Goal: Transaction & Acquisition: Purchase product/service

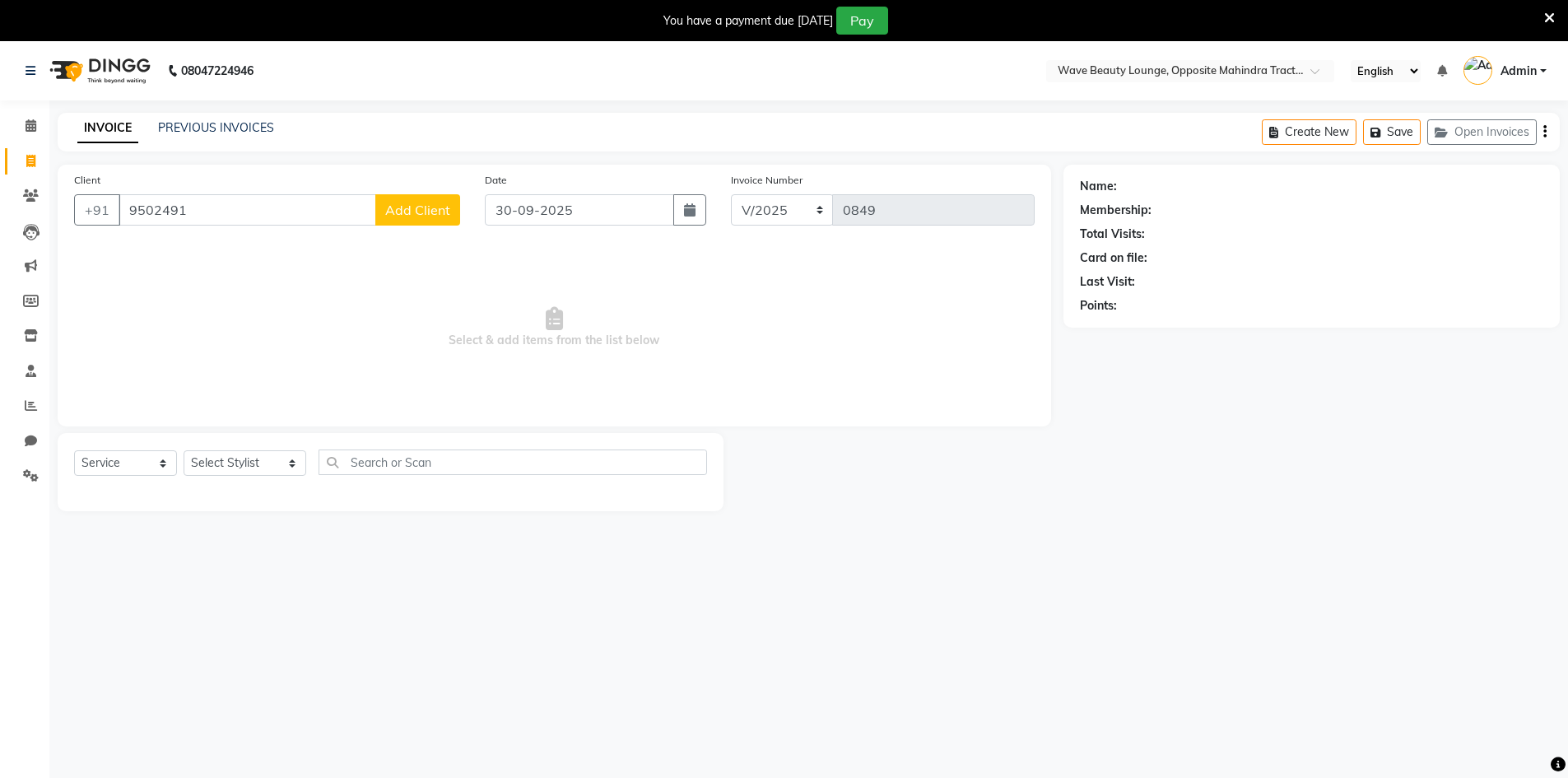
select select "service"
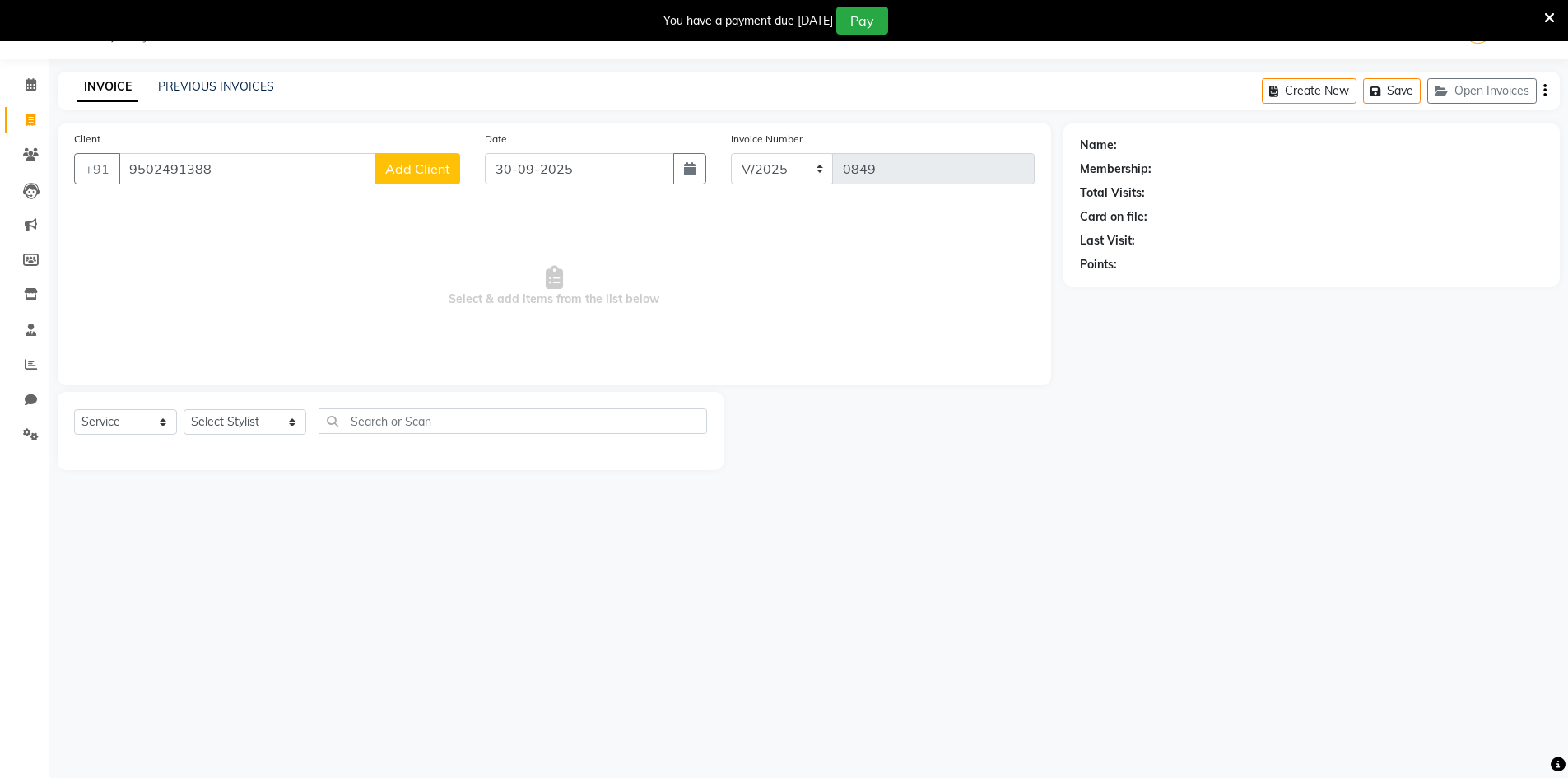
type input "9502491388"
click at [410, 152] on div "Client [PHONE_NUMBER] Add Client" at bounding box center [267, 164] width 411 height 67
click at [425, 178] on button "Add Client" at bounding box center [417, 168] width 85 height 31
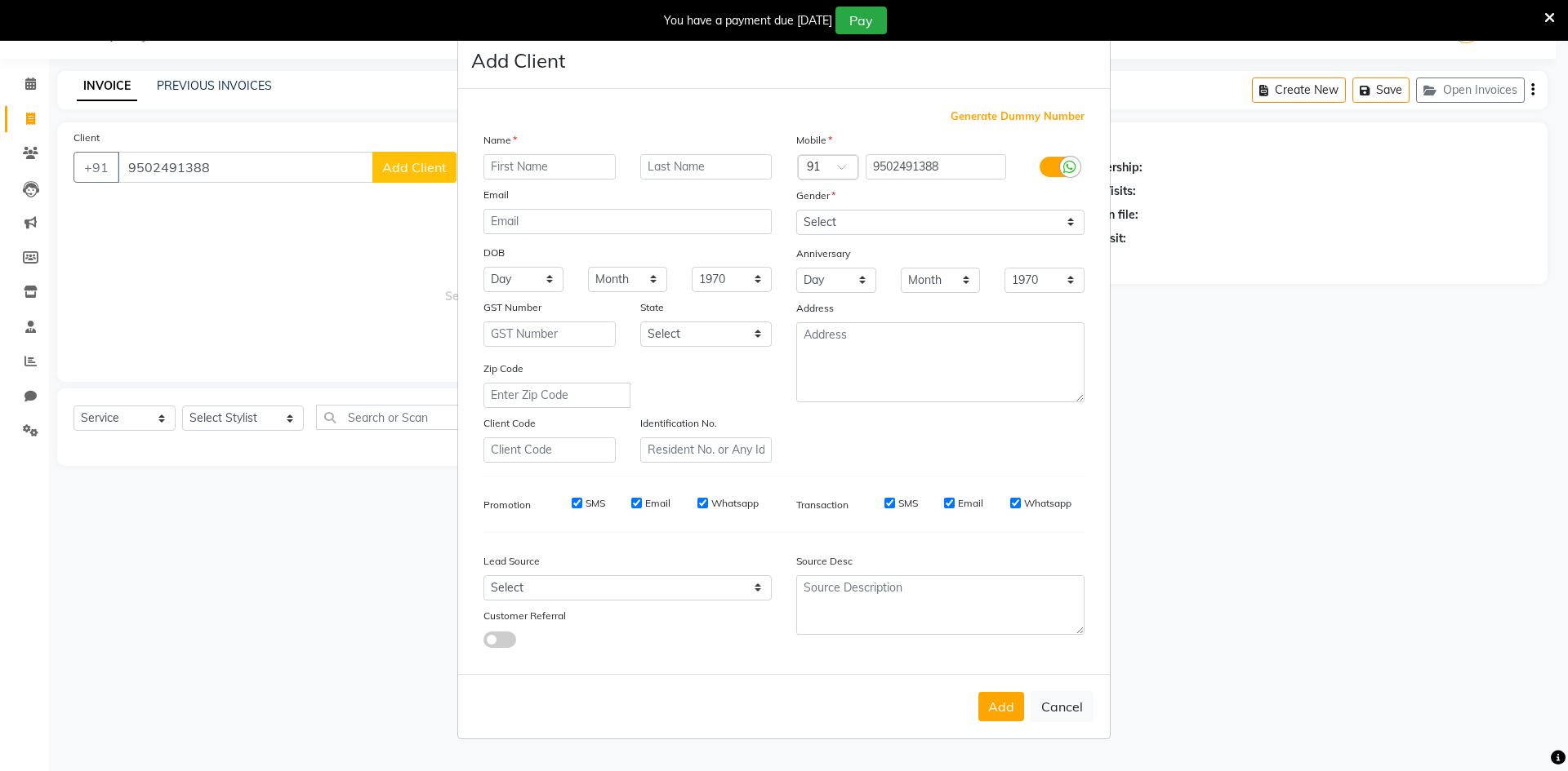
click at [544, 177] on input "text" at bounding box center [550, 167] width 133 height 25
type input "name"
click at [673, 330] on select "Select [GEOGRAPHIC_DATA] [GEOGRAPHIC_DATA] [GEOGRAPHIC_DATA] [GEOGRAPHIC_DATA] …" at bounding box center [706, 334] width 133 height 25
select select "2"
click at [641, 322] on select "Select [GEOGRAPHIC_DATA] [GEOGRAPHIC_DATA] [GEOGRAPHIC_DATA] [GEOGRAPHIC_DATA] …" at bounding box center [706, 334] width 133 height 25
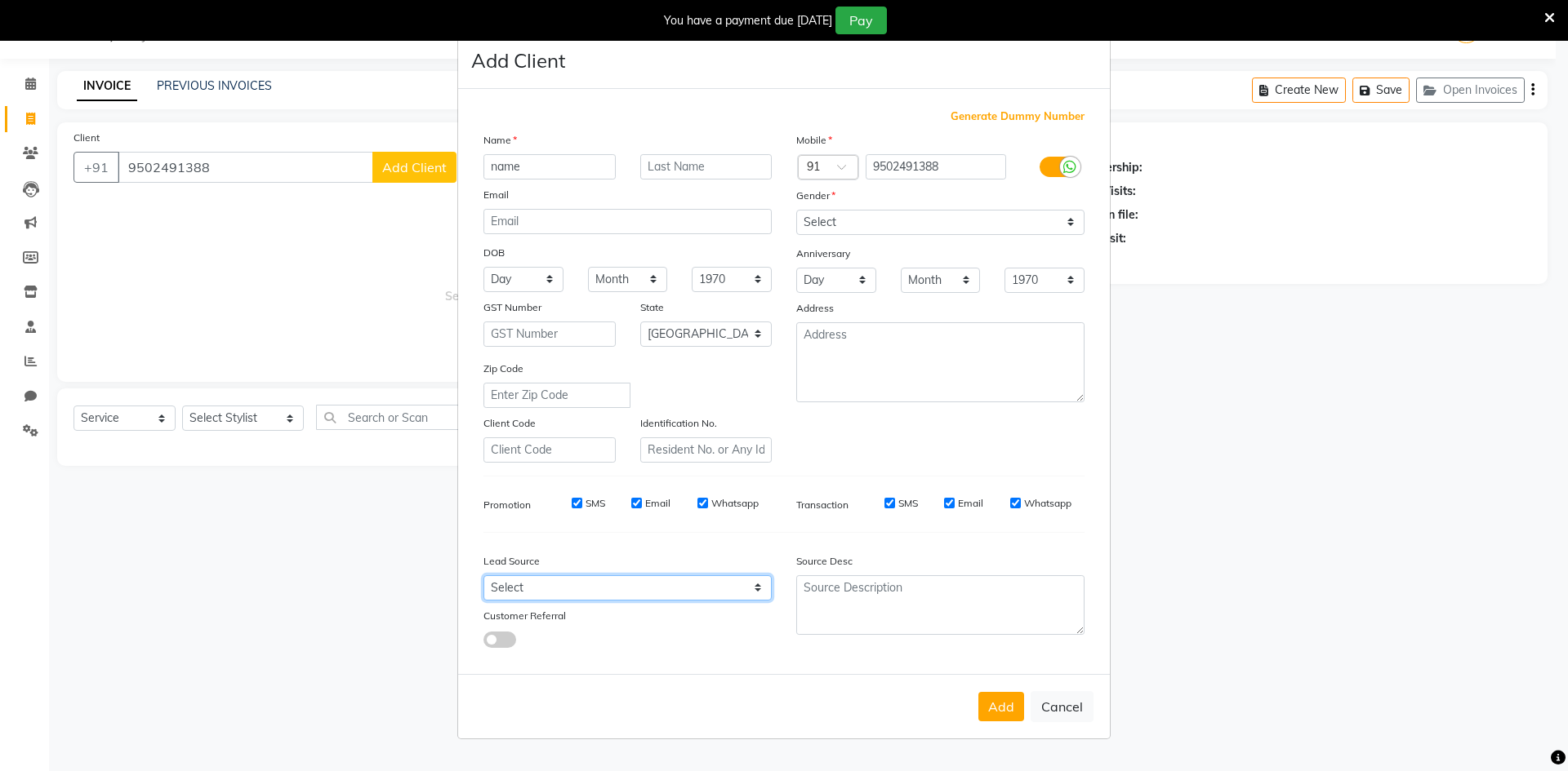
click at [711, 585] on select "Select Walk-in Referral Internet Friend Word of Mouth Advertisement Facebook Ju…" at bounding box center [628, 588] width 289 height 25
select select "47862"
click at [484, 575] on select "Select Walk-in Referral Internet Friend Word of Mouth Advertisement Facebook Ju…" at bounding box center [628, 588] width 289 height 25
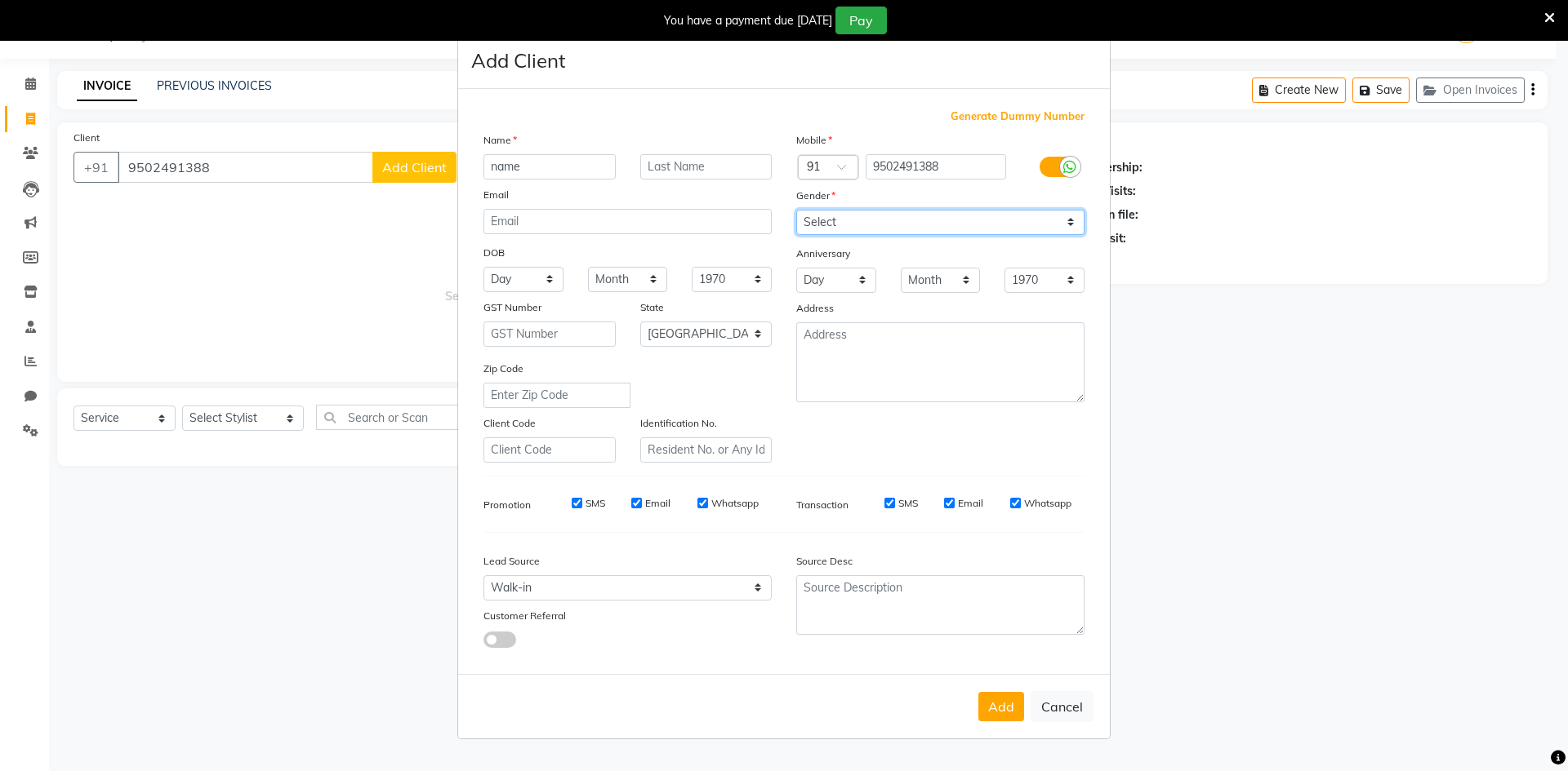
click at [873, 230] on select "Select [DEMOGRAPHIC_DATA] [DEMOGRAPHIC_DATA] Other Prefer Not To Say" at bounding box center [940, 223] width 289 height 25
select select "[DEMOGRAPHIC_DATA]"
click at [796, 210] on select "Select [DEMOGRAPHIC_DATA] [DEMOGRAPHIC_DATA] Other Prefer Not To Say" at bounding box center [940, 223] width 289 height 25
click at [1003, 718] on button "Add" at bounding box center [1001, 706] width 46 height 29
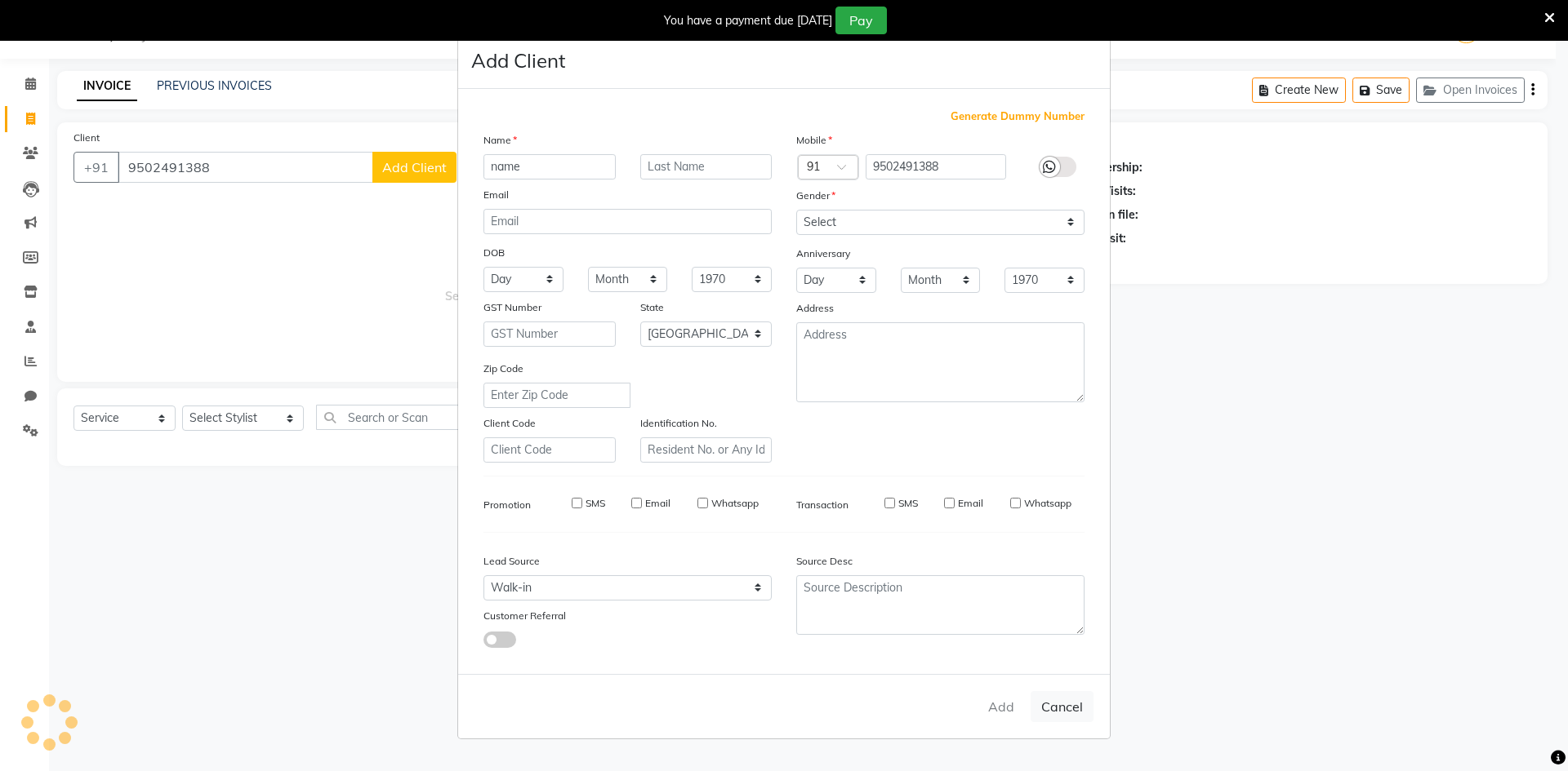
select select
select select "null"
select select
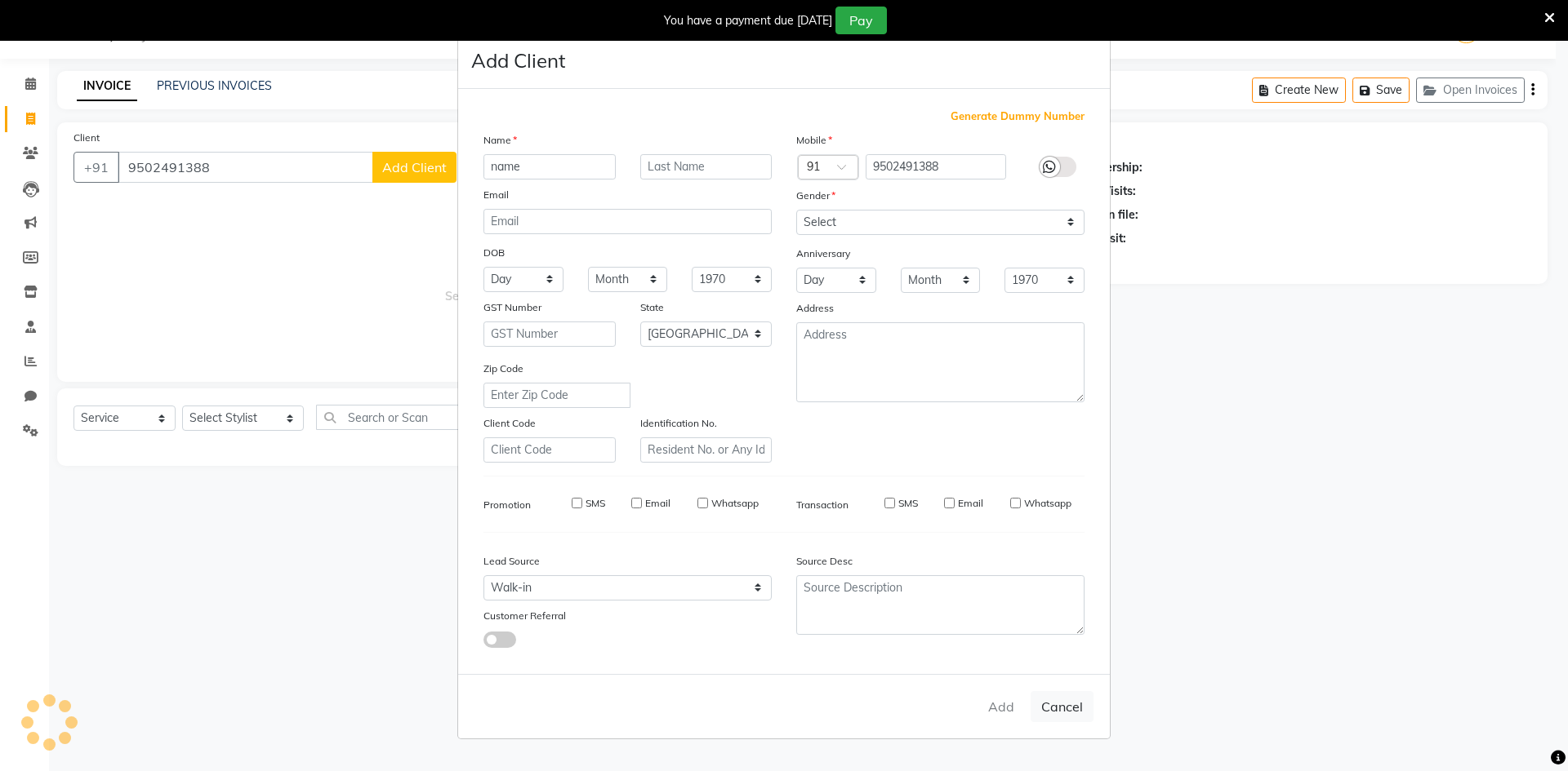
select select
checkbox input "false"
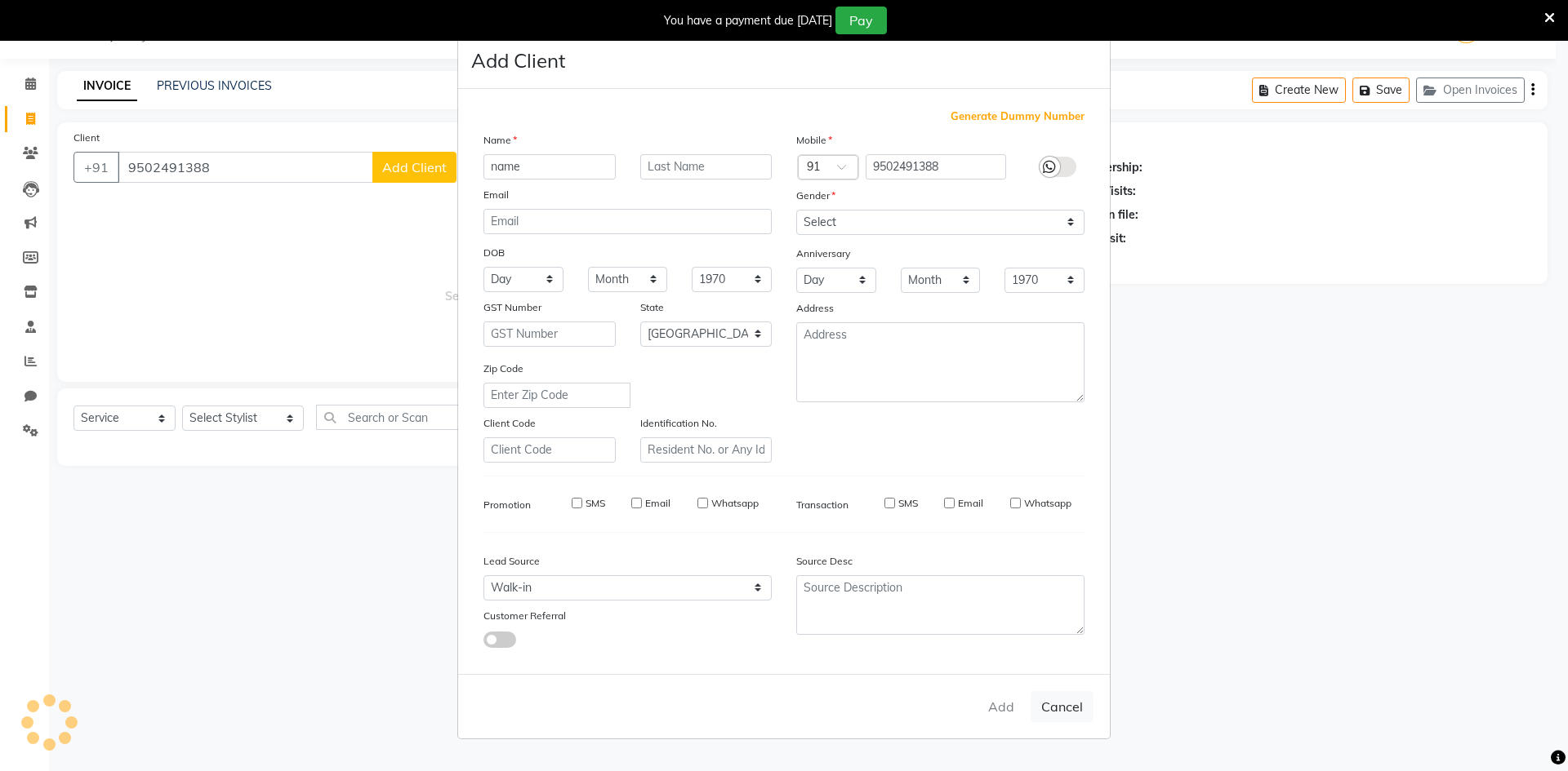
checkbox input "false"
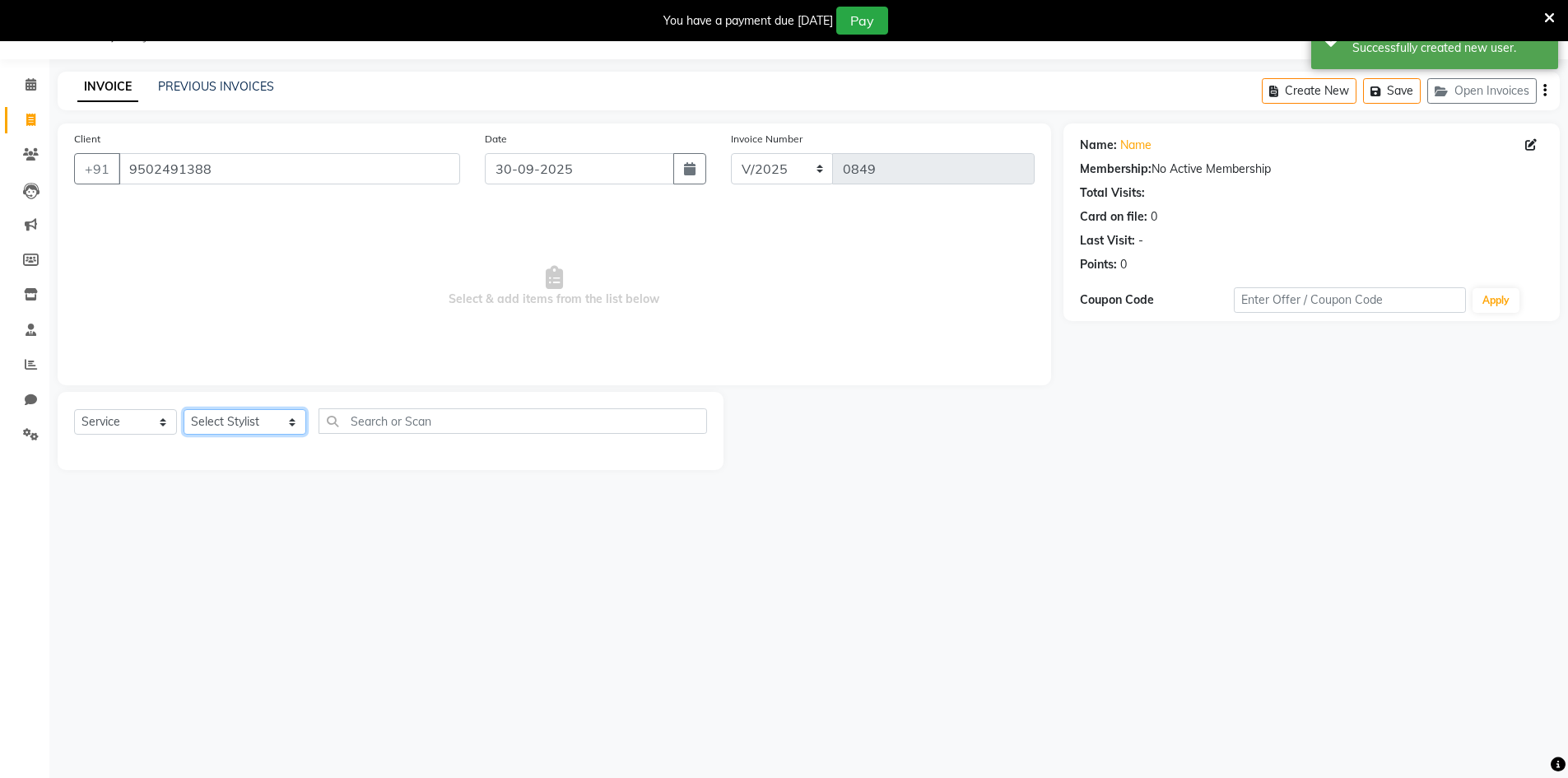
click at [274, 417] on select "Select Stylist [PERSON_NAME] Makeup/[PERSON_NAME] Services Manager Mehndi Artis…" at bounding box center [245, 422] width 123 height 25
select select "65299"
click at [183, 410] on select "Select Stylist [PERSON_NAME] Makeup/[PERSON_NAME] Services Manager Mehndi Artis…" at bounding box center [245, 422] width 123 height 25
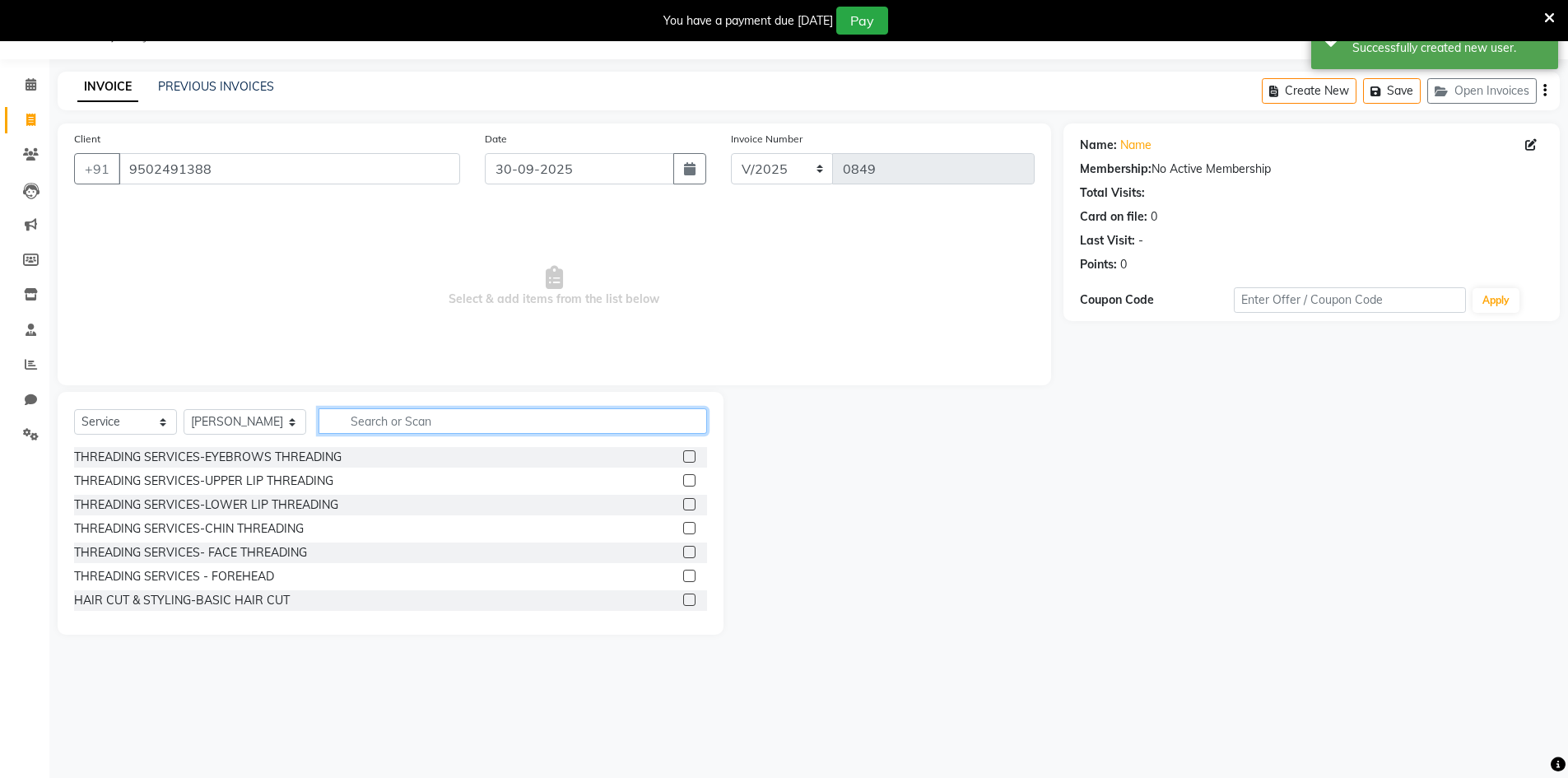
click at [429, 416] on input "text" at bounding box center [513, 421] width 388 height 25
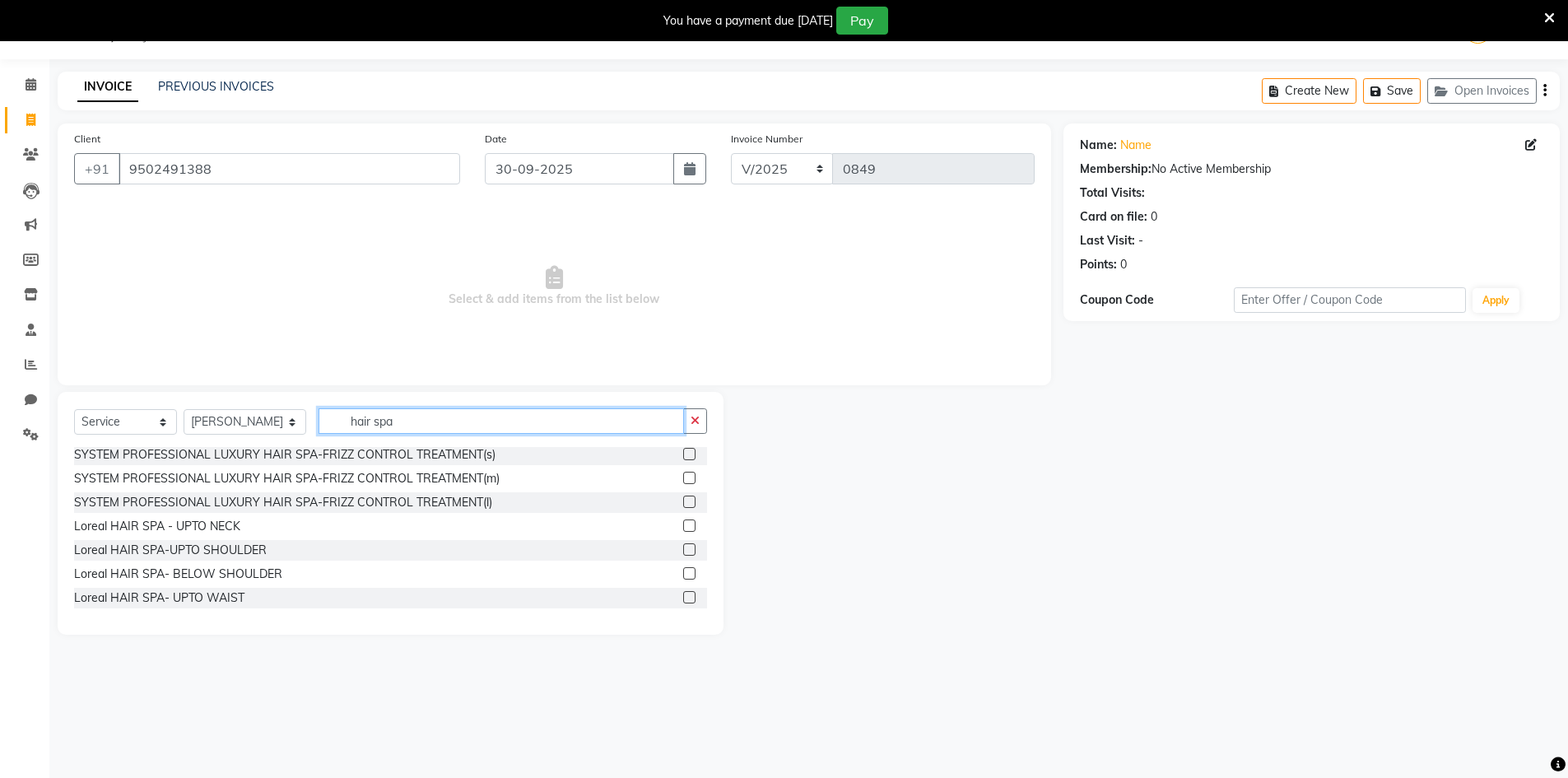
scroll to position [313, 0]
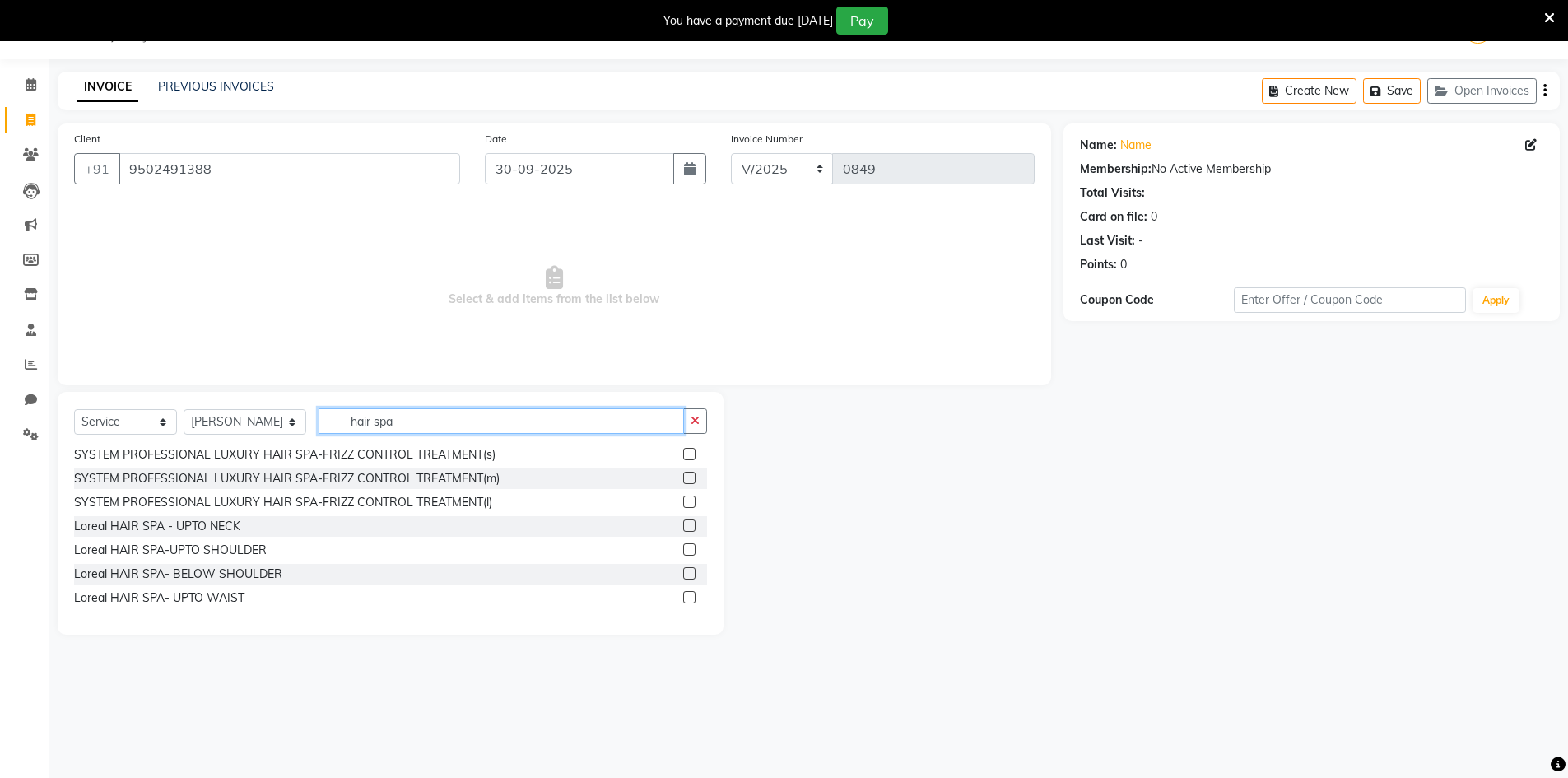
type input "hair spa"
click at [684, 597] on label at bounding box center [689, 597] width 13 height 13
click at [684, 597] on input "checkbox" at bounding box center [689, 598] width 11 height 11
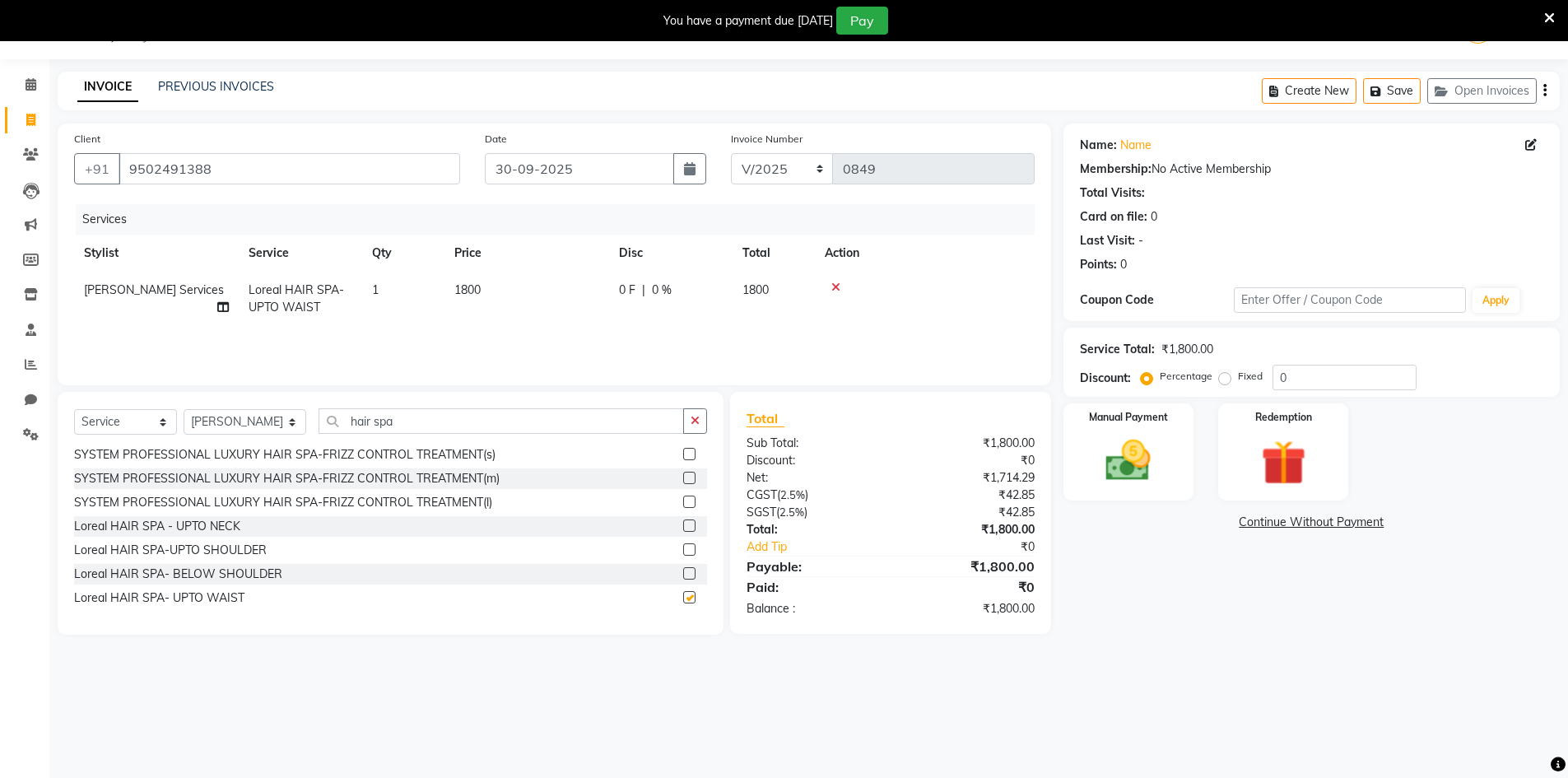
checkbox input "false"
click at [704, 422] on button "button" at bounding box center [695, 421] width 24 height 25
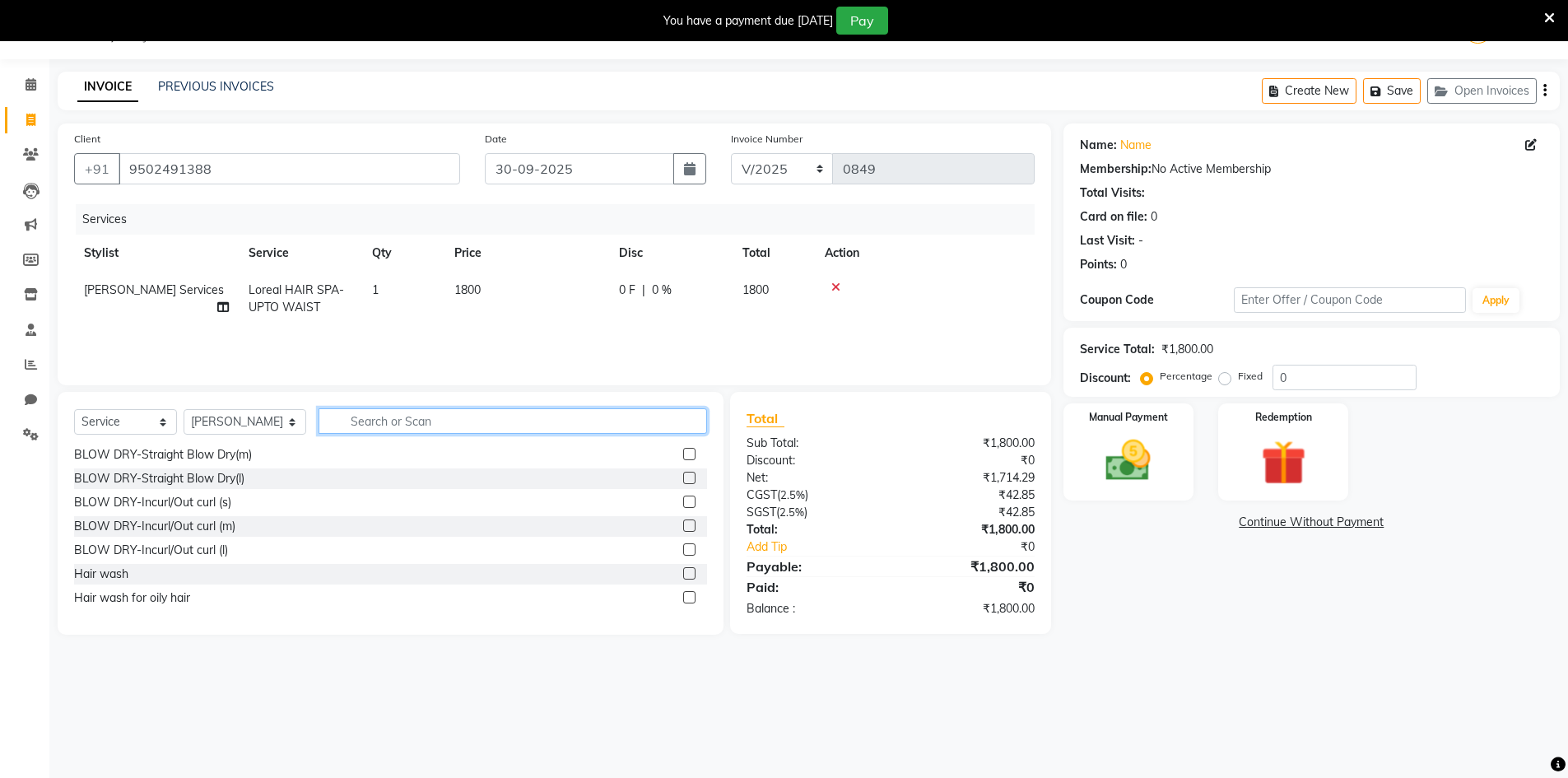
click at [684, 423] on input "text" at bounding box center [513, 421] width 388 height 25
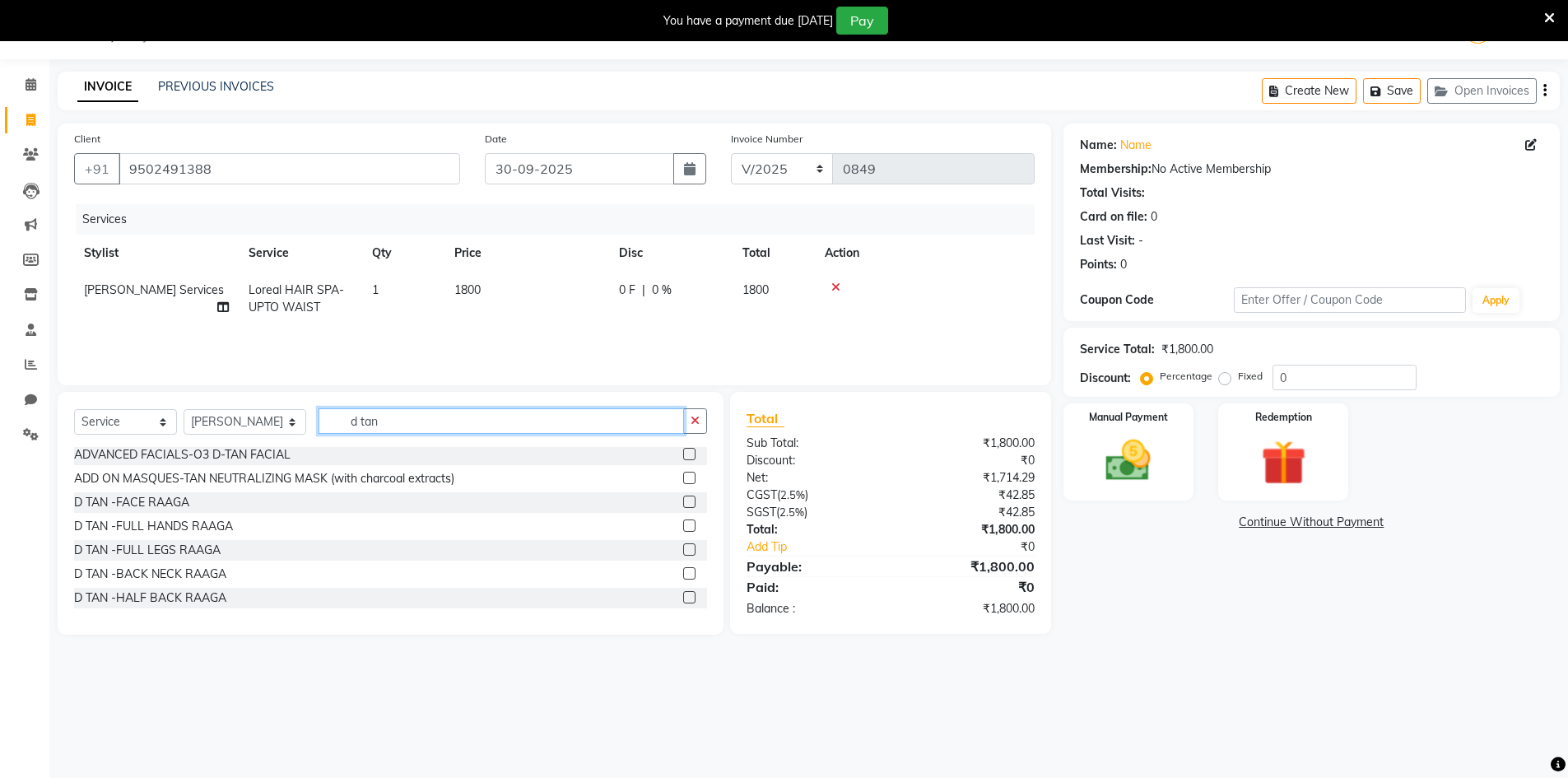
scroll to position [0, 0]
type input "d tan"
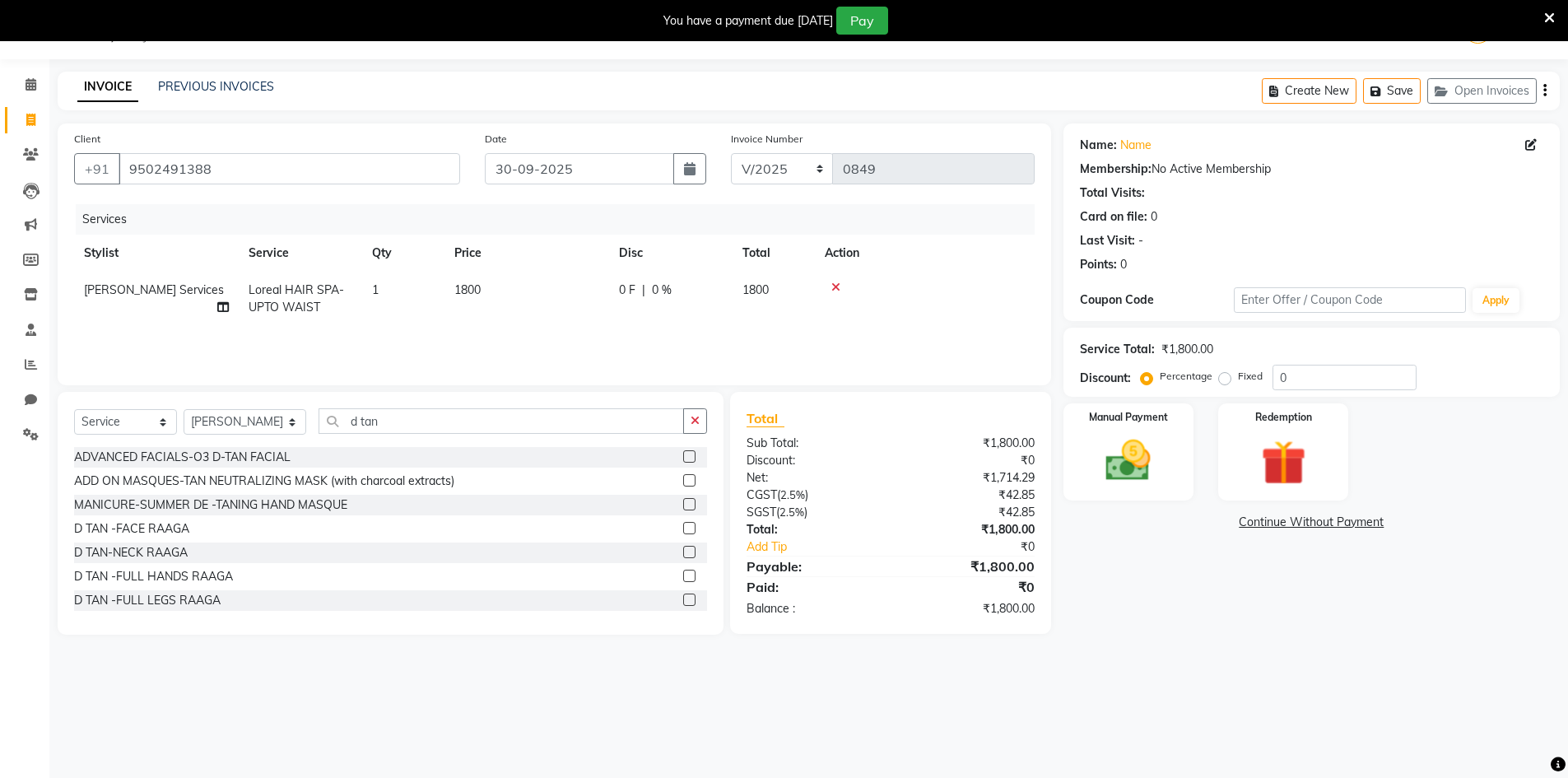
click at [684, 530] on label at bounding box center [689, 528] width 13 height 13
click at [684, 530] on input "checkbox" at bounding box center [689, 529] width 11 height 11
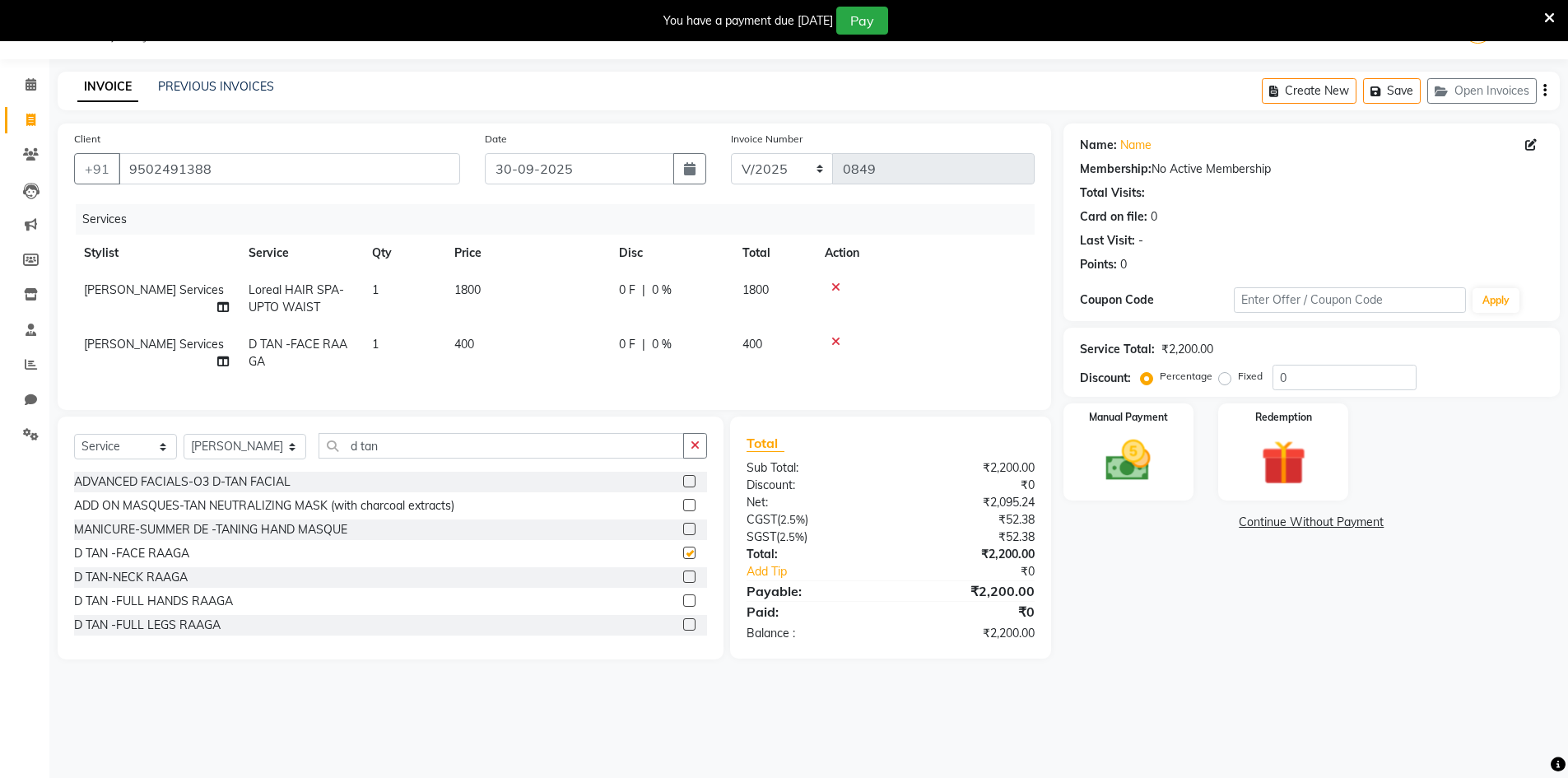
checkbox input "false"
click at [684, 583] on label at bounding box center [689, 576] width 13 height 13
click at [684, 583] on input "checkbox" at bounding box center [689, 577] width 11 height 11
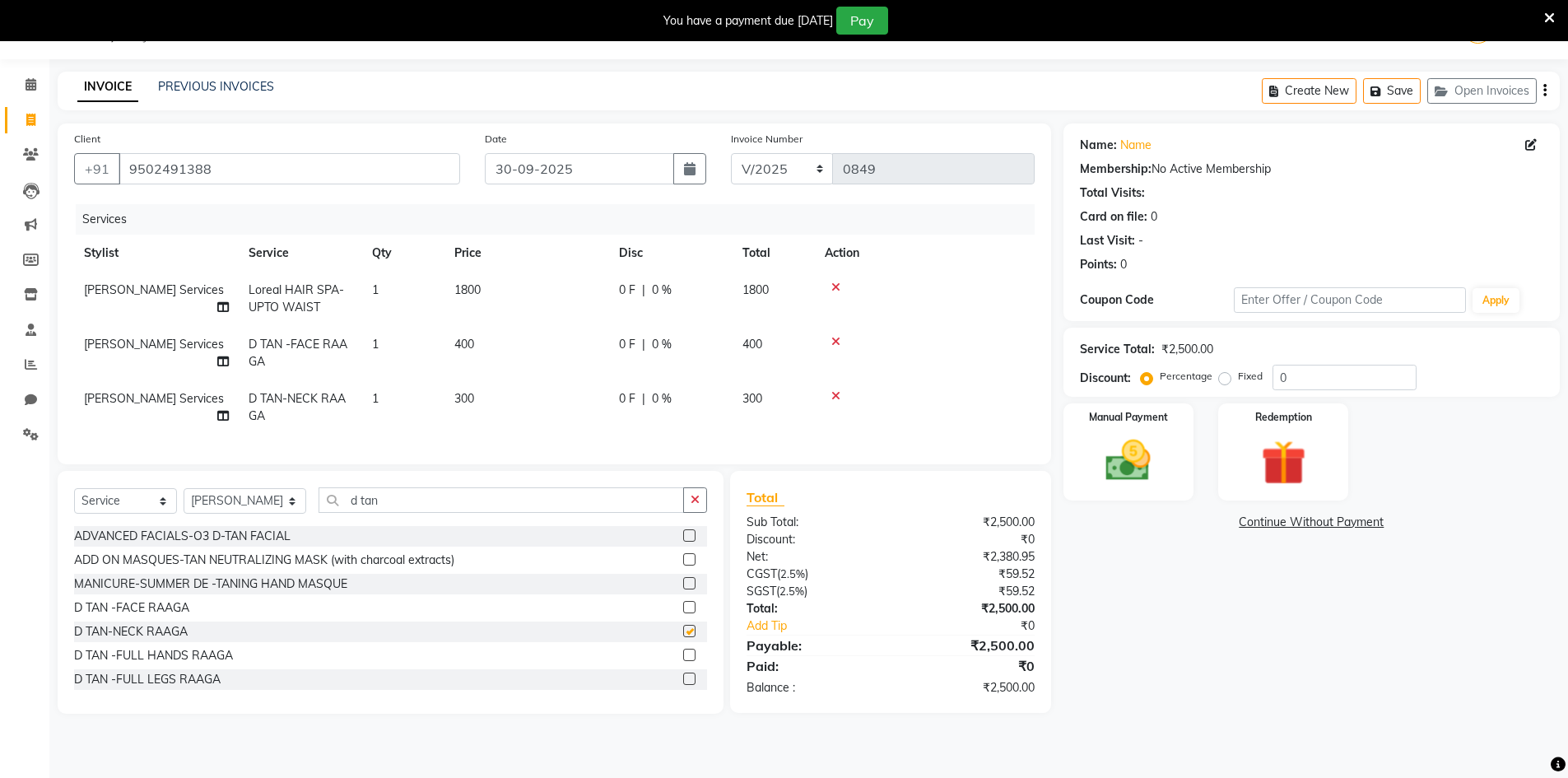
checkbox input "false"
click at [502, 342] on td "400" at bounding box center [527, 353] width 165 height 55
select select "65299"
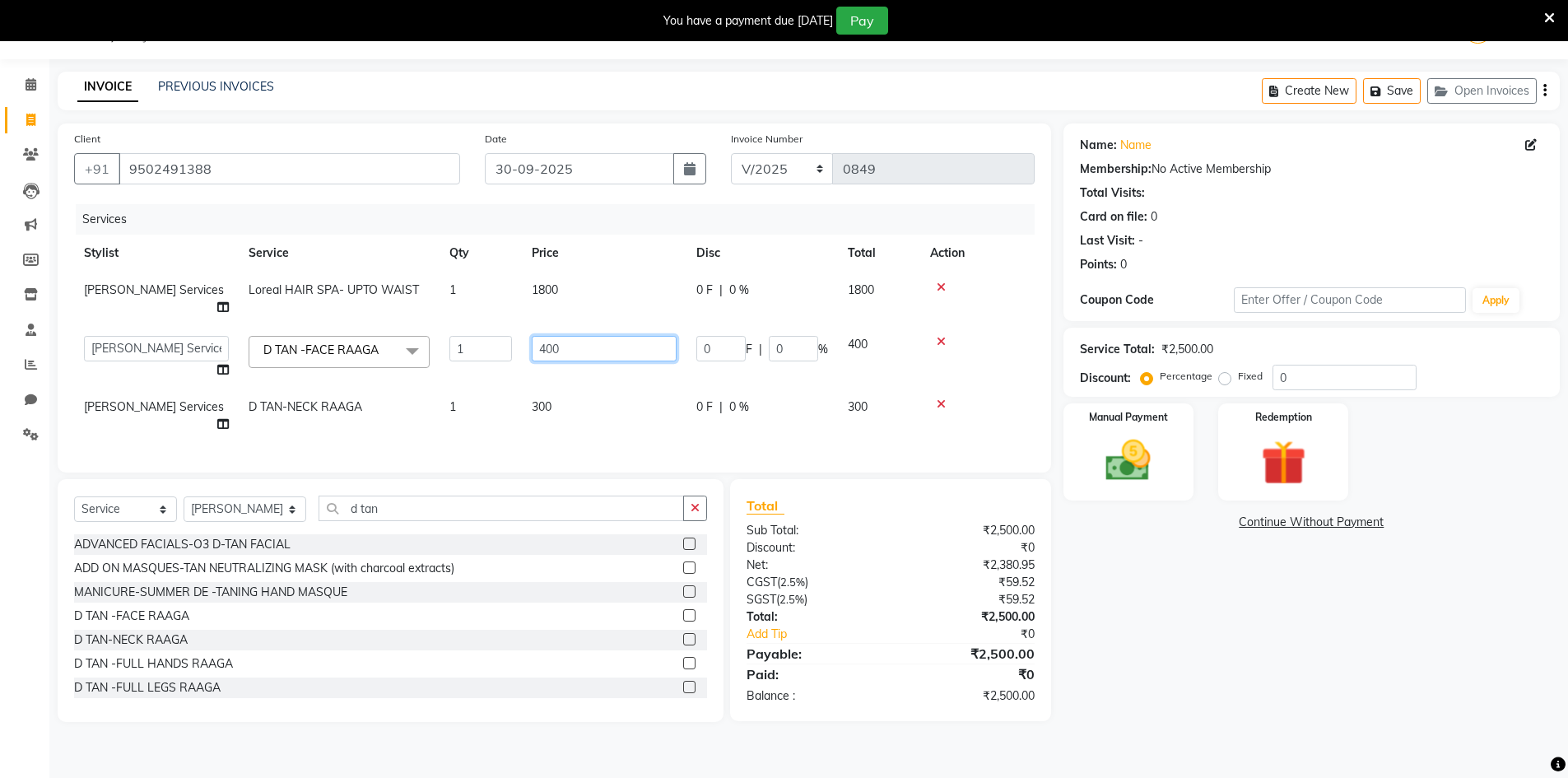
click at [579, 336] on input "400" at bounding box center [604, 348] width 145 height 25
type input "4"
type input "380"
click at [577, 379] on tbody "[PERSON_NAME] Services Loreal HAIR SPA- UPTO WAIST 1 1800 0 F | 0 % 1800 [PERSO…" at bounding box center [554, 357] width 960 height 172
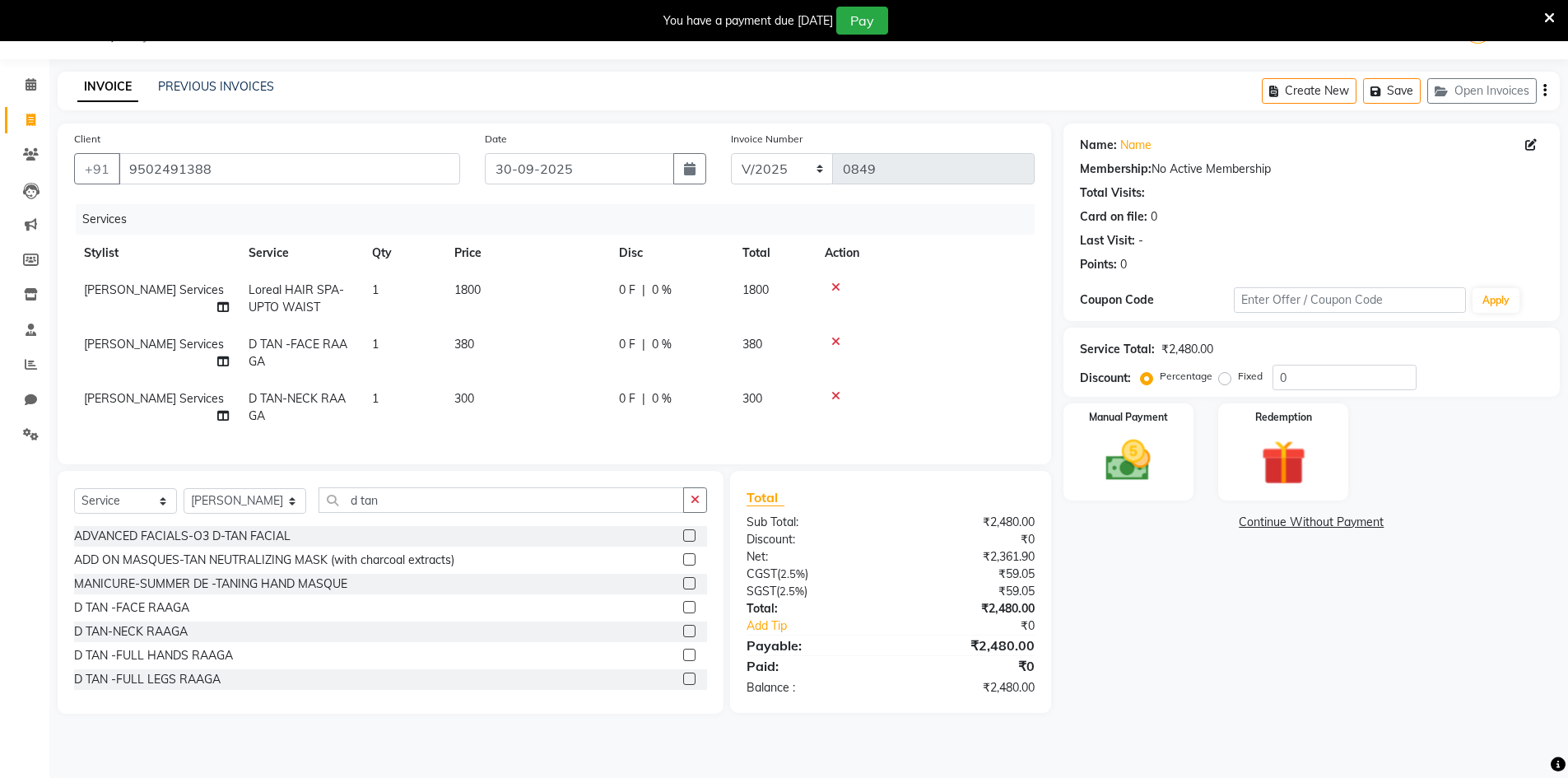
click at [576, 394] on td "300" at bounding box center [527, 407] width 165 height 55
select select "65299"
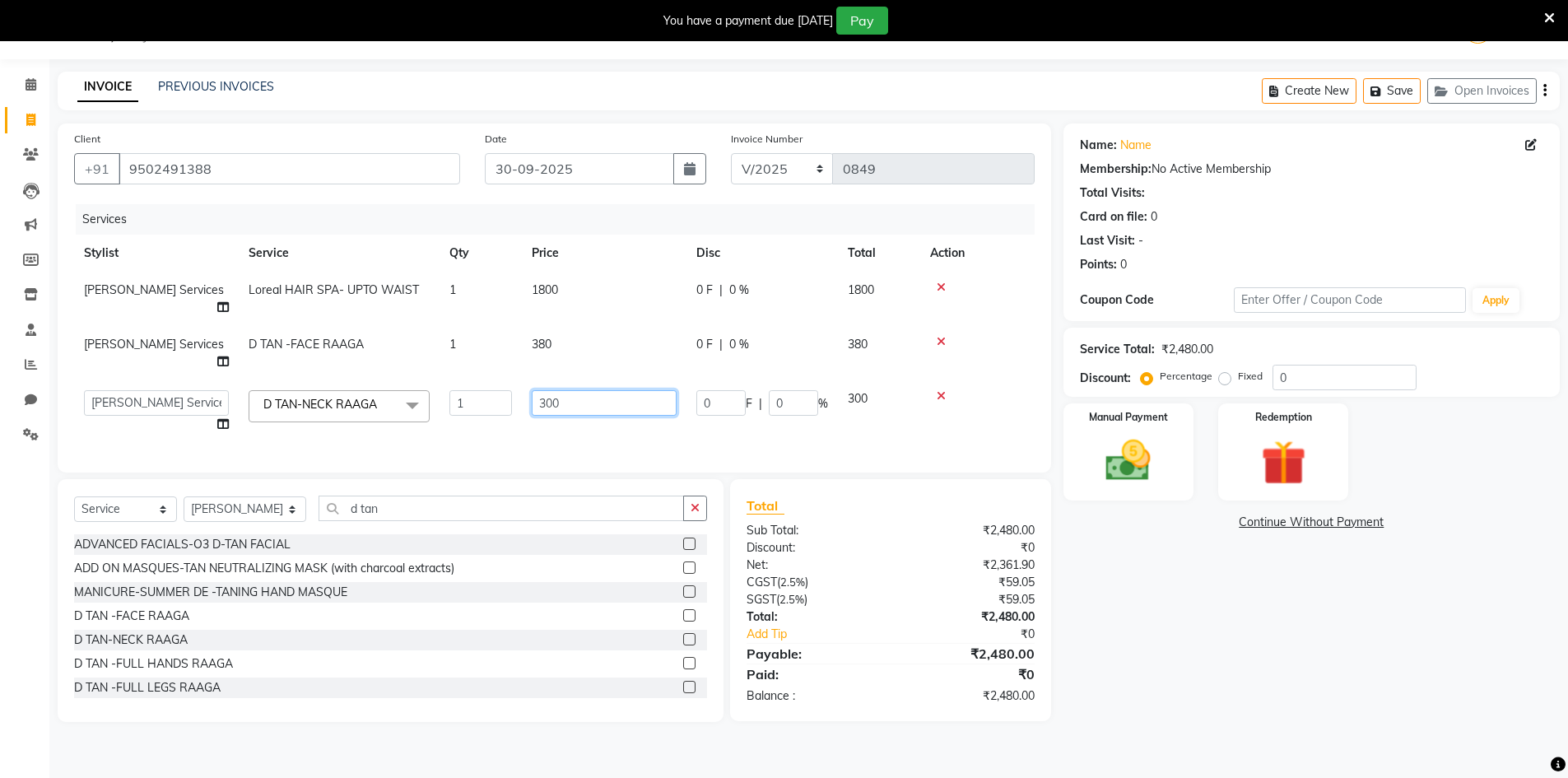
click at [603, 390] on input "300" at bounding box center [604, 403] width 145 height 25
type input "3"
type input "280"
click at [596, 434] on div "Client [PHONE_NUMBER] Date [DATE] Invoice Number V/2025 V/[PHONE_NUMBER] Servic…" at bounding box center [555, 298] width 994 height 349
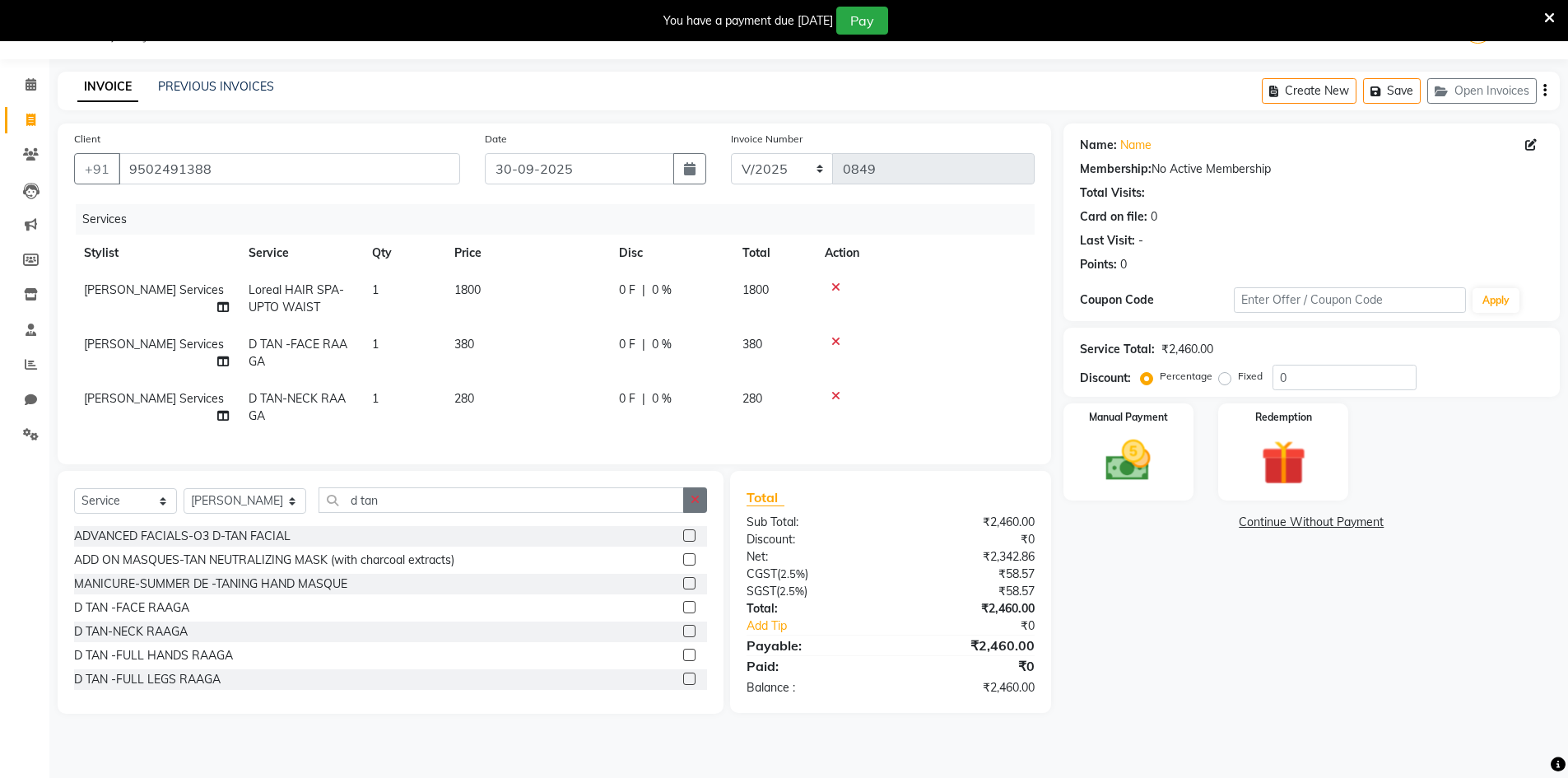
click at [689, 505] on button "button" at bounding box center [695, 500] width 24 height 25
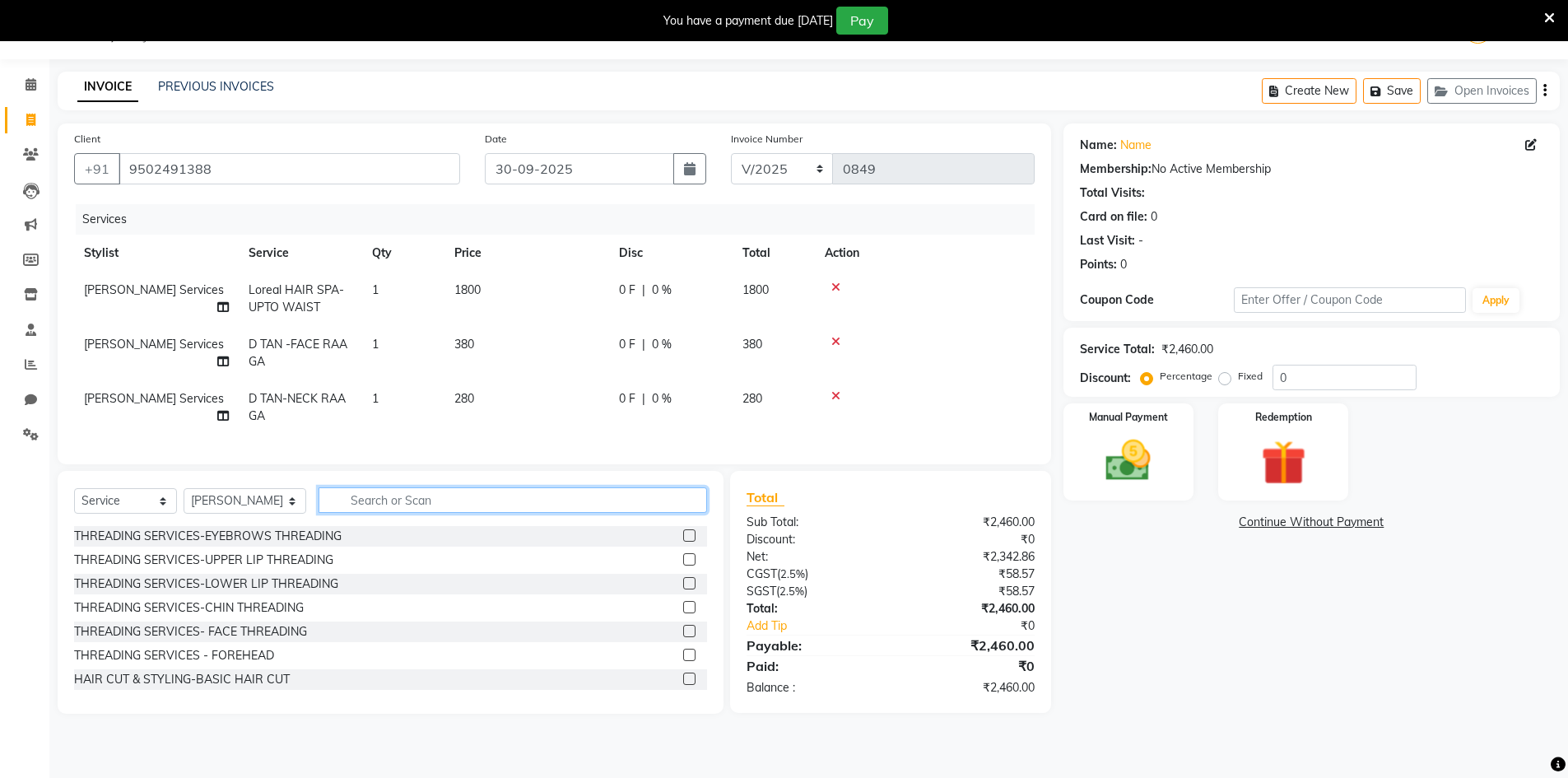
click at [685, 505] on input "text" at bounding box center [513, 500] width 388 height 25
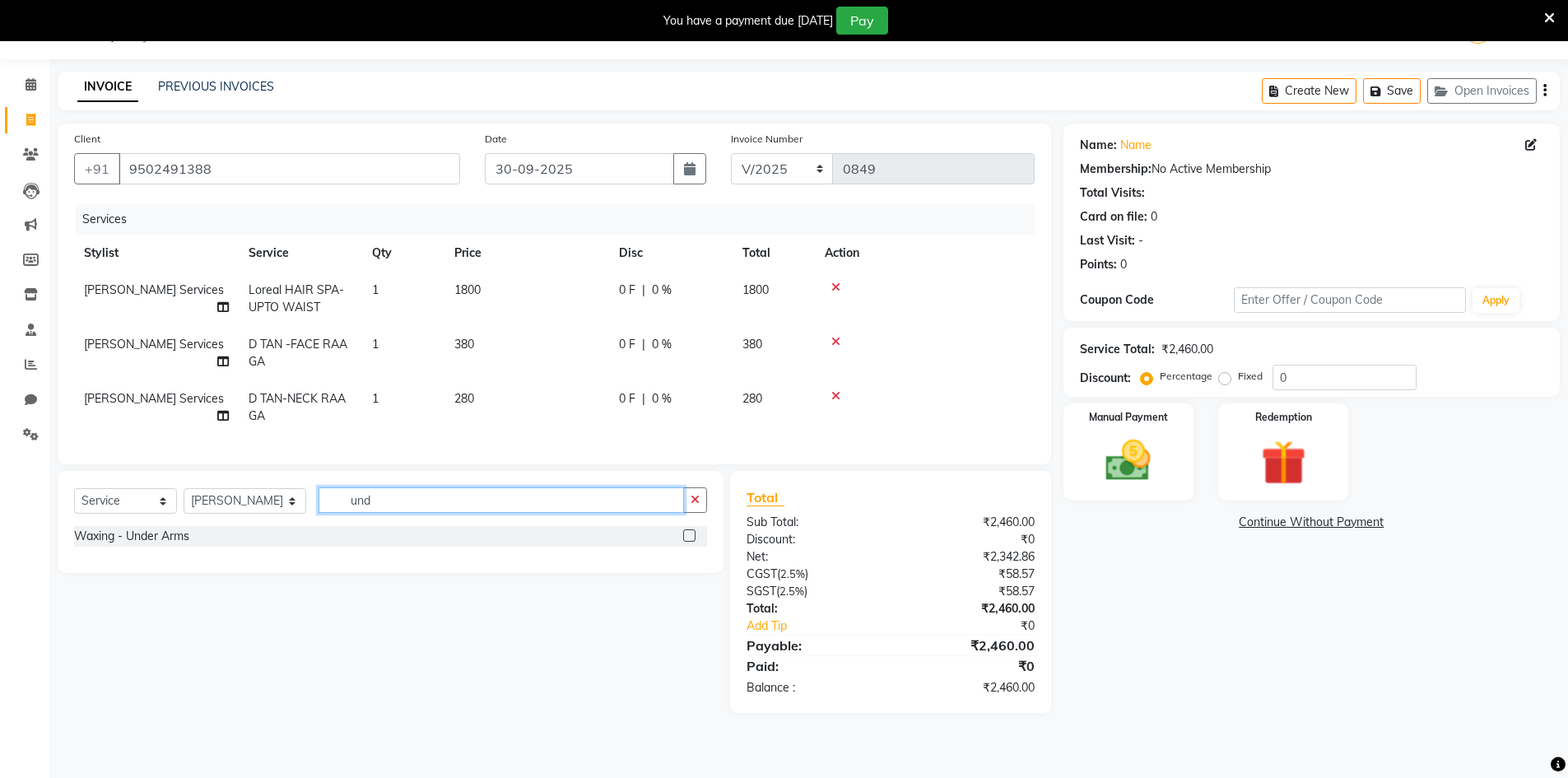
type input "und"
click at [688, 542] on label at bounding box center [689, 535] width 13 height 13
click at [688, 542] on input "checkbox" at bounding box center [689, 536] width 11 height 11
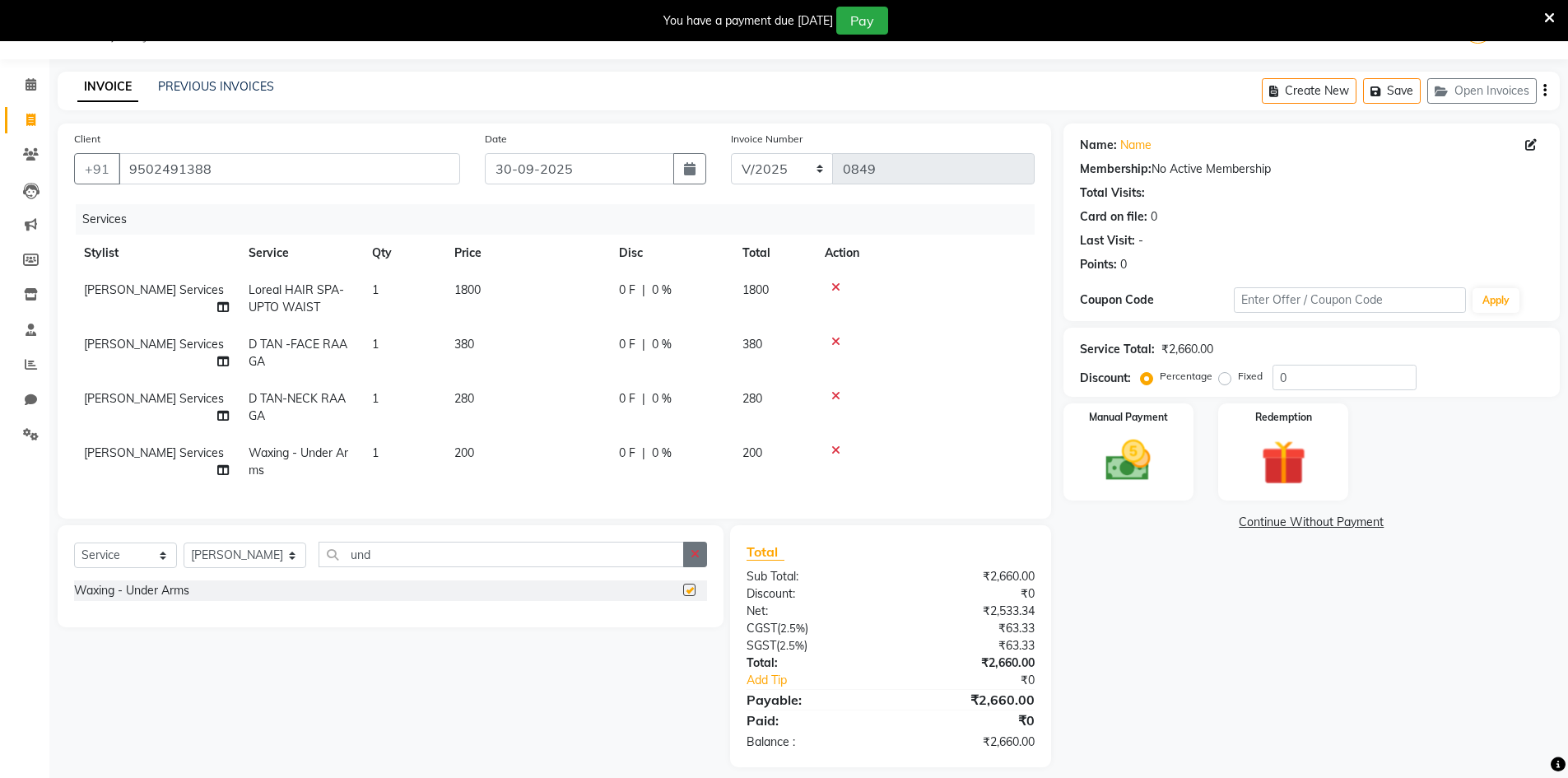
checkbox input "false"
click at [701, 564] on button "button" at bounding box center [695, 554] width 24 height 25
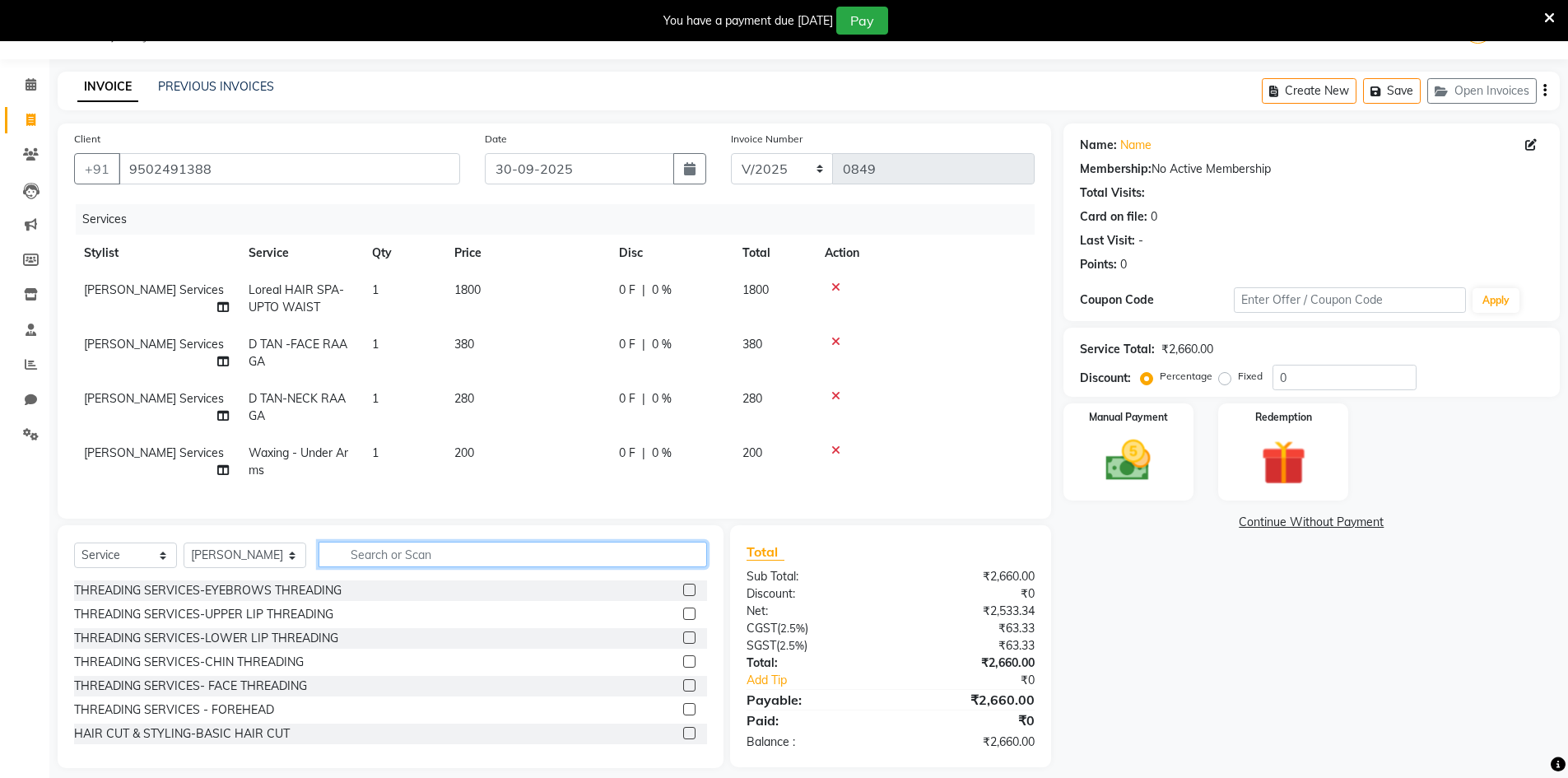
click at [698, 565] on input "text" at bounding box center [513, 554] width 388 height 25
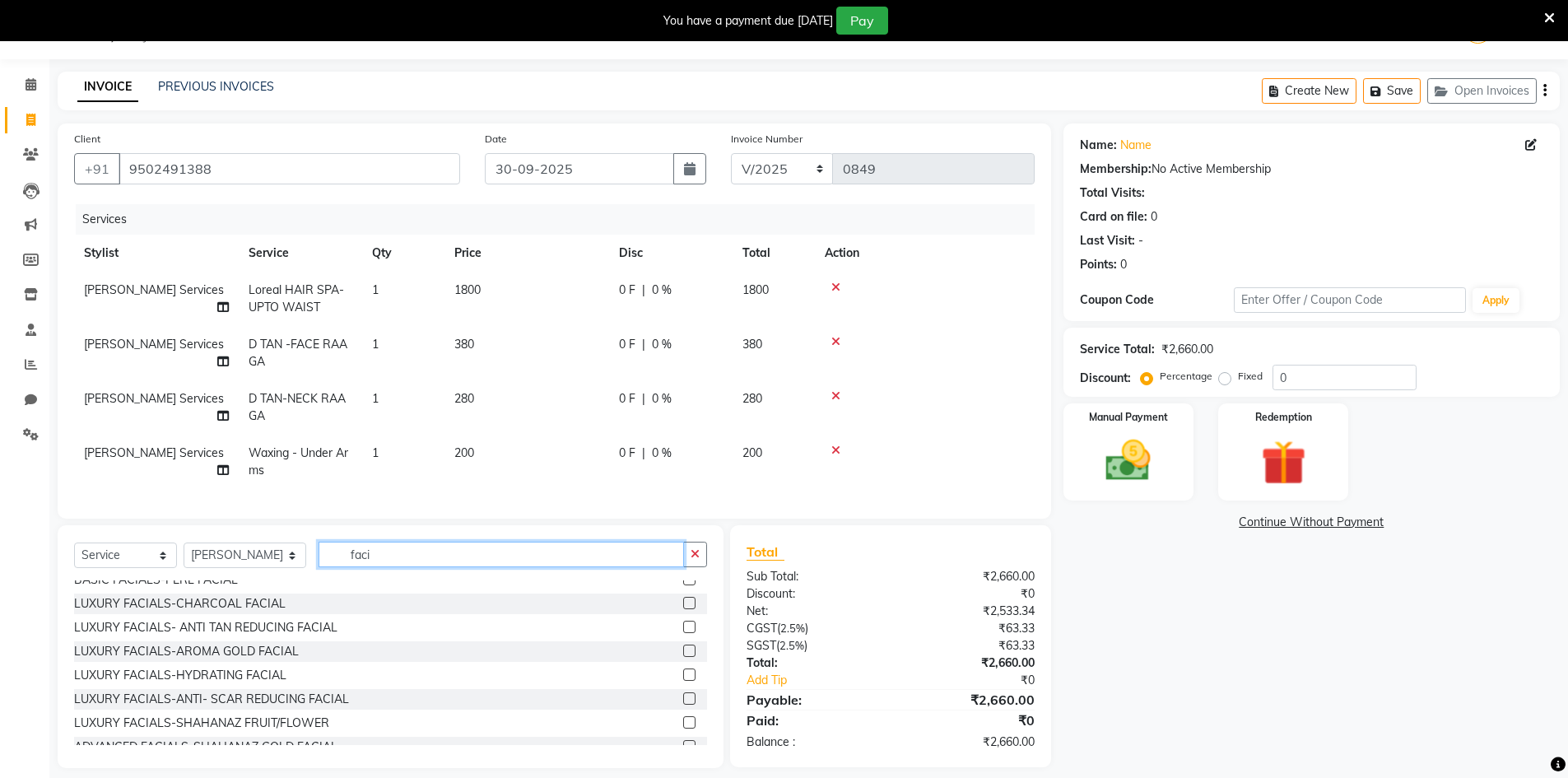
type input "faci"
click at [684, 681] on label at bounding box center [689, 675] width 13 height 13
click at [684, 681] on input "checkbox" at bounding box center [689, 675] width 11 height 11
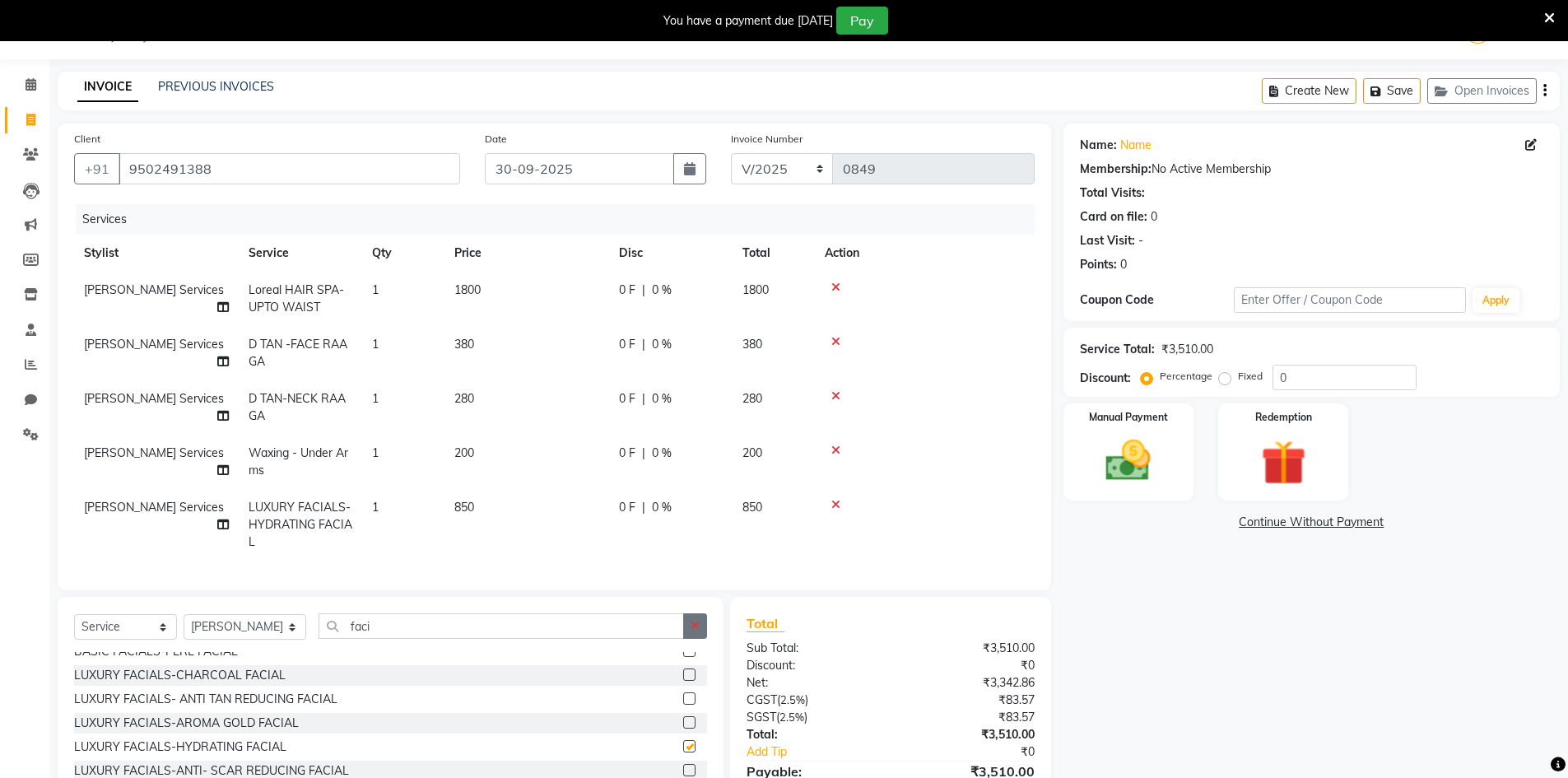
checkbox input "false"
click at [699, 639] on button "button" at bounding box center [695, 626] width 24 height 25
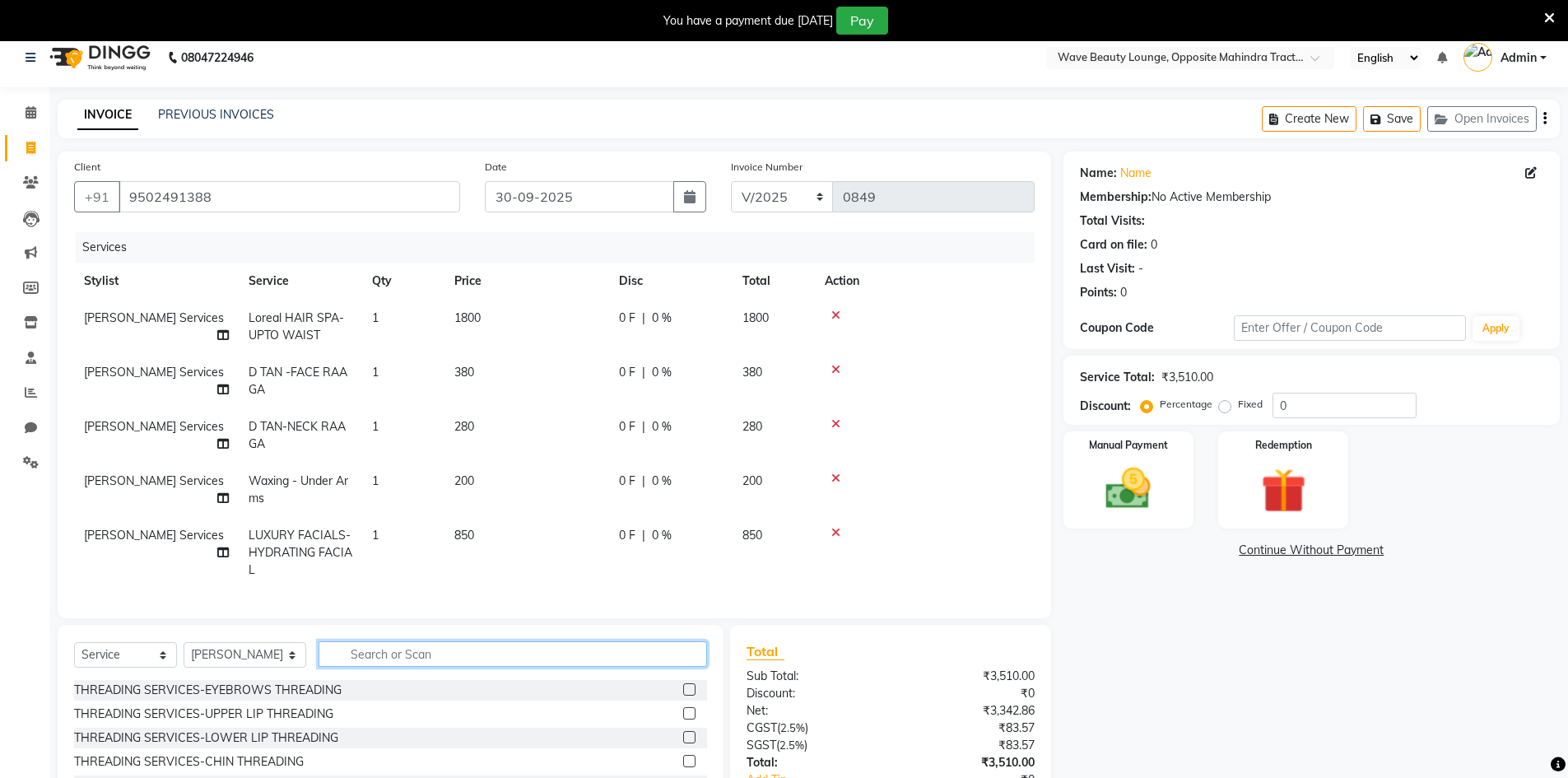
scroll to position [0, 0]
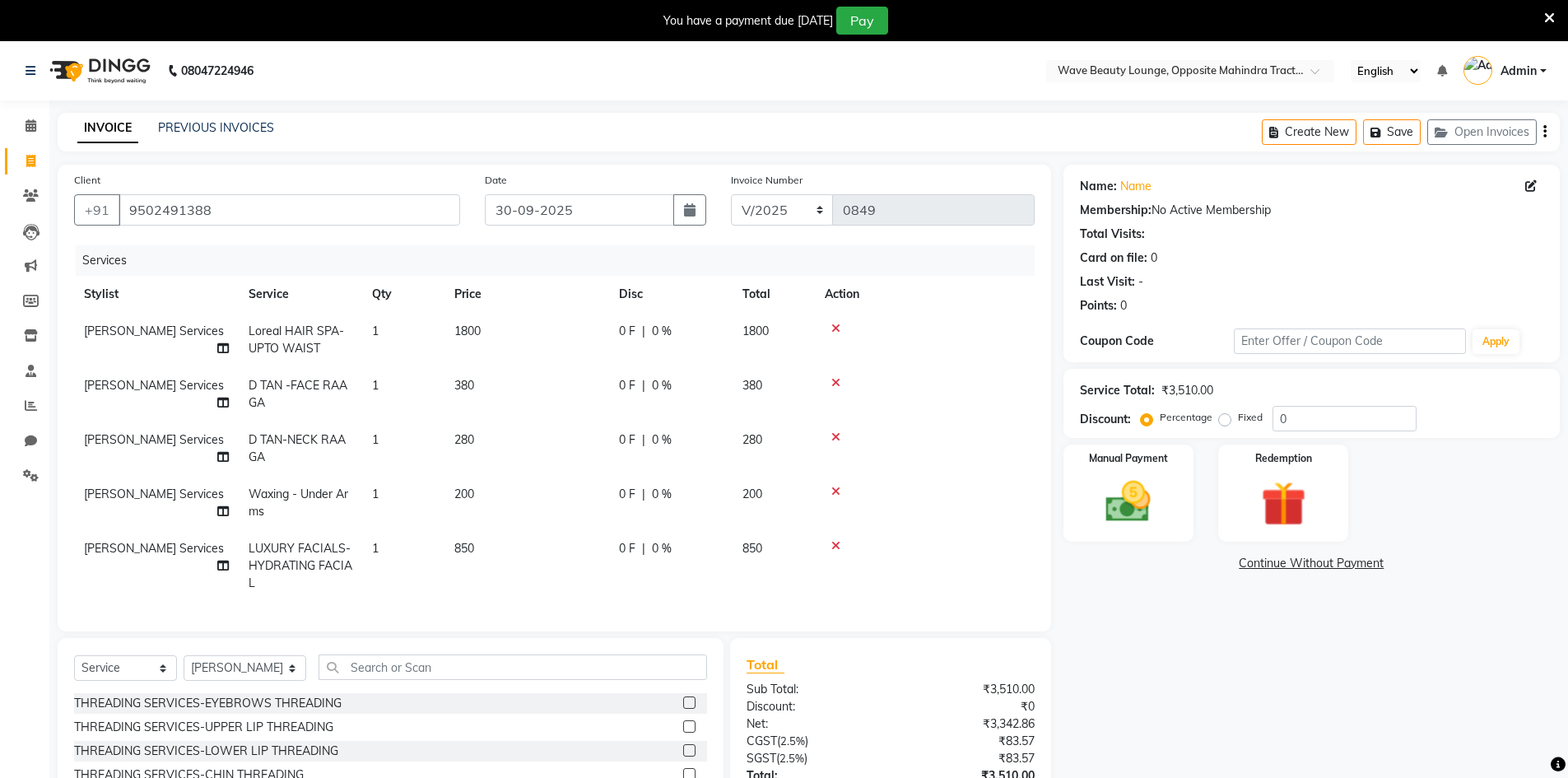
click at [684, 709] on label at bounding box center [689, 702] width 13 height 13
click at [684, 709] on input "checkbox" at bounding box center [689, 703] width 11 height 11
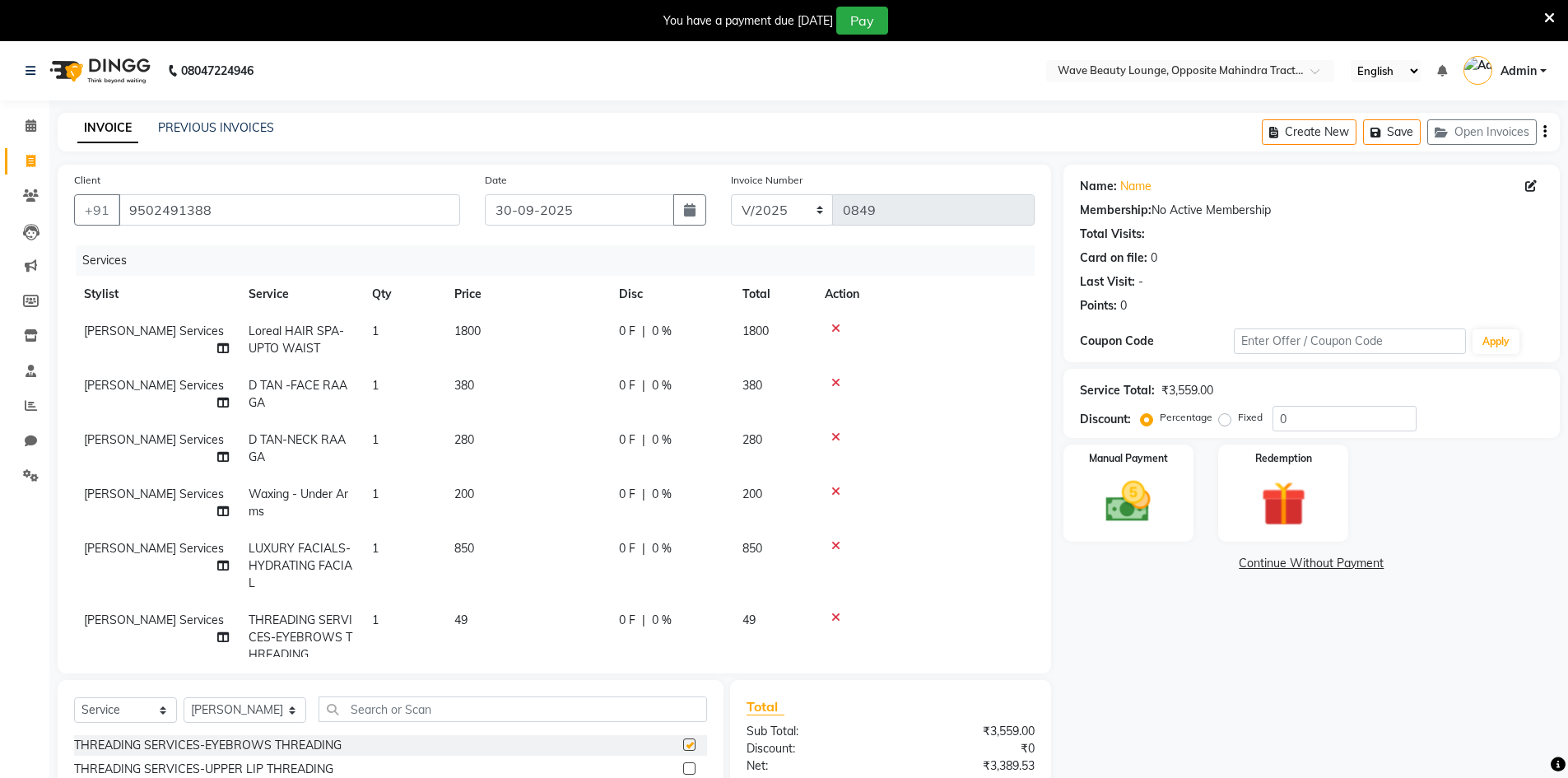
checkbox input "false"
click at [181, 553] on td "[PERSON_NAME] Services" at bounding box center [156, 565] width 165 height 71
select select "65299"
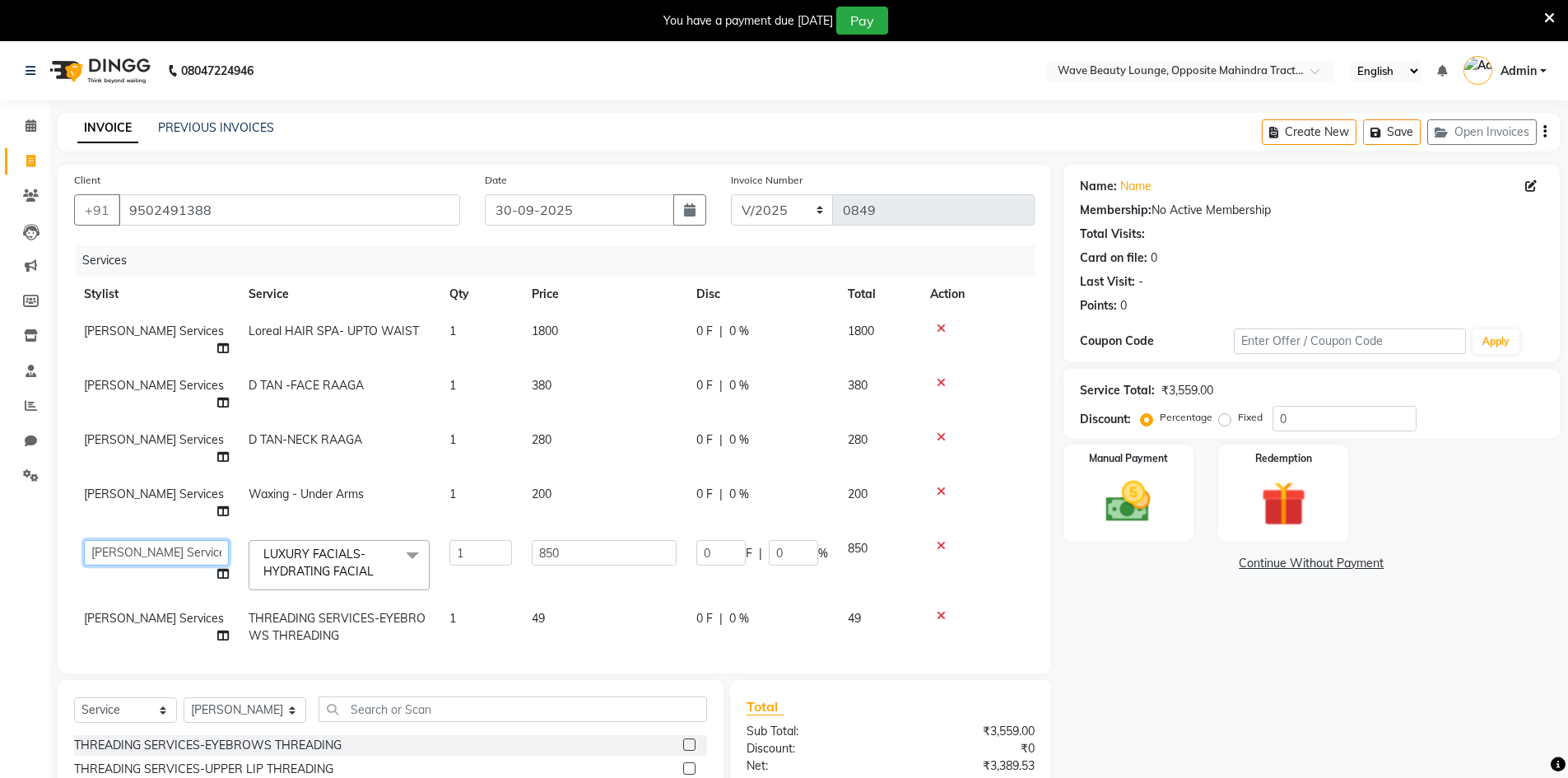
click at [207, 540] on select "[PERSON_NAME] Makeup/[PERSON_NAME] Services Manager Mehndi Artist [PERSON_NAME]…" at bounding box center [156, 553] width 145 height 25
select select "83690"
click at [183, 476] on td "[PERSON_NAME] Services" at bounding box center [156, 503] width 165 height 55
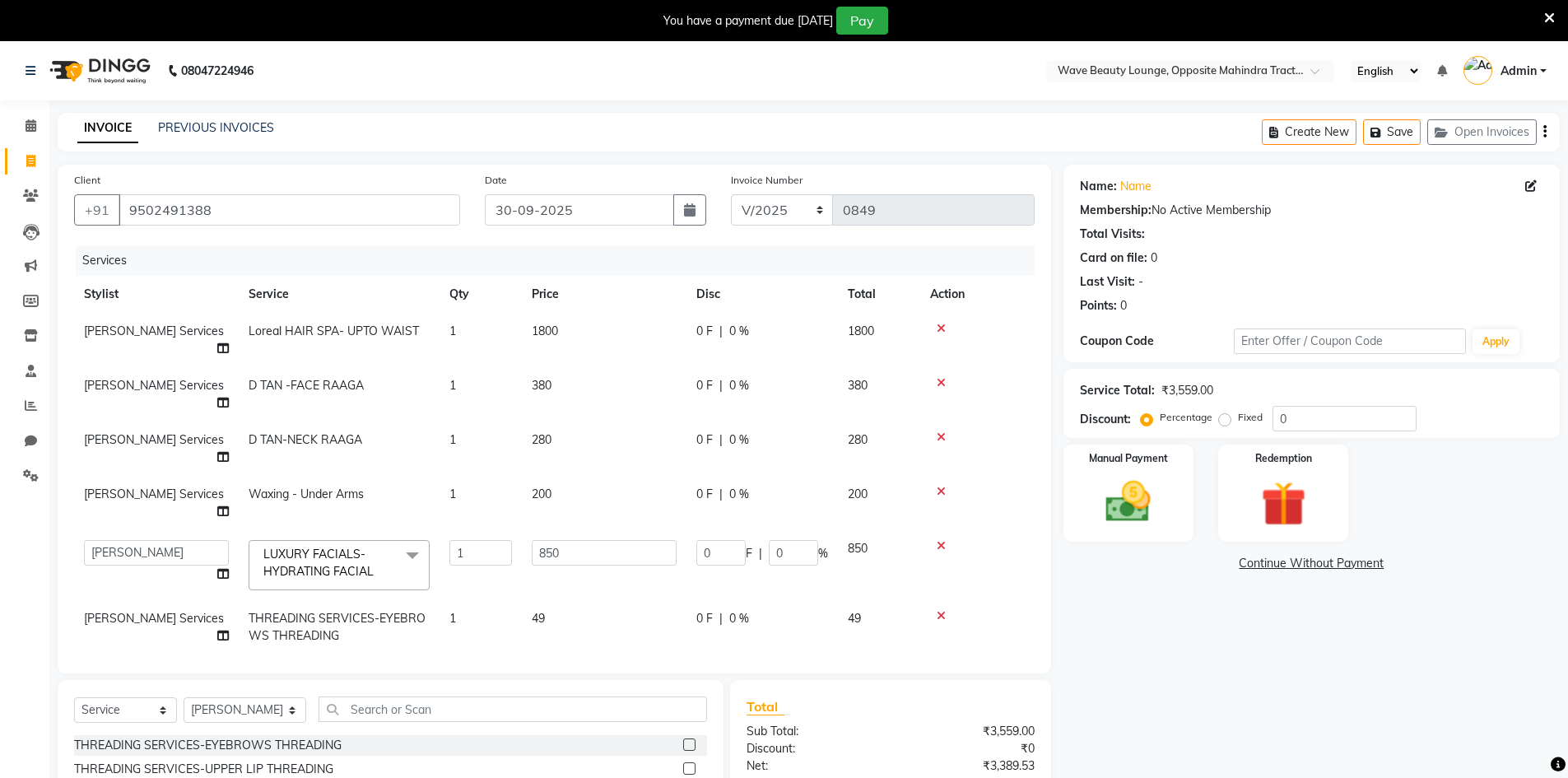
select select "65299"
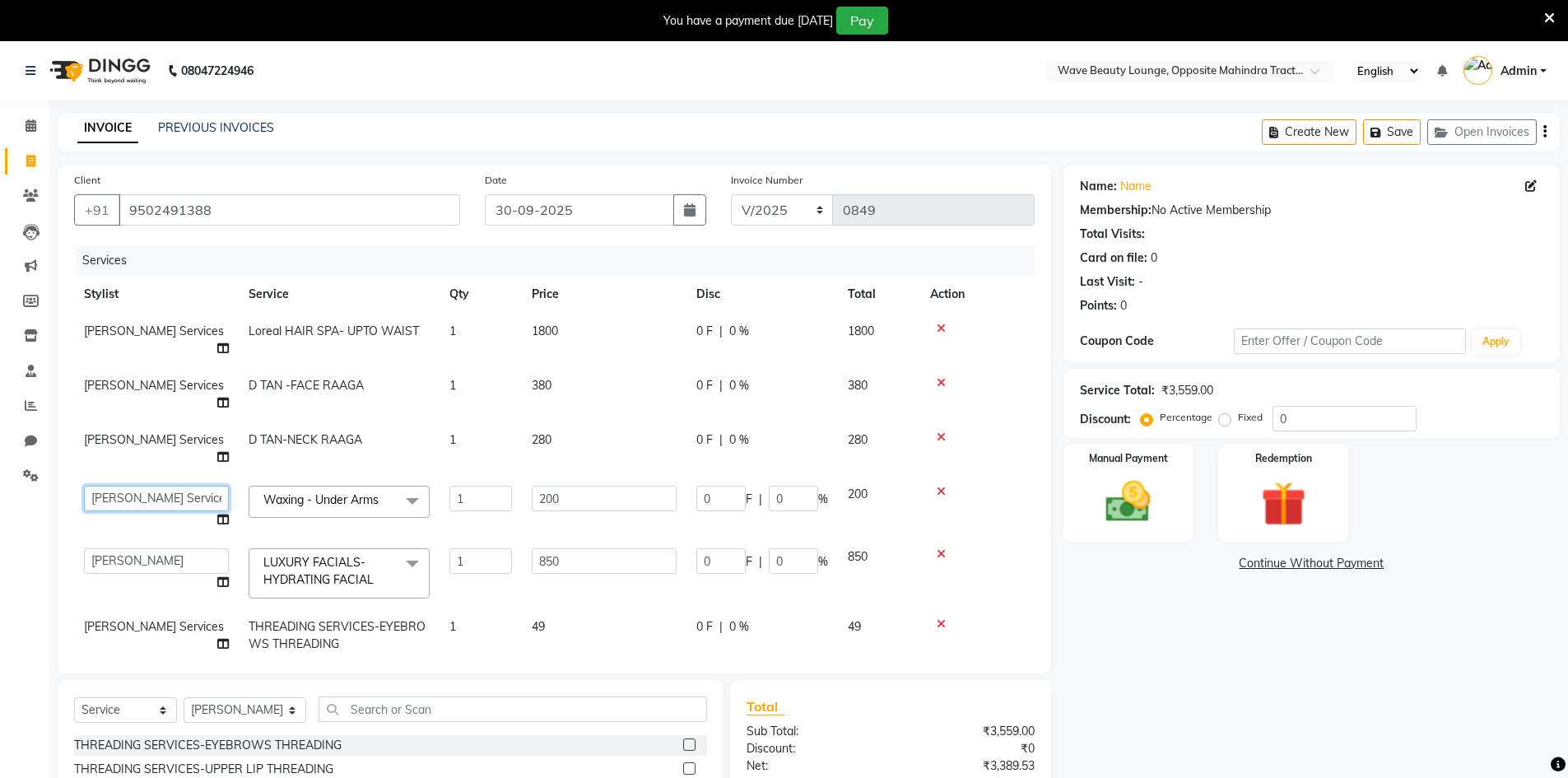
click at [183, 486] on select "[PERSON_NAME] Makeup/[PERSON_NAME] Services Manager Mehndi Artist [PERSON_NAME]…" at bounding box center [156, 499] width 145 height 25
select select "83690"
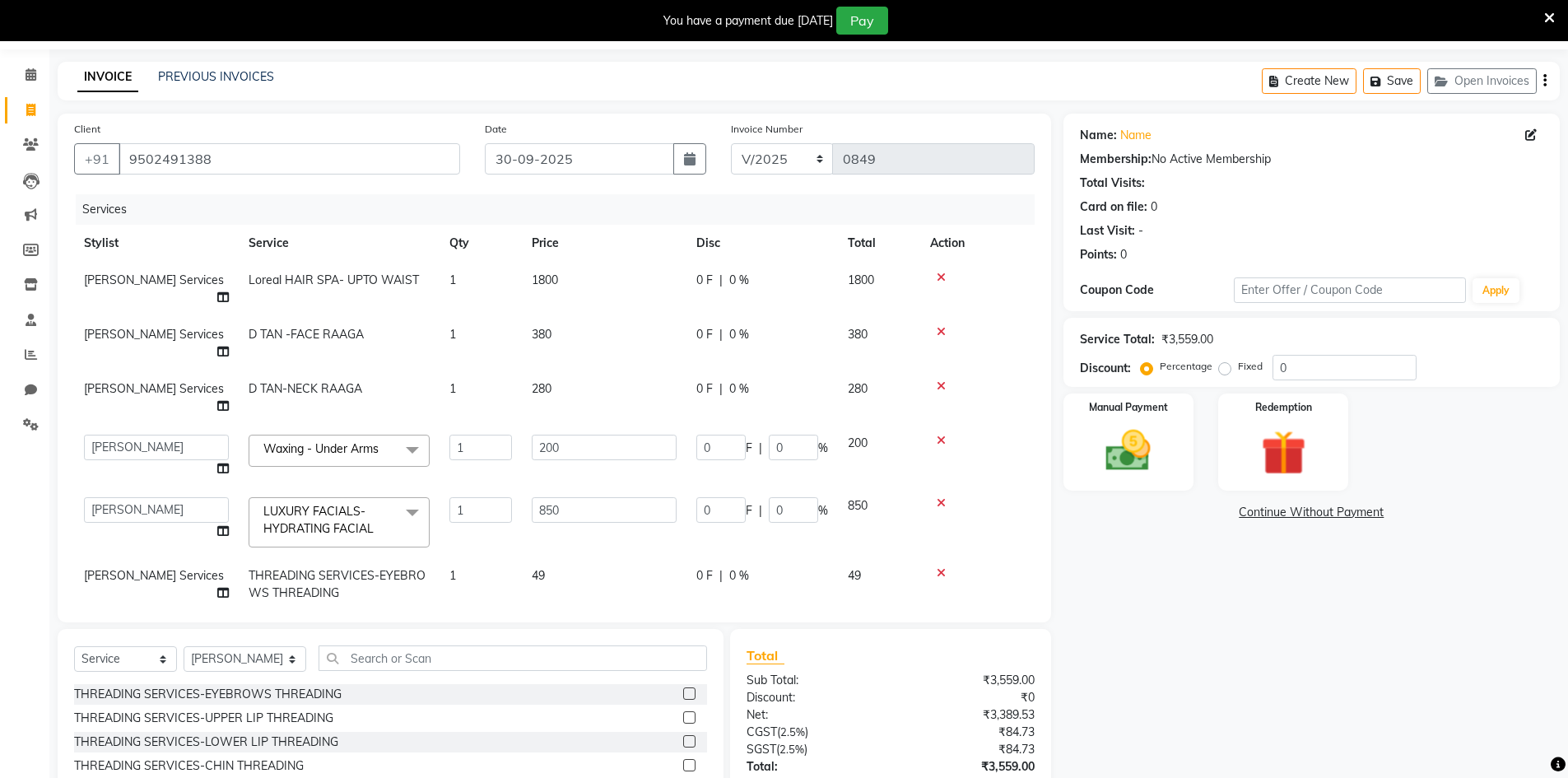
scroll to position [149, 0]
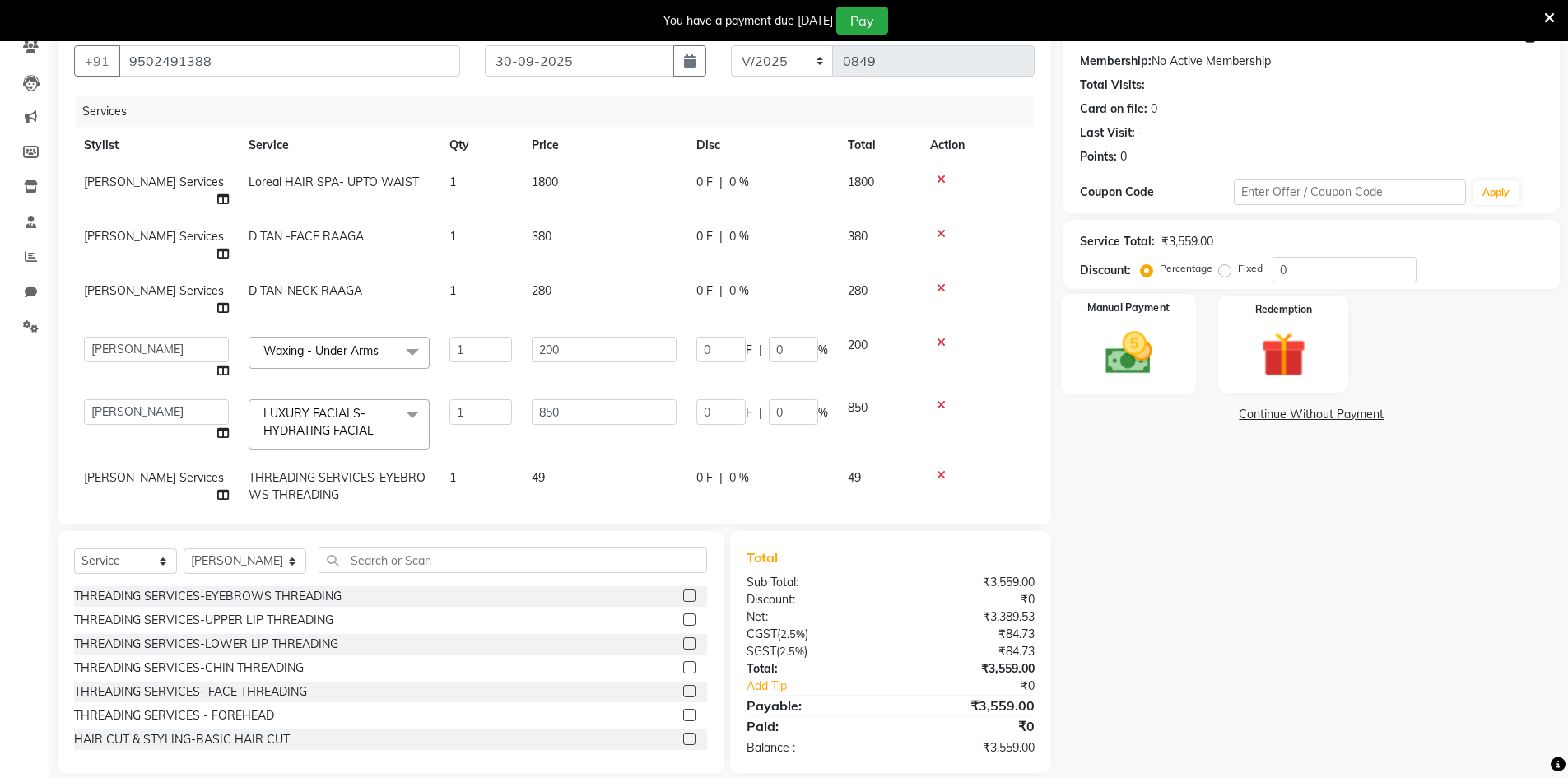
click at [1132, 346] on img at bounding box center [1128, 353] width 76 height 54
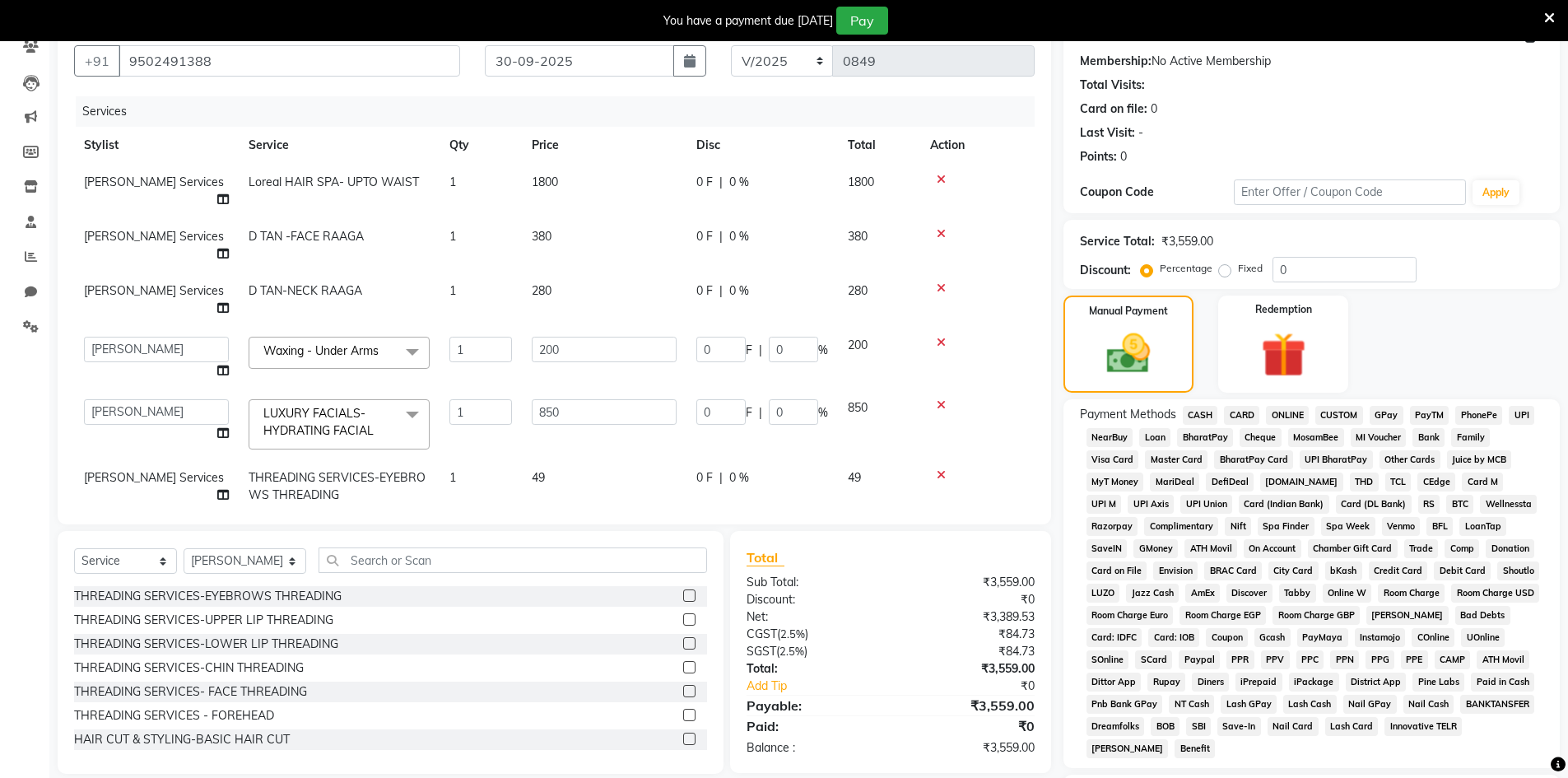
click at [1196, 414] on span "CASH" at bounding box center [1201, 415] width 35 height 19
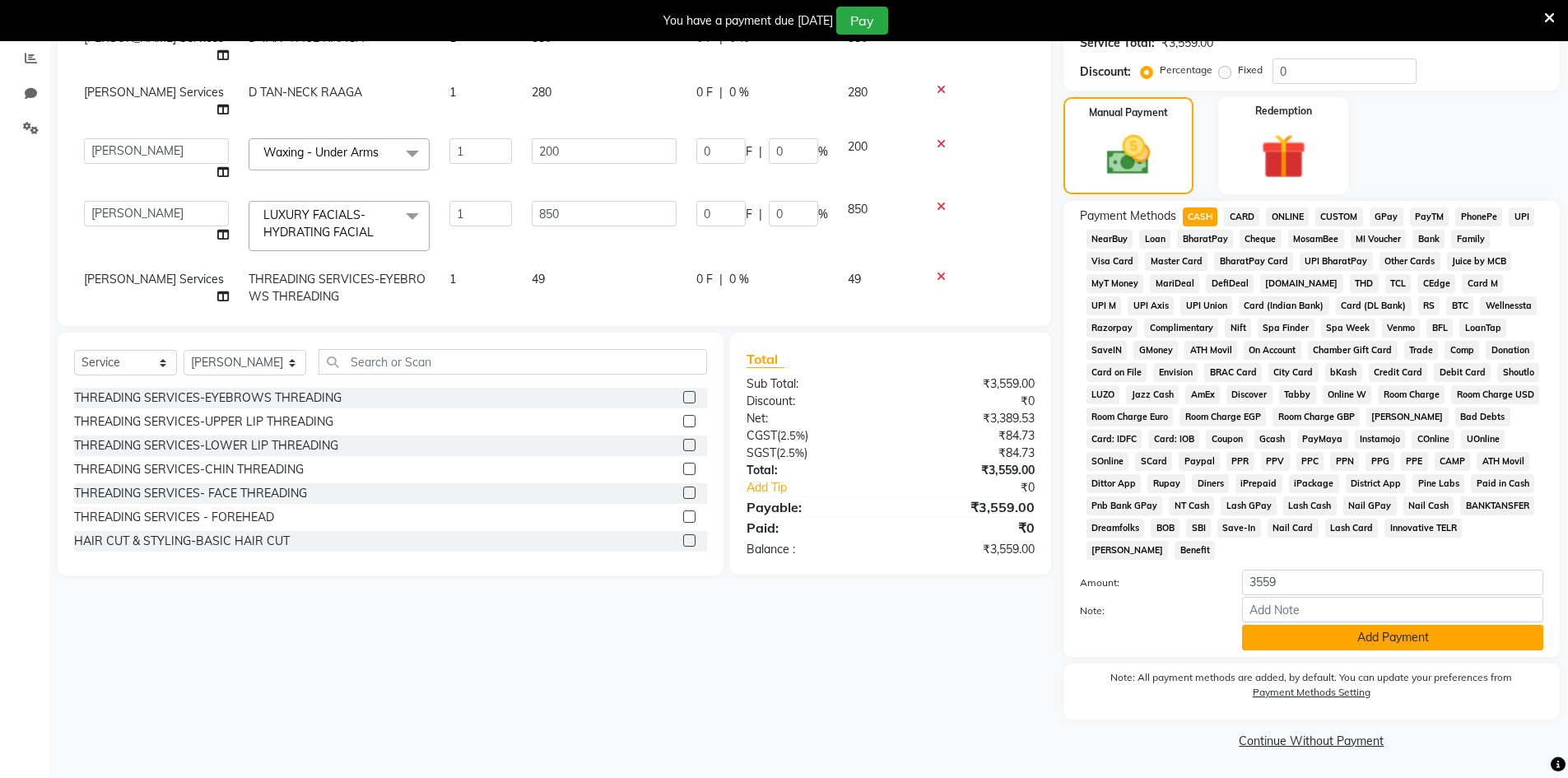
click at [1368, 637] on button "Add Payment" at bounding box center [1392, 638] width 301 height 25
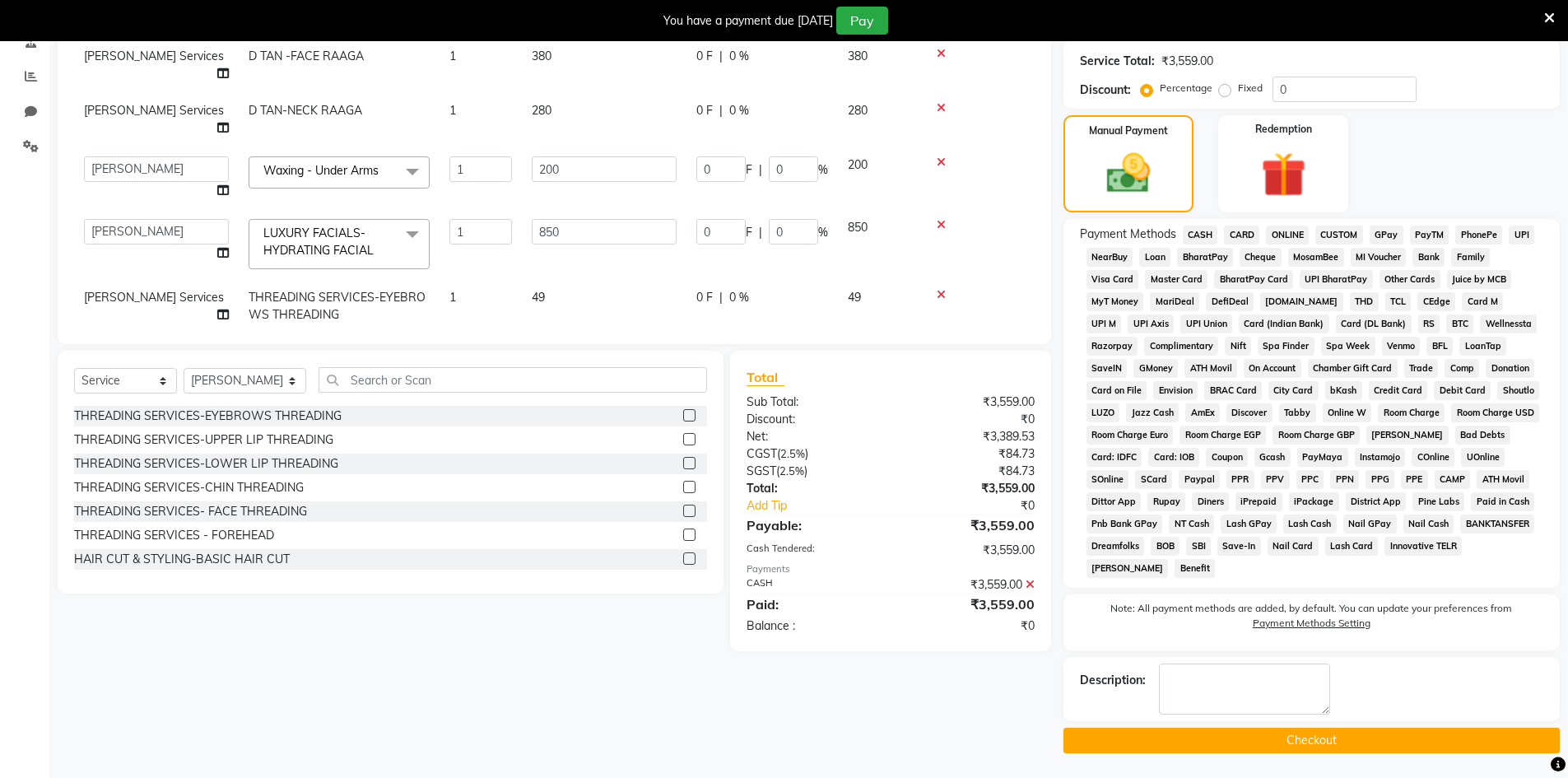
scroll to position [330, 0]
click at [1330, 737] on button "Checkout" at bounding box center [1312, 740] width 496 height 25
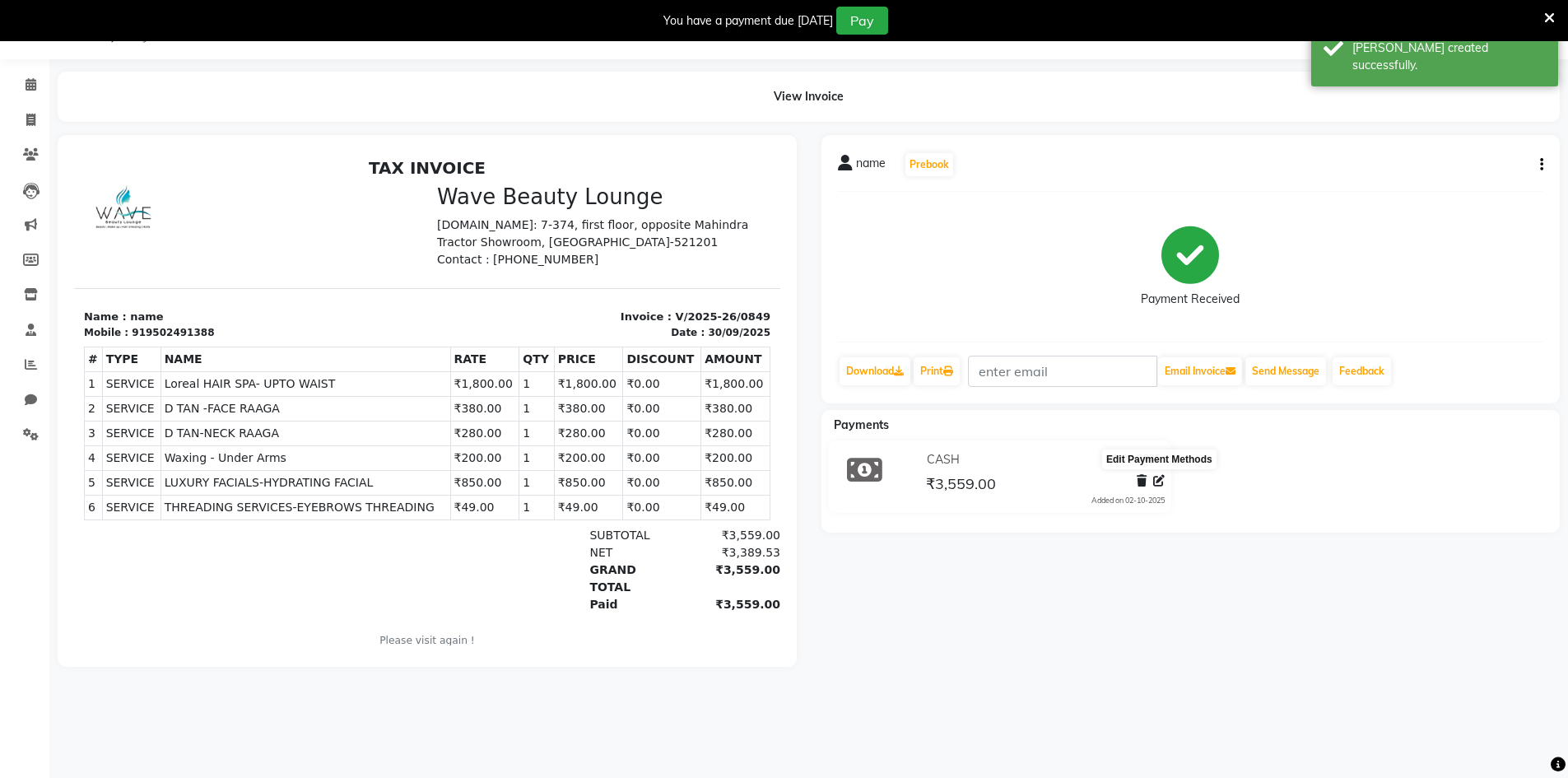
click at [1159, 485] on icon at bounding box center [1159, 481] width 12 height 12
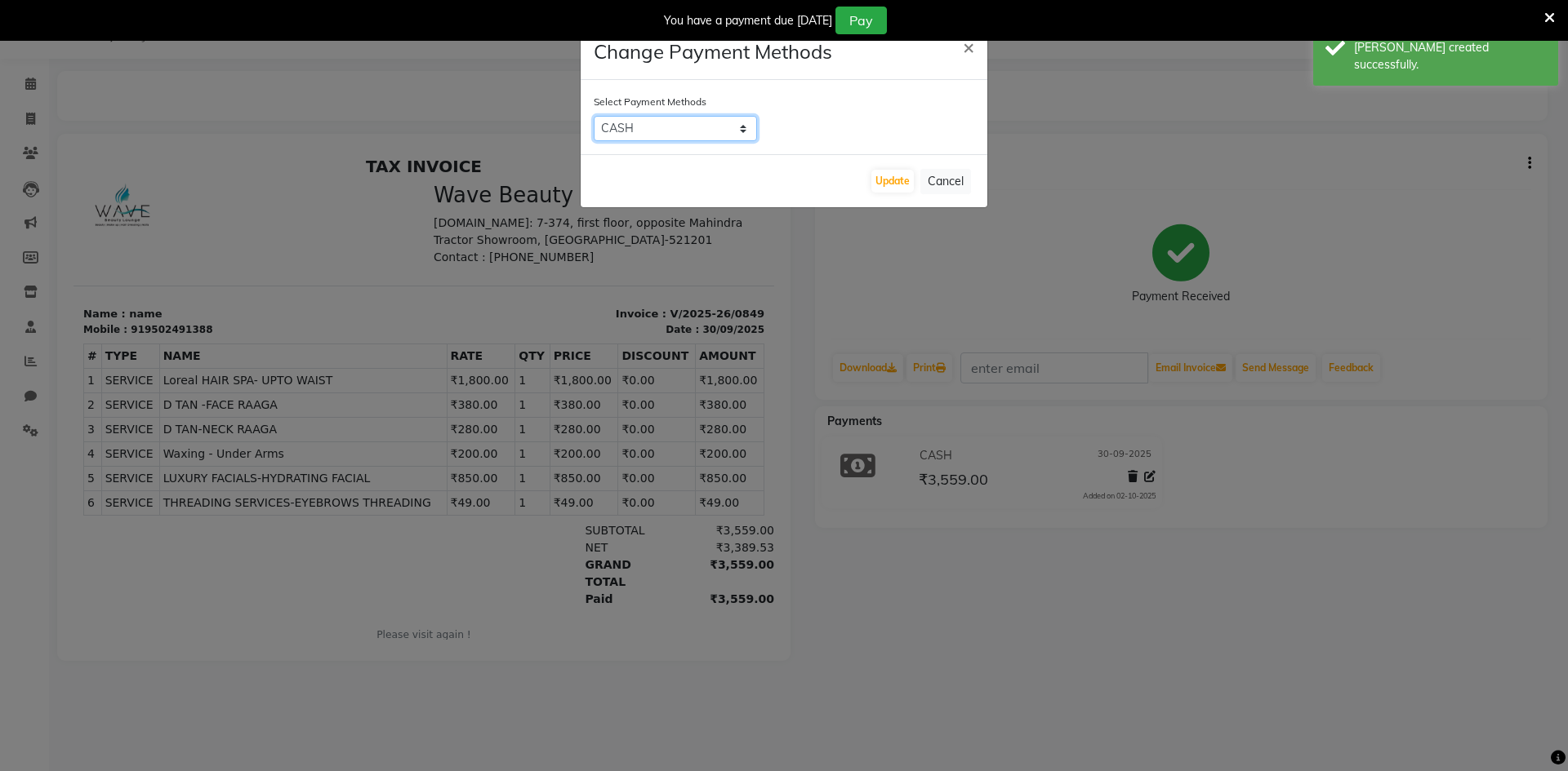
click at [737, 120] on select "CASH CARD ONLINE CUSTOM GPay PayTM PhonePe UPI NearBuy Loan BharatPay Cheque Mo…" at bounding box center [676, 128] width 163 height 25
select select "7"
click at [594, 116] on select "CASH CARD ONLINE CUSTOM GPay PayTM PhonePe UPI NearBuy Loan BharatPay Cheque Mo…" at bounding box center [676, 128] width 163 height 25
click at [897, 187] on button "Update" at bounding box center [892, 181] width 43 height 23
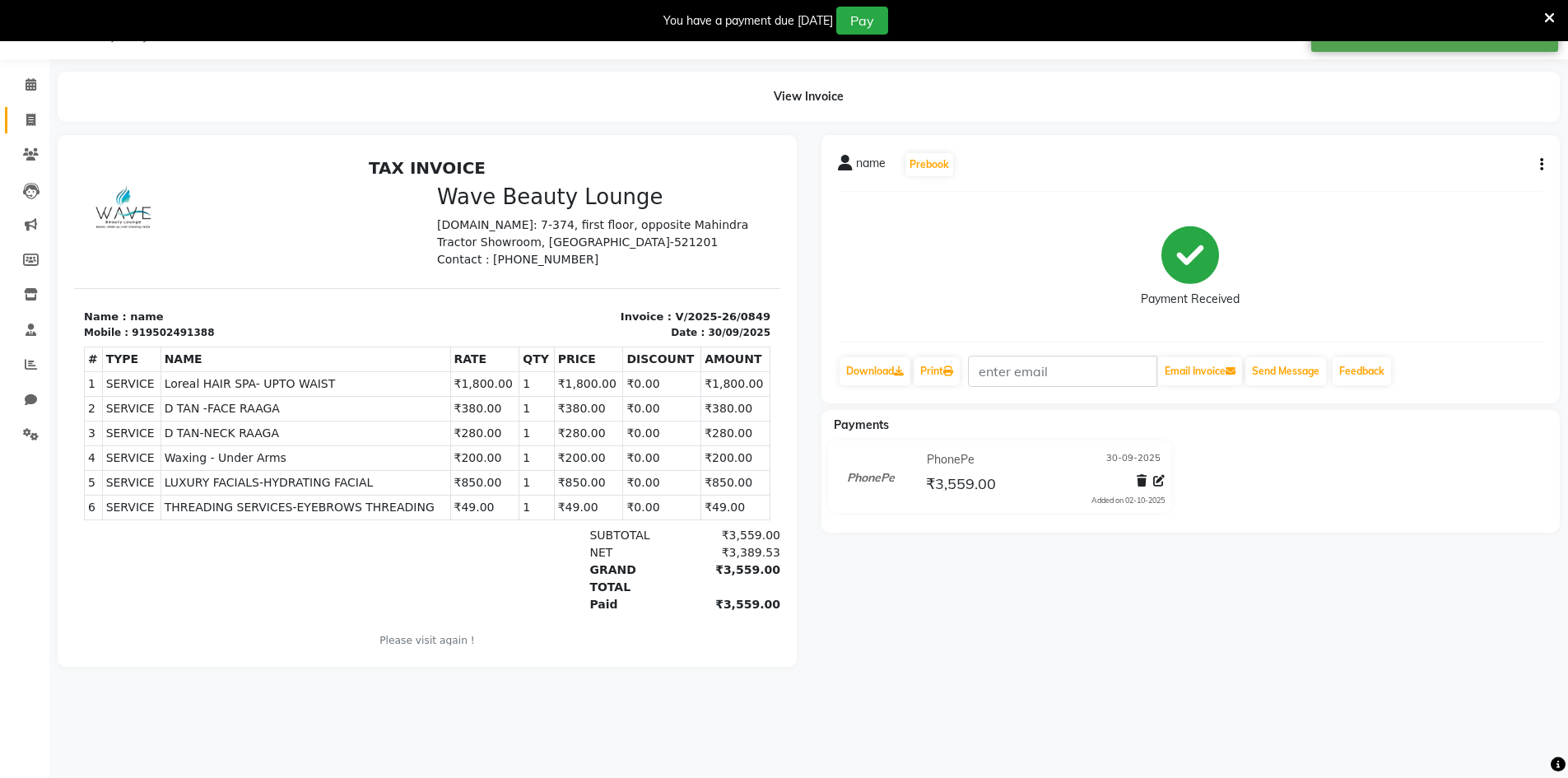
click at [32, 131] on link "Invoice" at bounding box center [24, 120] width 40 height 27
select select "6830"
select select "service"
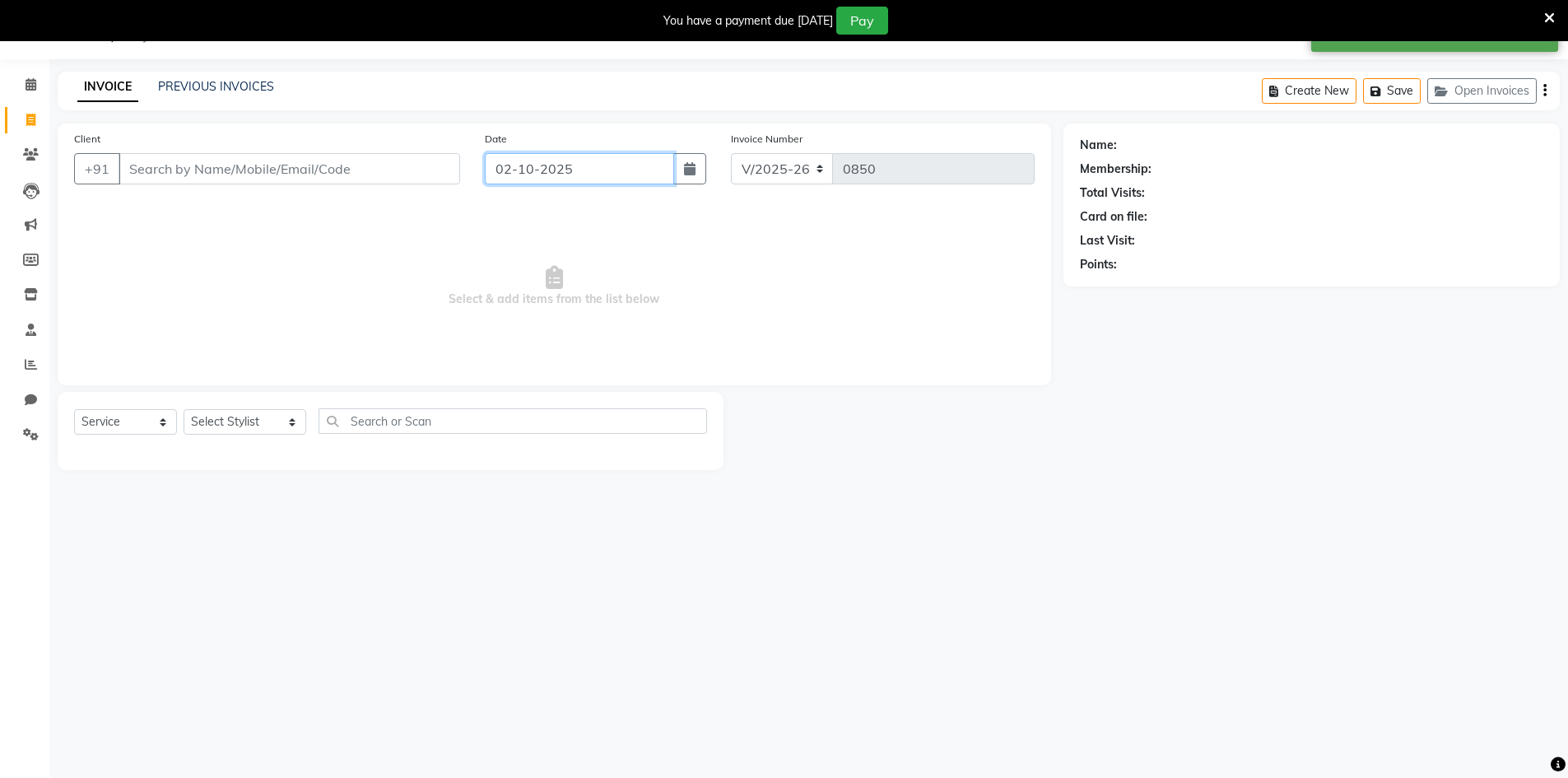
click at [547, 178] on input "02-10-2025" at bounding box center [579, 168] width 189 height 31
select select "10"
select select "2025"
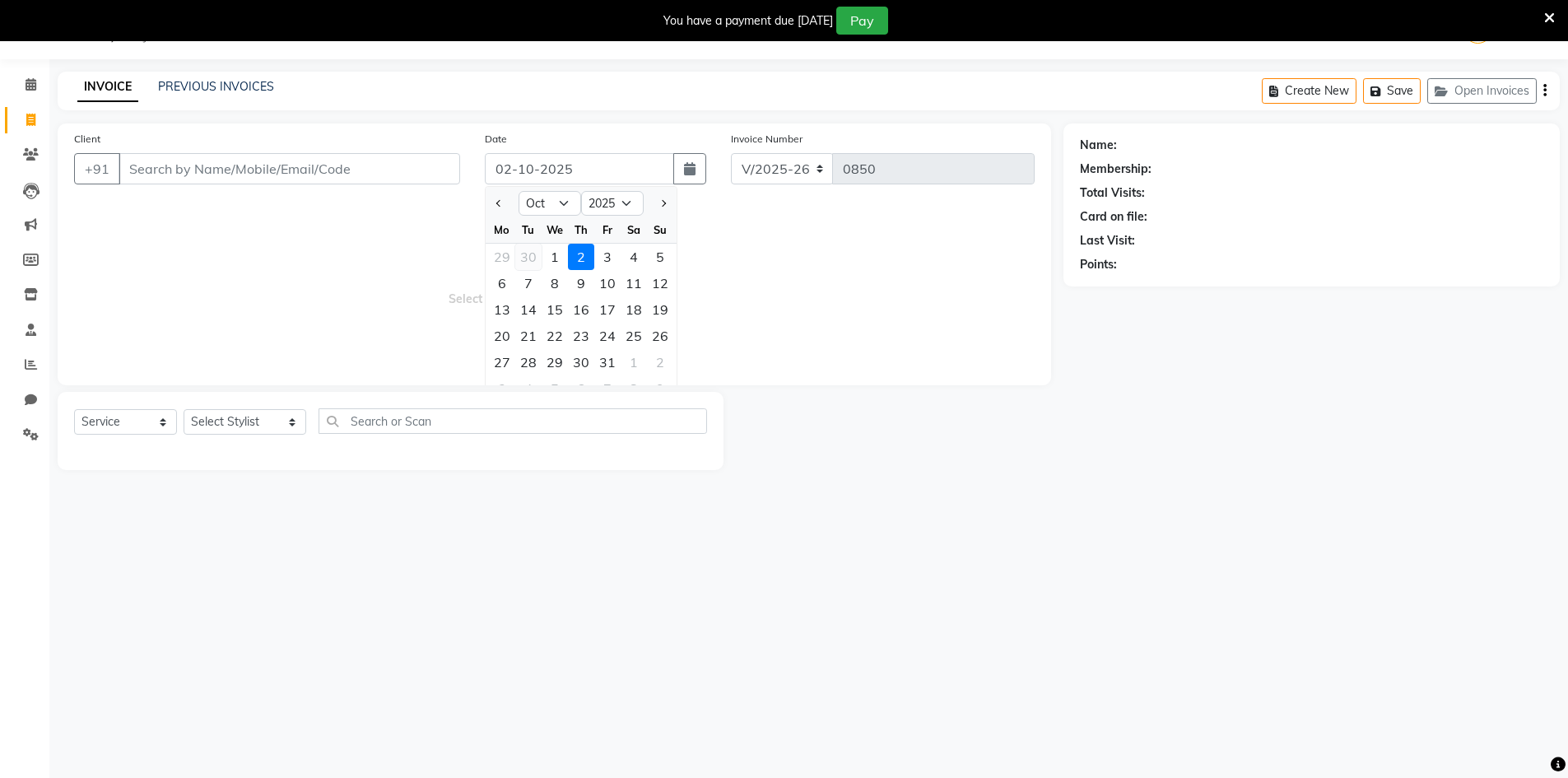
click at [528, 250] on div "30" at bounding box center [528, 257] width 26 height 26
type input "30-09-2025"
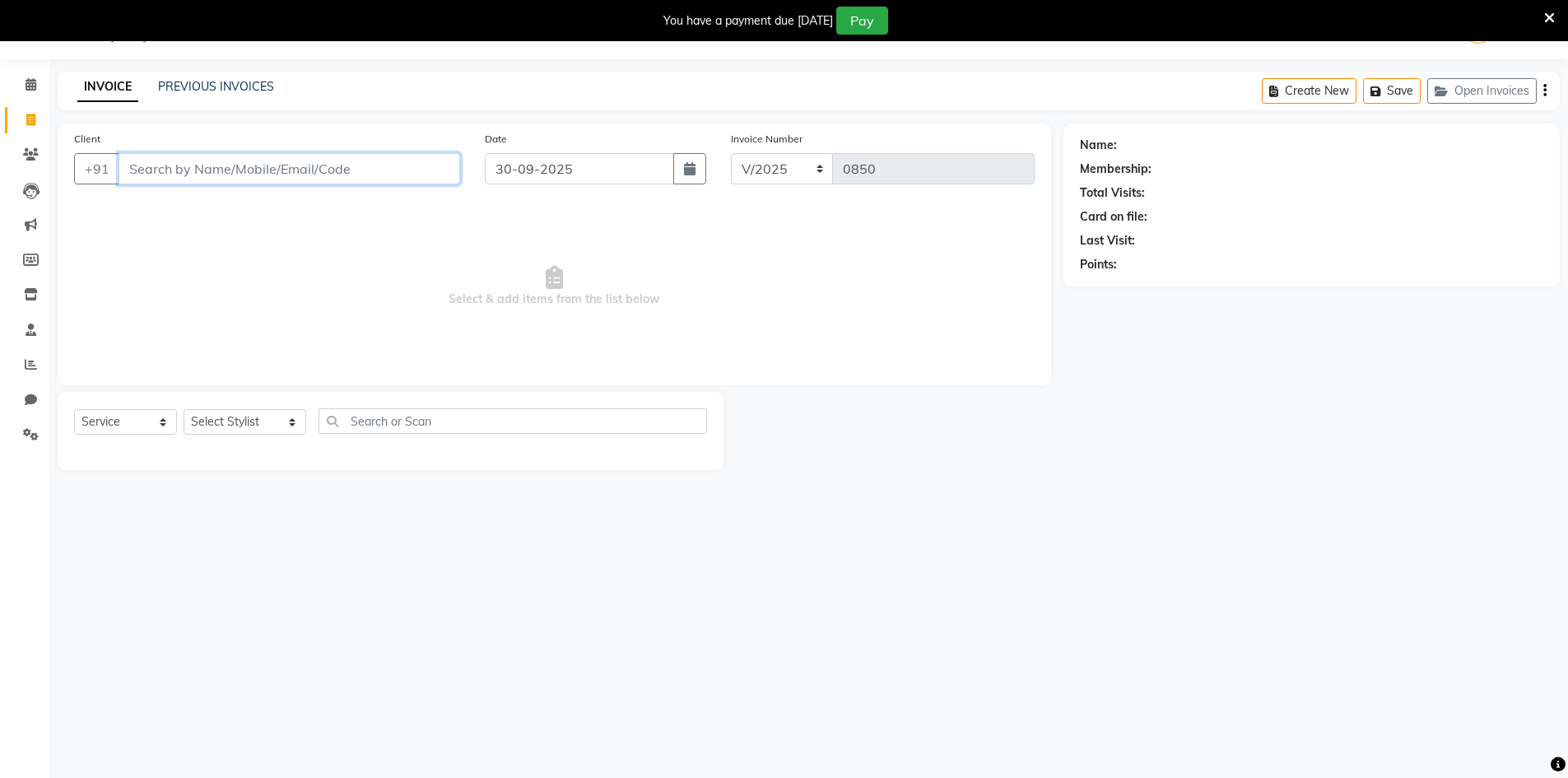
click at [399, 164] on input "Client" at bounding box center [289, 168] width 341 height 31
click at [443, 168] on input "Client" at bounding box center [289, 168] width 341 height 31
click at [395, 164] on input "82" at bounding box center [289, 168] width 341 height 31
type input "8247648372"
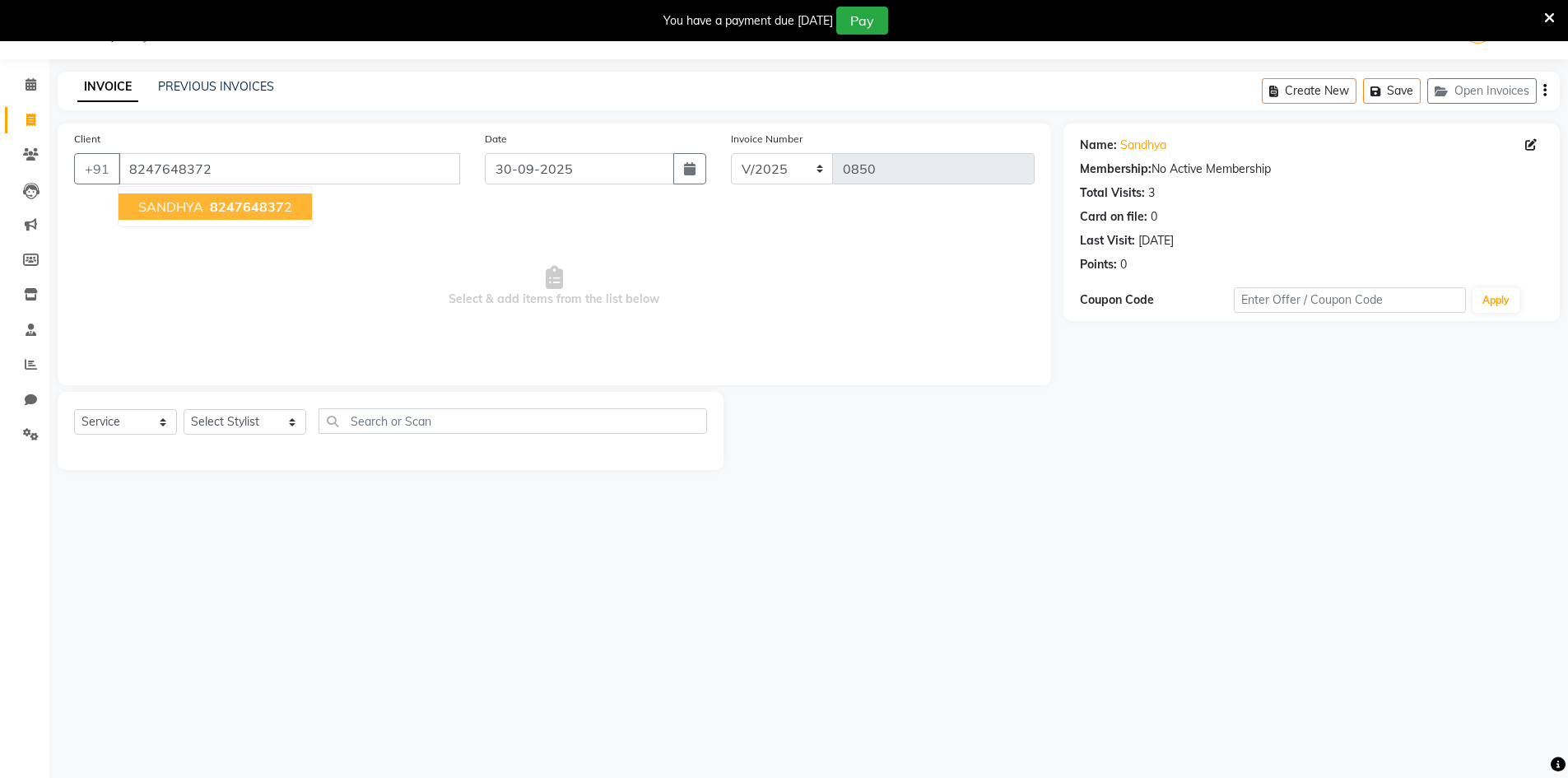
click at [269, 210] on span "824764837" at bounding box center [247, 207] width 74 height 17
click at [257, 412] on select "Select Stylist [PERSON_NAME] Makeup/[PERSON_NAME] Services Manager Mehndi Artis…" at bounding box center [245, 422] width 123 height 25
select select "65299"
click at [183, 410] on select "Select Stylist [PERSON_NAME] Makeup/[PERSON_NAME] Services Manager Mehndi Artis…" at bounding box center [245, 422] width 123 height 25
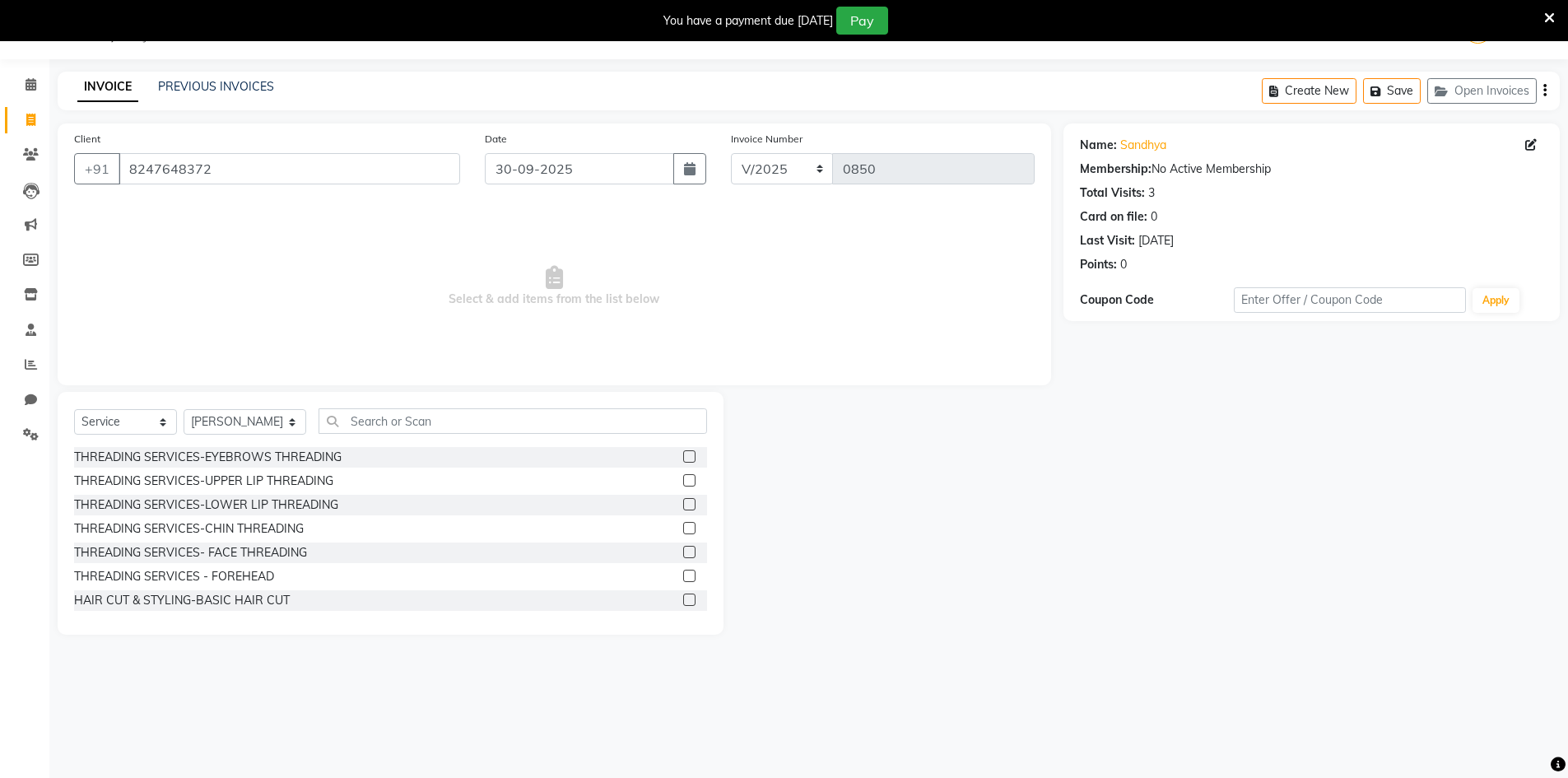
click at [684, 459] on label at bounding box center [689, 456] width 13 height 13
click at [684, 459] on input "checkbox" at bounding box center [689, 457] width 11 height 11
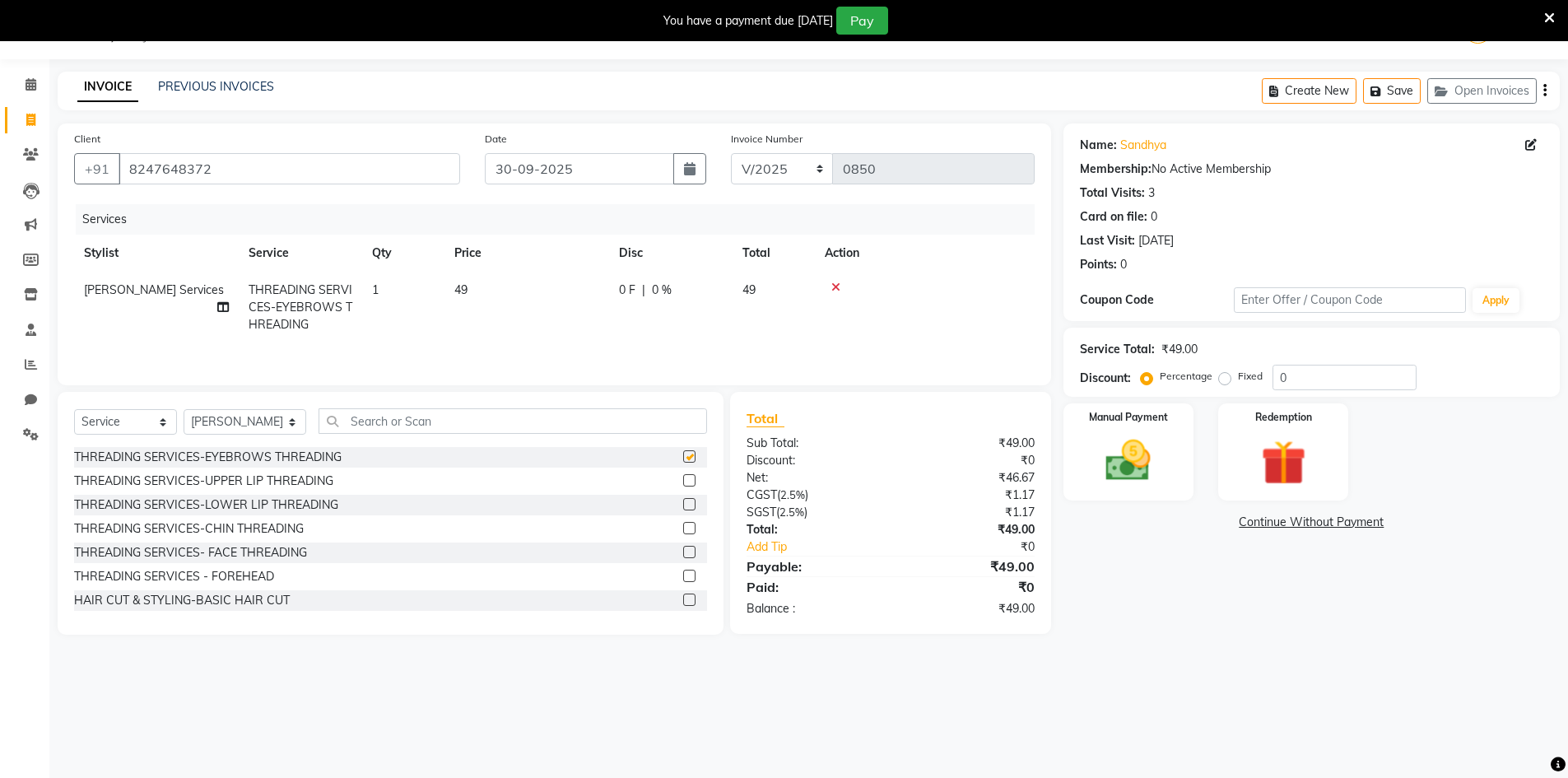
checkbox input "false"
click at [1125, 491] on div "Manual Payment" at bounding box center [1128, 453] width 136 height 101
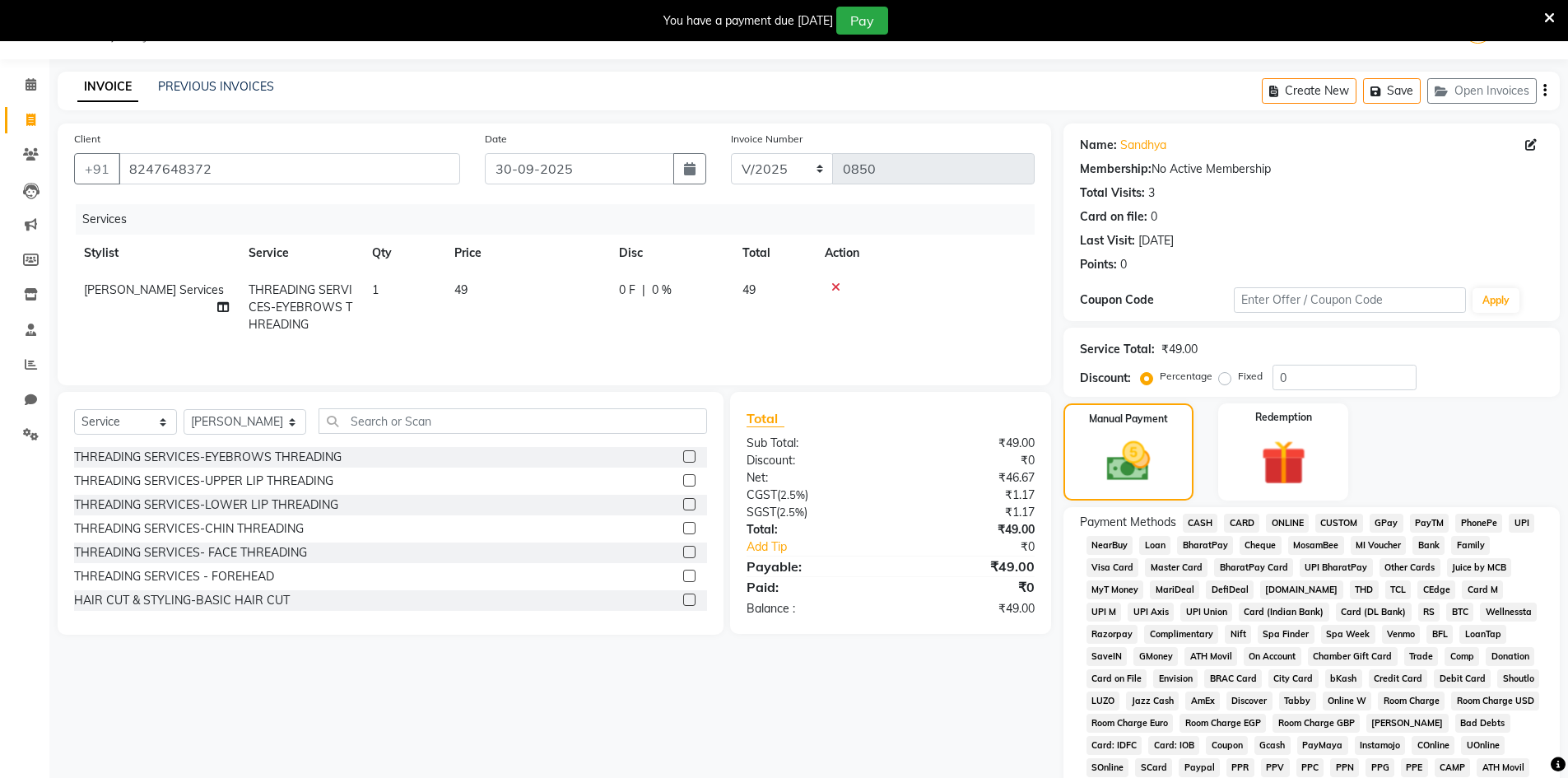
click at [1194, 526] on span "CASH" at bounding box center [1201, 523] width 35 height 19
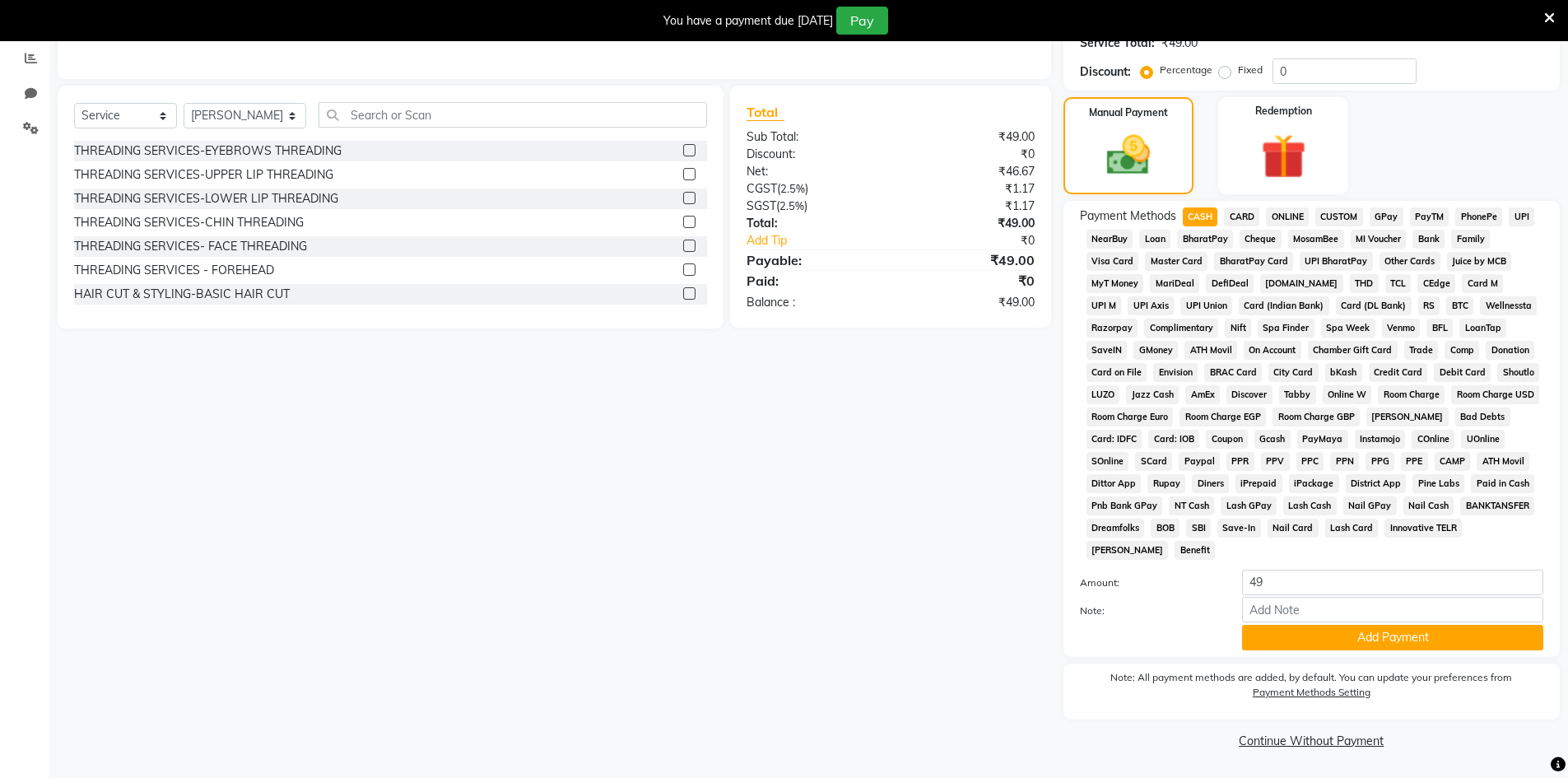
drag, startPoint x: 1267, startPoint y: 643, endPoint x: 1268, endPoint y: 655, distance: 12.0
click at [1267, 645] on button "Add Payment" at bounding box center [1392, 638] width 301 height 25
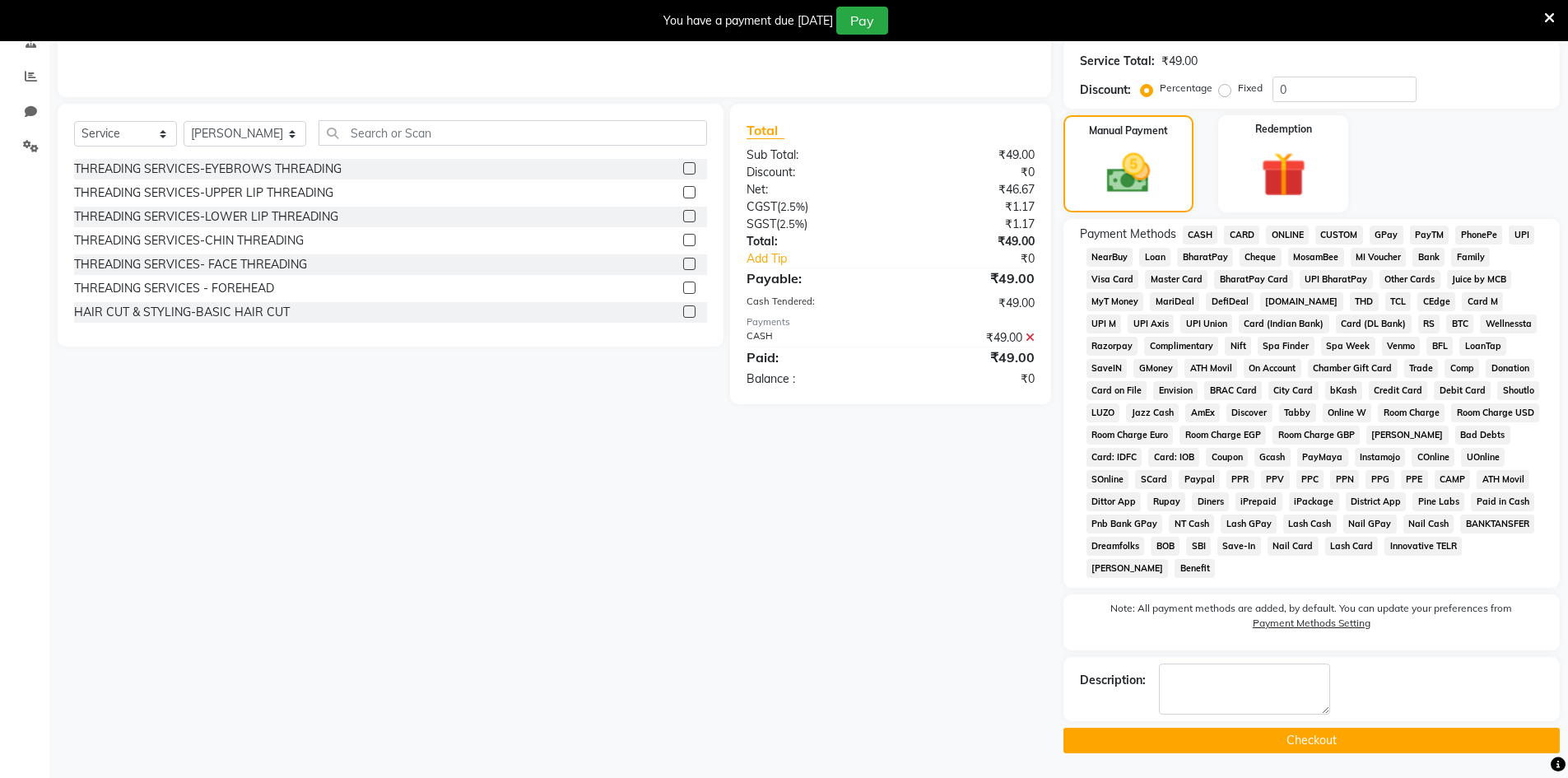
click at [1278, 738] on button "Checkout" at bounding box center [1312, 740] width 496 height 25
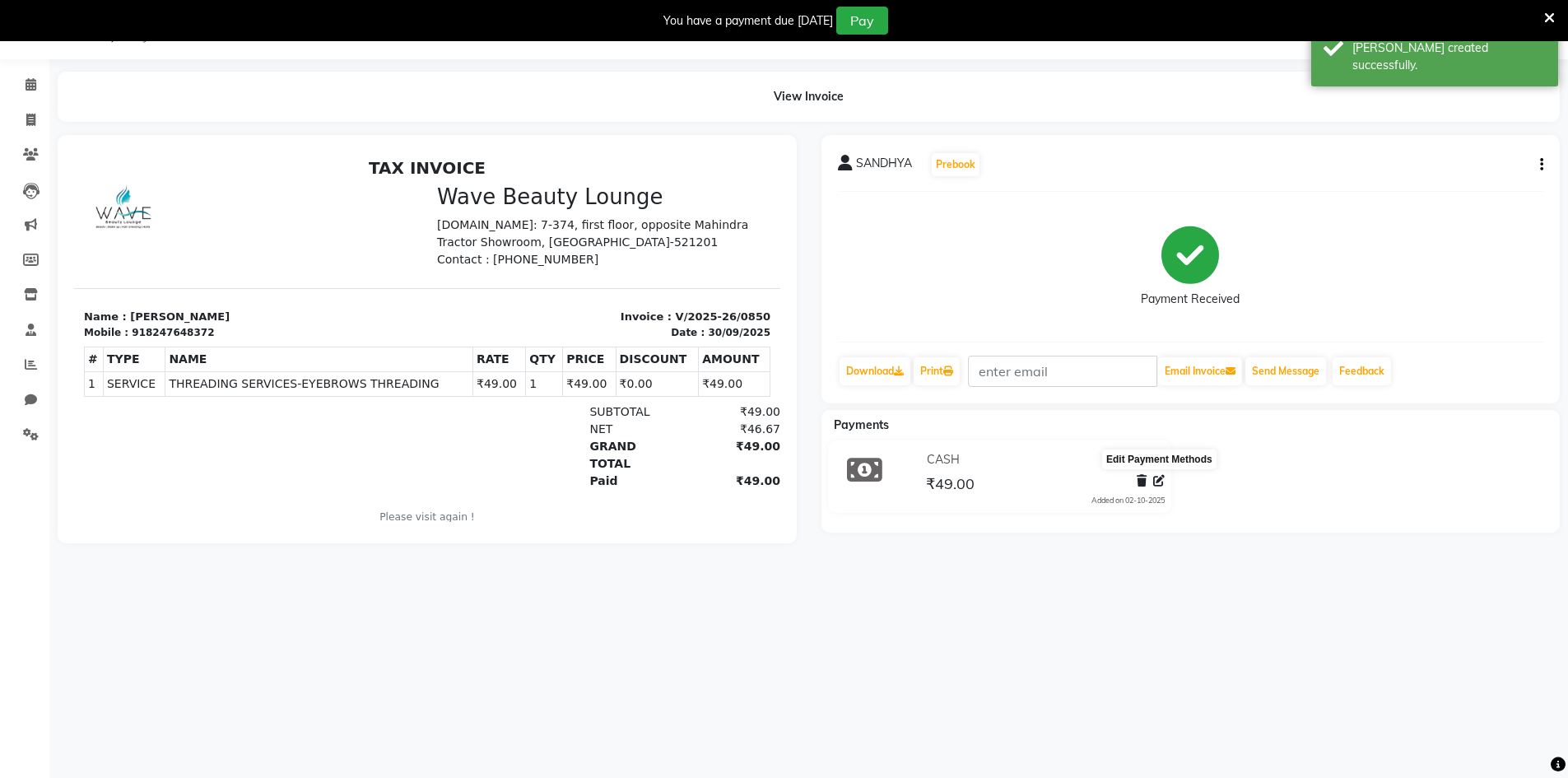
click at [1156, 488] on span at bounding box center [1159, 481] width 12 height 18
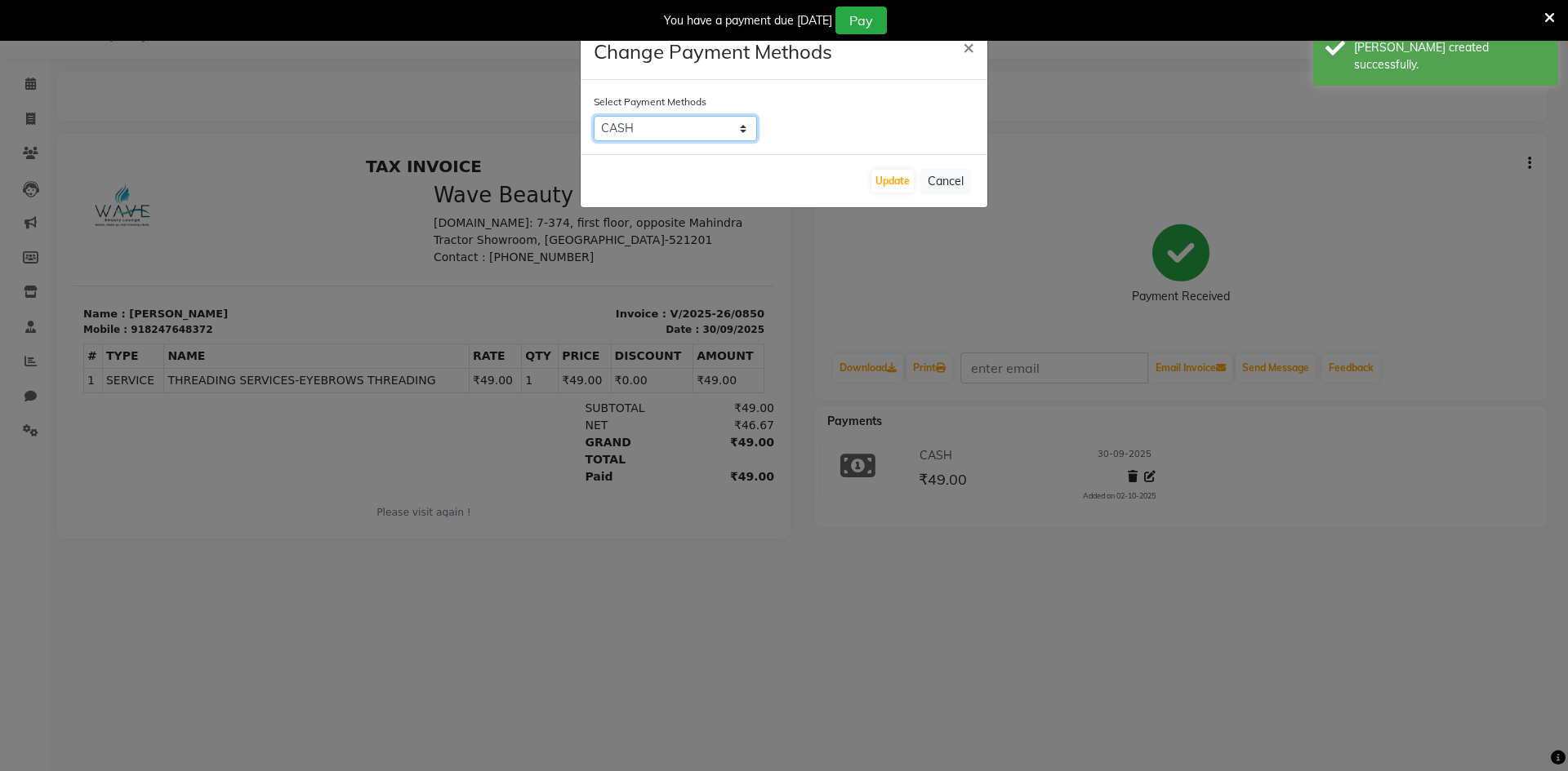
click at [678, 131] on select "CASH CARD ONLINE CUSTOM GPay PayTM PhonePe UPI NearBuy Loan BharatPay Cheque Mo…" at bounding box center [676, 128] width 163 height 25
select select "7"
click at [594, 116] on select "CASH CARD ONLINE CUSTOM GPay PayTM PhonePe UPI NearBuy Loan BharatPay Cheque Mo…" at bounding box center [676, 128] width 163 height 25
click at [875, 185] on button "Update" at bounding box center [892, 181] width 43 height 23
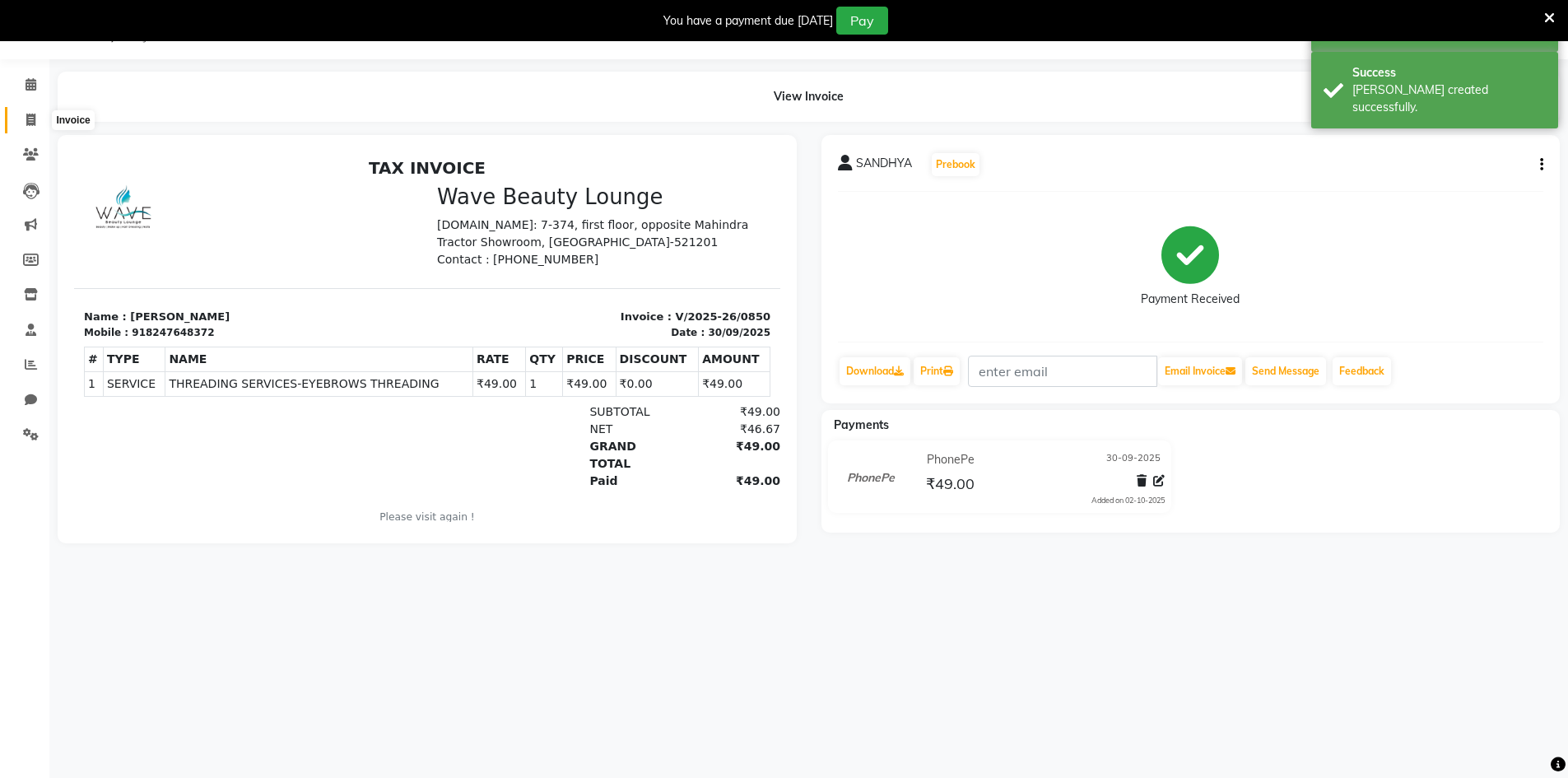
click at [34, 114] on icon at bounding box center [30, 119] width 9 height 13
select select "6830"
select select "service"
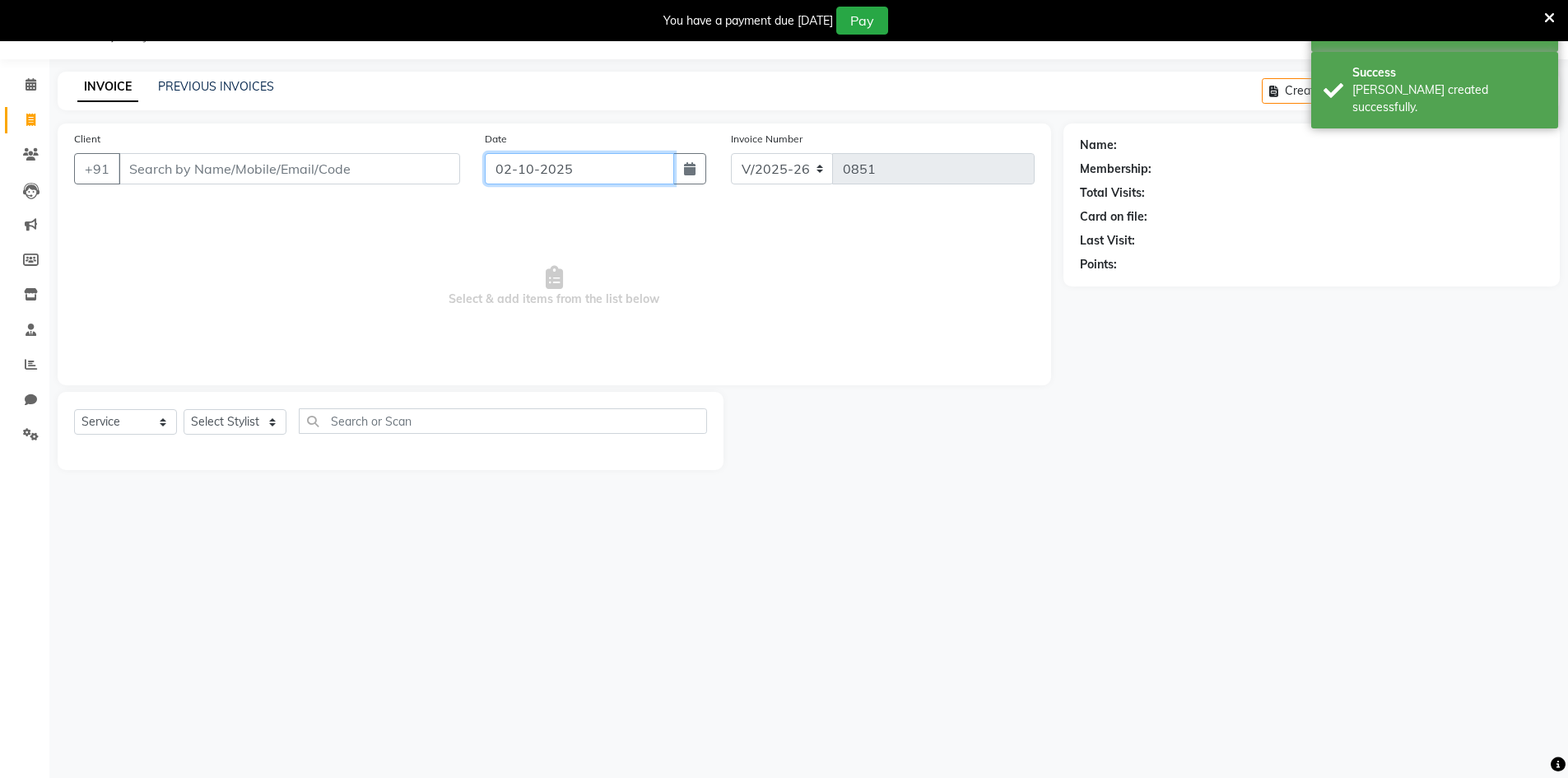
click at [525, 165] on input "02-10-2025" at bounding box center [579, 168] width 189 height 31
select select "10"
select select "2025"
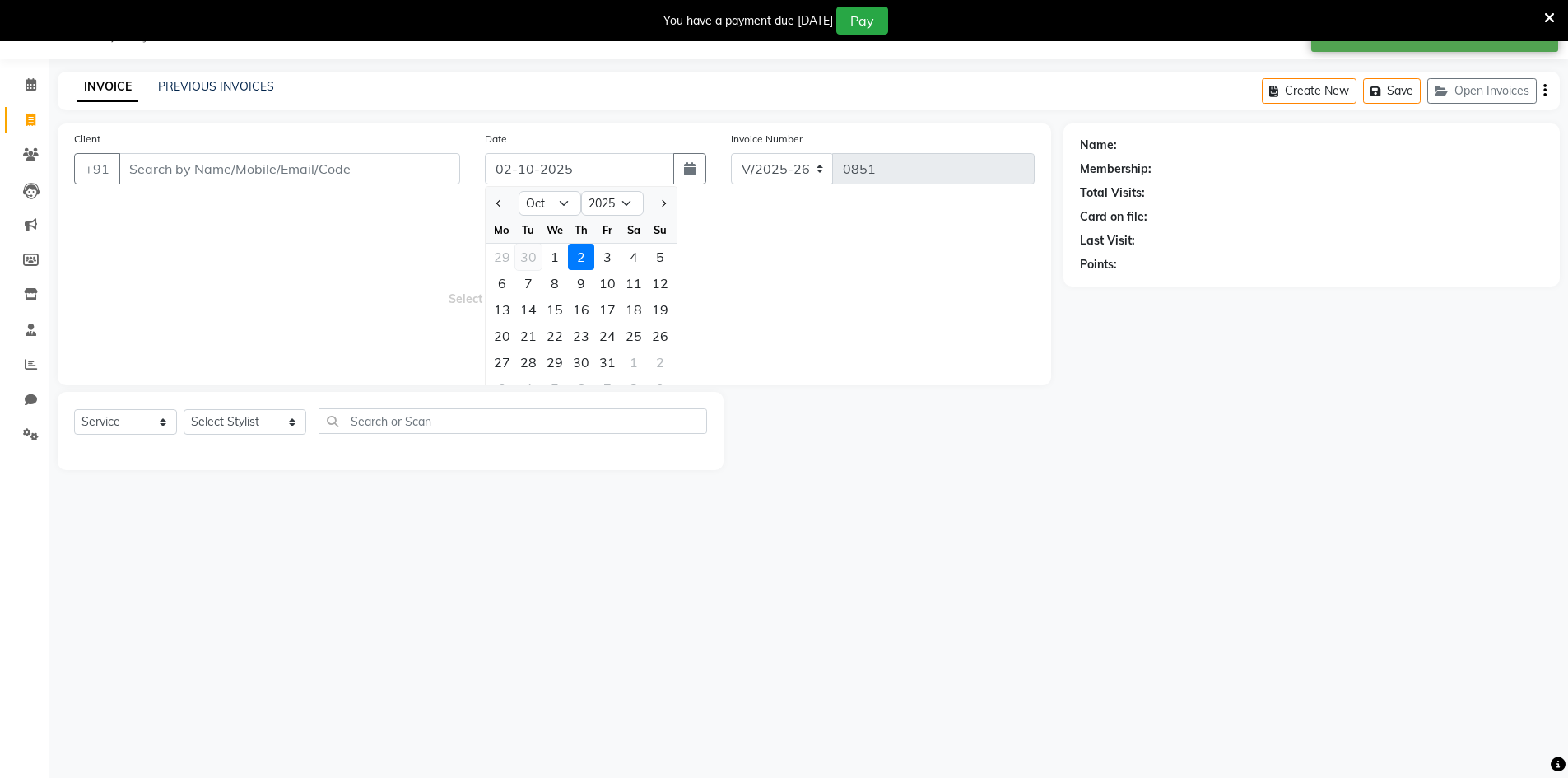
click at [536, 260] on div "30" at bounding box center [528, 257] width 26 height 26
type input "30-09-2025"
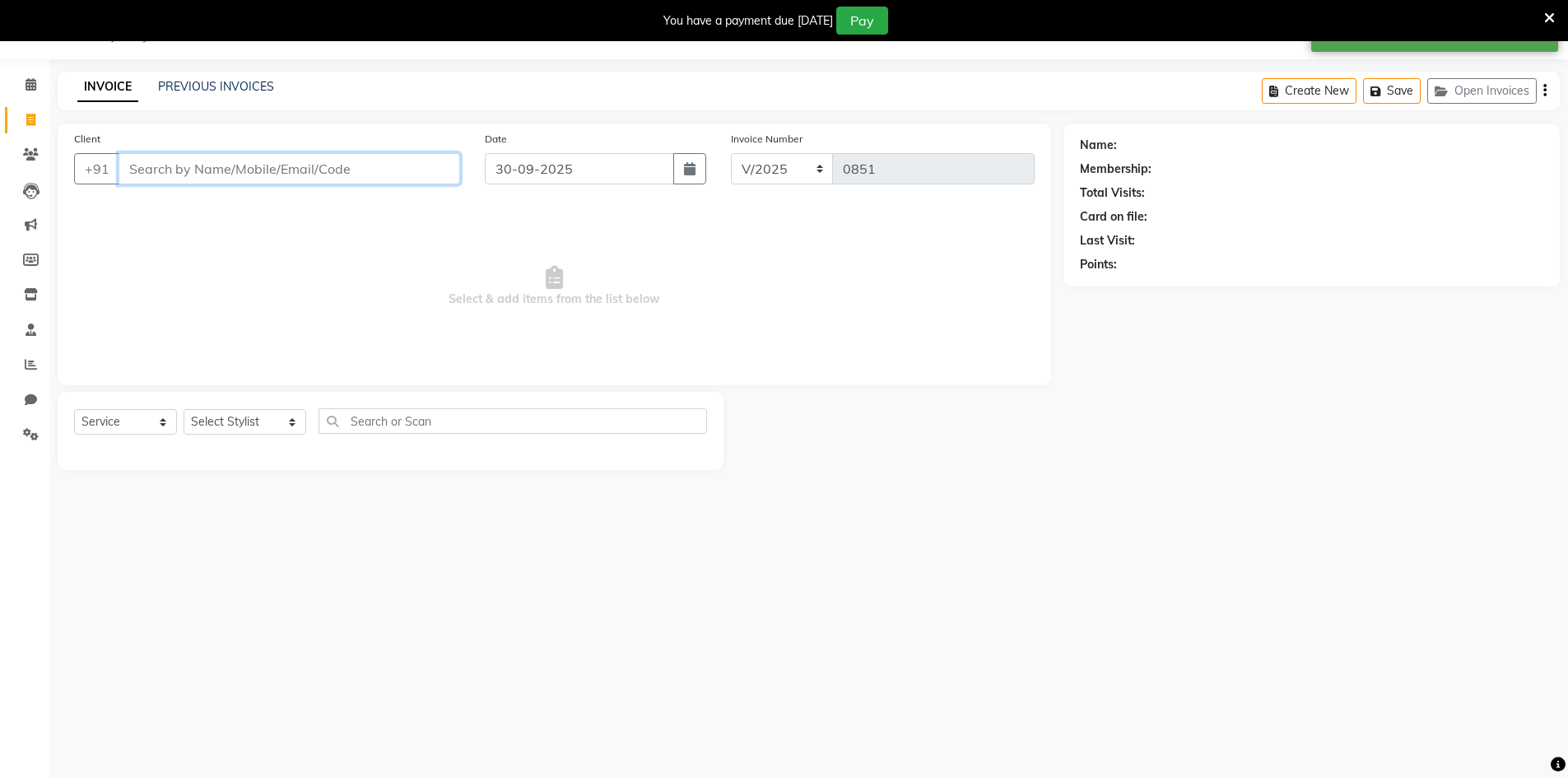
click at [395, 172] on input "Client" at bounding box center [289, 168] width 341 height 31
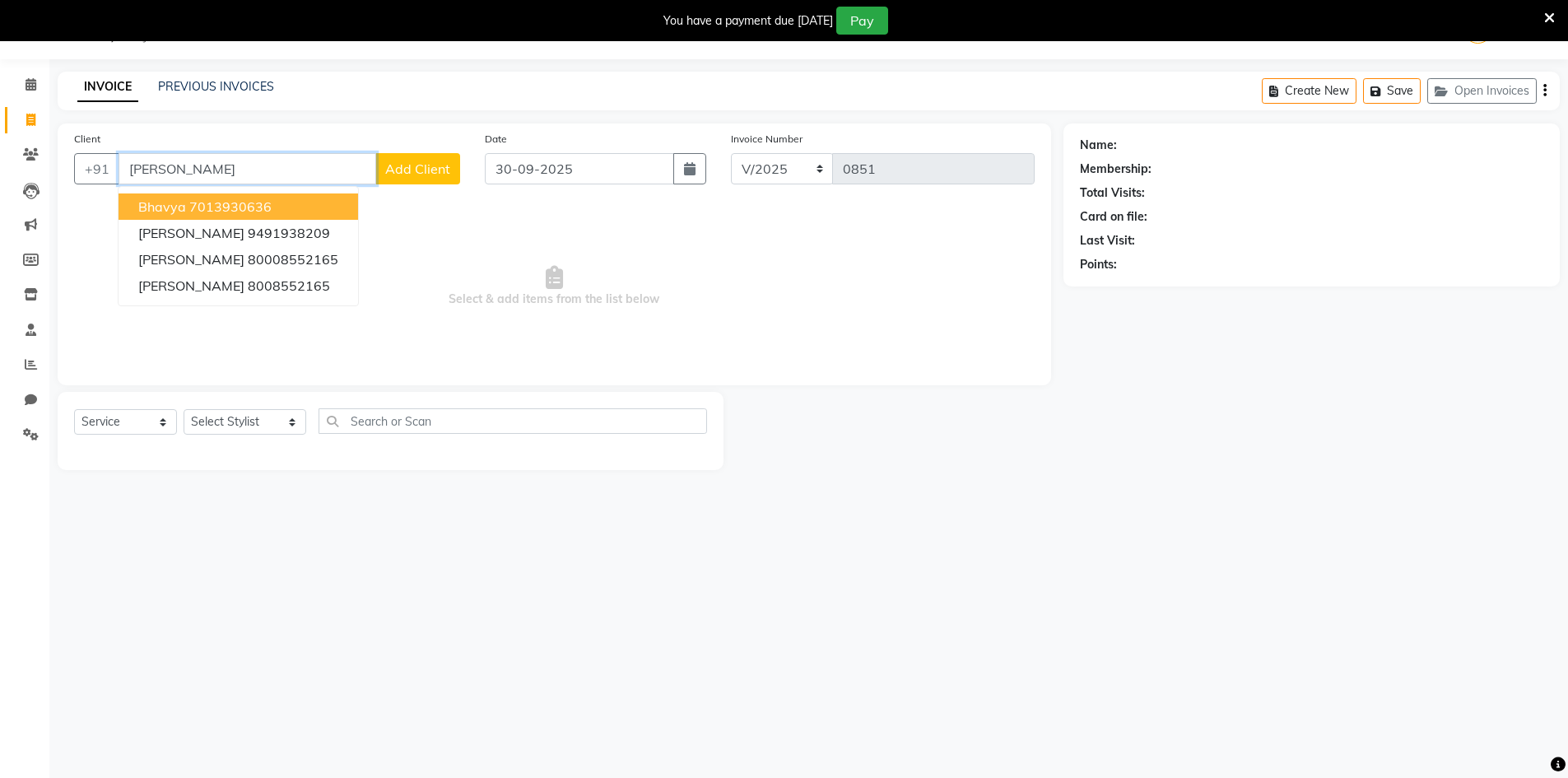
click at [289, 212] on button "[PERSON_NAME] 7013930636" at bounding box center [238, 206] width 240 height 26
type input "7013930636"
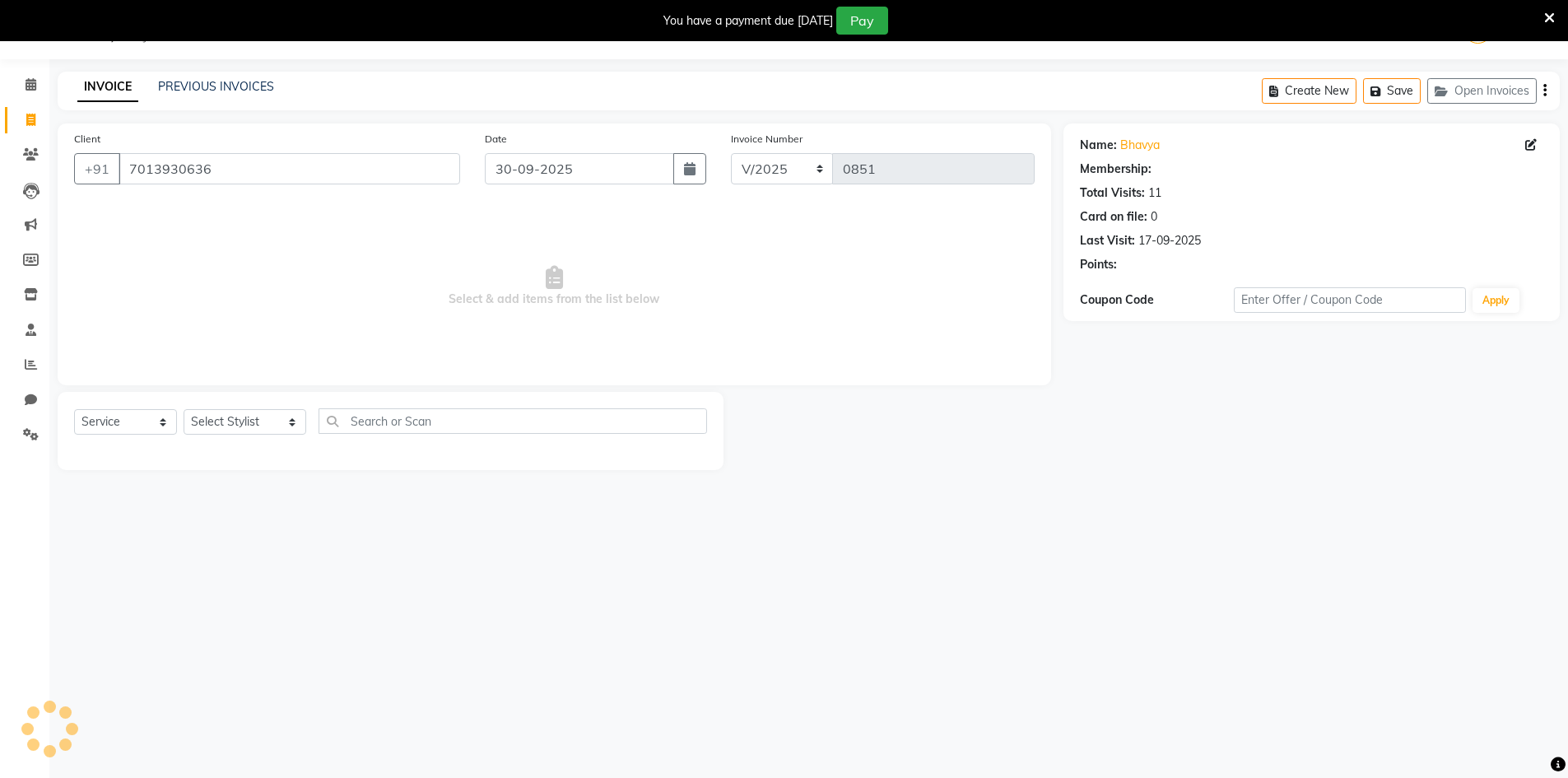
select select "1: Object"
click at [246, 437] on div "Select Service Product Membership Package Voucher Prepaid Gift Card Select Styl…" at bounding box center [390, 428] width 633 height 39
click at [251, 419] on select "Select Stylist [PERSON_NAME] Makeup/[PERSON_NAME] Services Manager Mehndi Artis…" at bounding box center [245, 422] width 123 height 25
select select "65299"
click at [183, 410] on select "Select Stylist [PERSON_NAME] Makeup/[PERSON_NAME] Services Manager Mehndi Artis…" at bounding box center [245, 422] width 123 height 25
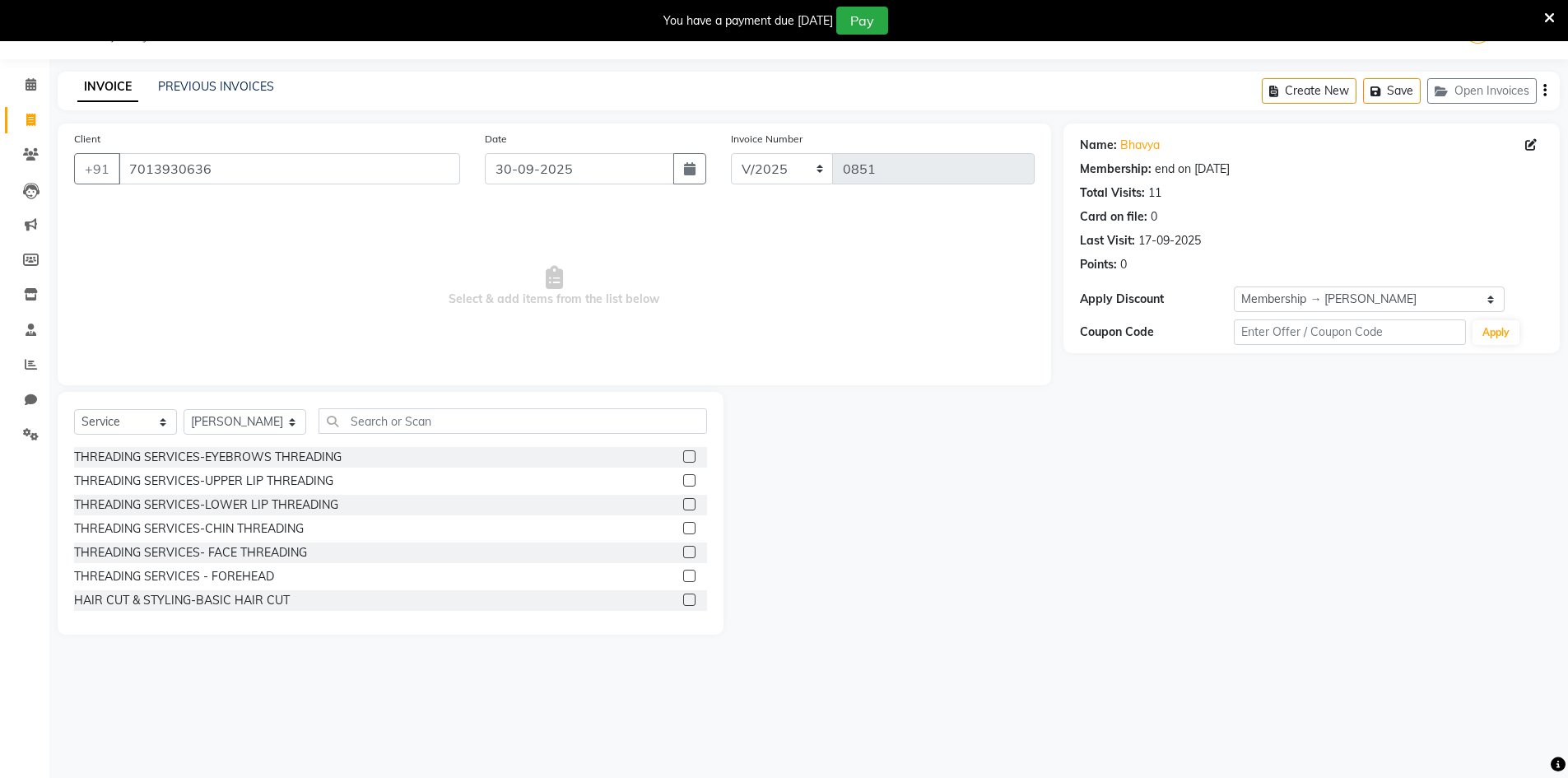
click at [684, 457] on label at bounding box center [689, 456] width 13 height 13
click at [684, 457] on input "checkbox" at bounding box center [689, 457] width 11 height 11
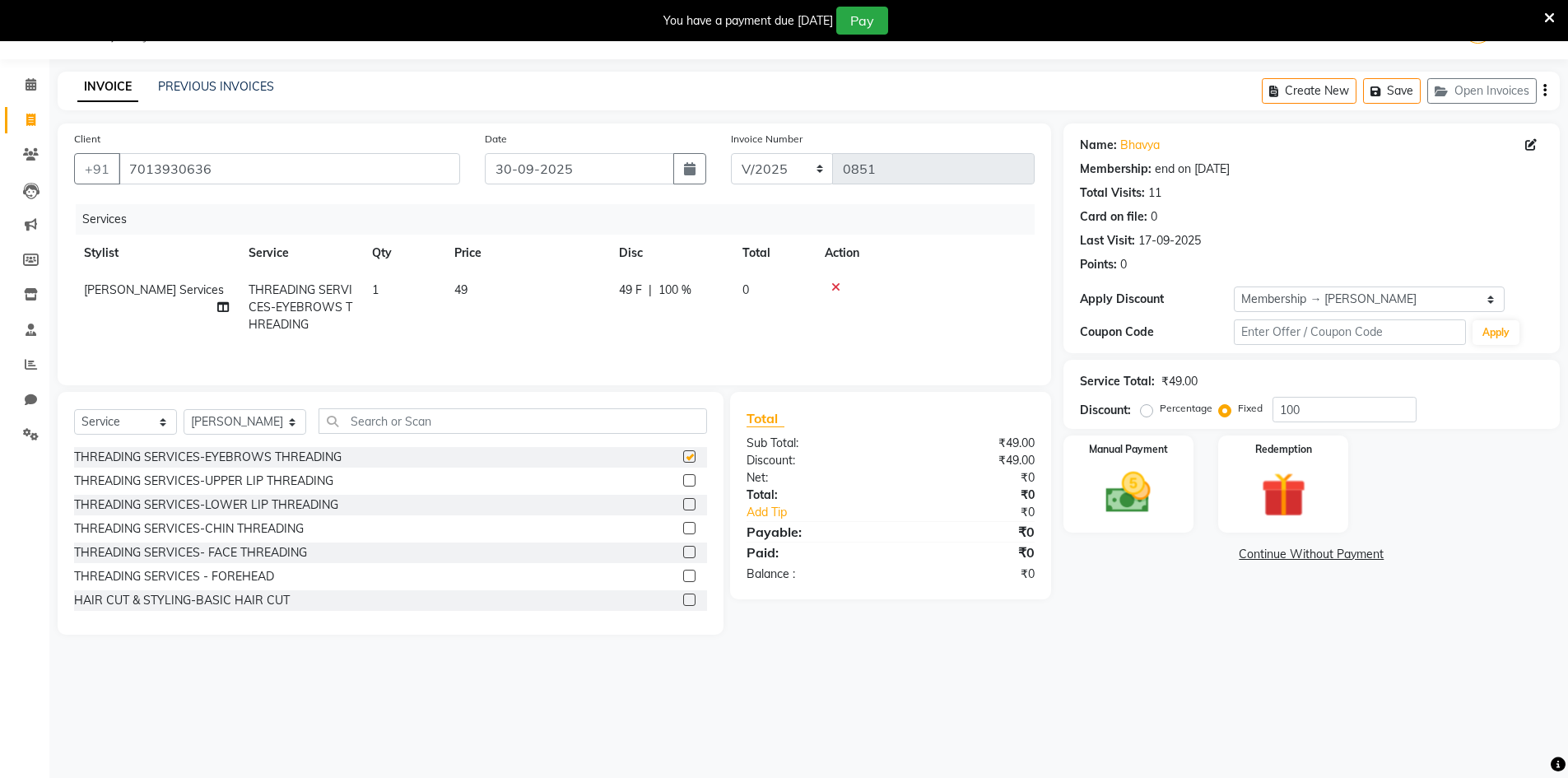
checkbox input "false"
click at [270, 420] on select "Select Stylist [PERSON_NAME] Makeup/[PERSON_NAME] Services Manager Mehndi Artis…" at bounding box center [245, 422] width 123 height 25
select select "91477"
click at [183, 410] on select "Select Stylist [PERSON_NAME] Makeup/[PERSON_NAME] Services Manager Mehndi Artis…" at bounding box center [245, 422] width 123 height 25
click at [370, 432] on input "text" at bounding box center [513, 421] width 388 height 25
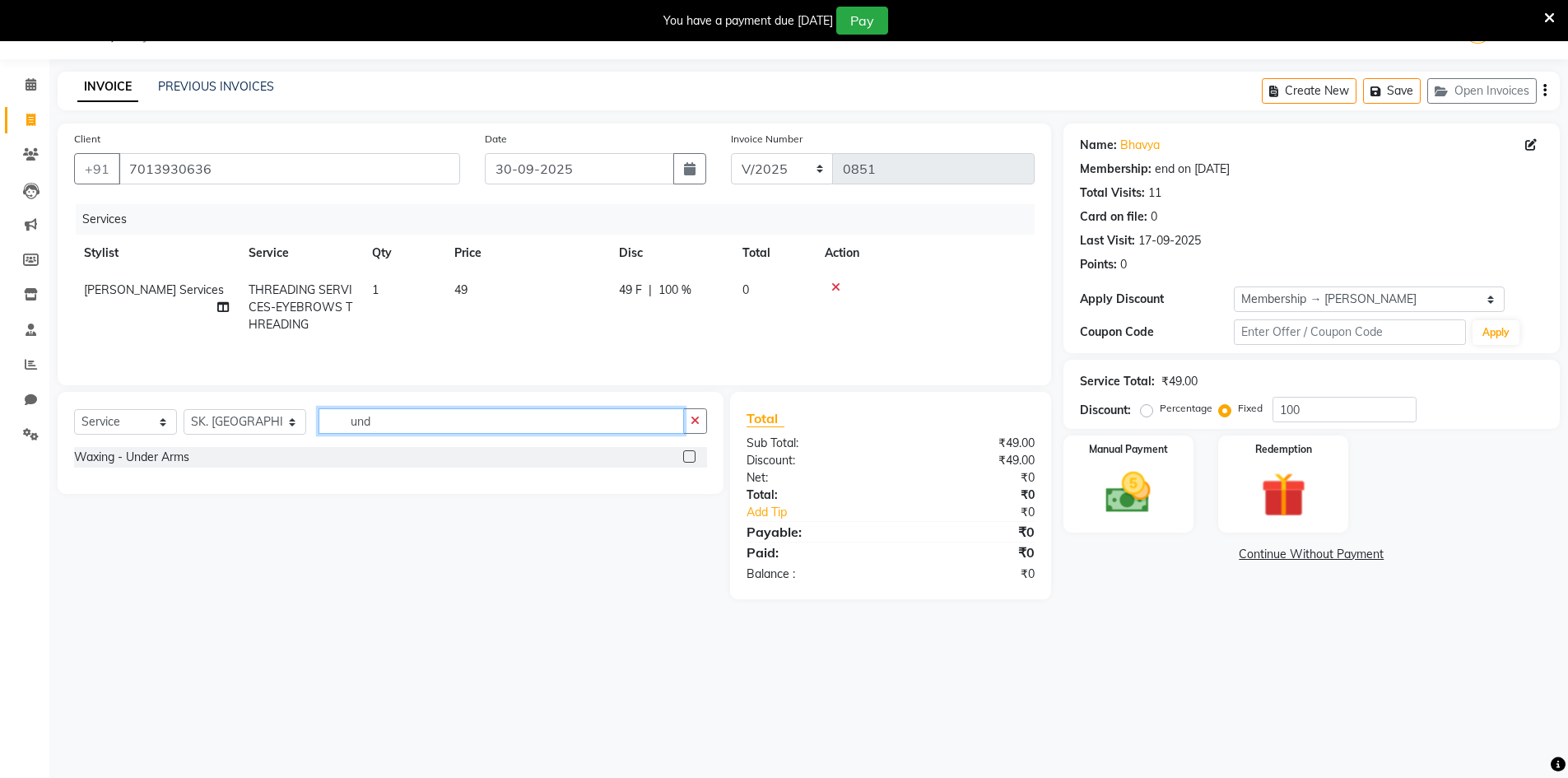
type input "und"
click at [688, 457] on label at bounding box center [689, 456] width 13 height 13
click at [688, 457] on input "checkbox" at bounding box center [689, 457] width 11 height 11
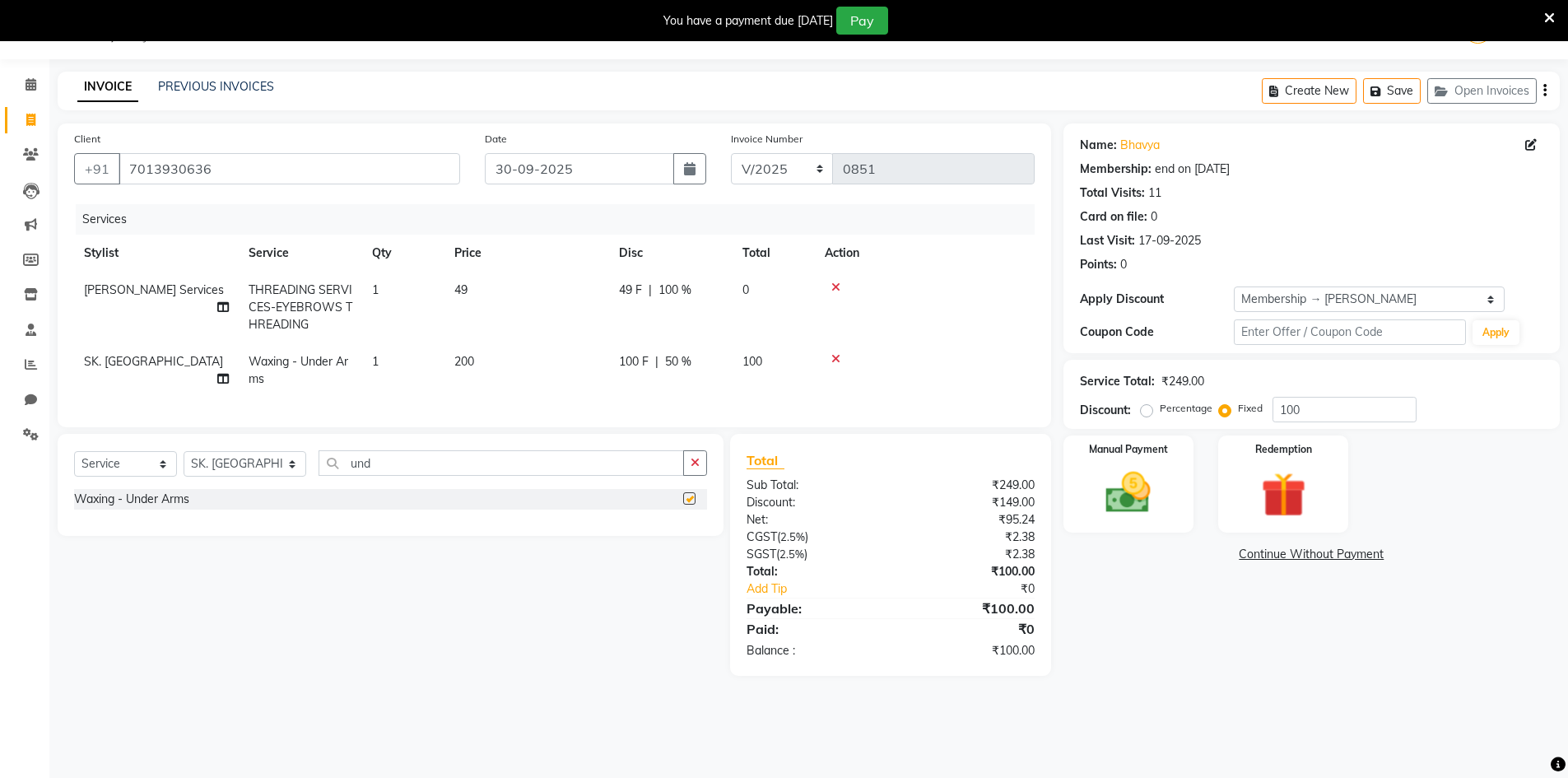
checkbox input "false"
click at [1310, 406] on input "100" at bounding box center [1344, 410] width 144 height 25
type input "1"
click at [335, 156] on input "7013930636" at bounding box center [289, 168] width 341 height 31
type input "701393063"
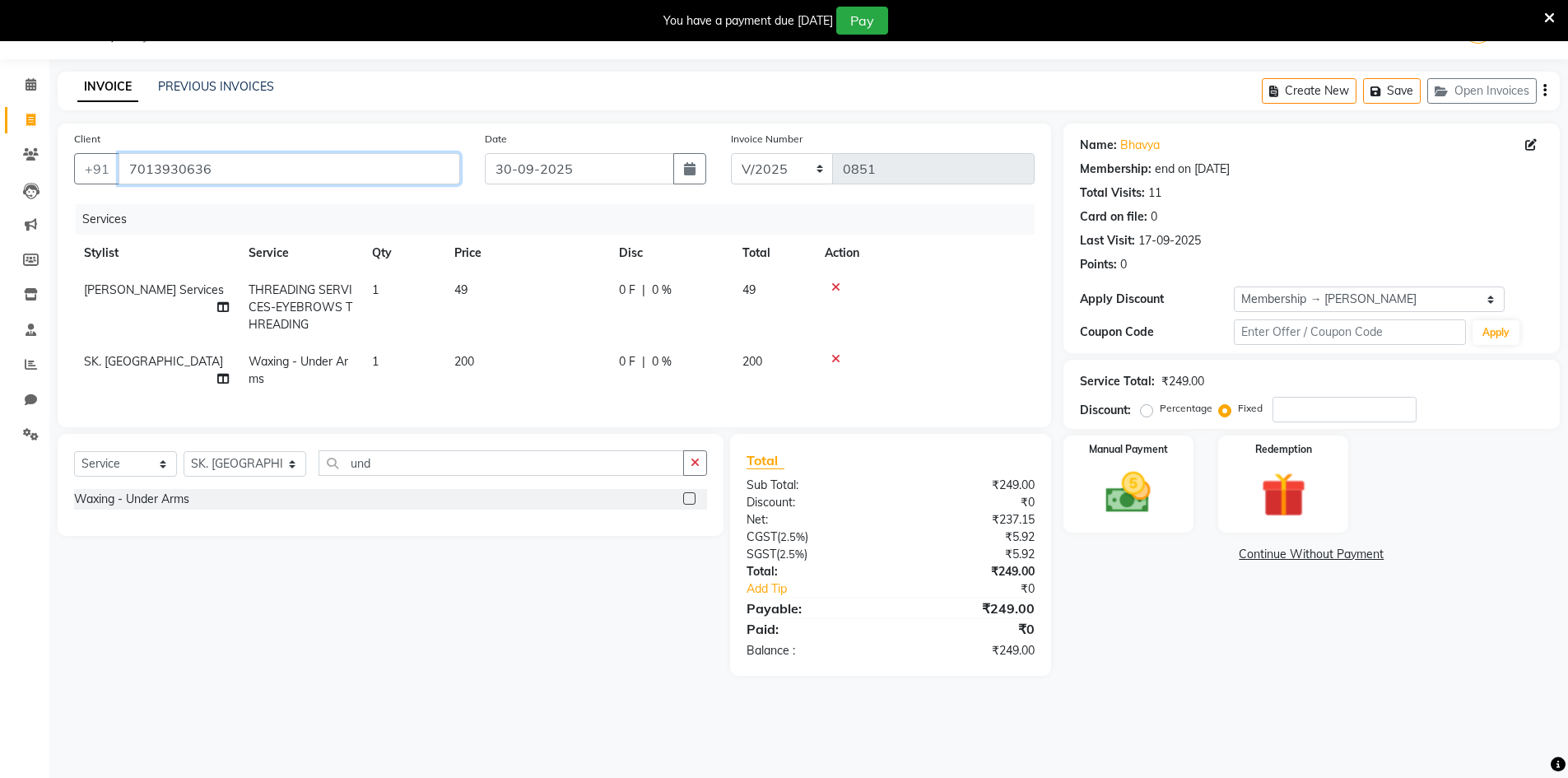
radio input "true"
type input "0"
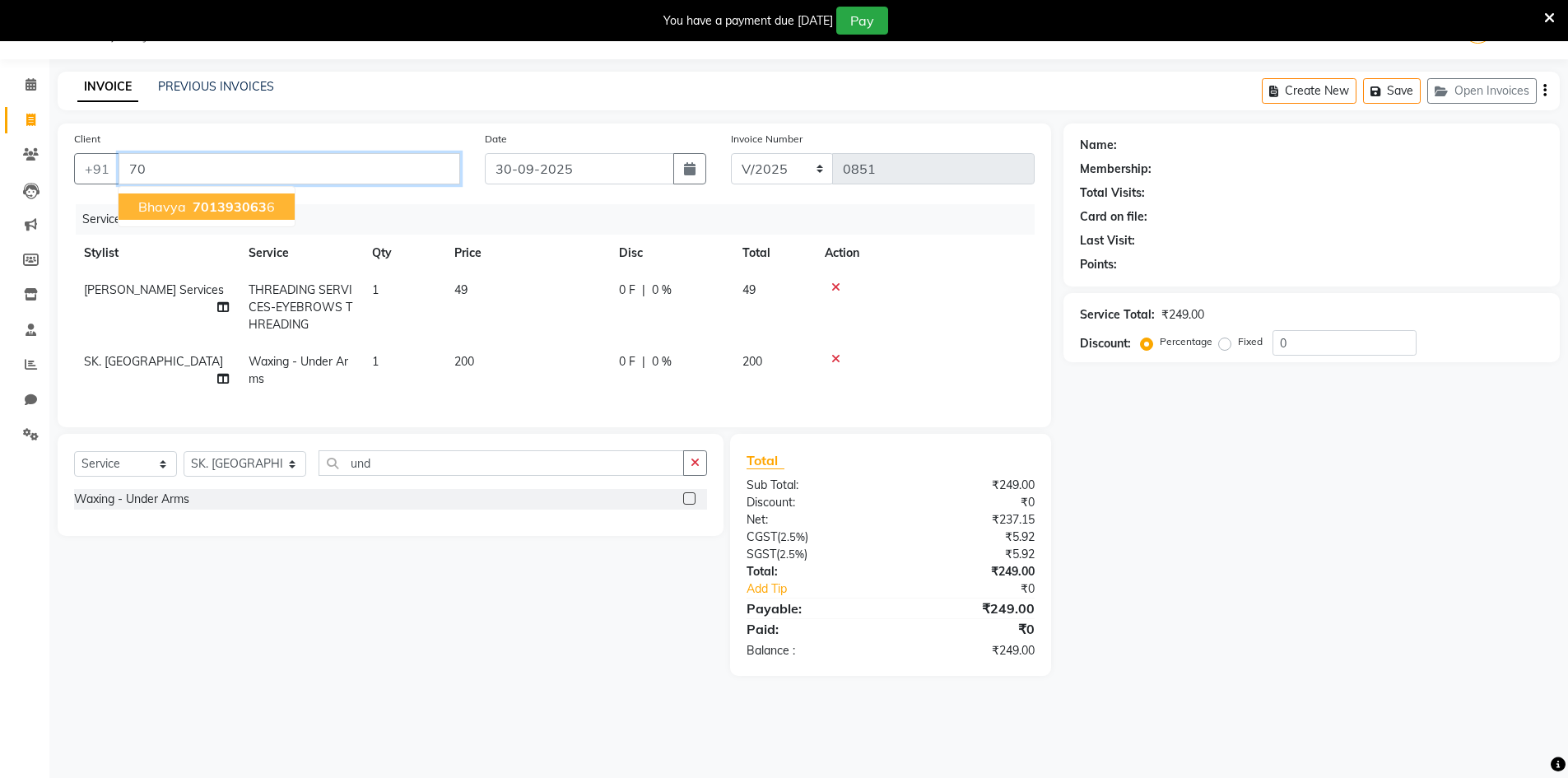
type input "7"
click at [283, 195] on button "bhavana 73961 24925" at bounding box center [210, 206] width 184 height 26
type input "7396124925"
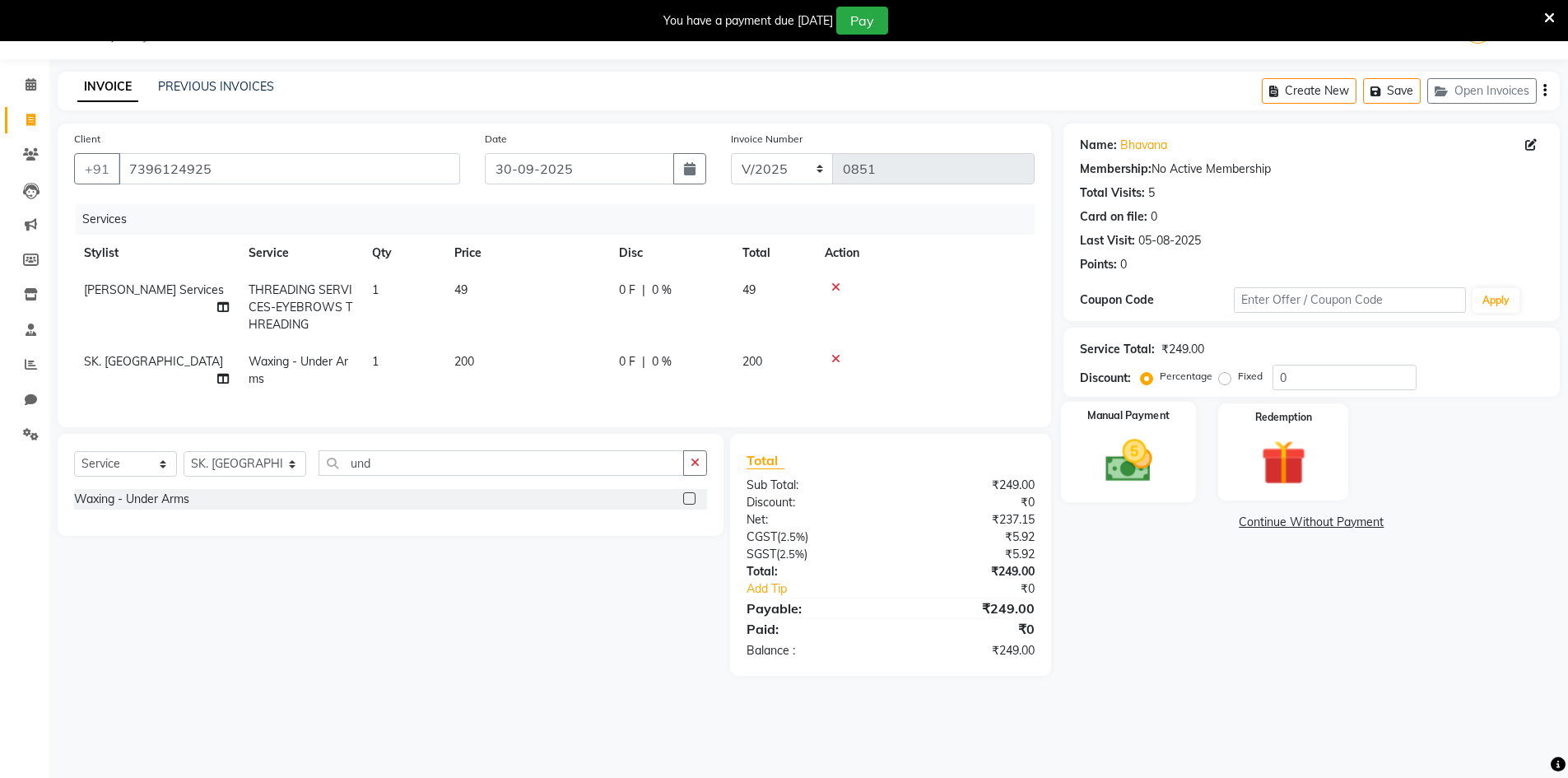
click at [1101, 454] on img at bounding box center [1128, 461] width 76 height 54
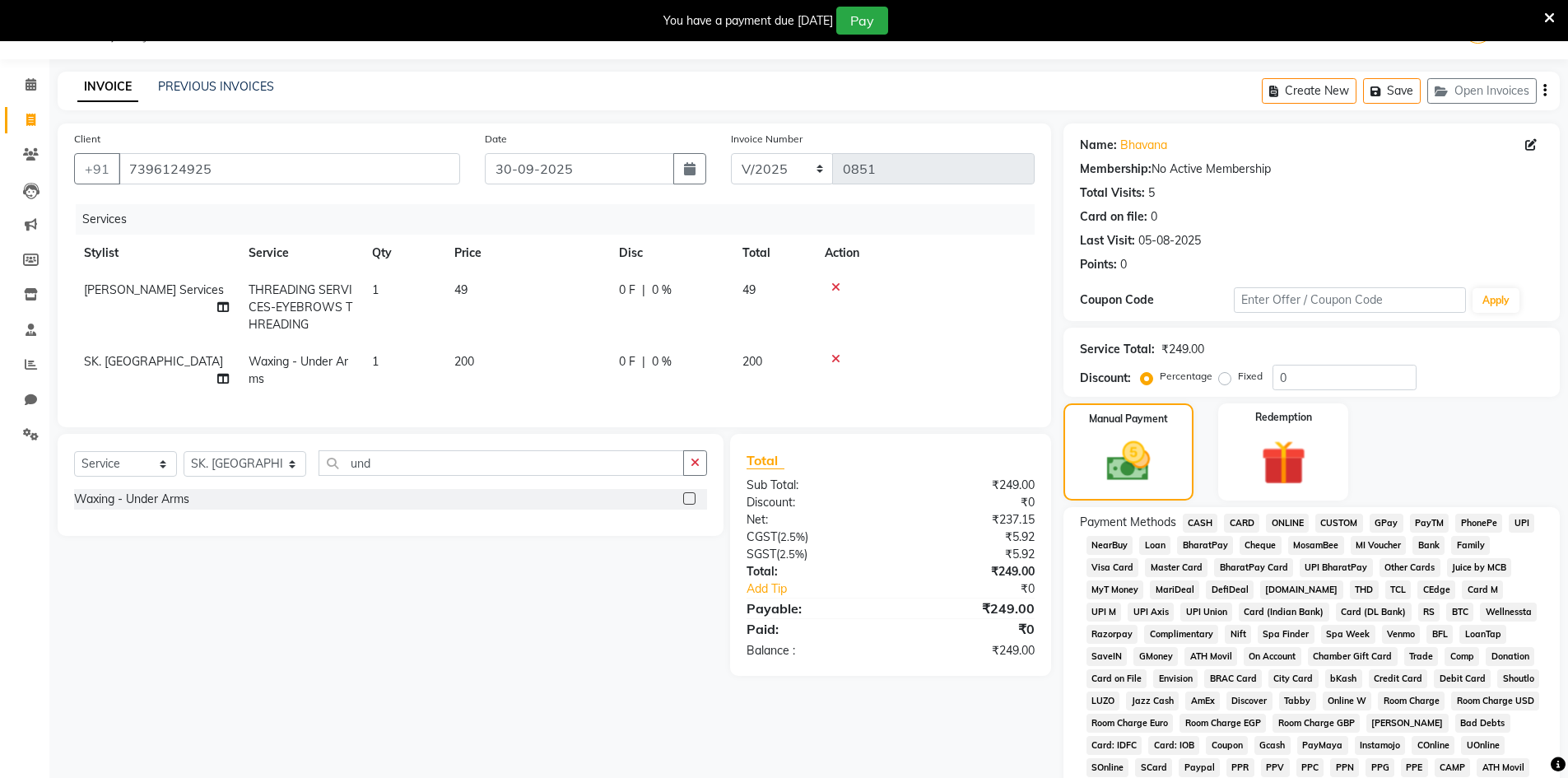
click at [1195, 523] on span "CASH" at bounding box center [1201, 523] width 35 height 19
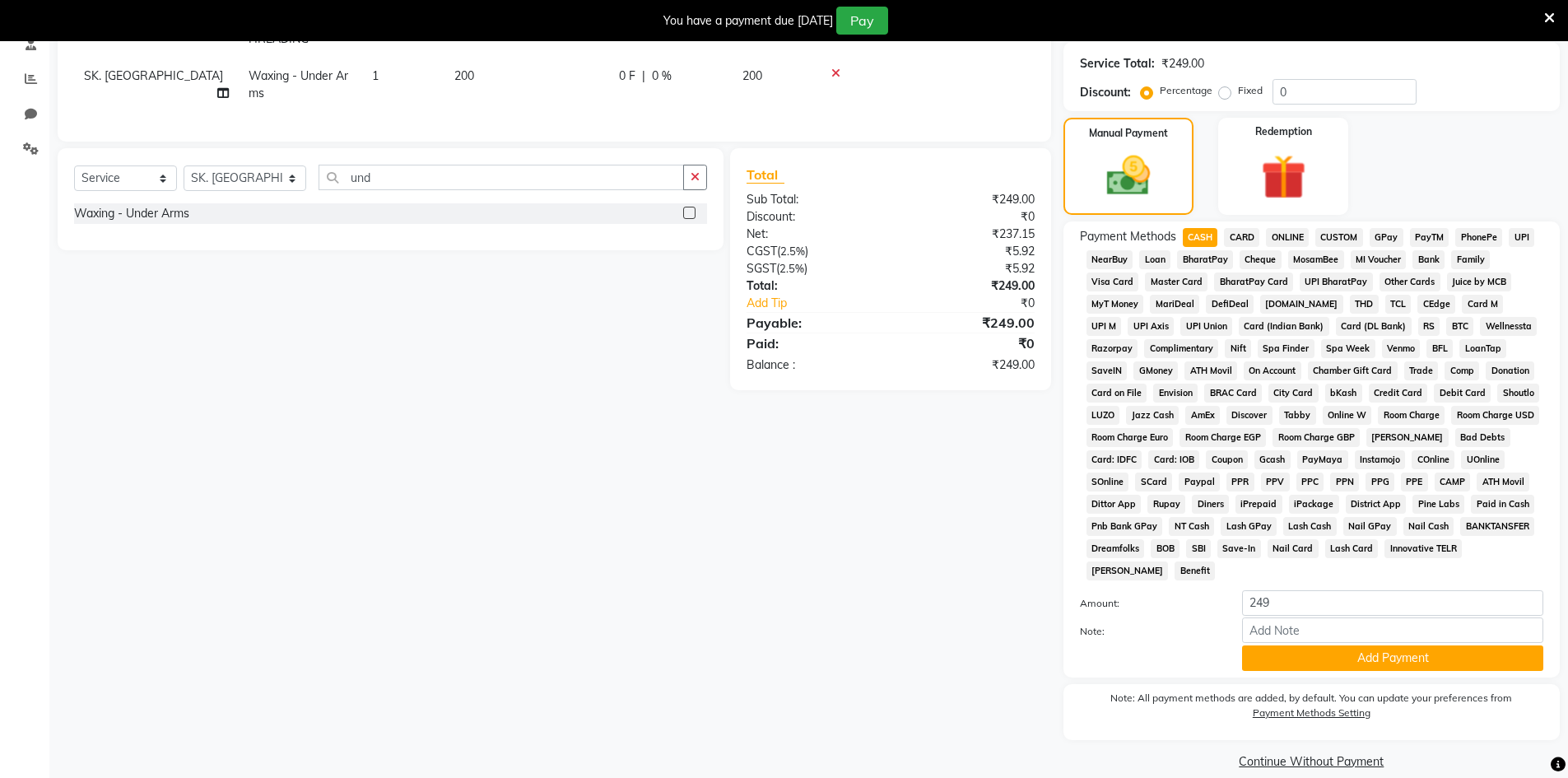
scroll to position [347, 0]
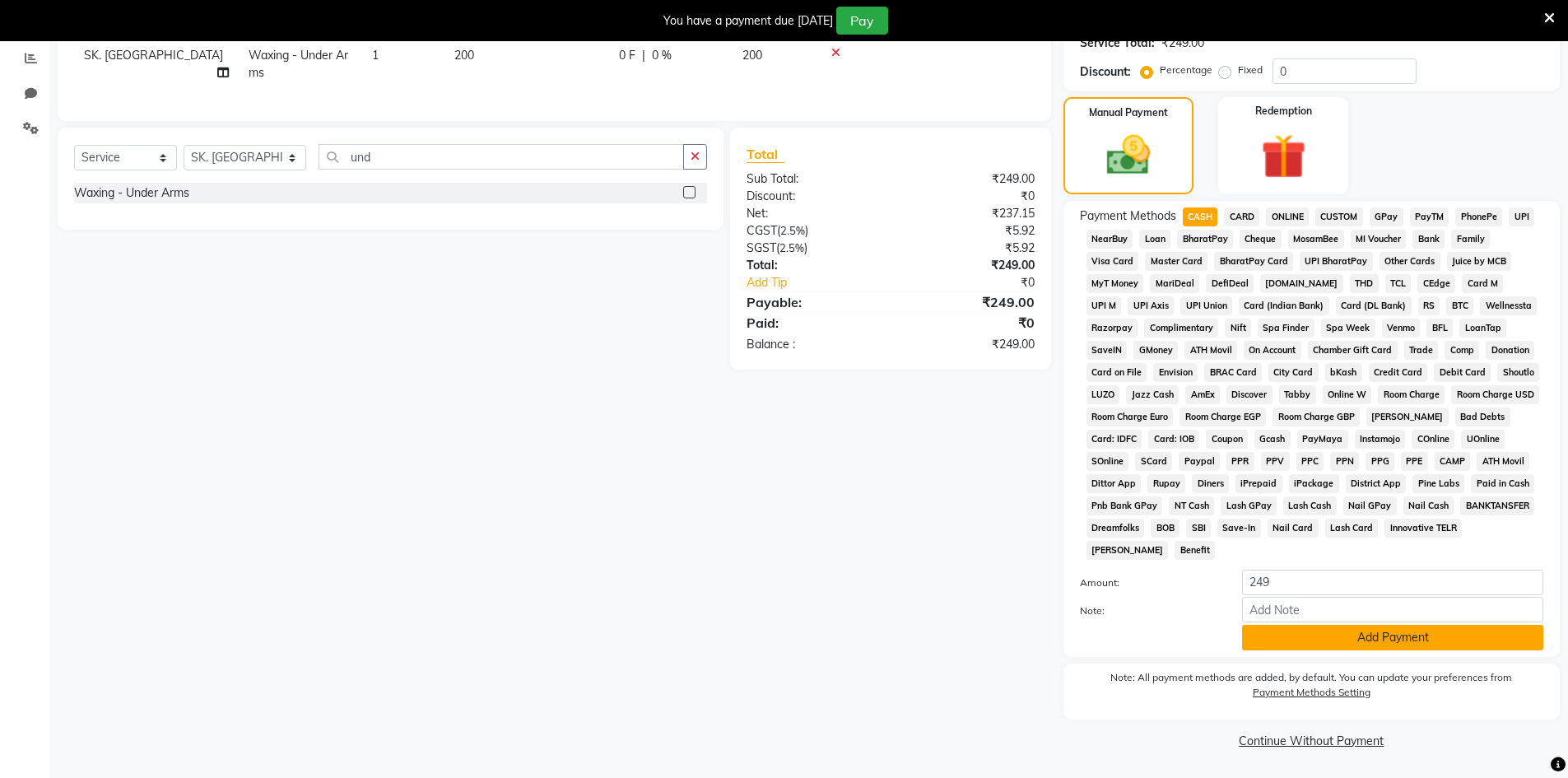
click at [1307, 638] on button "Add Payment" at bounding box center [1392, 638] width 301 height 25
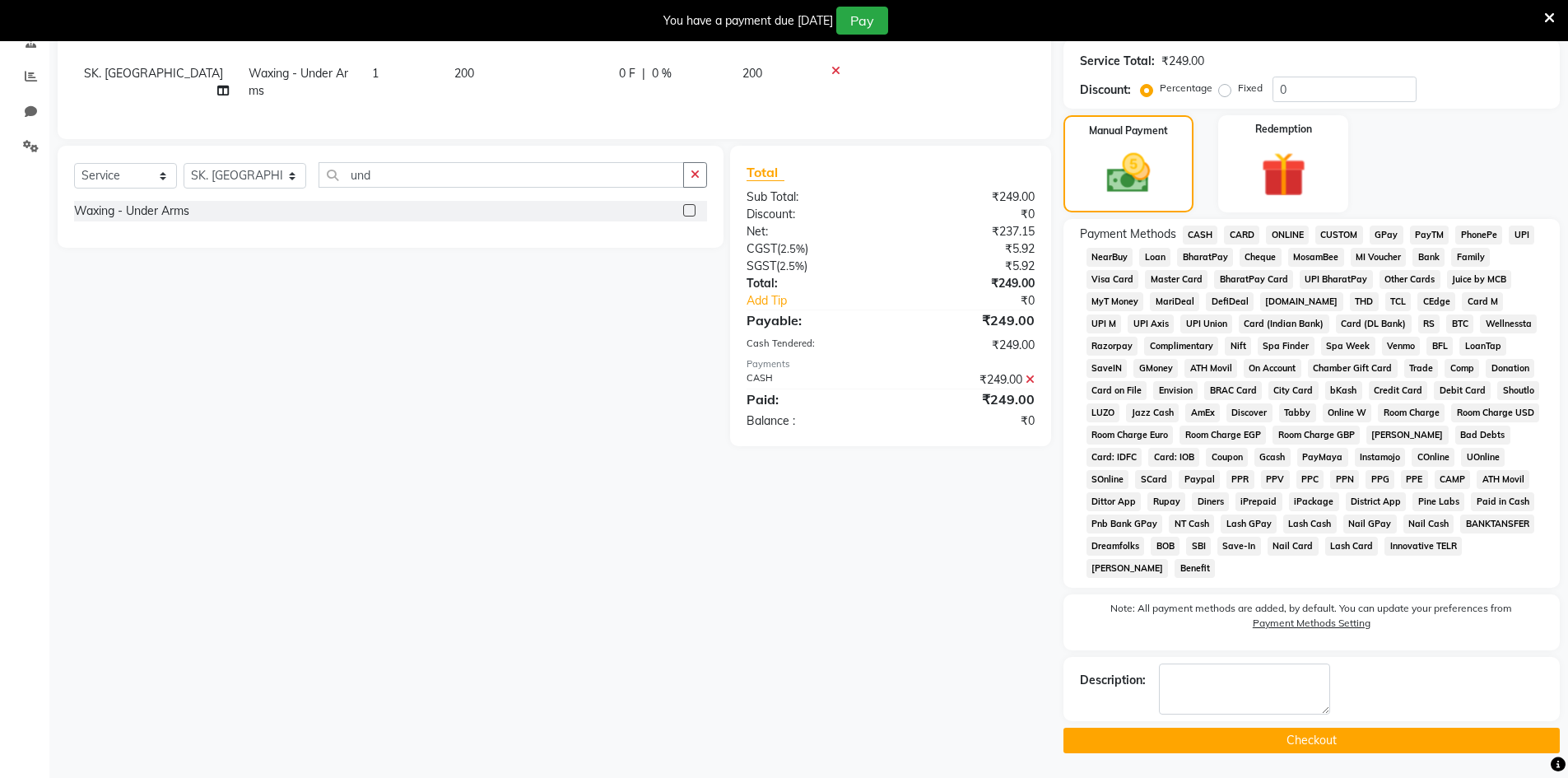
scroll to position [330, 0]
click at [1299, 731] on button "Checkout" at bounding box center [1312, 740] width 496 height 25
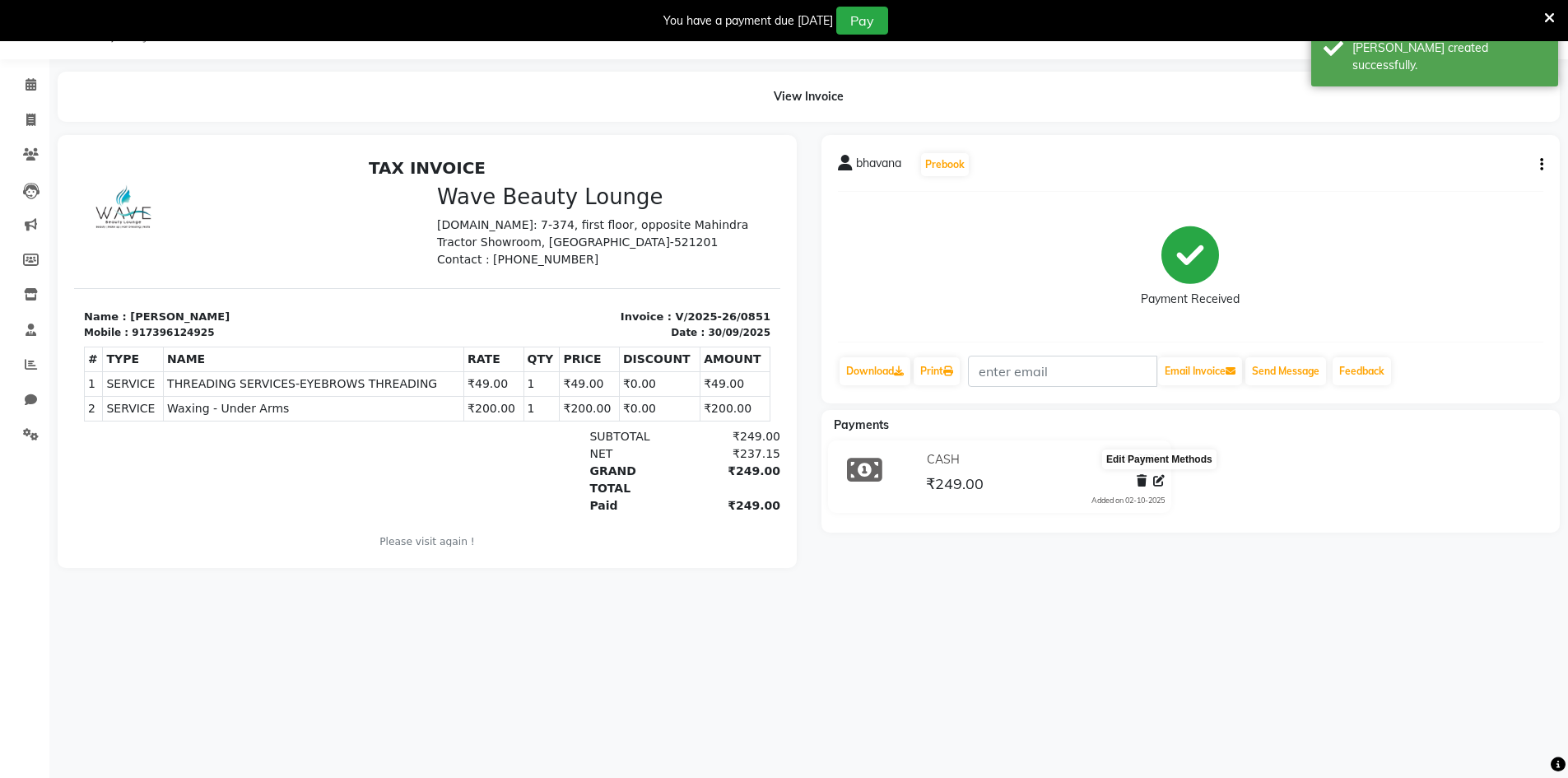
click at [1156, 479] on icon at bounding box center [1159, 481] width 12 height 12
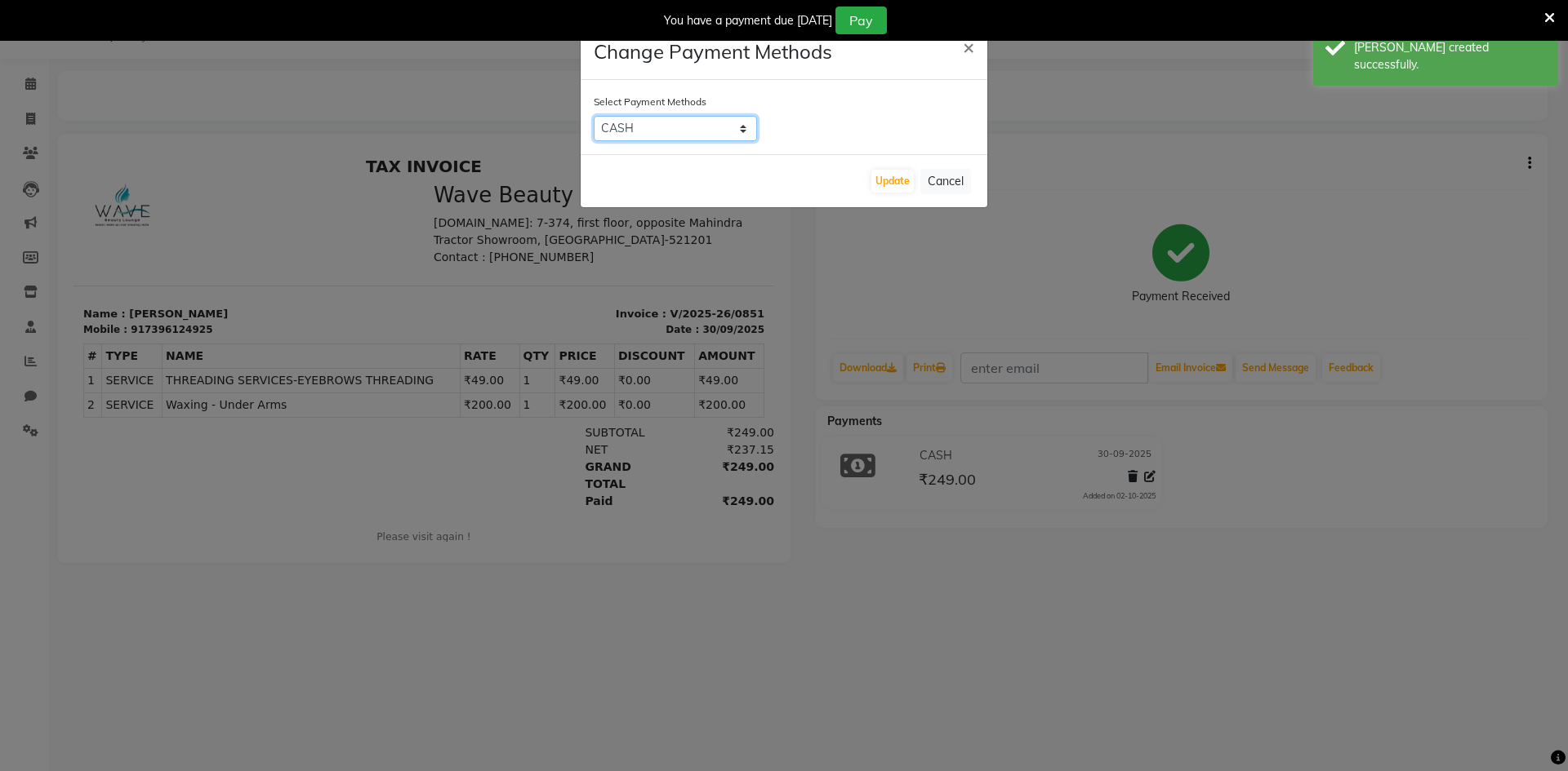
click at [720, 140] on select "CASH CARD ONLINE CUSTOM GPay PayTM PhonePe UPI NearBuy Loan BharatPay Cheque Mo…" at bounding box center [676, 128] width 163 height 25
select select "7"
click at [594, 116] on select "CASH CARD ONLINE CUSTOM GPay PayTM PhonePe UPI NearBuy Loan BharatPay Cheque Mo…" at bounding box center [676, 128] width 163 height 25
click at [886, 183] on button "Update" at bounding box center [892, 181] width 43 height 23
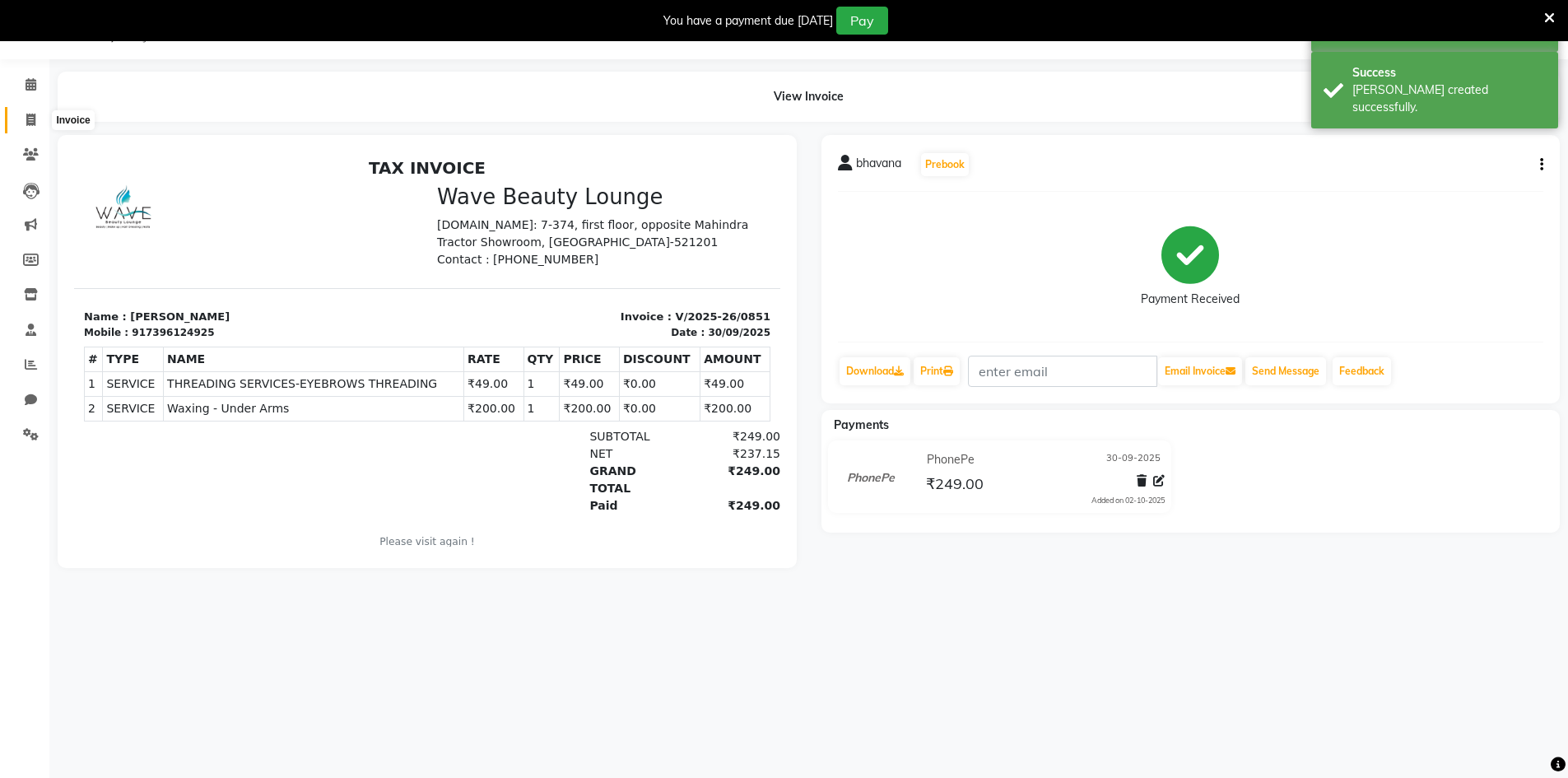
click at [29, 120] on icon at bounding box center [30, 119] width 9 height 13
select select "service"
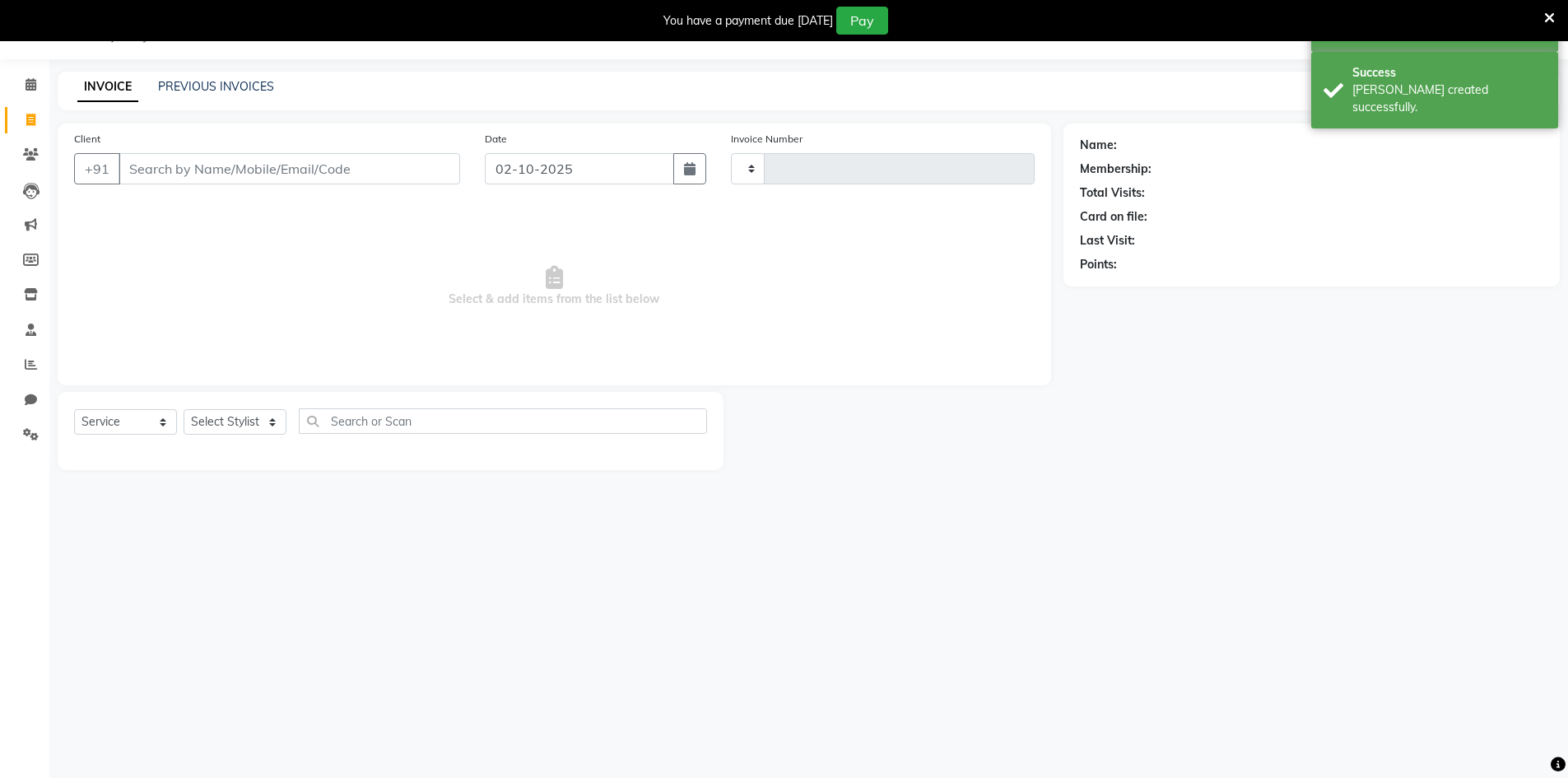
type input "0852"
select select "6830"
click at [531, 173] on input "02-10-2025" at bounding box center [579, 168] width 189 height 31
select select "10"
select select "2025"
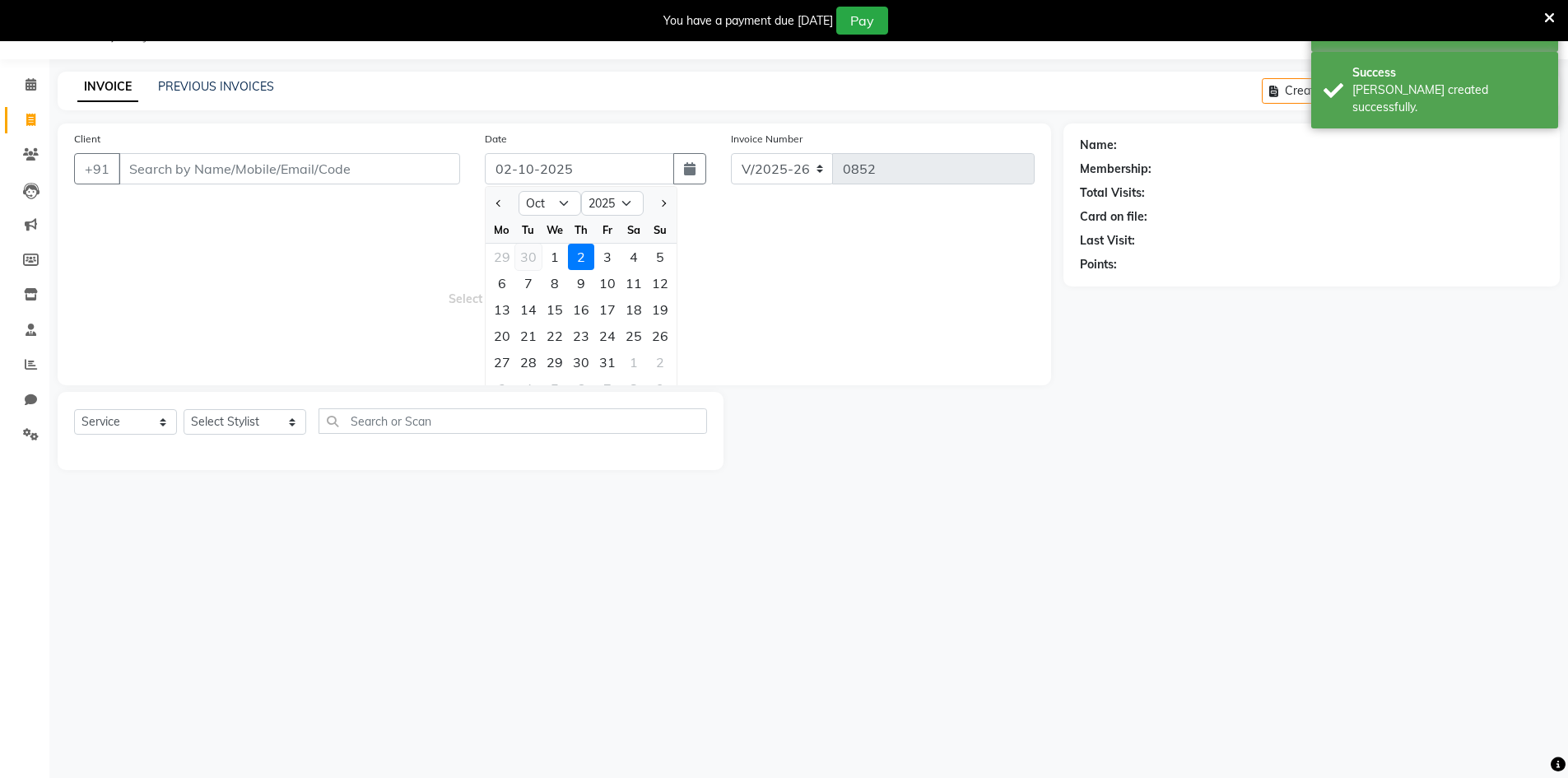
click at [528, 251] on div "30" at bounding box center [528, 257] width 26 height 26
type input "30-09-2025"
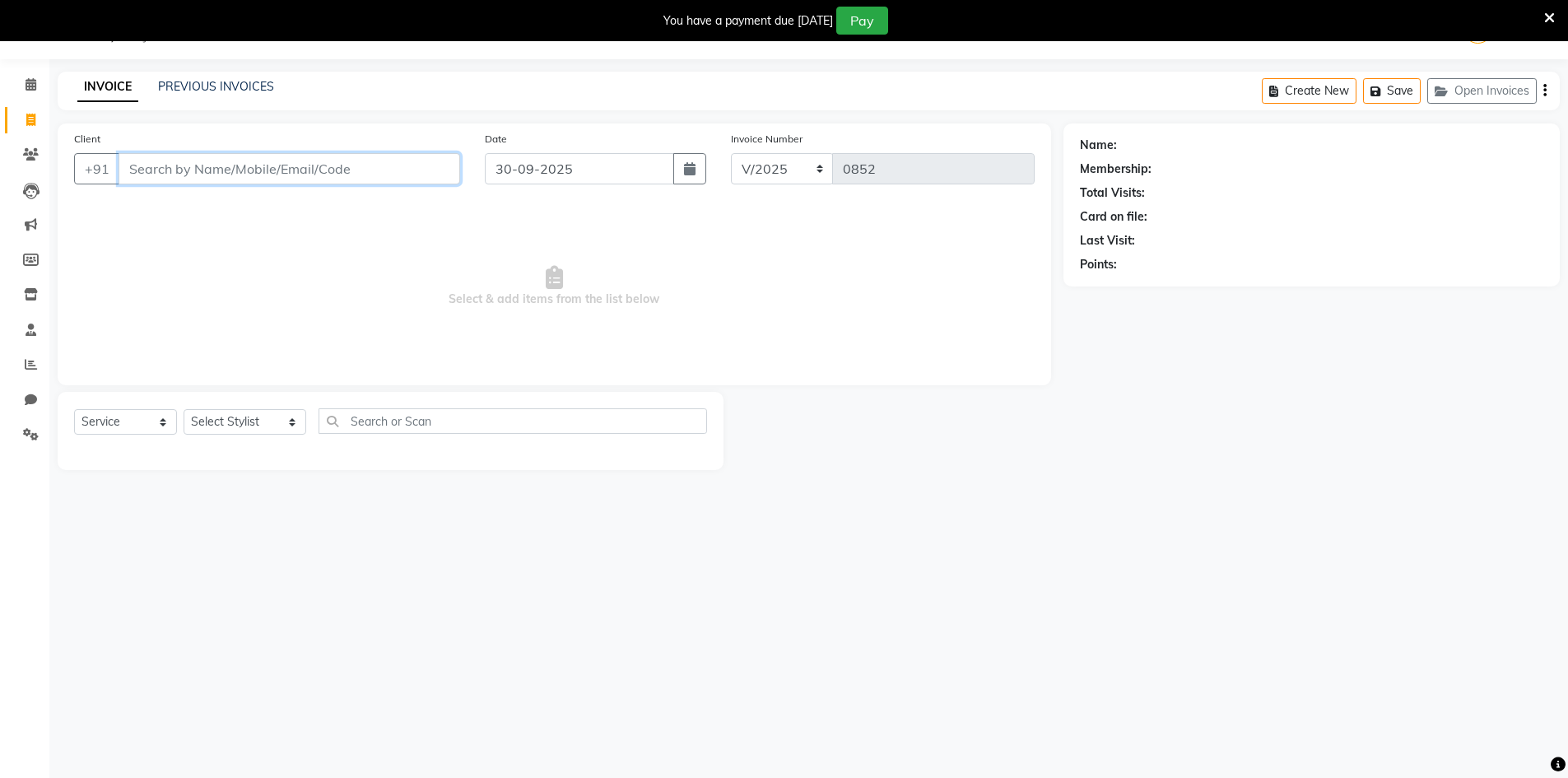
click at [400, 179] on input "Client" at bounding box center [289, 168] width 341 height 31
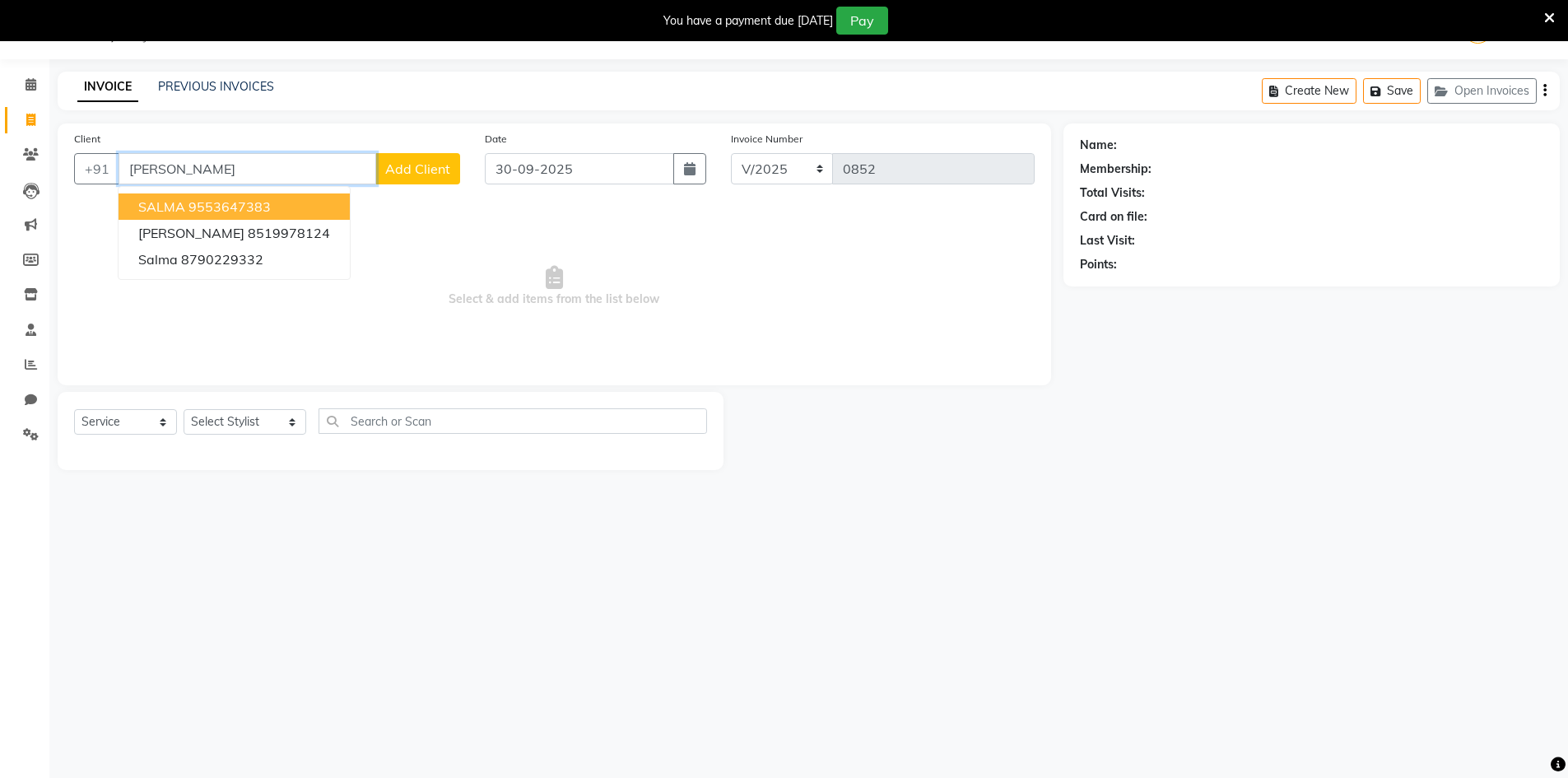
click at [256, 193] on button "SALMA 9553647383" at bounding box center [234, 206] width 231 height 26
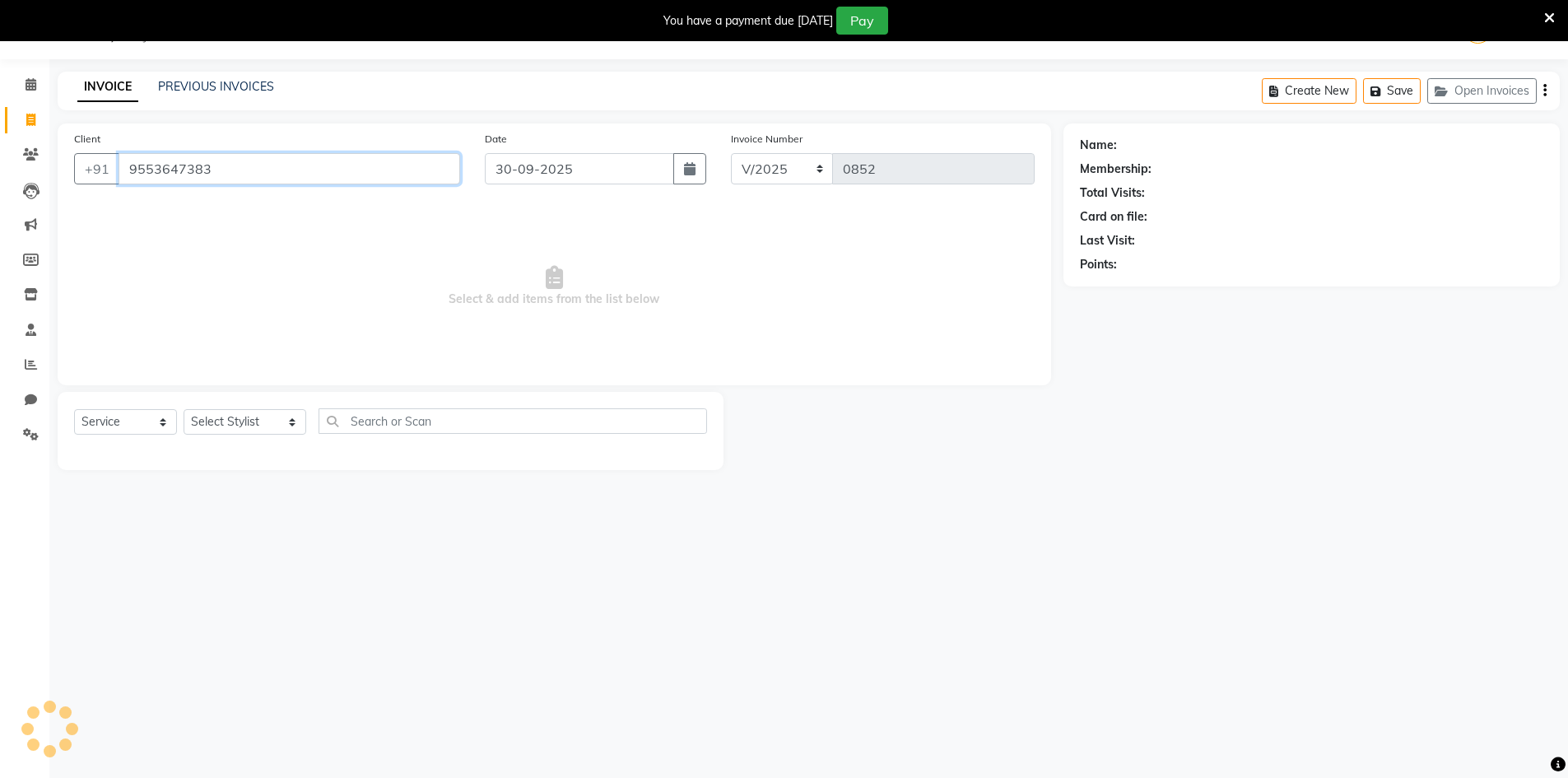
type input "9553647383"
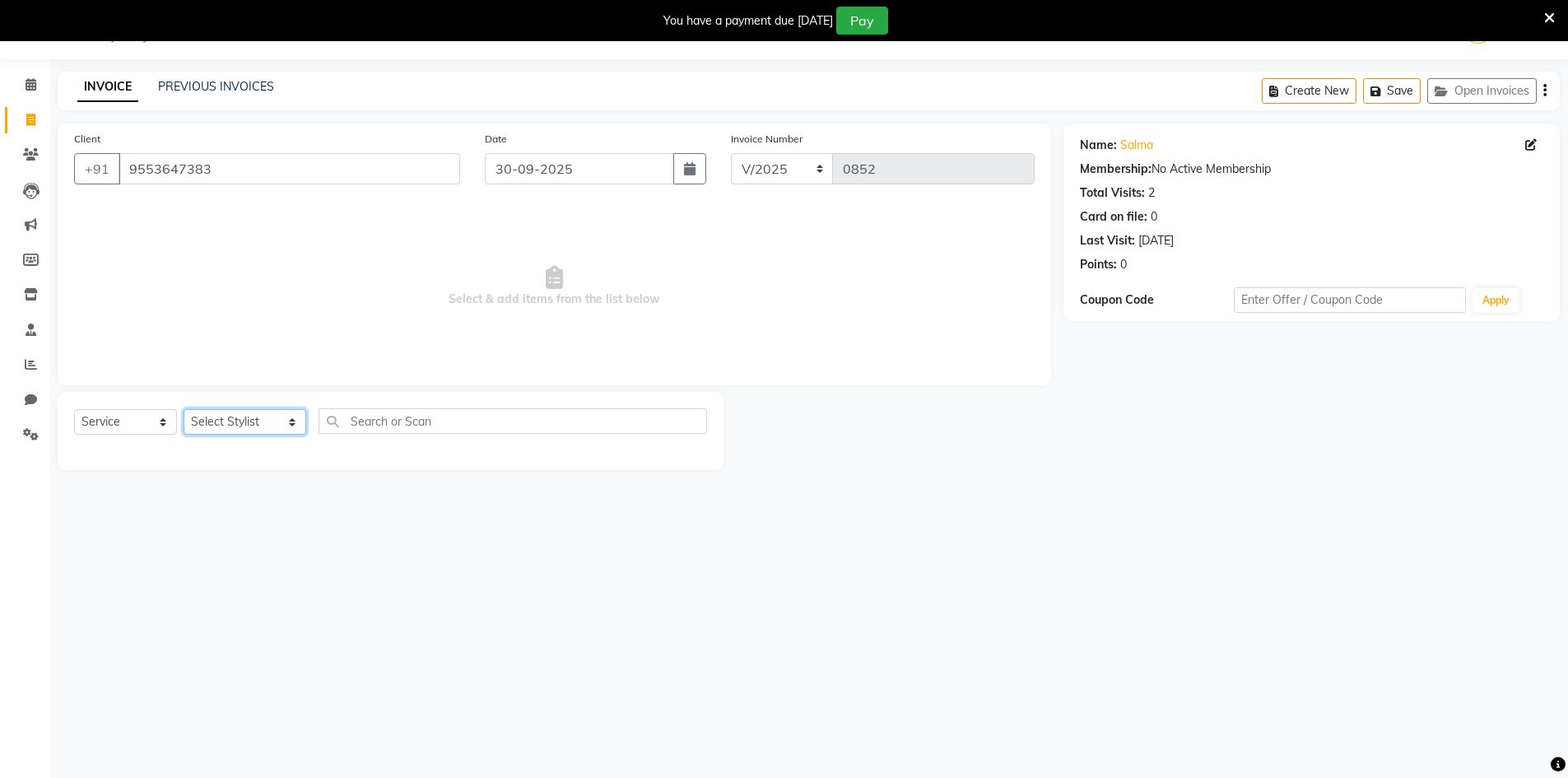
click at [267, 421] on select "Select Stylist [PERSON_NAME] Makeup/[PERSON_NAME] Services Manager Mehndi Artis…" at bounding box center [245, 422] width 123 height 25
select select "83690"
click at [183, 410] on select "Select Stylist [PERSON_NAME] Makeup/[PERSON_NAME] Services Manager Mehndi Artis…" at bounding box center [245, 422] width 123 height 25
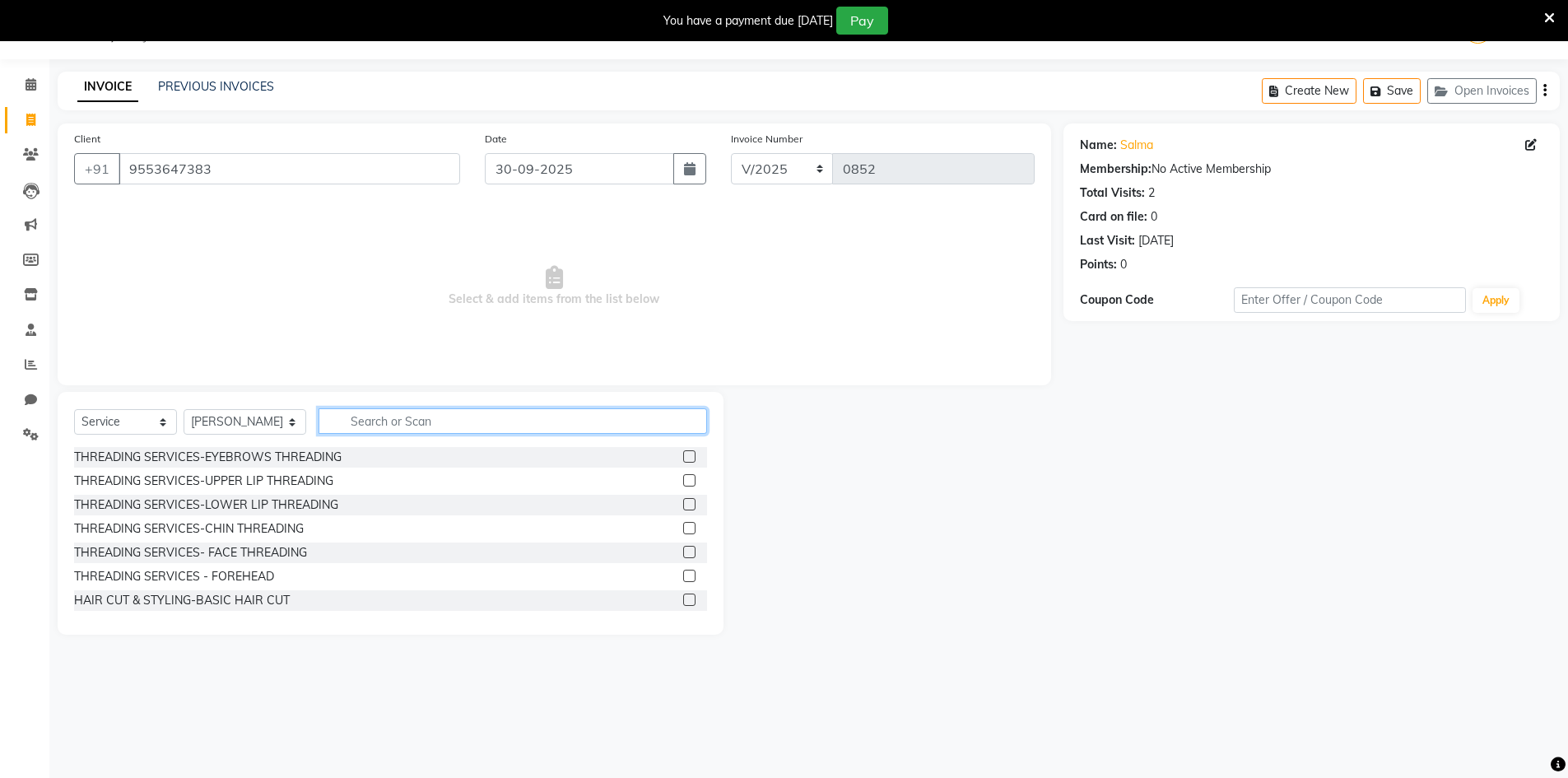
click at [541, 430] on input "text" at bounding box center [513, 421] width 388 height 25
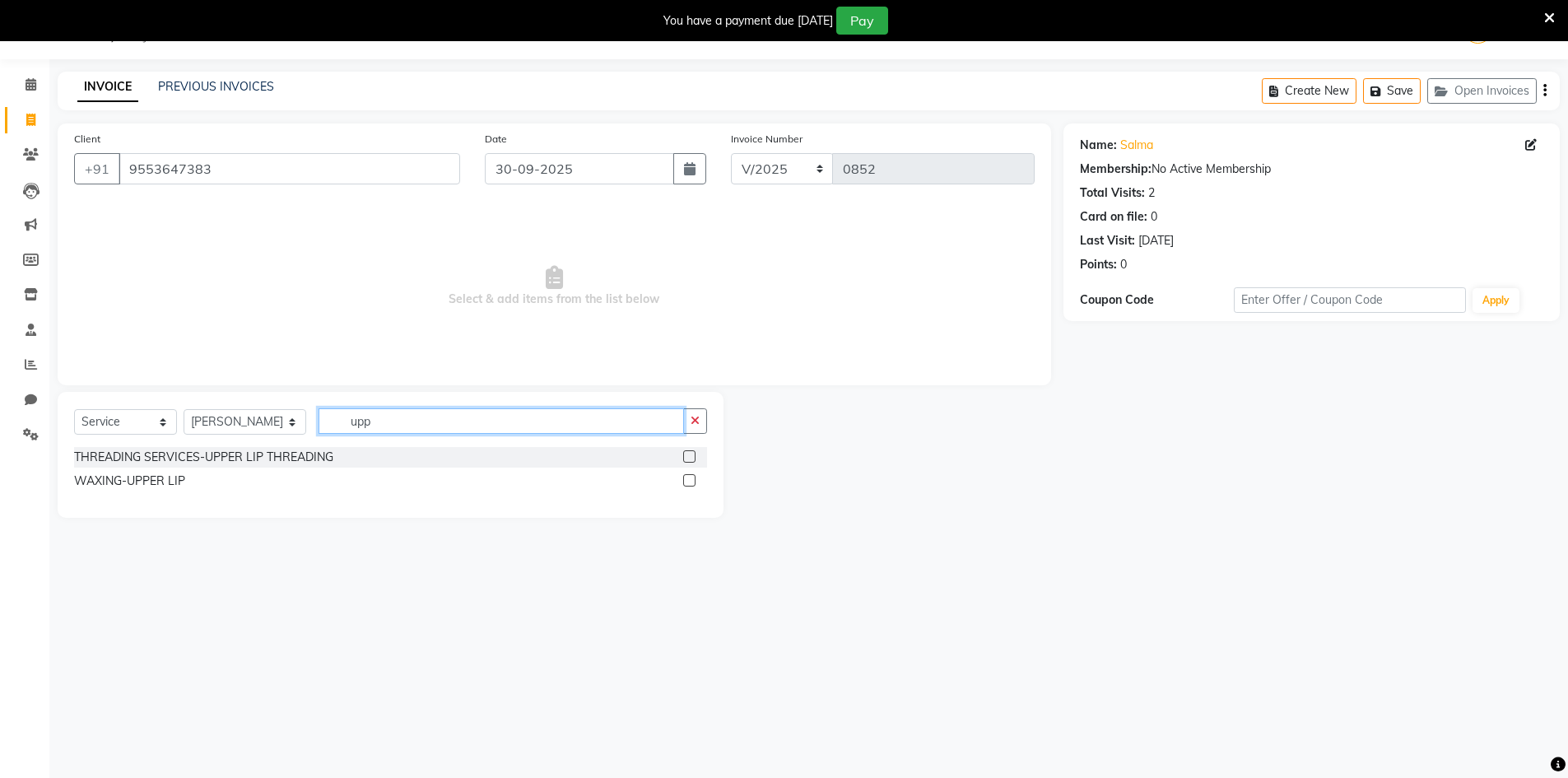
type input "upp"
click at [690, 484] on label at bounding box center [689, 480] width 13 height 13
click at [690, 484] on input "checkbox" at bounding box center [689, 481] width 11 height 11
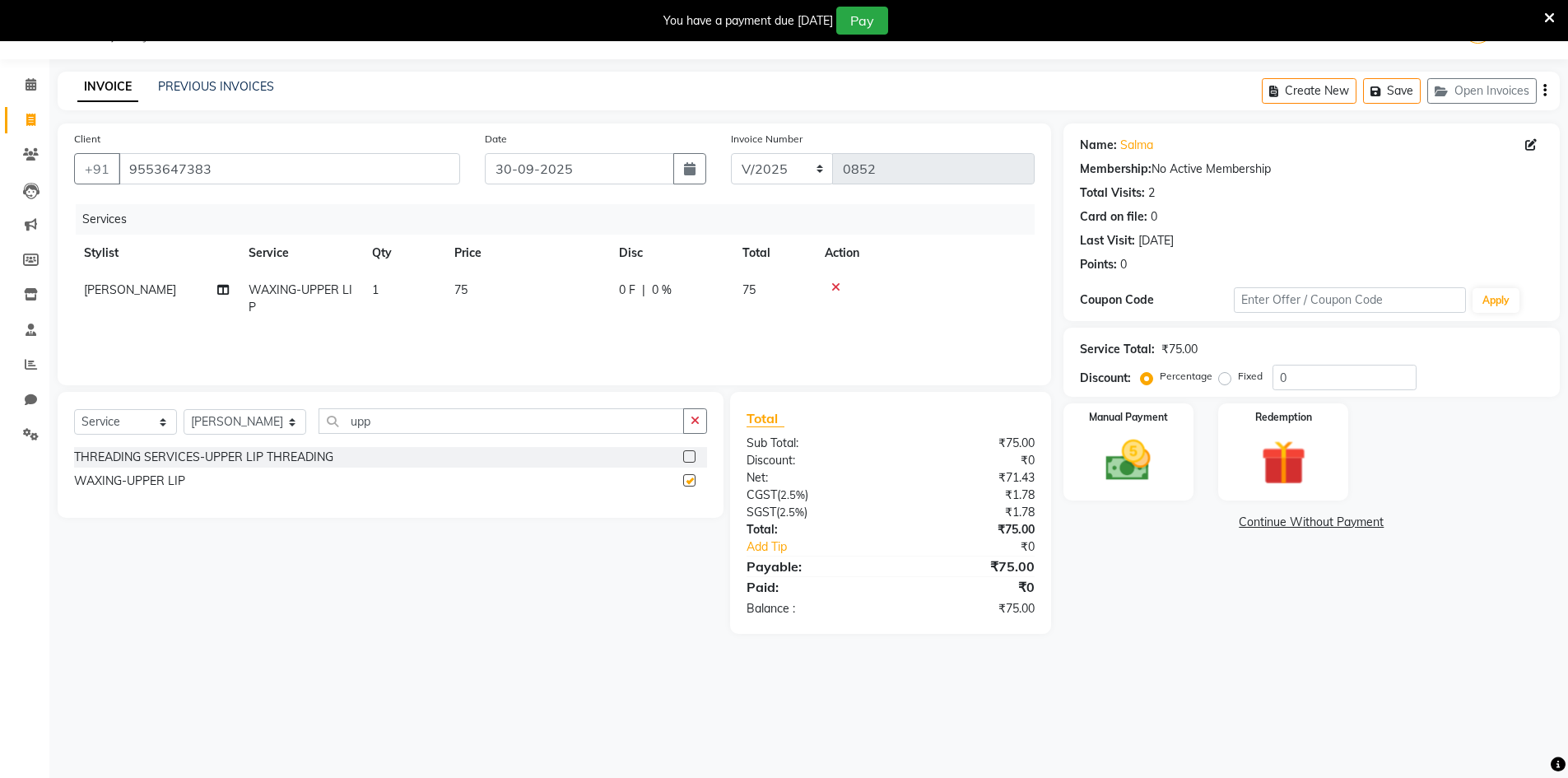
checkbox input "false"
click at [691, 437] on div "Select Service Product Membership Package Voucher Prepaid Gift Card Select Styl…" at bounding box center [390, 428] width 633 height 39
click at [691, 423] on icon "button" at bounding box center [694, 421] width 9 height 12
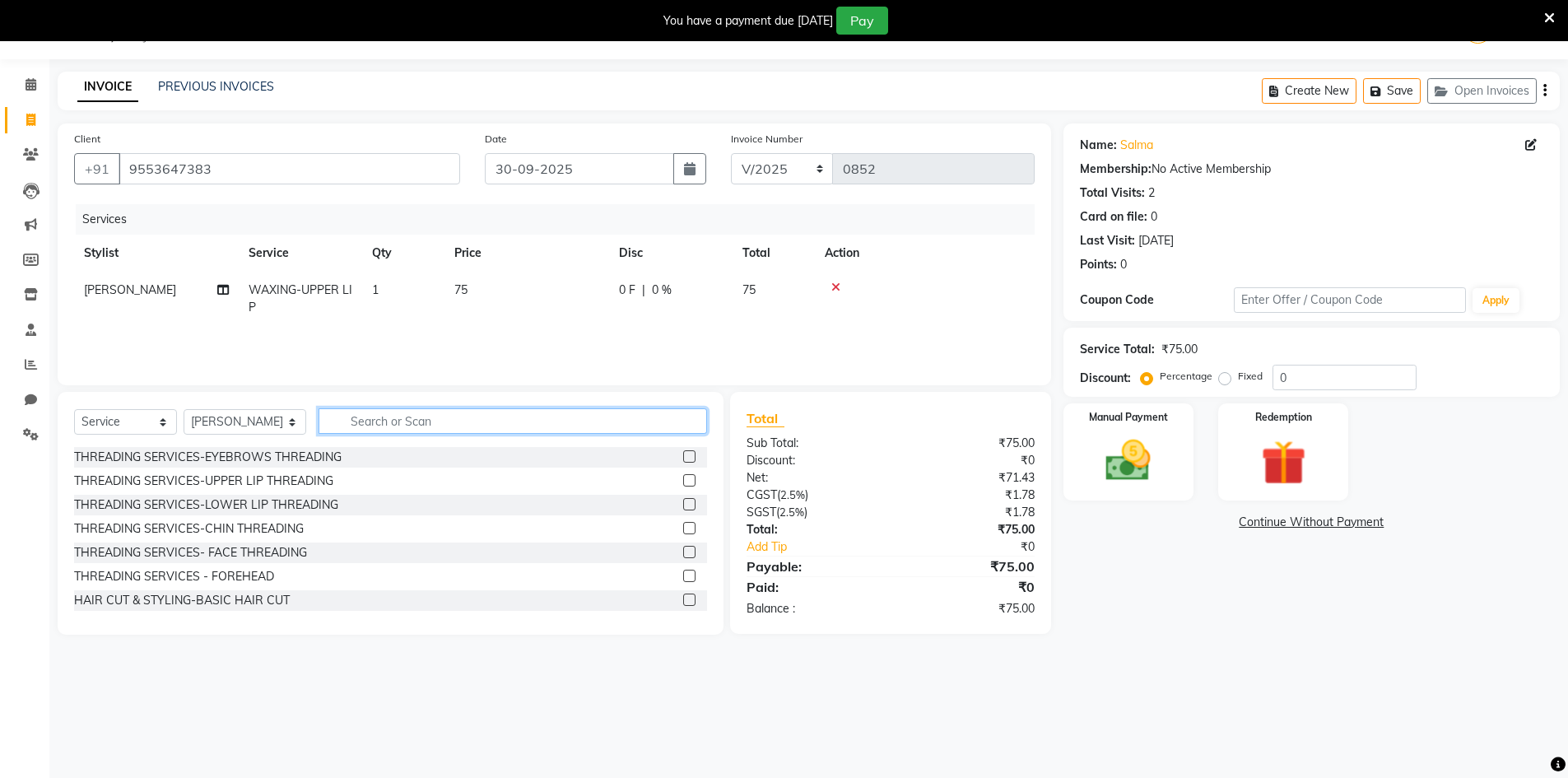
click at [678, 421] on input "text" at bounding box center [513, 421] width 388 height 25
type input "head"
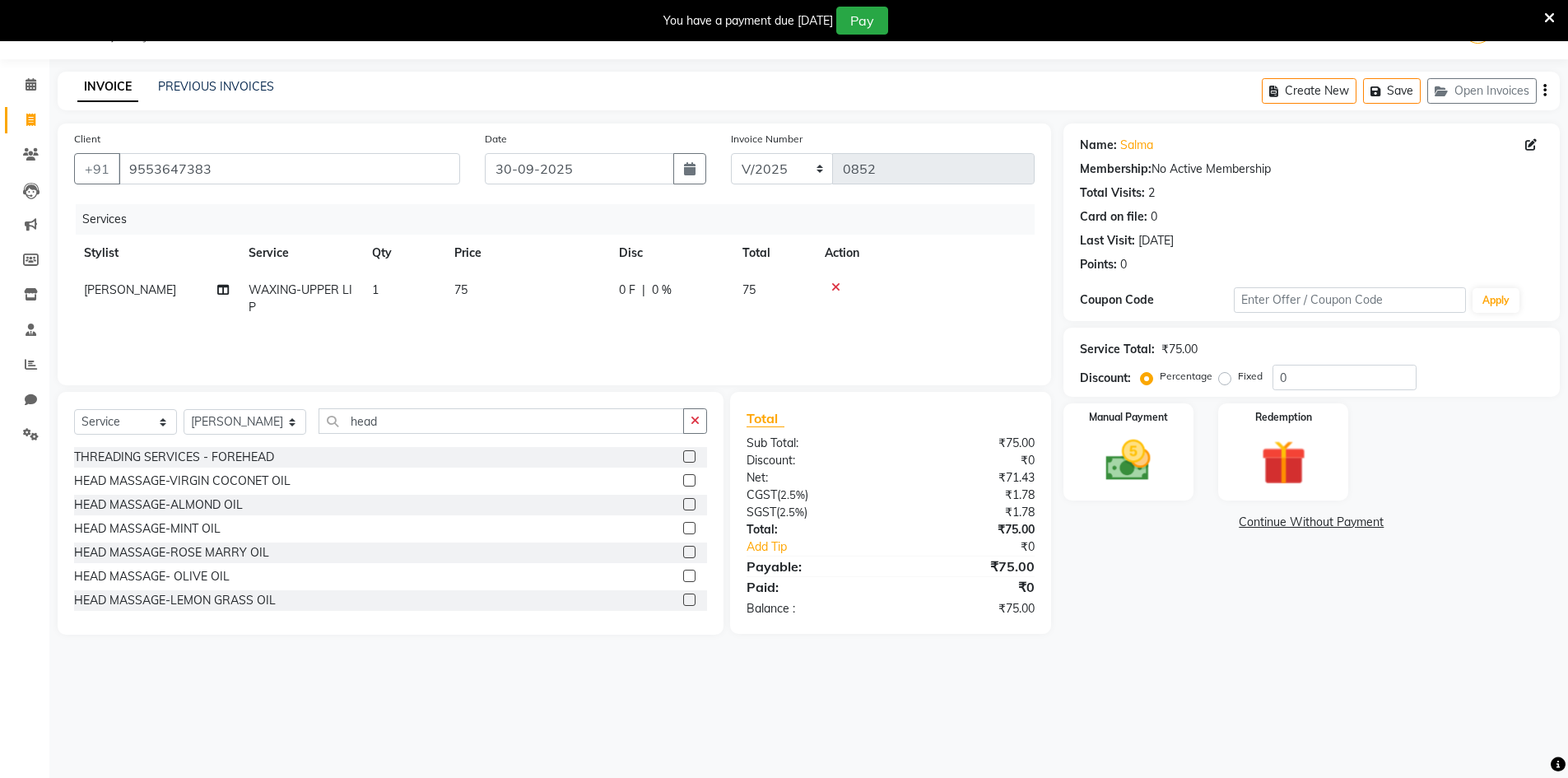
click at [684, 550] on label at bounding box center [689, 552] width 13 height 13
click at [684, 550] on input "checkbox" at bounding box center [689, 553] width 11 height 11
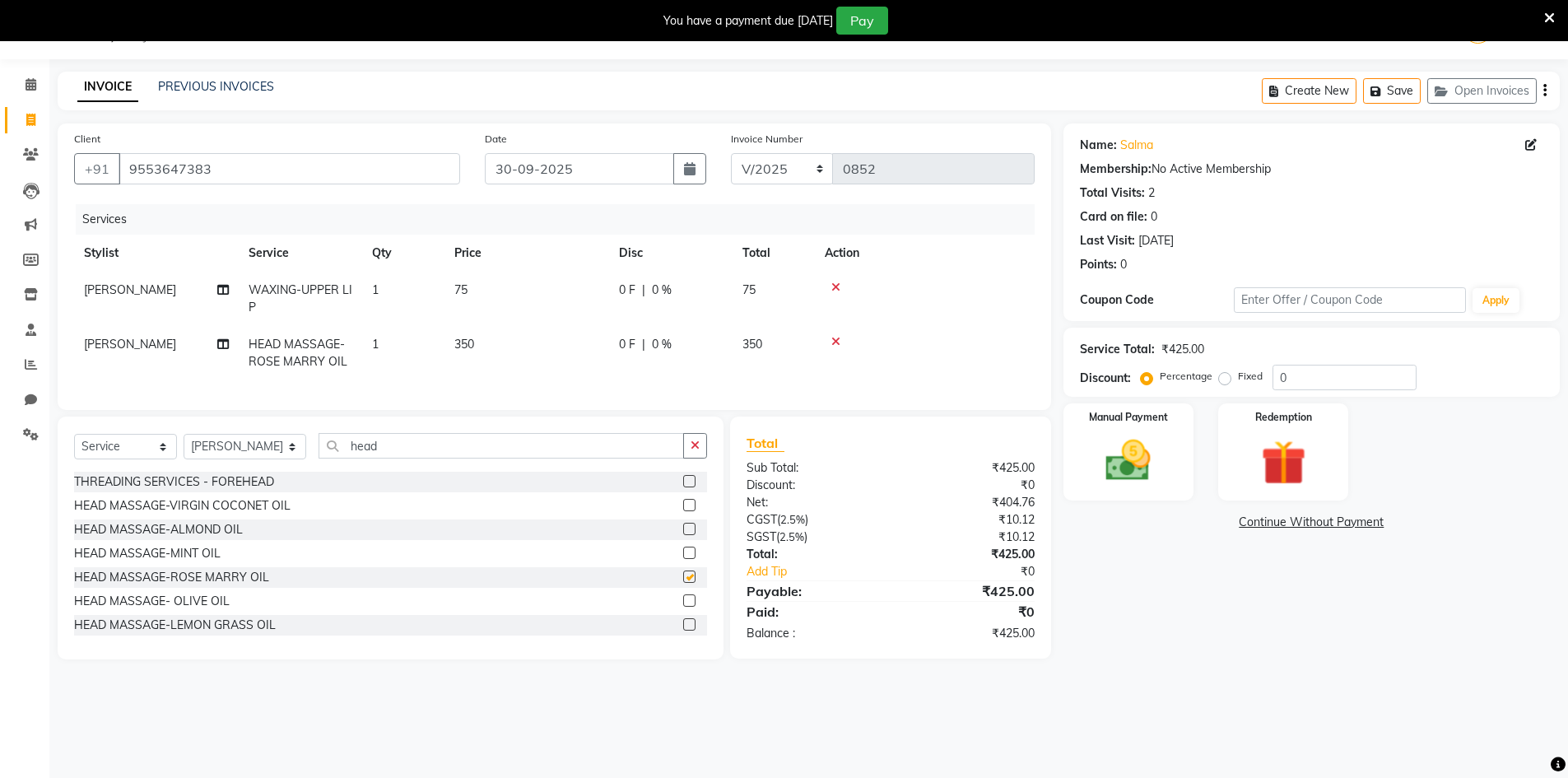
checkbox input "false"
click at [503, 344] on td "350" at bounding box center [527, 353] width 165 height 55
select select "83690"
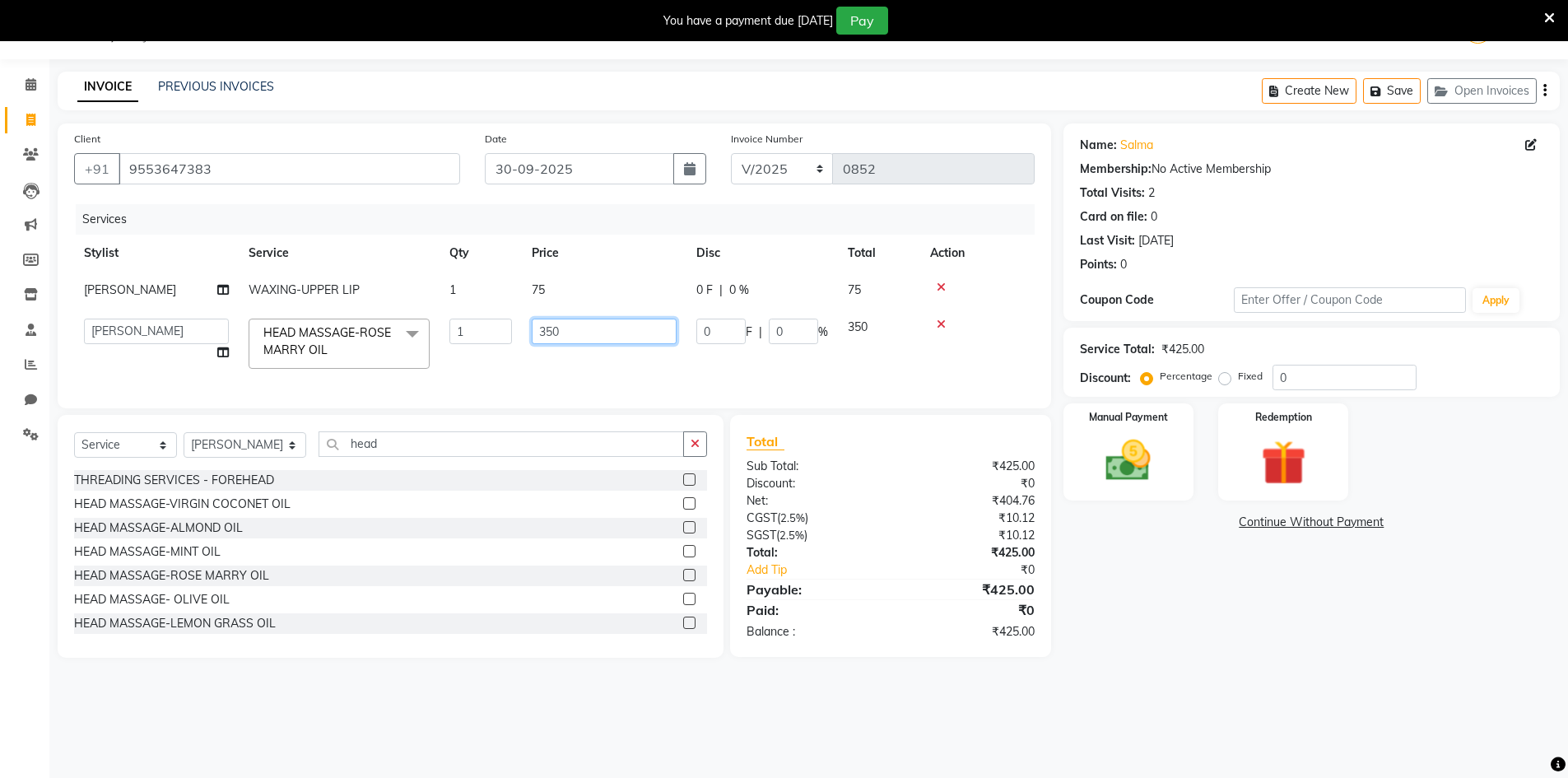
click at [597, 338] on input "350" at bounding box center [604, 331] width 145 height 25
type input "3"
type input "400"
click at [1269, 756] on div "08047224946 Select Location × Wave Beauty Lounge, Opposite Mahindra Tractor Sho…" at bounding box center [784, 389] width 1568 height 778
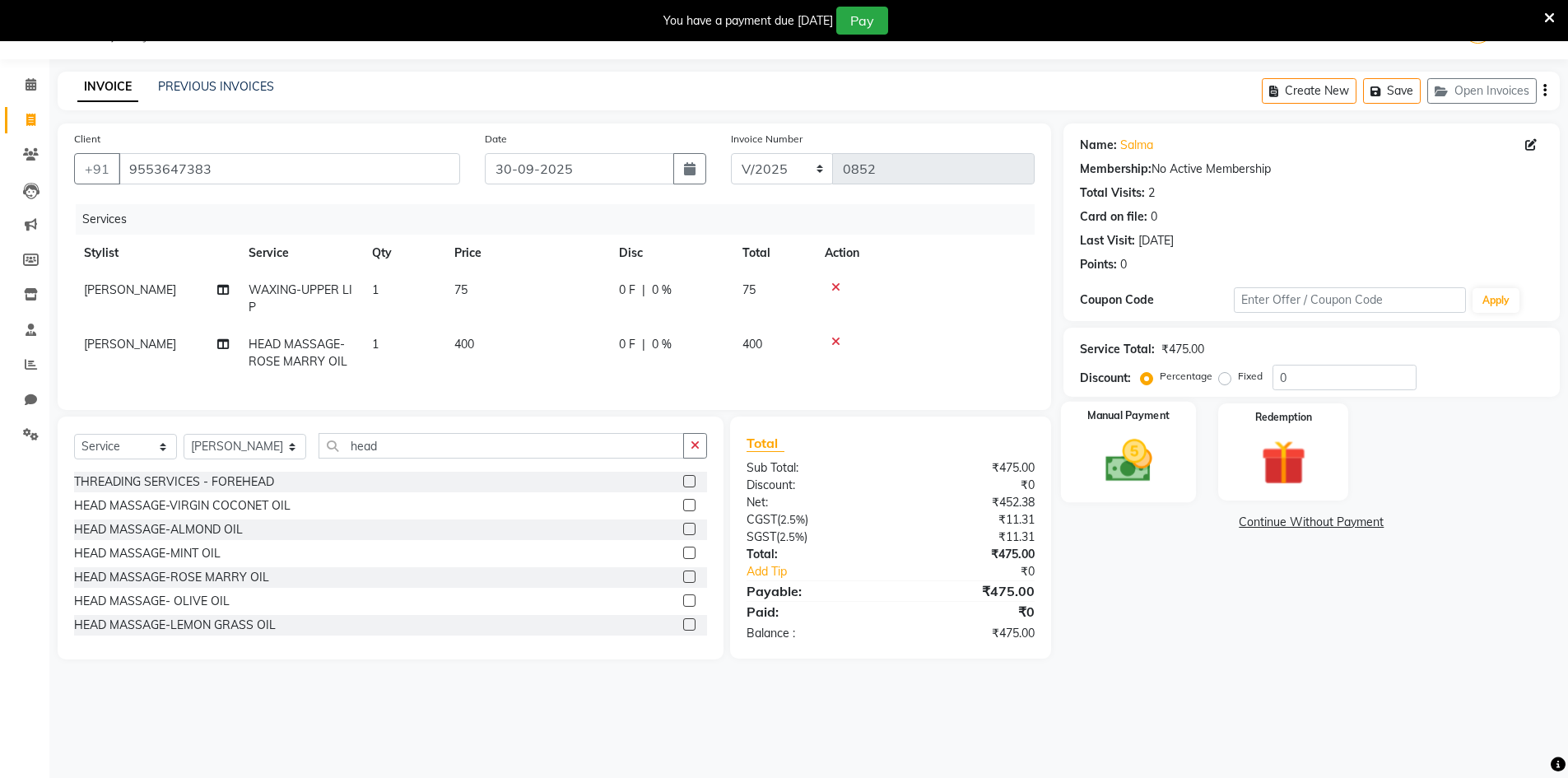
click at [1113, 455] on img at bounding box center [1128, 461] width 76 height 54
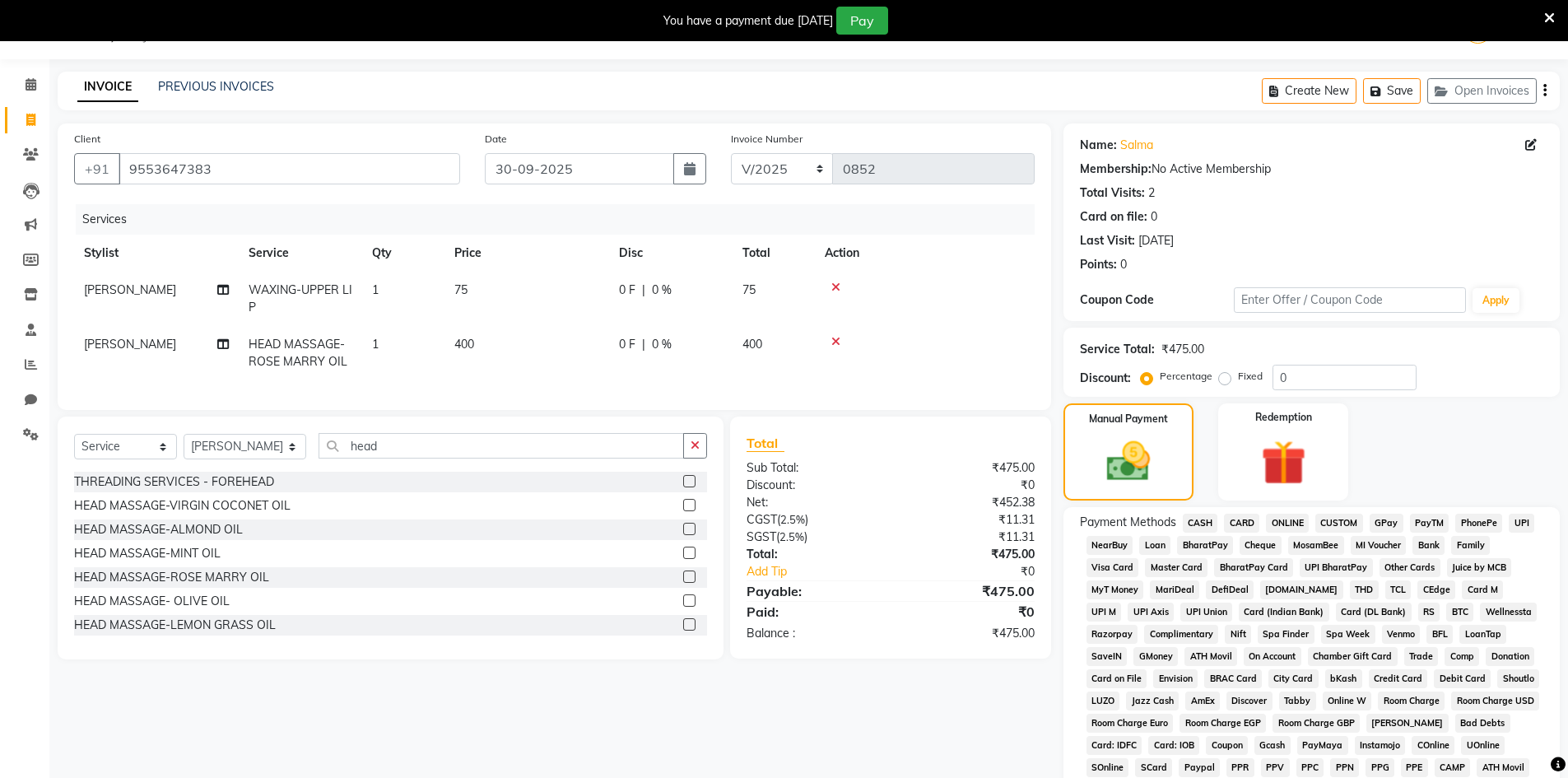
click at [1196, 520] on span "CASH" at bounding box center [1201, 523] width 35 height 19
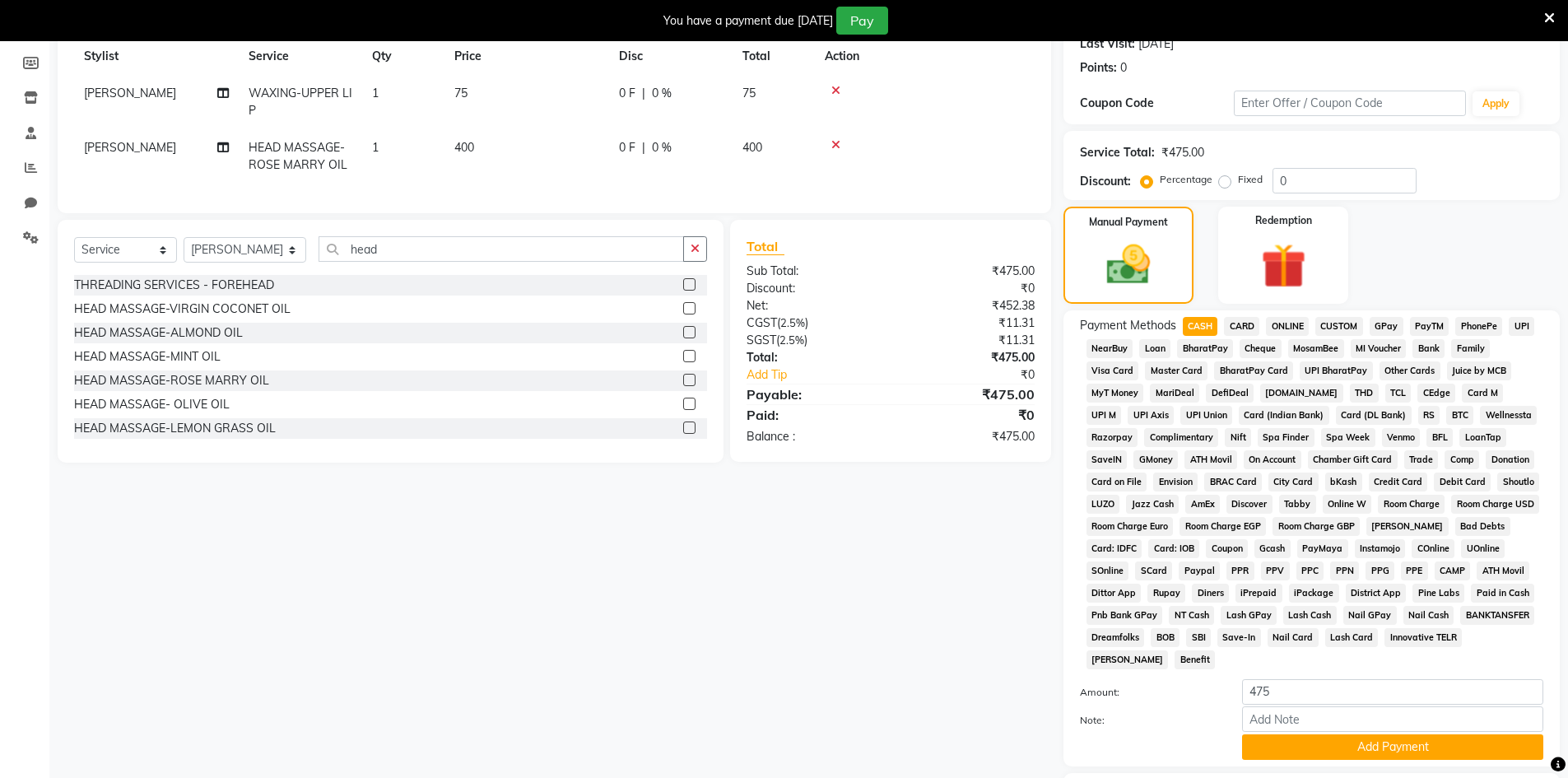
scroll to position [265, 0]
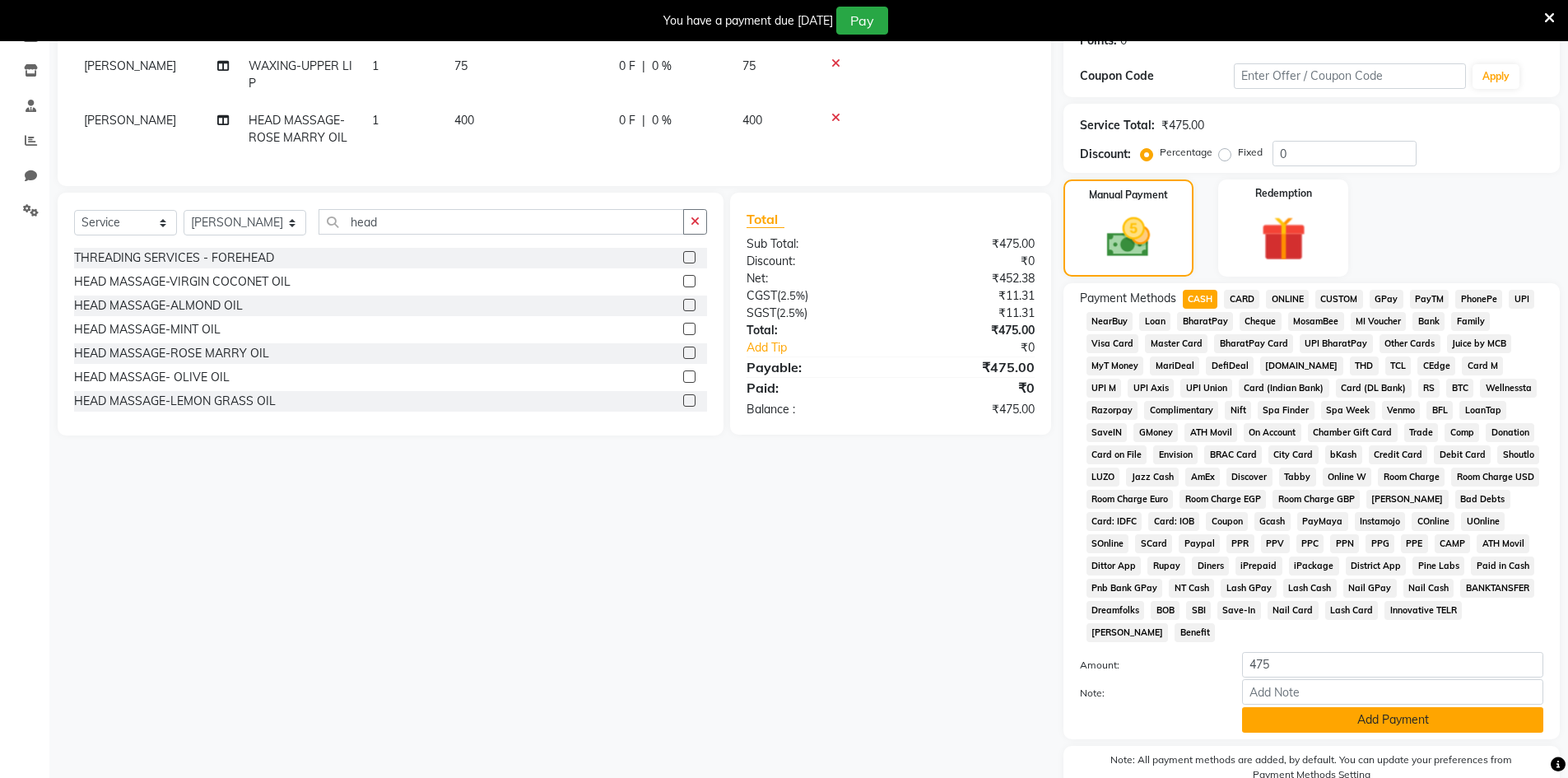
click at [1291, 719] on button "Add Payment" at bounding box center [1392, 720] width 301 height 25
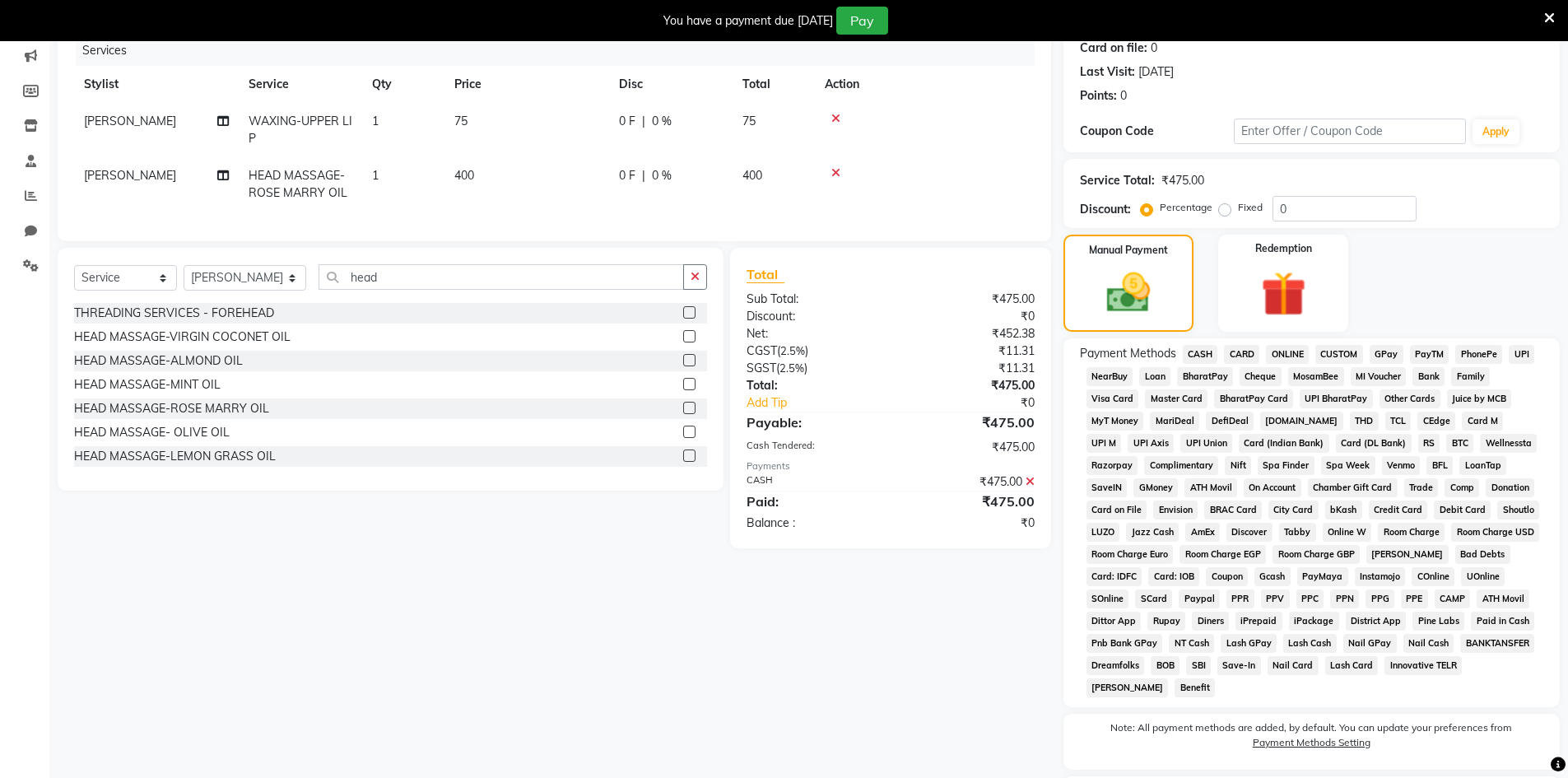
scroll to position [330, 0]
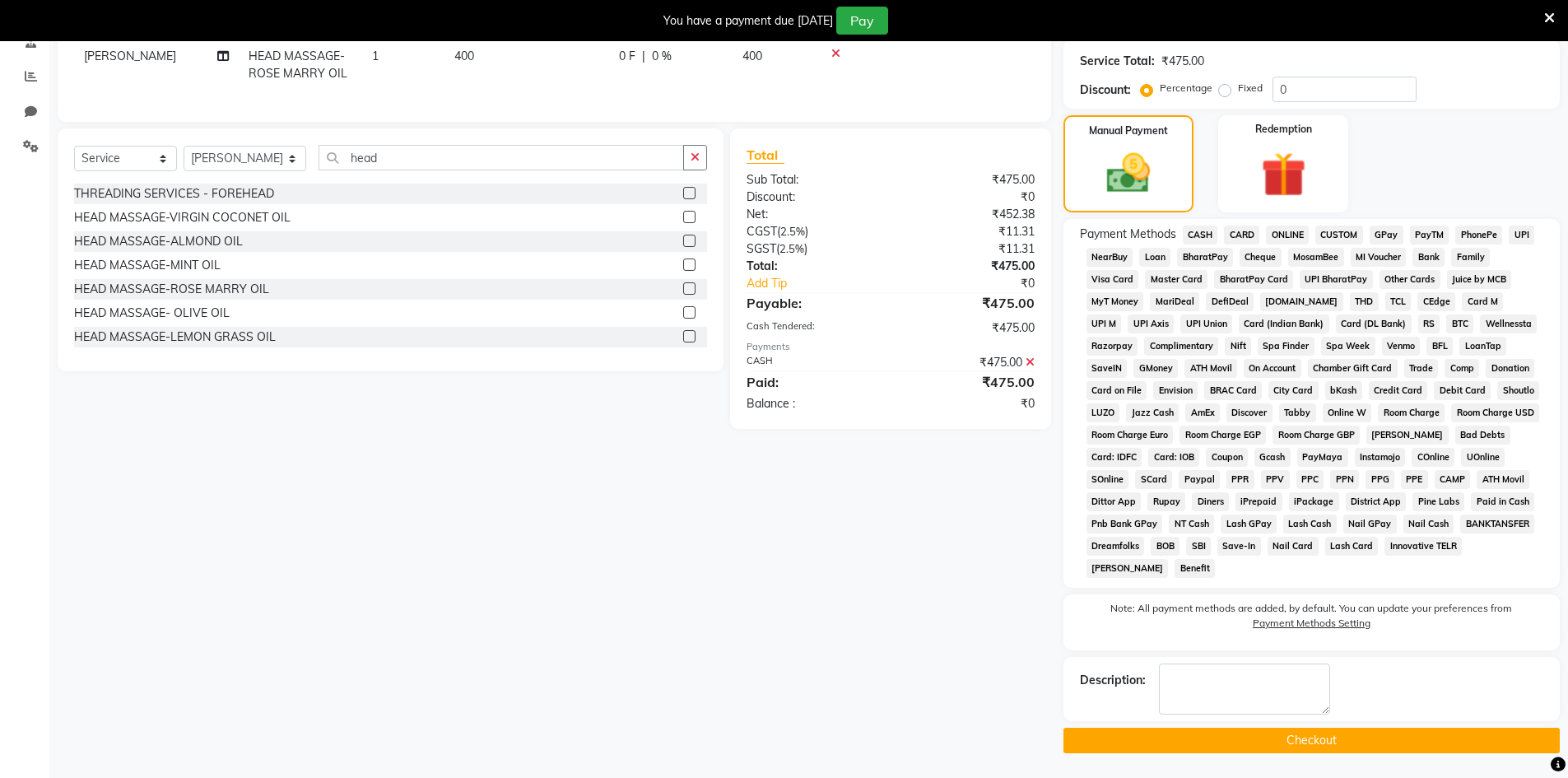
click at [1166, 749] on button "Checkout" at bounding box center [1312, 740] width 496 height 25
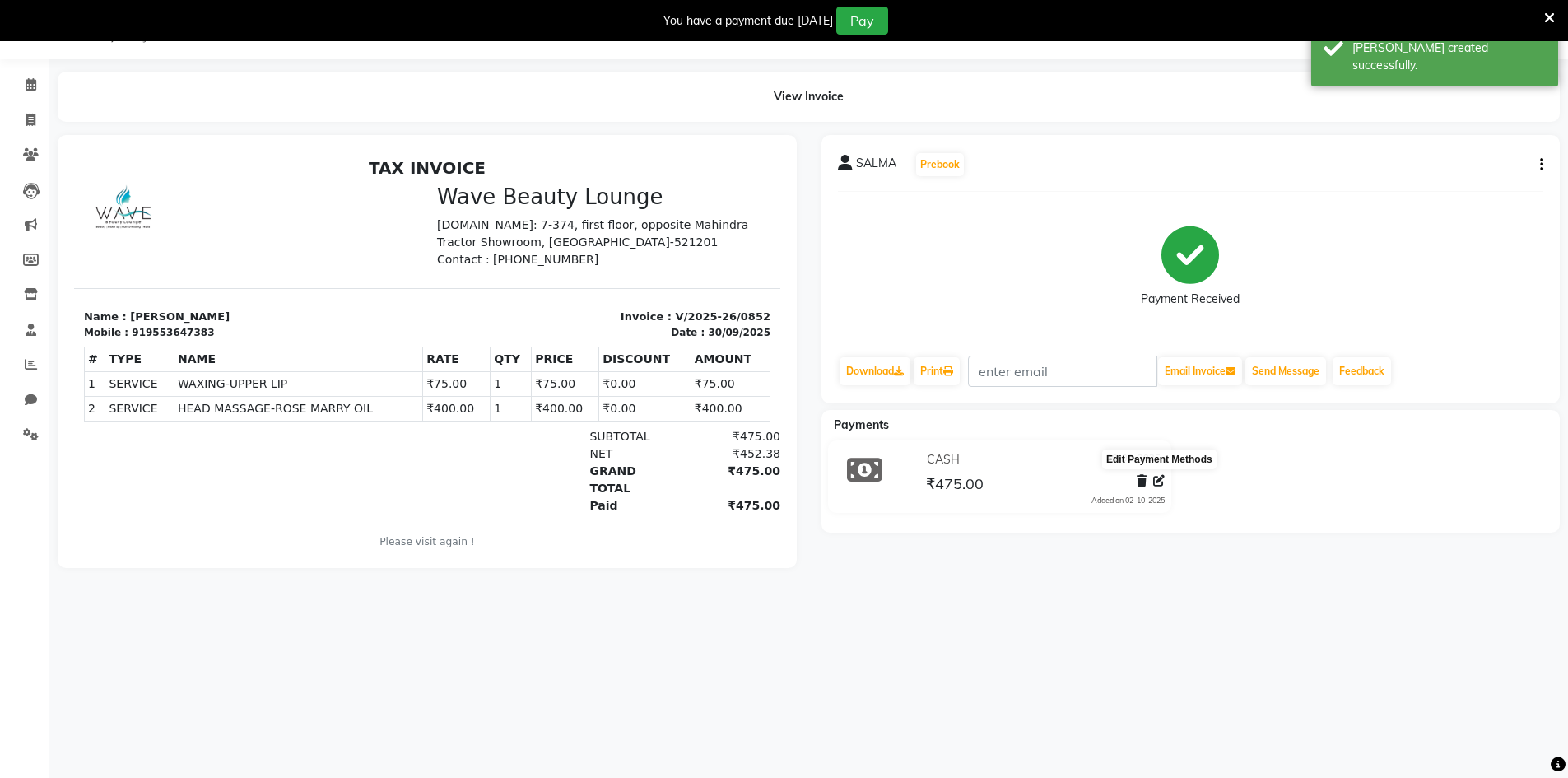
click at [1157, 482] on icon at bounding box center [1159, 481] width 12 height 12
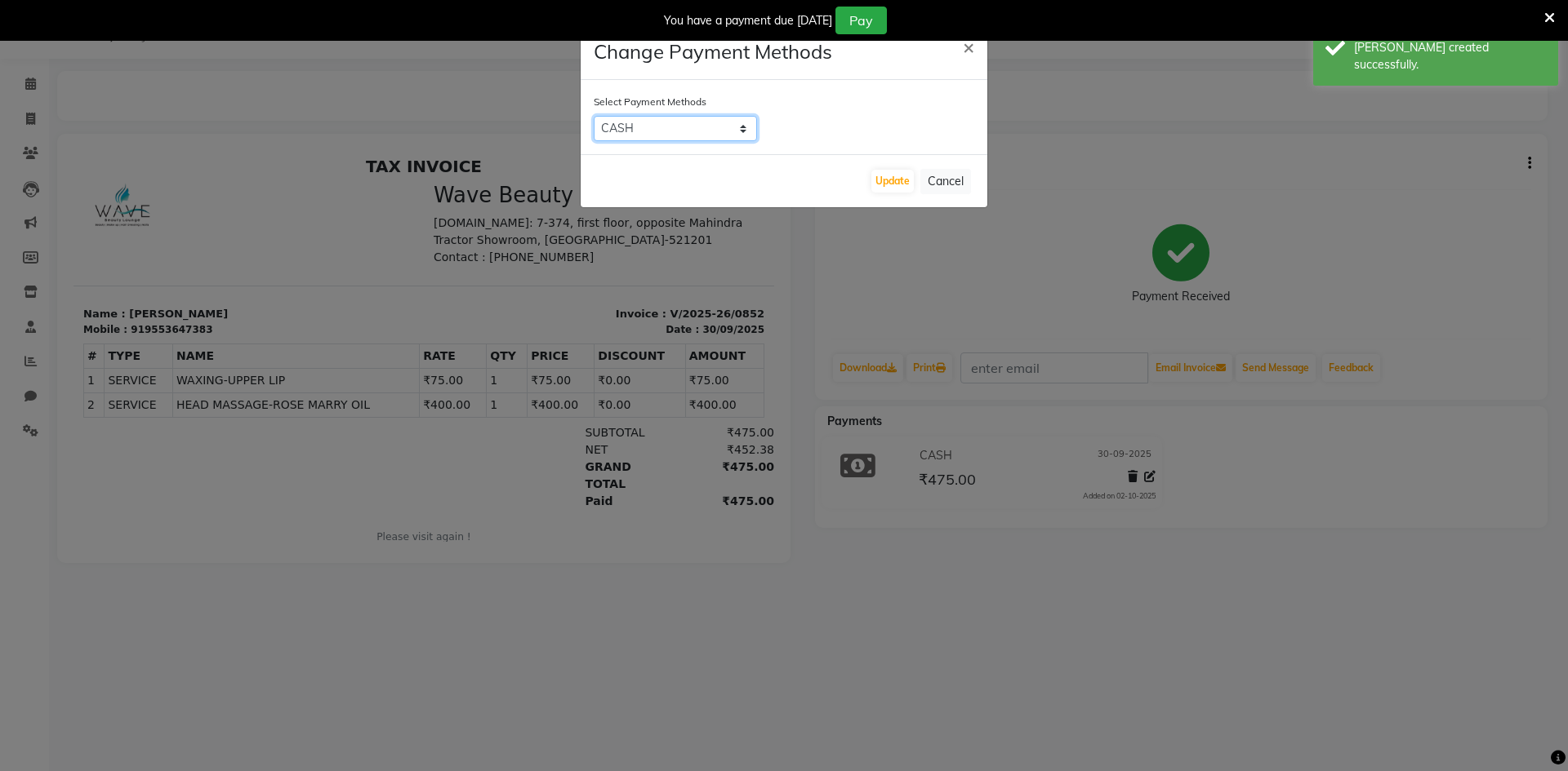
click at [692, 131] on select "CASH CARD ONLINE CUSTOM GPay PayTM PhonePe UPI NearBuy Loan BharatPay Cheque Mo…" at bounding box center [676, 128] width 163 height 25
select select "7"
click at [594, 116] on select "CASH CARD ONLINE CUSTOM GPay PayTM PhonePe UPI NearBuy Loan BharatPay Cheque Mo…" at bounding box center [676, 128] width 163 height 25
click at [880, 195] on div "Update Cancel" at bounding box center [784, 181] width 407 height 53
click at [861, 188] on div "Update Cancel" at bounding box center [784, 181] width 407 height 53
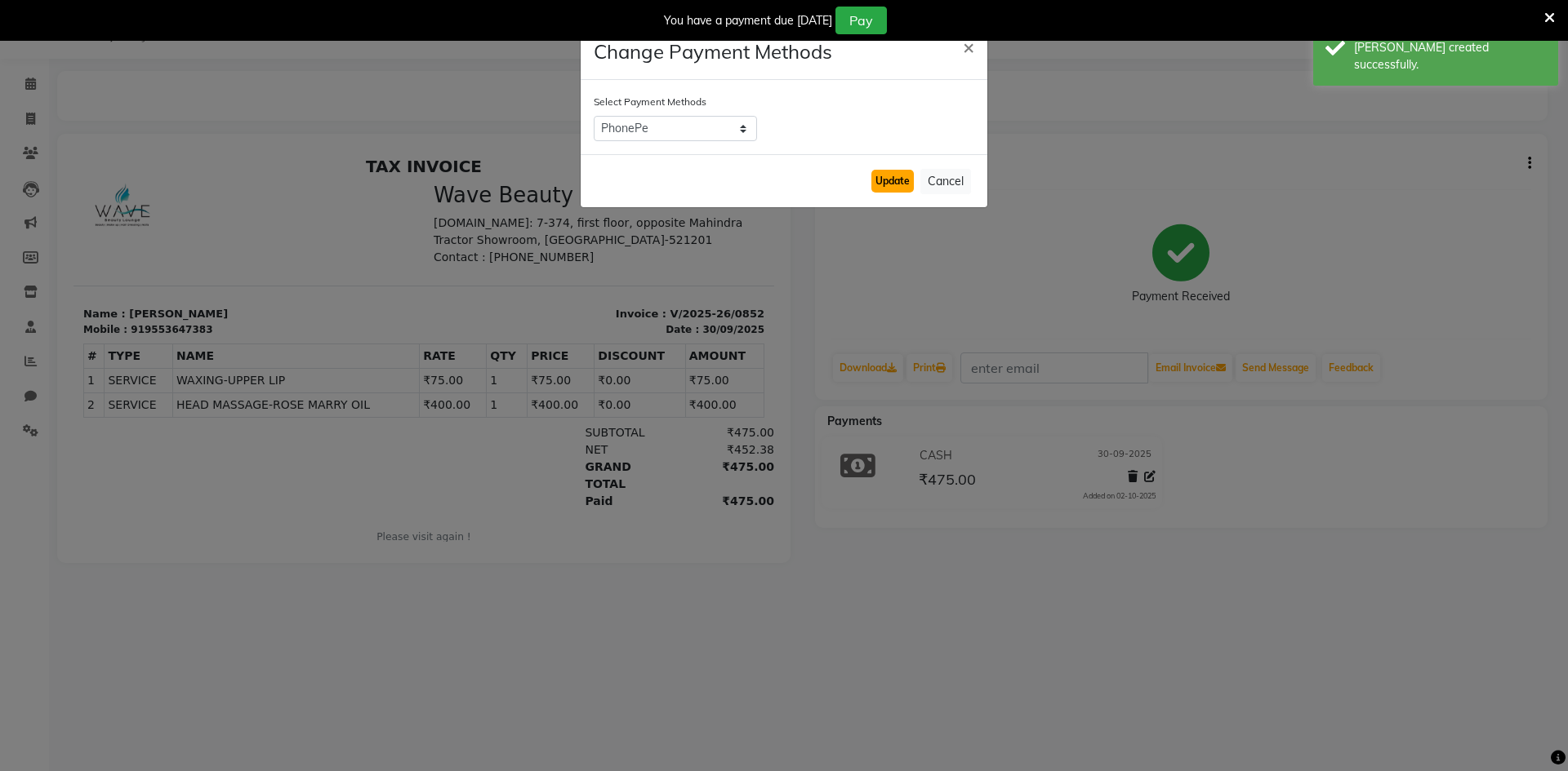
click at [896, 185] on button "Update" at bounding box center [892, 181] width 43 height 23
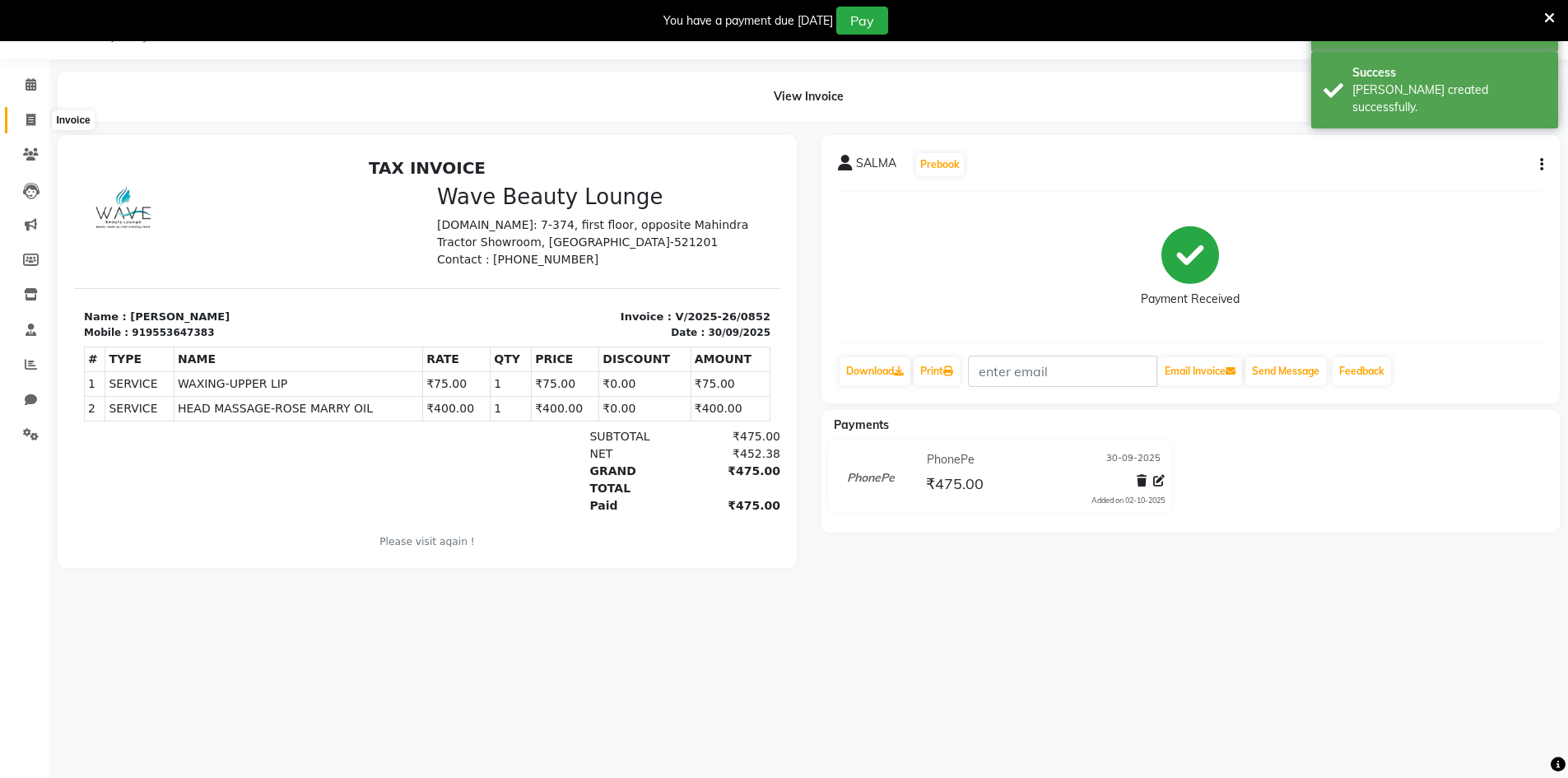
click at [26, 124] on icon at bounding box center [30, 119] width 9 height 13
select select "6830"
select select "service"
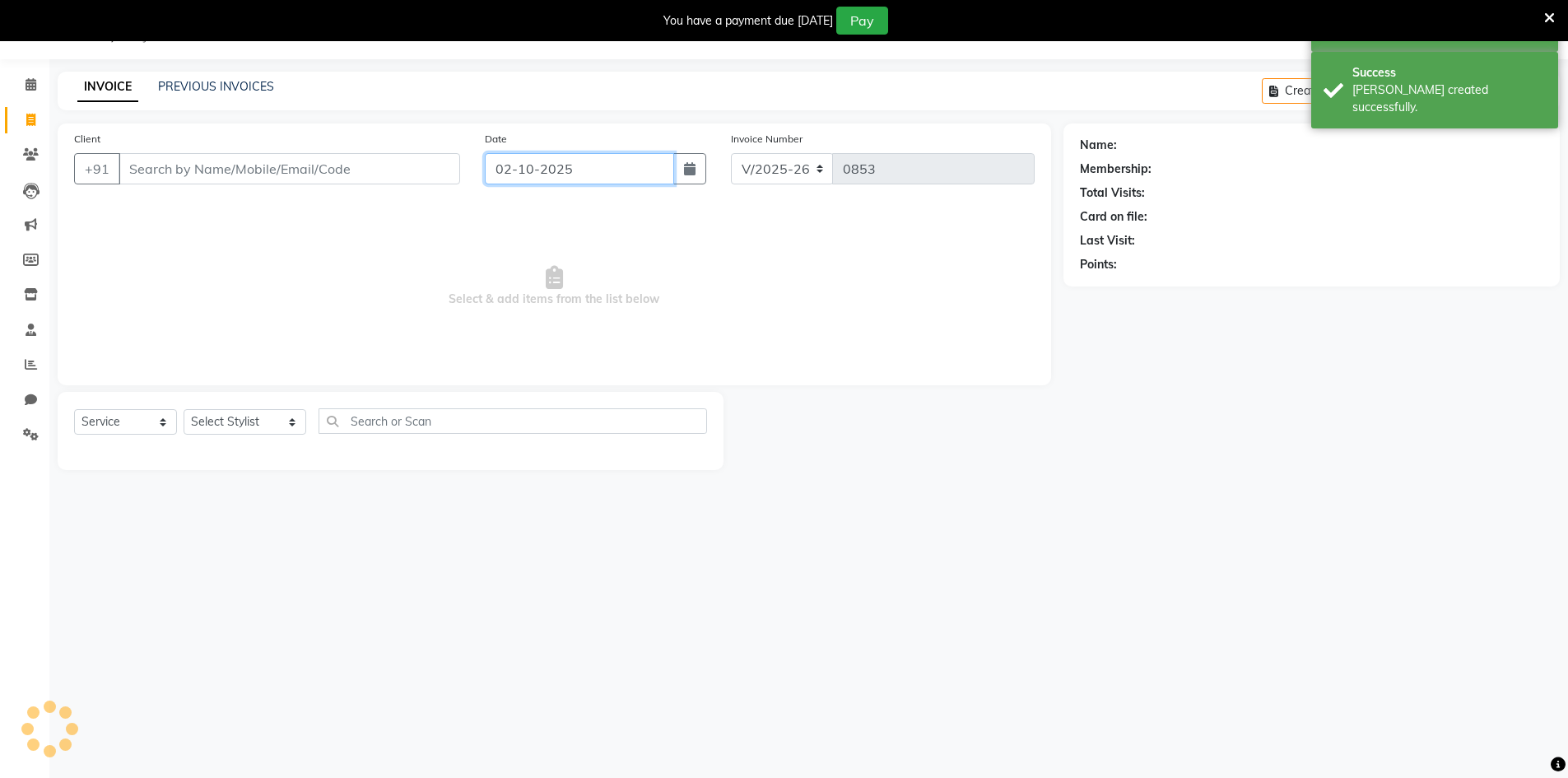
click at [520, 183] on input "02-10-2025" at bounding box center [579, 168] width 189 height 31
select select "10"
select select "2025"
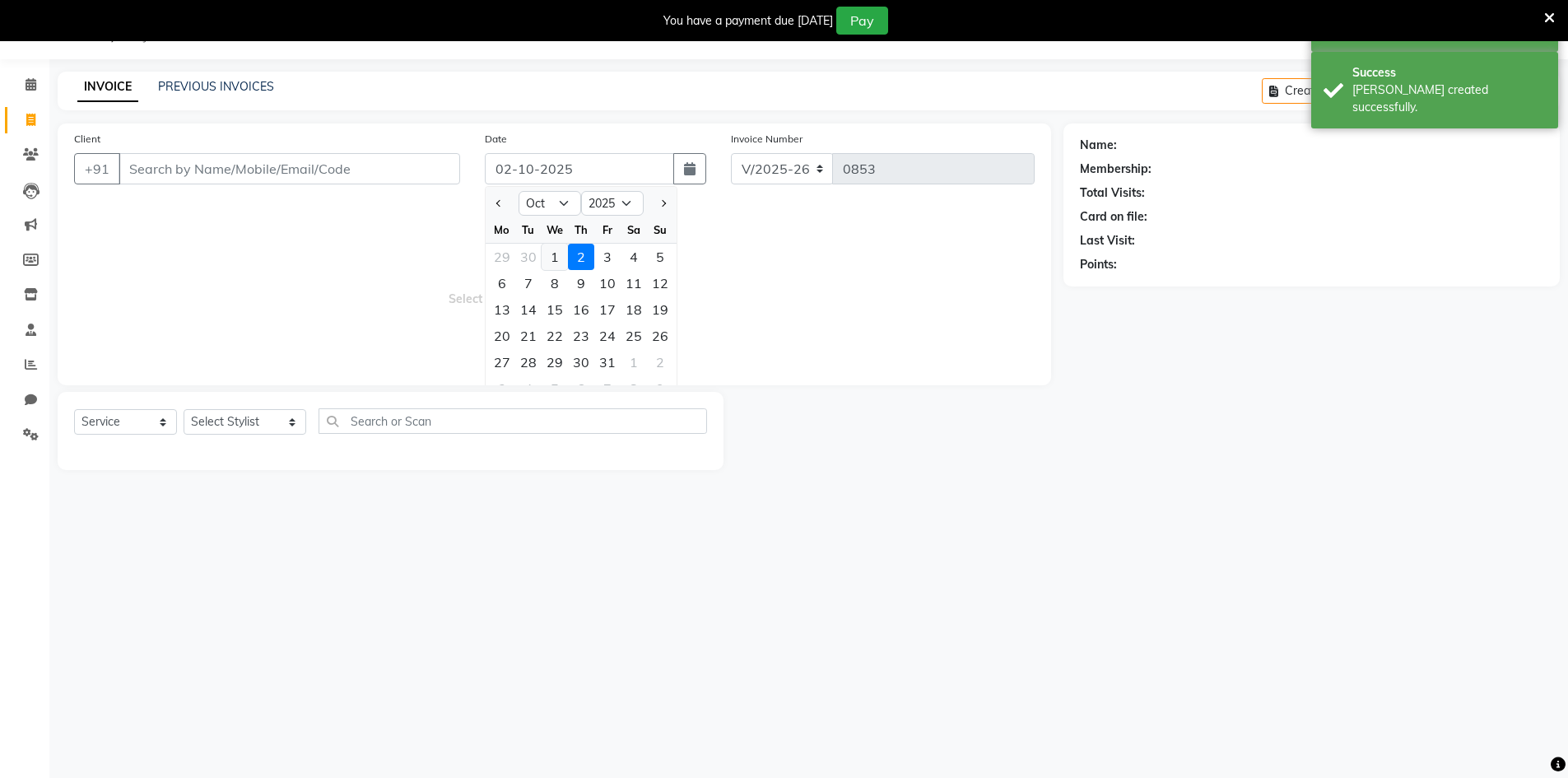
click at [553, 257] on div "1" at bounding box center [554, 257] width 26 height 26
type input "01-10-2025"
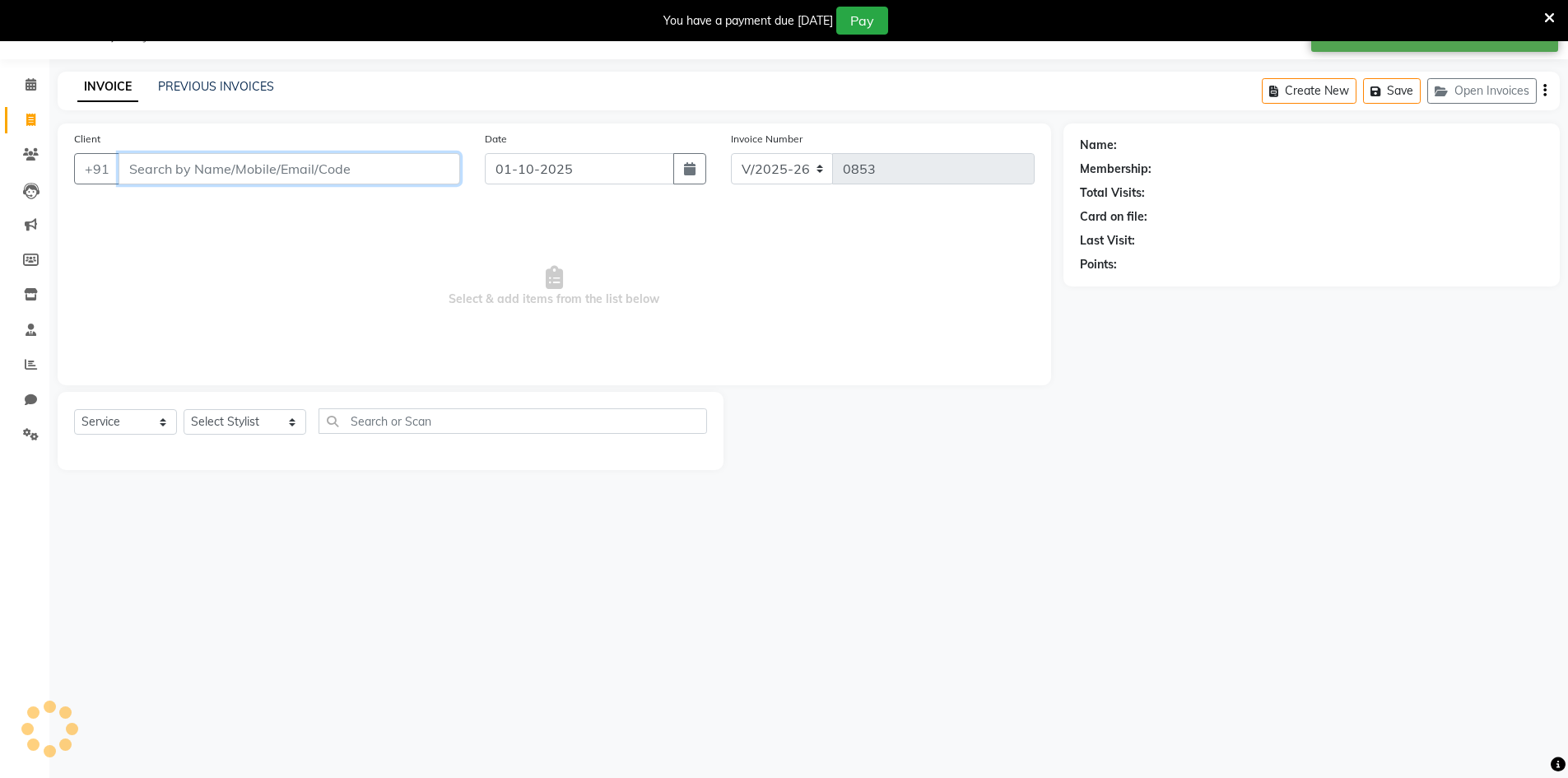
click at [420, 165] on input "Client" at bounding box center [289, 168] width 341 height 31
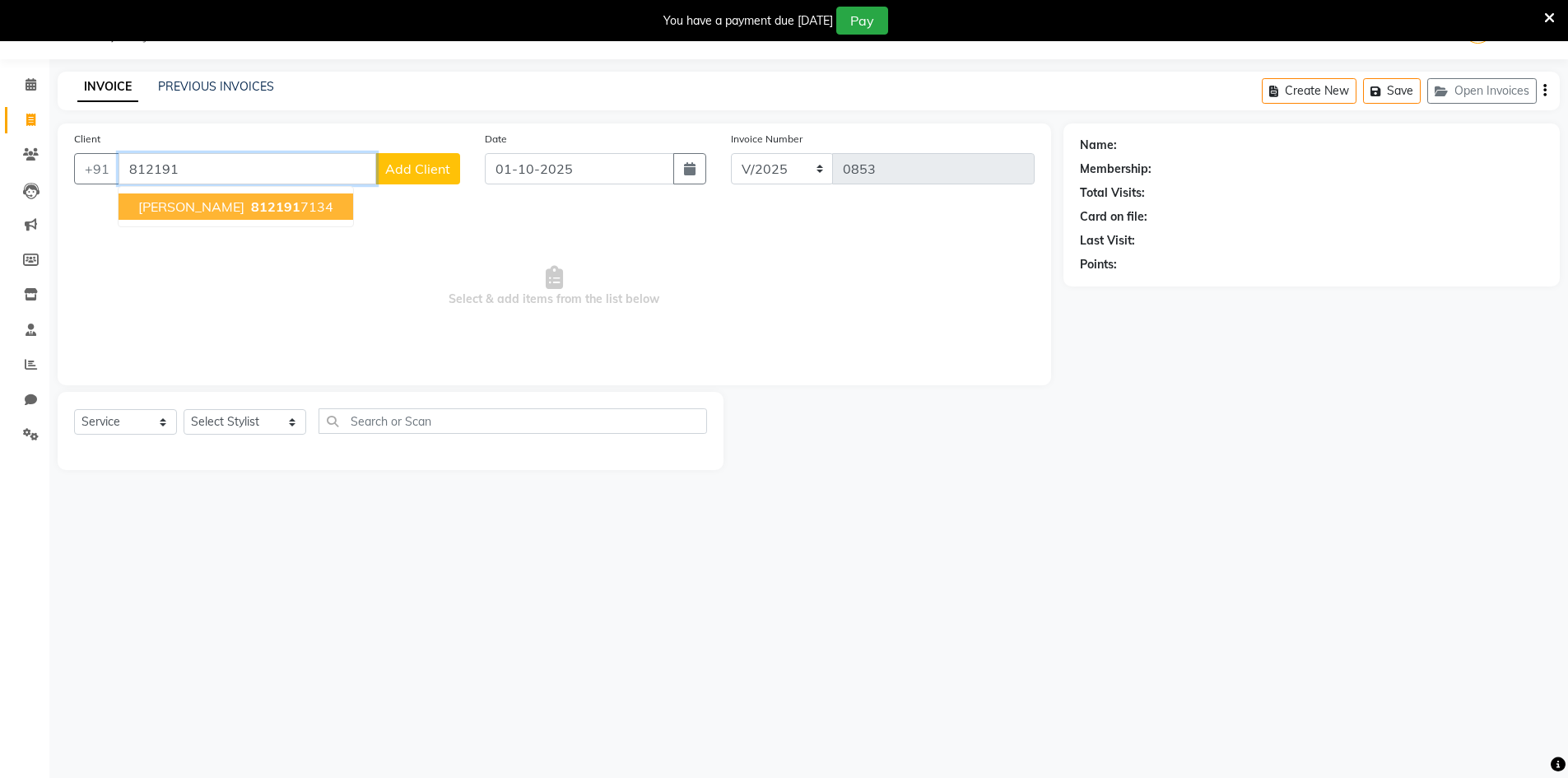
click at [272, 206] on button "sri vani 812191 7134" at bounding box center [235, 206] width 235 height 26
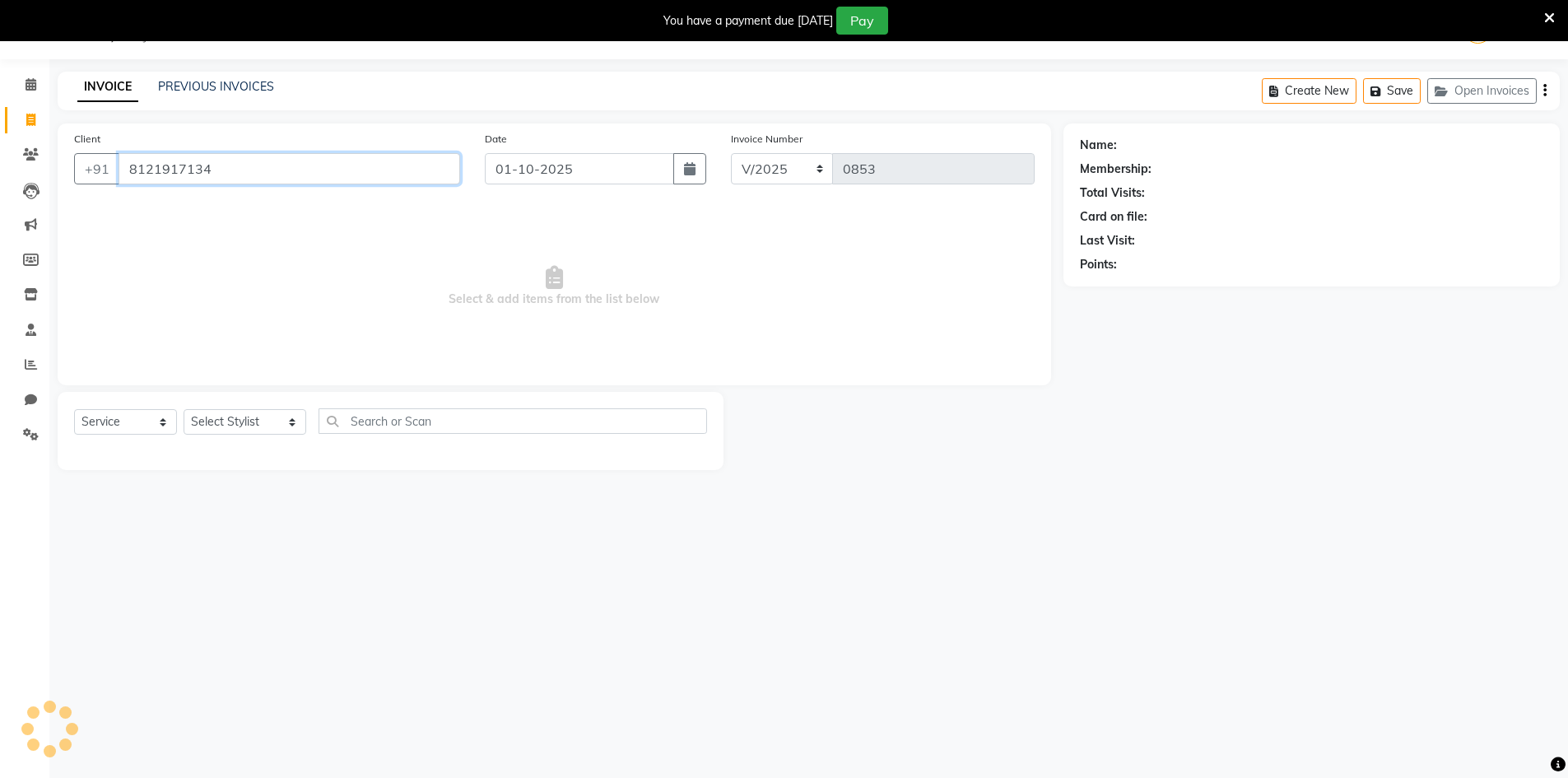
type input "8121917134"
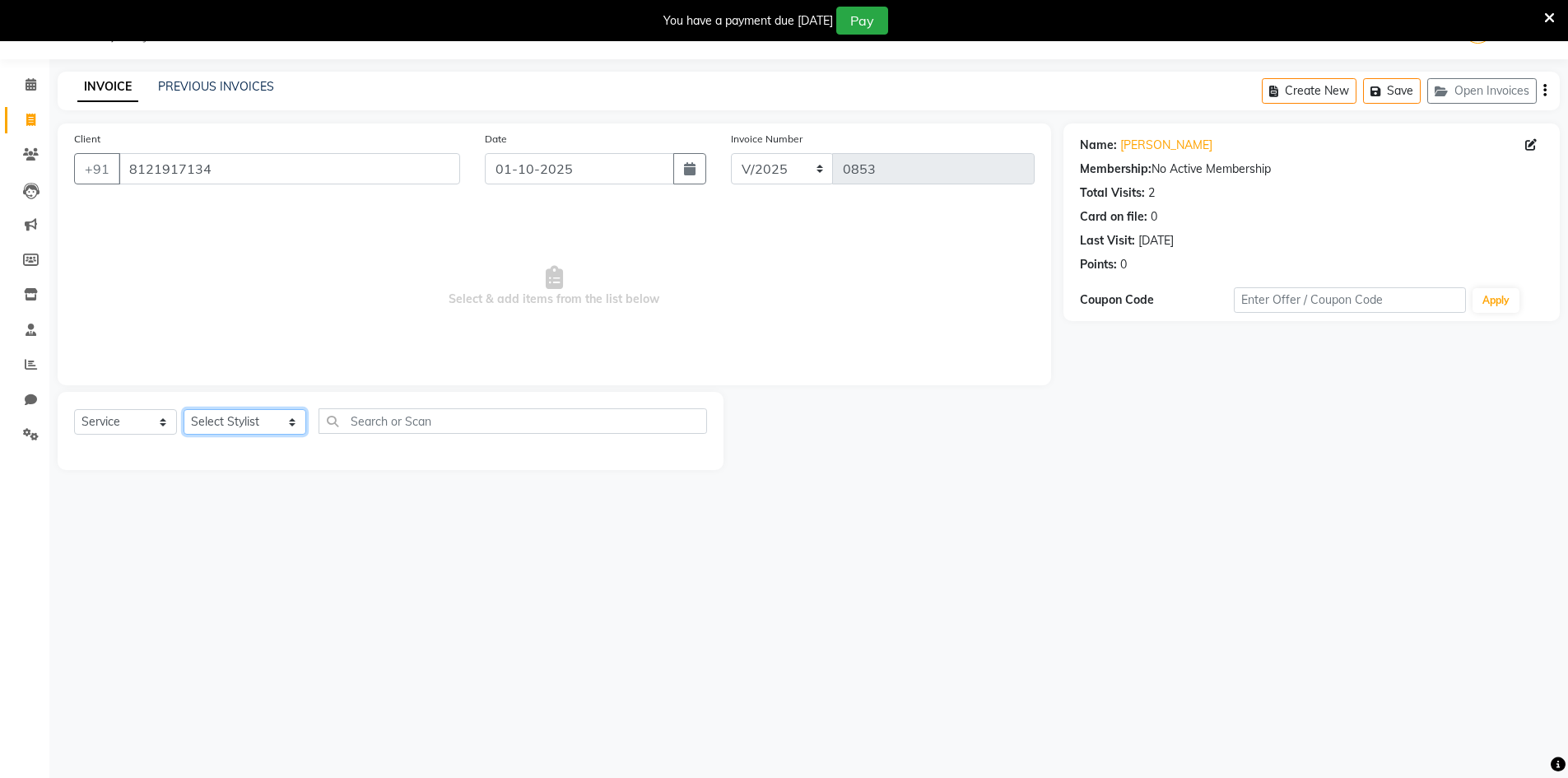
click at [249, 410] on select "Select Stylist [PERSON_NAME] Makeup/[PERSON_NAME] Services Manager Mehndi Artis…" at bounding box center [245, 422] width 123 height 25
select select "83690"
click at [183, 410] on select "Select Stylist [PERSON_NAME] Makeup/[PERSON_NAME] Services Manager Mehndi Artis…" at bounding box center [245, 422] width 123 height 25
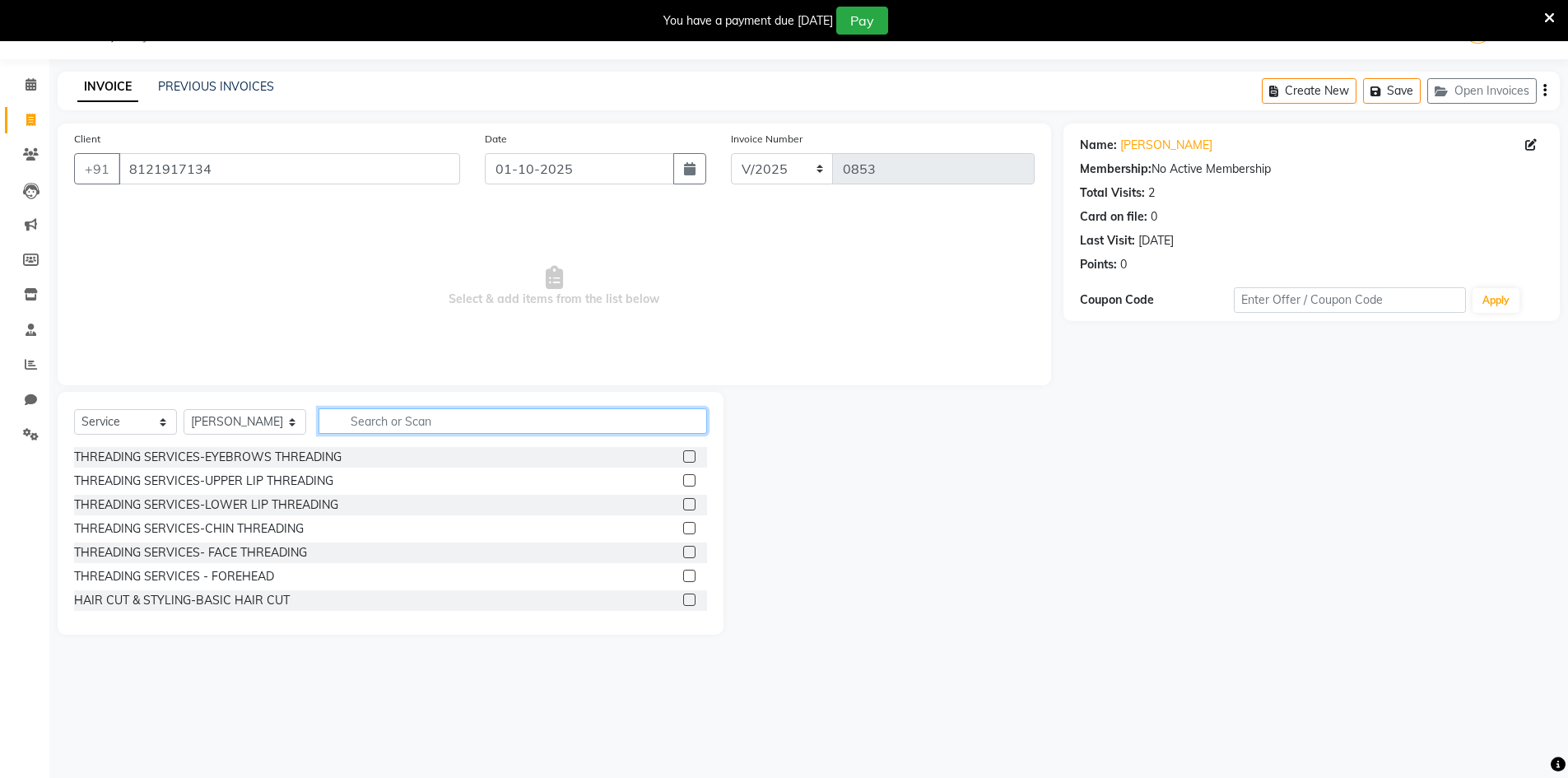
click at [367, 409] on input "text" at bounding box center [513, 421] width 388 height 25
click at [684, 458] on label at bounding box center [689, 456] width 13 height 13
click at [684, 458] on input "checkbox" at bounding box center [689, 457] width 11 height 11
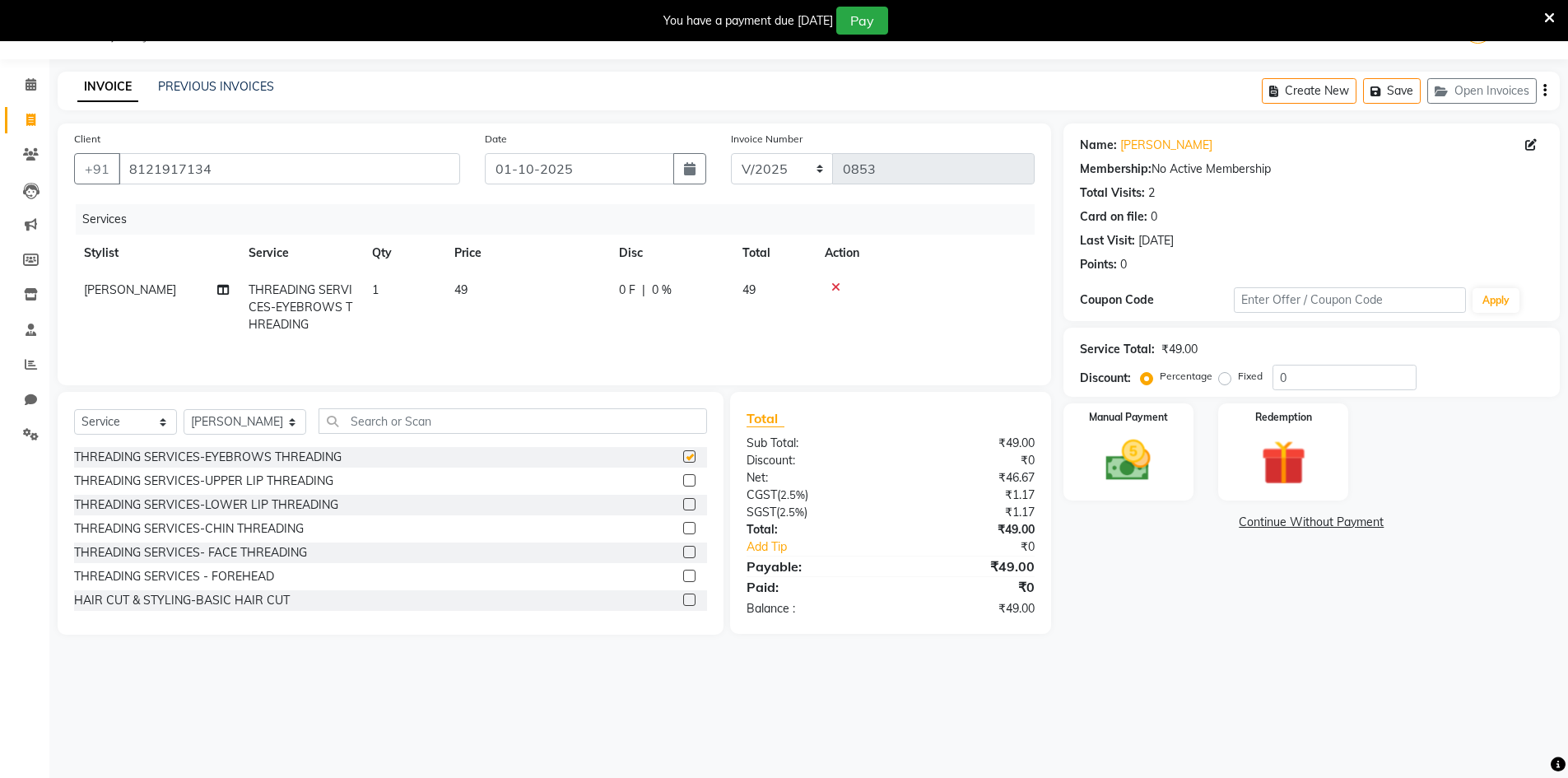
checkbox input "false"
click at [684, 569] on label at bounding box center [689, 575] width 13 height 13
click at [684, 571] on input "checkbox" at bounding box center [689, 576] width 11 height 11
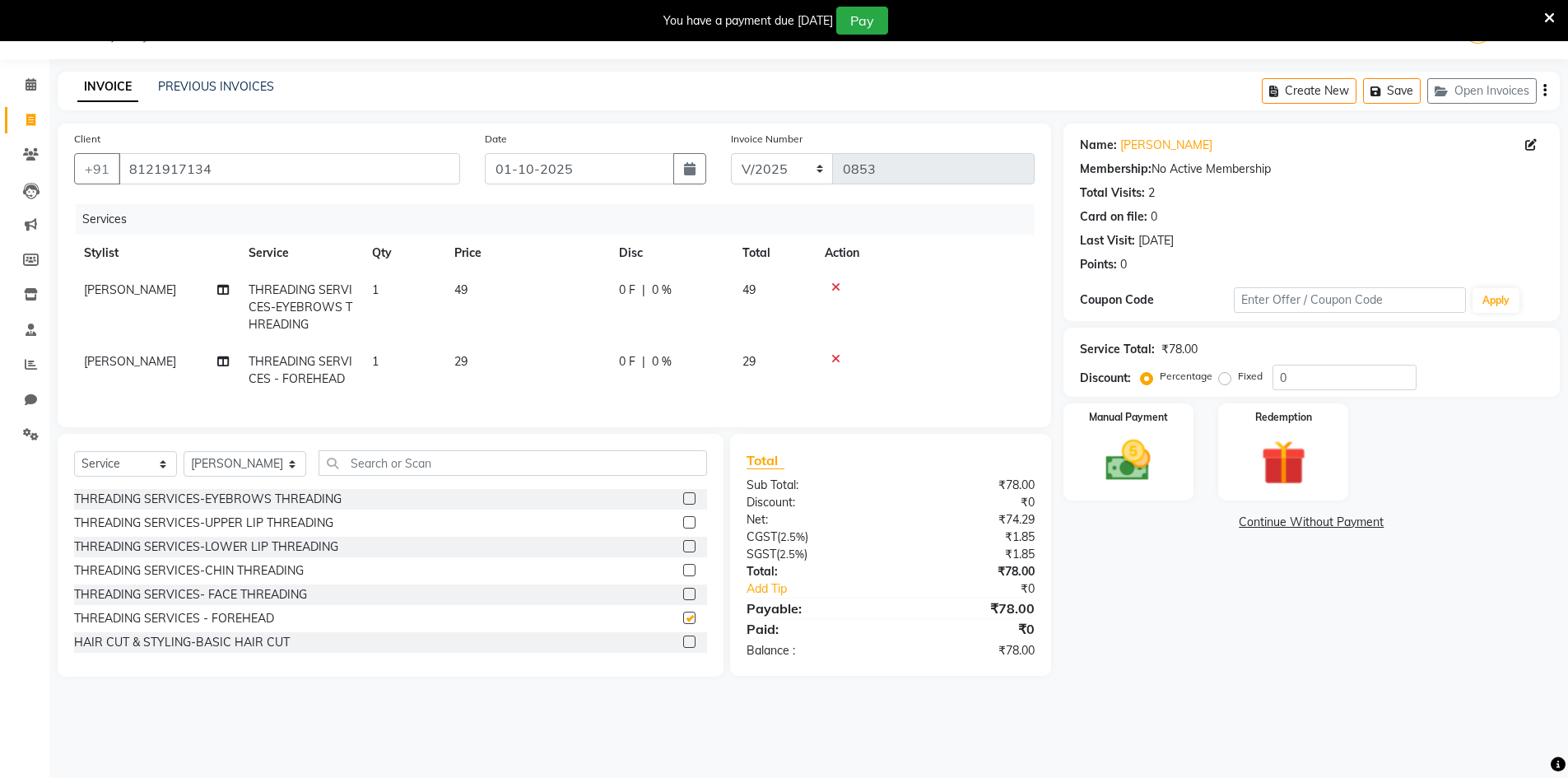
checkbox input "false"
click at [1127, 477] on img at bounding box center [1128, 461] width 76 height 54
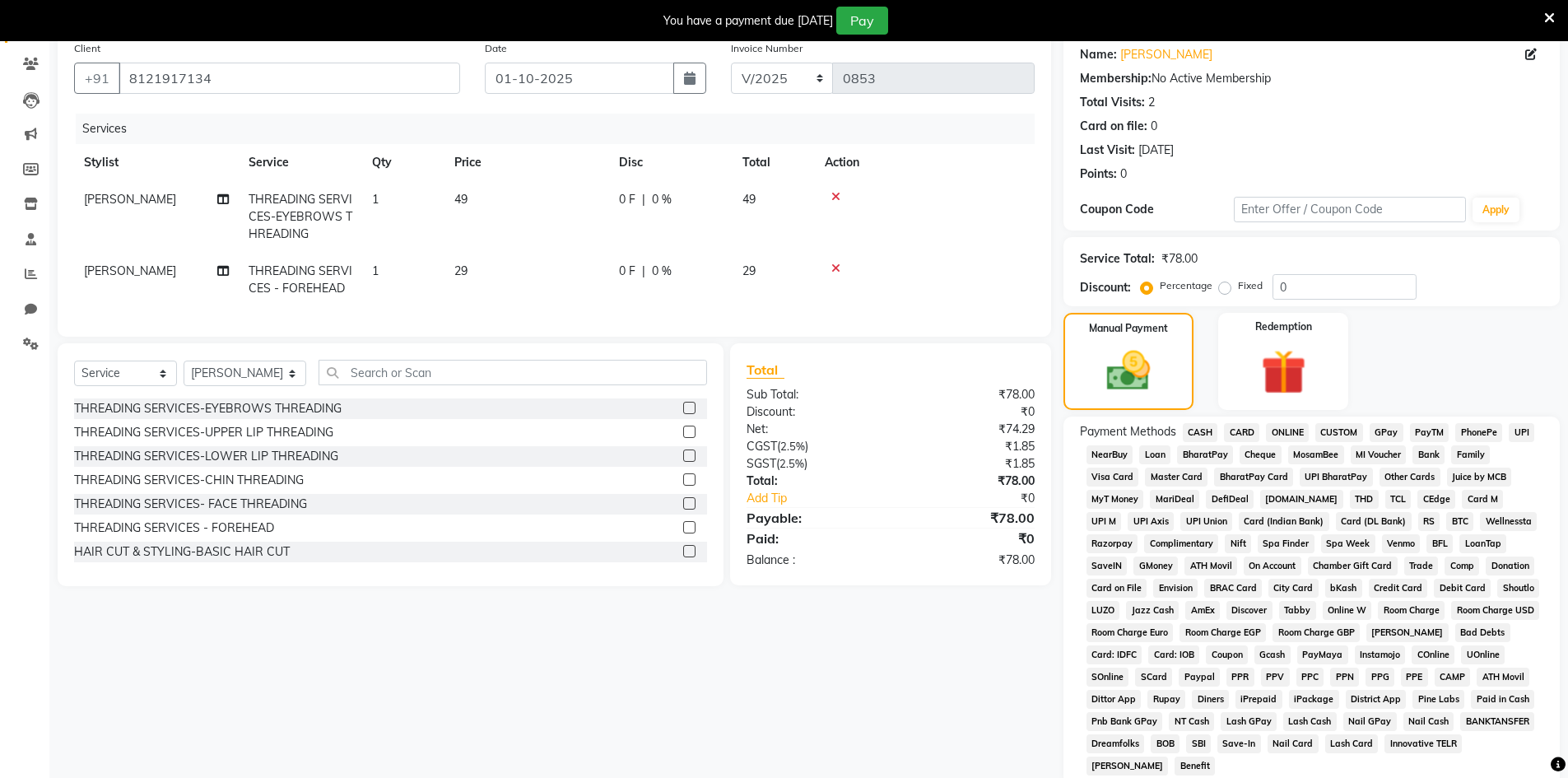
scroll to position [260, 0]
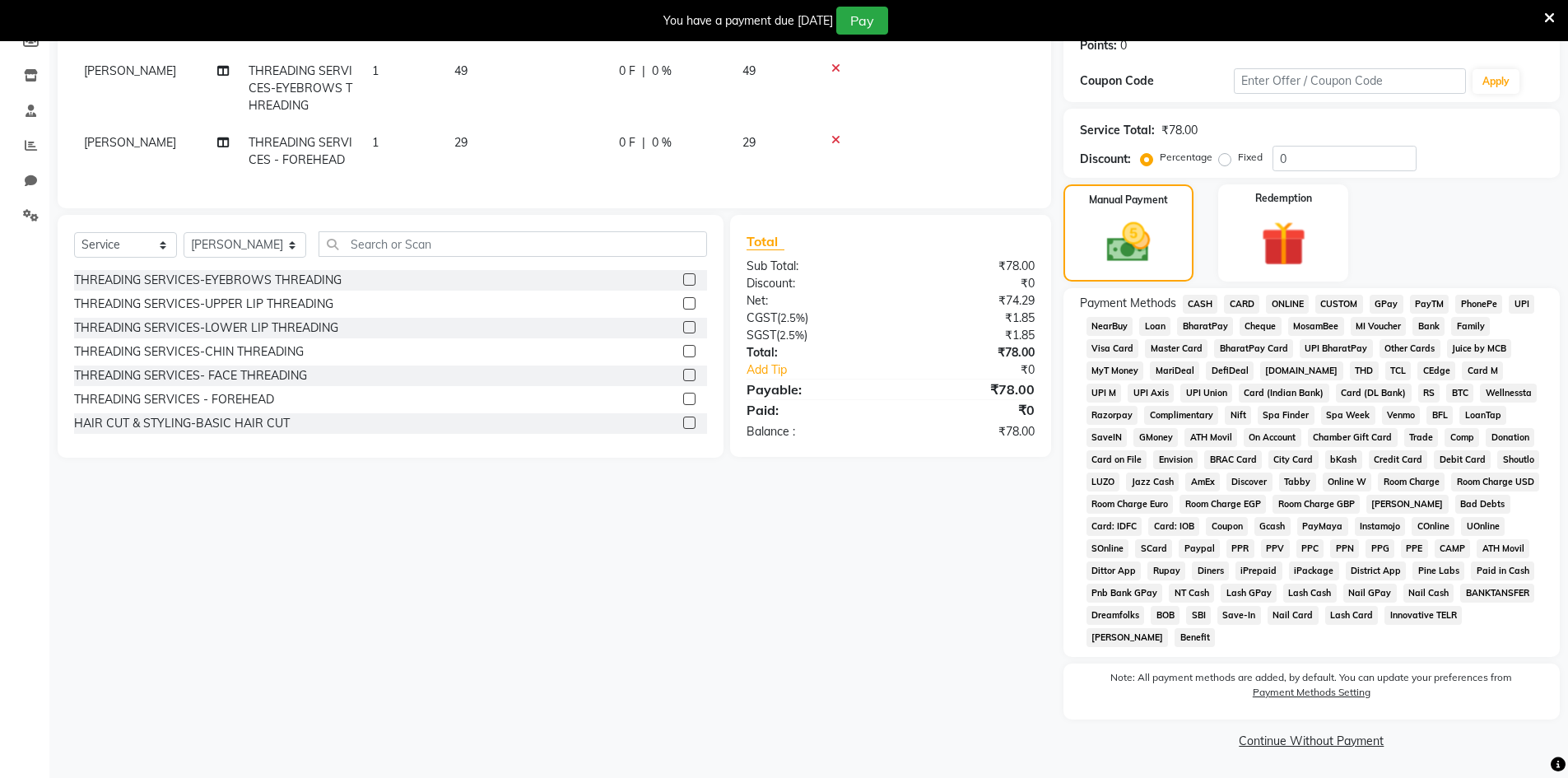
click at [1204, 304] on span "CASH" at bounding box center [1201, 304] width 35 height 19
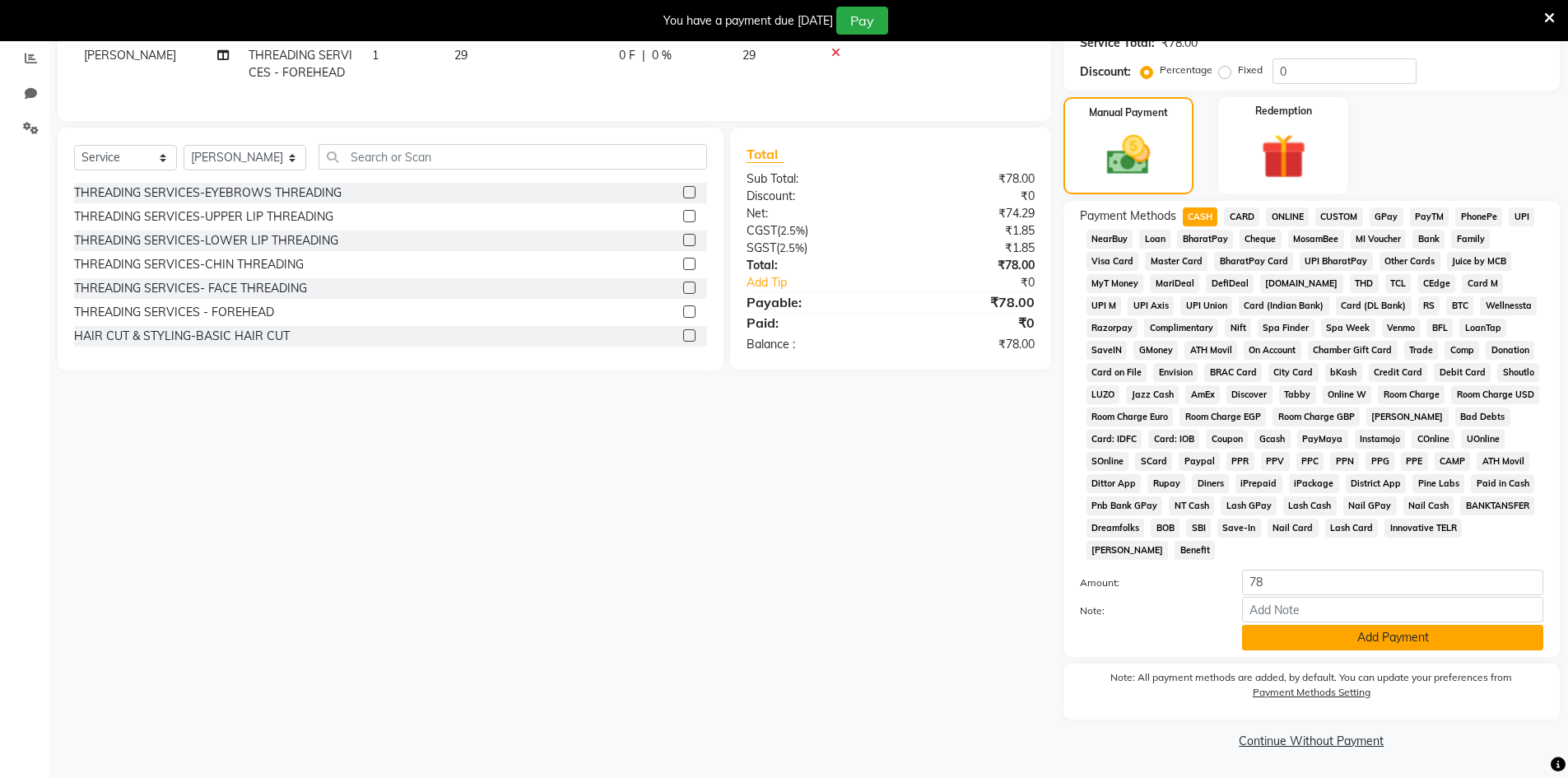
click at [1301, 638] on button "Add Payment" at bounding box center [1392, 638] width 301 height 25
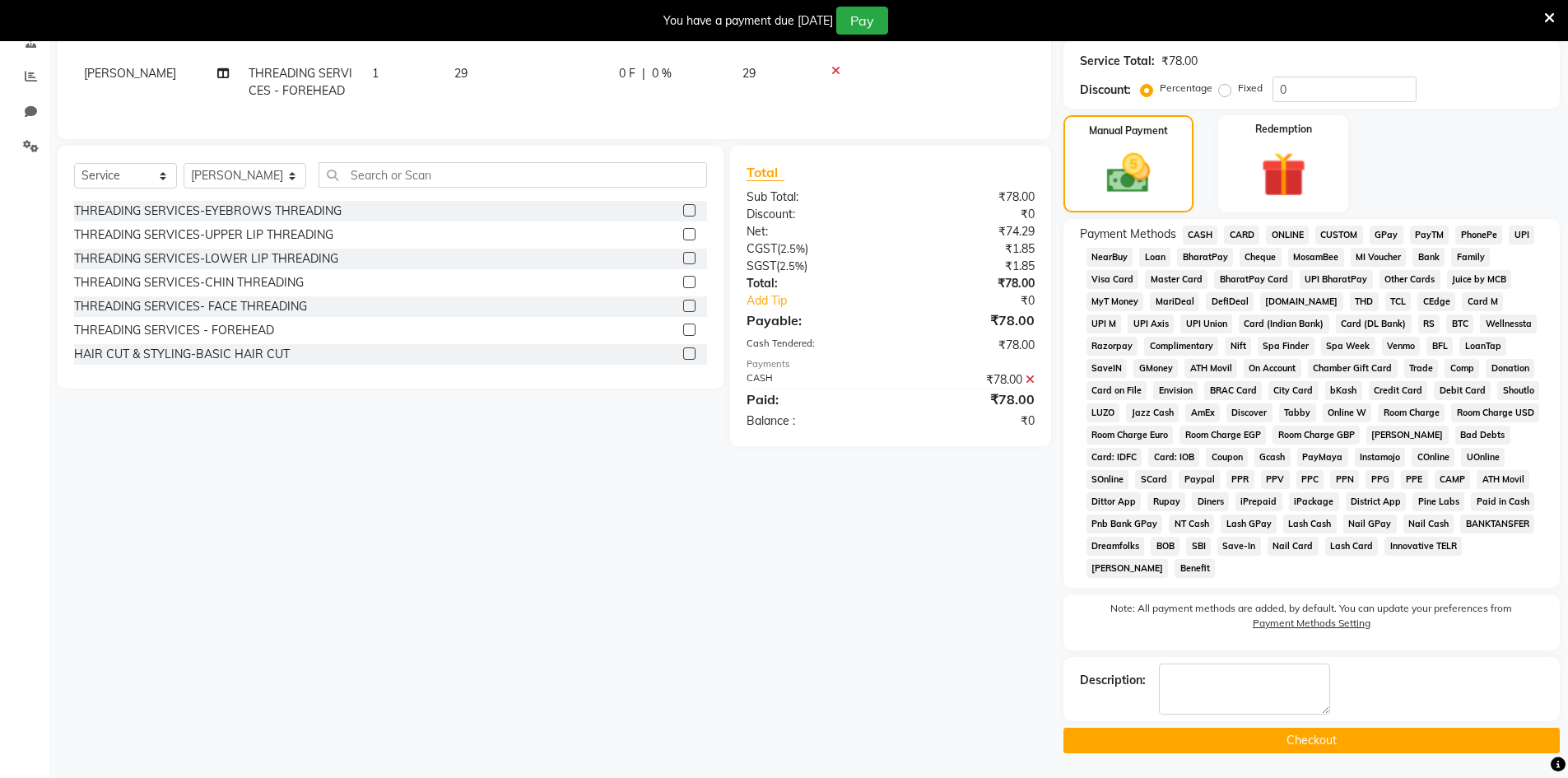
click at [1295, 742] on button "Checkout" at bounding box center [1312, 740] width 496 height 25
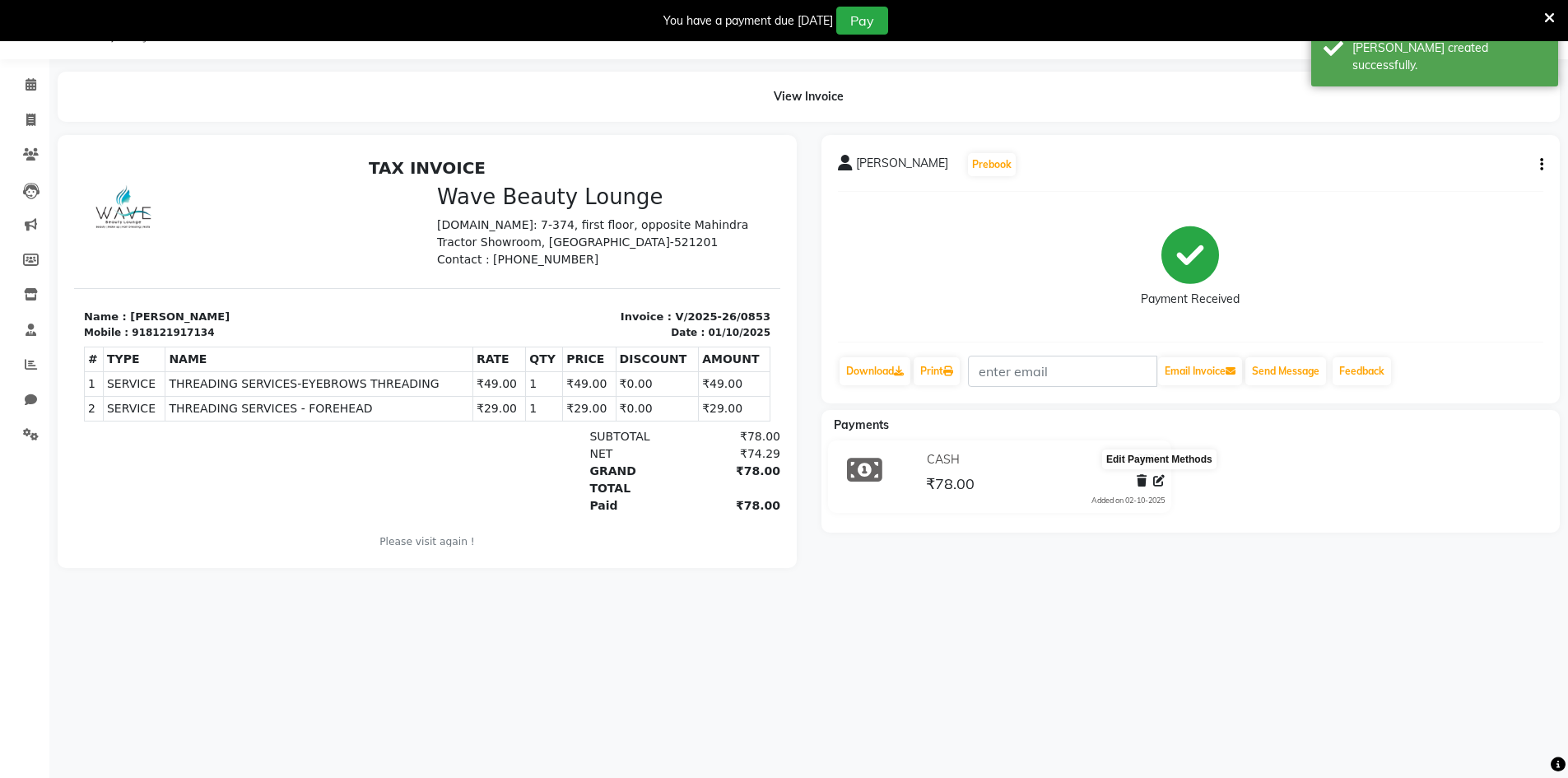
click at [1158, 484] on icon at bounding box center [1159, 481] width 12 height 12
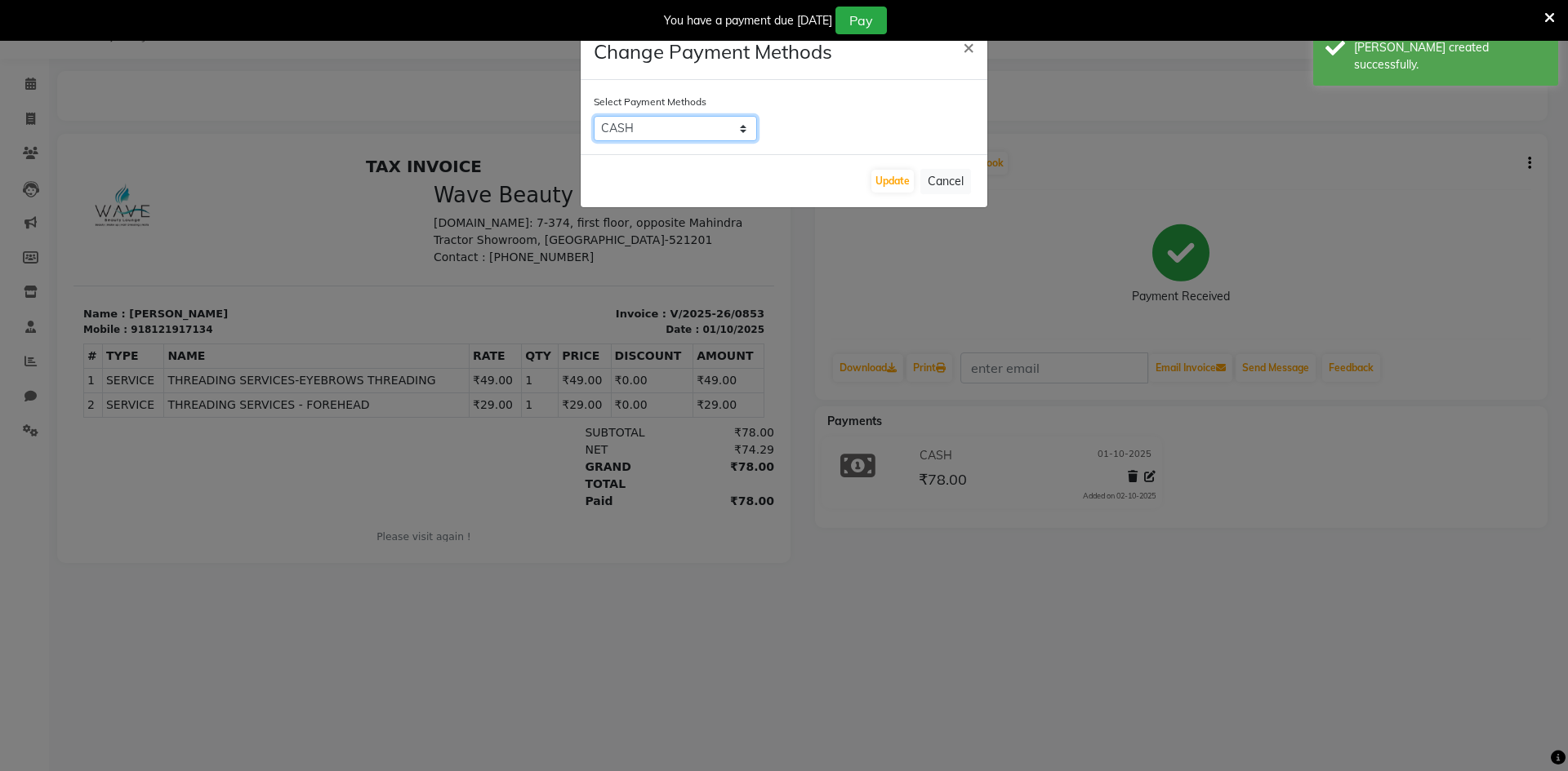
click at [703, 133] on select "CASH CARD ONLINE CUSTOM GPay PayTM PhonePe UPI NearBuy Loan BharatPay Cheque Mo…" at bounding box center [676, 128] width 163 height 25
select select "7"
click at [594, 116] on select "CASH CARD ONLINE CUSTOM GPay PayTM PhonePe UPI NearBuy Loan BharatPay Cheque Mo…" at bounding box center [676, 128] width 163 height 25
click at [893, 174] on button "Update" at bounding box center [892, 181] width 43 height 23
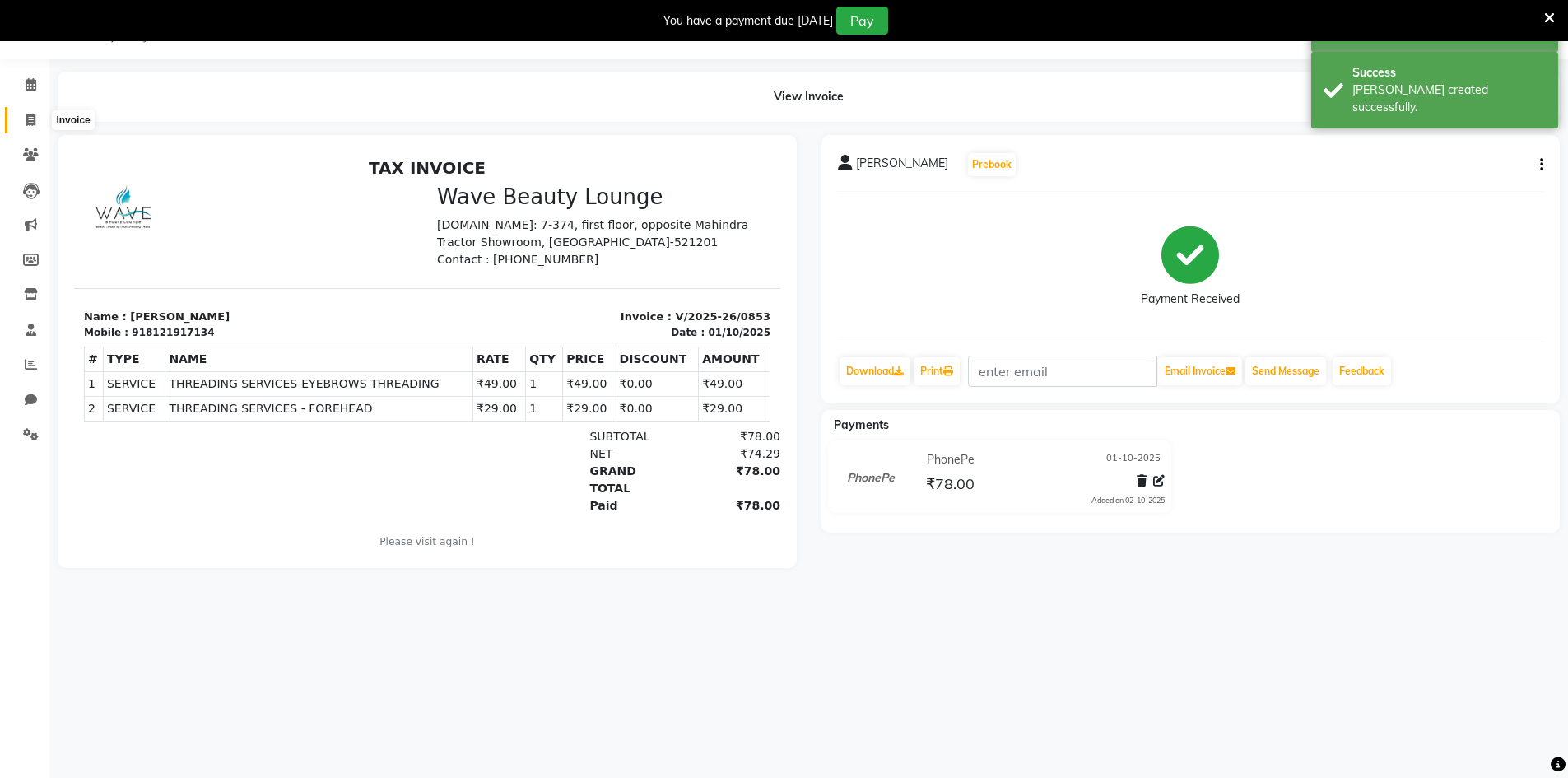
click at [33, 120] on icon at bounding box center [30, 119] width 9 height 13
select select "service"
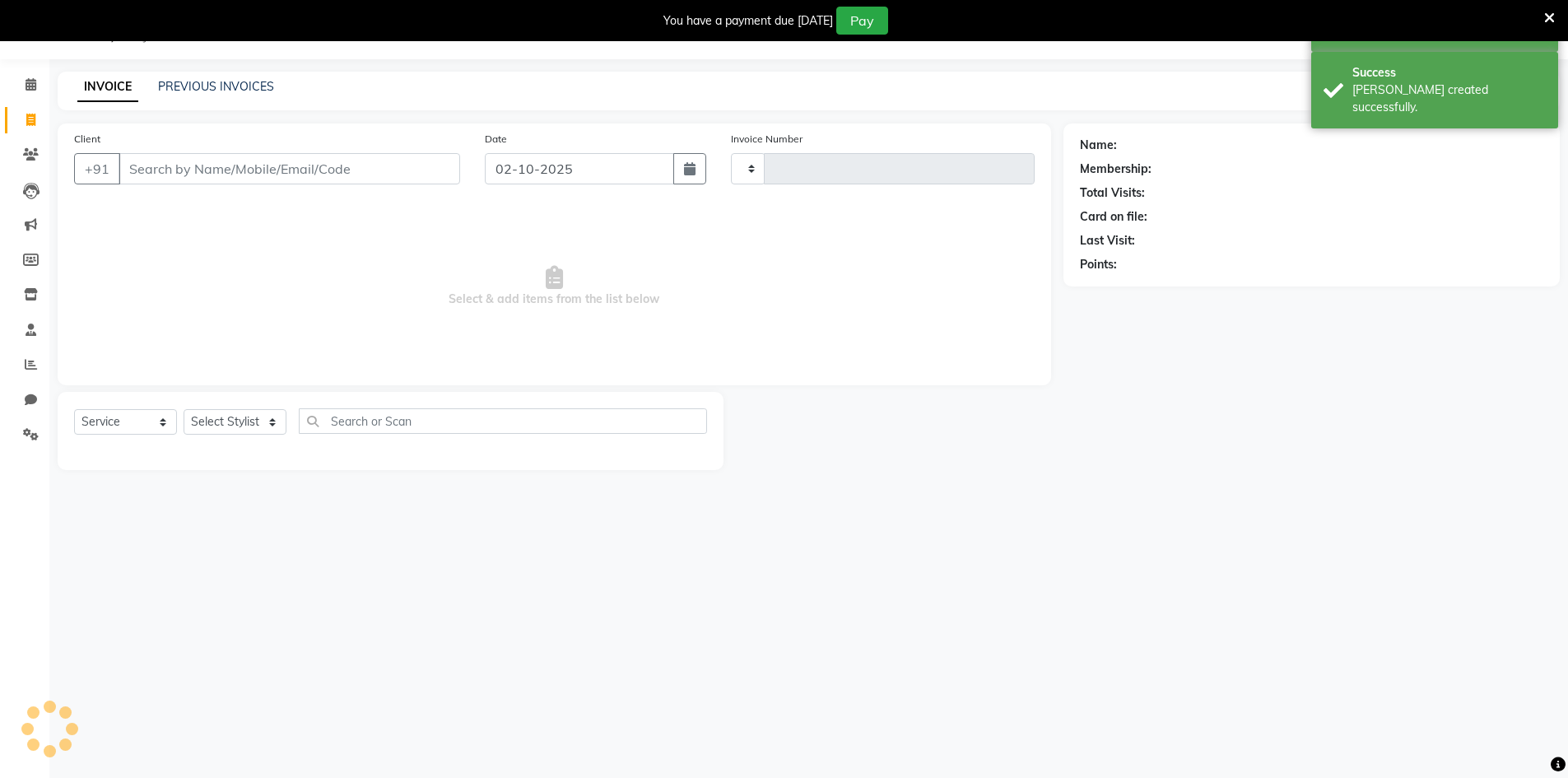
type input "0854"
select select "6830"
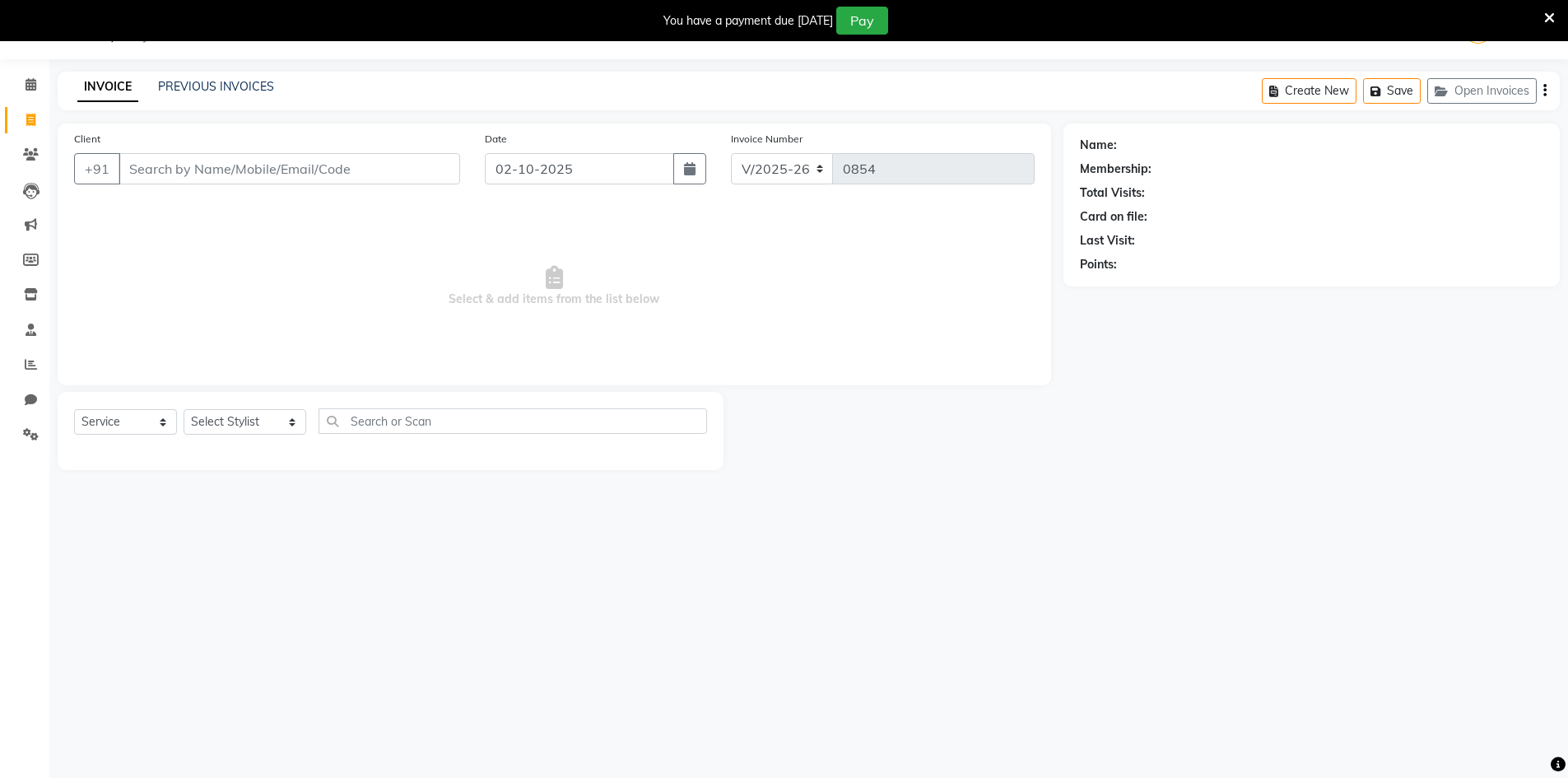
click at [522, 185] on div "Date [DATE]" at bounding box center [595, 164] width 246 height 67
click at [525, 164] on input "02-10-2025" at bounding box center [579, 168] width 189 height 31
select select "10"
select select "2025"
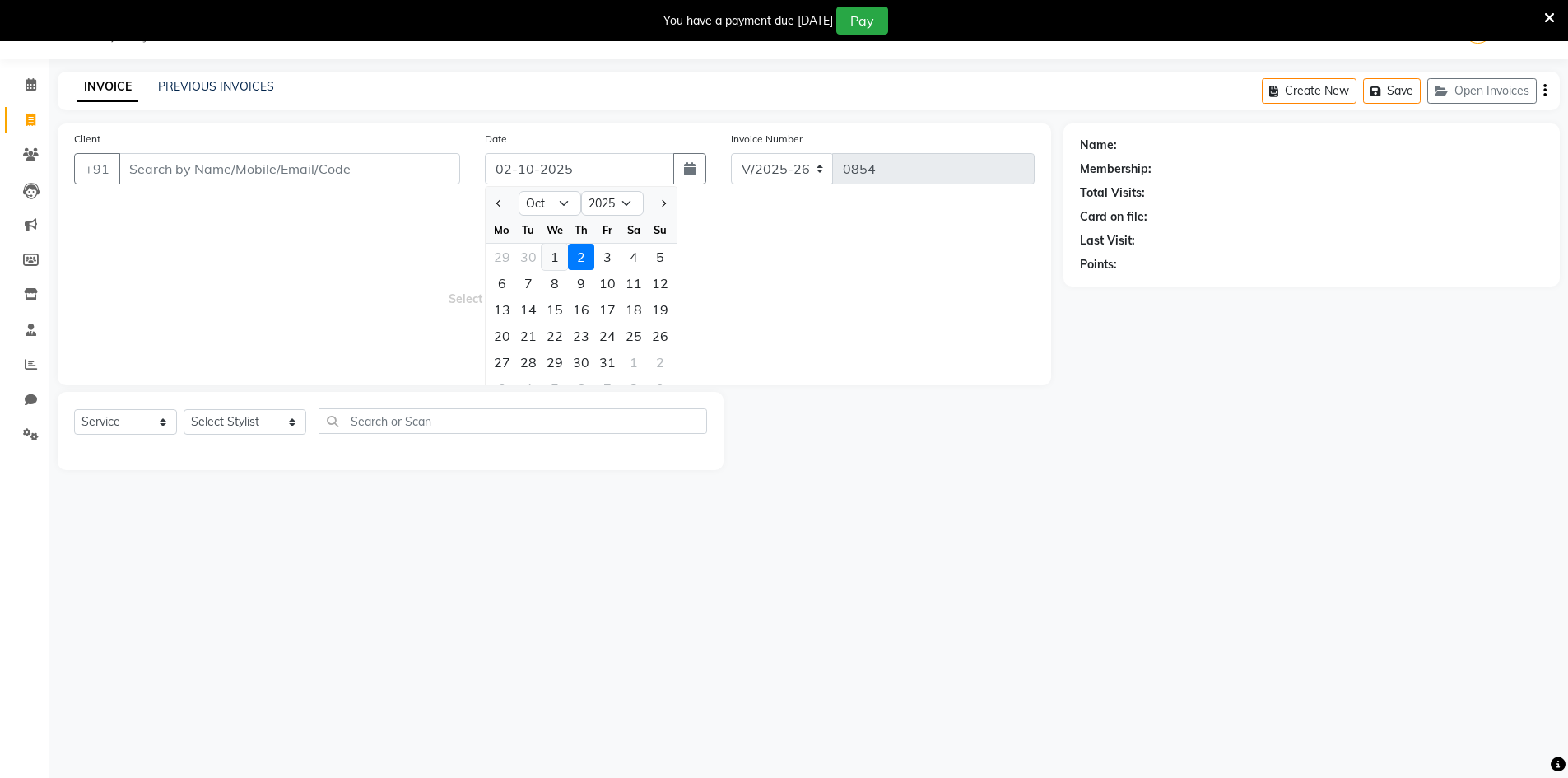
click at [560, 251] on div "1" at bounding box center [554, 257] width 26 height 26
type input "01-10-2025"
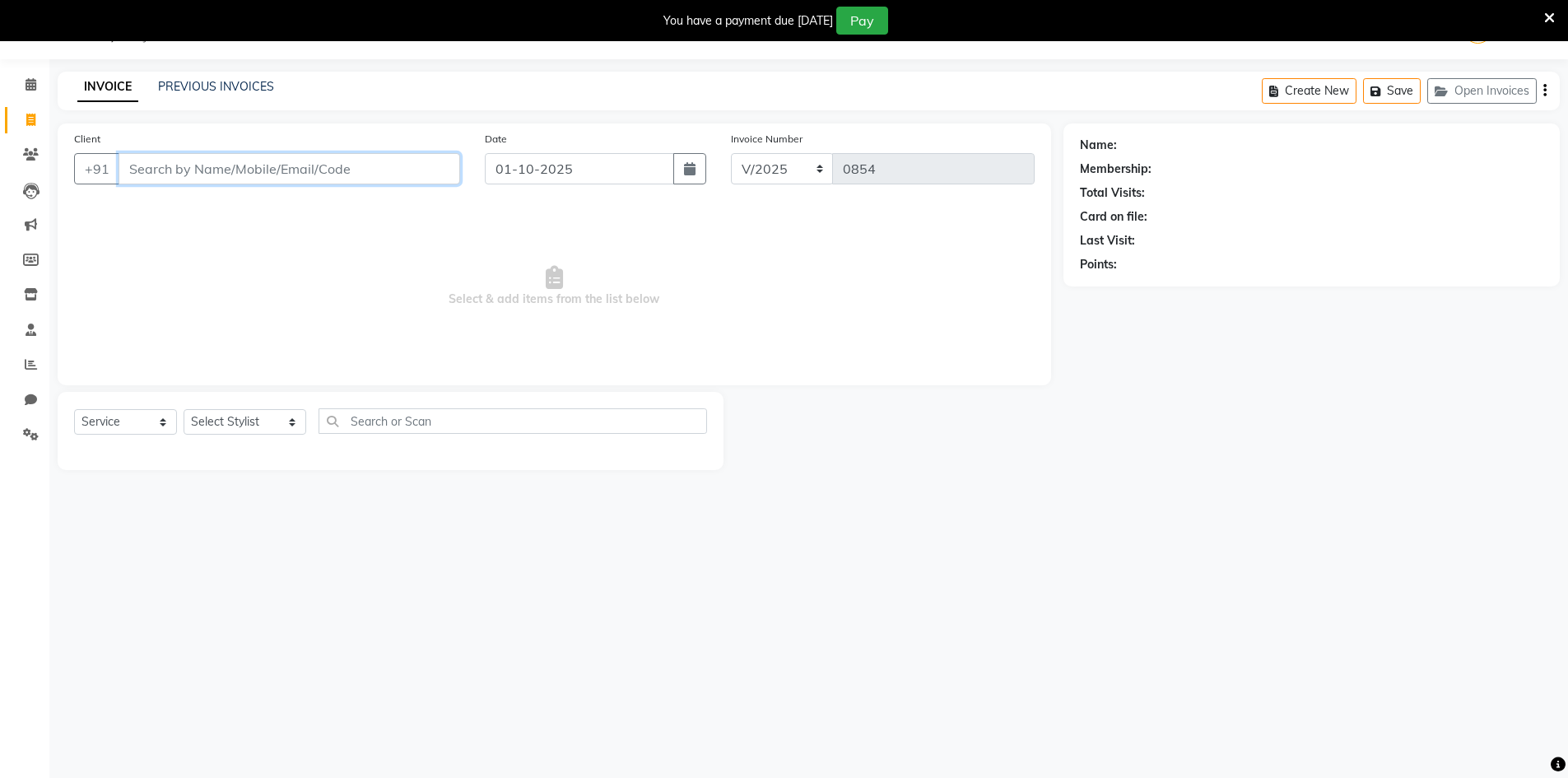
click at [422, 176] on input "Client" at bounding box center [289, 168] width 341 height 31
click at [351, 161] on input "Client" at bounding box center [289, 168] width 341 height 31
type input "9948604954"
click at [409, 163] on span "Add Client" at bounding box center [417, 169] width 65 height 17
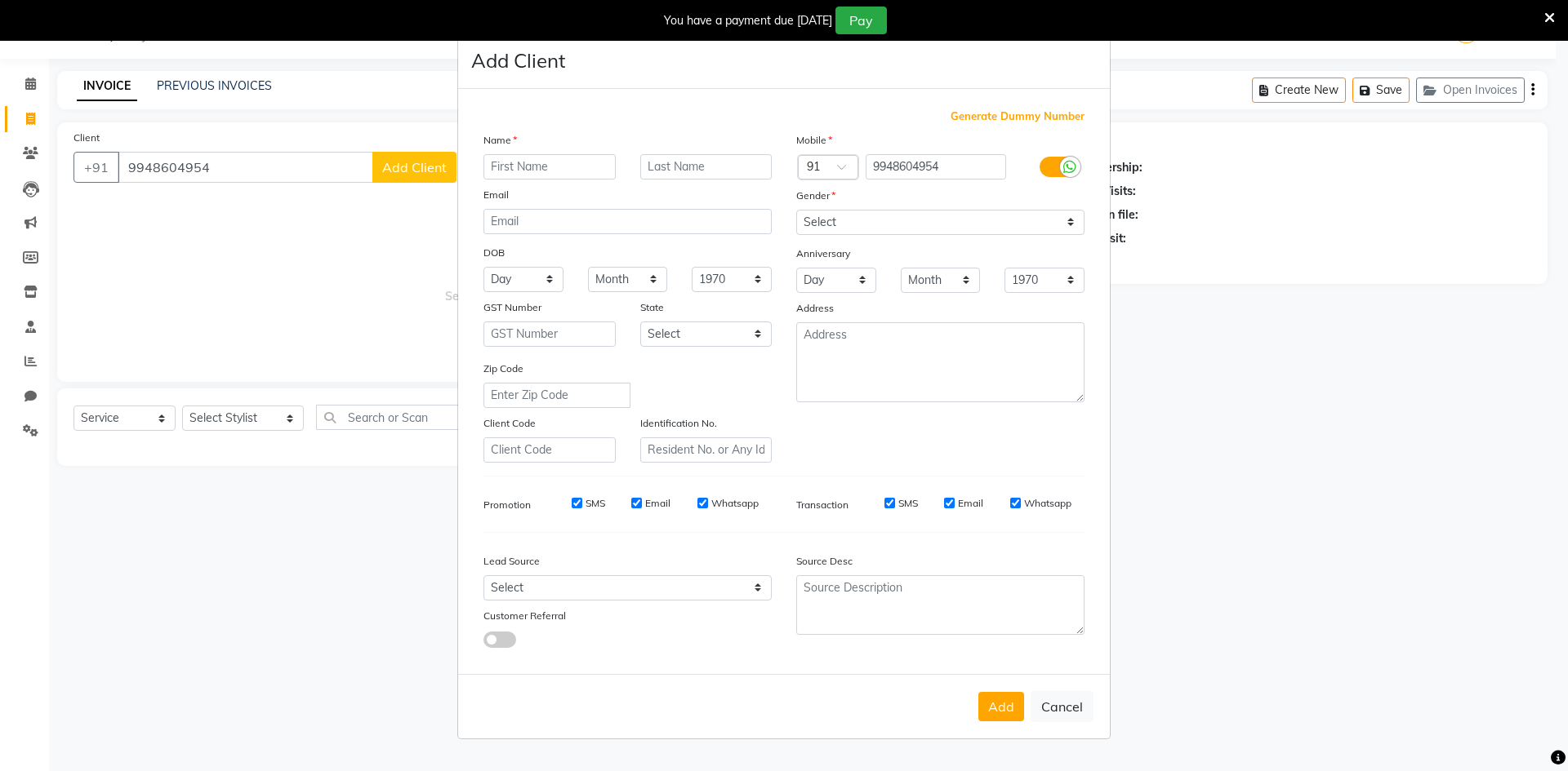
click at [511, 163] on input "text" at bounding box center [550, 167] width 133 height 25
type input "name"
click at [694, 338] on select "Select [GEOGRAPHIC_DATA] [GEOGRAPHIC_DATA] [GEOGRAPHIC_DATA] [GEOGRAPHIC_DATA] …" at bounding box center [706, 334] width 133 height 25
select select "2"
click at [641, 322] on select "Select [GEOGRAPHIC_DATA] [GEOGRAPHIC_DATA] [GEOGRAPHIC_DATA] [GEOGRAPHIC_DATA] …" at bounding box center [706, 334] width 133 height 25
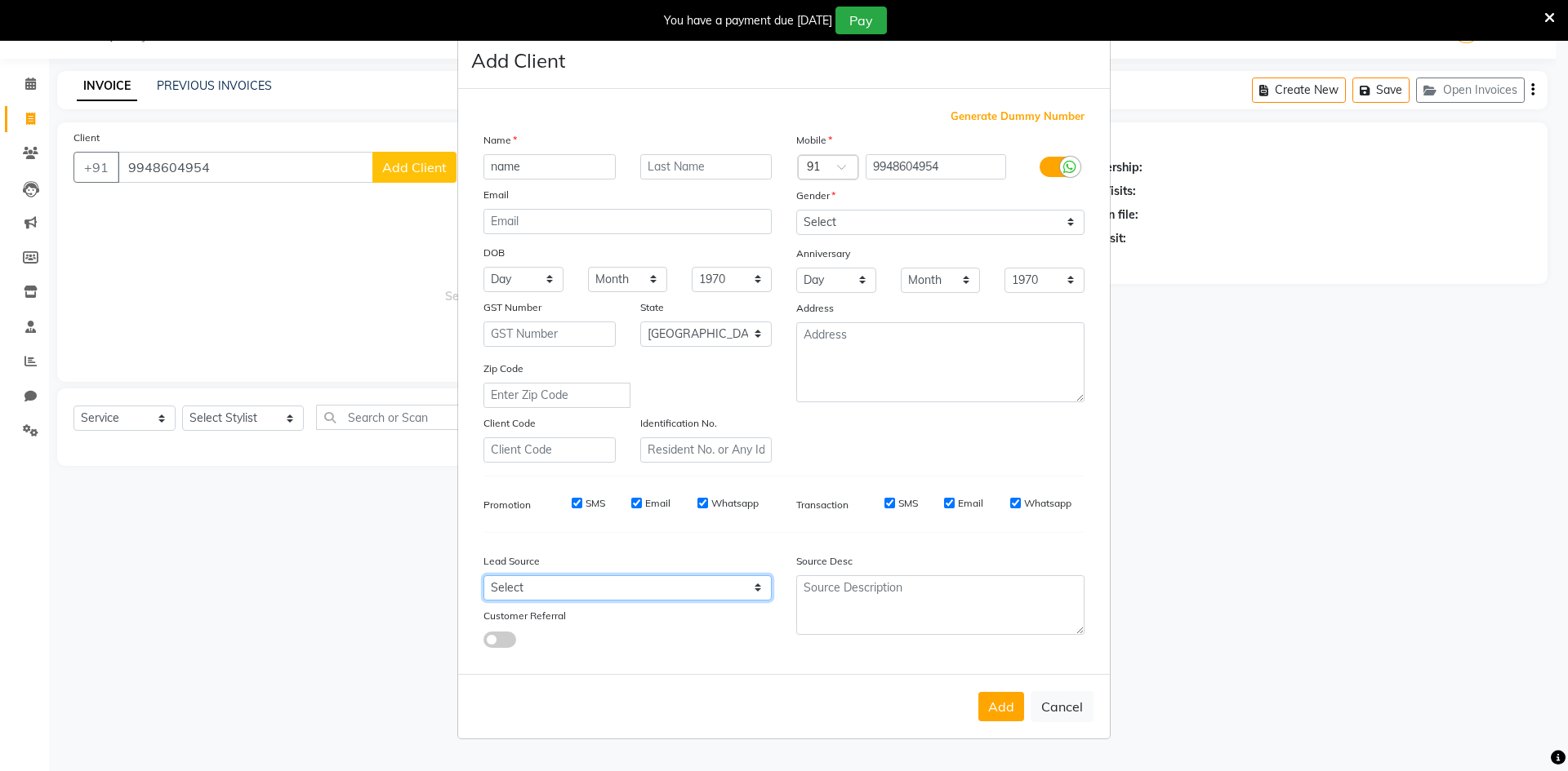
click at [691, 593] on select "Select Walk-in Referral Internet Friend Word of Mouth Advertisement Facebook Ju…" at bounding box center [628, 588] width 289 height 25
click at [606, 586] on select "Select Walk-in Referral Internet Friend Word of Mouth Advertisement Facebook Ju…" at bounding box center [628, 588] width 289 height 25
select select "47862"
click at [484, 575] on select "Select Walk-in Referral Internet Friend Word of Mouth Advertisement Facebook Ju…" at bounding box center [628, 588] width 289 height 25
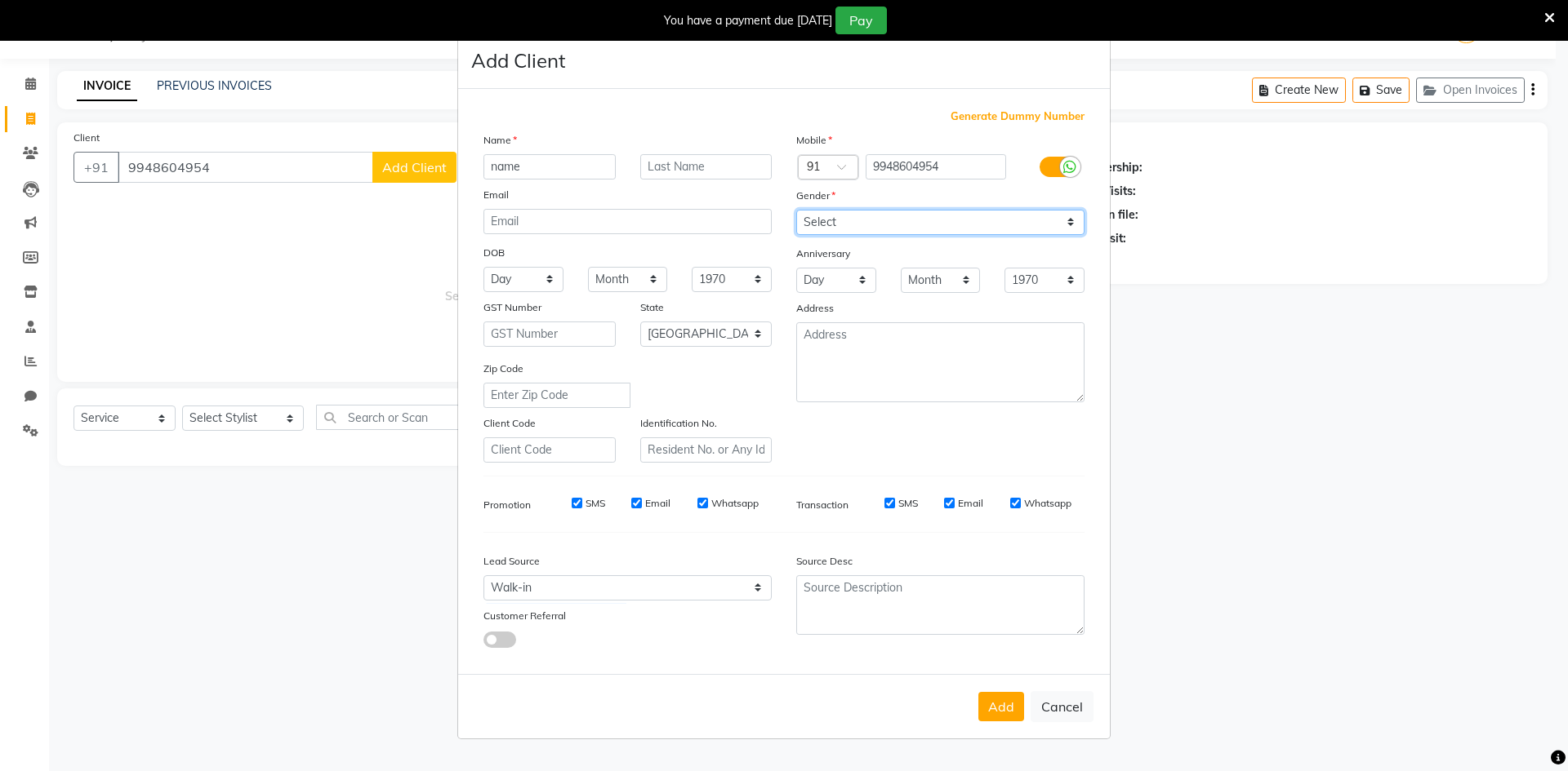
click at [828, 218] on select "Select [DEMOGRAPHIC_DATA] [DEMOGRAPHIC_DATA] Other Prefer Not To Say" at bounding box center [940, 223] width 289 height 25
select select "[DEMOGRAPHIC_DATA]"
click at [796, 210] on select "Select [DEMOGRAPHIC_DATA] [DEMOGRAPHIC_DATA] Other Prefer Not To Say" at bounding box center [940, 223] width 289 height 25
click at [993, 716] on button "Add" at bounding box center [1001, 706] width 46 height 29
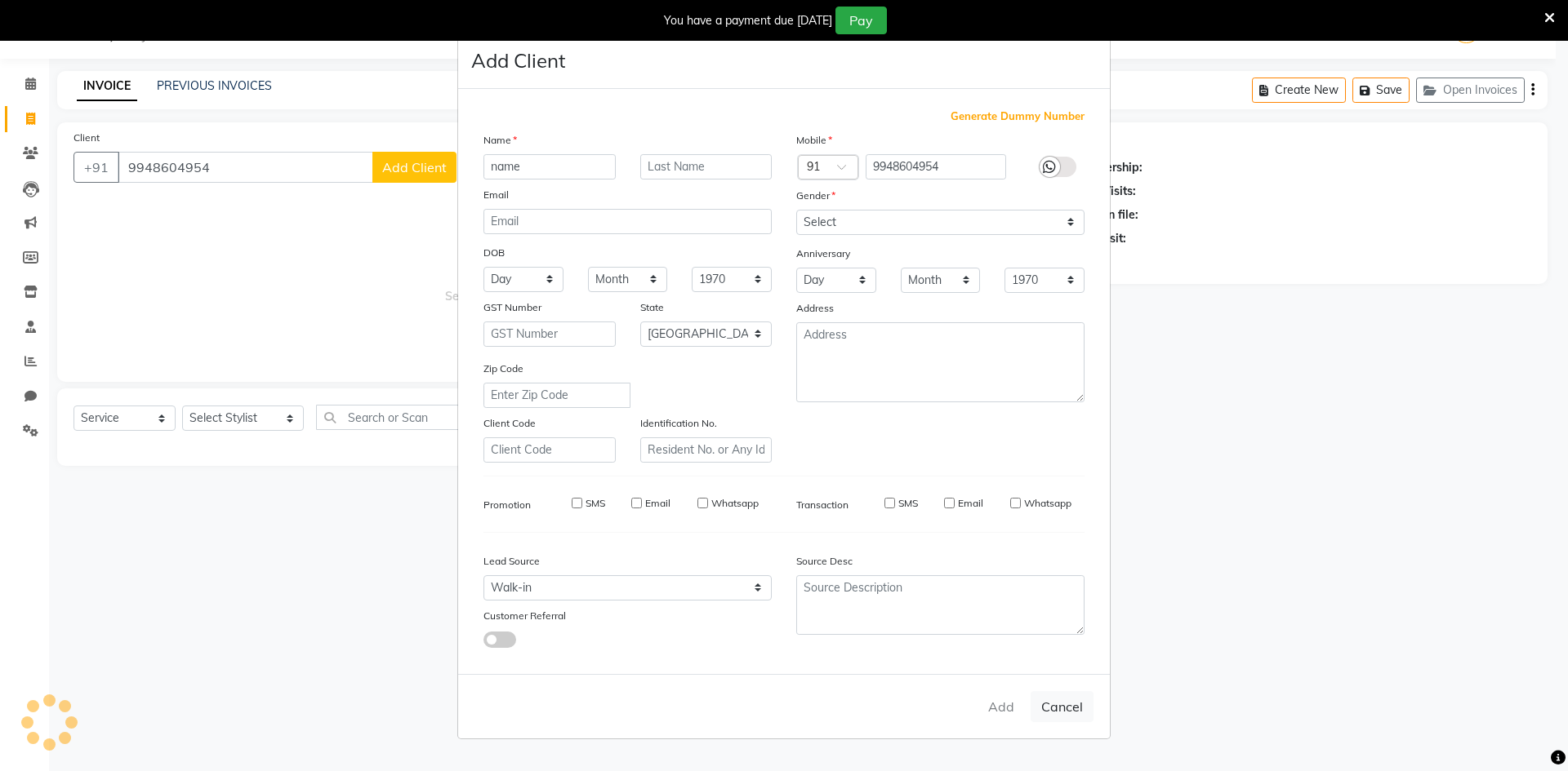
select select
select select "null"
select select
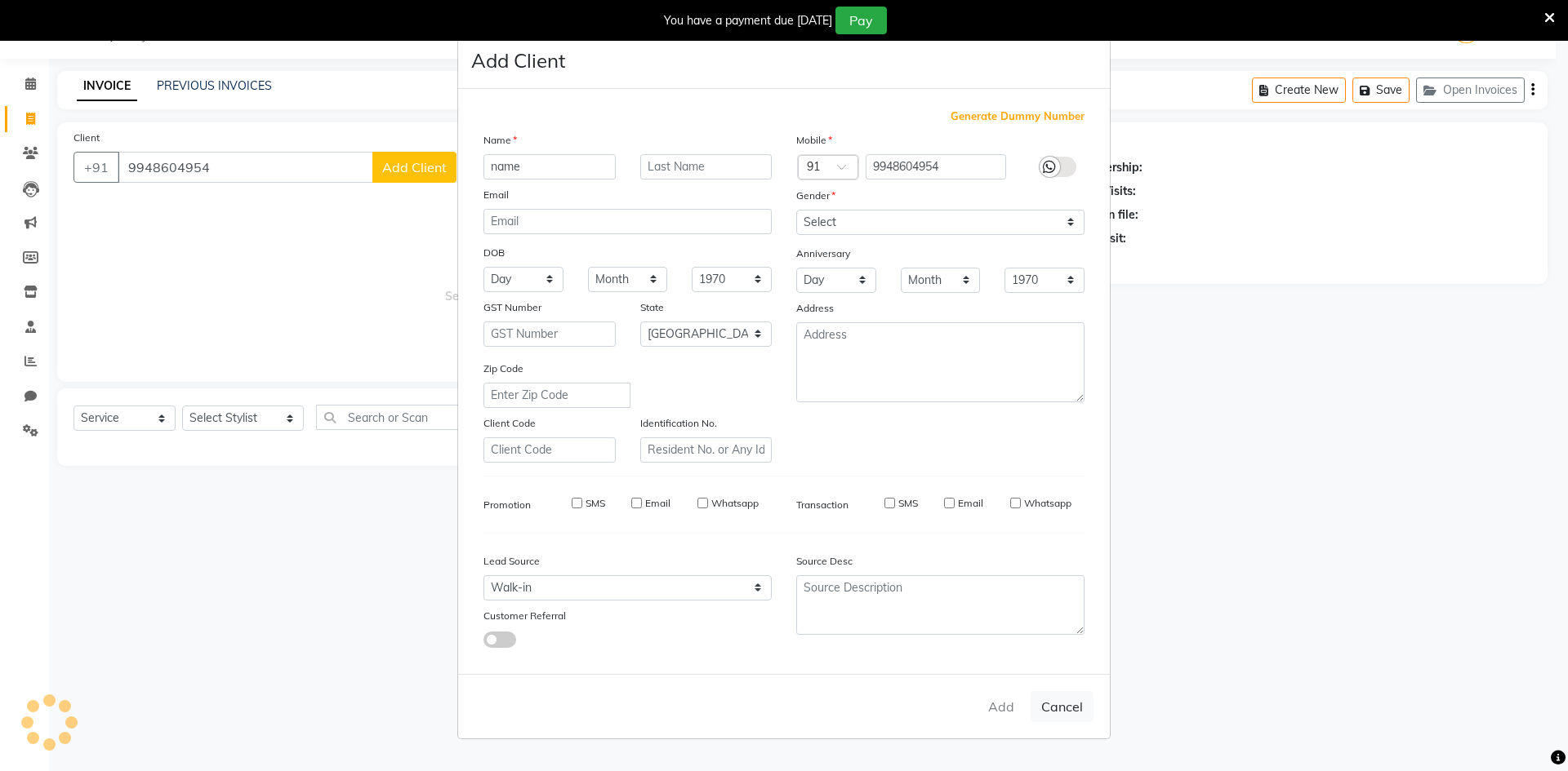
select select
checkbox input "false"
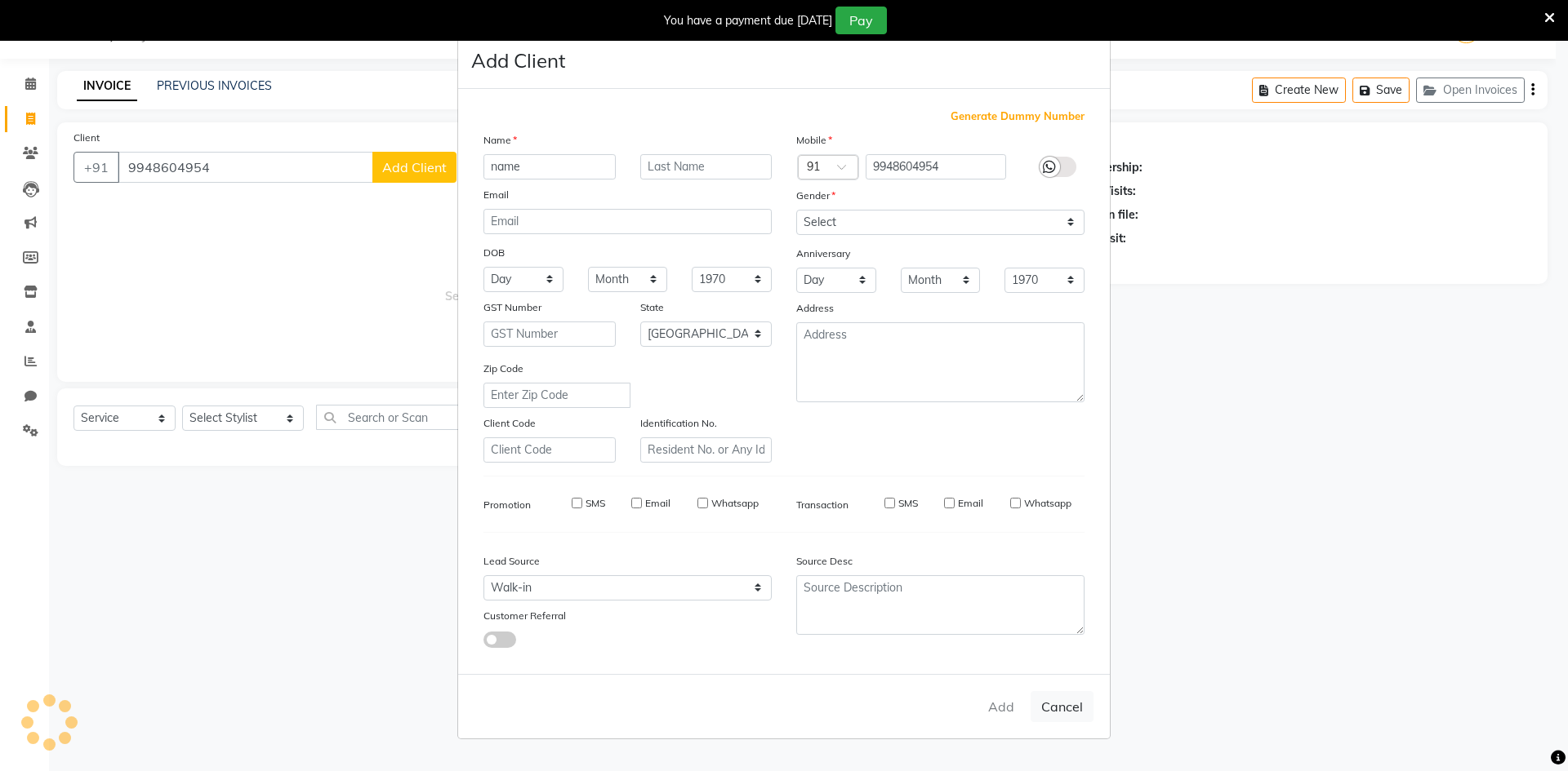
checkbox input "false"
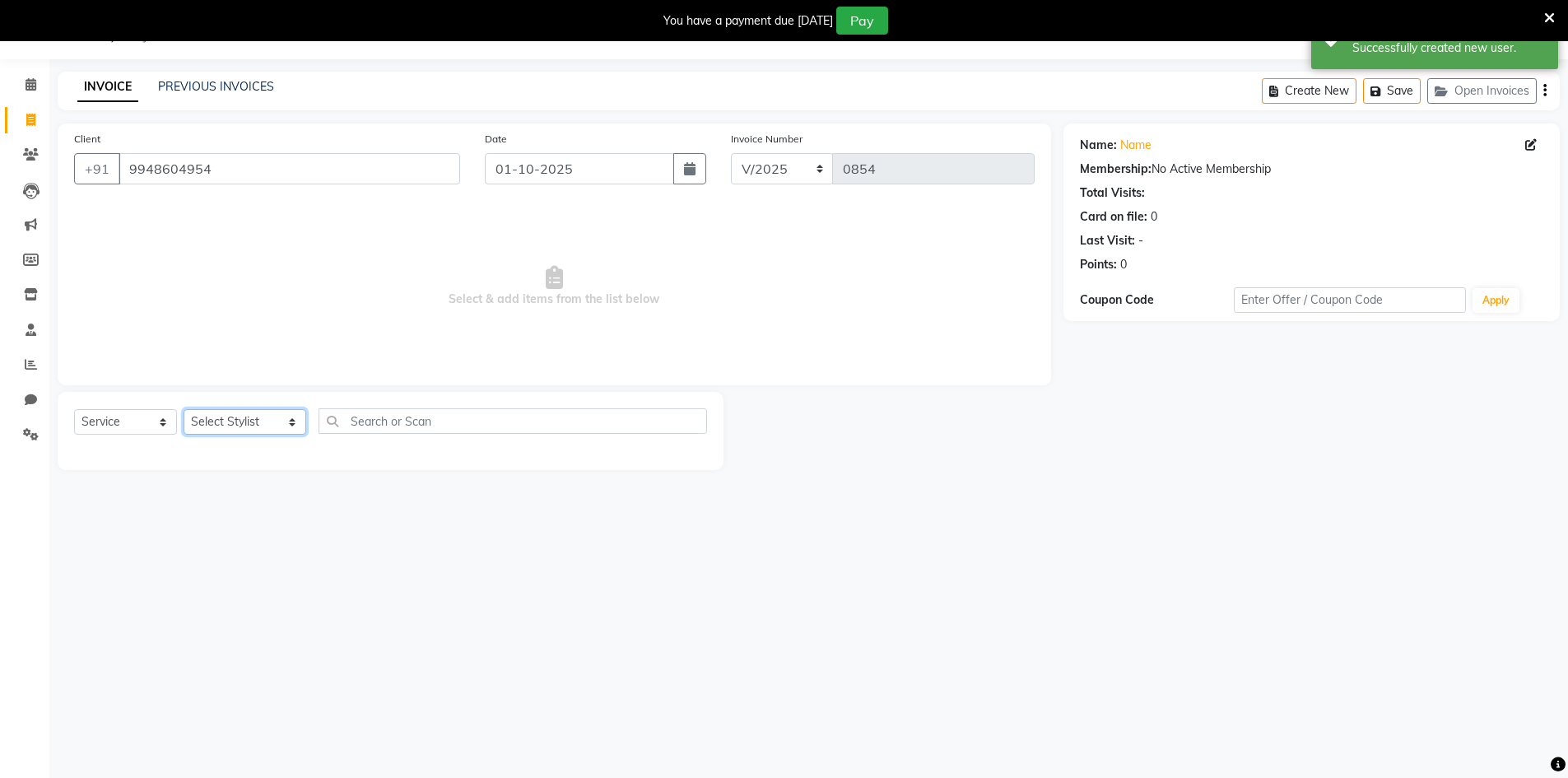
click at [275, 428] on select "Select Stylist [PERSON_NAME] Makeup/[PERSON_NAME] Services Manager Mehndi Artis…" at bounding box center [245, 422] width 123 height 25
select select "65299"
click at [183, 410] on select "Select Stylist [PERSON_NAME] Makeup/[PERSON_NAME] Services Manager Mehndi Artis…" at bounding box center [245, 422] width 123 height 25
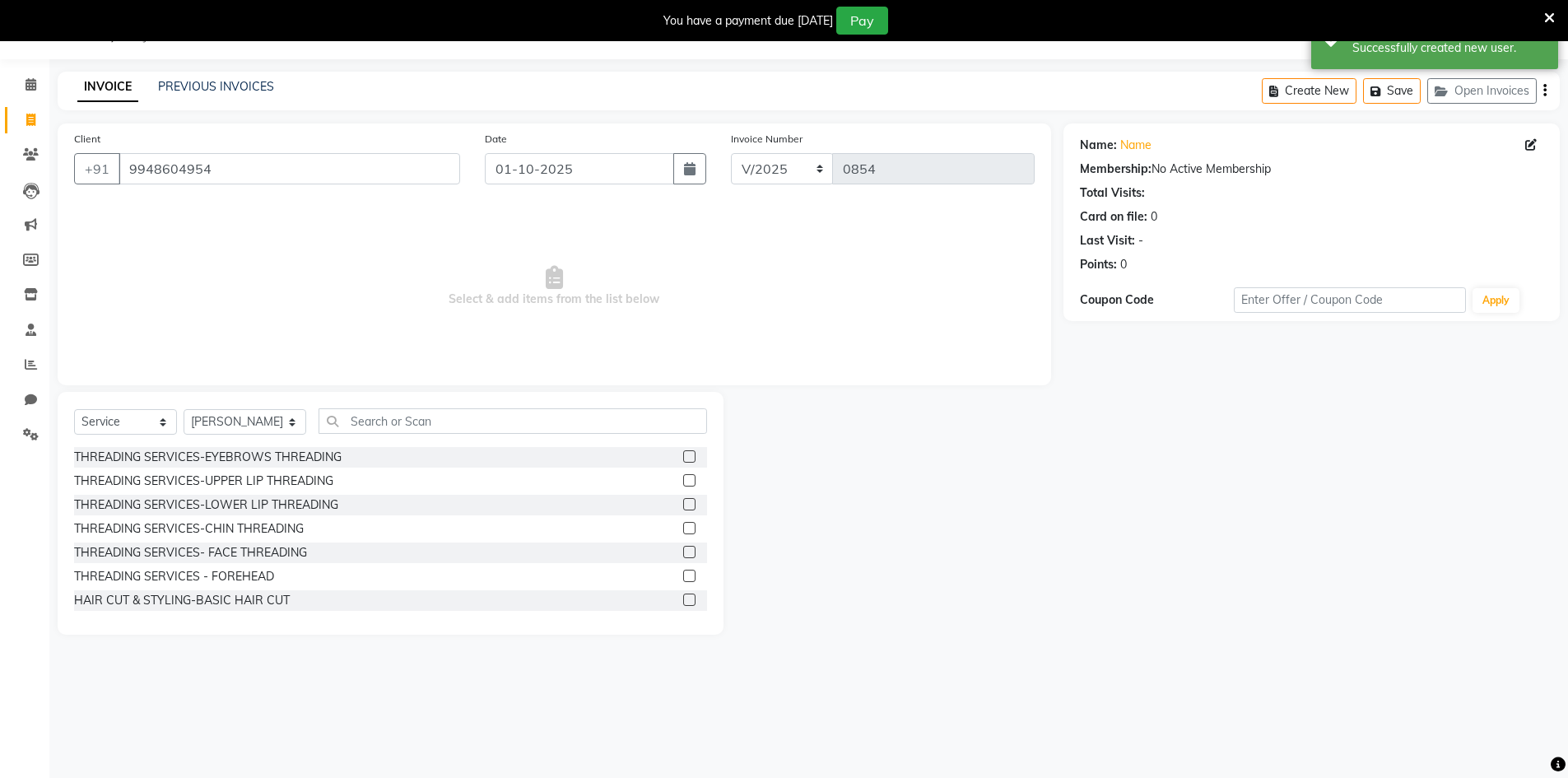
click at [670, 454] on div "THREADING SERVICES-EYEBROWS THREADING" at bounding box center [390, 458] width 633 height 20
click at [684, 458] on label at bounding box center [689, 456] width 13 height 13
click at [684, 458] on input "checkbox" at bounding box center [689, 457] width 11 height 11
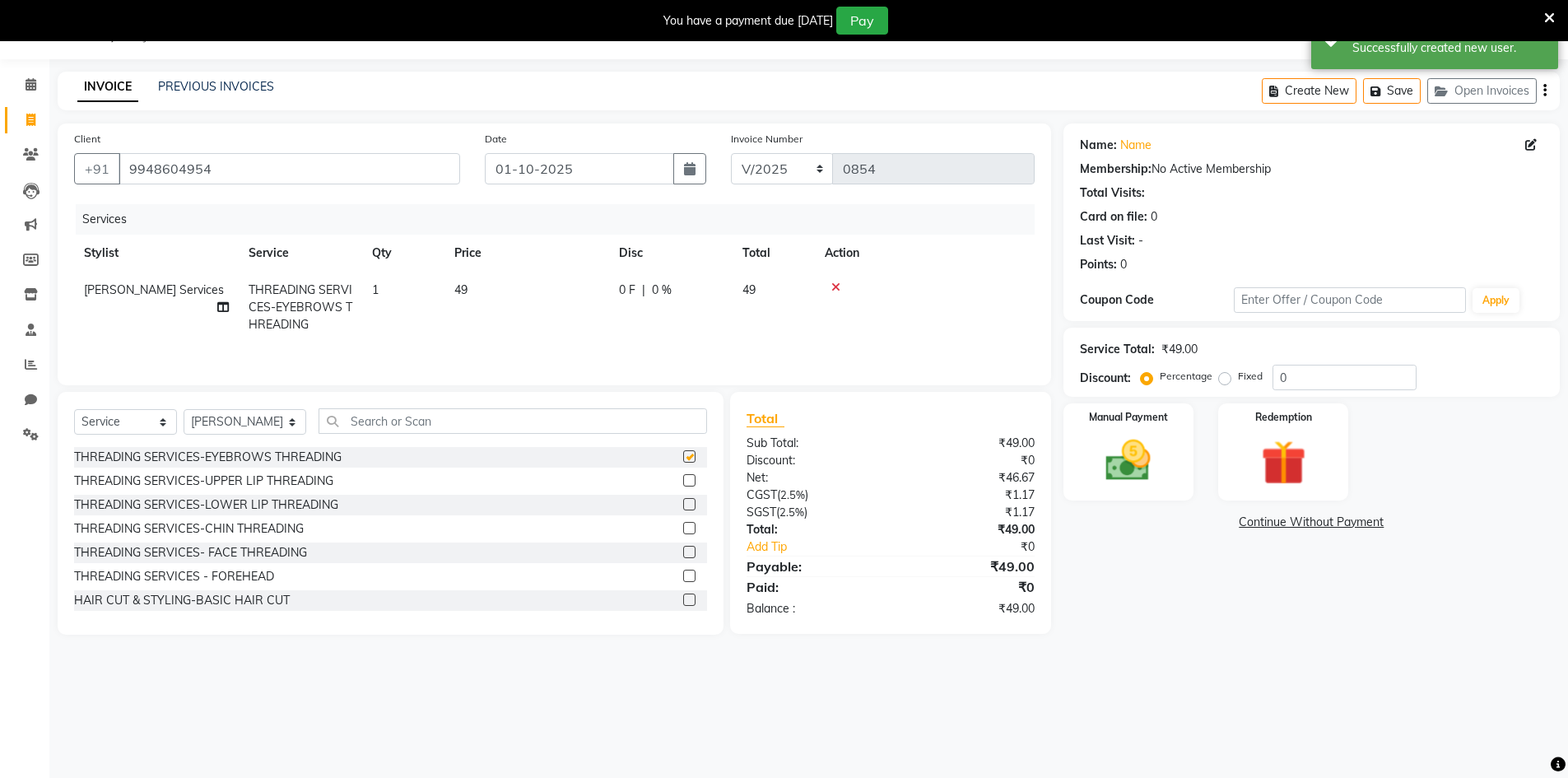
checkbox input "false"
click at [684, 577] on label at bounding box center [689, 575] width 13 height 13
click at [684, 577] on input "checkbox" at bounding box center [689, 576] width 11 height 11
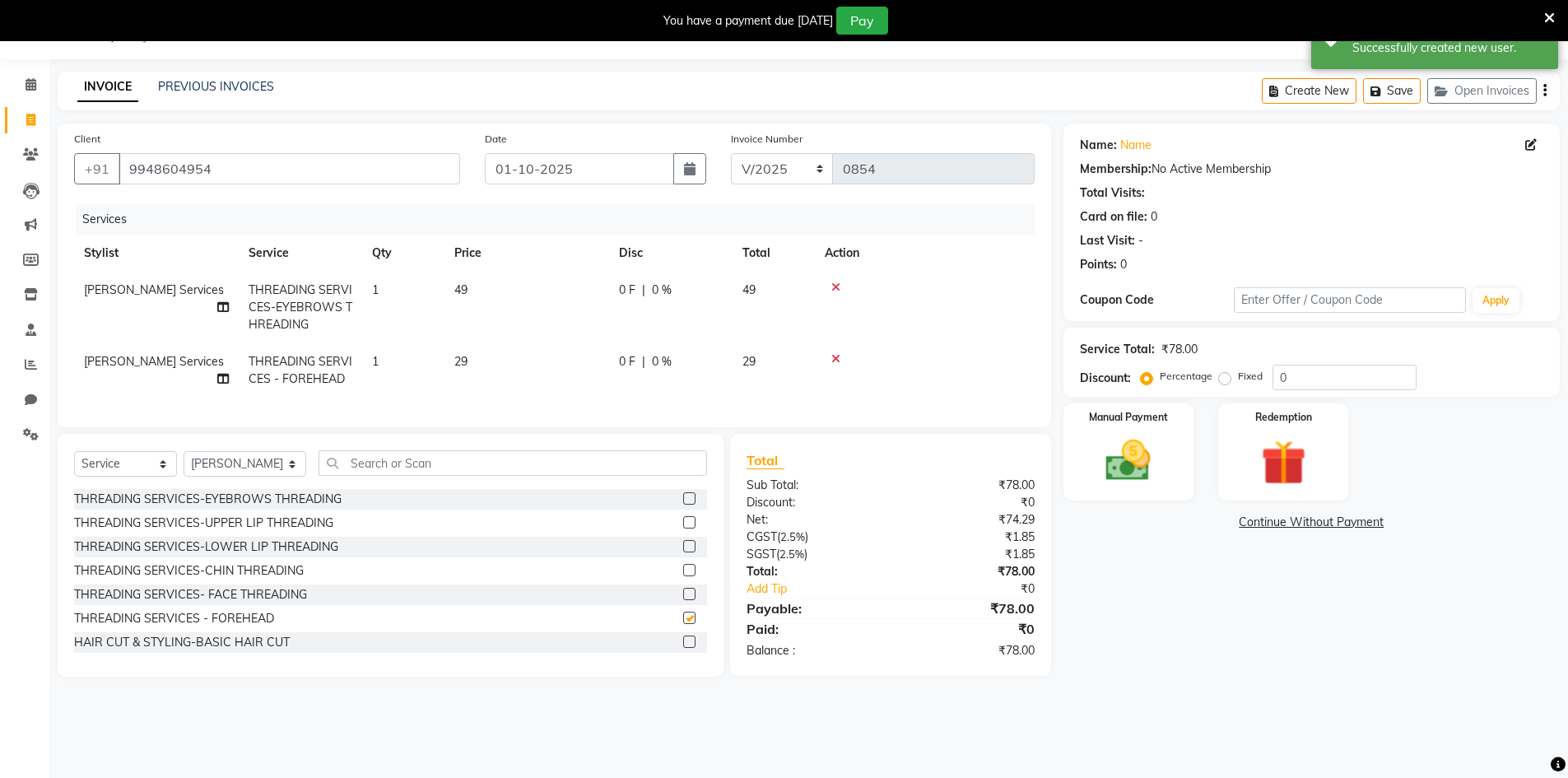
checkbox input "false"
click at [1164, 471] on img at bounding box center [1128, 461] width 76 height 54
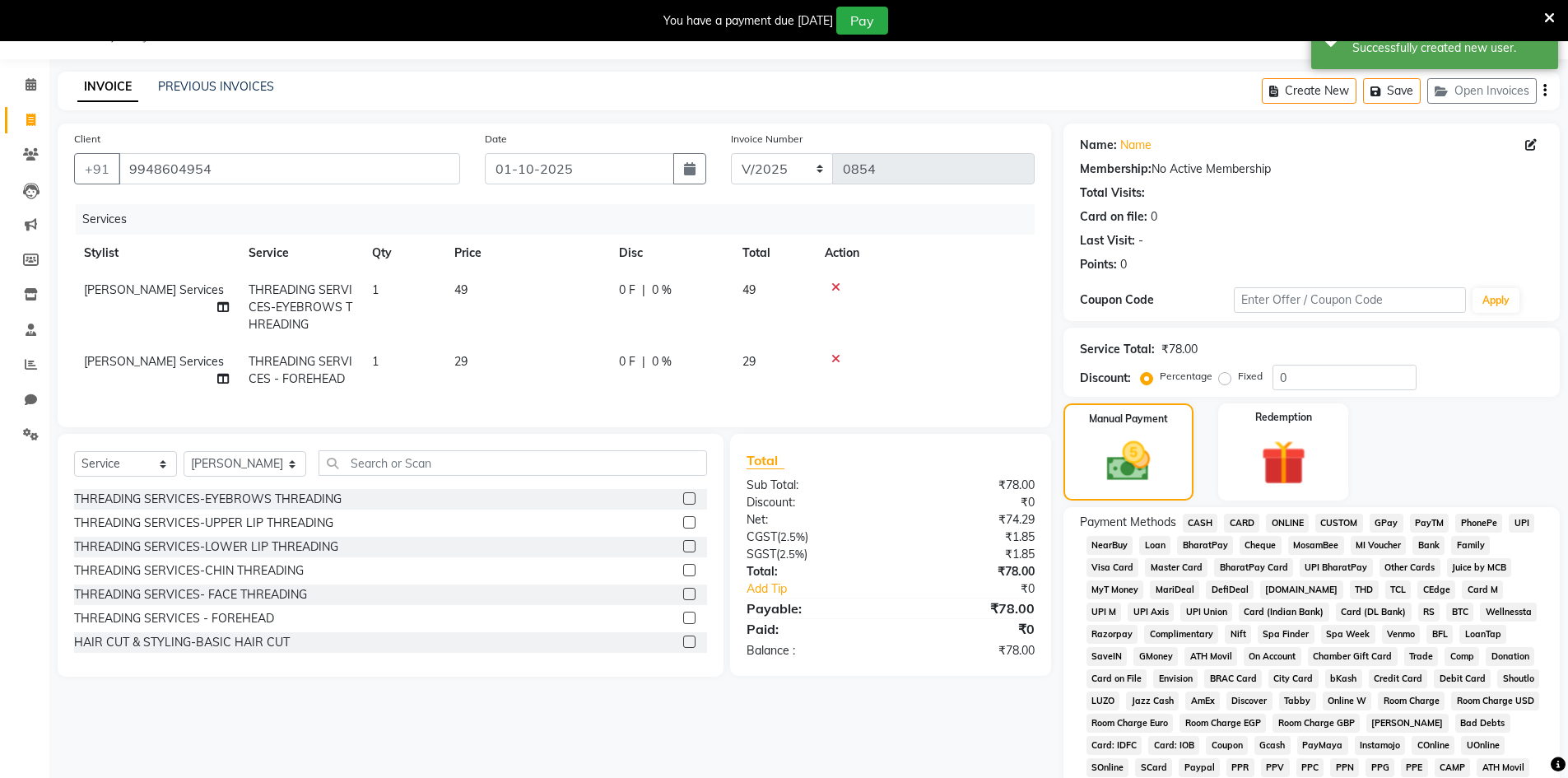
click at [1198, 526] on span "CASH" at bounding box center [1201, 523] width 35 height 19
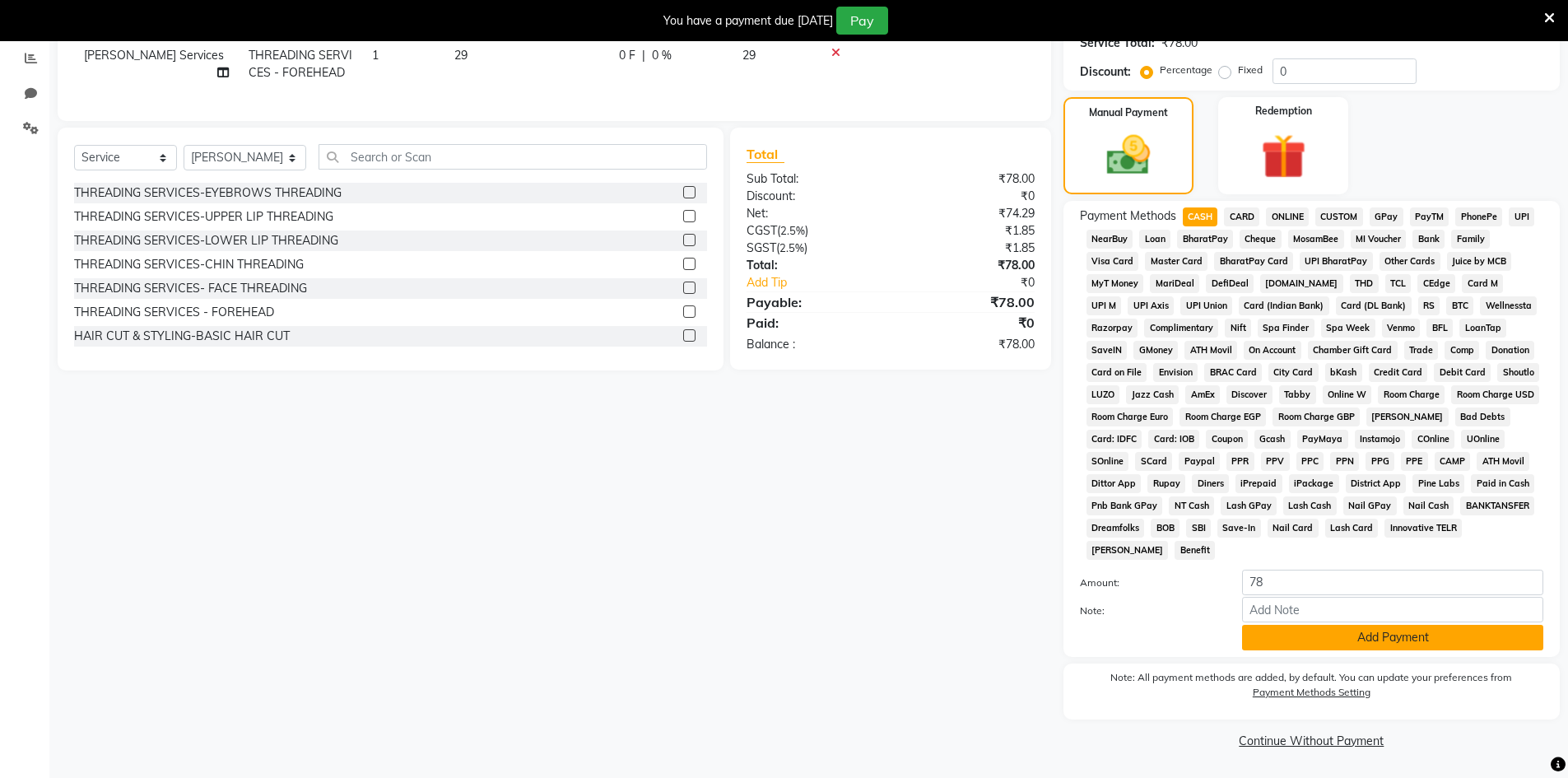
click at [1290, 643] on button "Add Payment" at bounding box center [1392, 638] width 301 height 25
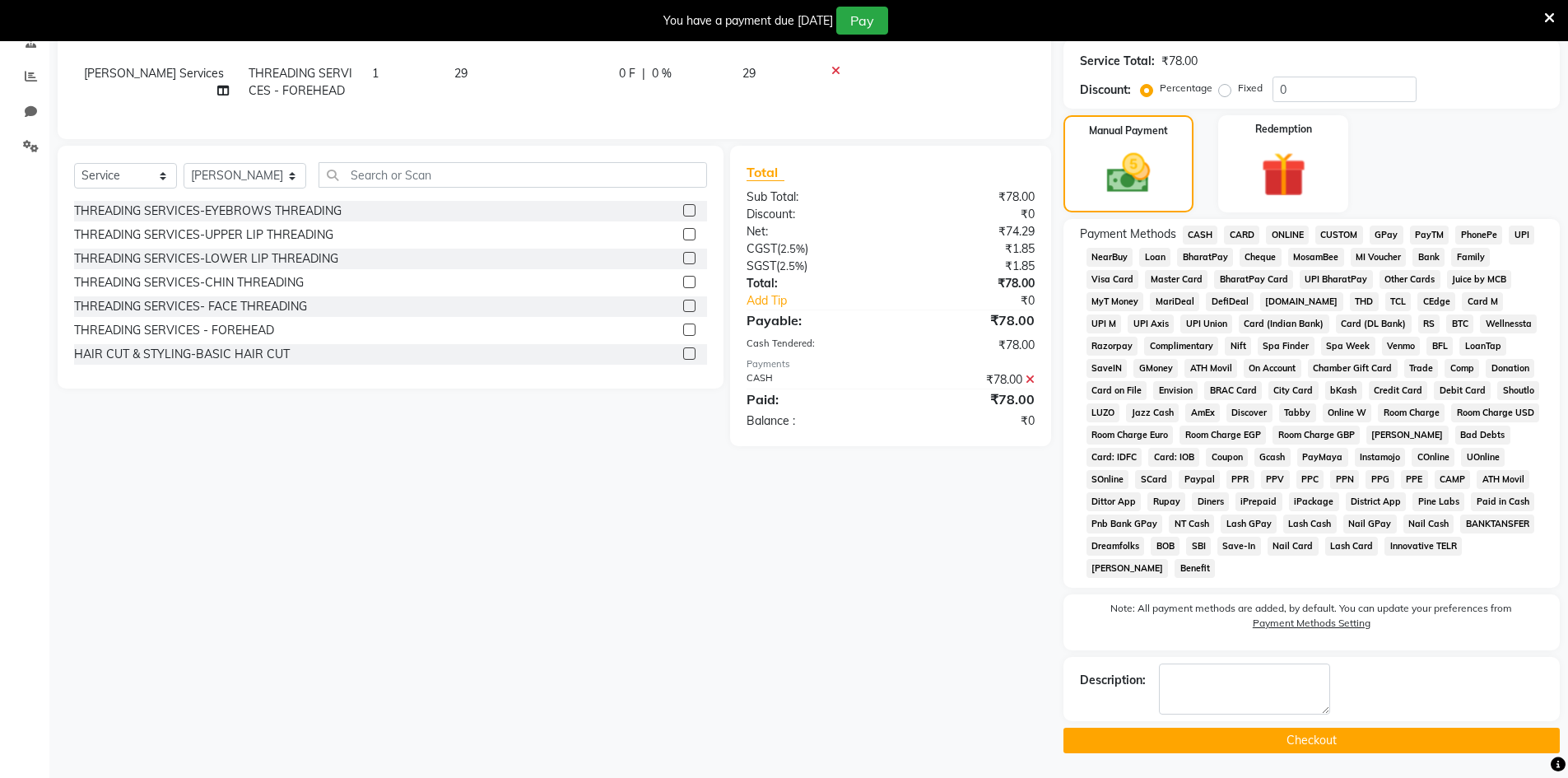
scroll to position [330, 0]
click at [1277, 739] on button "Checkout" at bounding box center [1312, 740] width 496 height 25
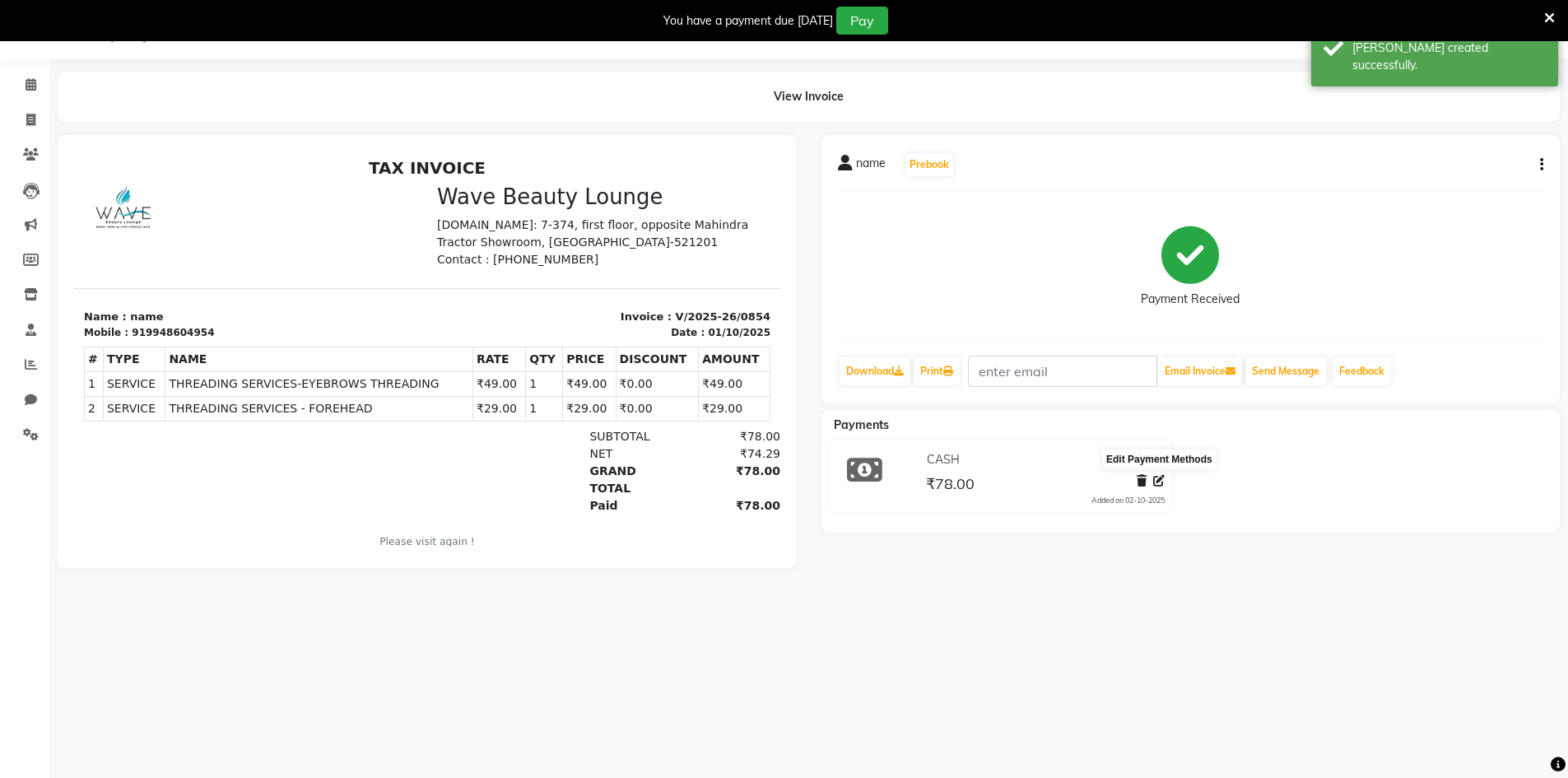
click at [1161, 485] on icon at bounding box center [1159, 481] width 12 height 12
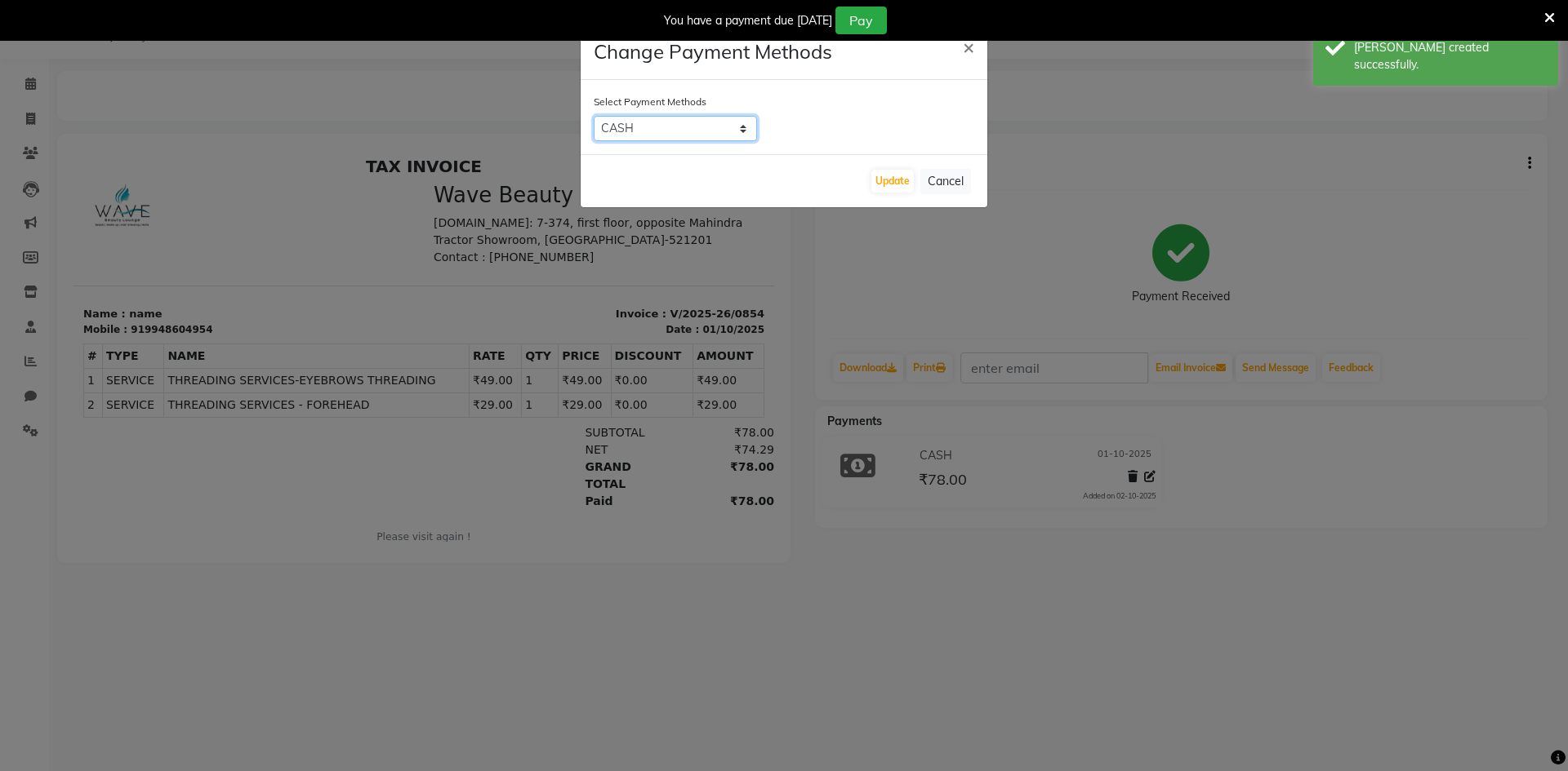
click at [729, 138] on select "CASH CARD ONLINE CUSTOM GPay PayTM PhonePe UPI NearBuy Loan BharatPay Cheque Mo…" at bounding box center [676, 128] width 163 height 25
click at [727, 141] on div "Select Payment Methods CASH CARD ONLINE CUSTOM GPay PayTM PhonePe UPI NearBuy L…" at bounding box center [784, 117] width 407 height 74
click at [727, 135] on select "CASH CARD ONLINE CUSTOM GPay PayTM PhonePe UPI NearBuy Loan BharatPay Cheque Mo…" at bounding box center [676, 128] width 163 height 25
click at [594, 116] on select "CASH CARD ONLINE CUSTOM GPay PayTM PhonePe UPI NearBuy Loan BharatPay Cheque Mo…" at bounding box center [676, 128] width 163 height 25
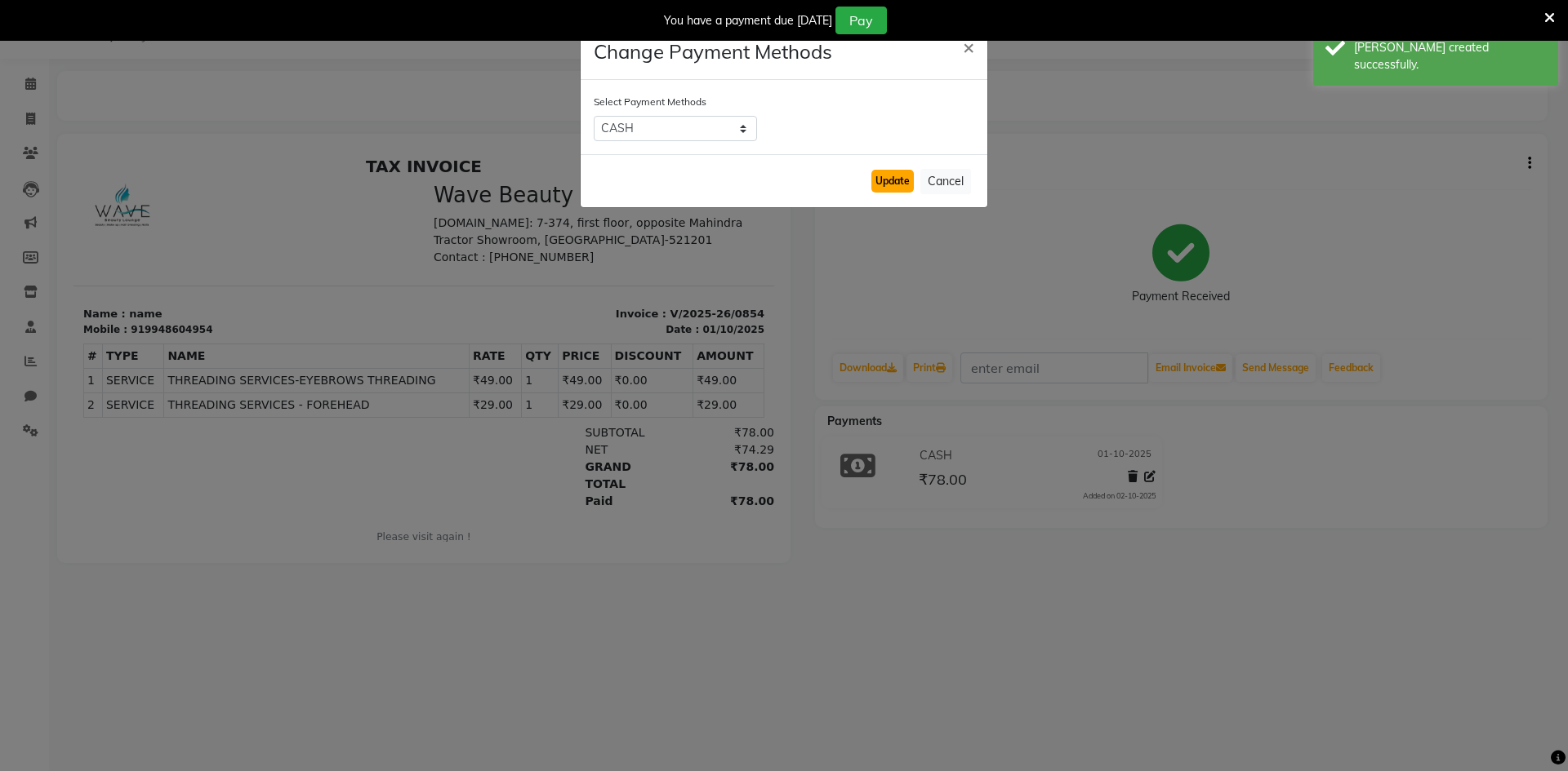
click at [894, 173] on button "Update" at bounding box center [892, 181] width 43 height 23
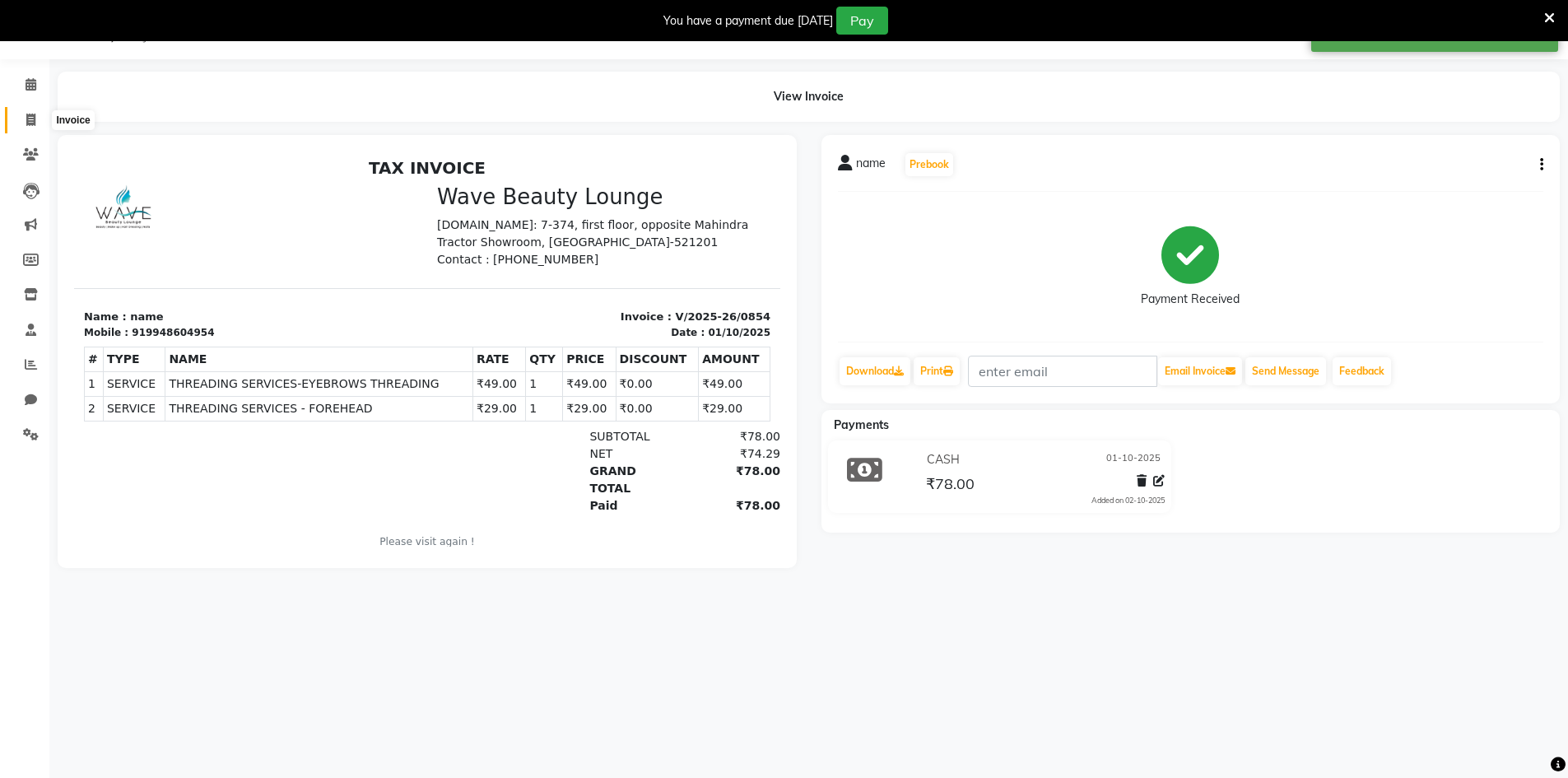
click at [39, 125] on span at bounding box center [31, 120] width 29 height 19
select select "6830"
select select "service"
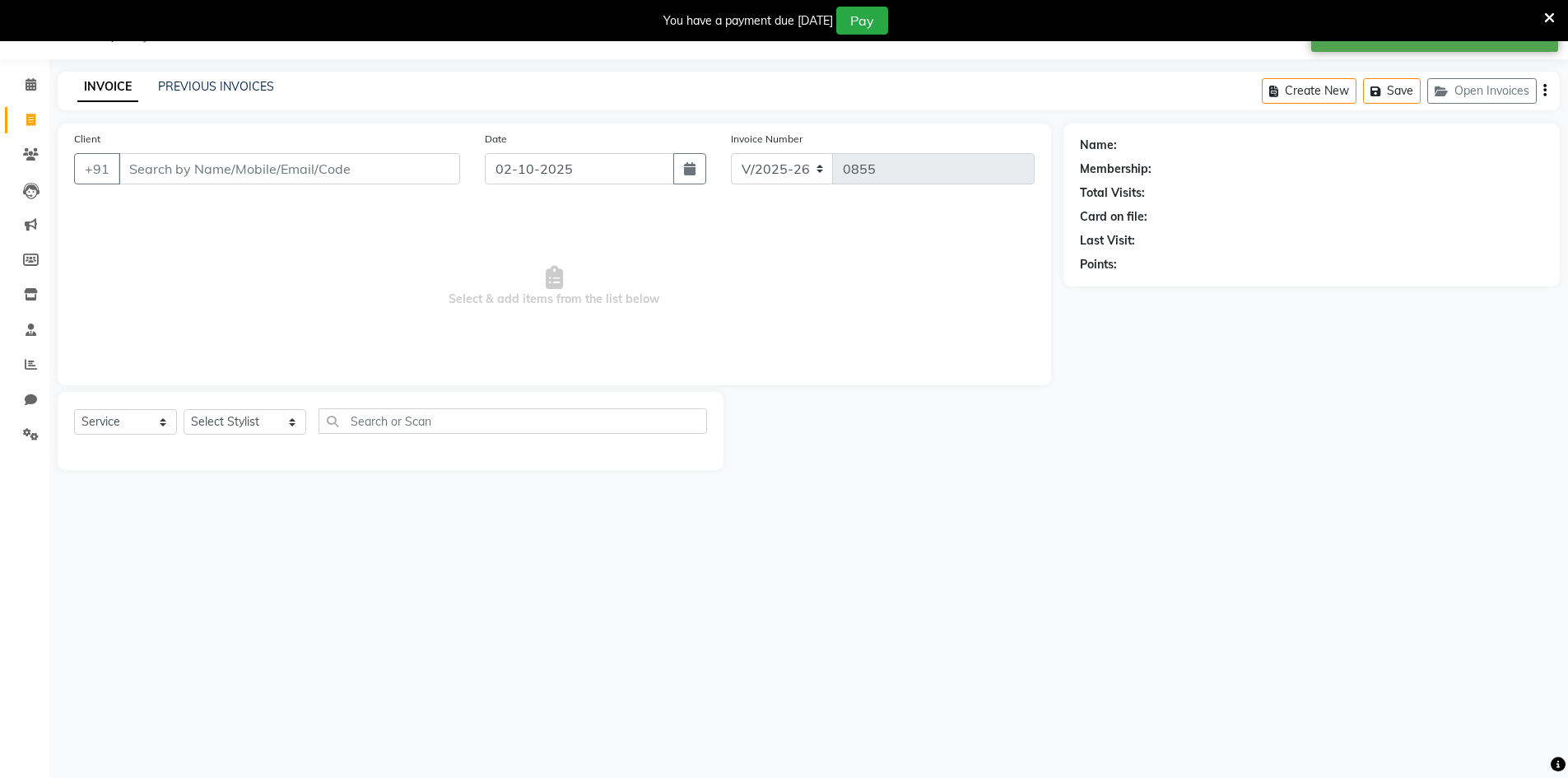
click at [426, 171] on input "Client" at bounding box center [289, 168] width 341 height 31
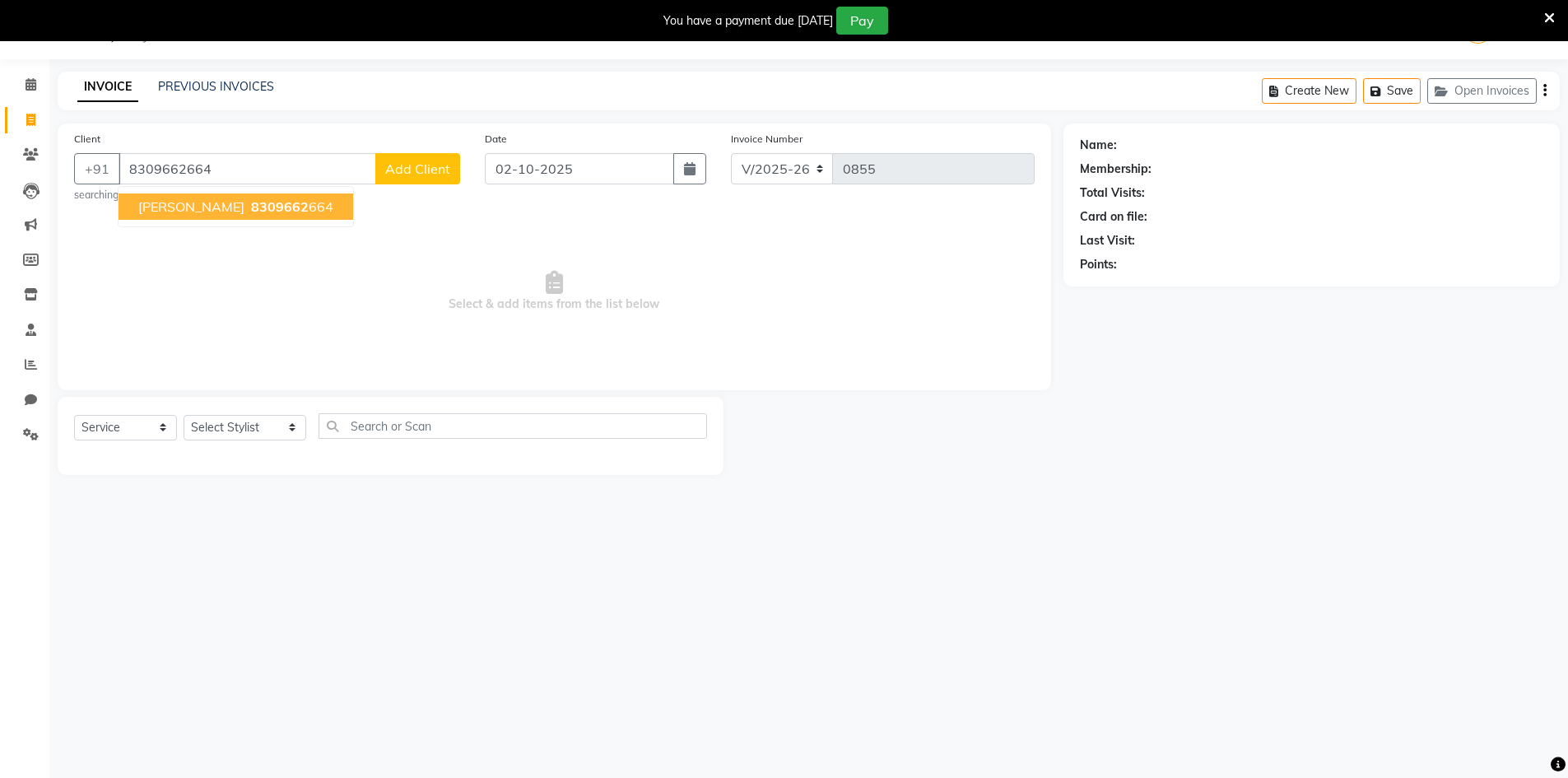
type input "8309662664"
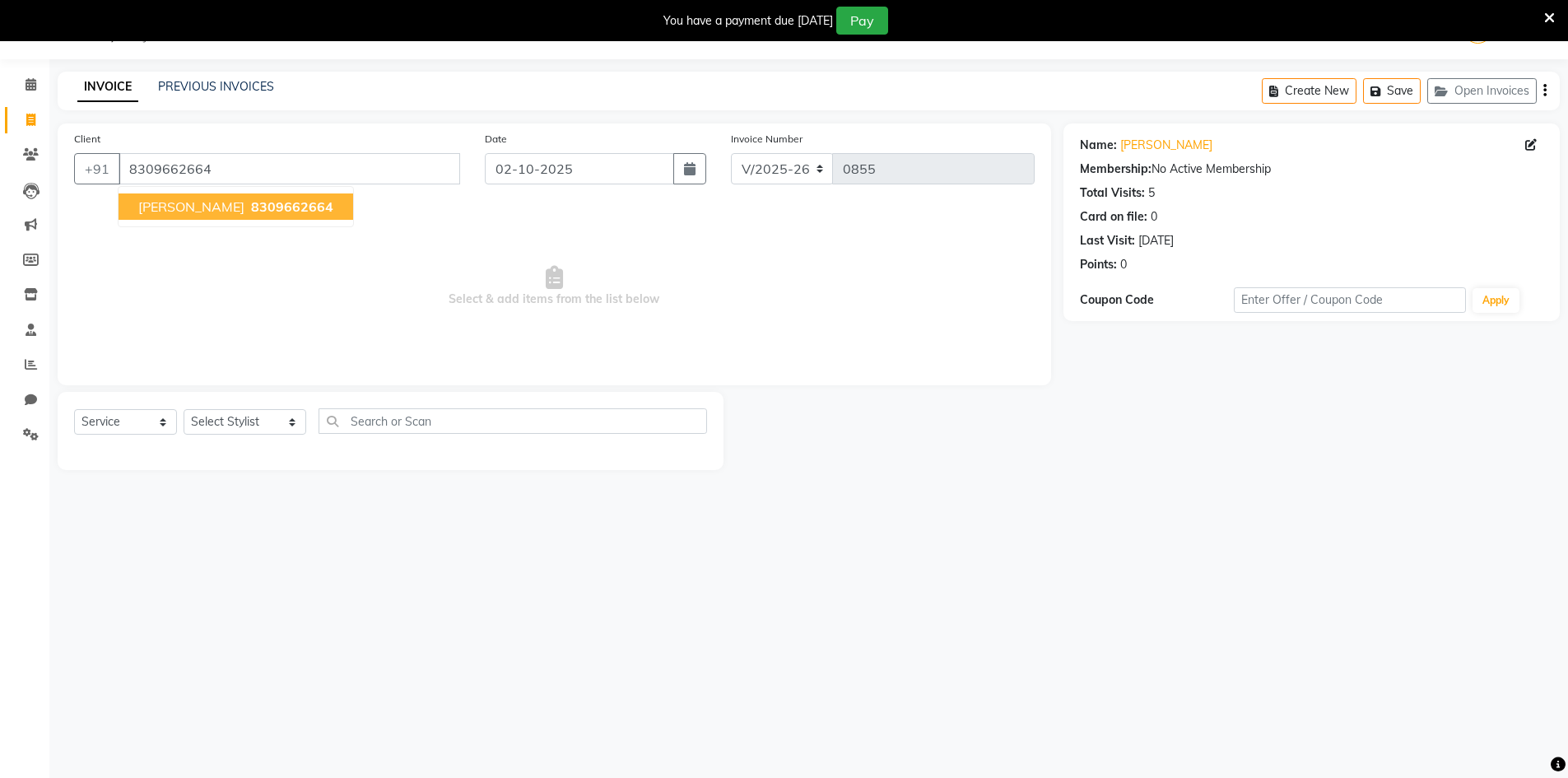
click at [251, 209] on span "8309662664" at bounding box center [293, 207] width 82 height 17
click at [239, 419] on select "Select Stylist [PERSON_NAME] Makeup/[PERSON_NAME] Services Manager Mehndi Artis…" at bounding box center [245, 422] width 123 height 25
select select "65299"
click at [183, 410] on select "Select Stylist [PERSON_NAME] Makeup/[PERSON_NAME] Services Manager Mehndi Artis…" at bounding box center [245, 422] width 123 height 25
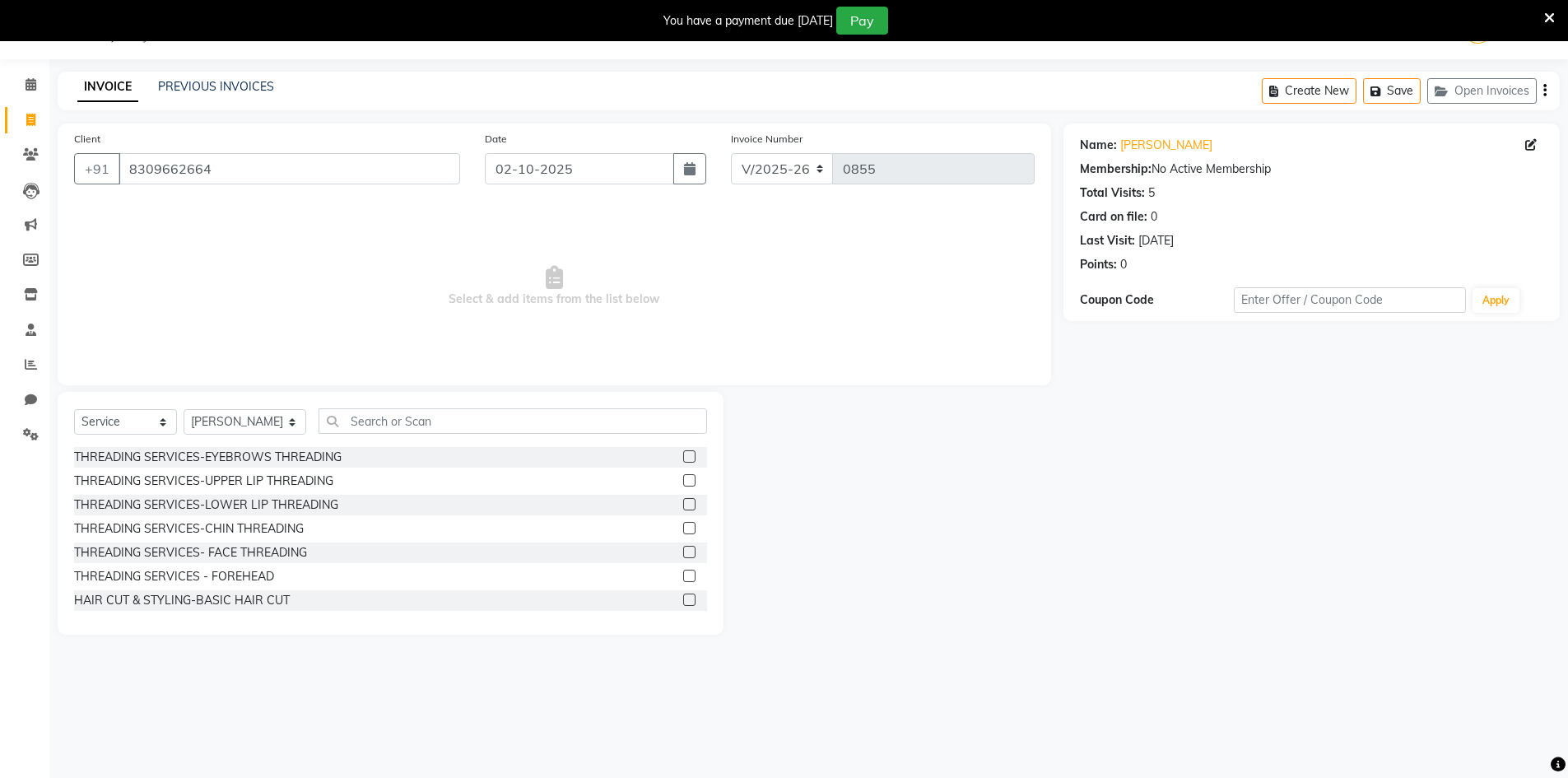
click at [684, 454] on label at bounding box center [689, 456] width 13 height 13
click at [684, 454] on input "checkbox" at bounding box center [689, 457] width 11 height 11
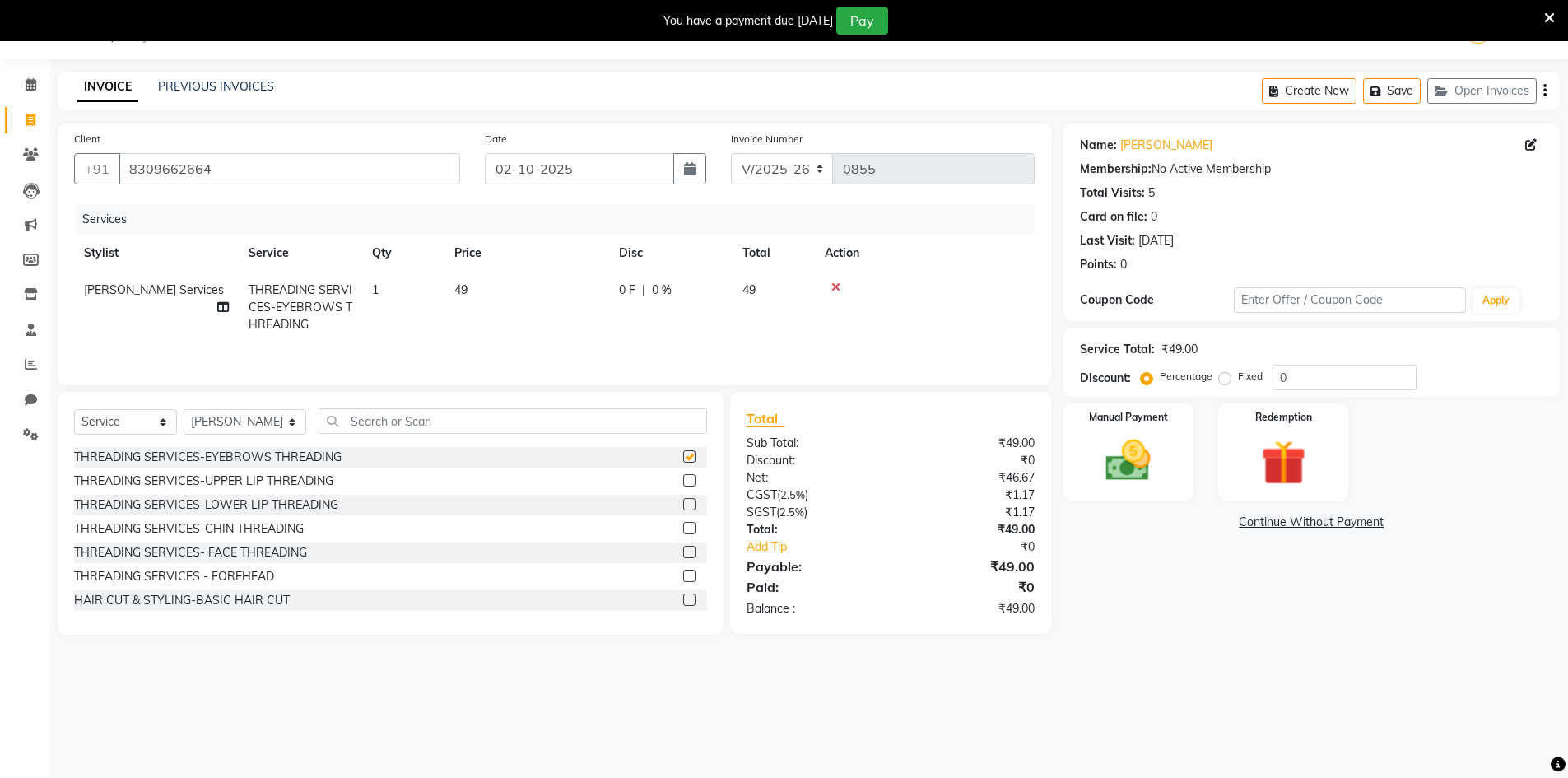
checkbox input "false"
click at [252, 415] on select "Select Stylist [PERSON_NAME] Makeup/[PERSON_NAME] Services Manager Mehndi Artis…" at bounding box center [245, 422] width 123 height 25
drag, startPoint x: 620, startPoint y: 453, endPoint x: 621, endPoint y: 530, distance: 77.0
click at [620, 454] on div "THREADING SERVICES-EYEBROWS THREADING" at bounding box center [390, 458] width 633 height 20
click at [684, 576] on label at bounding box center [689, 575] width 13 height 13
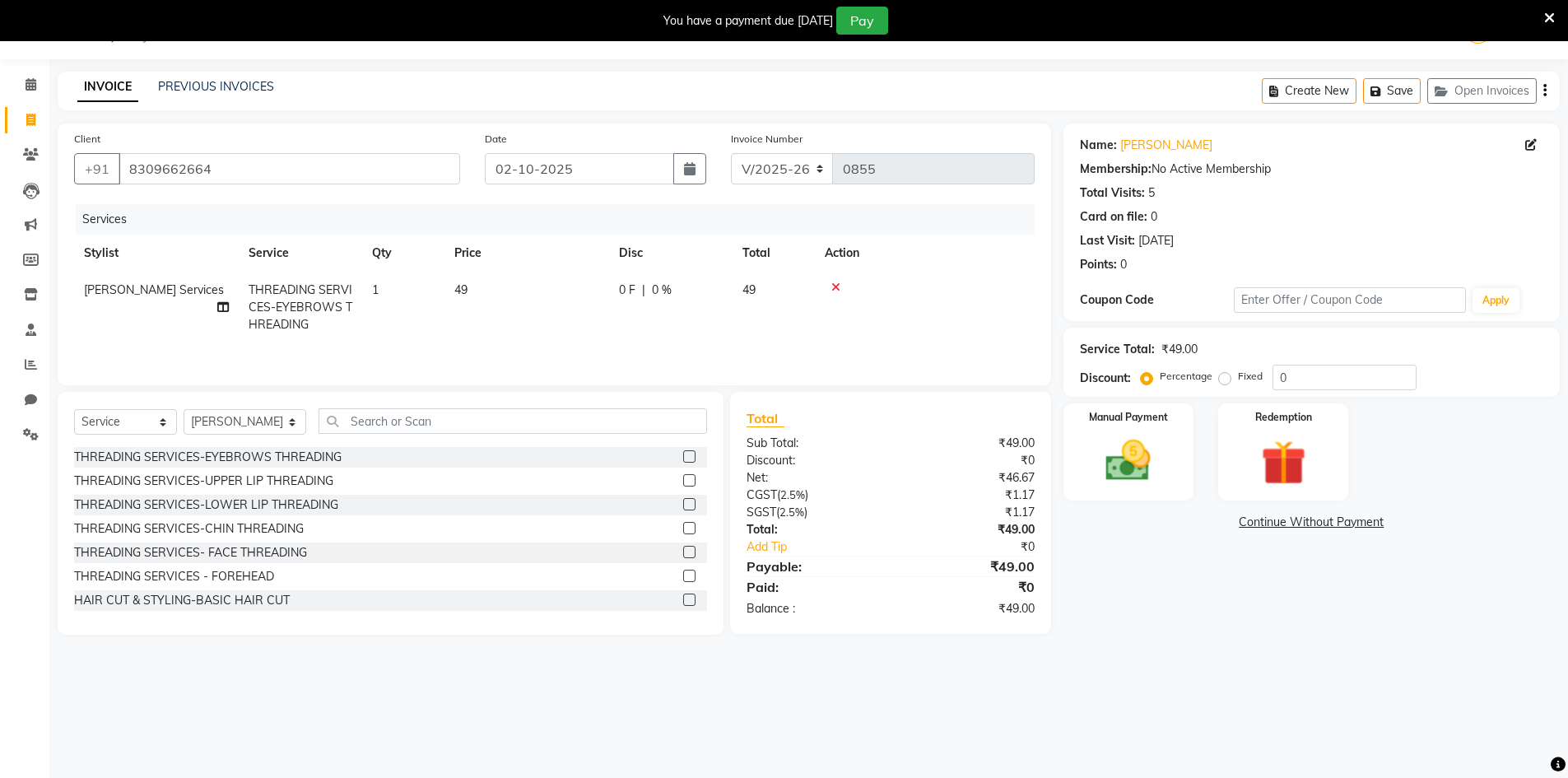
click at [684, 576] on input "checkbox" at bounding box center [689, 576] width 11 height 11
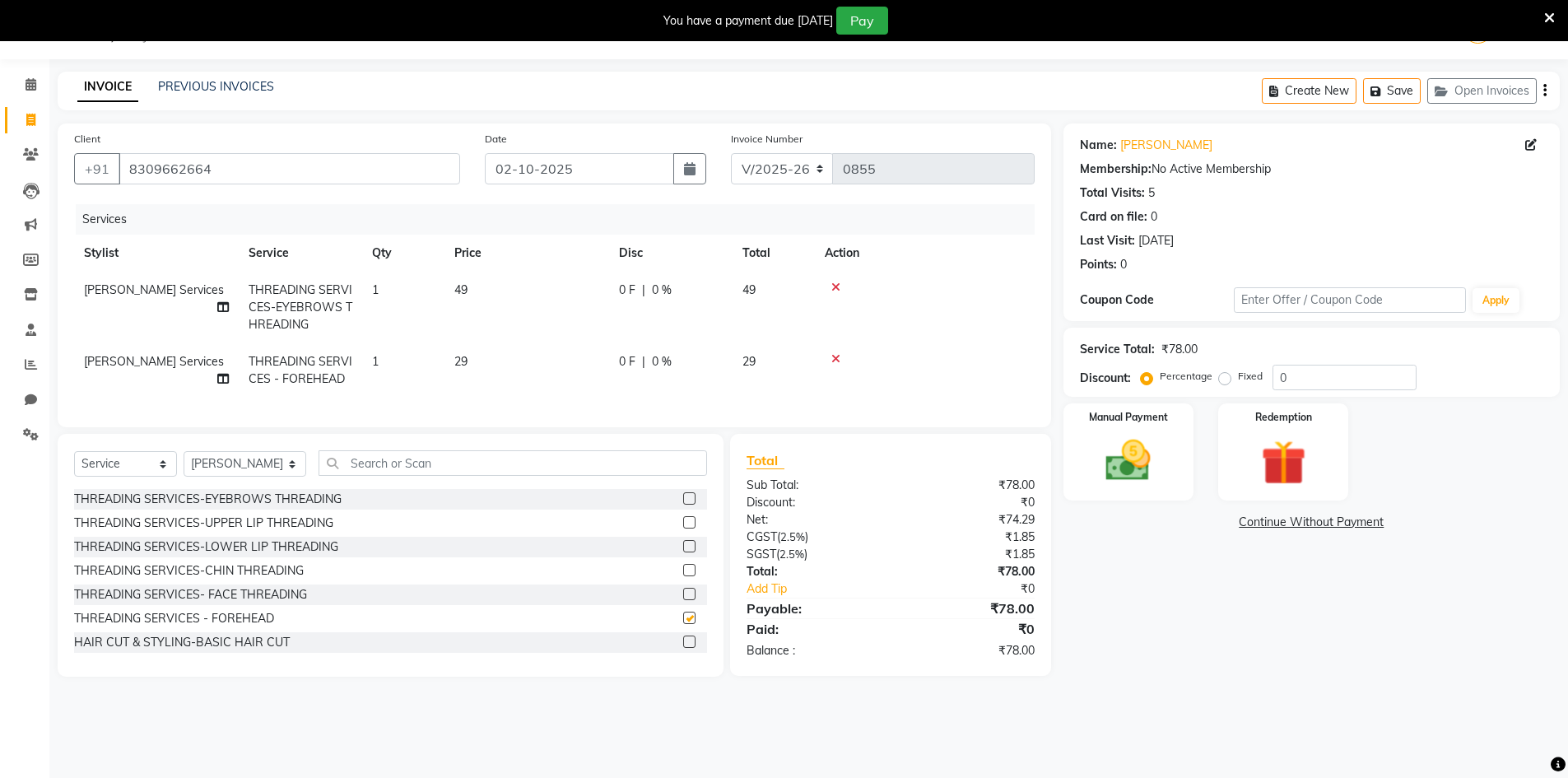
checkbox input "false"
click at [277, 466] on select "Select Stylist [PERSON_NAME] Makeup/[PERSON_NAME] Services Manager Mehndi Artis…" at bounding box center [245, 463] width 123 height 25
select select "83690"
click at [183, 463] on select "Select Stylist [PERSON_NAME] Makeup/[PERSON_NAME] Services Manager Mehndi Artis…" at bounding box center [245, 463] width 123 height 25
click at [389, 476] on input "text" at bounding box center [513, 463] width 388 height 25
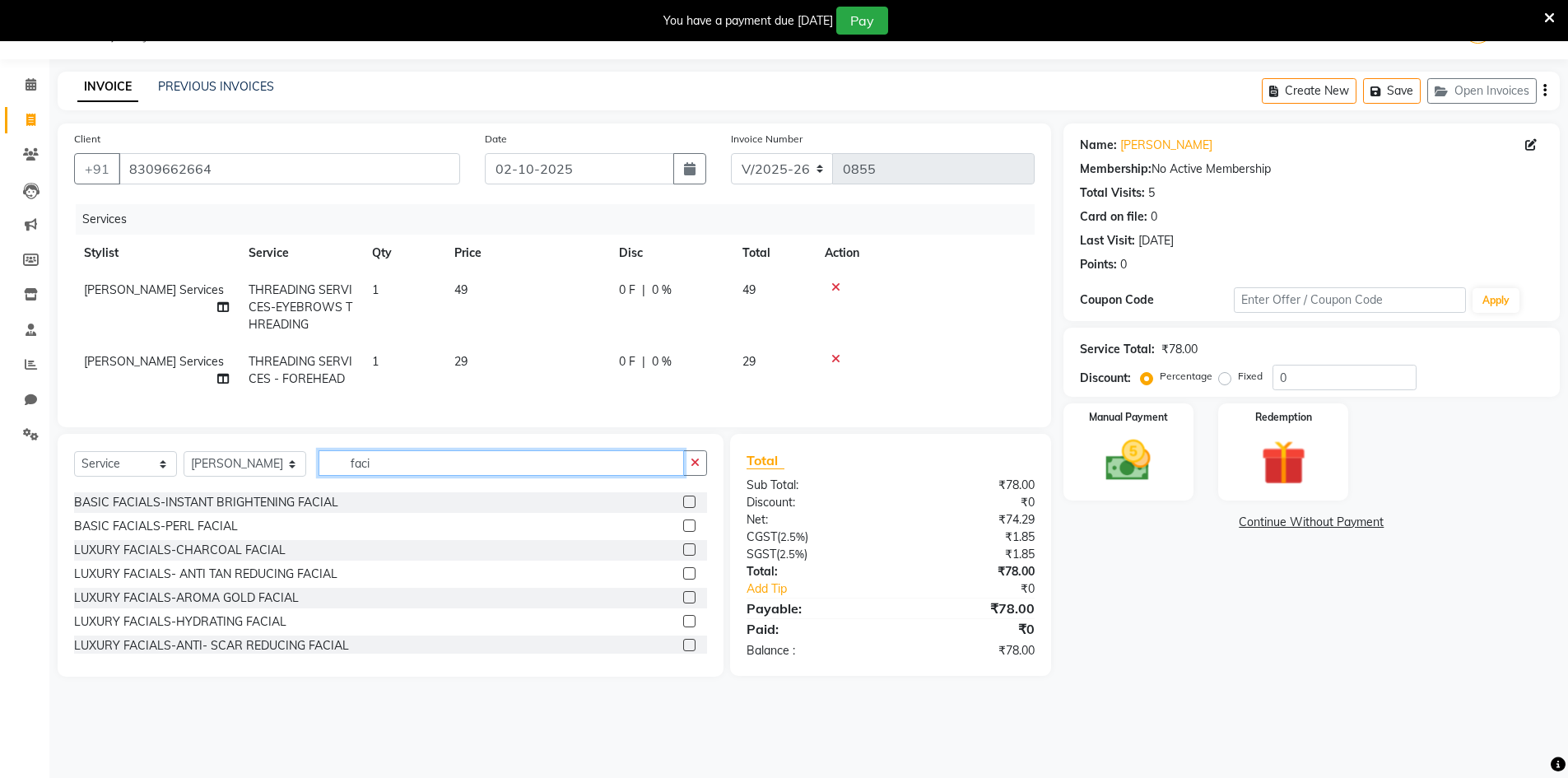
scroll to position [82, 0]
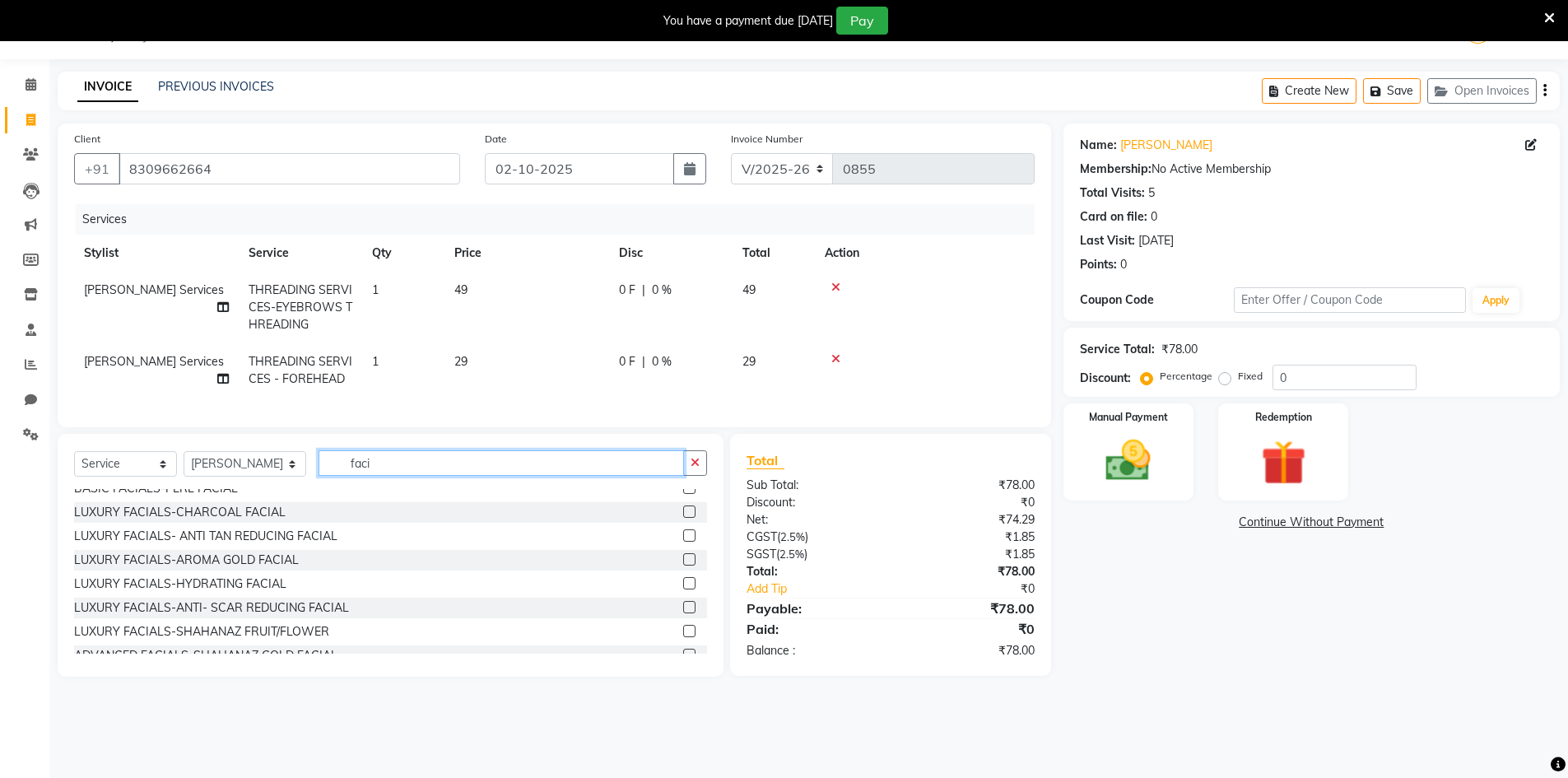
type input "faci"
click at [684, 590] on label at bounding box center [689, 583] width 13 height 13
click at [684, 590] on input "checkbox" at bounding box center [689, 584] width 11 height 11
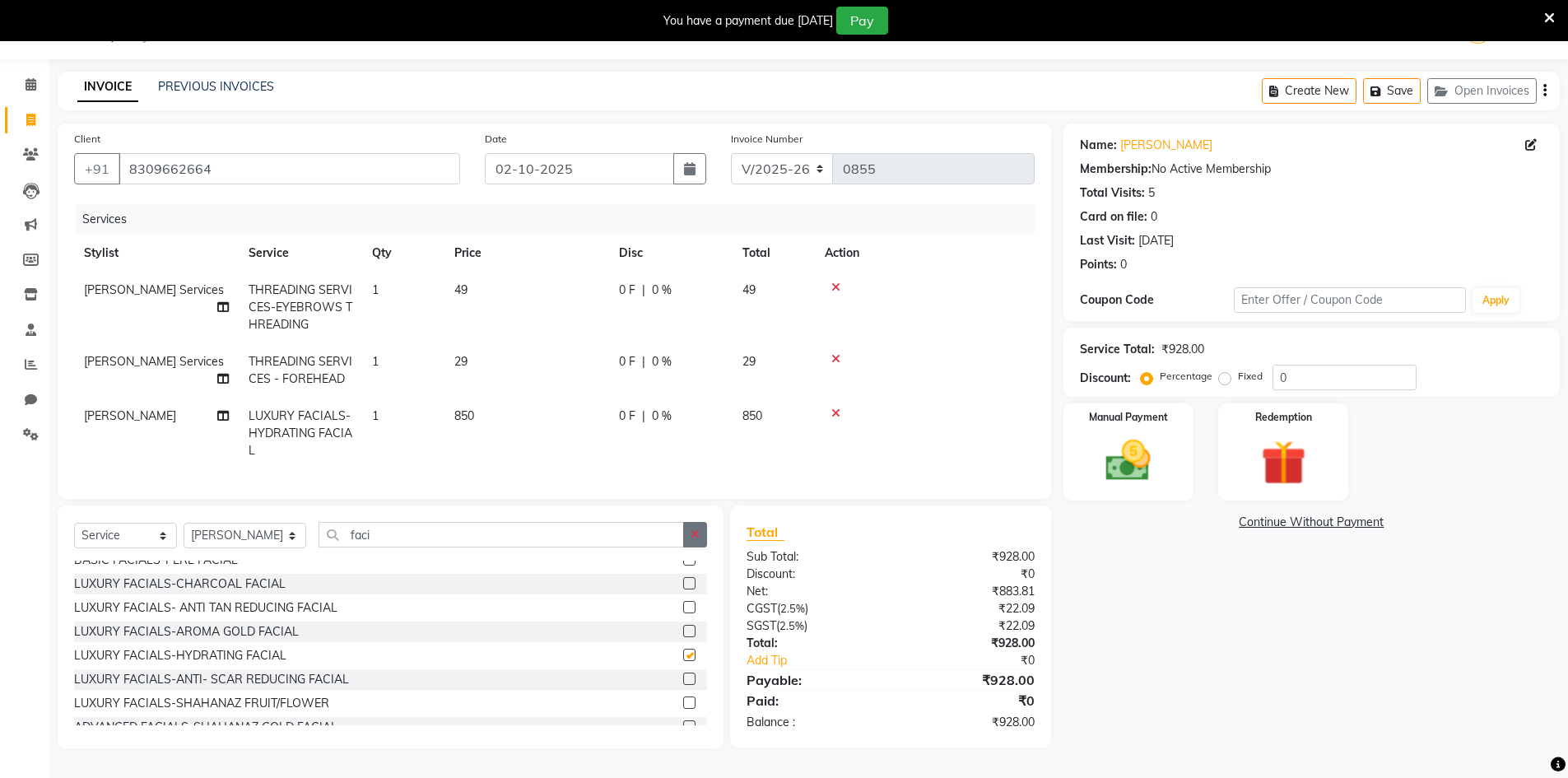
checkbox input "false"
click at [693, 548] on button "button" at bounding box center [695, 535] width 24 height 25
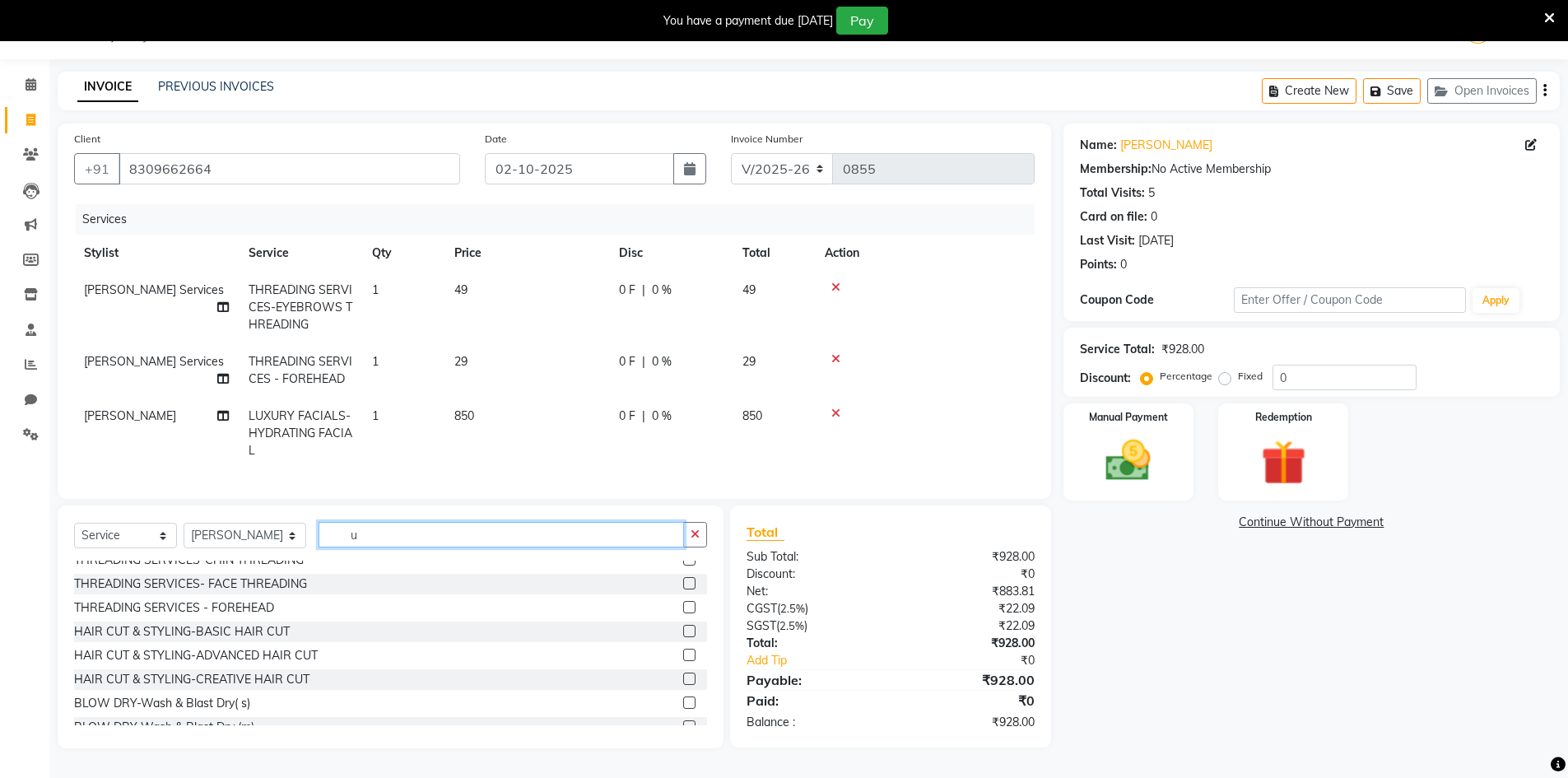
scroll to position [0, 0]
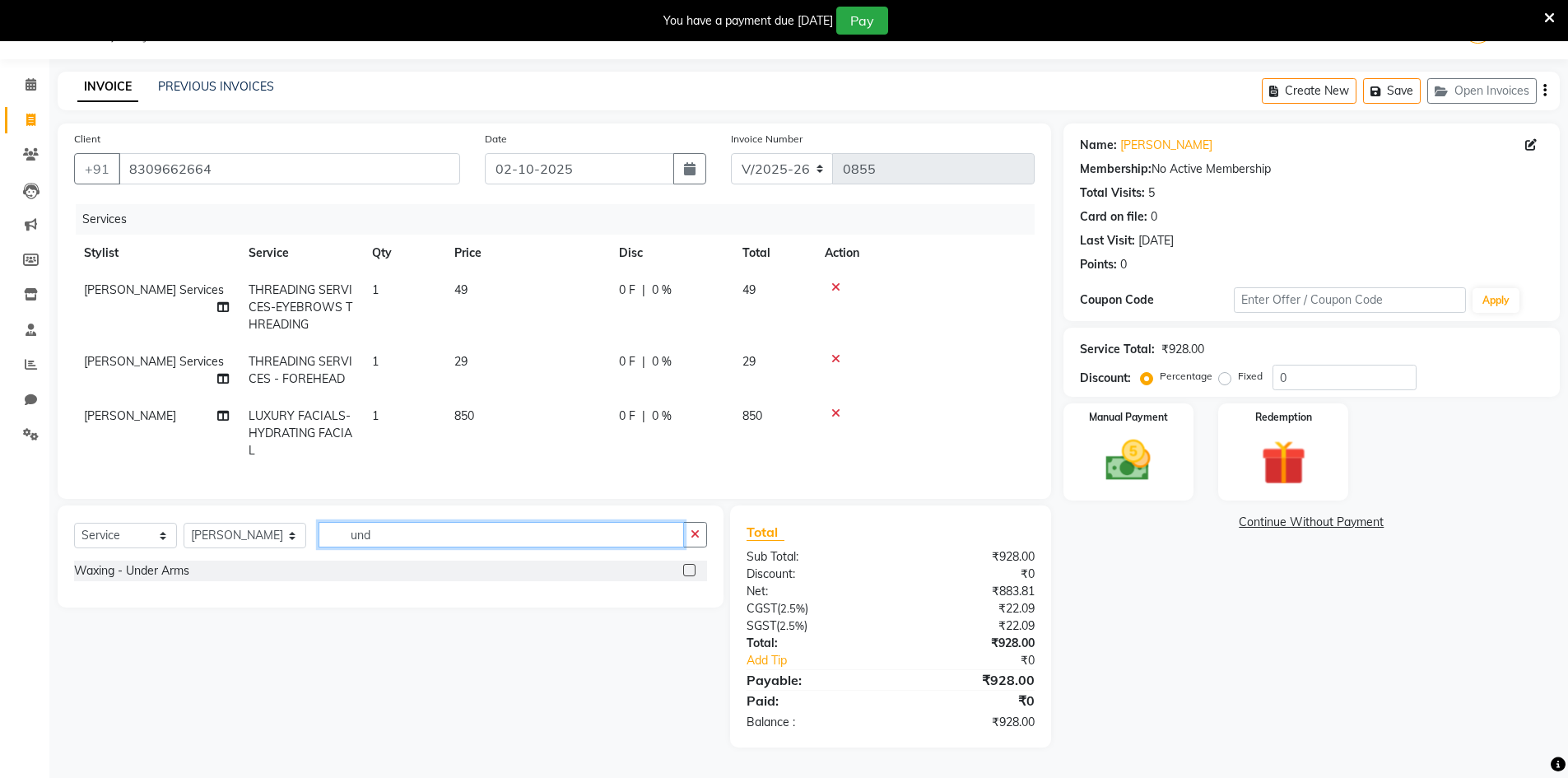
type input "und"
click at [683, 581] on div "Waxing - Under Arms" at bounding box center [390, 571] width 633 height 20
click at [687, 576] on label at bounding box center [689, 570] width 13 height 13
click at [687, 576] on input "checkbox" at bounding box center [689, 571] width 11 height 11
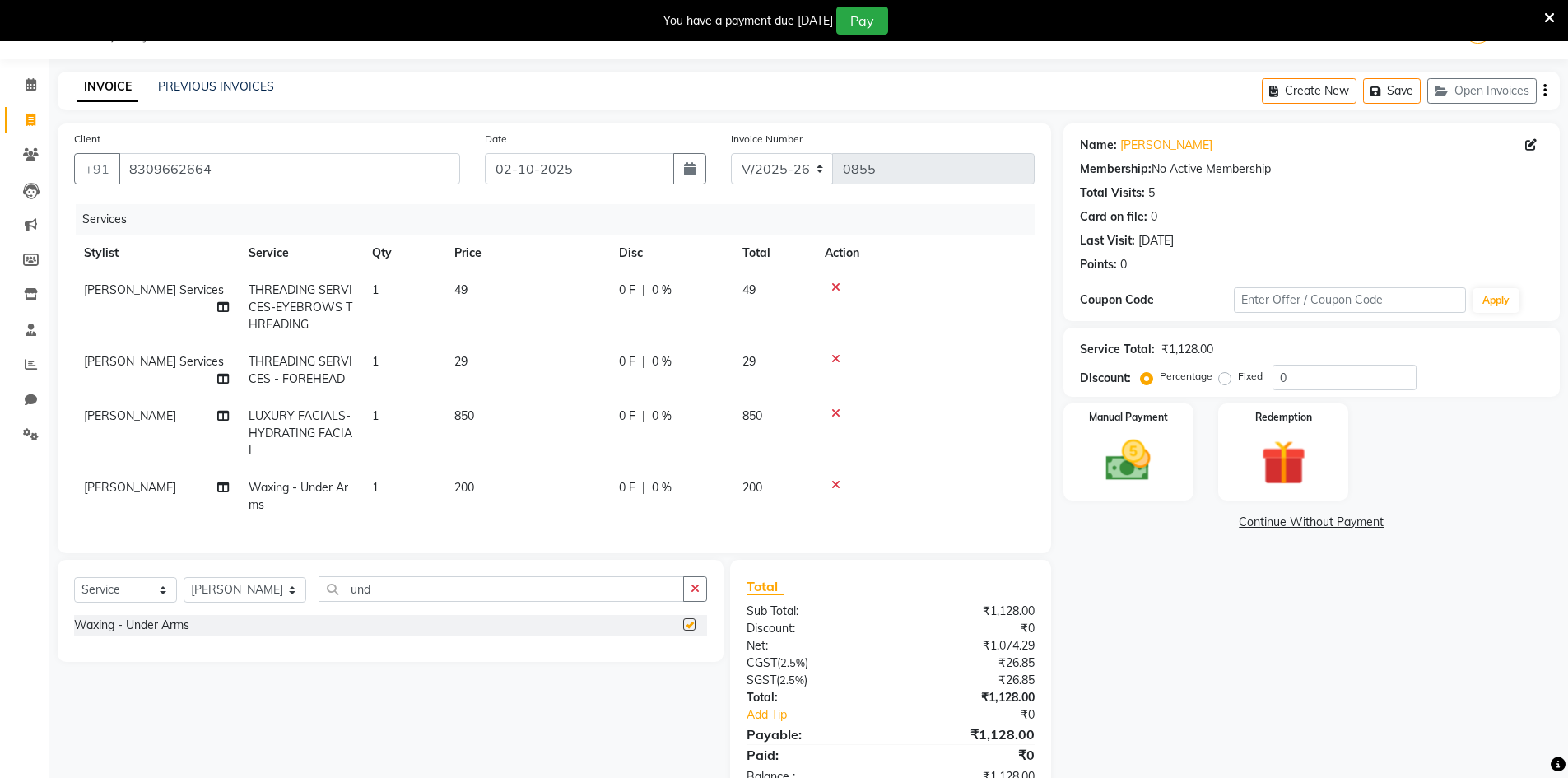
checkbox input "false"
click at [1317, 387] on input "0" at bounding box center [1344, 378] width 144 height 25
click at [629, 410] on span "0 F" at bounding box center [627, 416] width 17 height 18
select select "83690"
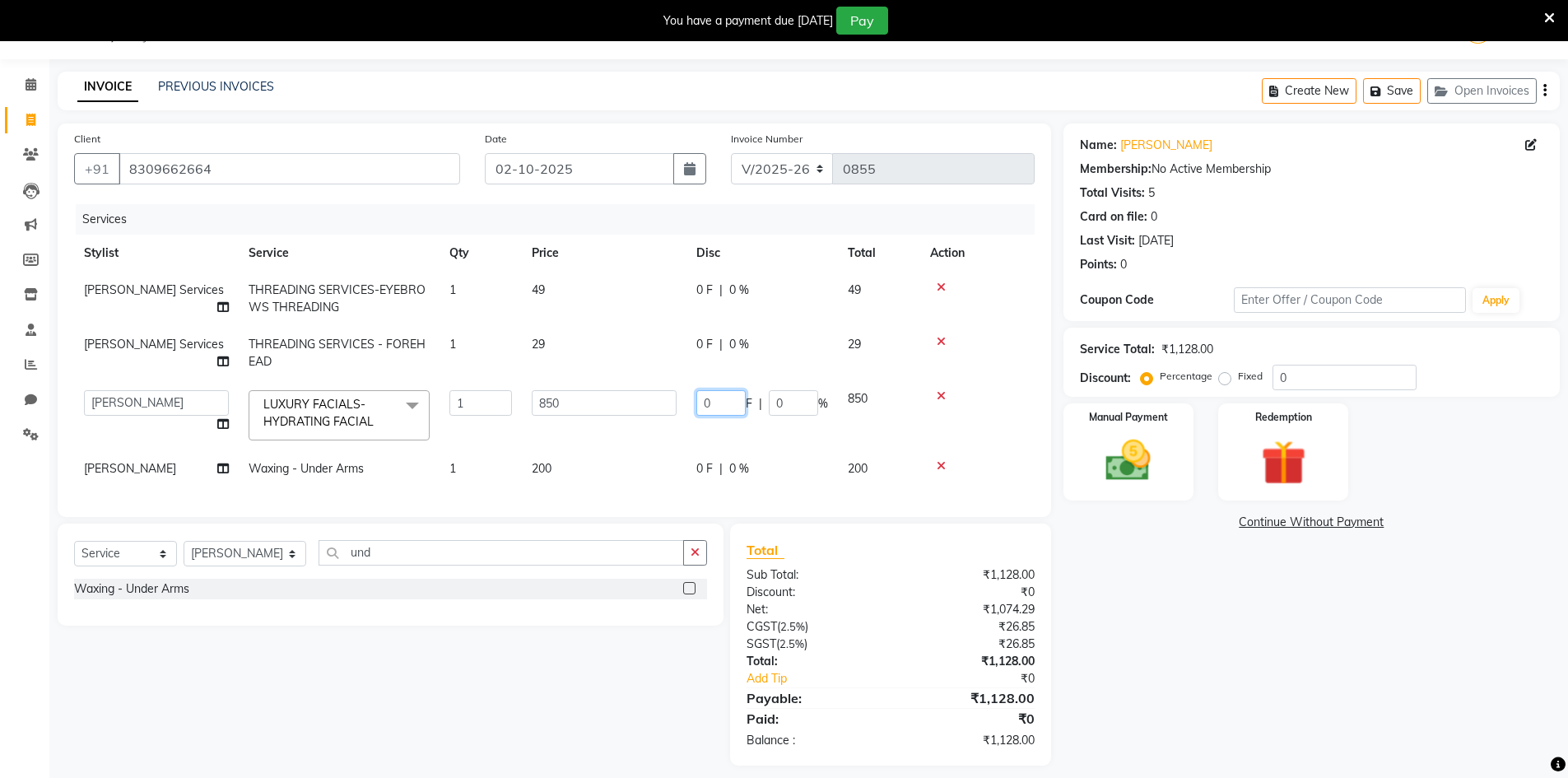
click at [715, 402] on input "0" at bounding box center [721, 403] width 50 height 25
type input "30"
click at [1233, 585] on div "Name: [PERSON_NAME] Membership: No Active Membership Total Visits: 5 Card on fi…" at bounding box center [1317, 445] width 509 height 643
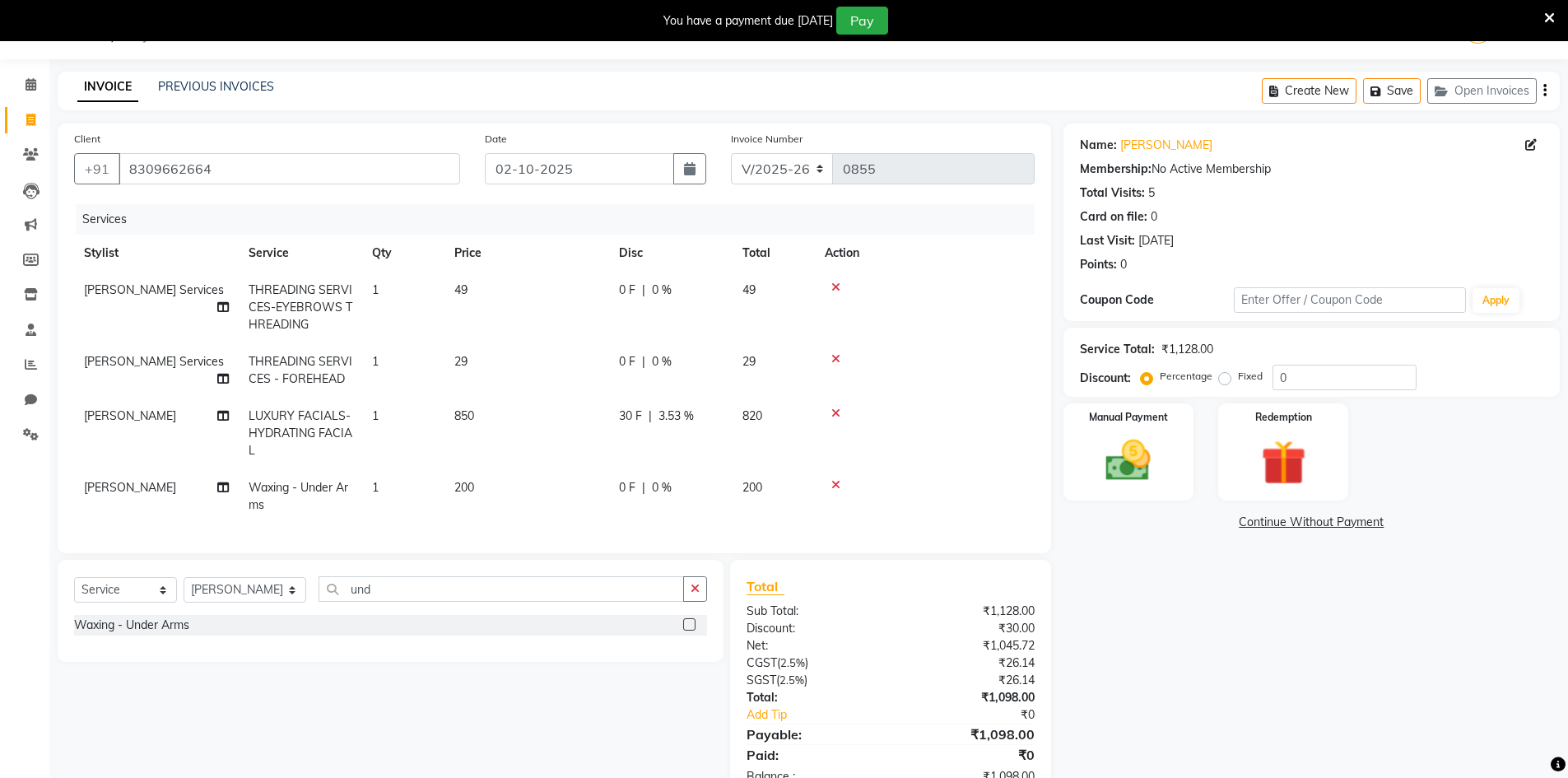
click at [626, 488] on span "0 F" at bounding box center [627, 488] width 17 height 18
select select "83690"
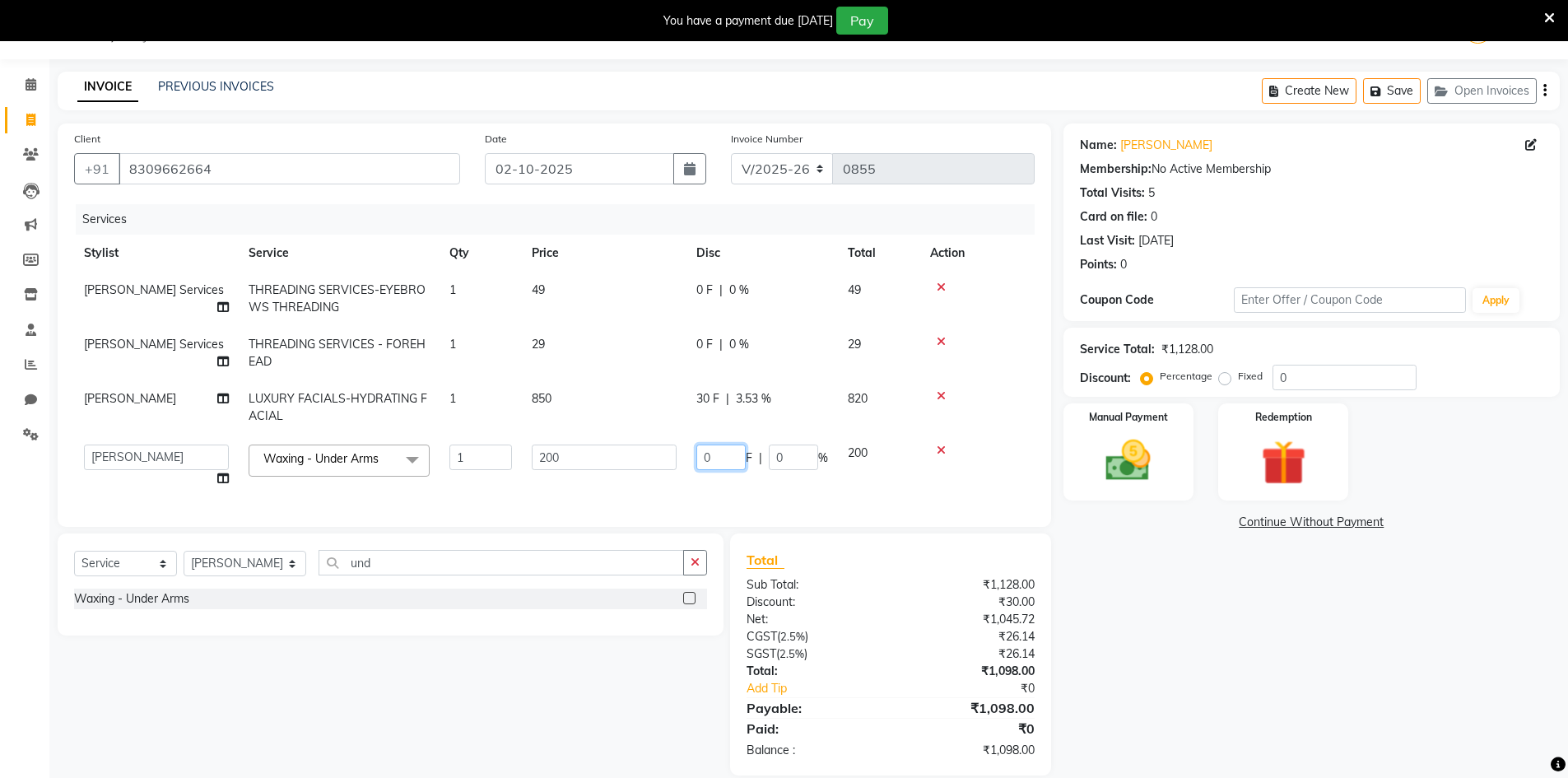
click at [731, 455] on input "0" at bounding box center [721, 458] width 50 height 25
type input "30"
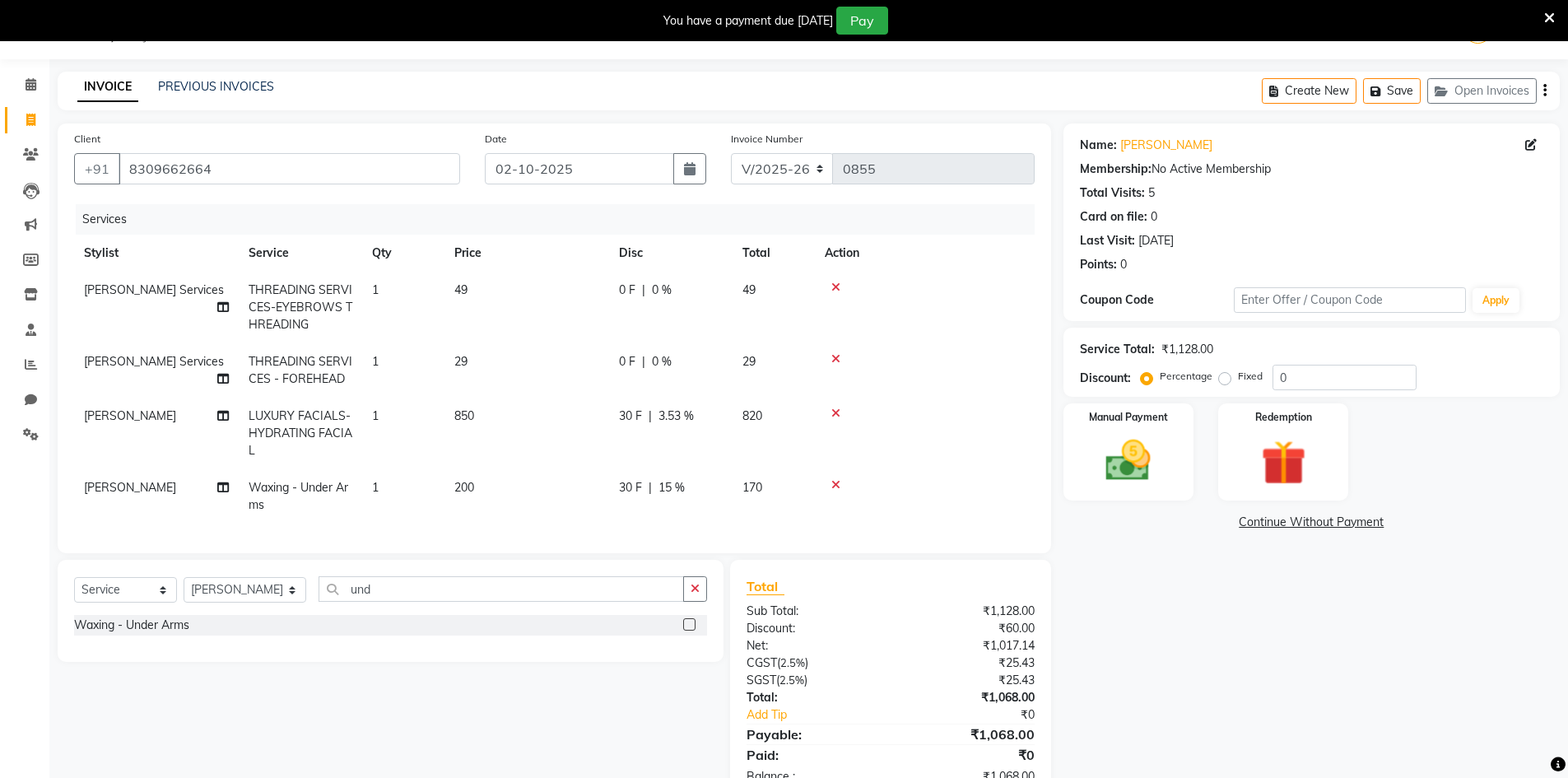
drag, startPoint x: 1376, startPoint y: 578, endPoint x: 1368, endPoint y: 586, distance: 11.3
click at [1374, 580] on div "Name: [PERSON_NAME] Membership: No Active Membership Total Visits: 5 Card on fi…" at bounding box center [1317, 463] width 509 height 679
drag, startPoint x: 1325, startPoint y: 364, endPoint x: 1312, endPoint y: 382, distance: 22.2
click at [1325, 367] on div "Service Total: ₹1,128.00 Discount: Percentage Fixed 0" at bounding box center [1311, 362] width 463 height 56
type input "30"
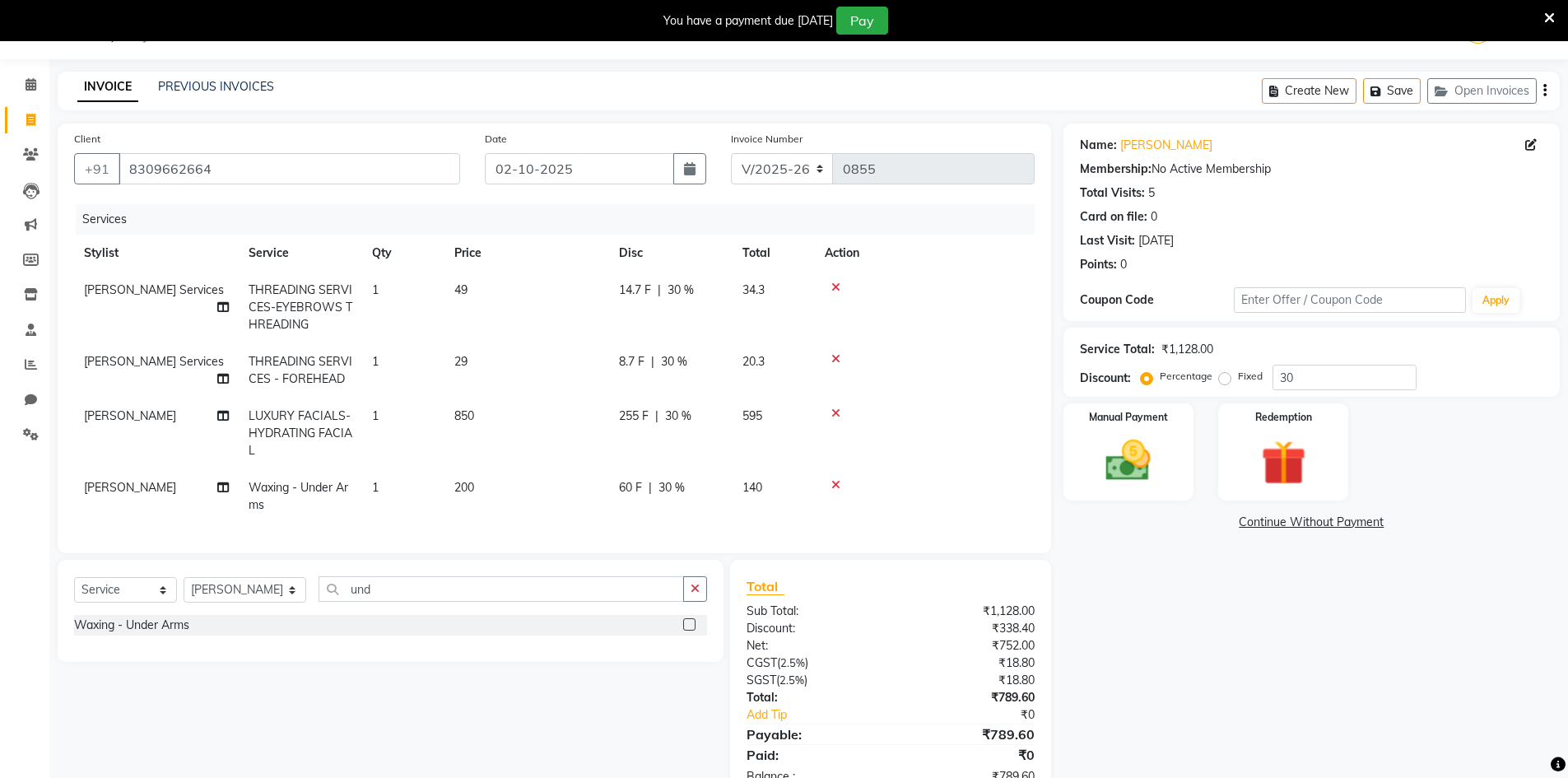
click at [1306, 709] on div "Name: [PERSON_NAME] Membership: No Active Membership Total Visits: 5 Card on fi…" at bounding box center [1317, 463] width 509 height 679
click at [634, 490] on span "60 F" at bounding box center [630, 488] width 23 height 18
select select "83690"
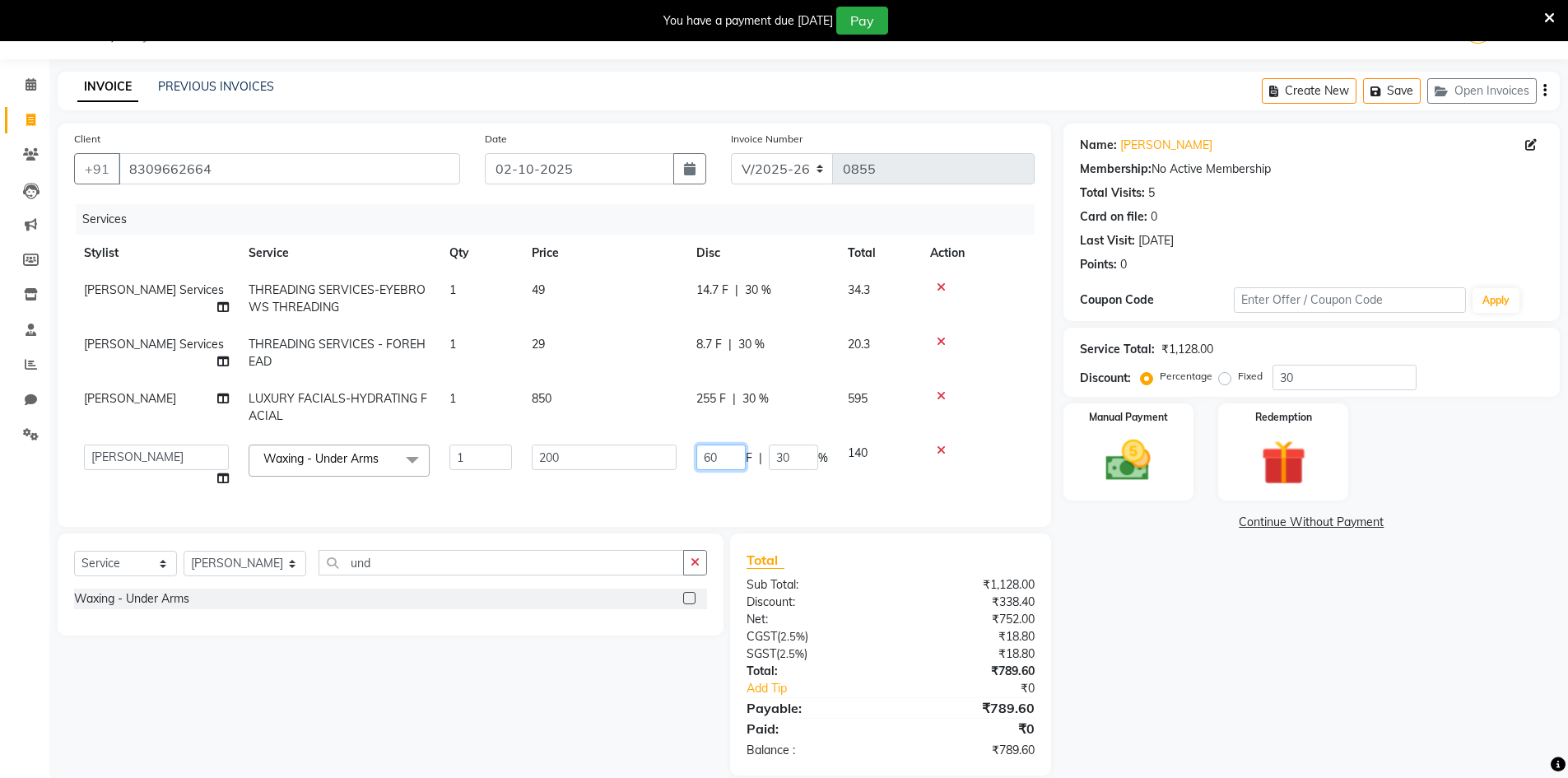
click at [726, 459] on input "60" at bounding box center [721, 458] width 50 height 25
type input "6"
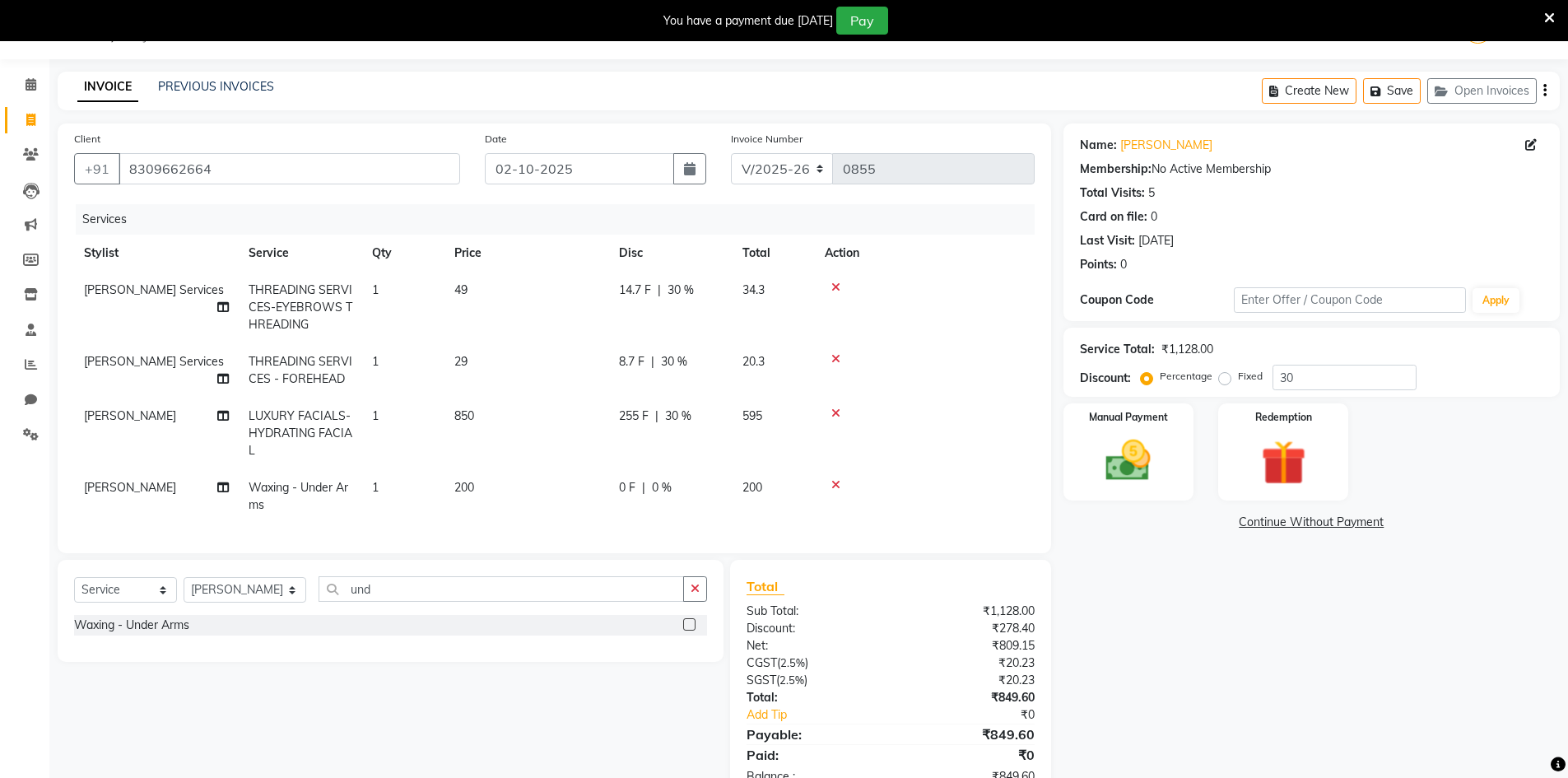
click at [1517, 770] on div "Name: [PERSON_NAME] Membership: No Active Membership Total Visits: 5 Card on fi…" at bounding box center [1317, 463] width 509 height 679
click at [637, 416] on span "255 F" at bounding box center [633, 416] width 29 height 18
select select "83690"
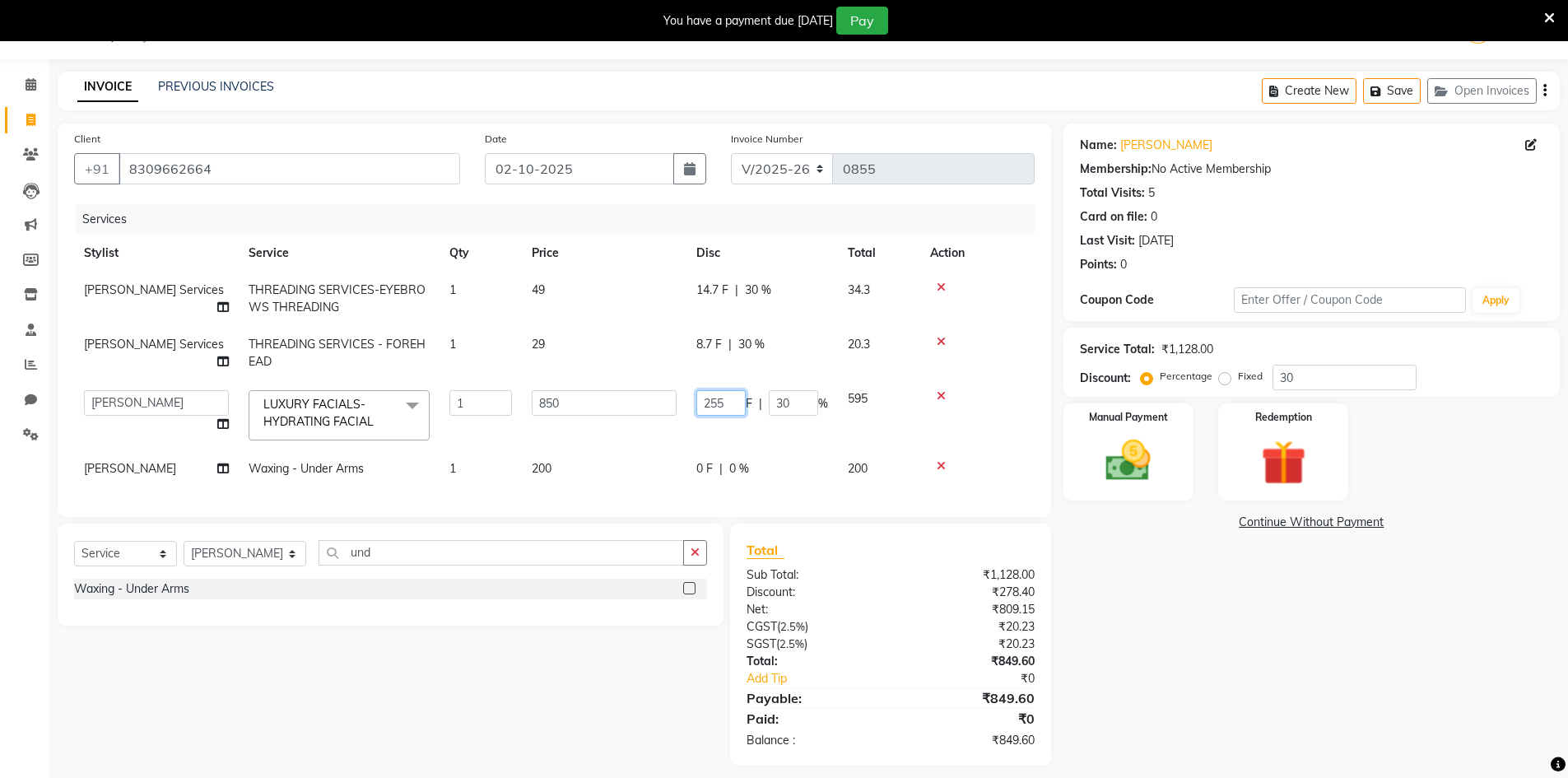
click at [736, 403] on input "255" at bounding box center [721, 403] width 50 height 25
type input "2"
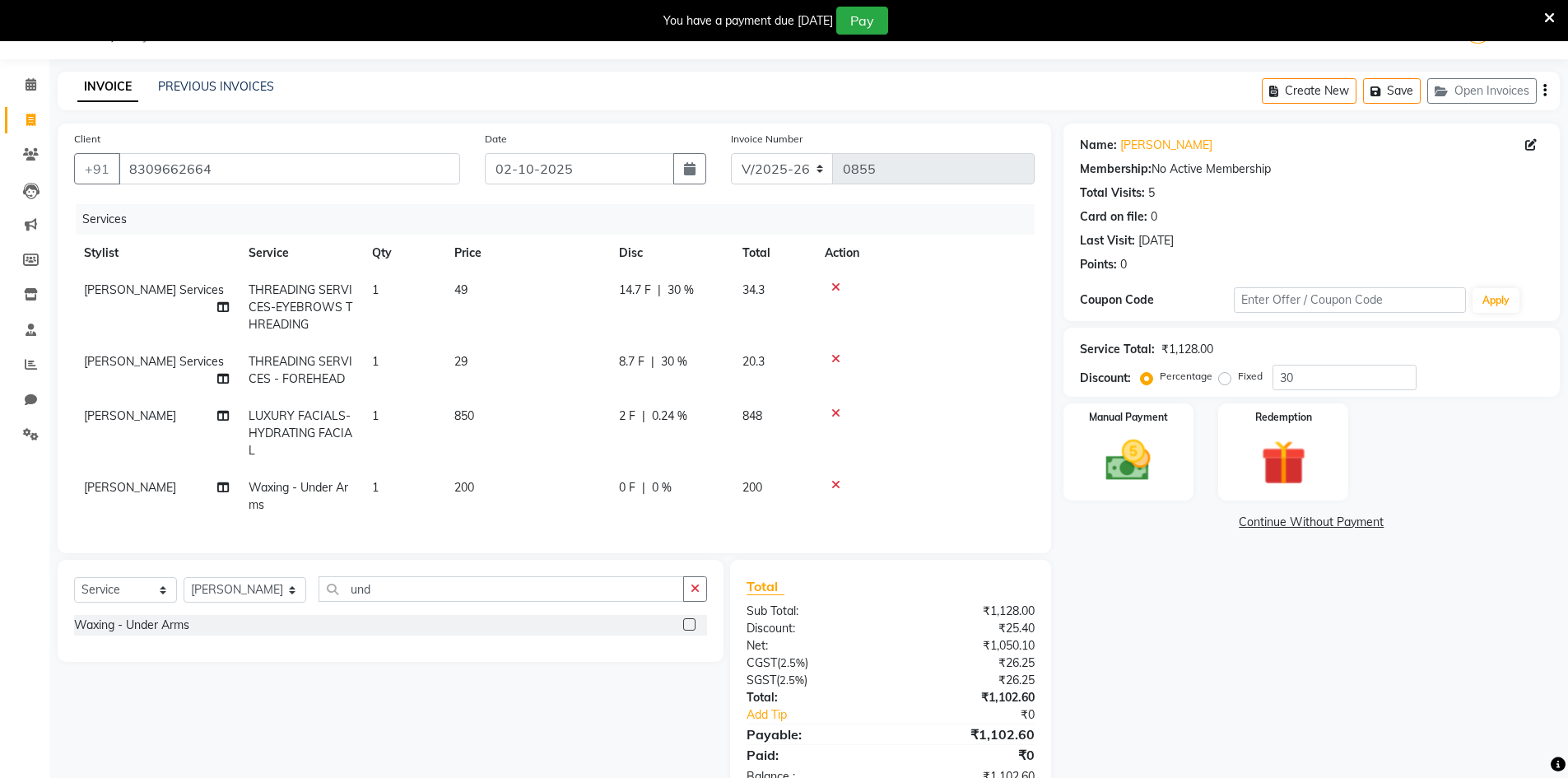
click at [1238, 378] on label "Fixed" at bounding box center [1249, 377] width 24 height 15
click at [1222, 378] on input "Fixed" at bounding box center [1228, 377] width 12 height 12
radio input "true"
click at [643, 490] on span "5.32 F" at bounding box center [635, 488] width 32 height 18
select select "83690"
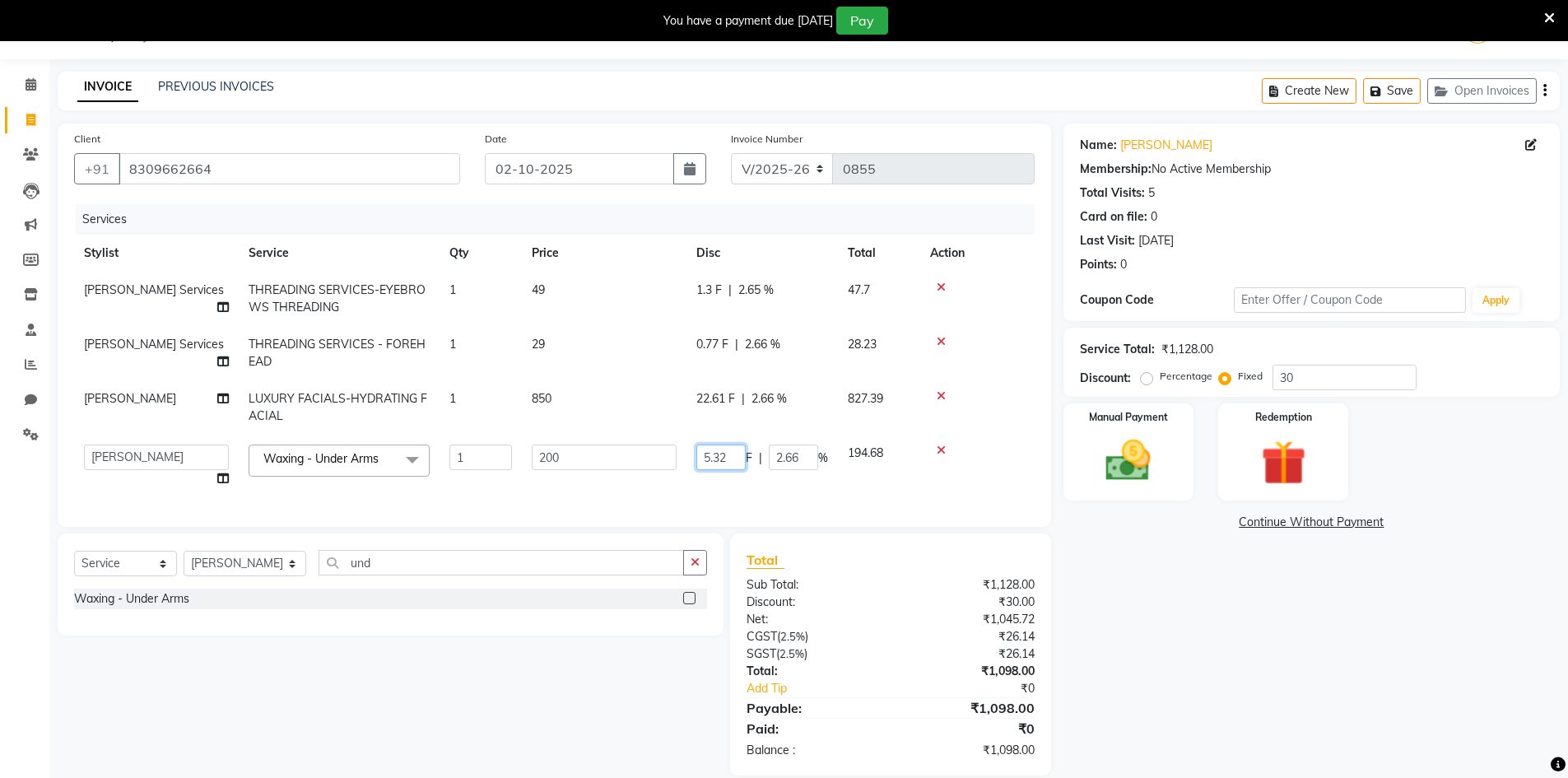
click at [733, 456] on input "5.32" at bounding box center [721, 458] width 50 height 25
type input "5"
click at [1357, 648] on div "Name: [PERSON_NAME] Membership: No Active Membership Total Visits: 5 Card on fi…" at bounding box center [1317, 449] width 509 height 652
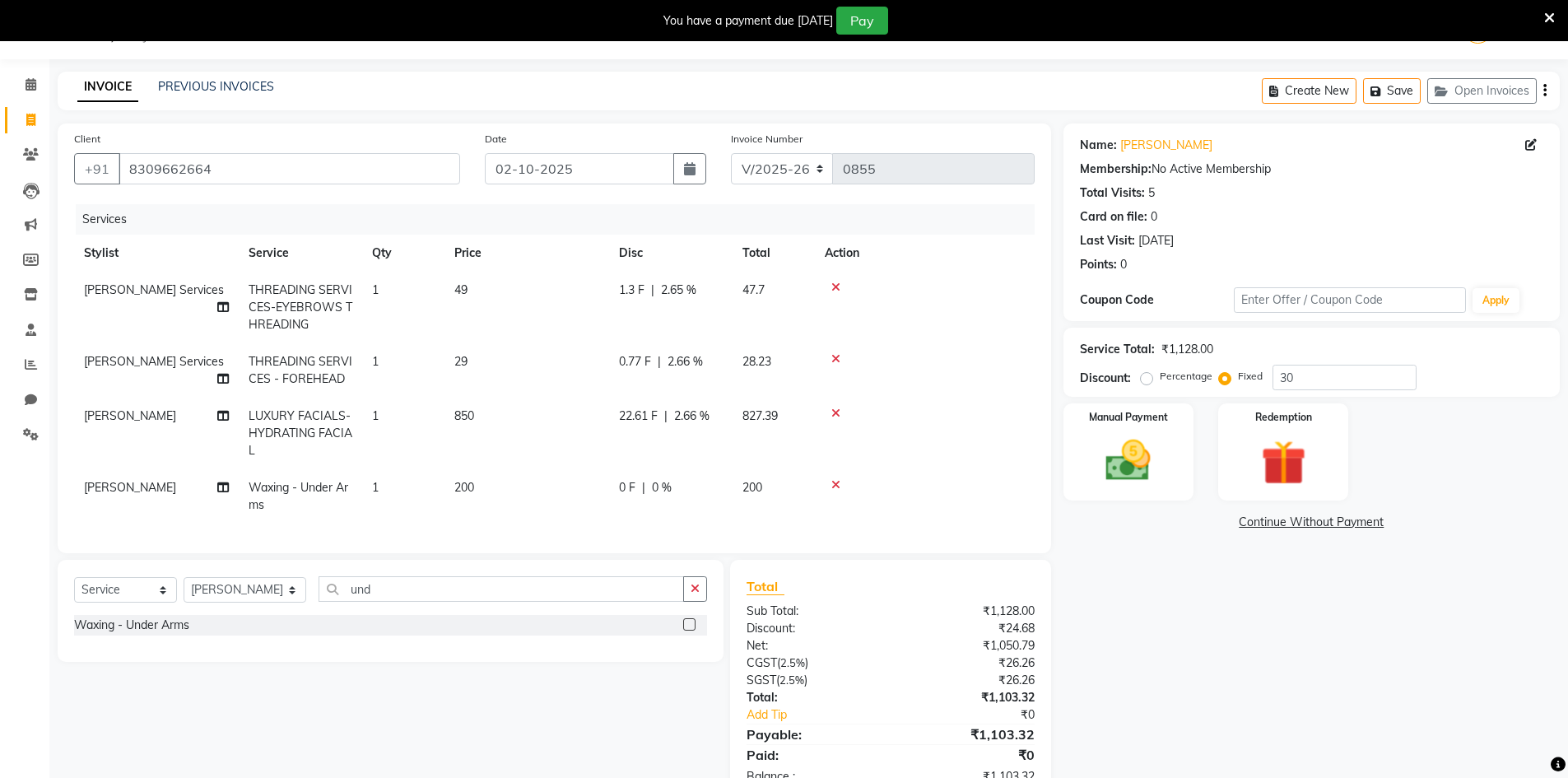
click at [1159, 380] on label "Percentage" at bounding box center [1185, 377] width 53 height 15
click at [1147, 380] on input "Percentage" at bounding box center [1150, 377] width 12 height 12
radio input "true"
click at [636, 496] on td "60 F | 30 %" at bounding box center [670, 496] width 124 height 55
select select "83690"
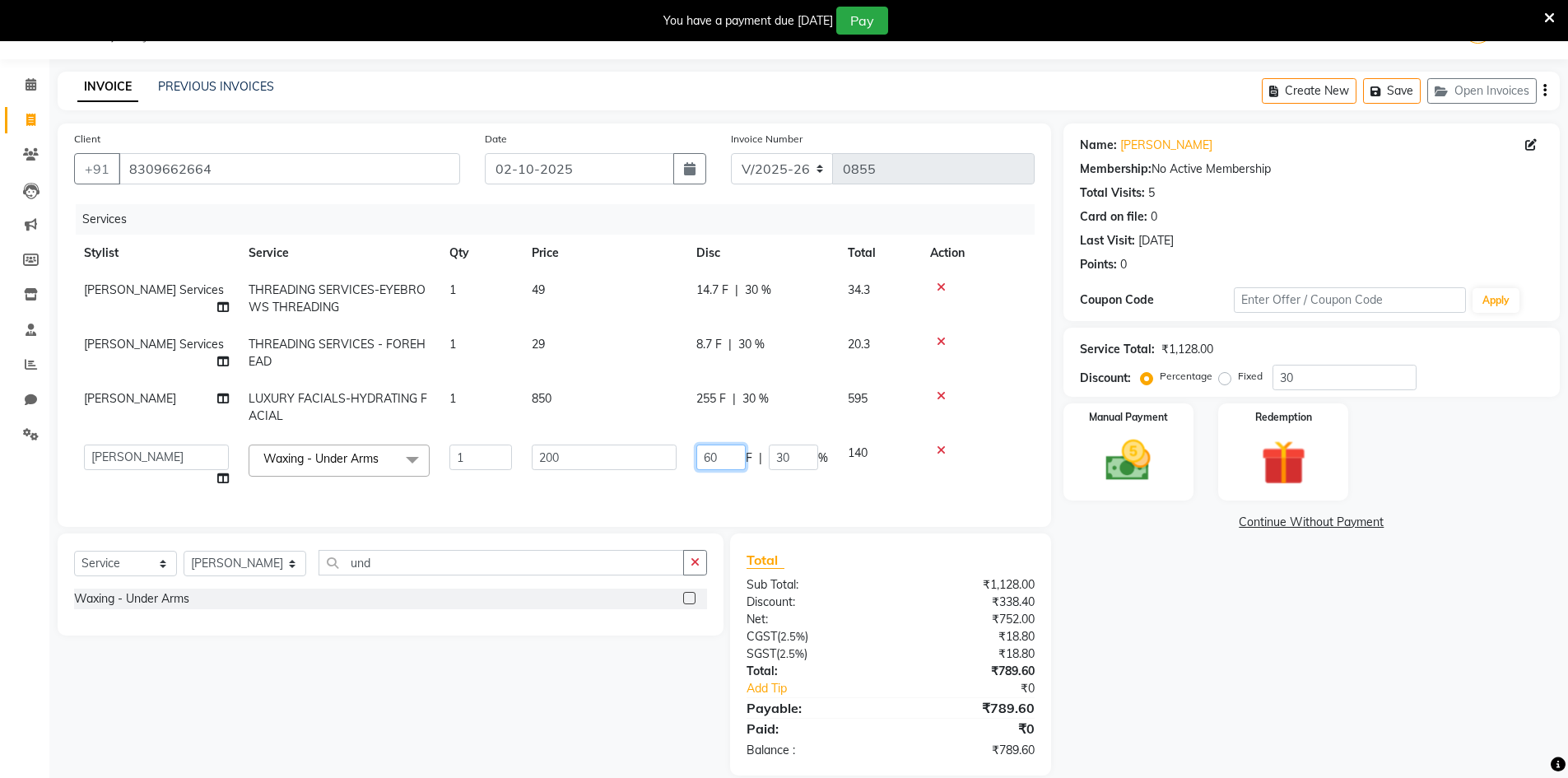
click at [726, 458] on input "60" at bounding box center [721, 458] width 50 height 25
type input "6"
click at [1143, 646] on div "Name: [PERSON_NAME] Membership: No Active Membership Total Visits: 5 Card on fi…" at bounding box center [1317, 449] width 509 height 652
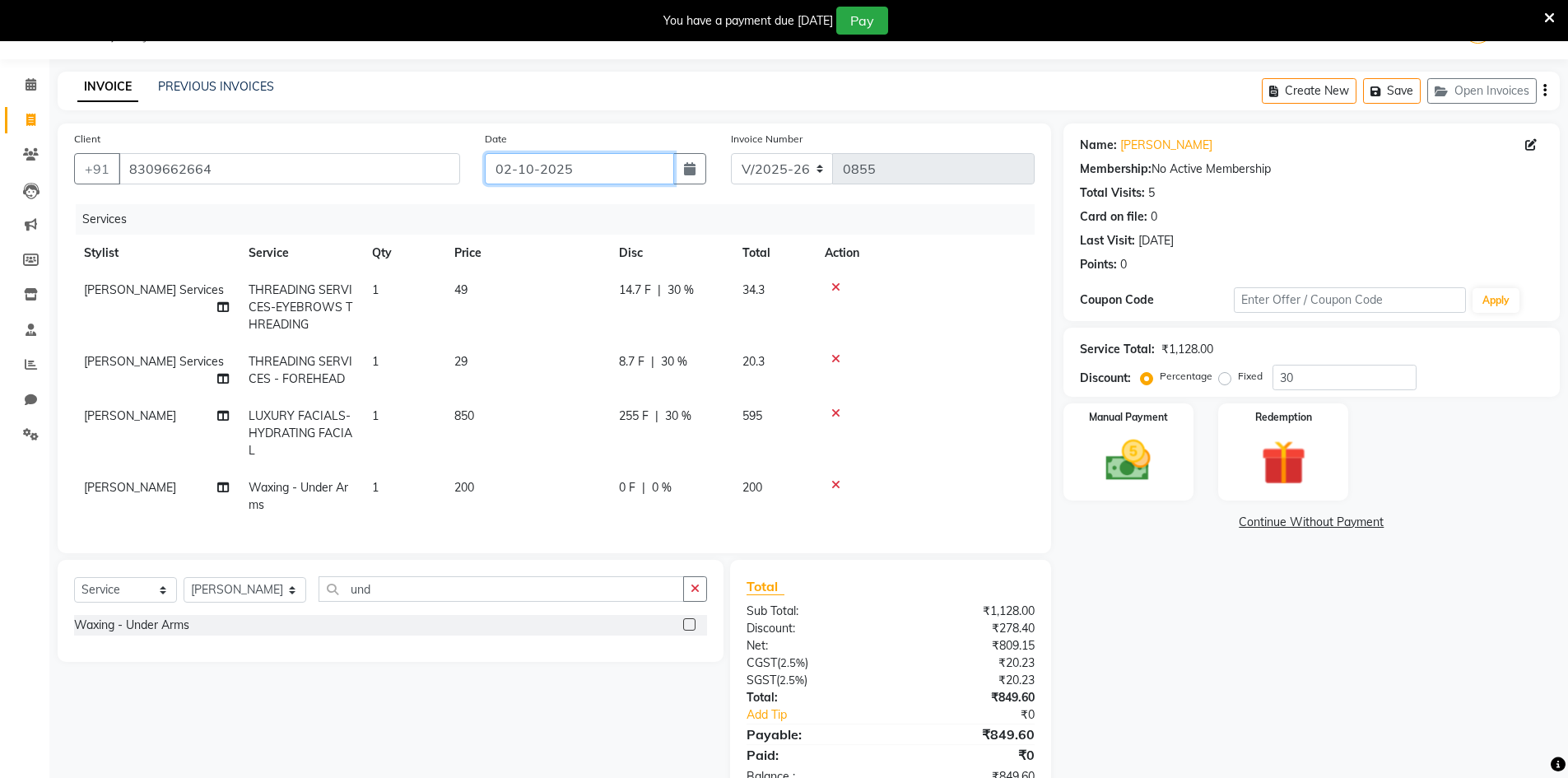
click at [614, 164] on input "02-10-2025" at bounding box center [579, 168] width 189 height 31
select select "10"
select select "2025"
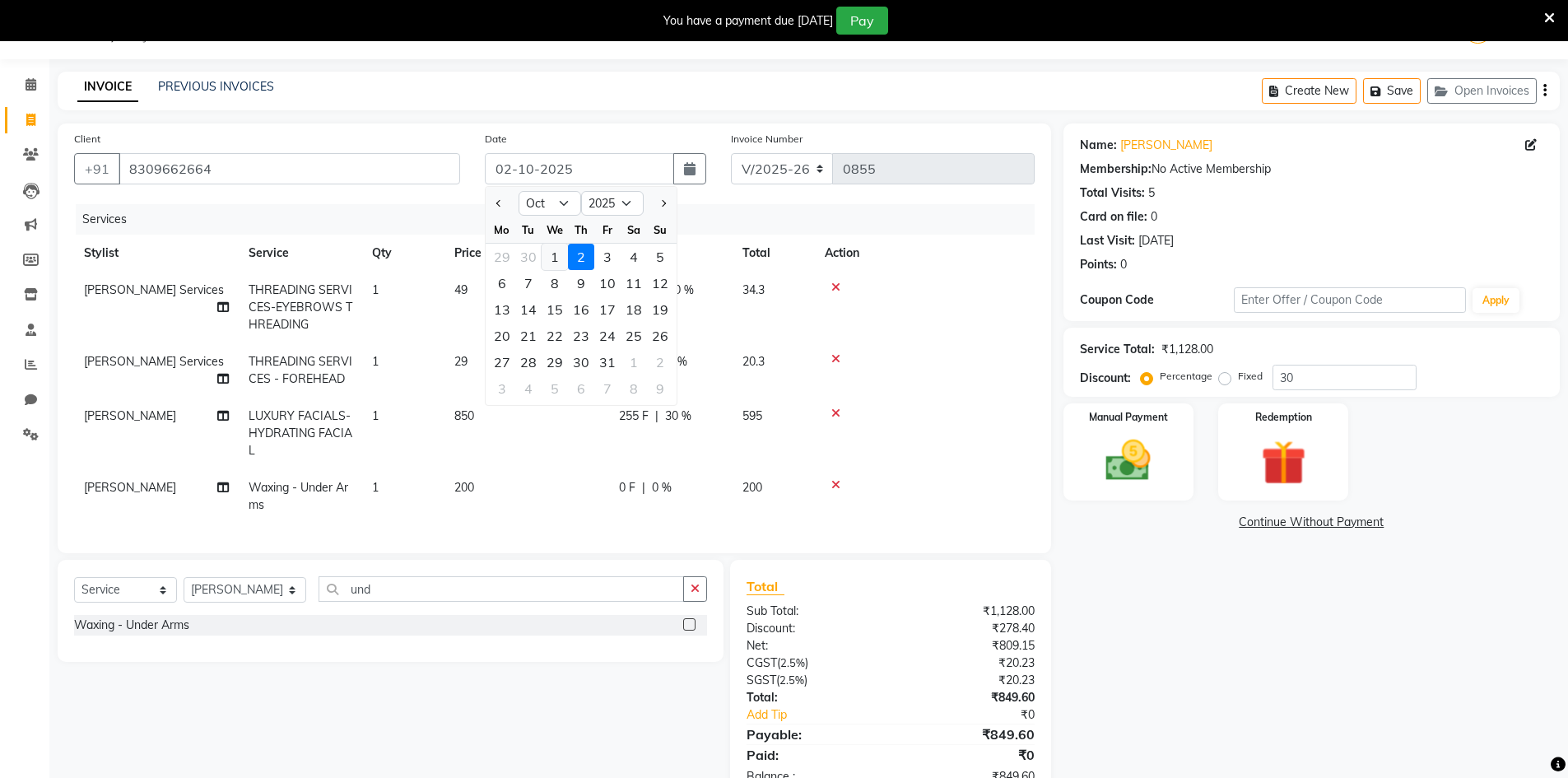
click at [551, 260] on div "1" at bounding box center [554, 257] width 26 height 26
type input "01-10-2025"
type input "0"
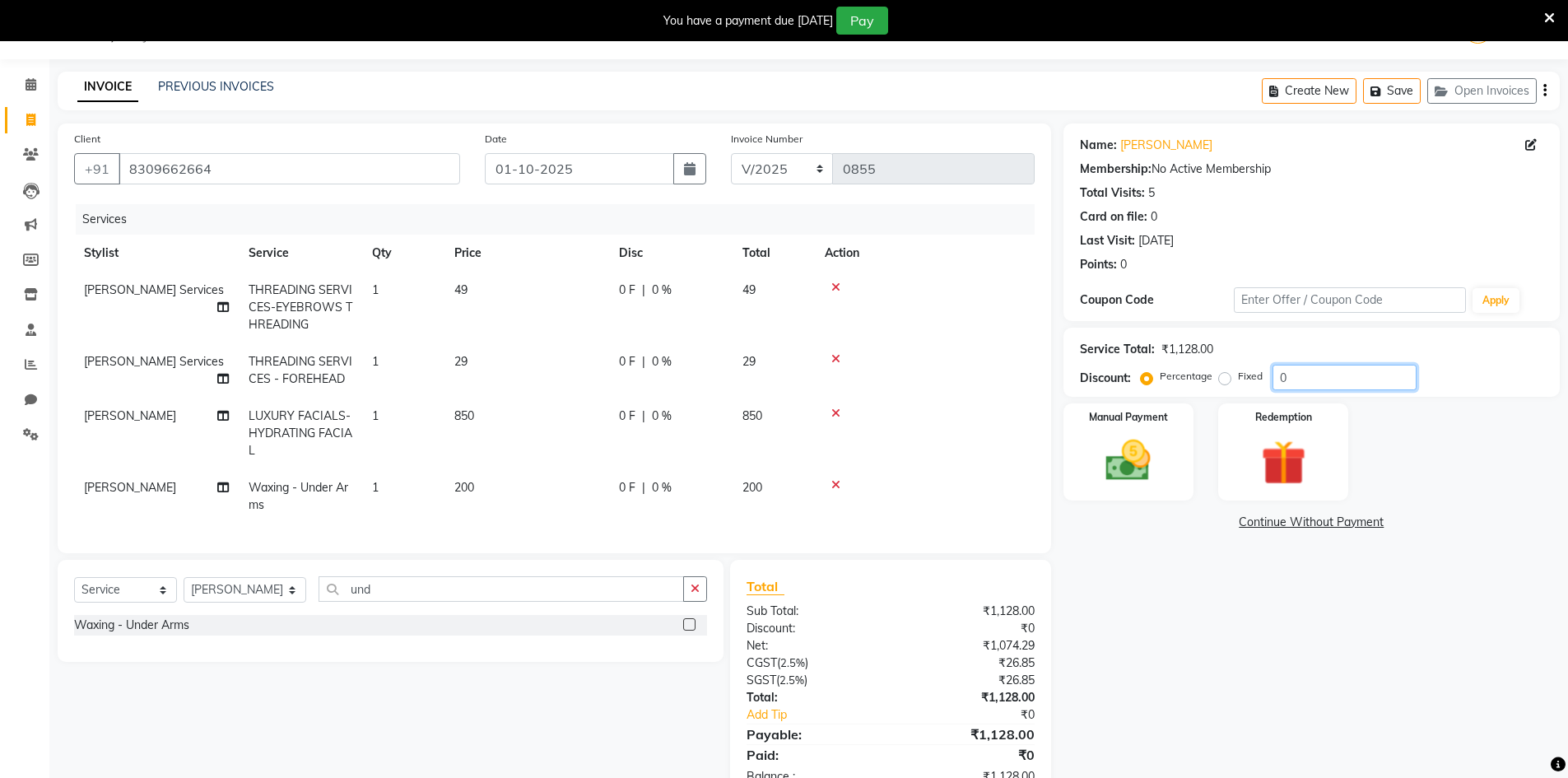
click at [1312, 379] on input "0" at bounding box center [1344, 378] width 144 height 25
type input "30"
click at [632, 490] on span "60 F" at bounding box center [630, 488] width 23 height 18
select select "83690"
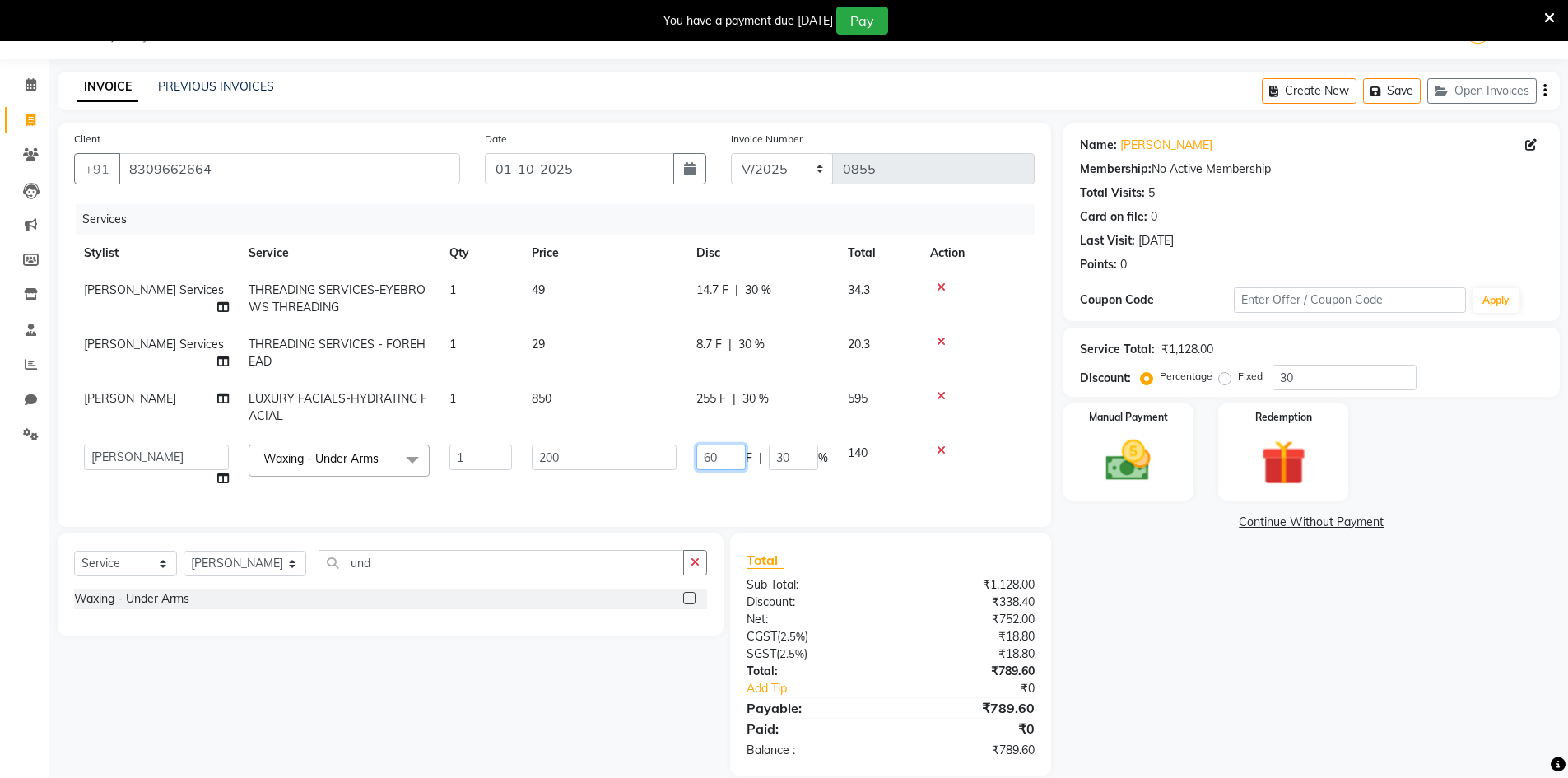
click at [723, 459] on input "60" at bounding box center [721, 458] width 50 height 25
type input "6"
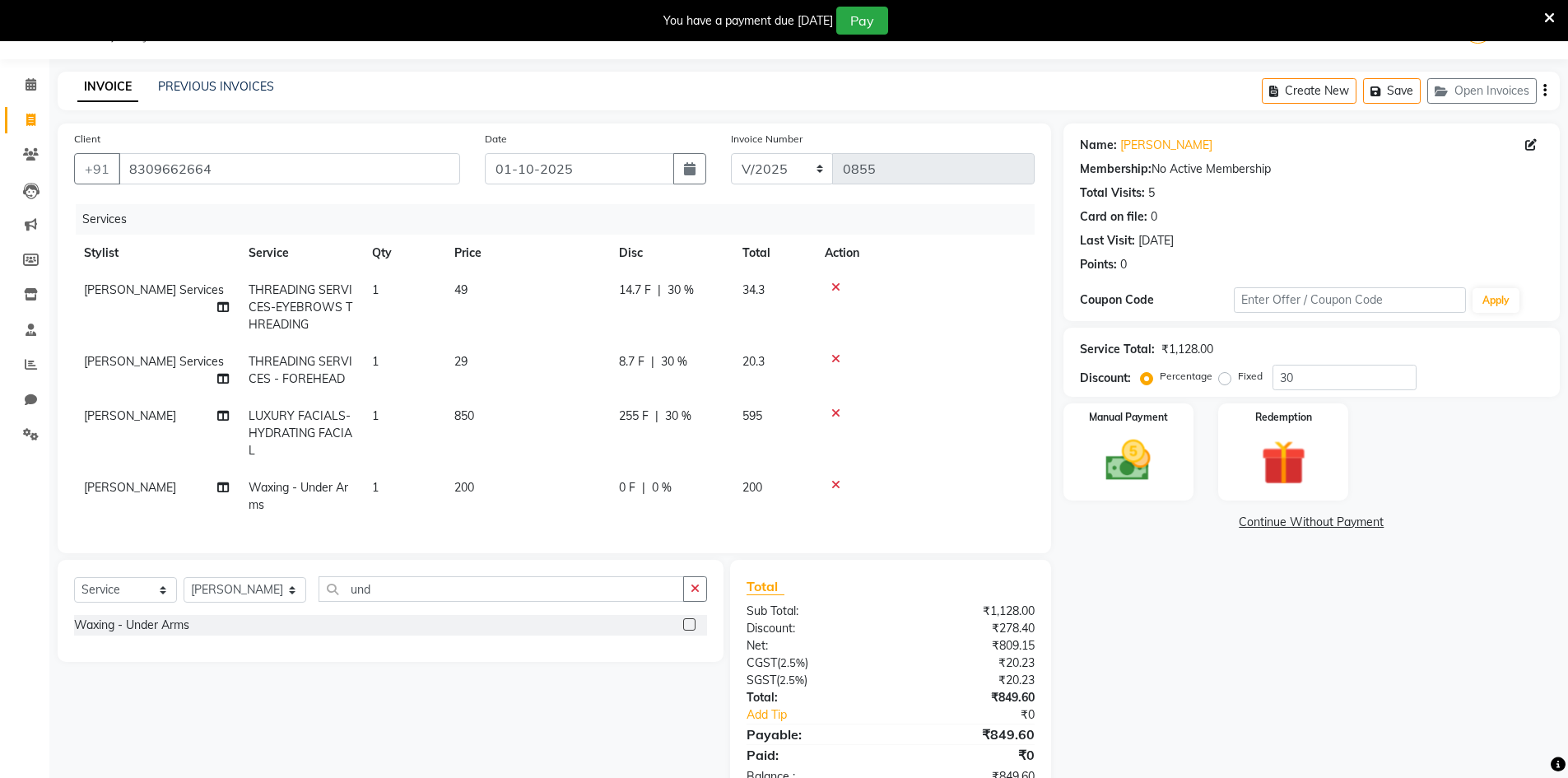
click at [1159, 644] on div "Name: [PERSON_NAME] Membership: No Active Membership Total Visits: 5 Card on fi…" at bounding box center [1317, 463] width 509 height 679
click at [644, 288] on span "14.7 F" at bounding box center [635, 290] width 32 height 18
select select "65299"
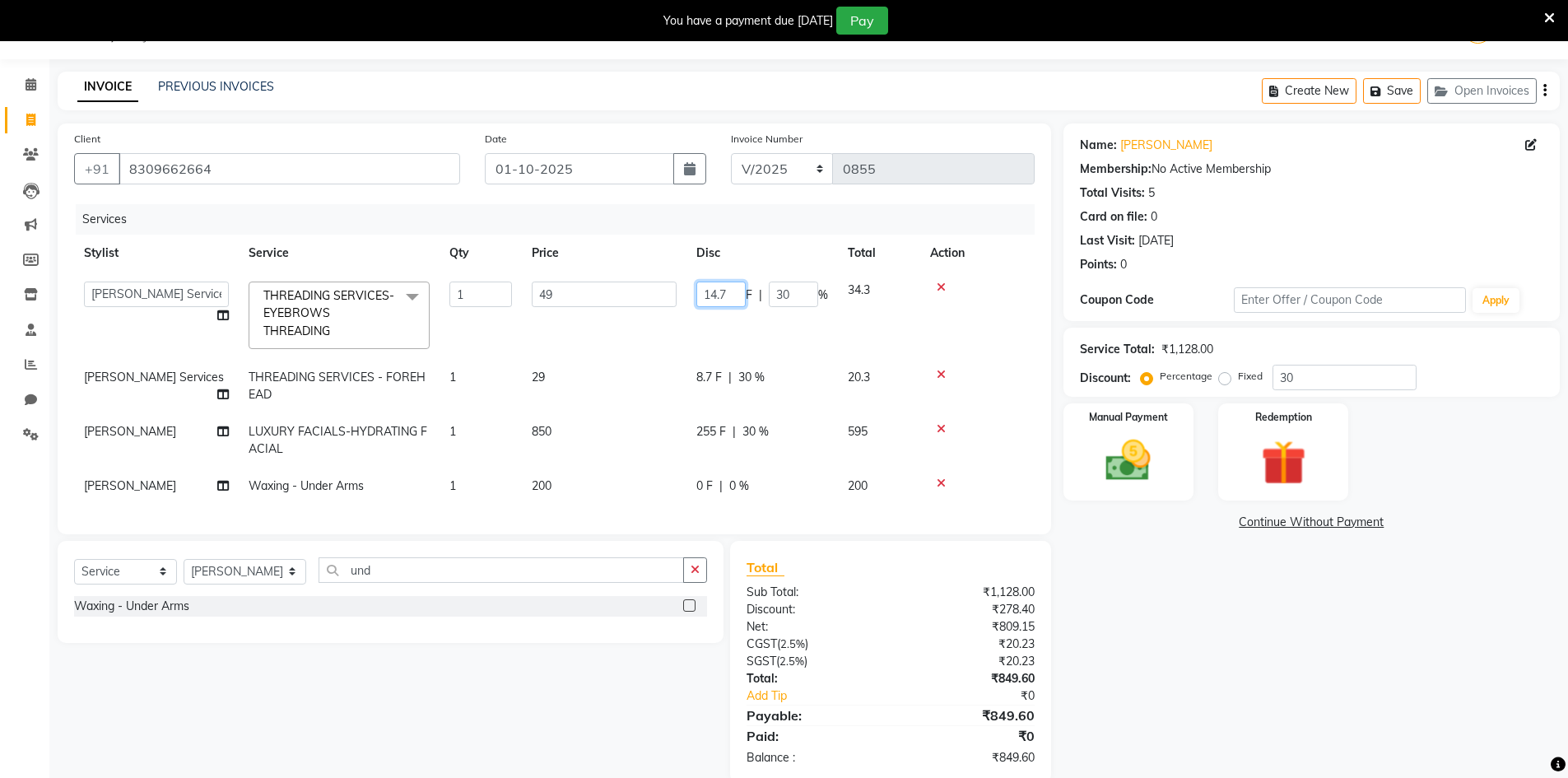
click at [731, 296] on input "14.7" at bounding box center [721, 294] width 50 height 25
type input "1"
click at [716, 372] on td "8.7 F | 30 %" at bounding box center [762, 386] width 151 height 55
select select "65299"
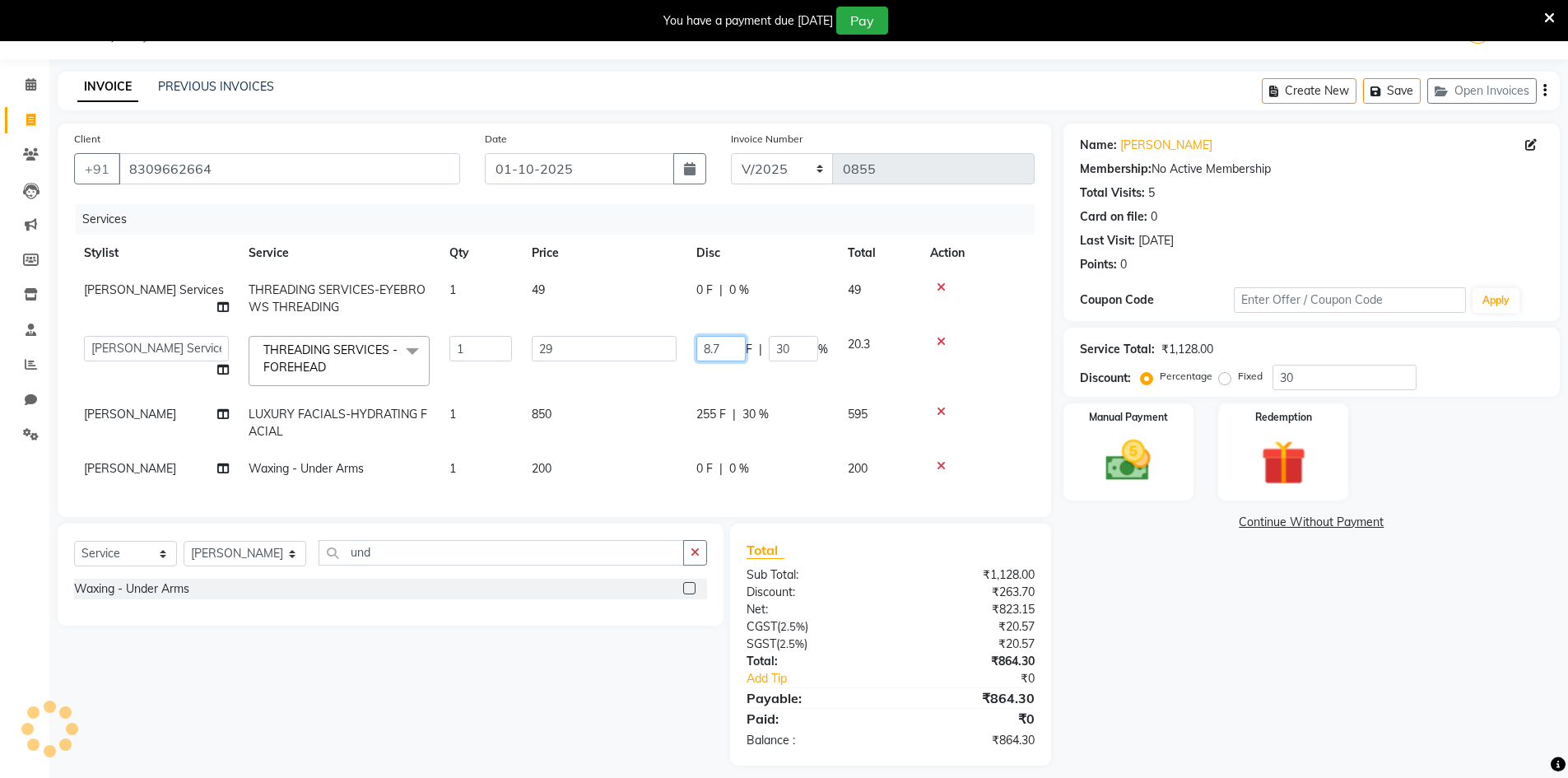
click at [731, 352] on input "8.7" at bounding box center [721, 348] width 50 height 25
type input "8"
click at [1127, 648] on div "Name: [PERSON_NAME] Membership: No Active Membership Total Visits: 5 Card on fi…" at bounding box center [1317, 445] width 509 height 643
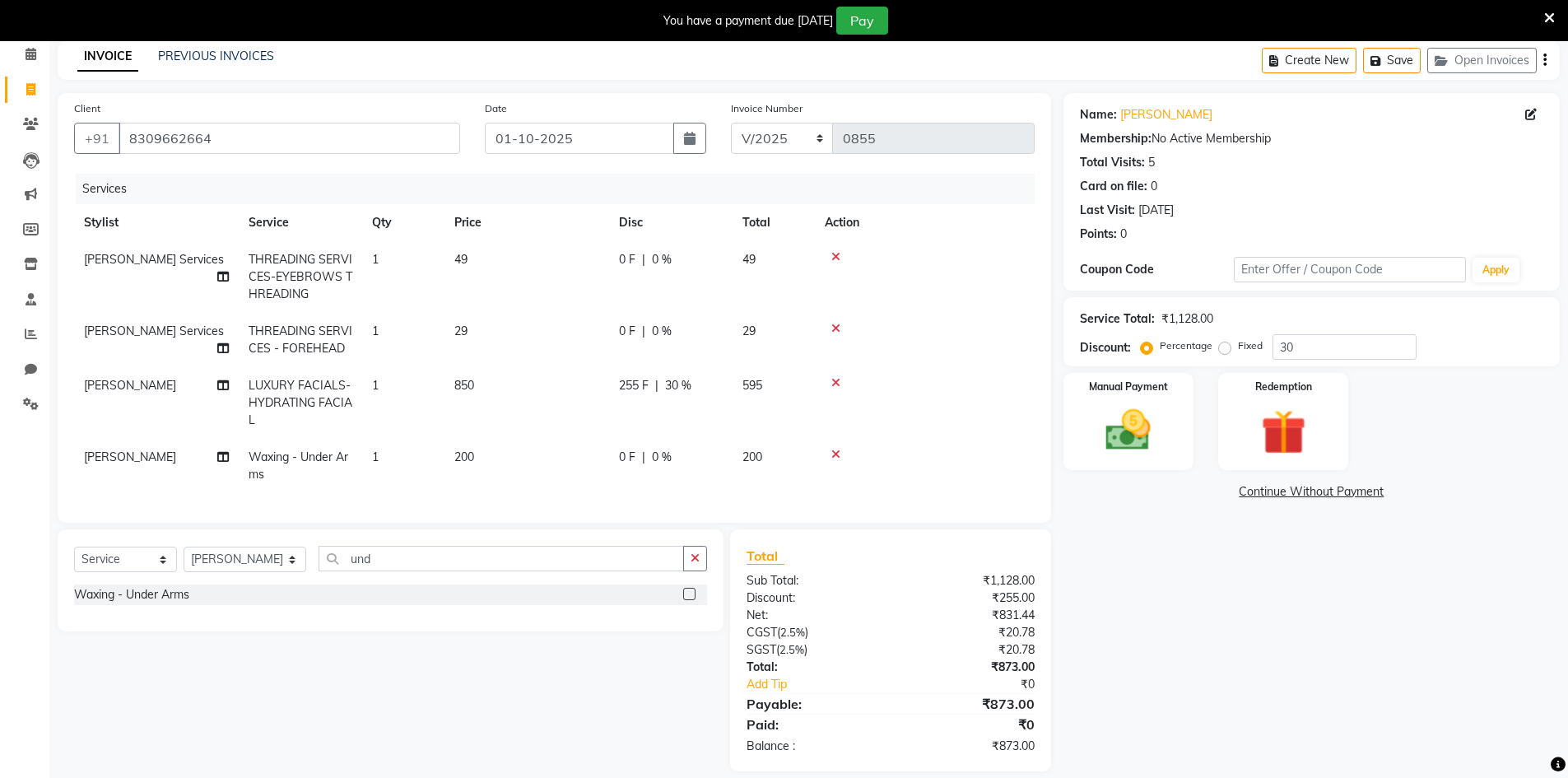
scroll to position [102, 0]
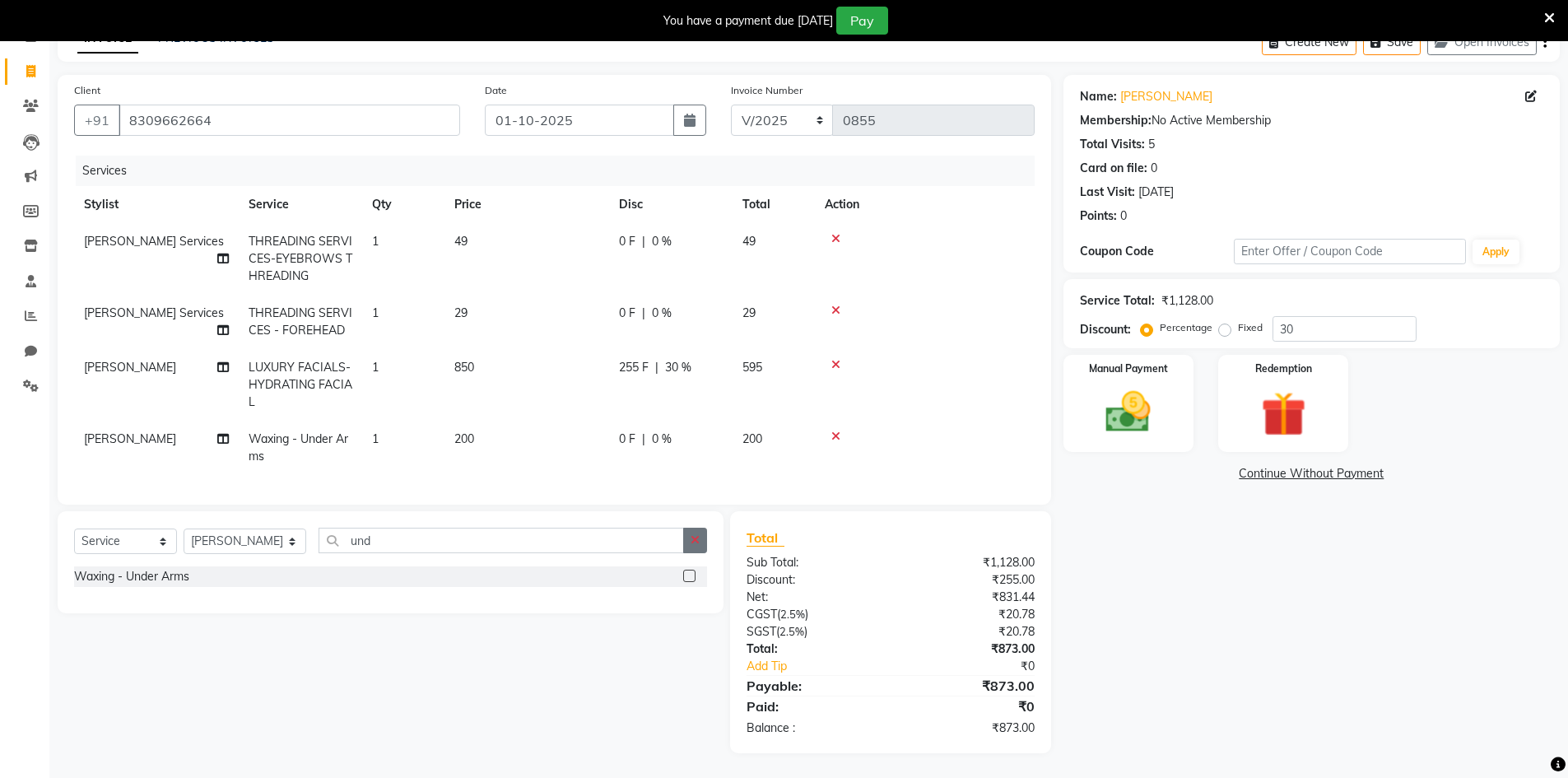
click at [693, 536] on icon "button" at bounding box center [694, 540] width 9 height 12
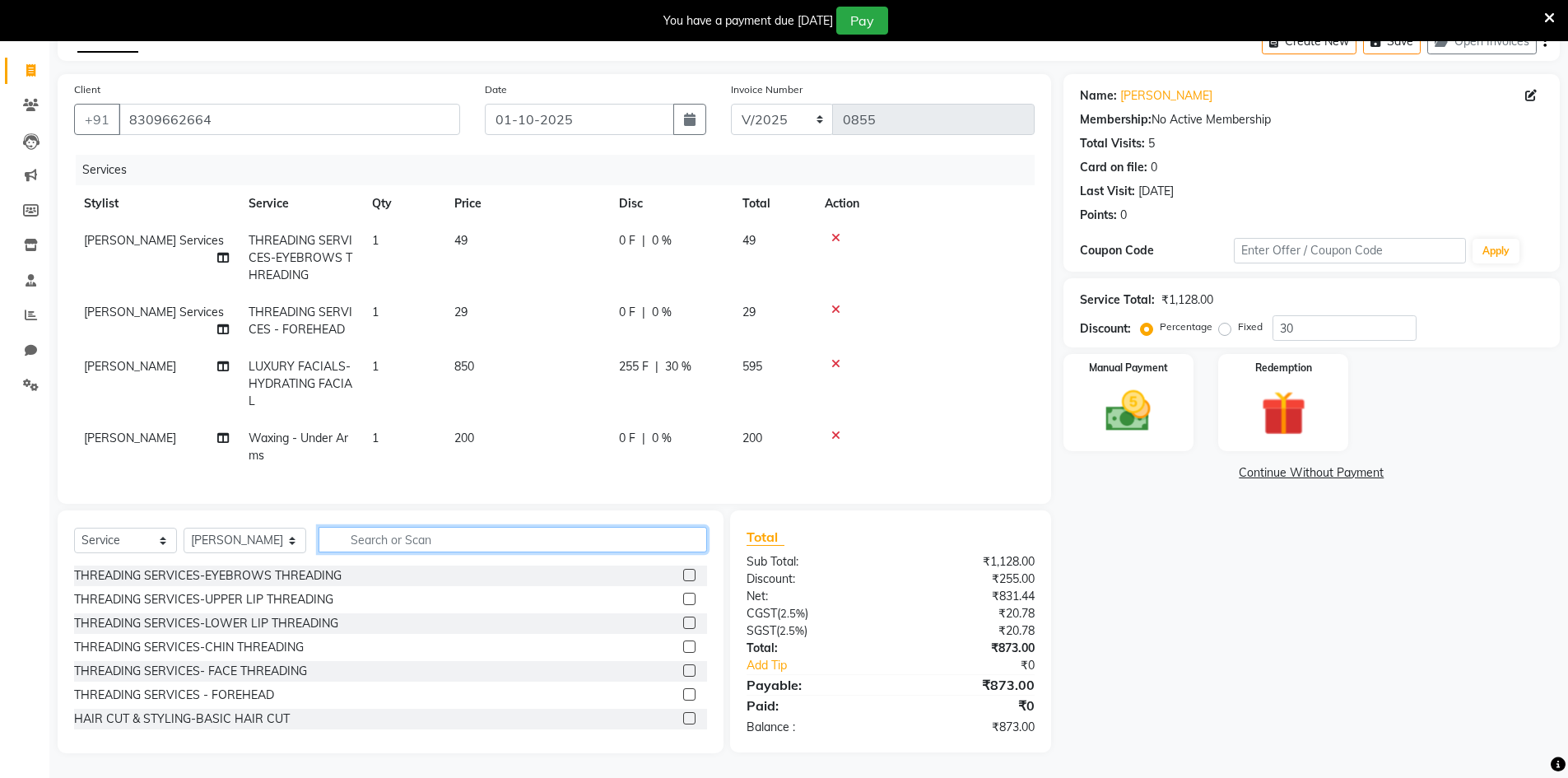
click at [647, 537] on input "text" at bounding box center [513, 540] width 388 height 25
type input "d tan"
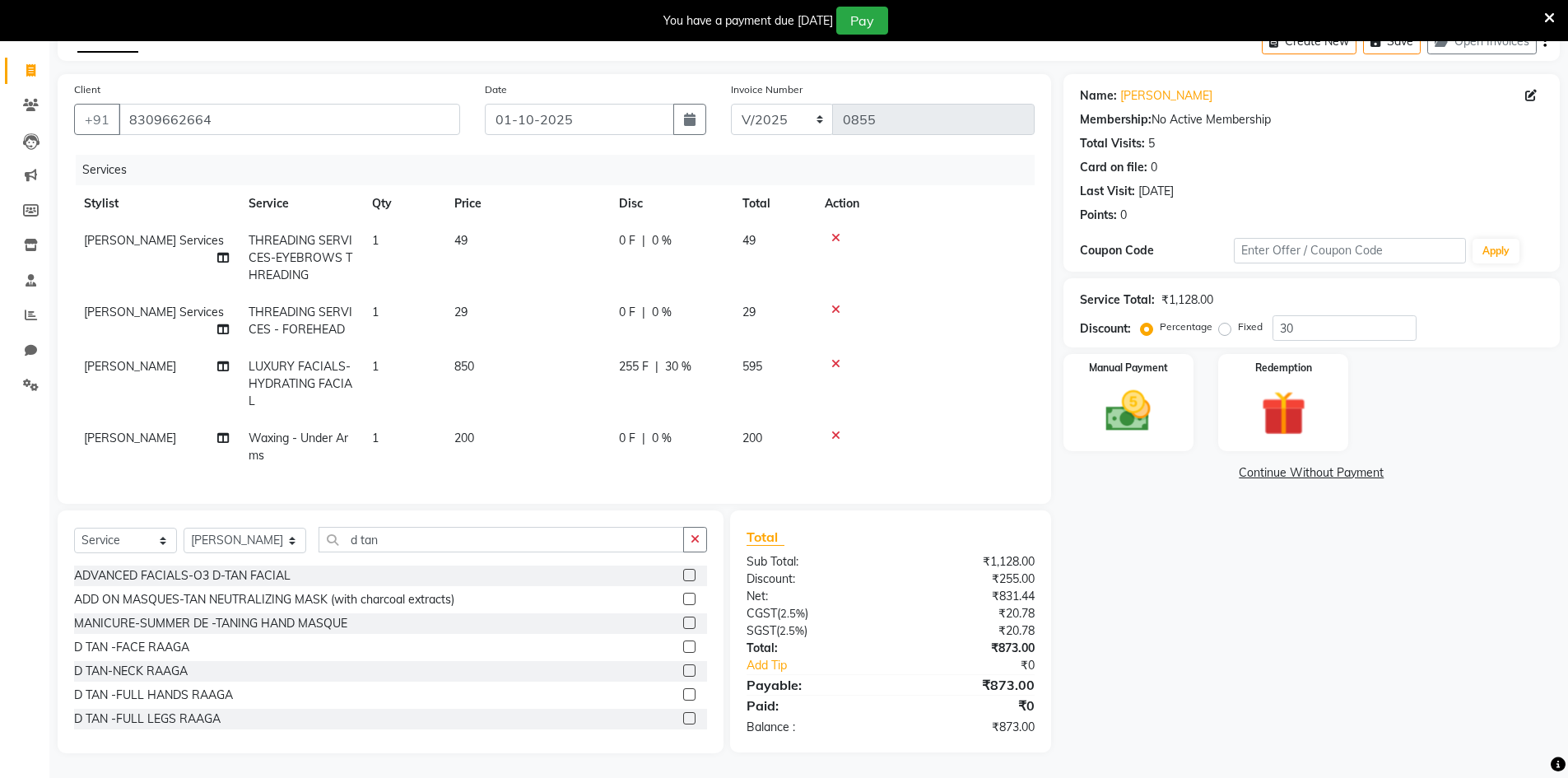
click at [670, 650] on div "D TAN -FACE RAAGA" at bounding box center [390, 648] width 633 height 20
click at [684, 648] on label at bounding box center [689, 647] width 13 height 13
click at [684, 648] on input "checkbox" at bounding box center [689, 648] width 11 height 11
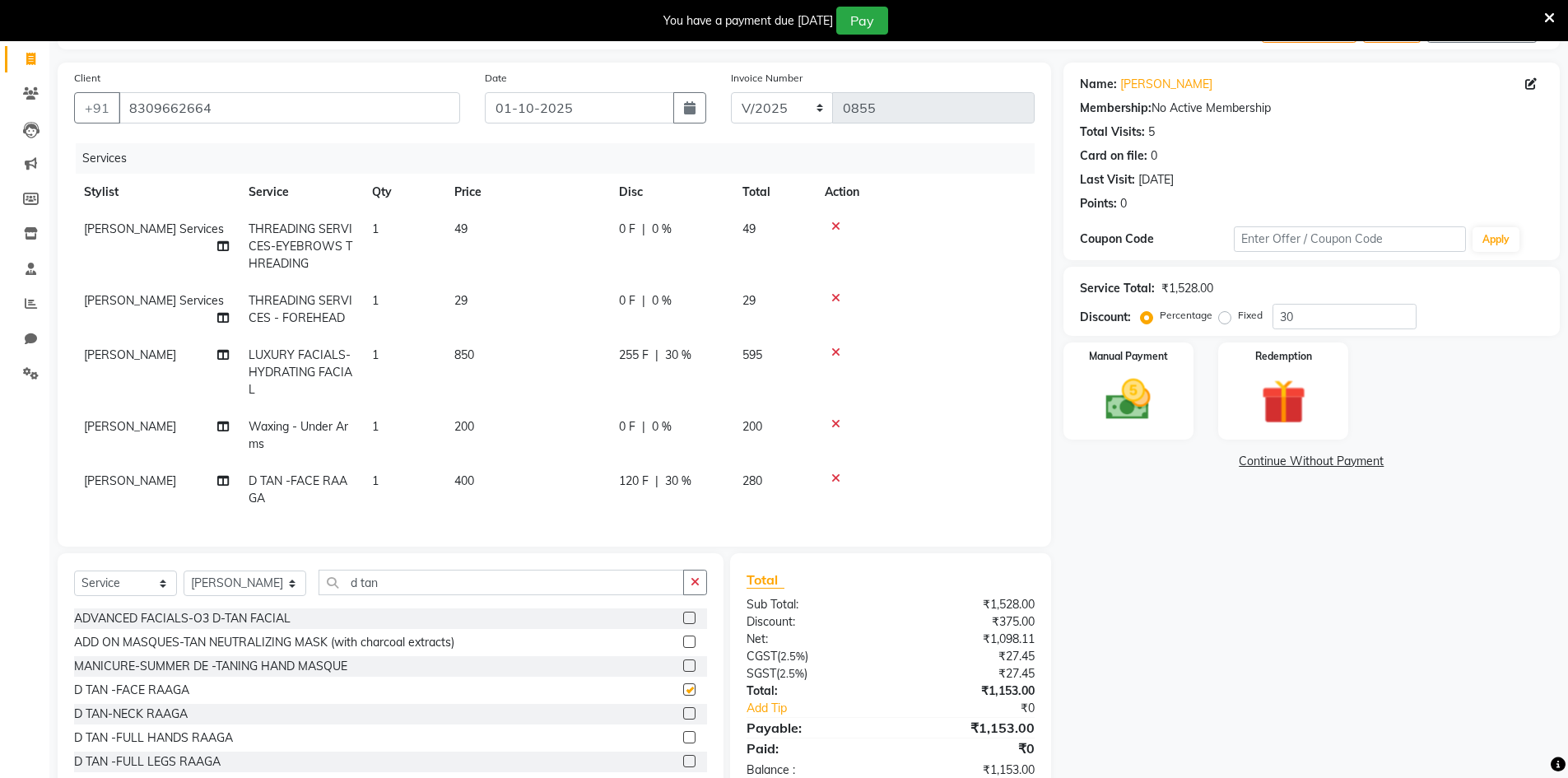
checkbox input "false"
click at [1344, 303] on div "Service Total: ₹1,528.00 Discount: Percentage Fixed 30" at bounding box center [1311, 301] width 463 height 56
click at [1338, 300] on div "Service Total: ₹1,528.00 Discount: Percentage Fixed 30" at bounding box center [1311, 301] width 463 height 56
click at [1335, 306] on input "30" at bounding box center [1344, 316] width 144 height 25
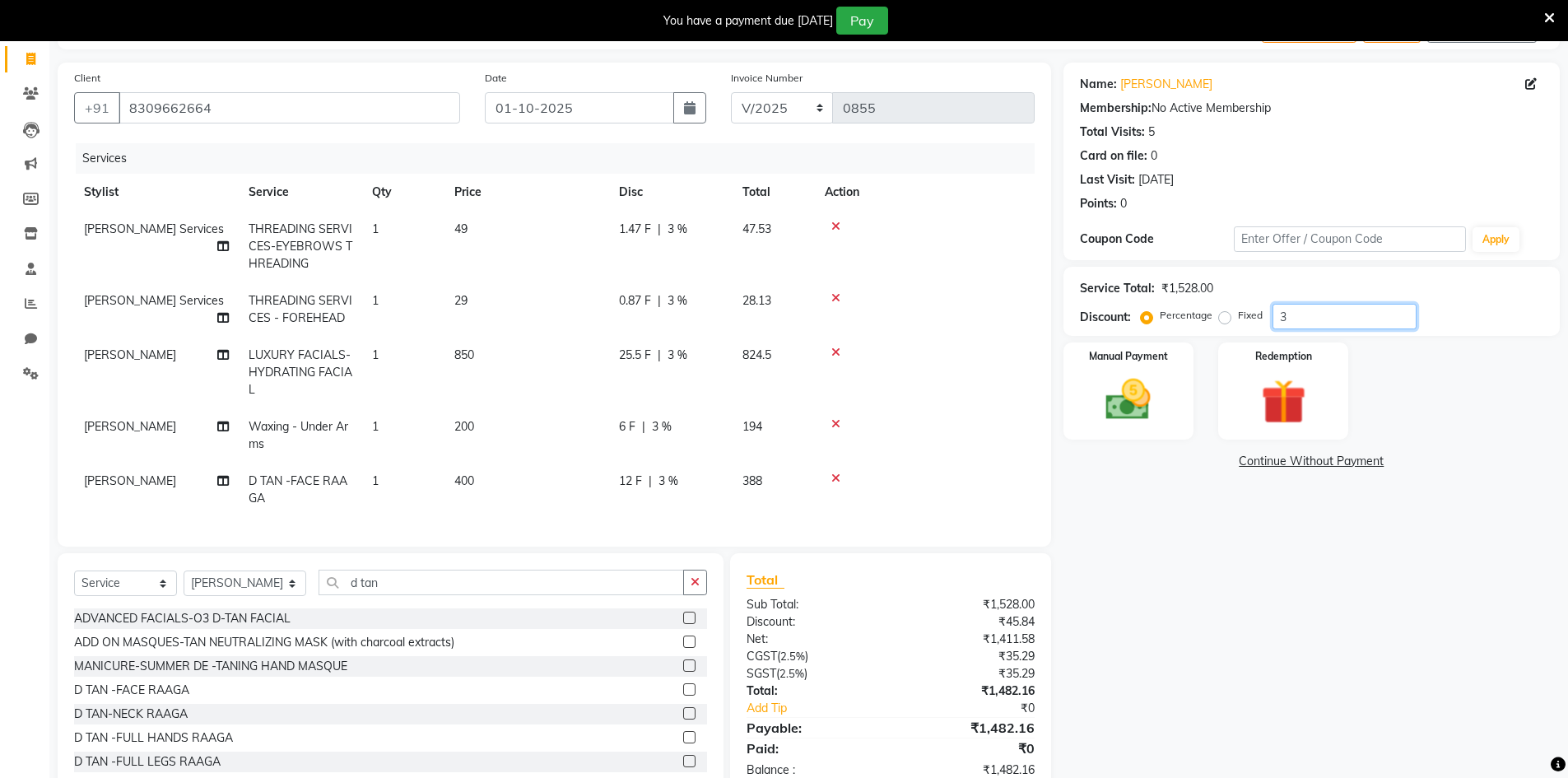
type input "30"
click at [1279, 564] on div "Name: [PERSON_NAME] Membership: No Active Membership Total Visits: 5 Card on fi…" at bounding box center [1317, 429] width 509 height 733
click at [632, 424] on span "60 F" at bounding box center [630, 426] width 23 height 18
select select "83690"
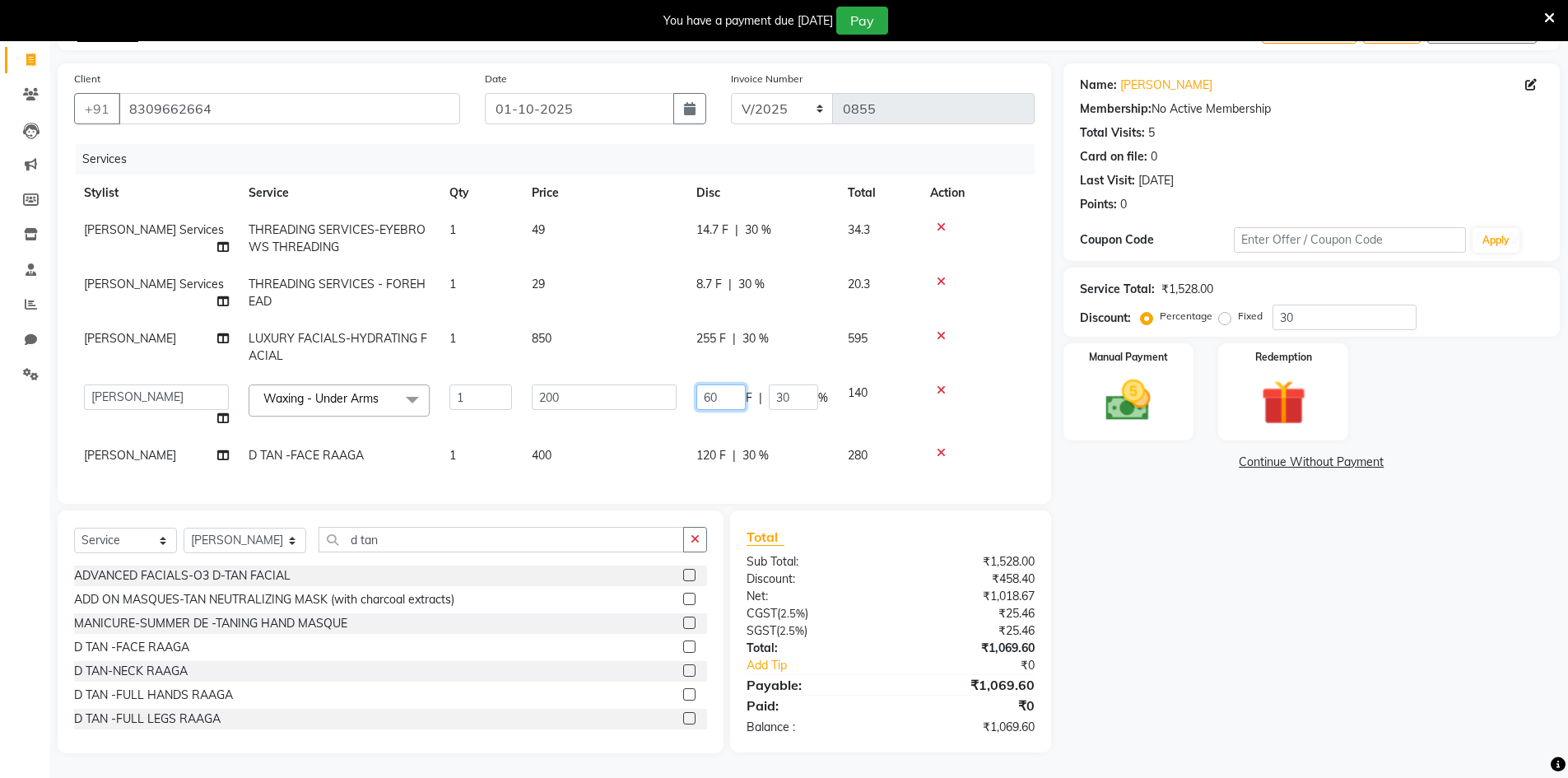
click at [728, 399] on input "60" at bounding box center [721, 397] width 50 height 25
type input "6"
click at [1289, 682] on div "Name: [PERSON_NAME] Membership: No Active Membership Total Visits: 5 Card on fi…" at bounding box center [1317, 408] width 509 height 690
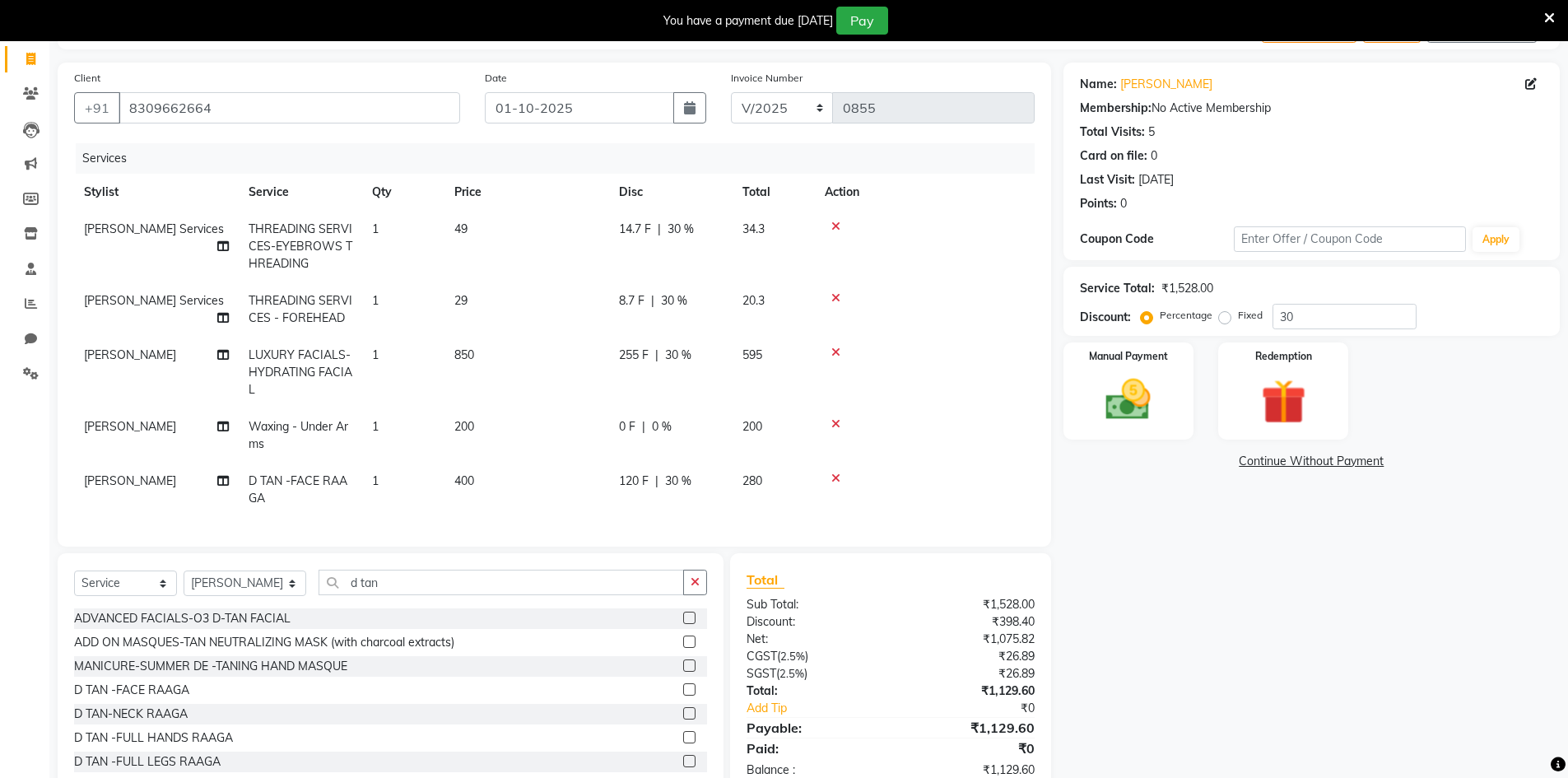
click at [639, 297] on span "8.7 F" at bounding box center [631, 301] width 25 height 18
select select "65299"
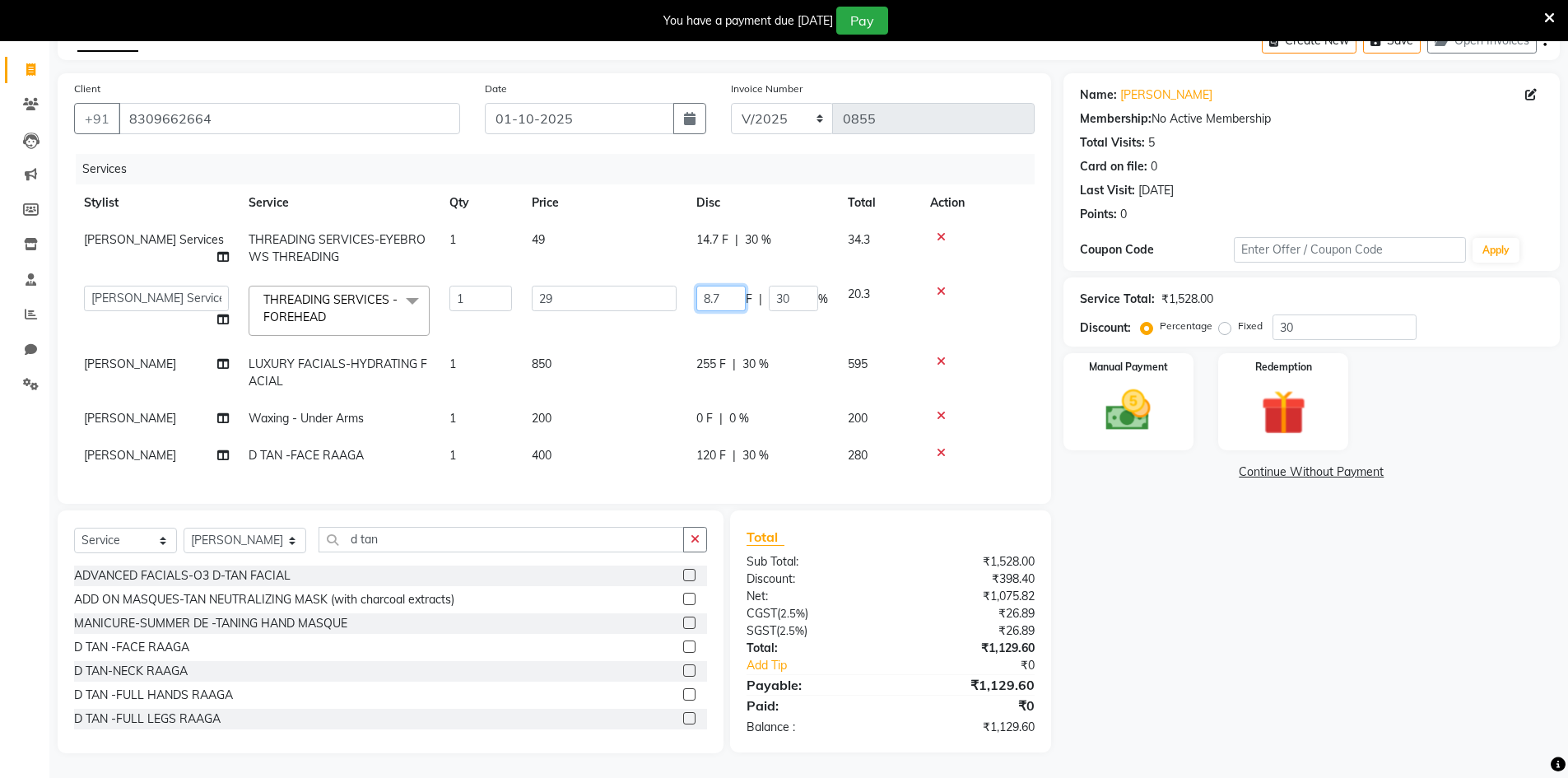
click at [731, 296] on input "8.7" at bounding box center [721, 299] width 50 height 25
type input "8"
click at [1260, 630] on div "Name: [PERSON_NAME] Membership: No Active Membership Total Visits: 5 Card on fi…" at bounding box center [1317, 413] width 509 height 680
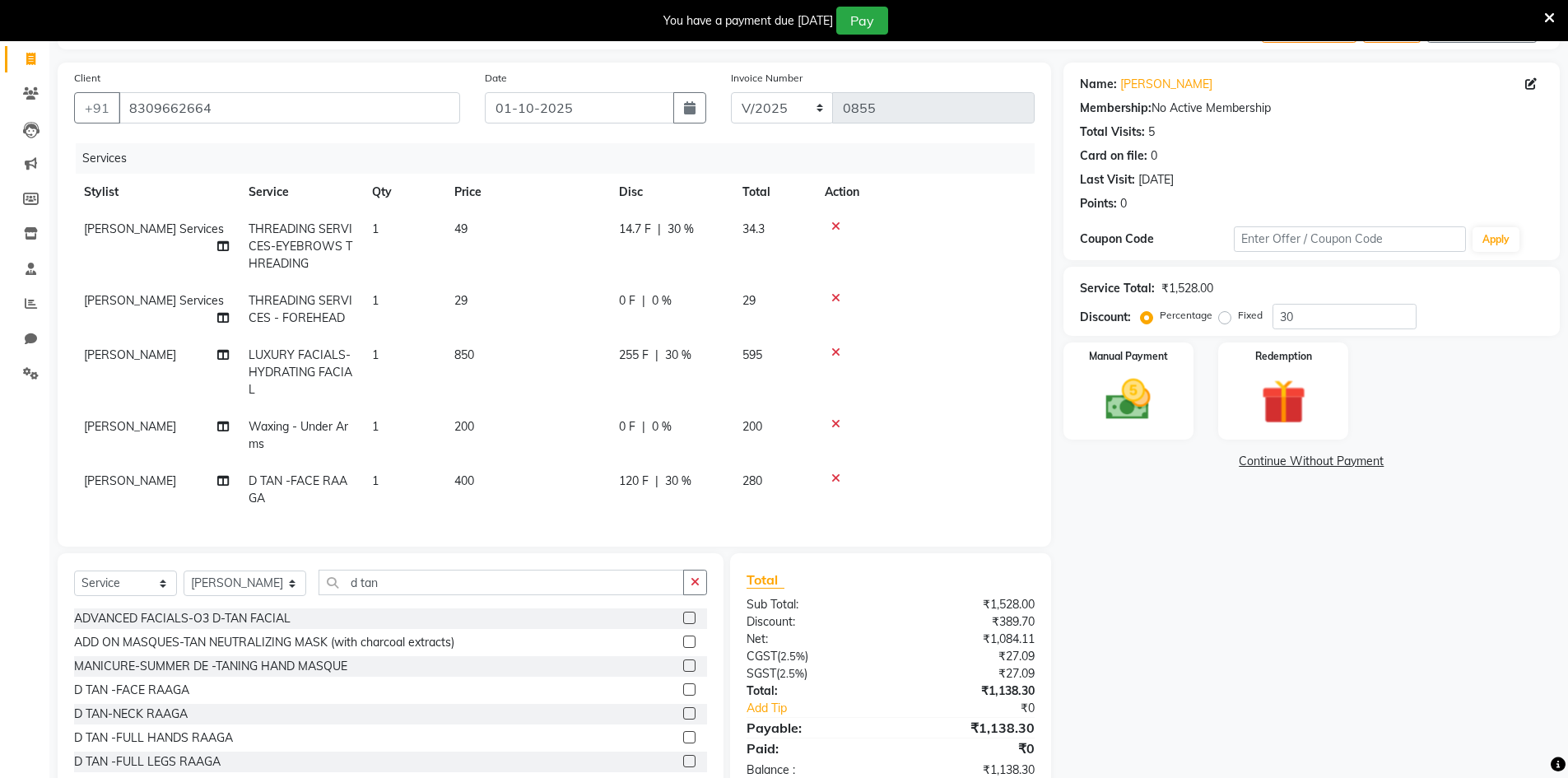
click at [646, 226] on span "14.7 F" at bounding box center [635, 229] width 32 height 18
select select "65299"
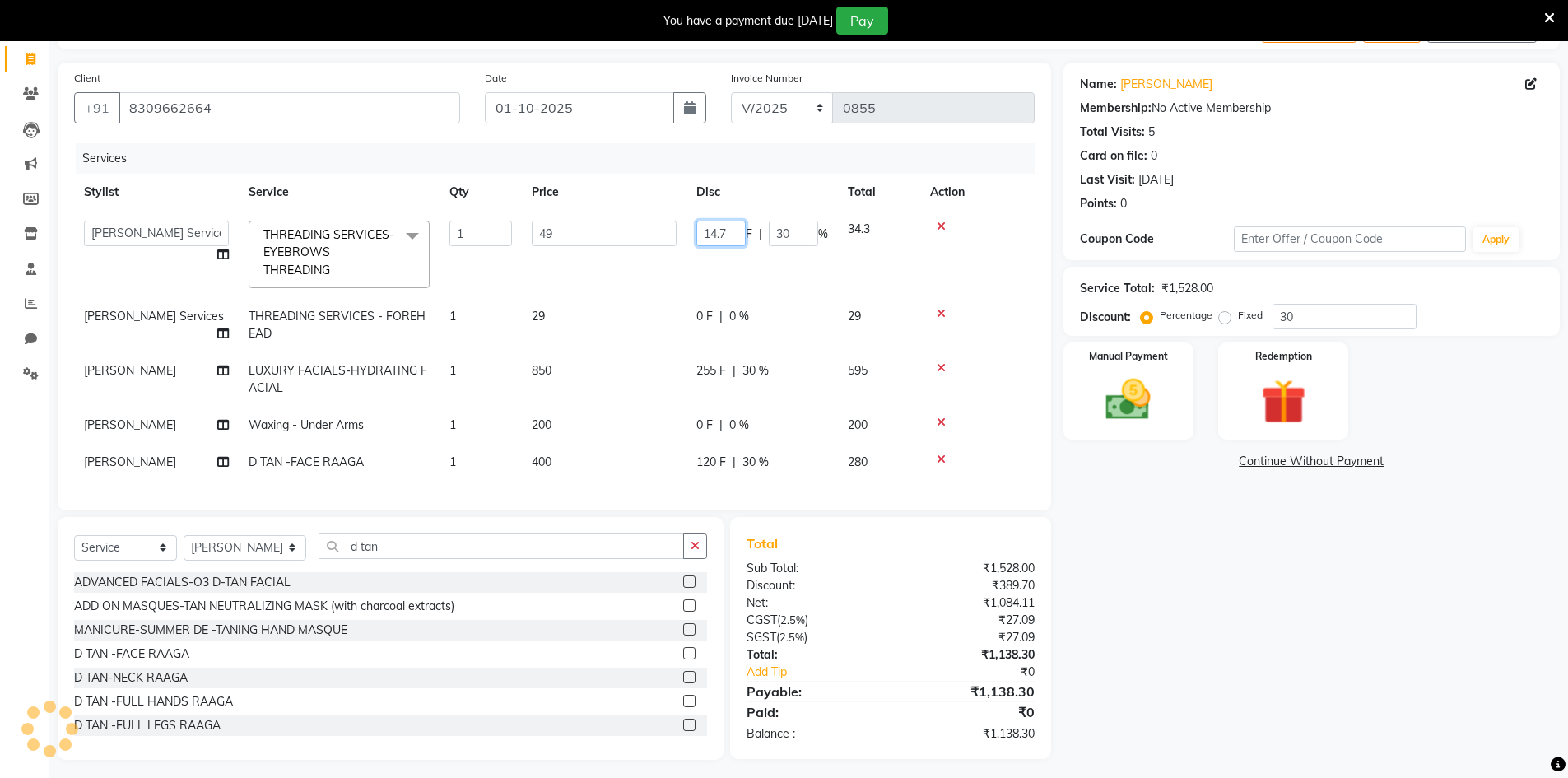
click at [733, 230] on input "14.7" at bounding box center [721, 233] width 50 height 25
type input "1"
click at [1347, 701] on div "Name: [PERSON_NAME] Membership: No Active Membership Total Visits: 5 Card on fi…" at bounding box center [1317, 410] width 509 height 697
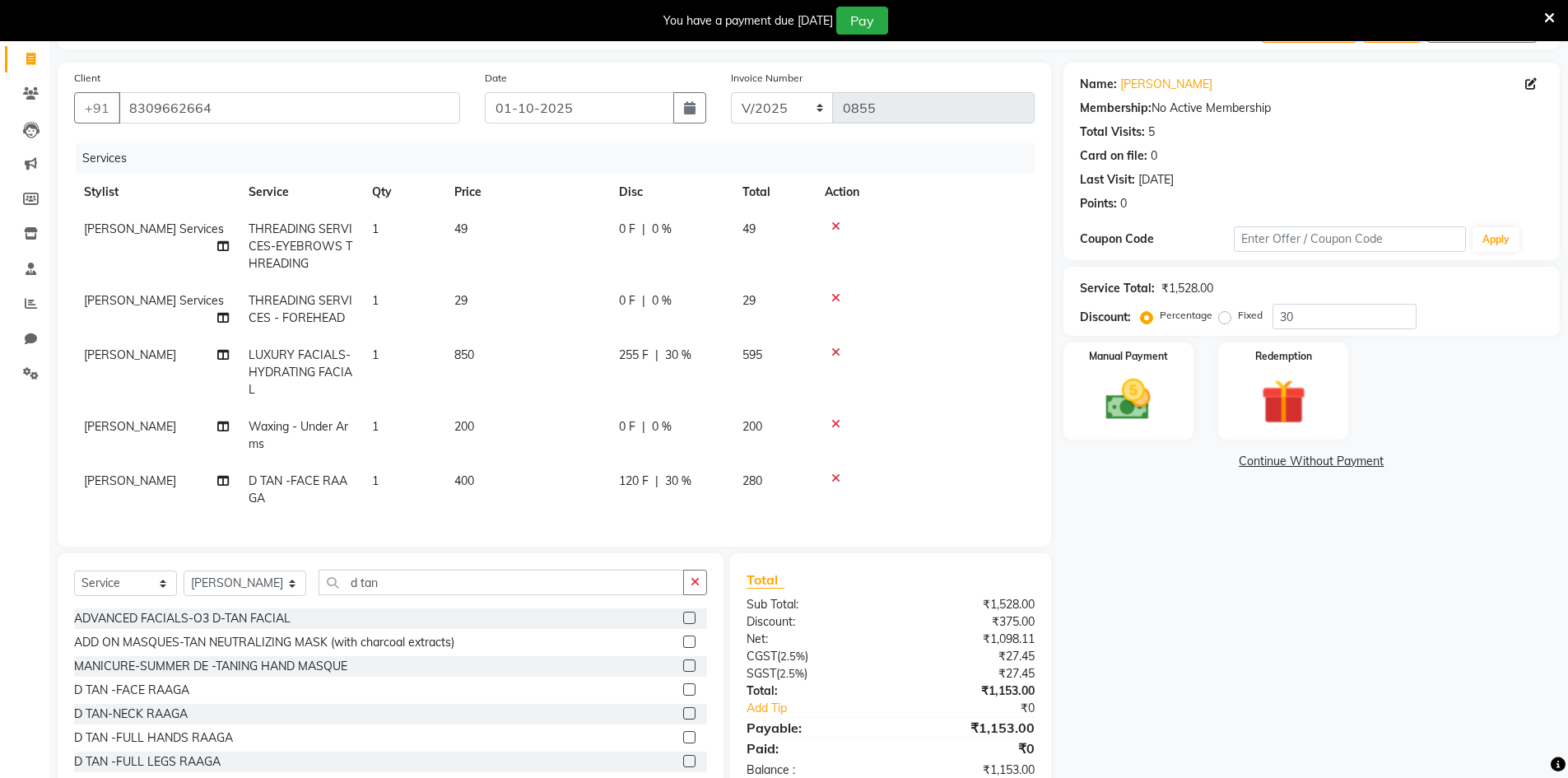
click at [625, 295] on span "0 F" at bounding box center [627, 301] width 17 height 18
select select "65299"
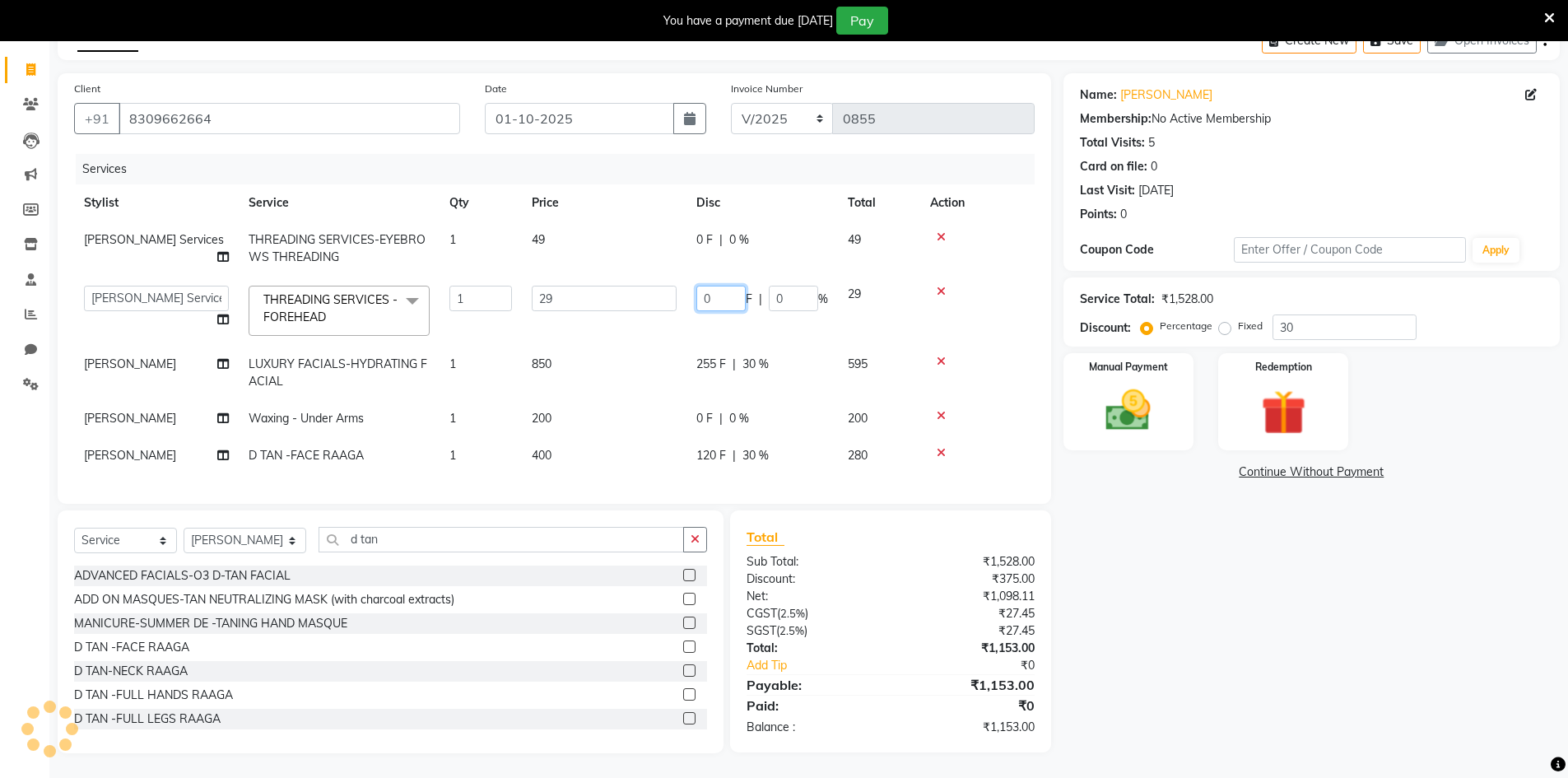
click at [728, 293] on input "0" at bounding box center [721, 299] width 50 height 25
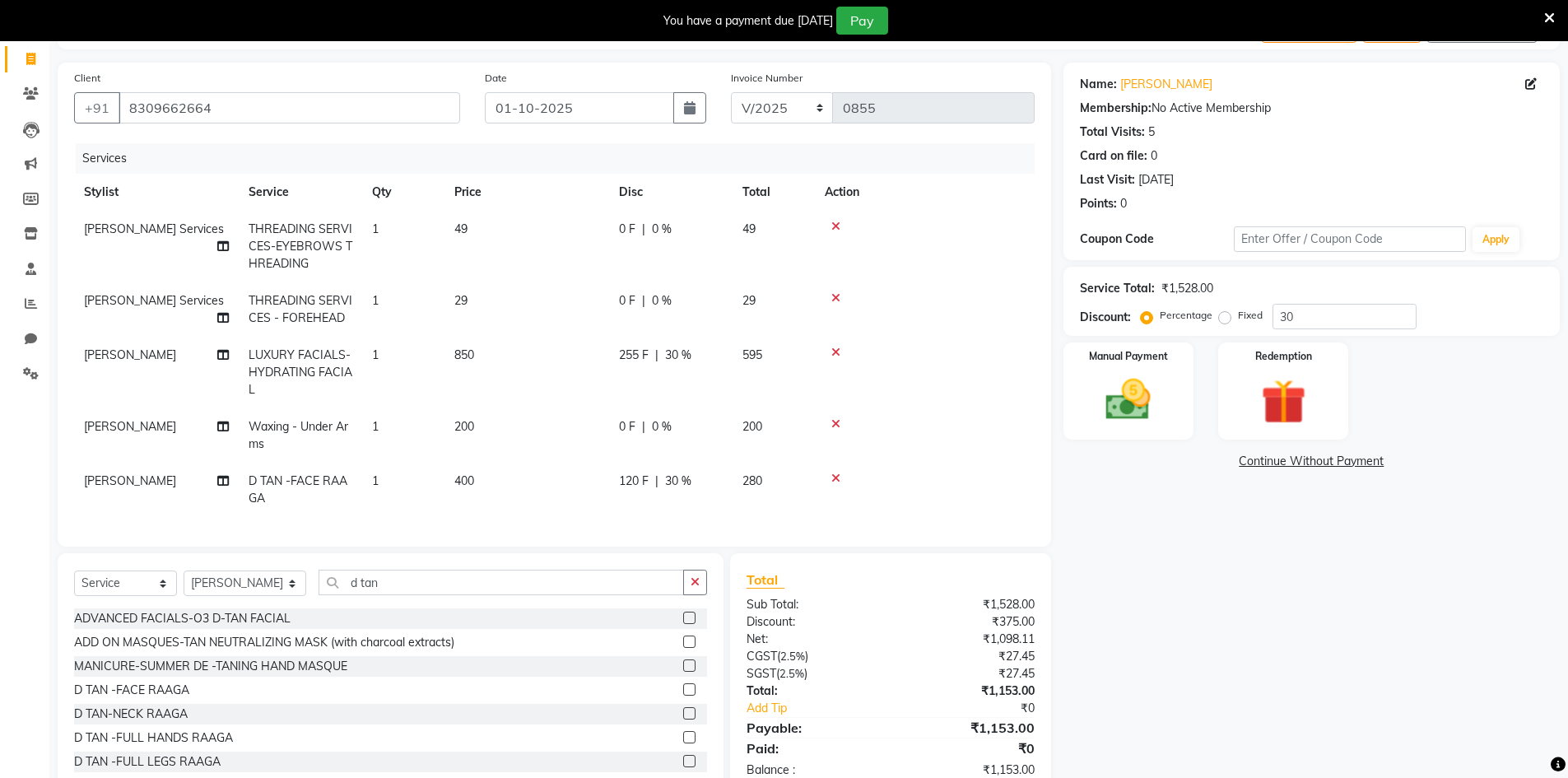
click at [667, 328] on td "0 F | 0 %" at bounding box center [670, 310] width 124 height 55
select select "65299"
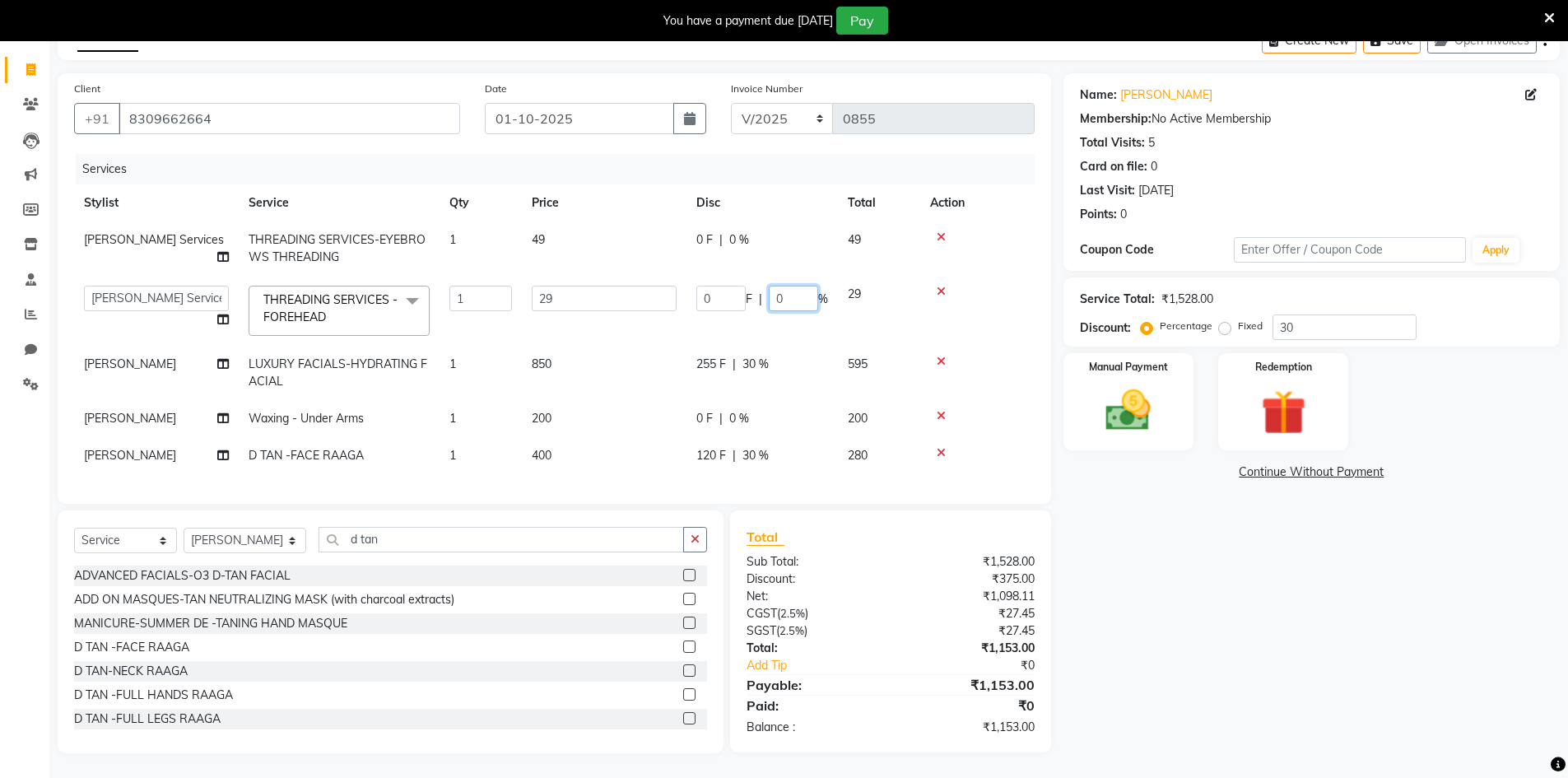
click at [789, 288] on input "0" at bounding box center [793, 299] width 50 height 25
type input "30"
click at [751, 246] on tr "[PERSON_NAME] Services THREADING SERVICES-EYEBROWS THREADING 1 49 0 F | 0 % 49" at bounding box center [554, 248] width 960 height 55
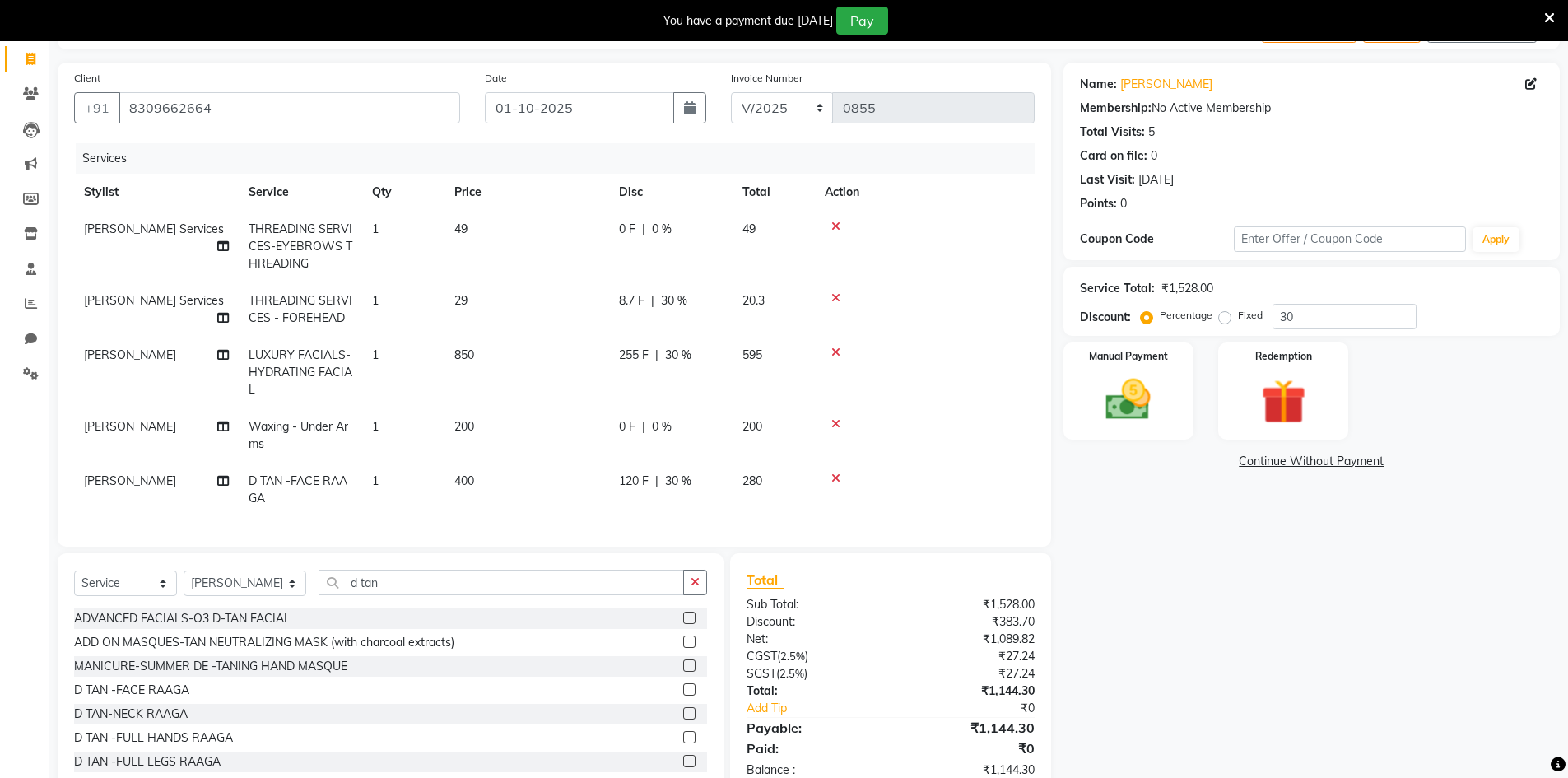
click at [677, 220] on td "0 F | 0 %" at bounding box center [670, 246] width 124 height 71
select select "65299"
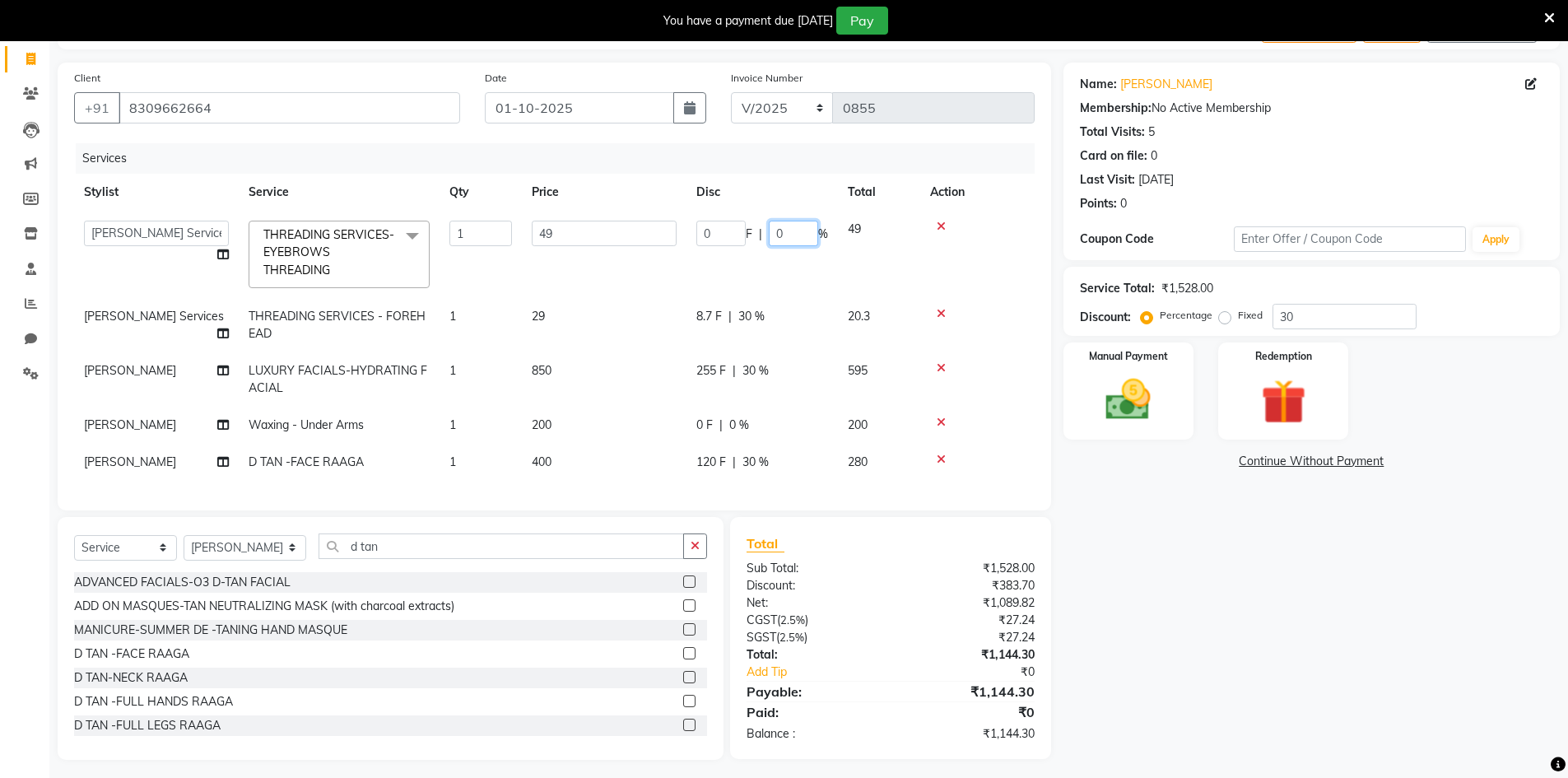
click at [795, 233] on input "0" at bounding box center [793, 233] width 50 height 25
type input "30"
click at [1124, 591] on div "Name: [PERSON_NAME] Membership: No Active Membership Total Visits: 5 Card on fi…" at bounding box center [1317, 410] width 509 height 697
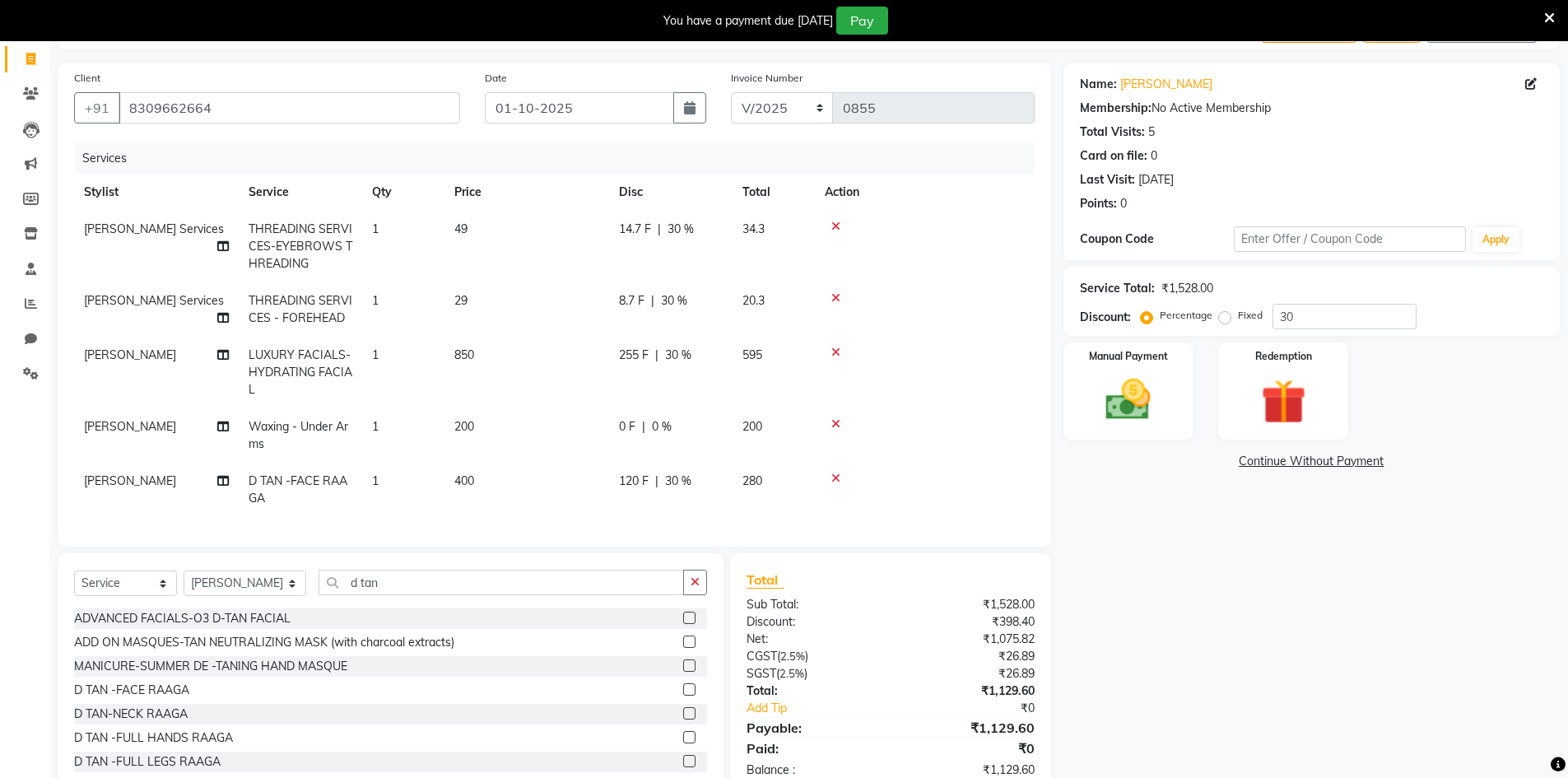
click at [673, 368] on td "255 F | 30 %" at bounding box center [670, 372] width 124 height 71
select select "83690"
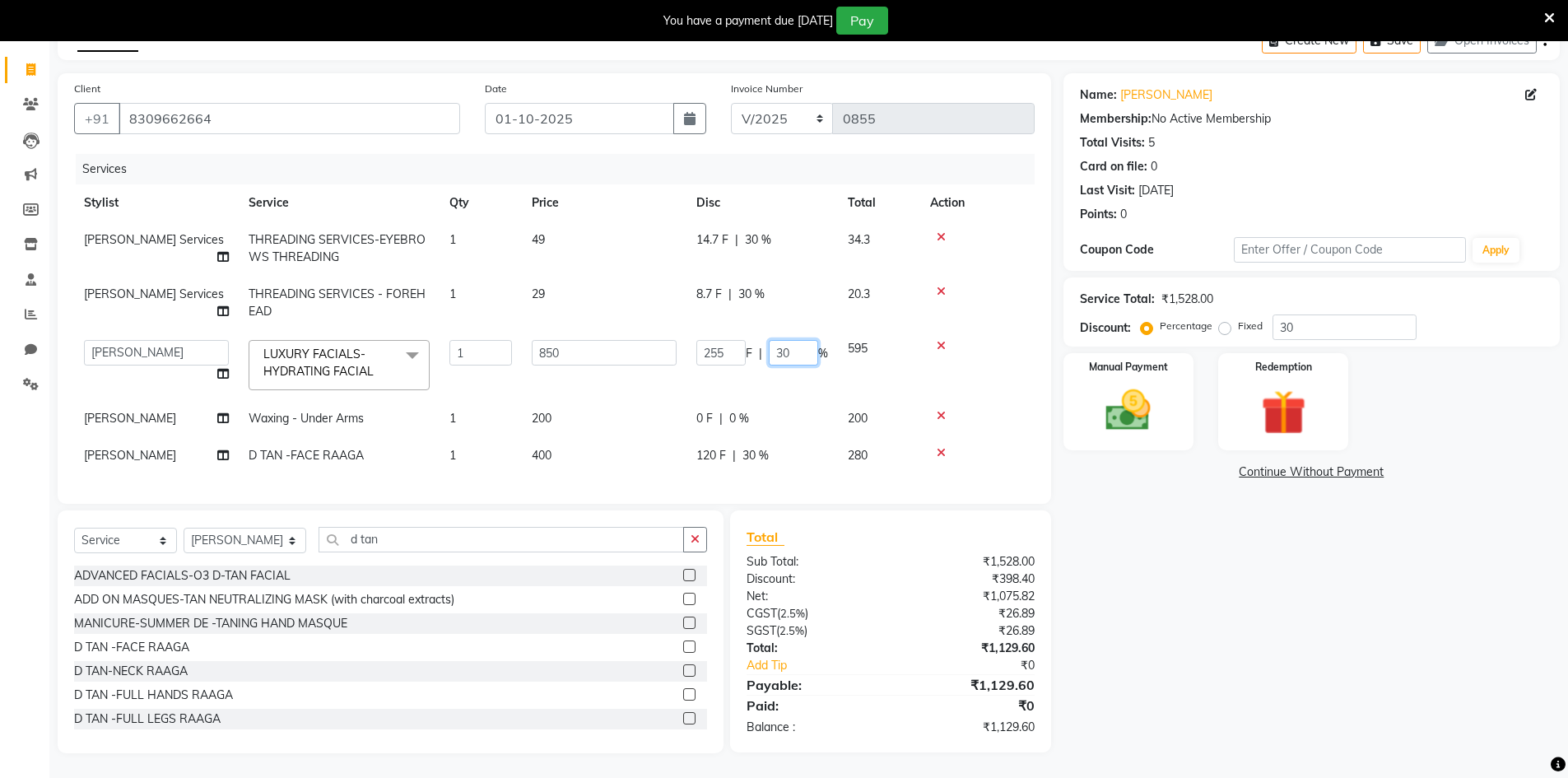
click at [804, 340] on input "30" at bounding box center [793, 352] width 50 height 25
type input "35"
click at [1084, 579] on div "Name: [PERSON_NAME] Membership: No Active Membership Total Visits: 5 Card on fi…" at bounding box center [1317, 413] width 509 height 680
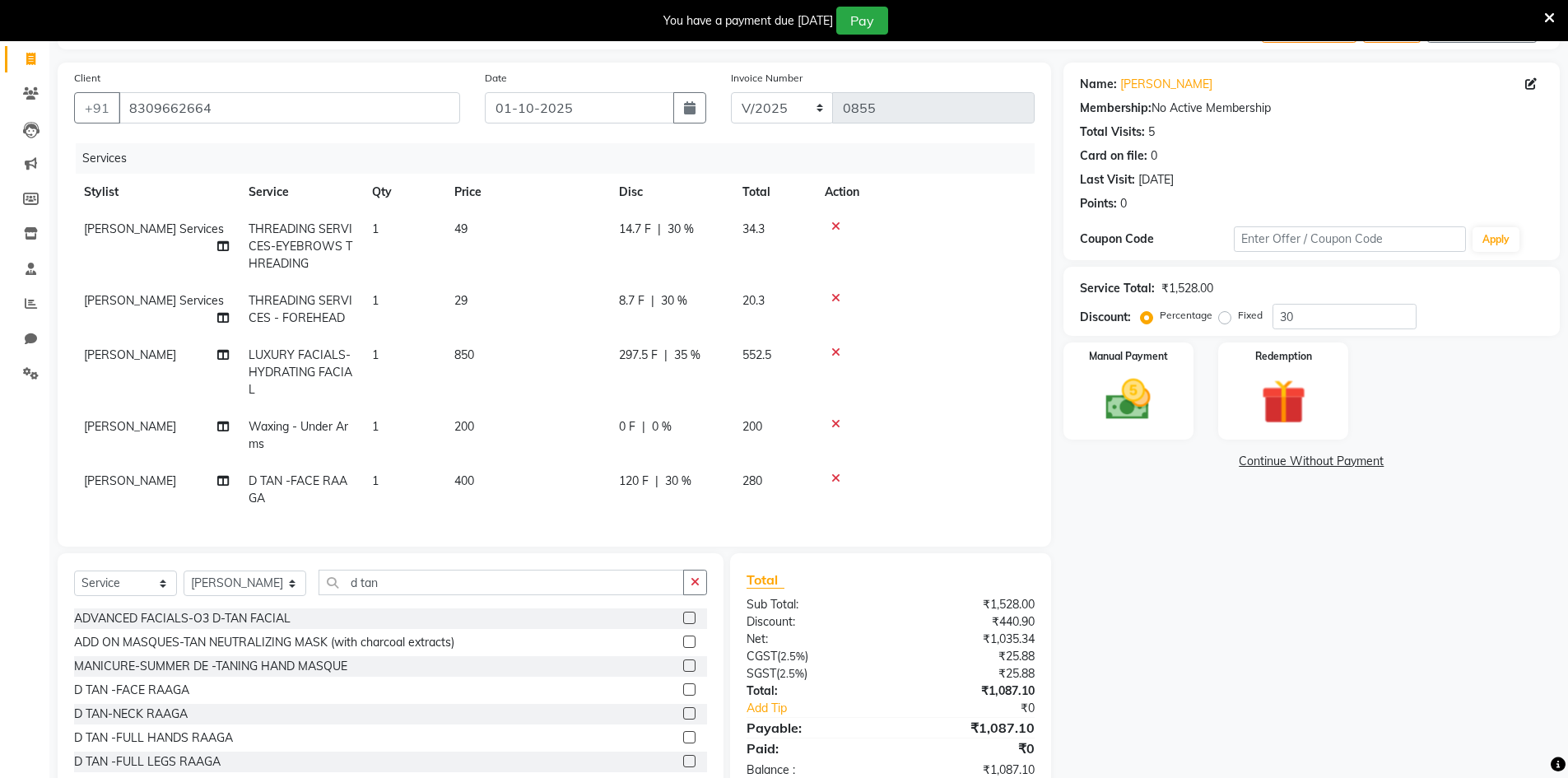
click at [697, 370] on td "297.5 F | 35 %" at bounding box center [670, 372] width 124 height 71
select select "83690"
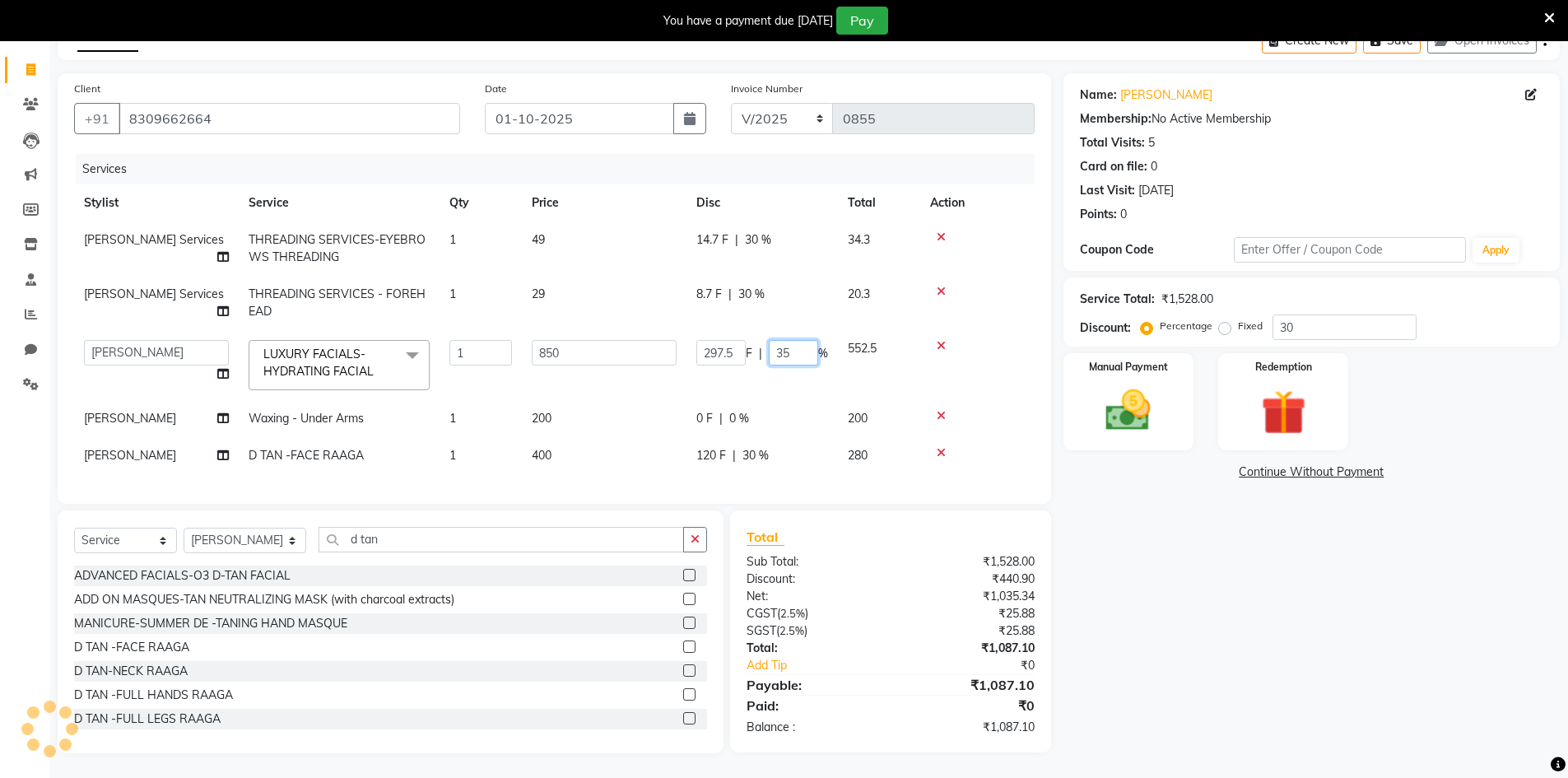
click at [800, 344] on input "35" at bounding box center [793, 352] width 50 height 25
type input "32"
click at [1196, 628] on div "Name: [PERSON_NAME] Membership: No Active Membership Total Visits: 5 Card on fi…" at bounding box center [1317, 413] width 509 height 680
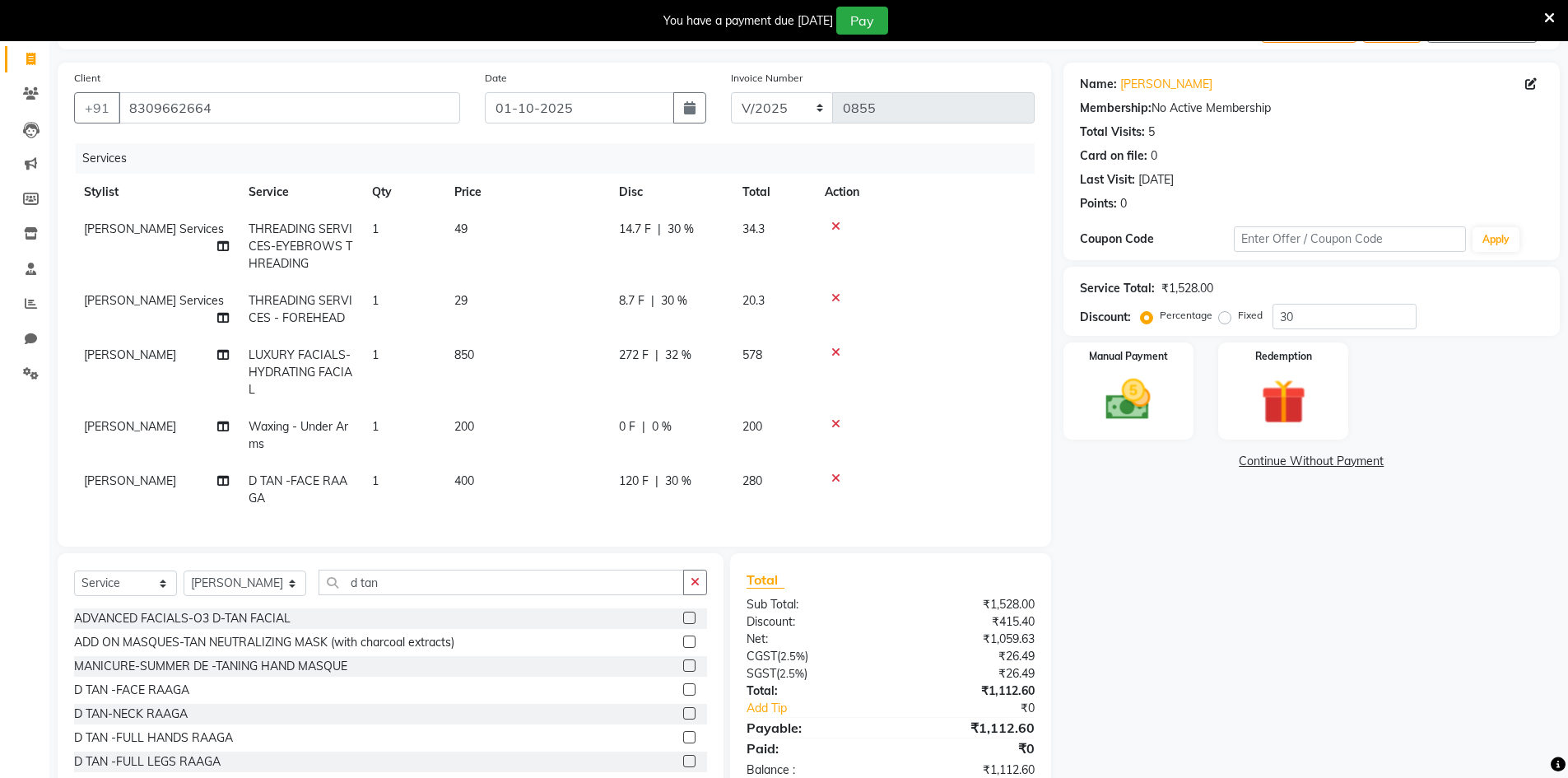
click at [685, 363] on span "32 %" at bounding box center [678, 355] width 26 height 18
select select "83690"
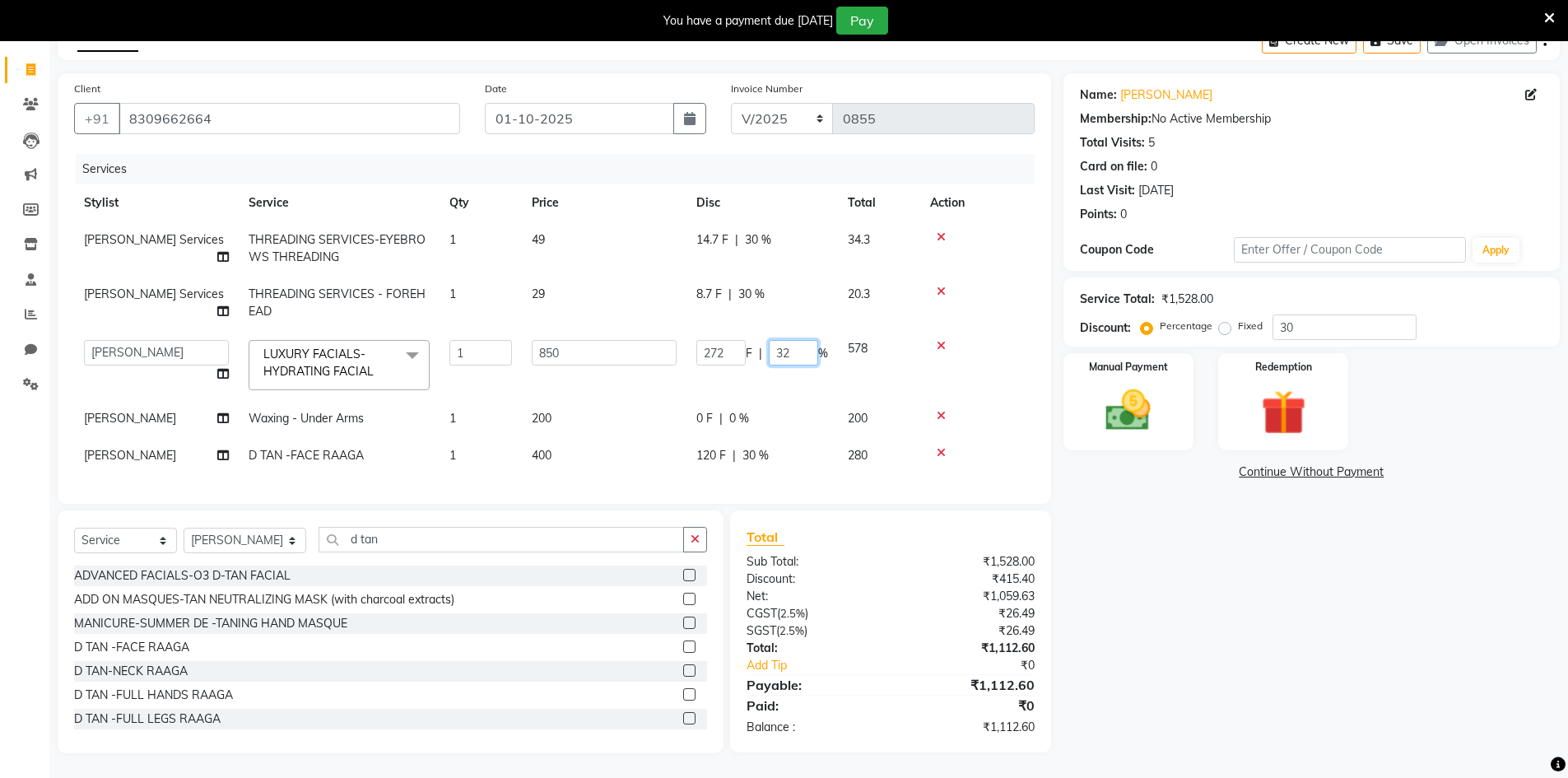
click at [804, 347] on input "32" at bounding box center [793, 352] width 50 height 25
type input "31"
click at [1150, 627] on div "Name: [PERSON_NAME] Membership: No Active Membership Total Visits: 5 Card on fi…" at bounding box center [1317, 413] width 509 height 680
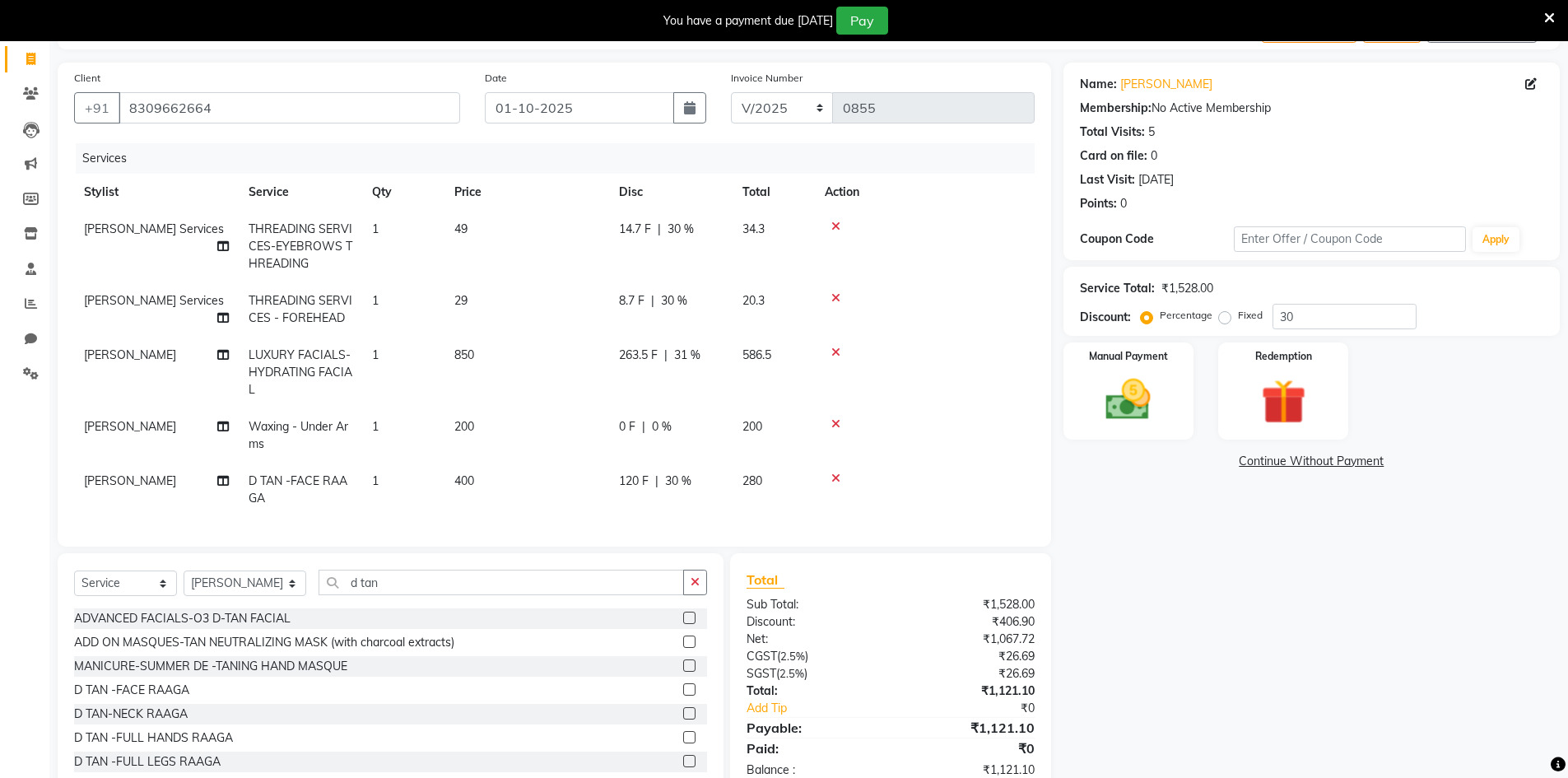
click at [685, 360] on span "31 %" at bounding box center [687, 355] width 26 height 18
select select "83690"
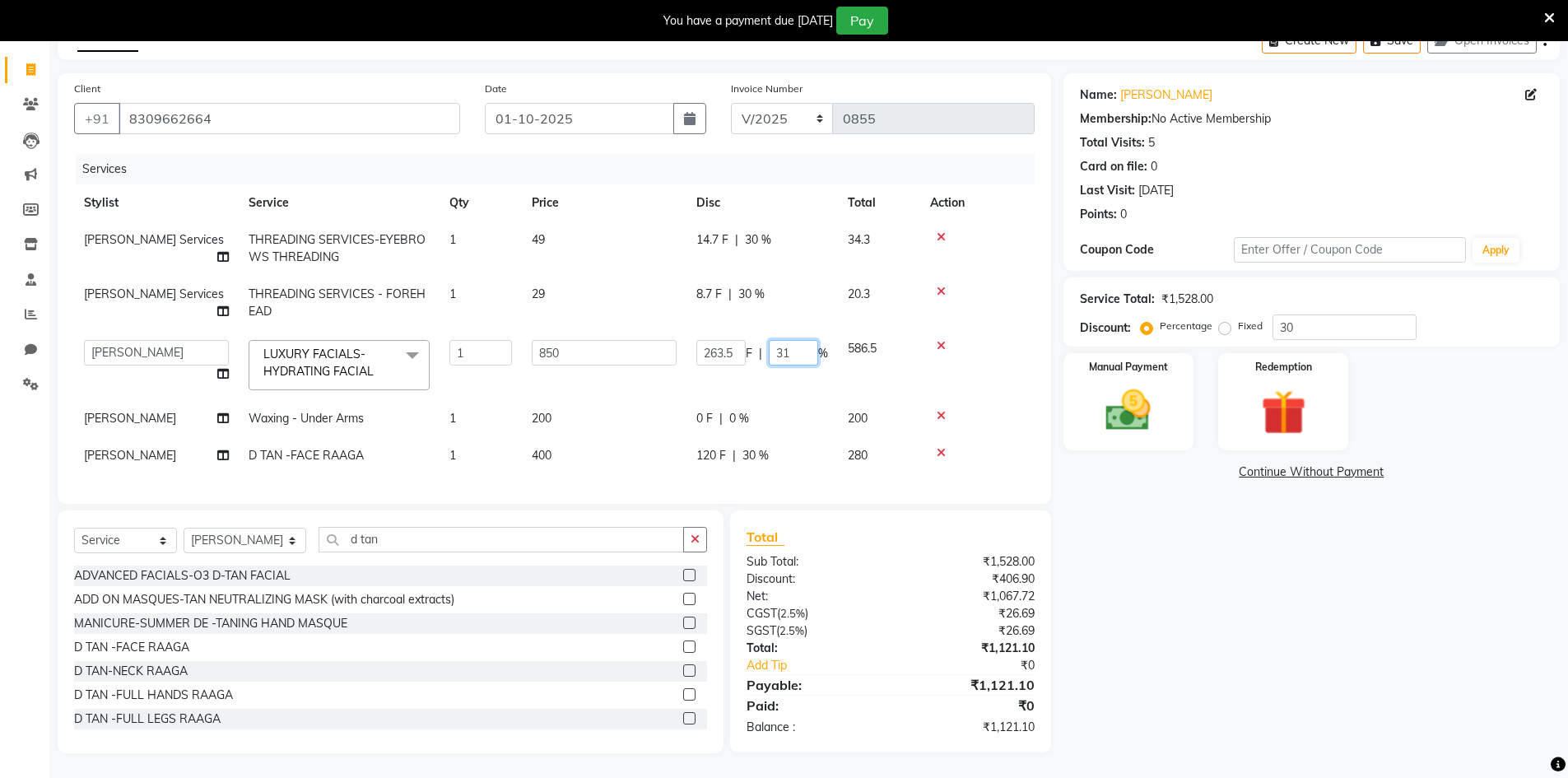
click at [813, 340] on input "31" at bounding box center [793, 352] width 50 height 25
type input "33"
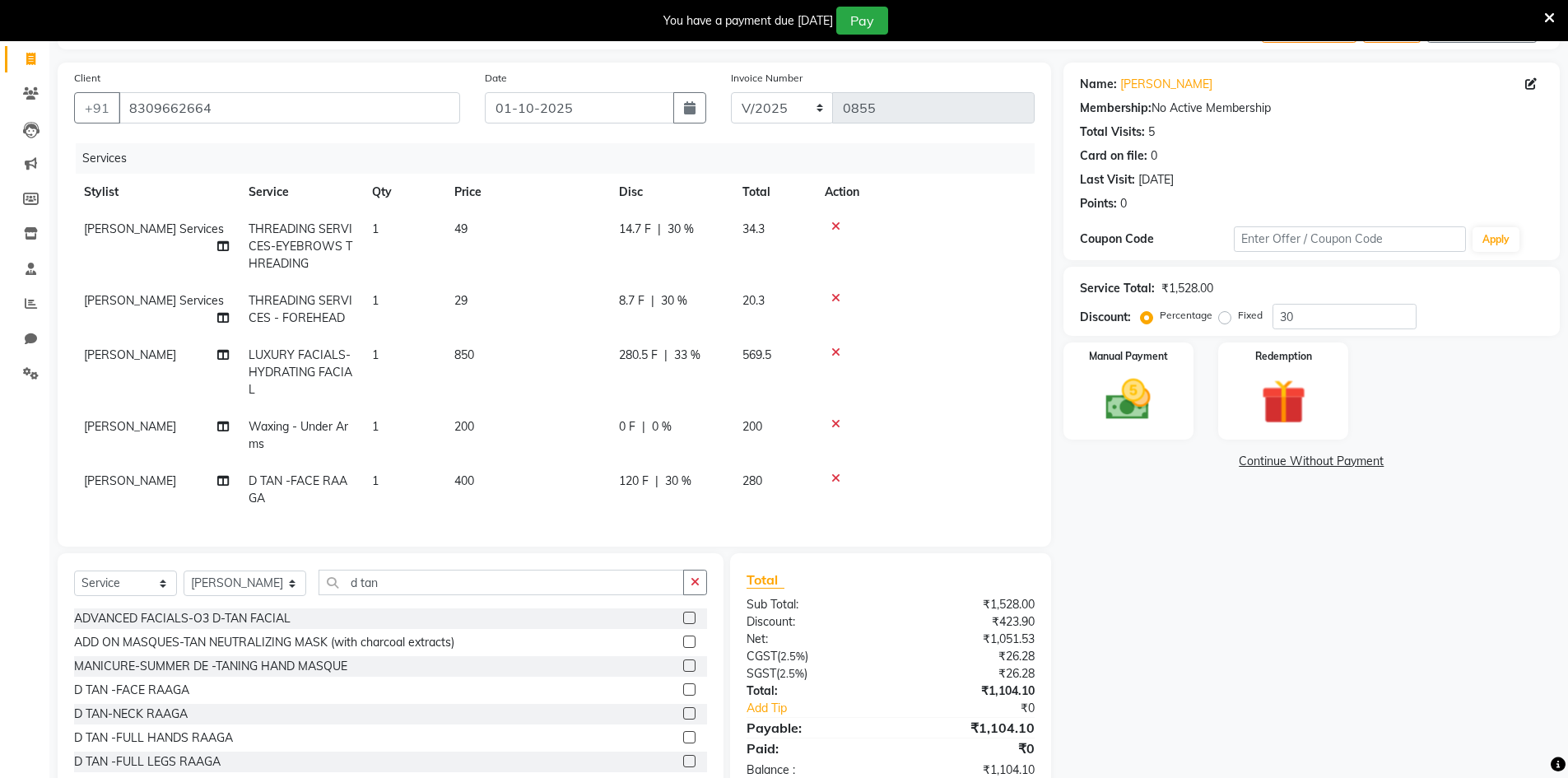
click at [1250, 658] on div "Name: [PERSON_NAME] Membership: No Active Membership Total Visits: 5 Card on fi…" at bounding box center [1317, 429] width 509 height 733
click at [652, 353] on span "280.5 F" at bounding box center [638, 355] width 39 height 18
select select "83690"
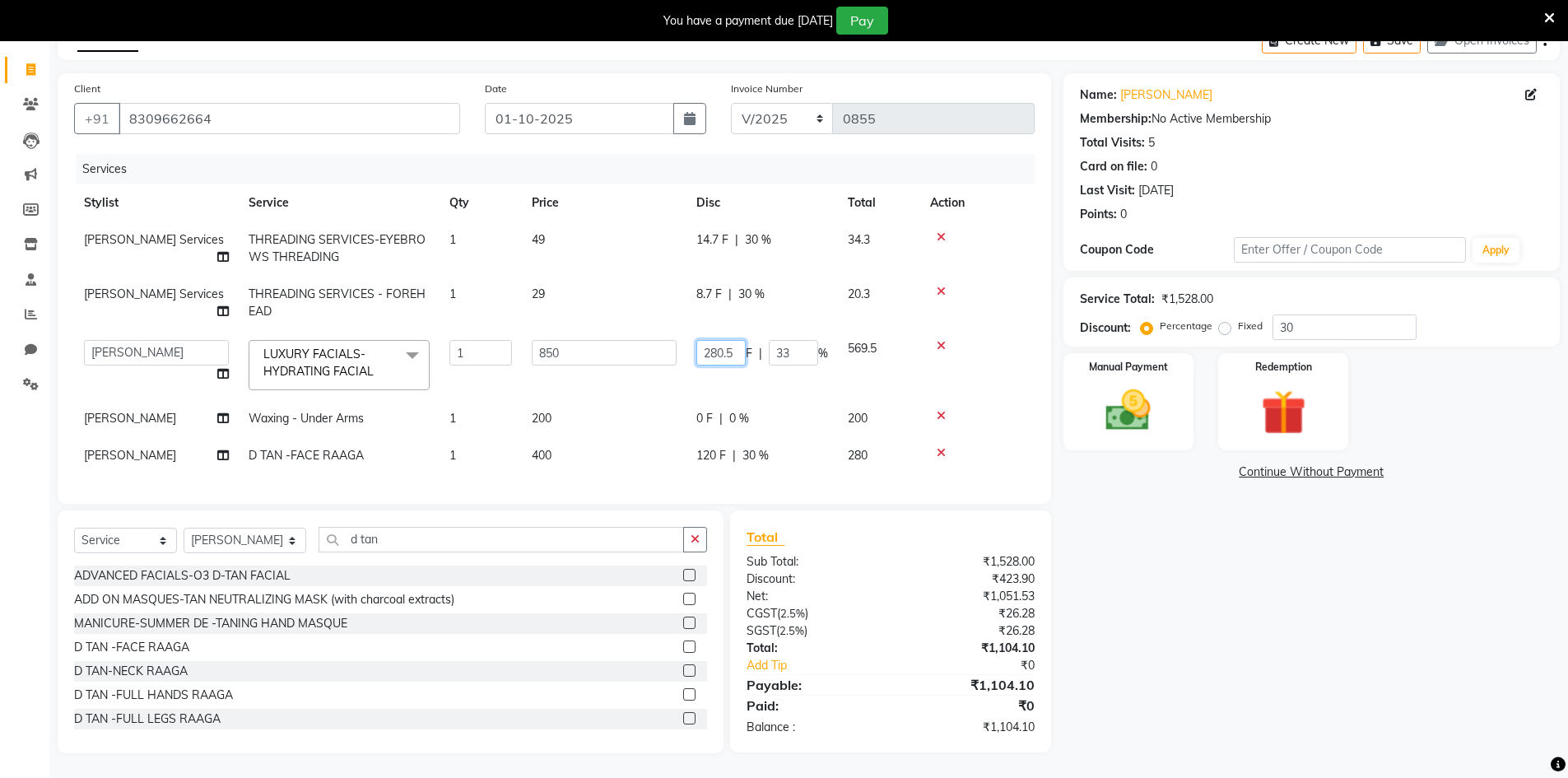
click at [738, 348] on input "280.5" at bounding box center [721, 352] width 50 height 25
type input "280"
click at [715, 288] on td "8.7 F | 30 %" at bounding box center [762, 303] width 151 height 55
select select "65299"
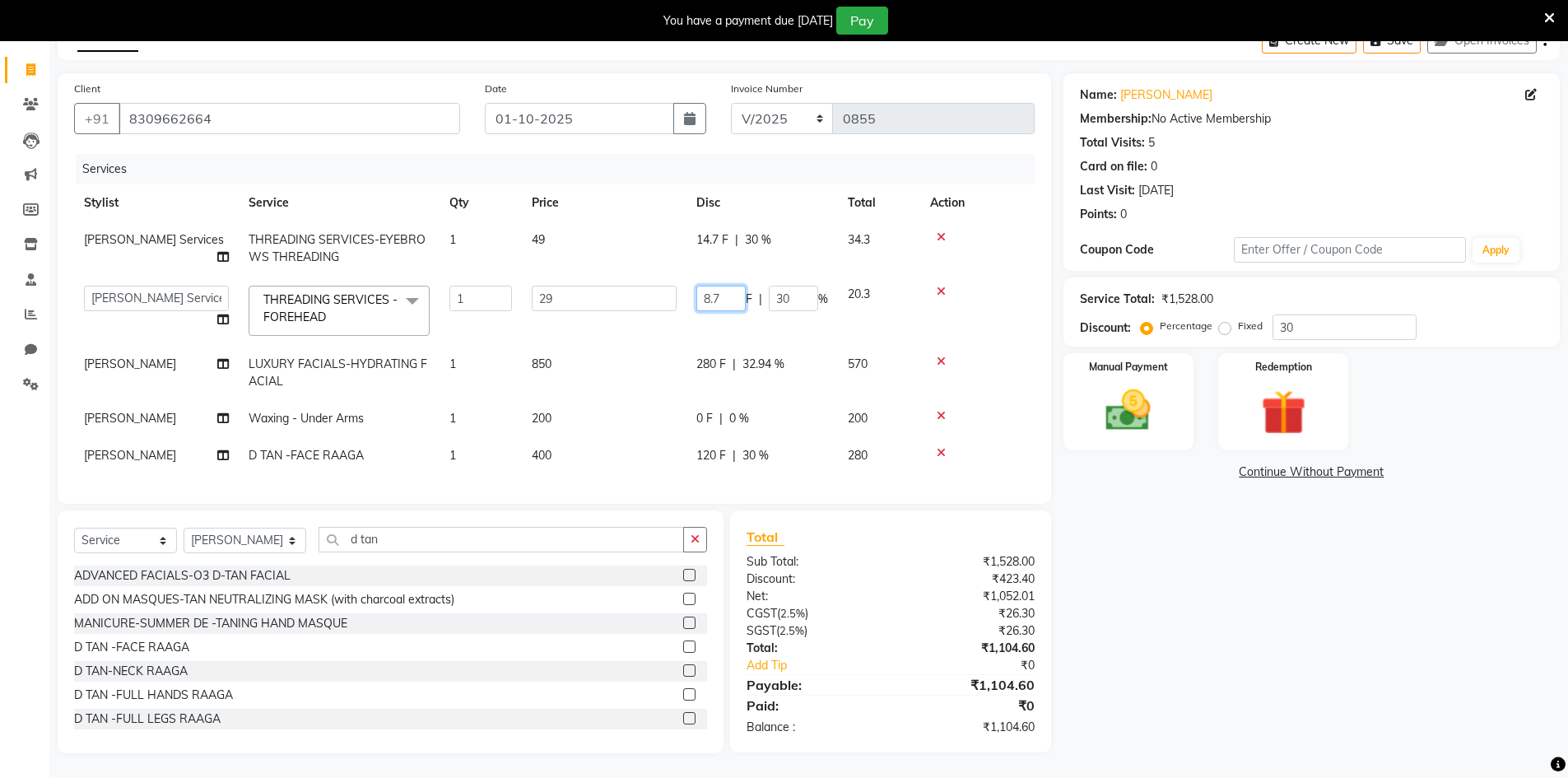
click at [724, 288] on input "8.7" at bounding box center [721, 299] width 50 height 25
type input "8"
click at [724, 225] on td "14.7 F | 30 %" at bounding box center [762, 248] width 151 height 55
select select "65299"
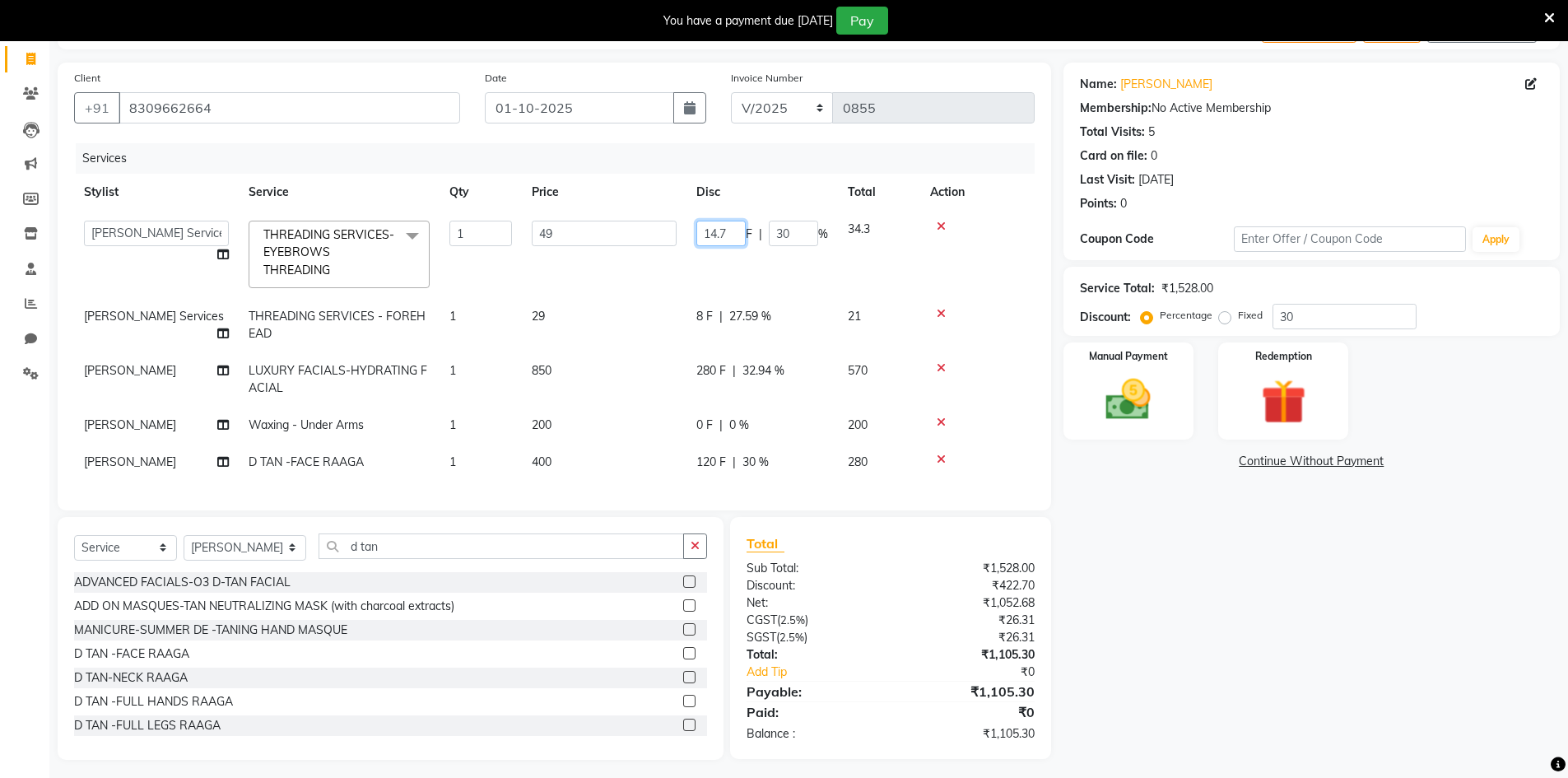
click at [732, 230] on input "14.7" at bounding box center [721, 233] width 50 height 25
type input "14"
click at [1188, 562] on div "Name: [PERSON_NAME] Membership: No Active Membership Total Visits: 5 Card on fi…" at bounding box center [1317, 410] width 509 height 697
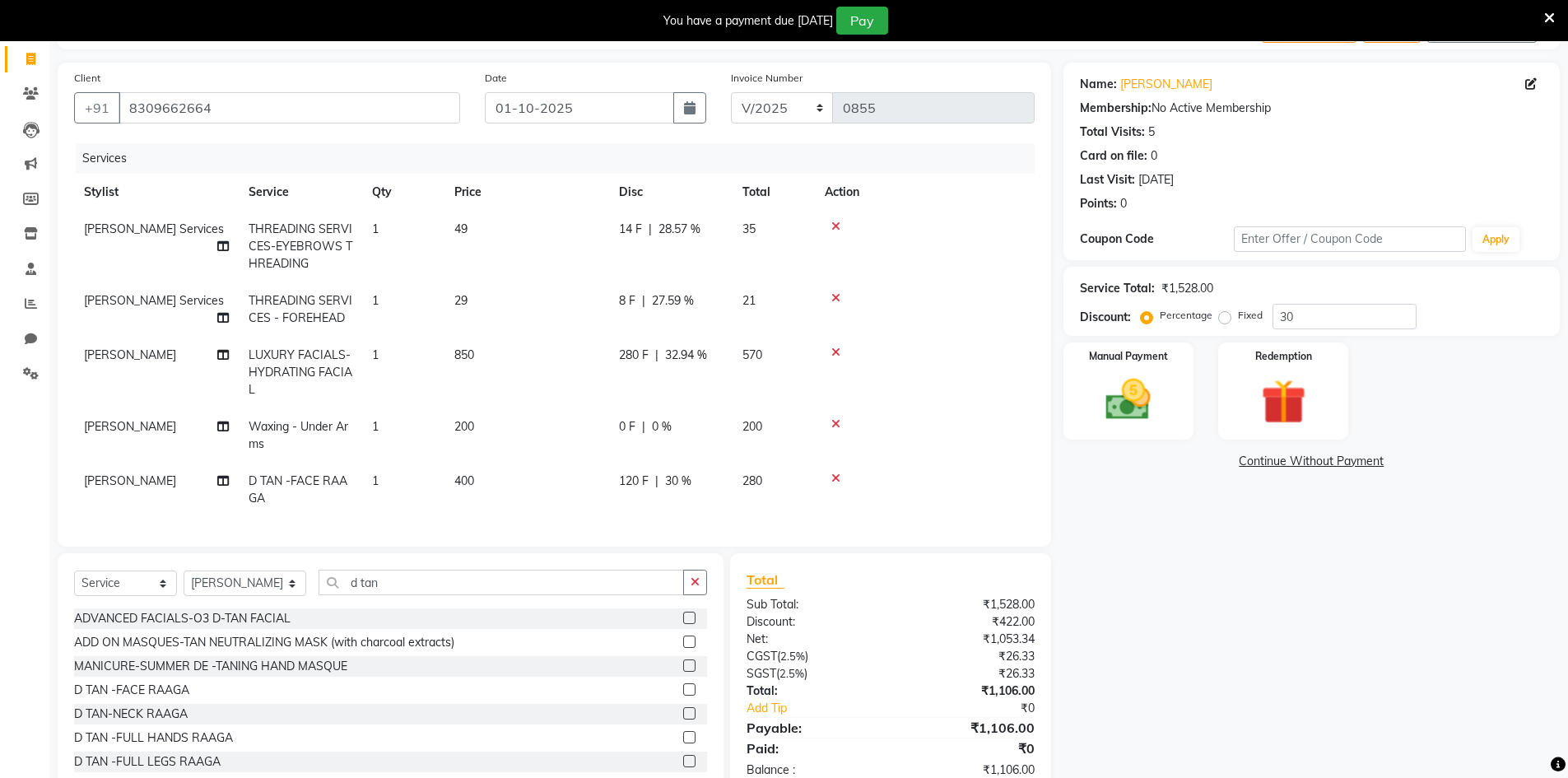
click at [692, 354] on span "32.94 %" at bounding box center [686, 355] width 42 height 18
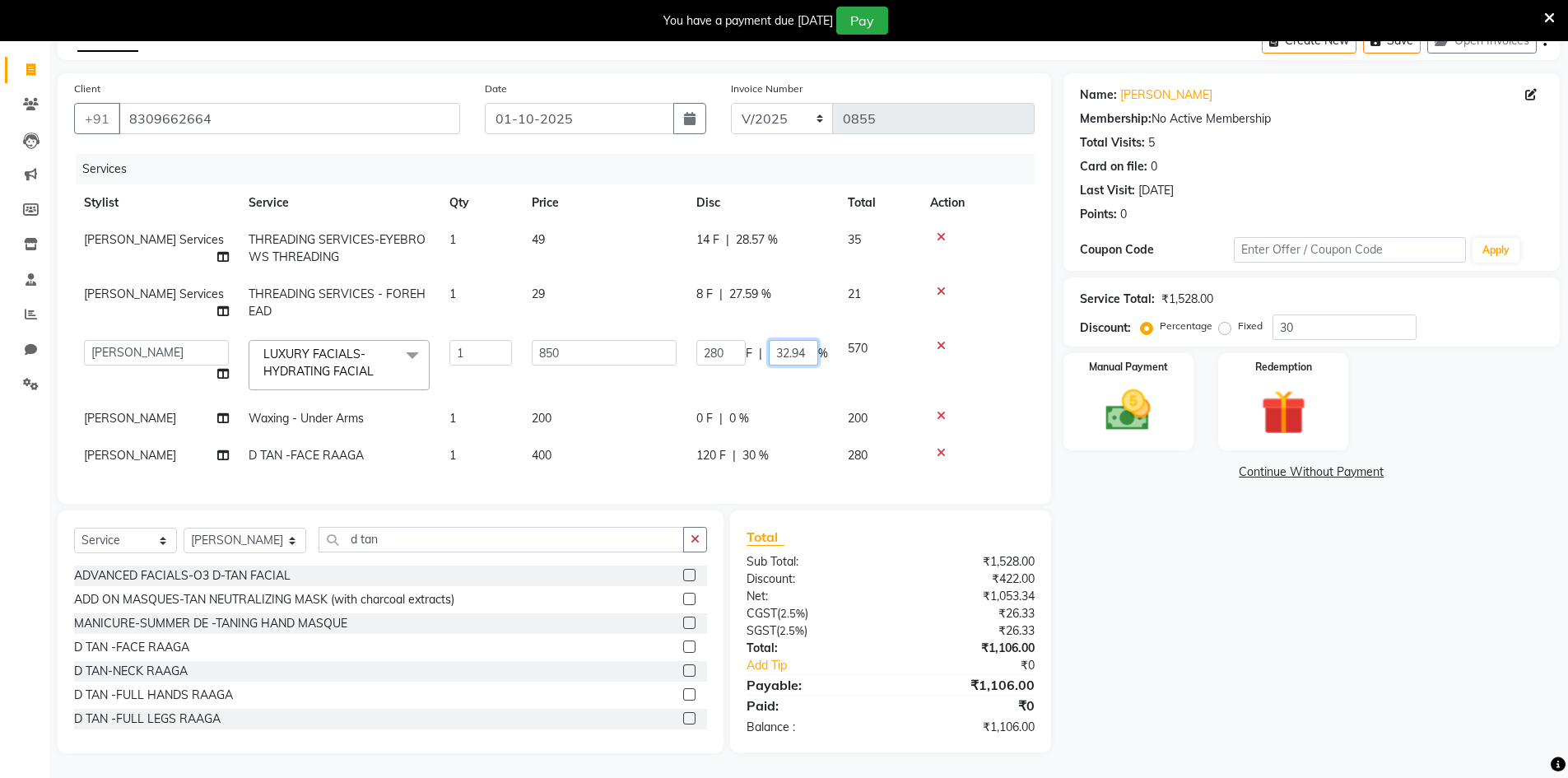
click at [808, 341] on input "32.94" at bounding box center [793, 352] width 50 height 25
click at [1164, 716] on div "Name: [PERSON_NAME] Membership: No Active Membership Total Visits: 5 Card on fi…" at bounding box center [1317, 413] width 509 height 680
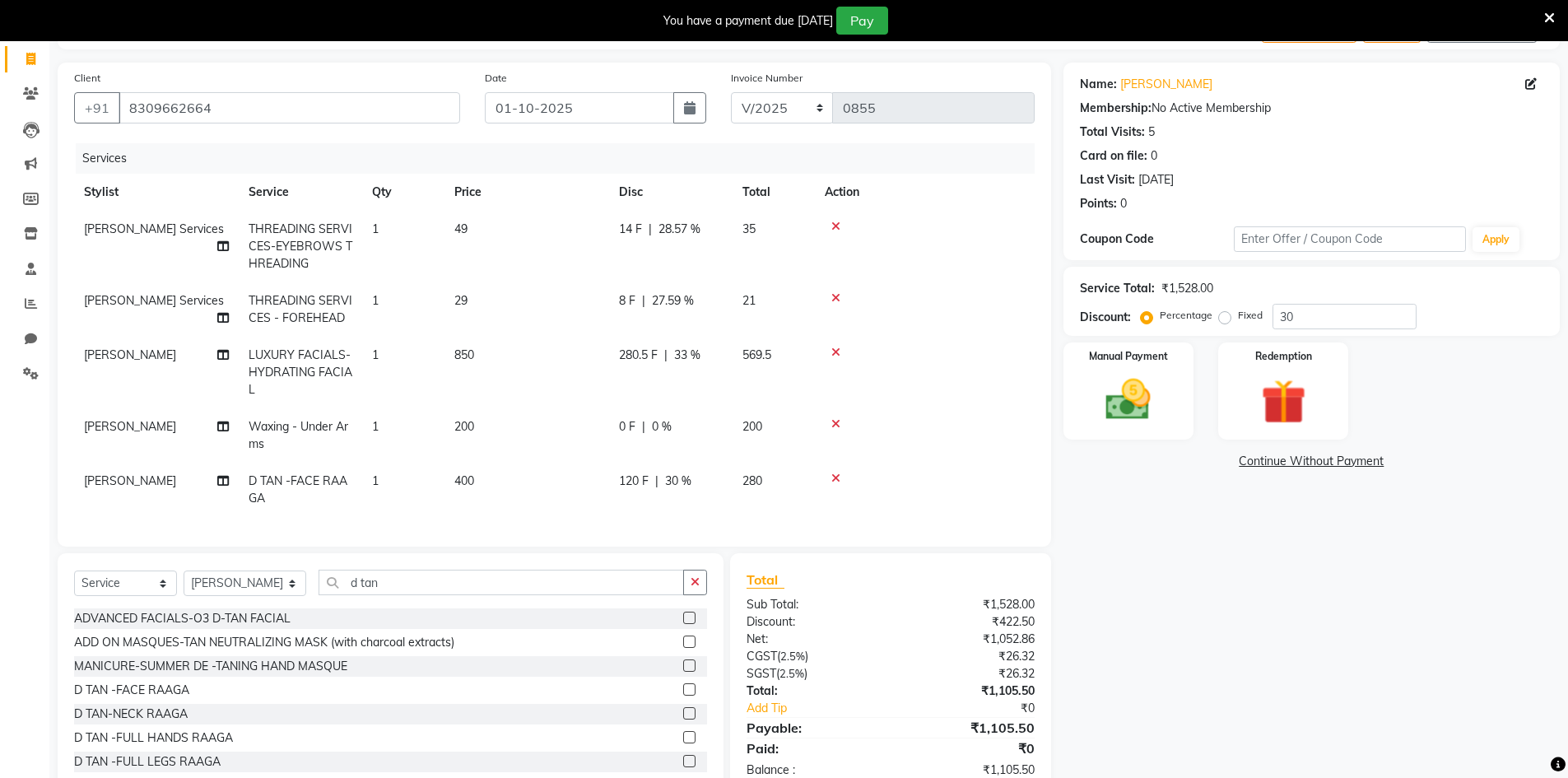
click at [694, 354] on span "33 %" at bounding box center [687, 355] width 26 height 18
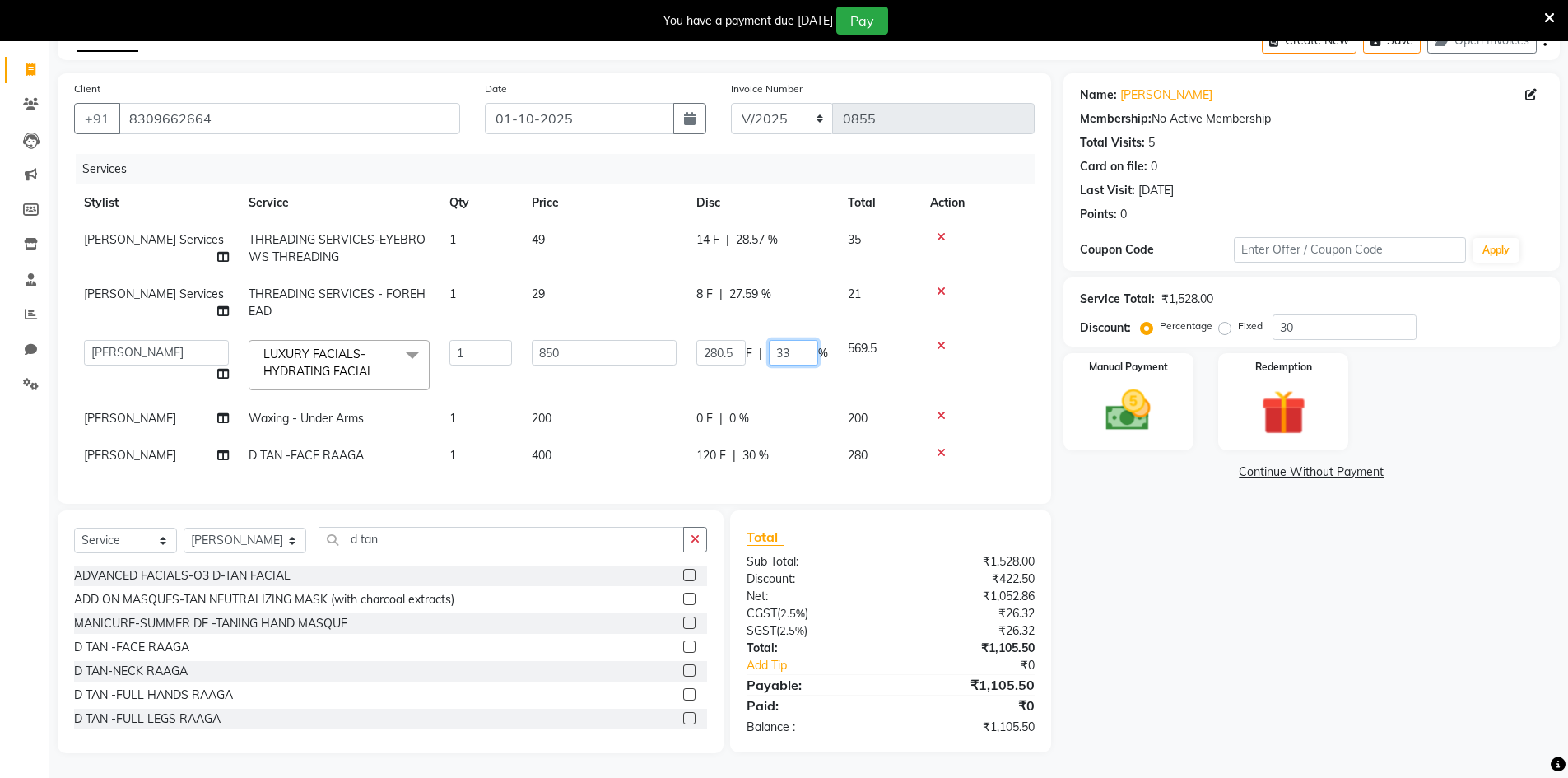
click at [804, 345] on input "33" at bounding box center [793, 352] width 50 height 25
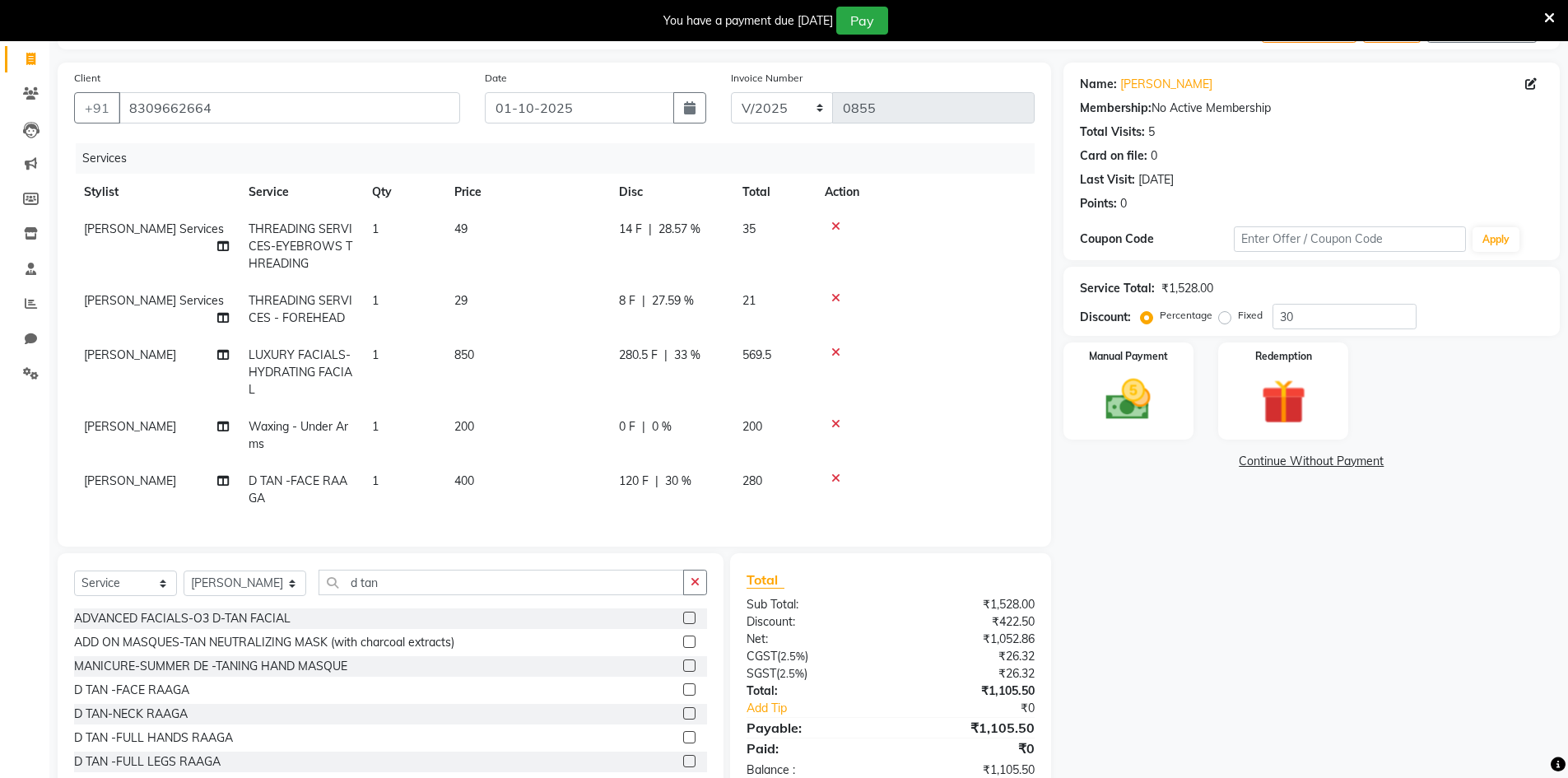
click at [657, 352] on span "280.5 F" at bounding box center [638, 355] width 39 height 18
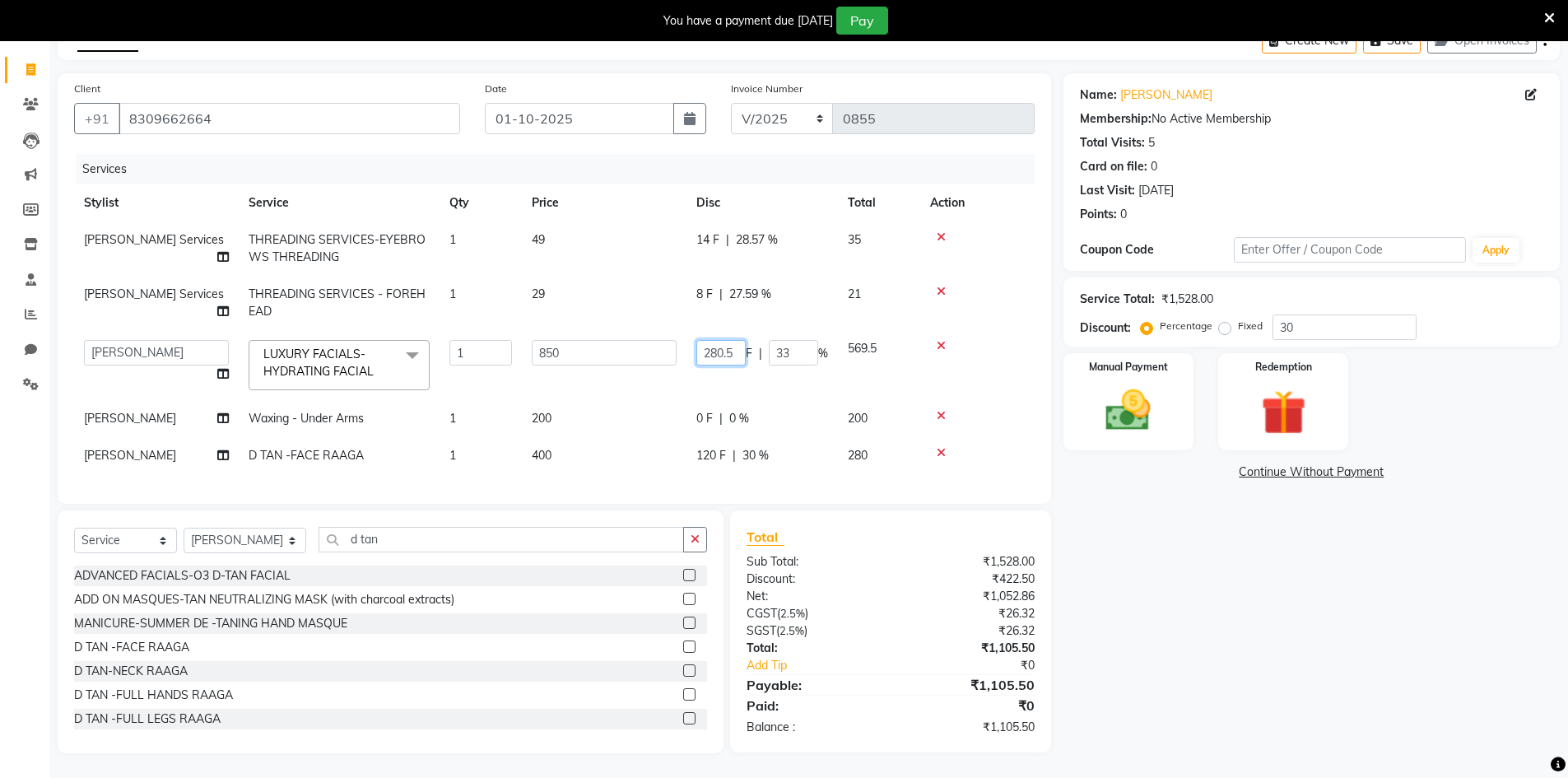
click at [737, 340] on input "280.5" at bounding box center [721, 352] width 50 height 25
click at [1415, 731] on div "Name: [PERSON_NAME] Membership: No Active Membership Total Visits: 5 Card on fi…" at bounding box center [1317, 413] width 509 height 680
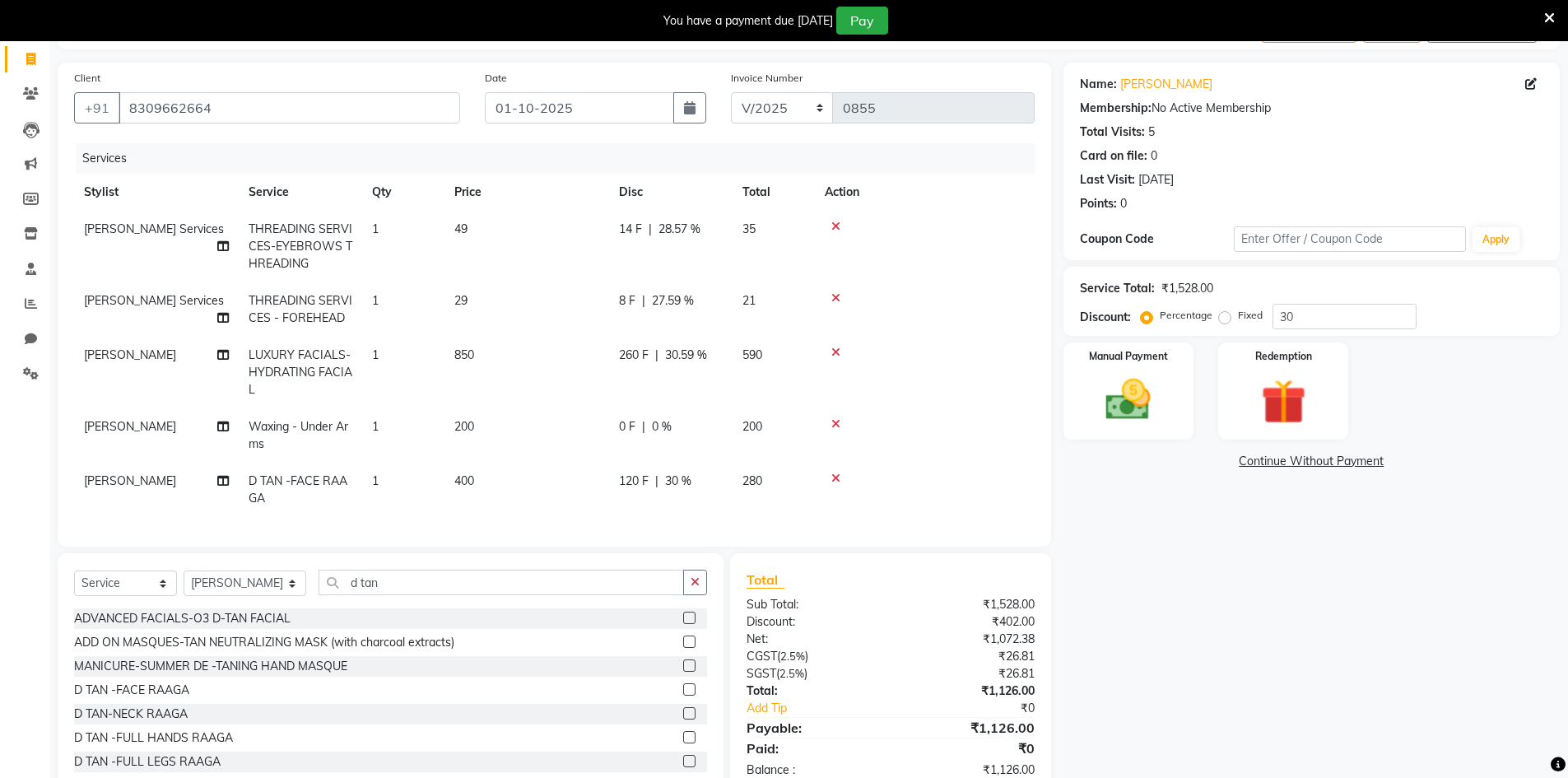
click at [646, 357] on span "260 F" at bounding box center [633, 355] width 29 height 18
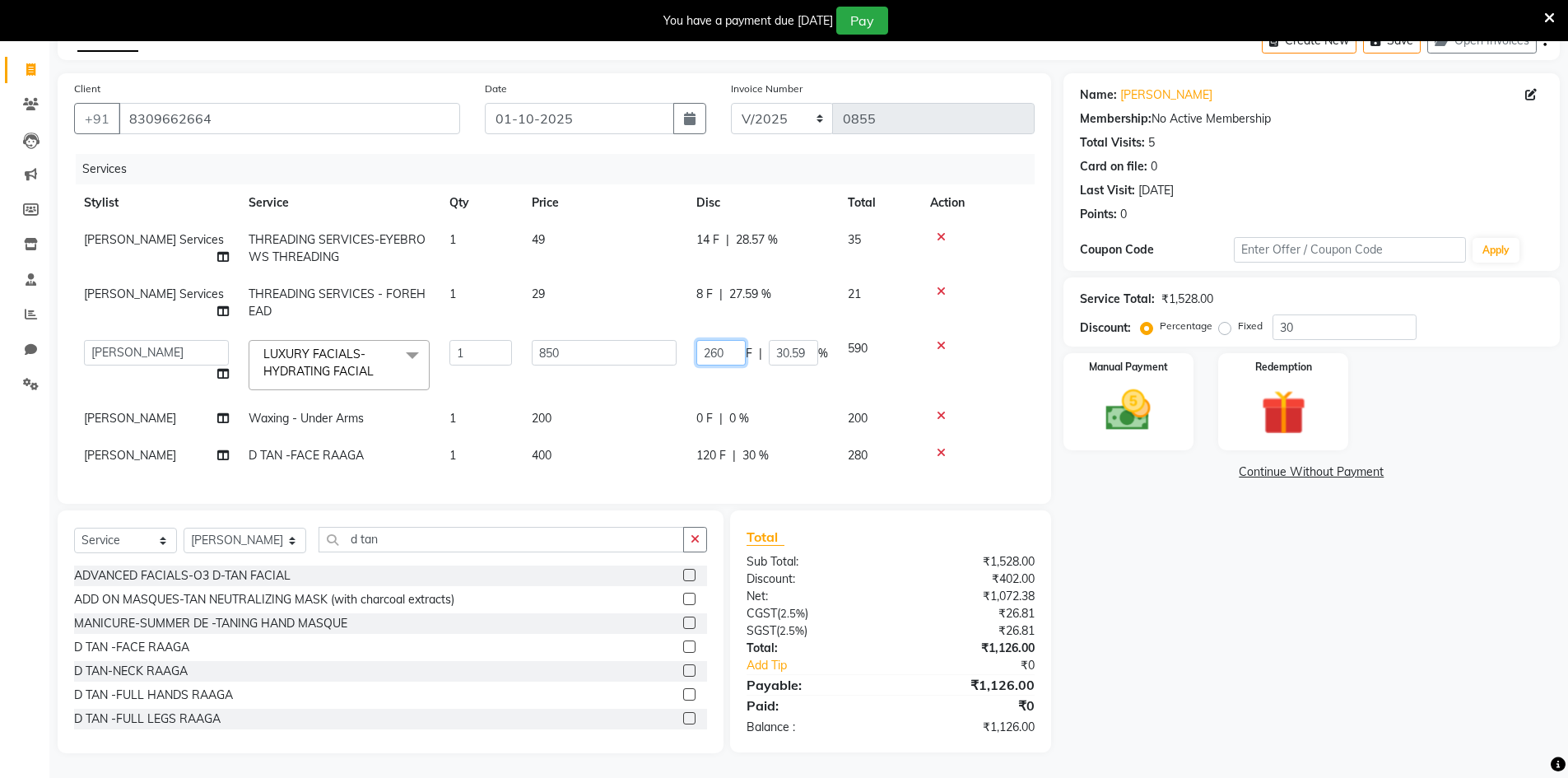
click at [731, 353] on input "260" at bounding box center [721, 352] width 50 height 25
click at [1166, 677] on div "Name: [PERSON_NAME] Membership: No Active Membership Total Visits: 5 Card on fi…" at bounding box center [1317, 413] width 509 height 680
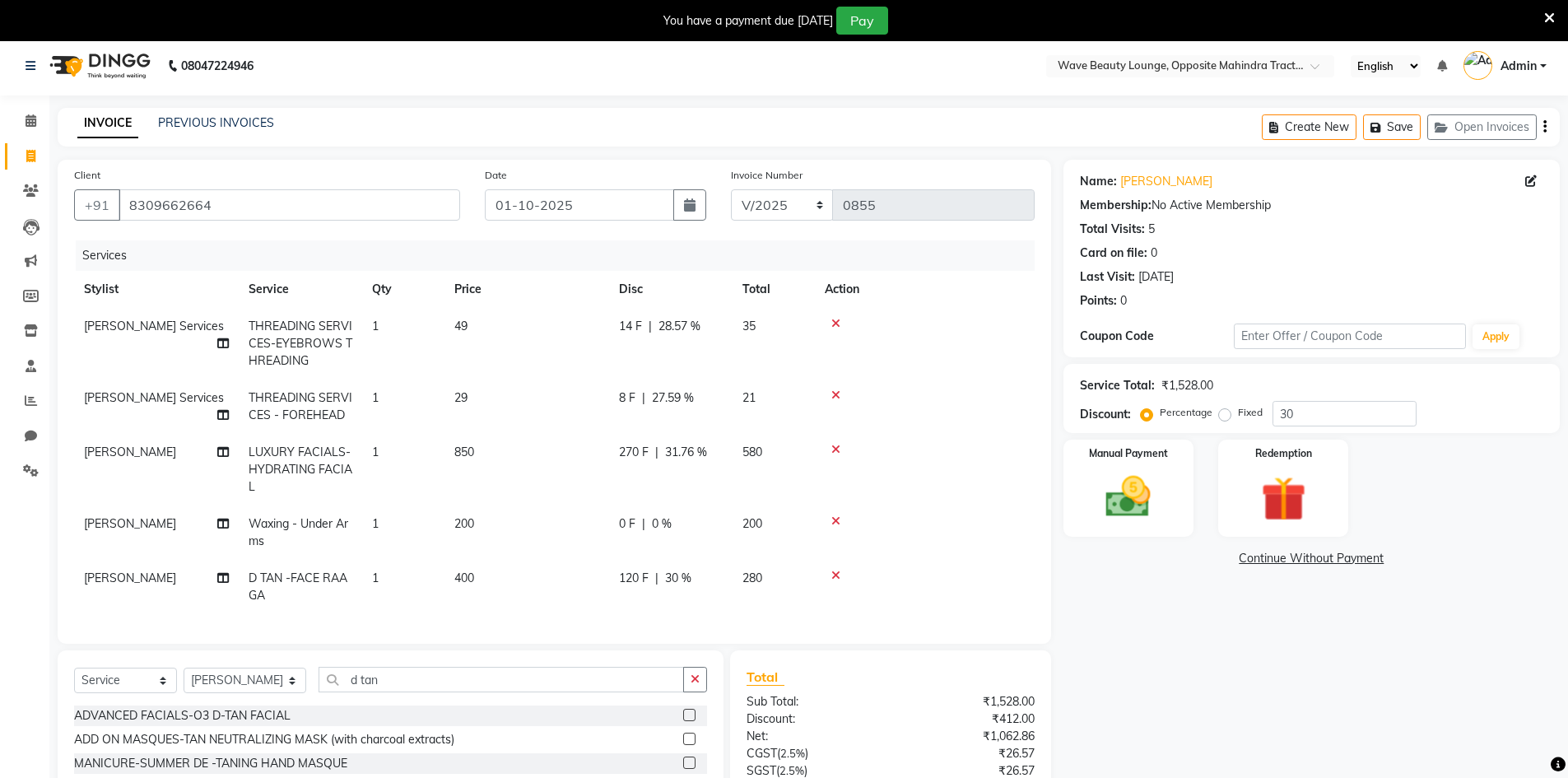
scroll to position [0, 0]
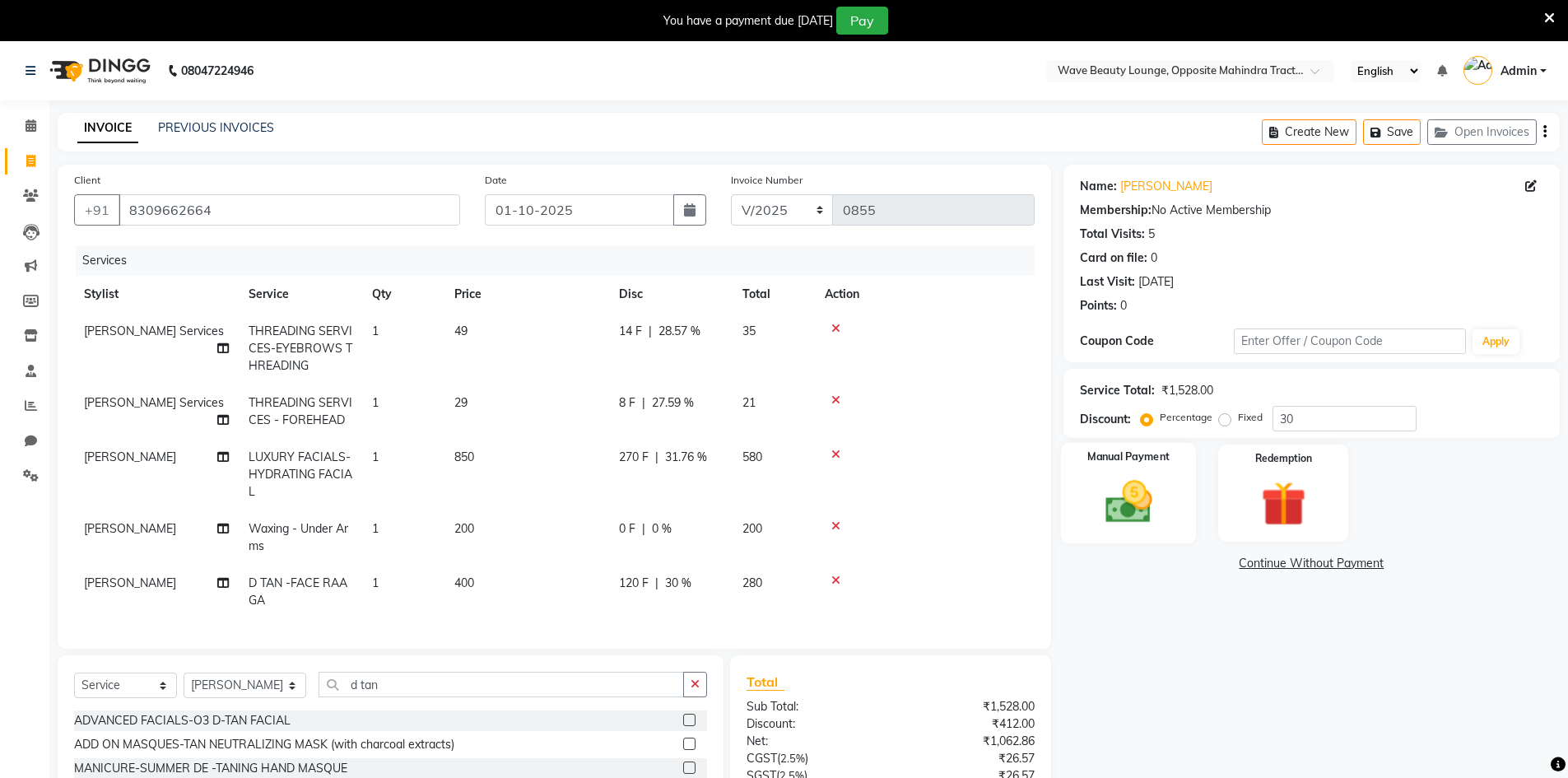
click at [1143, 497] on img at bounding box center [1128, 502] width 76 height 54
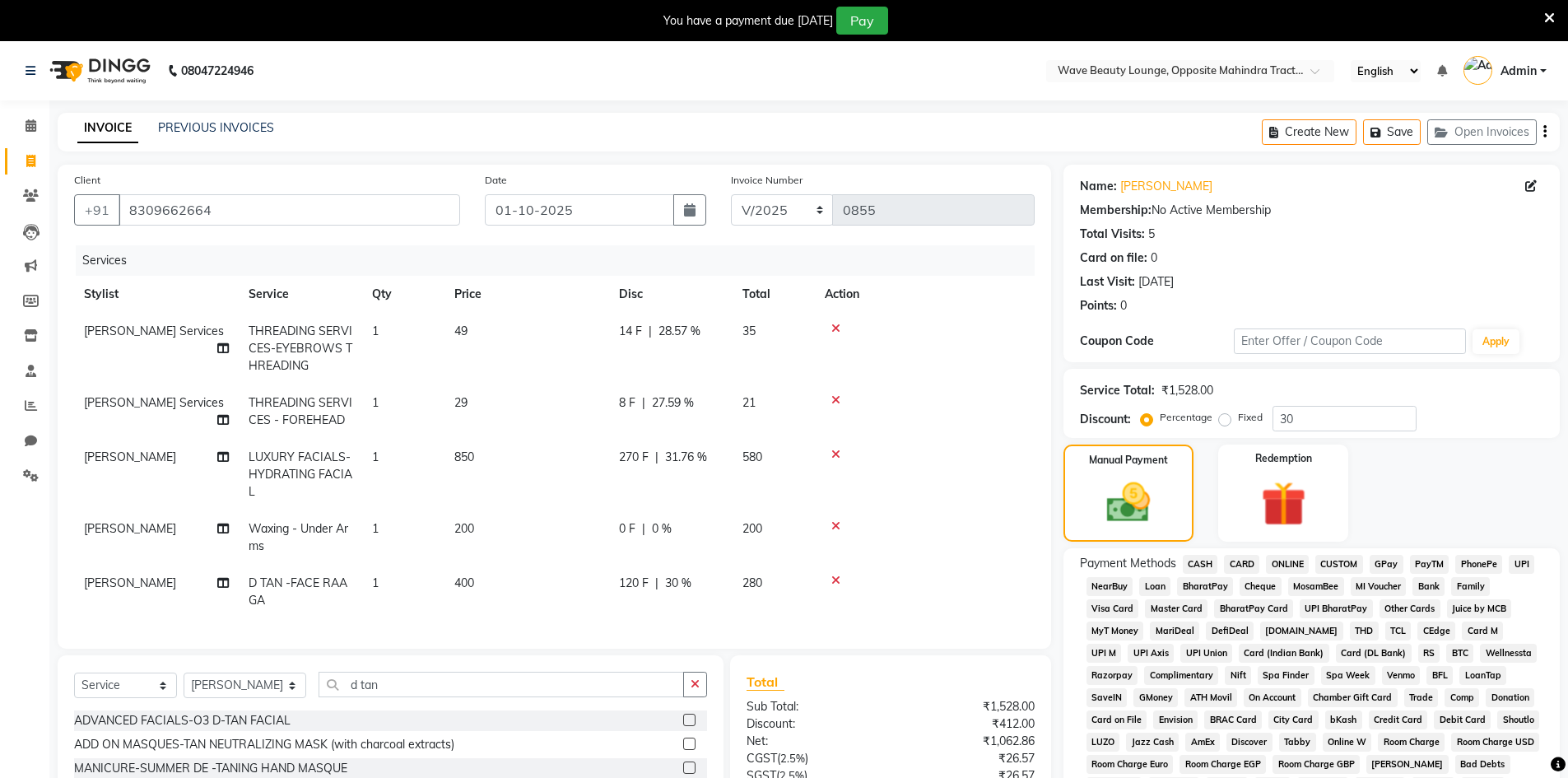
click at [1194, 558] on span "CASH" at bounding box center [1201, 564] width 35 height 19
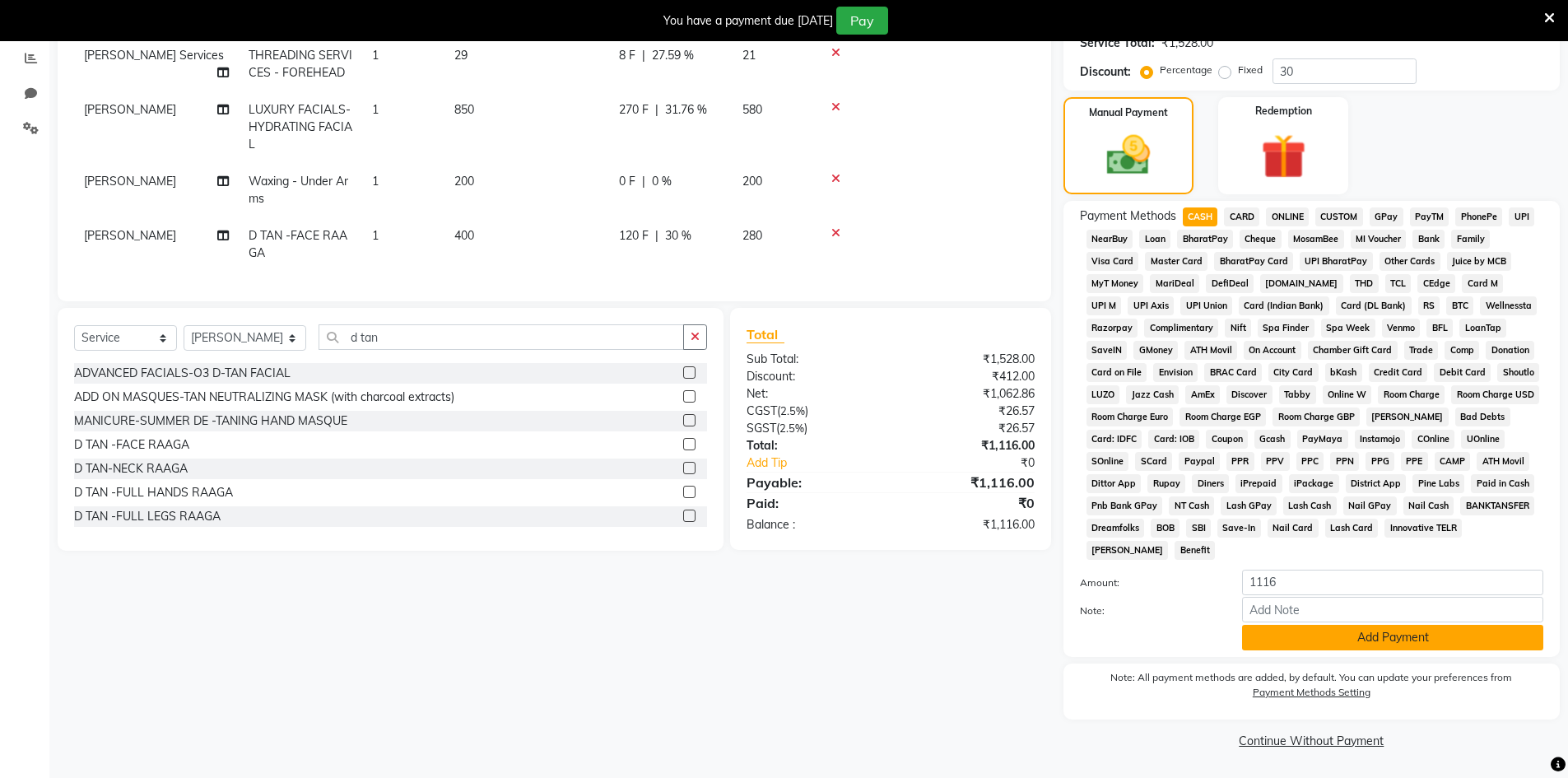
click at [1255, 638] on button "Add Payment" at bounding box center [1392, 638] width 301 height 25
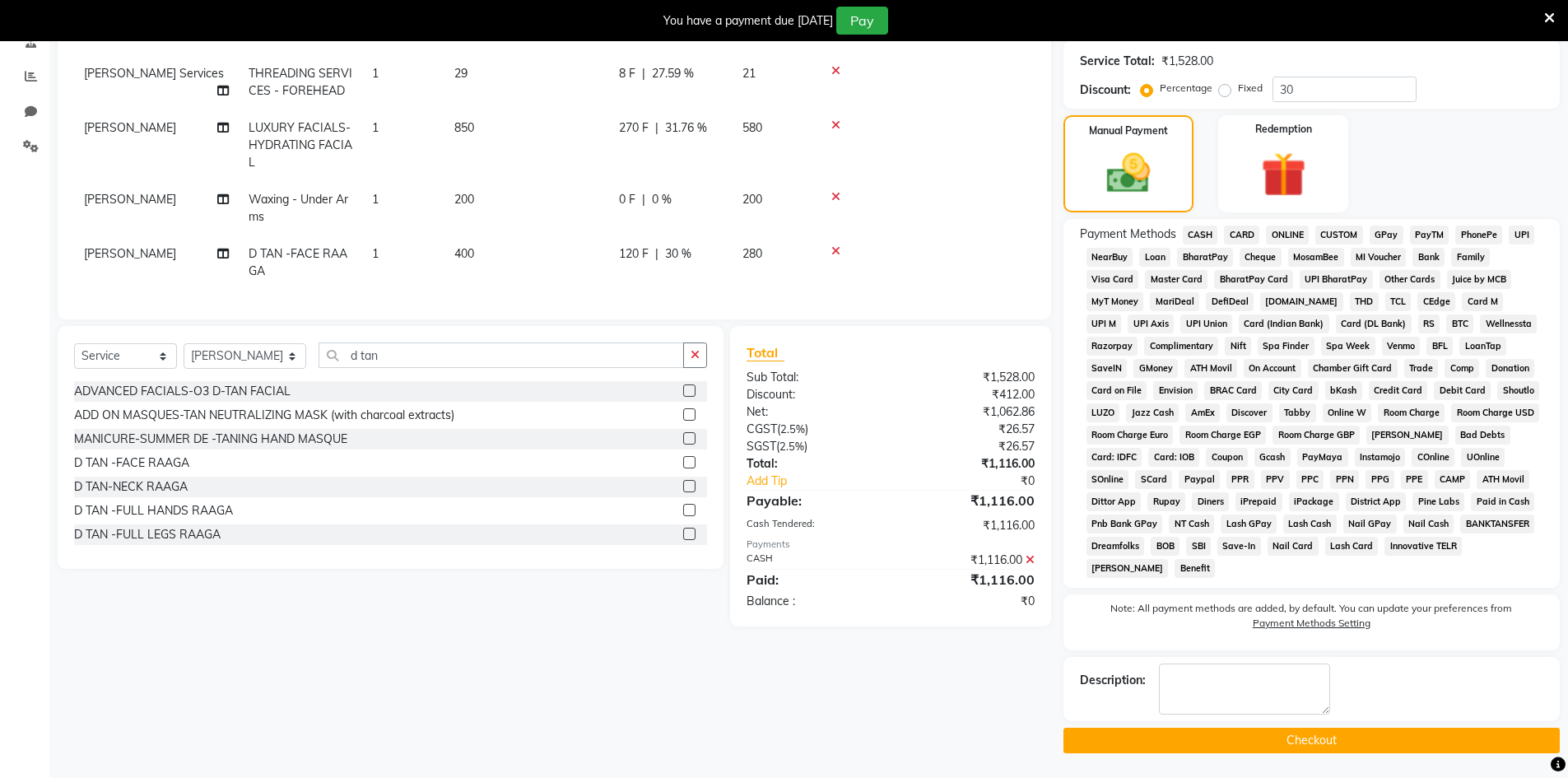
scroll to position [330, 0]
click at [1283, 746] on button "Checkout" at bounding box center [1312, 740] width 496 height 25
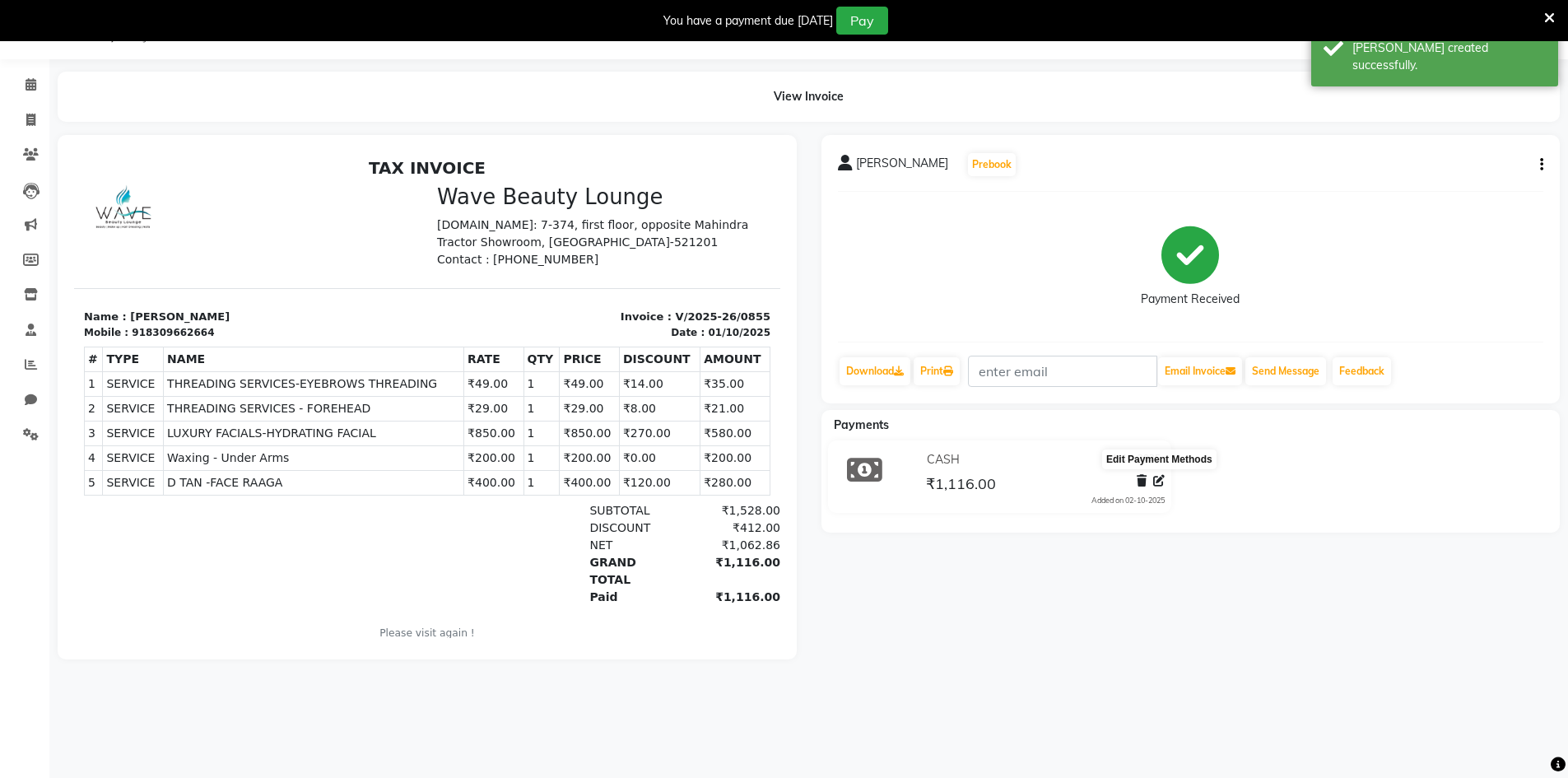
click at [1157, 484] on icon at bounding box center [1159, 481] width 12 height 12
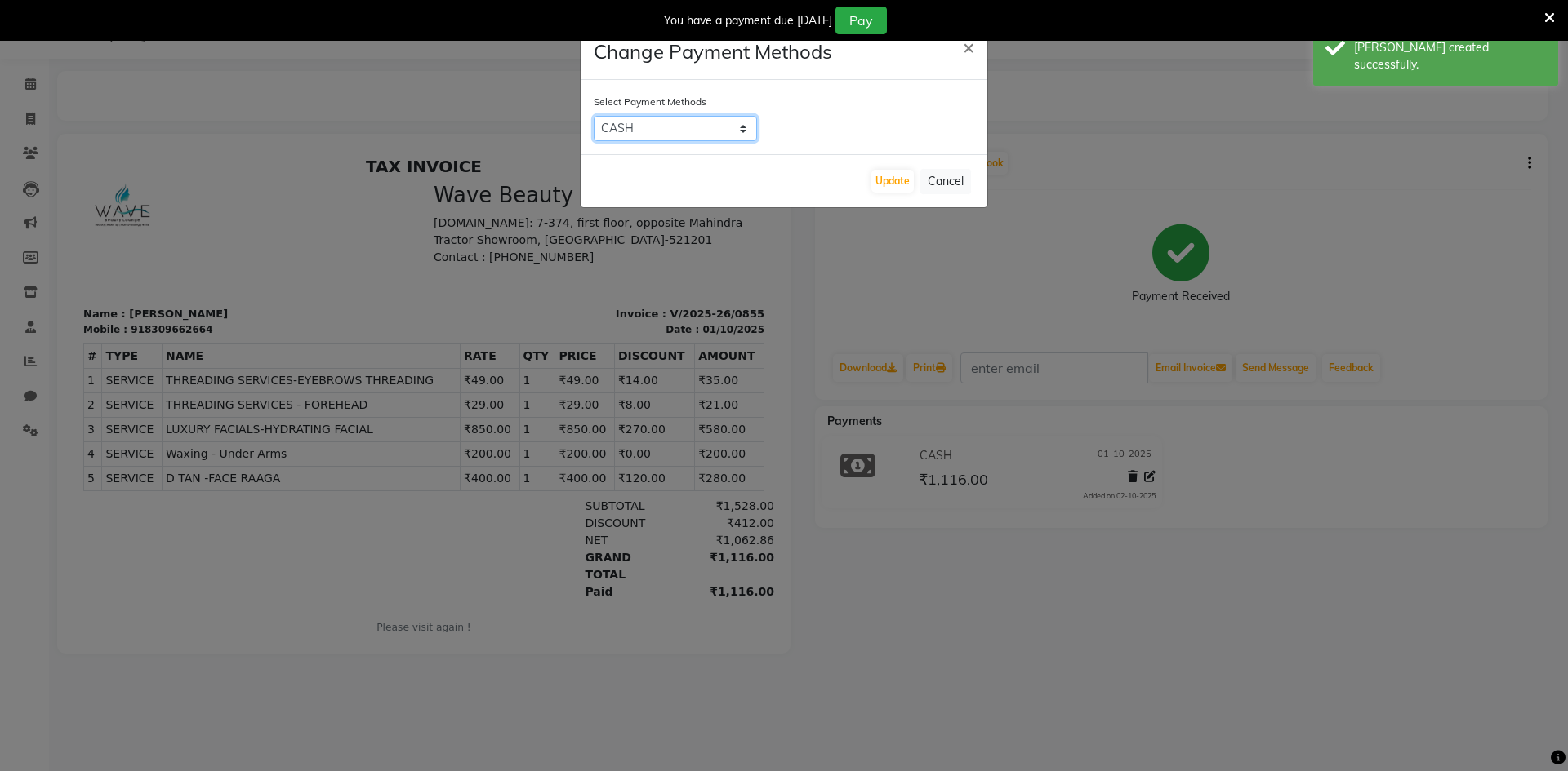
click at [697, 128] on select "CASH CARD ONLINE CUSTOM GPay PayTM PhonePe UPI NearBuy Loan BharatPay Cheque Mo…" at bounding box center [676, 128] width 163 height 25
click at [594, 116] on select "CASH CARD ONLINE CUSTOM GPay PayTM PhonePe UPI NearBuy Loan BharatPay Cheque Mo…" at bounding box center [676, 128] width 163 height 25
click at [899, 193] on div "Update Cancel" at bounding box center [784, 181] width 407 height 53
click at [898, 188] on button "Update" at bounding box center [892, 181] width 43 height 23
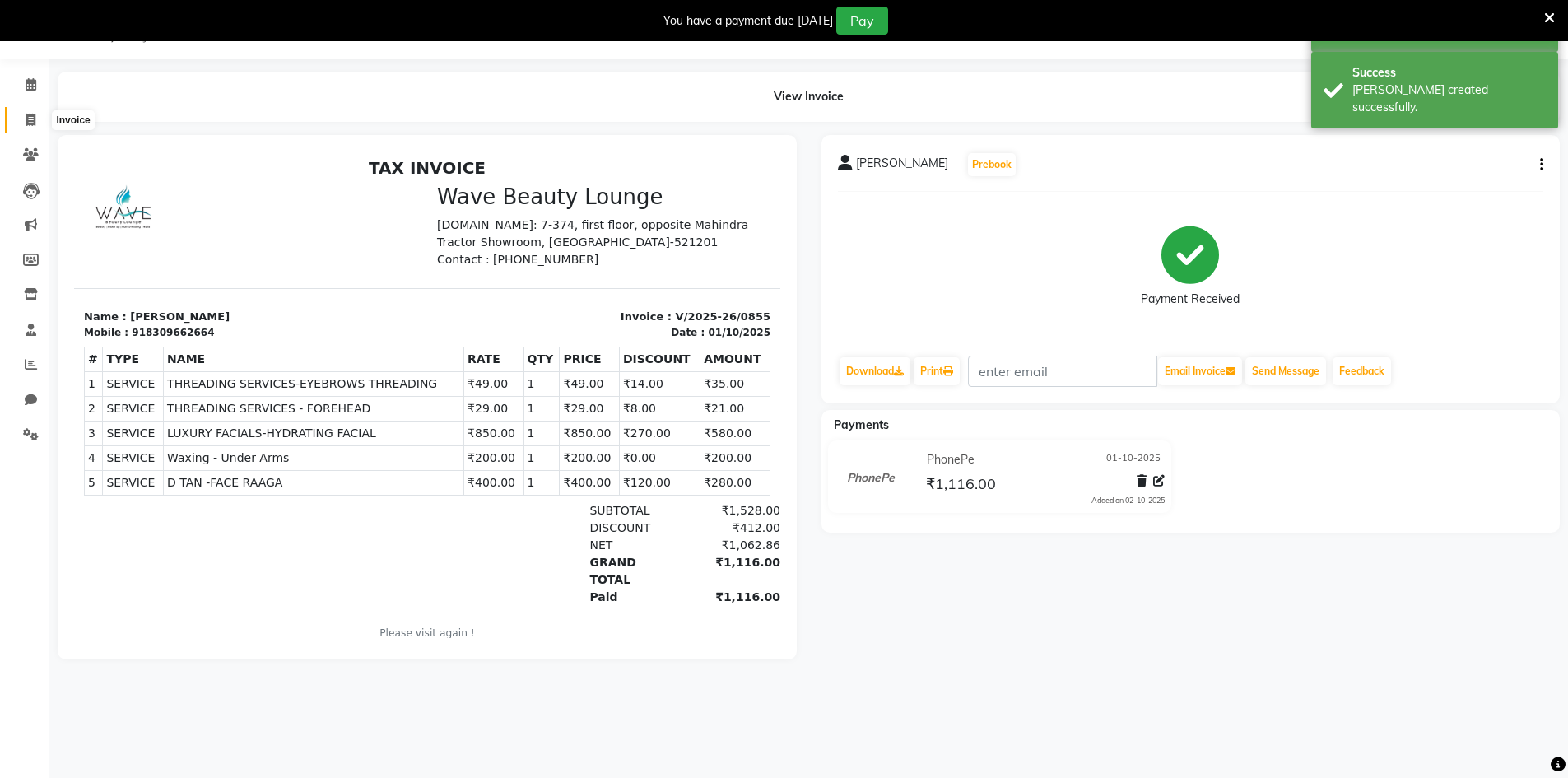
click at [24, 117] on span at bounding box center [31, 120] width 29 height 19
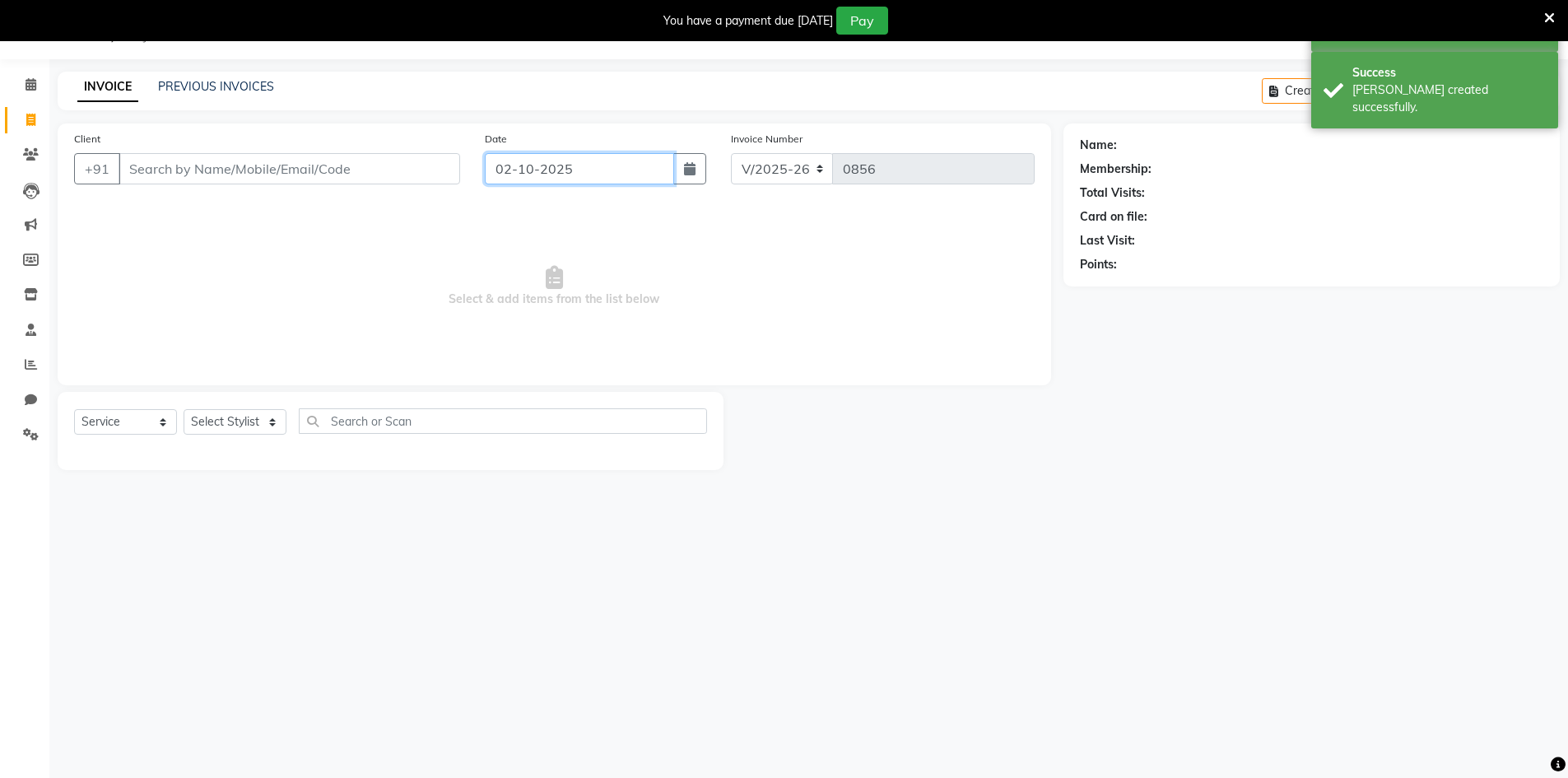
click at [515, 176] on input "02-10-2025" at bounding box center [579, 168] width 189 height 31
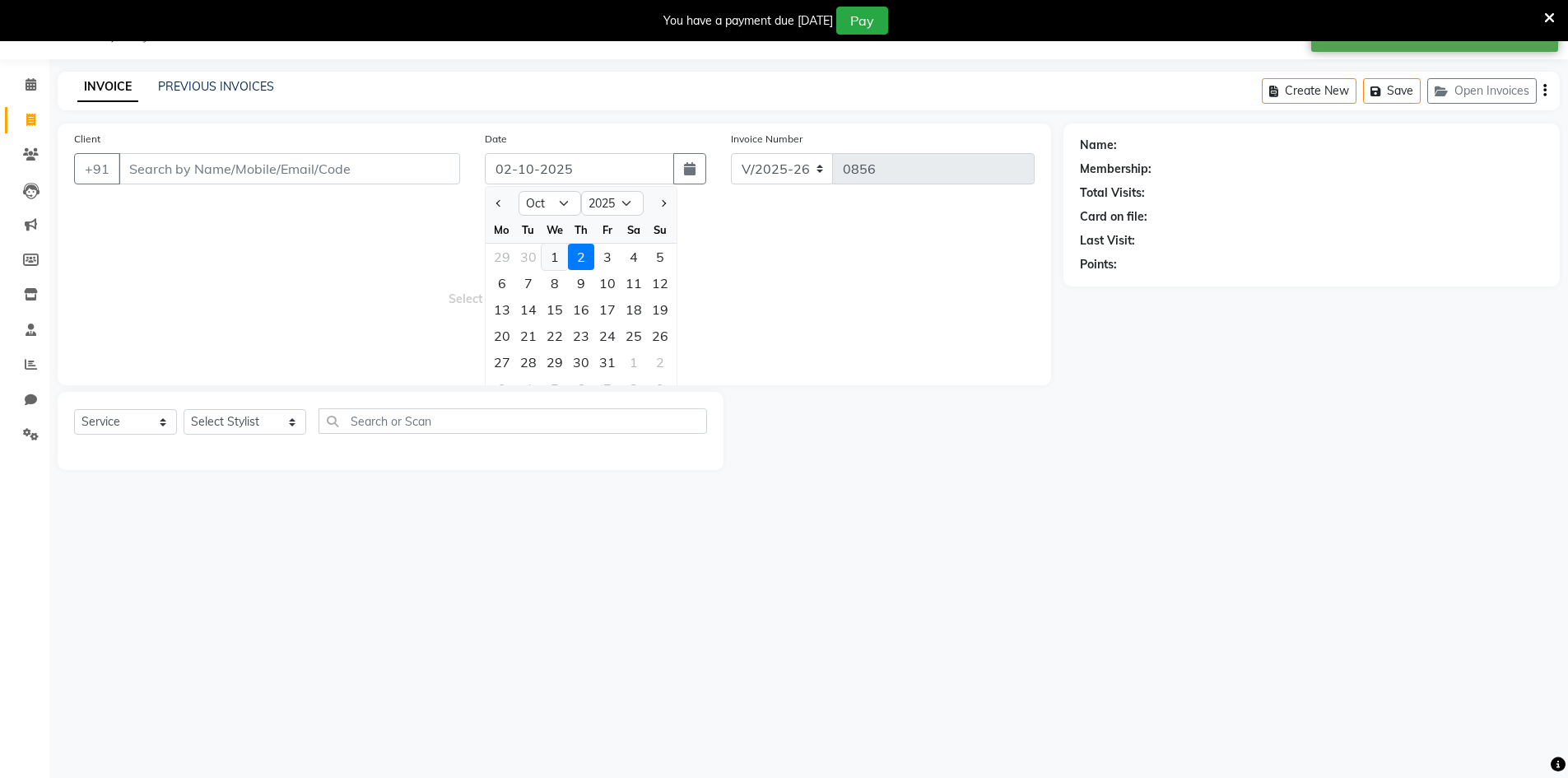
click at [549, 257] on div "1" at bounding box center [554, 257] width 26 height 26
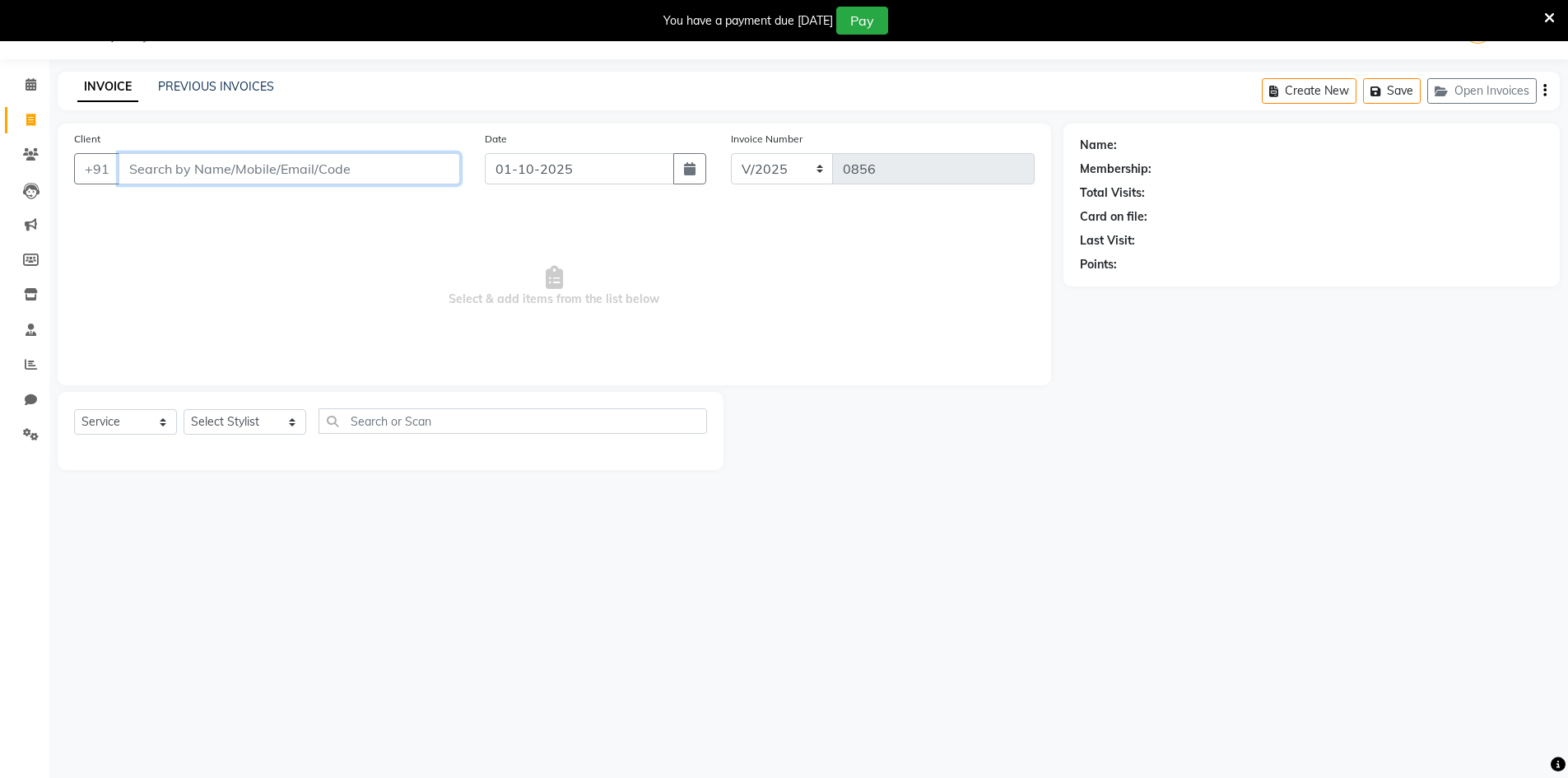
click at [376, 162] on input "Client" at bounding box center [289, 168] width 341 height 31
click at [404, 165] on span "Add Client" at bounding box center [417, 169] width 65 height 17
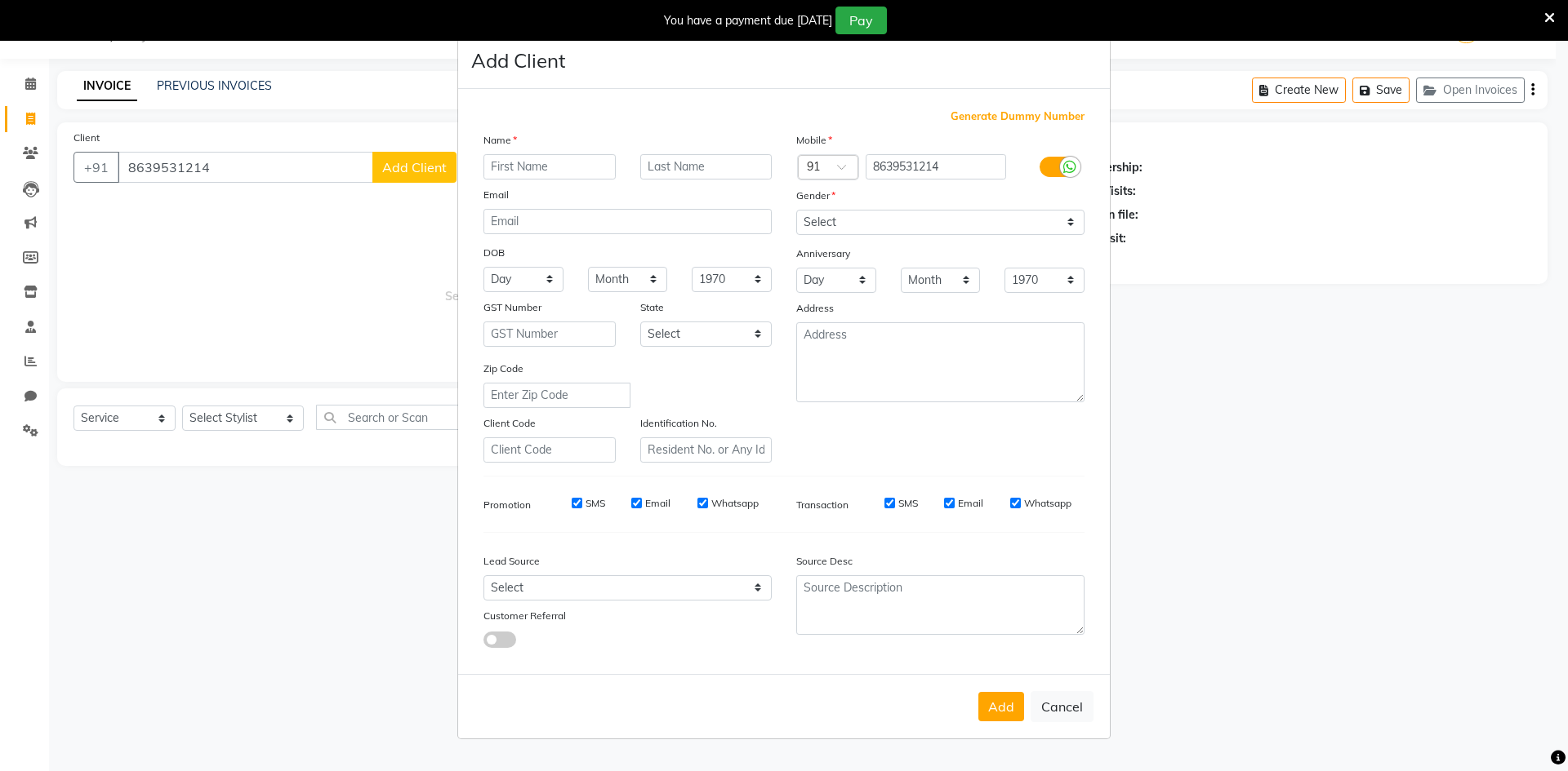
click at [500, 165] on input "text" at bounding box center [550, 167] width 133 height 25
click at [673, 340] on select "Select [GEOGRAPHIC_DATA] [GEOGRAPHIC_DATA] [GEOGRAPHIC_DATA] [GEOGRAPHIC_DATA] …" at bounding box center [706, 334] width 133 height 25
click at [641, 322] on select "Select [GEOGRAPHIC_DATA] [GEOGRAPHIC_DATA] [GEOGRAPHIC_DATA] [GEOGRAPHIC_DATA] …" at bounding box center [706, 334] width 133 height 25
click at [659, 580] on select "Select Walk-in Referral Internet Friend Word of Mouth Advertisement Facebook Ju…" at bounding box center [628, 588] width 289 height 25
click at [484, 575] on select "Select Walk-in Referral Internet Friend Word of Mouth Advertisement Facebook Ju…" at bounding box center [628, 588] width 289 height 25
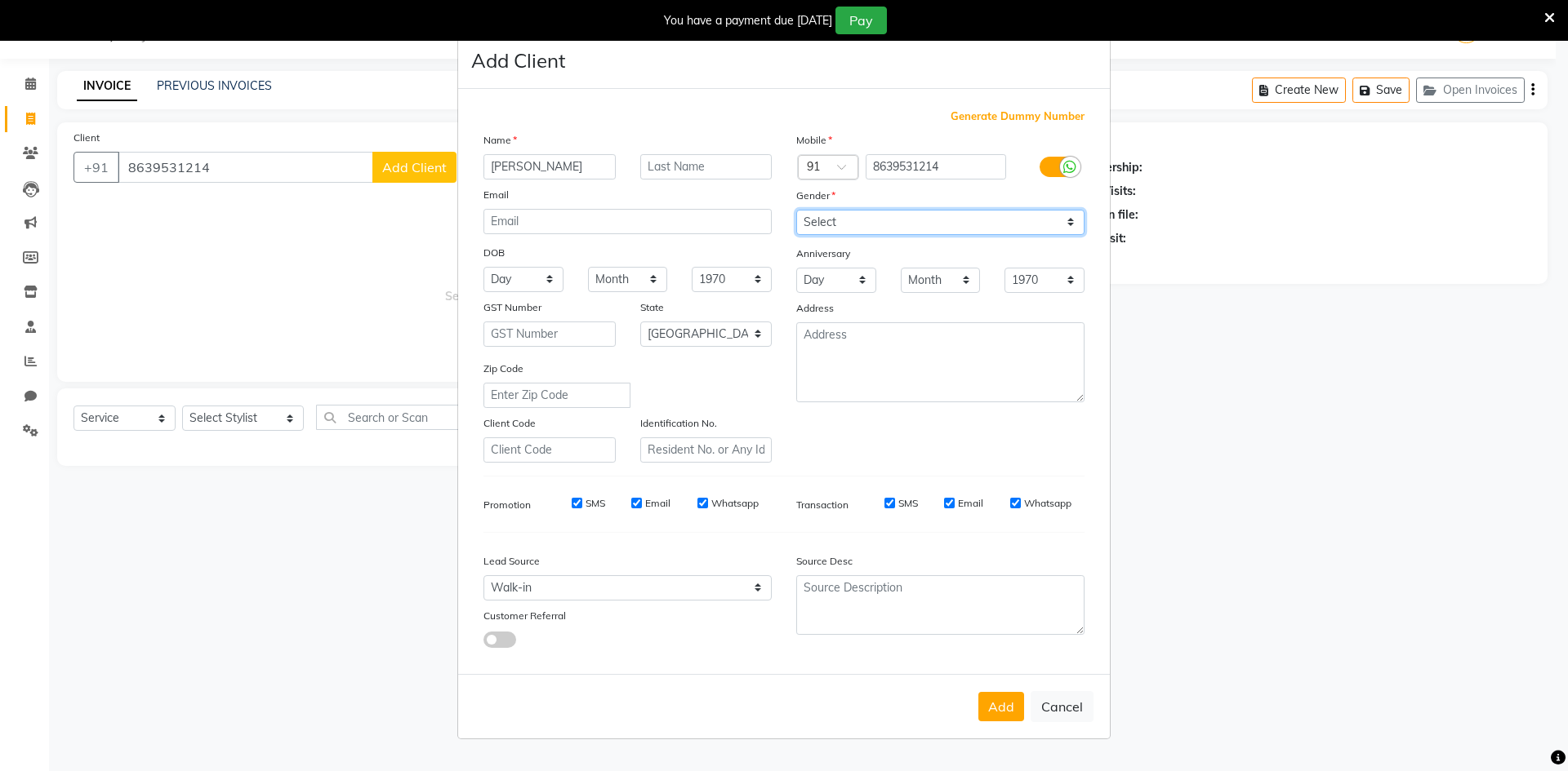
click at [917, 212] on select "Select [DEMOGRAPHIC_DATA] [DEMOGRAPHIC_DATA] Other Prefer Not To Say" at bounding box center [940, 223] width 289 height 25
click at [796, 210] on select "Select [DEMOGRAPHIC_DATA] [DEMOGRAPHIC_DATA] Other Prefer Not To Say" at bounding box center [940, 223] width 289 height 25
click at [984, 711] on button "Add" at bounding box center [1001, 706] width 46 height 29
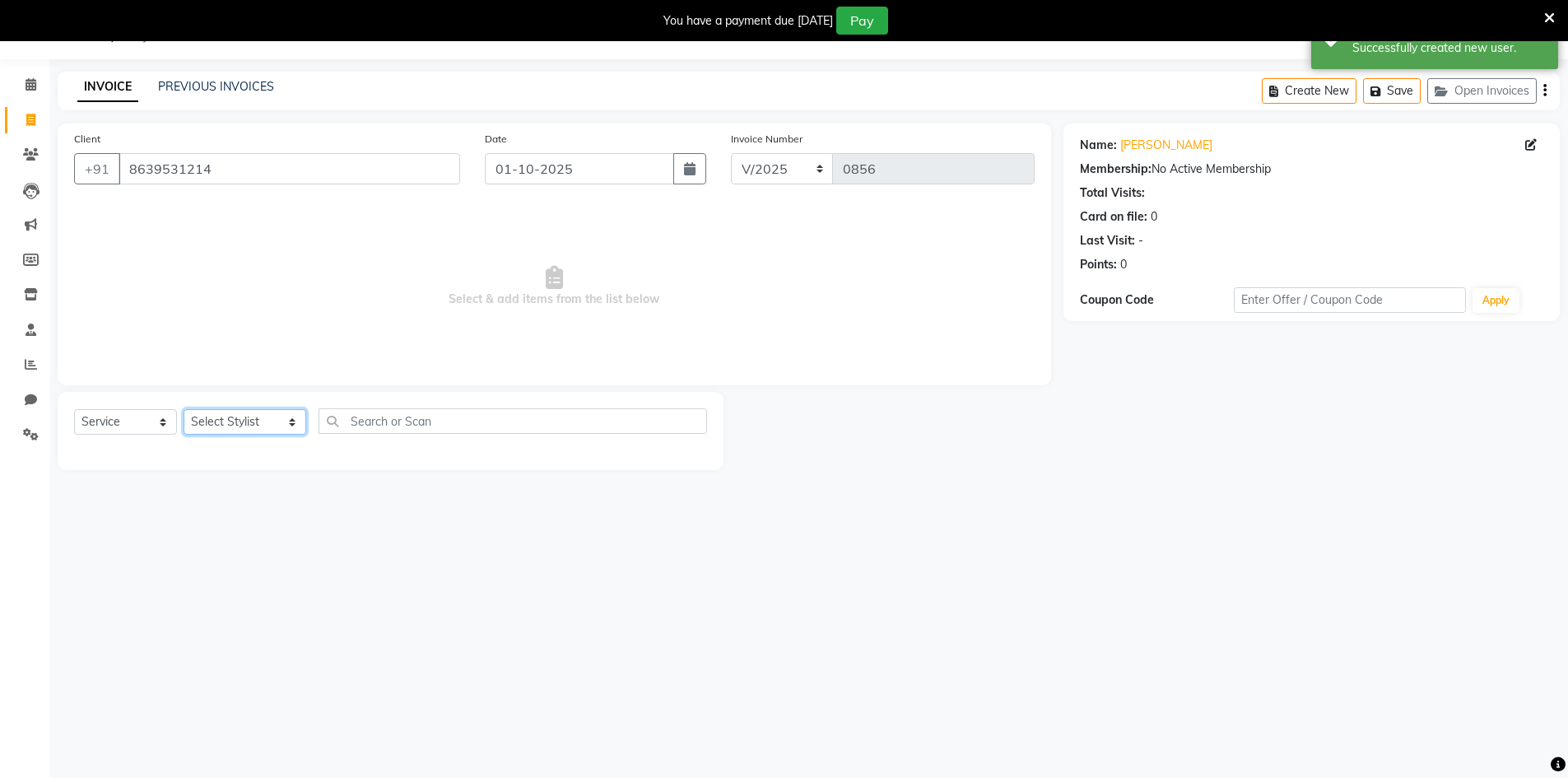
click at [196, 433] on select "Select Stylist [PERSON_NAME] Makeup/[PERSON_NAME] Services Manager Mehndi Artis…" at bounding box center [245, 422] width 123 height 25
click at [183, 410] on select "Select Stylist [PERSON_NAME] Makeup/[PERSON_NAME] Services Manager Mehndi Artis…" at bounding box center [245, 422] width 123 height 25
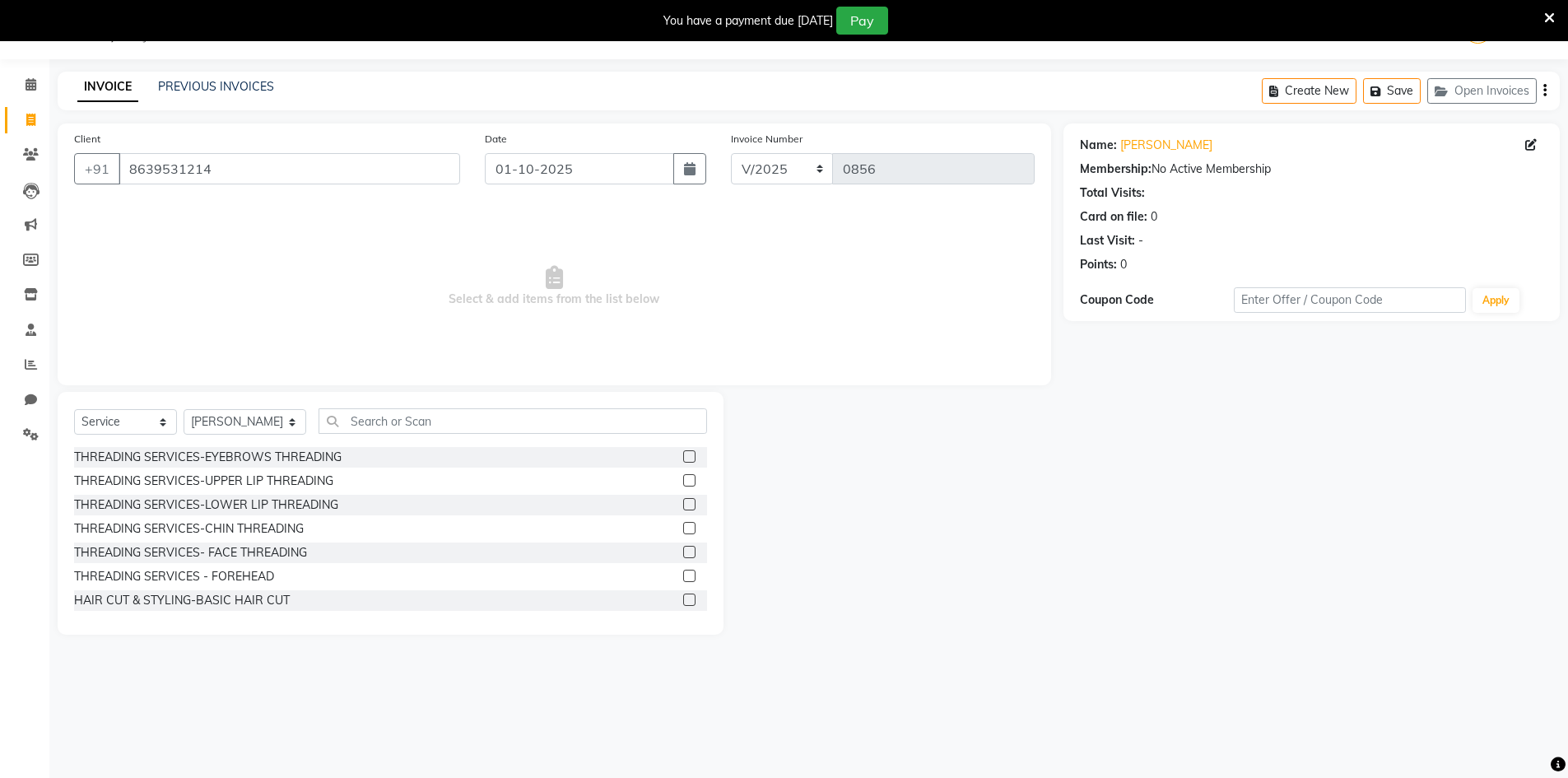
click at [684, 464] on div at bounding box center [689, 458] width 11 height 18
click at [684, 451] on label at bounding box center [689, 456] width 13 height 13
click at [684, 452] on input "checkbox" at bounding box center [689, 457] width 11 height 11
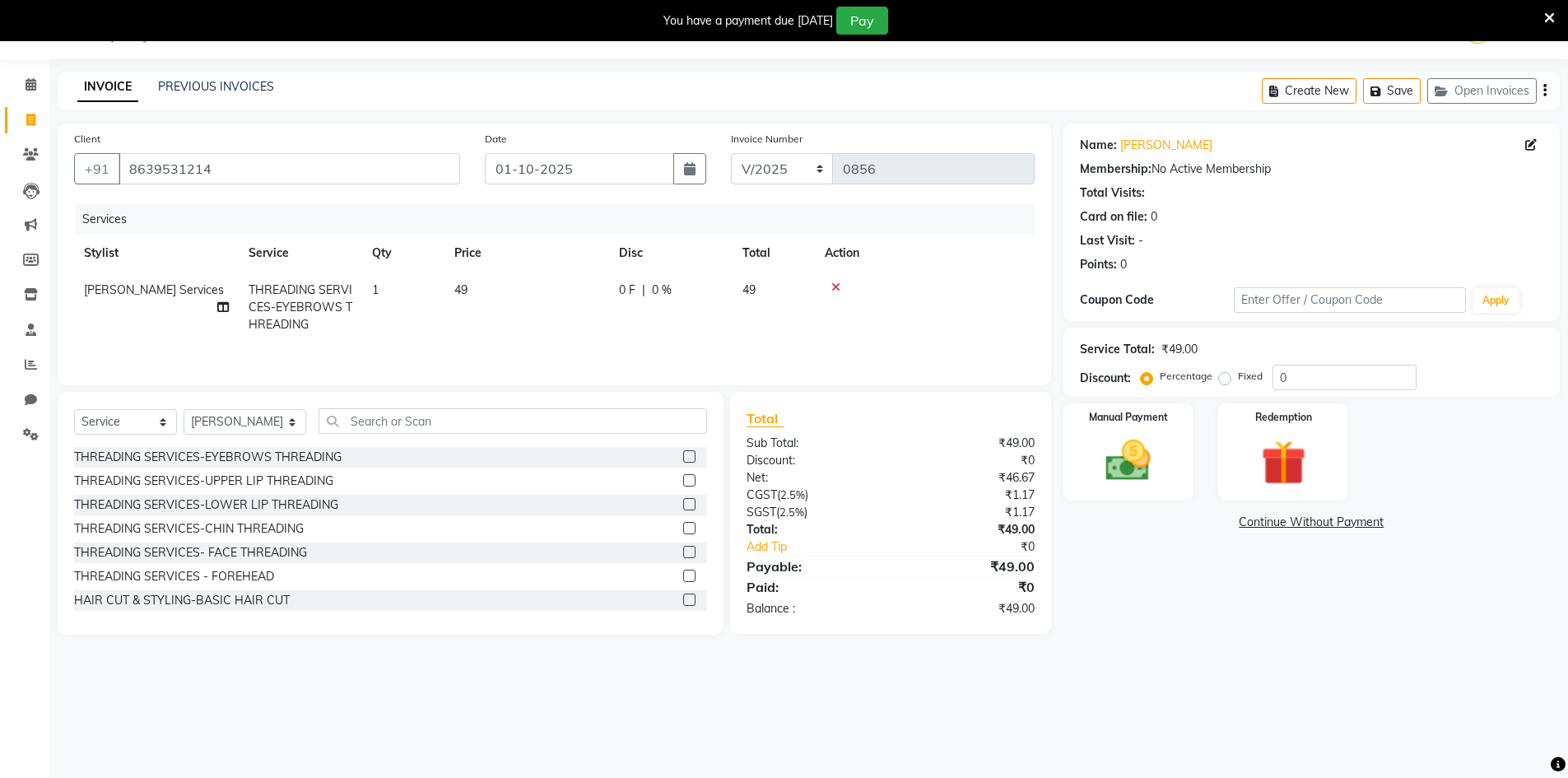
click at [684, 569] on label at bounding box center [689, 575] width 13 height 13
click at [684, 571] on input "checkbox" at bounding box center [689, 576] width 11 height 11
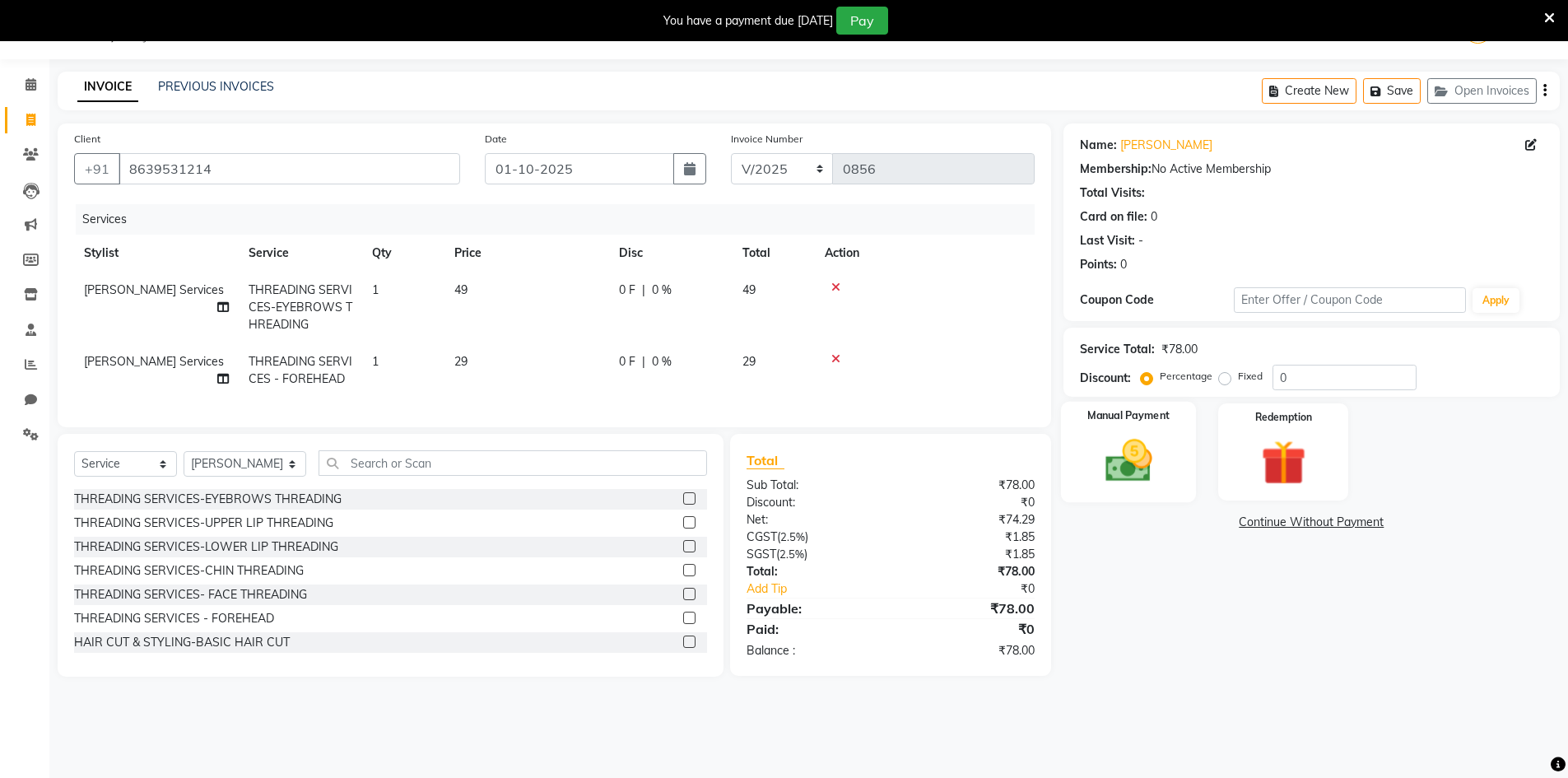
click at [1171, 476] on div "Manual Payment" at bounding box center [1128, 453] width 136 height 101
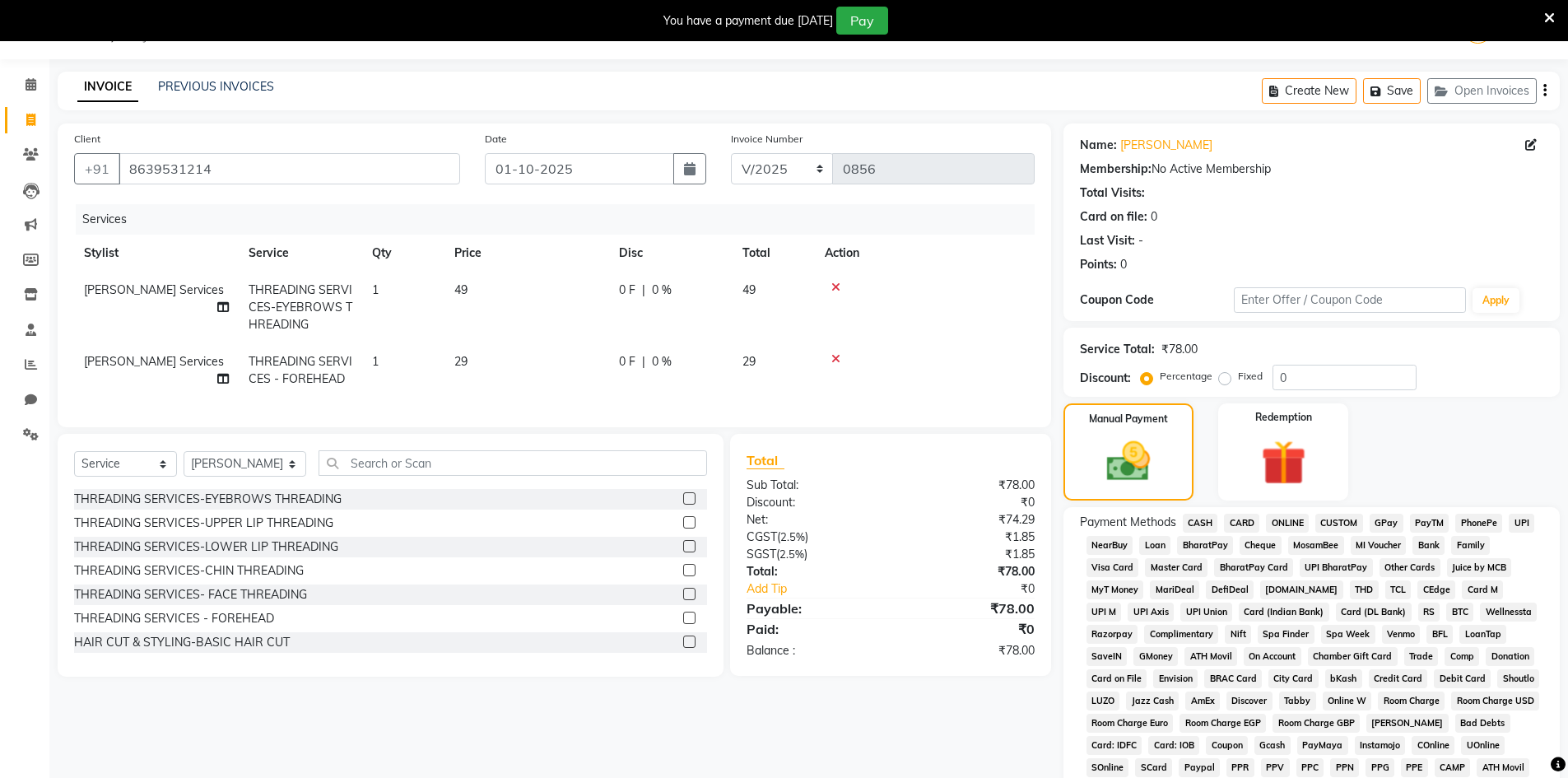
click at [1202, 521] on span "CASH" at bounding box center [1201, 523] width 35 height 19
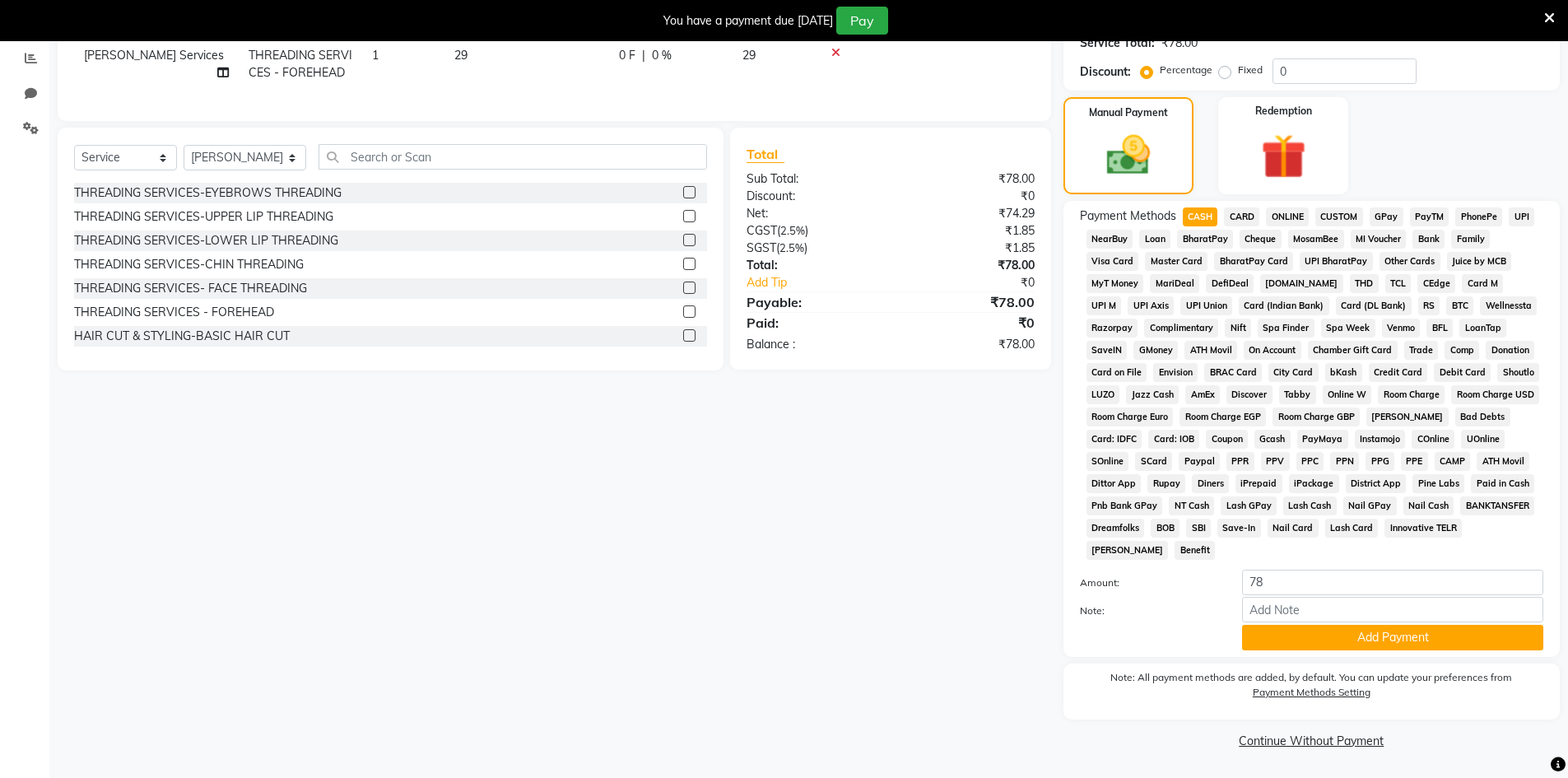
drag, startPoint x: 1278, startPoint y: 638, endPoint x: 1276, endPoint y: 646, distance: 8.2
click at [1278, 638] on button "Add Payment" at bounding box center [1392, 638] width 301 height 25
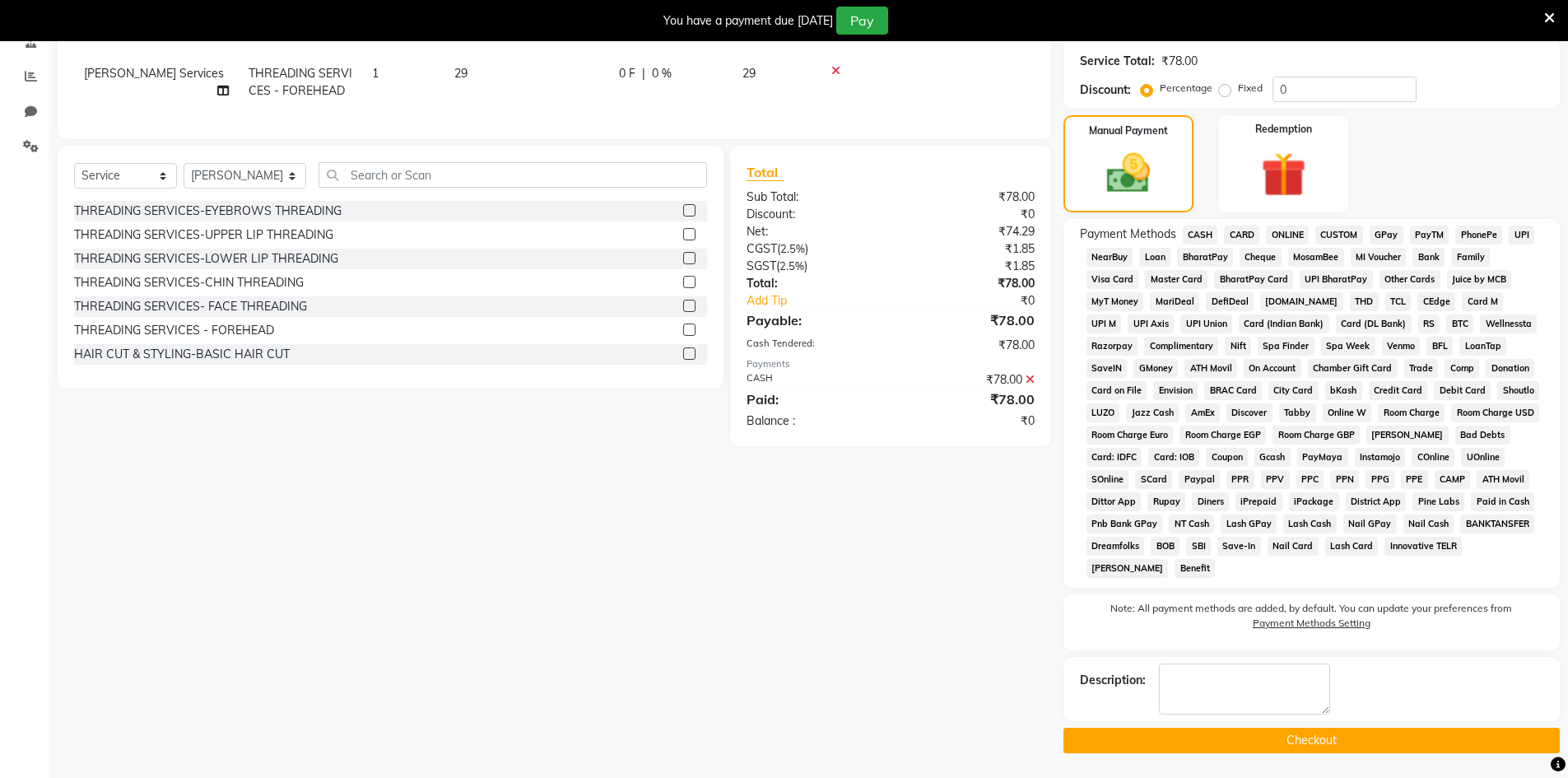
scroll to position [330, 0]
click at [1256, 759] on main "INVOICE PREVIOUS INVOICES Create New Save Open Invoices Client [PHONE_NUMBER] D…" at bounding box center [809, 281] width 1518 height 995
click at [1240, 743] on button "Checkout" at bounding box center [1312, 740] width 496 height 25
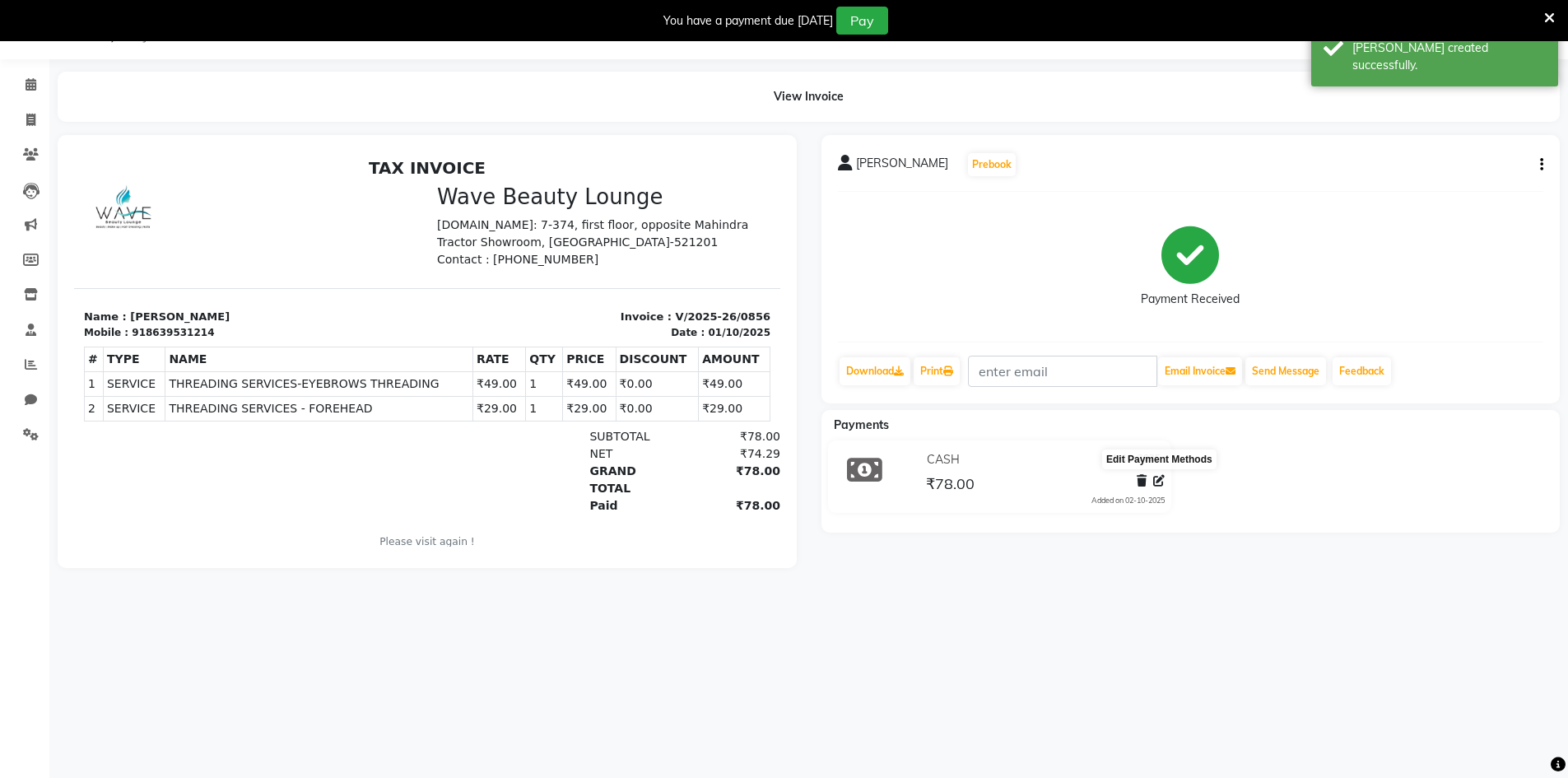
click at [1155, 476] on icon at bounding box center [1159, 481] width 12 height 12
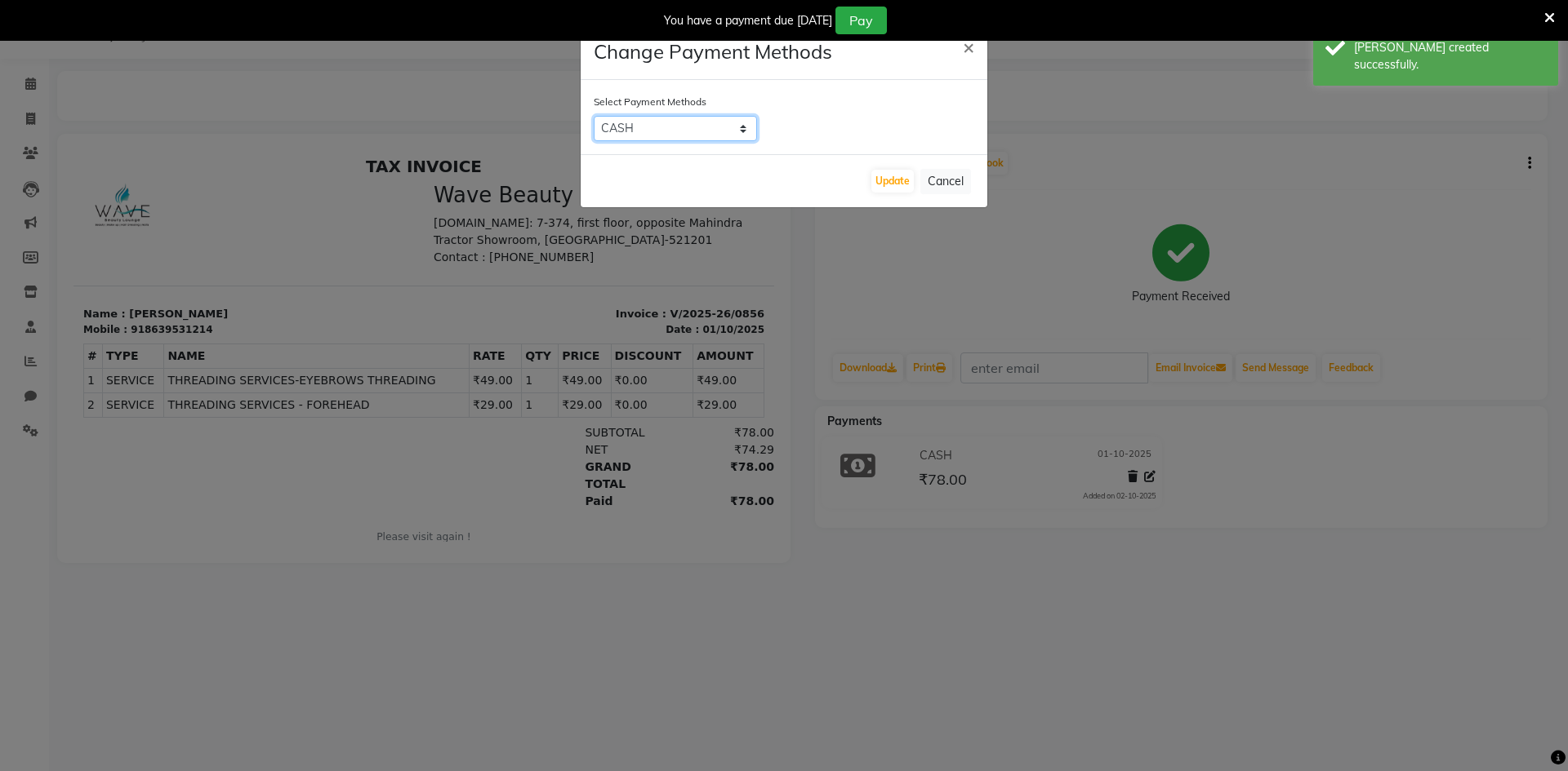
click at [666, 125] on select "CASH CARD ONLINE CUSTOM GPay PayTM PhonePe UPI NearBuy Loan BharatPay Cheque Mo…" at bounding box center [676, 128] width 163 height 25
click at [594, 116] on select "CASH CARD ONLINE CUSTOM GPay PayTM PhonePe UPI NearBuy Loan BharatPay Cheque Mo…" at bounding box center [676, 128] width 163 height 25
click at [876, 191] on button "Update" at bounding box center [892, 181] width 43 height 23
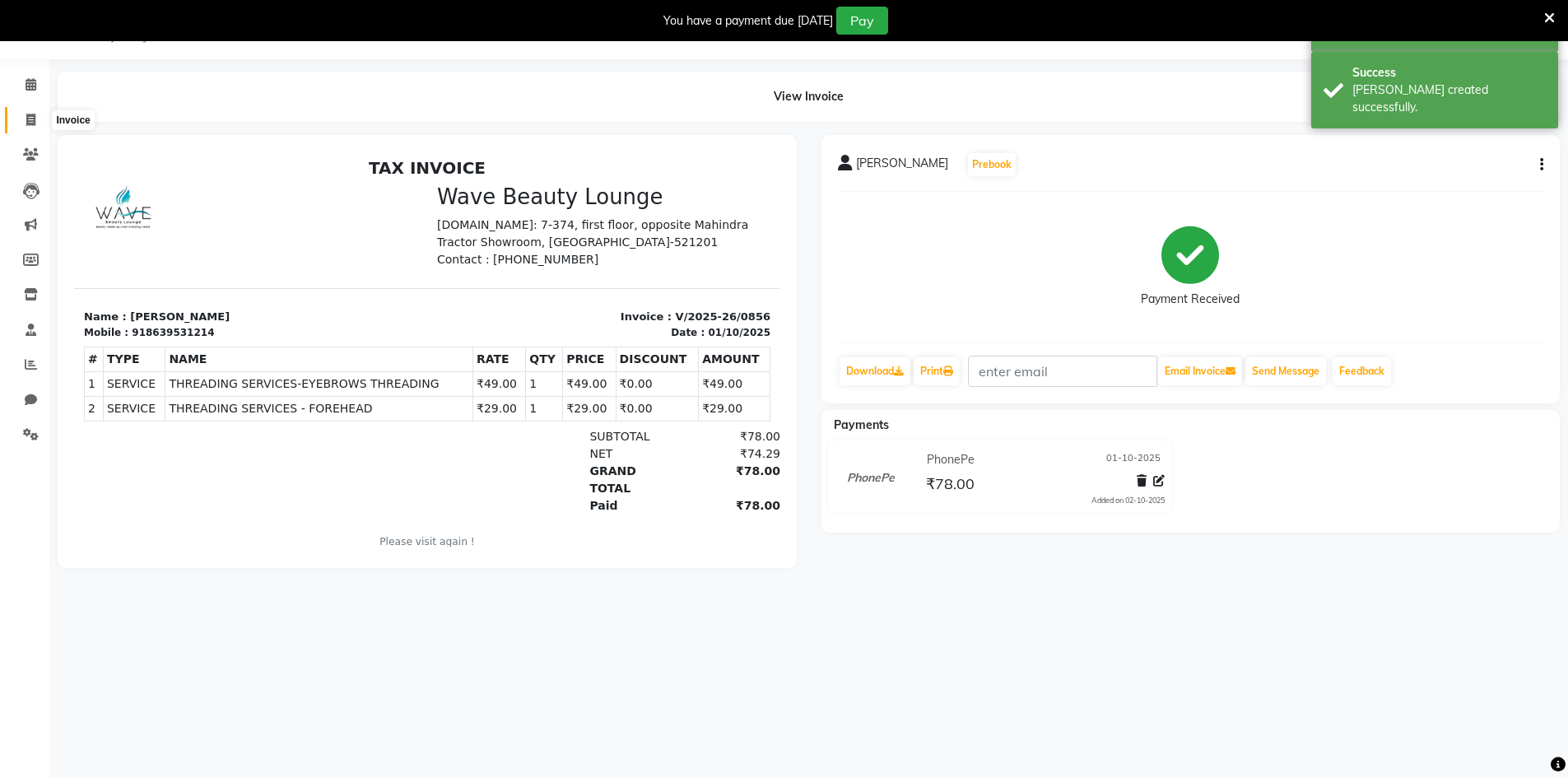
click at [33, 122] on icon at bounding box center [30, 119] width 9 height 13
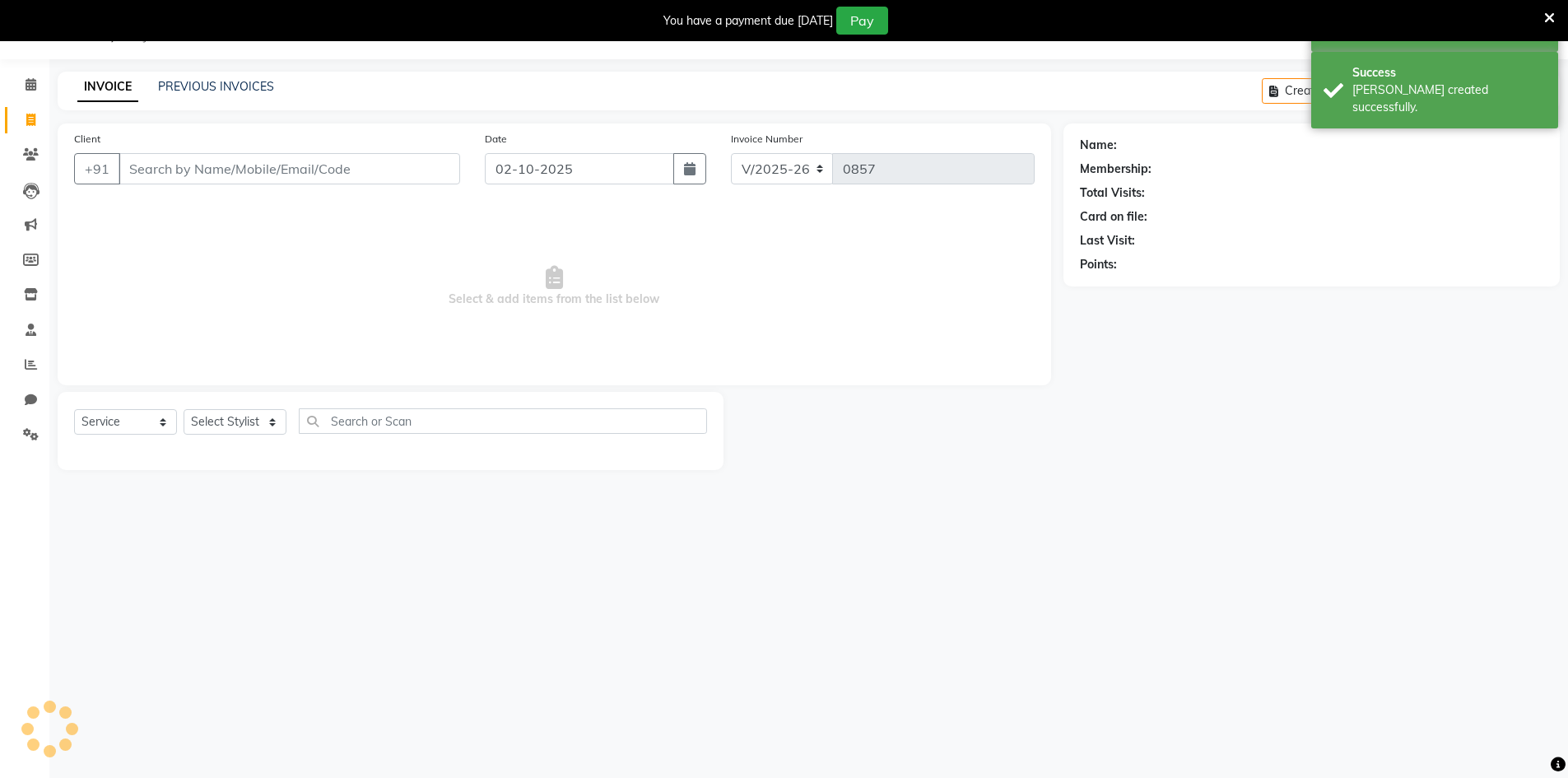
click at [380, 184] on div "Client +91" at bounding box center [267, 164] width 411 height 67
click at [380, 177] on input "Client" at bounding box center [289, 168] width 341 height 31
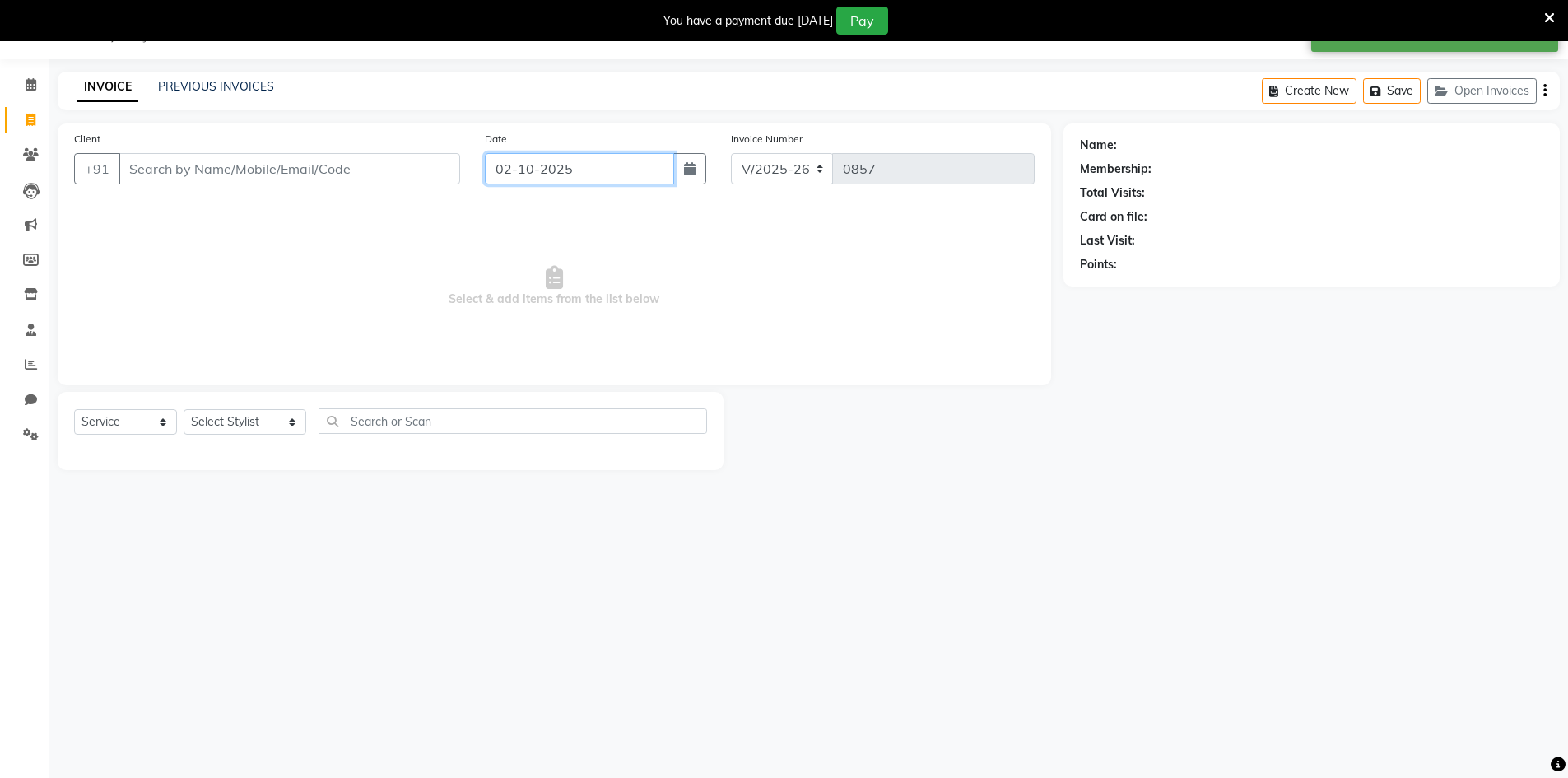
click at [512, 173] on input "02-10-2025" at bounding box center [579, 168] width 189 height 31
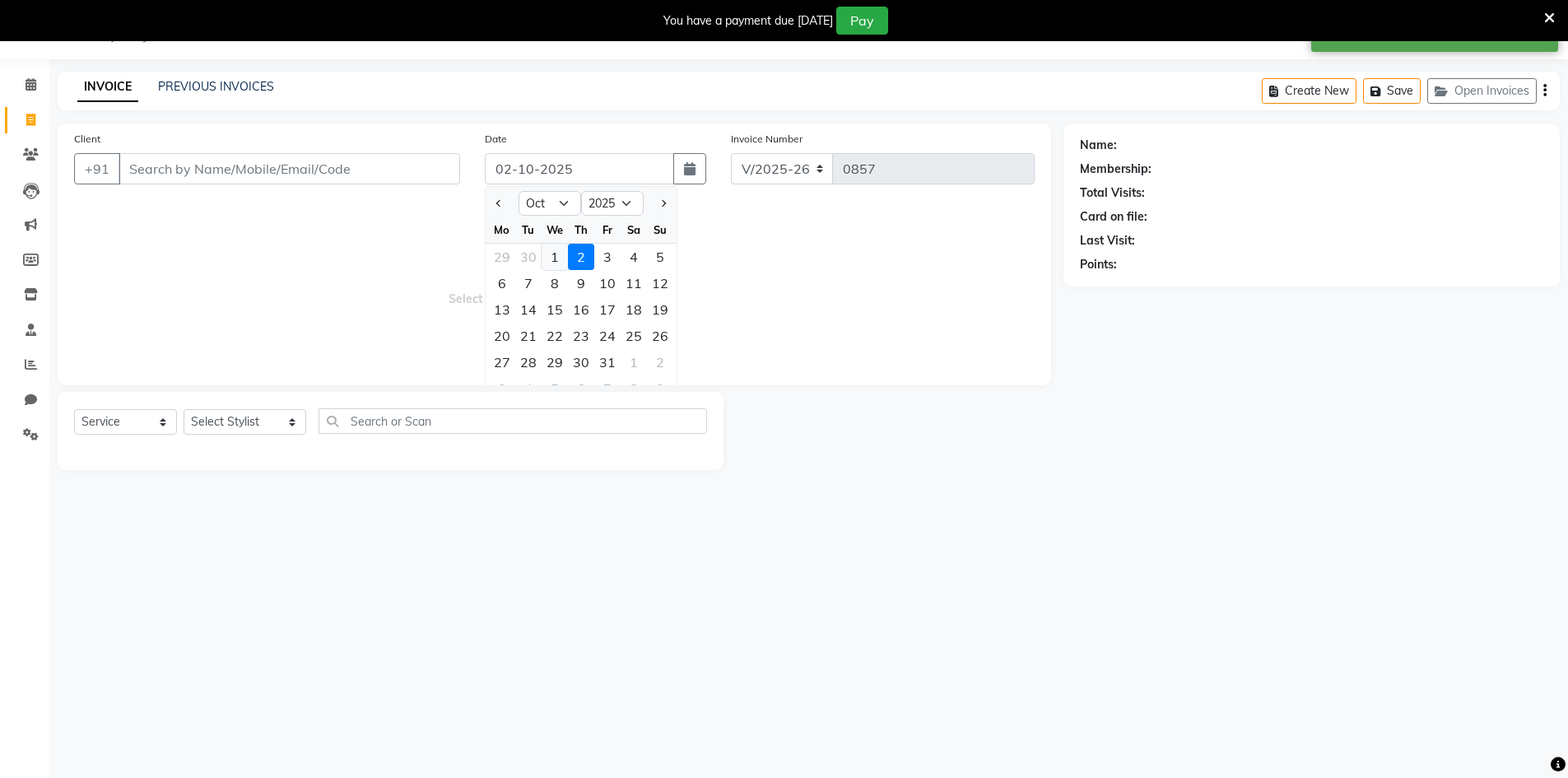
click at [554, 264] on div "1" at bounding box center [554, 257] width 26 height 26
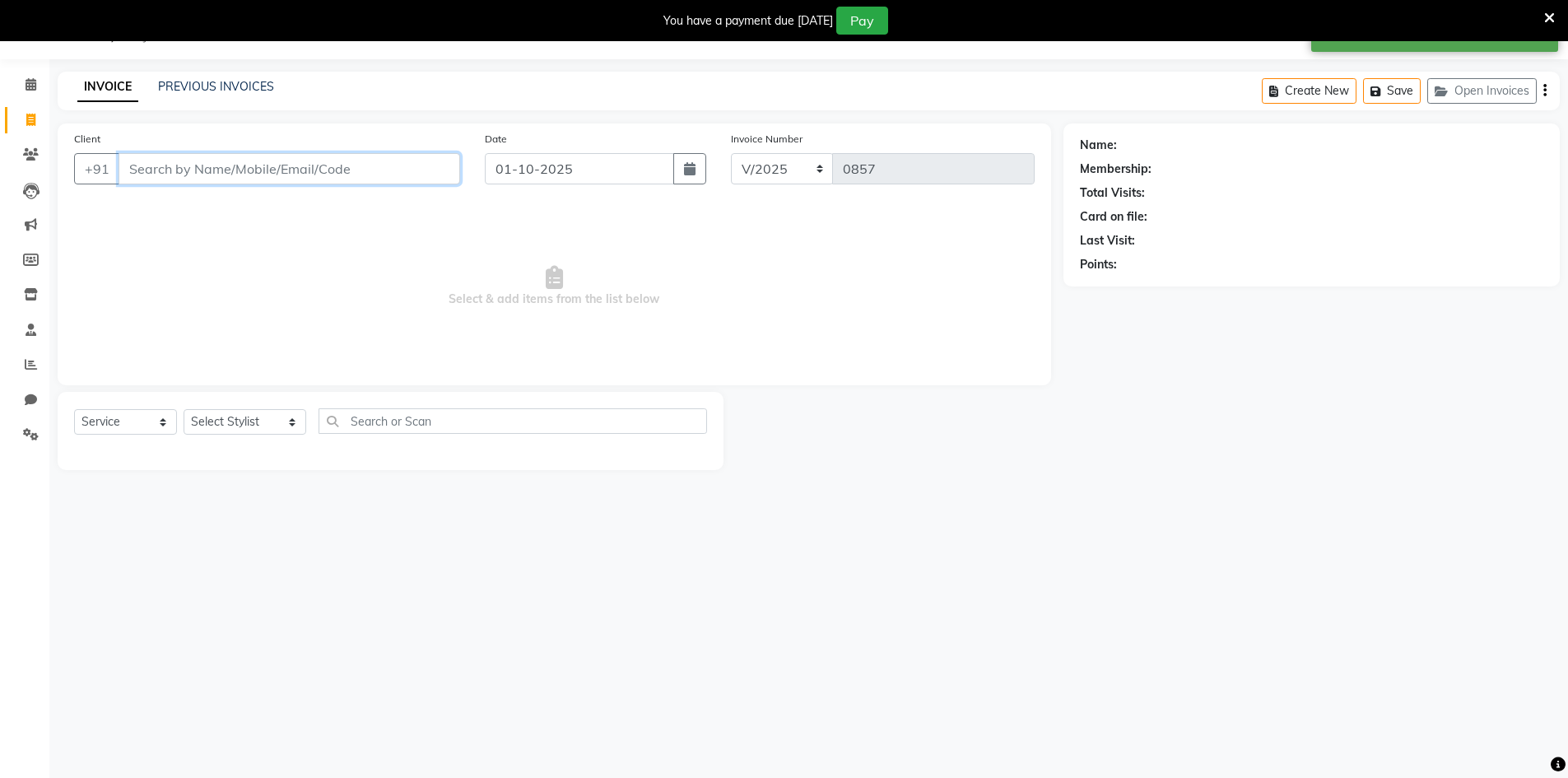
click at [323, 172] on input "Client" at bounding box center [289, 168] width 341 height 31
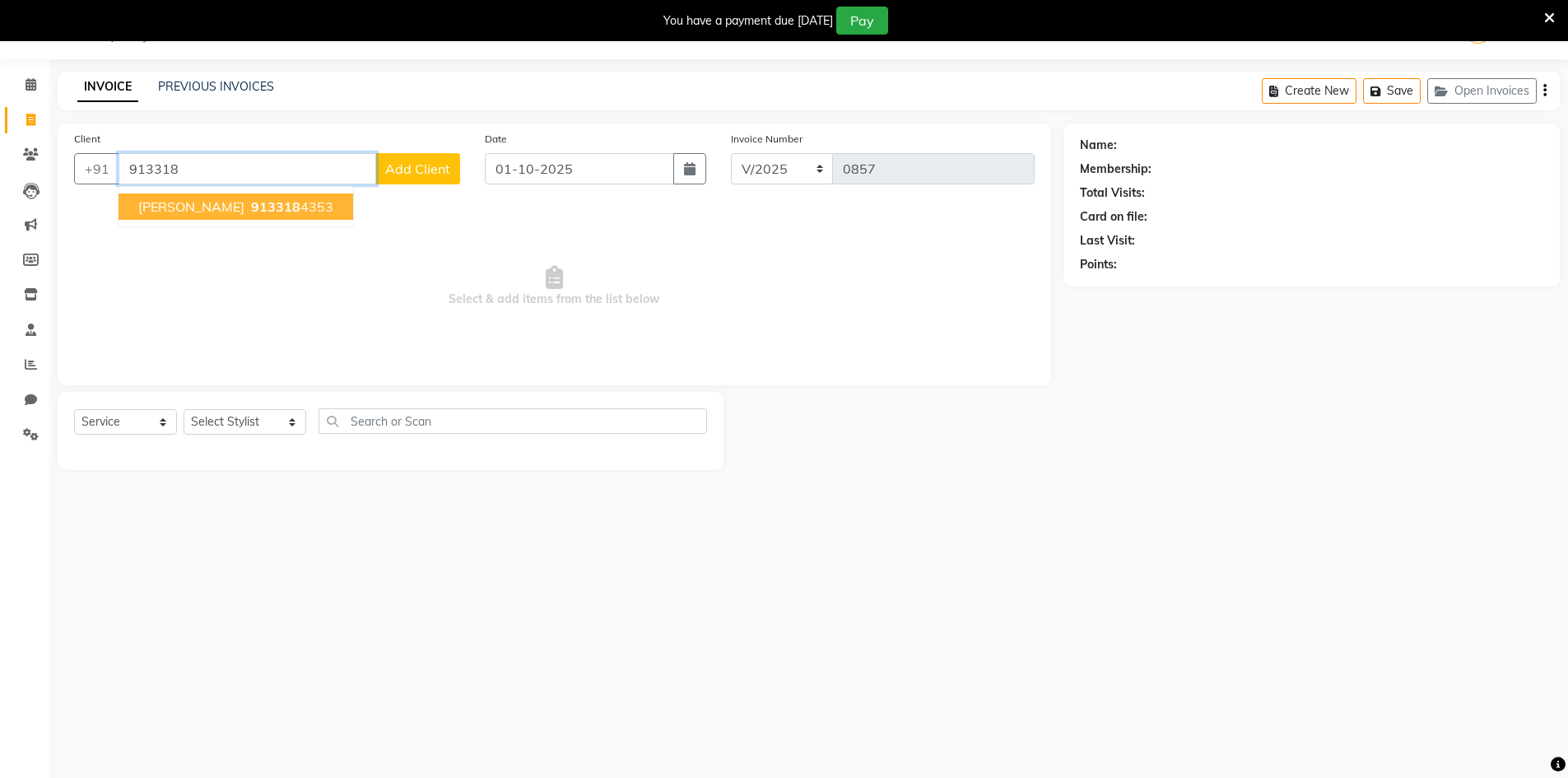
click at [258, 218] on button "[PERSON_NAME] 913318 4353" at bounding box center [235, 206] width 235 height 26
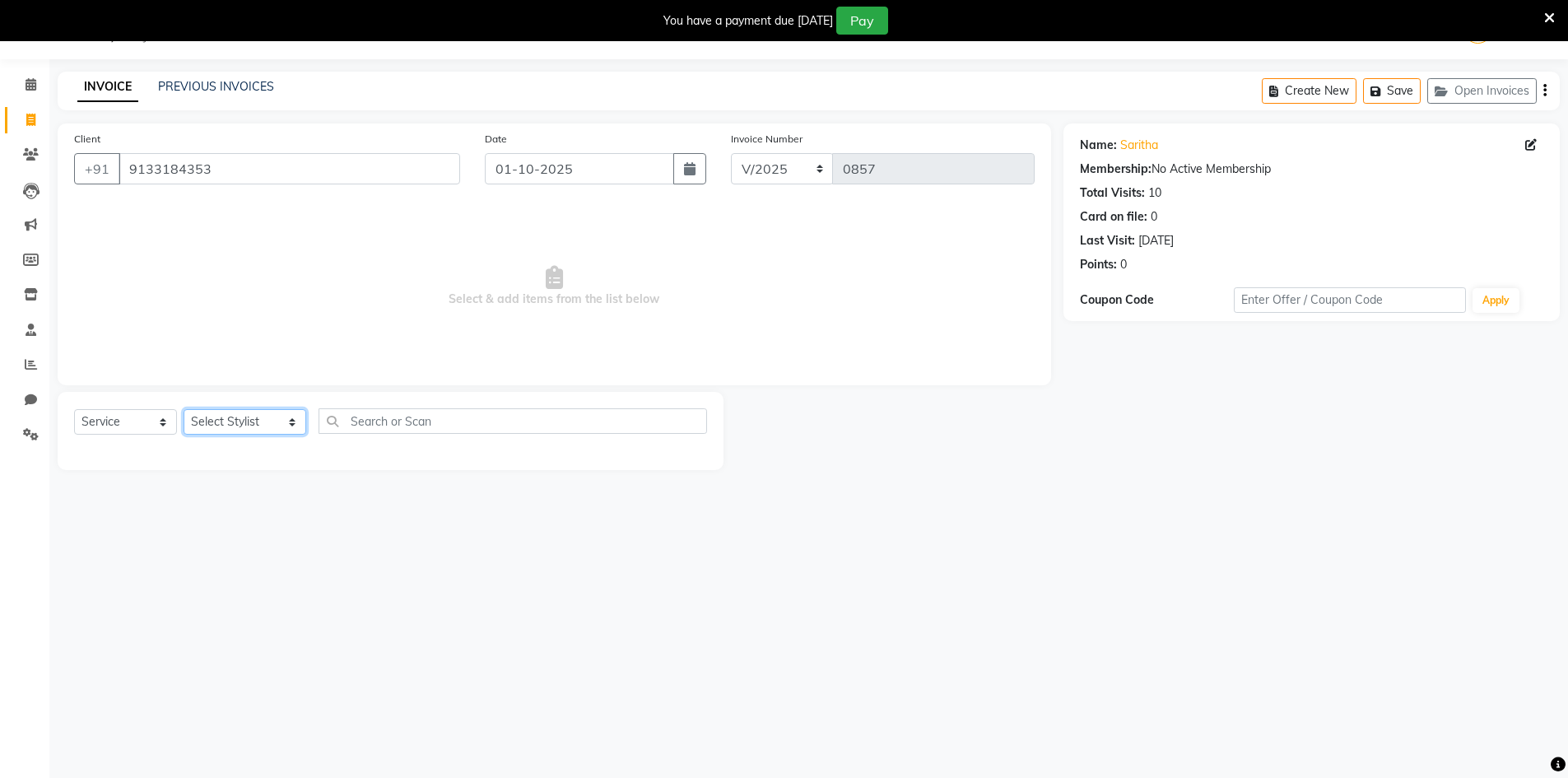
click at [256, 422] on select "Select Stylist [PERSON_NAME] Makeup/[PERSON_NAME] Services Manager Mehndi Artis…" at bounding box center [245, 422] width 123 height 25
click at [183, 410] on select "Select Stylist [PERSON_NAME] Makeup/[PERSON_NAME] Services Manager Mehndi Artis…" at bounding box center [245, 422] width 123 height 25
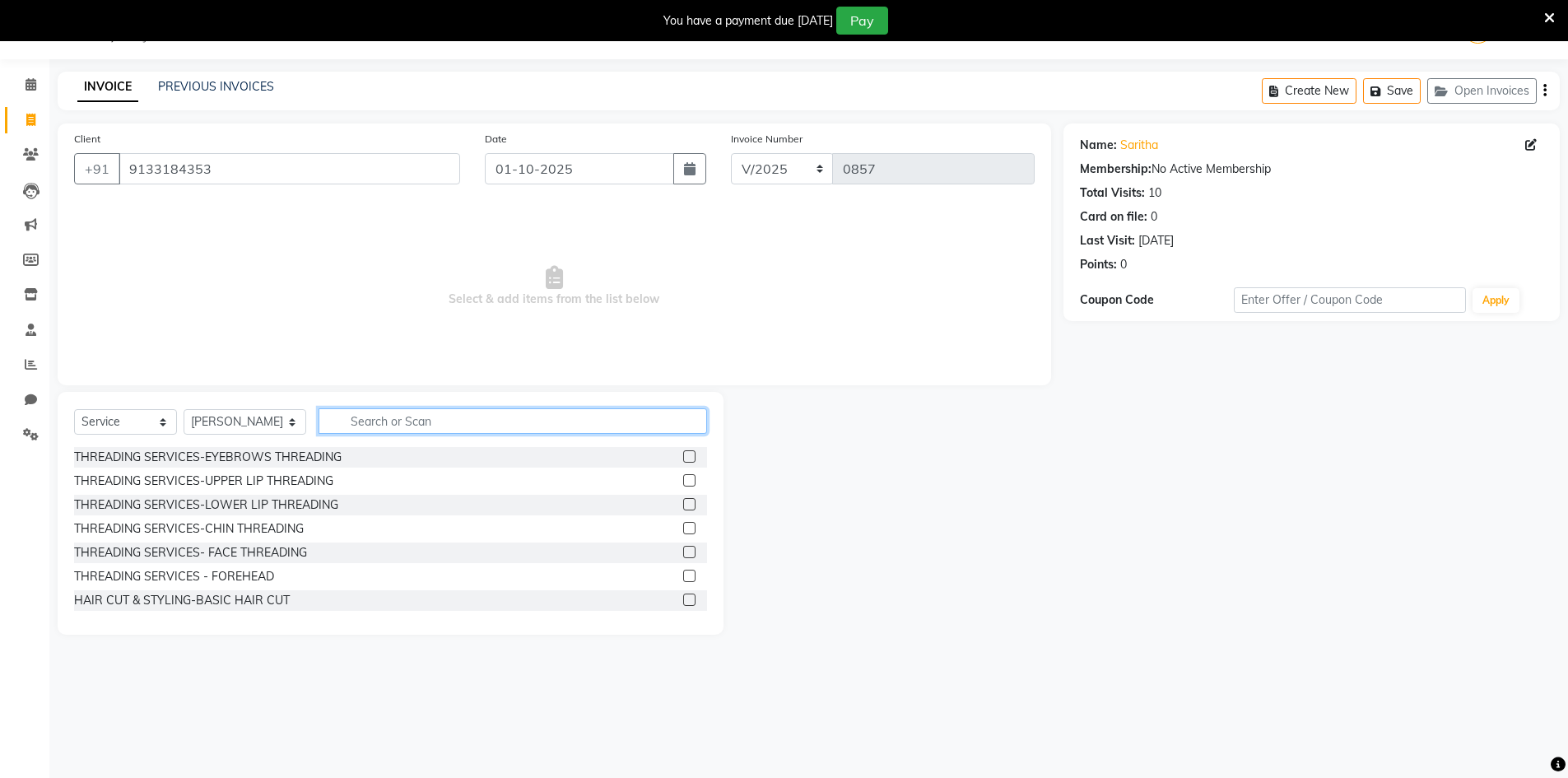
click at [347, 427] on input "text" at bounding box center [513, 421] width 388 height 25
click at [243, 426] on select "Select Stylist [PERSON_NAME] Makeup/[PERSON_NAME] Services Manager Mehndi Artis…" at bounding box center [245, 422] width 123 height 25
click at [183, 410] on select "Select Stylist [PERSON_NAME] Makeup/[PERSON_NAME] Services Manager Mehndi Artis…" at bounding box center [245, 422] width 123 height 25
click at [393, 429] on input "text" at bounding box center [513, 421] width 388 height 25
click at [684, 458] on label at bounding box center [689, 456] width 13 height 13
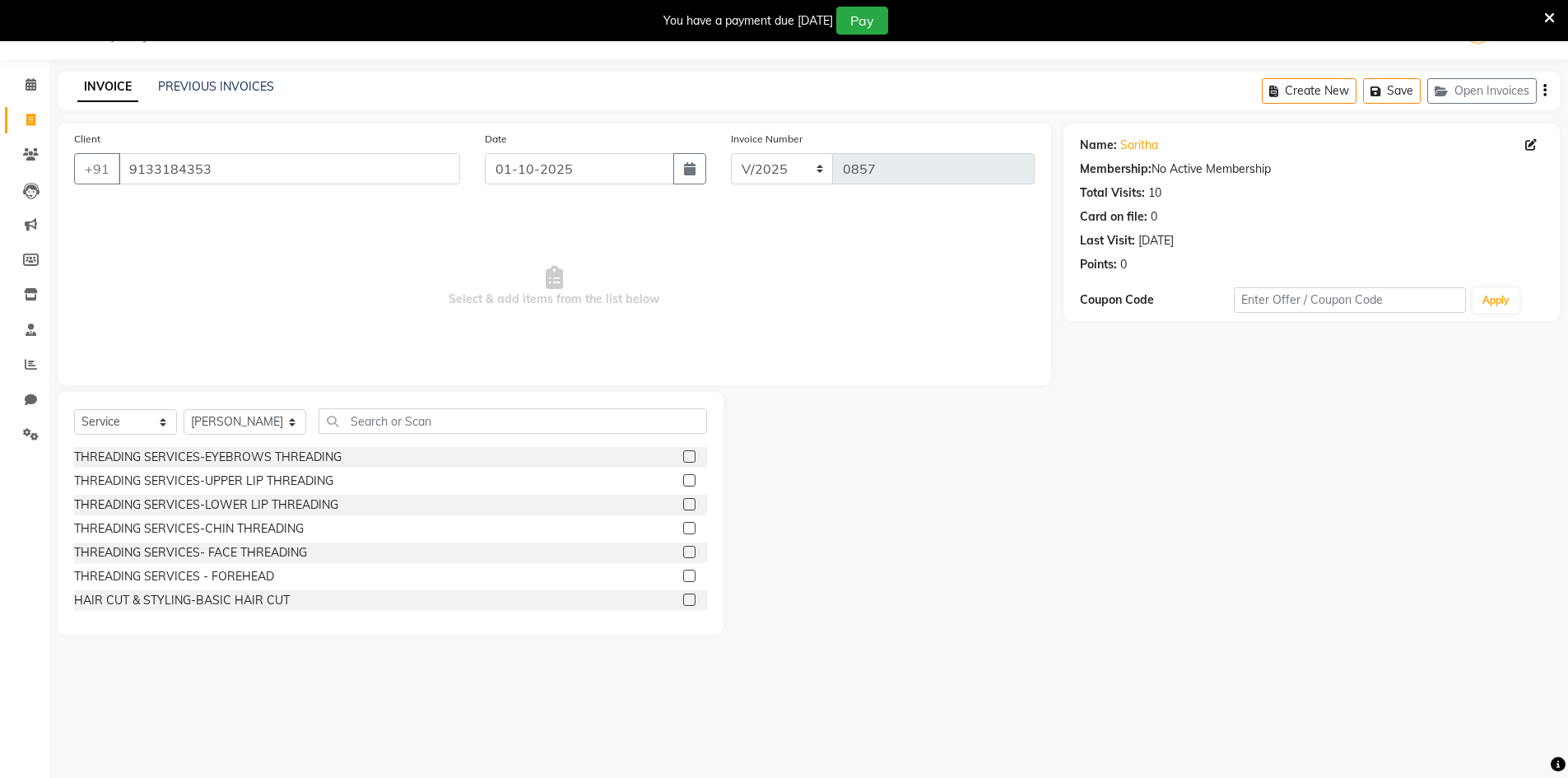
click at [684, 458] on input "checkbox" at bounding box center [689, 457] width 11 height 11
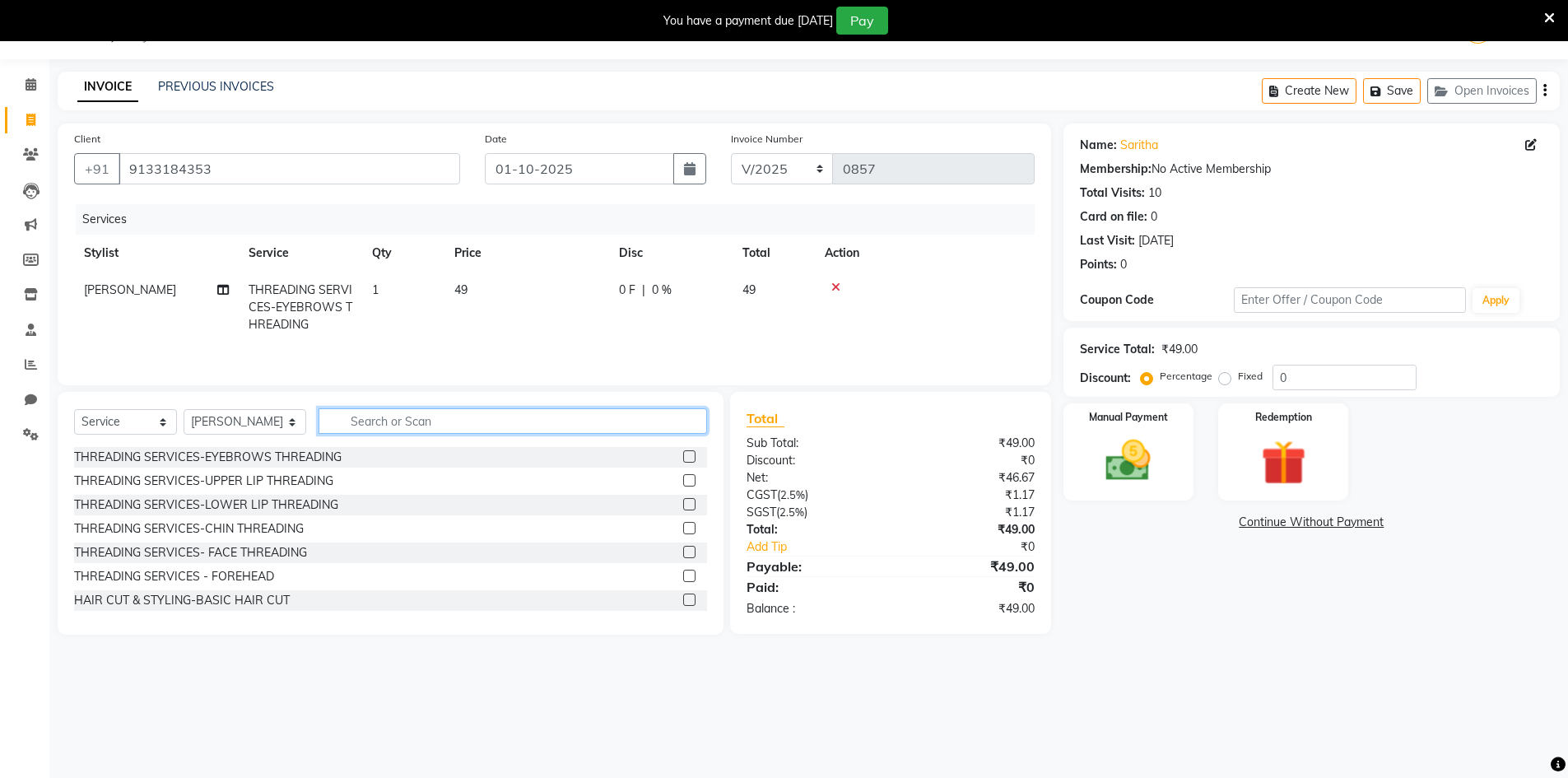
click at [669, 427] on input "text" at bounding box center [513, 421] width 388 height 25
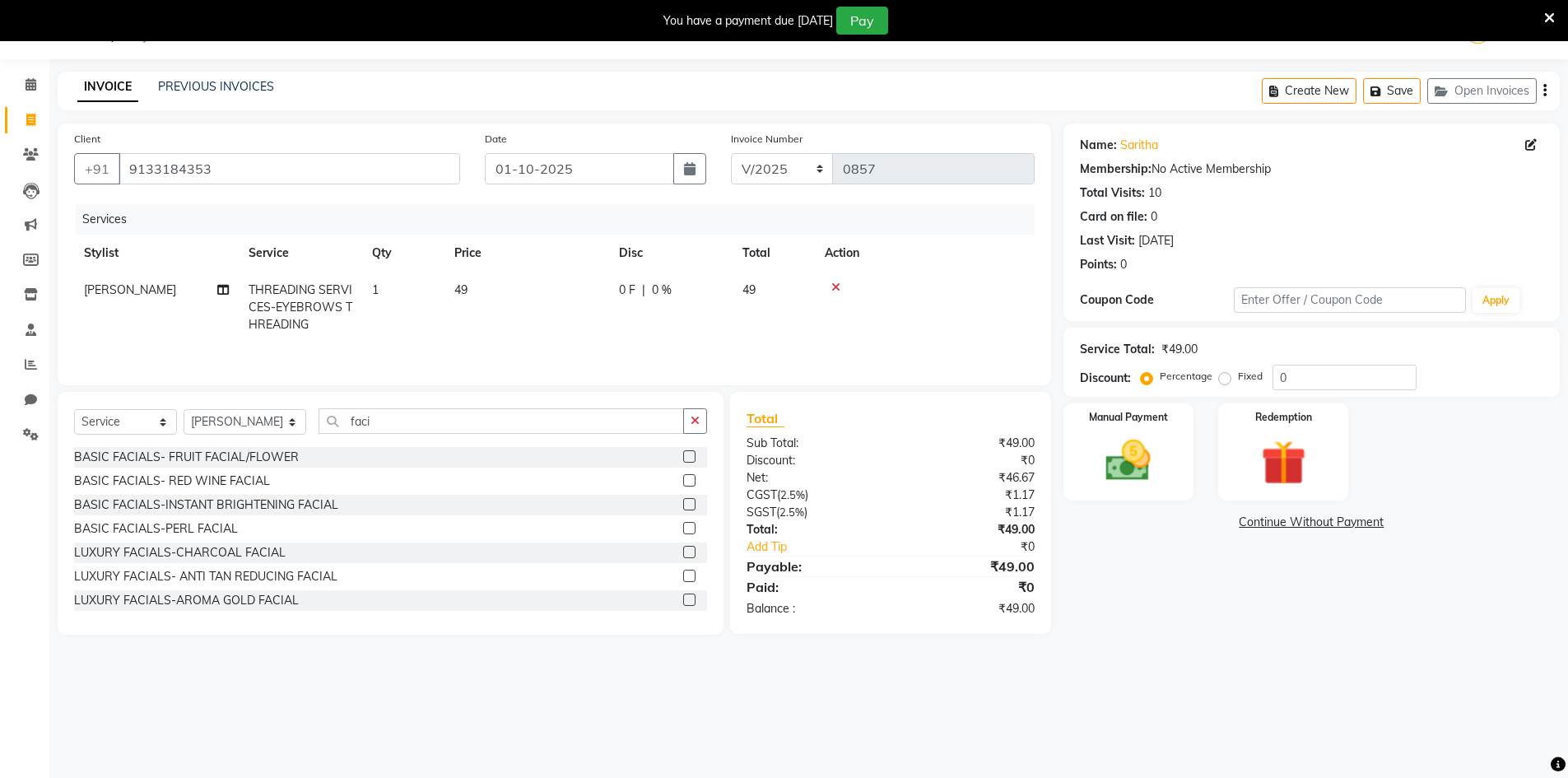
click at [684, 550] on label at bounding box center [689, 552] width 13 height 13
click at [684, 550] on input "checkbox" at bounding box center [689, 553] width 11 height 11
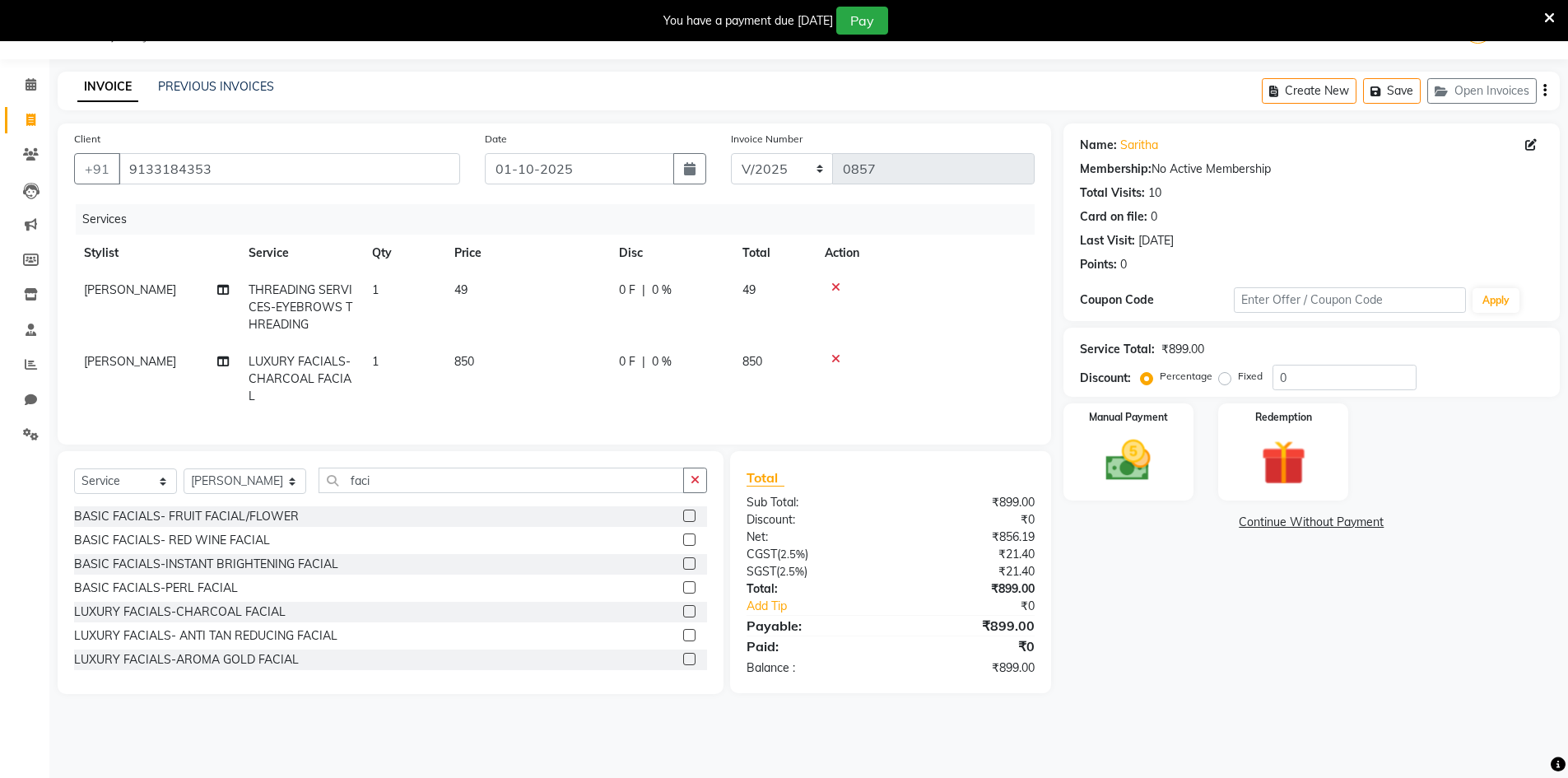
click at [684, 569] on label at bounding box center [689, 564] width 13 height 13
click at [684, 569] on input "checkbox" at bounding box center [689, 564] width 11 height 11
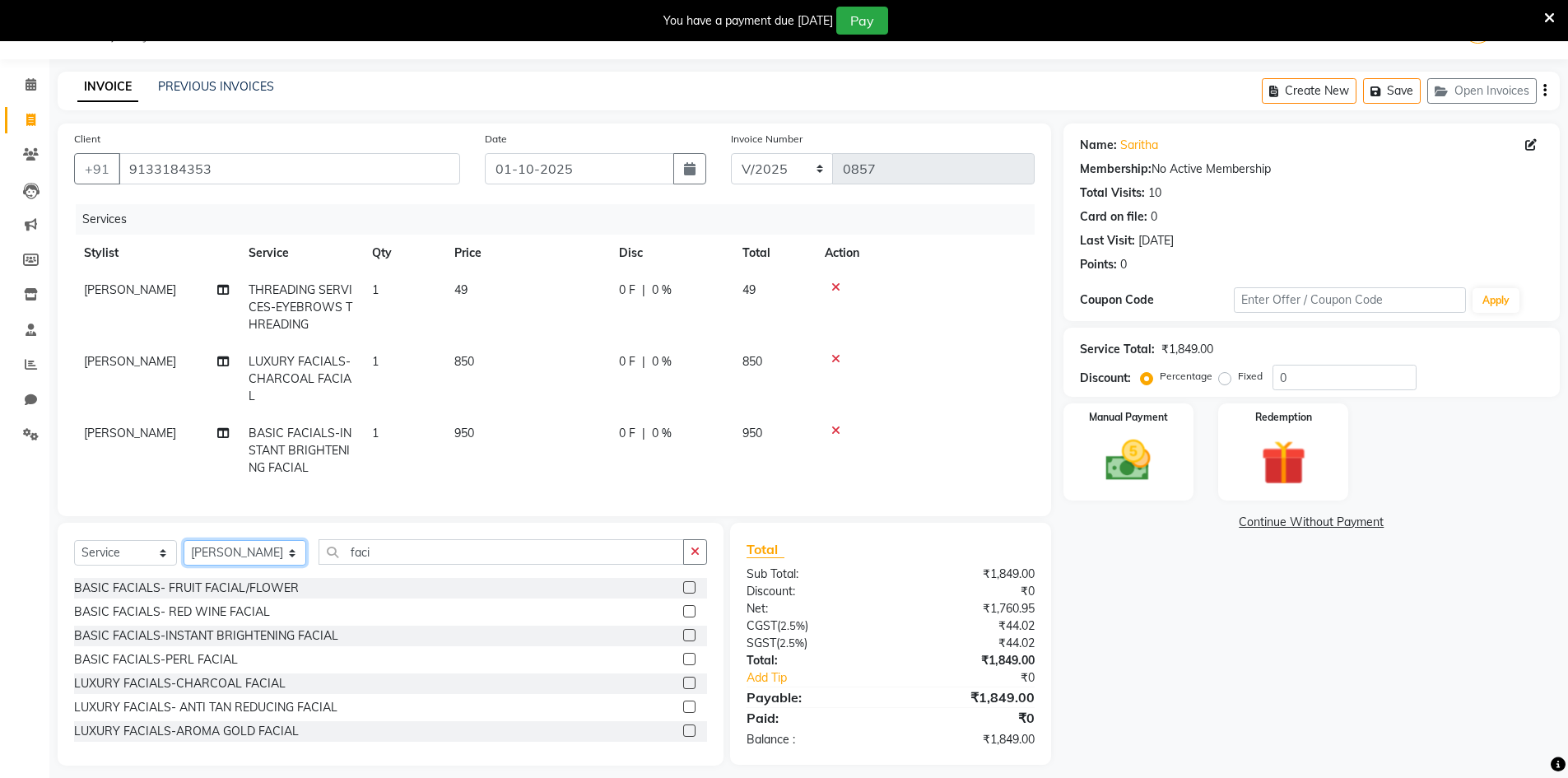
click at [273, 561] on select "Select Stylist [PERSON_NAME] Makeup/[PERSON_NAME] Services Manager Mehndi Artis…" at bounding box center [245, 553] width 123 height 25
click at [186, 374] on td "[PERSON_NAME]" at bounding box center [156, 378] width 165 height 71
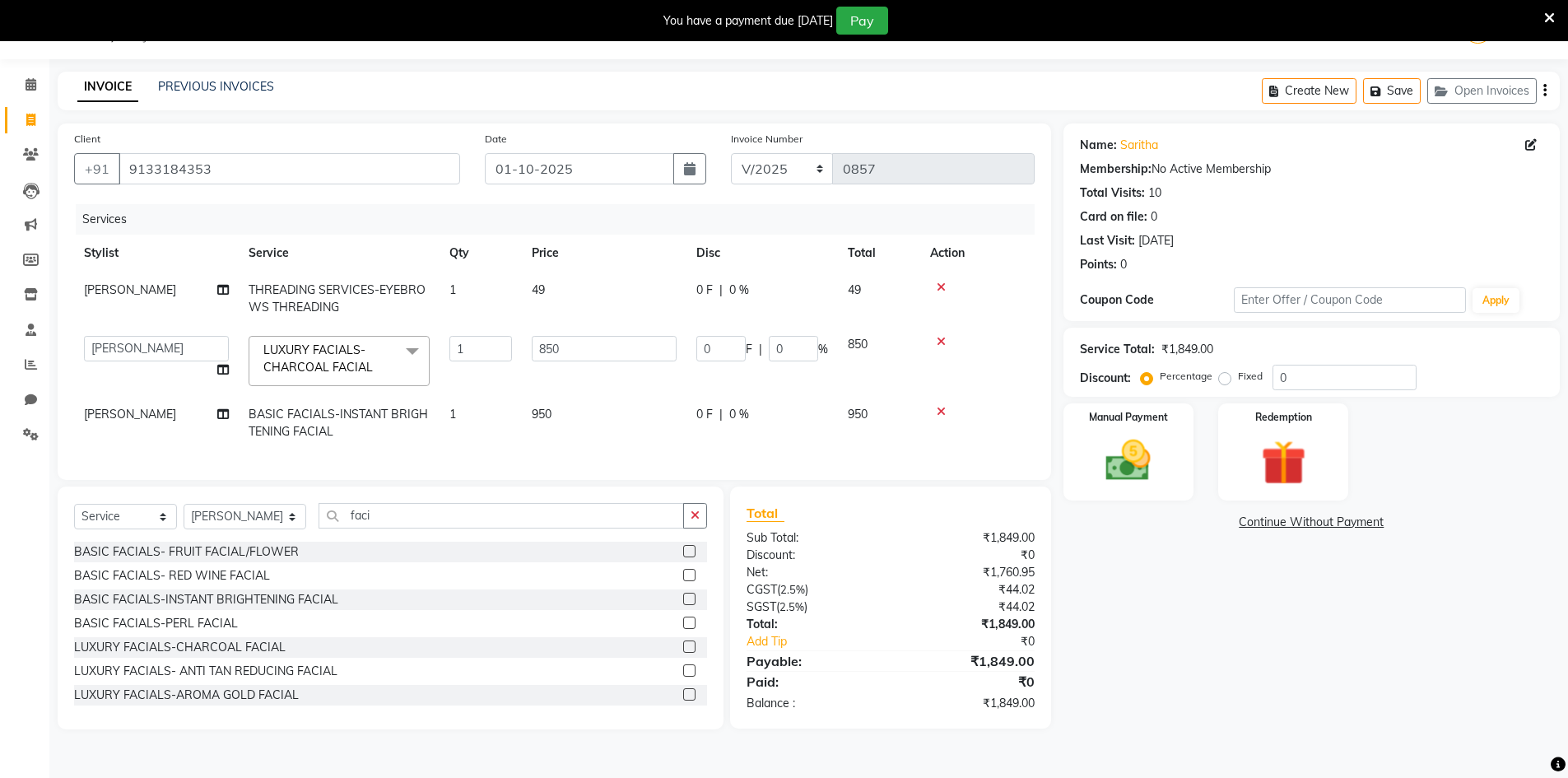
click at [166, 411] on span "[PERSON_NAME]" at bounding box center [130, 415] width 92 height 15
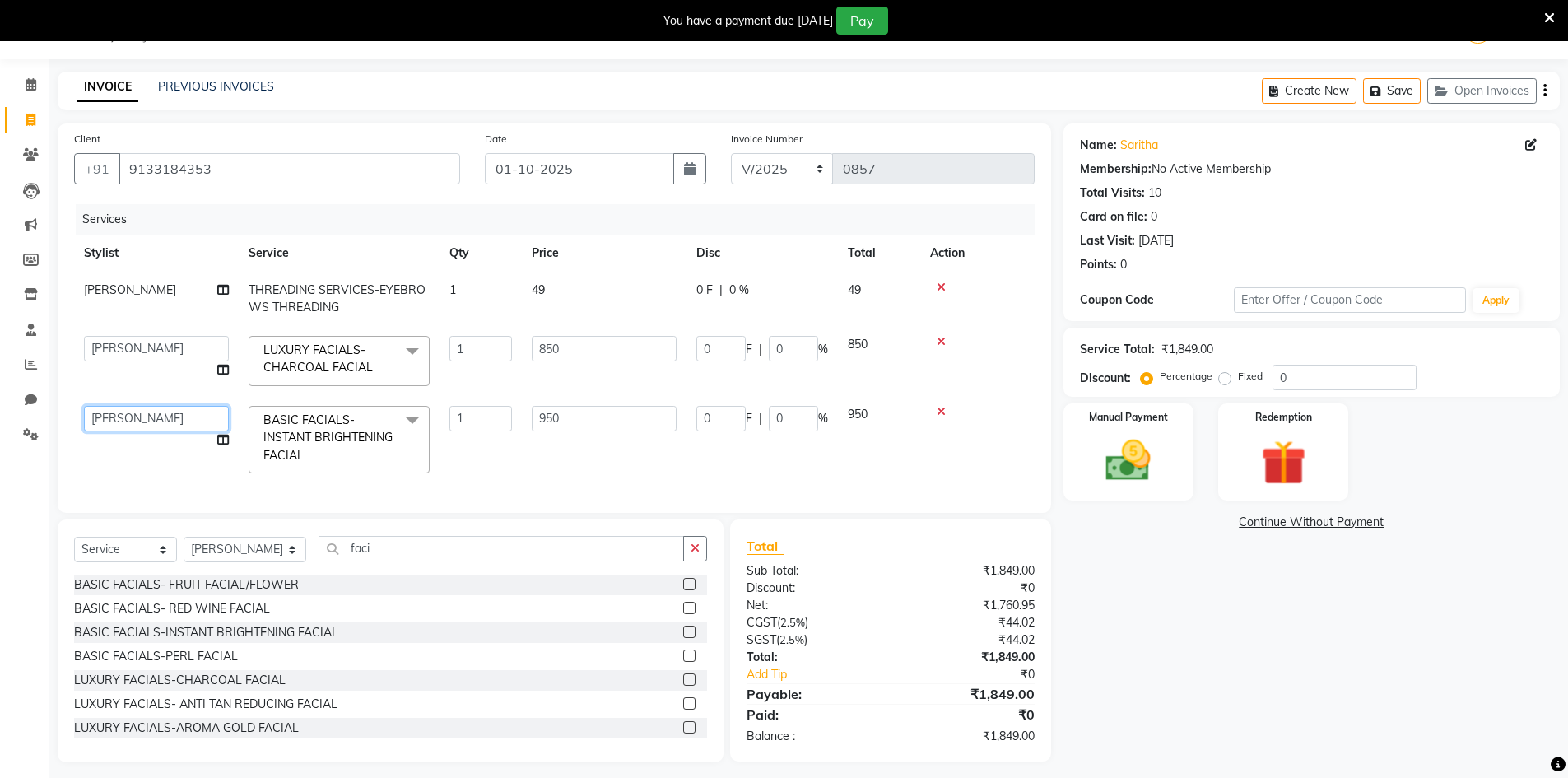
click at [166, 411] on select "[PERSON_NAME] Makeup/[PERSON_NAME] Services Manager Mehndi Artist [PERSON_NAME]…" at bounding box center [156, 419] width 145 height 25
click at [589, 424] on input "950" at bounding box center [604, 419] width 145 height 25
click at [571, 355] on input "850" at bounding box center [604, 348] width 145 height 25
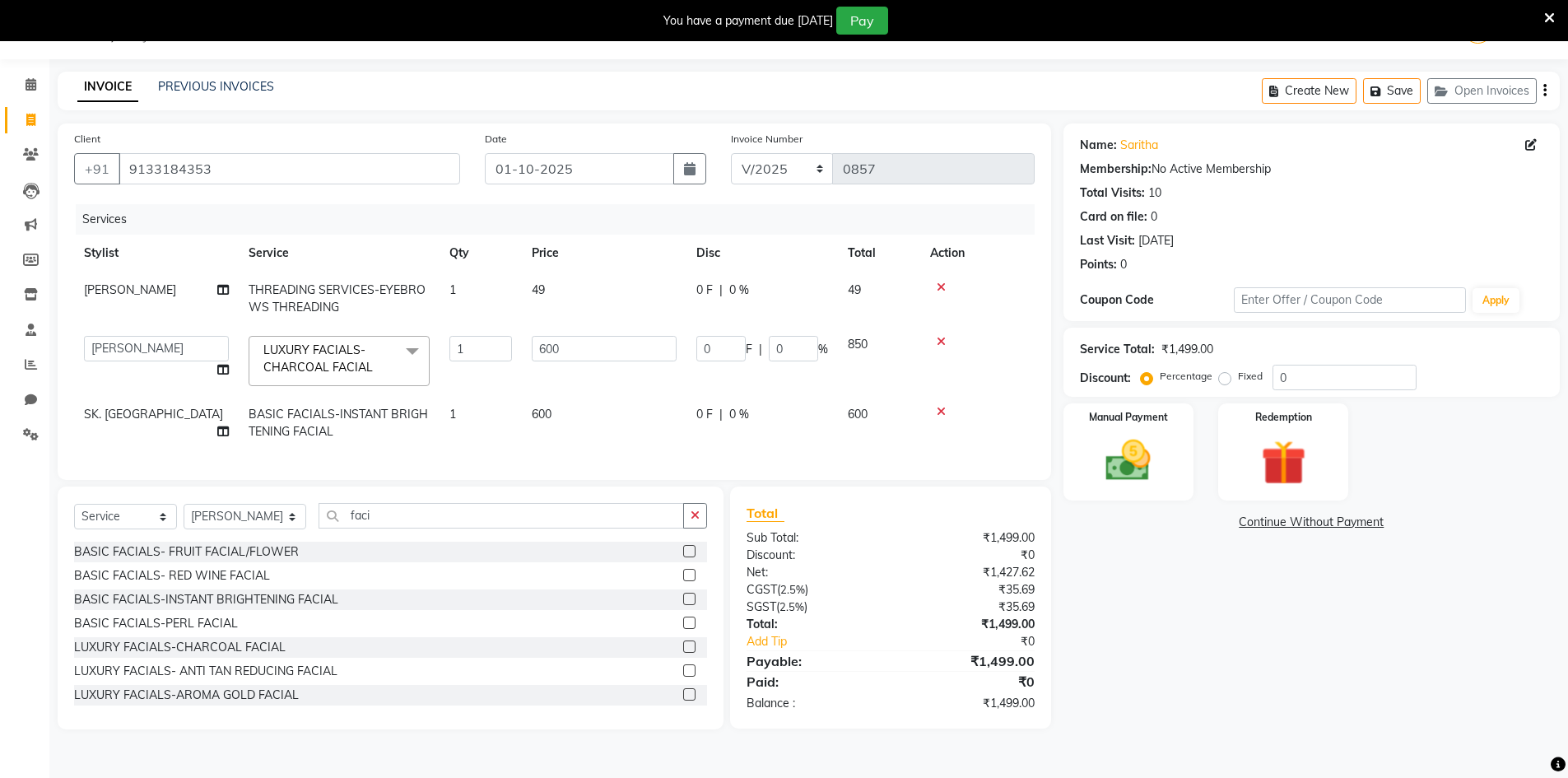
click at [1174, 399] on div "Name: [PERSON_NAME] Membership: No Active Membership Total Visits: 10 Card on f…" at bounding box center [1317, 426] width 509 height 606
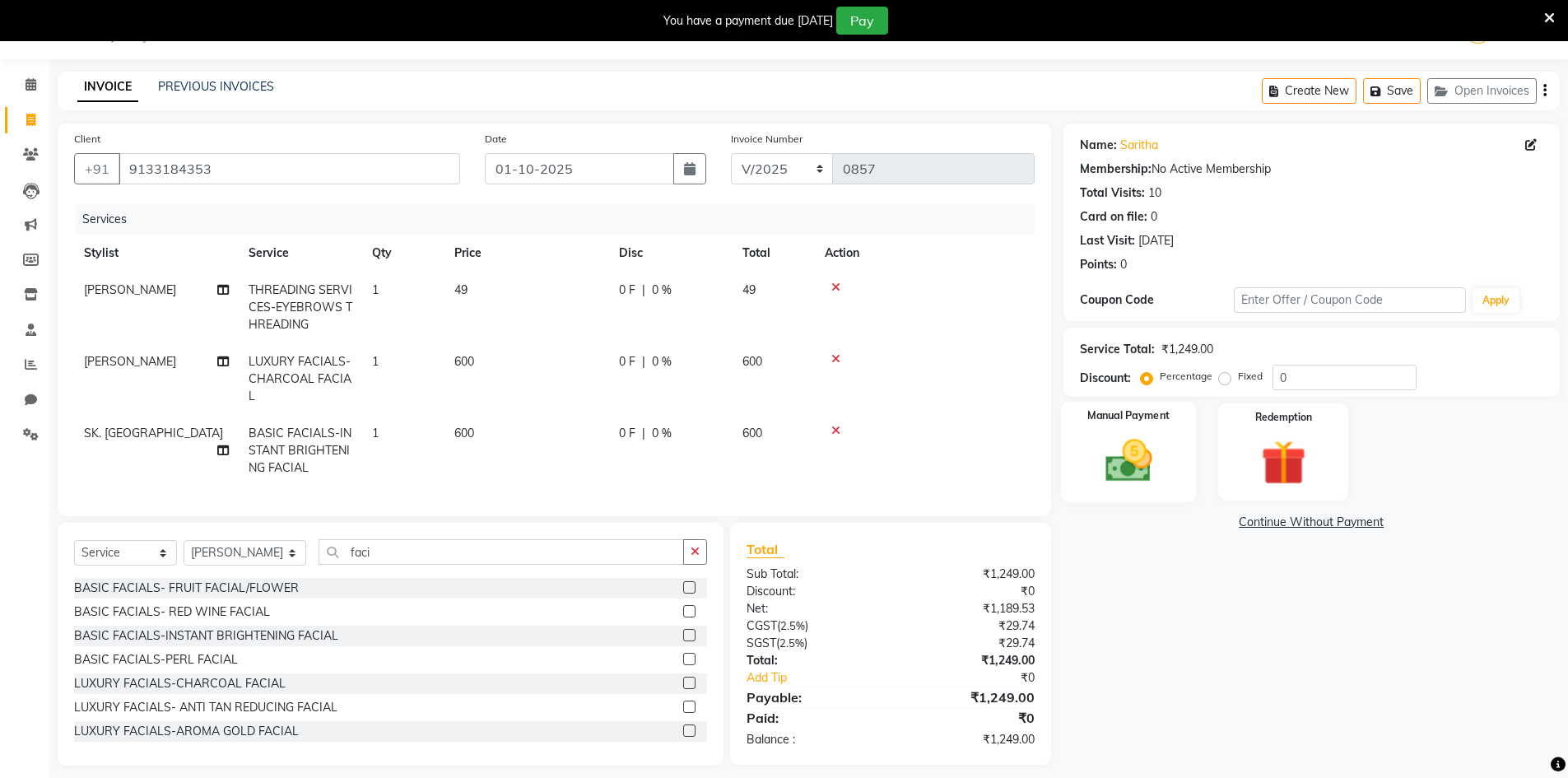
click at [1168, 442] on div "Manual Payment" at bounding box center [1128, 453] width 136 height 101
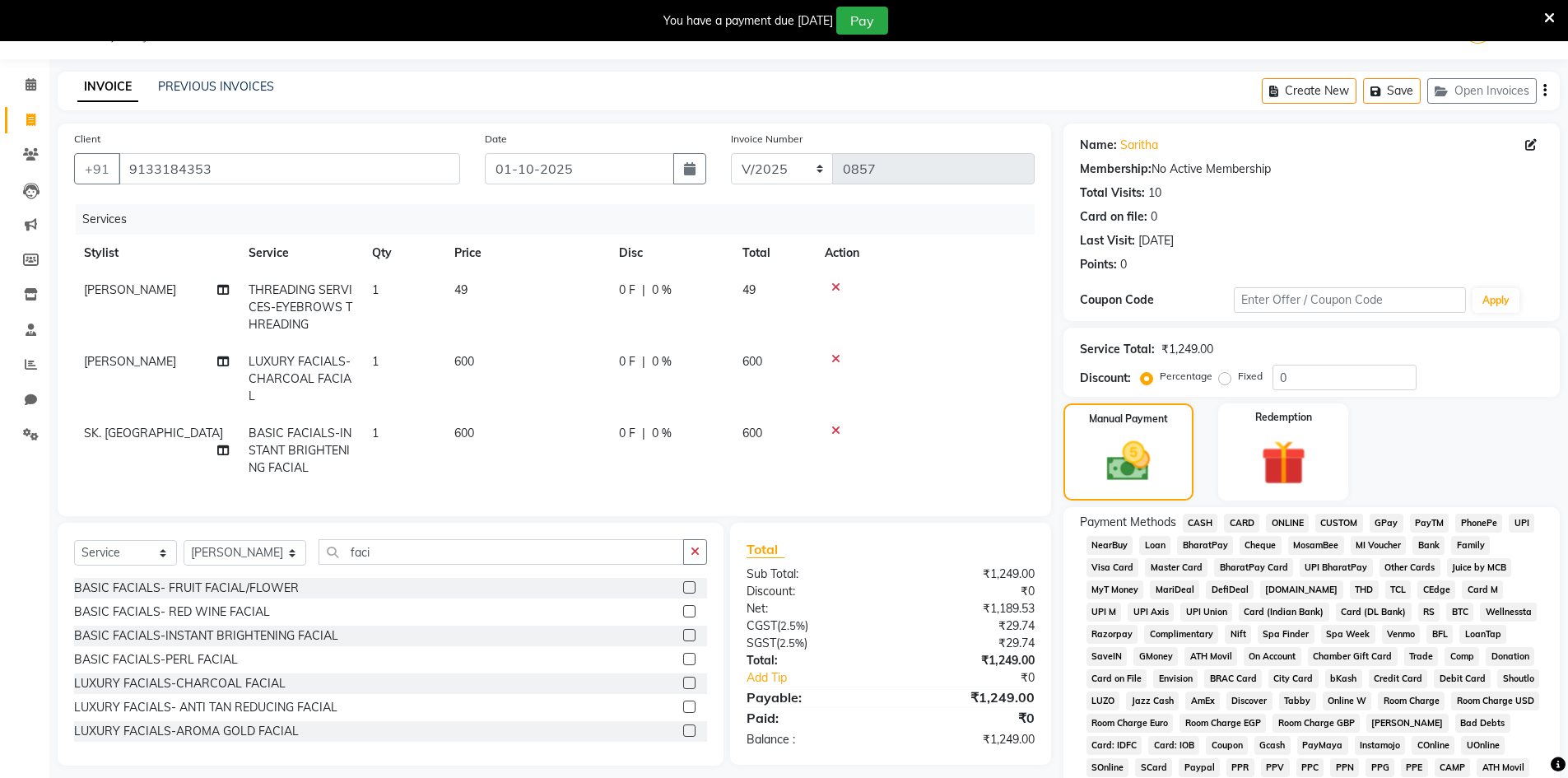
click at [1203, 521] on span "CASH" at bounding box center [1201, 523] width 35 height 19
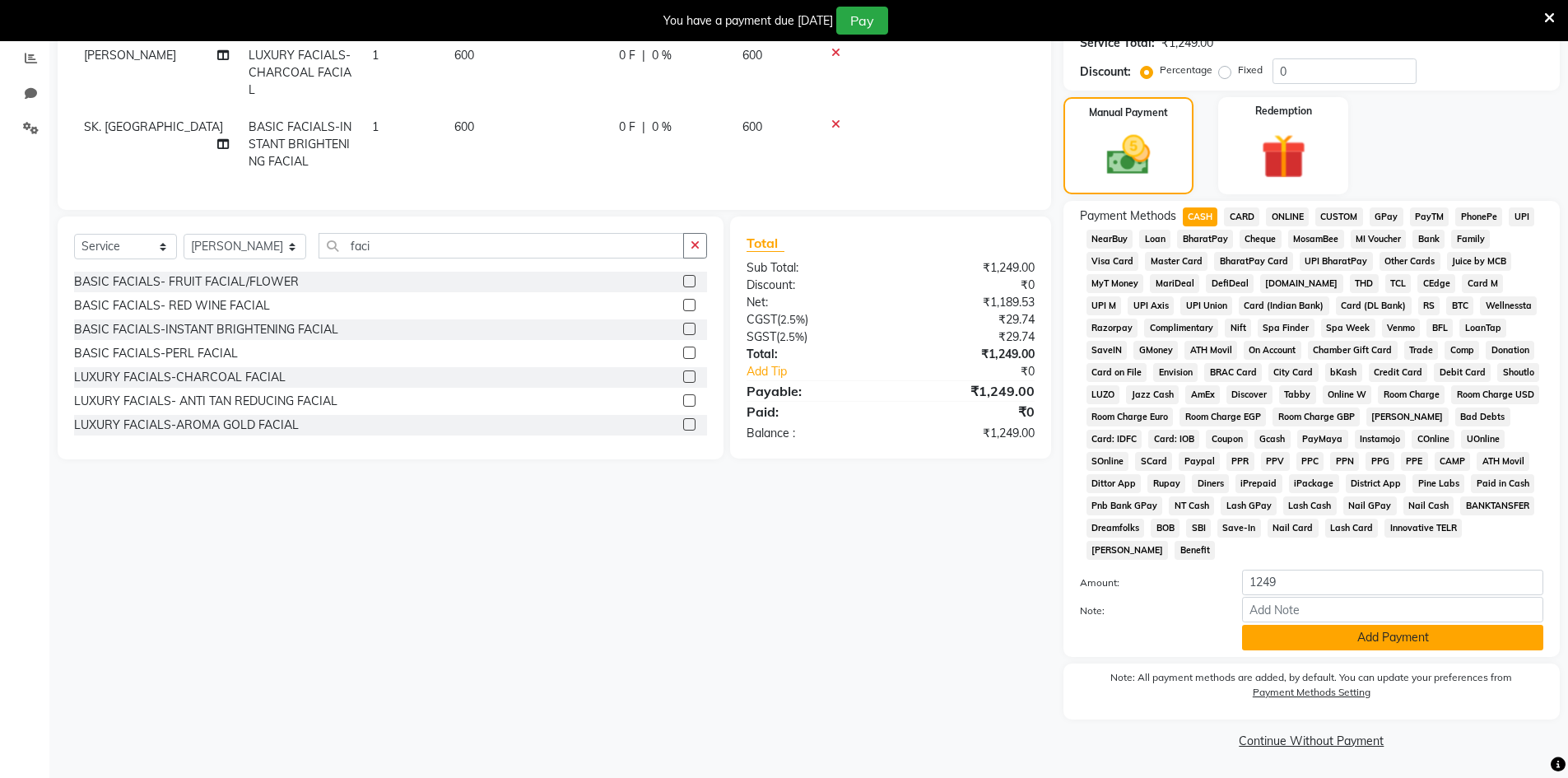
click at [1280, 631] on button "Add Payment" at bounding box center [1392, 638] width 301 height 25
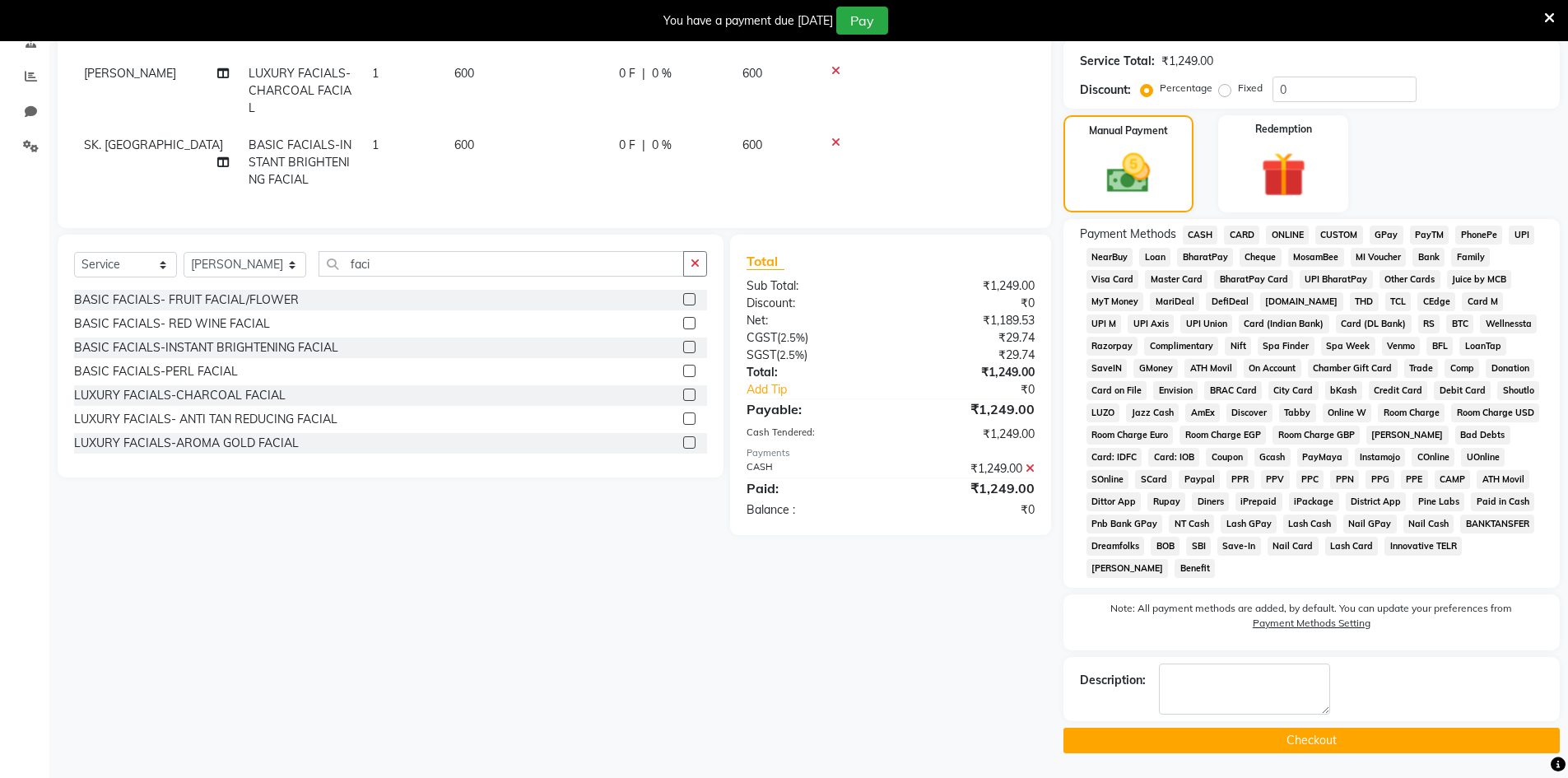
click at [1159, 733] on button "Checkout" at bounding box center [1312, 740] width 496 height 25
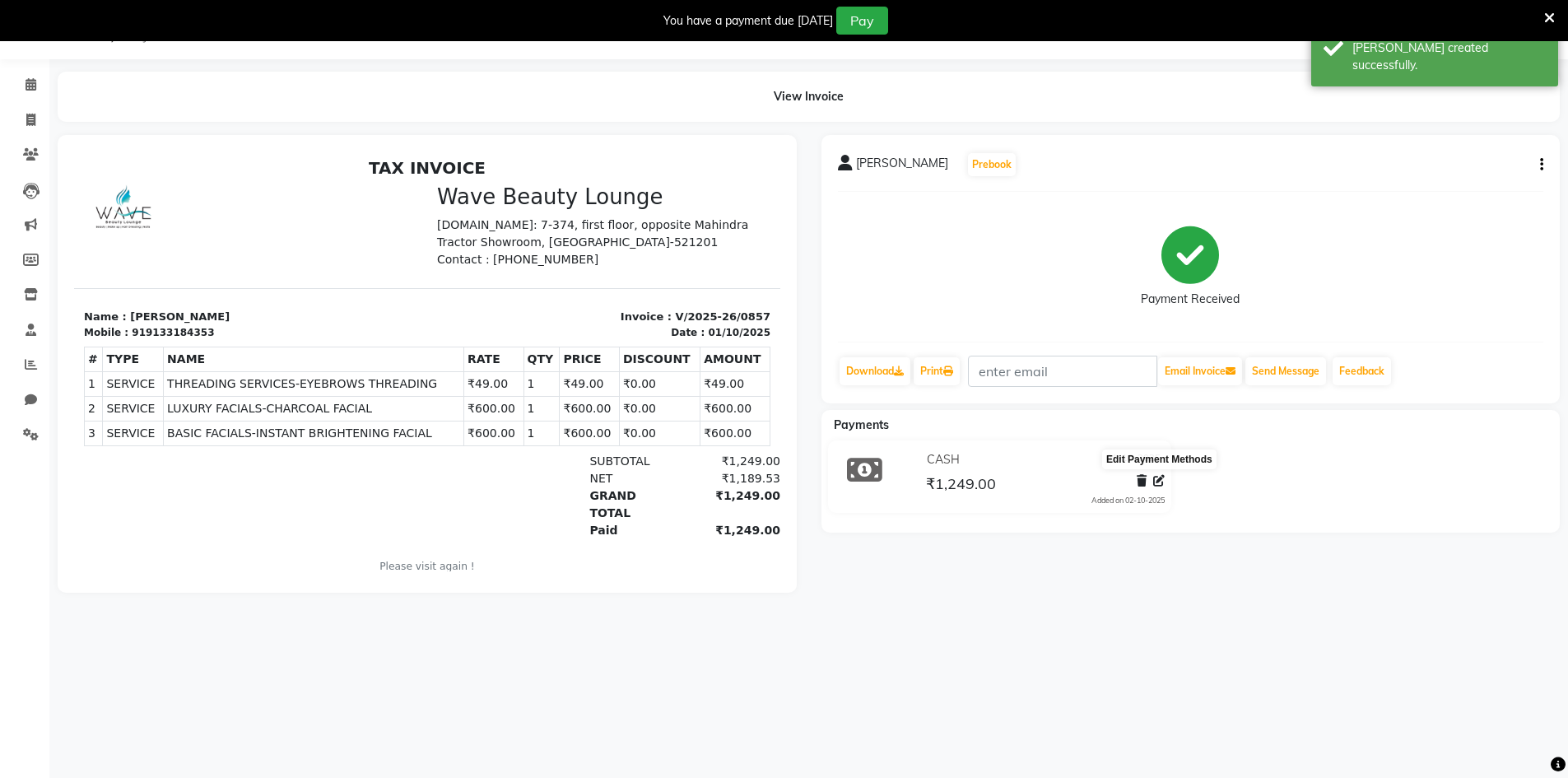
click at [1158, 478] on icon at bounding box center [1159, 481] width 12 height 12
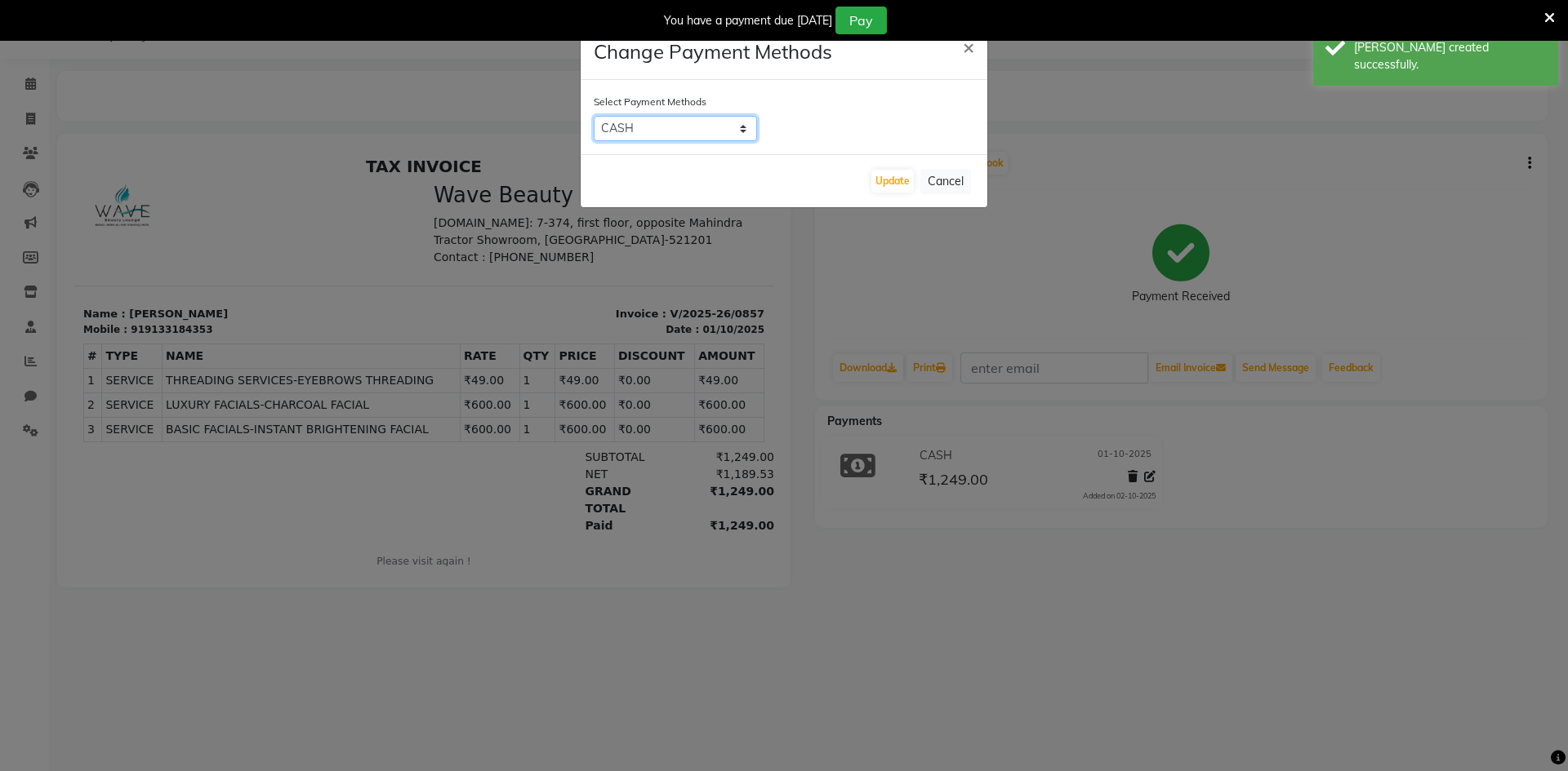
click at [692, 140] on select "CASH CARD ONLINE CUSTOM GPay PayTM PhonePe UPI NearBuy Loan BharatPay Cheque Mo…" at bounding box center [676, 128] width 163 height 25
click at [594, 116] on select "CASH CARD ONLINE CUSTOM GPay PayTM PhonePe UPI NearBuy Loan BharatPay Cheque Mo…" at bounding box center [676, 128] width 163 height 25
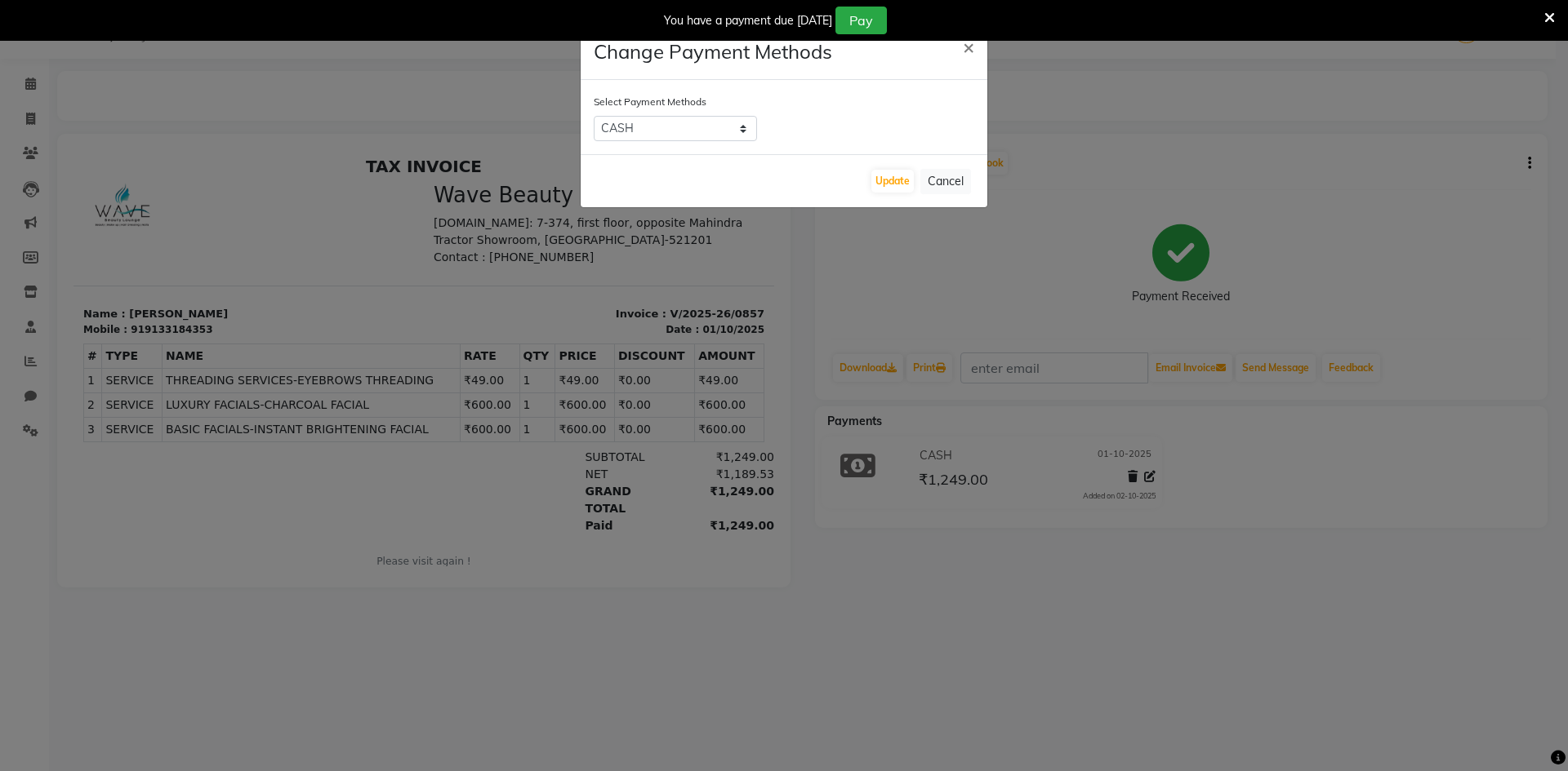
click at [680, 156] on div "Update Cancel" at bounding box center [784, 181] width 407 height 53
click at [905, 175] on button "Update" at bounding box center [892, 181] width 43 height 23
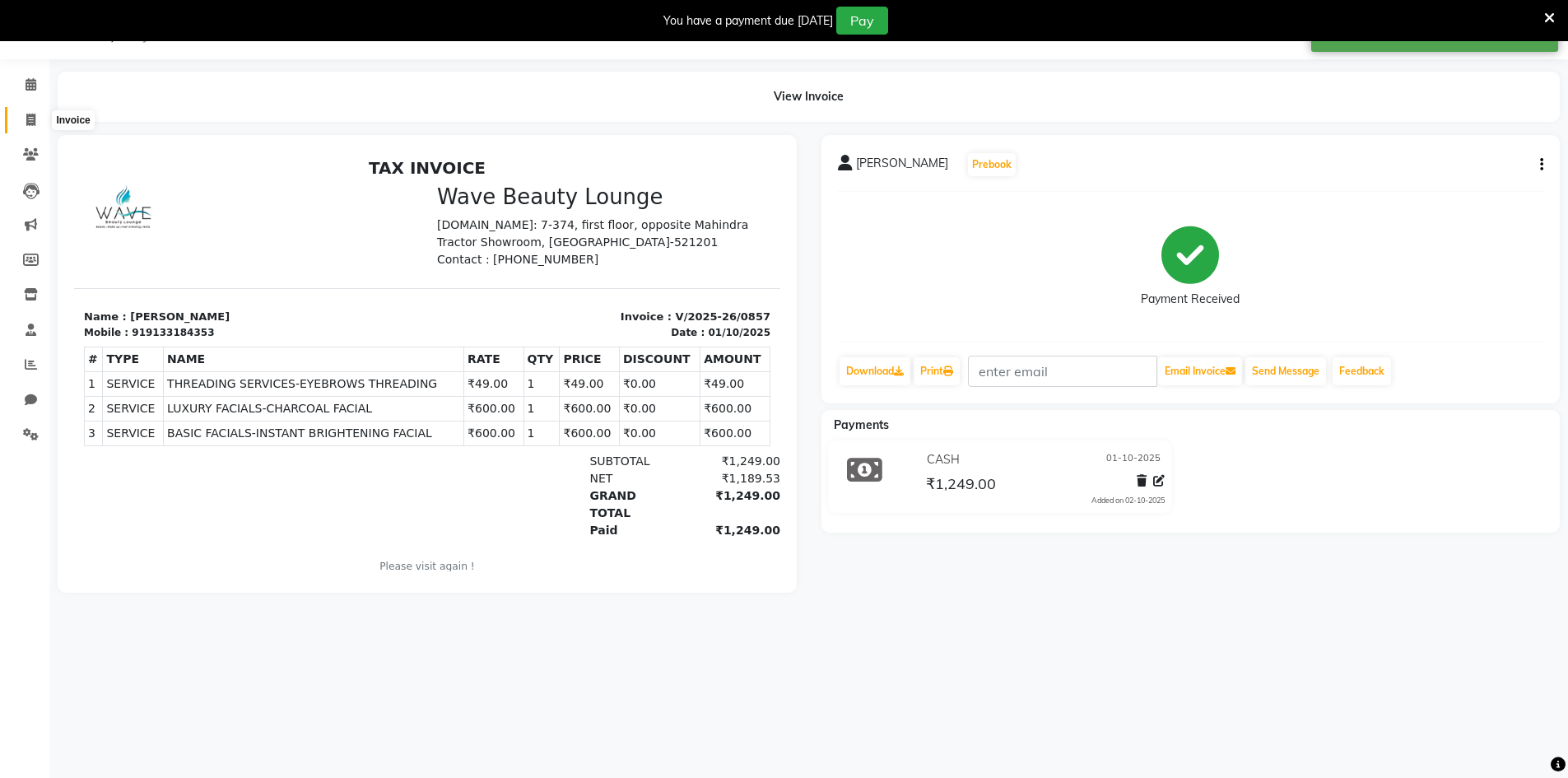
click at [29, 126] on span at bounding box center [31, 120] width 29 height 19
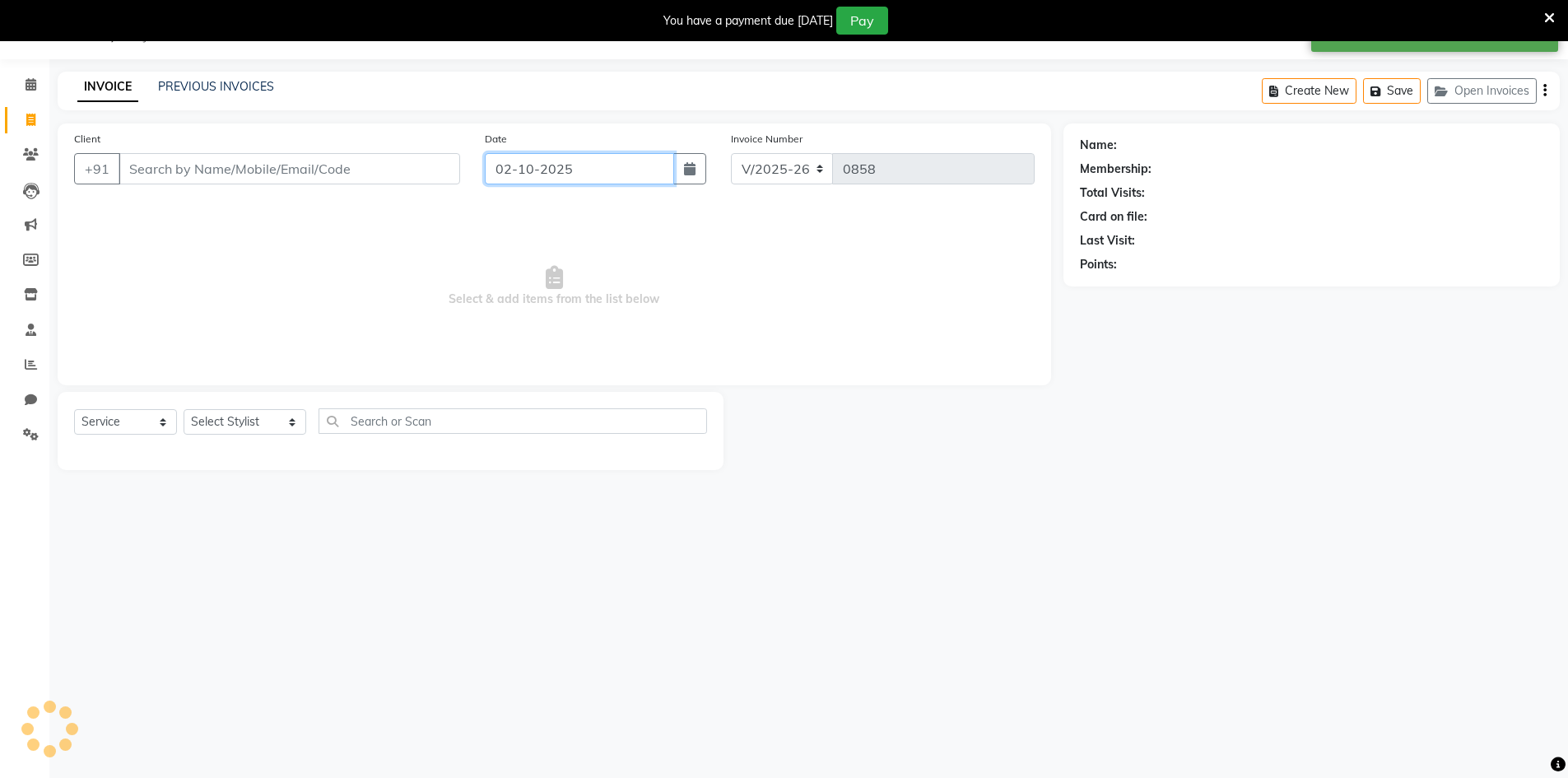
click at [517, 165] on input "02-10-2025" at bounding box center [579, 168] width 189 height 31
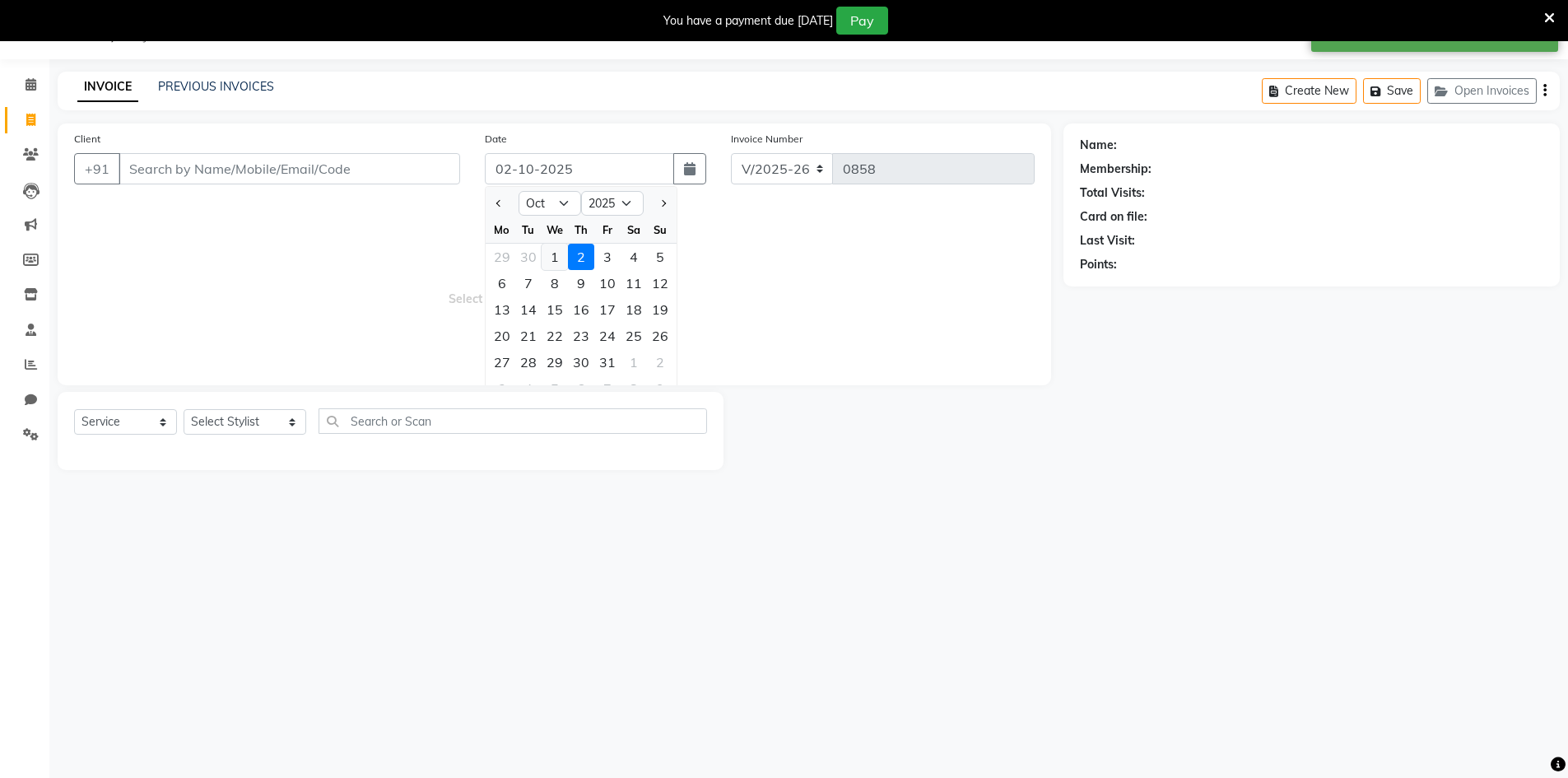
click at [557, 253] on div "1" at bounding box center [554, 257] width 26 height 26
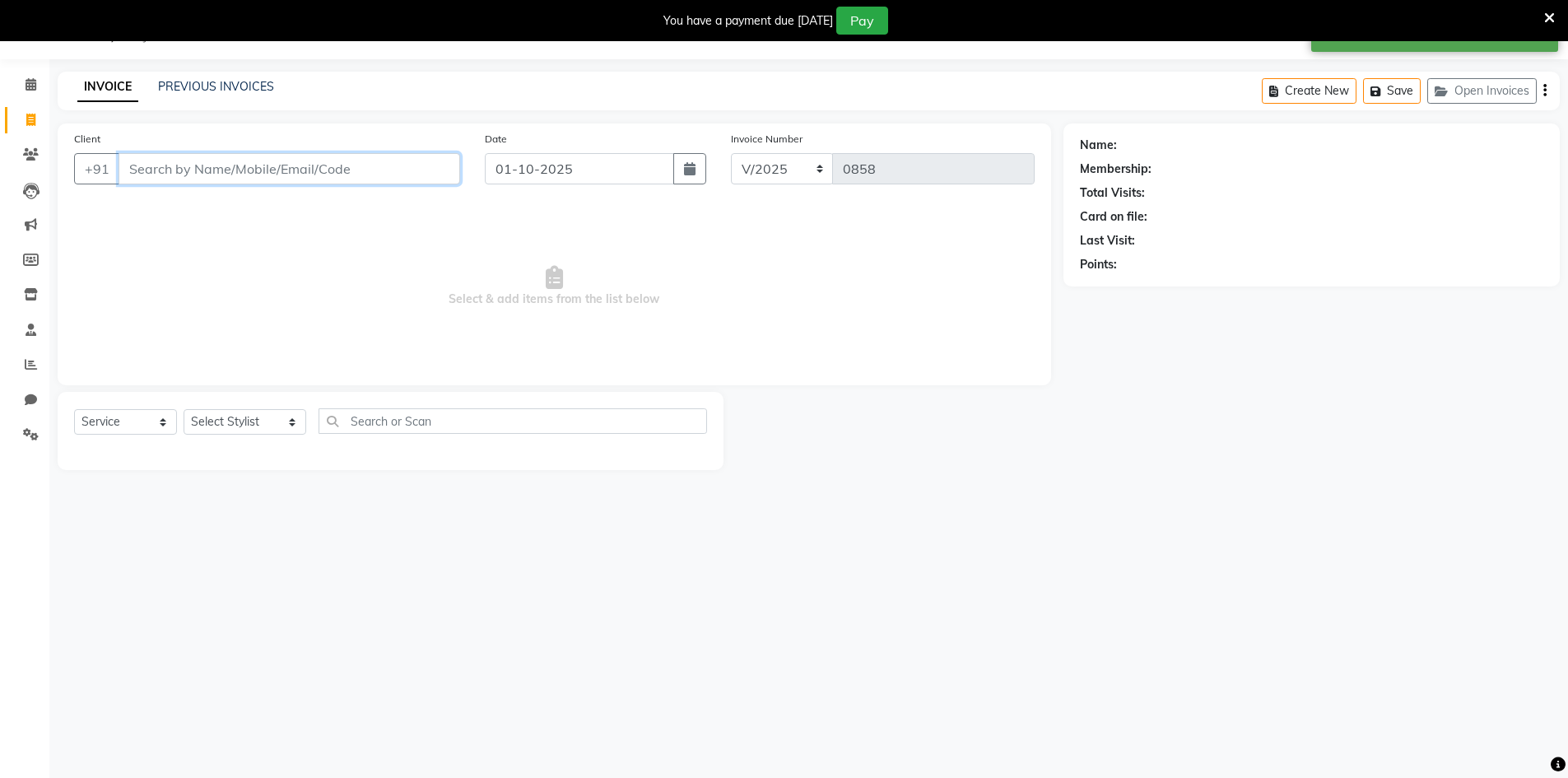
click at [392, 171] on input "Client" at bounding box center [289, 168] width 341 height 31
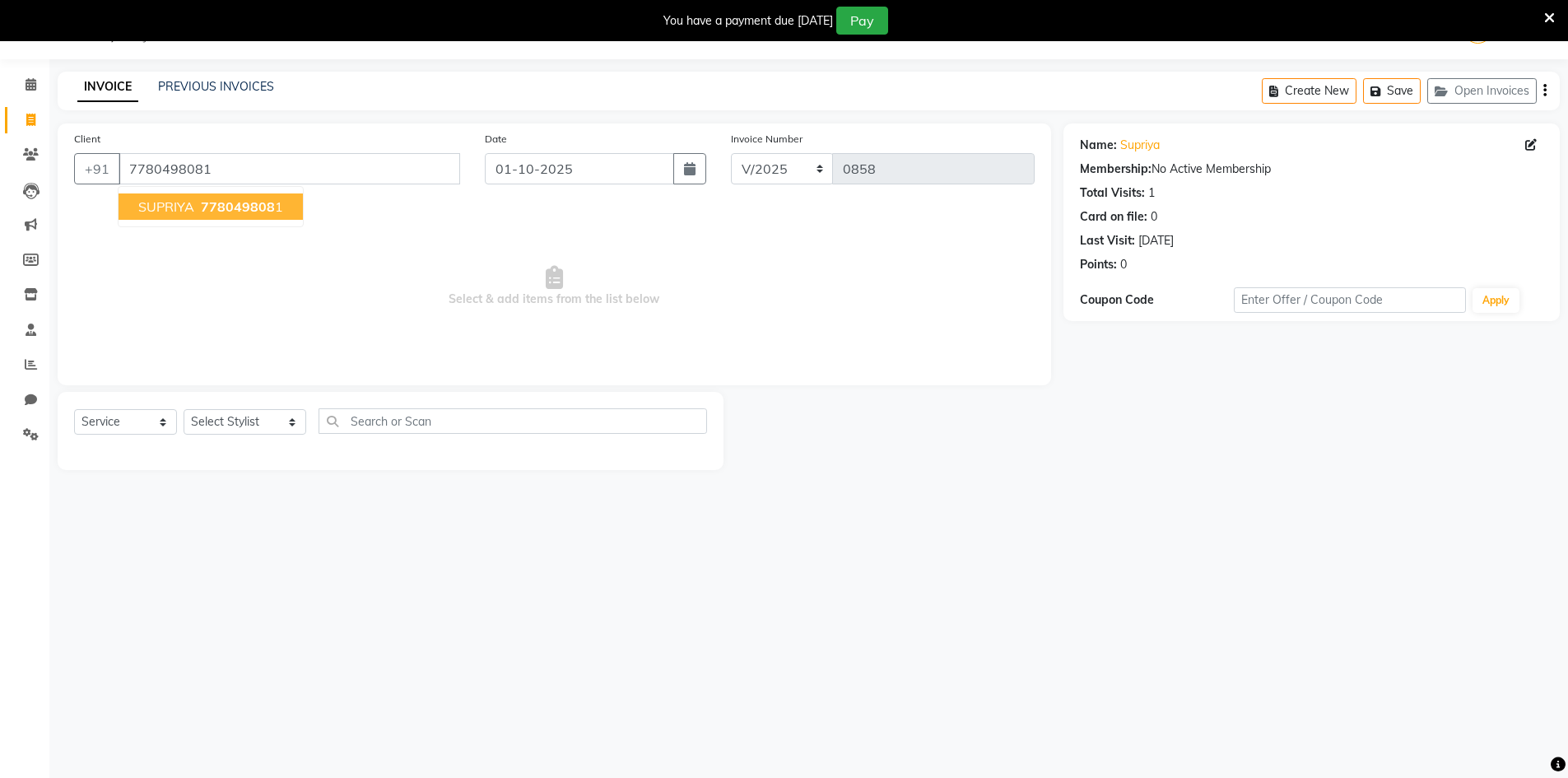
click at [224, 200] on span "778049808" at bounding box center [238, 207] width 74 height 17
click at [213, 414] on select "Select Stylist [PERSON_NAME] Makeup/[PERSON_NAME] Services Manager Mehndi Artis…" at bounding box center [245, 422] width 123 height 25
click at [685, 523] on div "08047224946 Select Location × Wave Beauty Lounge, Opposite Mahindra Tractor Sho…" at bounding box center [784, 389] width 1568 height 778
drag, startPoint x: 259, startPoint y: 426, endPoint x: 246, endPoint y: 426, distance: 13.0
click at [259, 426] on select "Select Stylist [PERSON_NAME] Makeup/[PERSON_NAME] Services Manager Mehndi Artis…" at bounding box center [245, 422] width 123 height 25
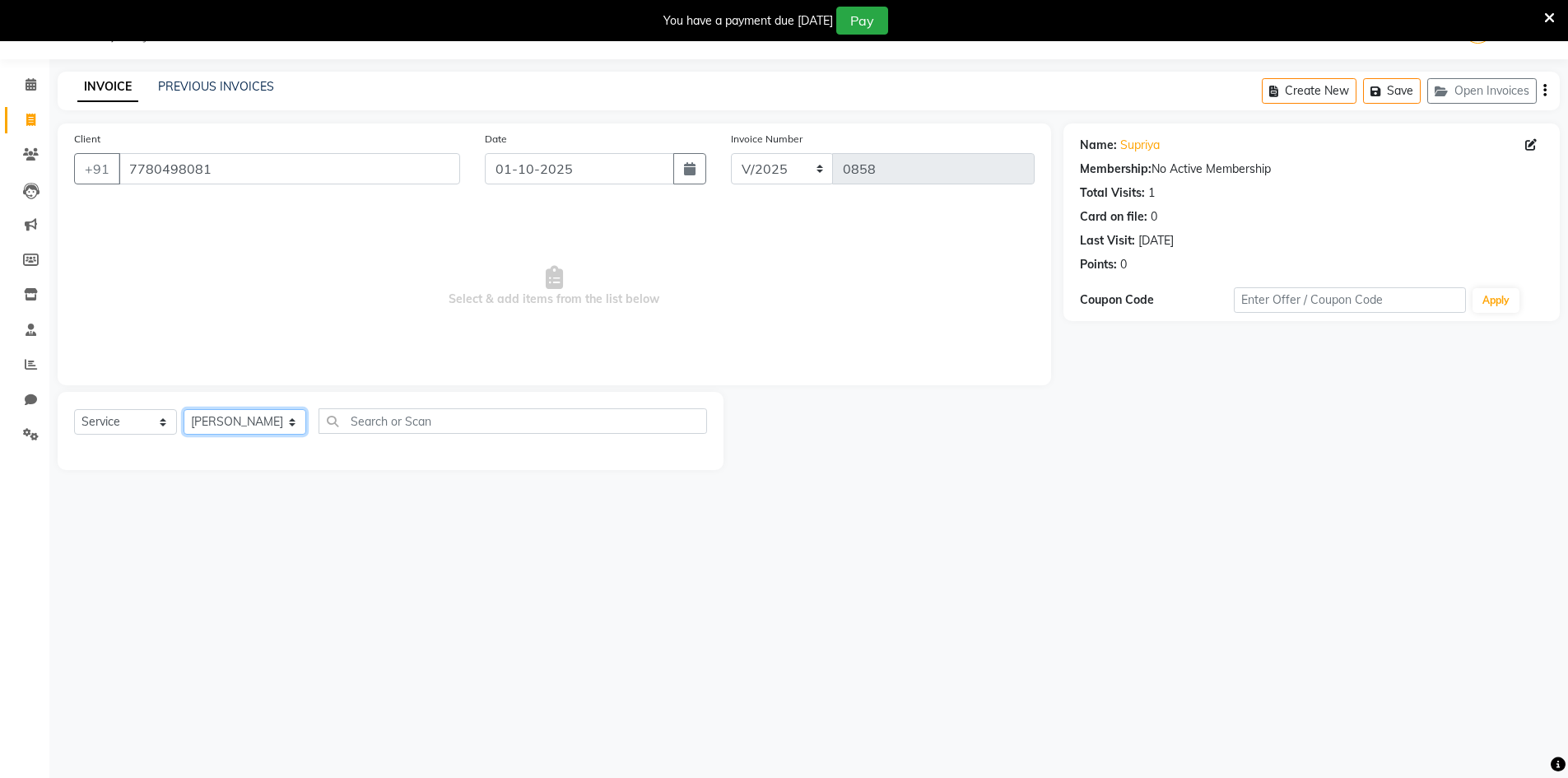
click at [183, 410] on select "Select Stylist [PERSON_NAME] Makeup/[PERSON_NAME] Services Manager Mehndi Artis…" at bounding box center [245, 422] width 123 height 25
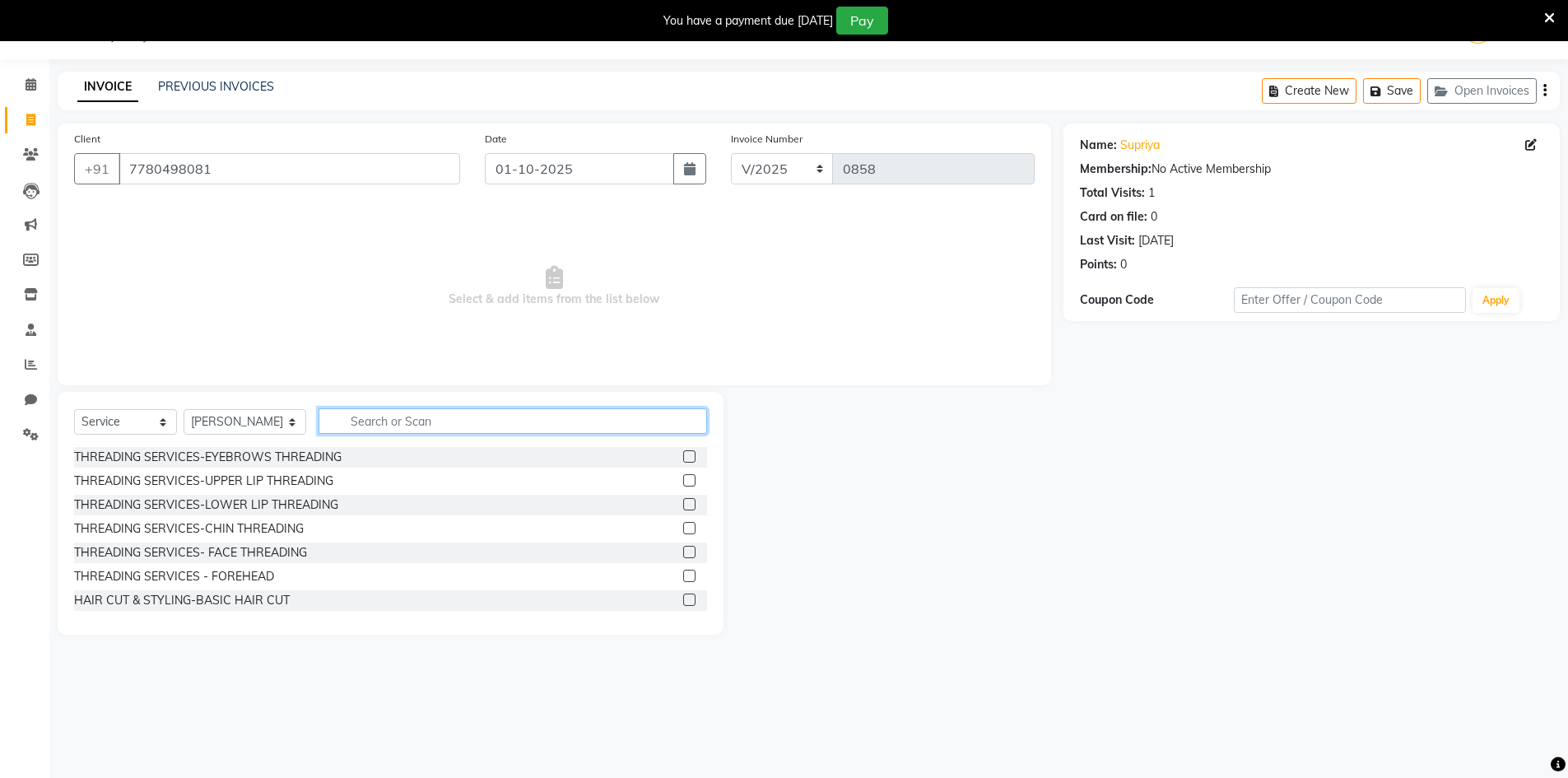
click at [382, 424] on input "text" at bounding box center [513, 421] width 388 height 25
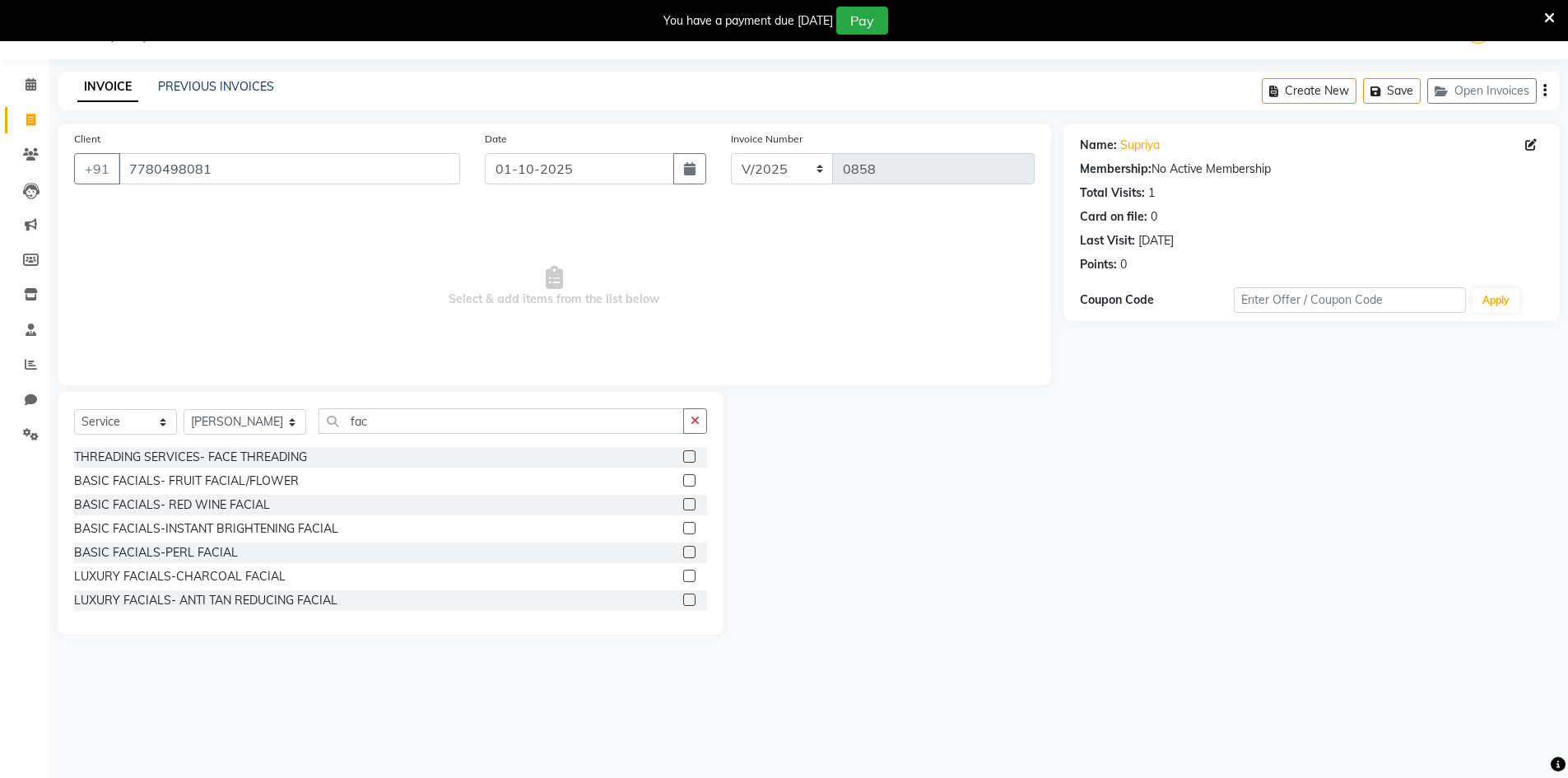
click at [684, 483] on label at bounding box center [689, 480] width 13 height 13
click at [684, 483] on input "checkbox" at bounding box center [689, 481] width 11 height 11
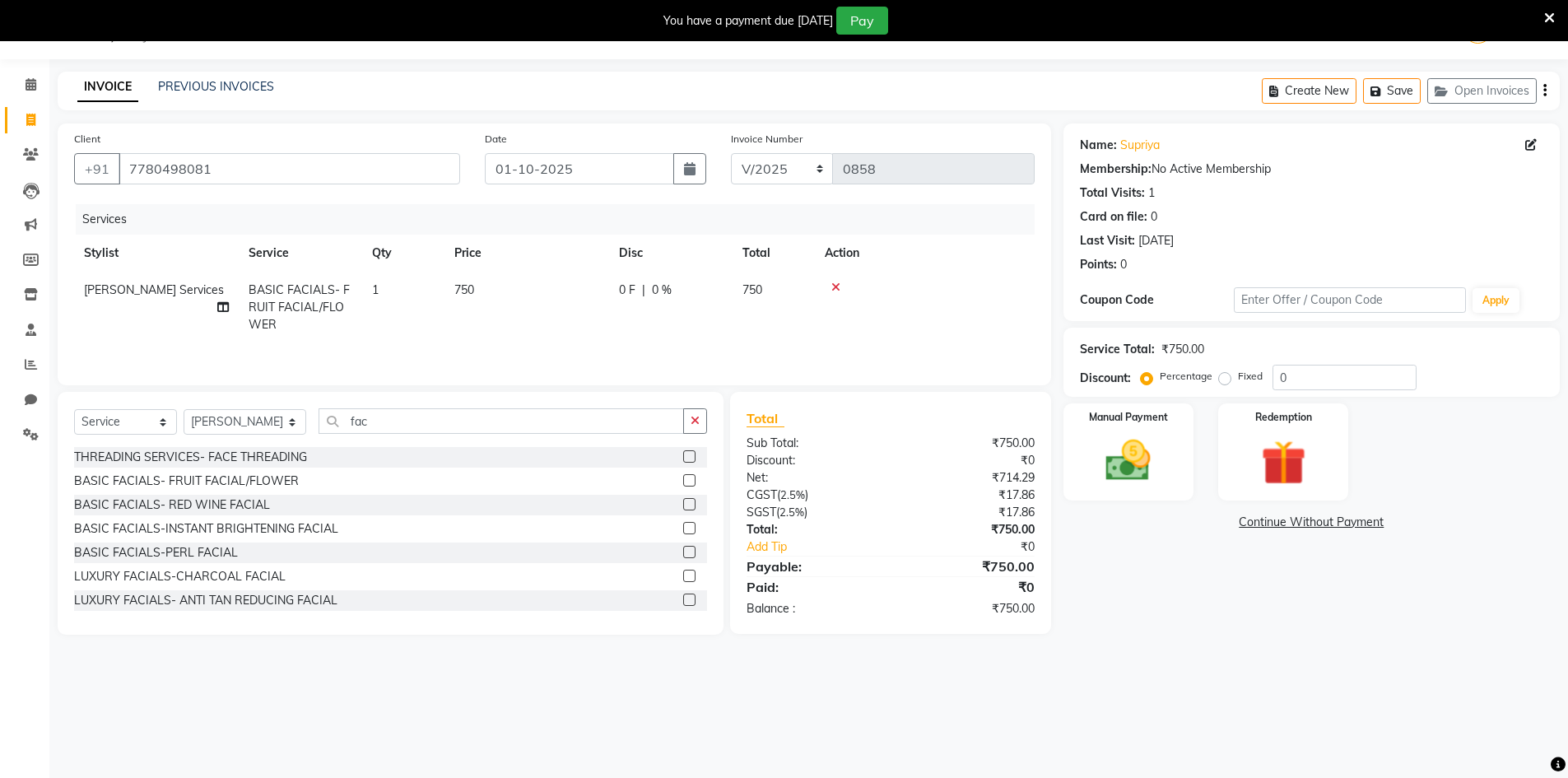
click at [538, 288] on td "750" at bounding box center [527, 307] width 165 height 71
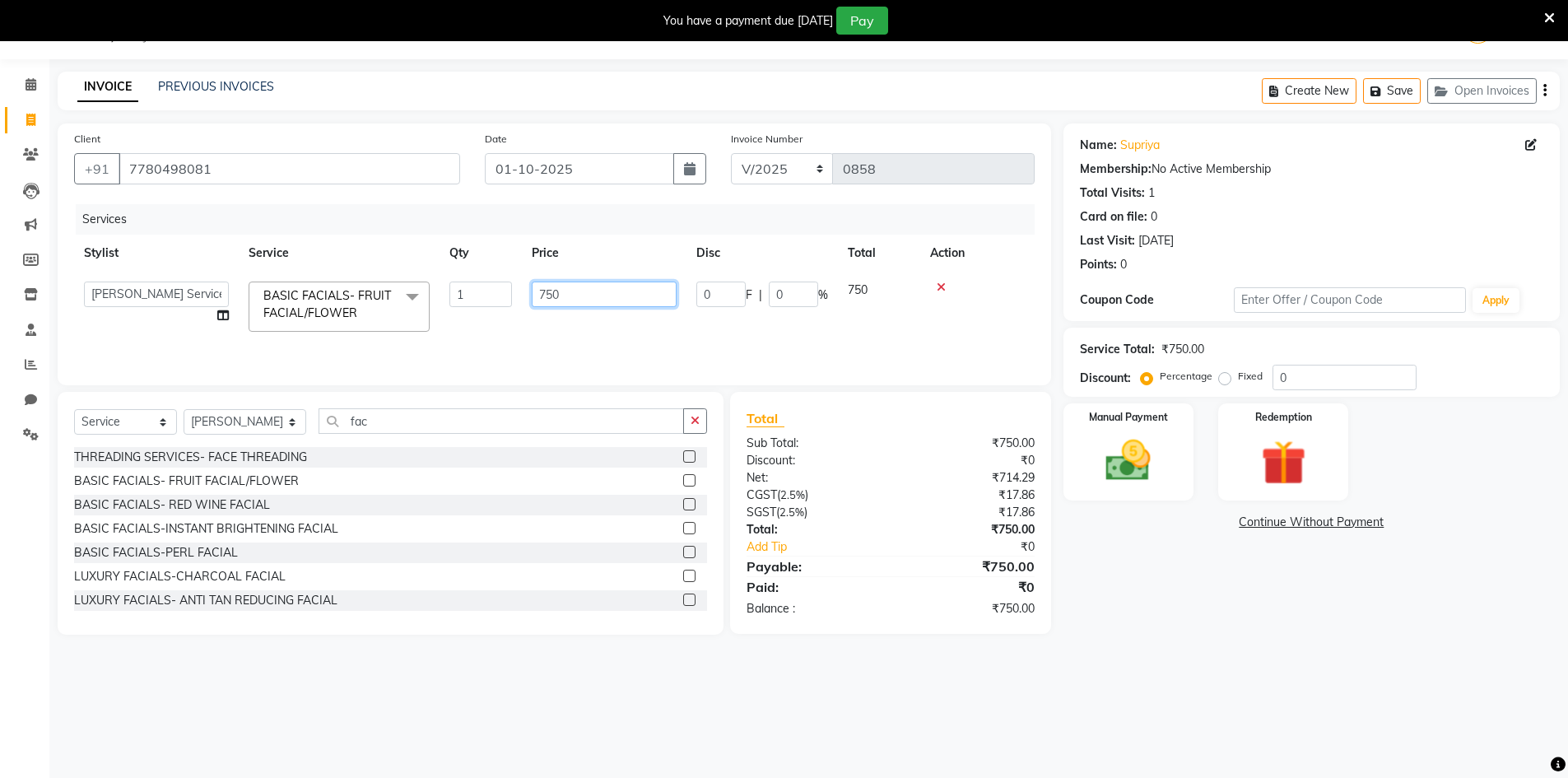
click at [602, 303] on input "750" at bounding box center [604, 294] width 145 height 25
click at [689, 413] on button "button" at bounding box center [695, 421] width 24 height 25
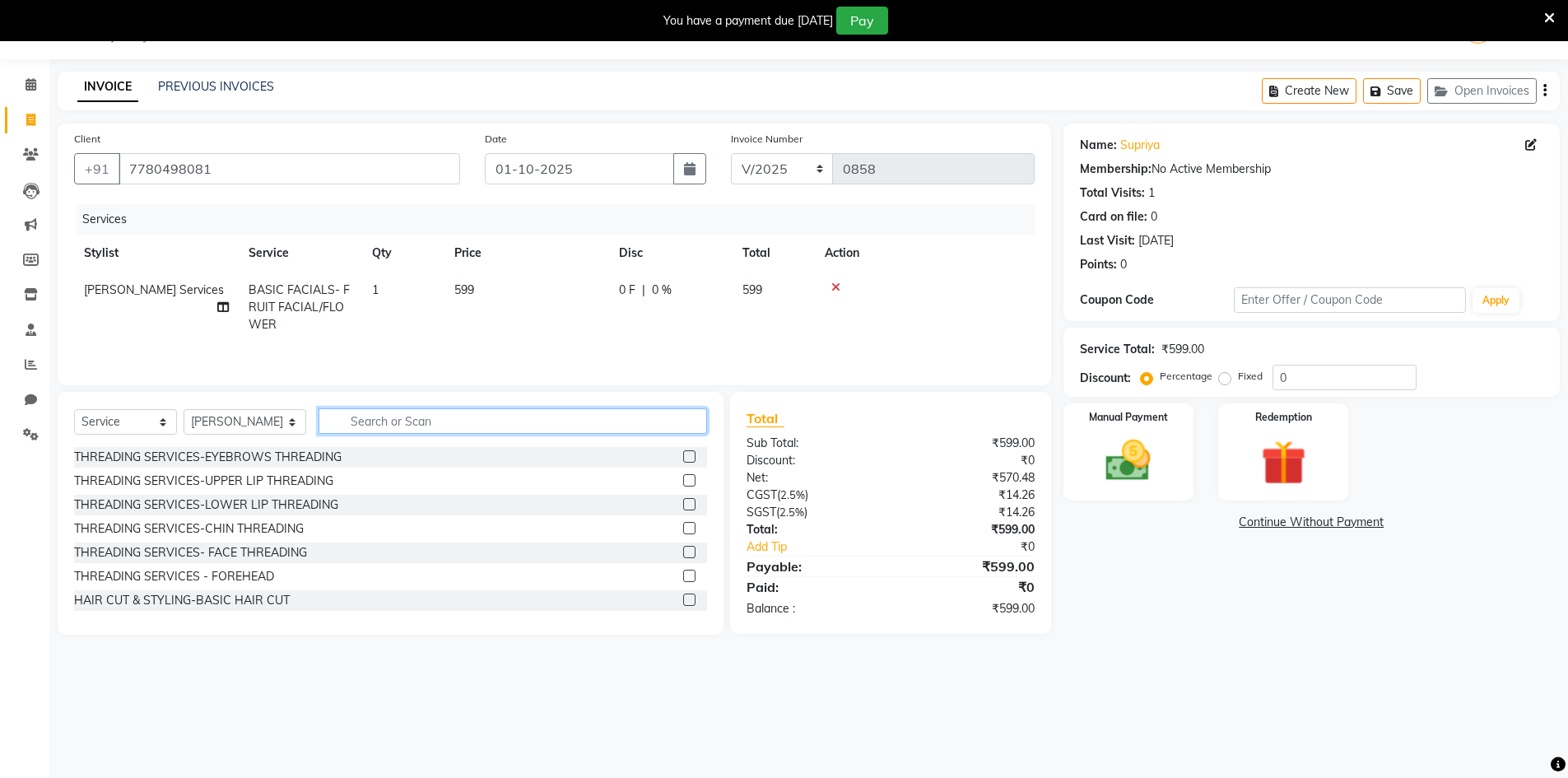
click at [603, 426] on input "text" at bounding box center [513, 421] width 388 height 25
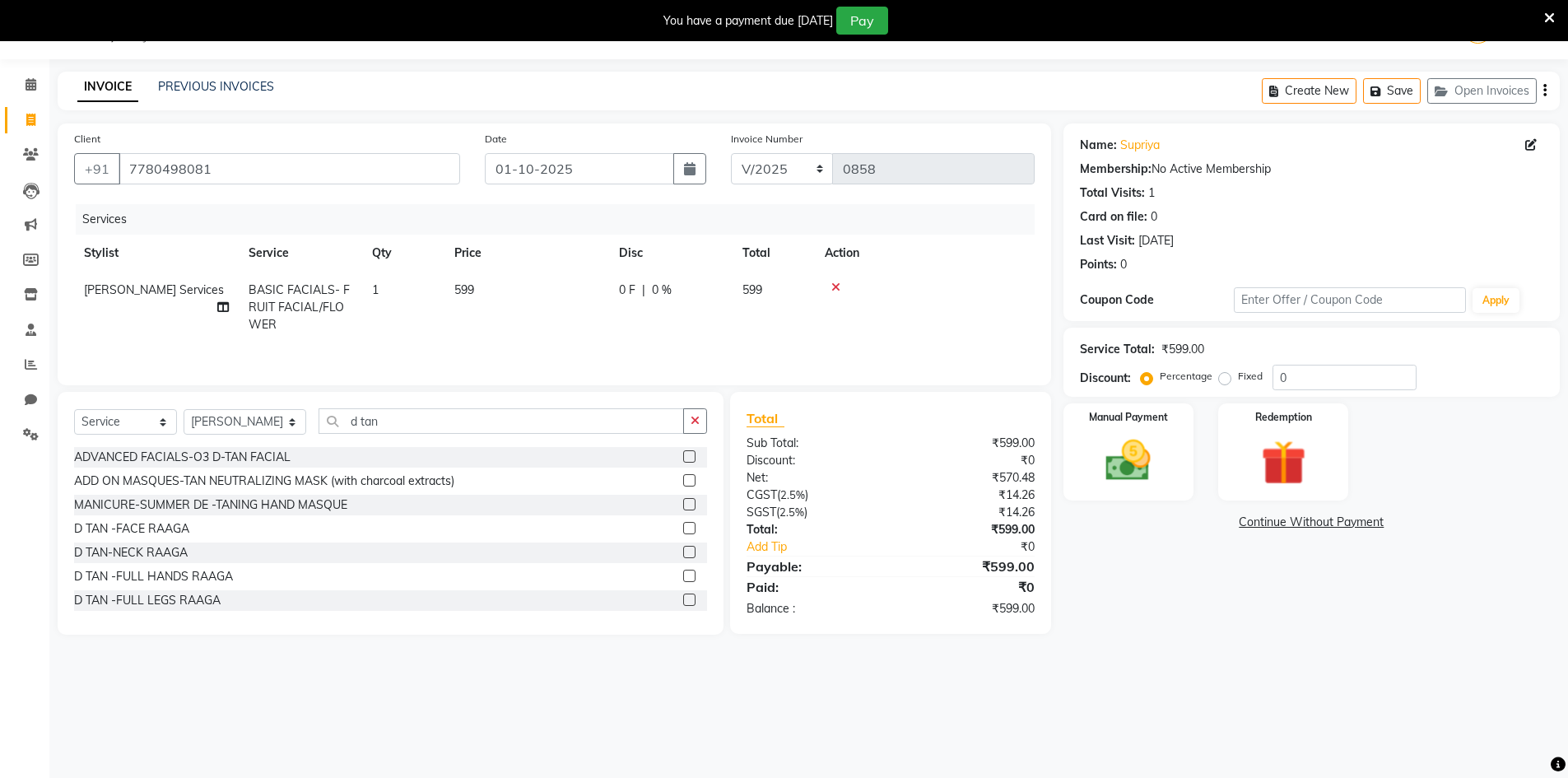
click at [684, 531] on label at bounding box center [689, 528] width 13 height 13
click at [684, 531] on input "checkbox" at bounding box center [689, 529] width 11 height 11
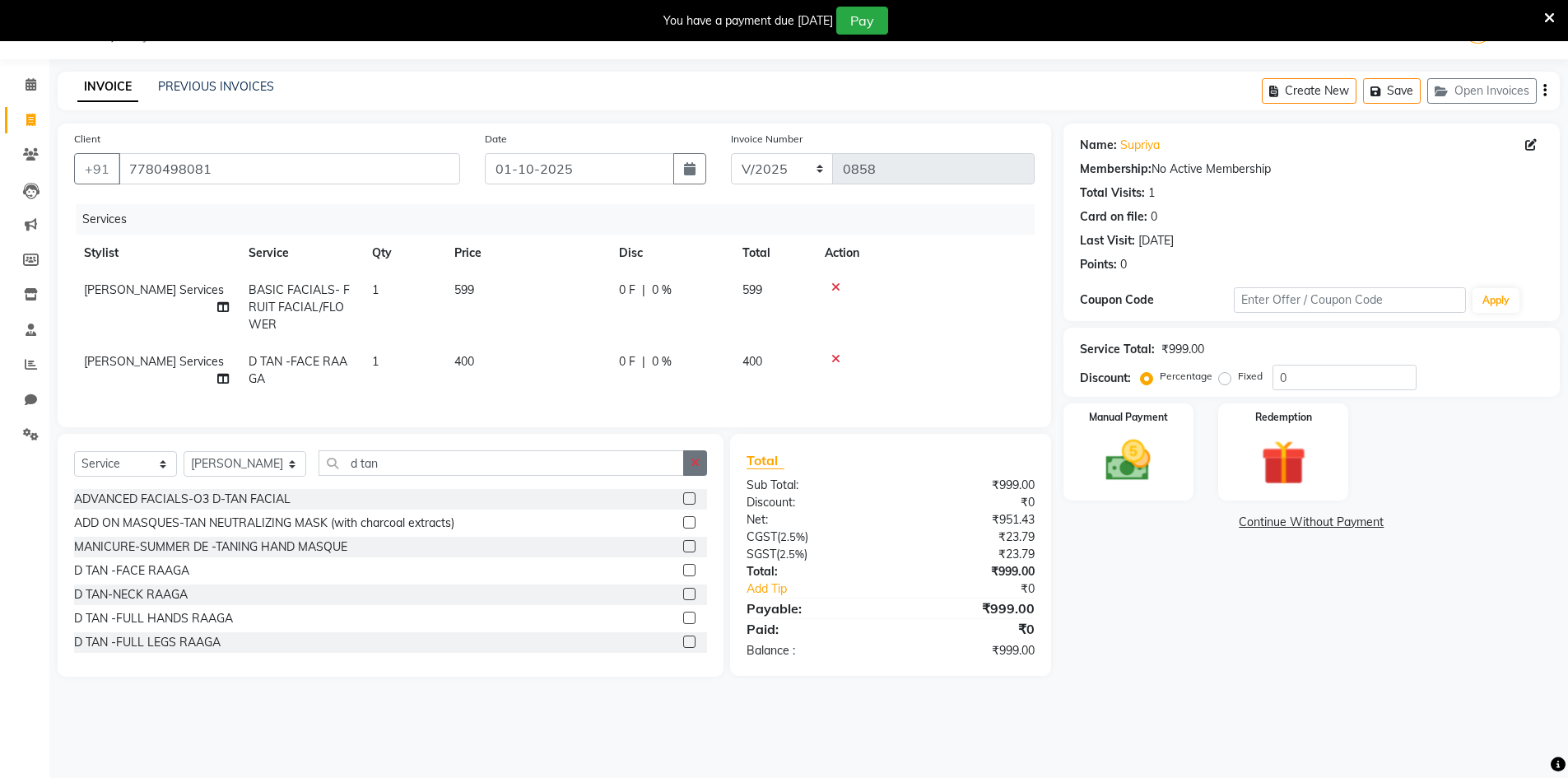
click at [692, 468] on icon "button" at bounding box center [694, 463] width 9 height 12
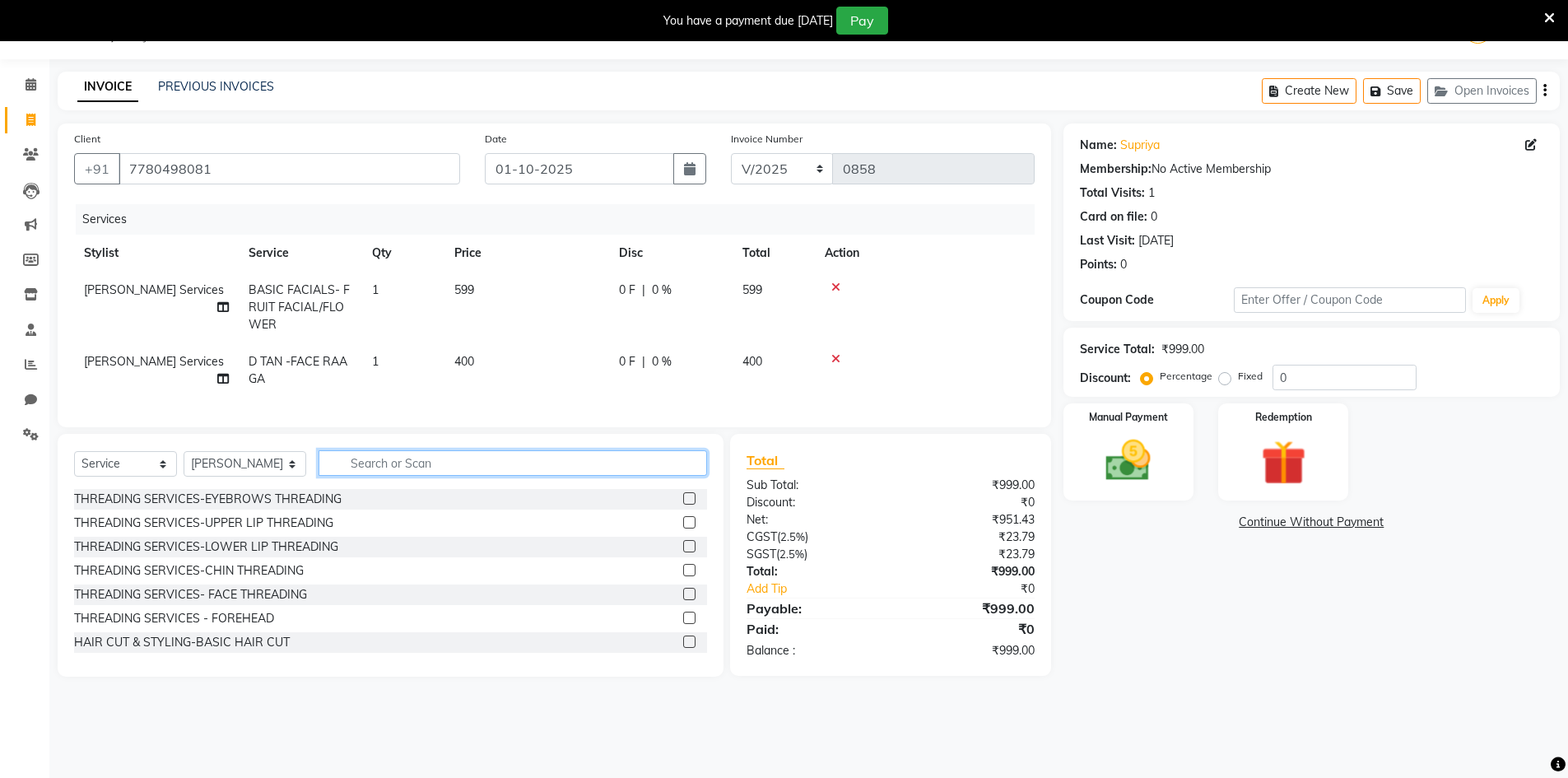
click at [675, 476] on input "text" at bounding box center [513, 463] width 388 height 25
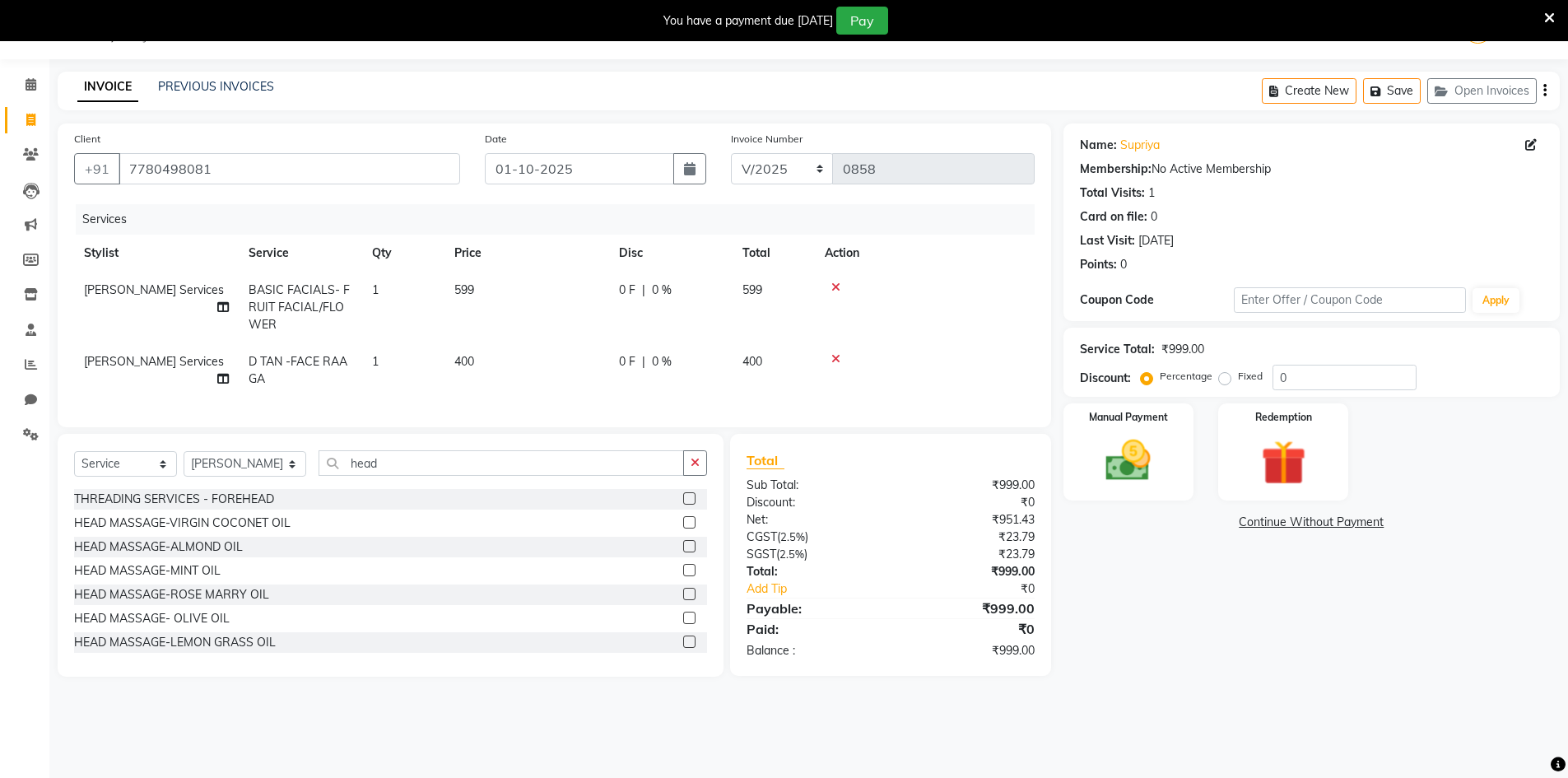
click at [684, 528] on label at bounding box center [689, 522] width 13 height 13
click at [684, 528] on input "checkbox" at bounding box center [689, 523] width 11 height 11
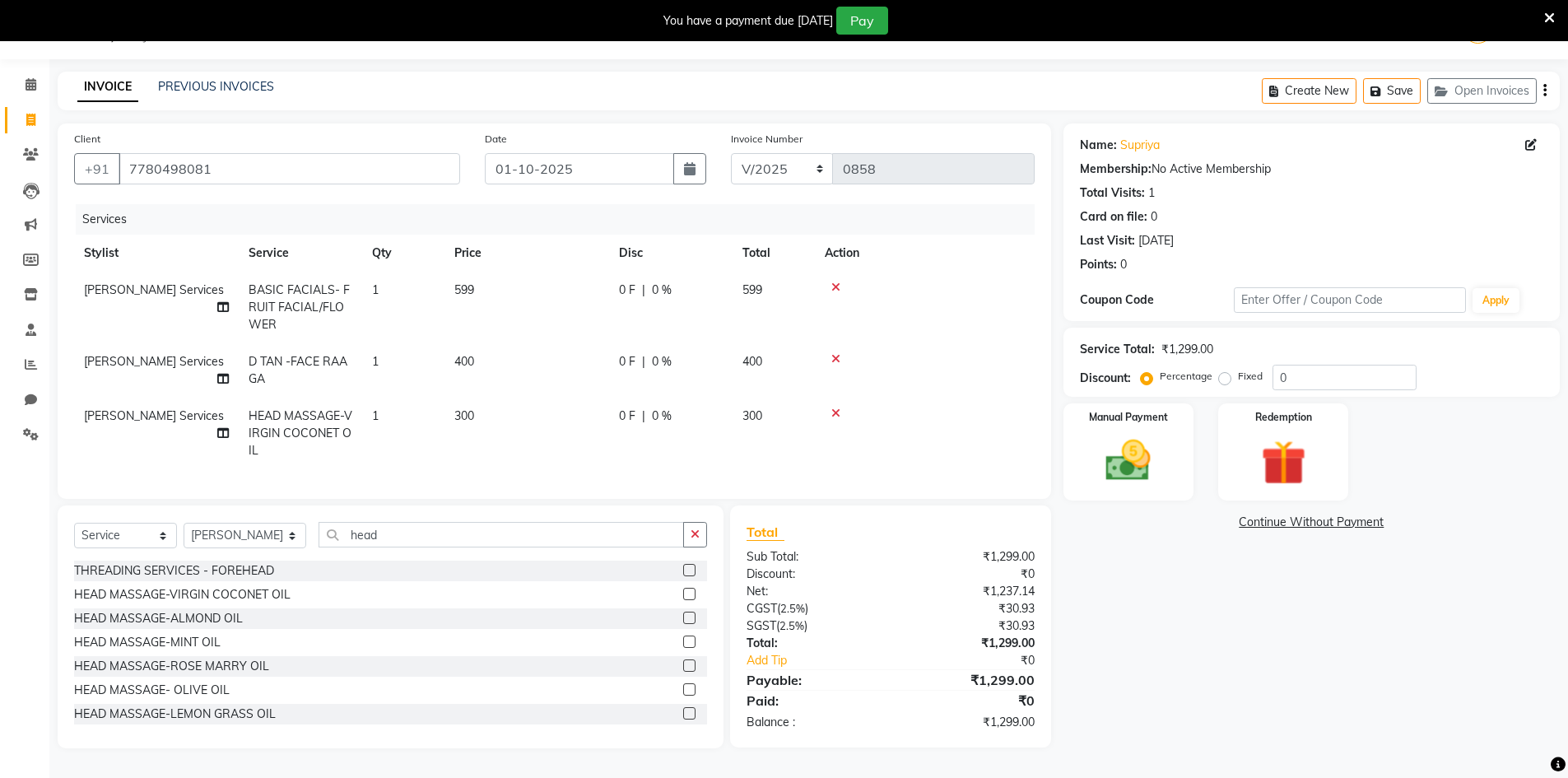
click at [516, 428] on td "300" at bounding box center [527, 433] width 165 height 71
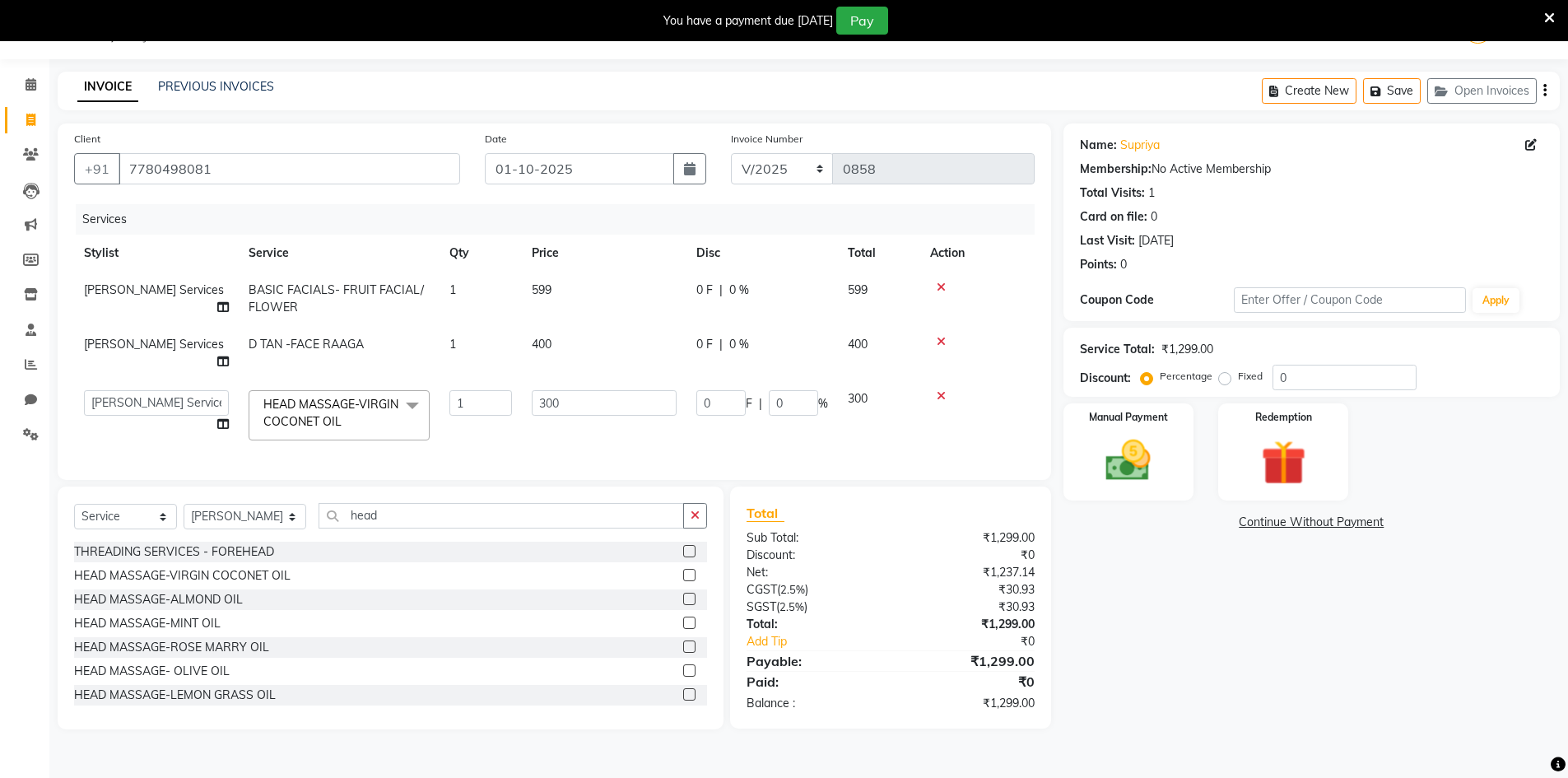
click at [598, 340] on td "400" at bounding box center [604, 353] width 165 height 55
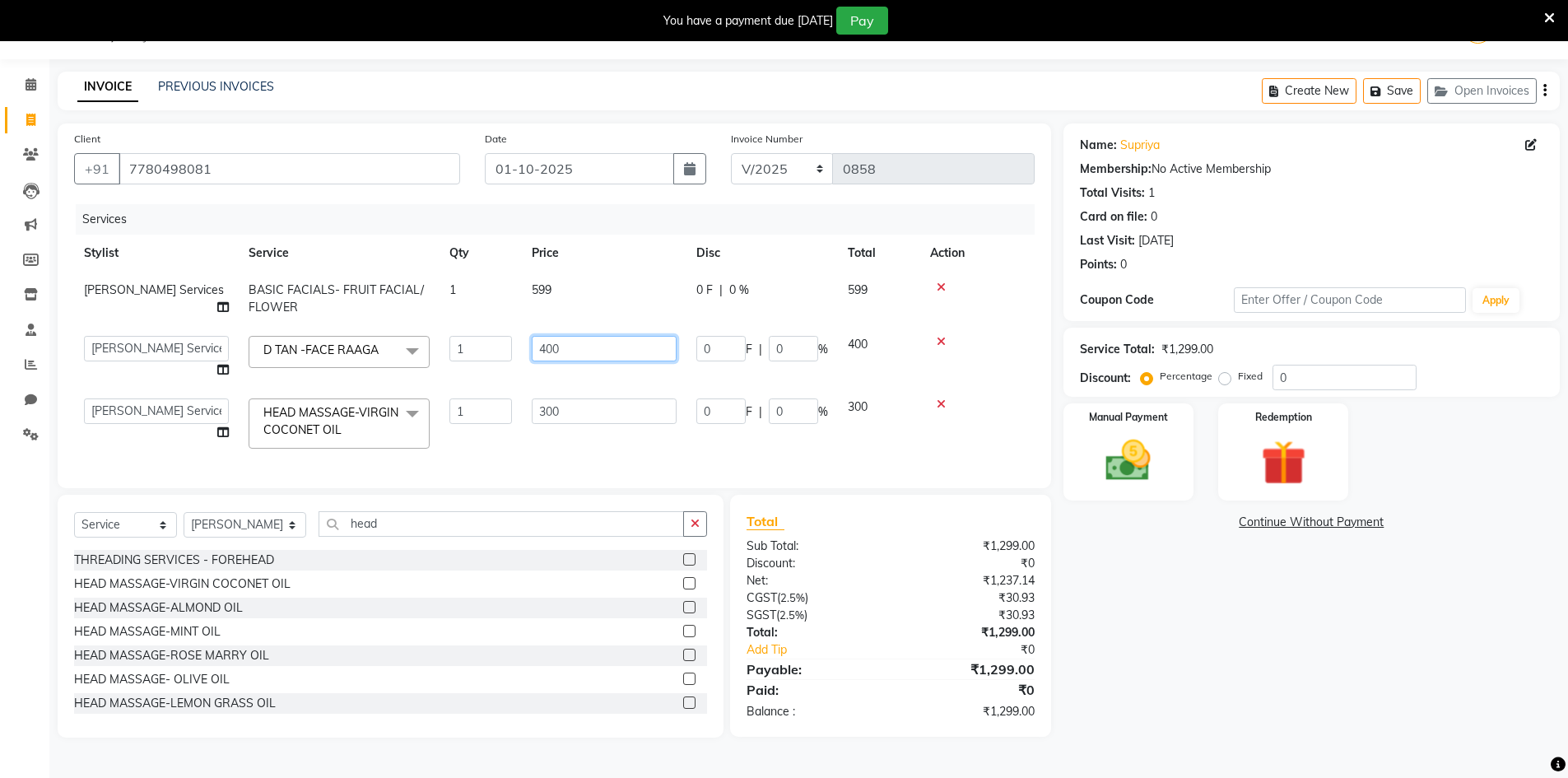
click at [598, 347] on input "400" at bounding box center [604, 348] width 145 height 25
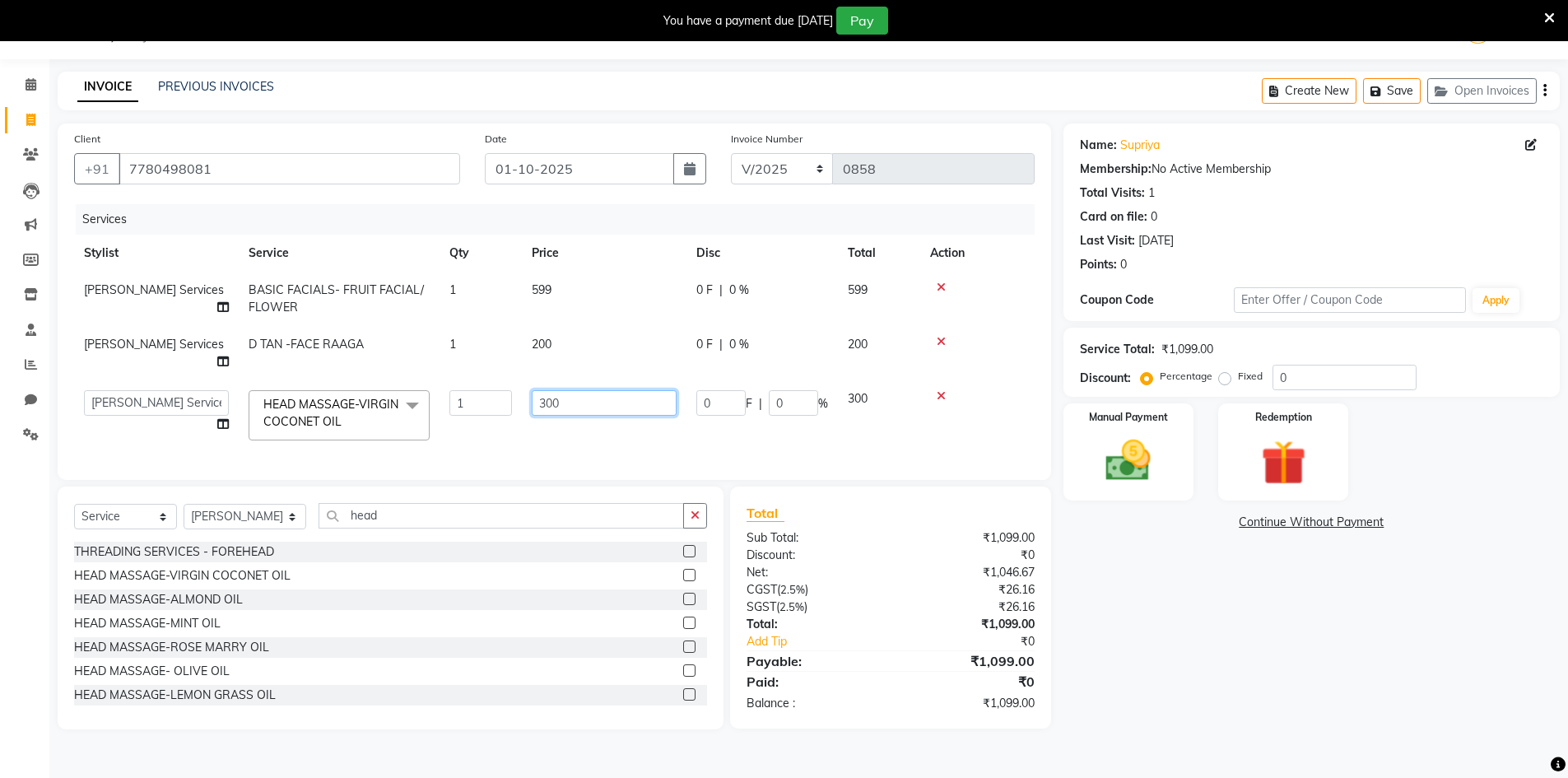
click at [590, 418] on td "300" at bounding box center [604, 415] width 165 height 70
click at [690, 511] on div "Client [PHONE_NUMBER] Date [DATE] Invoice Number V/2025 V/[PHONE_NUMBER] Servic…" at bounding box center [554, 426] width 1018 height 606
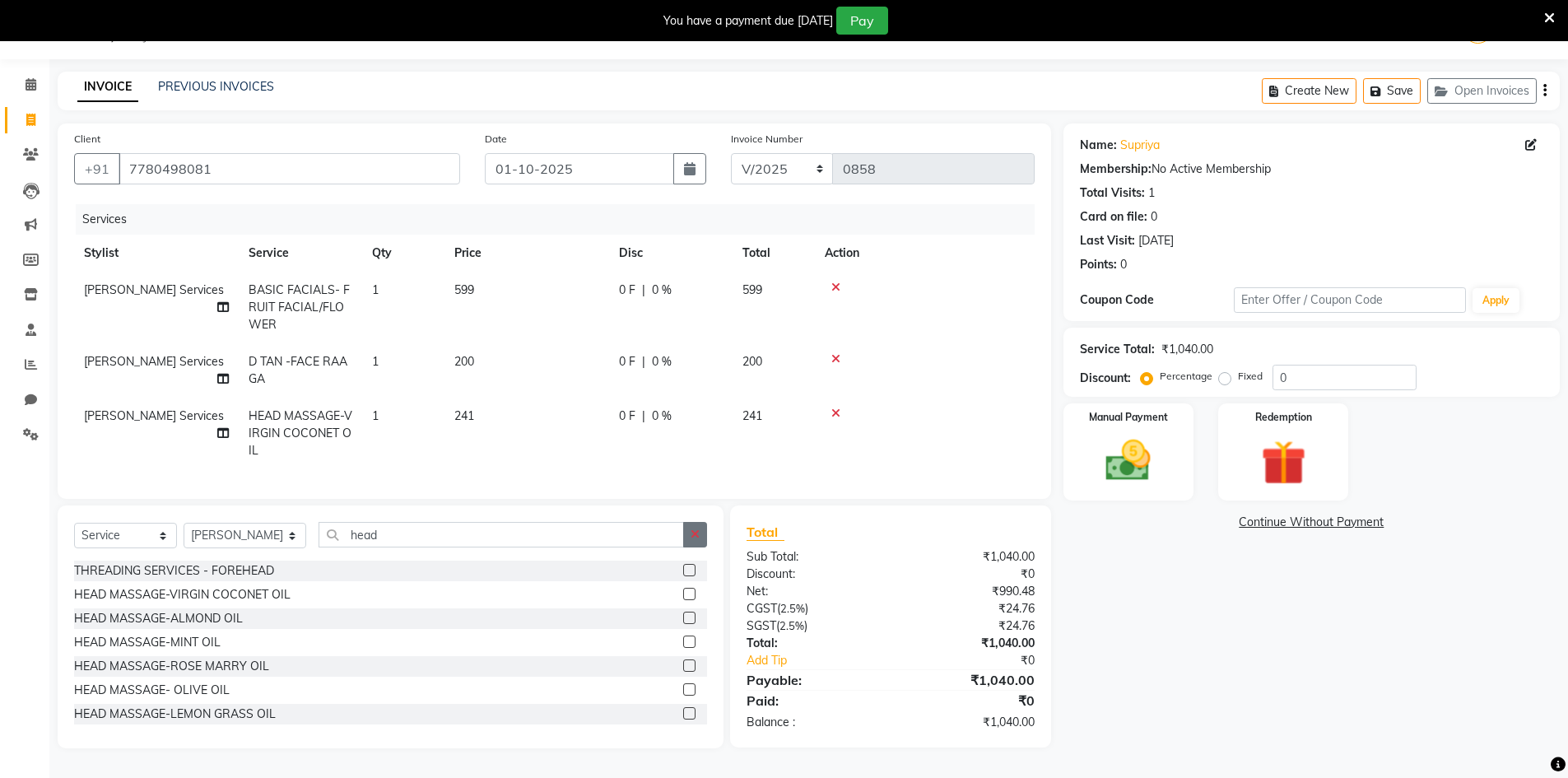
click at [689, 548] on button "button" at bounding box center [695, 535] width 24 height 25
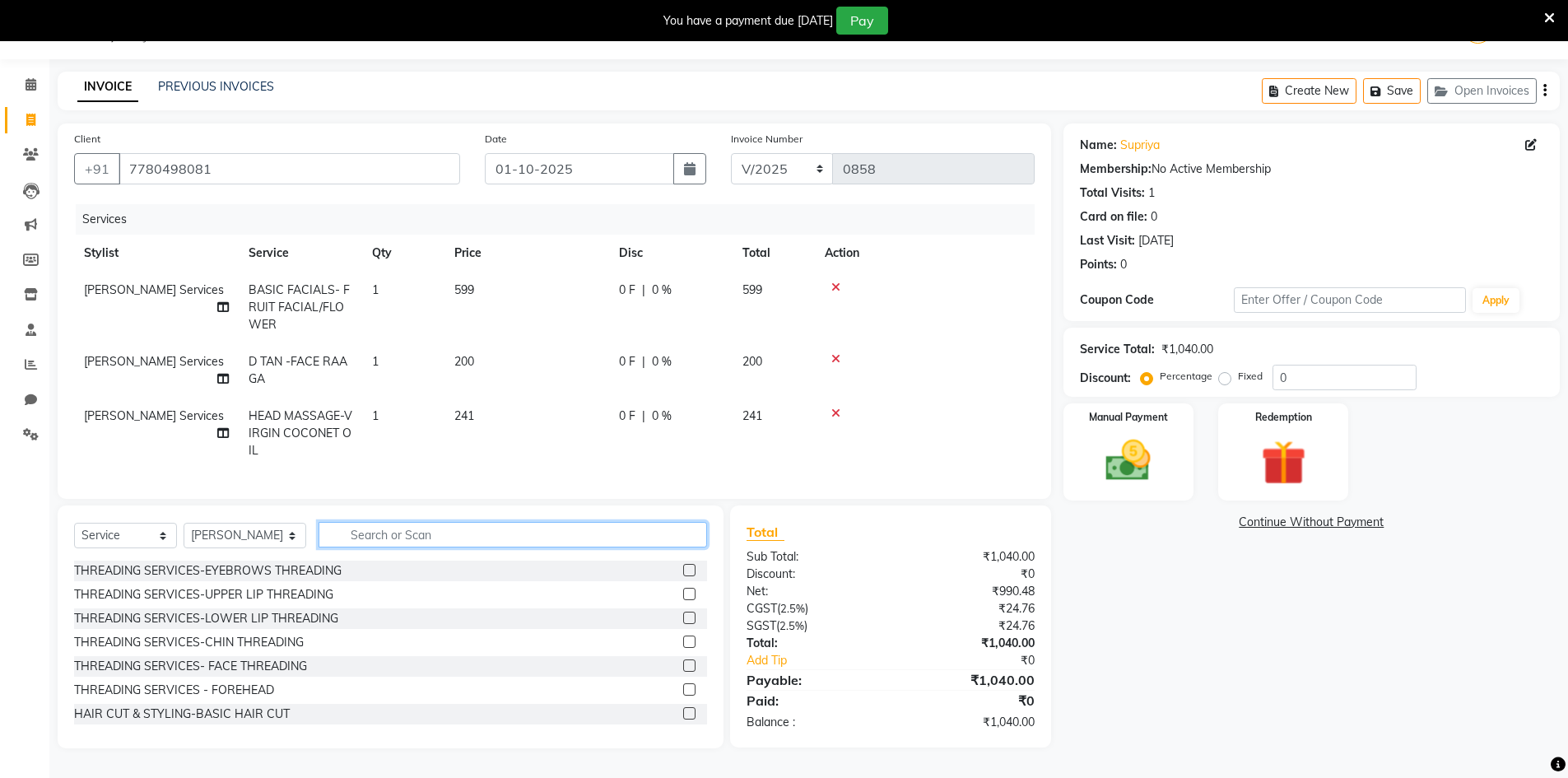
click at [686, 548] on input "text" at bounding box center [513, 535] width 388 height 25
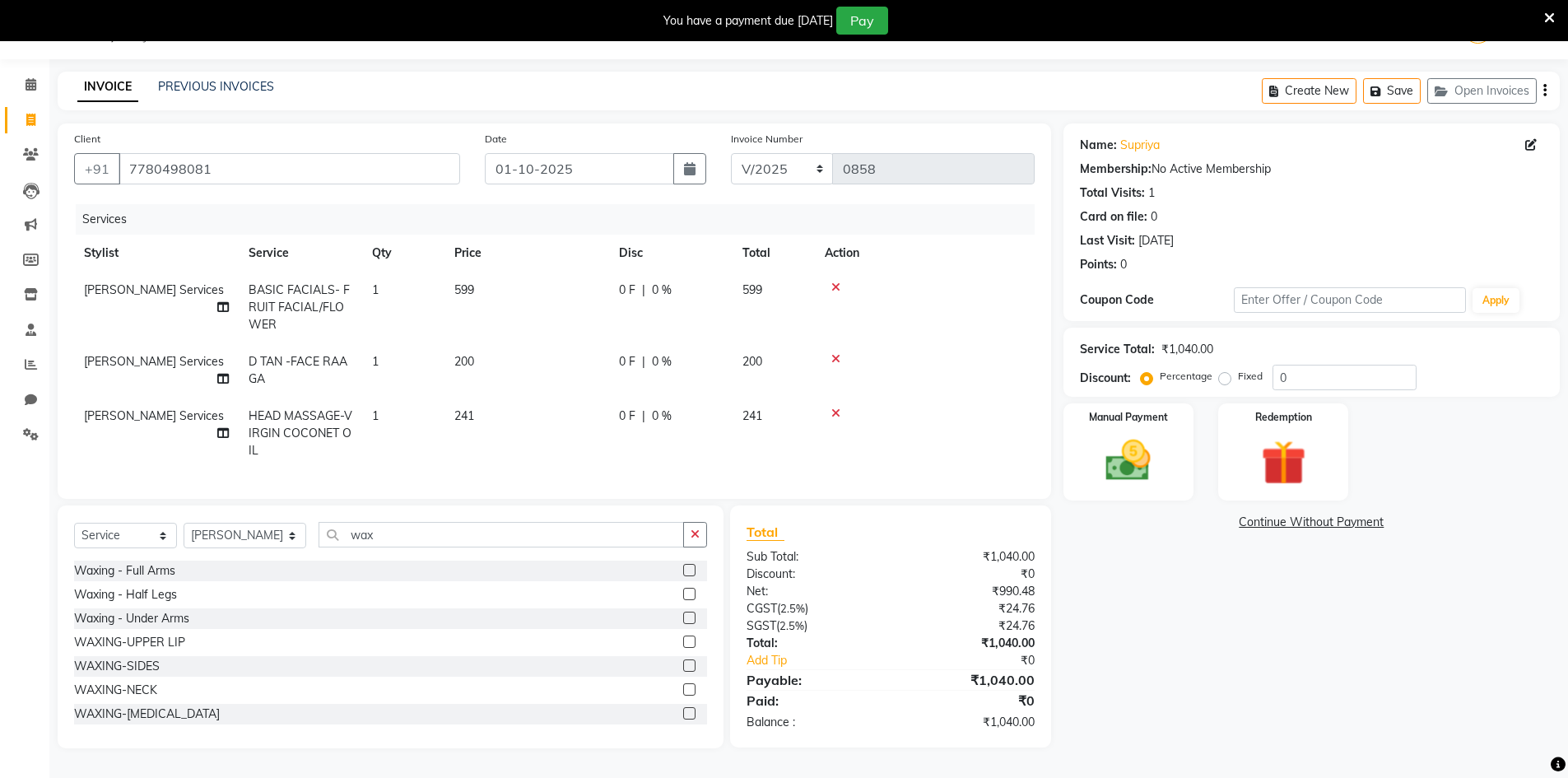
click at [684, 576] on label at bounding box center [689, 570] width 13 height 13
click at [684, 576] on input "checkbox" at bounding box center [689, 571] width 11 height 11
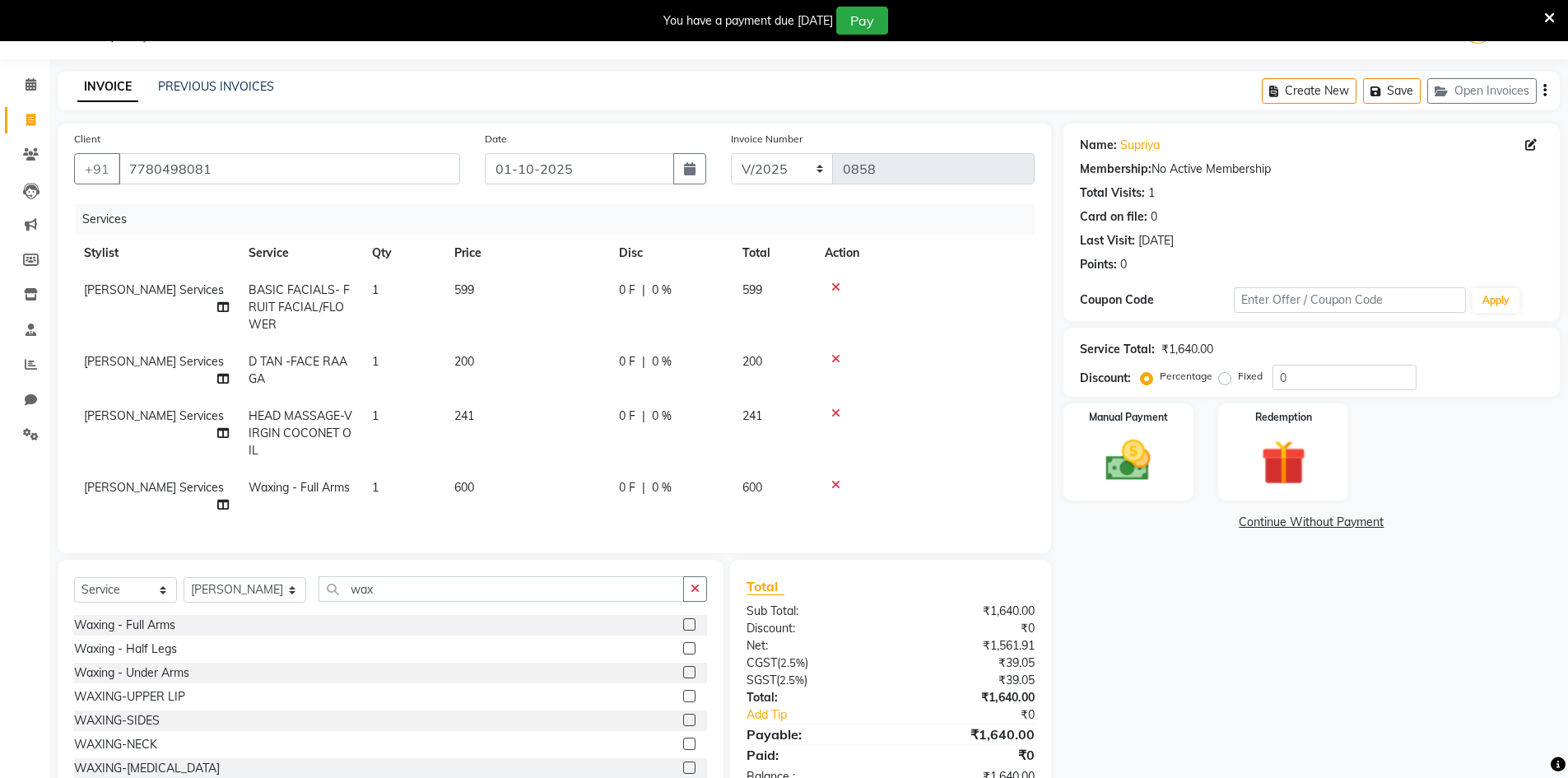
click at [523, 500] on td "600" at bounding box center [527, 496] width 165 height 55
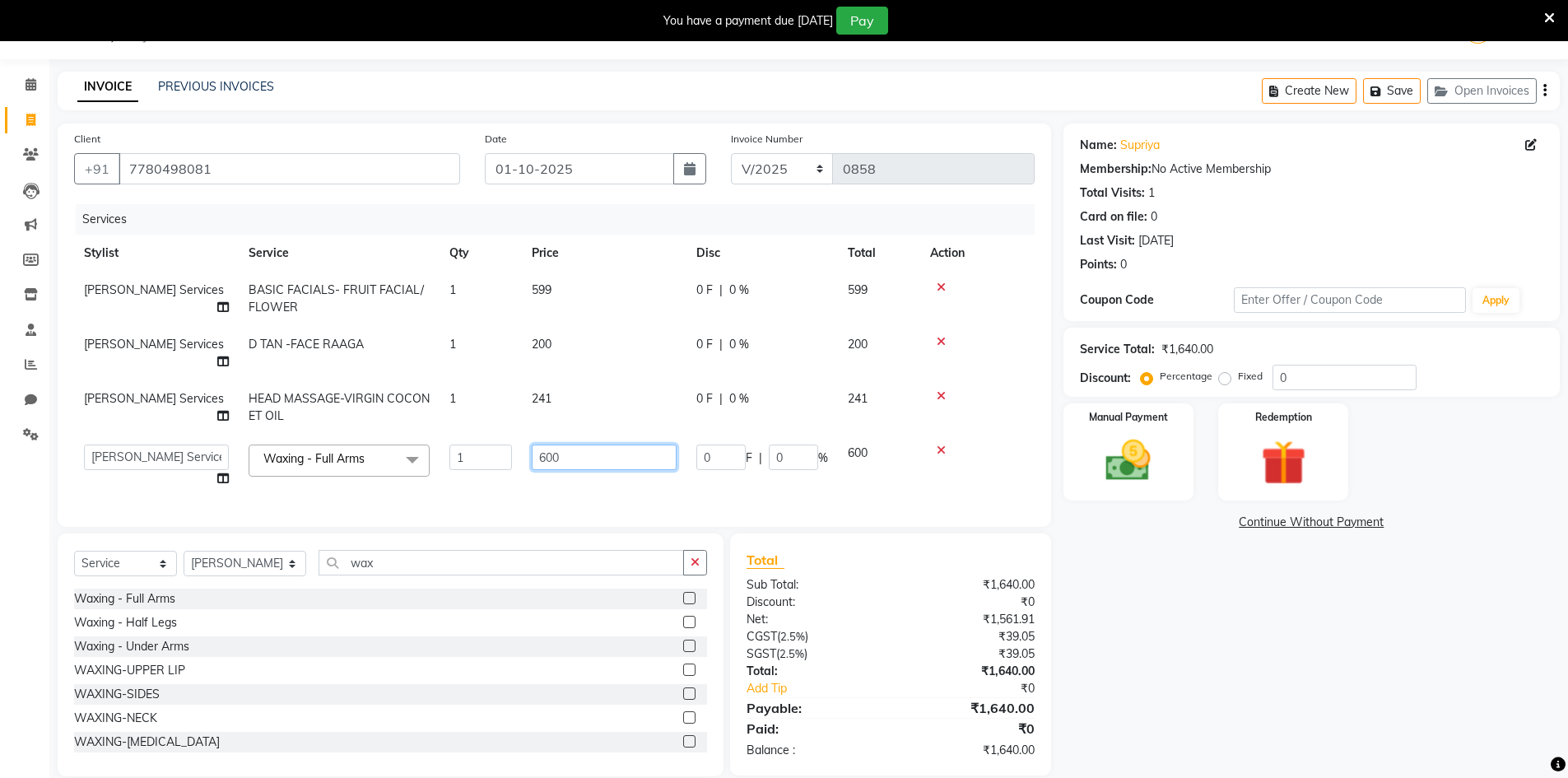
click at [624, 445] on input "600" at bounding box center [604, 458] width 145 height 25
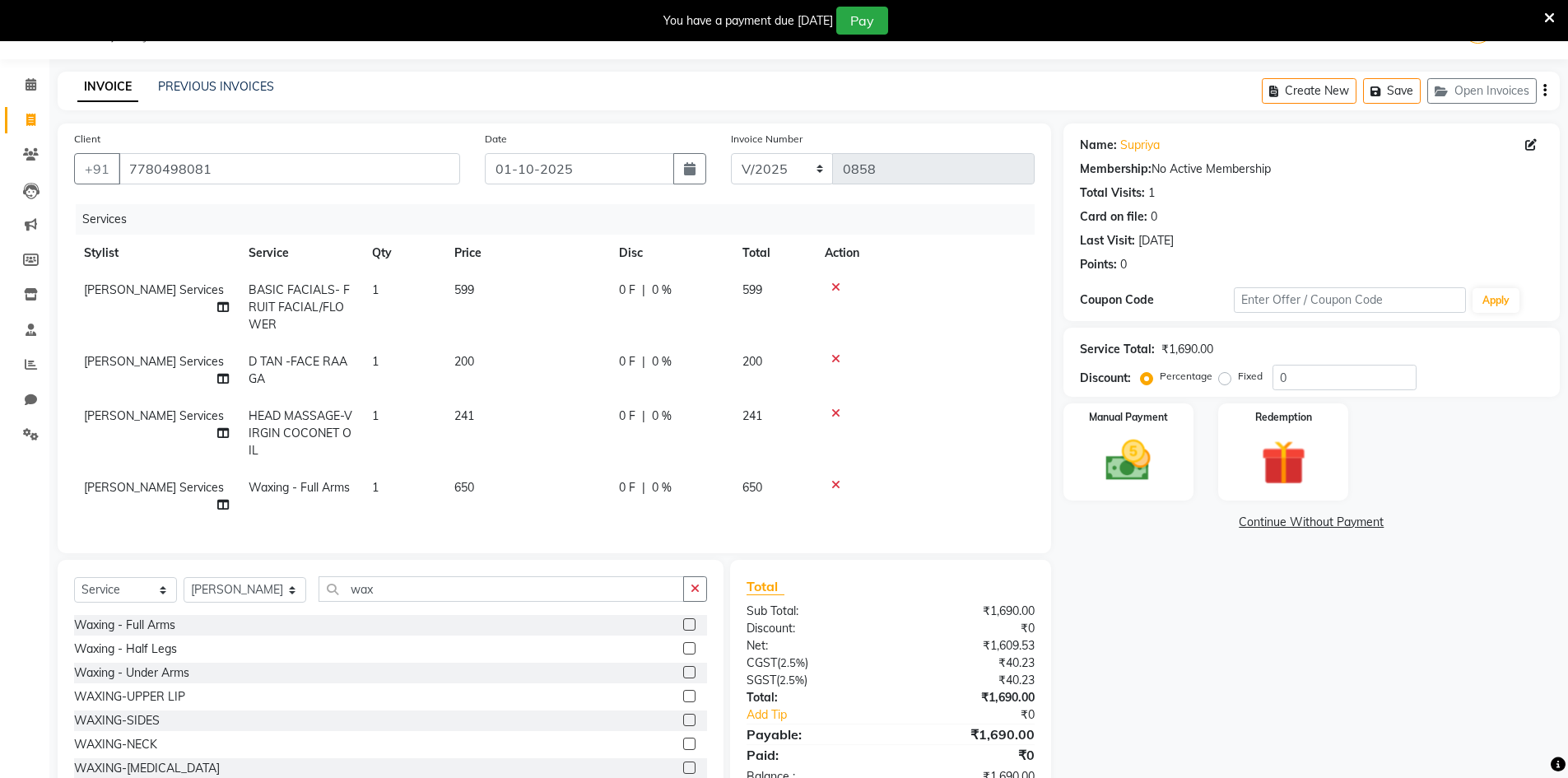
click at [1231, 733] on div "Name: [PERSON_NAME] Membership: No Active Membership Total Visits: 1 Card on fi…" at bounding box center [1317, 463] width 509 height 680
click at [1115, 468] on img at bounding box center [1128, 461] width 76 height 54
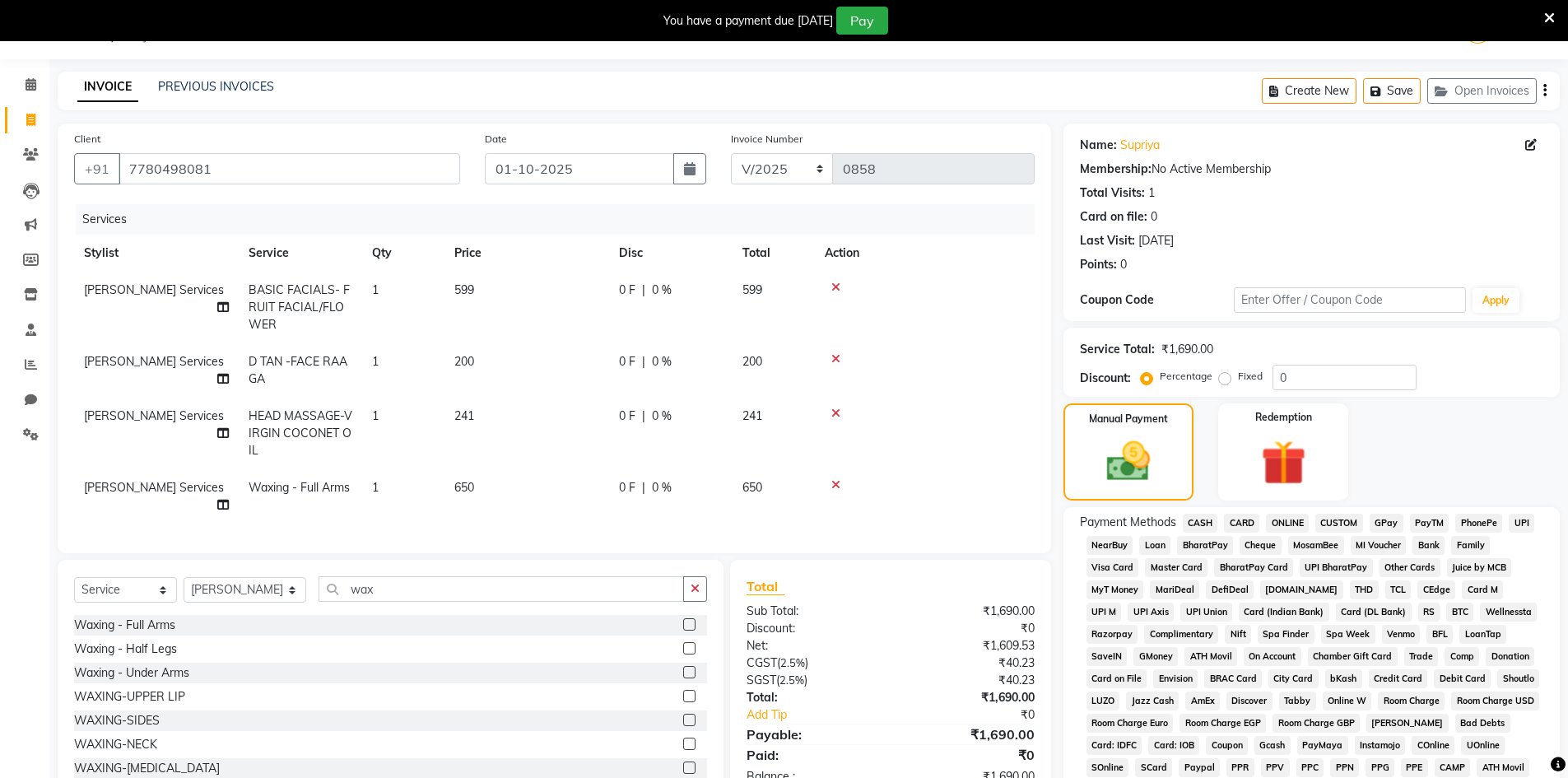
click at [1196, 519] on span "CASH" at bounding box center [1201, 523] width 35 height 19
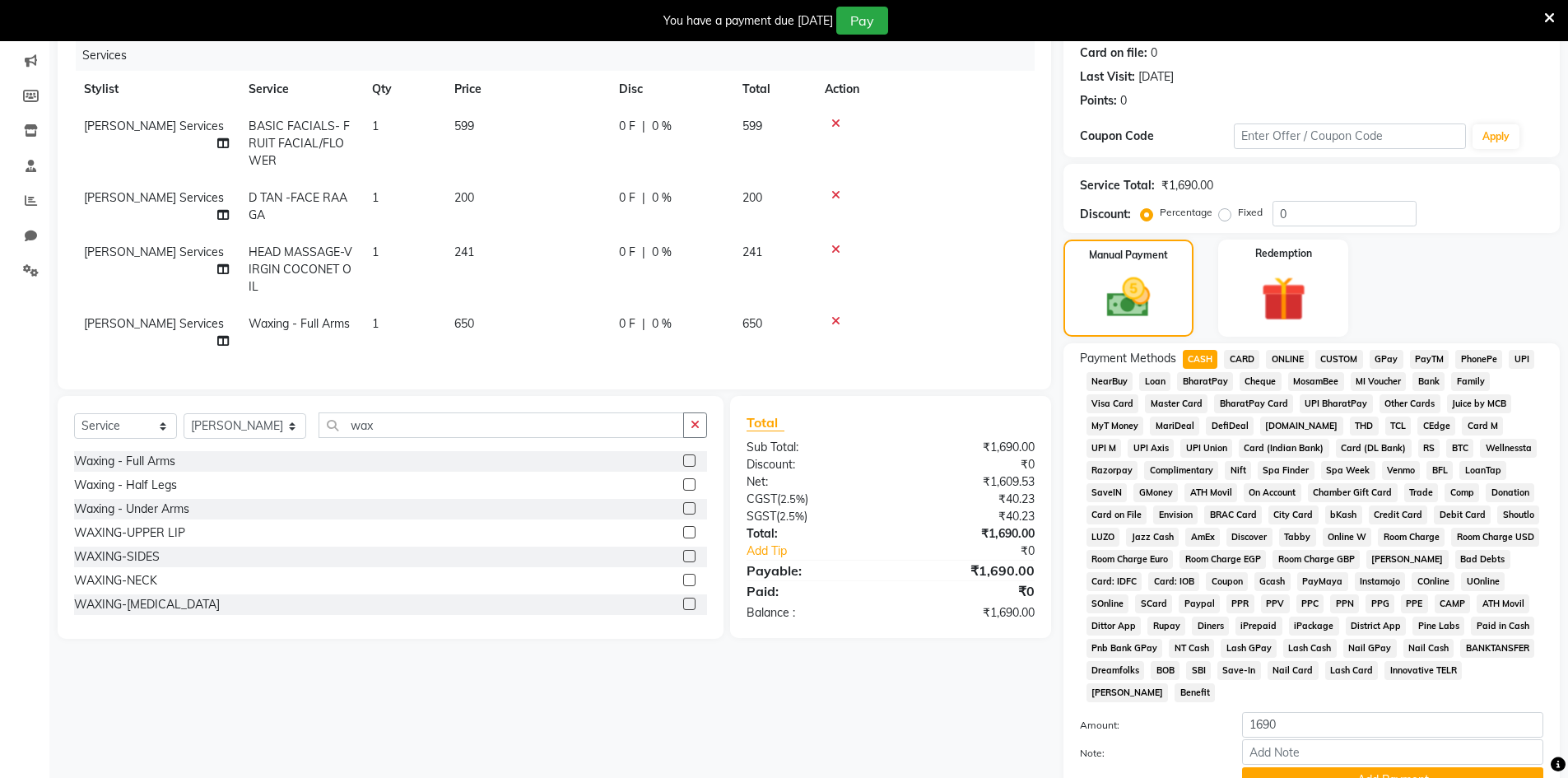
scroll to position [347, 0]
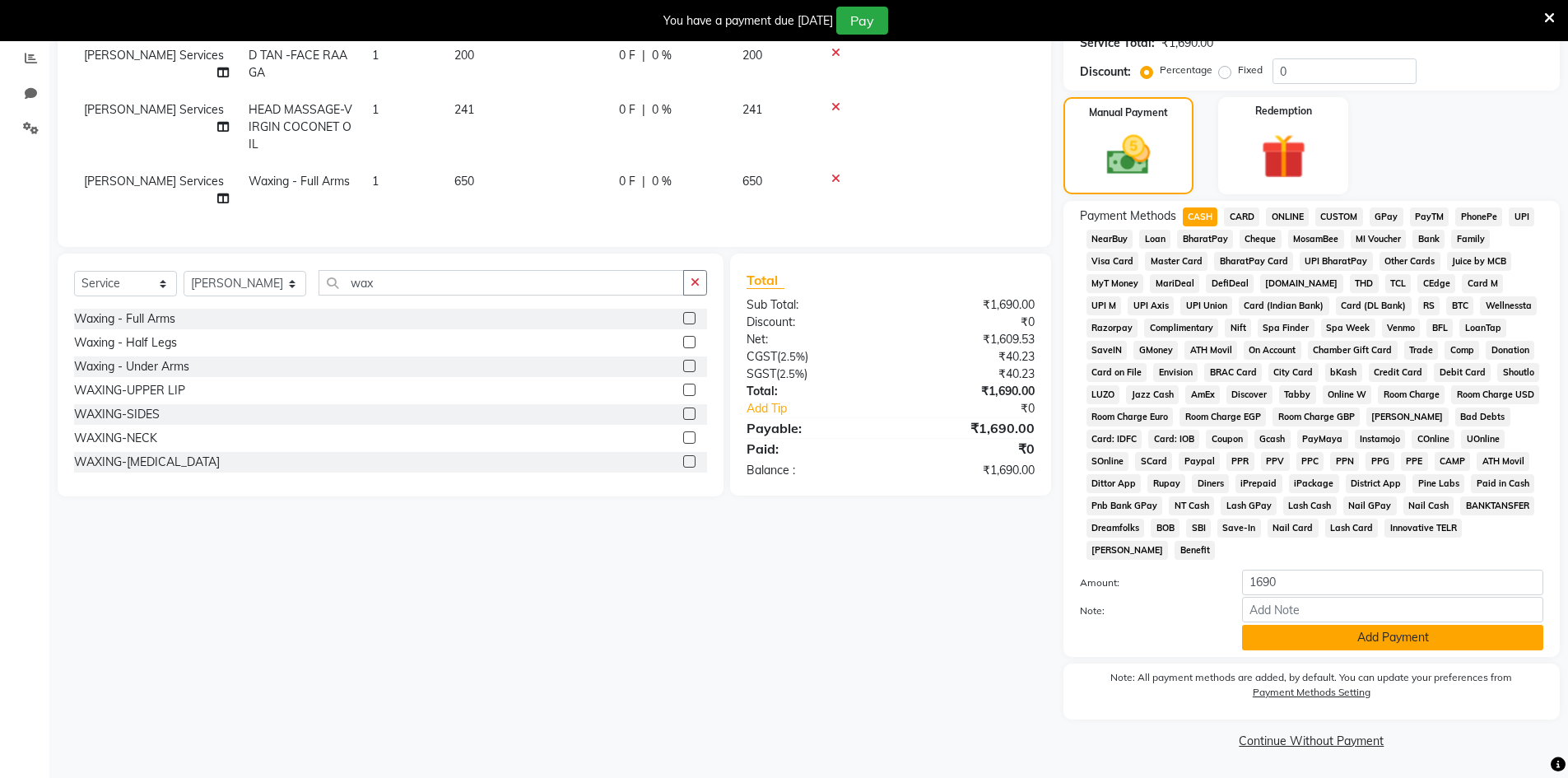
click at [1301, 636] on button "Add Payment" at bounding box center [1392, 638] width 301 height 25
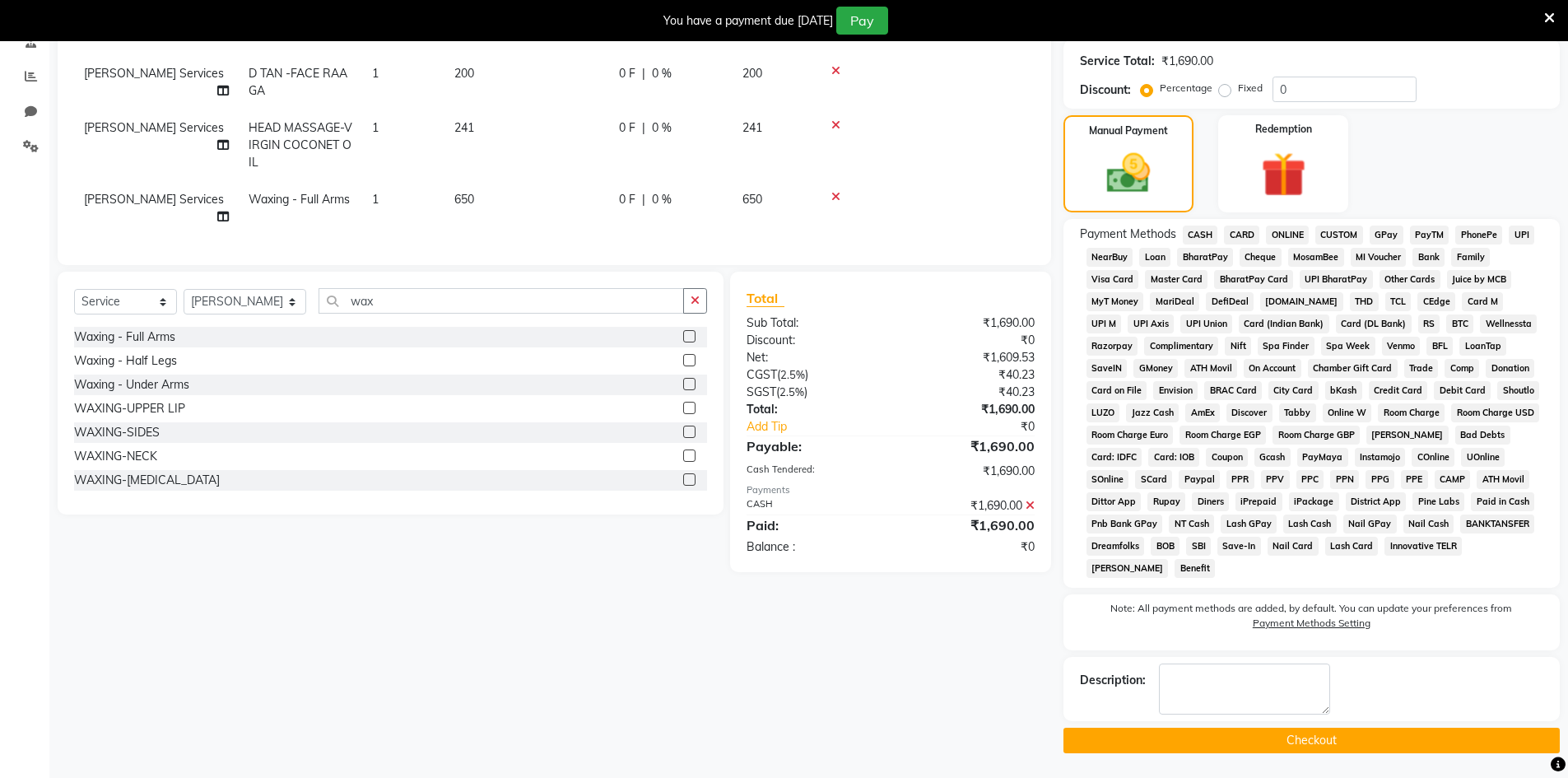
click at [1280, 728] on button "Checkout" at bounding box center [1312, 740] width 496 height 25
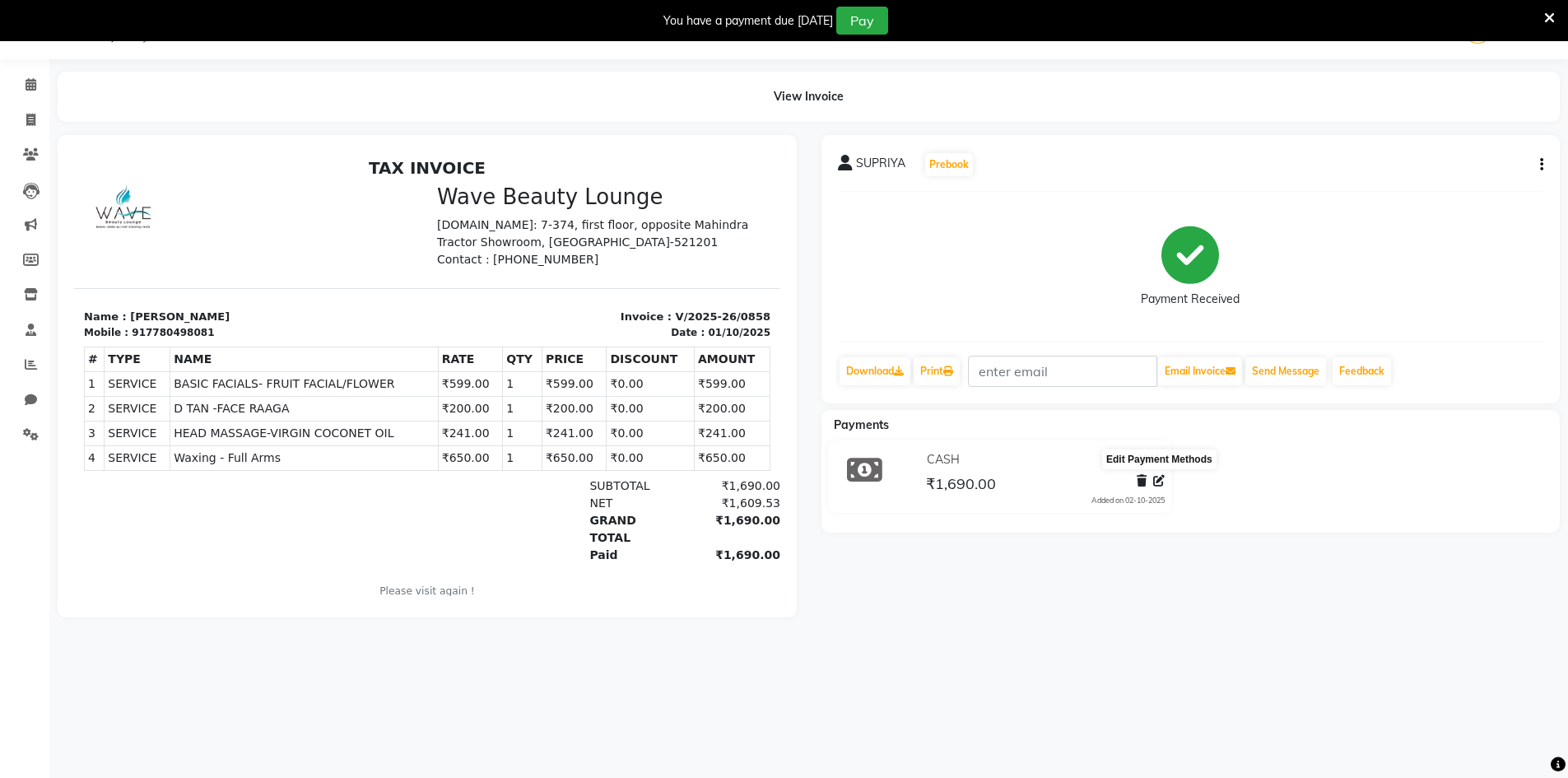
click at [1163, 477] on icon at bounding box center [1159, 481] width 12 height 12
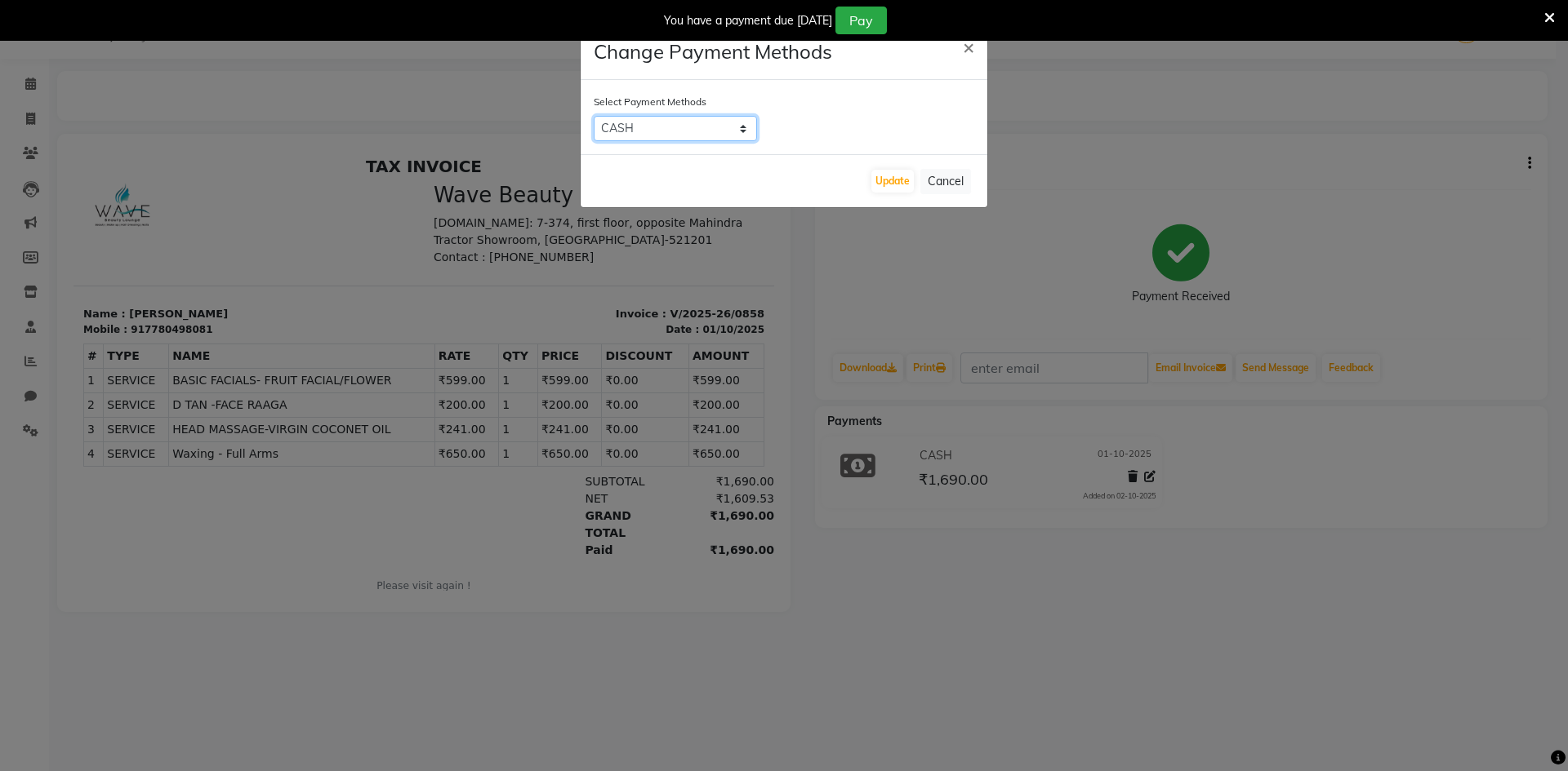
click at [676, 132] on select "CASH CARD ONLINE CUSTOM GPay PayTM PhonePe UPI NearBuy Loan BharatPay Cheque Mo…" at bounding box center [676, 128] width 163 height 25
click at [594, 116] on select "CASH CARD ONLINE CUSTOM GPay PayTM PhonePe UPI NearBuy Loan BharatPay Cheque Mo…" at bounding box center [676, 128] width 163 height 25
click at [902, 177] on button "Update" at bounding box center [892, 181] width 43 height 23
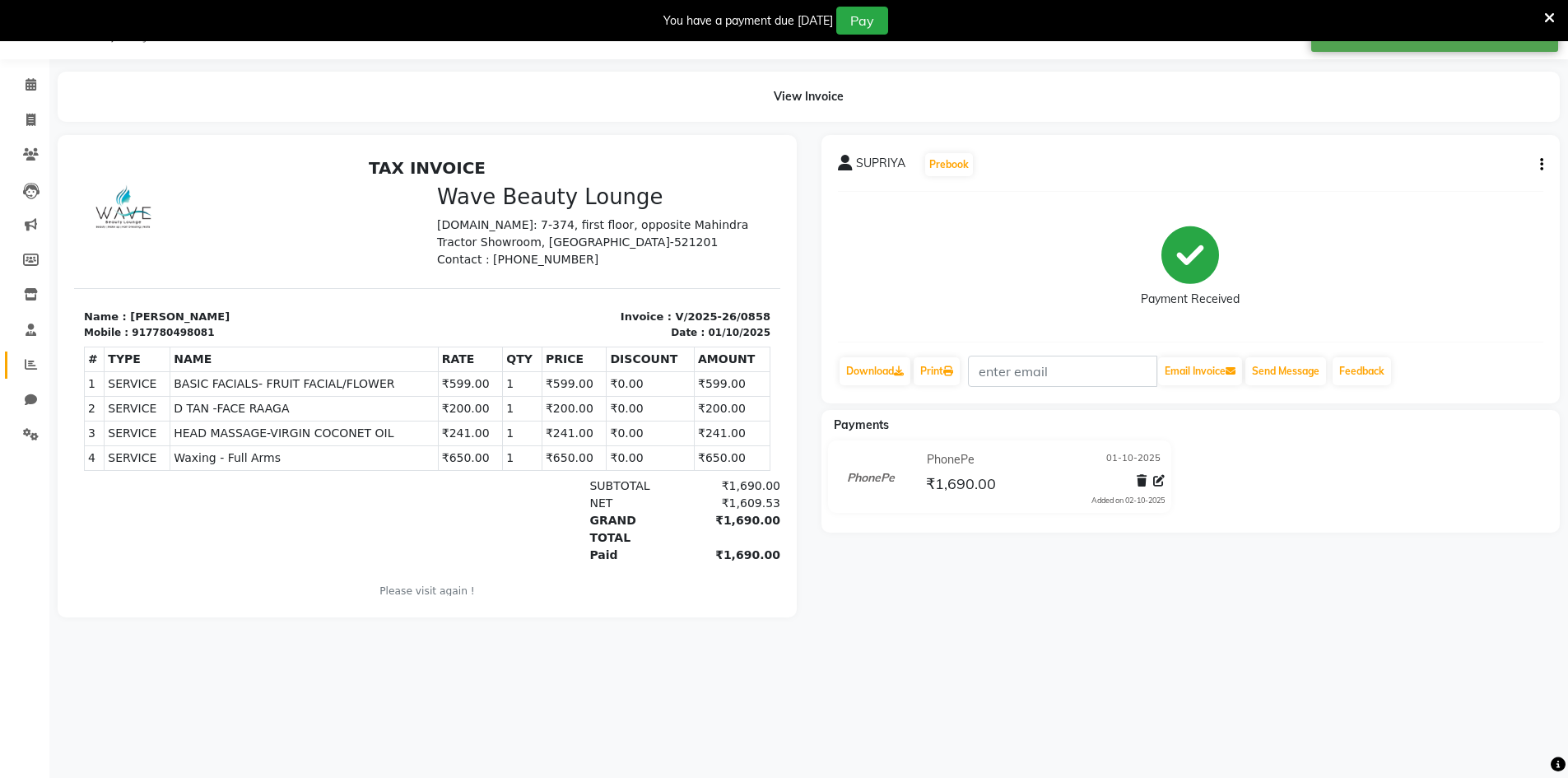
click at [14, 368] on link "Reports" at bounding box center [24, 365] width 40 height 27
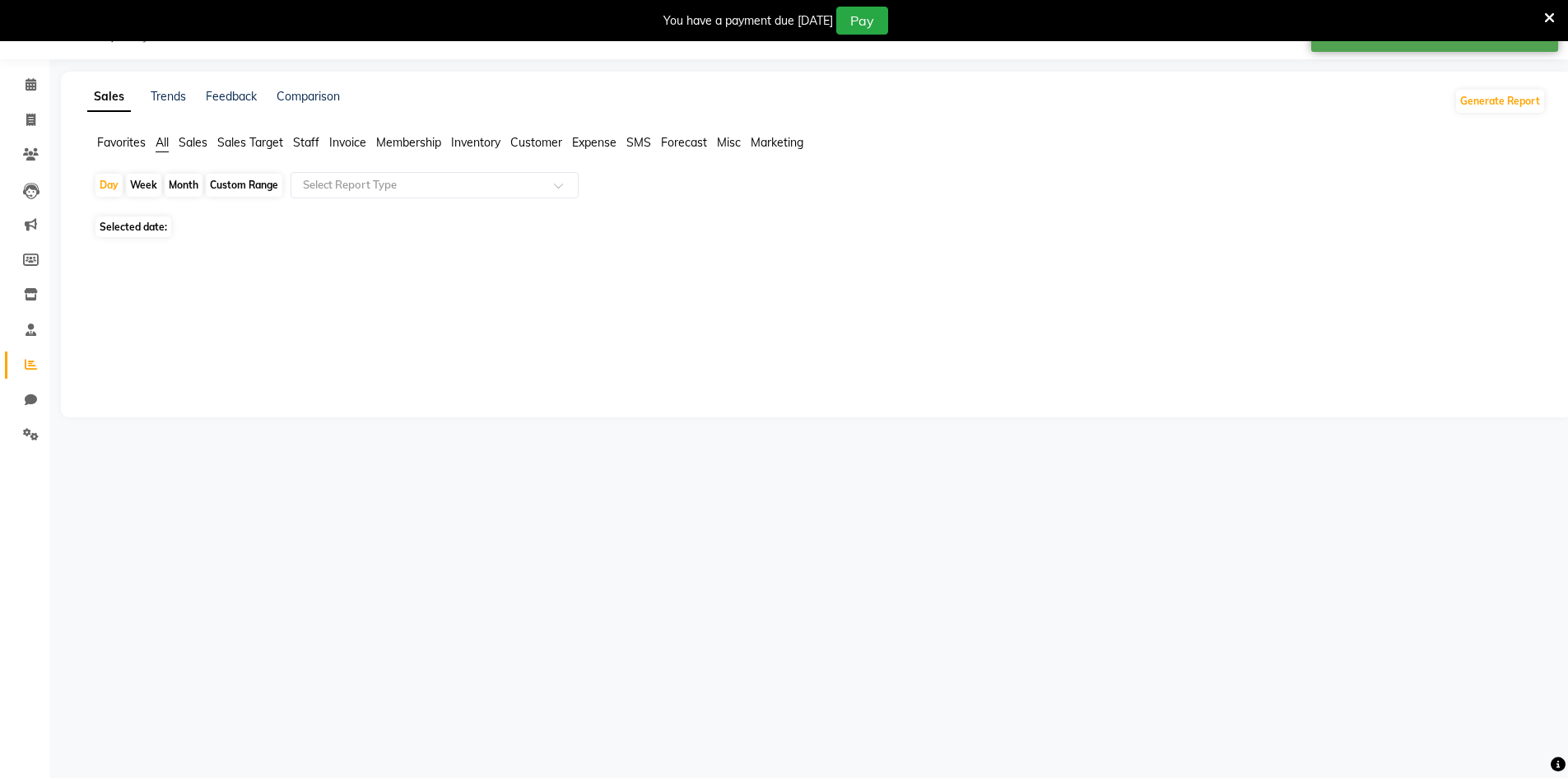
click at [14, 368] on link "Reports" at bounding box center [24, 365] width 40 height 27
click at [176, 180] on div "Month" at bounding box center [183, 185] width 38 height 23
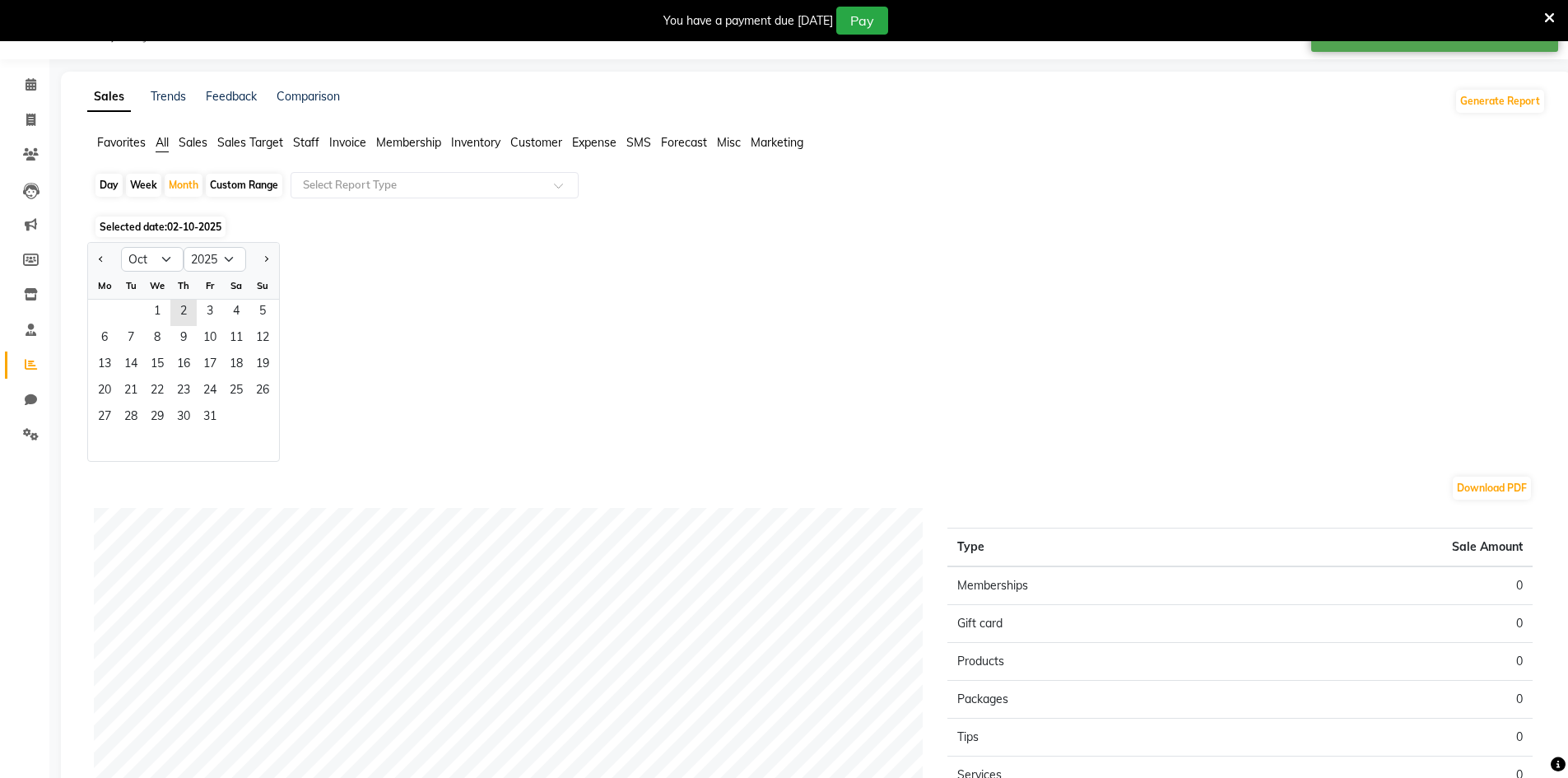
click at [173, 228] on span "02-10-2025" at bounding box center [194, 226] width 55 height 13
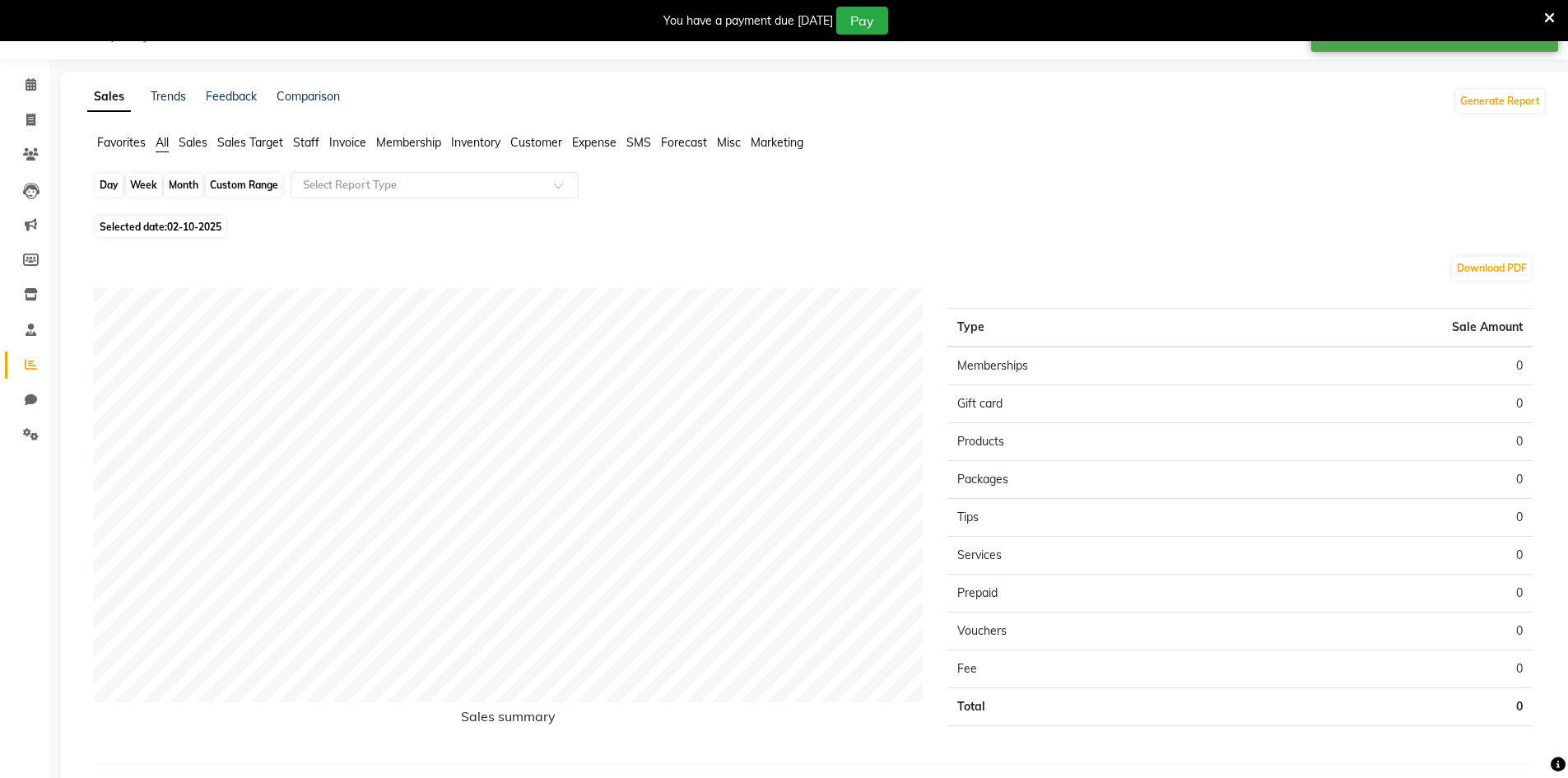
click at [196, 175] on div "Month" at bounding box center [183, 185] width 38 height 23
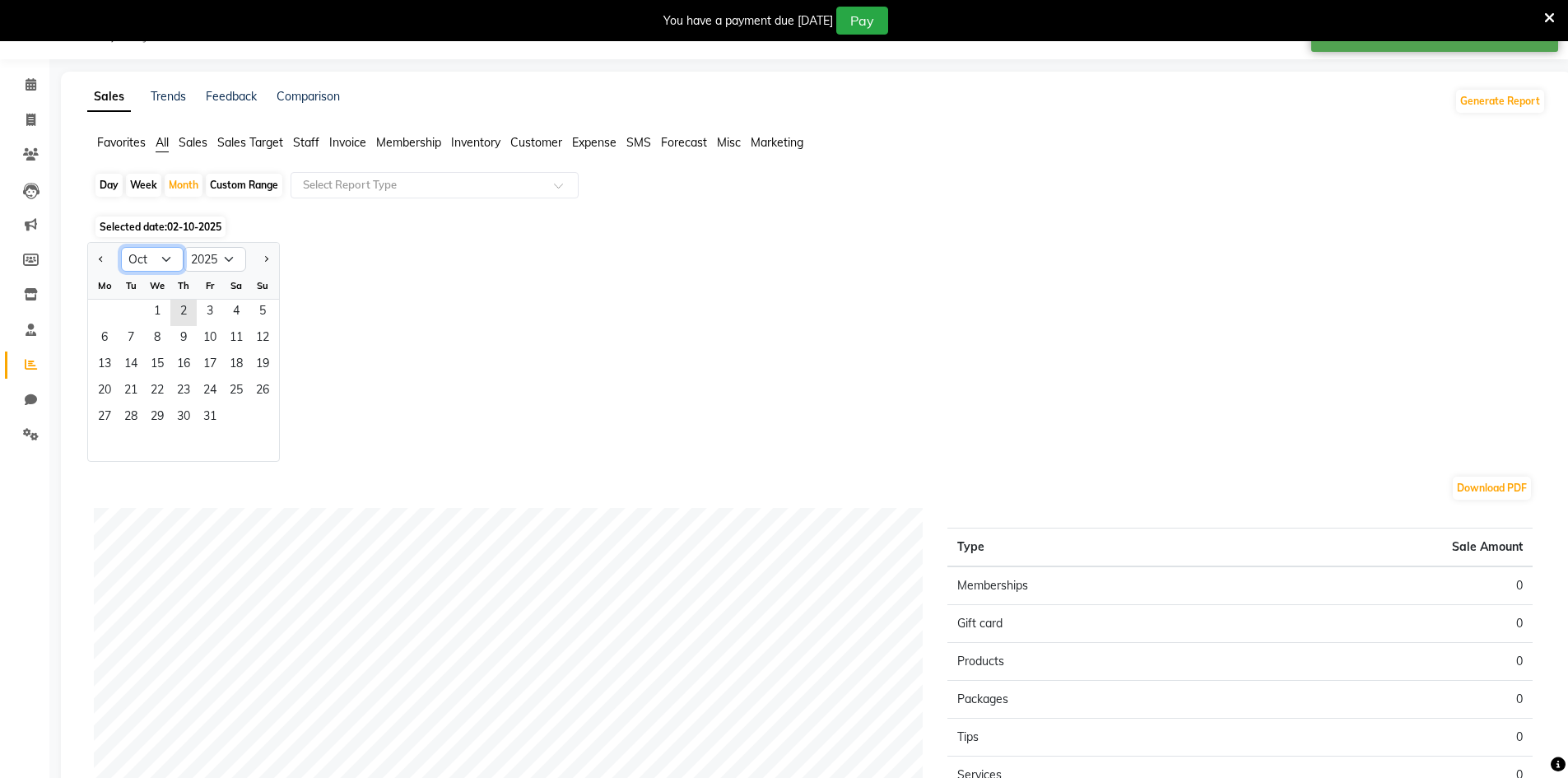
click at [175, 257] on select "Jan Feb Mar Apr May Jun [DATE] Aug Sep Oct Nov Dec" at bounding box center [152, 259] width 62 height 24
click at [121, 247] on select "Jan Feb Mar Apr May Jun [DATE] Aug Sep Oct Nov Dec" at bounding box center [152, 259] width 62 height 24
click at [104, 304] on span "1" at bounding box center [104, 312] width 26 height 26
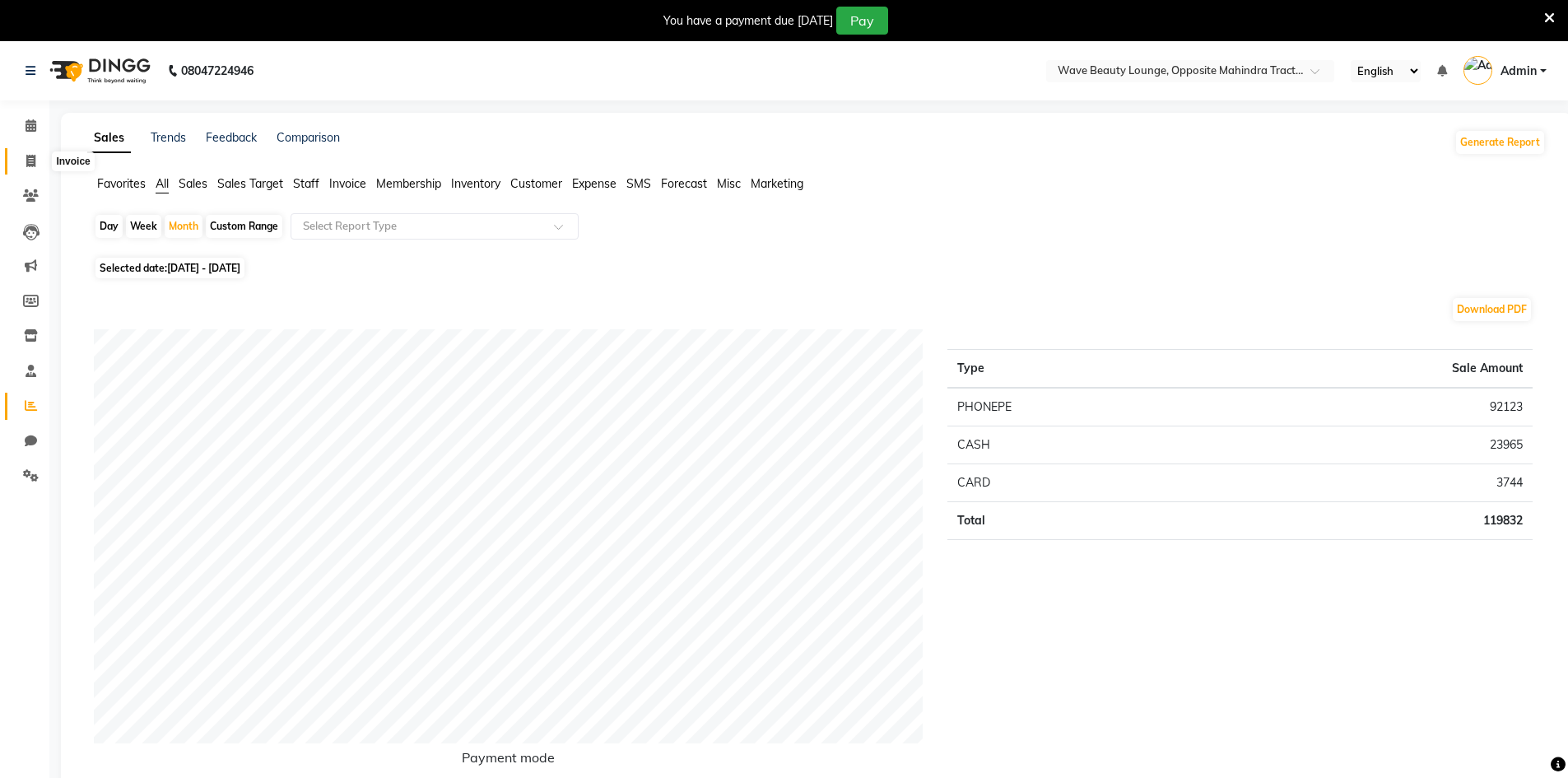
click at [33, 161] on icon at bounding box center [30, 161] width 9 height 13
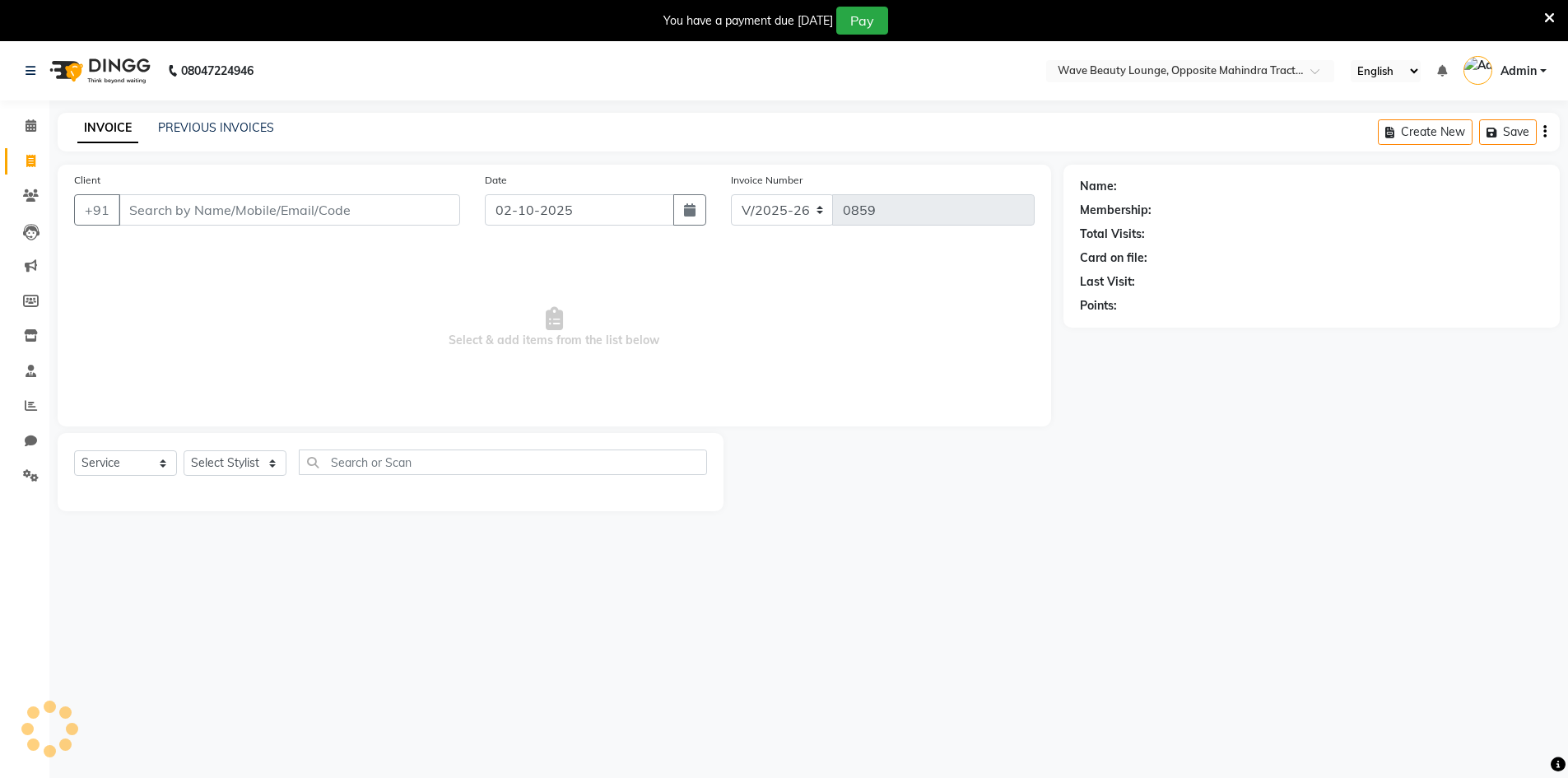
scroll to position [41, 0]
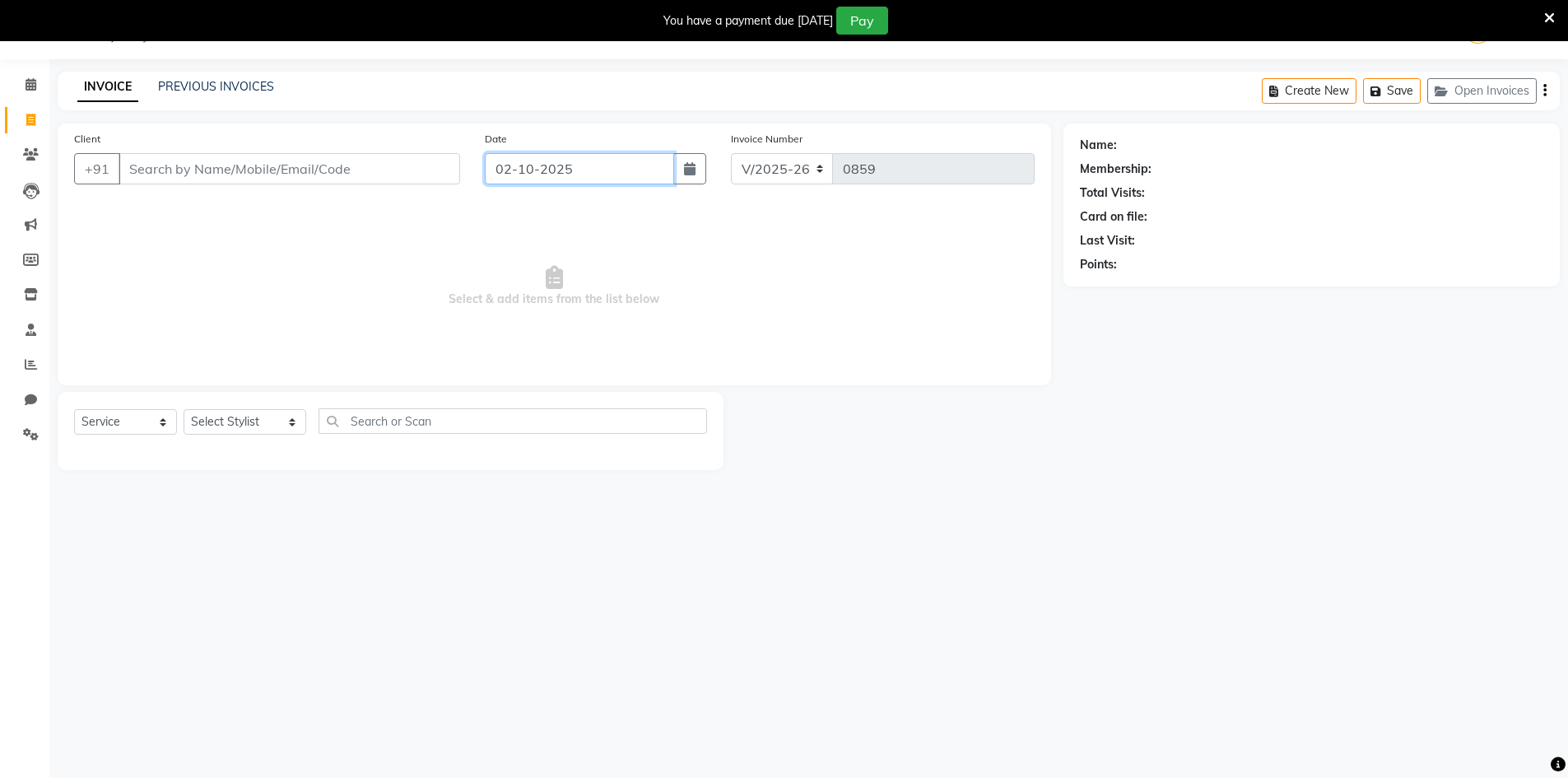
click at [597, 177] on input "02-10-2025" at bounding box center [579, 168] width 189 height 31
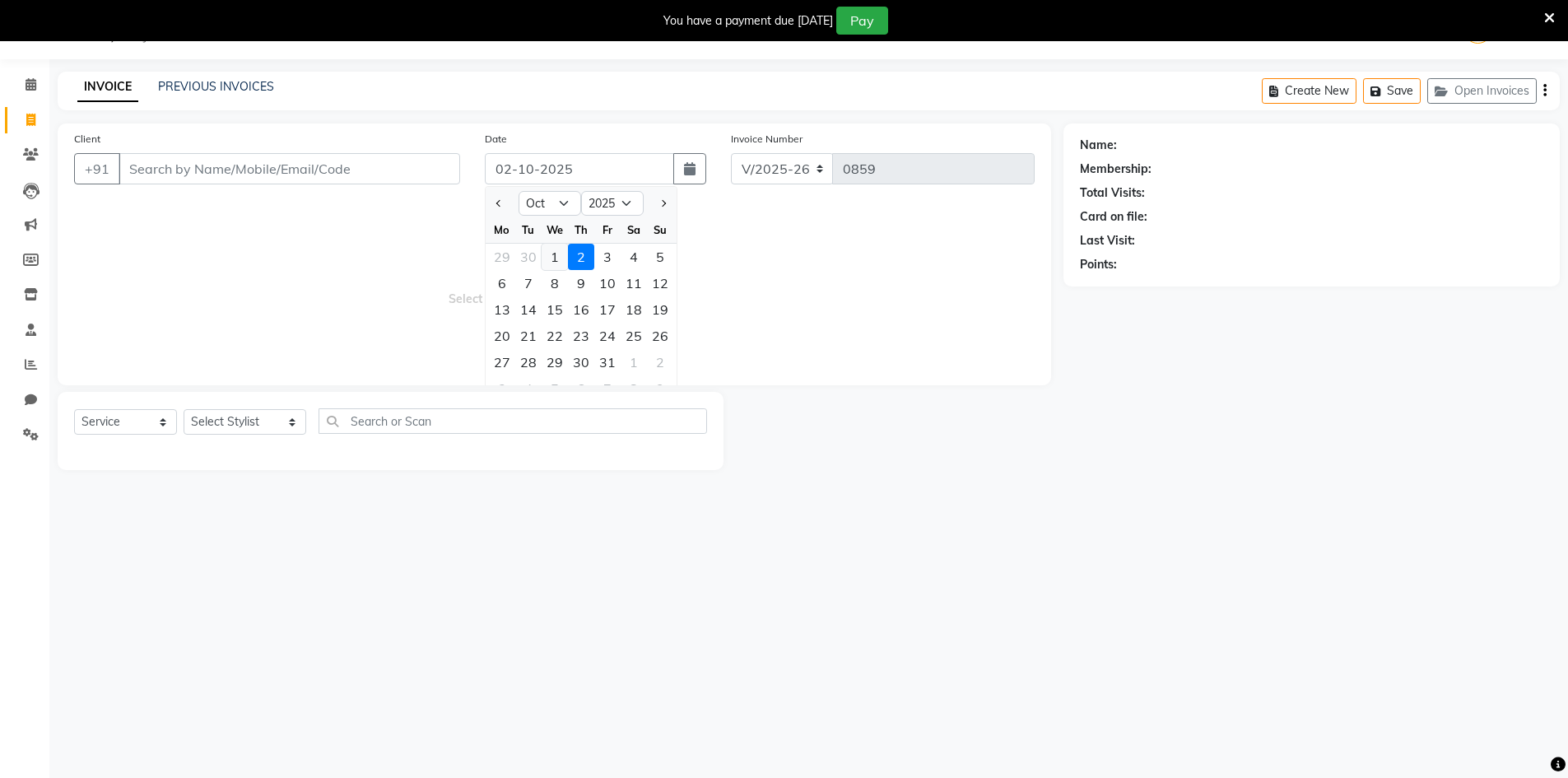
click at [552, 254] on div "1" at bounding box center [554, 257] width 26 height 26
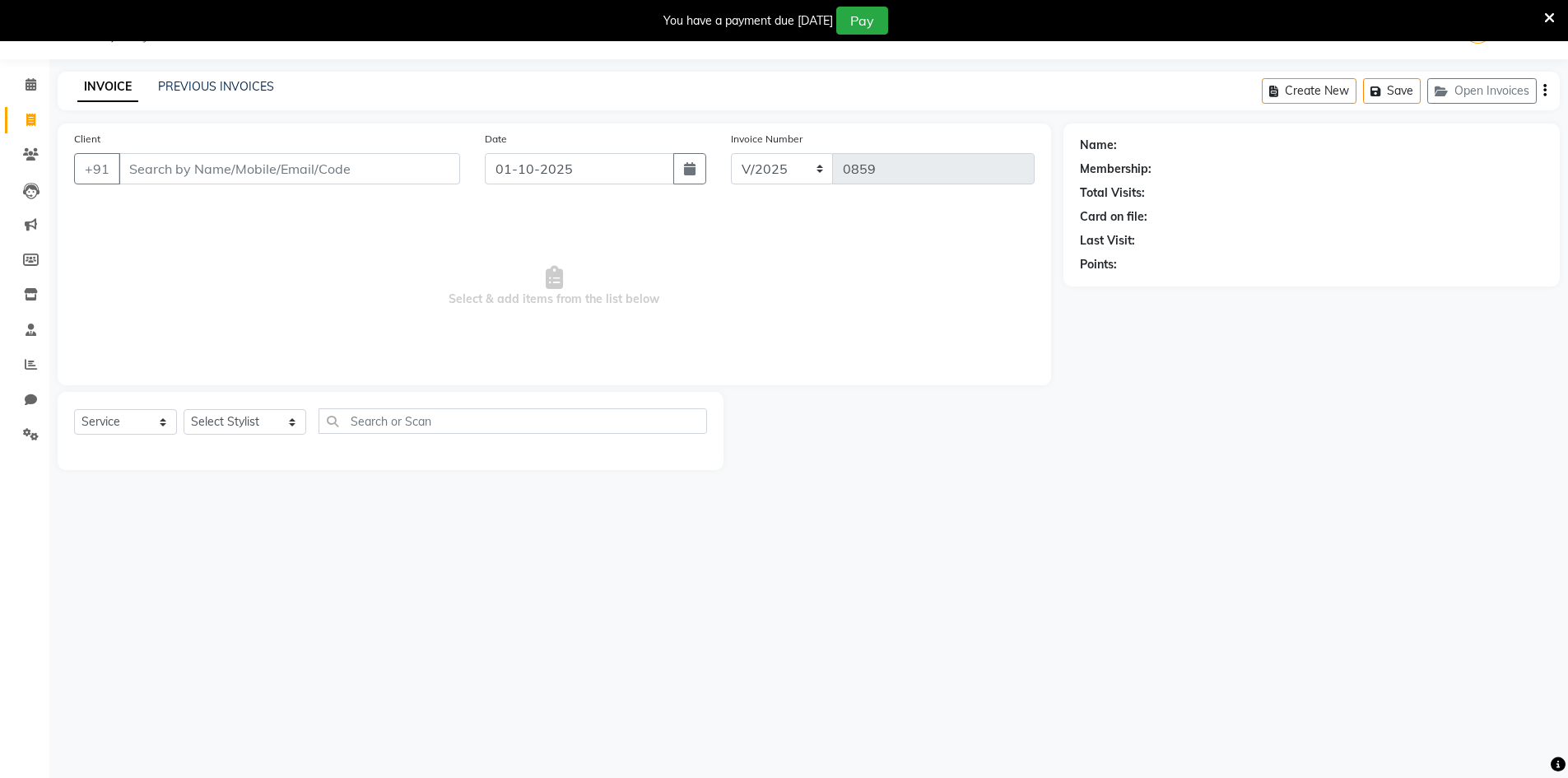
click at [240, 77] on div "INVOICE PREVIOUS INVOICES Create New Save Open Invoices" at bounding box center [809, 91] width 1502 height 39
click at [236, 83] on link "PREVIOUS INVOICES" at bounding box center [216, 87] width 116 height 15
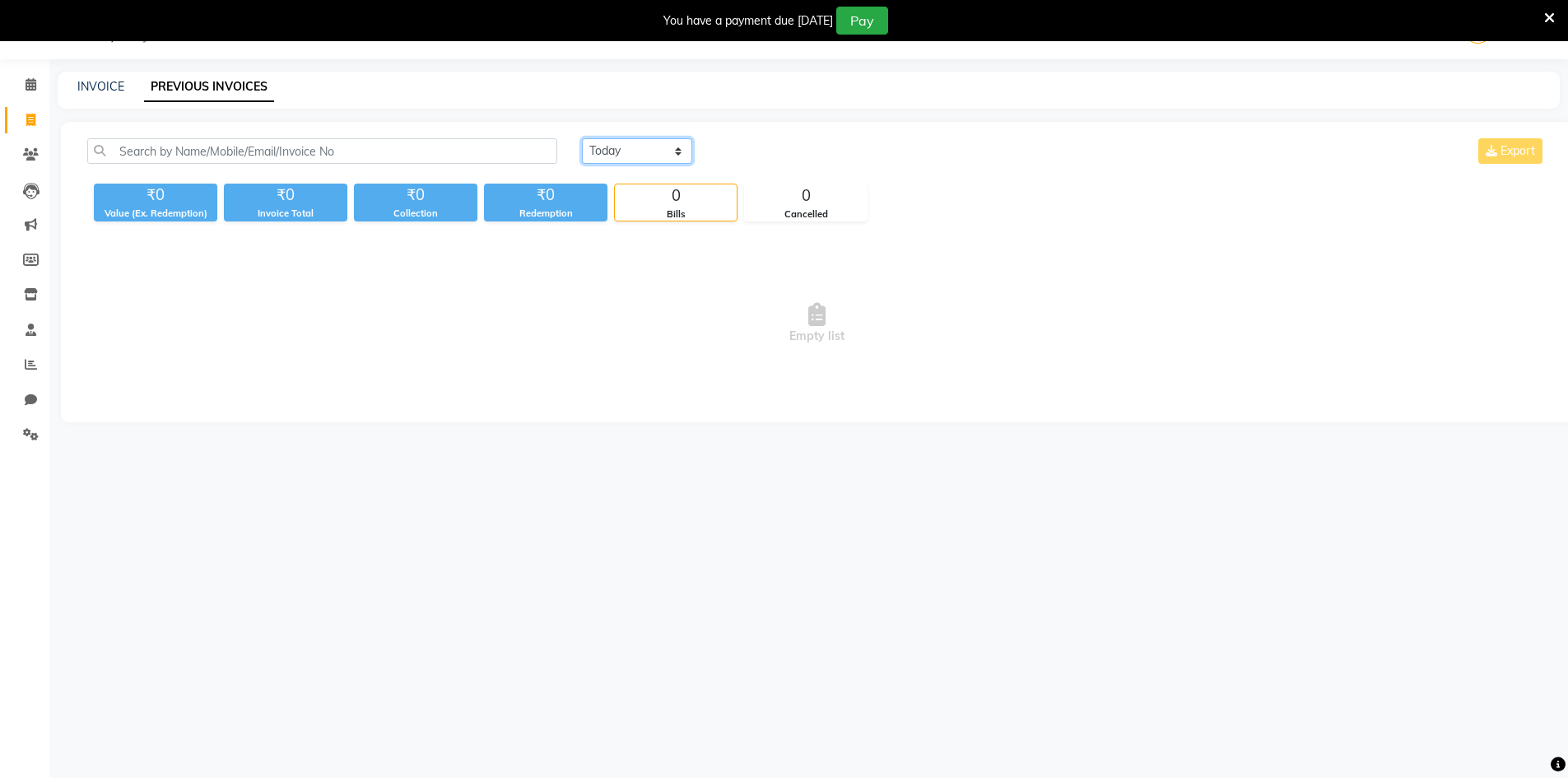
click at [657, 153] on select "[DATE] [DATE] Custom Range" at bounding box center [636, 151] width 110 height 25
click at [582, 138] on select "[DATE] [DATE] Custom Range" at bounding box center [636, 151] width 110 height 25
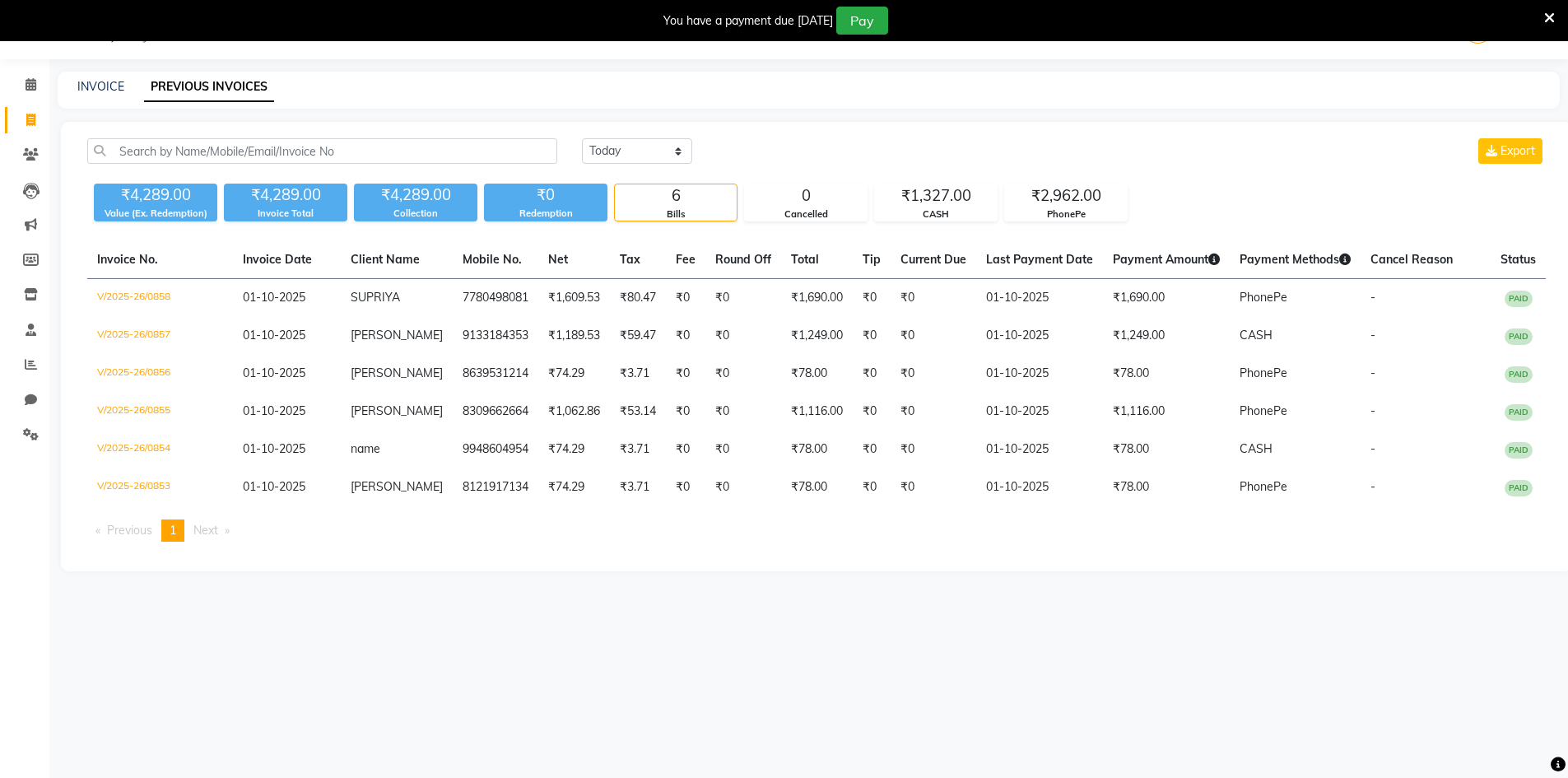
click at [96, 102] on div "INVOICE PREVIOUS INVOICES" at bounding box center [809, 90] width 1502 height 37
click at [102, 87] on link "INVOICE" at bounding box center [101, 87] width 47 height 15
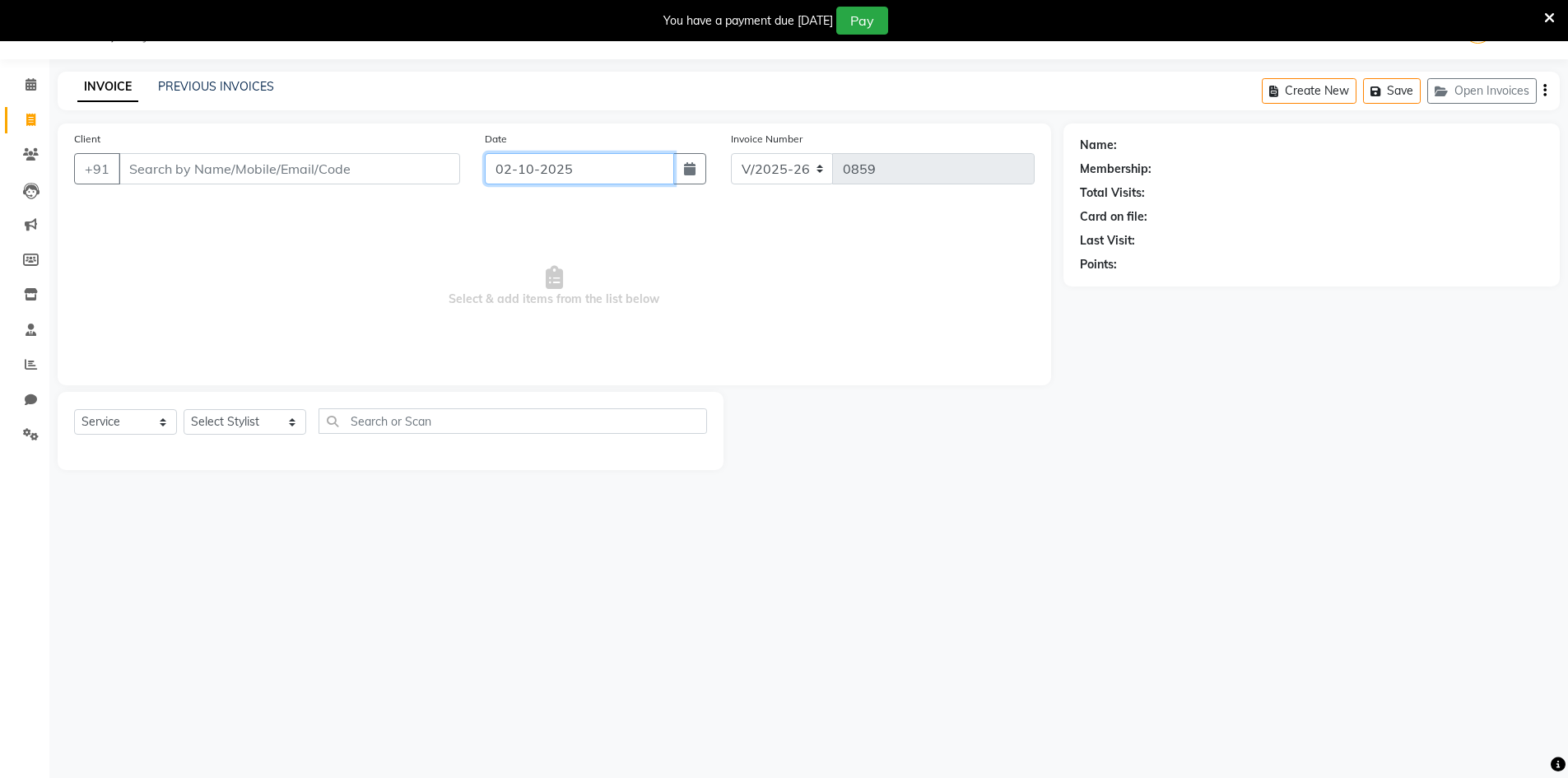
click at [521, 176] on input "02-10-2025" at bounding box center [579, 168] width 189 height 31
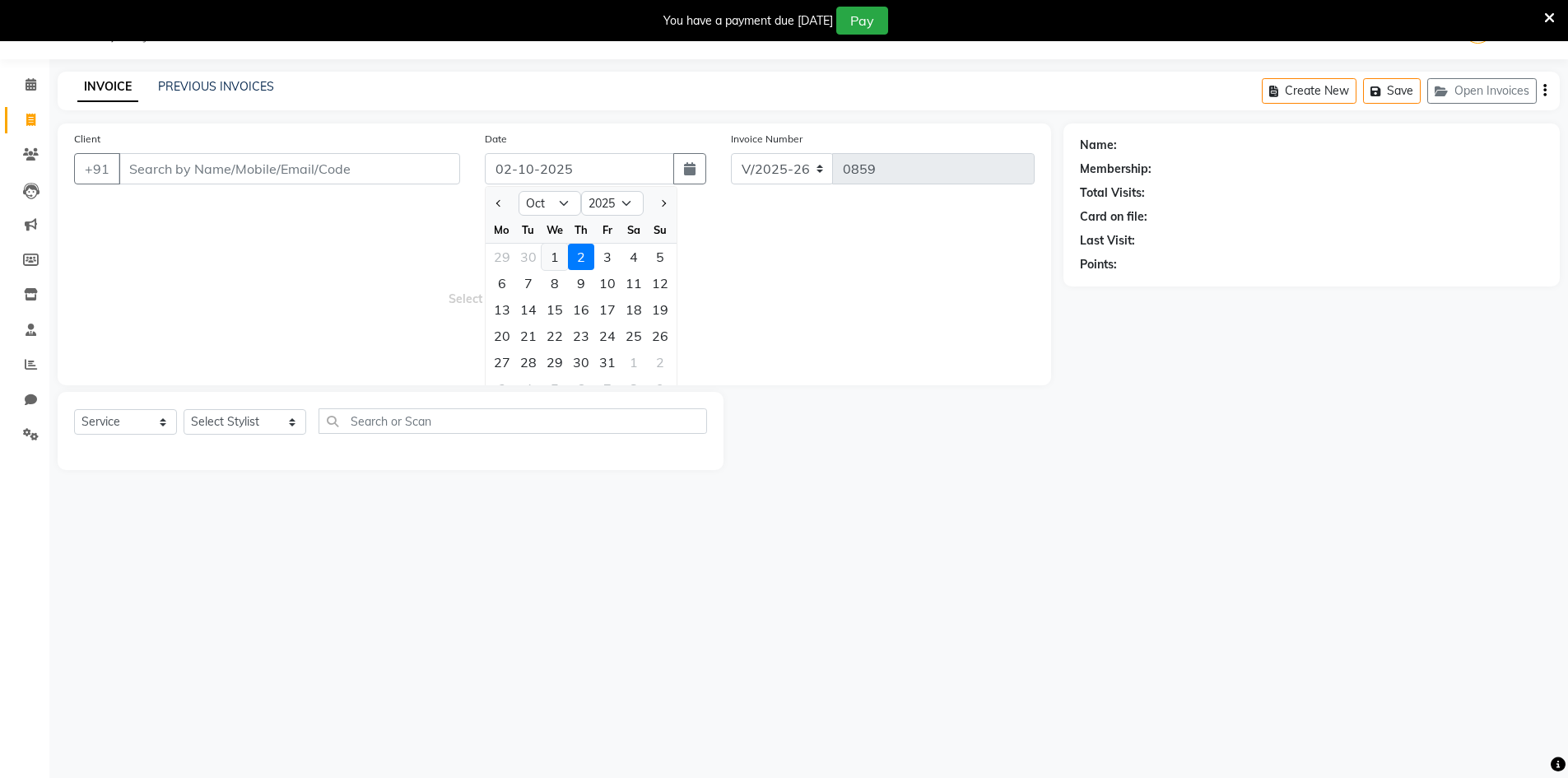
click at [559, 262] on div "1" at bounding box center [554, 257] width 26 height 26
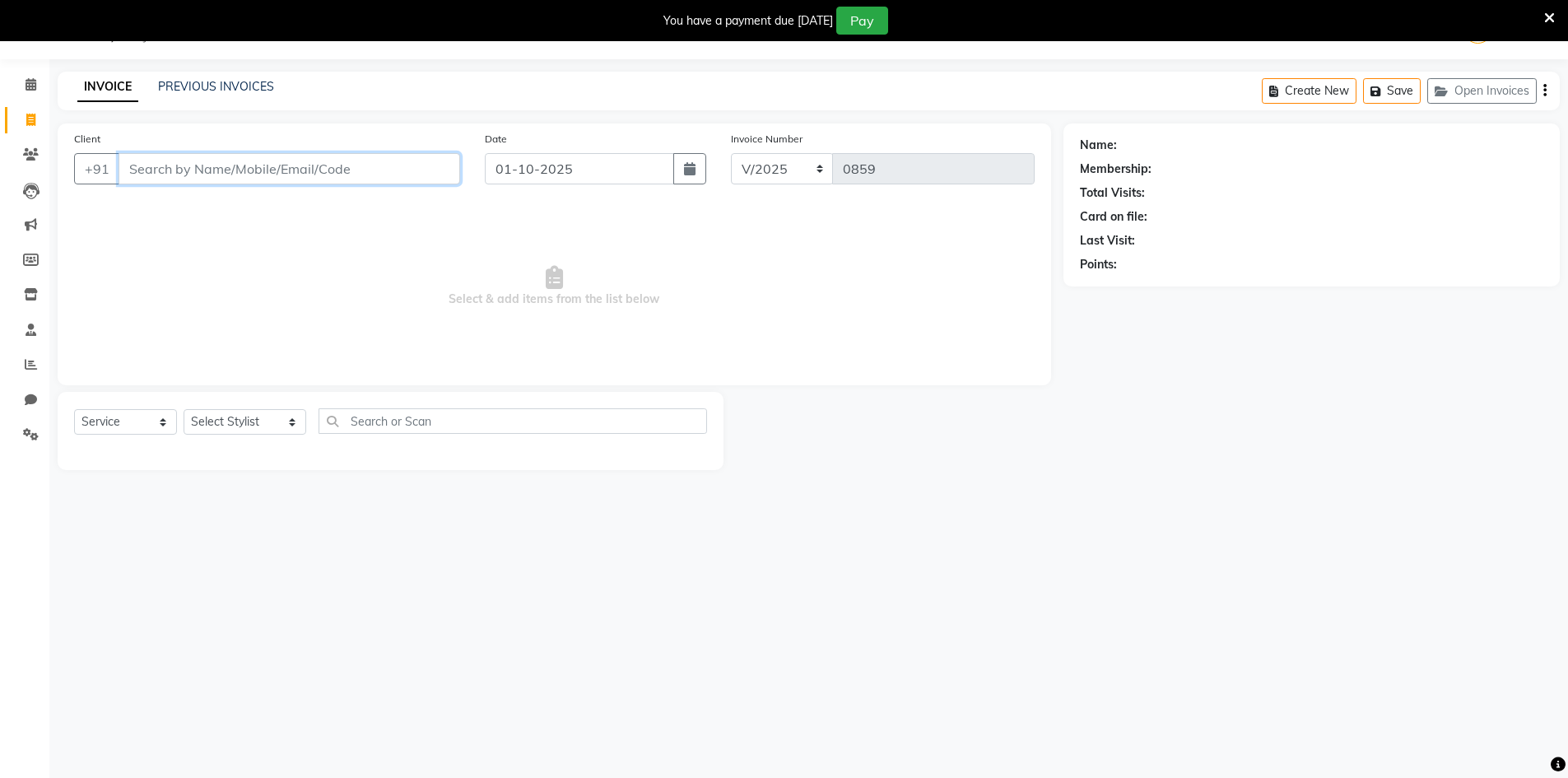
click at [395, 171] on input "Client" at bounding box center [289, 168] width 341 height 31
click at [362, 183] on input "Client" at bounding box center [289, 168] width 341 height 31
click at [458, 151] on div "Client [PHONE_NUMBER] Add Client" at bounding box center [267, 164] width 411 height 67
click at [446, 171] on span "Add Client" at bounding box center [417, 169] width 65 height 17
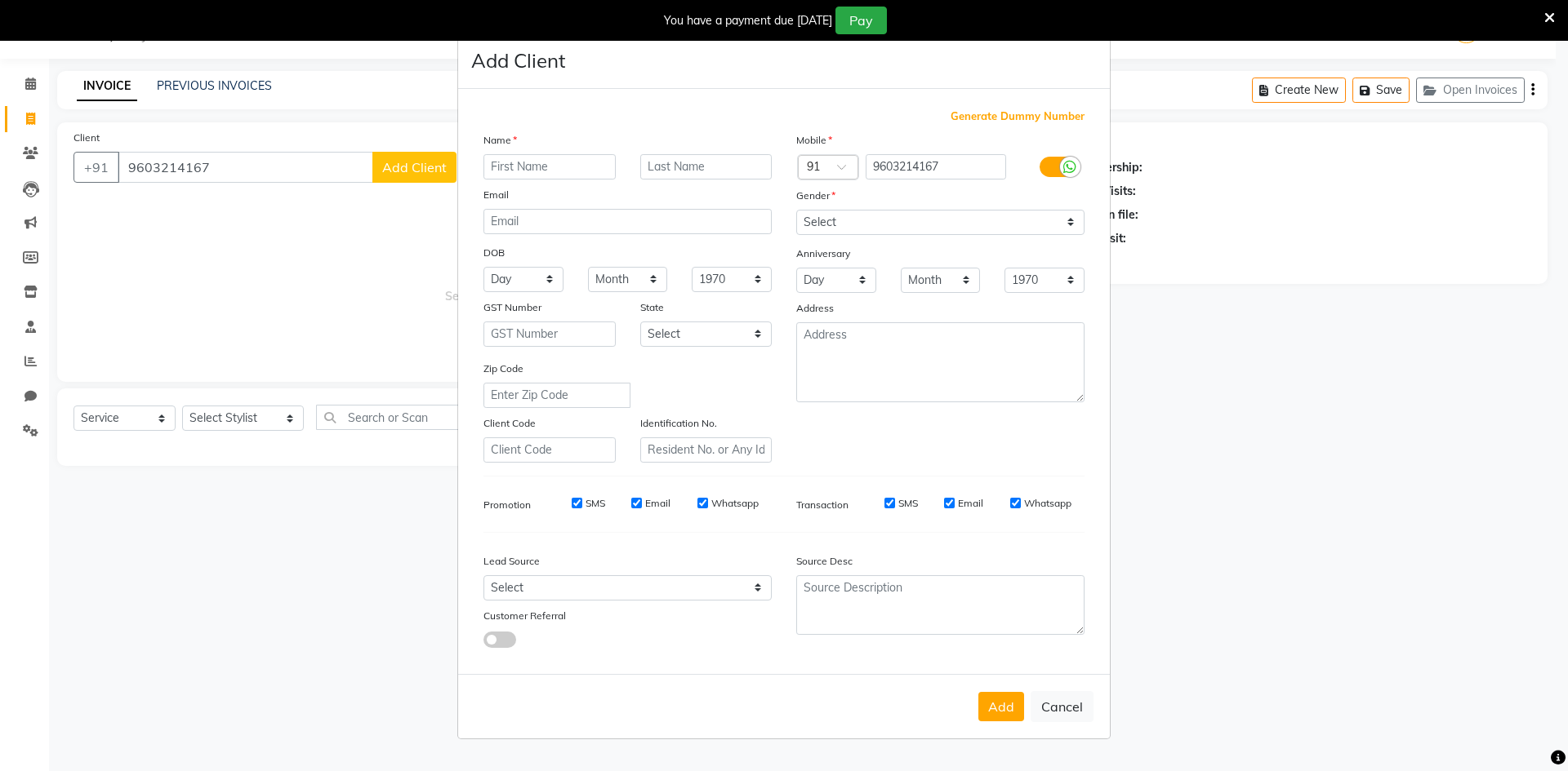
click at [514, 170] on input "text" at bounding box center [550, 167] width 133 height 25
click at [711, 333] on select "Select [GEOGRAPHIC_DATA] [GEOGRAPHIC_DATA] [GEOGRAPHIC_DATA] [GEOGRAPHIC_DATA] …" at bounding box center [706, 334] width 133 height 25
click at [641, 322] on select "Select [GEOGRAPHIC_DATA] [GEOGRAPHIC_DATA] [GEOGRAPHIC_DATA] [GEOGRAPHIC_DATA] …" at bounding box center [706, 334] width 133 height 25
click at [636, 586] on select "Select Walk-in Referral Internet Friend Word of Mouth Advertisement Facebook Ju…" at bounding box center [628, 588] width 289 height 25
click at [484, 575] on select "Select Walk-in Referral Internet Friend Word of Mouth Advertisement Facebook Ju…" at bounding box center [628, 588] width 289 height 25
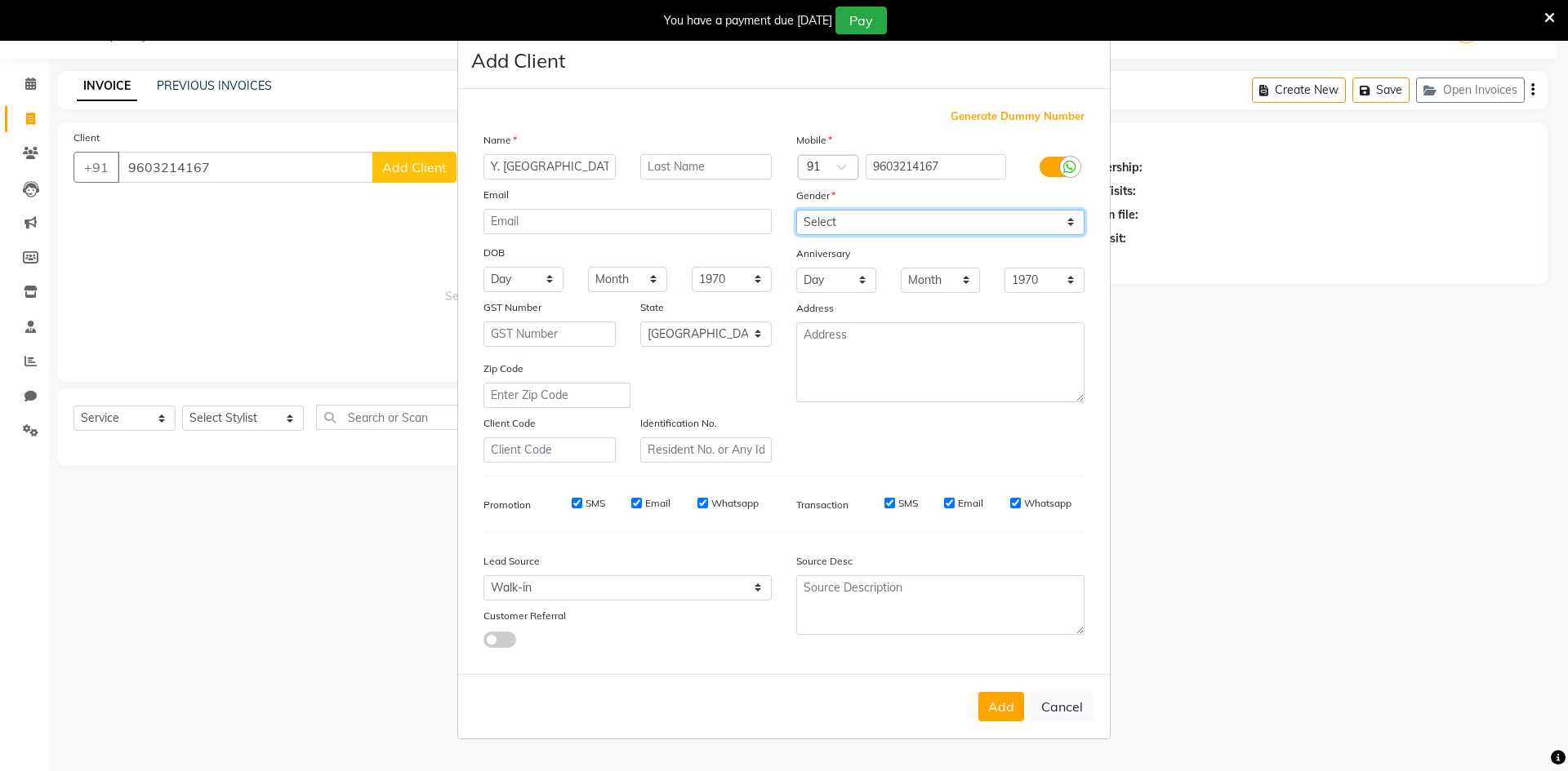
click at [832, 233] on select "Select [DEMOGRAPHIC_DATA] [DEMOGRAPHIC_DATA] Other Prefer Not To Say" at bounding box center [940, 223] width 289 height 25
click at [796, 210] on select "Select [DEMOGRAPHIC_DATA] [DEMOGRAPHIC_DATA] Other Prefer Not To Say" at bounding box center [940, 223] width 289 height 25
click at [990, 708] on button "Add" at bounding box center [1001, 706] width 46 height 29
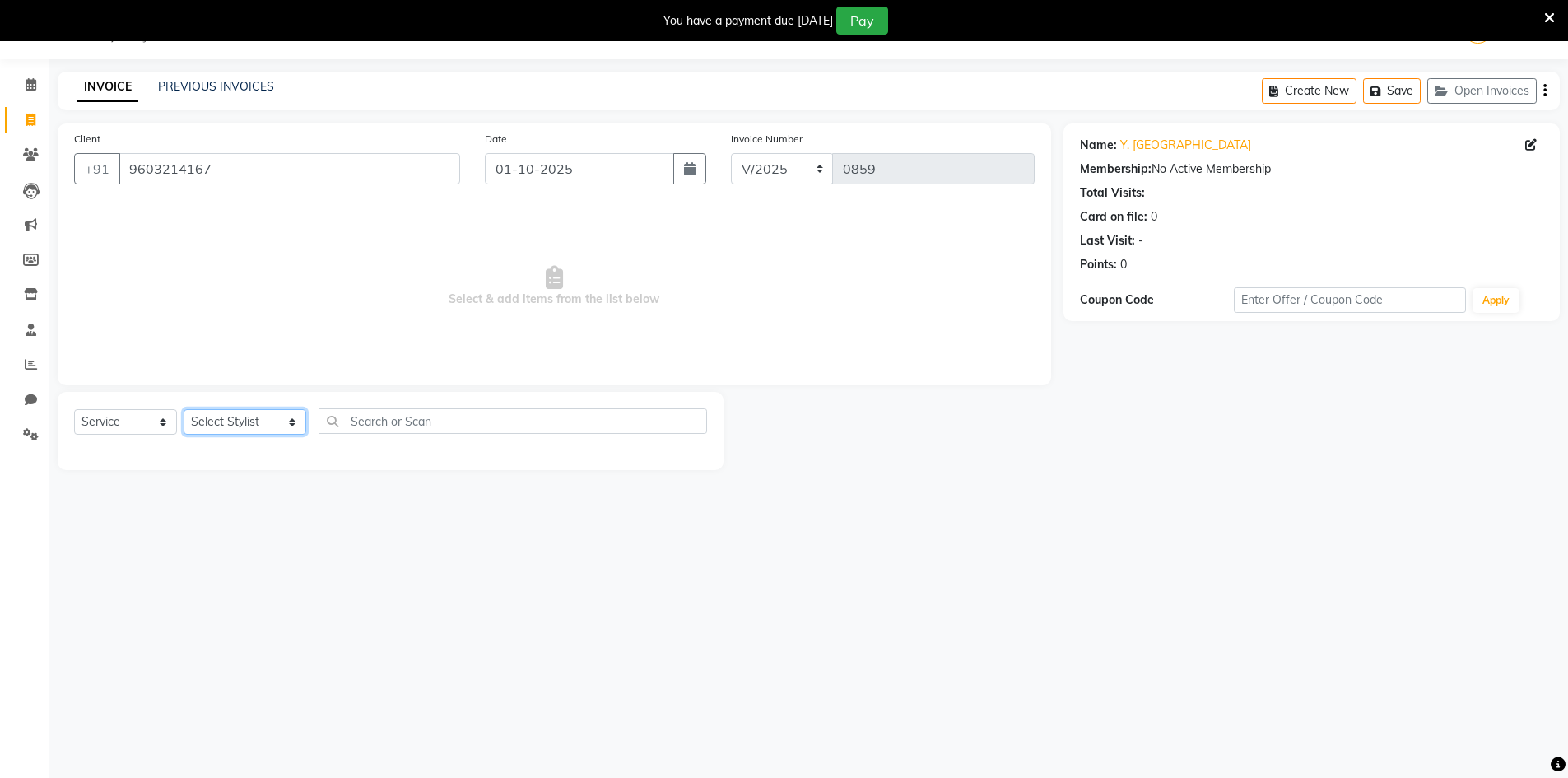
click at [220, 421] on select "Select Stylist [PERSON_NAME] Makeup/[PERSON_NAME] Services Manager Mehndi Artis…" at bounding box center [245, 422] width 123 height 25
click at [183, 410] on select "Select Stylist [PERSON_NAME] Makeup/[PERSON_NAME] Services Manager Mehndi Artis…" at bounding box center [245, 422] width 123 height 25
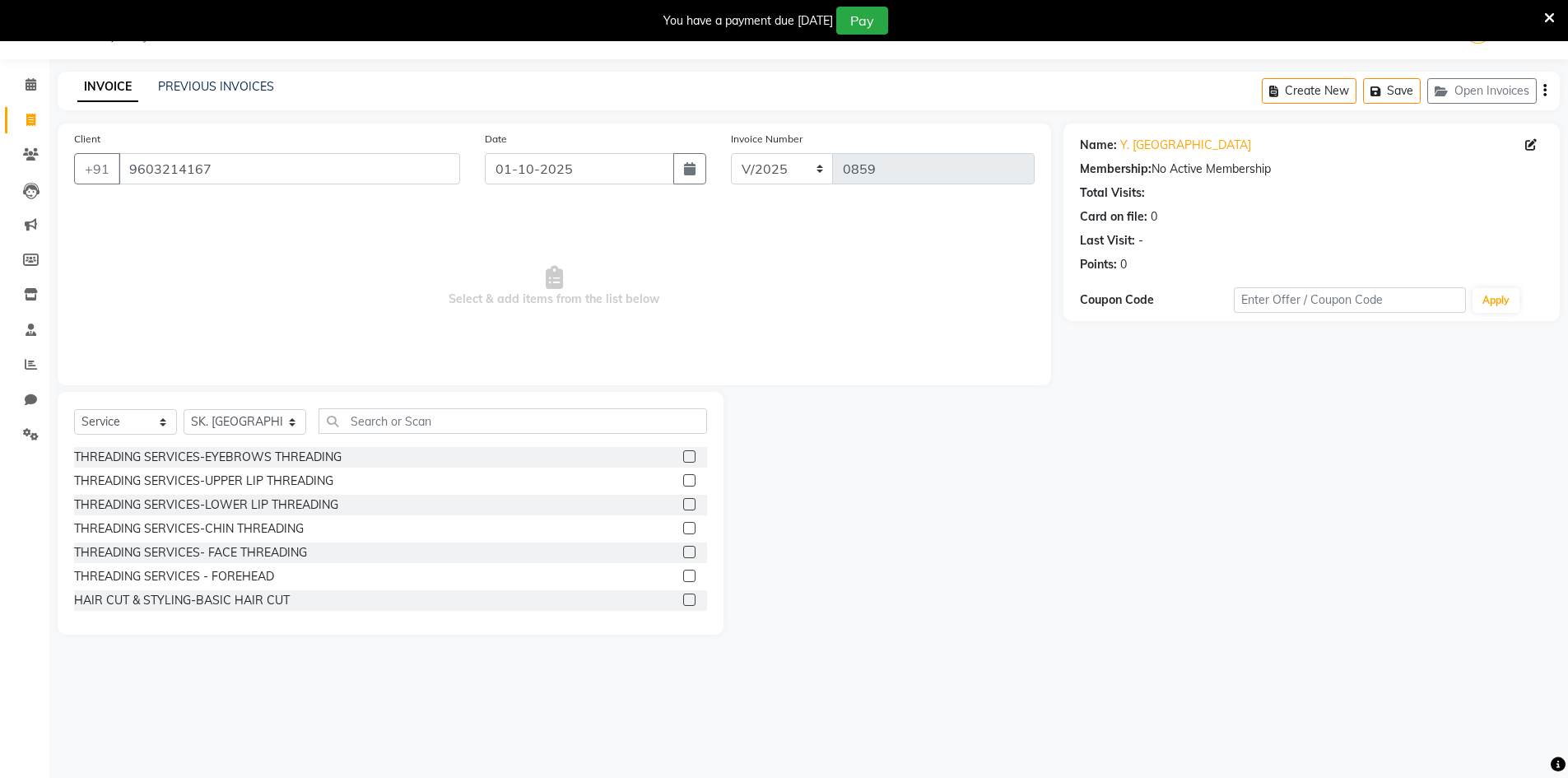
click at [684, 458] on label at bounding box center [689, 456] width 13 height 13
click at [684, 458] on input "checkbox" at bounding box center [689, 457] width 11 height 11
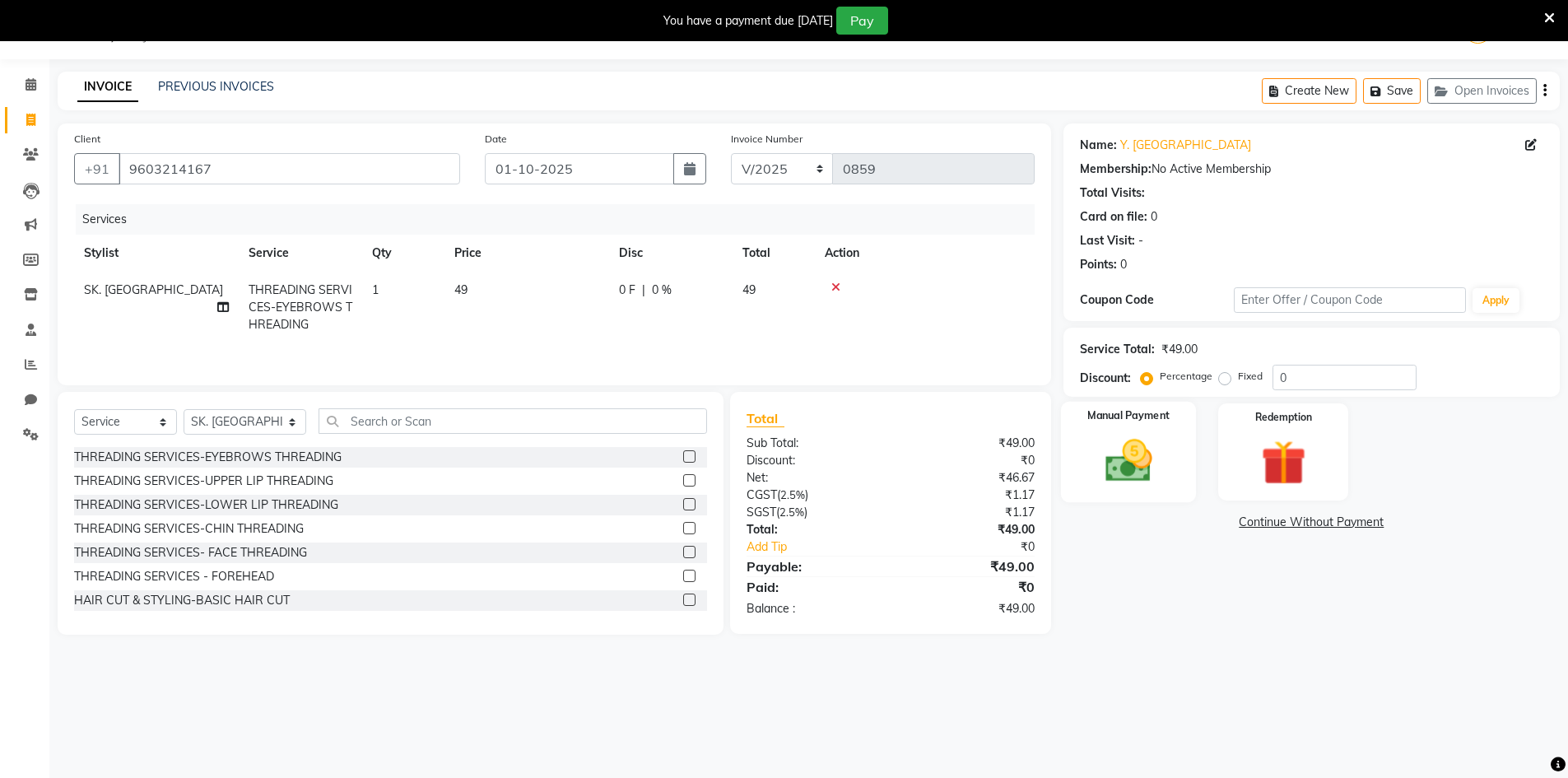
click at [1135, 447] on img at bounding box center [1128, 461] width 76 height 54
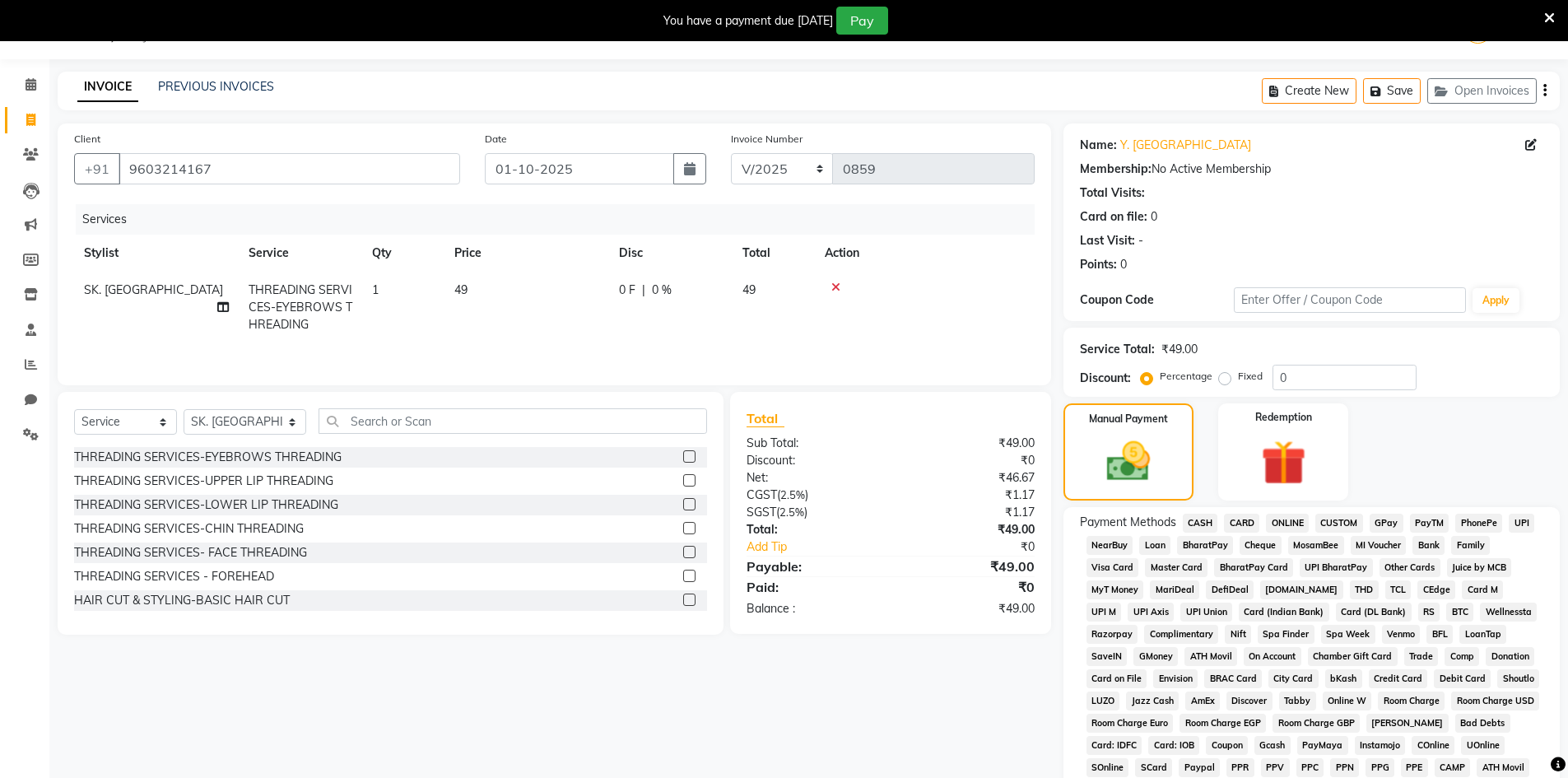
click at [1192, 521] on span "CASH" at bounding box center [1201, 523] width 35 height 19
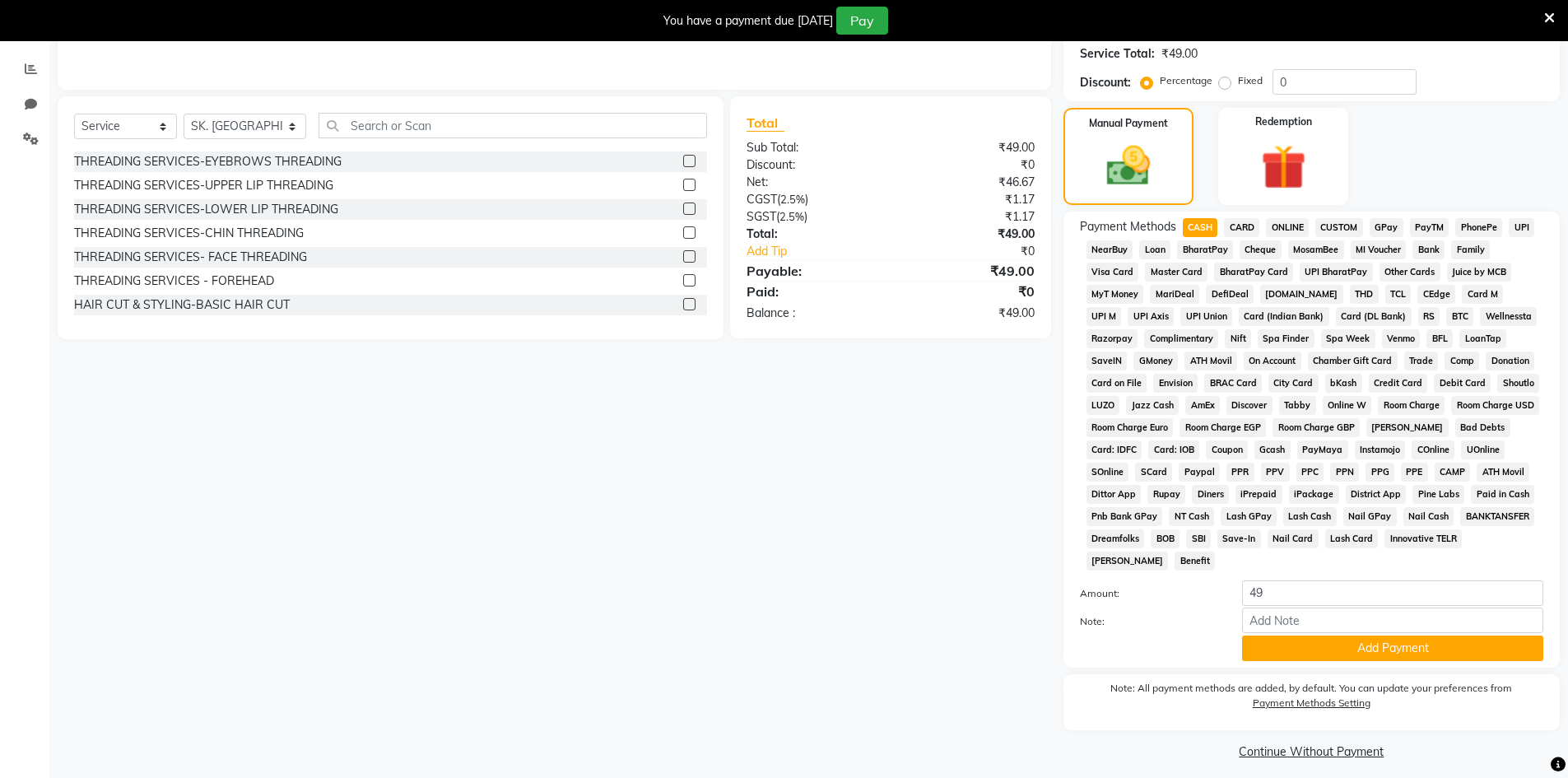
scroll to position [347, 0]
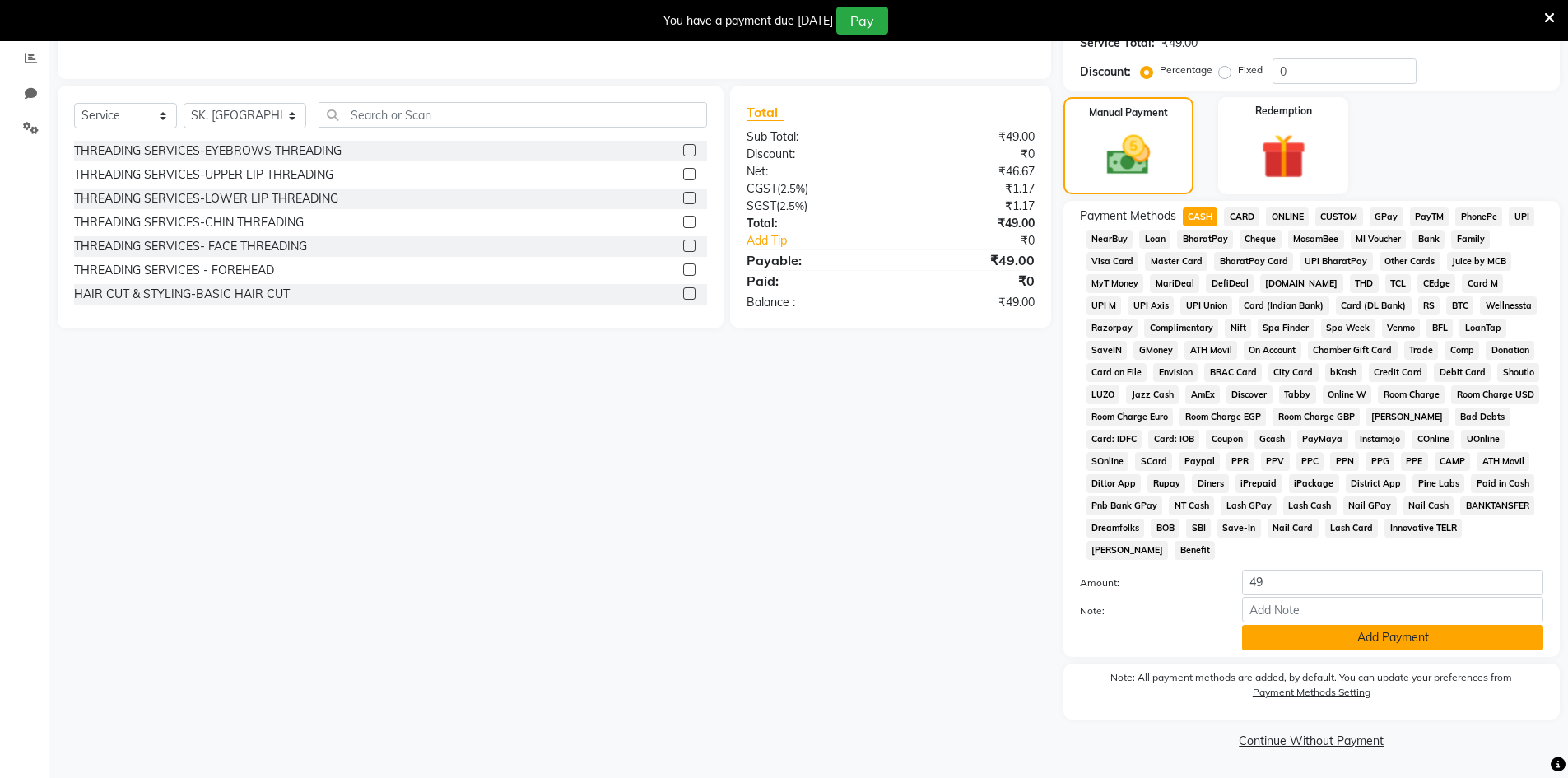
click at [1313, 631] on button "Add Payment" at bounding box center [1392, 638] width 301 height 25
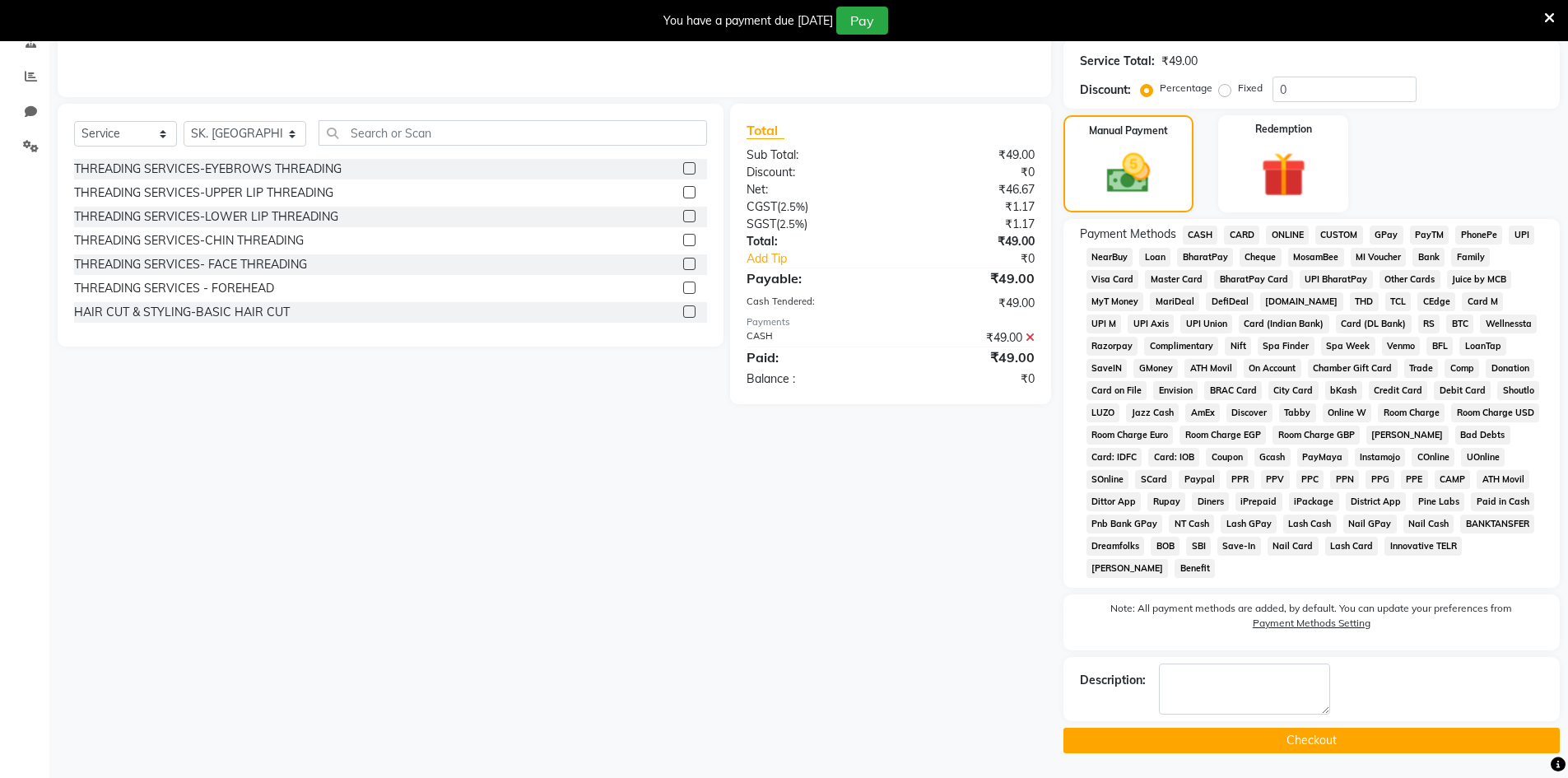
click at [1312, 739] on button "Checkout" at bounding box center [1312, 740] width 496 height 25
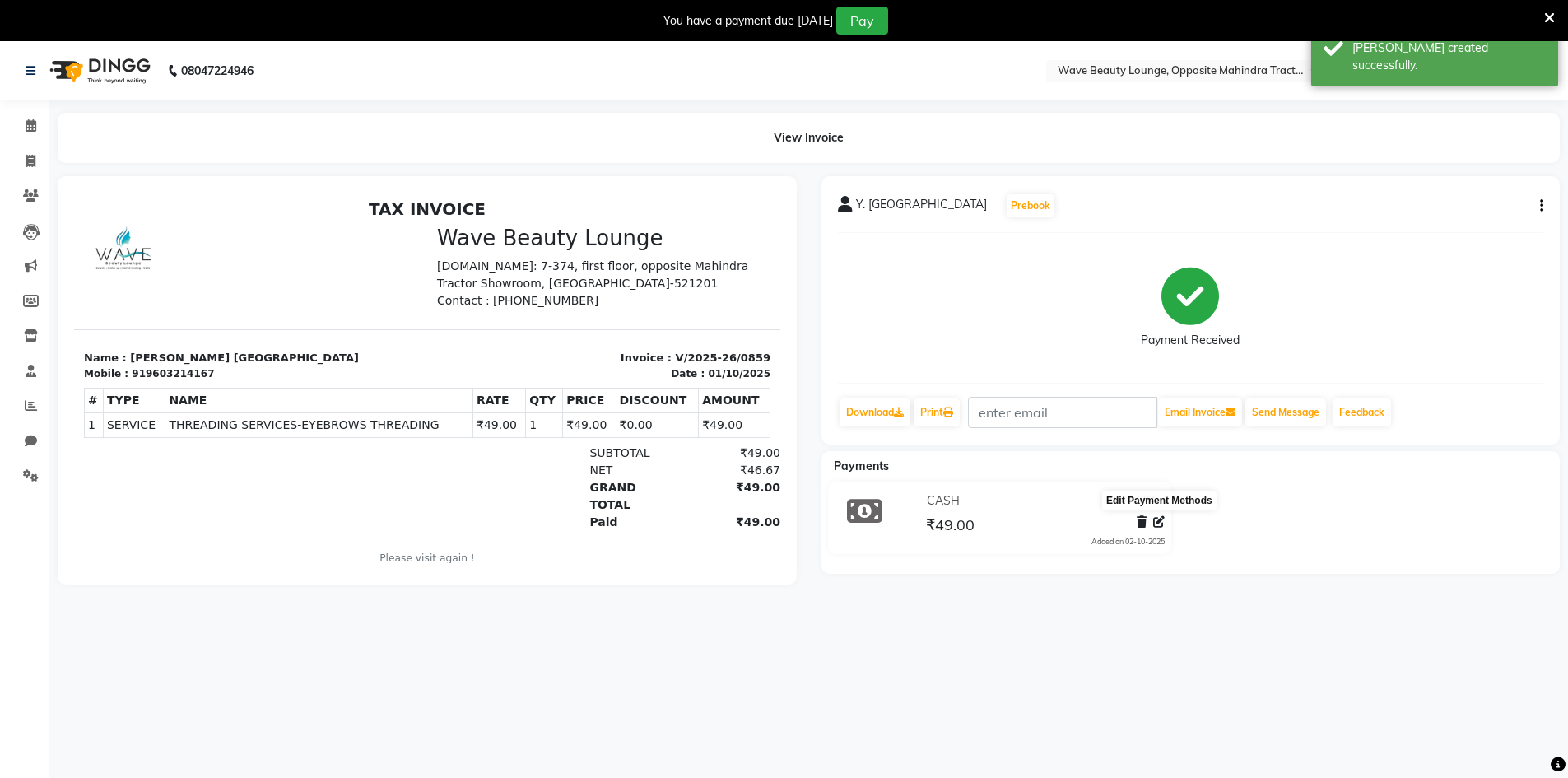
click at [1164, 517] on icon at bounding box center [1159, 522] width 12 height 12
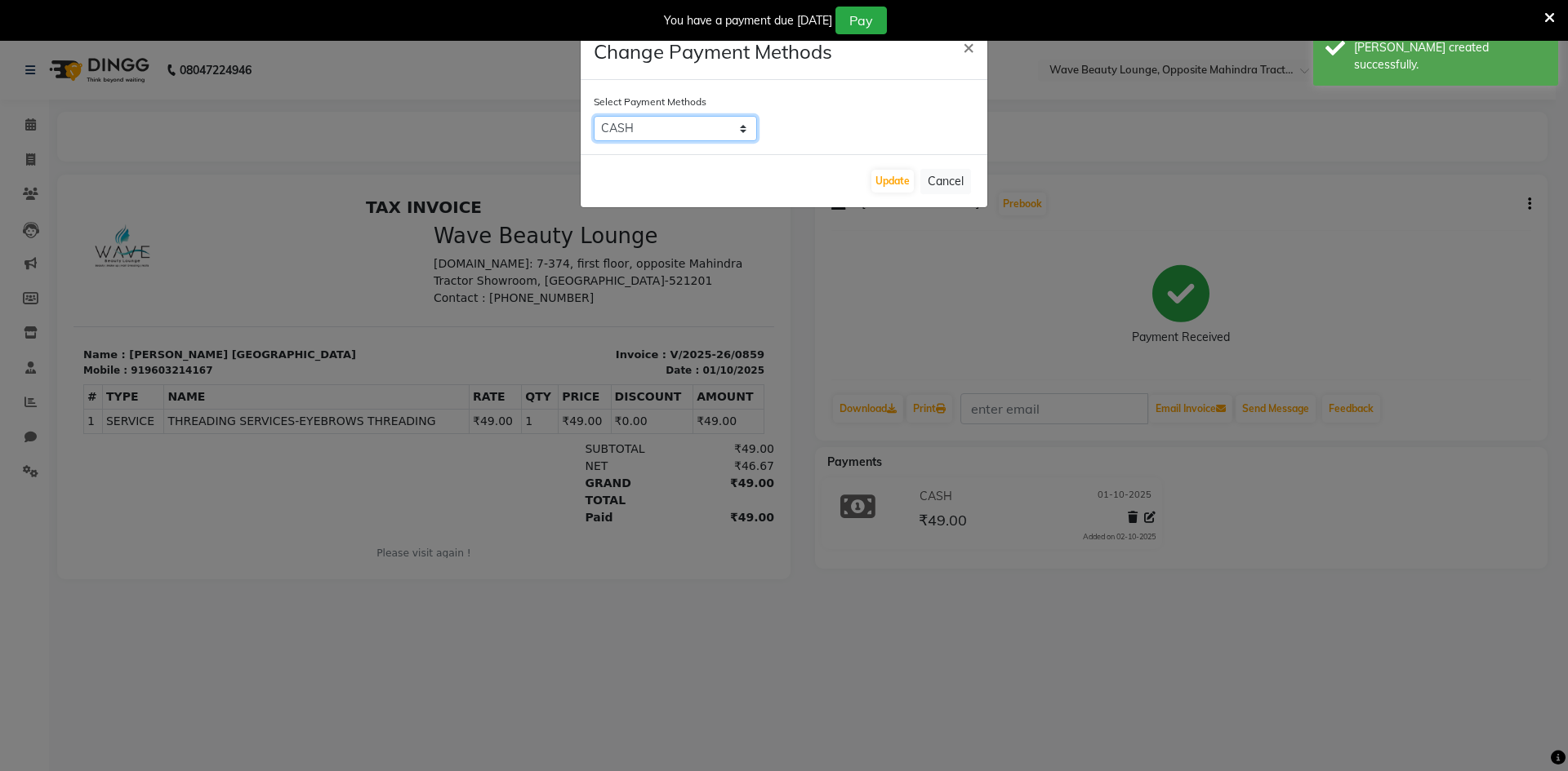
click at [678, 138] on select "CASH CARD ONLINE CUSTOM GPay PayTM PhonePe UPI NearBuy Loan BharatPay Cheque Mo…" at bounding box center [676, 128] width 163 height 25
click at [594, 116] on select "CASH CARD ONLINE CUSTOM GPay PayTM PhonePe UPI NearBuy Loan BharatPay Cheque Mo…" at bounding box center [676, 128] width 163 height 25
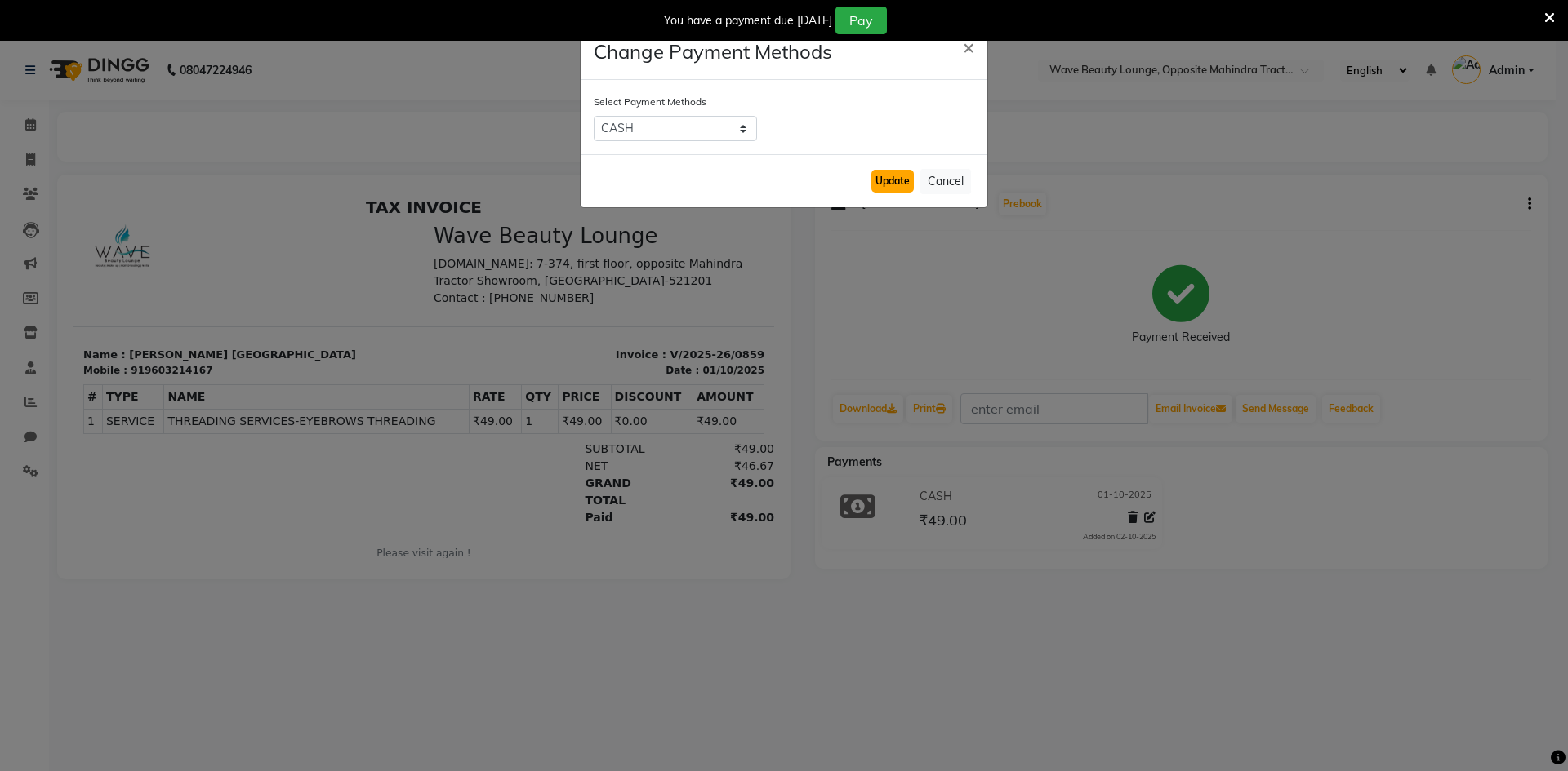
click at [882, 188] on button "Update" at bounding box center [892, 181] width 43 height 23
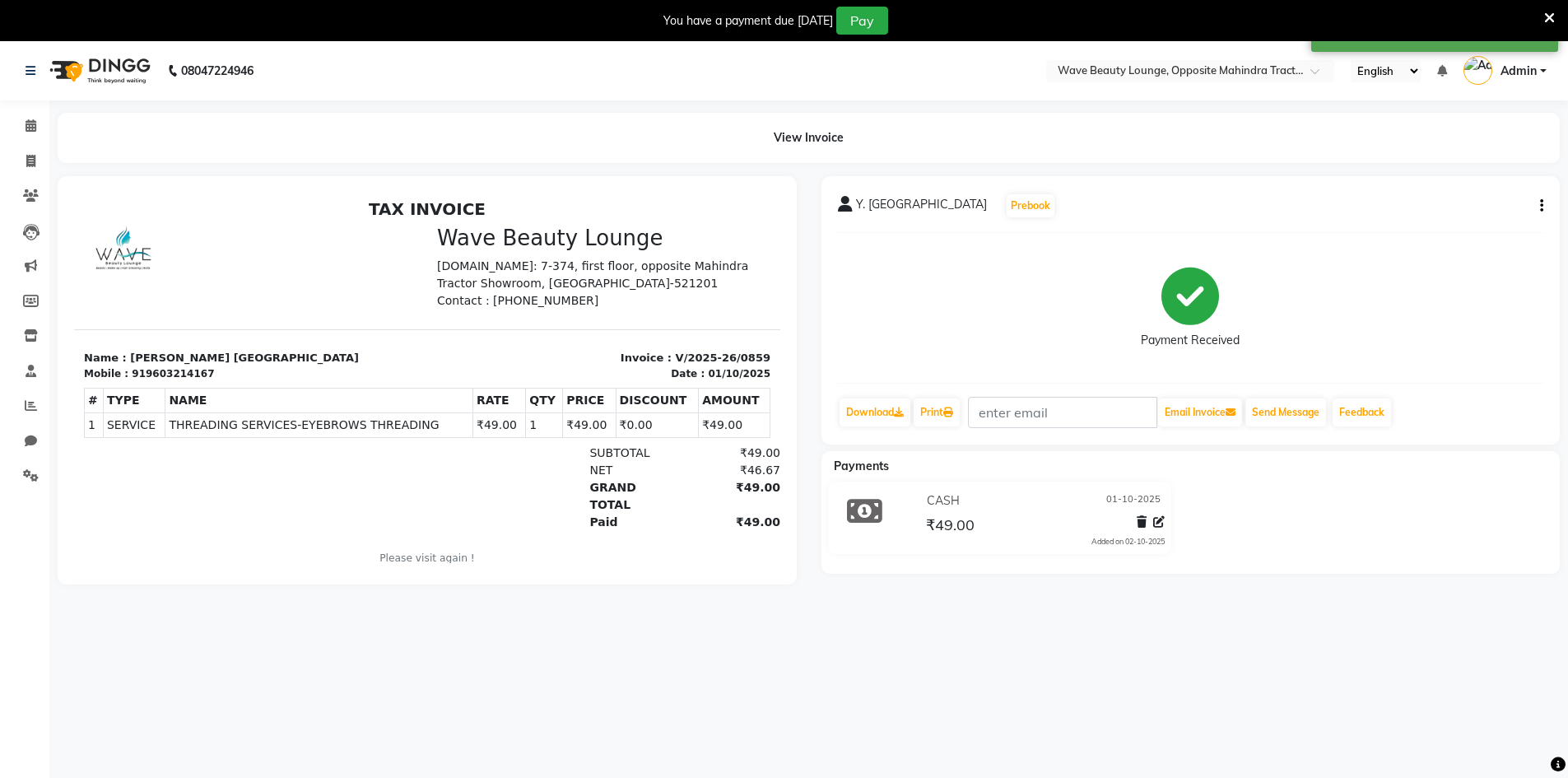
click at [1543, 206] on icon "button" at bounding box center [1542, 206] width 3 height 1
click at [1454, 210] on div "Edit Item Staff" at bounding box center [1460, 206] width 113 height 20
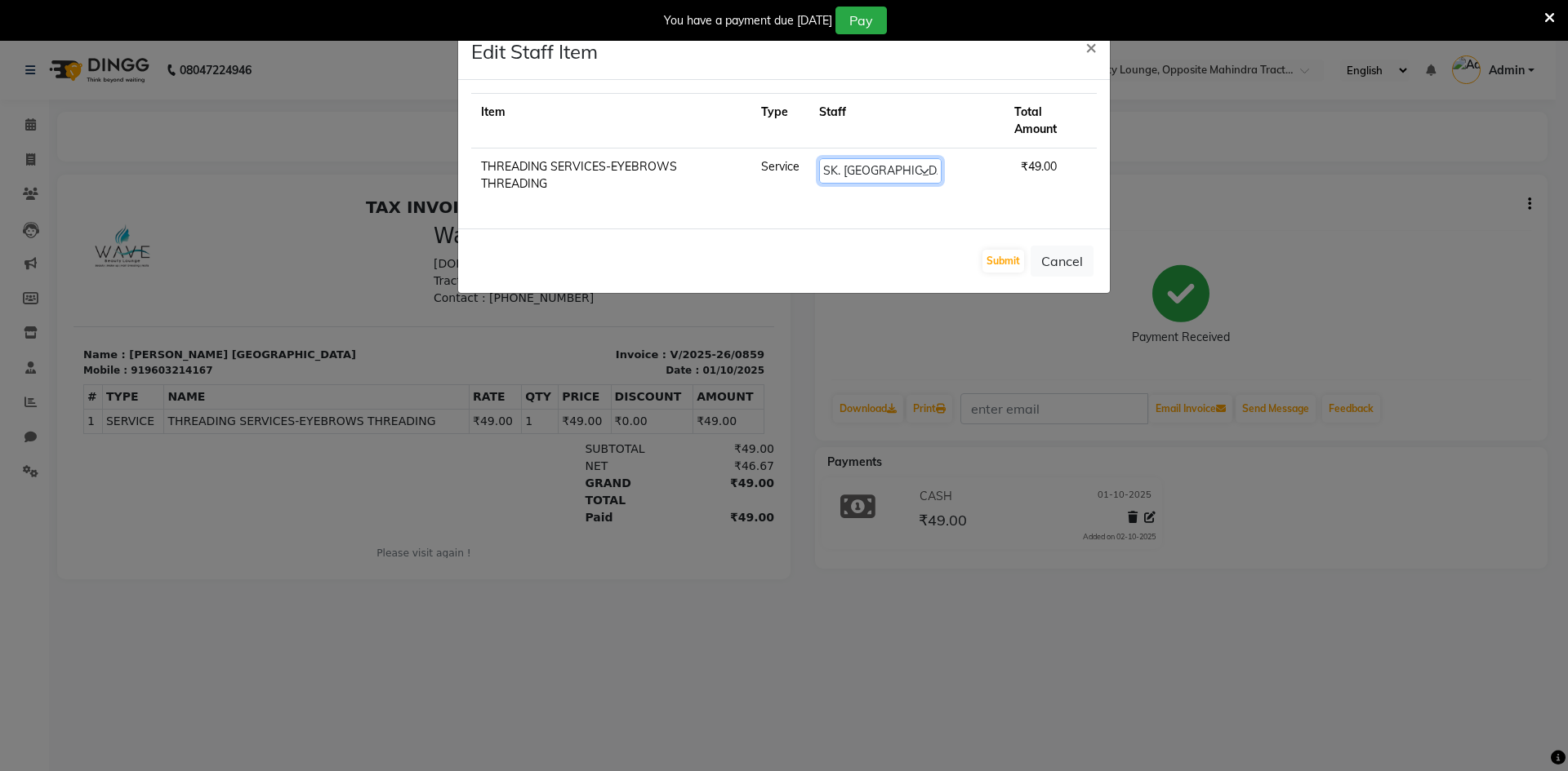
click at [942, 160] on select "Select [PERSON_NAME] Makeup/[PERSON_NAME] Services Manager Mehndi Artist [PERSO…" at bounding box center [880, 171] width 123 height 25
click at [843, 158] on select "Select [PERSON_NAME] Makeup/[PERSON_NAME] Services Manager Mehndi Artist [PERSO…" at bounding box center [880, 171] width 123 height 25
click at [993, 250] on div "Submit Cancel" at bounding box center [783, 260] width 651 height 64
drag, startPoint x: 994, startPoint y: 238, endPoint x: 1003, endPoint y: 282, distance: 44.9
click at [996, 250] on button "Submit" at bounding box center [1003, 261] width 42 height 23
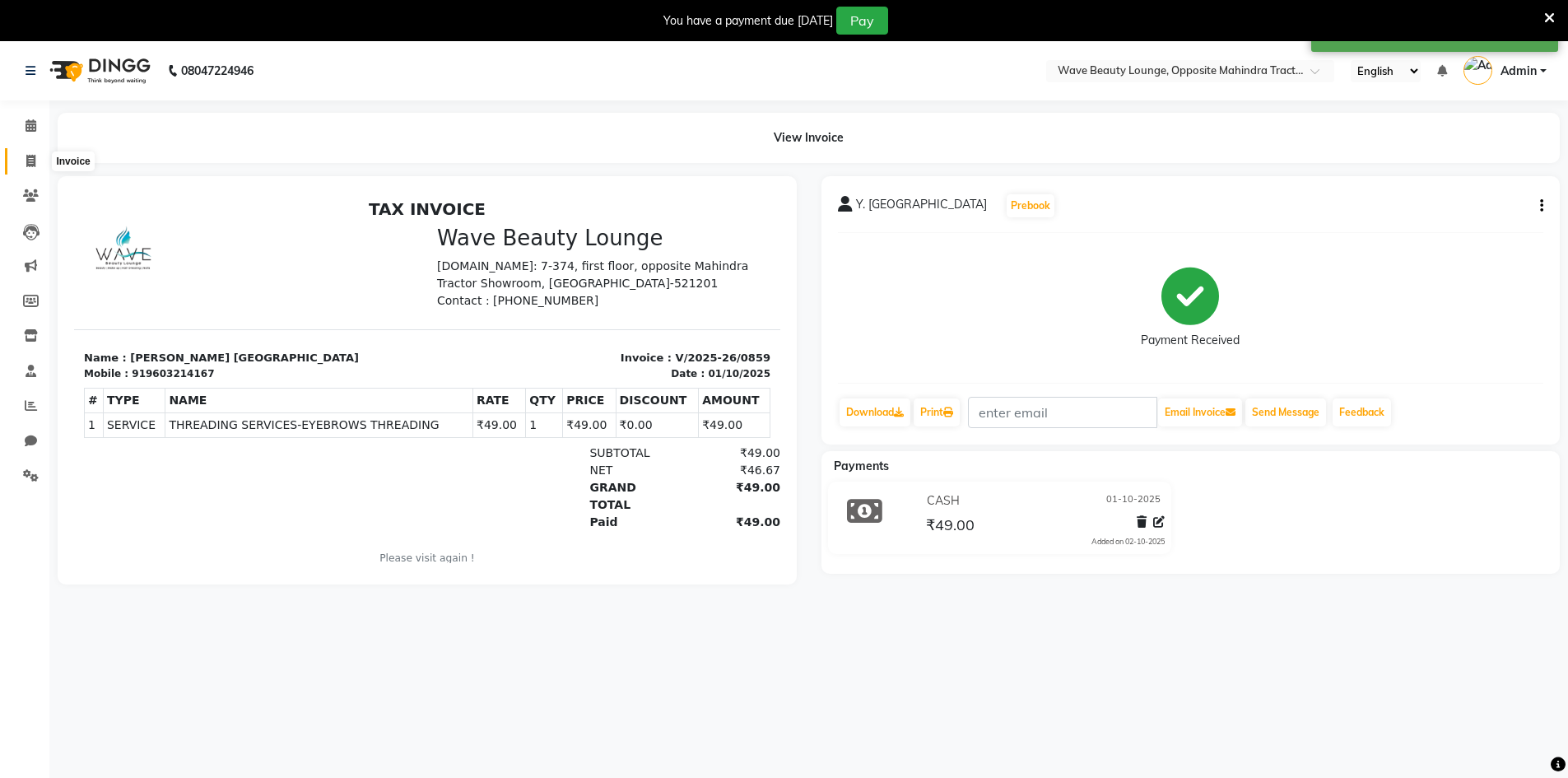
click at [30, 163] on icon at bounding box center [30, 161] width 9 height 13
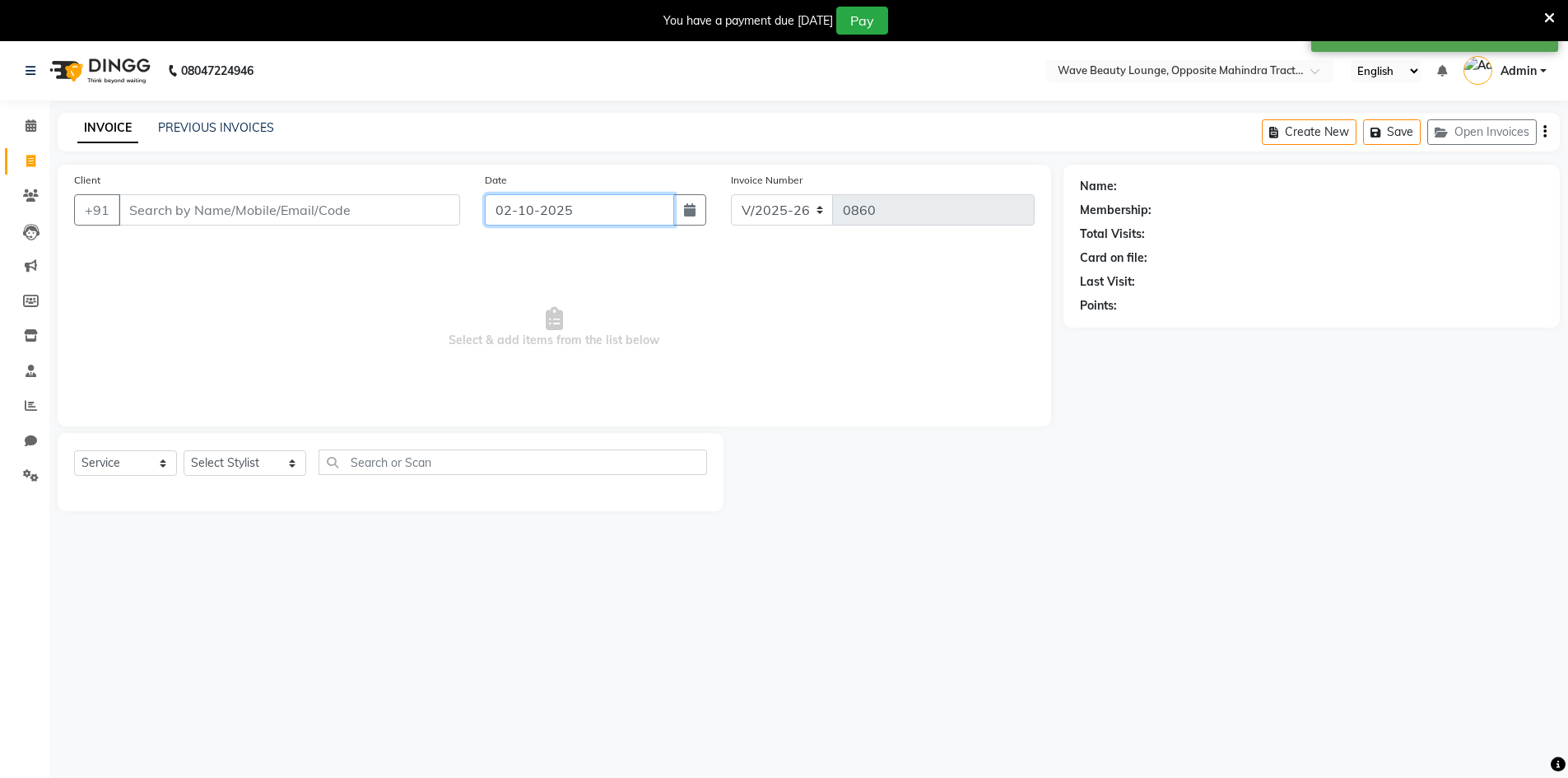
click at [527, 217] on input "02-10-2025" at bounding box center [579, 209] width 189 height 31
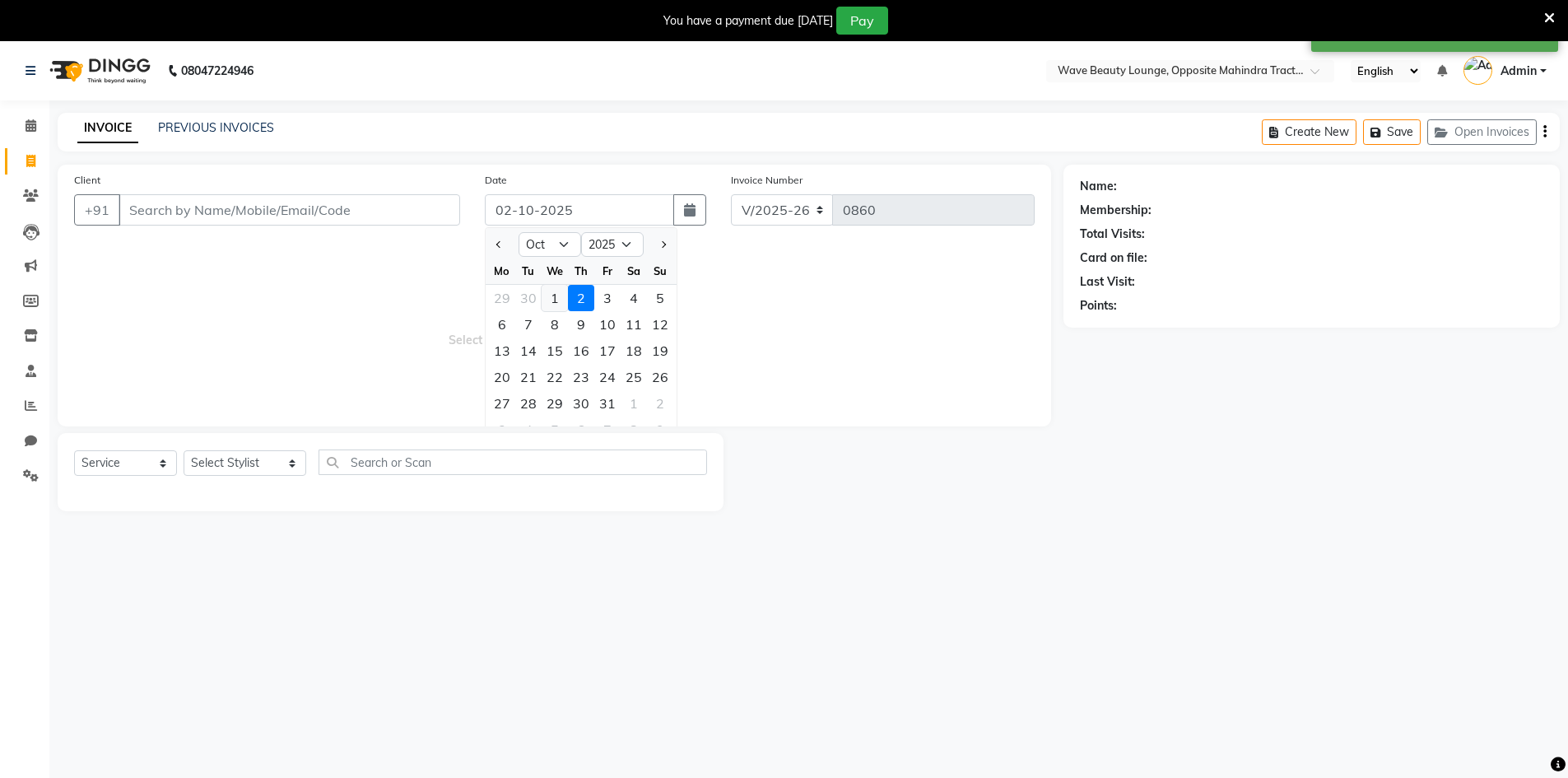
click at [552, 300] on div "1" at bounding box center [554, 298] width 26 height 26
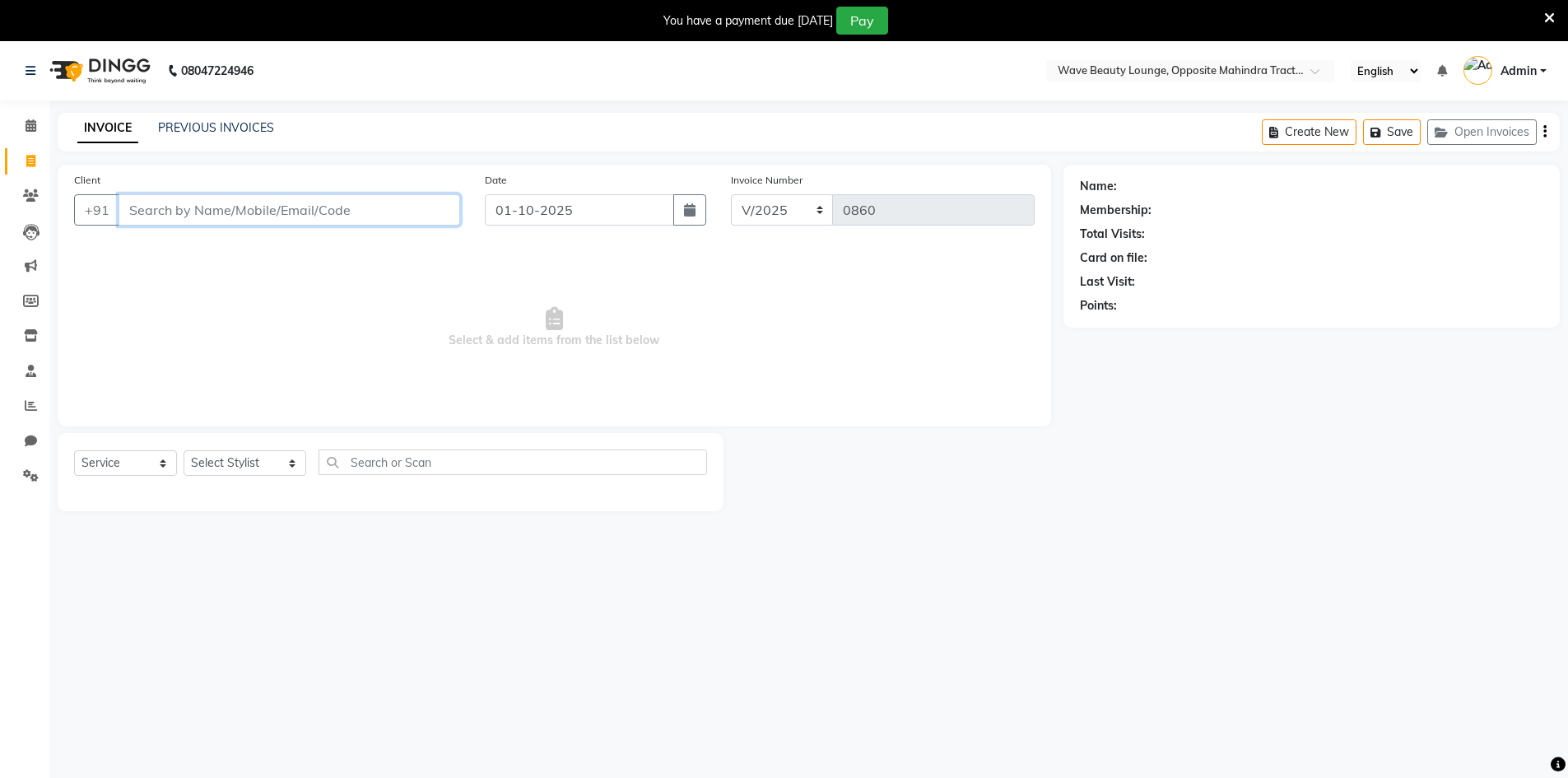
click at [355, 215] on input "Client" at bounding box center [289, 209] width 341 height 31
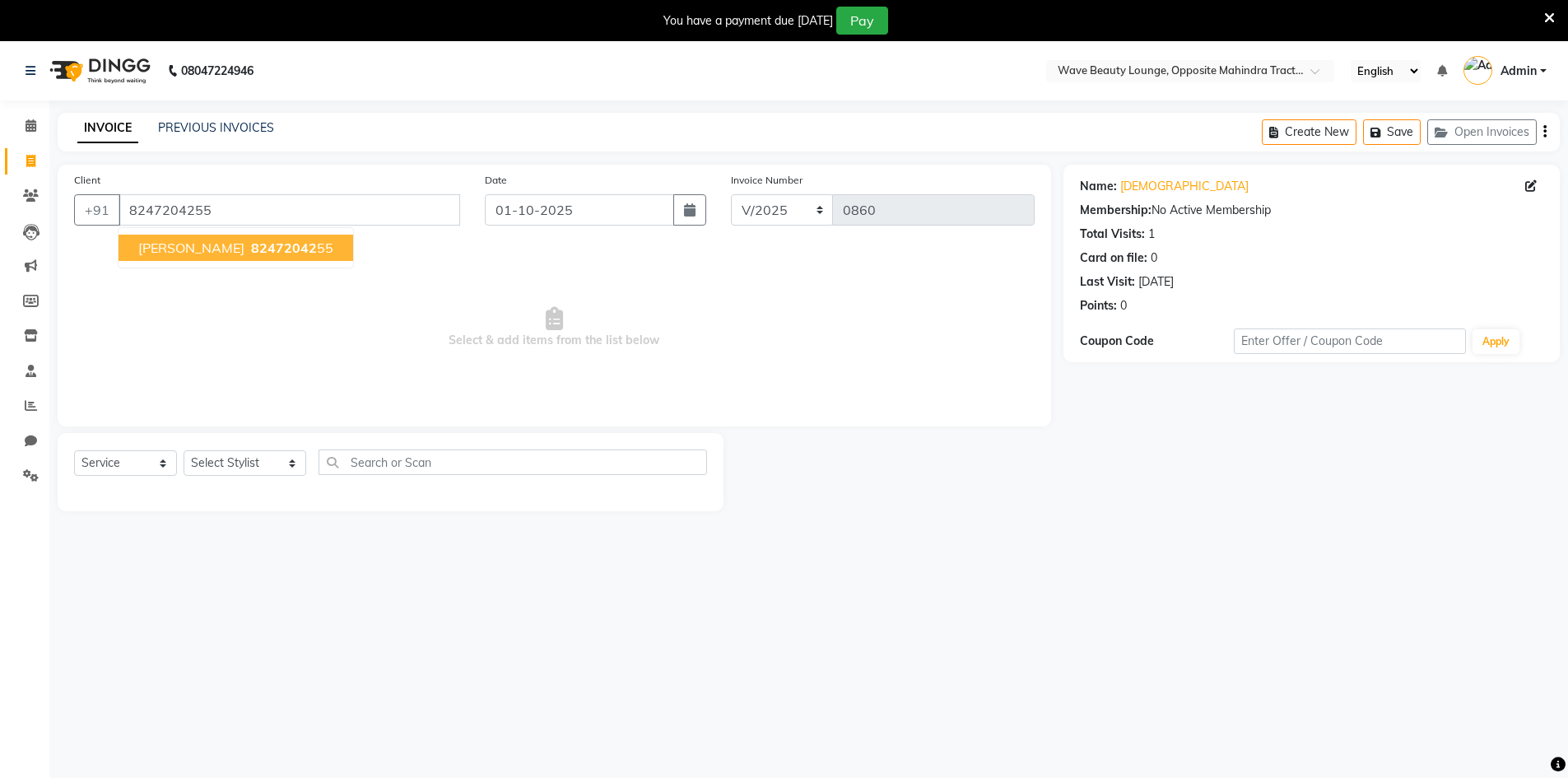
click at [265, 246] on ngb-highlight "82472042 55" at bounding box center [291, 248] width 86 height 17
click at [241, 460] on select "Select Stylist [PERSON_NAME] Makeup/[PERSON_NAME] Services Manager Mehndi Artis…" at bounding box center [245, 463] width 123 height 25
click at [183, 450] on select "Select Stylist [PERSON_NAME] Makeup/[PERSON_NAME] Services Manager Mehndi Artis…" at bounding box center [245, 463] width 123 height 25
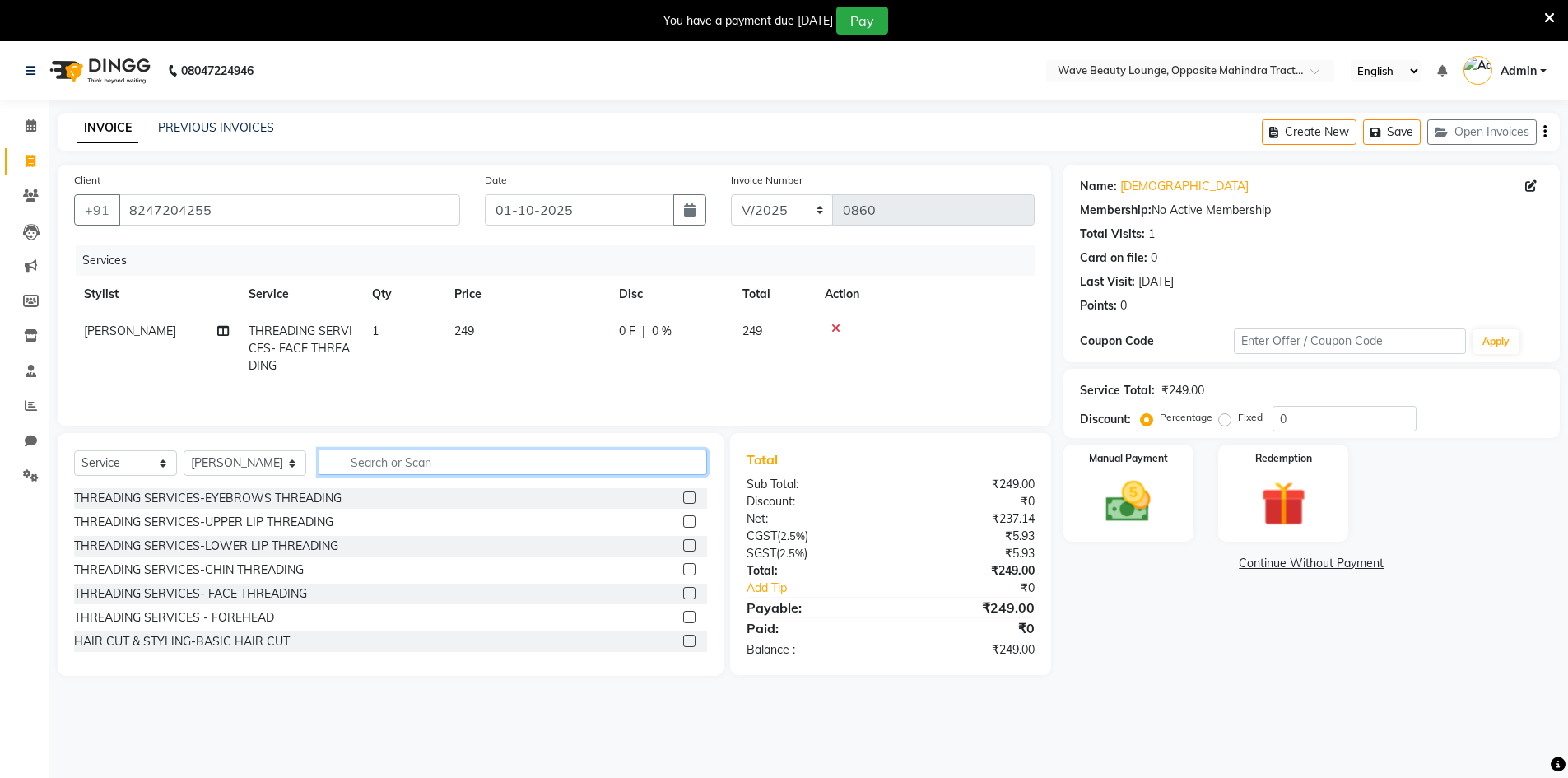
click at [373, 463] on input "text" at bounding box center [513, 463] width 388 height 25
click at [836, 330] on icon at bounding box center [836, 329] width 9 height 12
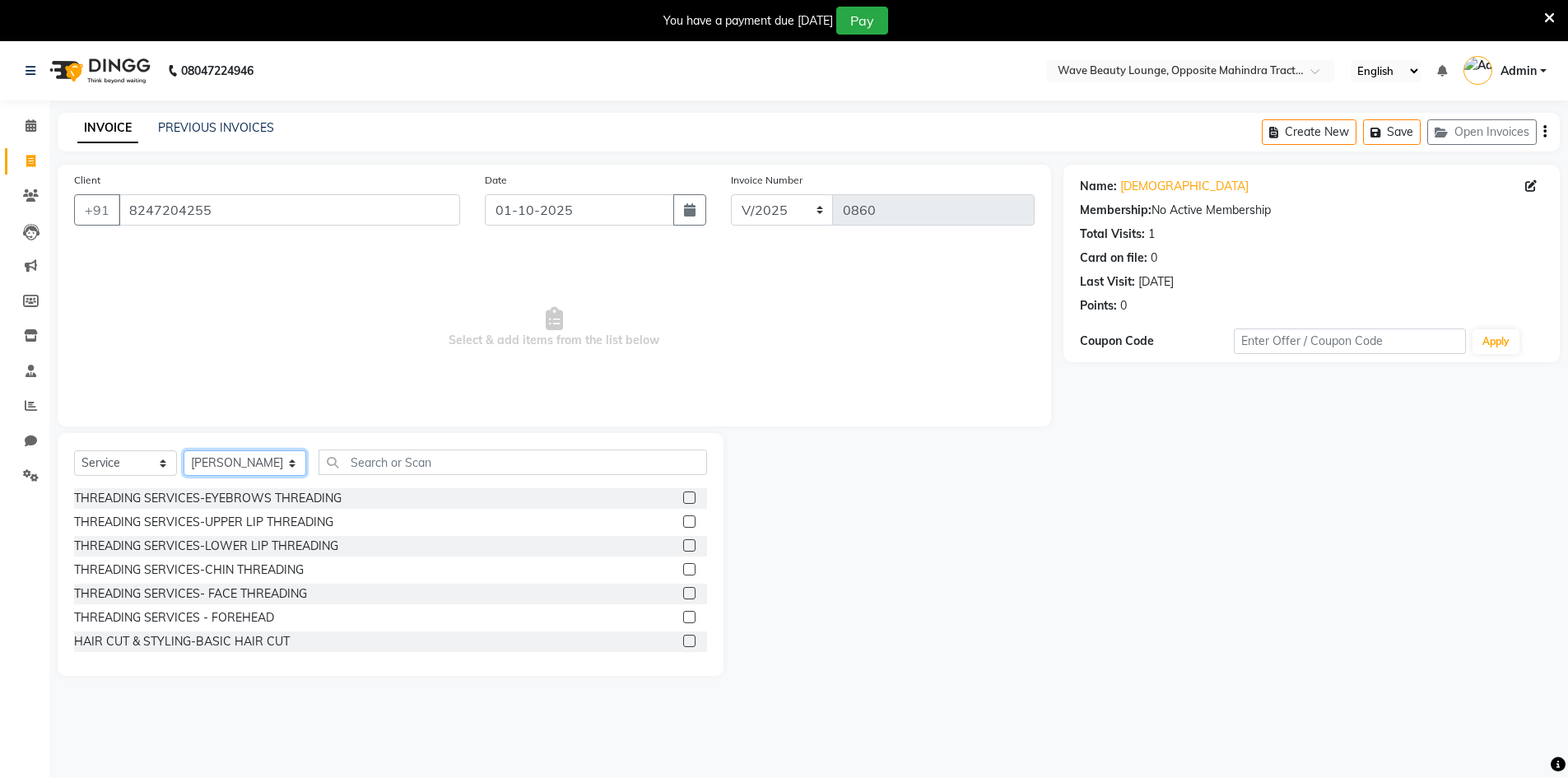
click at [263, 460] on select "Select Stylist [PERSON_NAME] Makeup/[PERSON_NAME] Services Manager Mehndi Artis…" at bounding box center [245, 463] width 123 height 25
click at [183, 450] on select "Select Stylist [PERSON_NAME] Makeup/[PERSON_NAME] Services Manager Mehndi Artis…" at bounding box center [245, 463] width 123 height 25
click at [684, 503] on label at bounding box center [689, 497] width 13 height 13
click at [684, 503] on input "checkbox" at bounding box center [689, 498] width 11 height 11
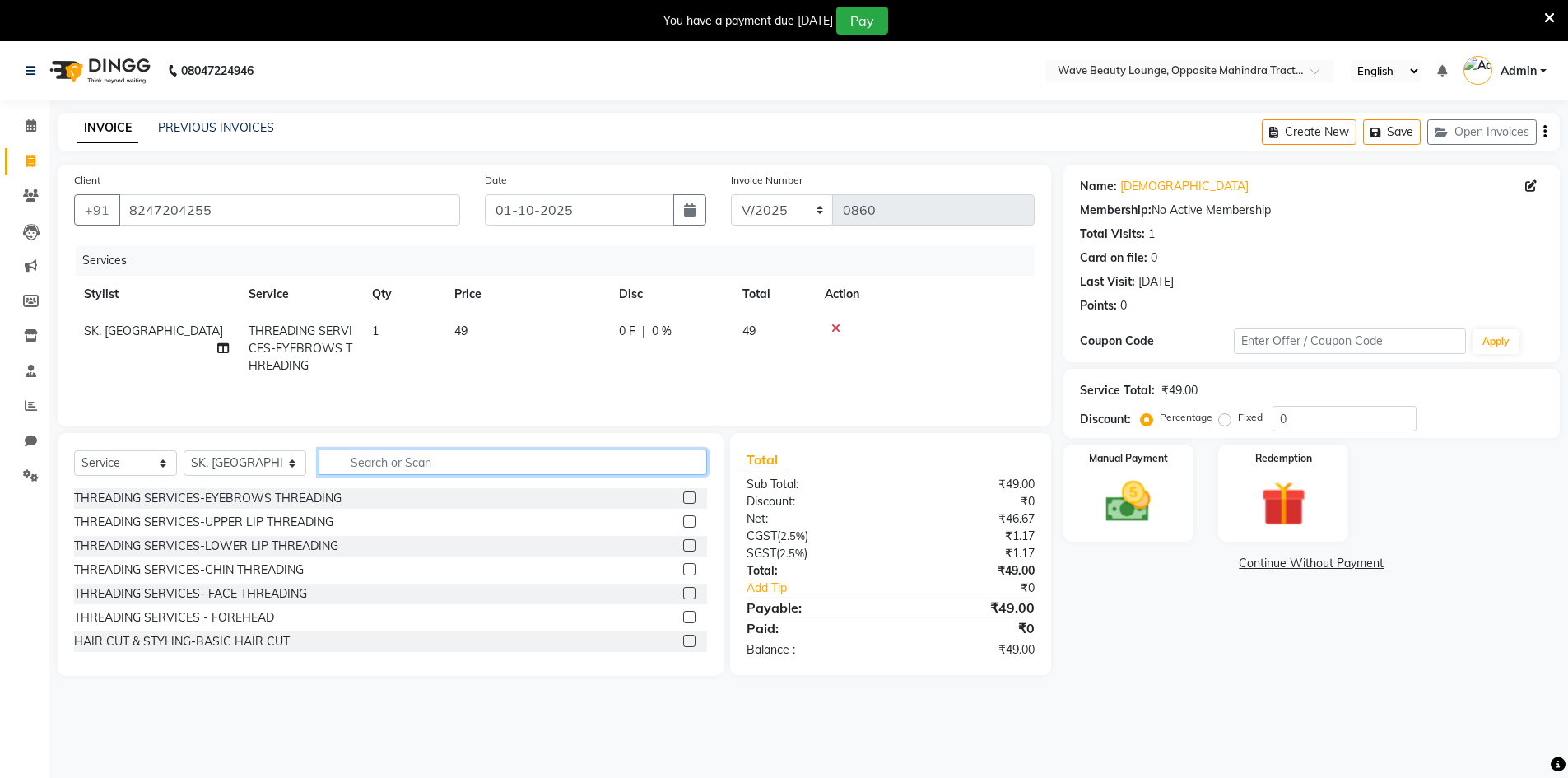
click at [675, 468] on input "text" at bounding box center [513, 463] width 388 height 25
click at [383, 461] on input "text" at bounding box center [513, 463] width 388 height 25
click at [594, 466] on input "FACI" at bounding box center [501, 463] width 366 height 25
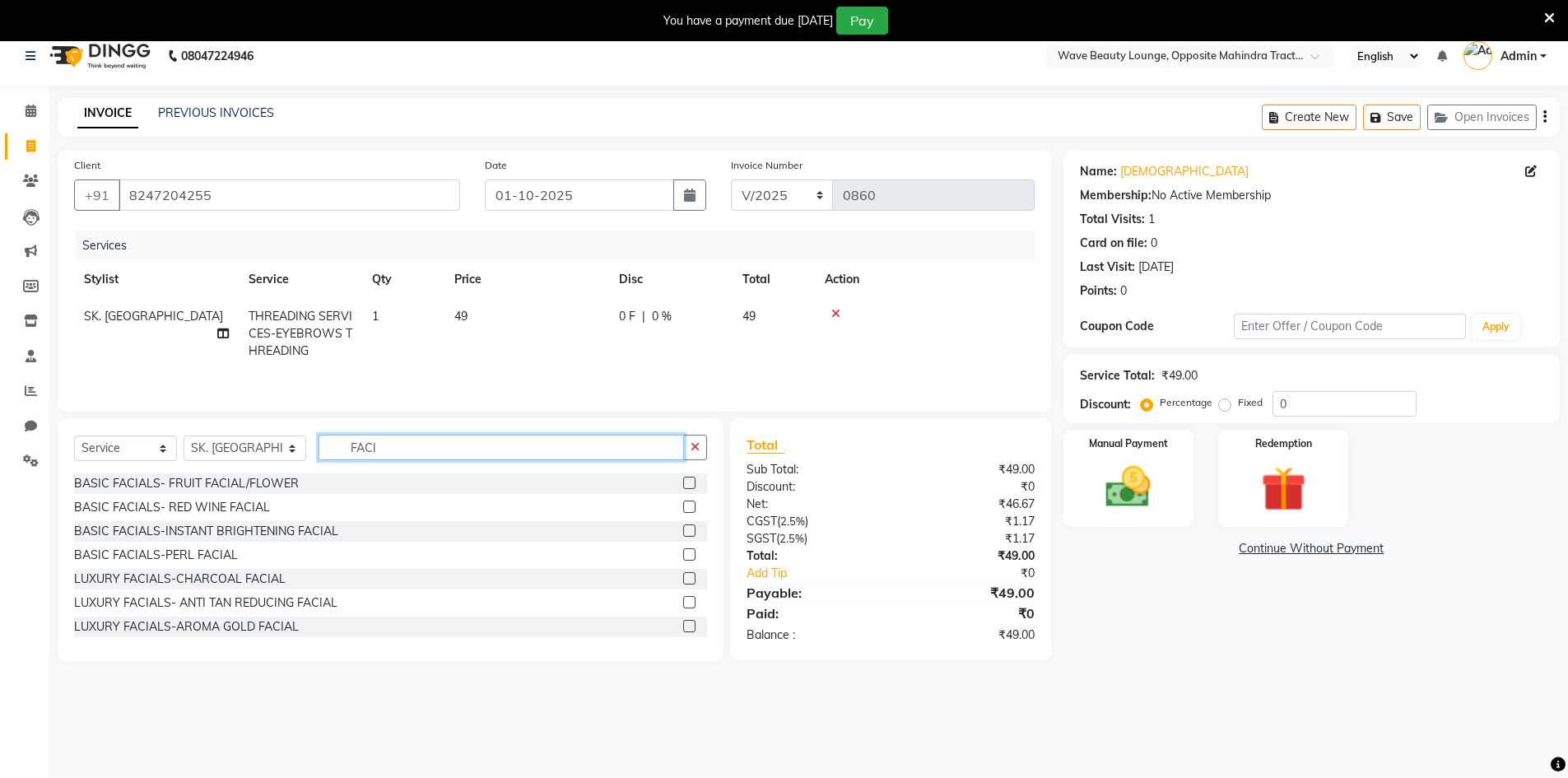
scroll to position [41, 0]
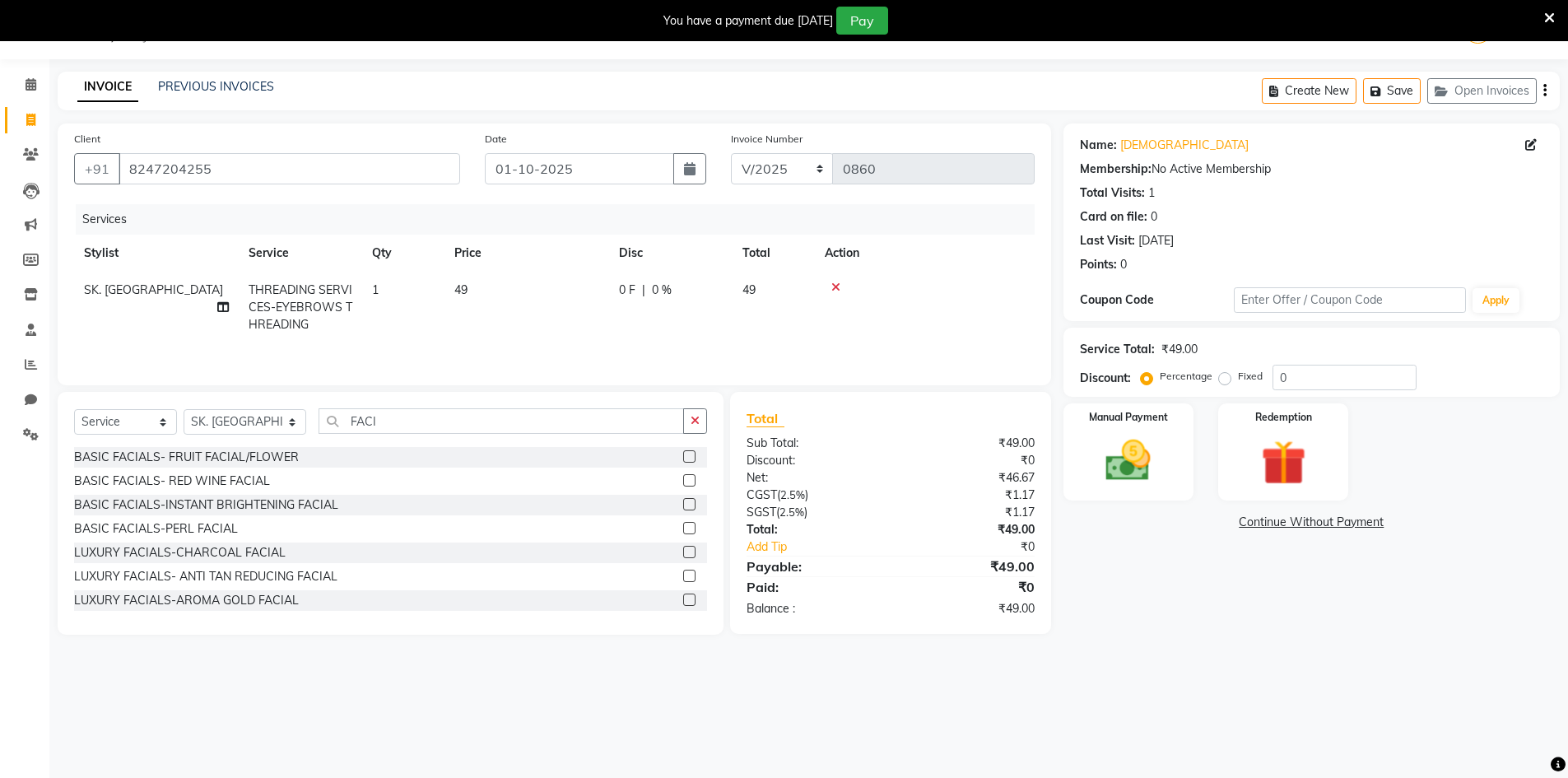
click at [684, 454] on label at bounding box center [689, 456] width 13 height 13
click at [684, 454] on input "checkbox" at bounding box center [689, 457] width 11 height 11
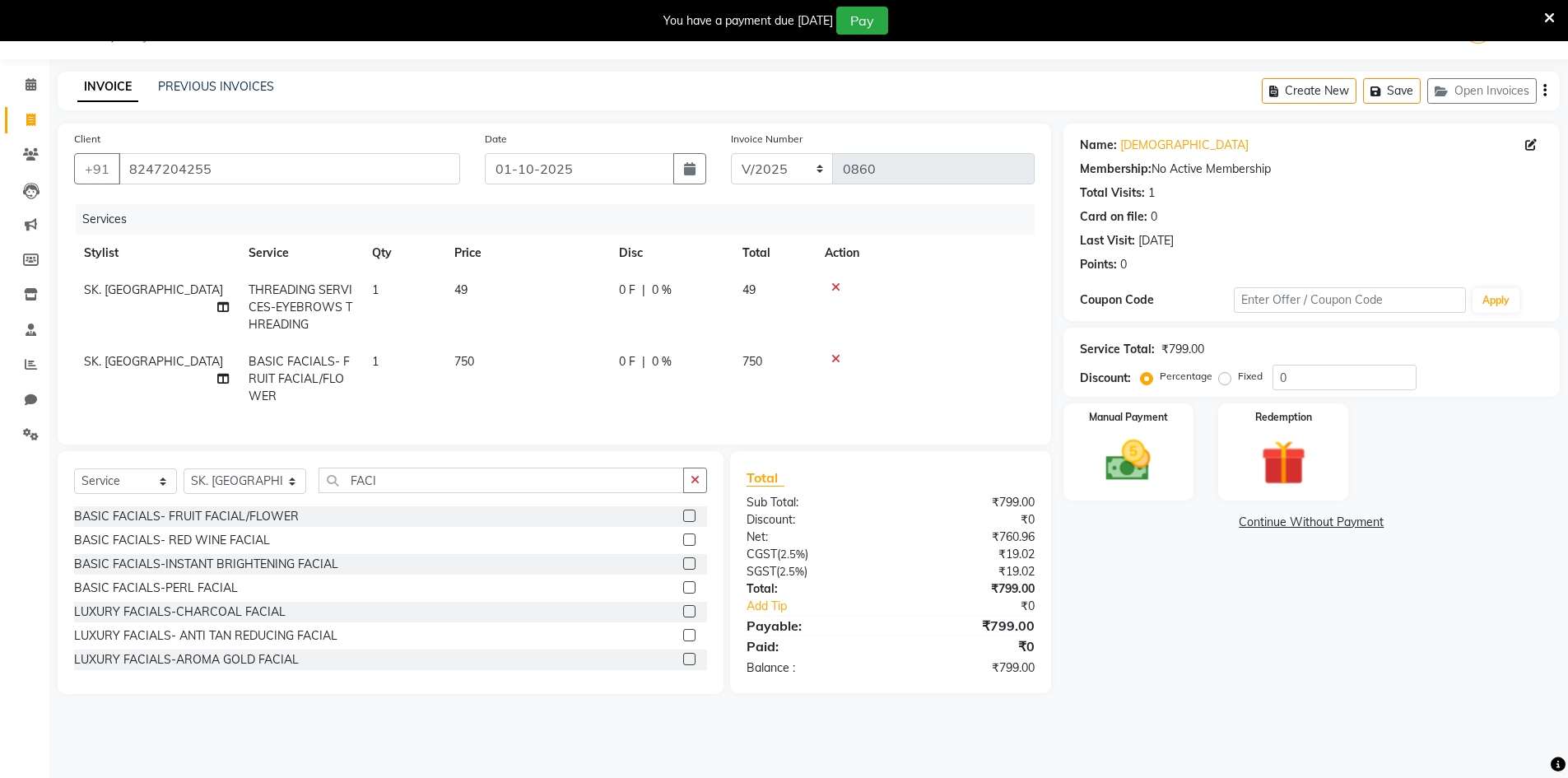
click at [684, 522] on label at bounding box center [689, 516] width 13 height 13
click at [684, 522] on input "checkbox" at bounding box center [689, 516] width 11 height 11
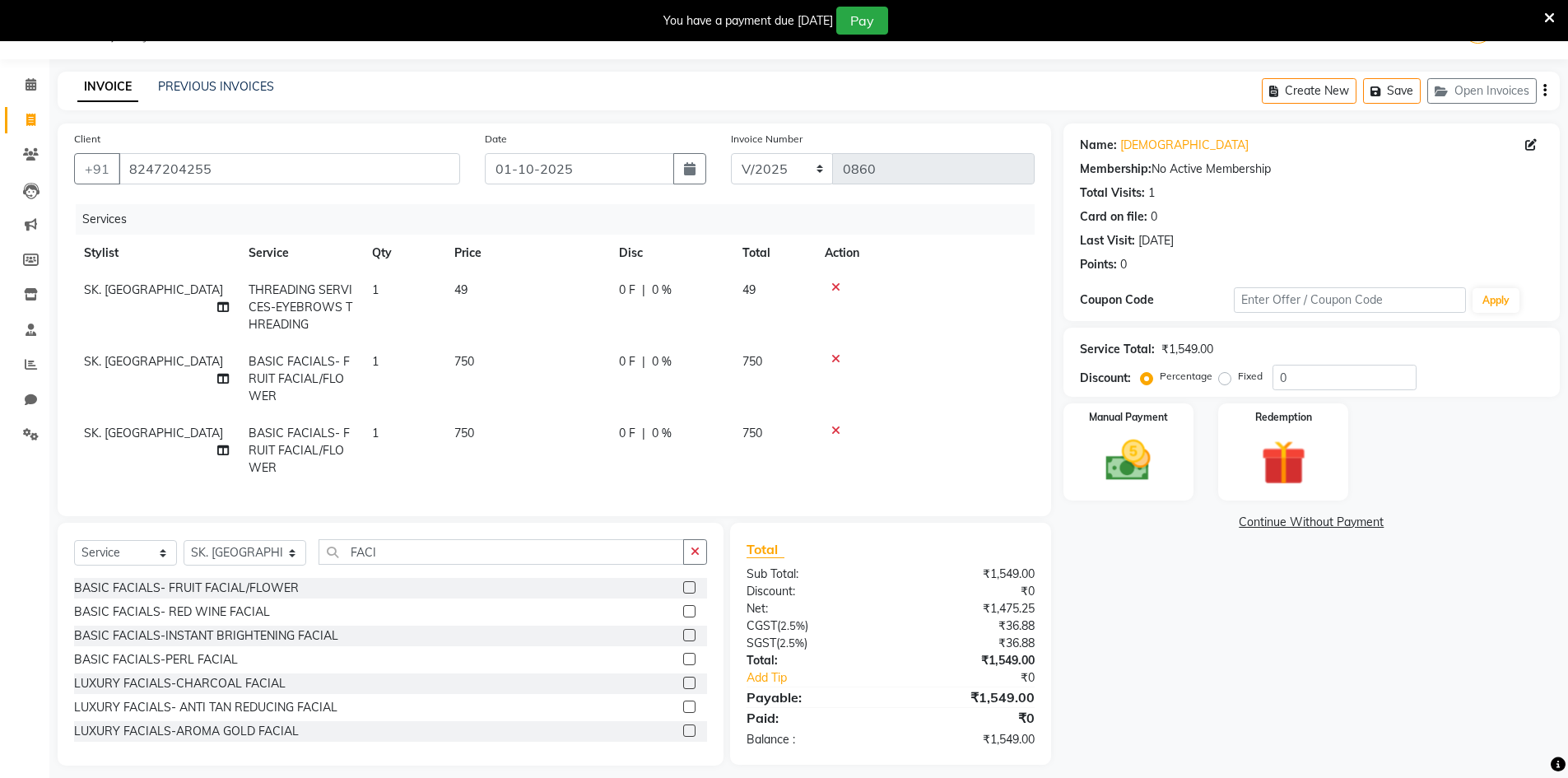
click at [159, 361] on span "SK. [GEOGRAPHIC_DATA]" at bounding box center [153, 362] width 139 height 15
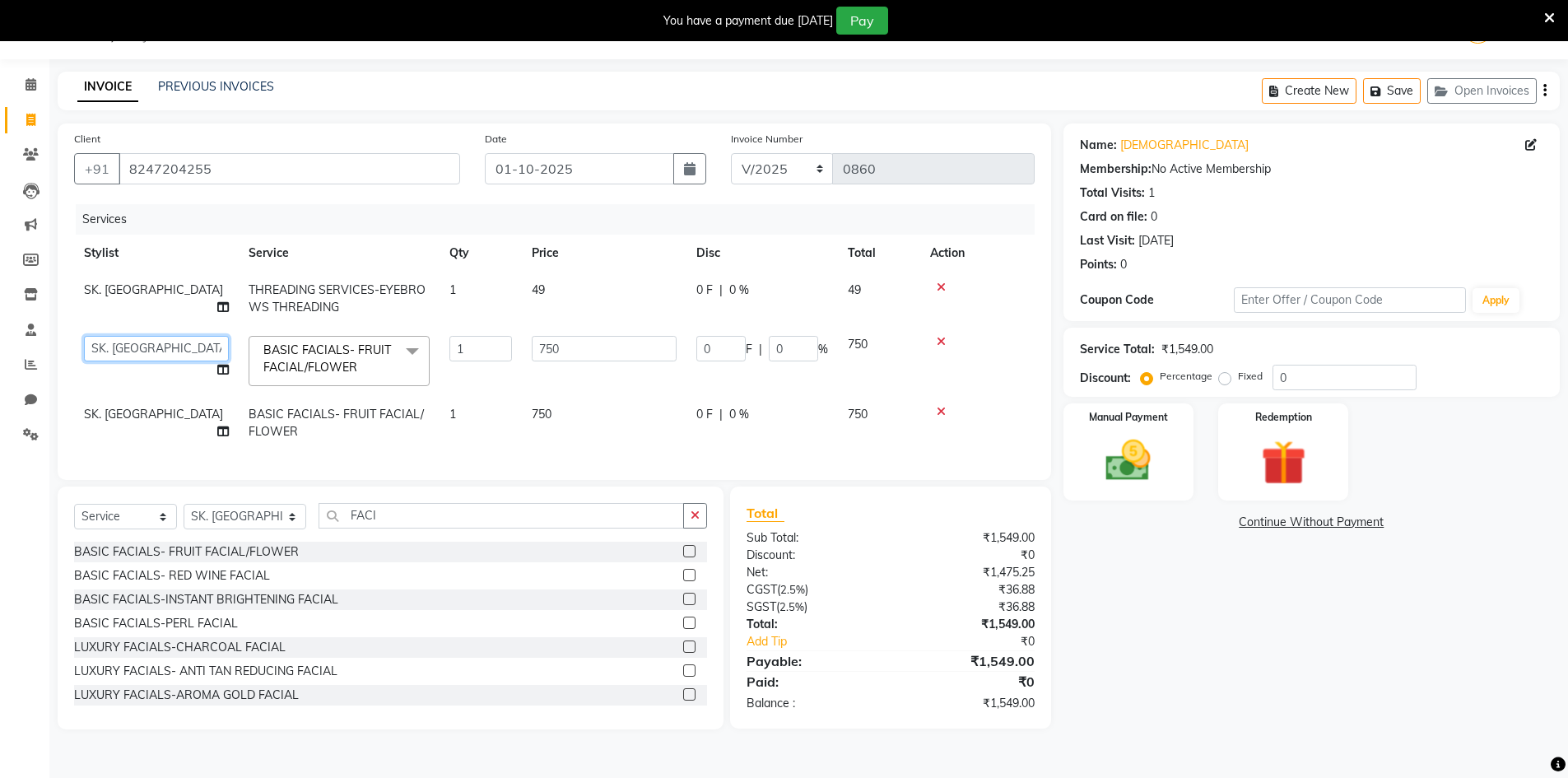
click at [165, 353] on select "[PERSON_NAME] Makeup/[PERSON_NAME] Services Manager Mehndi Artist [PERSON_NAME]…" at bounding box center [156, 348] width 145 height 25
click at [694, 528] on button "button" at bounding box center [695, 516] width 24 height 25
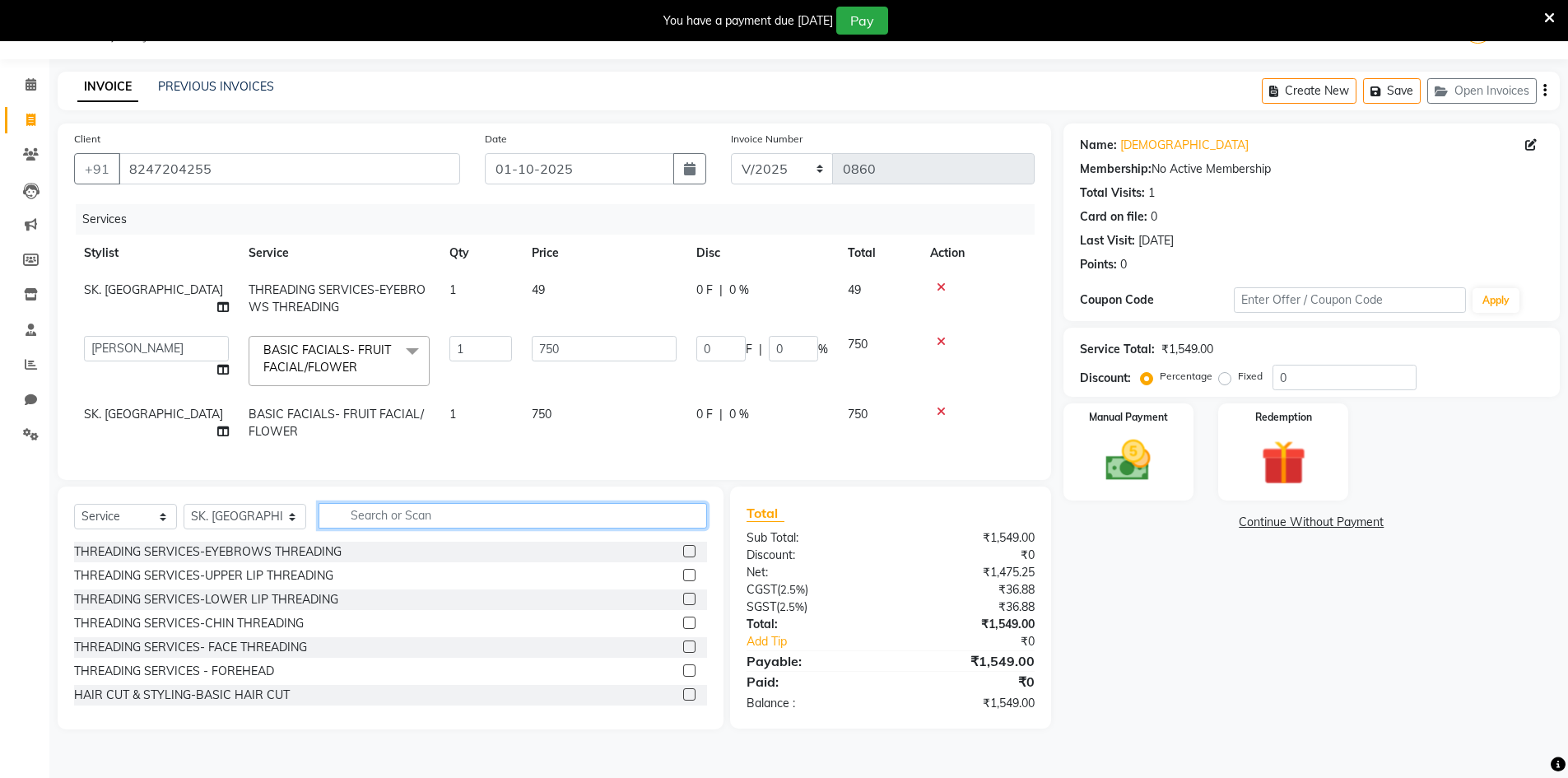
click at [654, 528] on input "text" at bounding box center [513, 516] width 388 height 25
click at [476, 528] on input "text" at bounding box center [513, 516] width 388 height 25
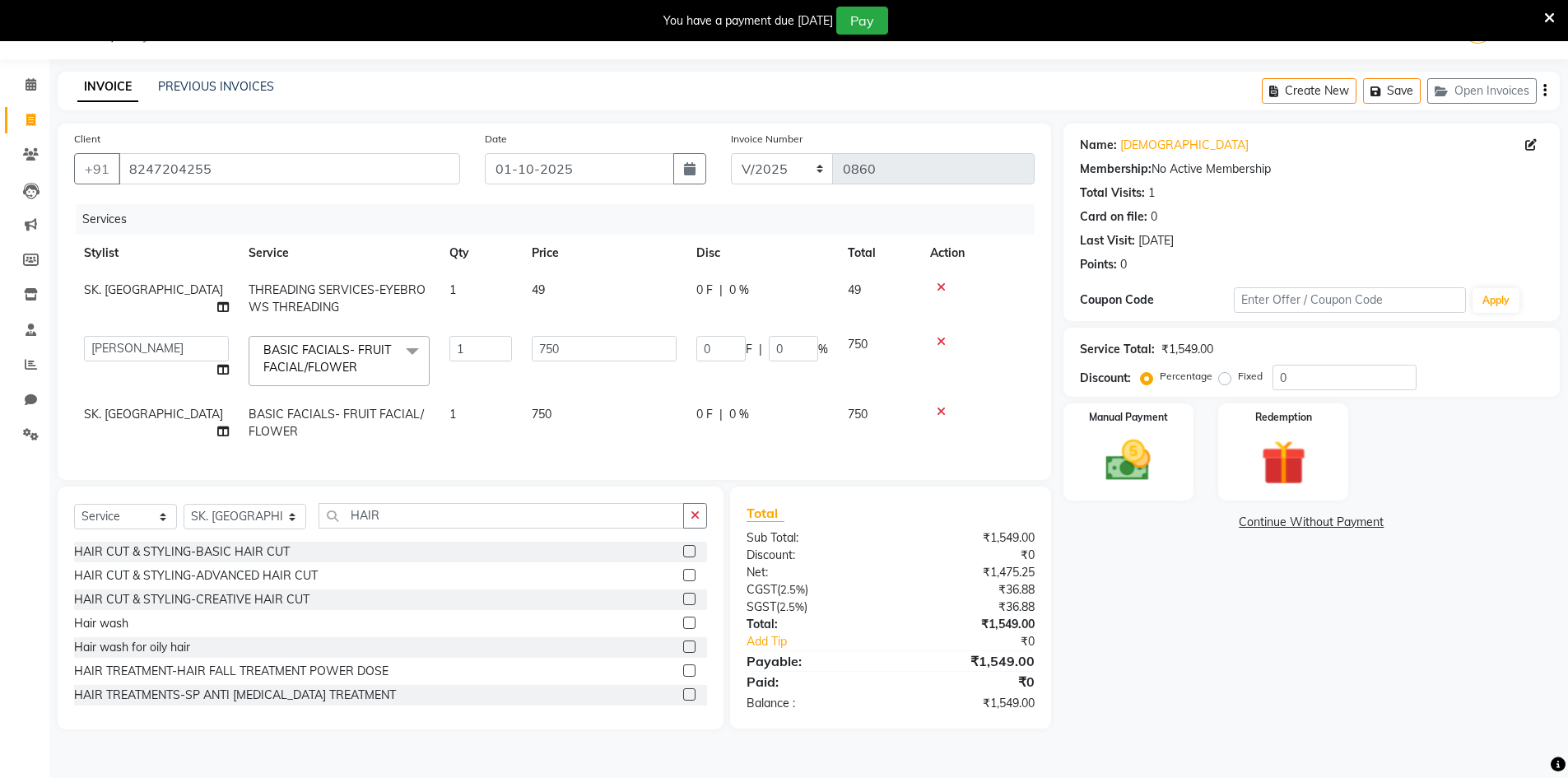
click at [684, 629] on label at bounding box center [689, 622] width 13 height 13
click at [684, 629] on input "checkbox" at bounding box center [689, 623] width 11 height 11
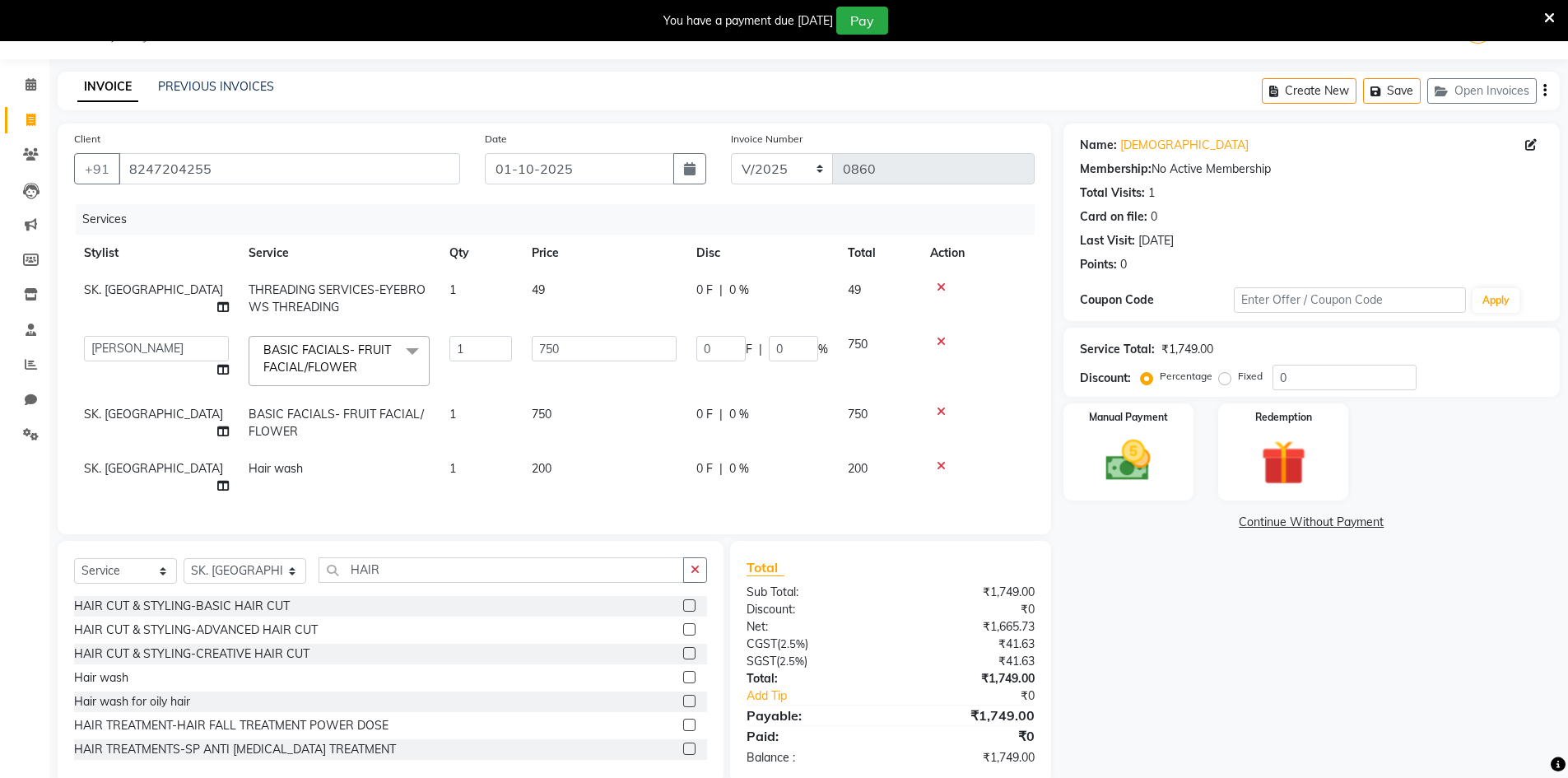
click at [684, 671] on label at bounding box center [689, 677] width 13 height 13
click at [684, 673] on input "checkbox" at bounding box center [689, 678] width 11 height 11
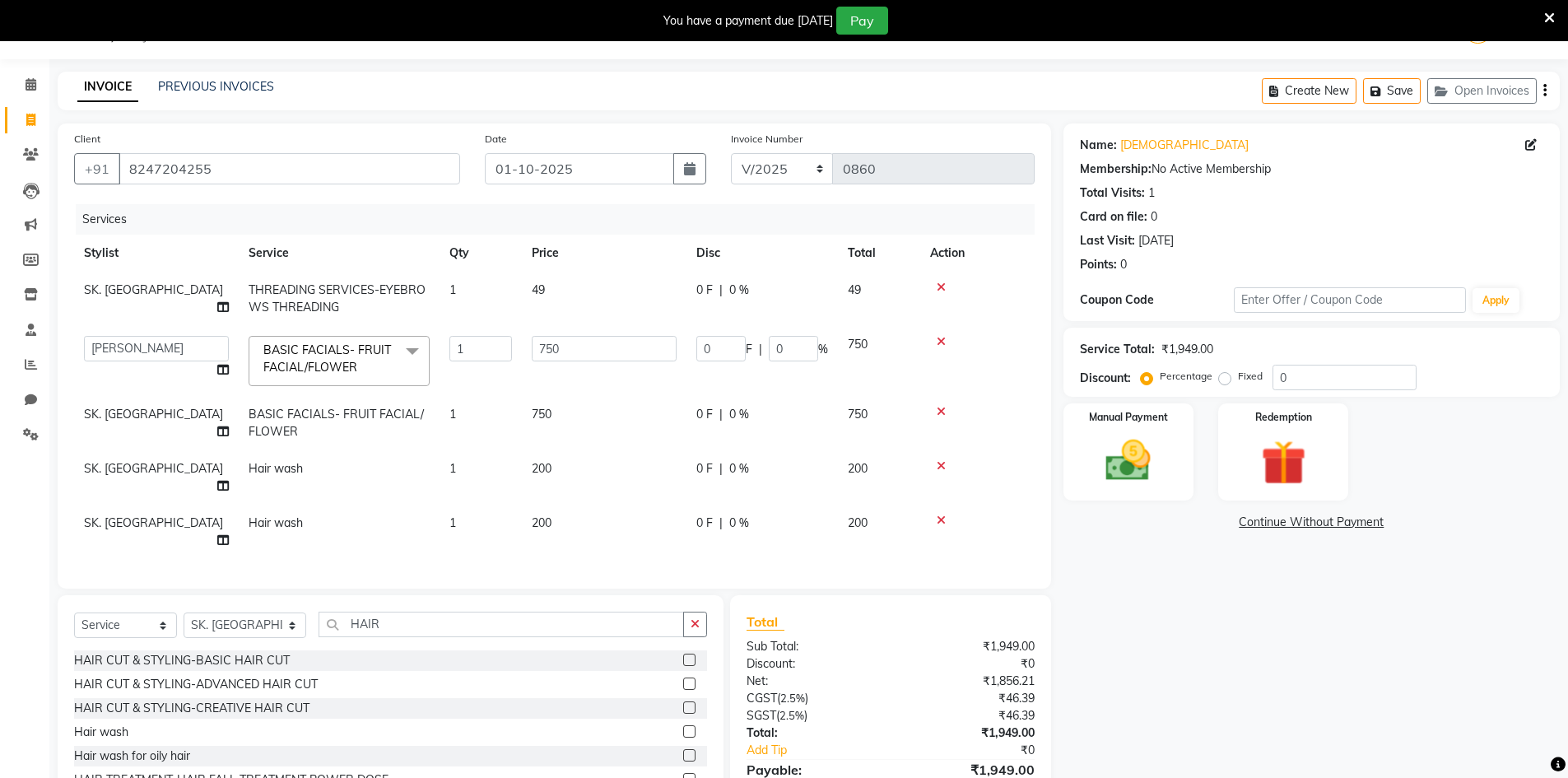
click at [684, 654] on label at bounding box center [689, 659] width 13 height 13
click at [684, 655] on input "checkbox" at bounding box center [689, 660] width 11 height 11
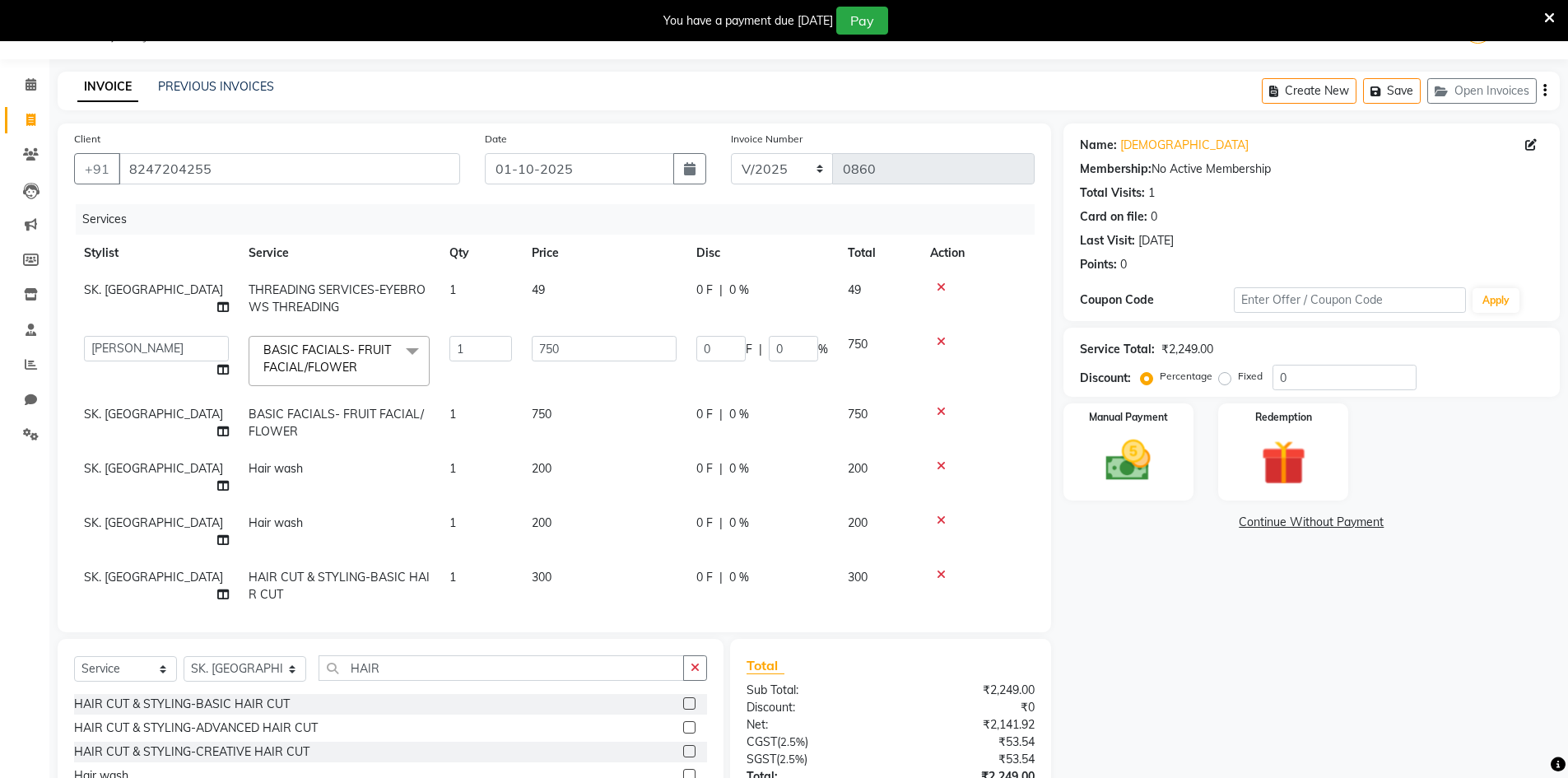
click at [684, 697] on label at bounding box center [689, 703] width 13 height 13
click at [684, 699] on input "checkbox" at bounding box center [689, 704] width 11 height 11
click at [1311, 382] on input "0" at bounding box center [1344, 378] width 144 height 25
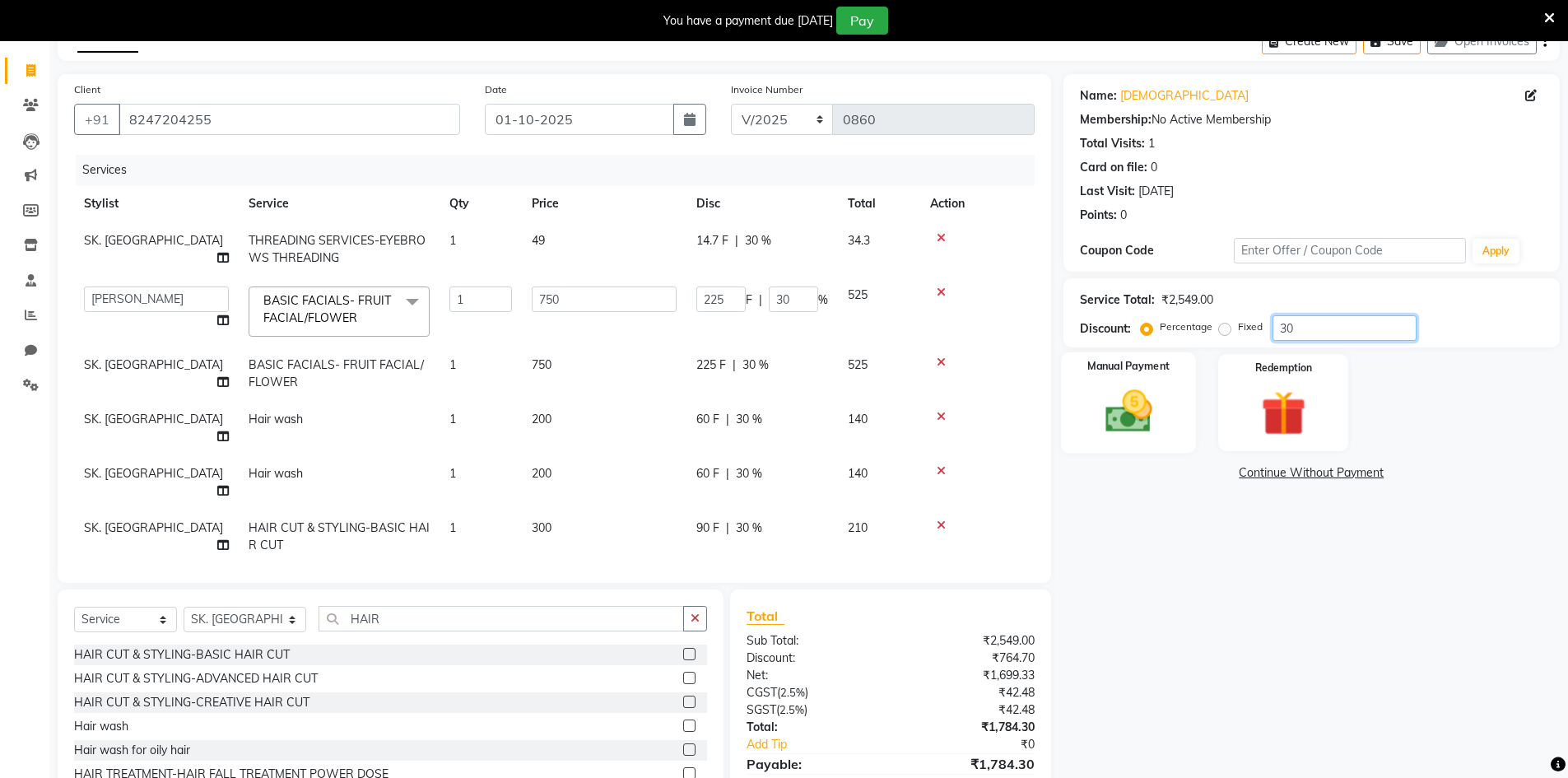
scroll to position [0, 0]
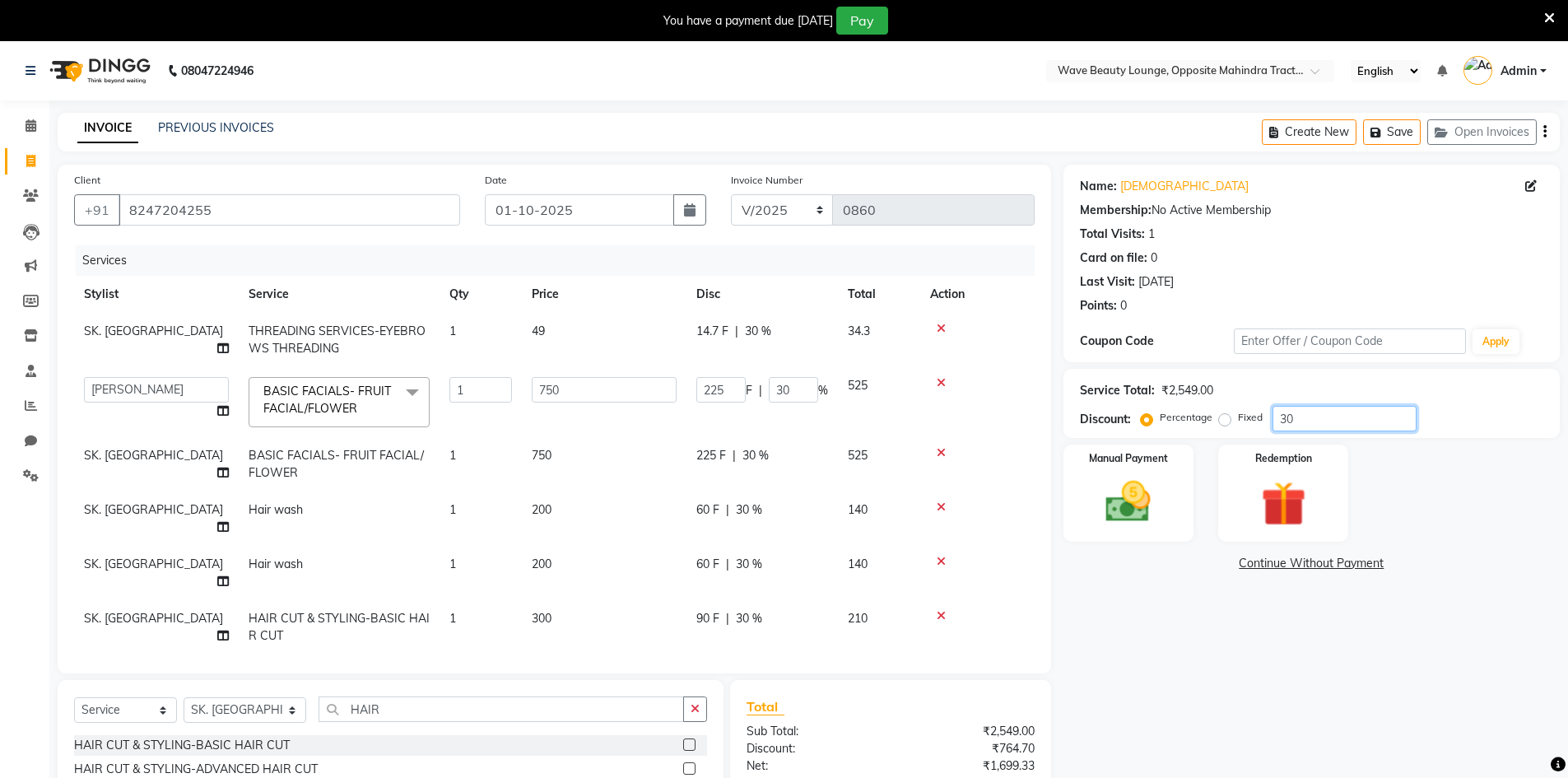
click at [1312, 428] on input "30" at bounding box center [1344, 419] width 144 height 25
click at [646, 384] on input "750" at bounding box center [604, 389] width 145 height 25
click at [580, 463] on td "750" at bounding box center [604, 464] width 165 height 55
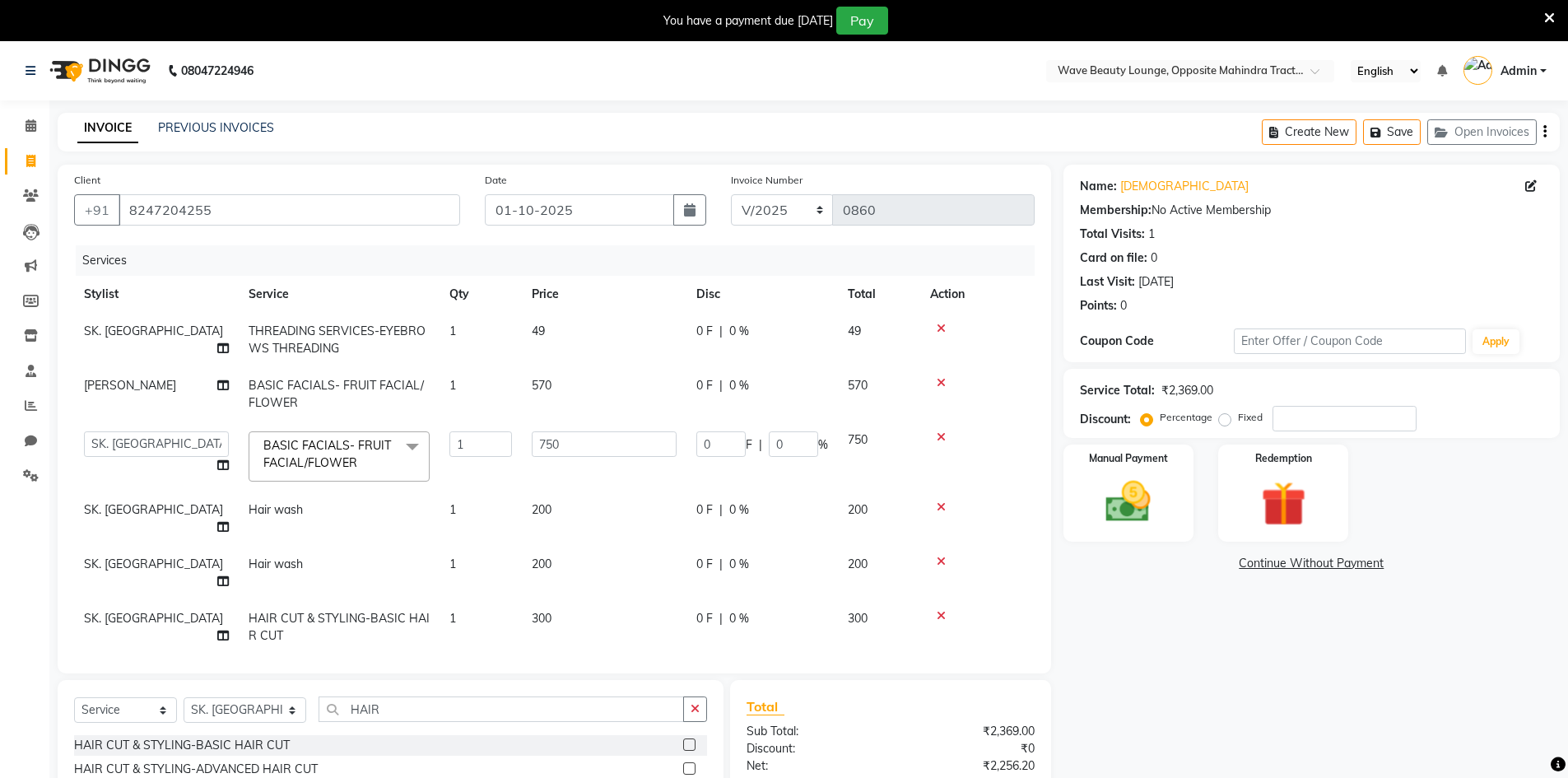
click at [584, 459] on td "750" at bounding box center [604, 456] width 165 height 70
click at [599, 442] on input "750" at bounding box center [604, 444] width 145 height 25
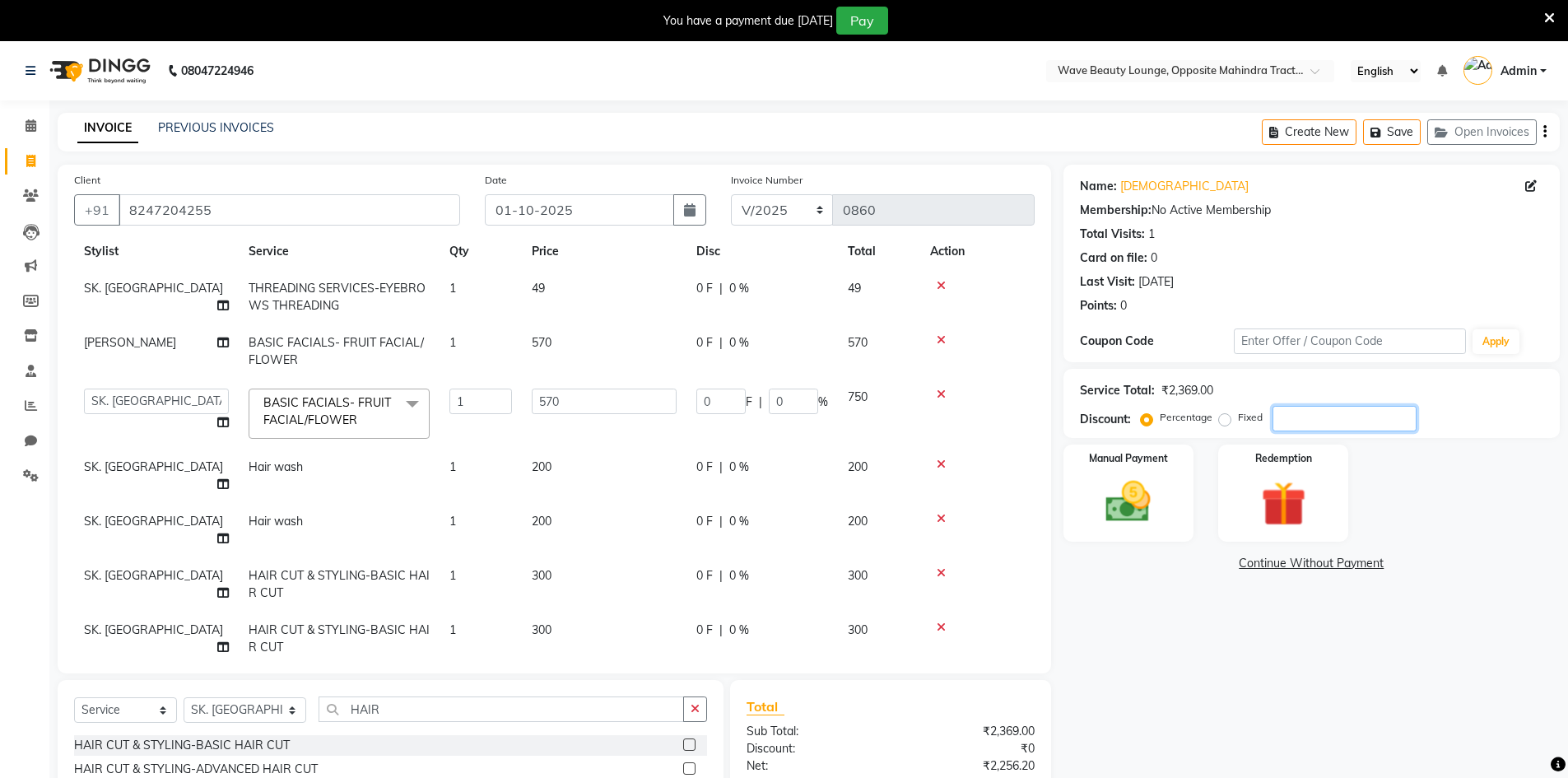
click at [1277, 412] on input "number" at bounding box center [1344, 419] width 144 height 25
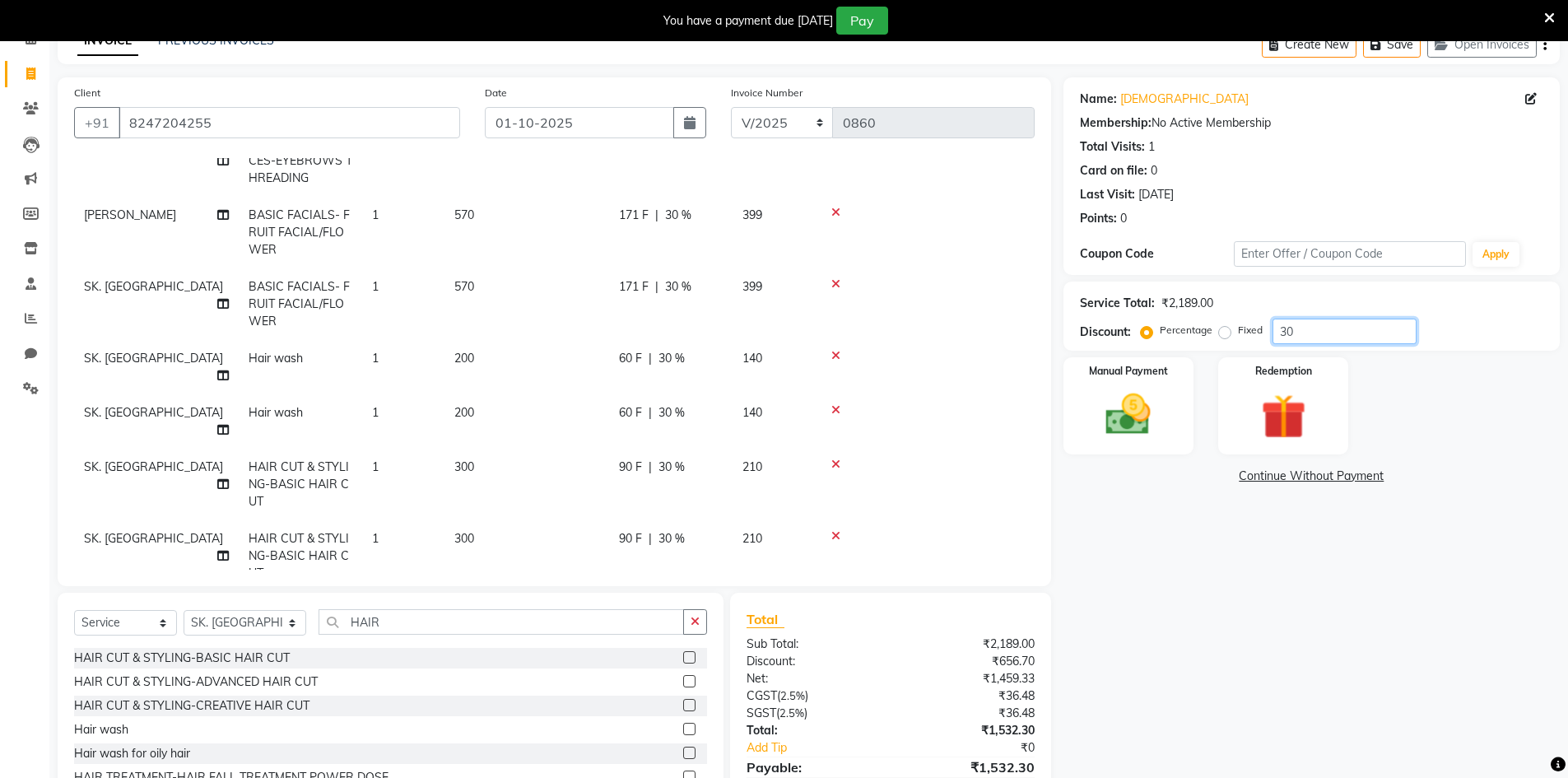
scroll to position [114, 0]
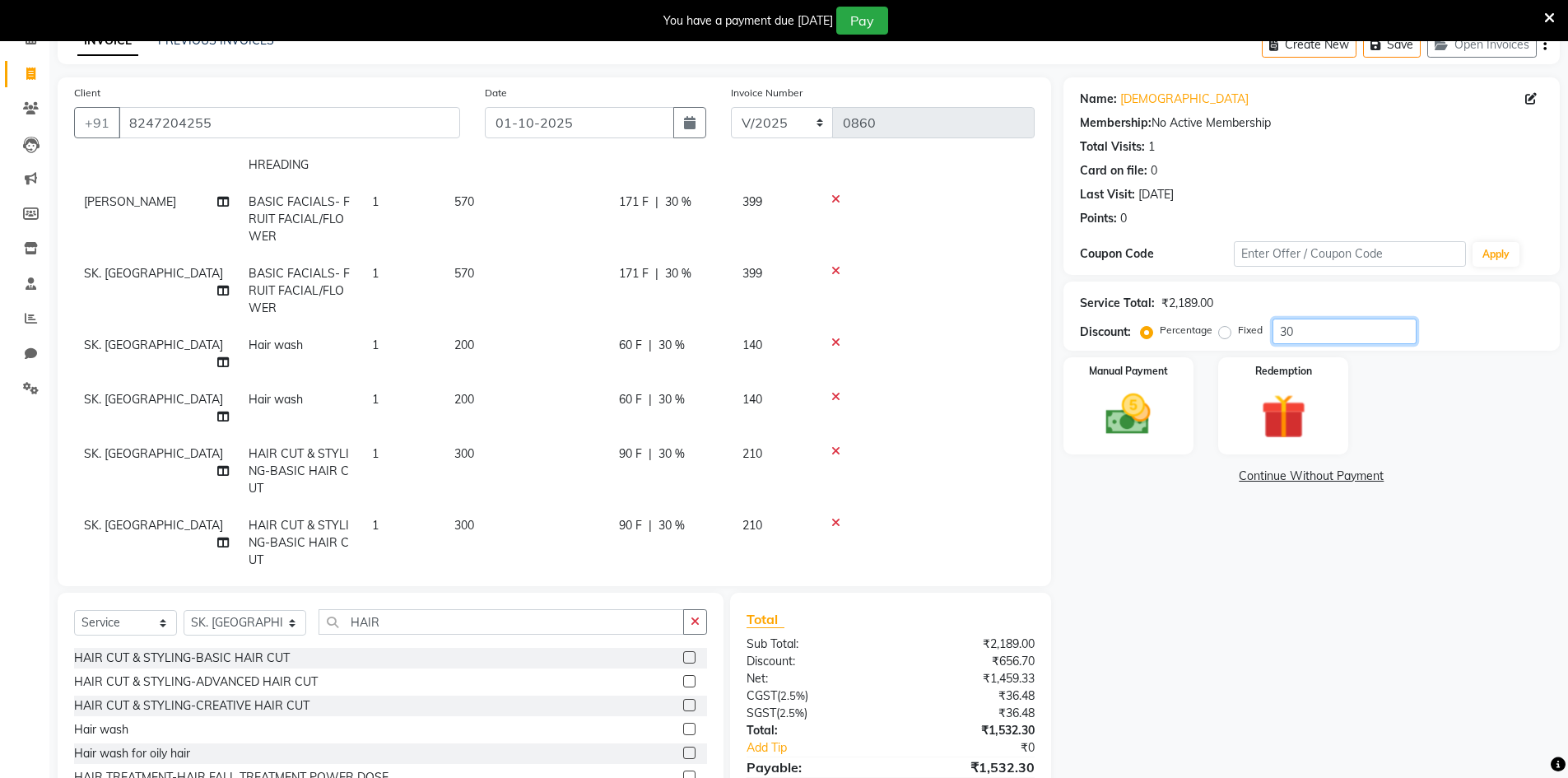
click at [1352, 333] on input "30" at bounding box center [1344, 331] width 144 height 25
click at [1343, 337] on input "50" at bounding box center [1344, 331] width 144 height 25
click at [1259, 471] on link "Continue Without Payment" at bounding box center [1312, 476] width 489 height 18
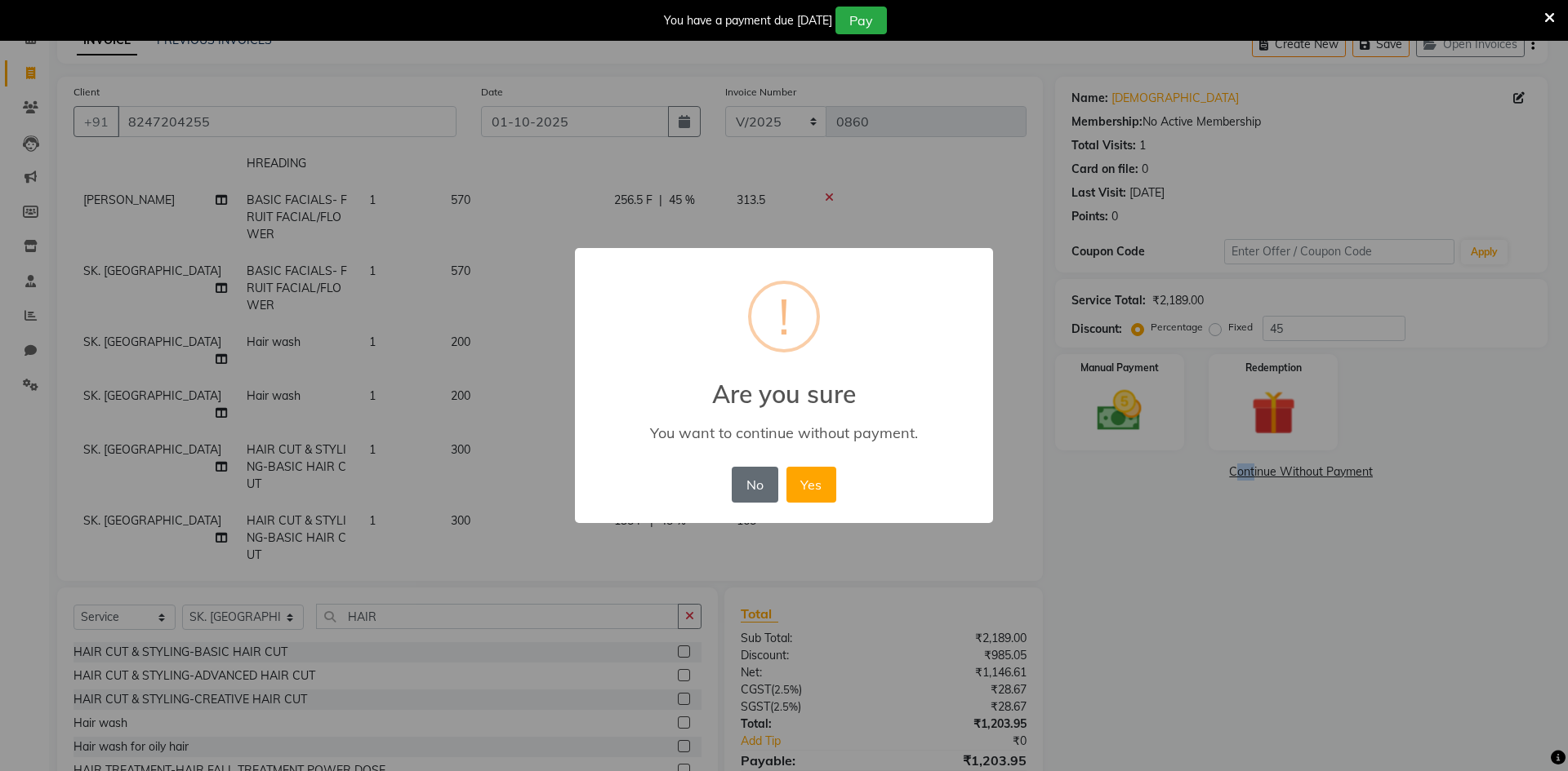
click at [761, 495] on button "No" at bounding box center [754, 484] width 46 height 36
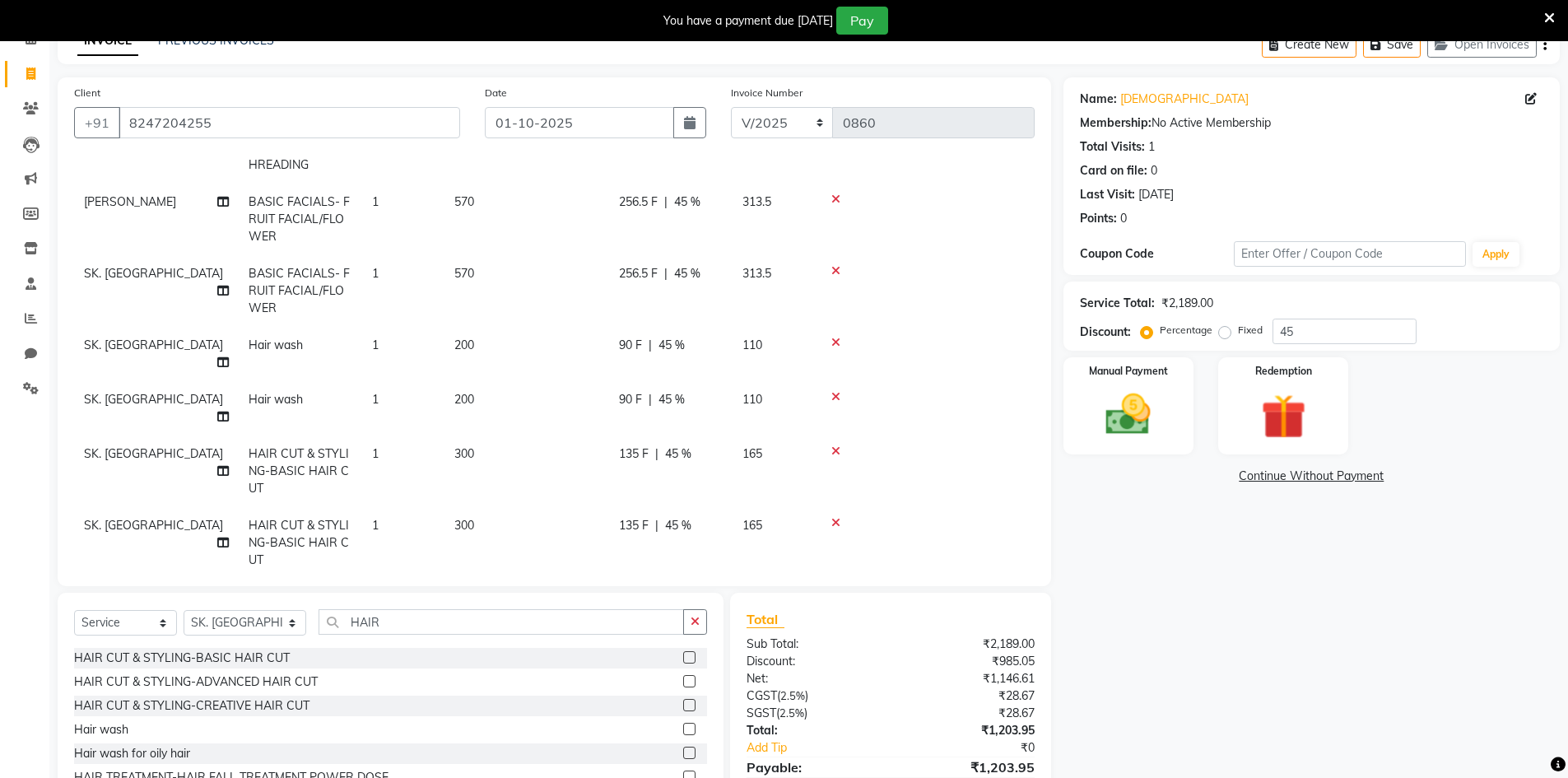
click at [649, 205] on span "256.5 F" at bounding box center [638, 202] width 39 height 18
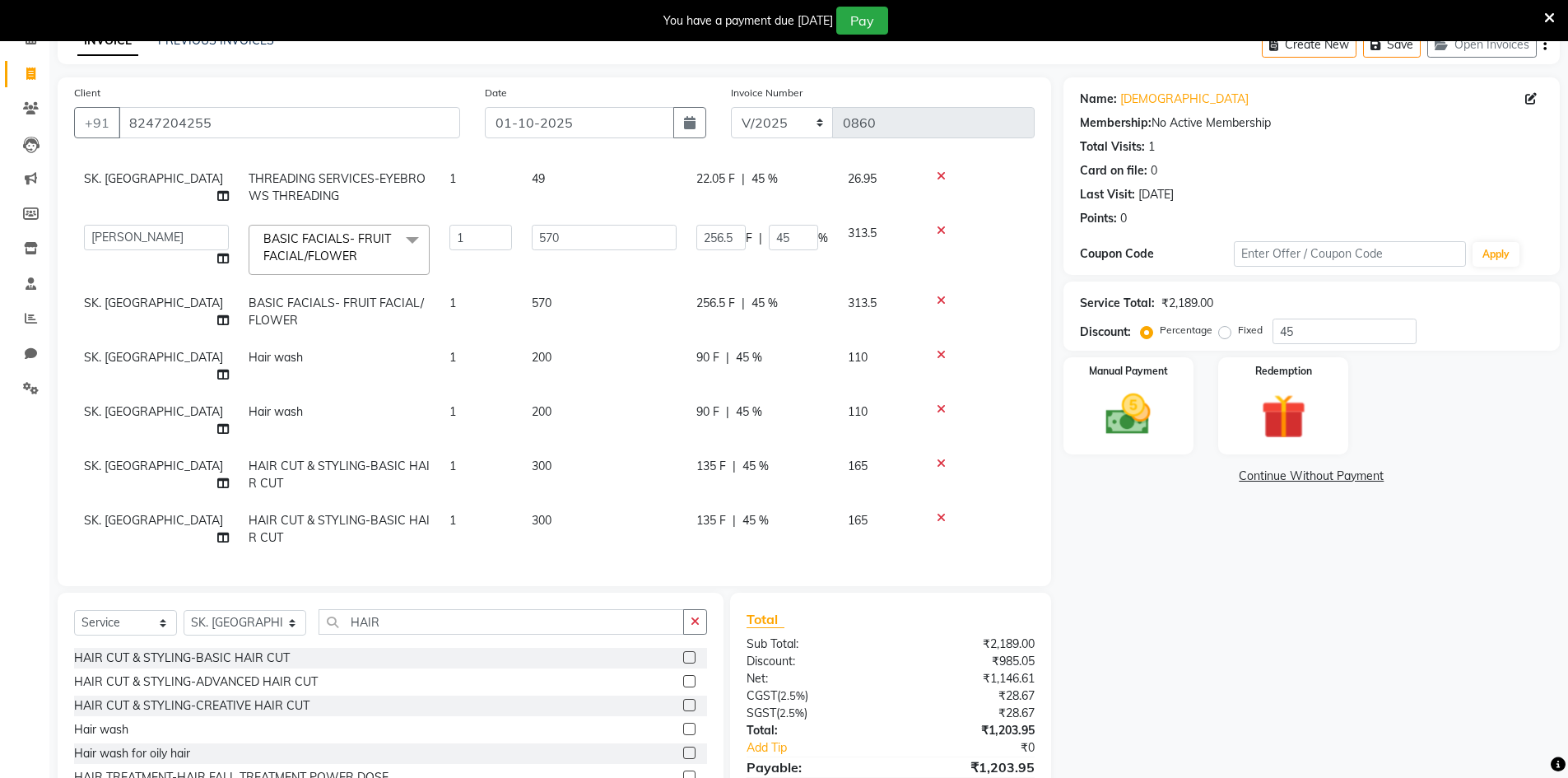
scroll to position [43, 0]
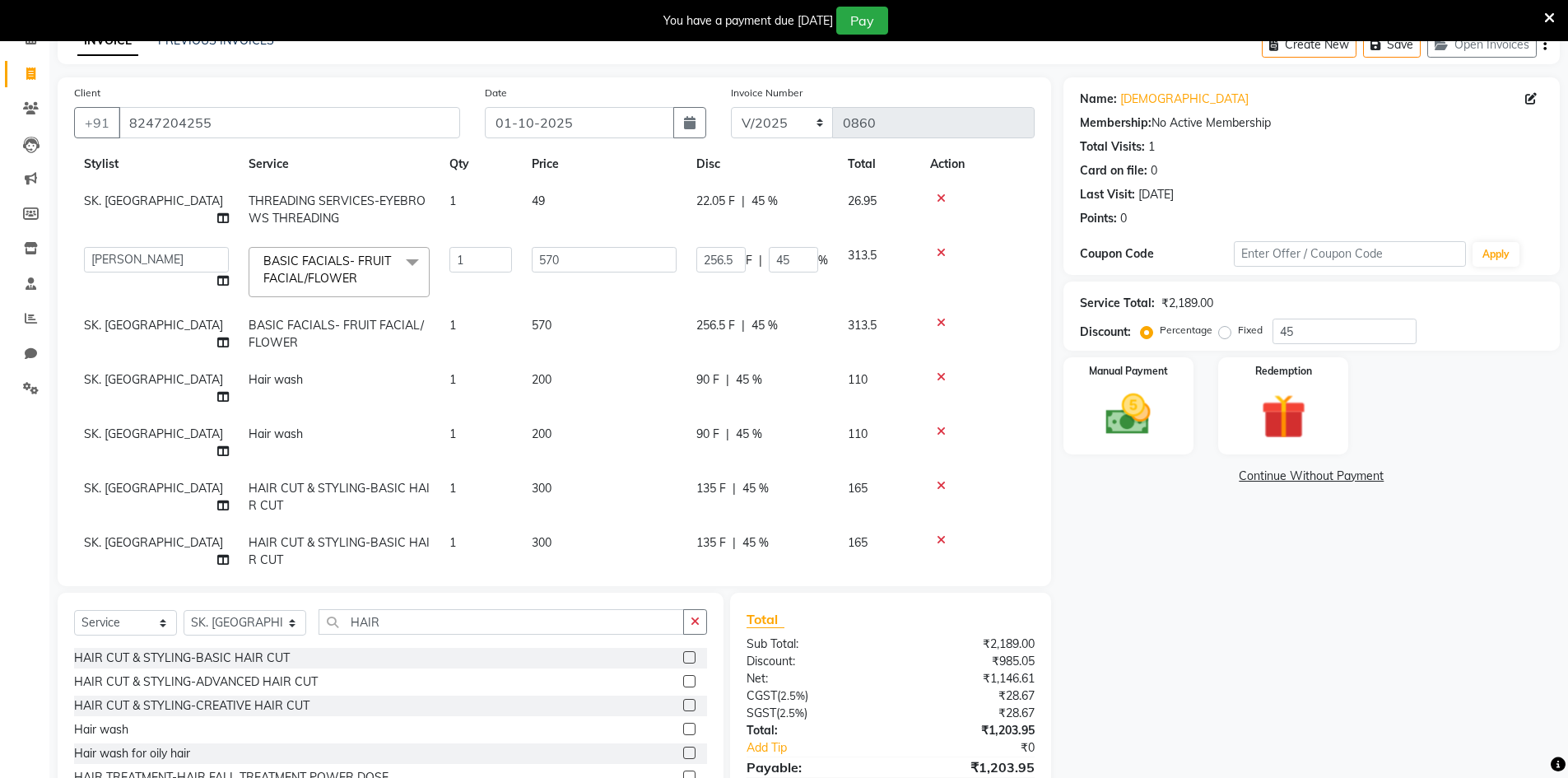
click at [728, 205] on span "22.05 F" at bounding box center [715, 201] width 39 height 18
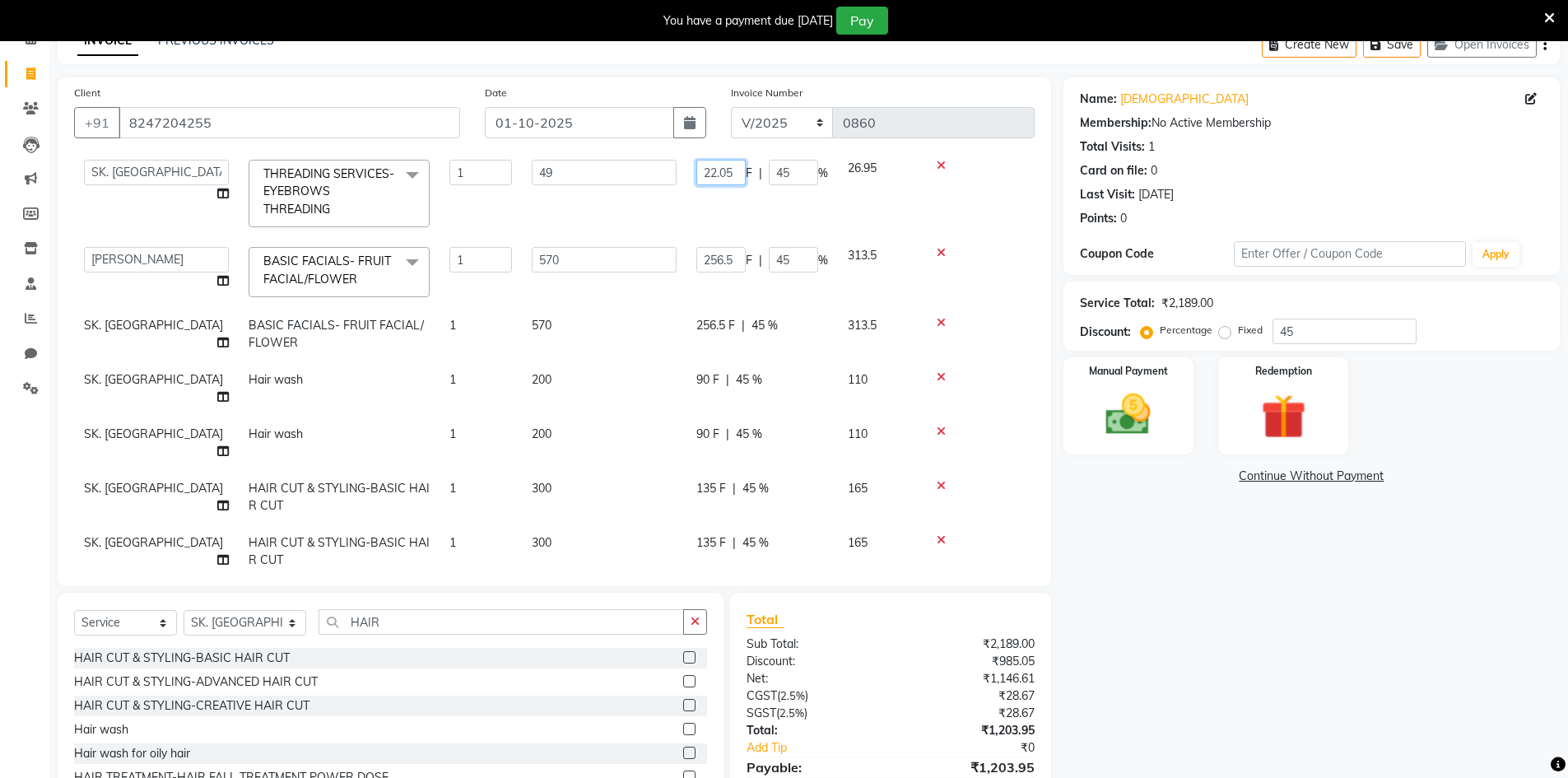
click at [739, 171] on input "22.05" at bounding box center [721, 172] width 50 height 25
click at [731, 257] on input "256.5" at bounding box center [721, 260] width 50 height 25
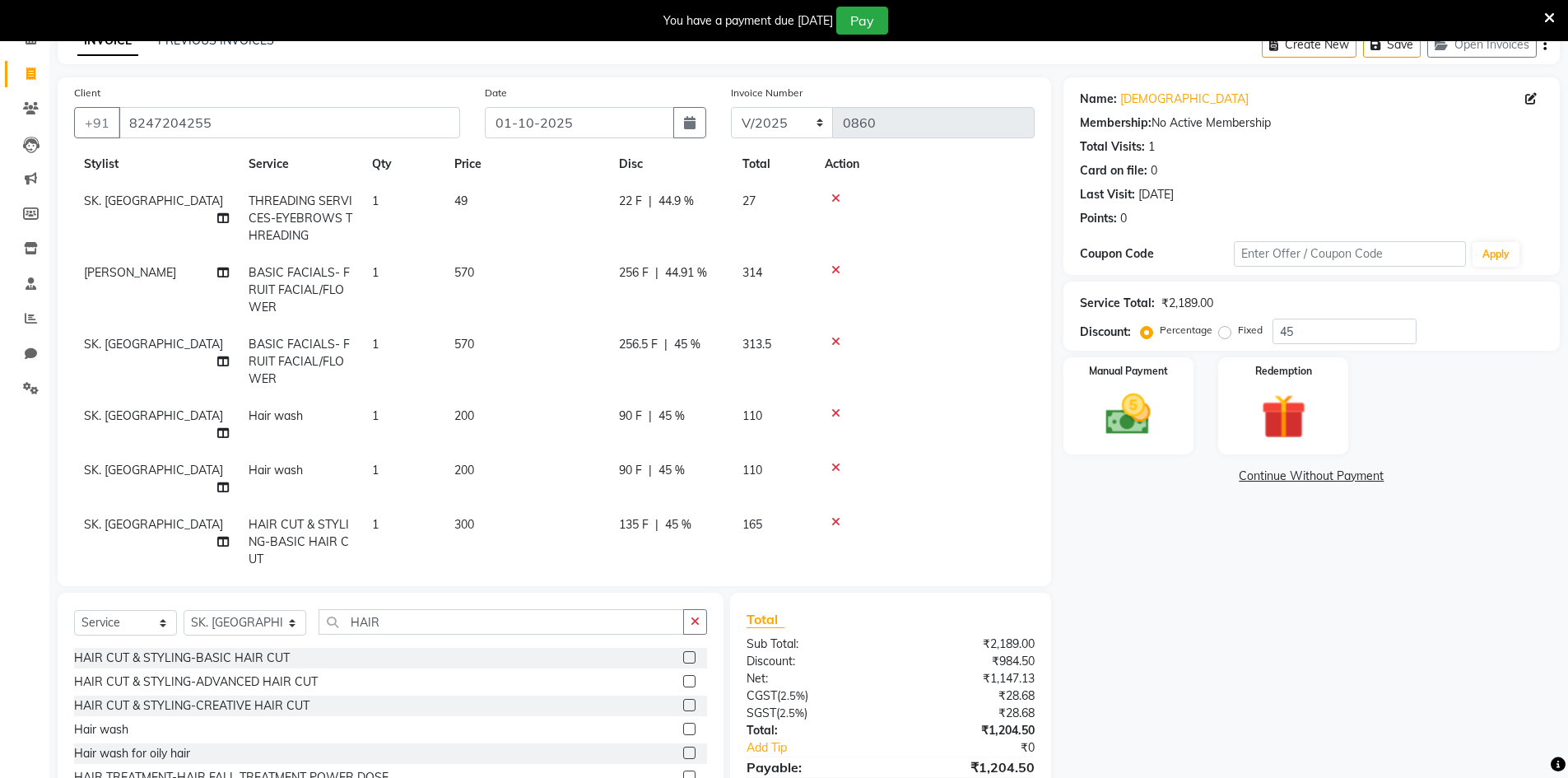
click at [722, 332] on td "256.5 F | 45 %" at bounding box center [670, 362] width 124 height 71
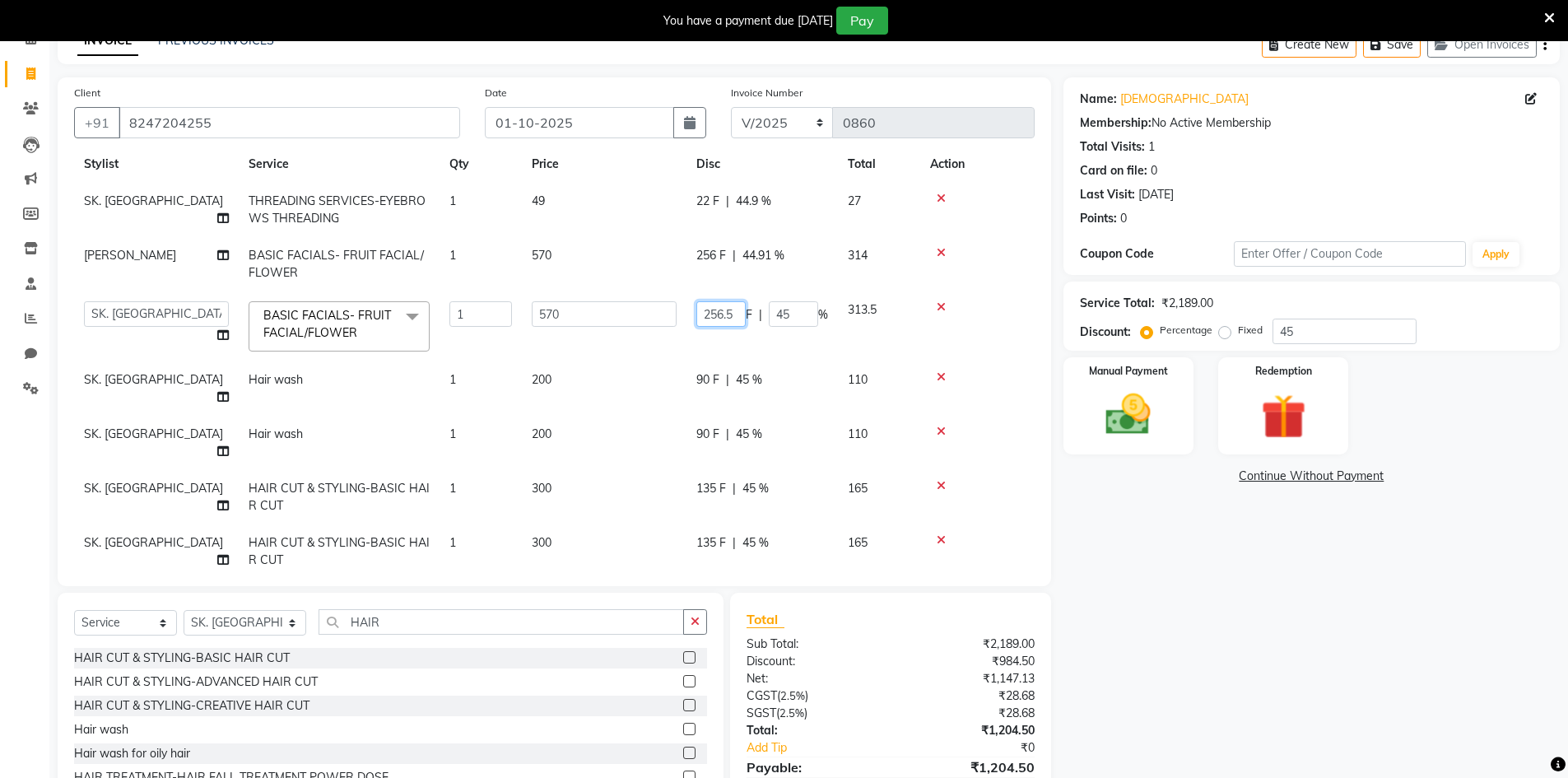
click at [736, 320] on input "256.5" at bounding box center [721, 314] width 50 height 25
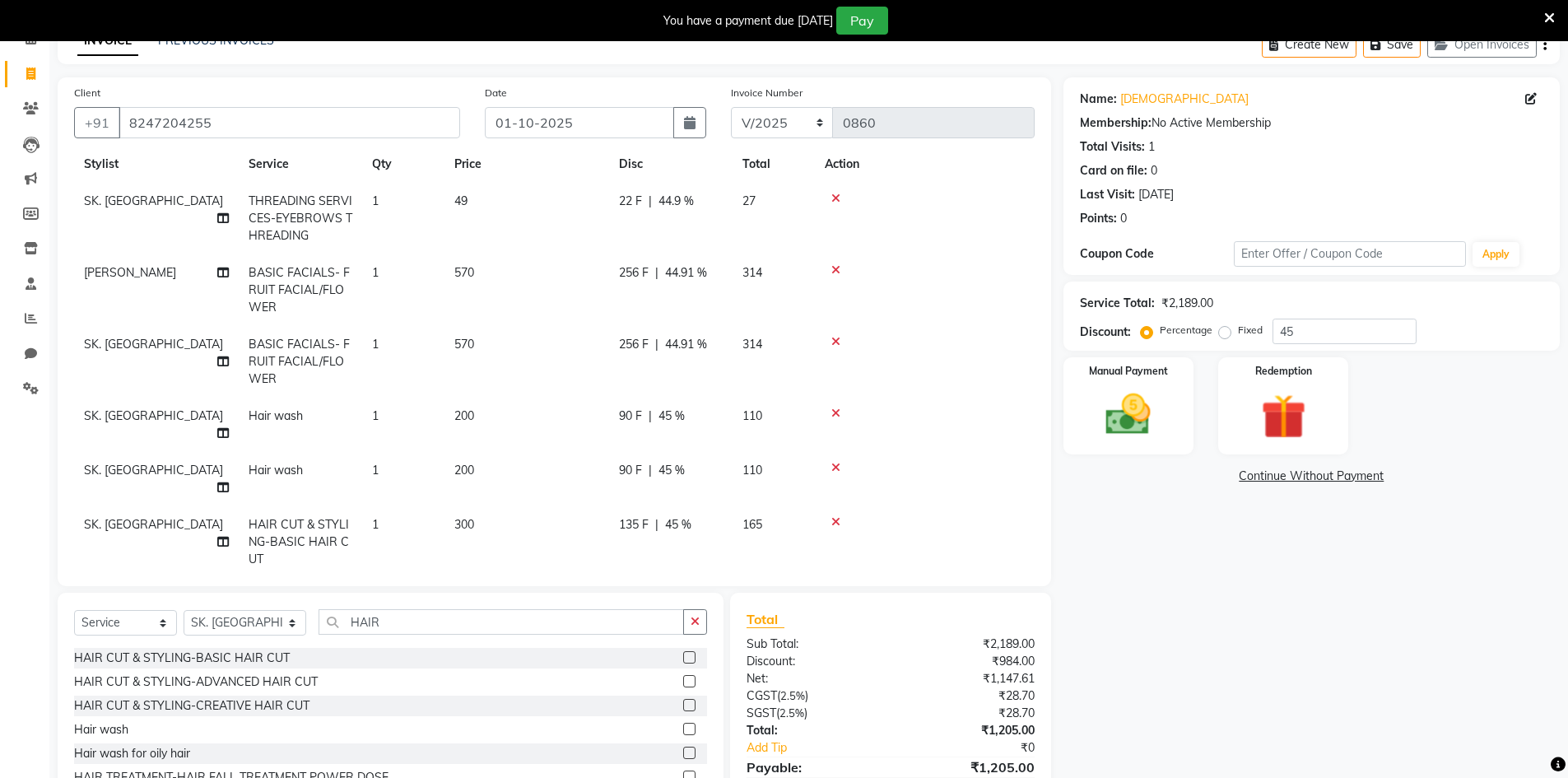
click at [1283, 601] on div "Name: [PERSON_NAME] Membership: No Active Membership Total Visits: 1 Card on fi…" at bounding box center [1317, 457] width 509 height 759
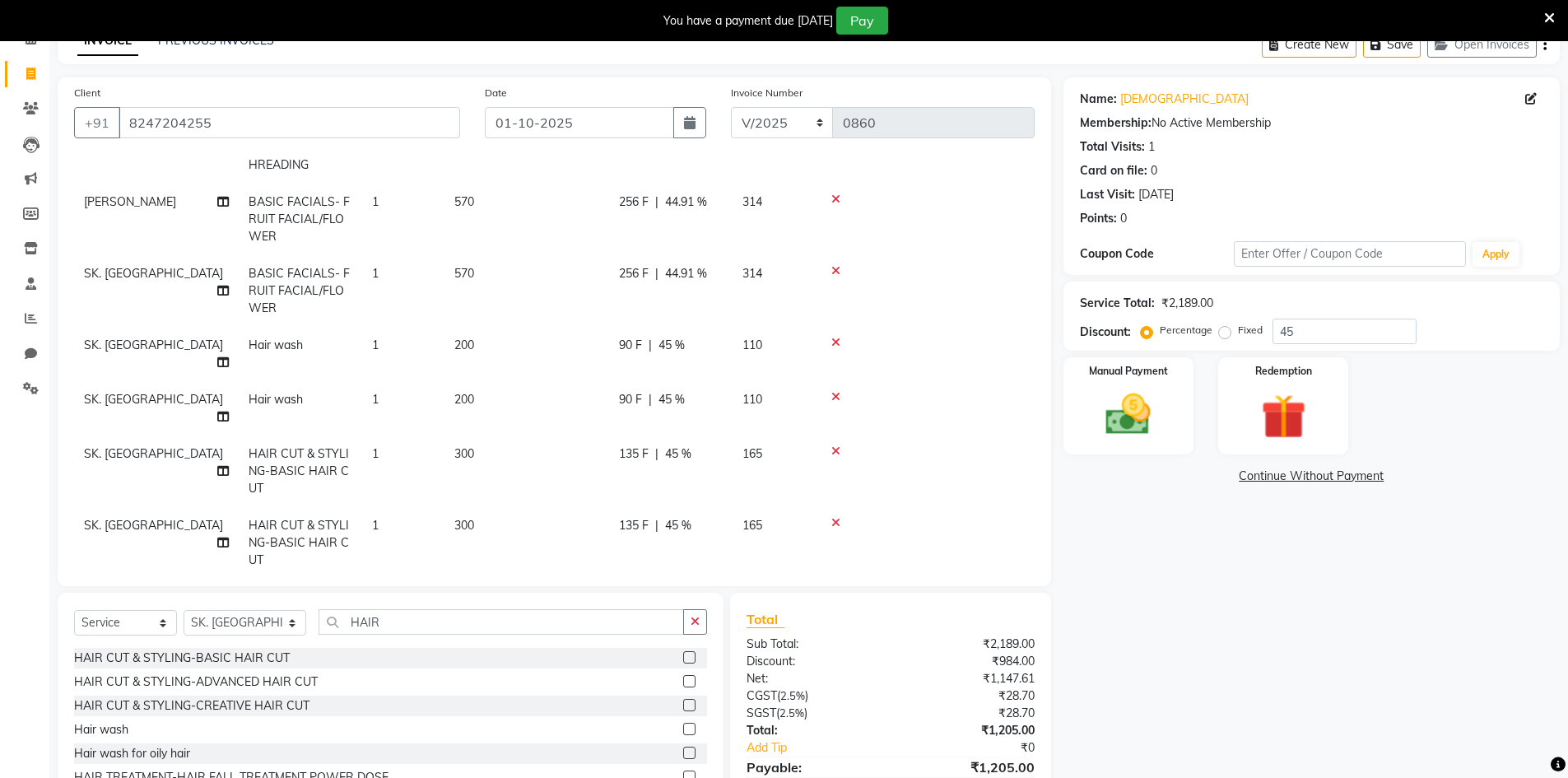
scroll to position [0, 0]
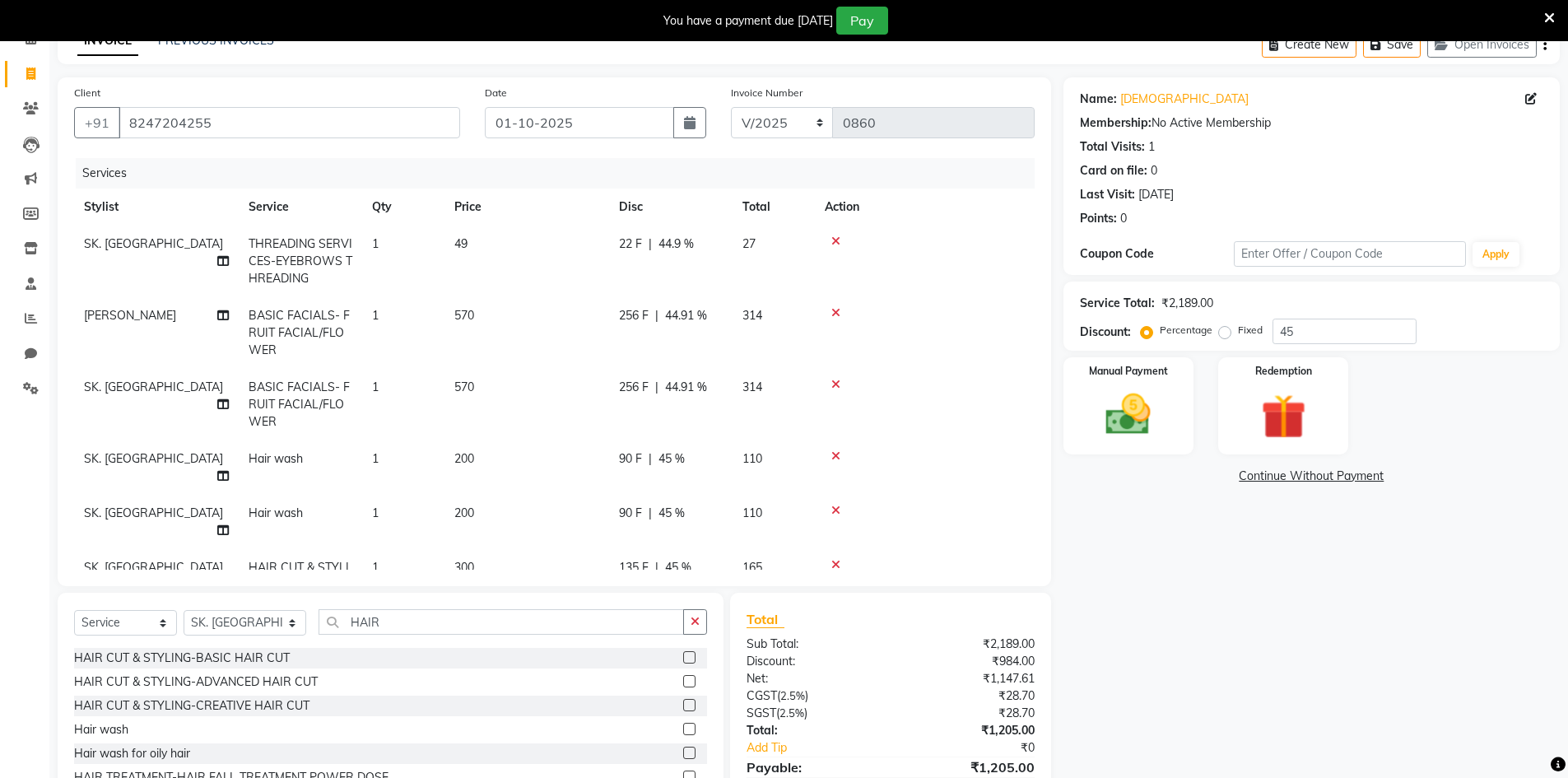
click at [637, 387] on span "256 F" at bounding box center [633, 387] width 29 height 18
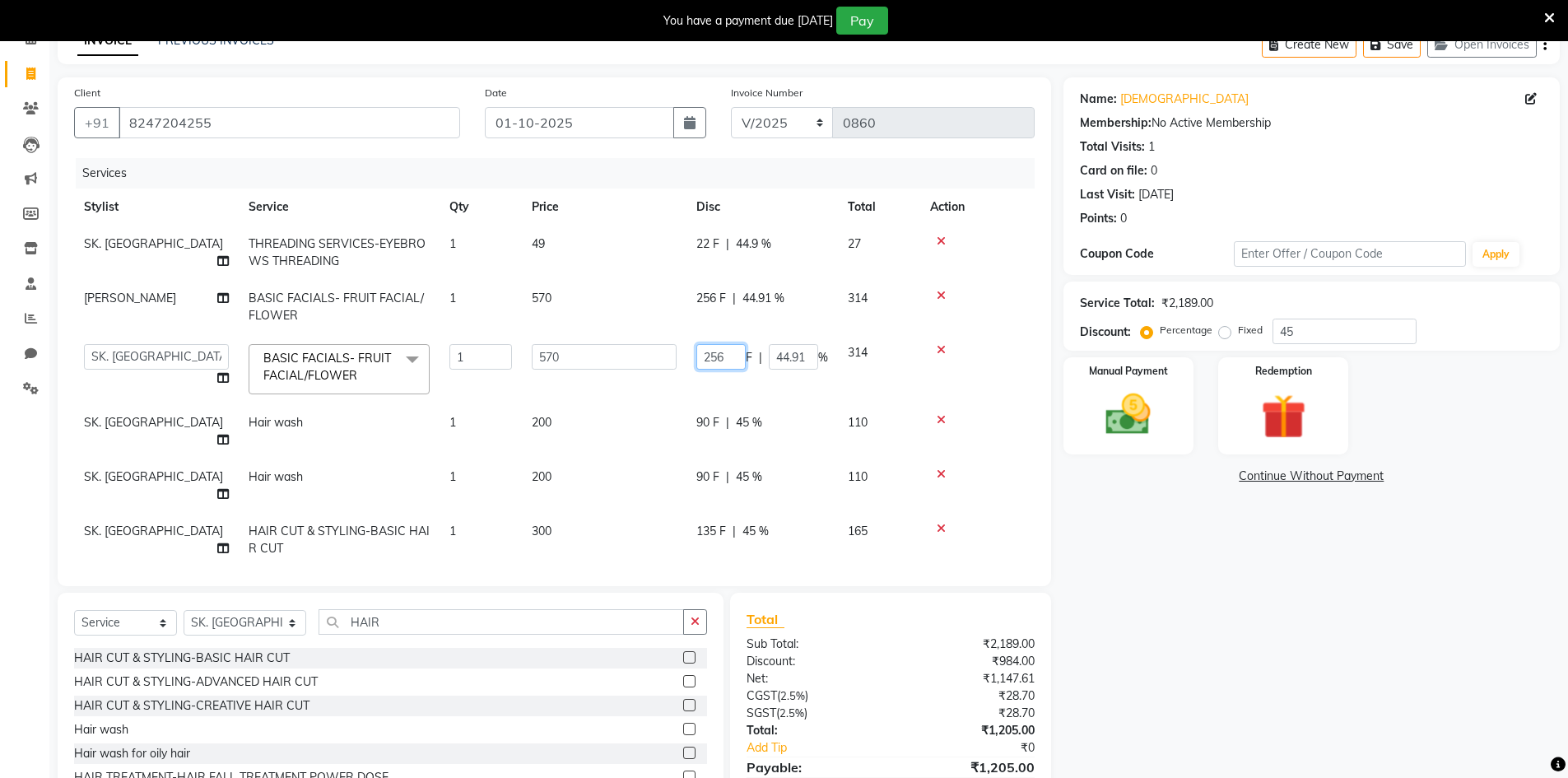
click at [729, 357] on input "256" at bounding box center [721, 357] width 50 height 25
click at [1249, 602] on div "Name: [PERSON_NAME] Membership: No Active Membership Total Visits: 1 Card on fi…" at bounding box center [1317, 457] width 509 height 759
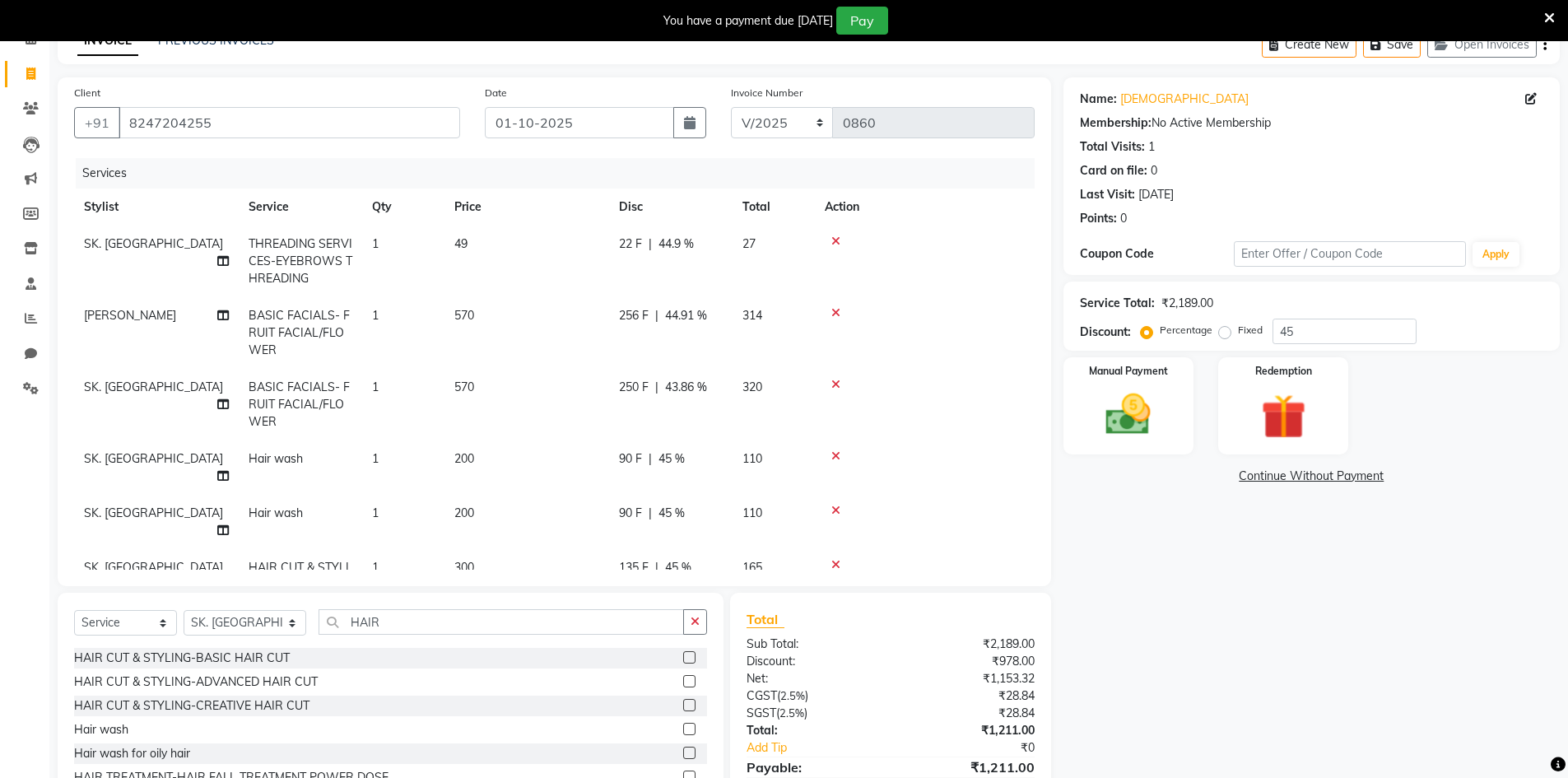
click at [643, 318] on span "256 F" at bounding box center [633, 315] width 29 height 18
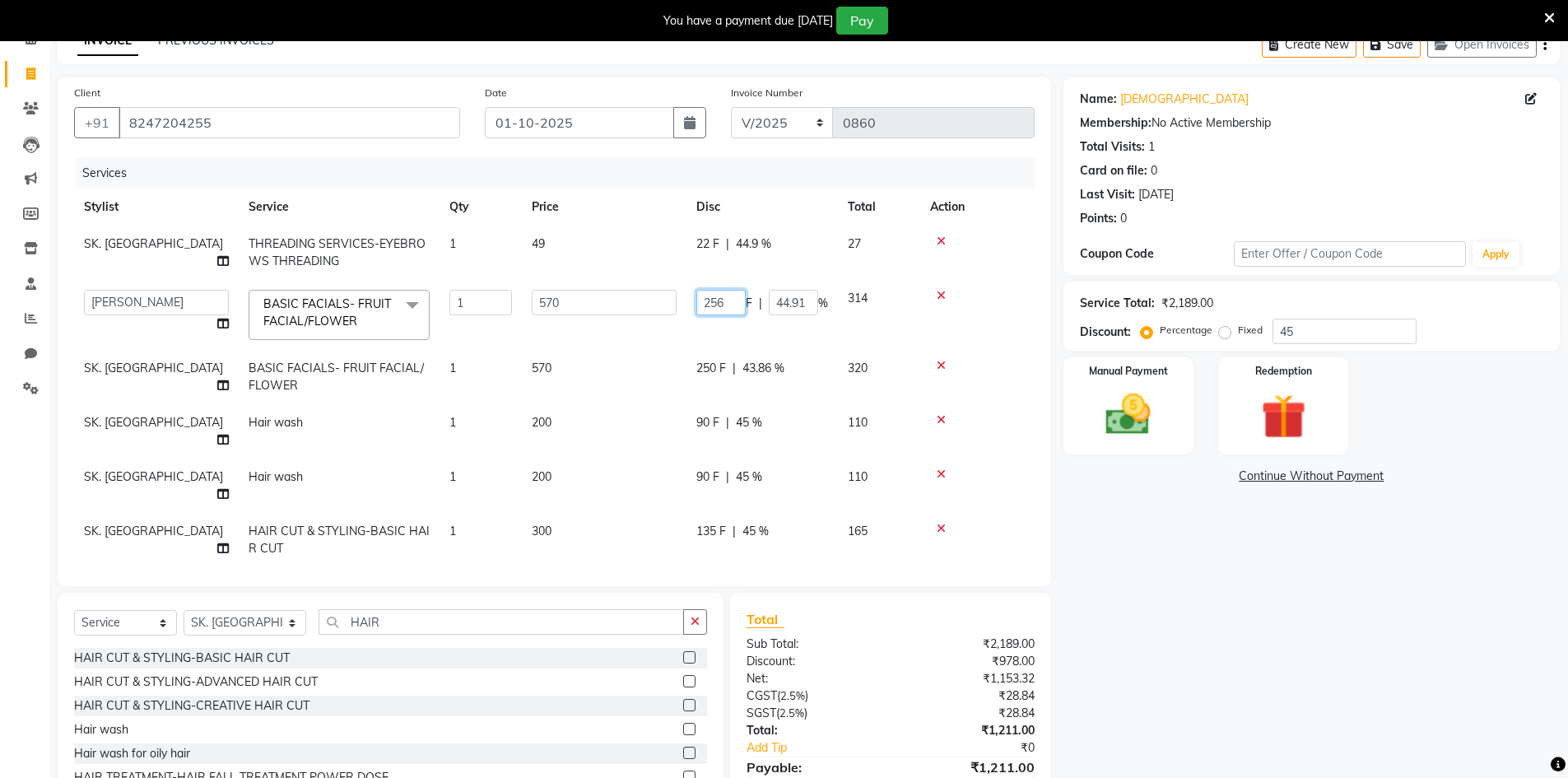
click at [729, 304] on input "256" at bounding box center [721, 303] width 50 height 25
click at [1253, 527] on div "Name: [PERSON_NAME] Membership: No Active Membership Total Visits: 1 Card on fi…" at bounding box center [1317, 457] width 509 height 759
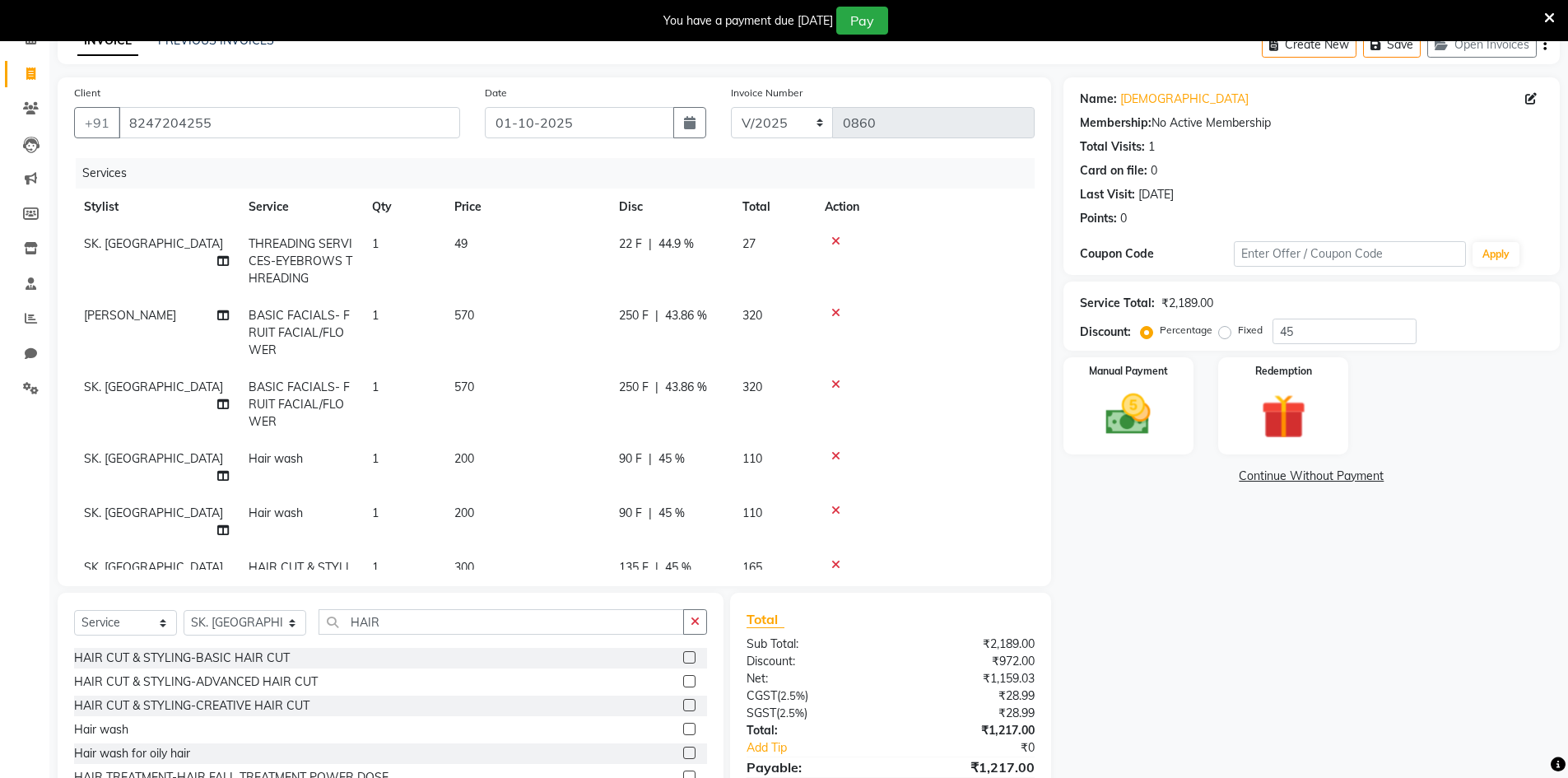
click at [636, 312] on span "250 F" at bounding box center [633, 315] width 29 height 18
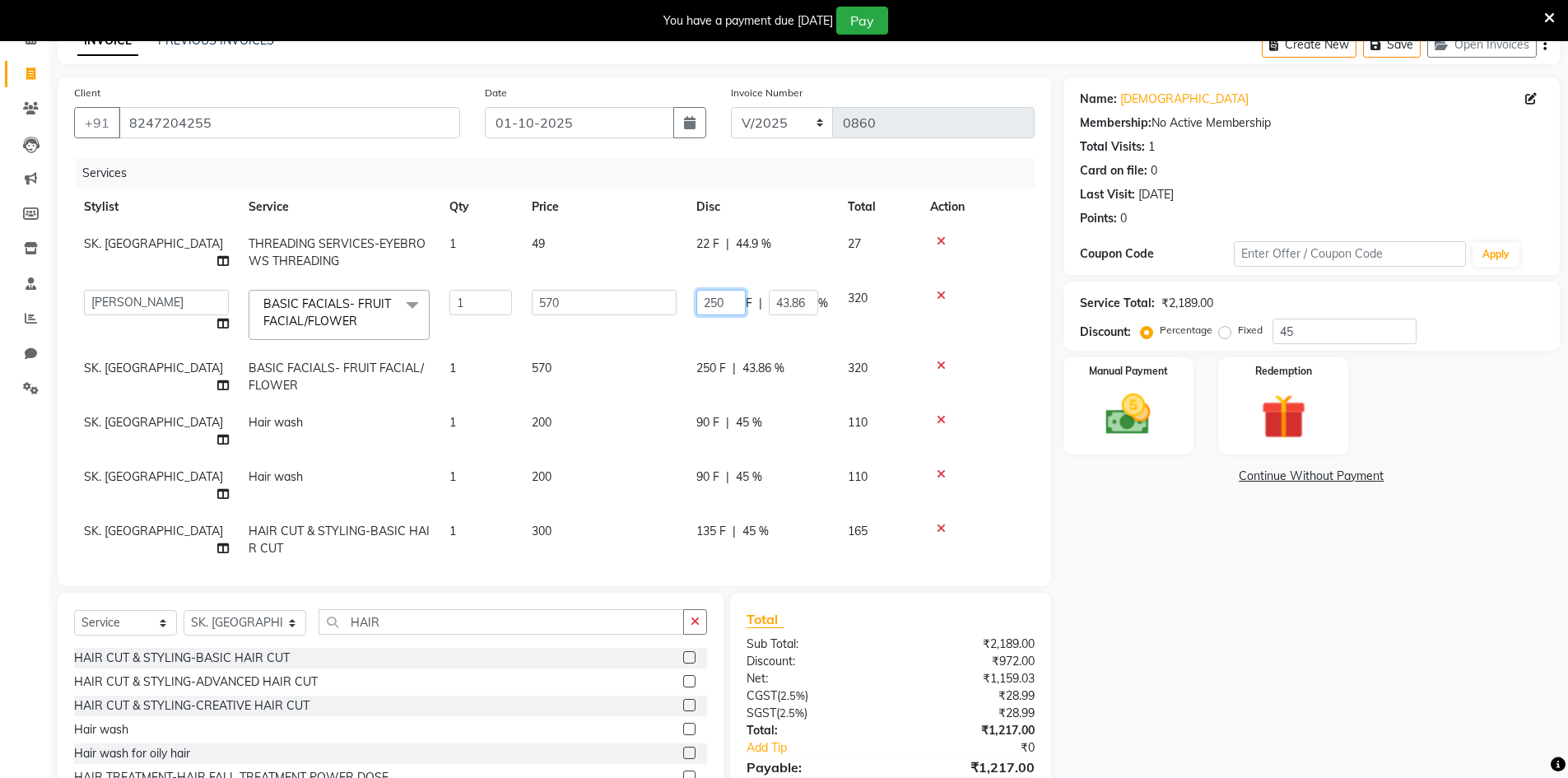
click at [728, 309] on input "250" at bounding box center [721, 303] width 50 height 25
click at [1161, 601] on div "Name: [PERSON_NAME] Membership: No Active Membership Total Visits: 1 Card on fi…" at bounding box center [1317, 457] width 509 height 759
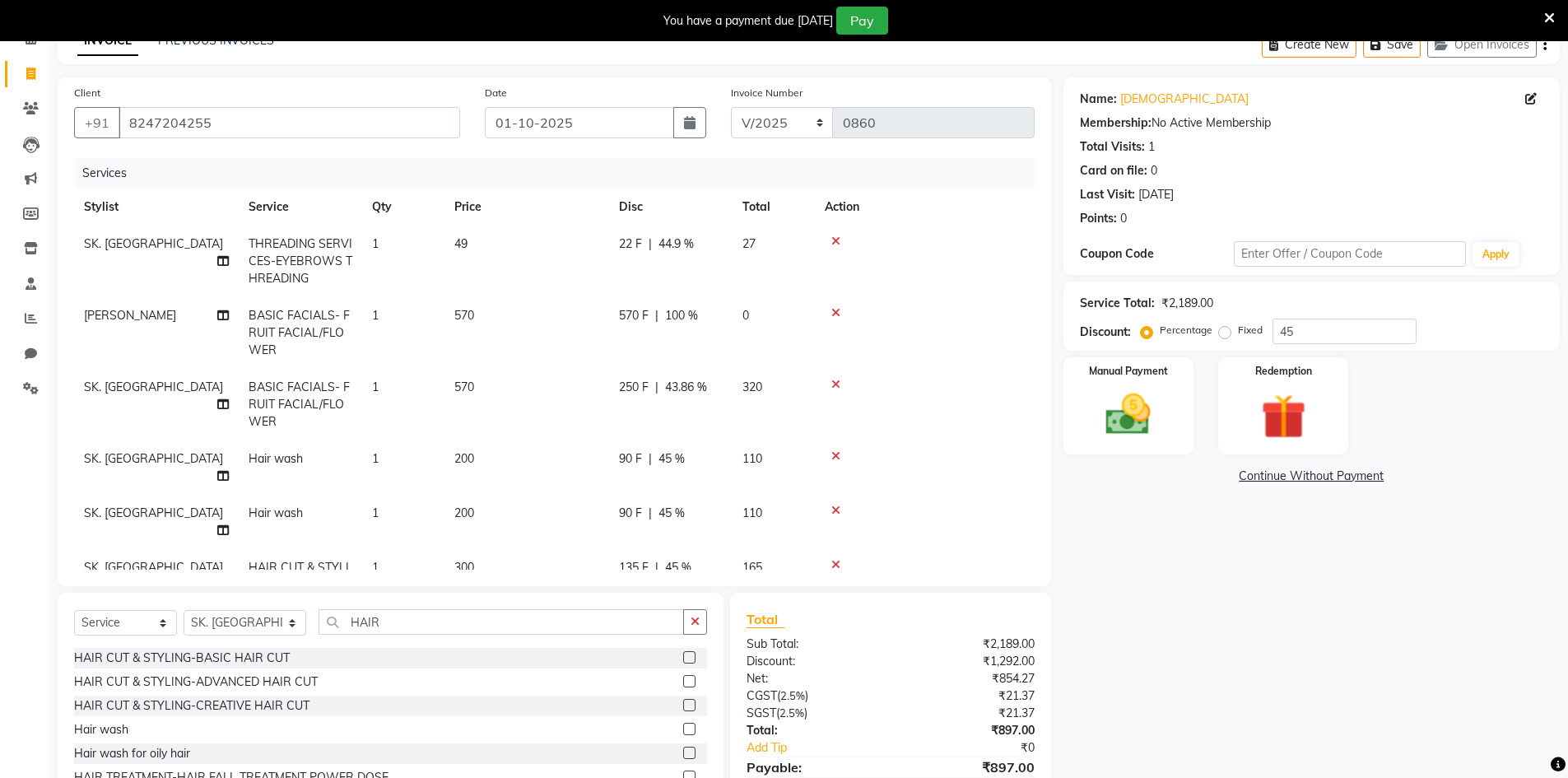
click at [641, 308] on span "570 F" at bounding box center [633, 315] width 29 height 18
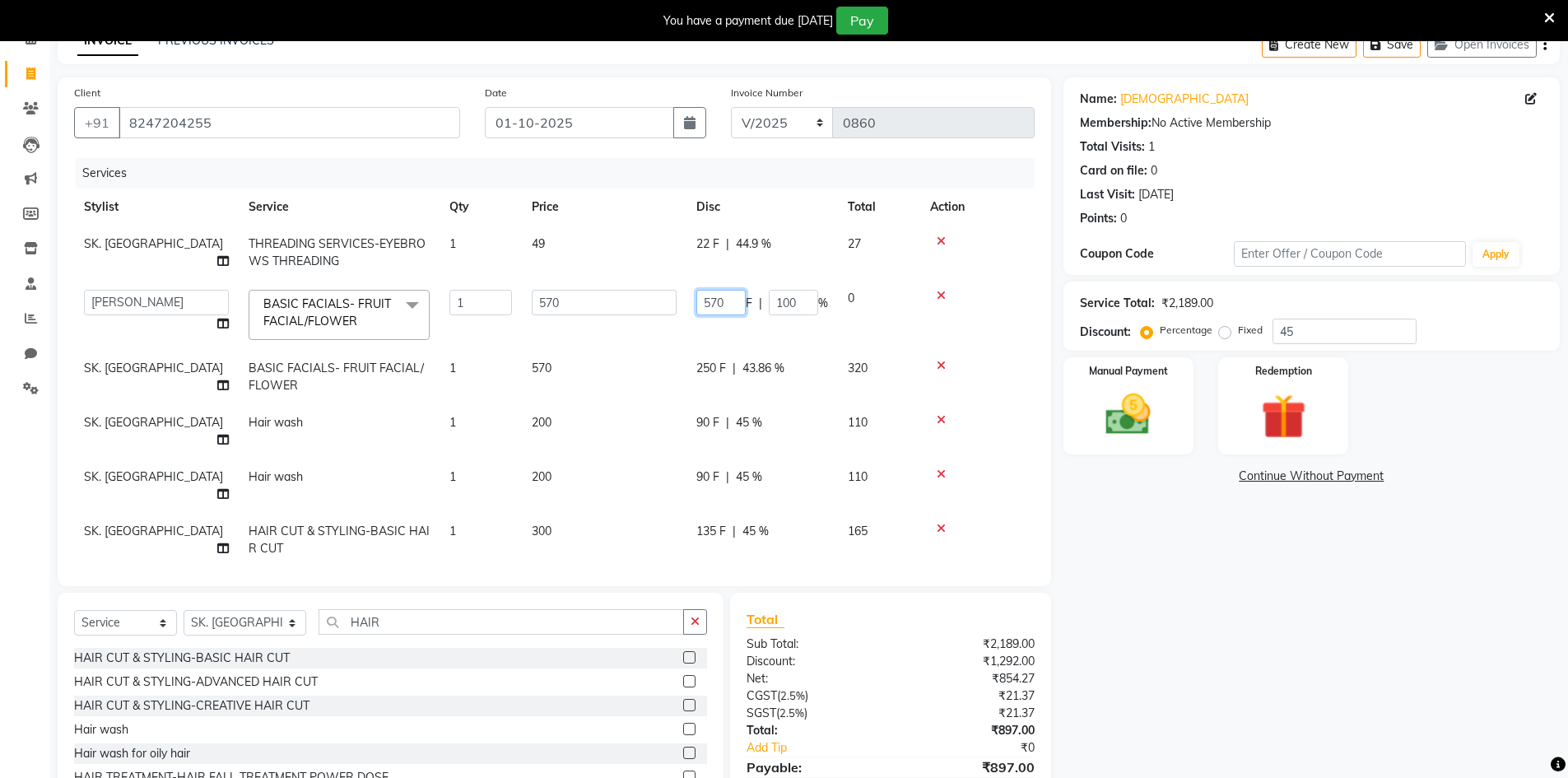
click at [736, 306] on input "570" at bounding box center [721, 303] width 50 height 25
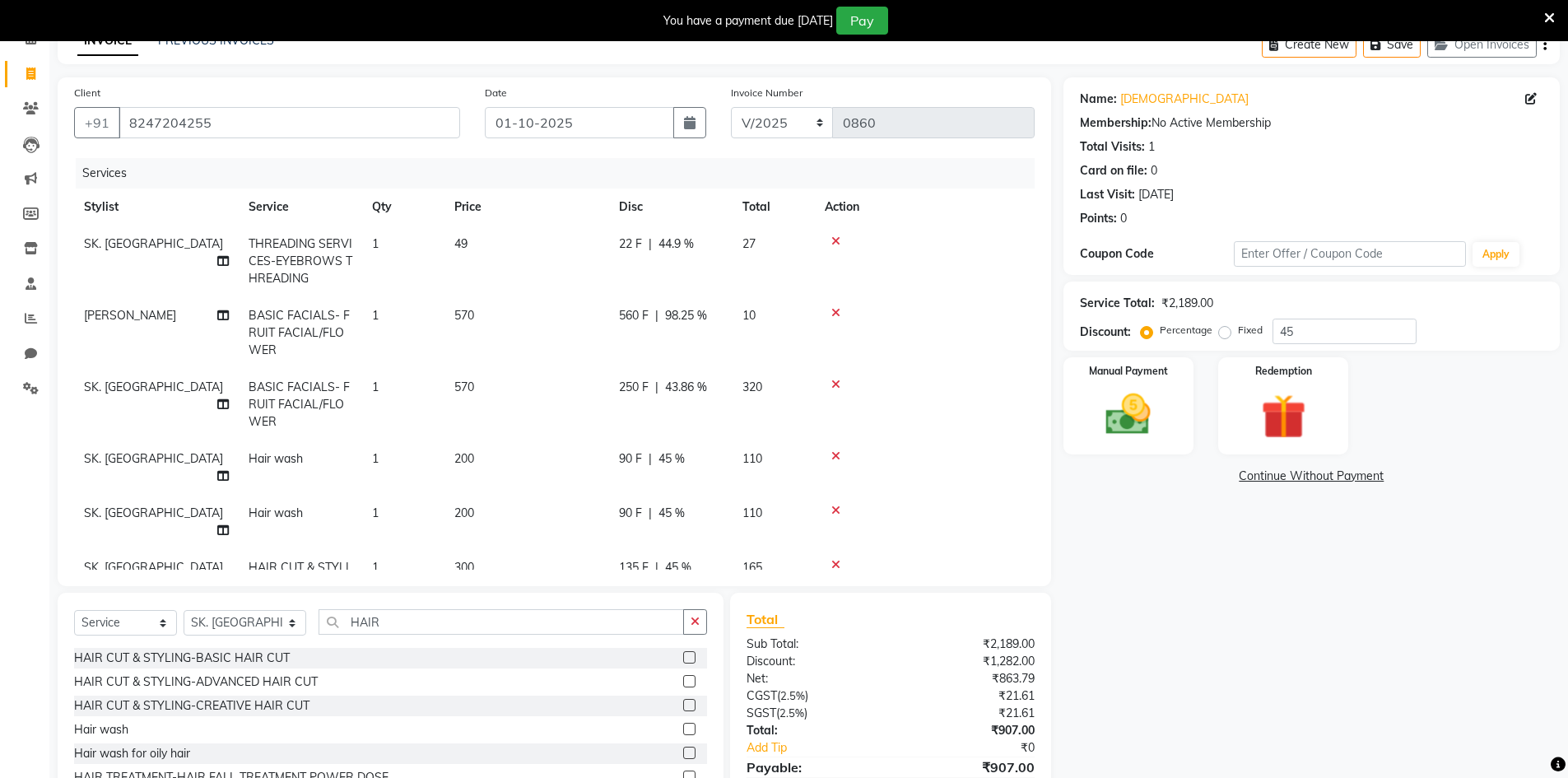
click at [1275, 701] on div "Name: [PERSON_NAME] Membership: No Active Membership Total Visits: 1 Card on fi…" at bounding box center [1317, 457] width 509 height 759
click at [712, 325] on td "560 F | 98.25 %" at bounding box center [670, 332] width 124 height 71
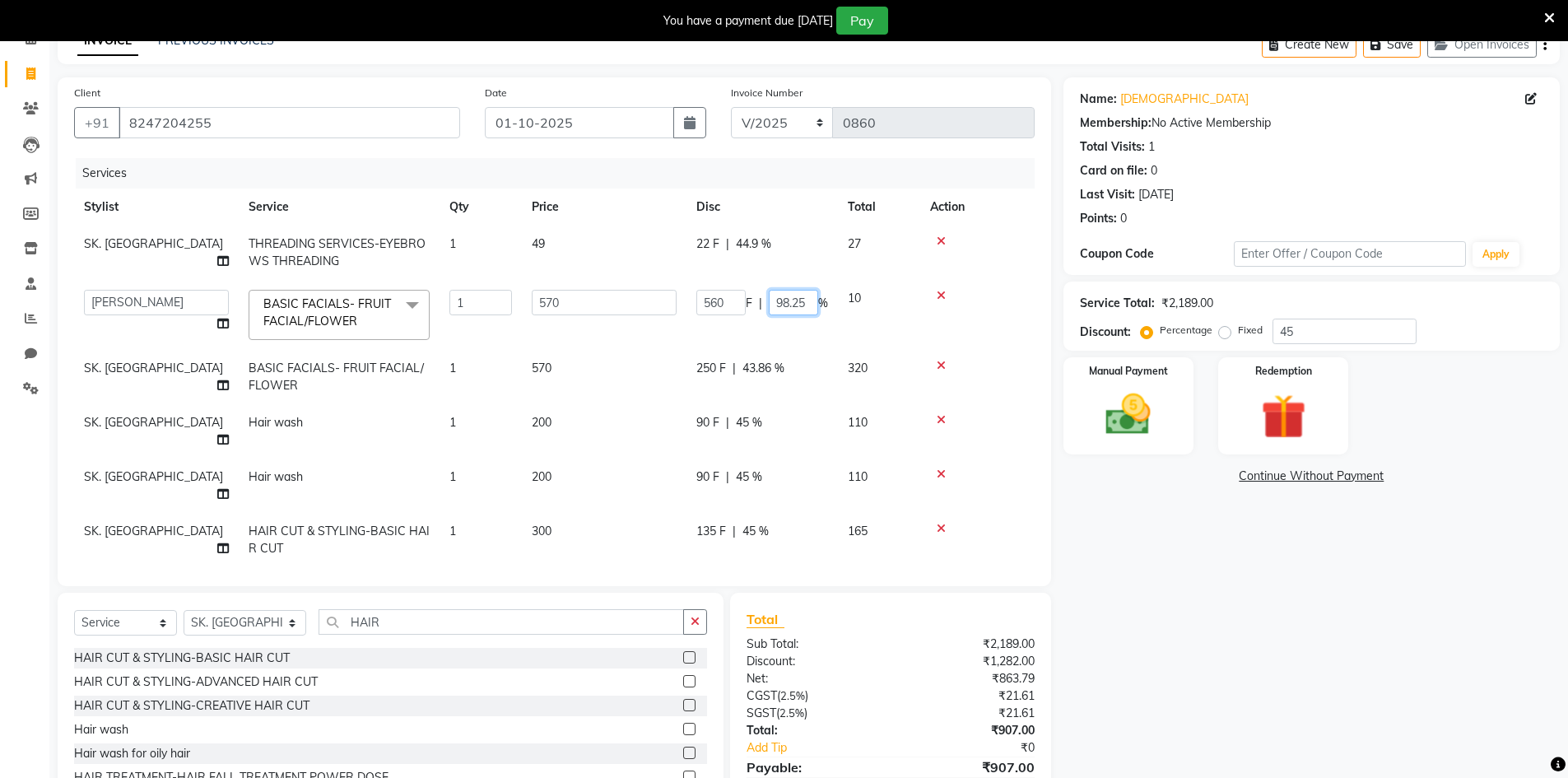
click at [806, 304] on input "98.25" at bounding box center [793, 303] width 50 height 25
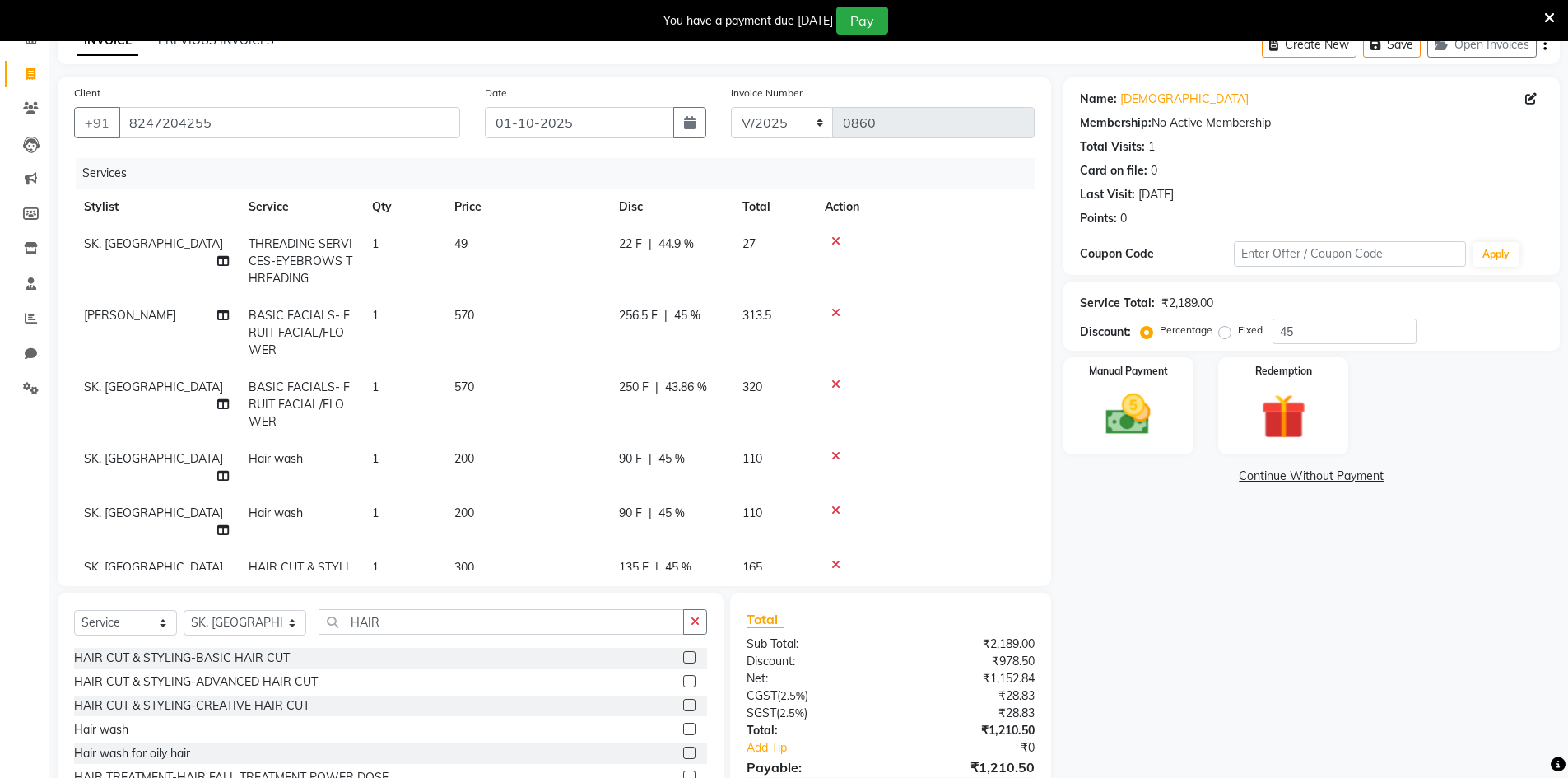
click at [646, 310] on span "256.5 F" at bounding box center [638, 315] width 39 height 18
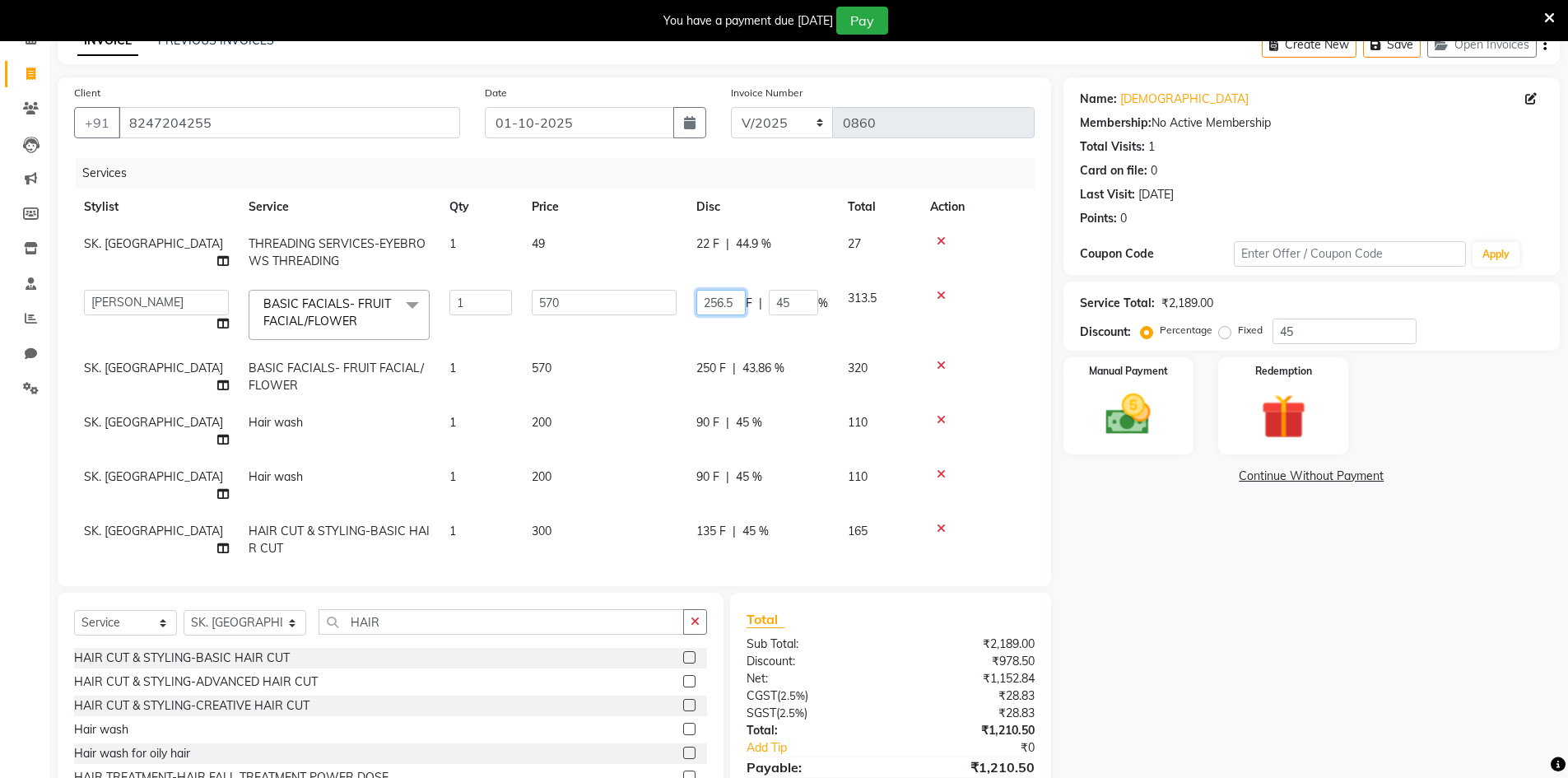
click at [741, 303] on input "256.5" at bounding box center [721, 303] width 50 height 25
click at [893, 385] on tr "SK. BASHEERA BASIC FACIALS- FRUIT FACIAL/FLOWER 1 570 250 F | 43.86 % 320" at bounding box center [554, 377] width 960 height 55
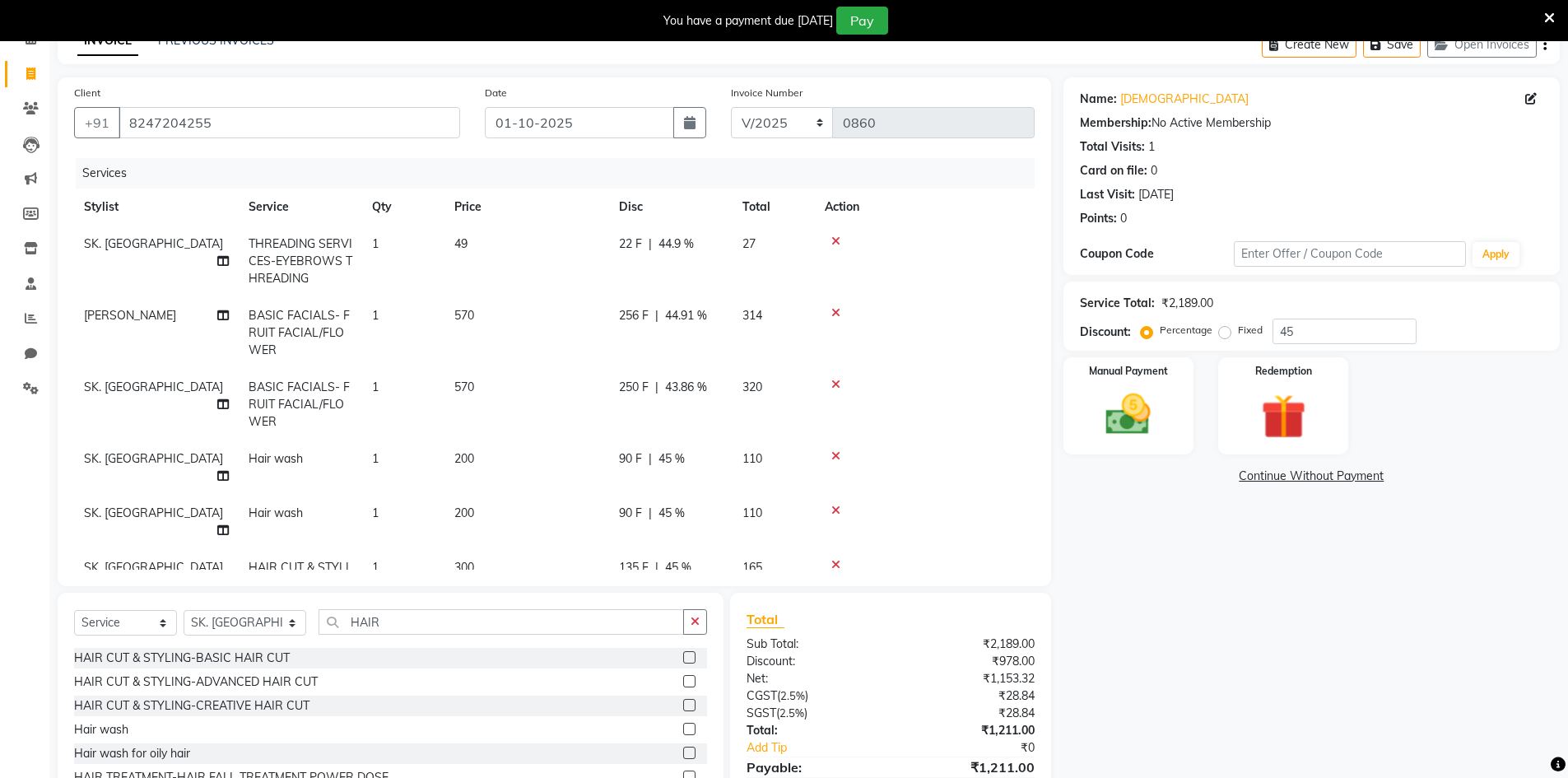
click at [690, 308] on span "44.91 %" at bounding box center [686, 315] width 42 height 18
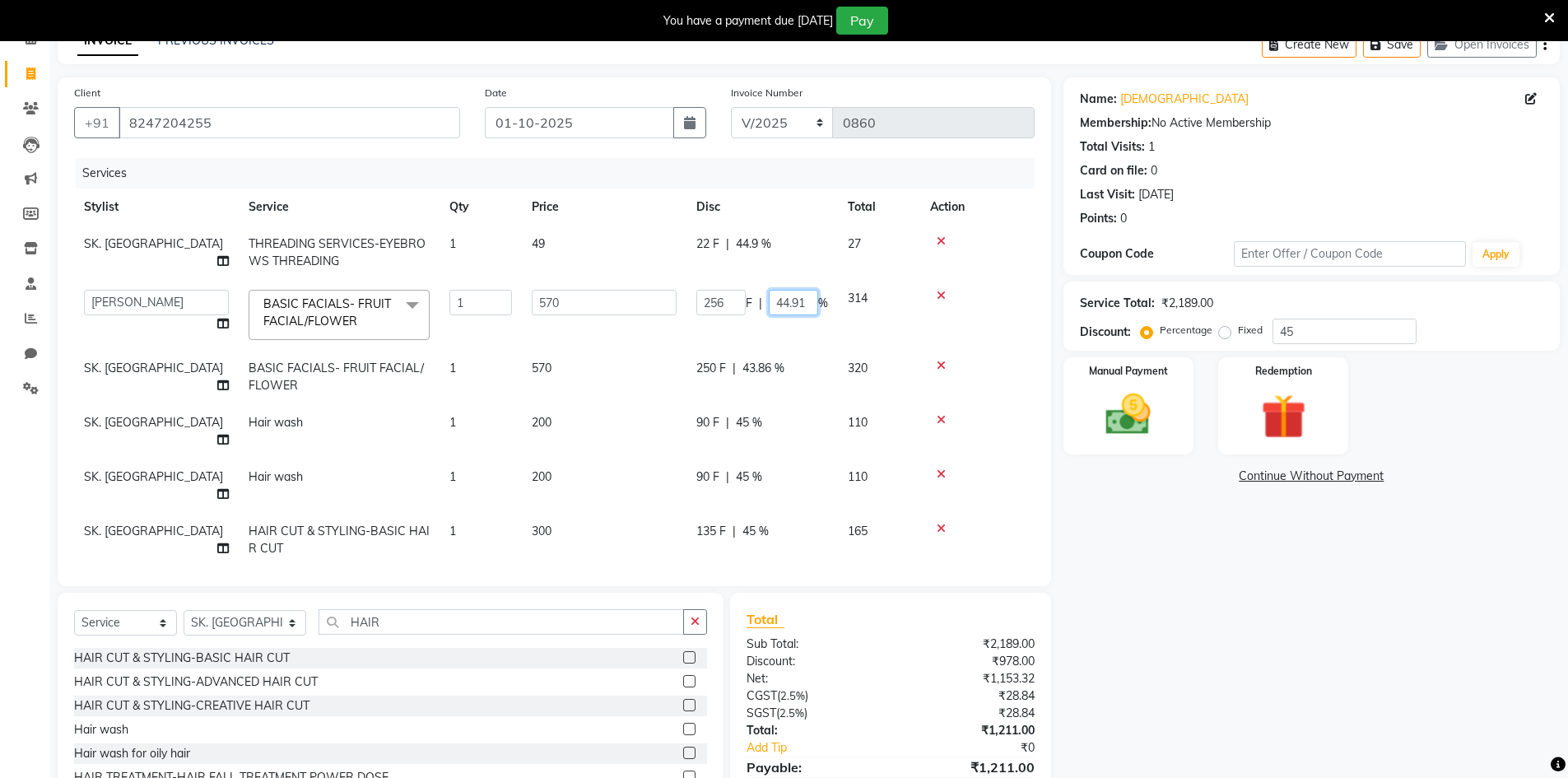
click at [805, 300] on input "44.91" at bounding box center [793, 303] width 50 height 25
click at [720, 371] on td "250 F | 43.86 %" at bounding box center [762, 377] width 151 height 55
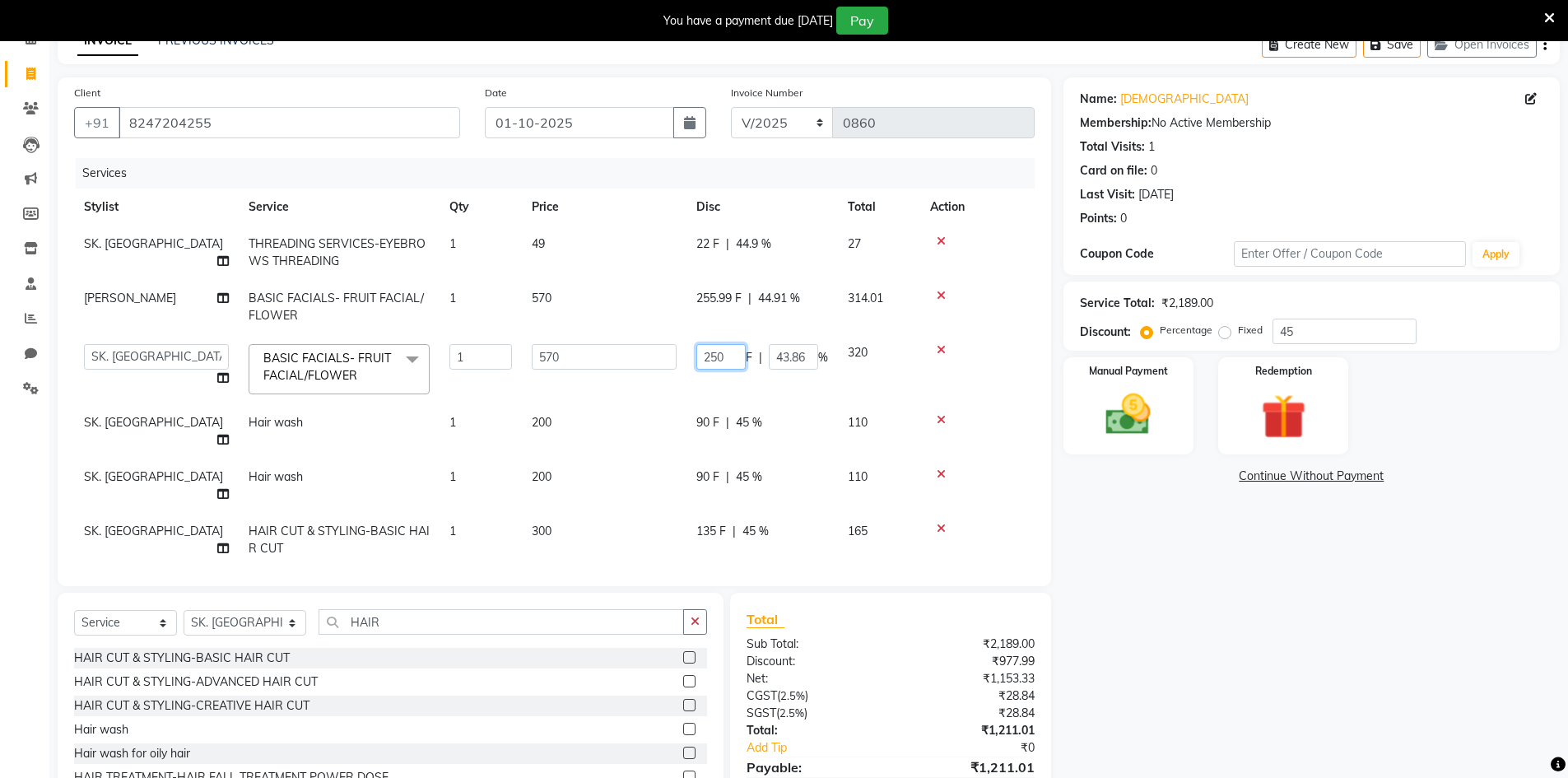
click at [722, 361] on input "250" at bounding box center [721, 357] width 50 height 25
click at [1161, 608] on div "Name: [PERSON_NAME] Membership: No Active Membership Total Visits: 1 Card on fi…" at bounding box center [1317, 457] width 509 height 759
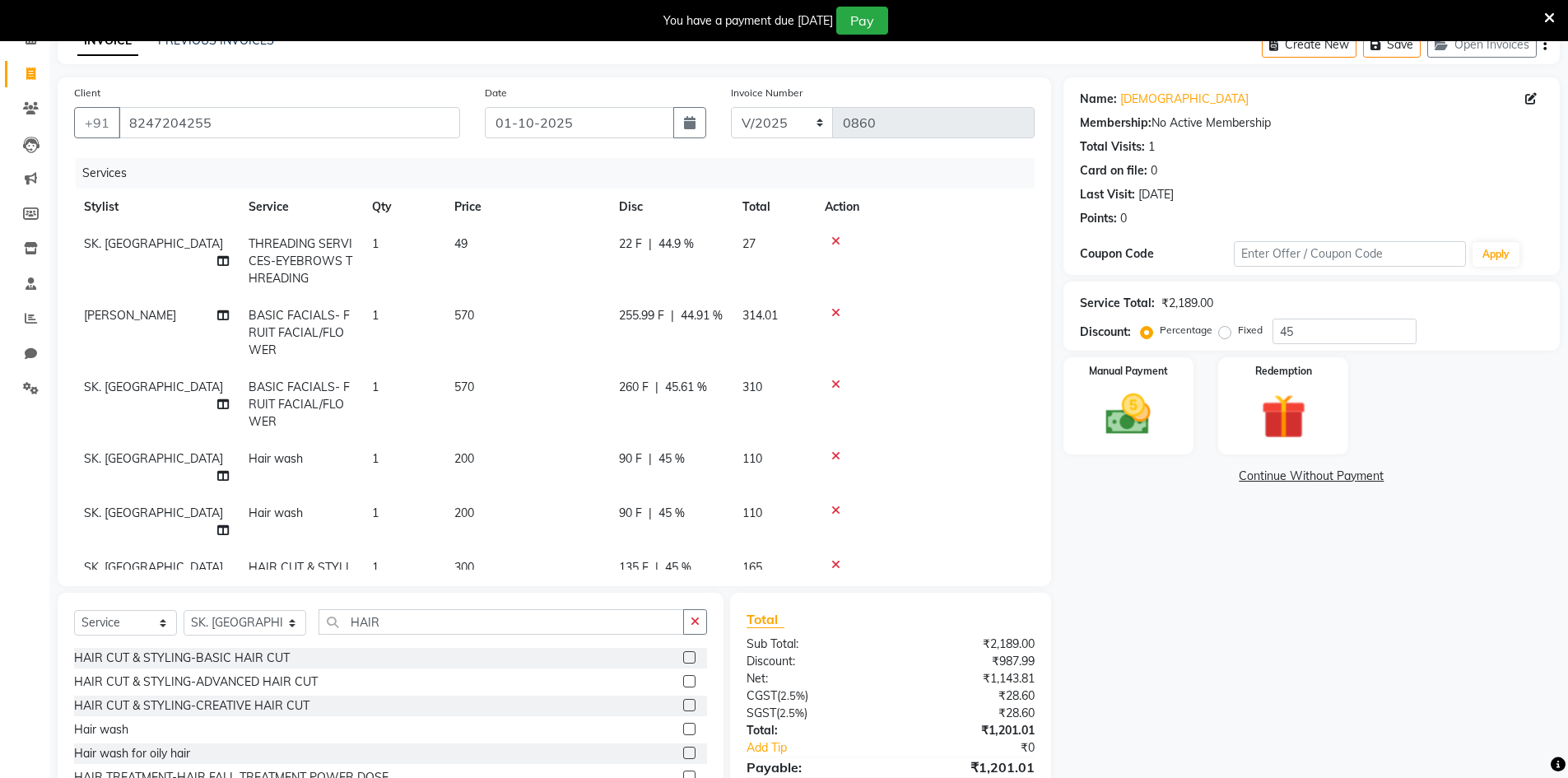
click at [646, 320] on span "255.99 F" at bounding box center [641, 315] width 45 height 18
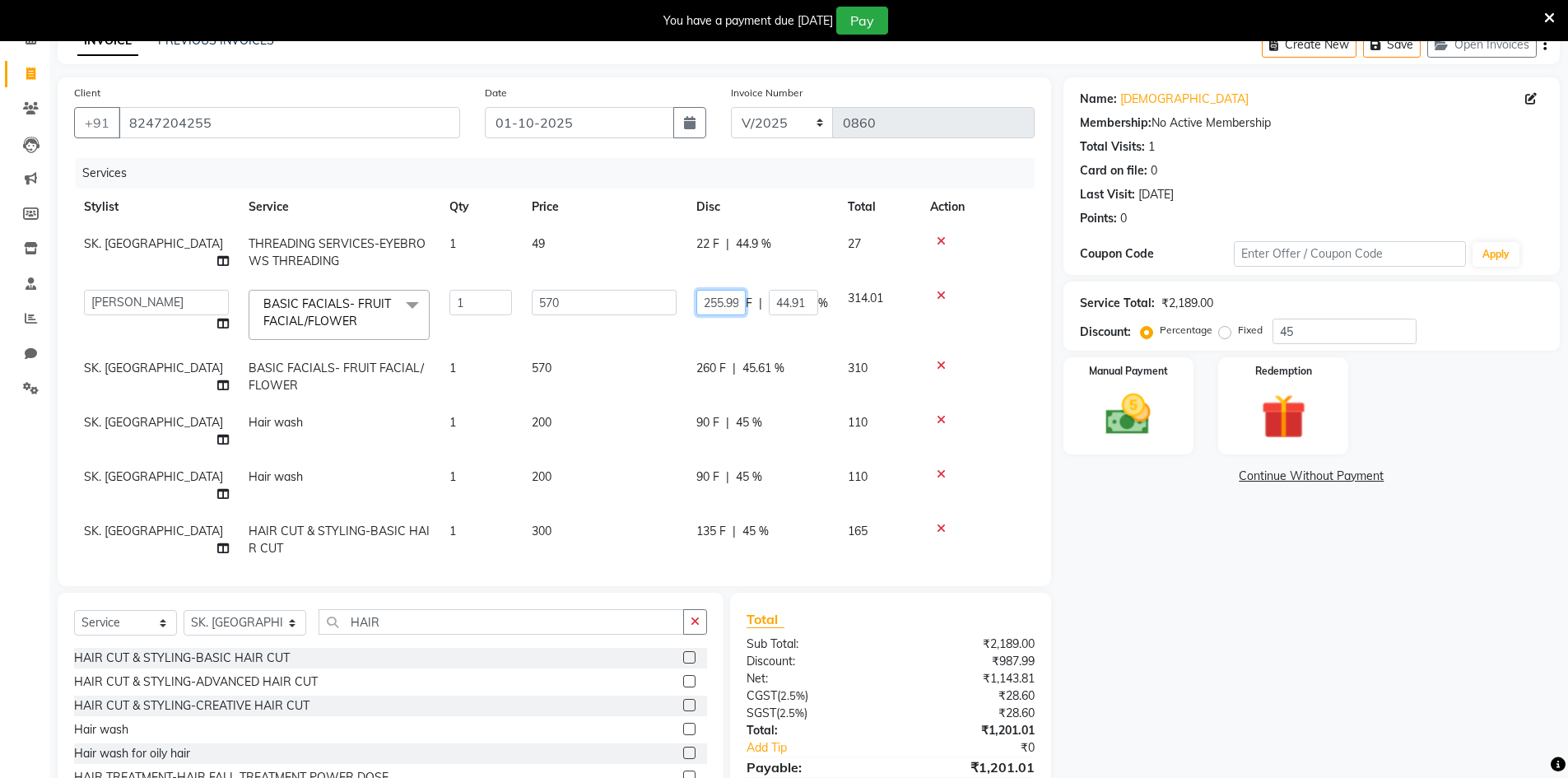
click at [731, 305] on input "255.99" at bounding box center [721, 303] width 50 height 25
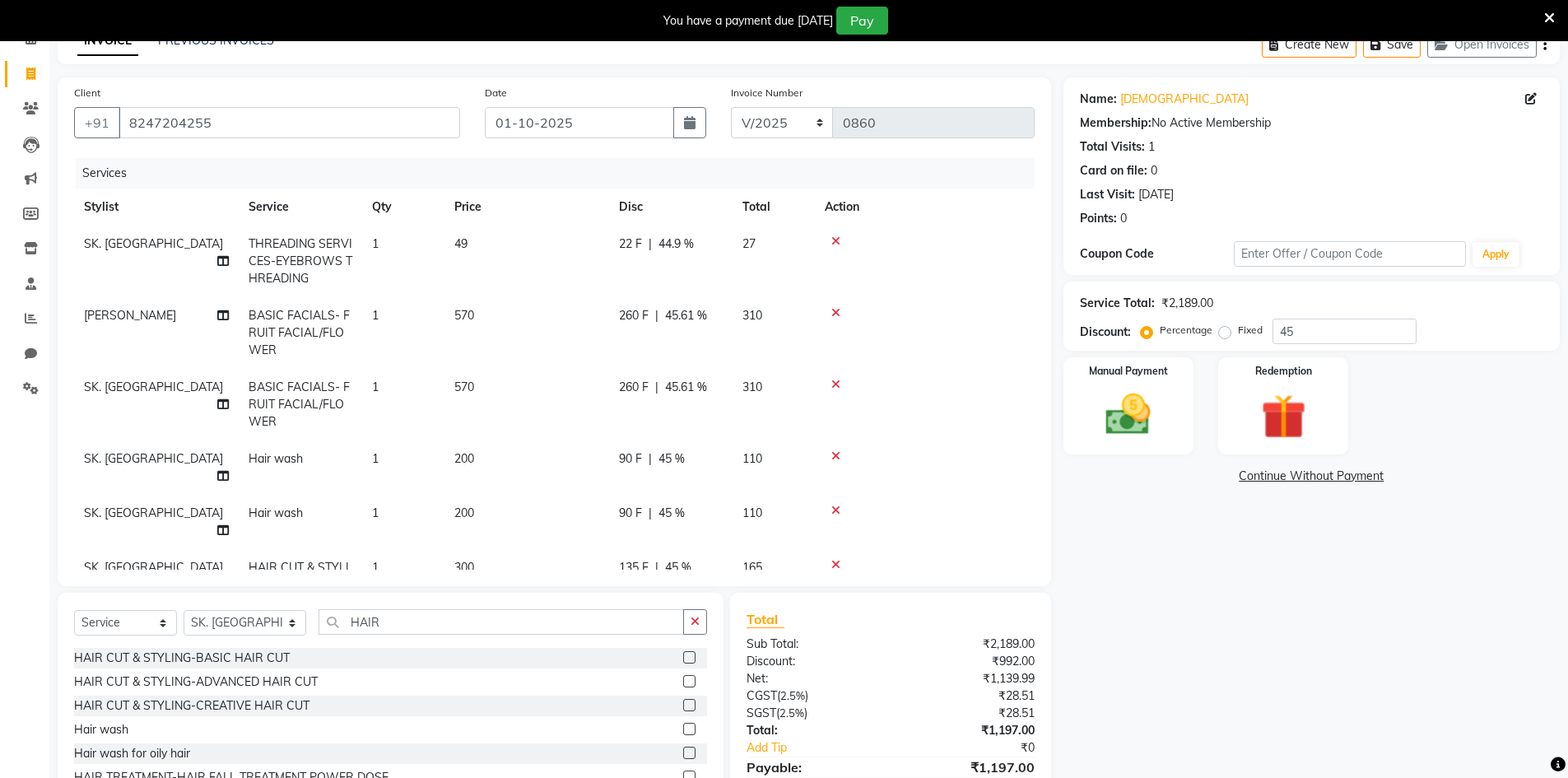
click at [1354, 683] on div "Name: [PERSON_NAME] Membership: No Active Membership Total Visits: 1 Card on fi…" at bounding box center [1317, 457] width 509 height 759
click at [1338, 333] on input "45" at bounding box center [1344, 331] width 144 height 25
click at [648, 318] on span "260 F" at bounding box center [633, 315] width 29 height 18
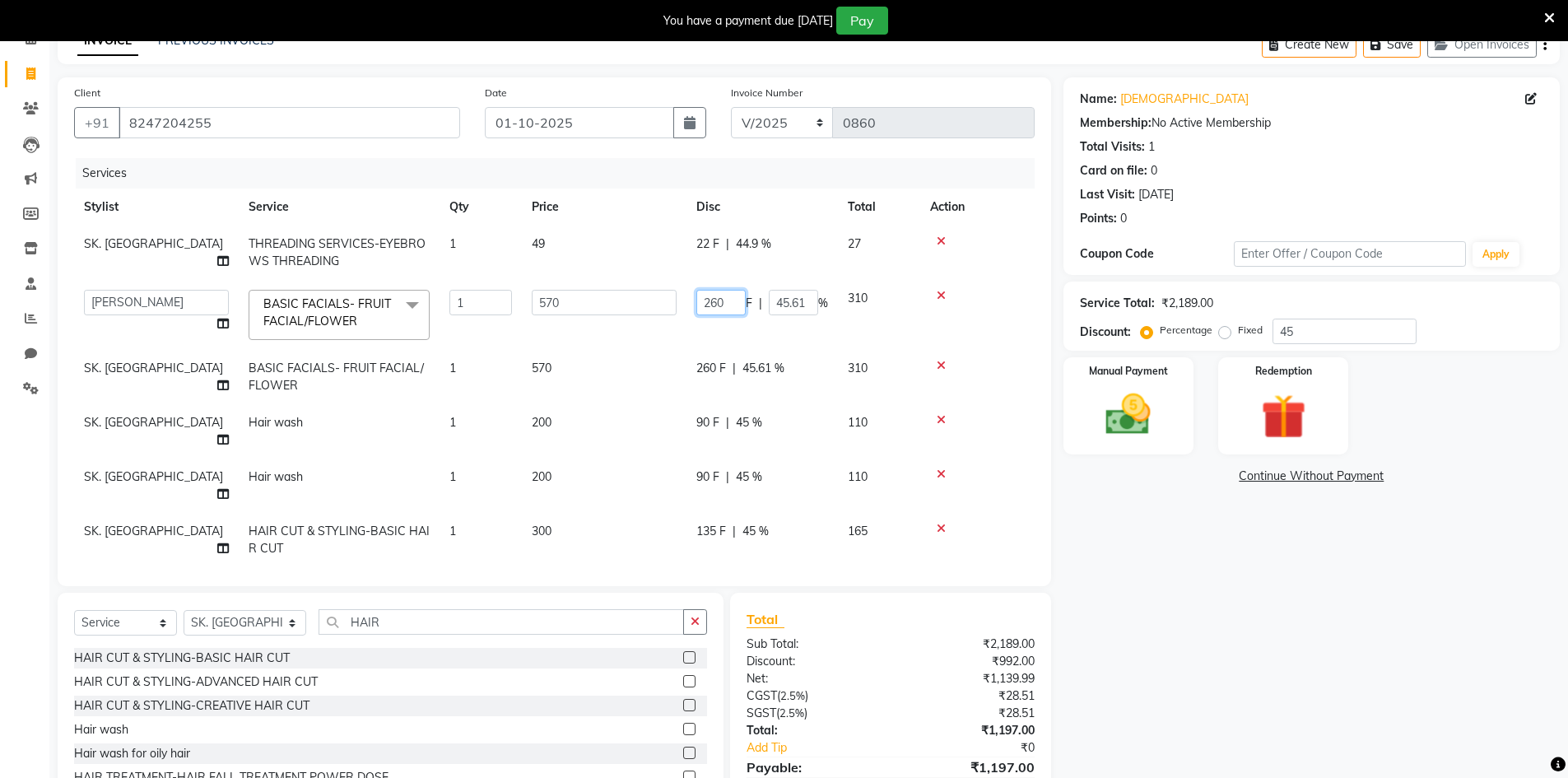
click at [724, 301] on input "260" at bounding box center [721, 303] width 50 height 25
click at [1183, 613] on div "Name: [PERSON_NAME] Membership: No Active Membership Total Visits: 1 Card on fi…" at bounding box center [1317, 457] width 509 height 759
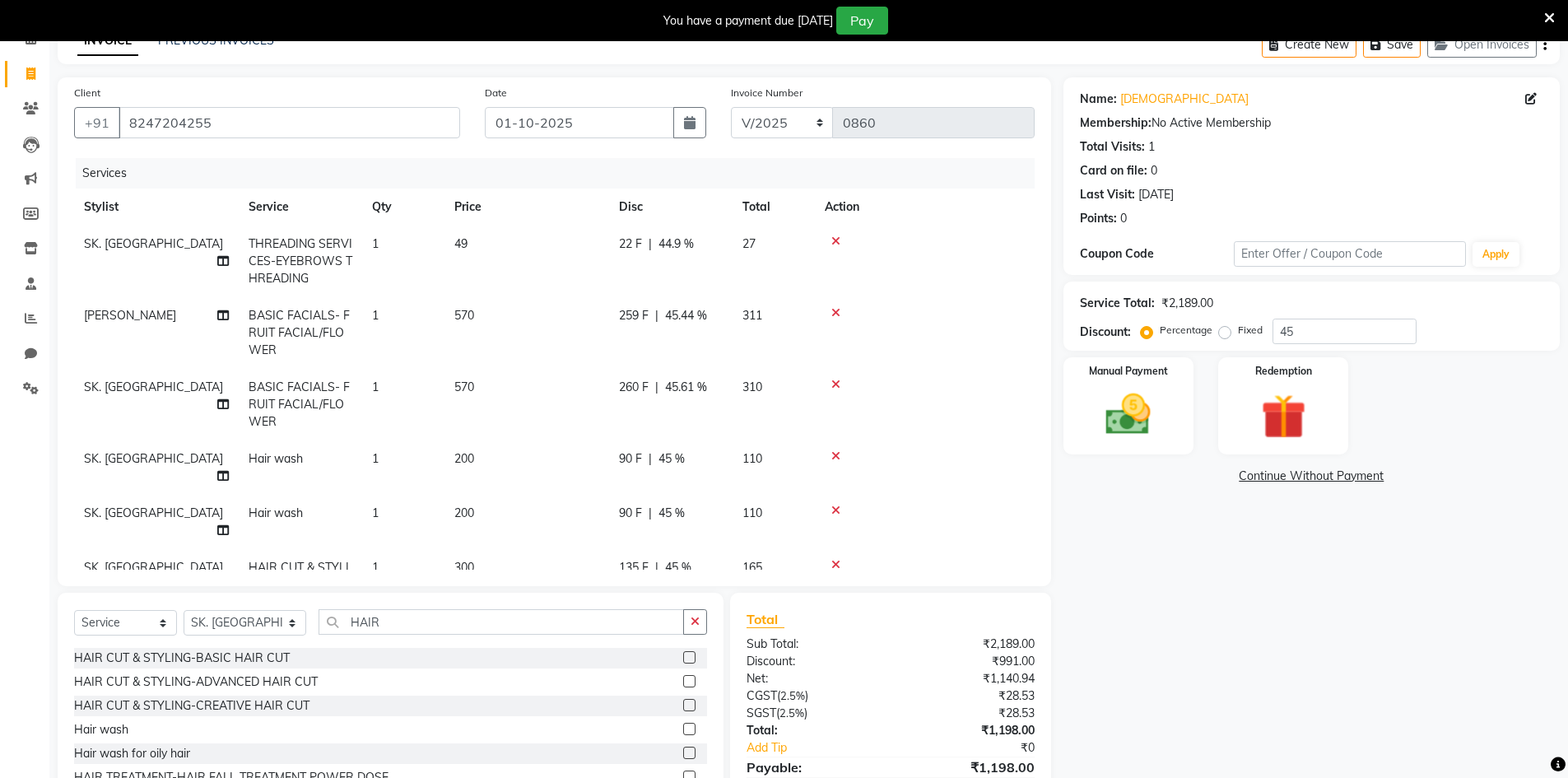
click at [646, 320] on span "259 F" at bounding box center [633, 315] width 29 height 18
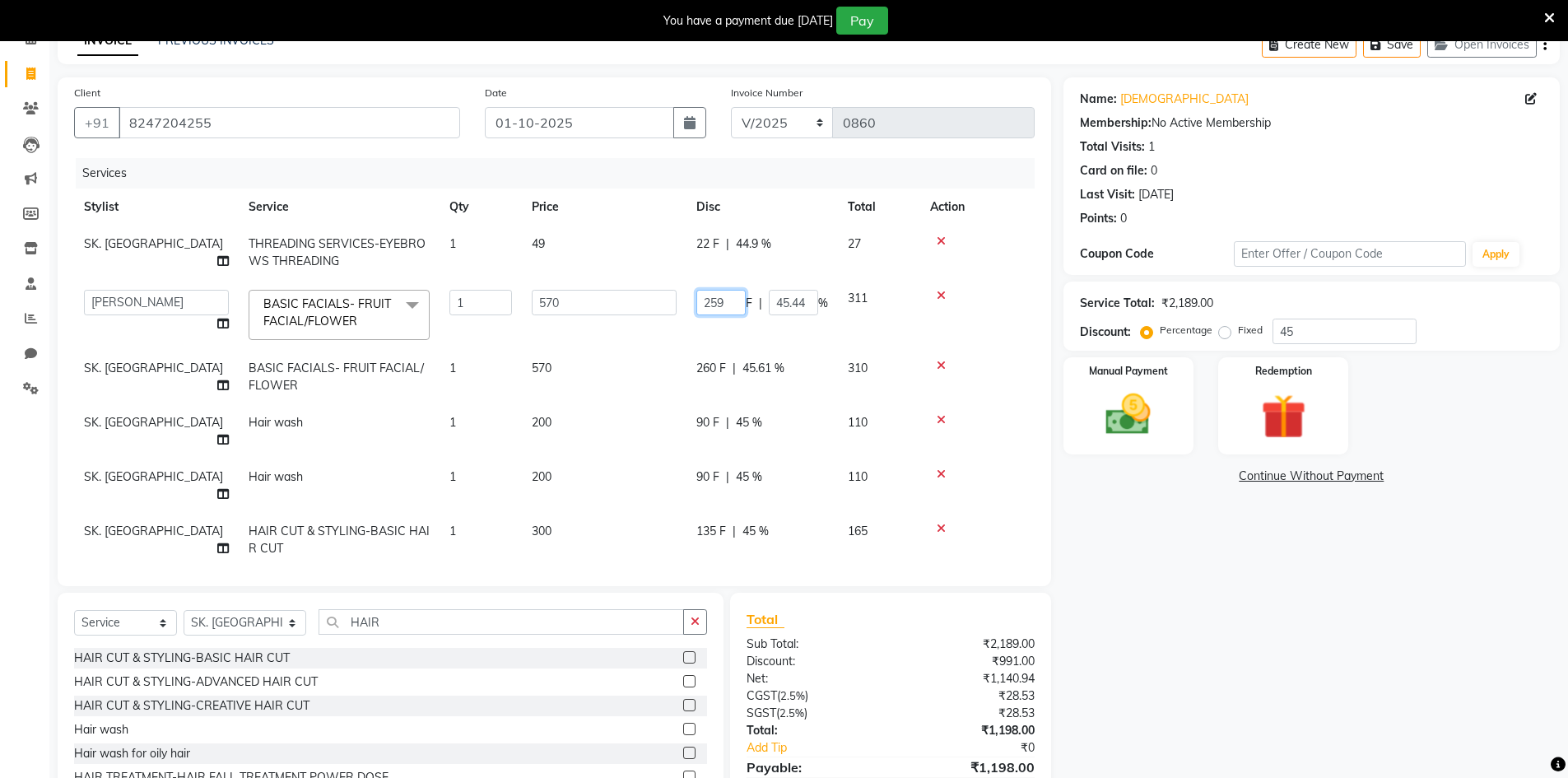
click at [727, 302] on input "259" at bounding box center [721, 303] width 50 height 25
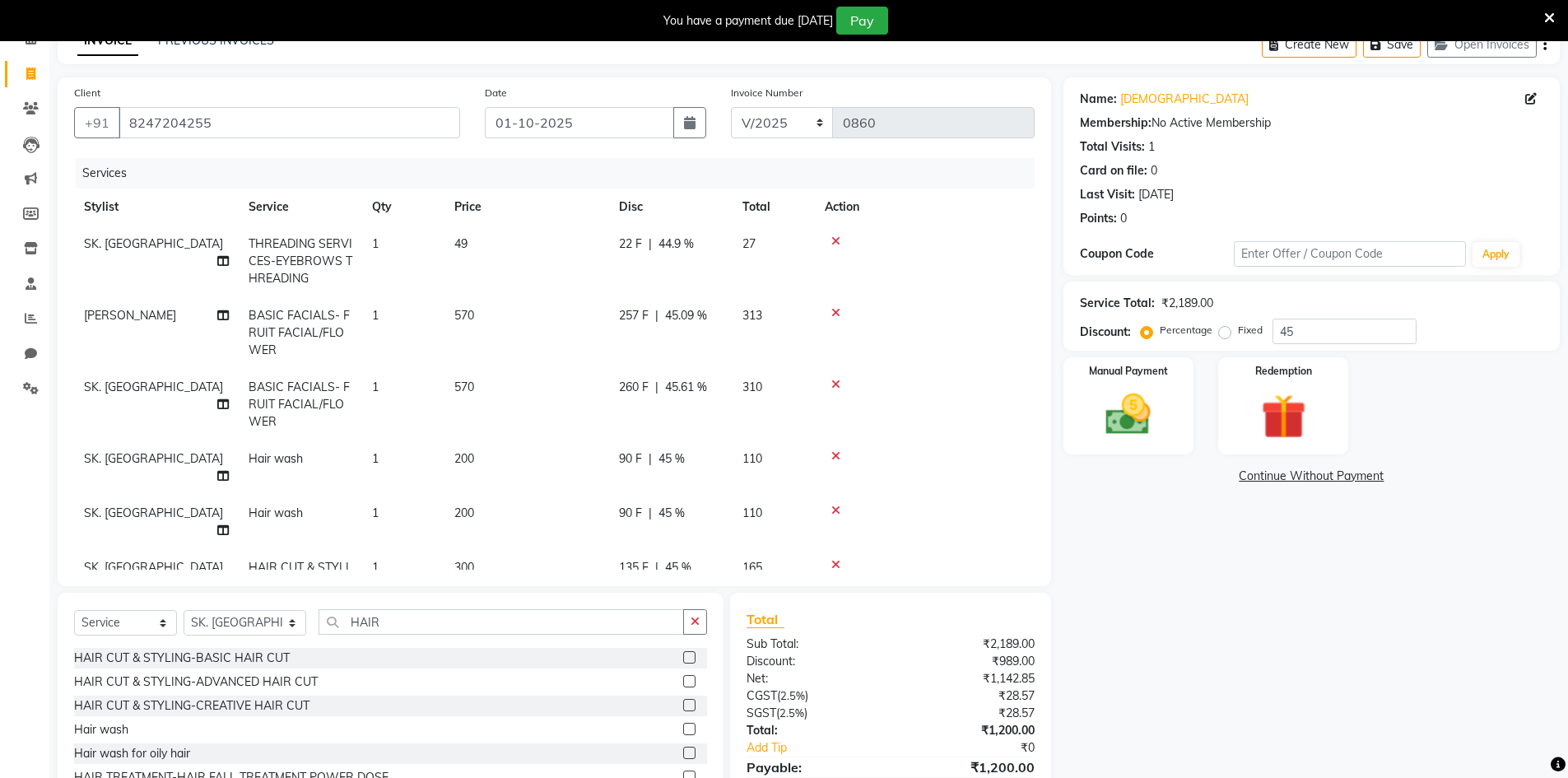
click at [1333, 733] on div "Name: [PERSON_NAME] Membership: No Active Membership Total Visits: 1 Card on fi…" at bounding box center [1317, 457] width 509 height 759
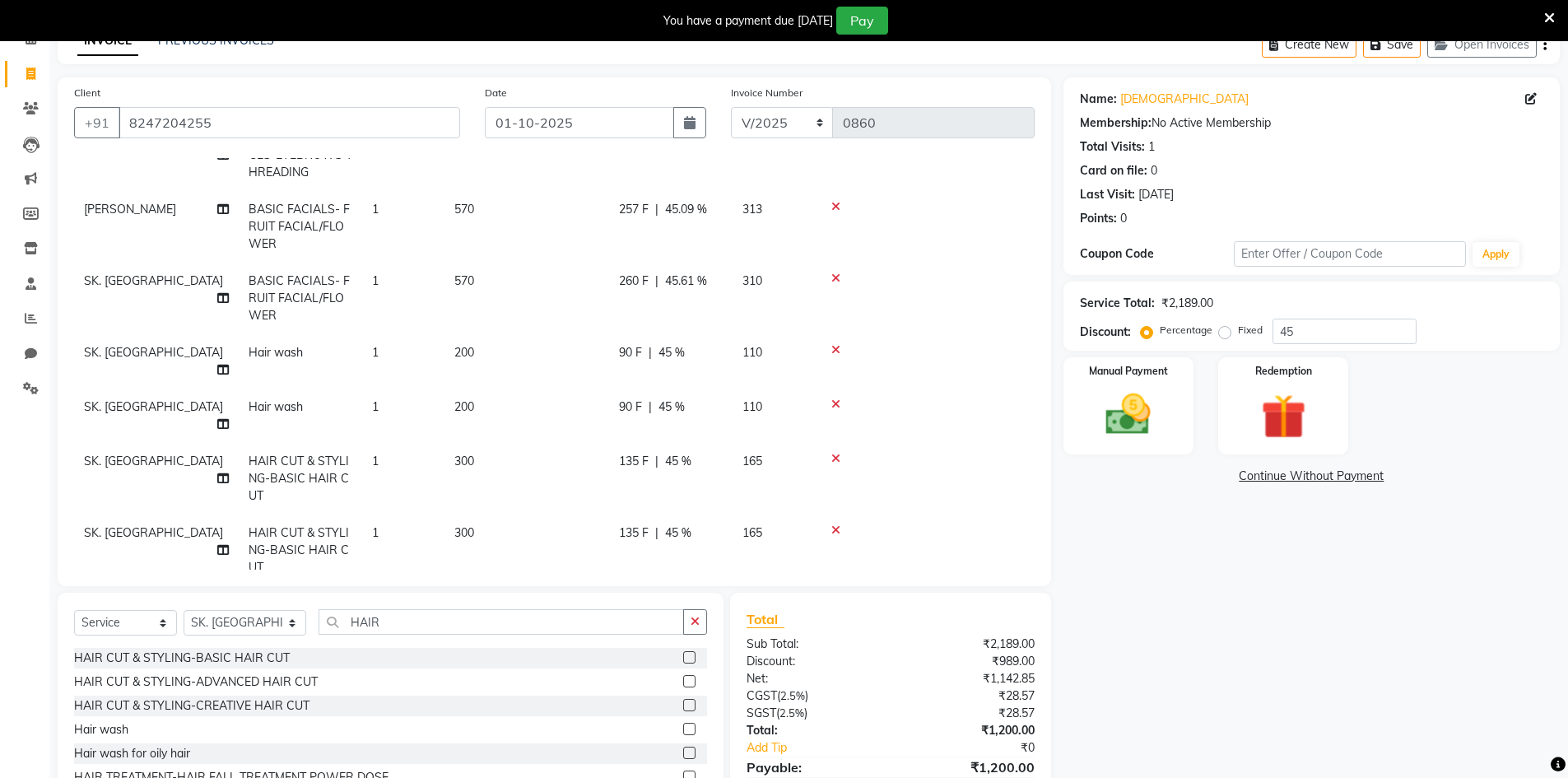
scroll to position [114, 0]
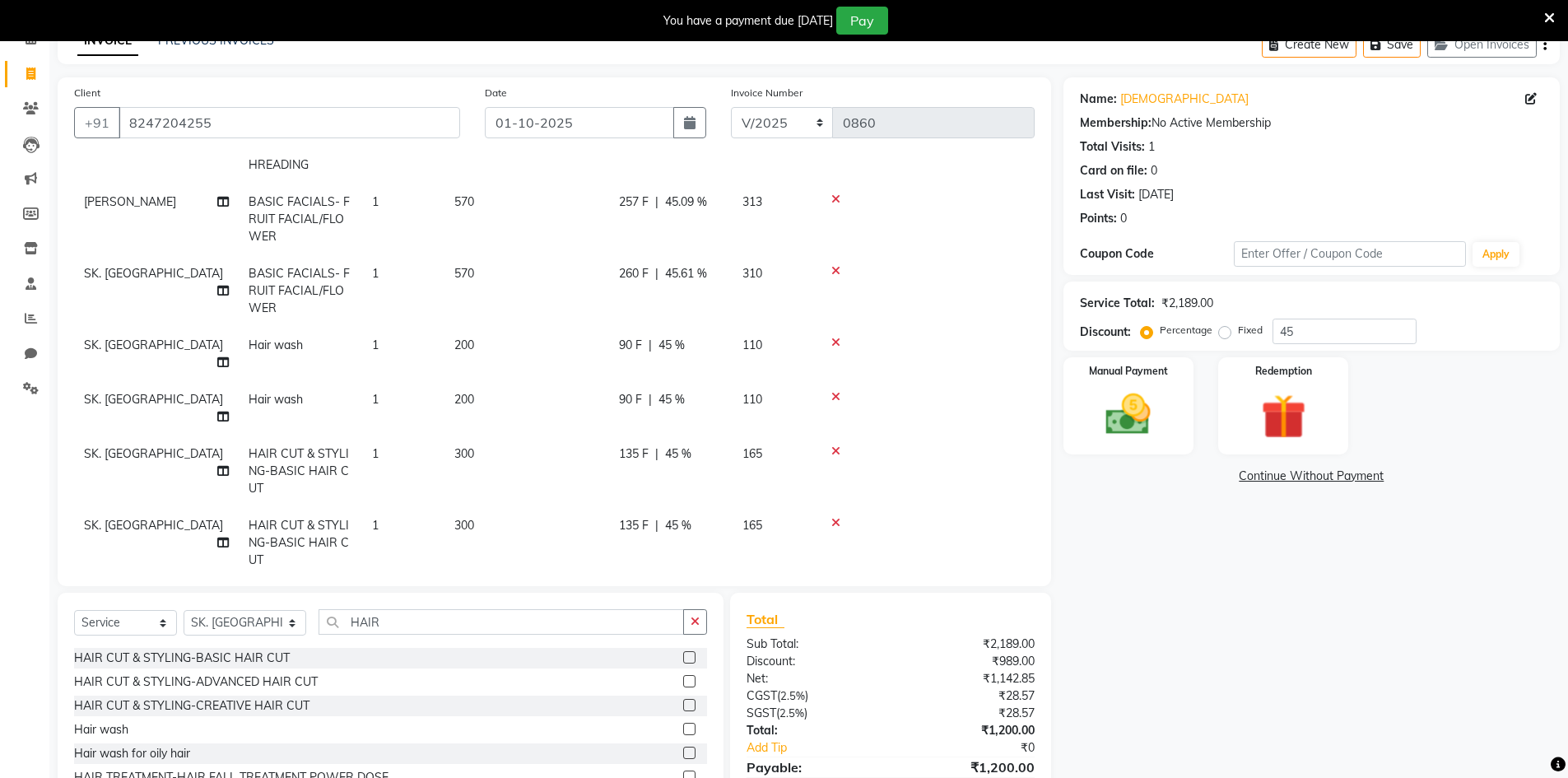
click at [187, 507] on td "SK. [GEOGRAPHIC_DATA]" at bounding box center [156, 542] width 165 height 71
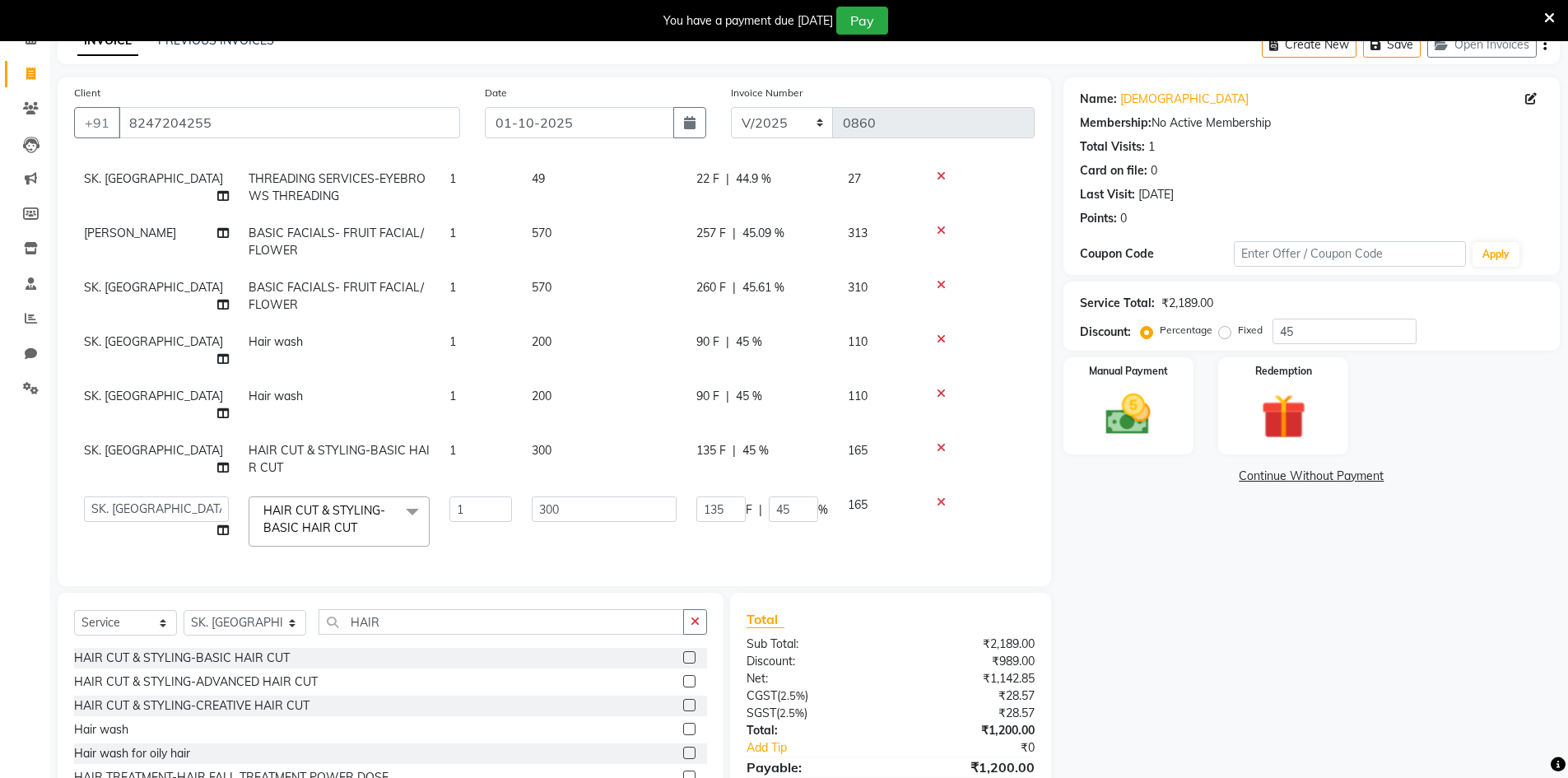
scroll to position [43, 0]
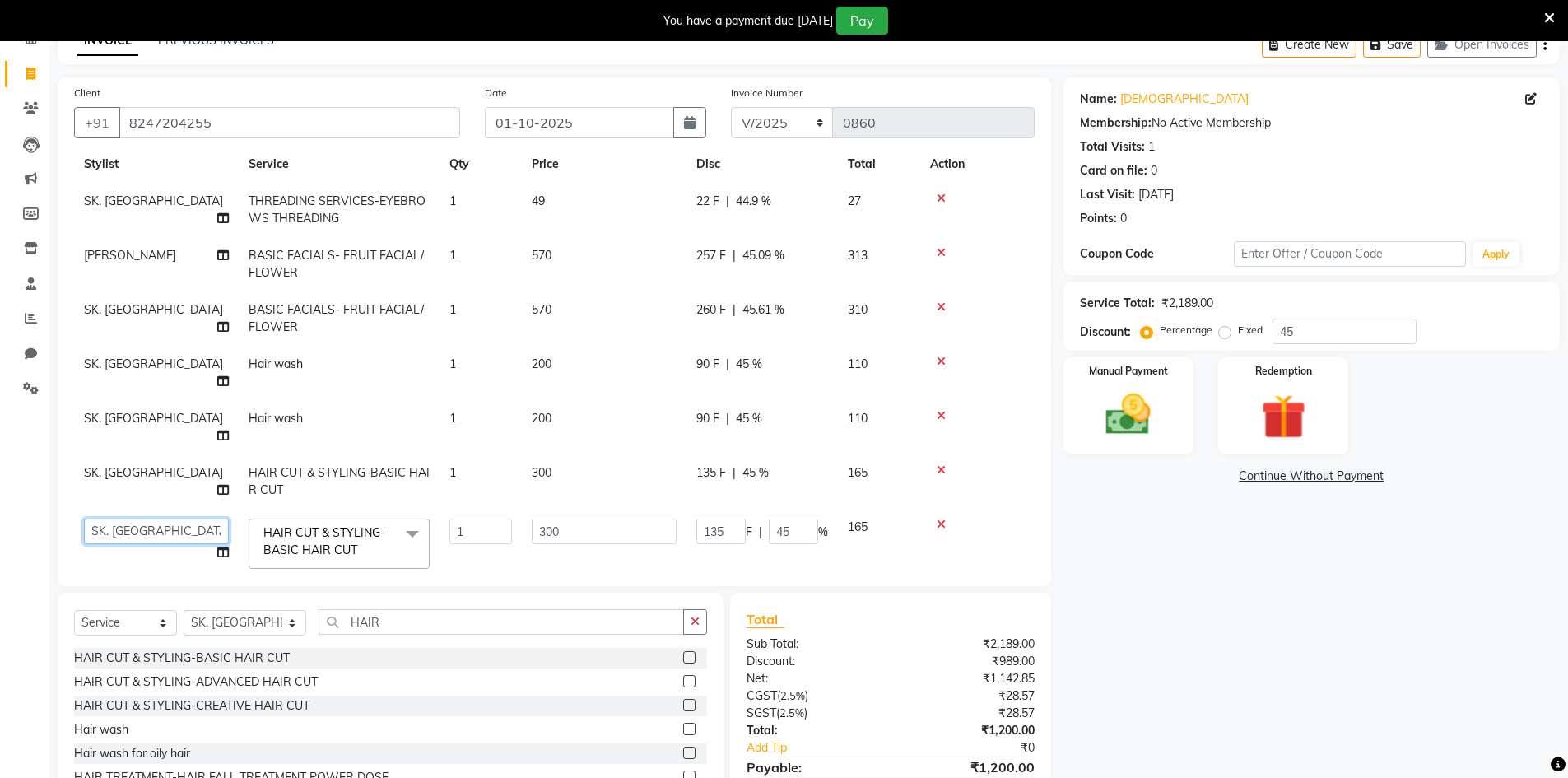
click at [187, 519] on select "[PERSON_NAME] Makeup/[PERSON_NAME] Services Manager Mehndi Artist [PERSON_NAME]…" at bounding box center [156, 532] width 145 height 25
click at [164, 465] on span "SK. [GEOGRAPHIC_DATA]" at bounding box center [153, 473] width 139 height 15
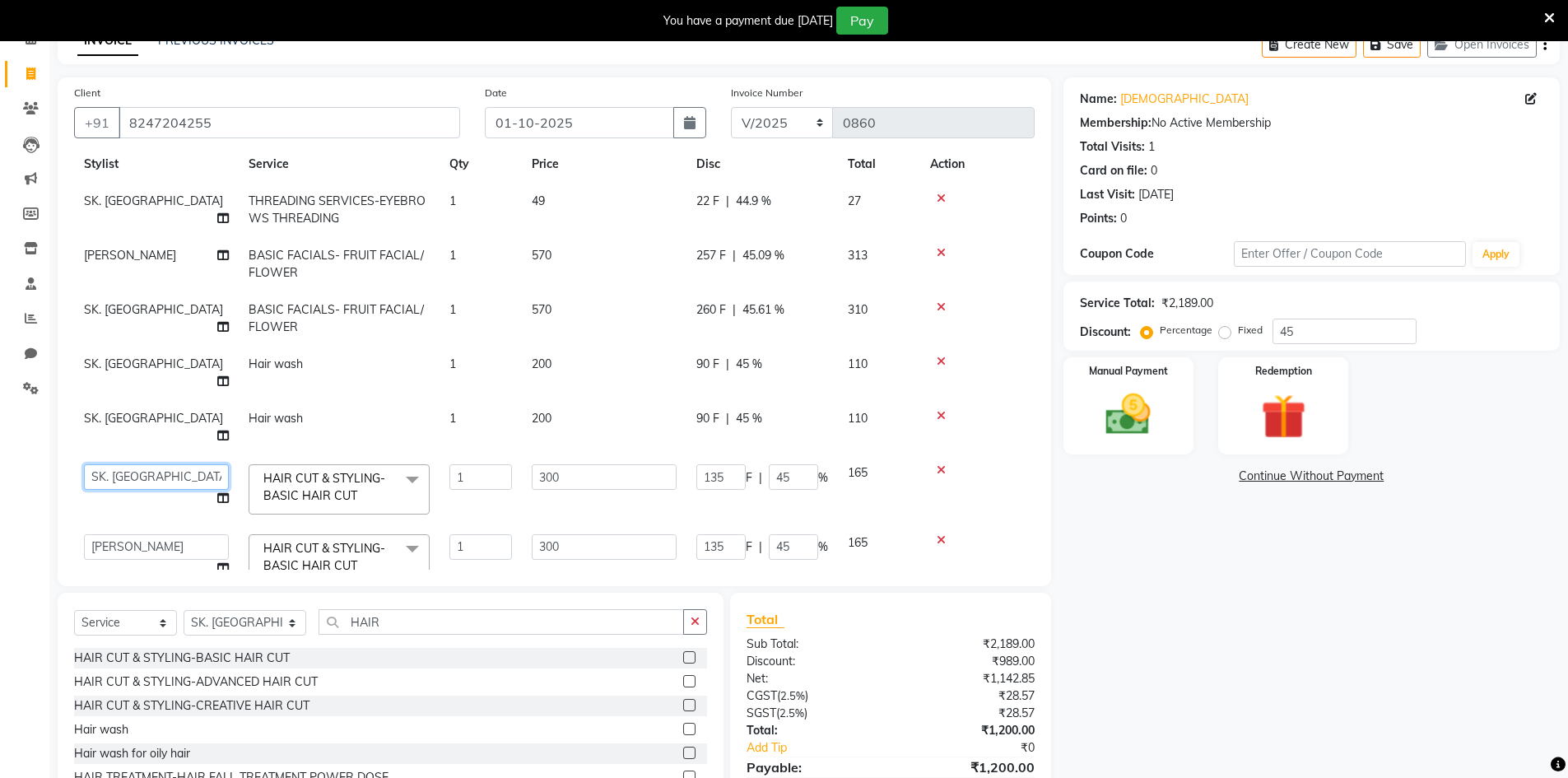
click at [176, 464] on select "[PERSON_NAME] Makeup/[PERSON_NAME] Services Manager Mehndi Artist [PERSON_NAME]…" at bounding box center [156, 477] width 145 height 25
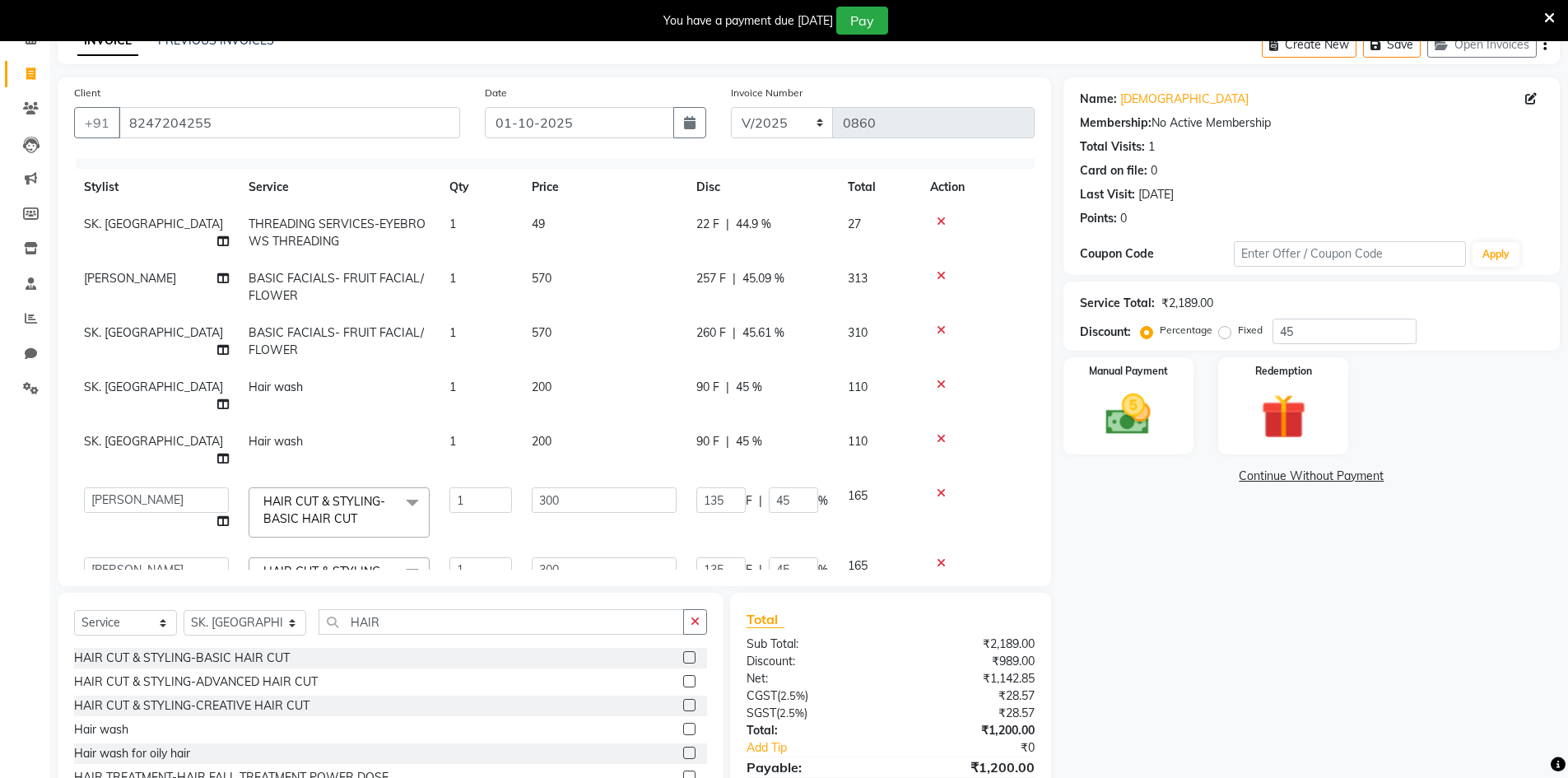
scroll to position [0, 0]
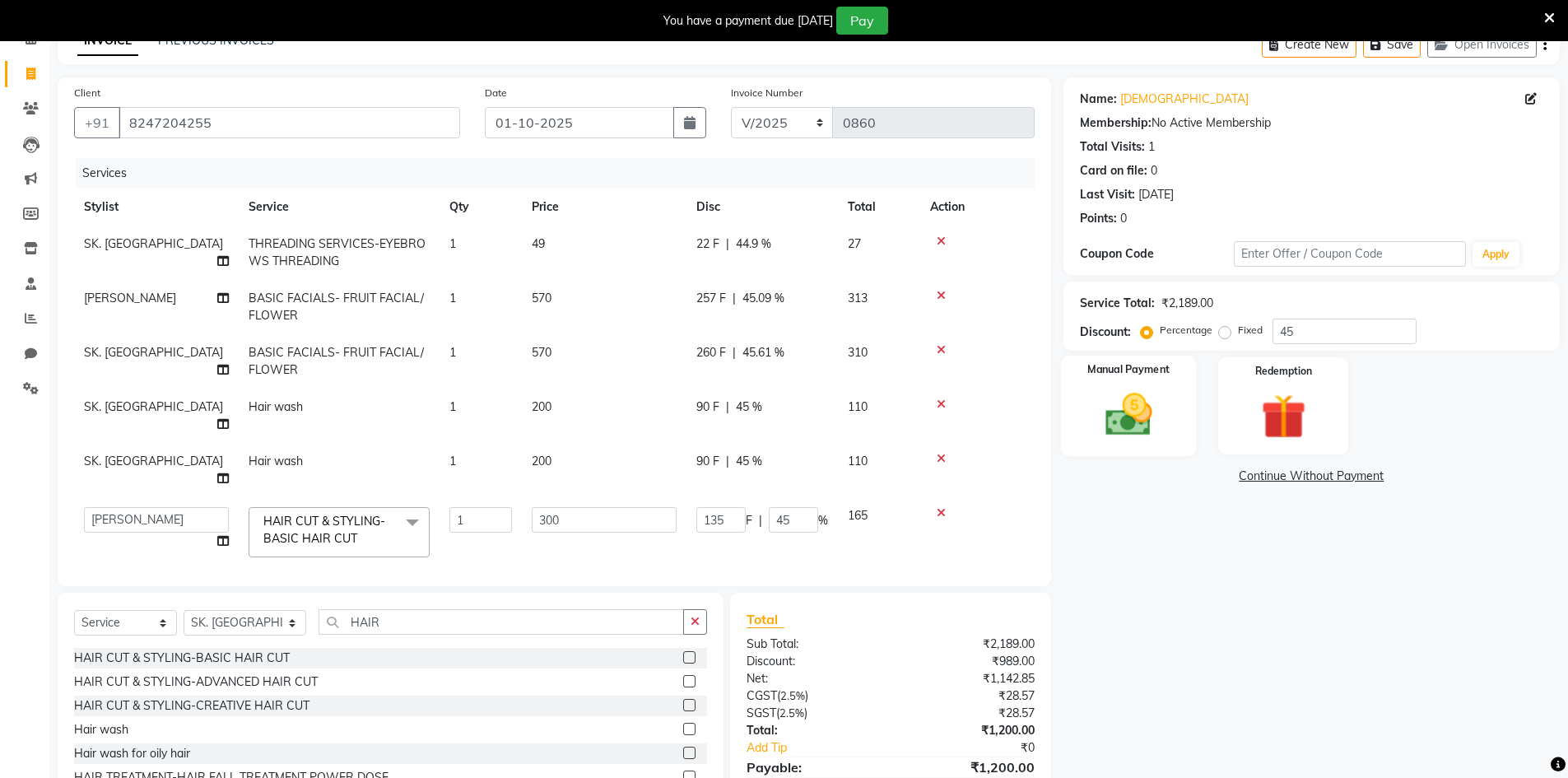
click at [1078, 391] on div "Manual Payment" at bounding box center [1128, 406] width 136 height 101
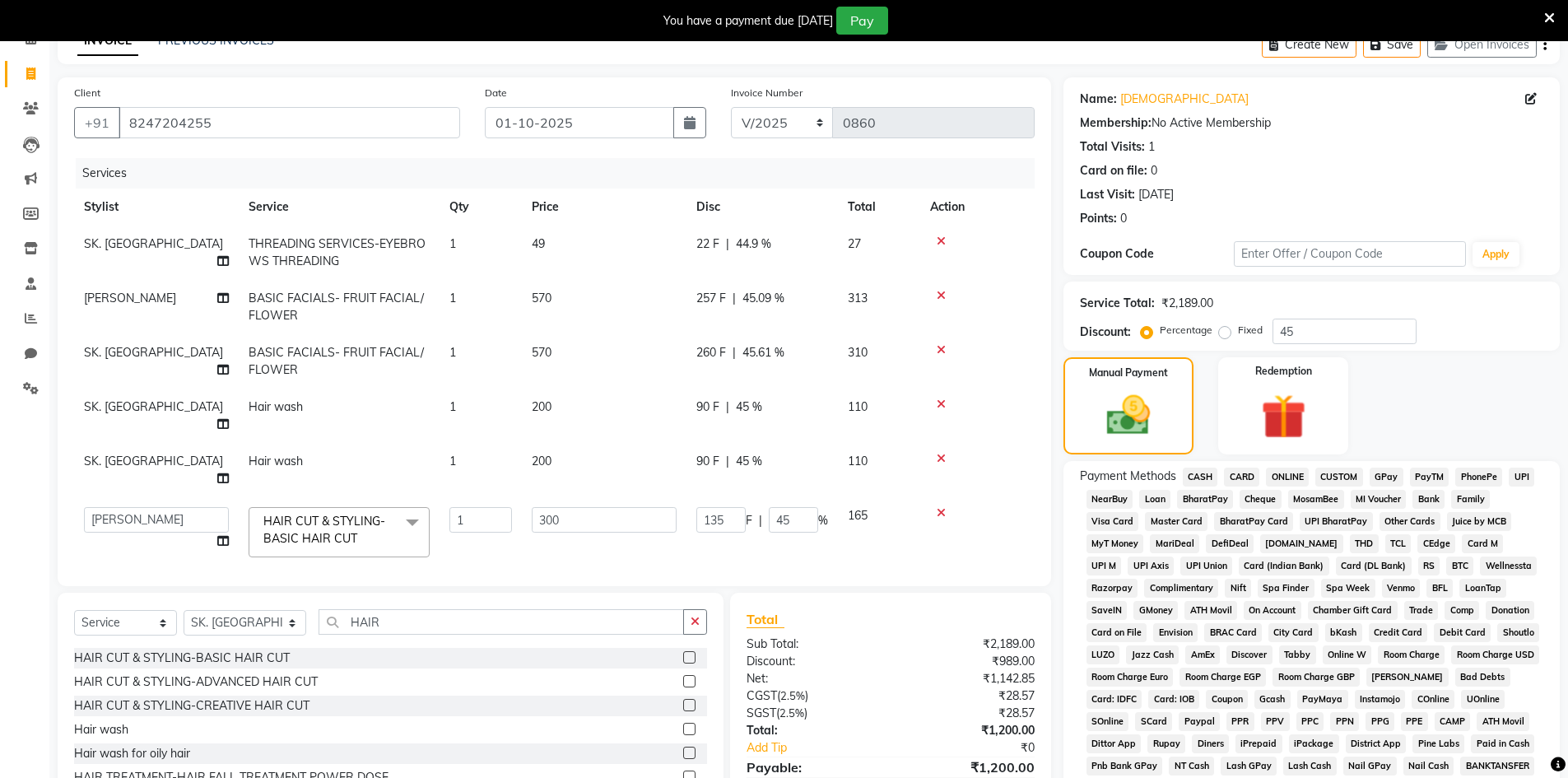
click at [1193, 483] on span "CASH" at bounding box center [1201, 477] width 35 height 19
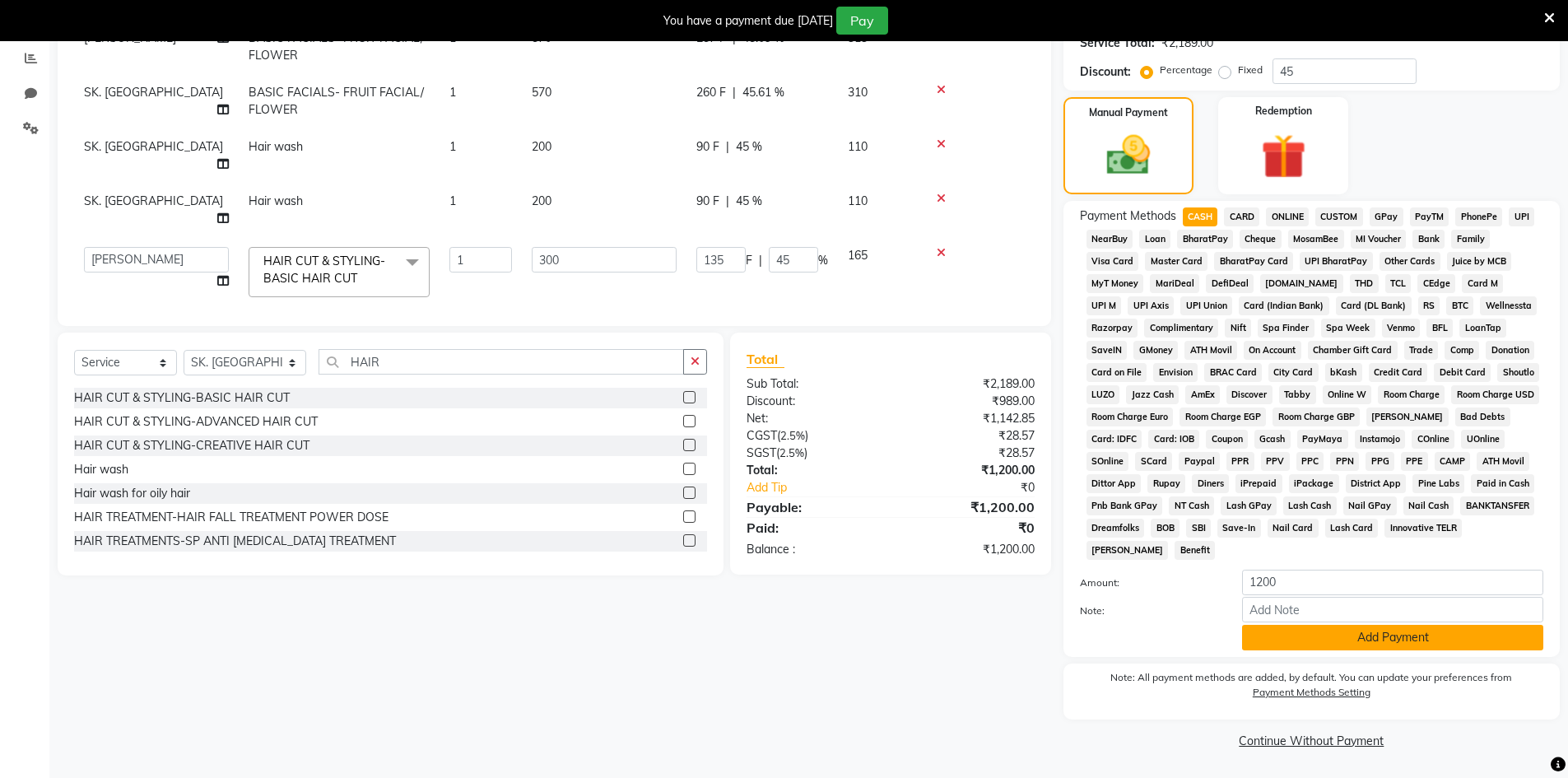
click at [1312, 635] on button "Add Payment" at bounding box center [1392, 638] width 301 height 25
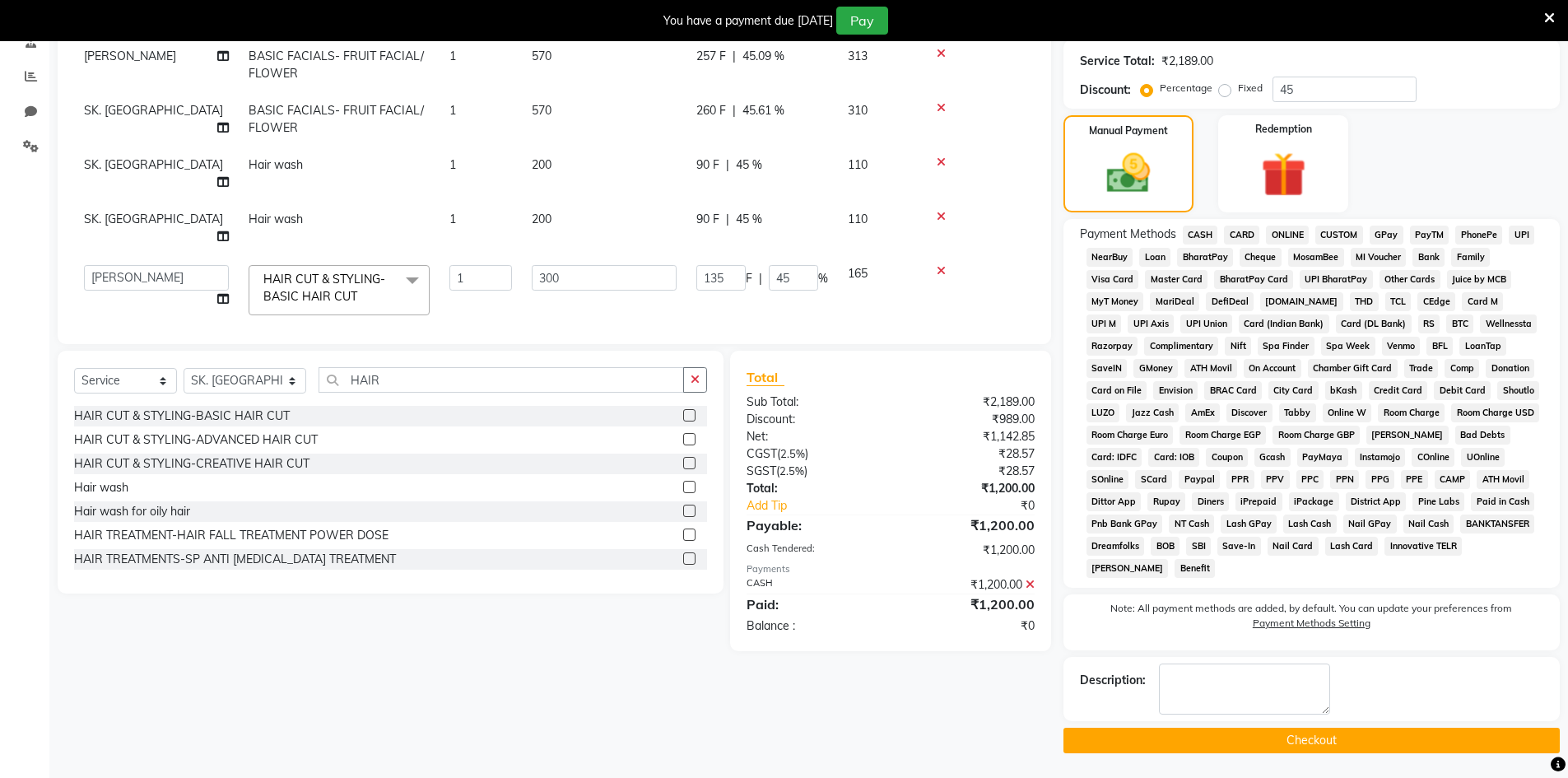
click at [1196, 745] on button "Checkout" at bounding box center [1312, 740] width 496 height 25
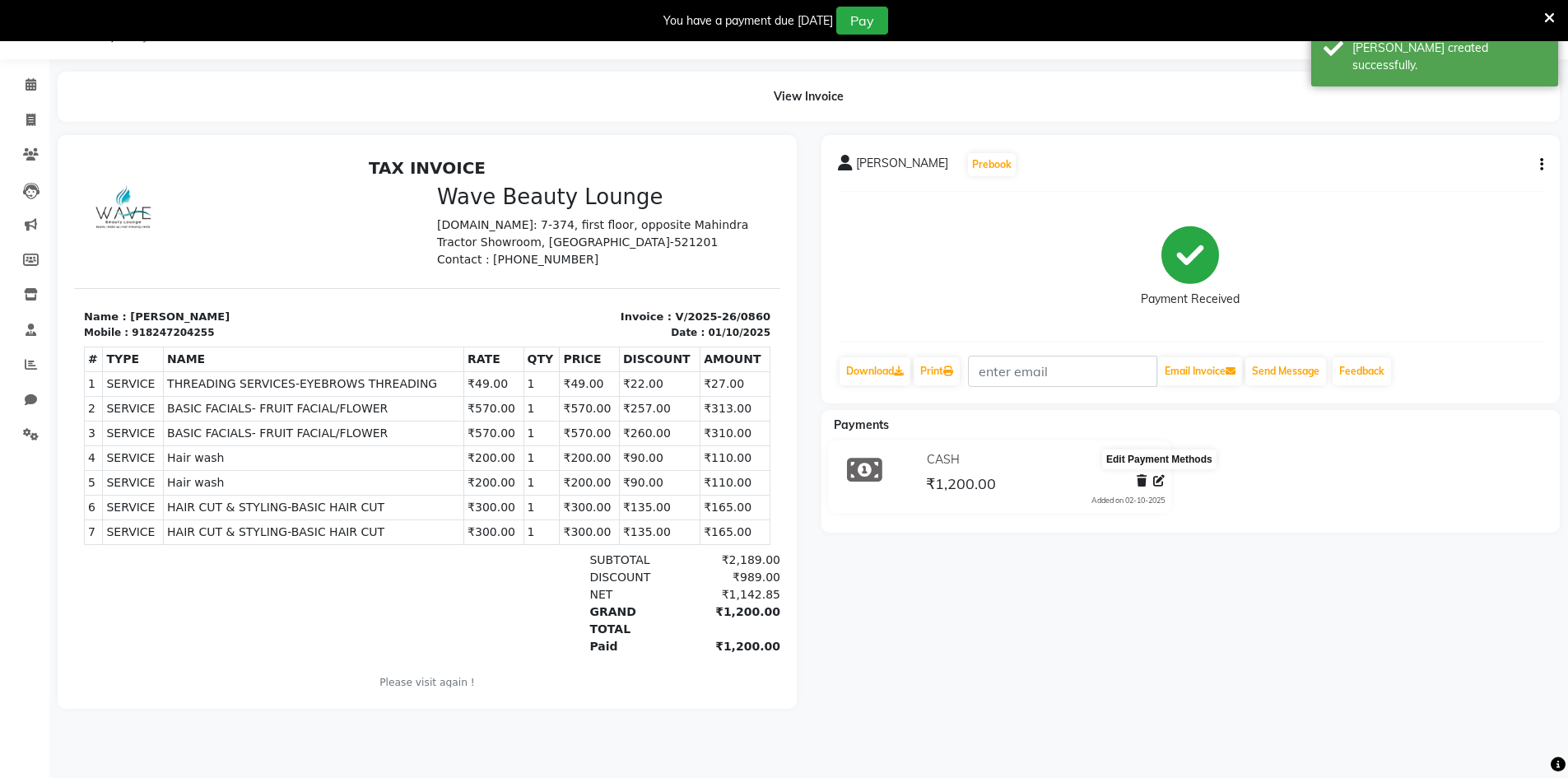
click at [1160, 482] on icon at bounding box center [1159, 481] width 12 height 12
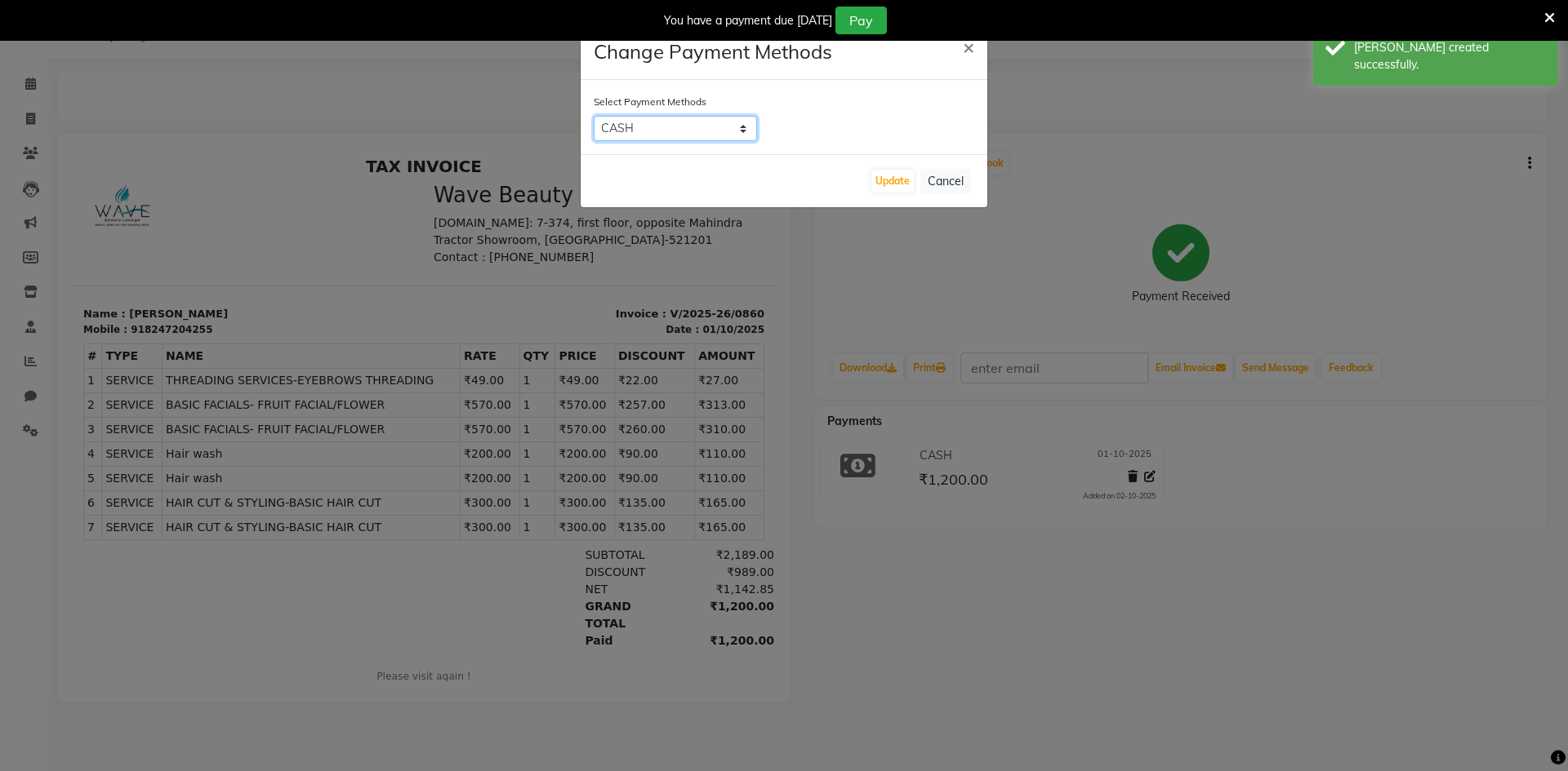
click at [610, 121] on select "CASH CARD ONLINE CUSTOM GPay PayTM PhonePe UPI NearBuy Loan BharatPay Cheque Mo…" at bounding box center [676, 128] width 163 height 25
click at [594, 116] on select "CASH CARD ONLINE CUSTOM GPay PayTM PhonePe UPI NearBuy Loan BharatPay Cheque Mo…" at bounding box center [676, 128] width 163 height 25
click at [881, 187] on button "Update" at bounding box center [892, 181] width 43 height 23
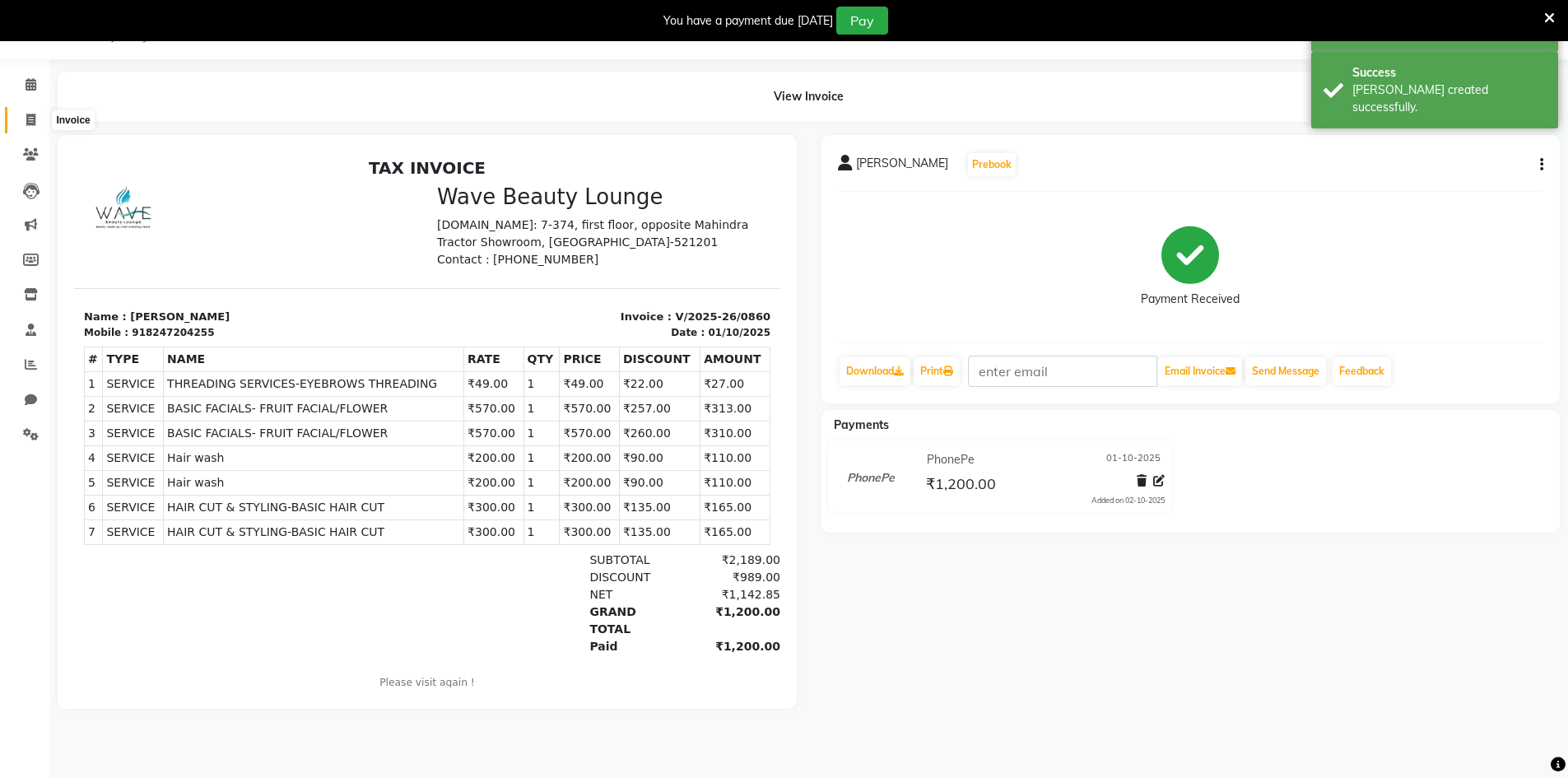
click at [20, 116] on span at bounding box center [31, 120] width 29 height 19
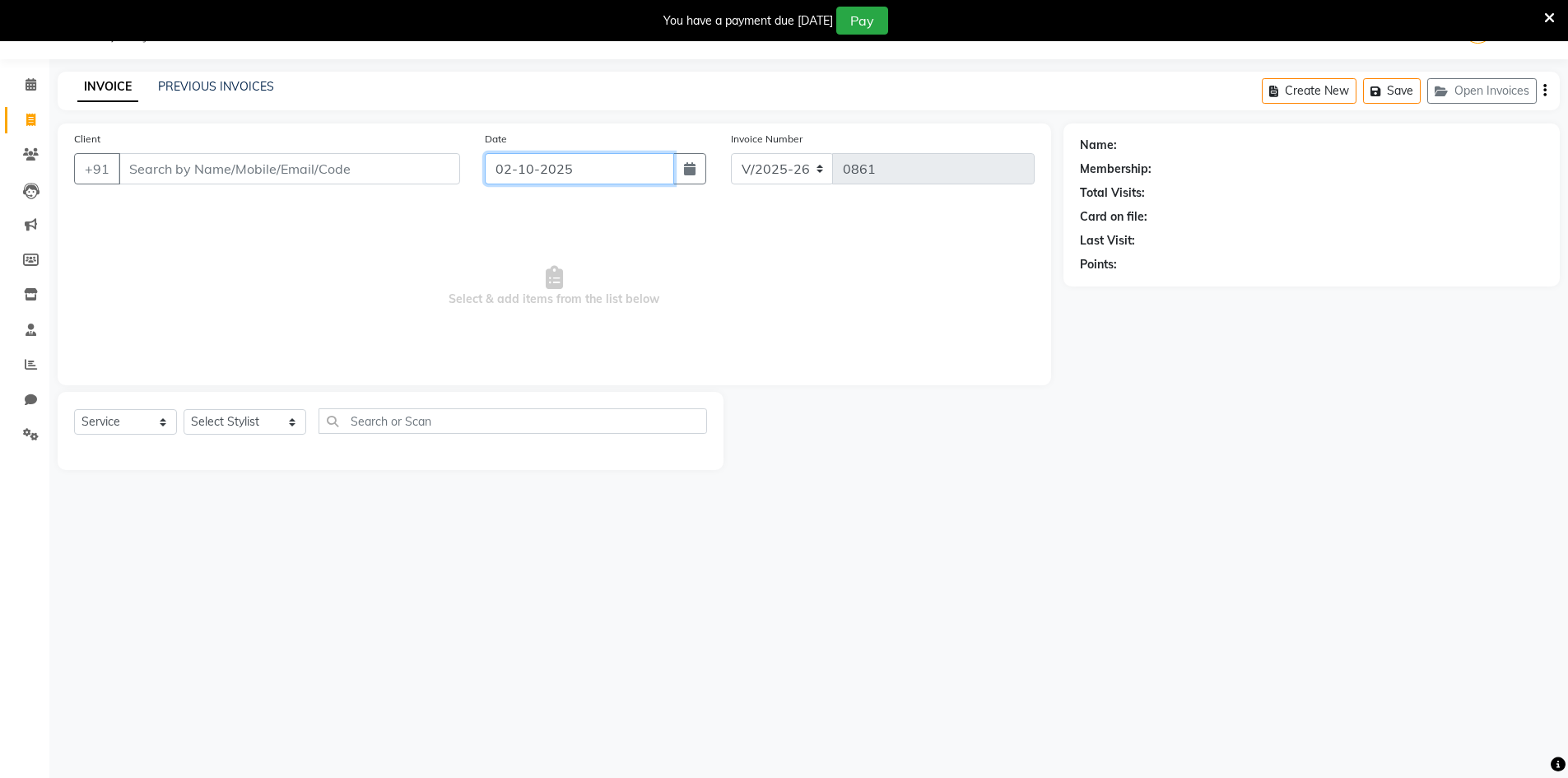
click at [601, 173] on input "02-10-2025" at bounding box center [579, 168] width 189 height 31
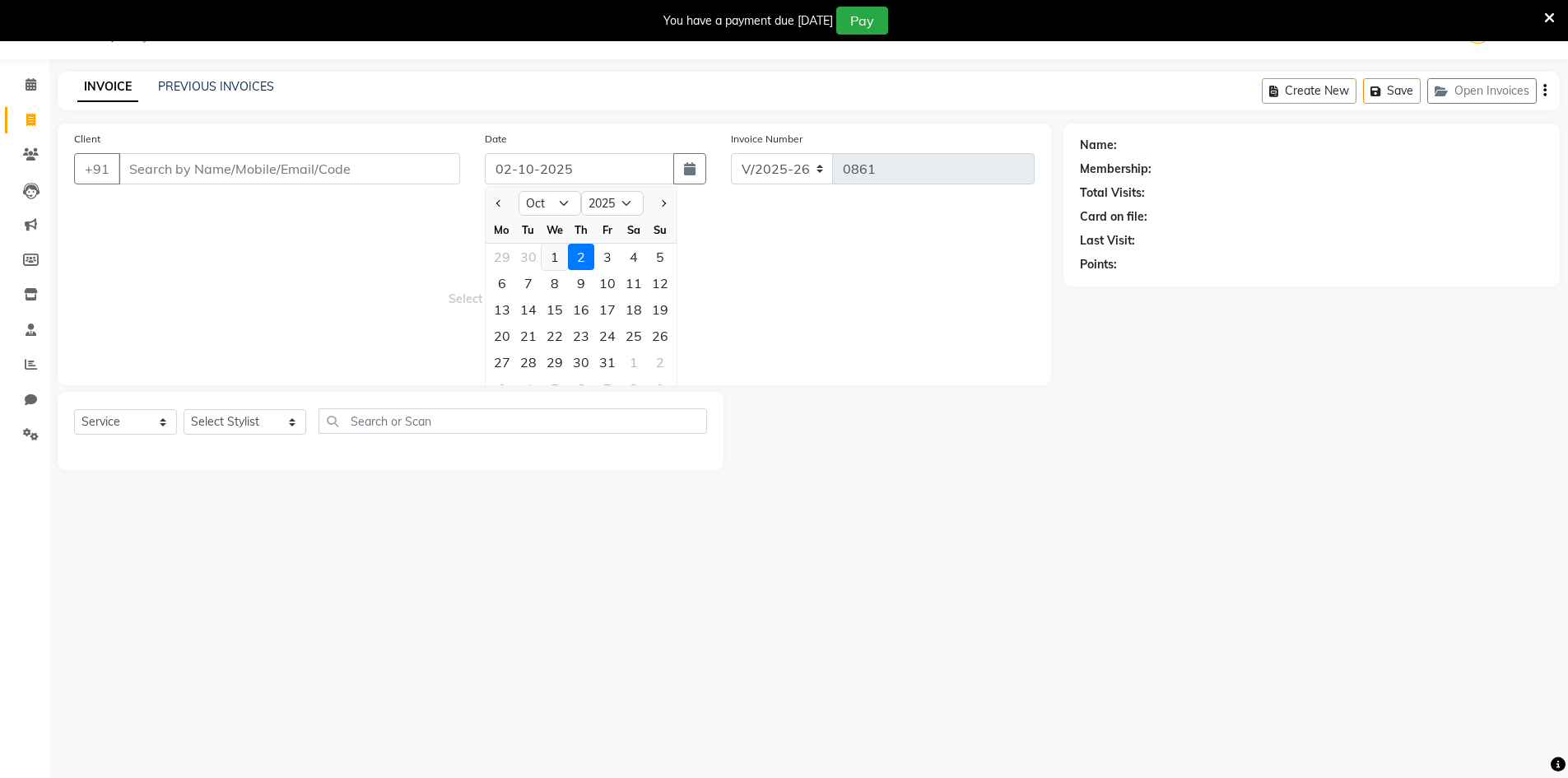
click at [557, 265] on div "1" at bounding box center [554, 257] width 26 height 26
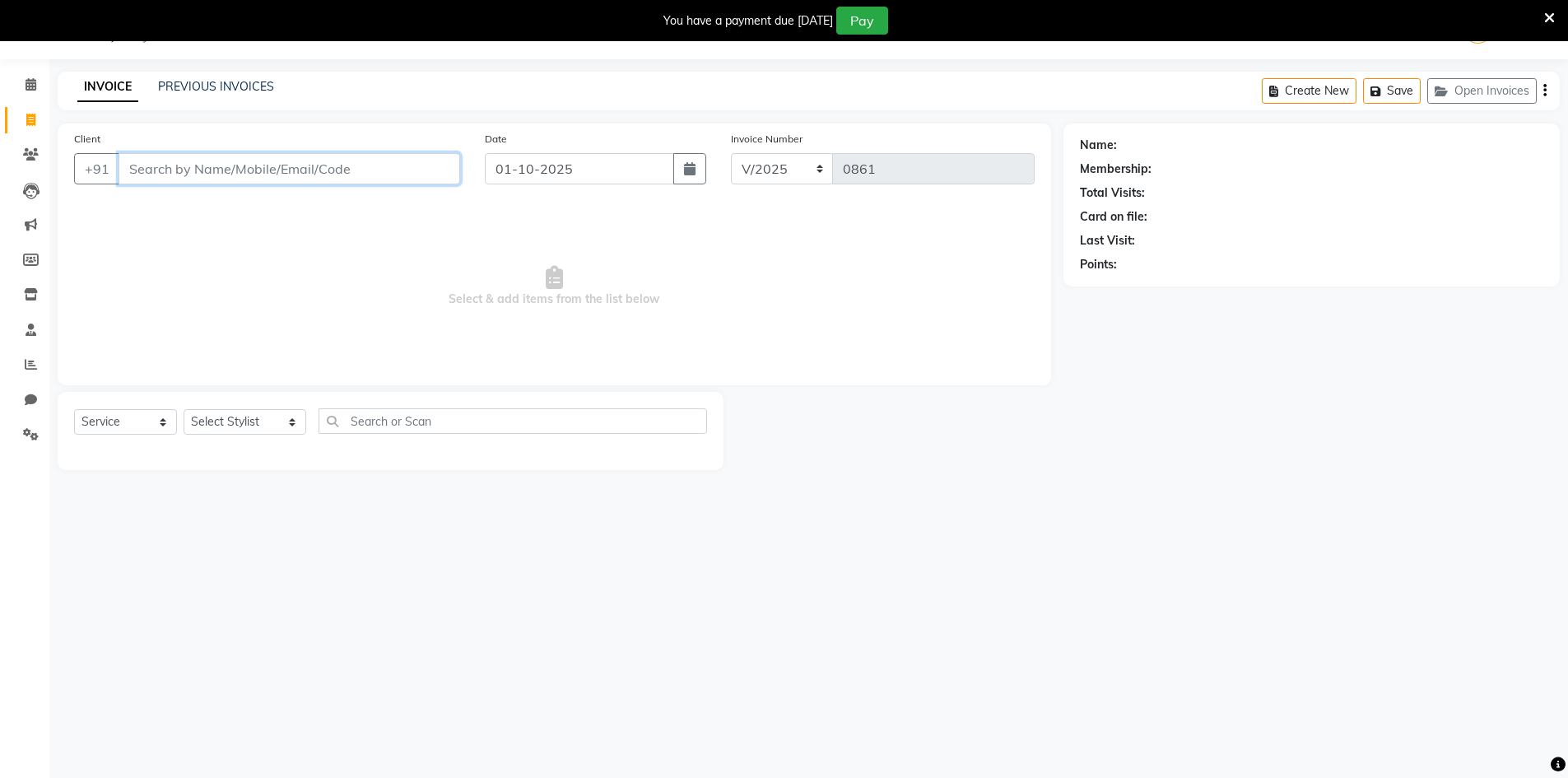
click at [298, 173] on input "Client" at bounding box center [289, 168] width 341 height 31
click at [274, 214] on ngb-highlight "849897 5453" at bounding box center [235, 207] width 86 height 17
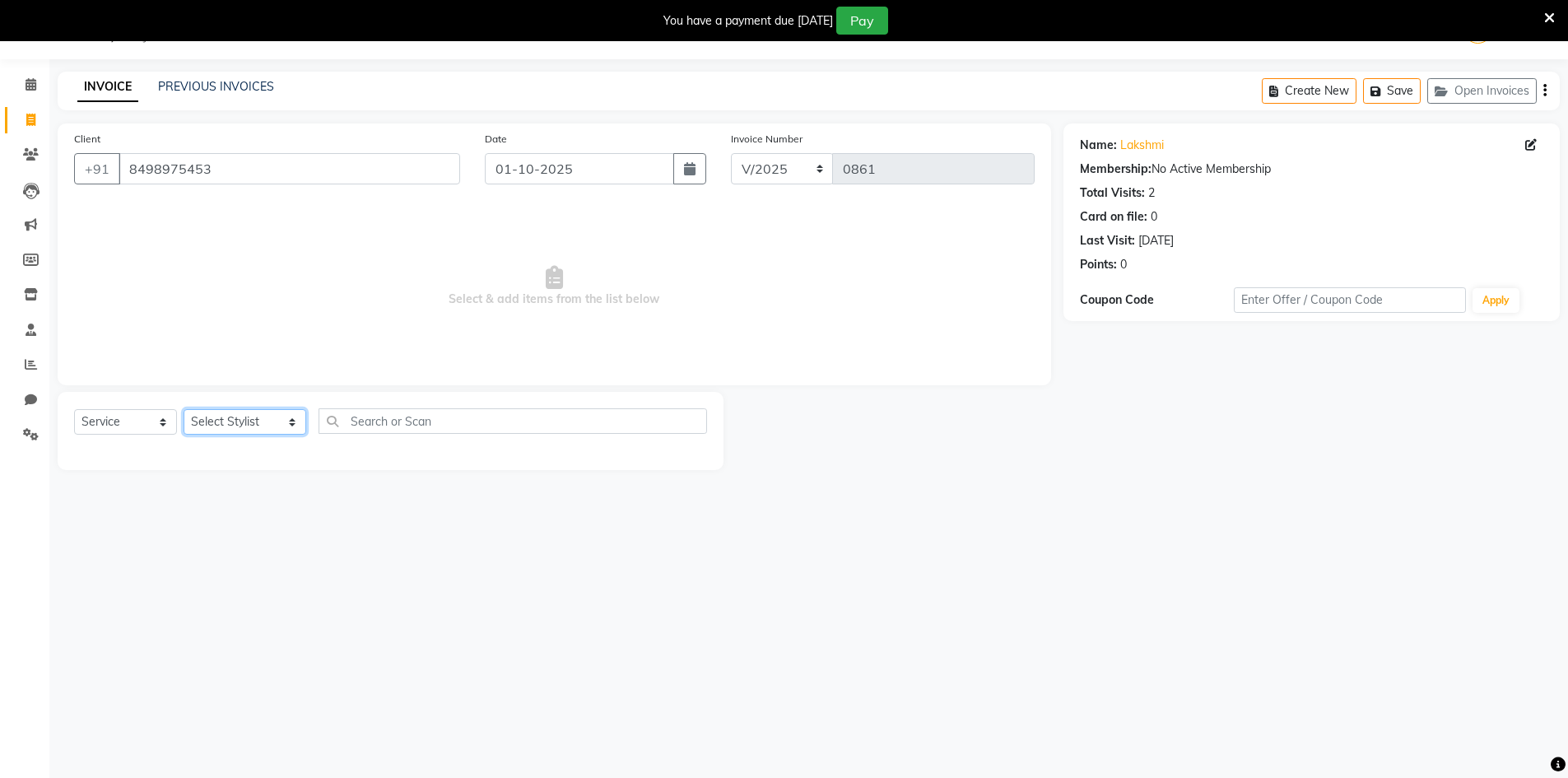
click at [255, 426] on select "Select Stylist [PERSON_NAME] Makeup/[PERSON_NAME] Services Manager Mehndi Artis…" at bounding box center [245, 422] width 123 height 25
click at [183, 410] on select "Select Stylist [PERSON_NAME] Makeup/[PERSON_NAME] Services Manager Mehndi Artis…" at bounding box center [245, 422] width 123 height 25
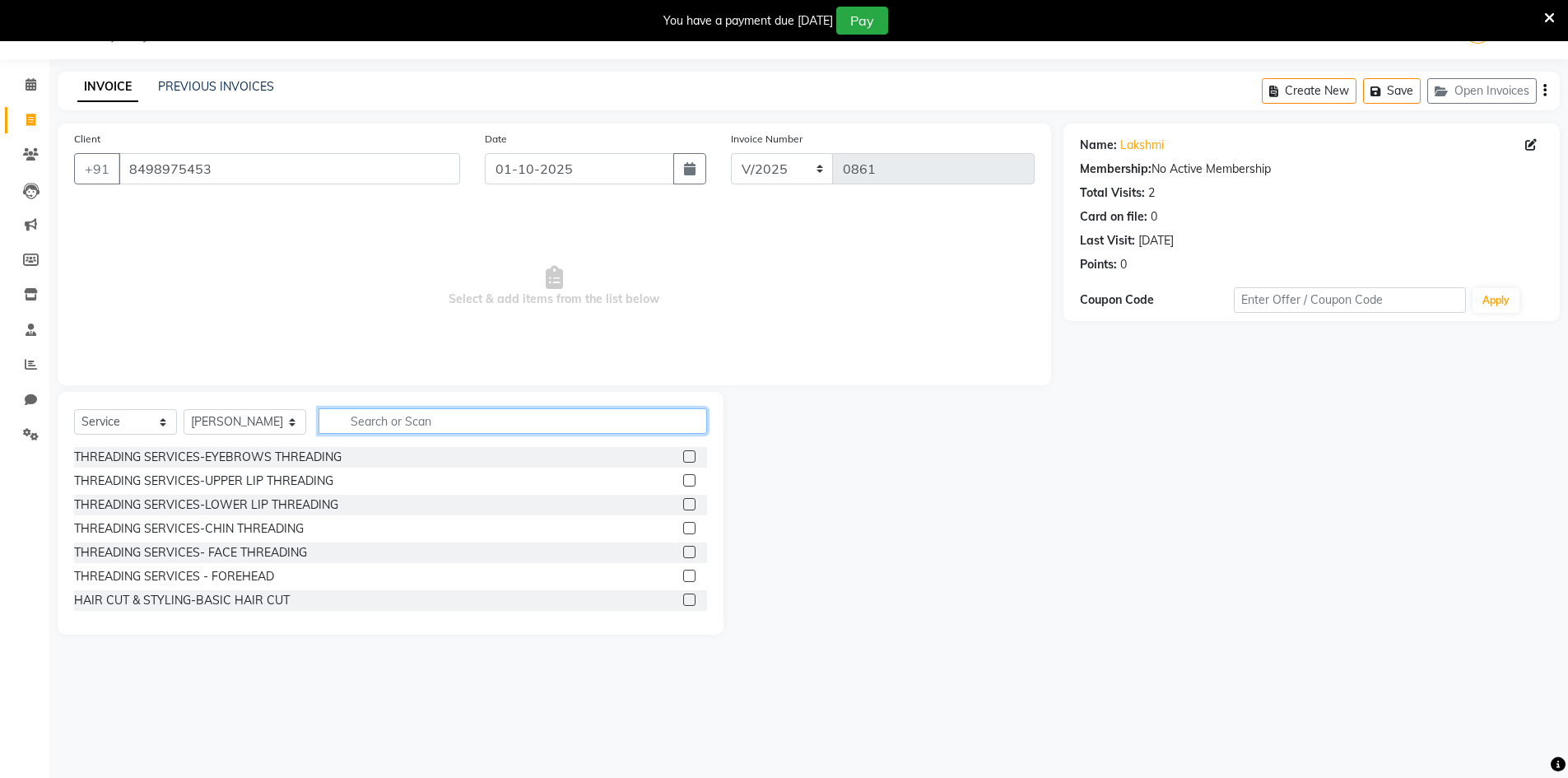
click at [393, 426] on input "text" at bounding box center [513, 421] width 388 height 25
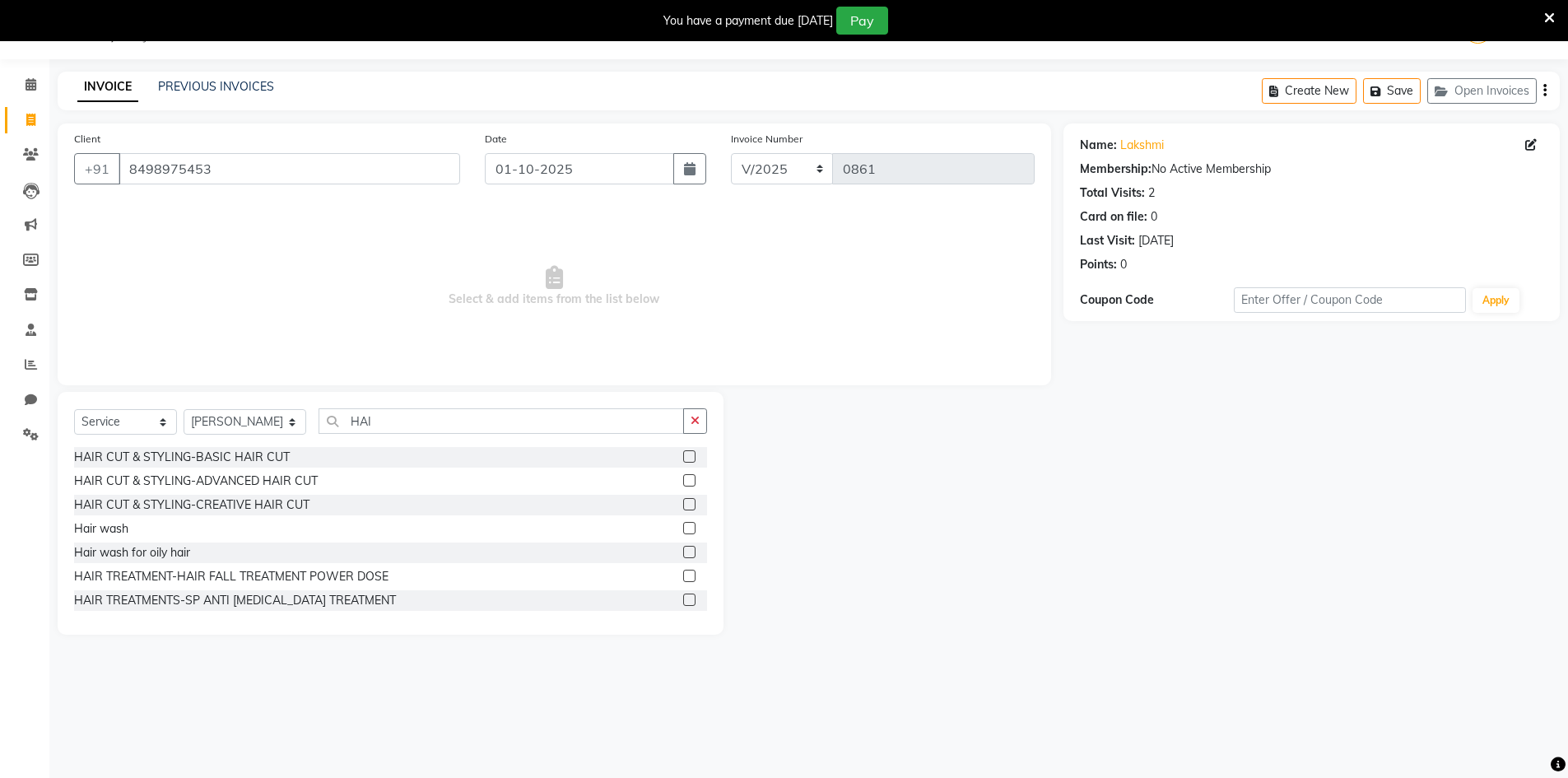
click at [684, 454] on label at bounding box center [689, 456] width 13 height 13
click at [684, 454] on input "checkbox" at bounding box center [689, 457] width 11 height 11
click at [684, 454] on label at bounding box center [689, 456] width 13 height 13
click at [684, 454] on input "checkbox" at bounding box center [689, 457] width 11 height 11
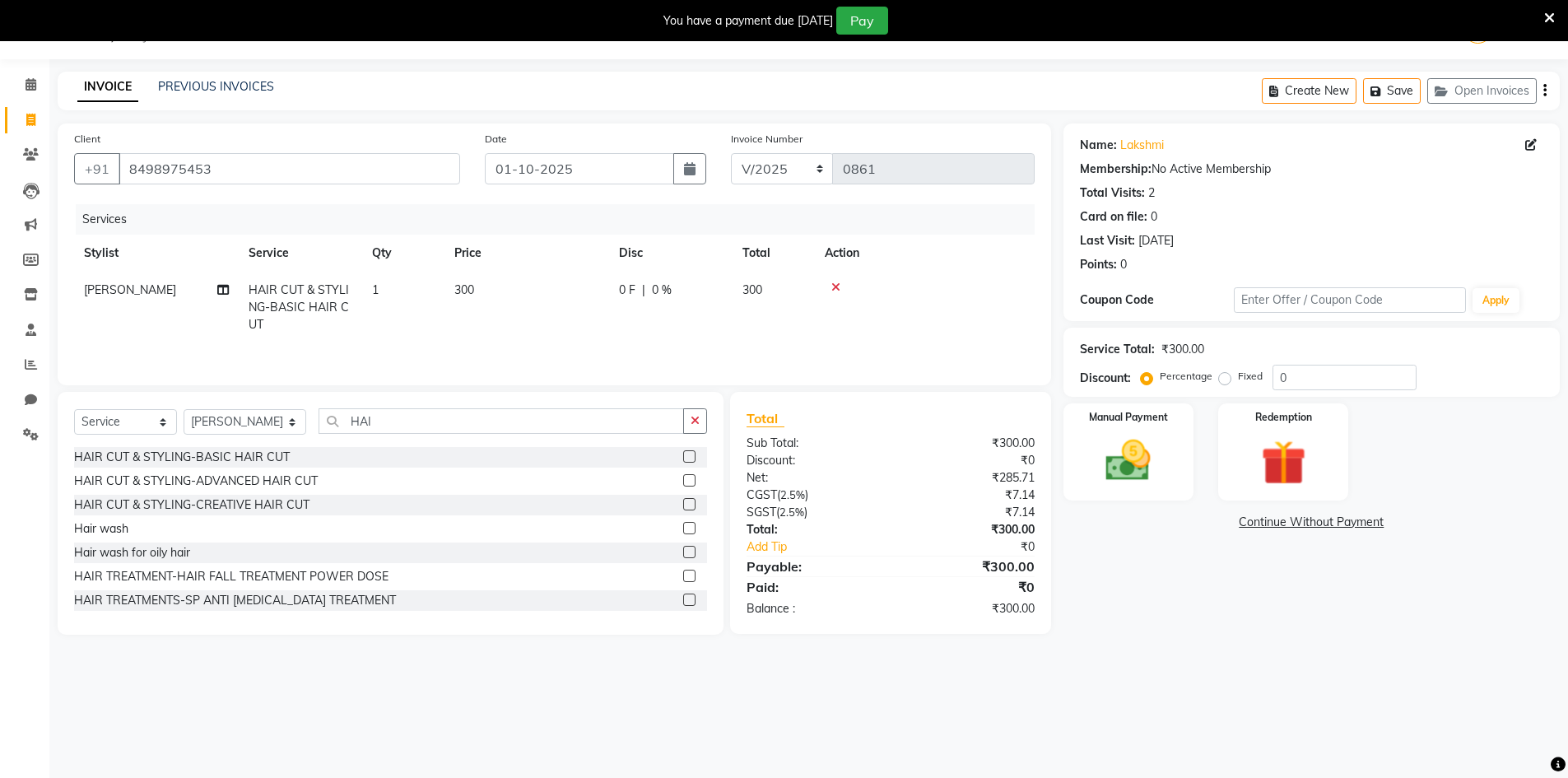
click at [557, 283] on td "300" at bounding box center [527, 307] width 165 height 71
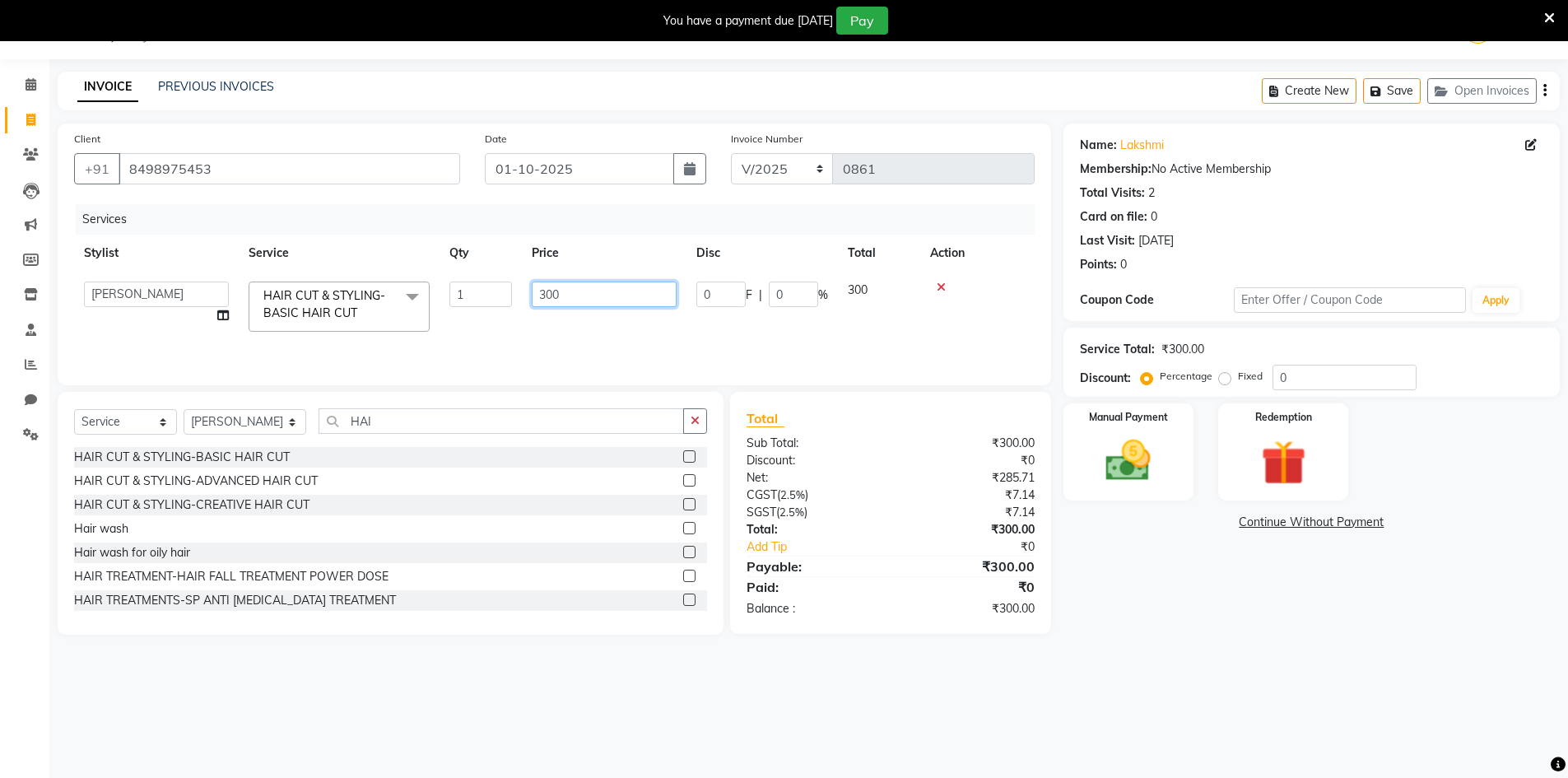
click at [651, 299] on input "300" at bounding box center [604, 294] width 145 height 25
click at [1117, 484] on img at bounding box center [1128, 461] width 76 height 54
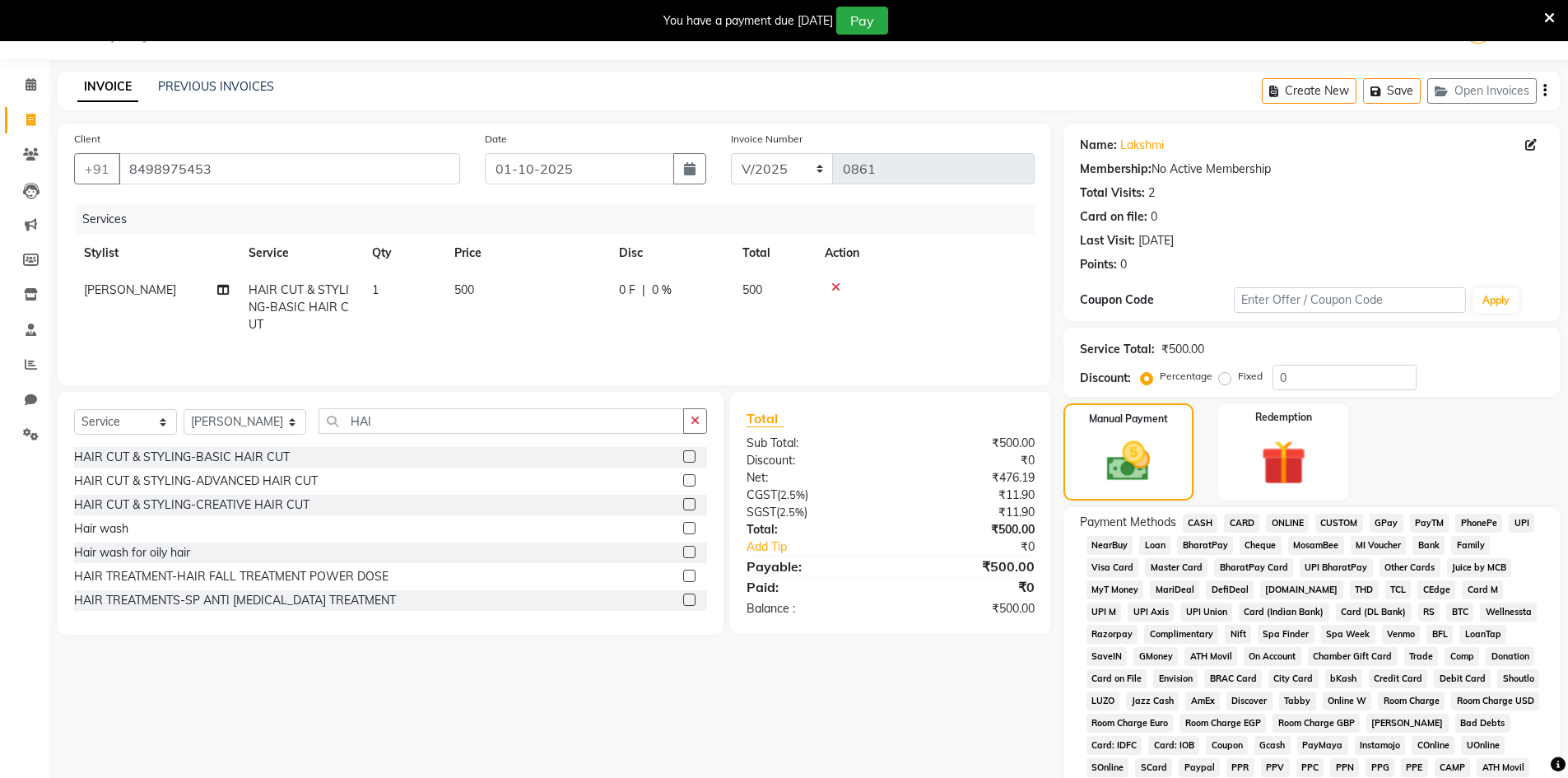
click at [1199, 523] on span "CASH" at bounding box center [1201, 523] width 35 height 19
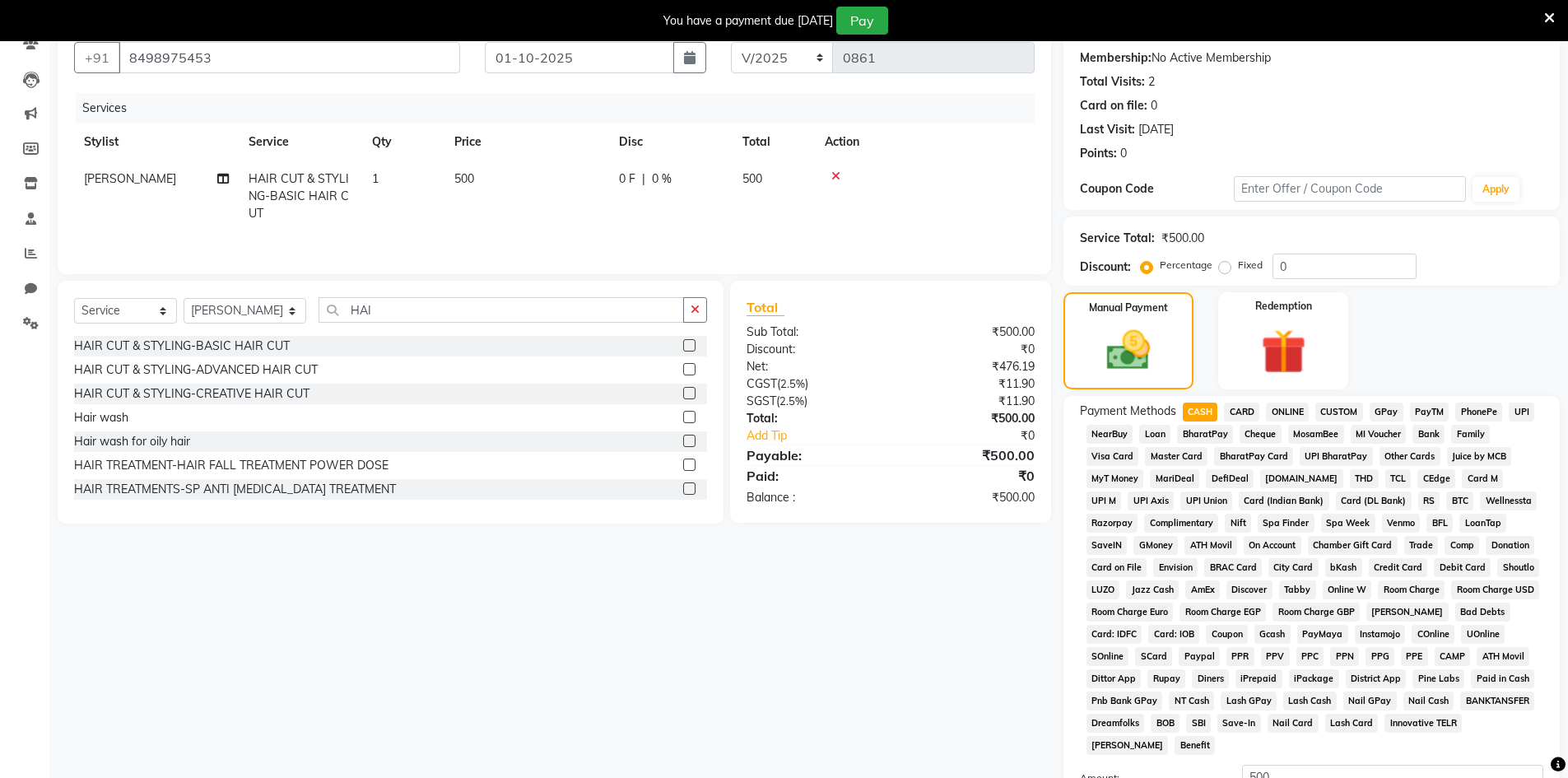
scroll to position [347, 0]
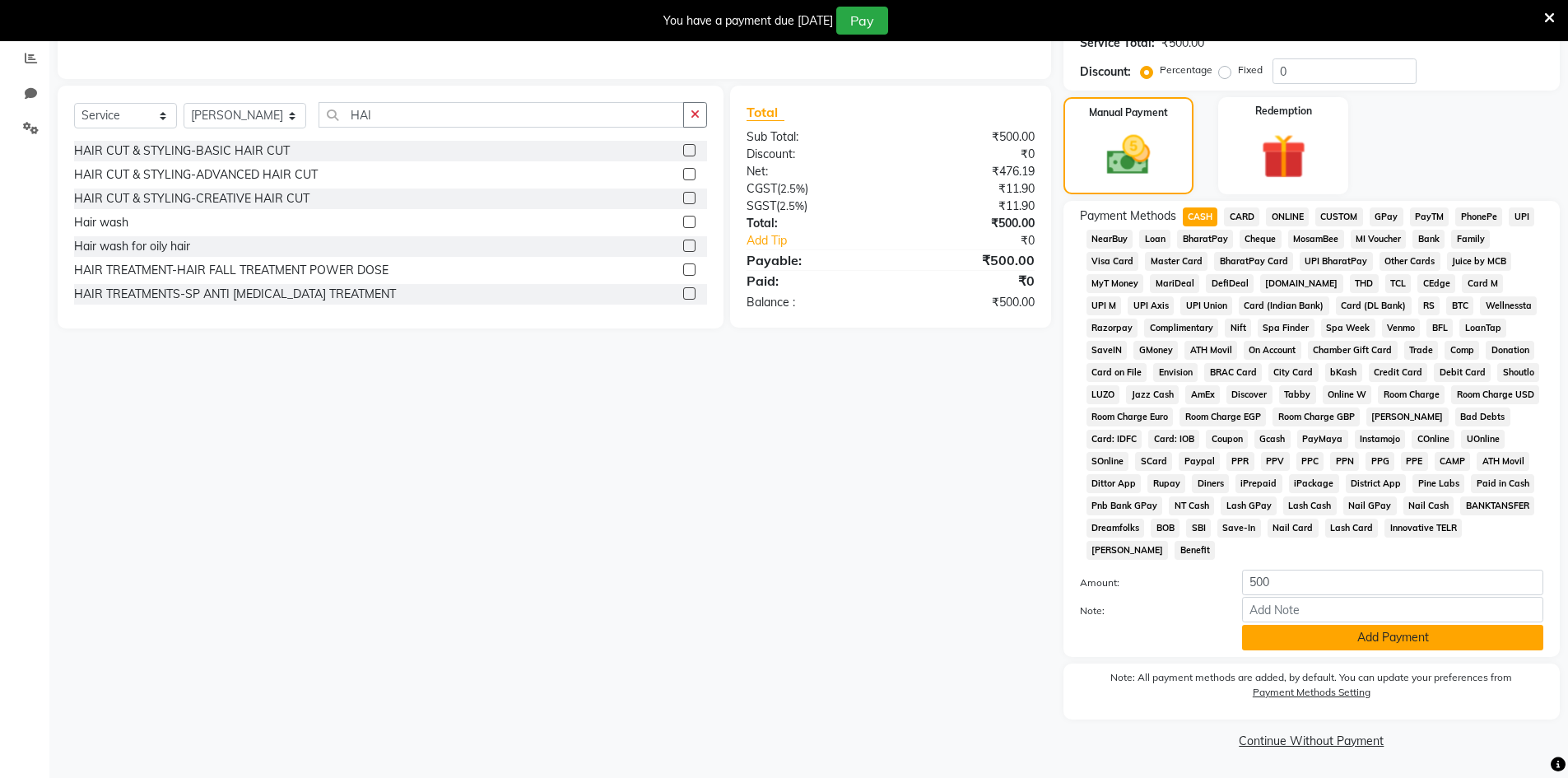
click at [1333, 643] on button "Add Payment" at bounding box center [1392, 638] width 301 height 25
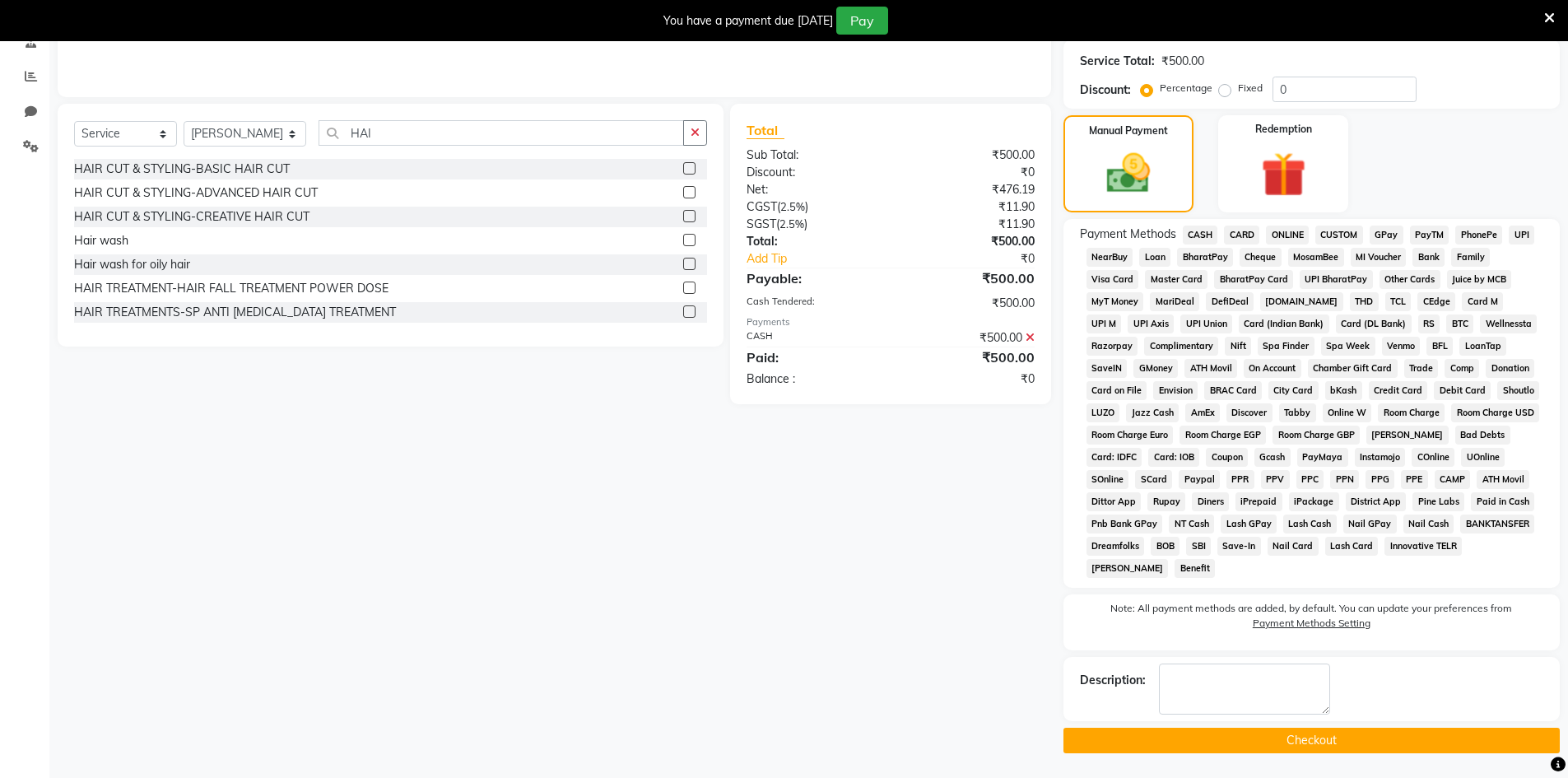
click at [1304, 746] on button "Checkout" at bounding box center [1312, 740] width 496 height 25
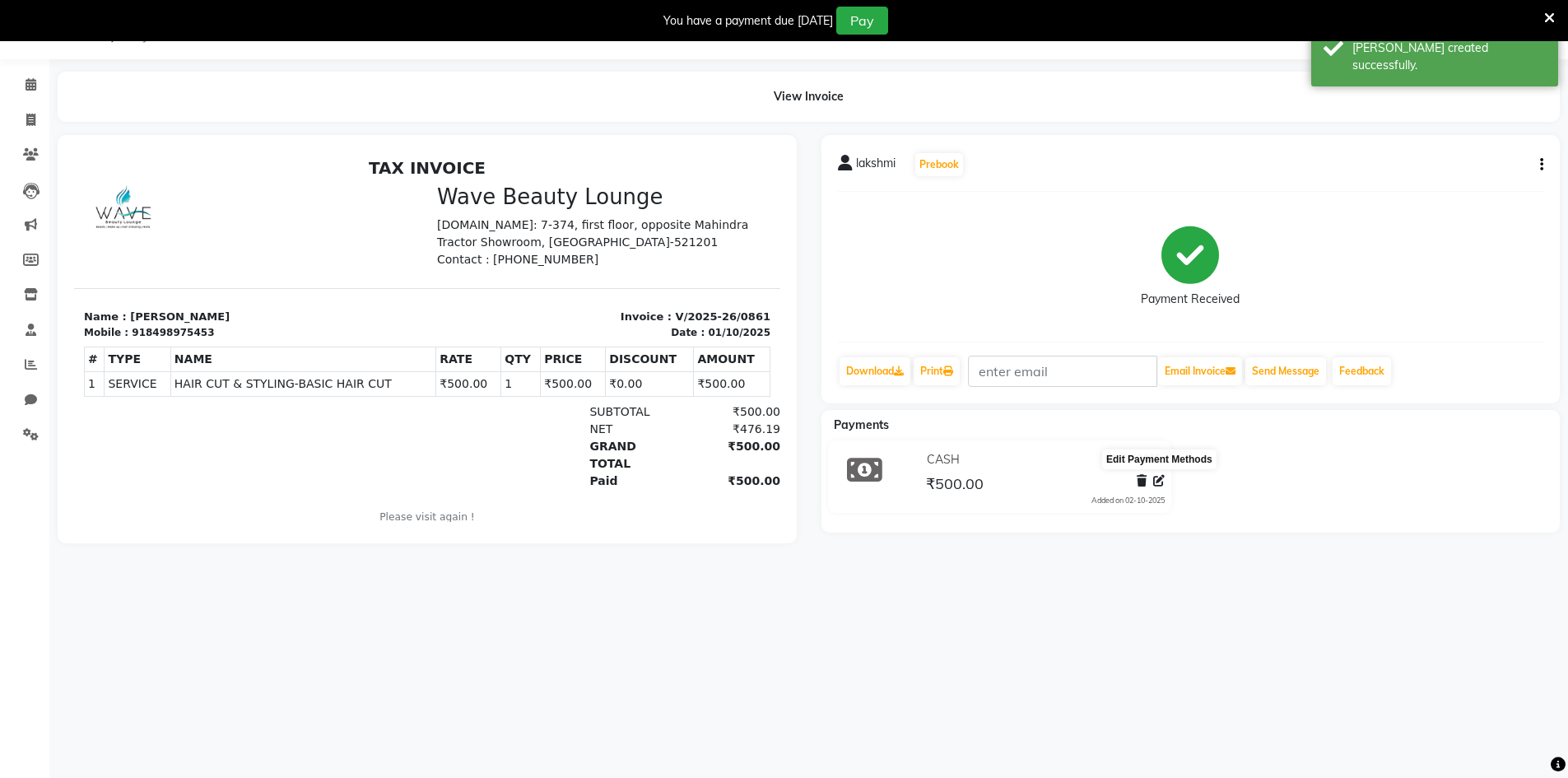
click at [1159, 481] on icon at bounding box center [1159, 481] width 12 height 12
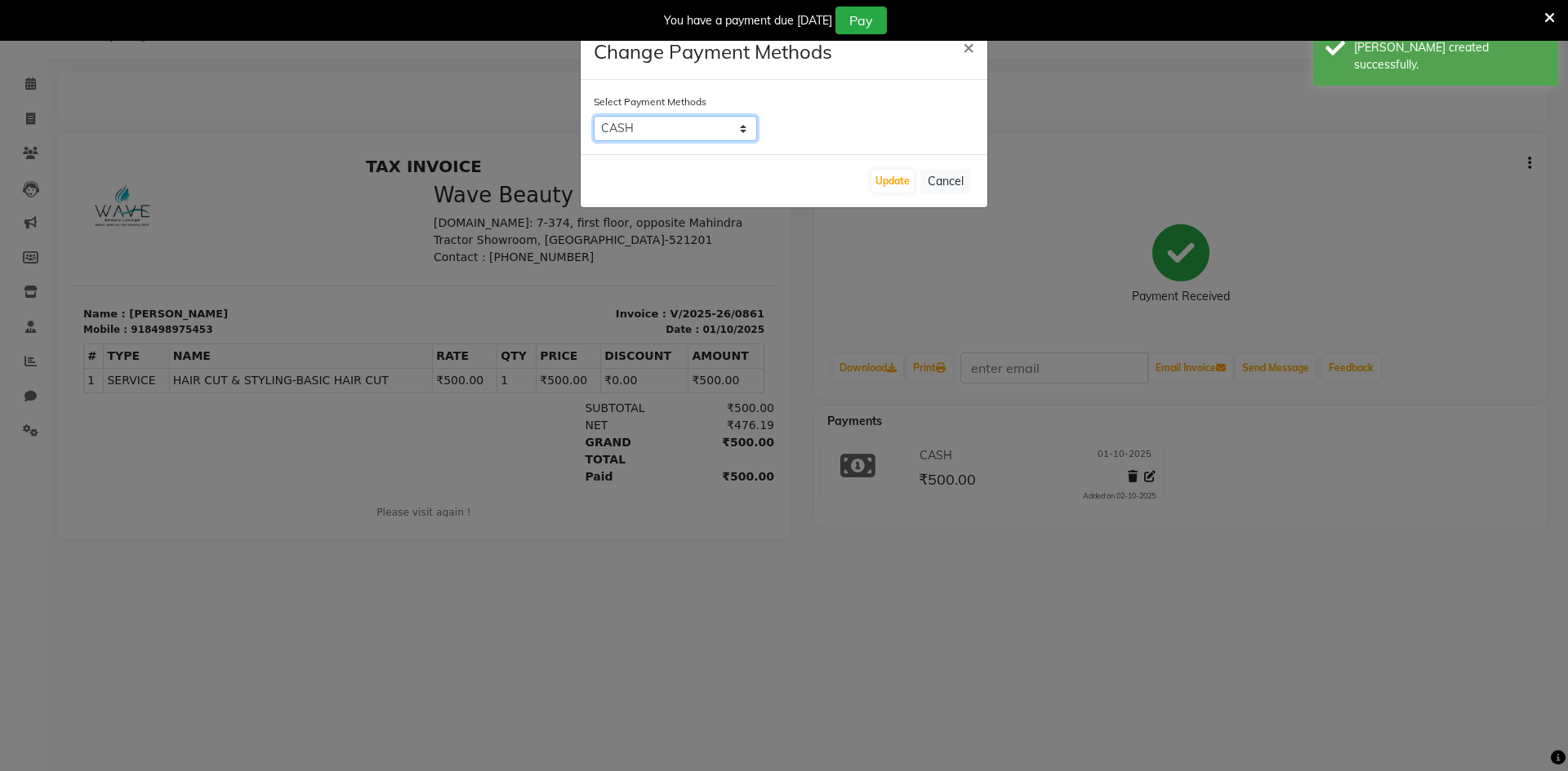
click at [738, 119] on select "CASH CARD ONLINE CUSTOM GPay PayTM PhonePe UPI NearBuy Loan BharatPay Cheque Mo…" at bounding box center [676, 128] width 163 height 25
drag, startPoint x: 731, startPoint y: 128, endPoint x: 732, endPoint y: 138, distance: 10.0
click at [731, 128] on select "CASH CARD ONLINE CUSTOM GPay PayTM PhonePe UPI NearBuy Loan BharatPay Cheque Mo…" at bounding box center [676, 128] width 163 height 25
click at [594, 116] on select "CASH CARD ONLINE CUSTOM GPay PayTM PhonePe UPI NearBuy Loan BharatPay Cheque Mo…" at bounding box center [676, 128] width 163 height 25
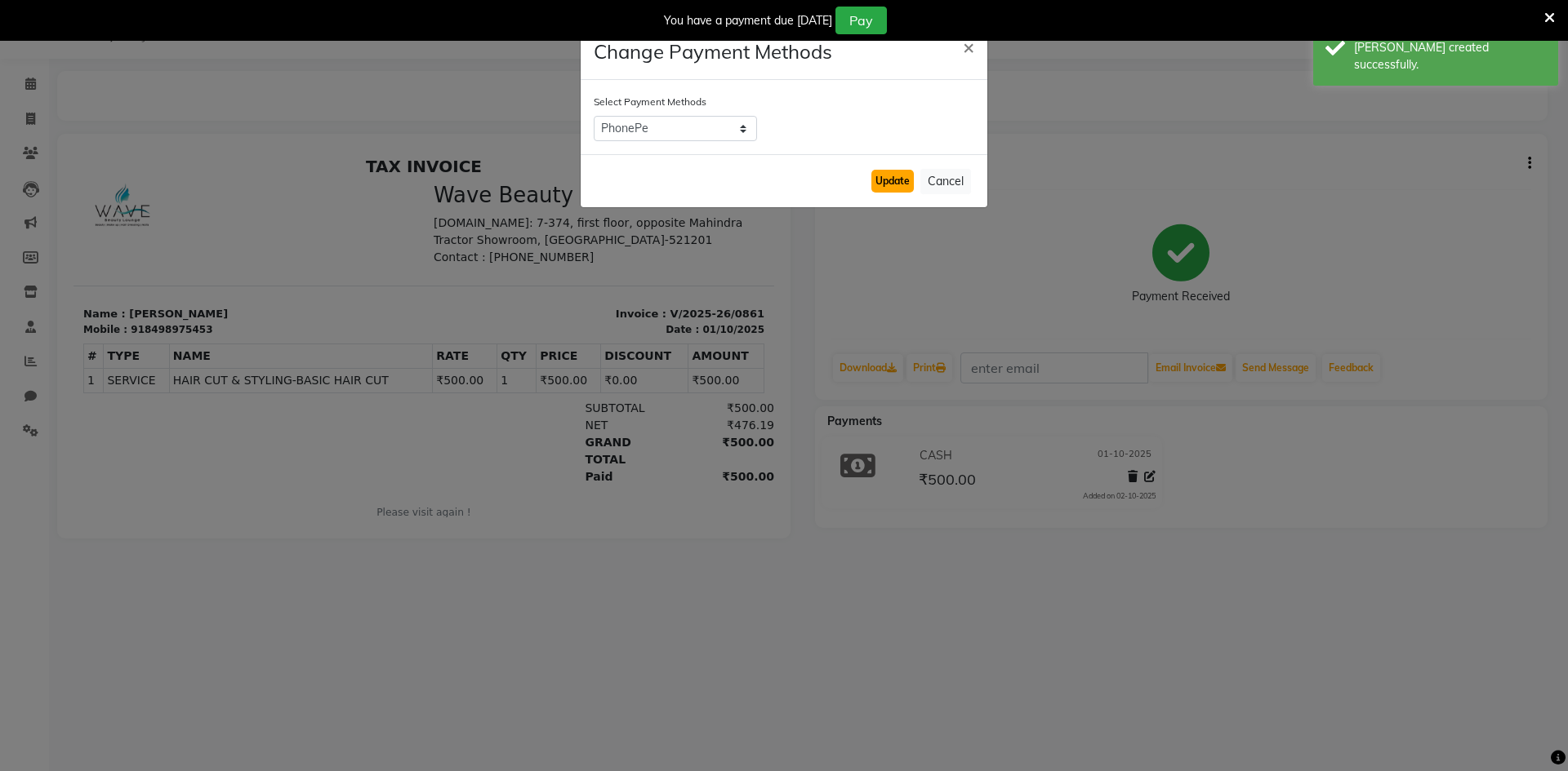
click at [898, 187] on button "Update" at bounding box center [892, 181] width 43 height 23
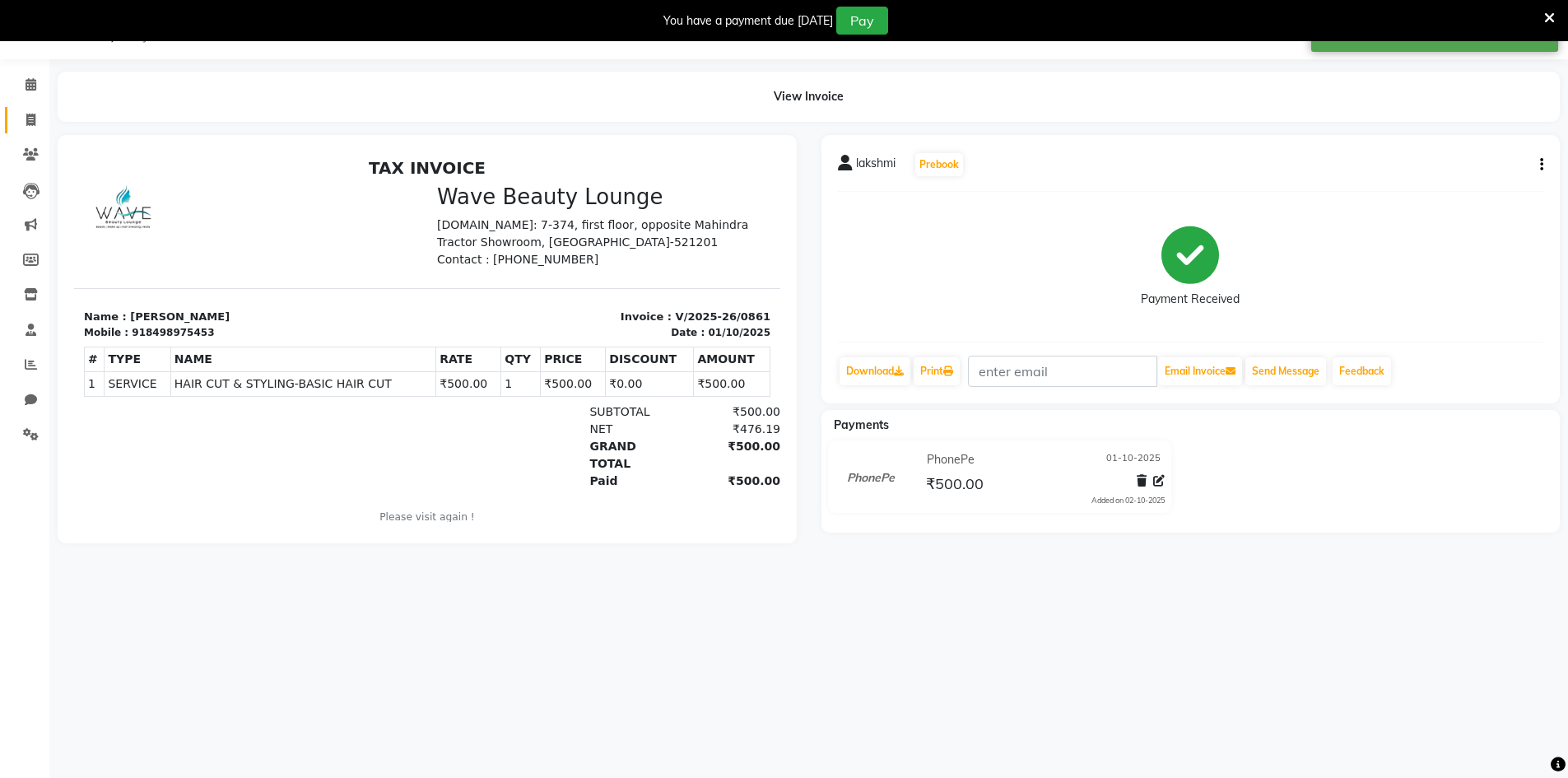
click at [20, 107] on link "Invoice" at bounding box center [24, 120] width 40 height 27
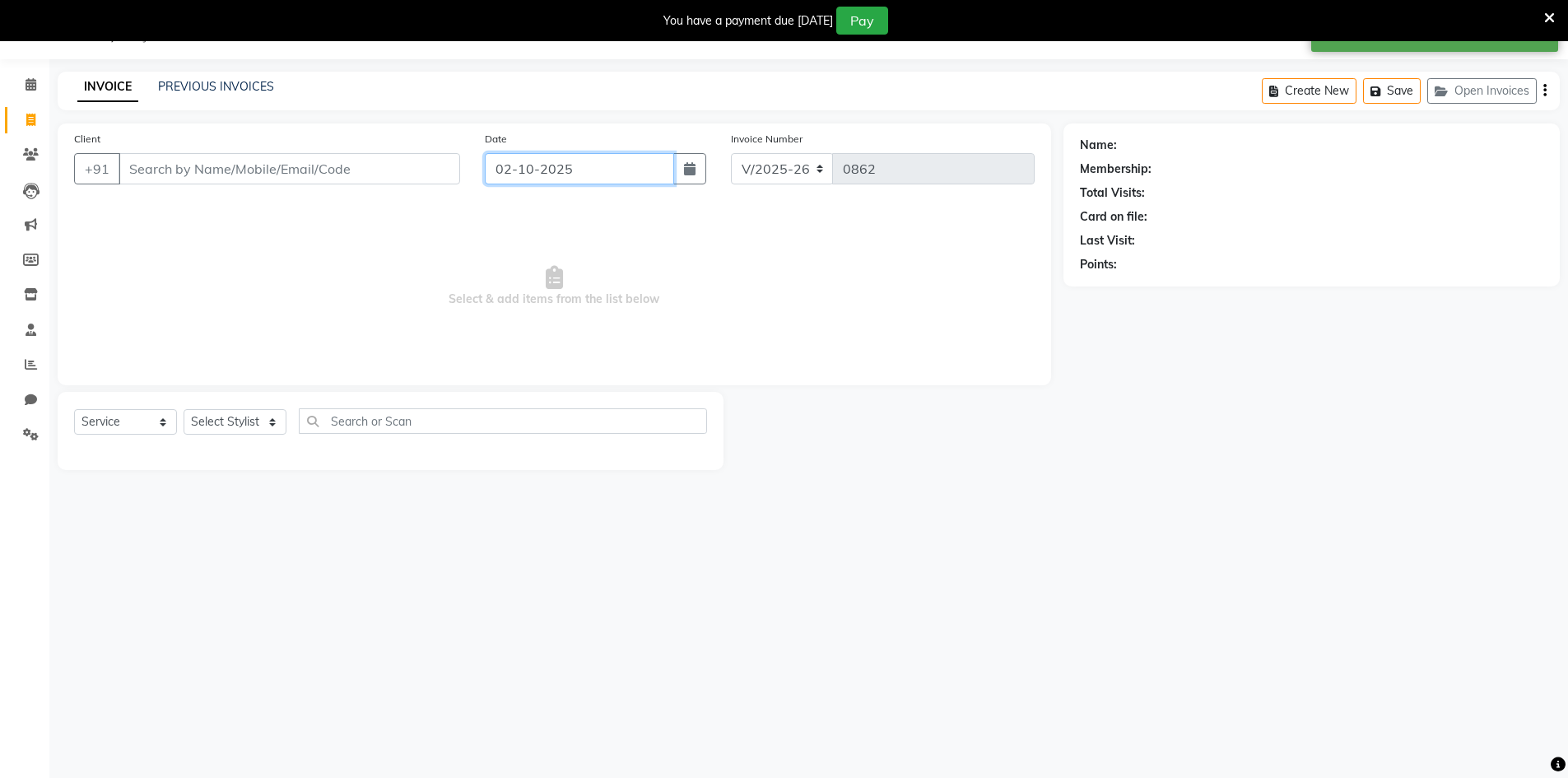
click at [532, 166] on input "02-10-2025" at bounding box center [579, 168] width 189 height 31
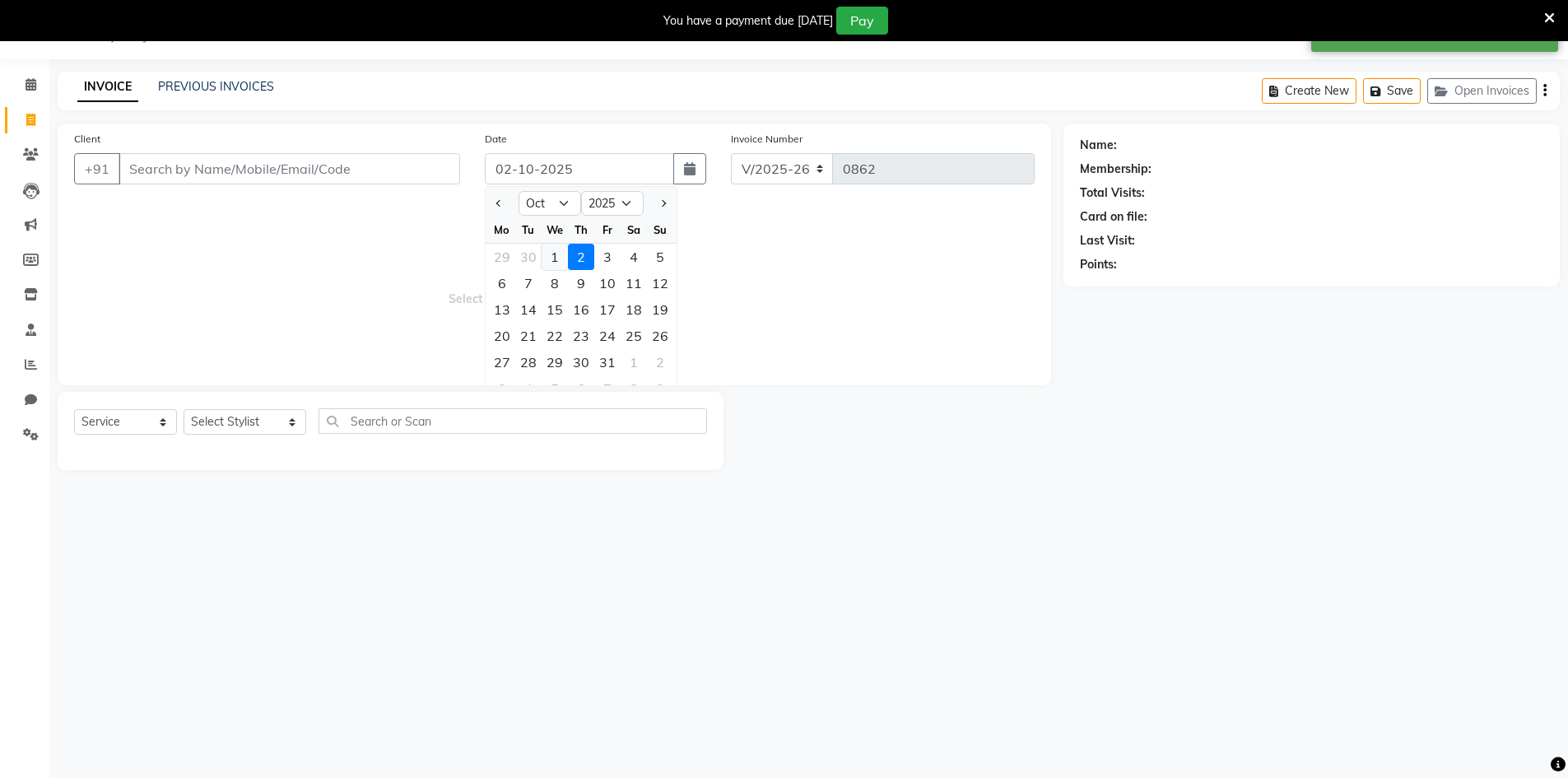
click at [566, 263] on div "1" at bounding box center [554, 257] width 26 height 26
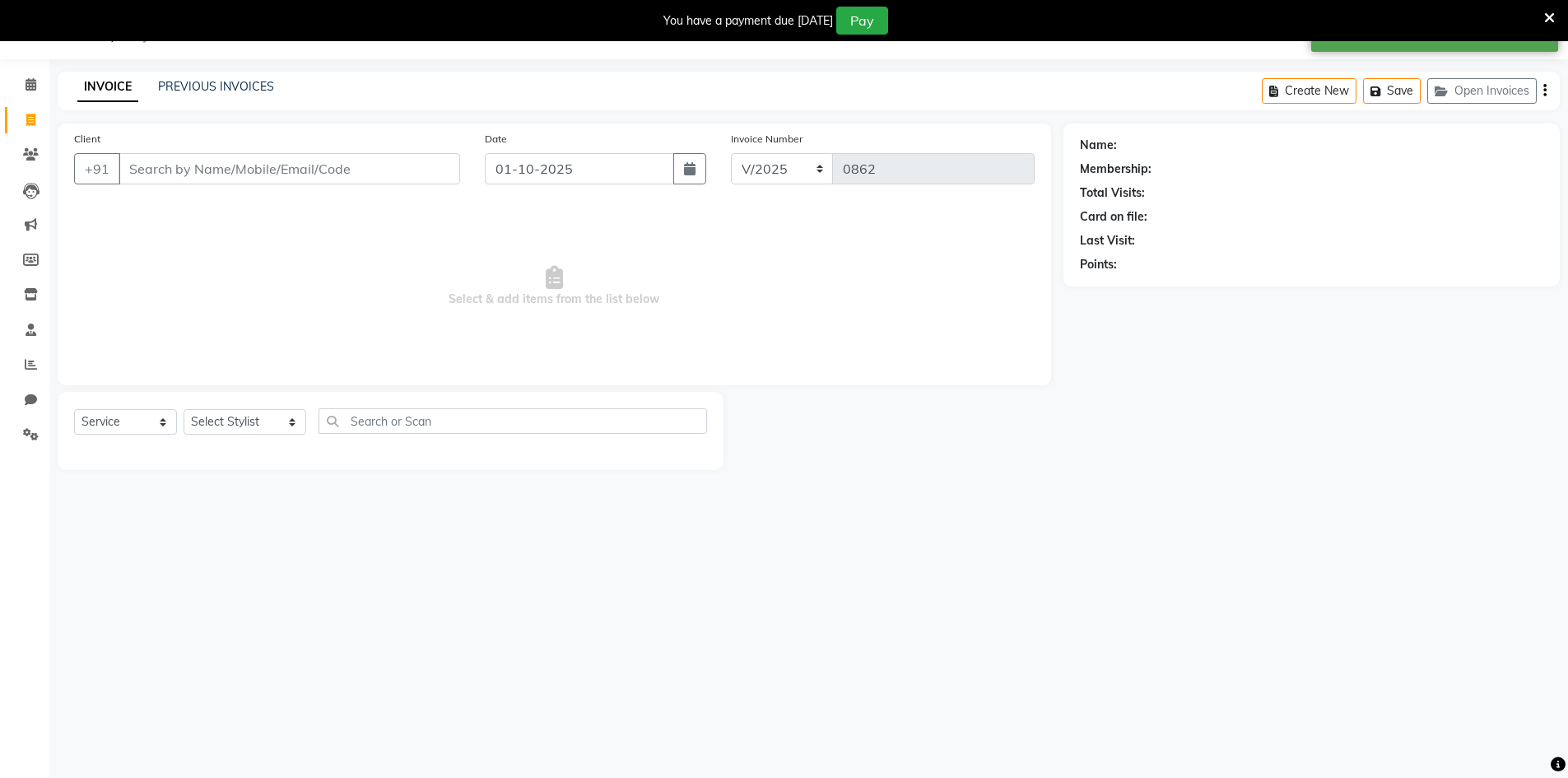
click at [409, 187] on div "Client +91" at bounding box center [267, 164] width 411 height 67
click at [409, 182] on input "Client" at bounding box center [289, 168] width 341 height 31
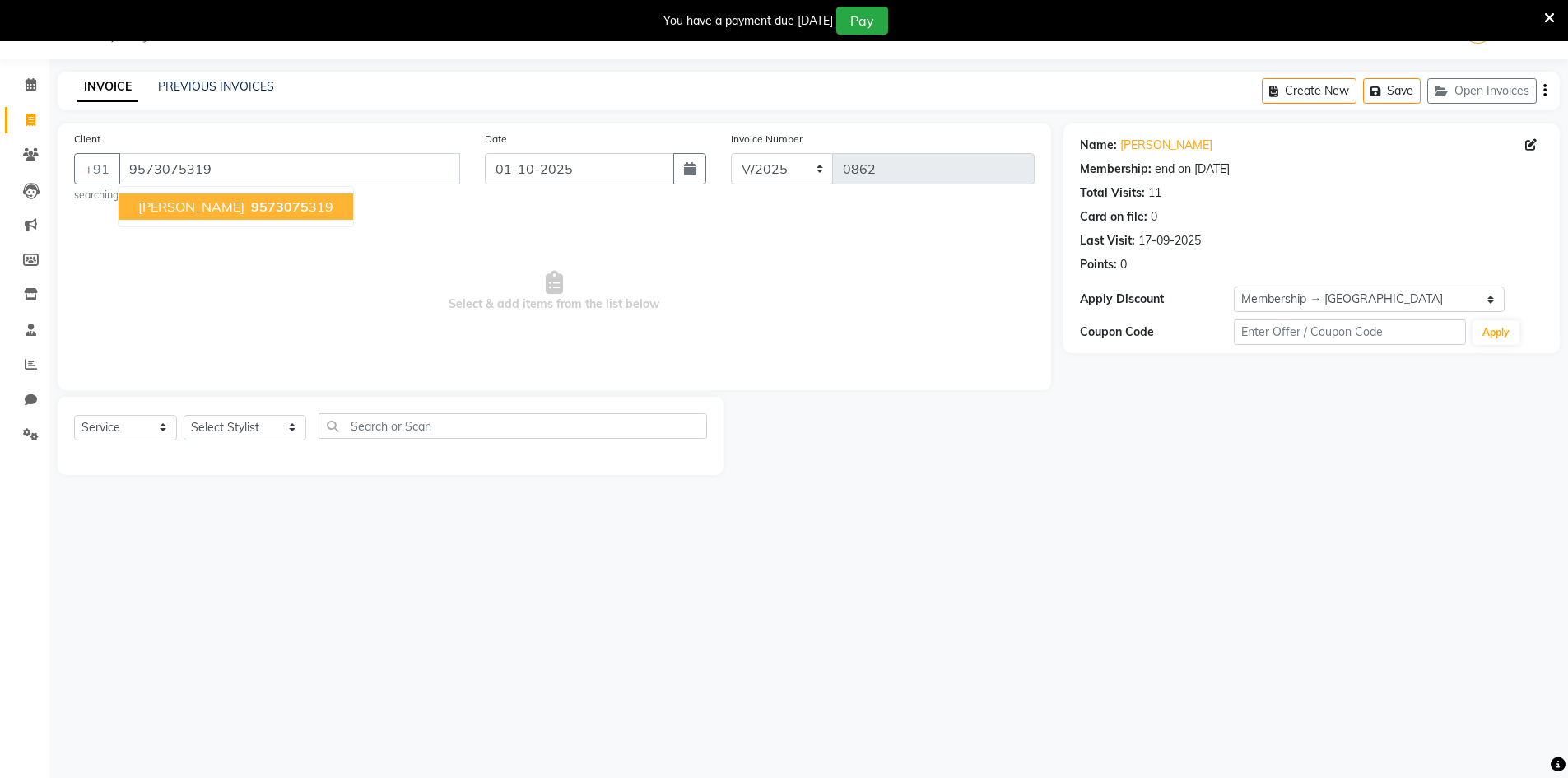
click at [256, 197] on button "[PERSON_NAME] 9573075 319" at bounding box center [235, 206] width 235 height 26
click at [238, 438] on select "Select Stylist [PERSON_NAME] Makeup/[PERSON_NAME] Services Manager Mehndi Artis…" at bounding box center [245, 427] width 123 height 25
click at [183, 415] on select "Select Stylist [PERSON_NAME] Makeup/[PERSON_NAME] Services Manager Mehndi Artis…" at bounding box center [245, 427] width 123 height 25
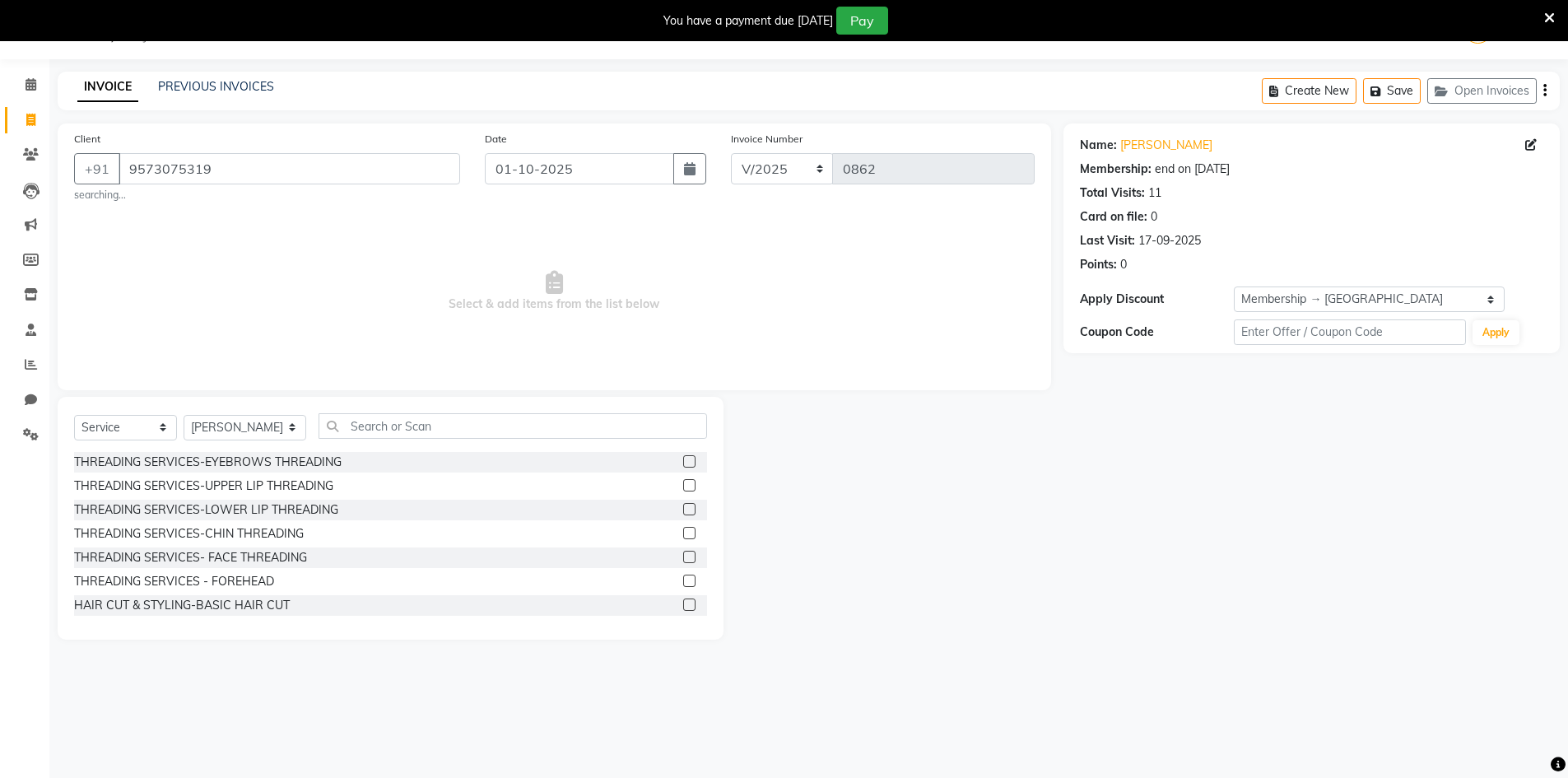
click at [684, 466] on label at bounding box center [689, 461] width 13 height 13
click at [684, 466] on input "checkbox" at bounding box center [689, 462] width 11 height 11
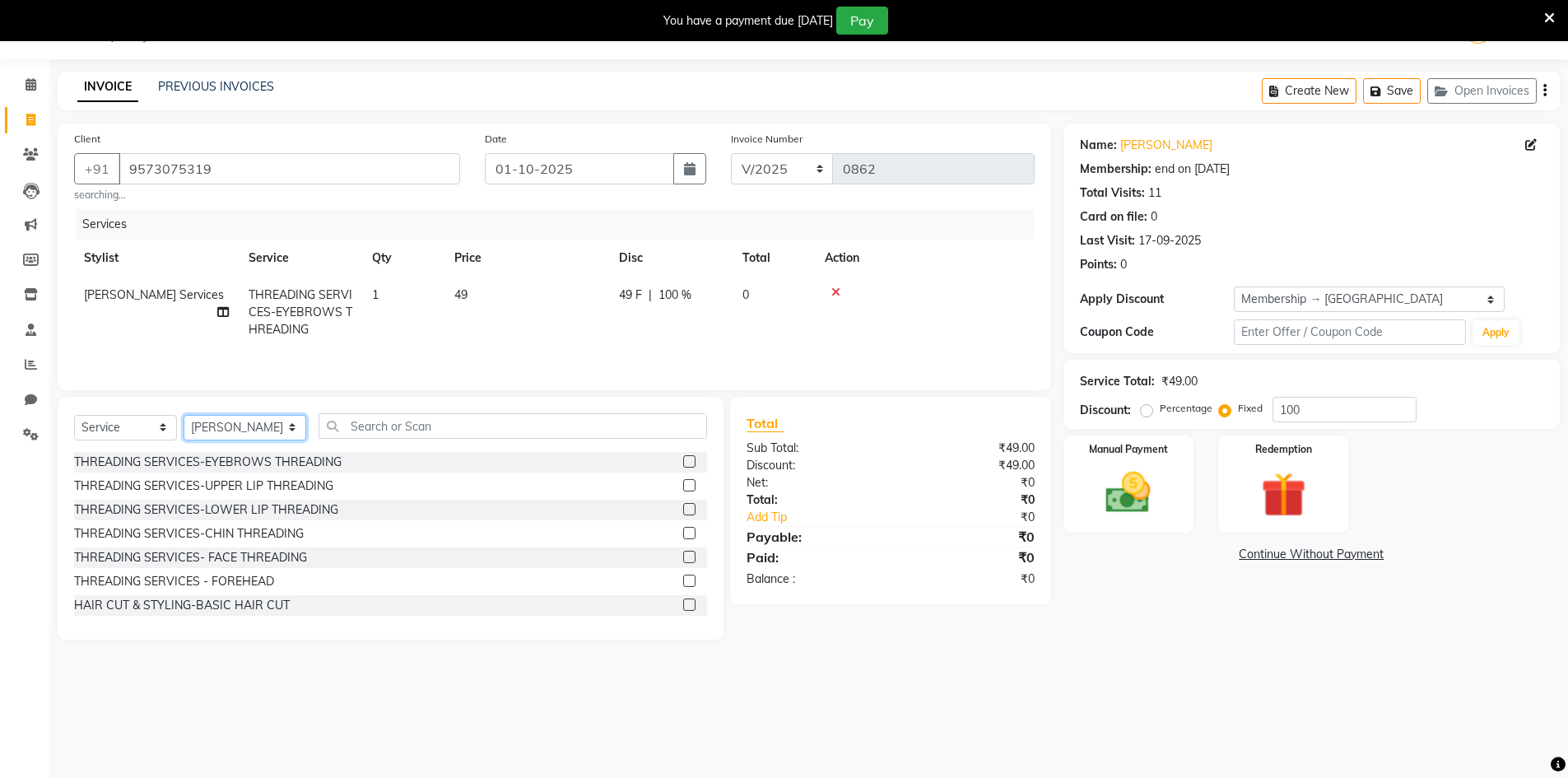
click at [255, 432] on select "Select Stylist [PERSON_NAME] Makeup/[PERSON_NAME] Services Manager Mehndi Artis…" at bounding box center [245, 427] width 123 height 25
click at [183, 415] on select "Select Stylist [PERSON_NAME] Makeup/[PERSON_NAME] Services Manager Mehndi Artis…" at bounding box center [245, 427] width 123 height 25
click at [374, 426] on input "text" at bounding box center [513, 426] width 388 height 25
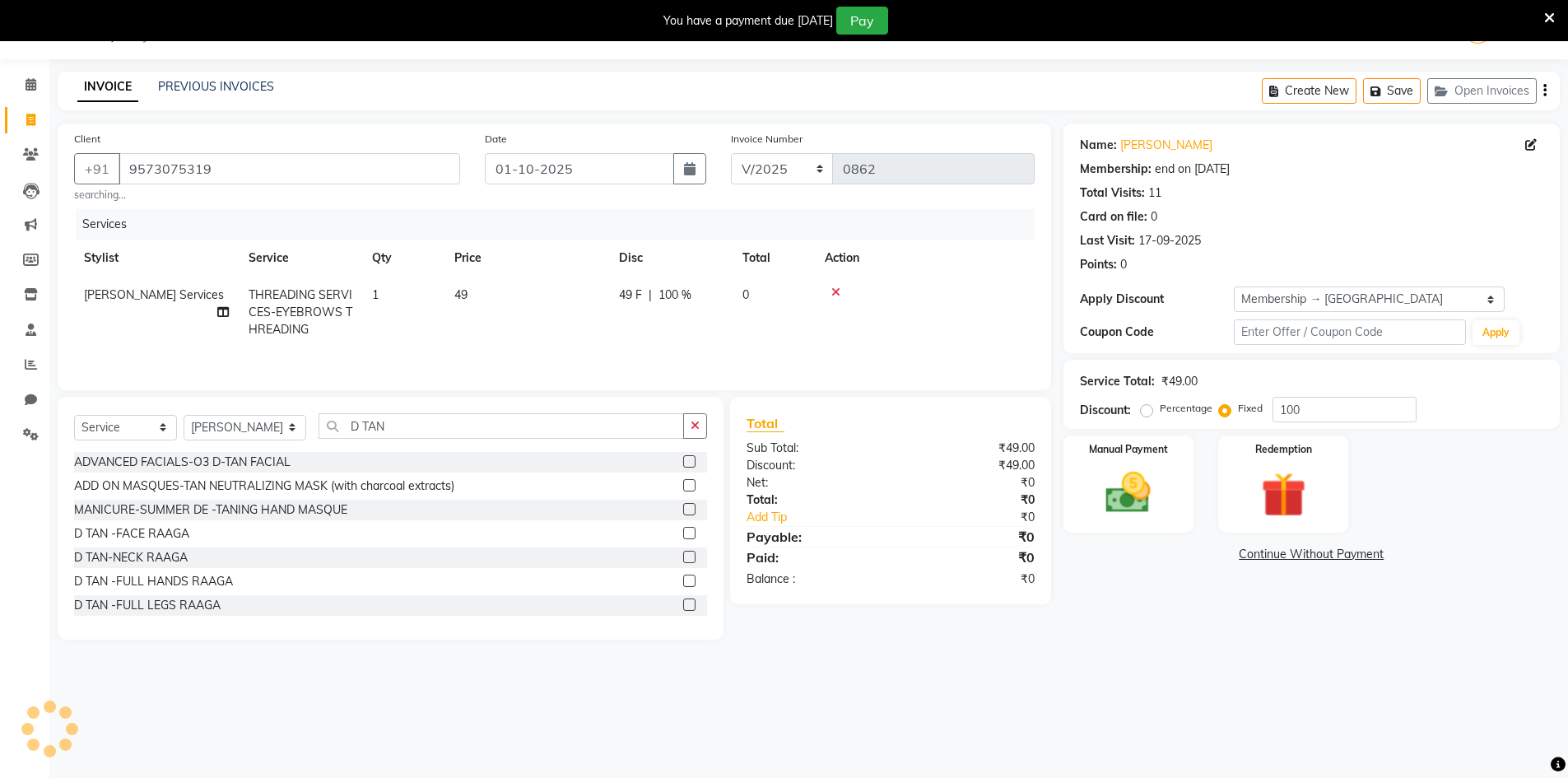
click at [684, 525] on div at bounding box center [695, 534] width 24 height 20
click at [684, 535] on label at bounding box center [689, 533] width 13 height 13
click at [684, 535] on input "checkbox" at bounding box center [689, 533] width 11 height 11
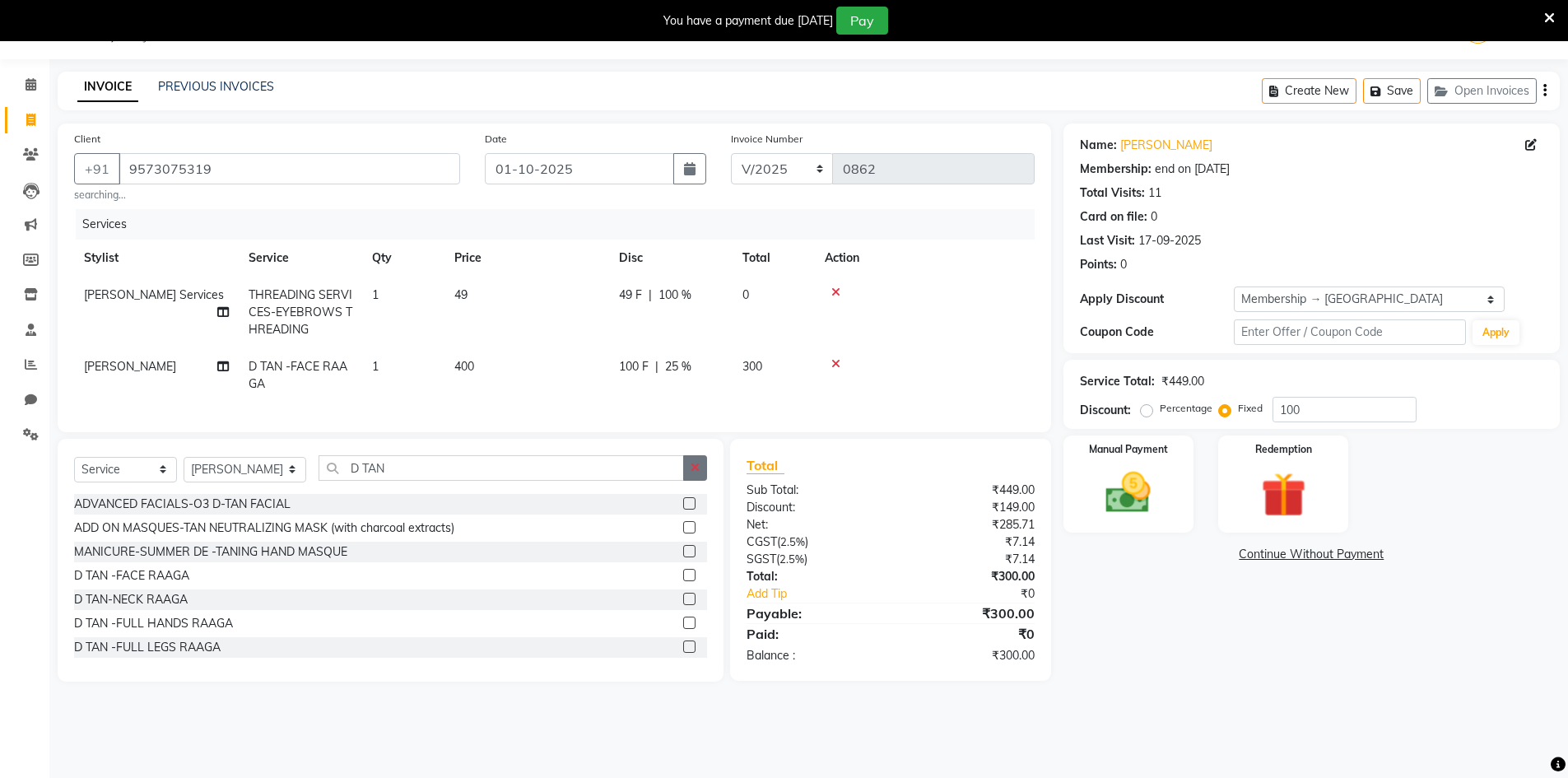
click at [693, 481] on button "button" at bounding box center [695, 468] width 24 height 25
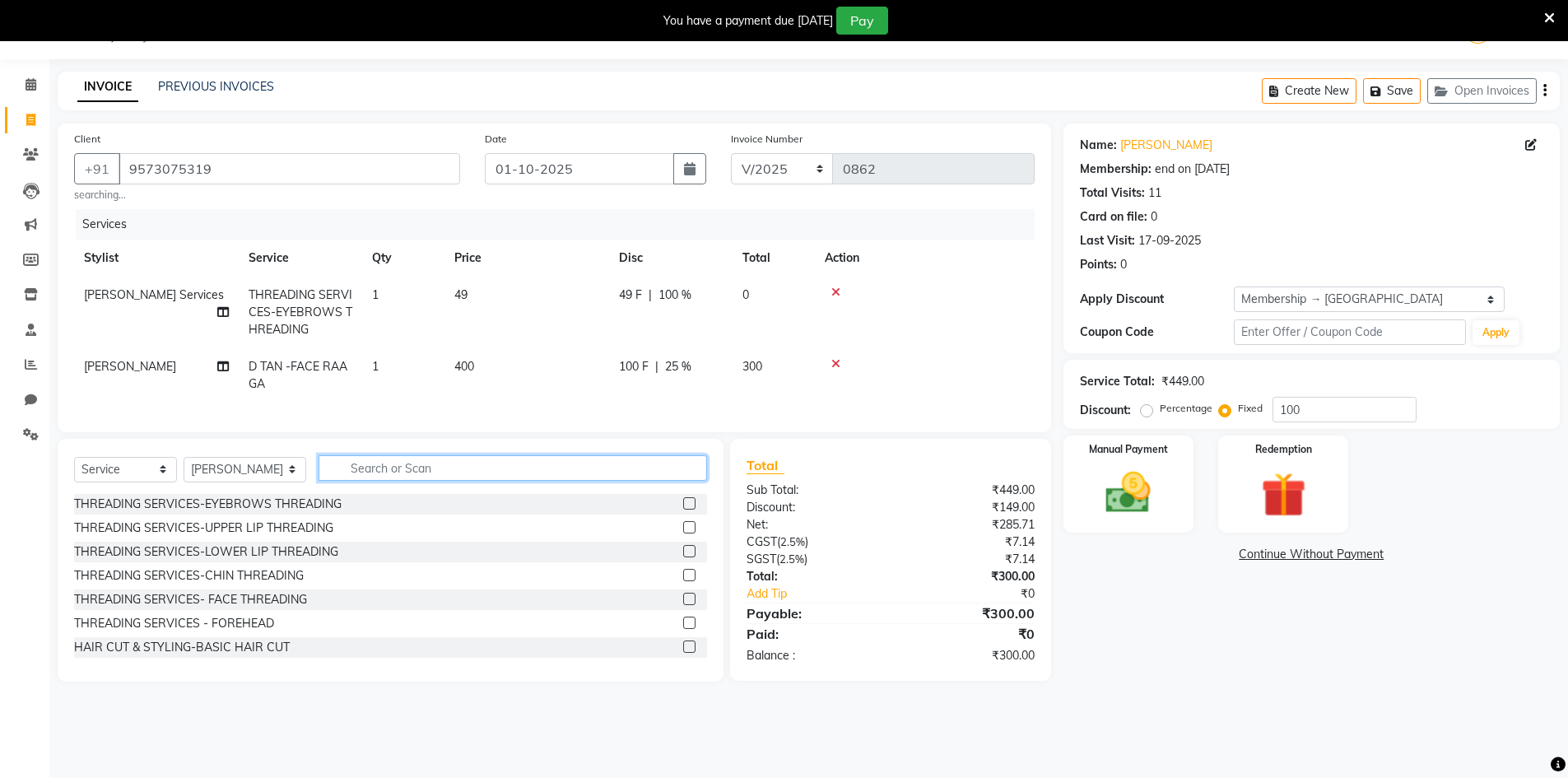
click at [460, 481] on input "text" at bounding box center [513, 468] width 388 height 25
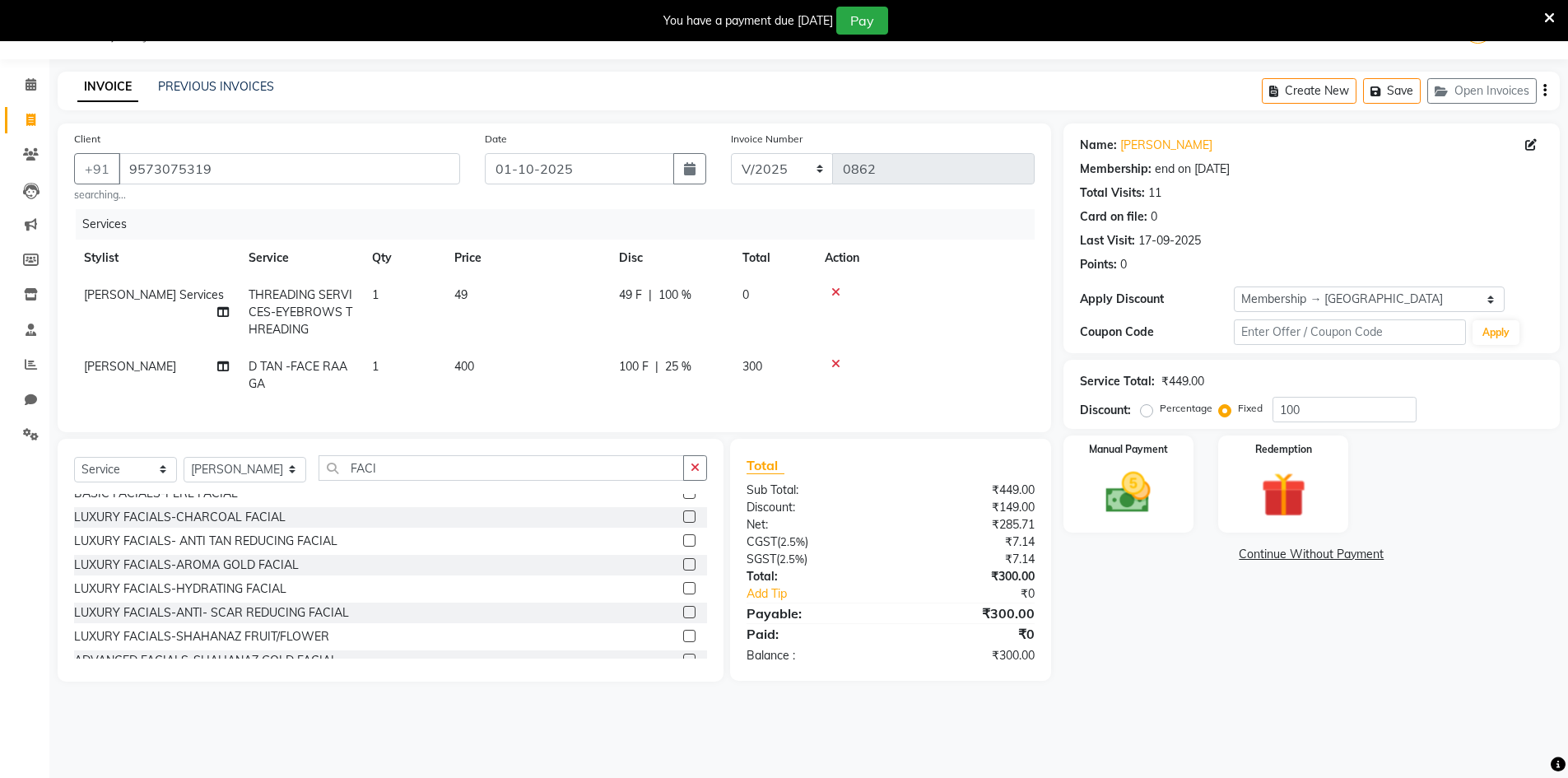
click at [684, 595] on label at bounding box center [689, 588] width 13 height 13
click at [684, 595] on input "checkbox" at bounding box center [689, 589] width 11 height 11
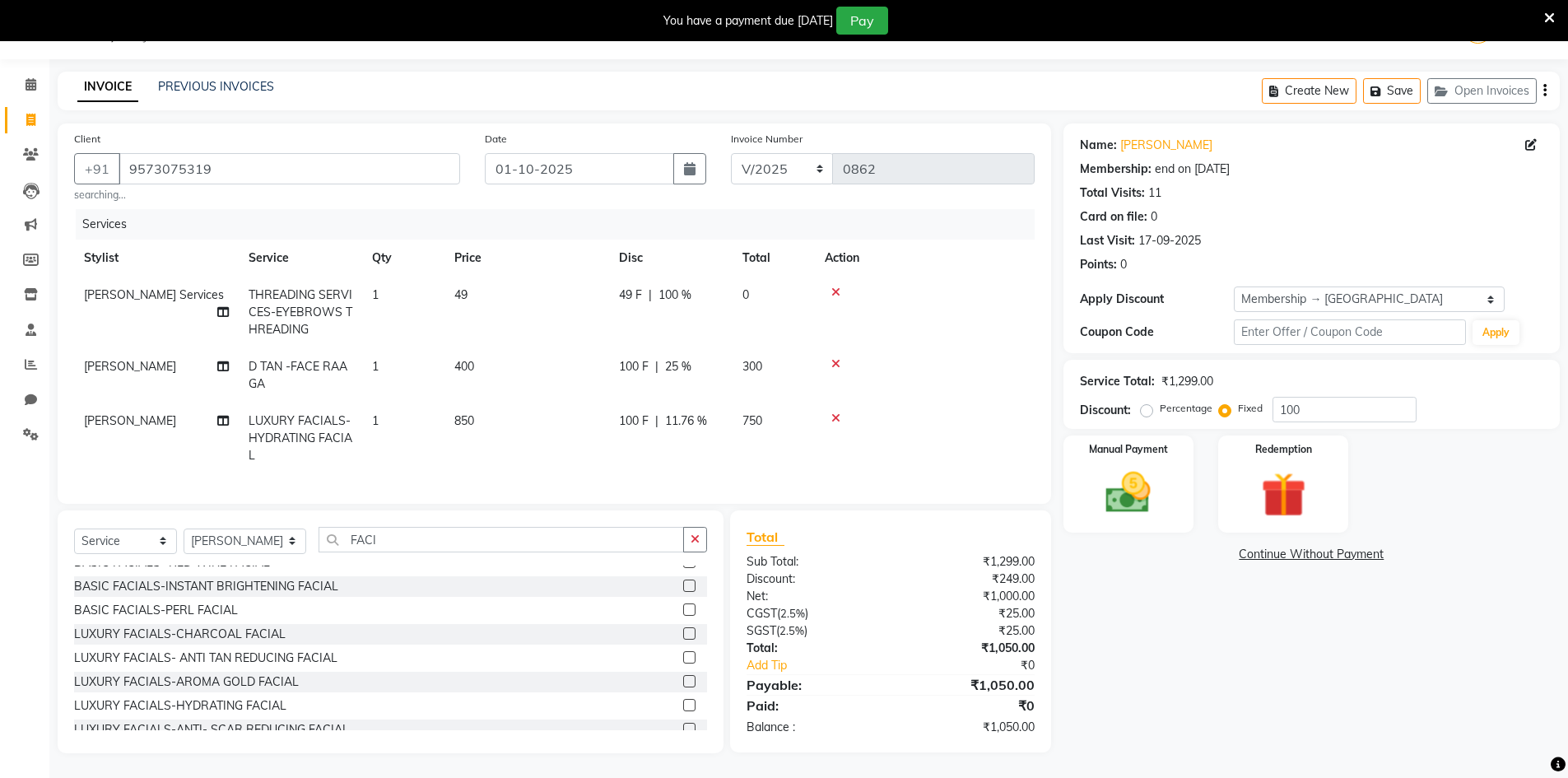
scroll to position [0, 0]
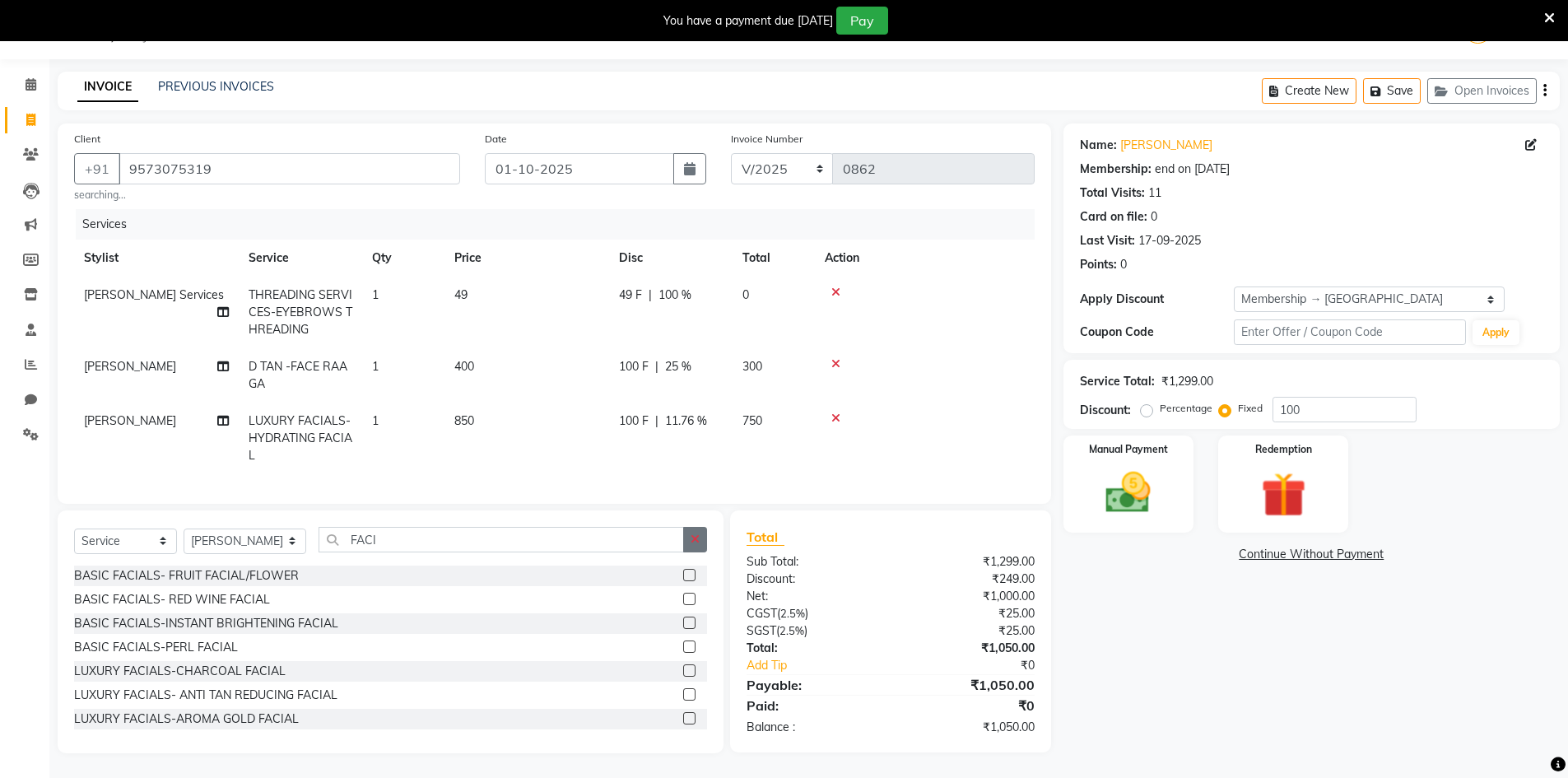
click at [693, 553] on button "button" at bounding box center [695, 540] width 24 height 25
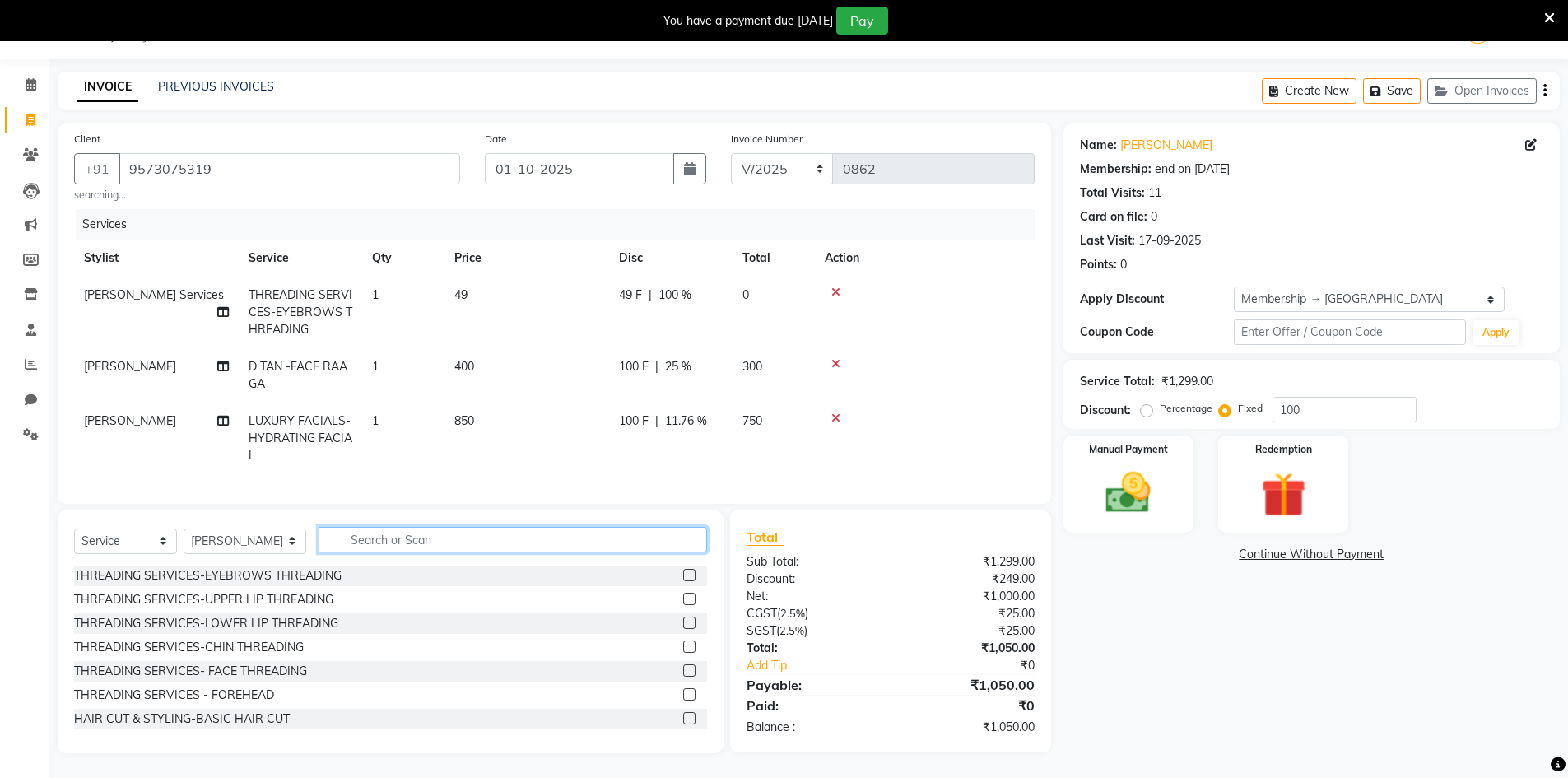
click at [686, 553] on input "text" at bounding box center [513, 540] width 388 height 25
click at [684, 581] on label at bounding box center [689, 574] width 13 height 13
click at [684, 581] on input "checkbox" at bounding box center [689, 575] width 11 height 11
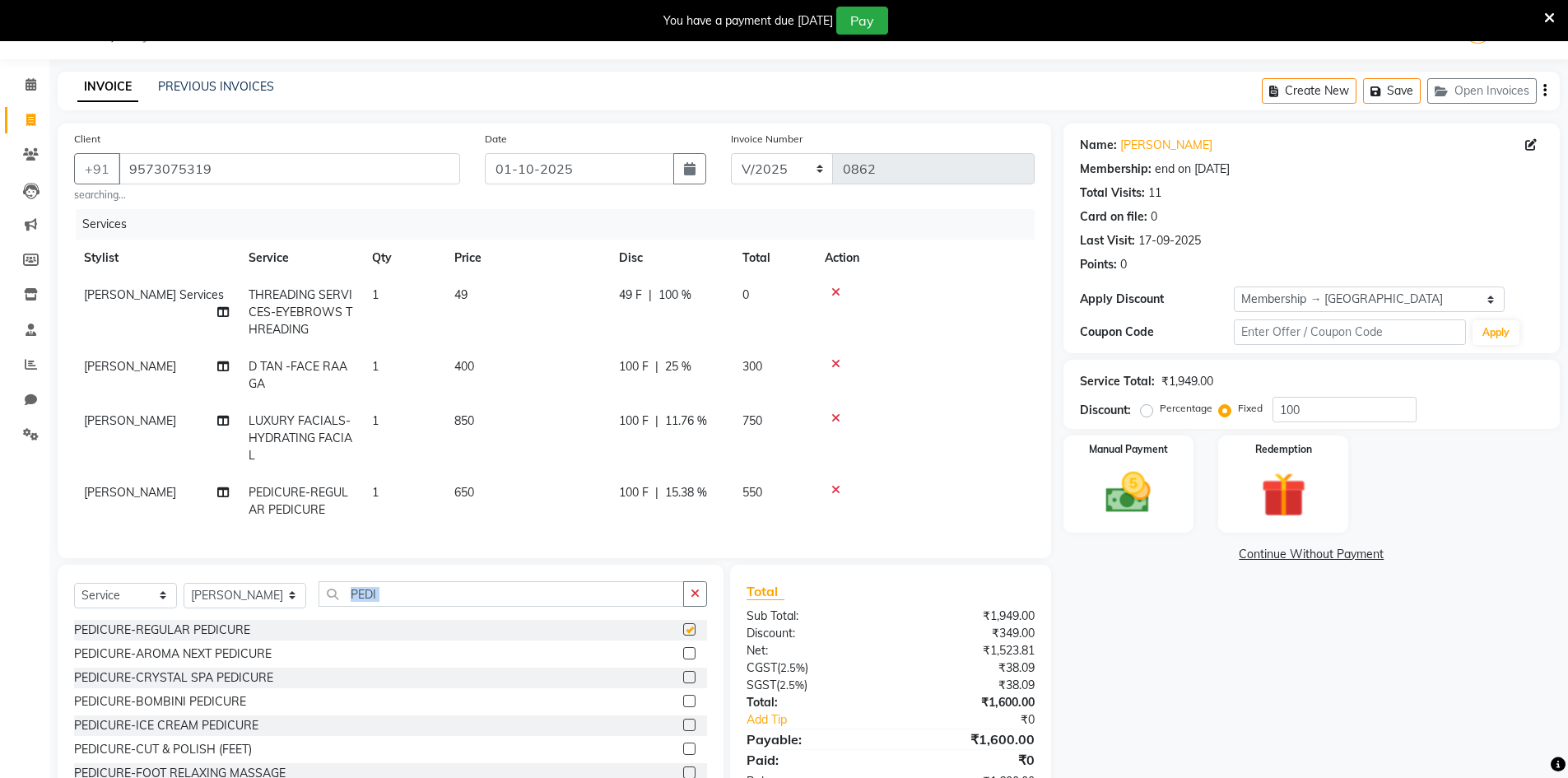
click at [678, 584] on div "Select Service Product Membership Package Voucher Prepaid Gift Card Select Styl…" at bounding box center [391, 686] width 666 height 243
click at [661, 607] on input "PEDI" at bounding box center [501, 594] width 366 height 25
click at [684, 636] on label at bounding box center [689, 629] width 13 height 13
click at [684, 636] on input "checkbox" at bounding box center [689, 630] width 11 height 11
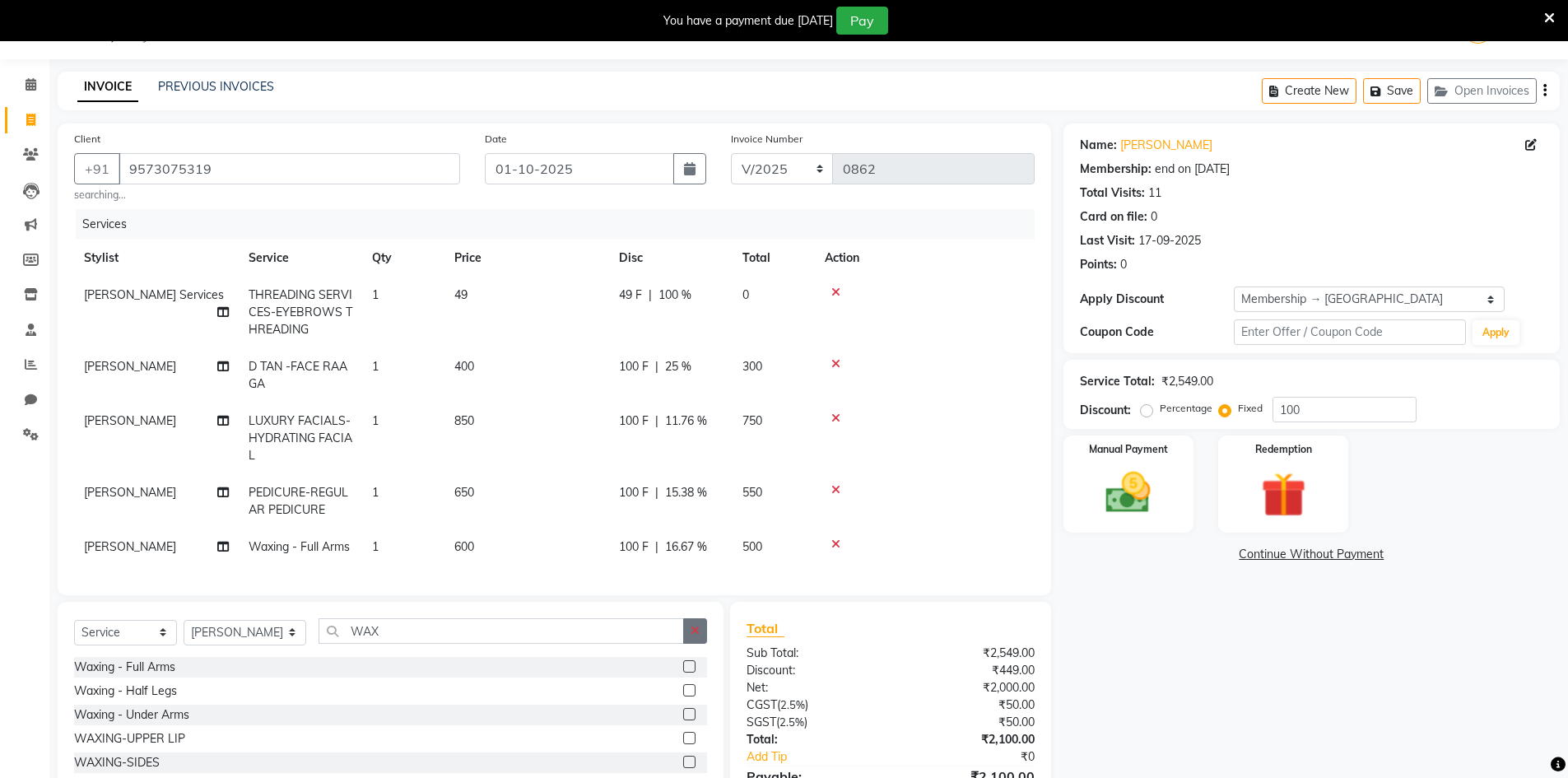
click at [702, 635] on button "button" at bounding box center [695, 631] width 24 height 25
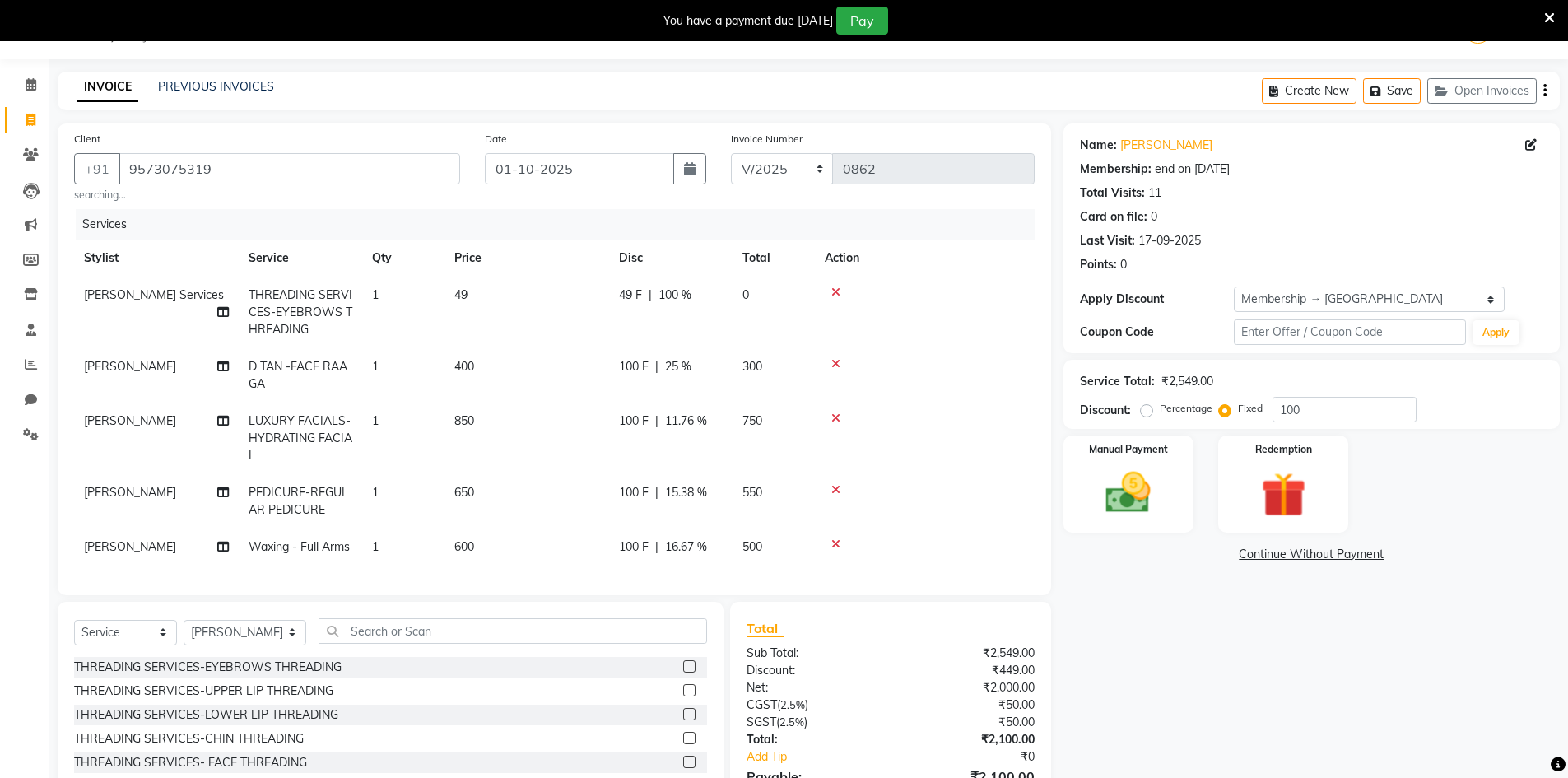
click at [535, 545] on td "600" at bounding box center [527, 547] width 165 height 37
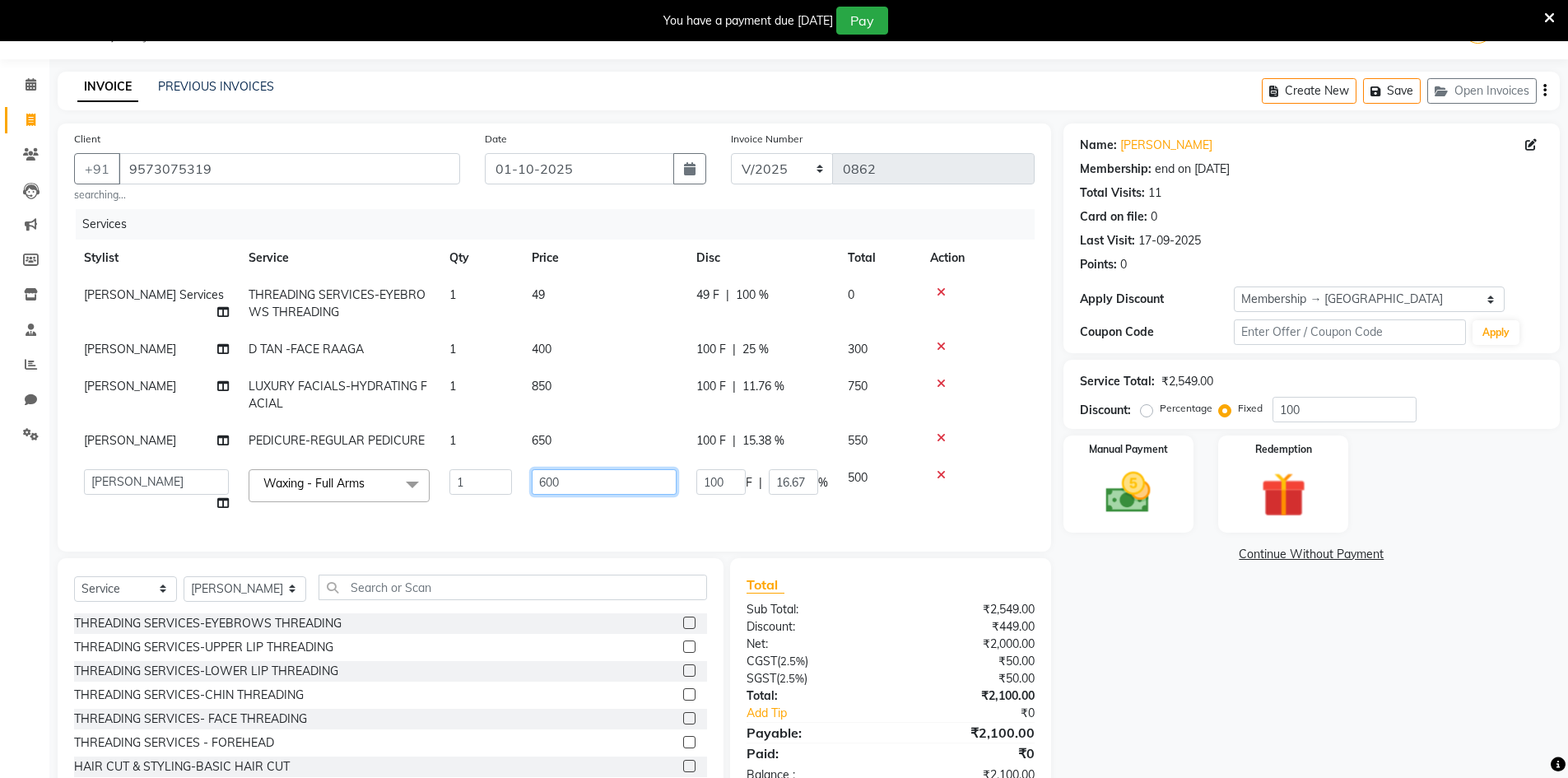
click at [605, 484] on input "600" at bounding box center [604, 482] width 145 height 25
click at [585, 446] on tbody "[PERSON_NAME] Services THREADING SERVICES-EYEBROWS THREADING 1 49 49 F | 100 % …" at bounding box center [554, 400] width 960 height 246
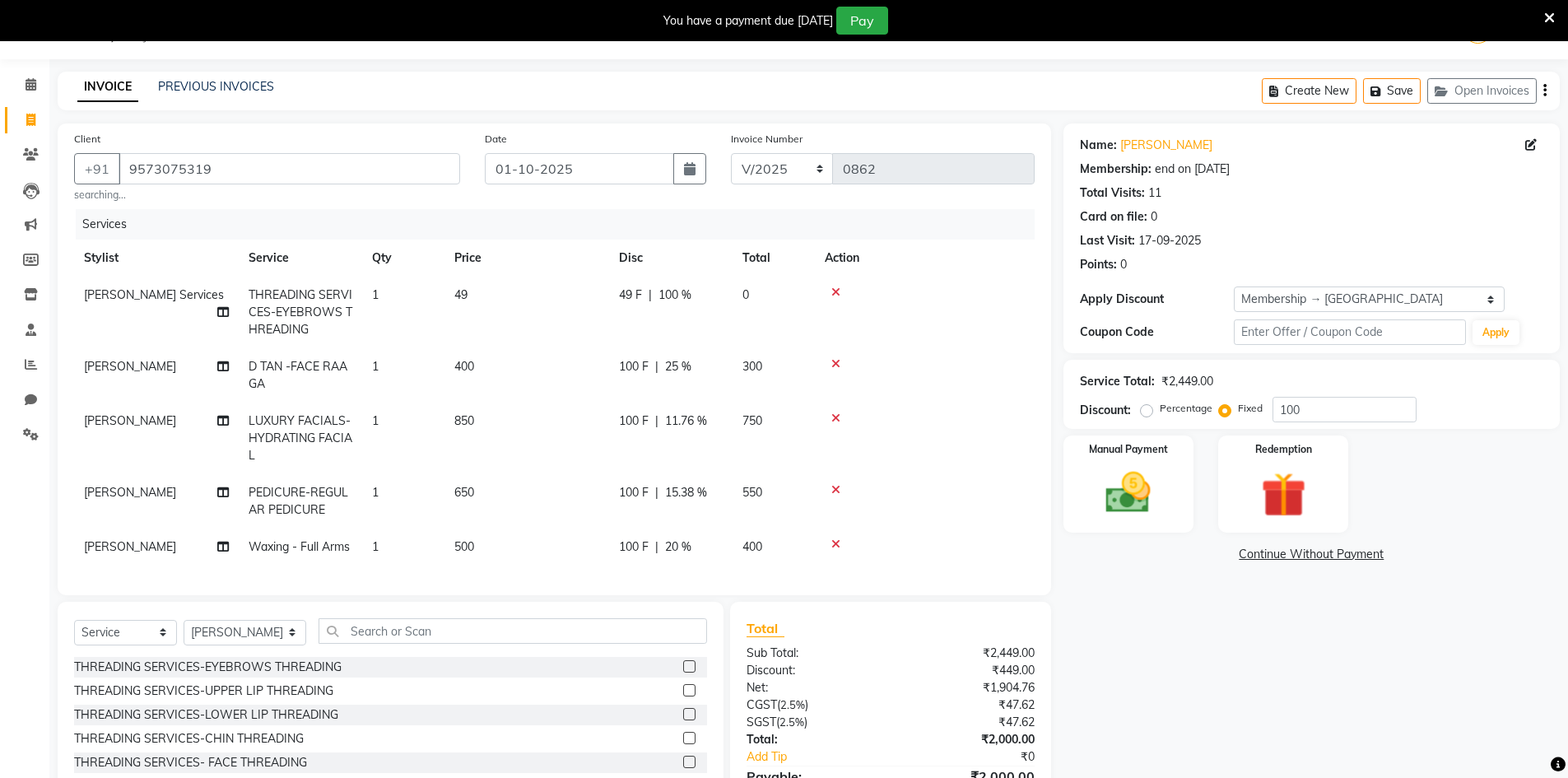
click at [562, 490] on td "650" at bounding box center [527, 501] width 165 height 55
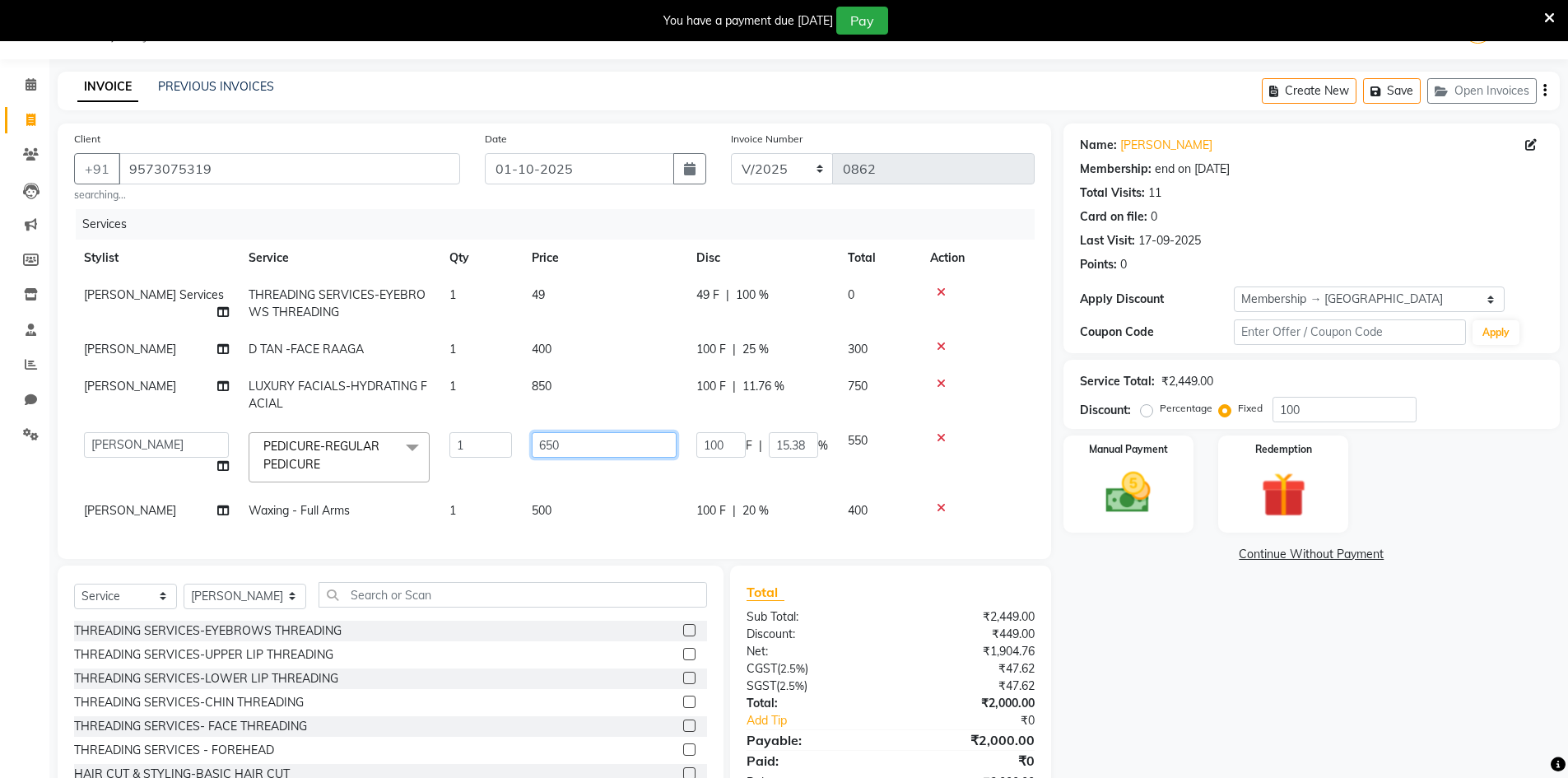
click at [639, 450] on input "650" at bounding box center [604, 445] width 145 height 25
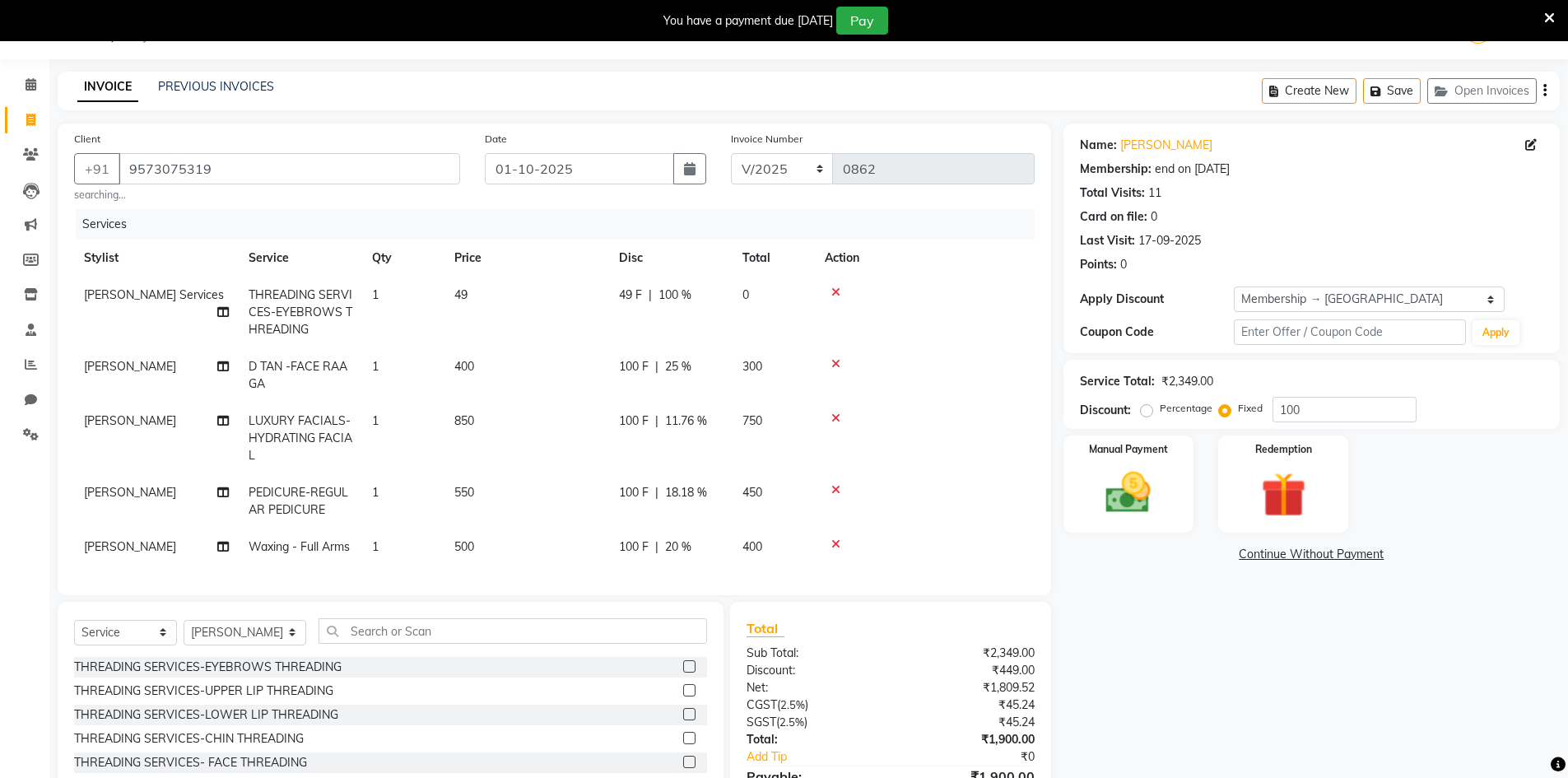
click at [664, 564] on div "Client [PHONE_NUMBER] searching... Date [DATE] Invoice Number V/2025 V/[PHONE_N…" at bounding box center [555, 359] width 994 height 472
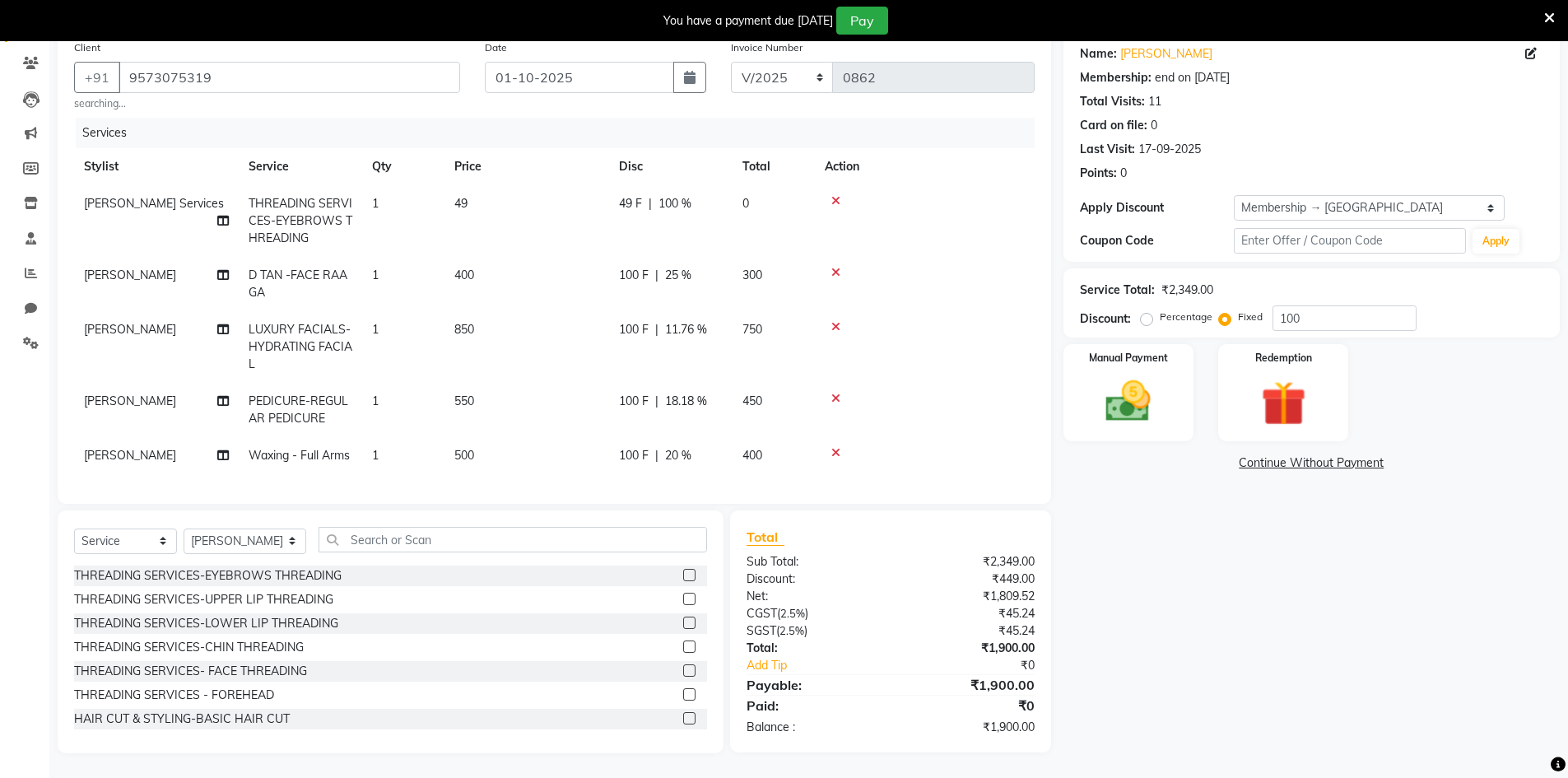
scroll to position [145, 0]
click at [653, 544] on input "text" at bounding box center [513, 540] width 388 height 25
click at [176, 394] on span "[PERSON_NAME]" at bounding box center [130, 401] width 92 height 15
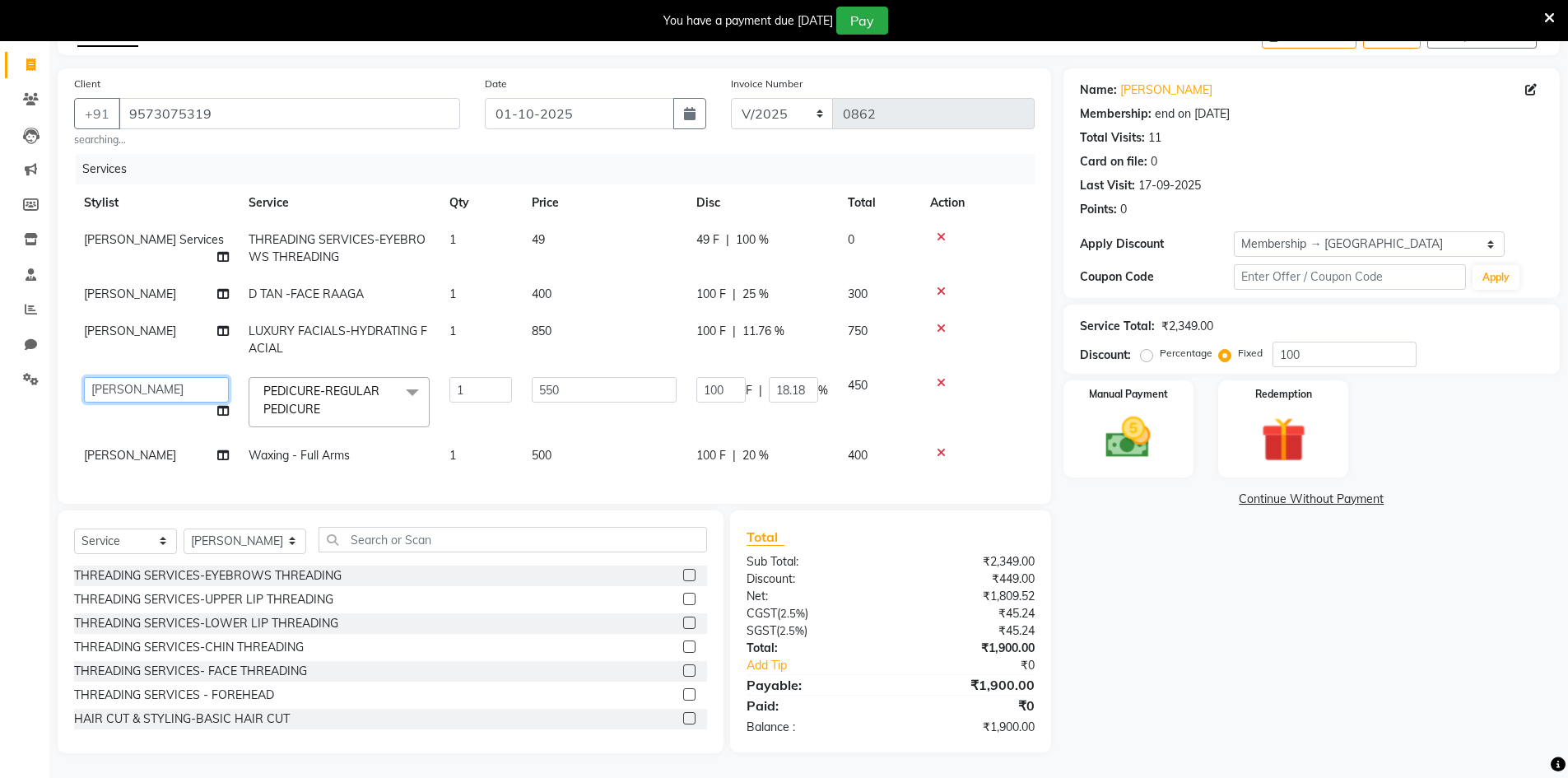
click at [209, 385] on select "[PERSON_NAME] Makeup/[PERSON_NAME] Services Manager Mehndi Artist [PERSON_NAME]…" at bounding box center [156, 389] width 145 height 25
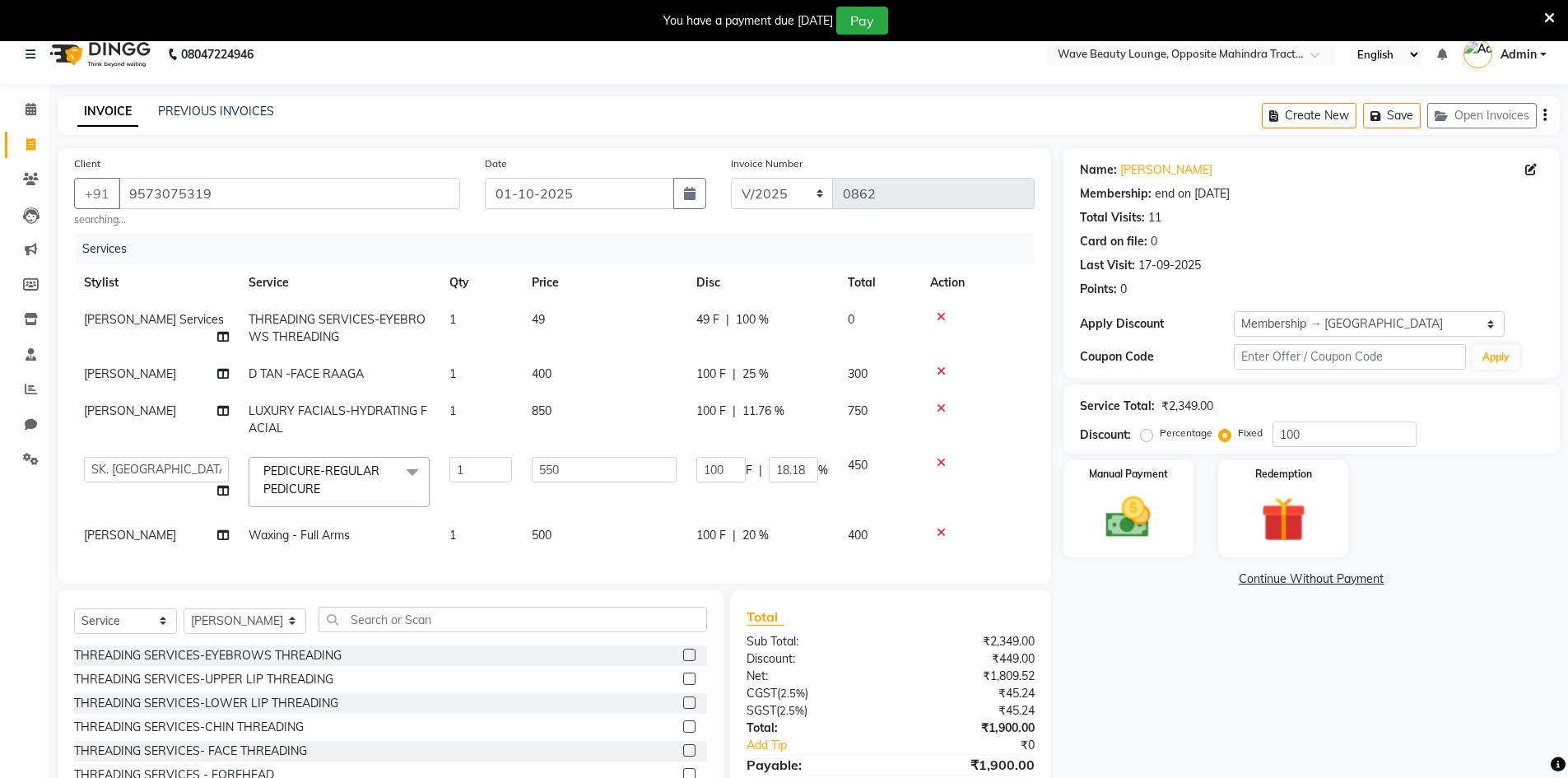
scroll to position [0, 0]
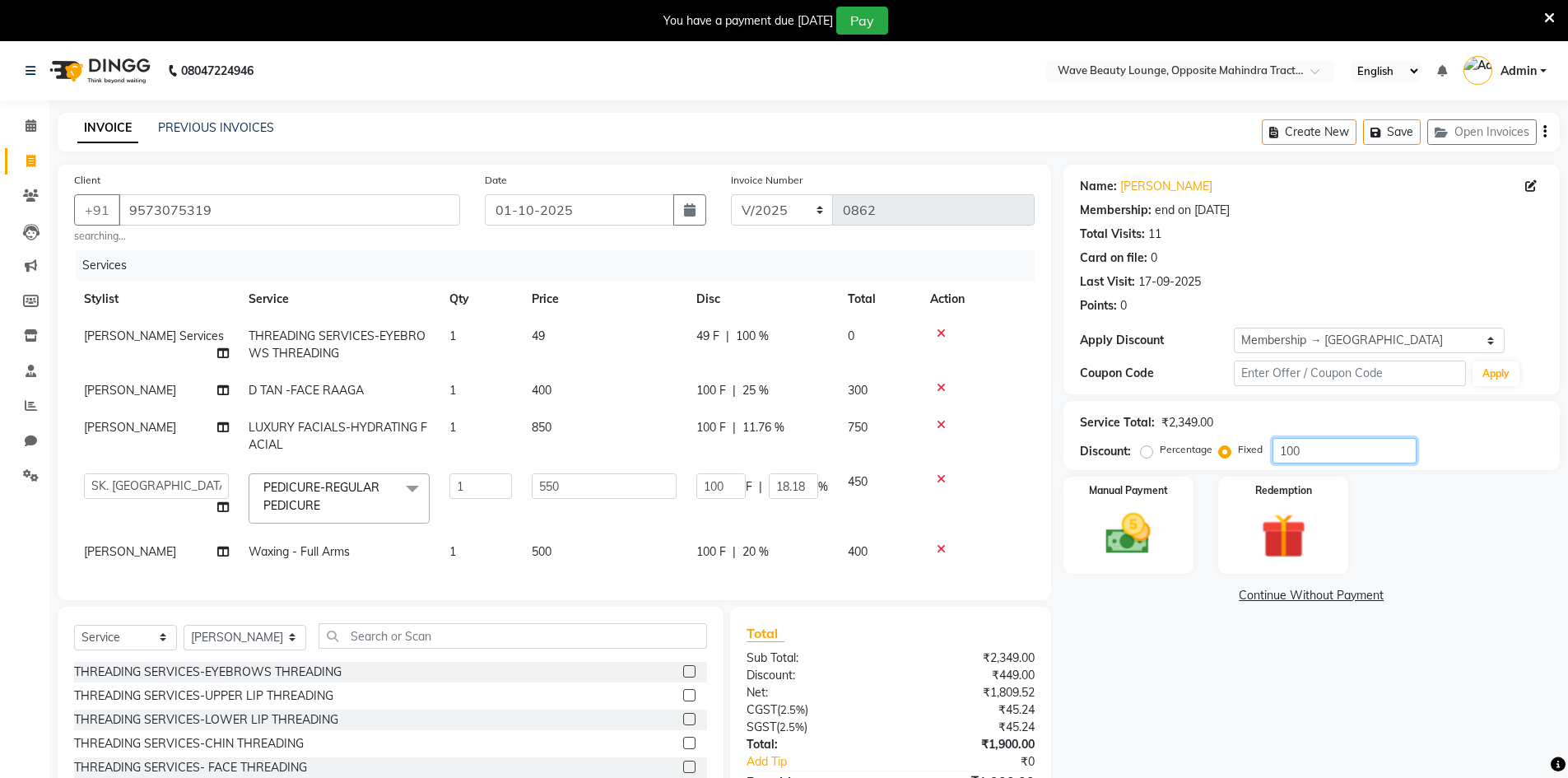
click at [1350, 456] on input "100" at bounding box center [1344, 451] width 144 height 25
click at [1159, 455] on label "Percentage" at bounding box center [1185, 450] width 53 height 15
click at [1144, 455] on input "Percentage" at bounding box center [1150, 450] width 12 height 12
click at [1371, 465] on div "Service Total: ₹2,349.00 Discount: Percentage Fixed 50" at bounding box center [1312, 436] width 496 height 69
click at [1338, 444] on input "50" at bounding box center [1344, 451] width 144 height 25
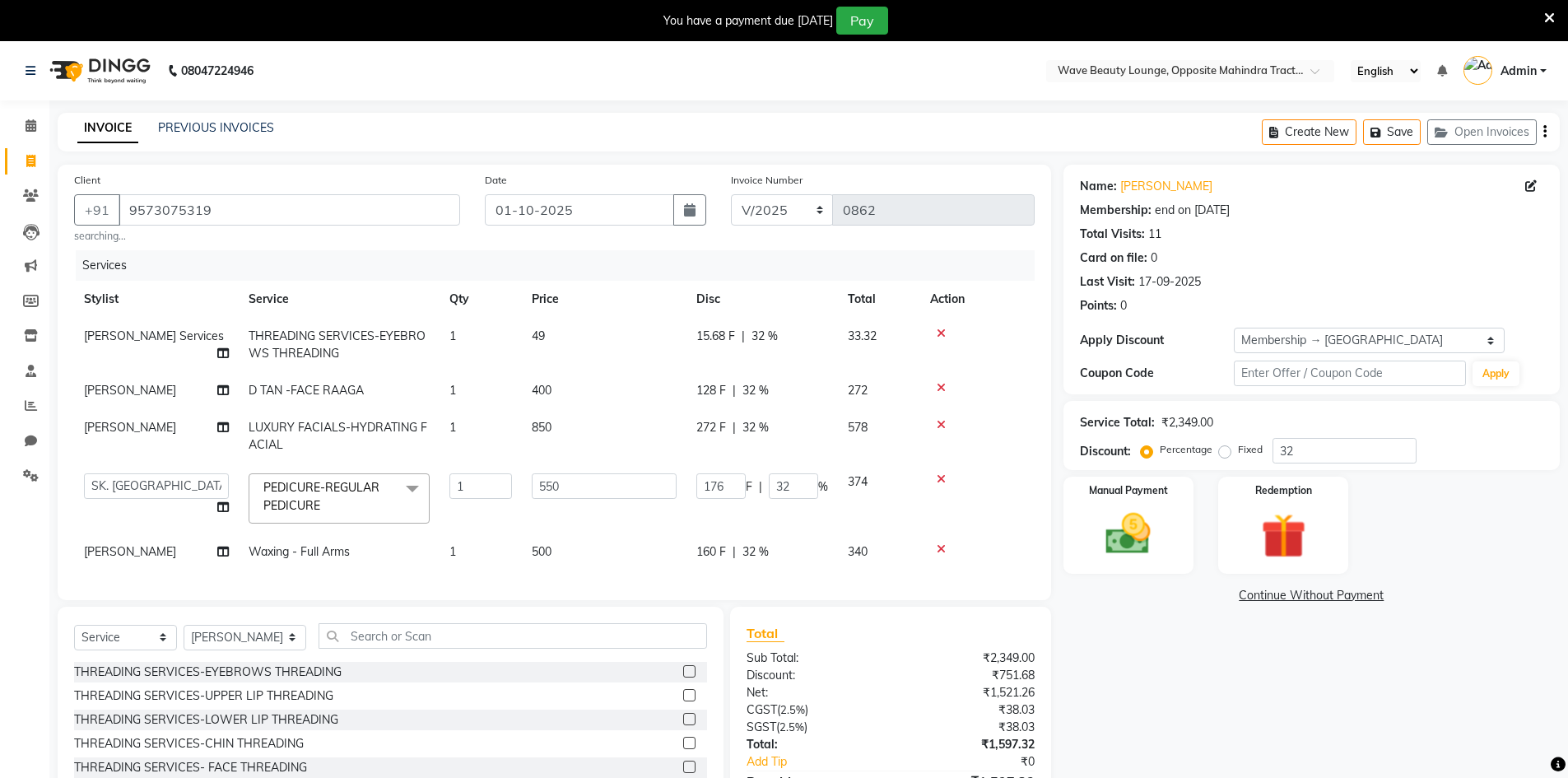
click at [1161, 654] on div "Name: [PERSON_NAME] Membership: end on [DATE] Total Visits: 11 Card on file: 0 …" at bounding box center [1317, 507] width 509 height 685
click at [730, 490] on input "176" at bounding box center [721, 486] width 50 height 25
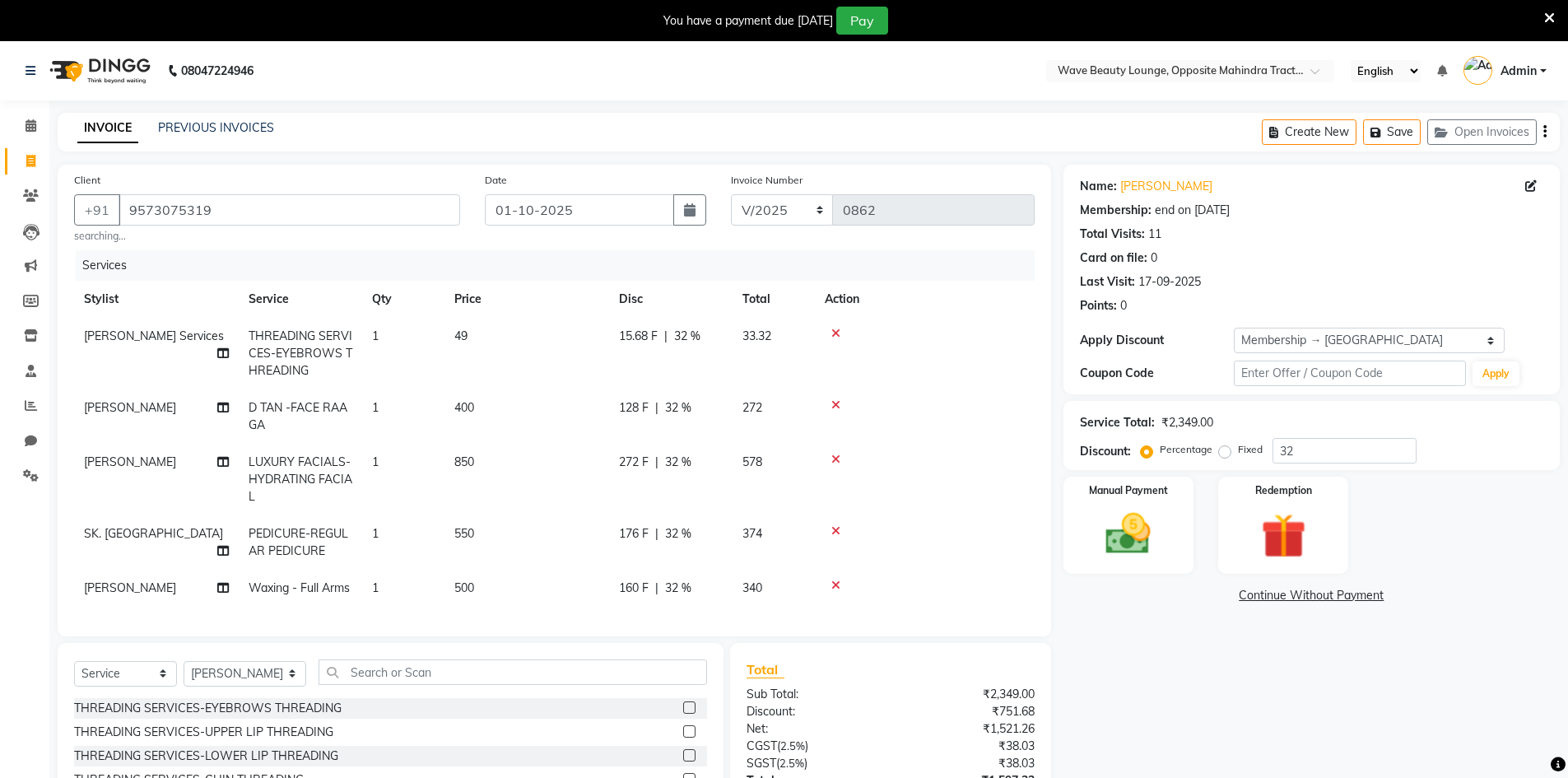
click at [726, 339] on td "15.68 F | 32 %" at bounding box center [670, 353] width 124 height 71
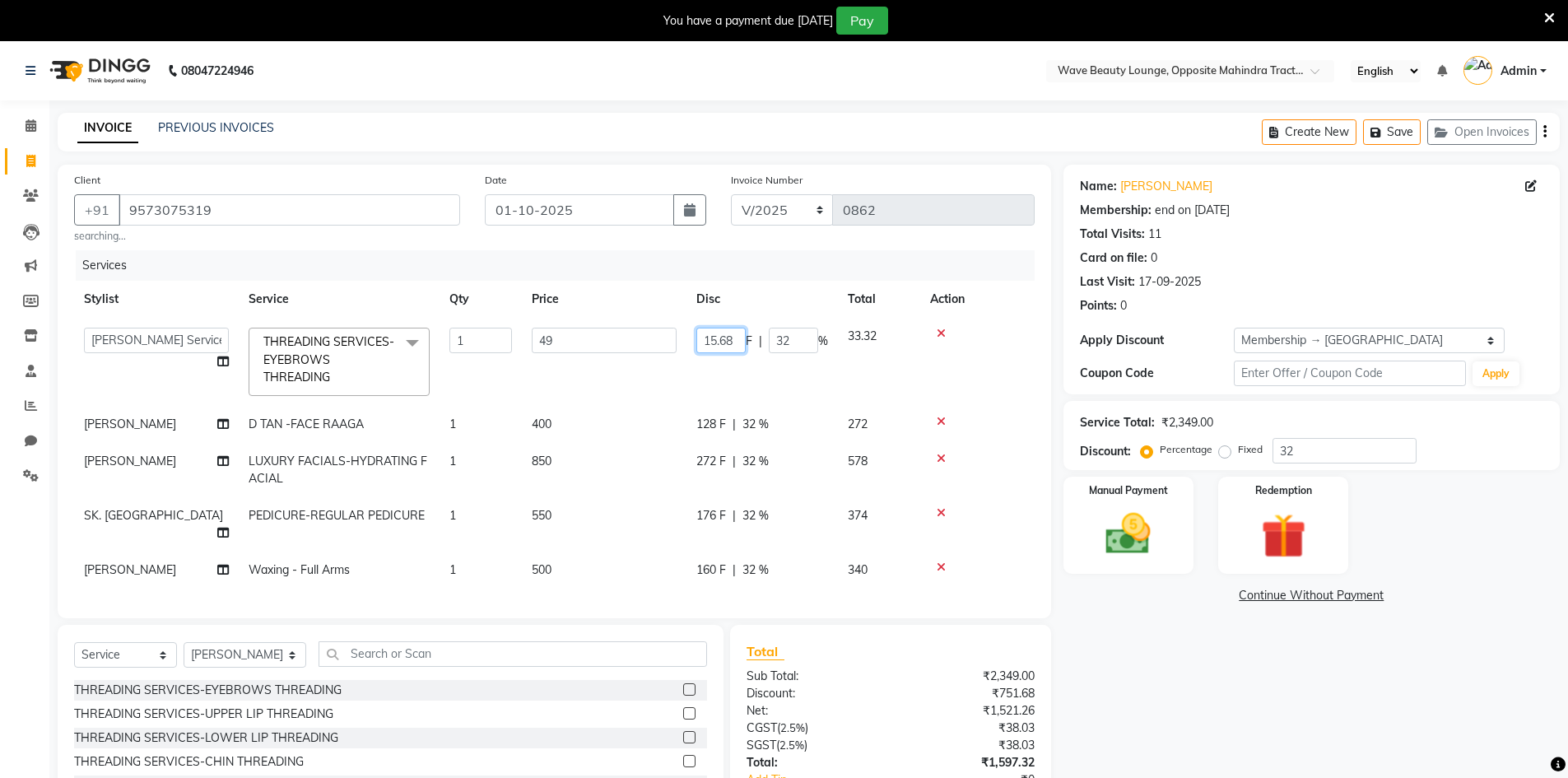
click at [742, 340] on input "15.68" at bounding box center [721, 341] width 50 height 25
click at [1233, 696] on div "Name: [PERSON_NAME] Membership: end on [DATE] Total Visits: 11 Card on file: 0 …" at bounding box center [1317, 516] width 509 height 703
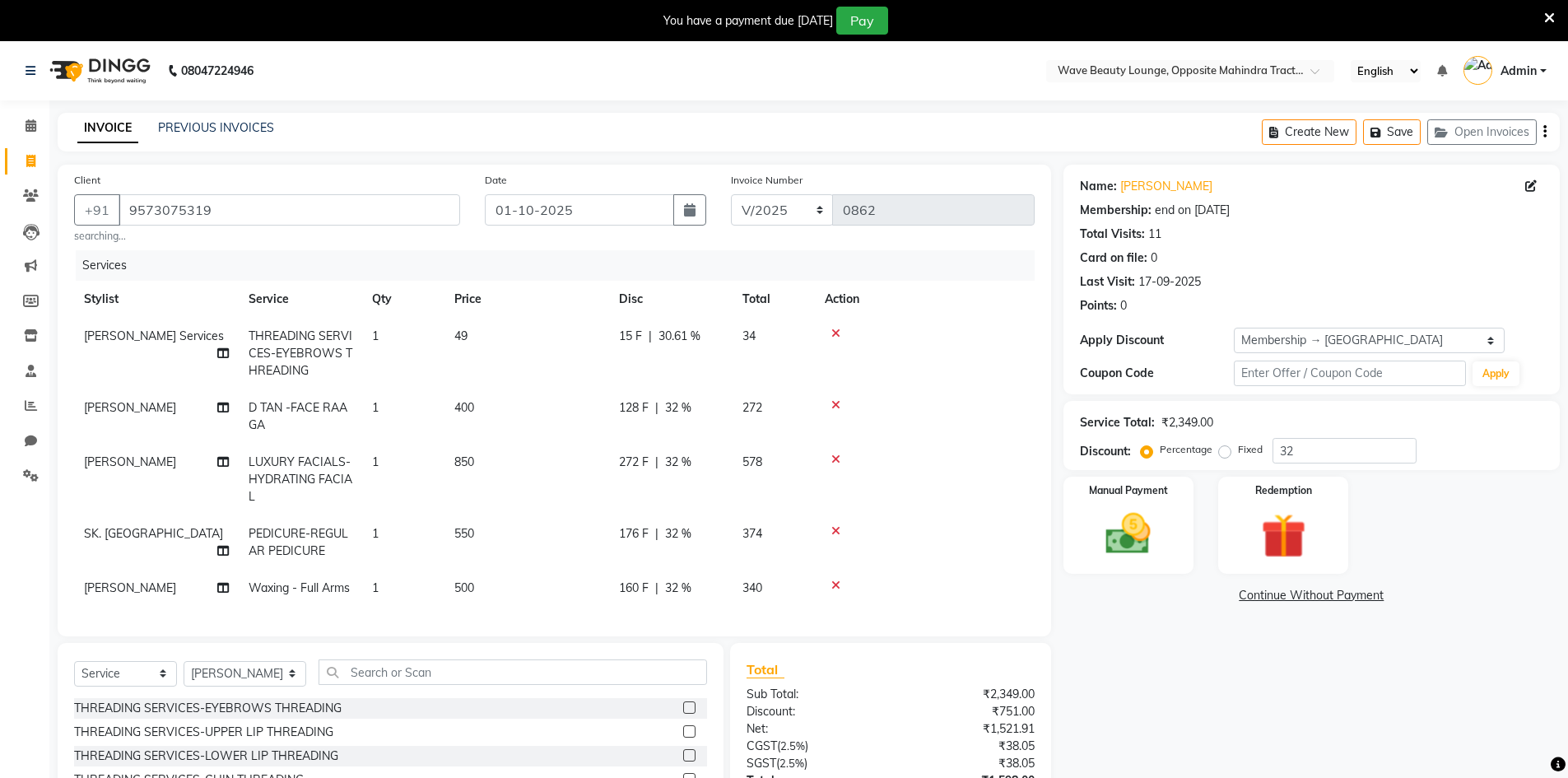
click at [637, 333] on span "15 F" at bounding box center [630, 336] width 23 height 18
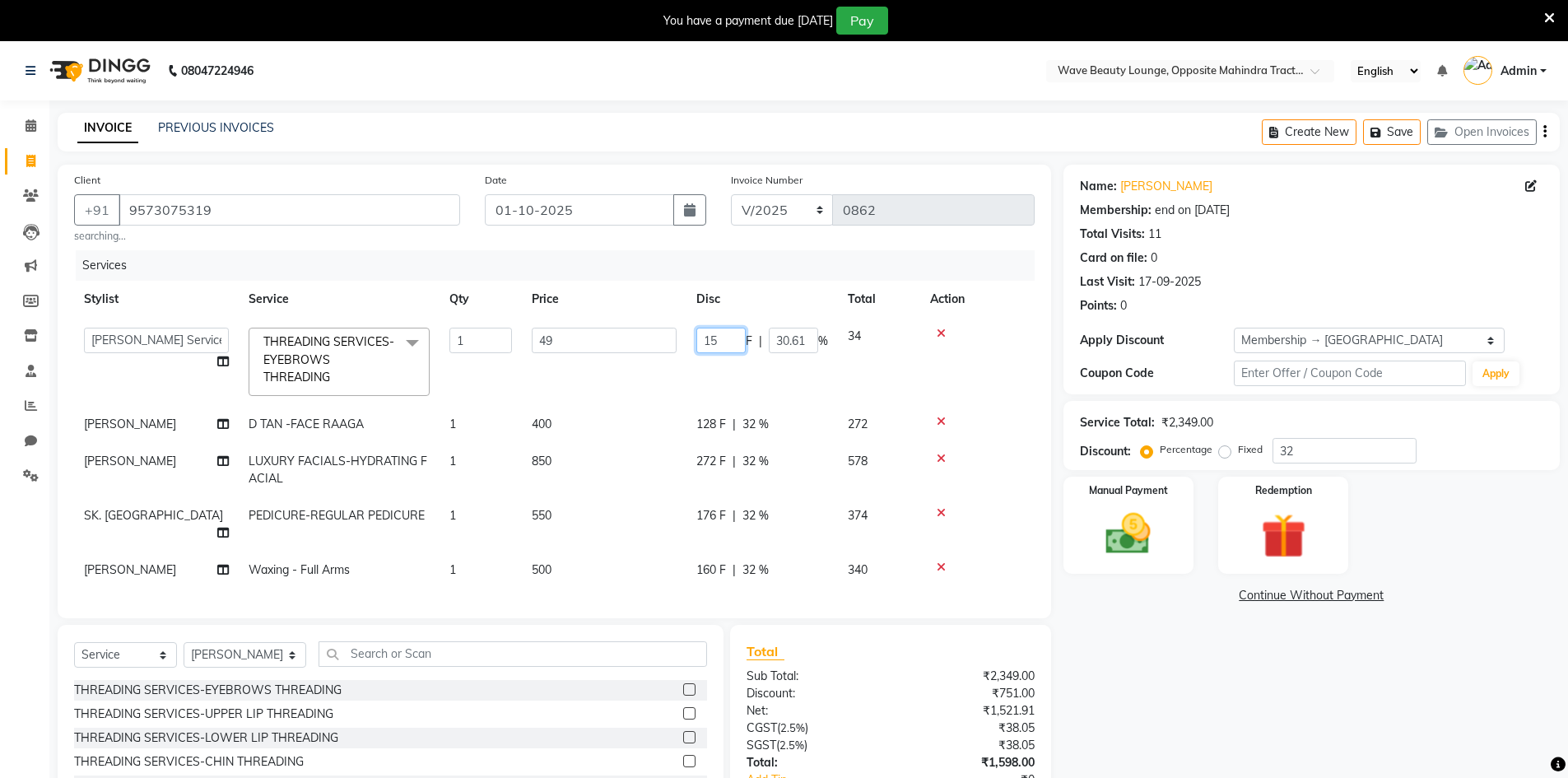
click at [721, 338] on input "15" at bounding box center [721, 341] width 50 height 25
click at [1199, 644] on div "Name: [PERSON_NAME] Membership: end on [DATE] Total Visits: 11 Card on file: 0 …" at bounding box center [1317, 516] width 509 height 703
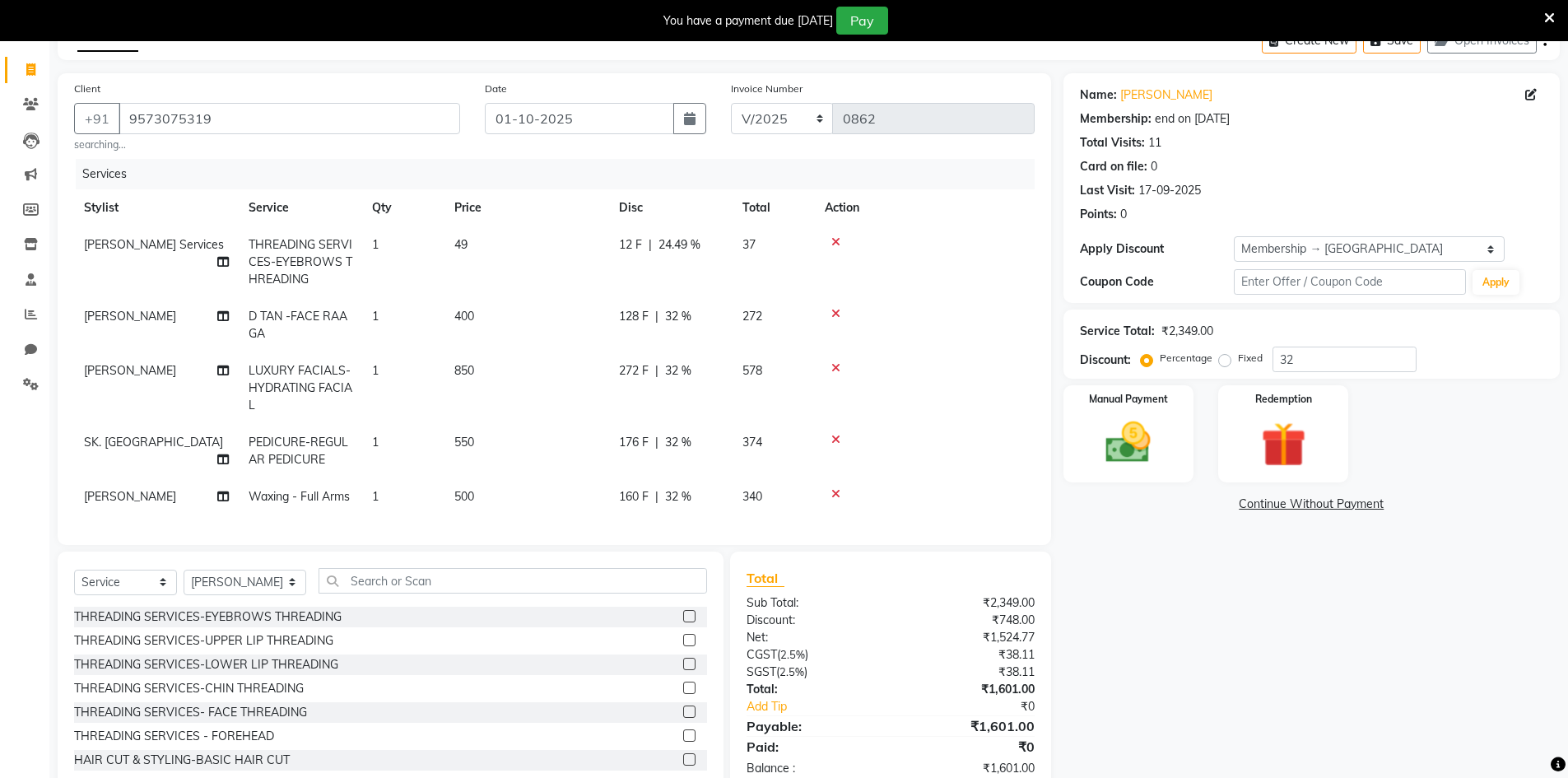
scroll to position [62, 0]
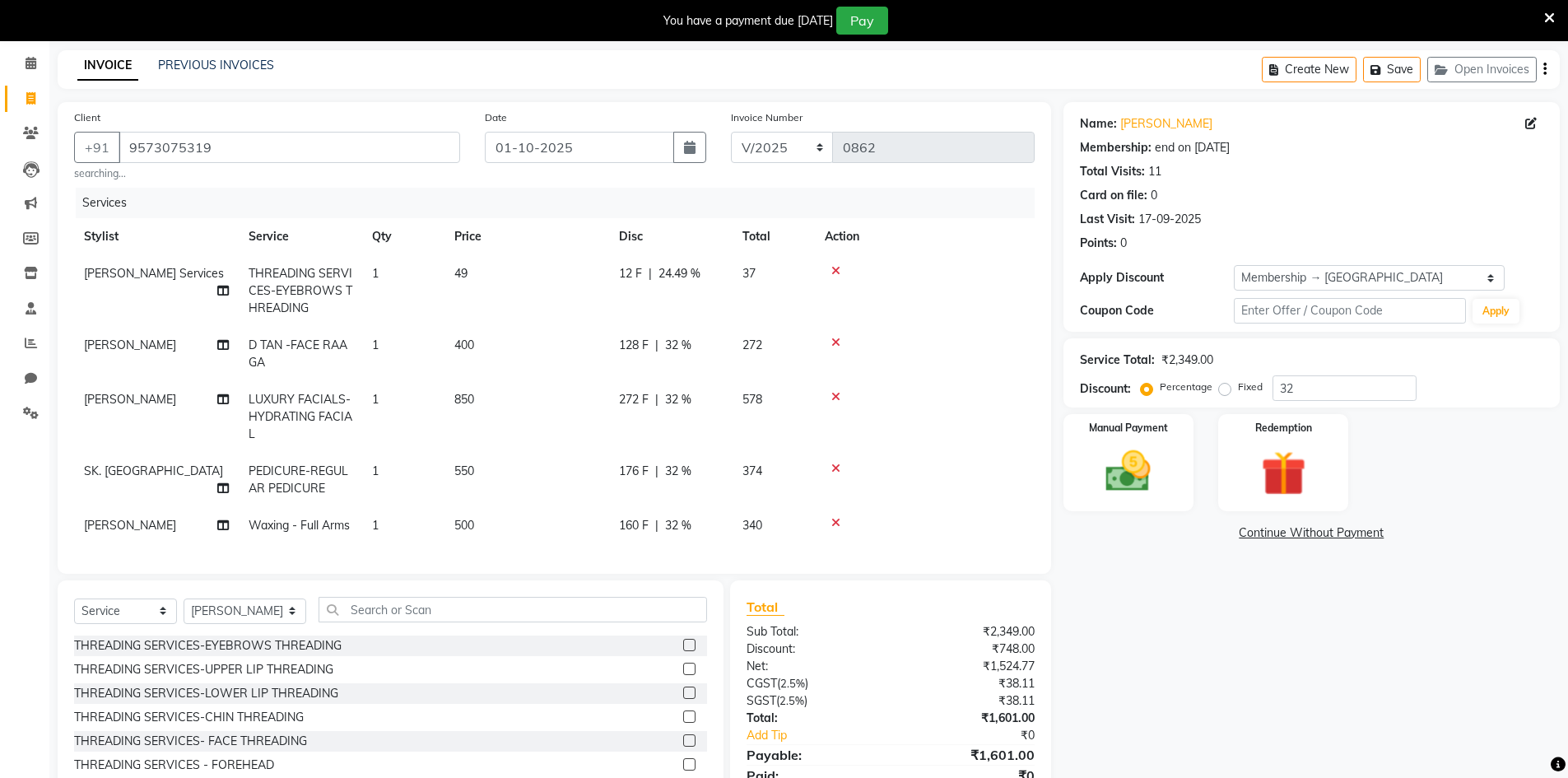
click at [643, 275] on div "12 F | 24.49 %" at bounding box center [670, 273] width 103 height 18
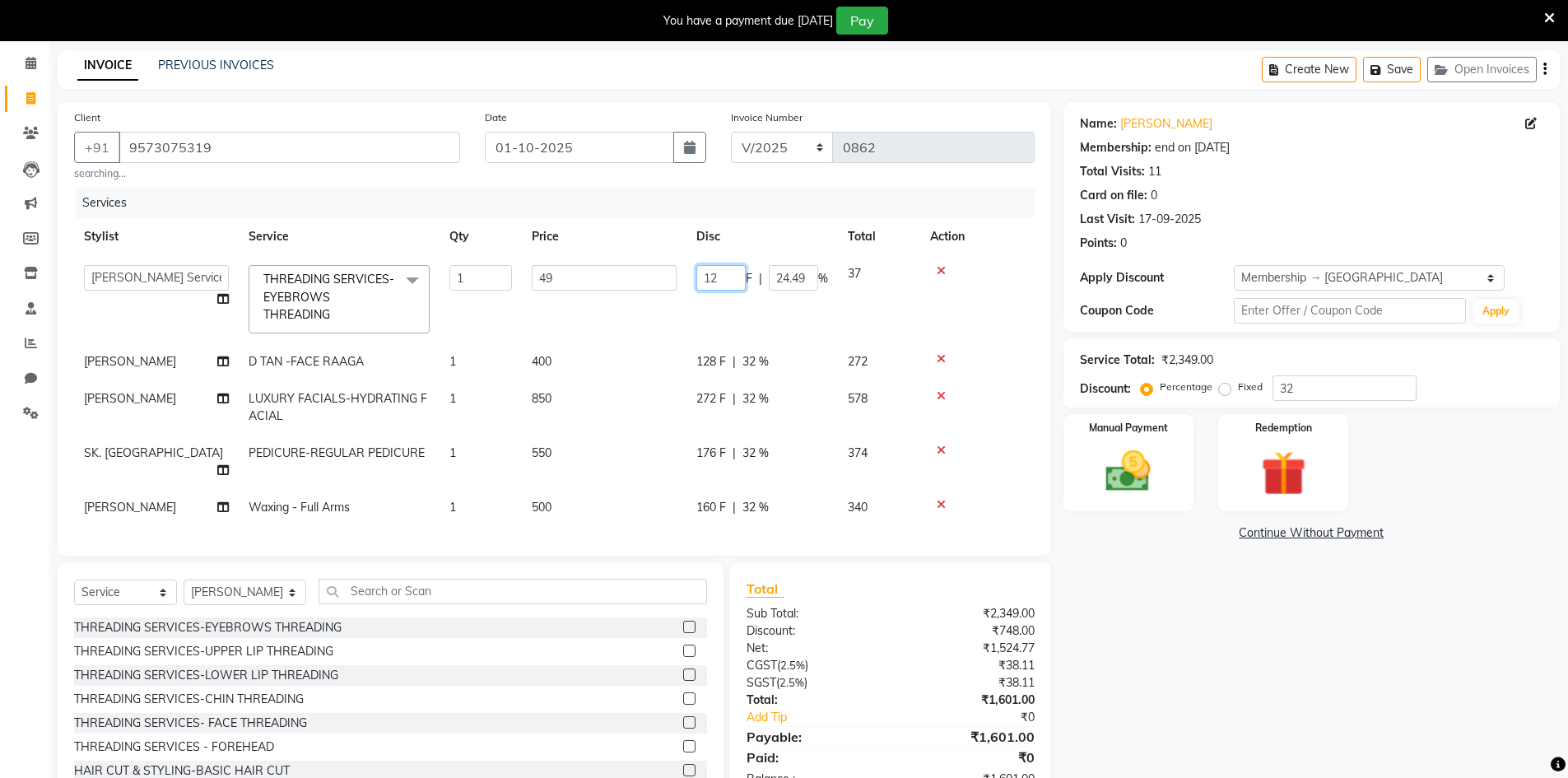
click at [724, 274] on input "12" at bounding box center [721, 278] width 50 height 25
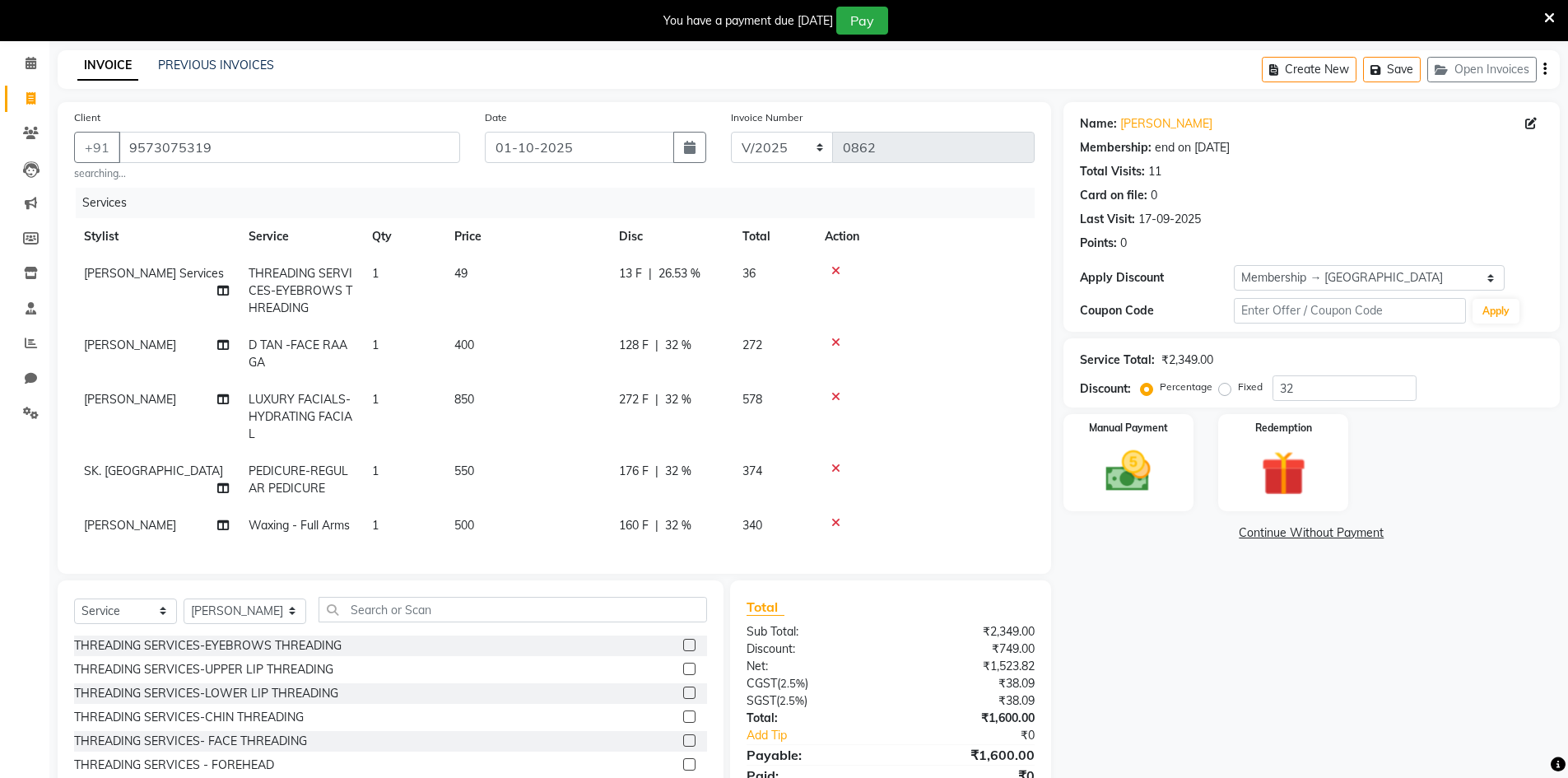
click at [1288, 590] on div "Name: [PERSON_NAME] Membership: end on [DATE] Total Visits: 11 Card on file: 0 …" at bounding box center [1317, 463] width 509 height 722
click at [1116, 480] on img at bounding box center [1128, 472] width 76 height 54
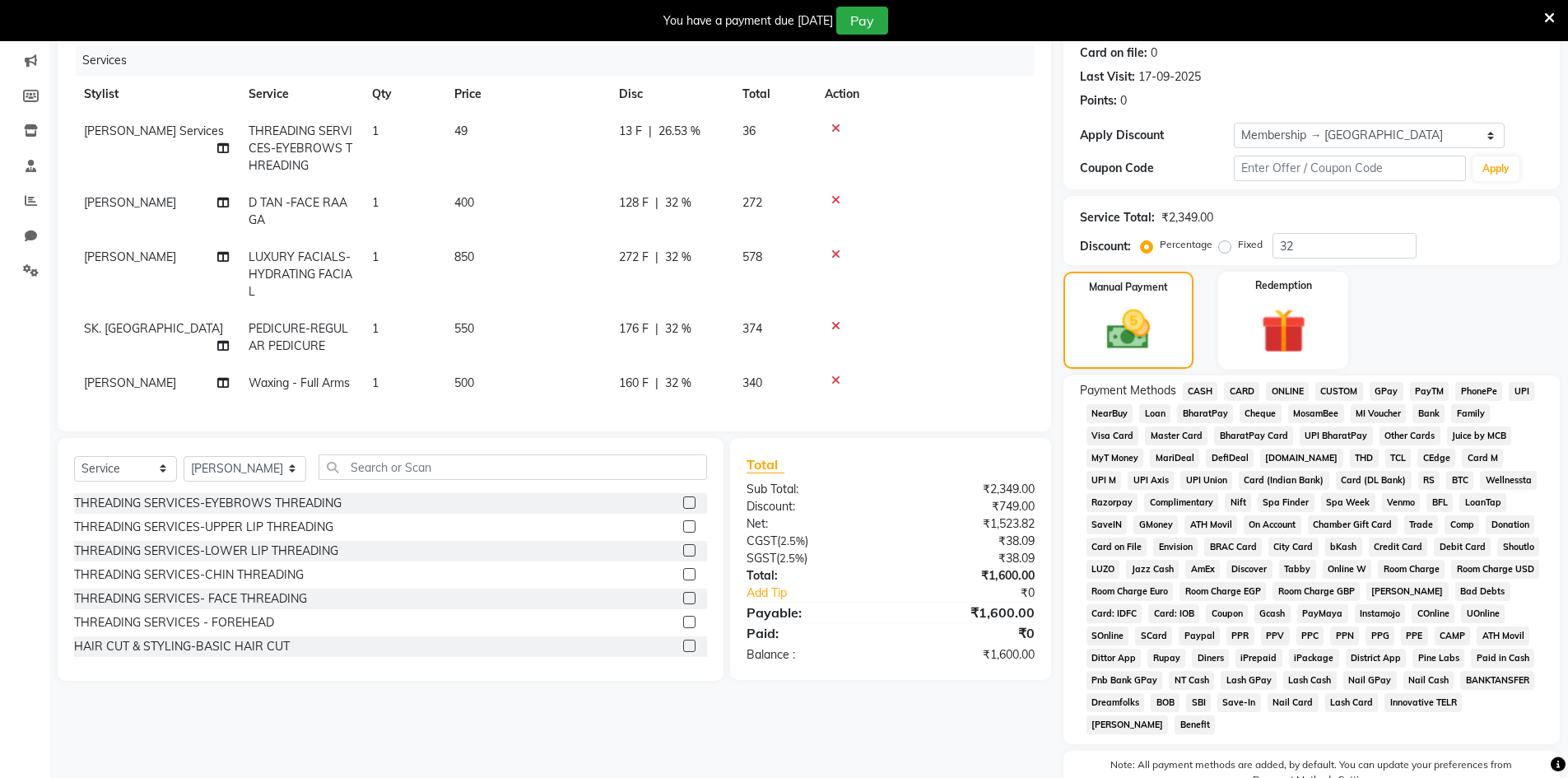
scroll to position [293, 0]
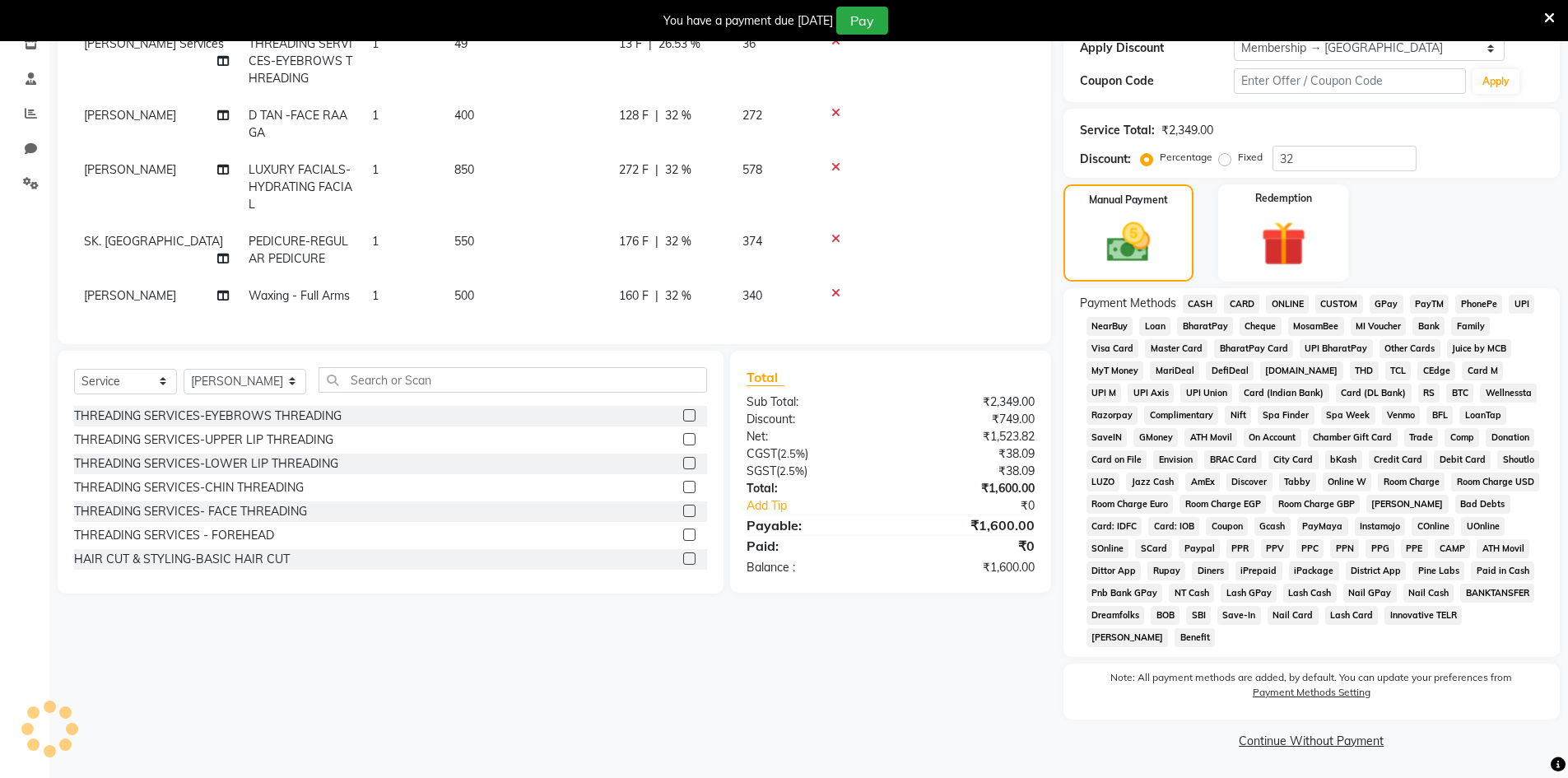
click at [1209, 300] on span "CASH" at bounding box center [1201, 304] width 35 height 19
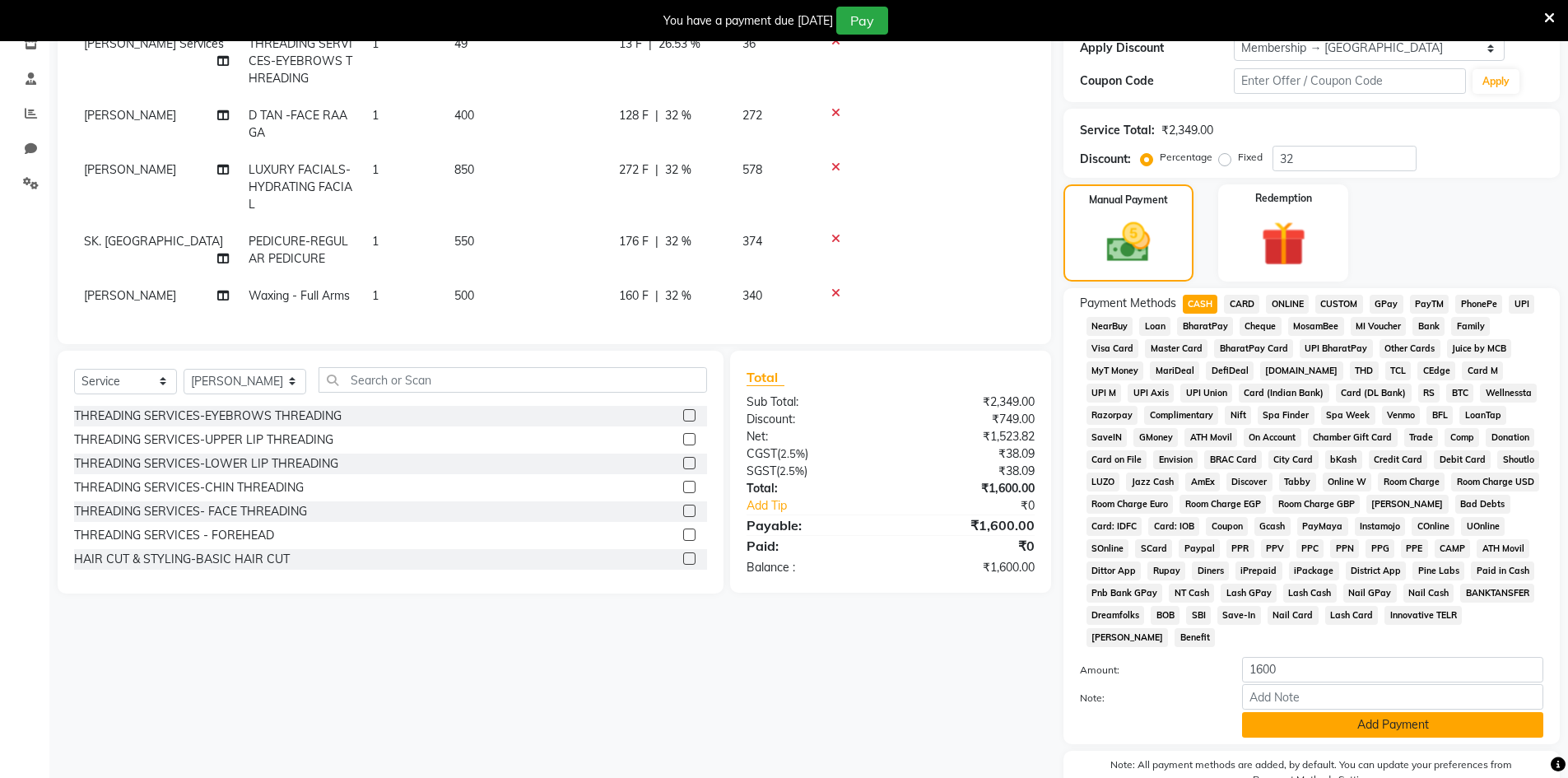
click at [1355, 723] on button "Add Payment" at bounding box center [1392, 725] width 301 height 25
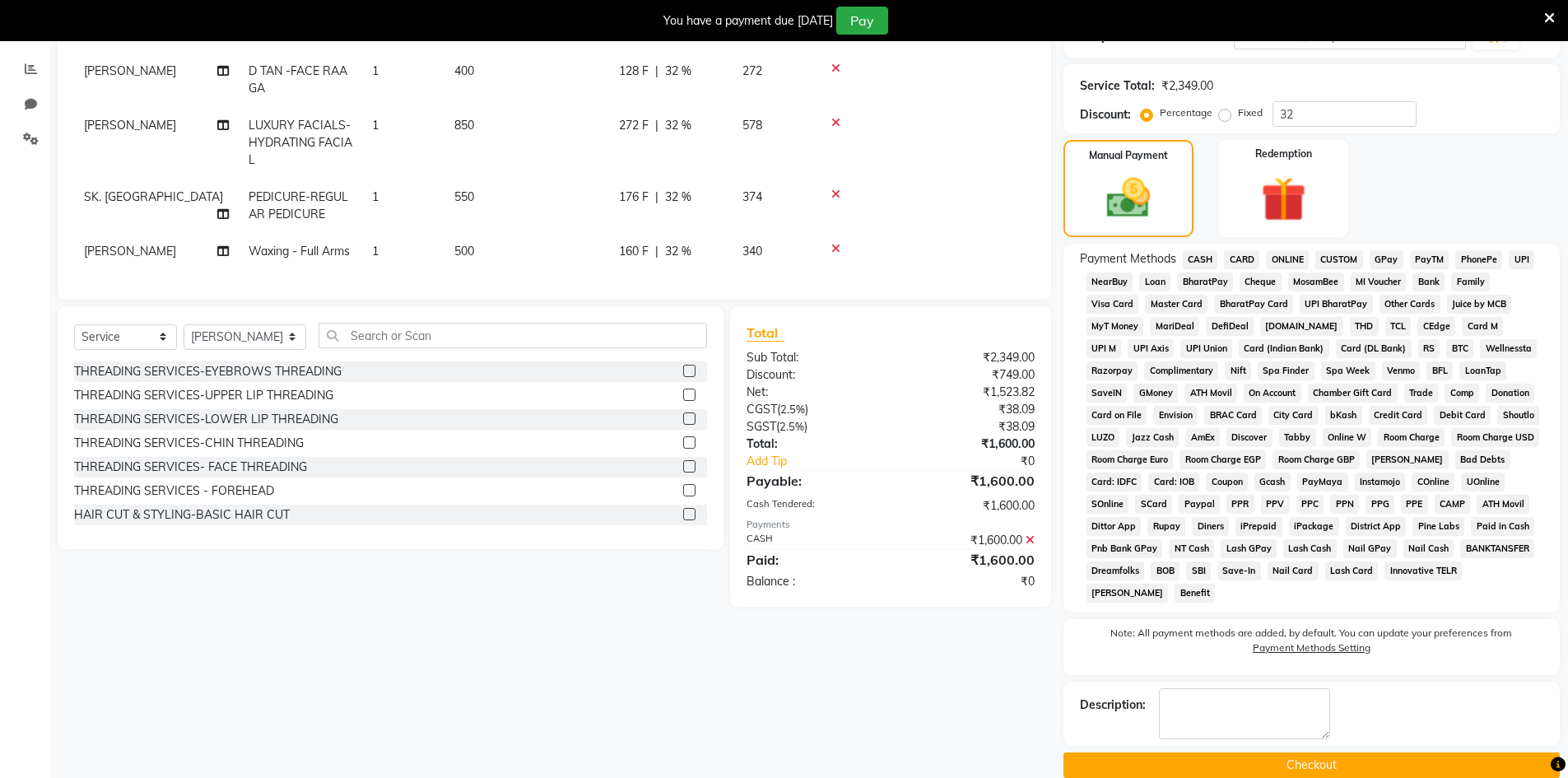
scroll to position [362, 0]
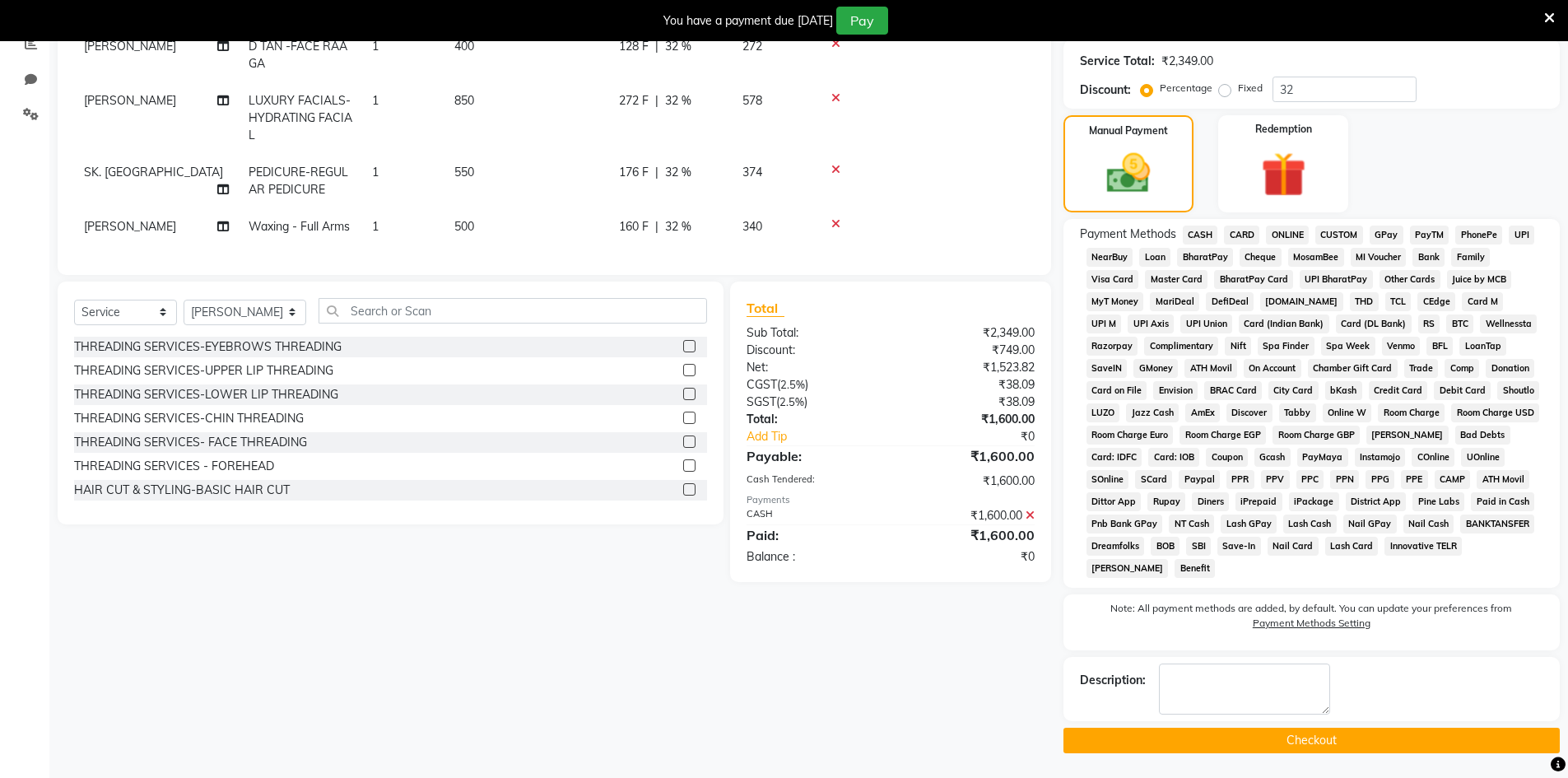
click at [1216, 746] on button "Checkout" at bounding box center [1312, 740] width 496 height 25
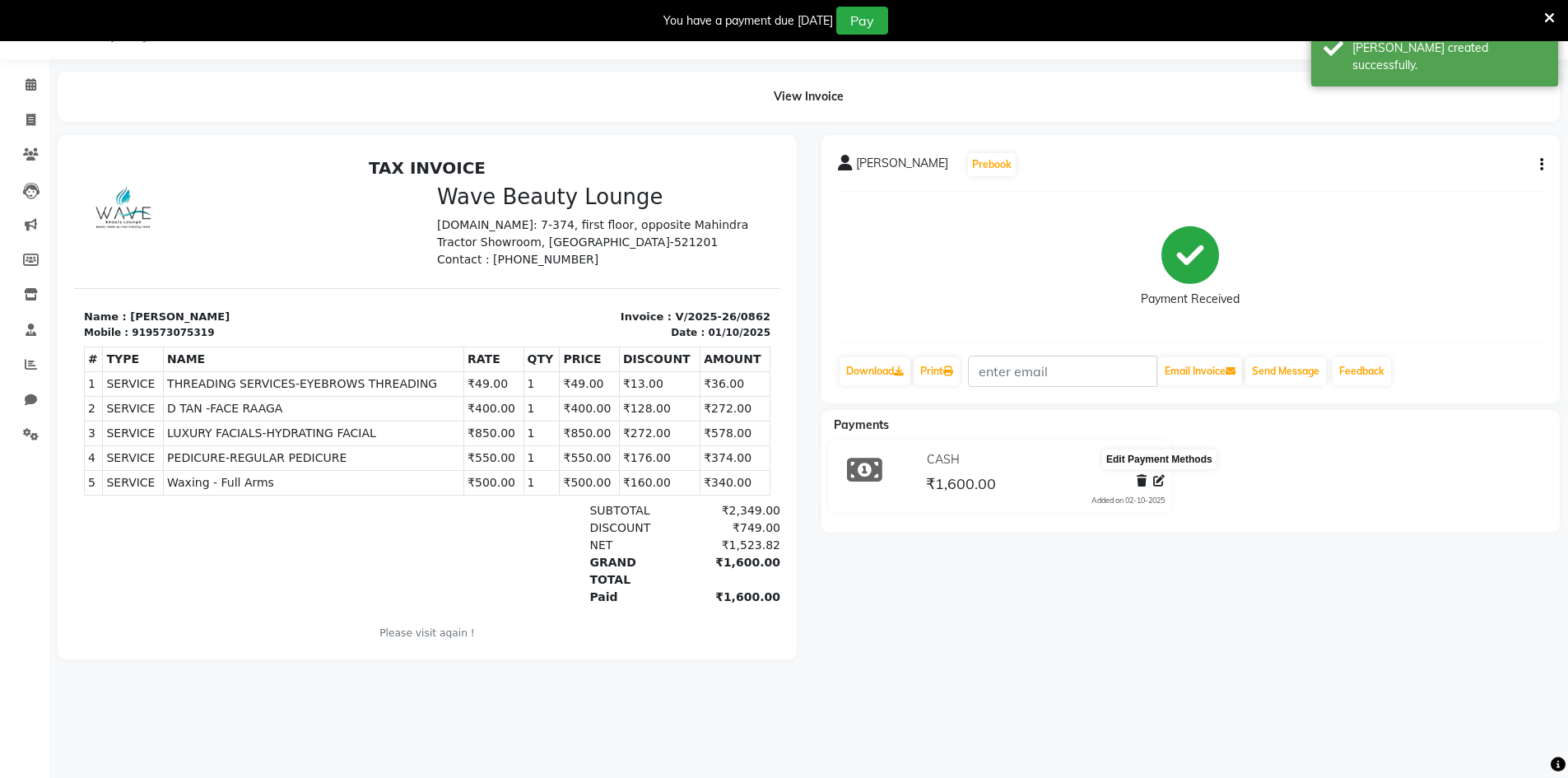
click at [1161, 484] on icon at bounding box center [1159, 481] width 12 height 12
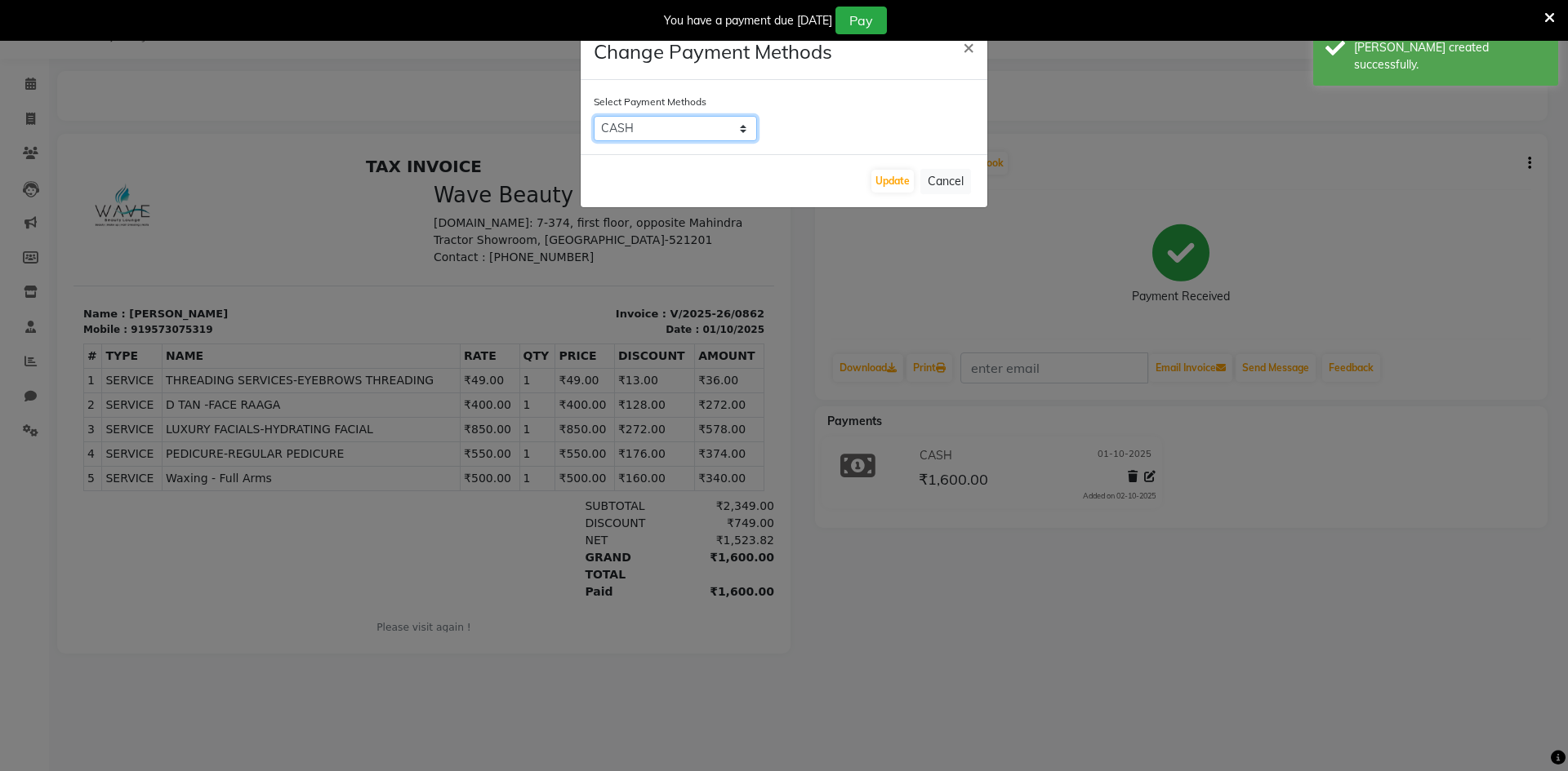
click at [706, 120] on select "CASH CARD ONLINE CUSTOM GPay PayTM PhonePe UPI NearBuy Loan BharatPay Cheque Mo…" at bounding box center [676, 128] width 163 height 25
click at [594, 116] on select "CASH CARD ONLINE CUSTOM GPay PayTM PhonePe UPI NearBuy Loan BharatPay Cheque Mo…" at bounding box center [676, 128] width 163 height 25
click at [882, 189] on button "Update" at bounding box center [892, 181] width 43 height 23
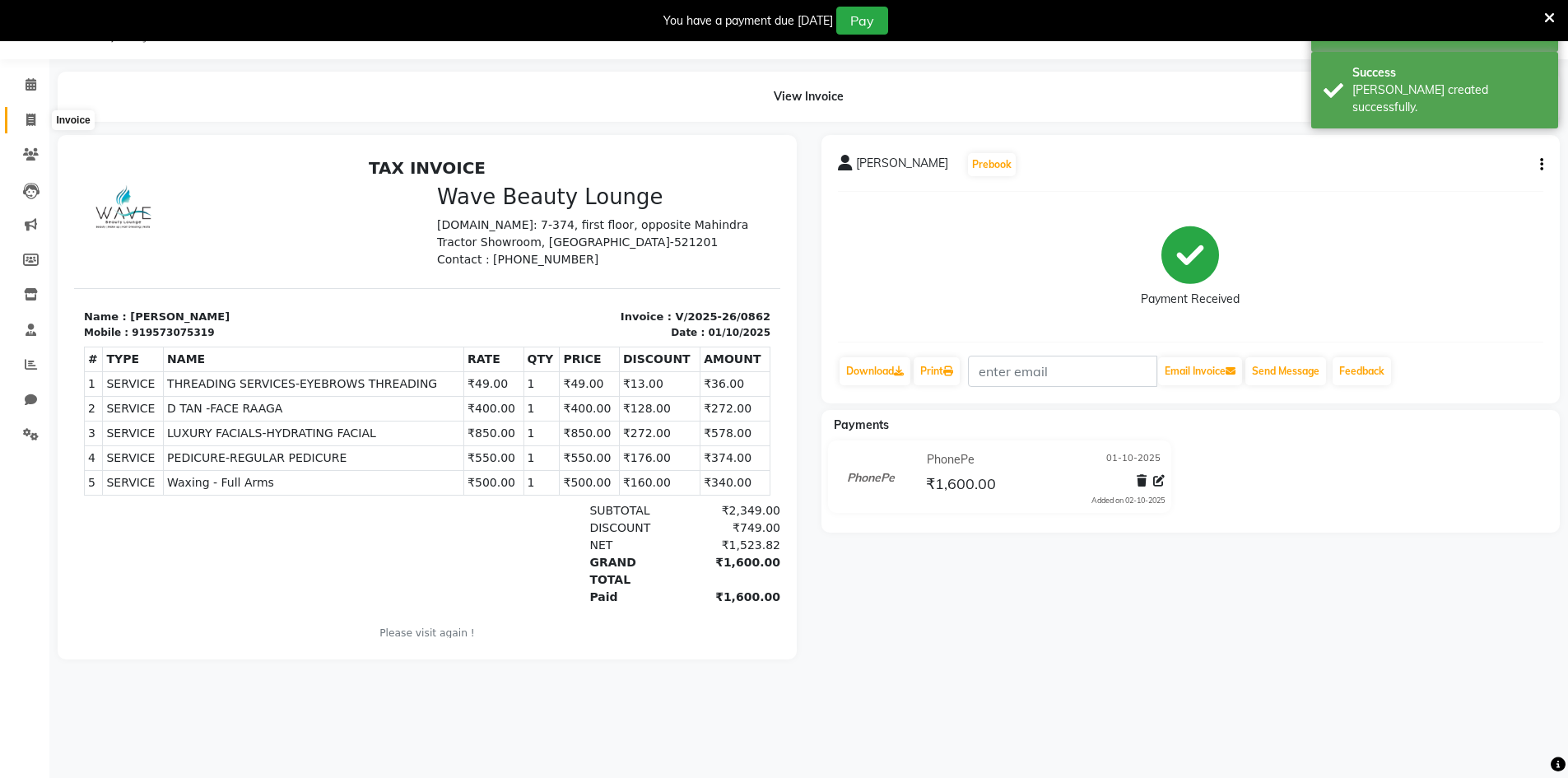
click at [24, 122] on span at bounding box center [31, 120] width 29 height 19
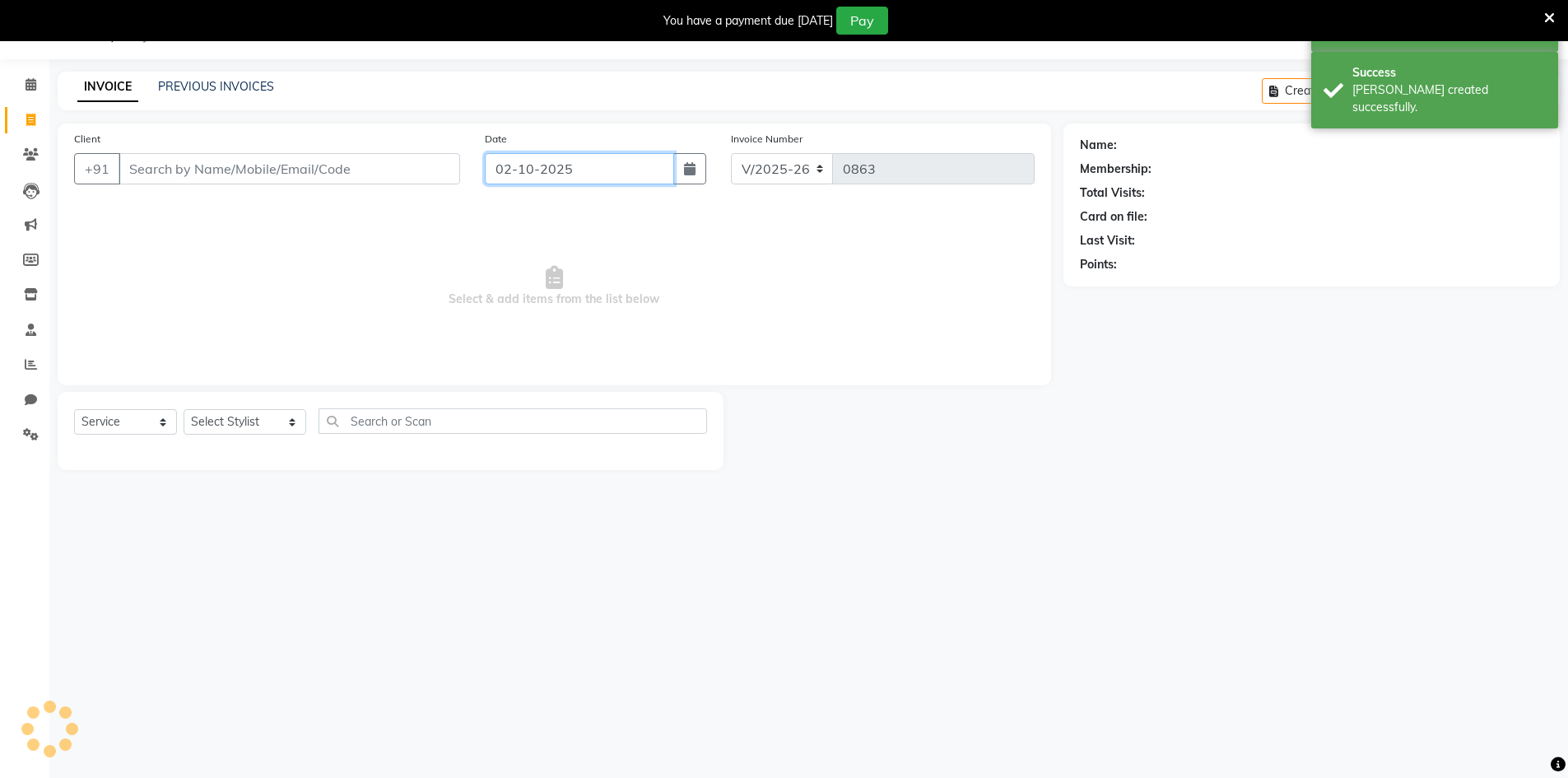
click at [542, 177] on input "02-10-2025" at bounding box center [579, 168] width 189 height 31
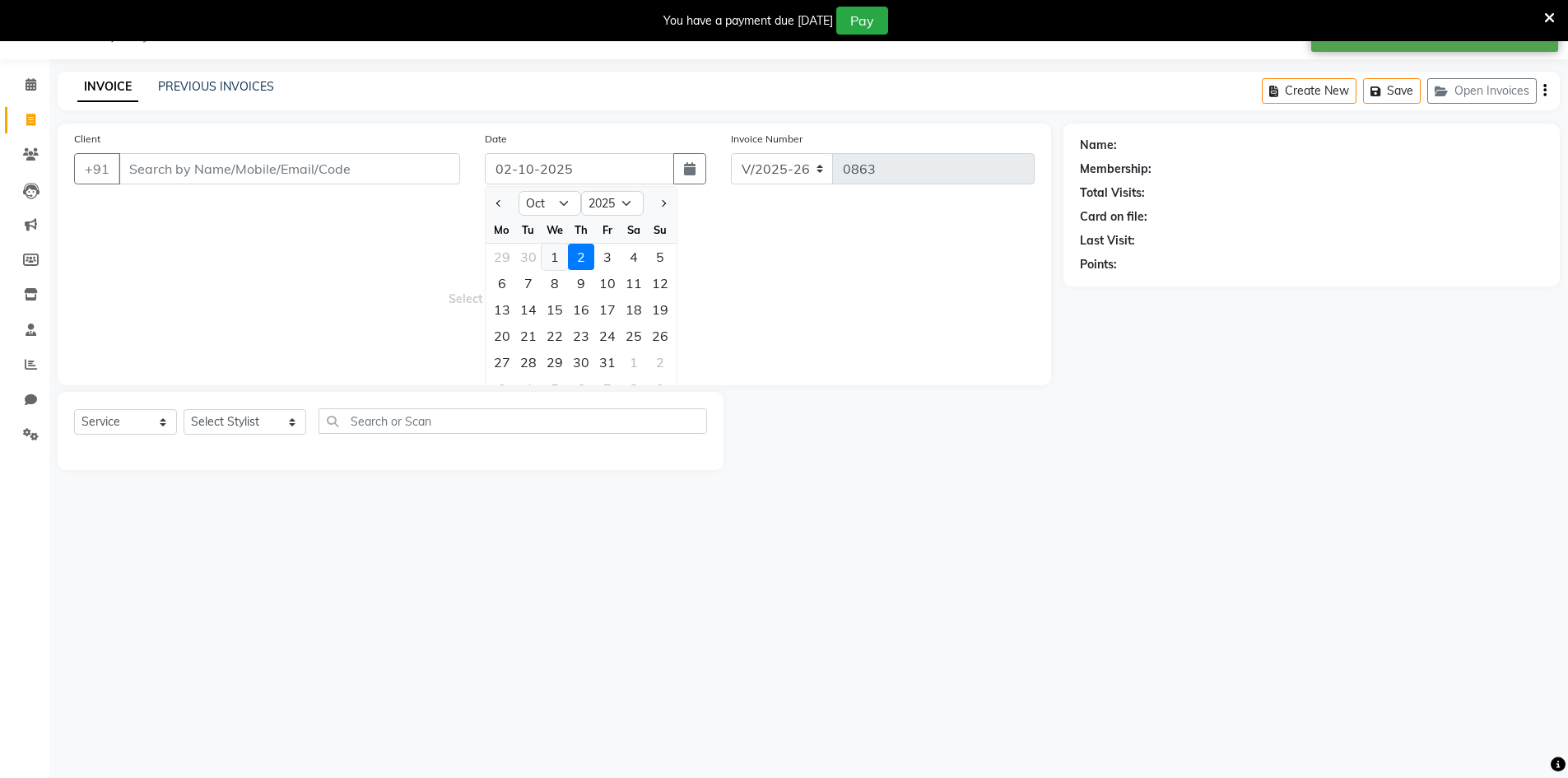
click at [552, 251] on div "1" at bounding box center [554, 257] width 26 height 26
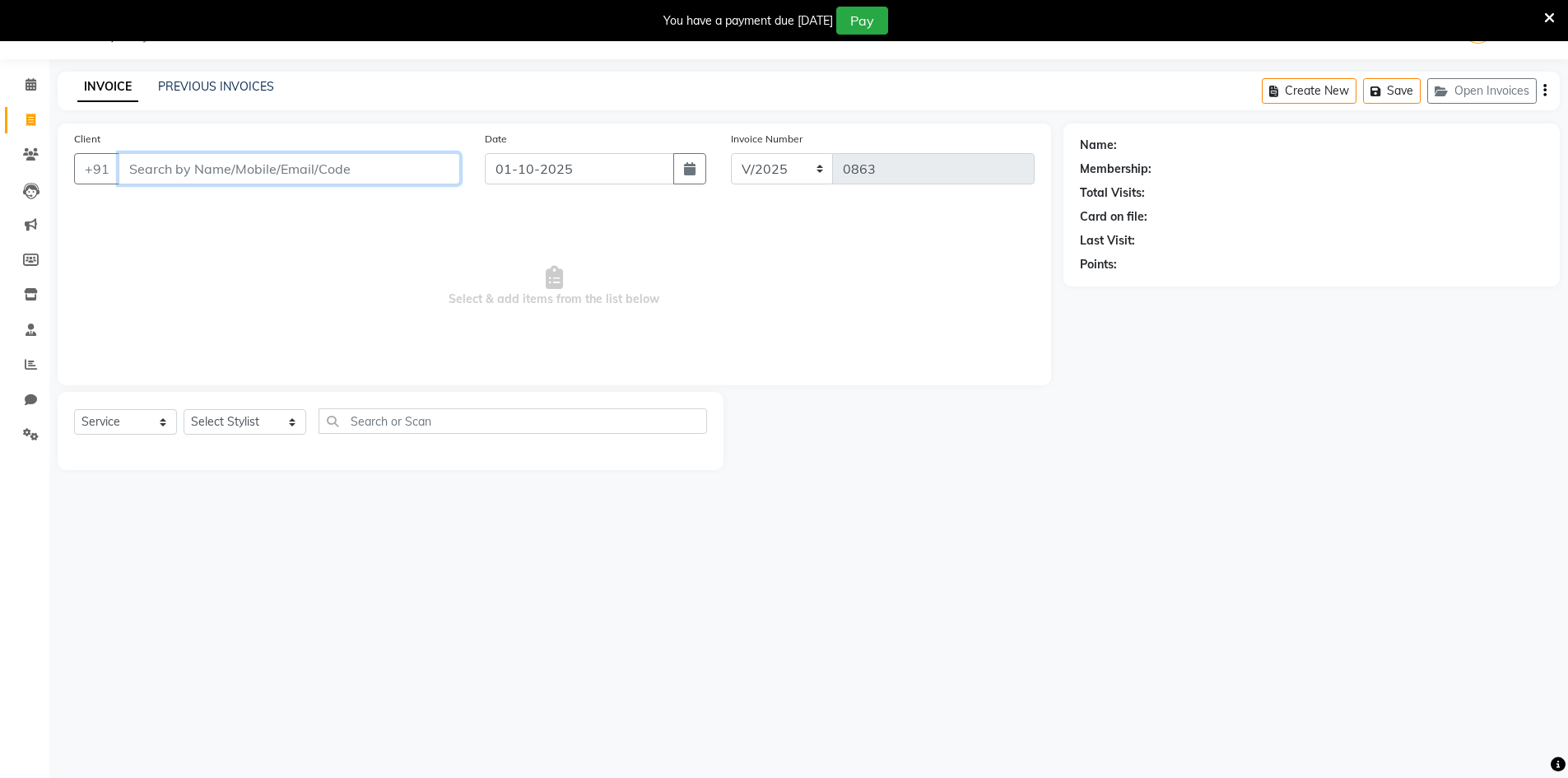
click at [411, 179] on input "Client" at bounding box center [289, 168] width 341 height 31
click at [454, 156] on button "Add Client" at bounding box center [417, 168] width 85 height 31
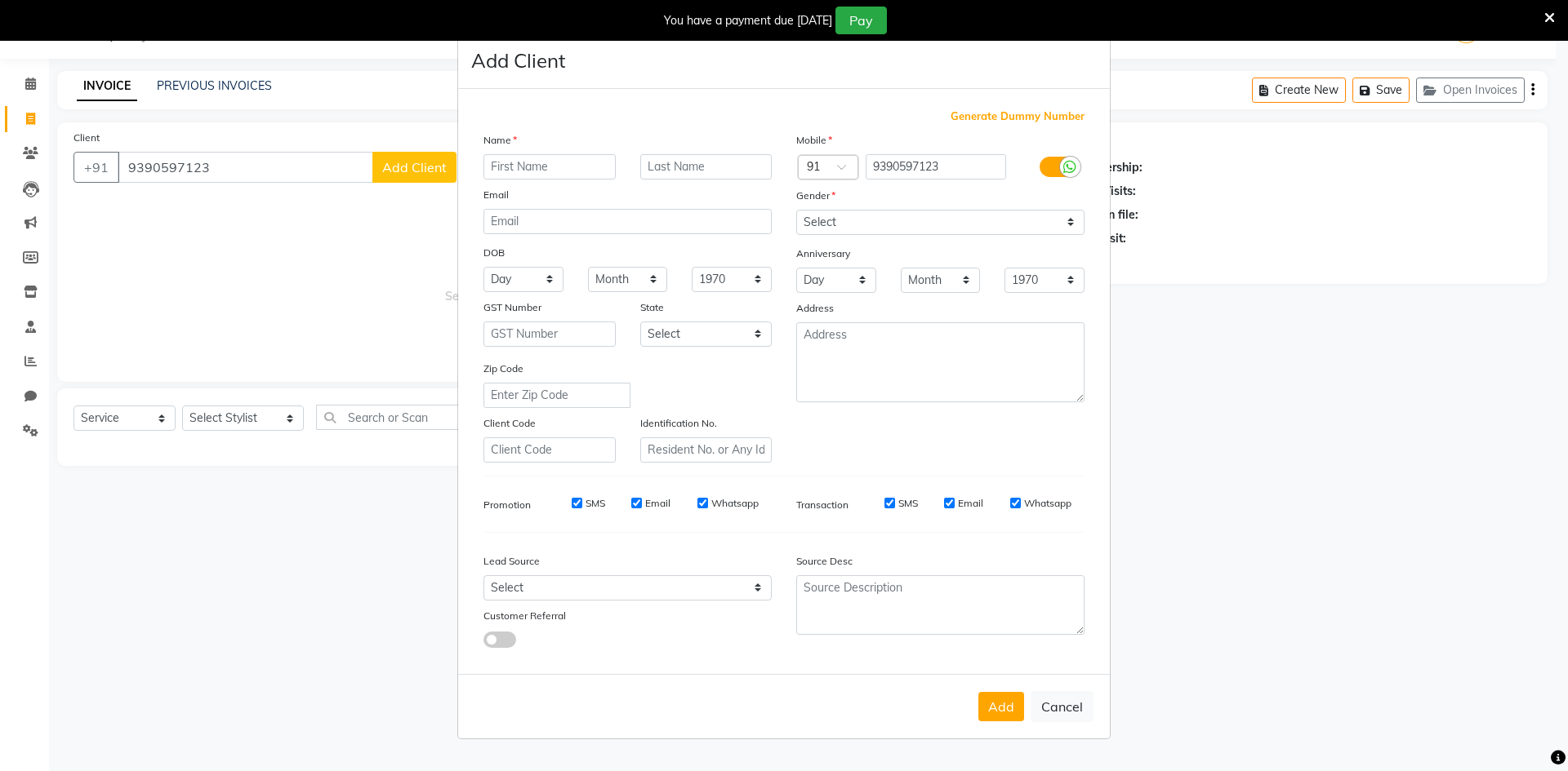
click at [524, 163] on input "text" at bounding box center [550, 167] width 133 height 25
click at [692, 340] on select "Select [GEOGRAPHIC_DATA] [GEOGRAPHIC_DATA] [GEOGRAPHIC_DATA] [GEOGRAPHIC_DATA] …" at bounding box center [706, 334] width 133 height 25
click at [641, 322] on select "Select [GEOGRAPHIC_DATA] [GEOGRAPHIC_DATA] [GEOGRAPHIC_DATA] [GEOGRAPHIC_DATA] …" at bounding box center [706, 334] width 133 height 25
click at [726, 593] on select "Select Walk-in Referral Internet Friend Word of Mouth Advertisement Facebook Ju…" at bounding box center [628, 588] width 289 height 25
click at [484, 575] on select "Select Walk-in Referral Internet Friend Word of Mouth Advertisement Facebook Ju…" at bounding box center [628, 588] width 289 height 25
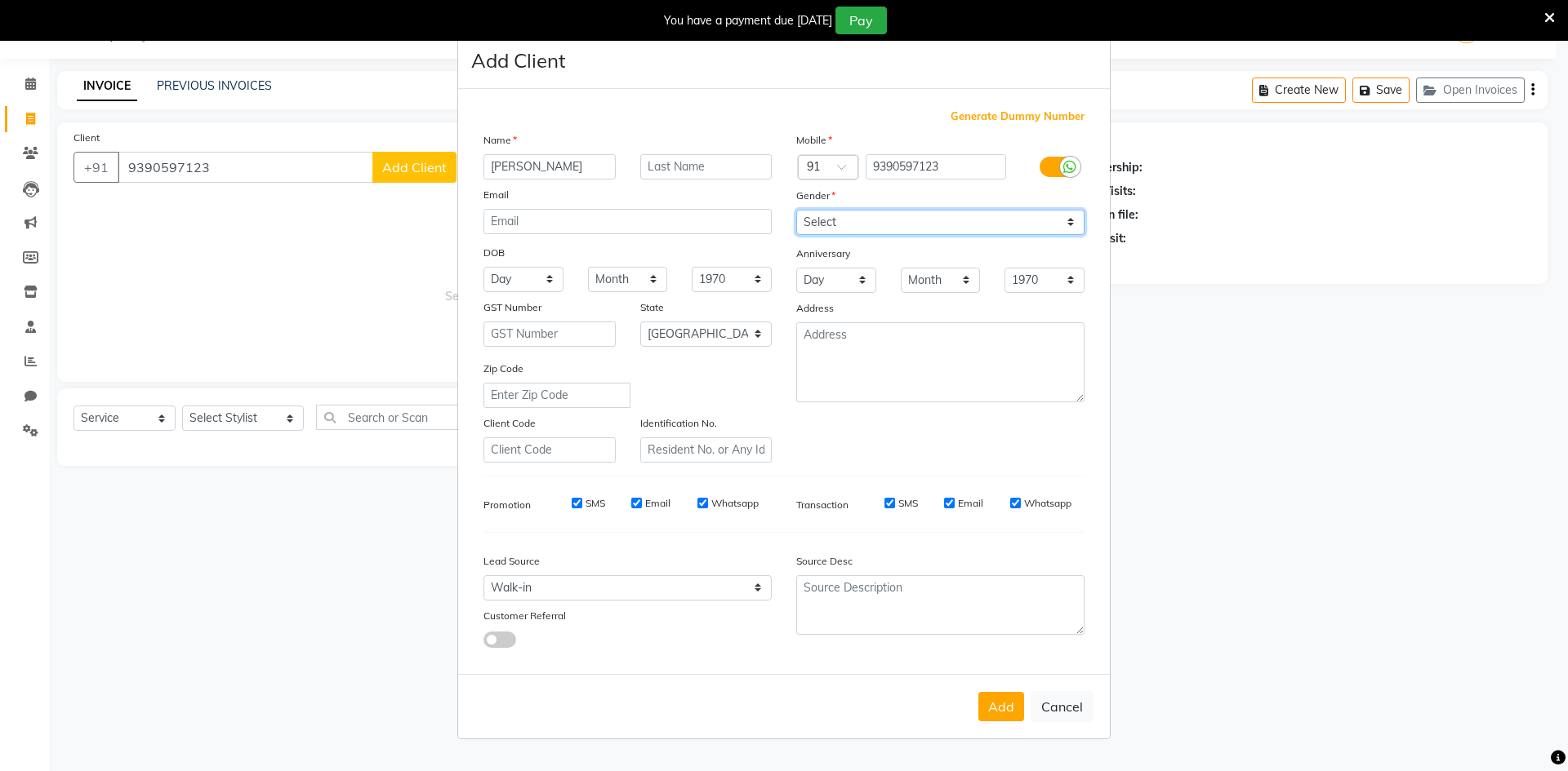
click at [864, 223] on select "Select [DEMOGRAPHIC_DATA] [DEMOGRAPHIC_DATA] Other Prefer Not To Say" at bounding box center [940, 223] width 289 height 25
click at [796, 210] on select "Select [DEMOGRAPHIC_DATA] [DEMOGRAPHIC_DATA] Other Prefer Not To Say" at bounding box center [940, 223] width 289 height 25
click at [1024, 699] on button "Add" at bounding box center [1001, 706] width 46 height 29
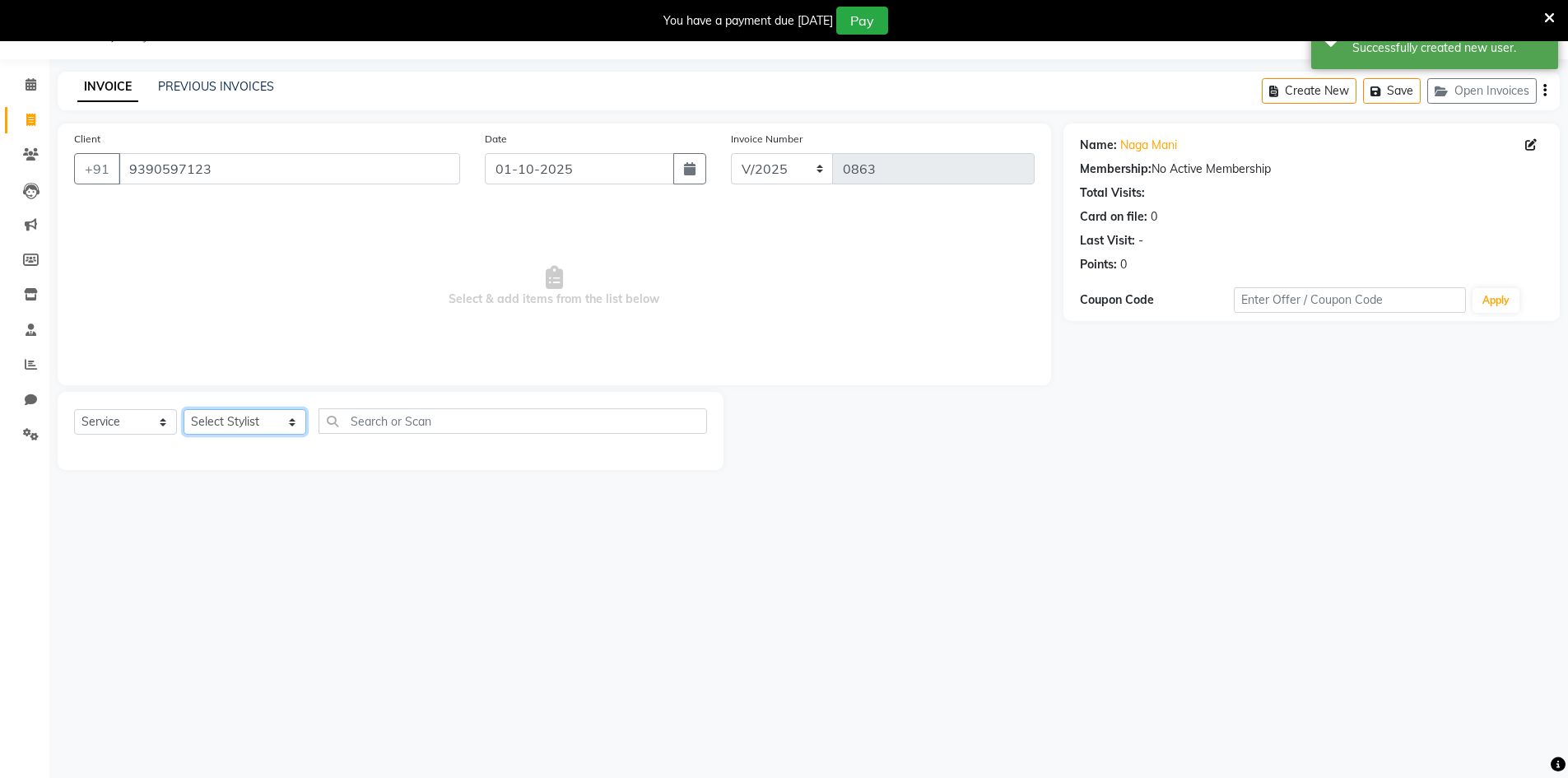
click at [267, 431] on select "Select Stylist [PERSON_NAME] Makeup/[PERSON_NAME] Services Manager Mehndi Artis…" at bounding box center [245, 422] width 123 height 25
click at [183, 410] on select "Select Stylist [PERSON_NAME] Makeup/[PERSON_NAME] Services Manager Mehndi Artis…" at bounding box center [245, 422] width 123 height 25
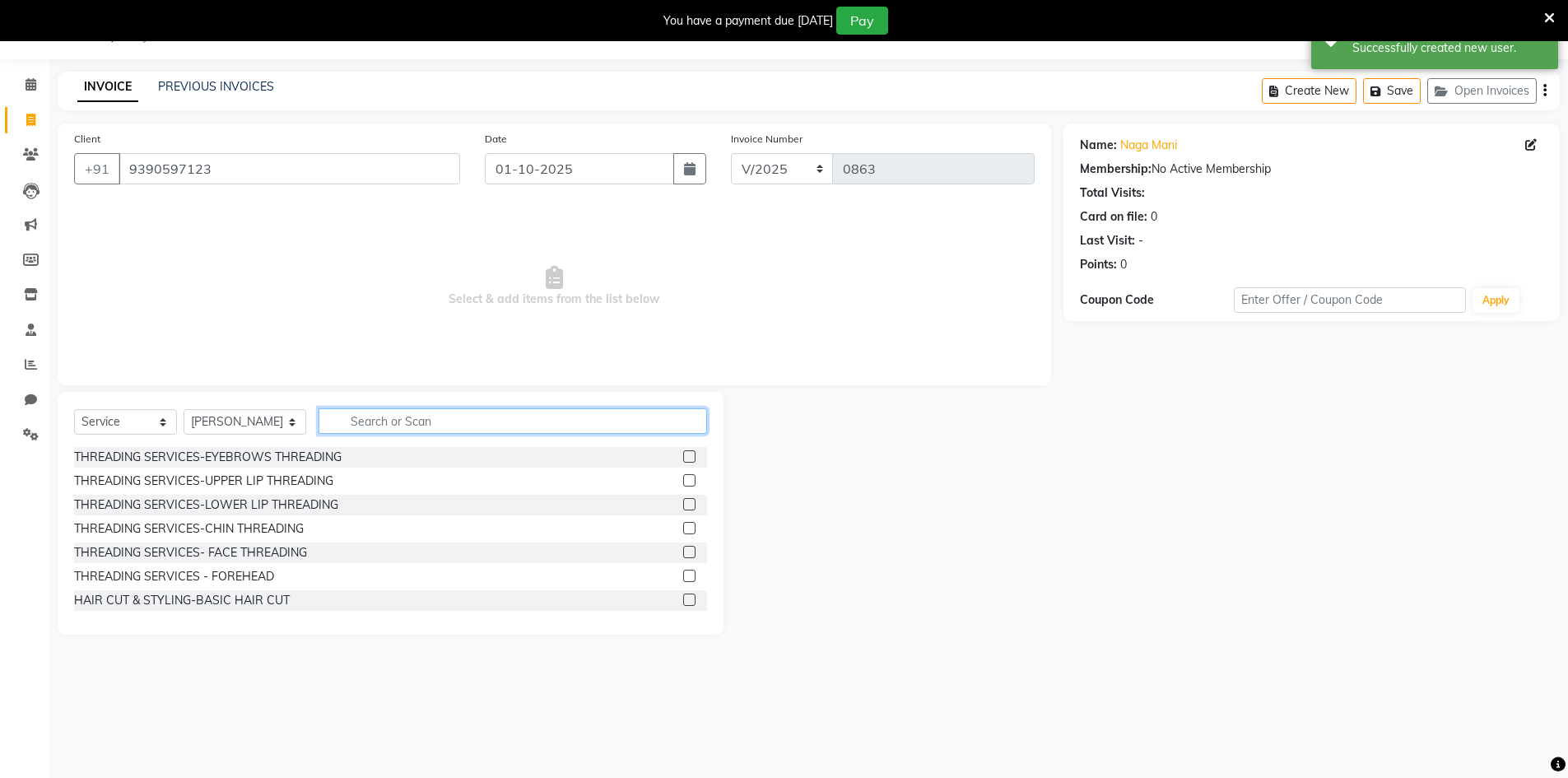
click at [364, 427] on input "text" at bounding box center [513, 421] width 388 height 25
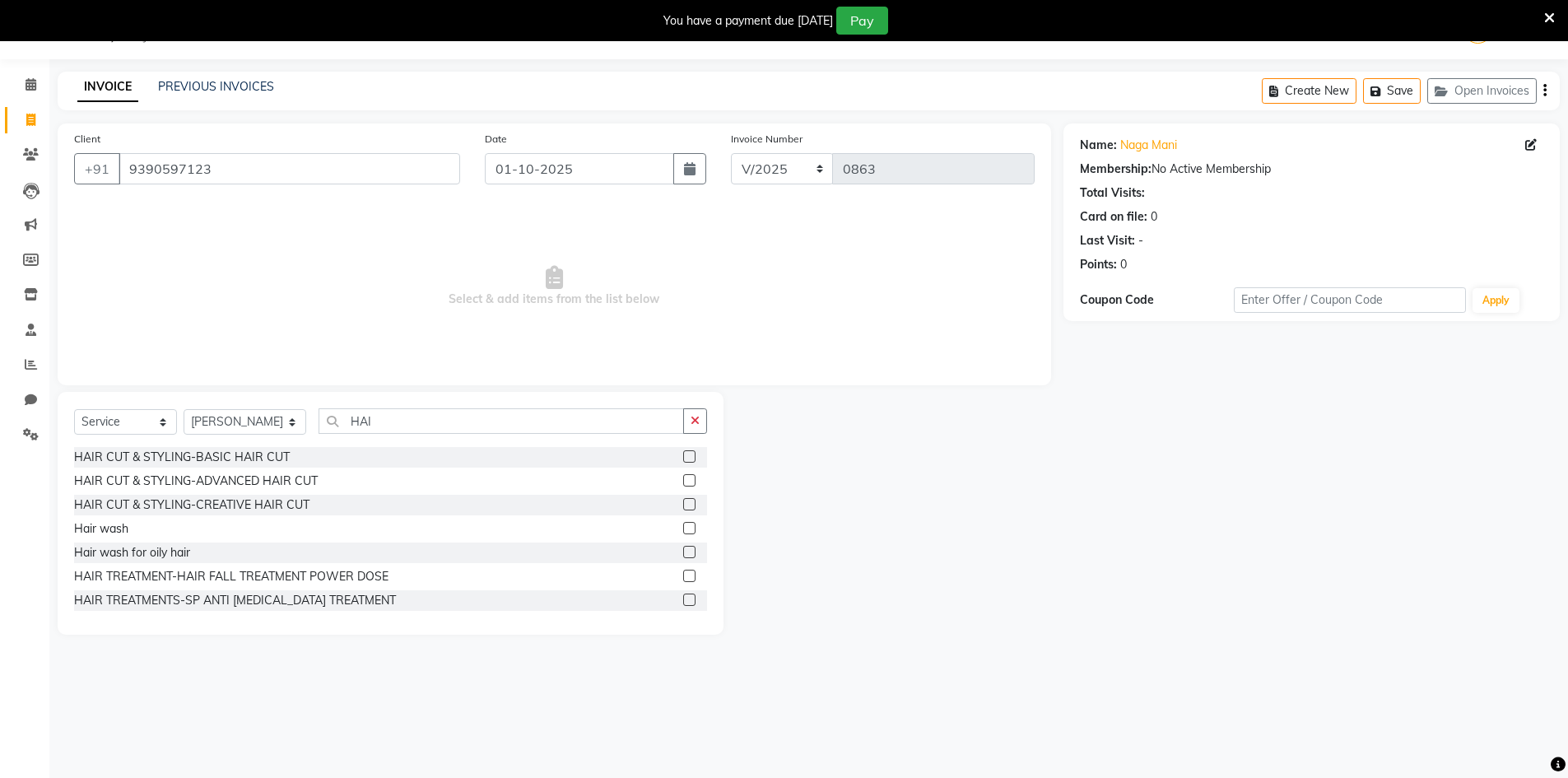
click at [684, 532] on label at bounding box center [689, 528] width 13 height 13
click at [684, 532] on input "checkbox" at bounding box center [689, 529] width 11 height 11
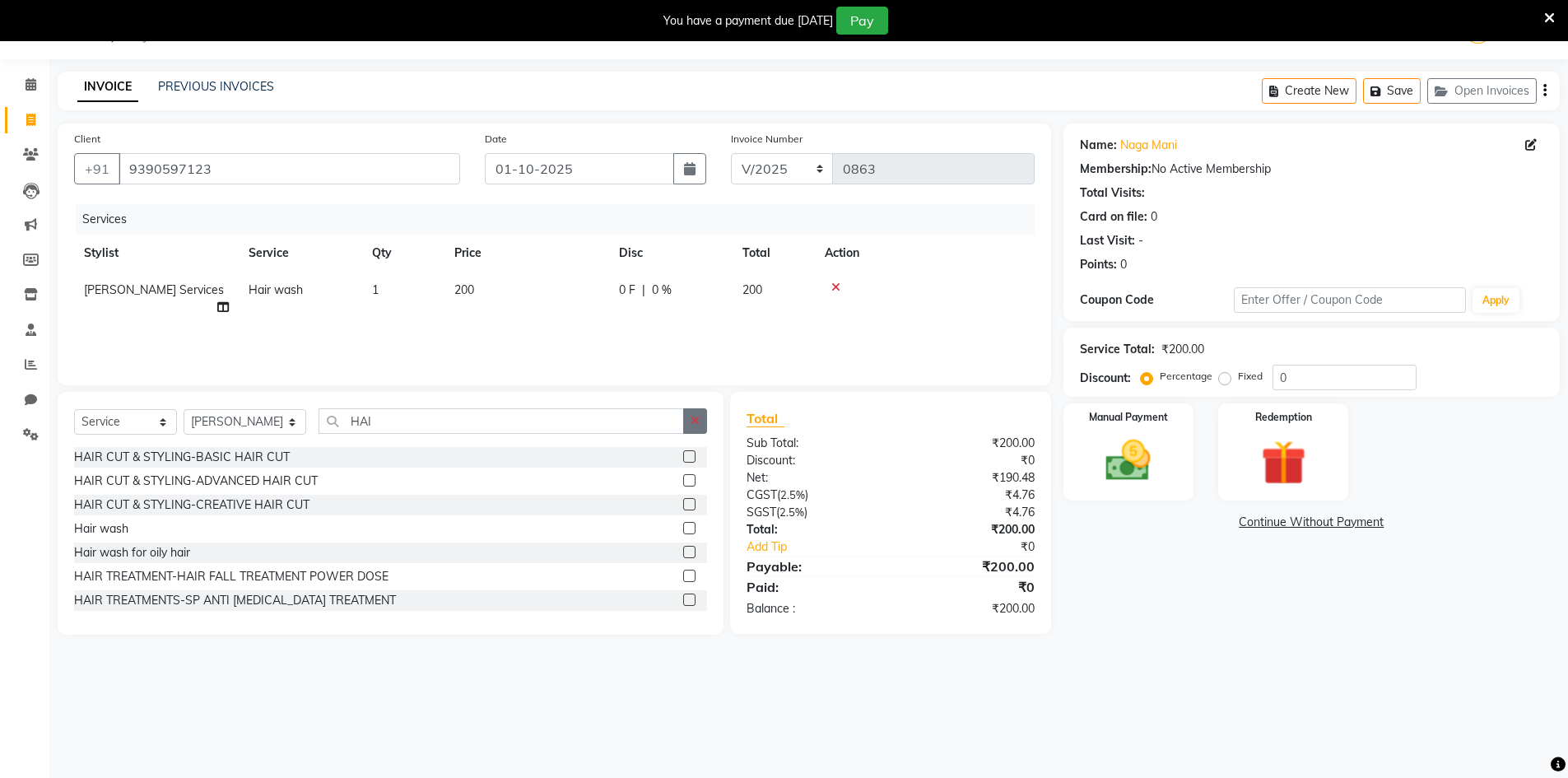
click at [684, 425] on button "button" at bounding box center [695, 421] width 24 height 25
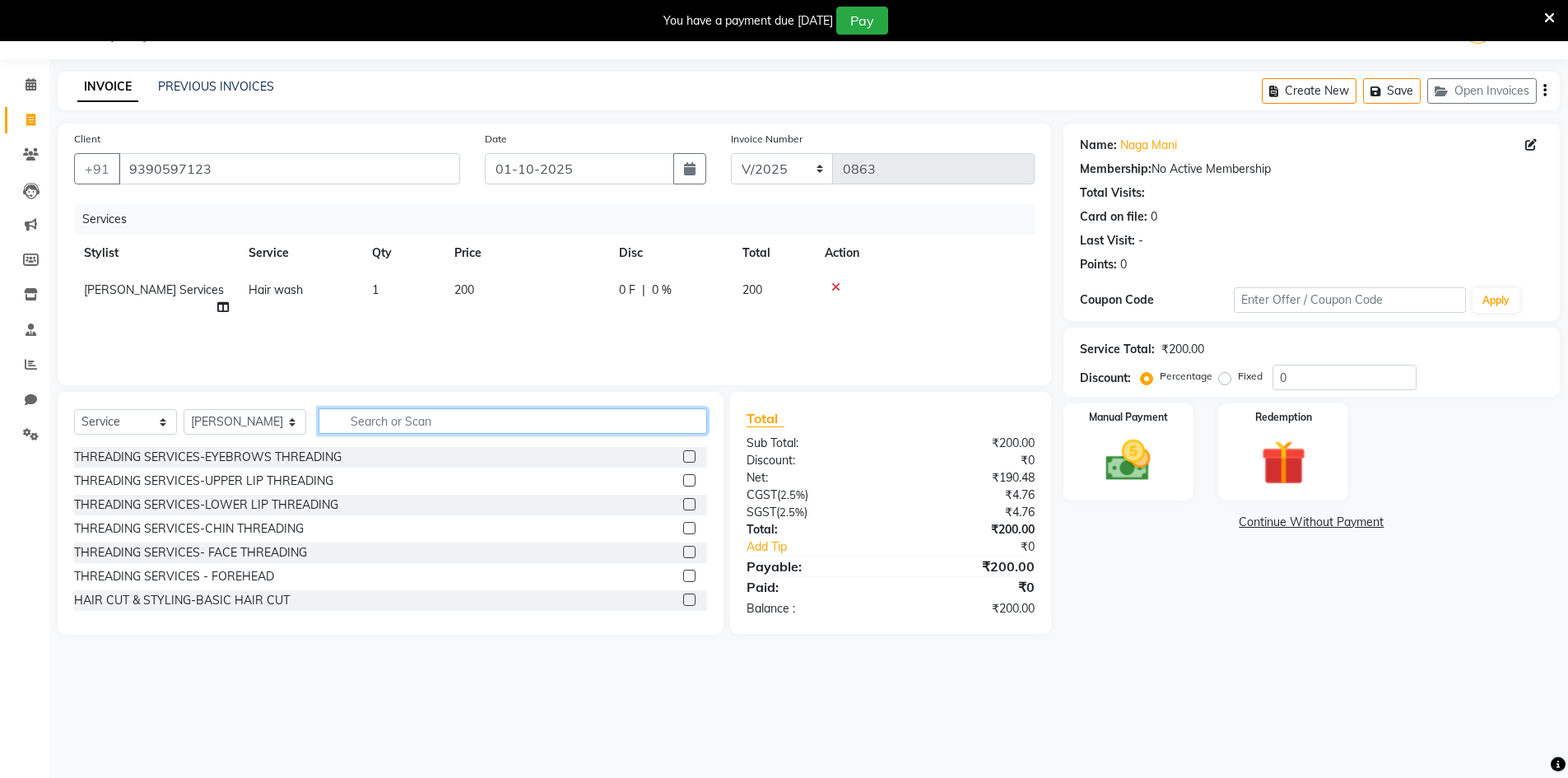
click at [676, 425] on input "text" at bounding box center [513, 421] width 388 height 25
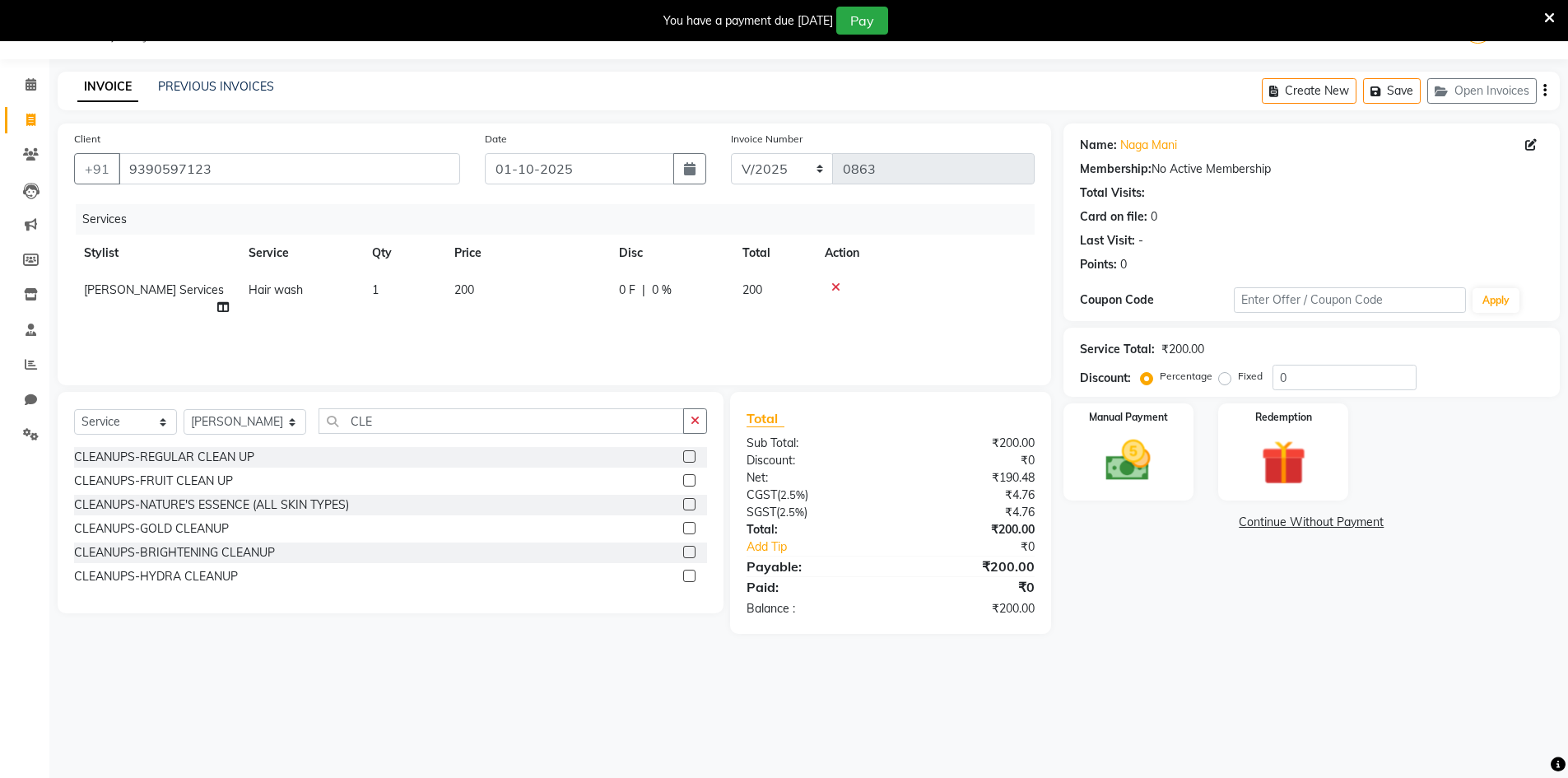
click at [693, 461] on label at bounding box center [689, 456] width 13 height 13
click at [693, 461] on input "checkbox" at bounding box center [689, 457] width 11 height 11
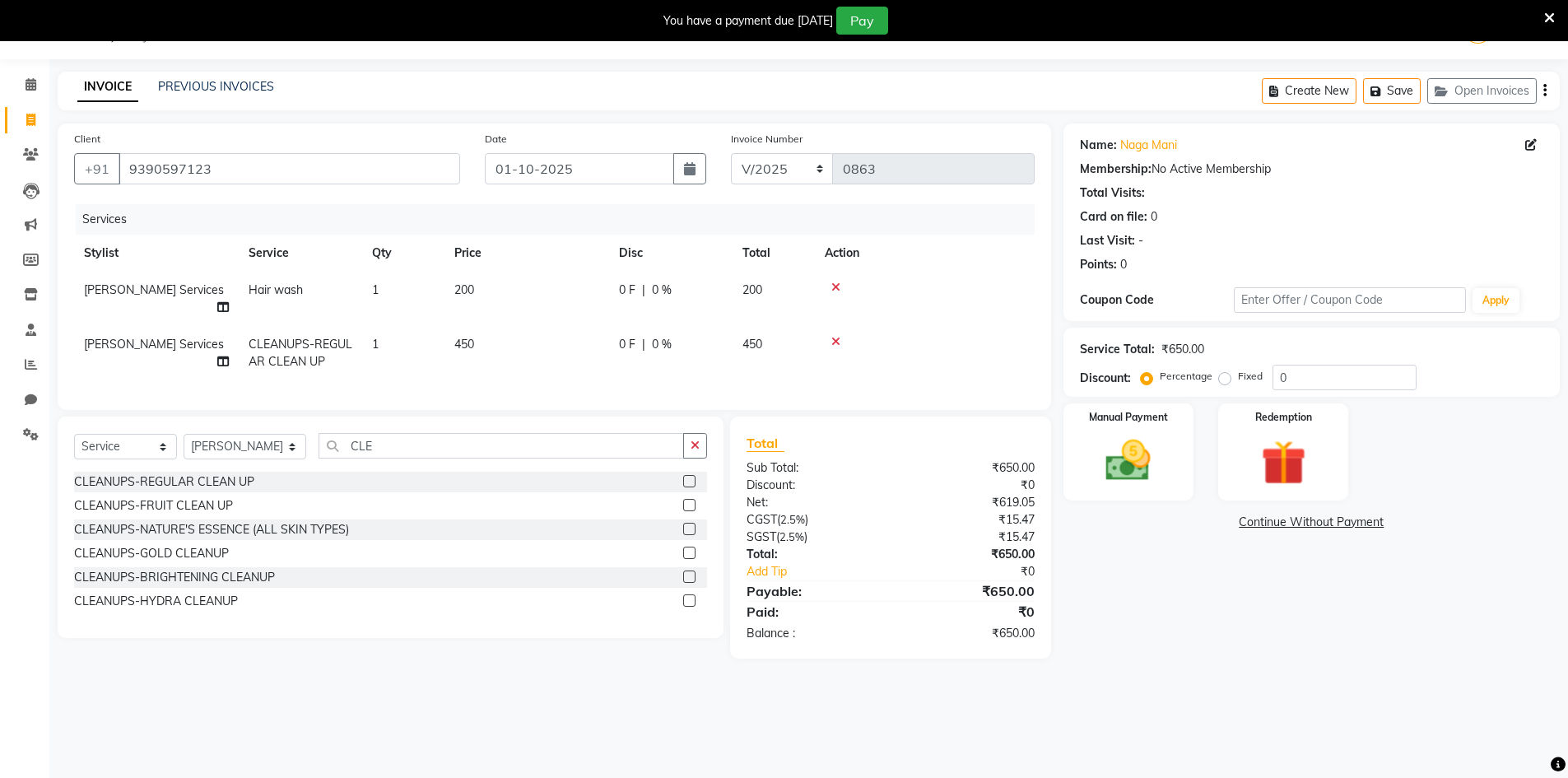
click at [693, 461] on div "Select Service Product Membership Package Voucher Prepaid Gift Card Select Styl…" at bounding box center [390, 453] width 633 height 39
click at [693, 475] on label at bounding box center [689, 481] width 13 height 13
click at [693, 477] on input "checkbox" at bounding box center [689, 482] width 11 height 11
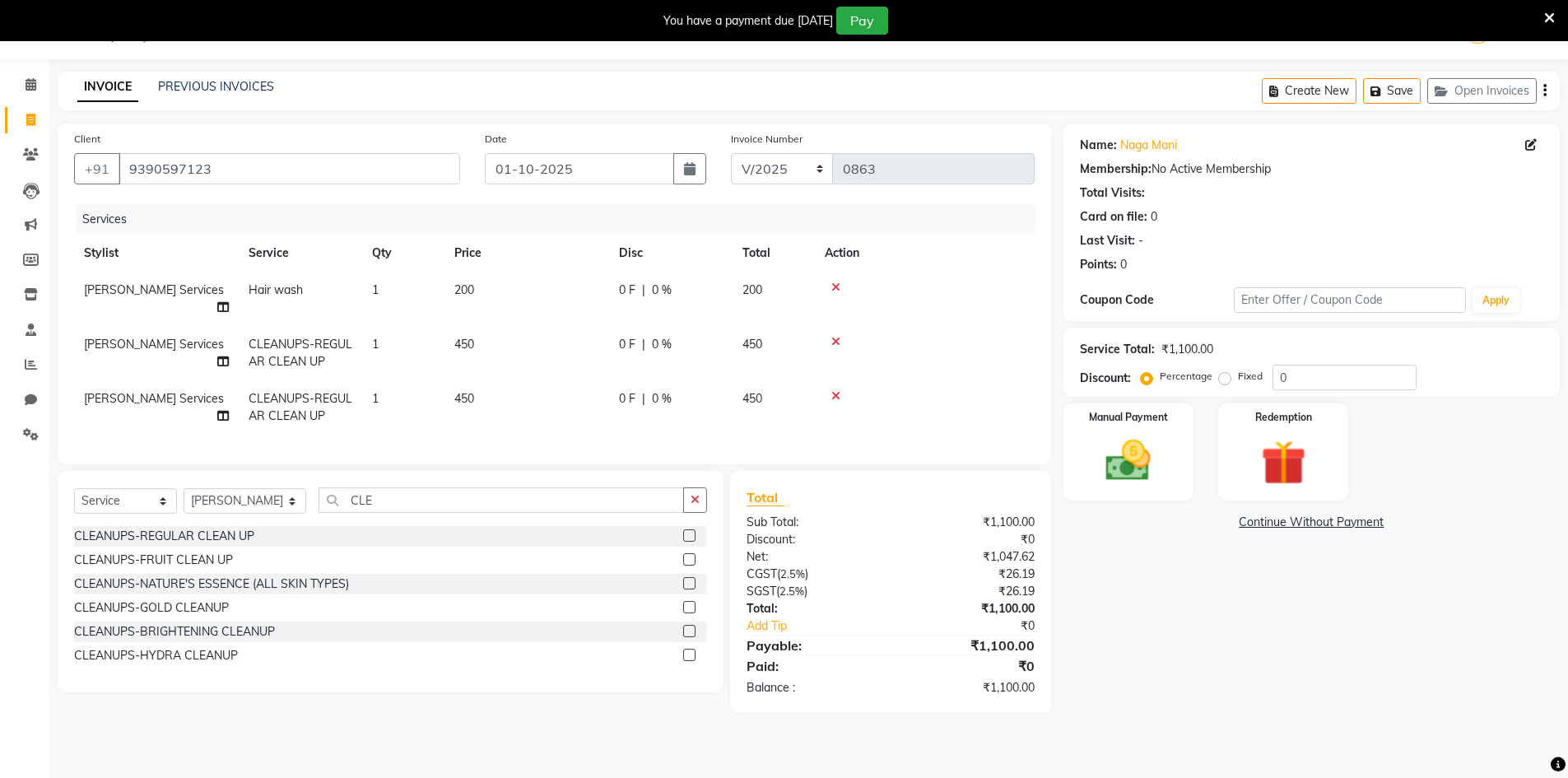
click at [527, 390] on td "450" at bounding box center [527, 407] width 165 height 55
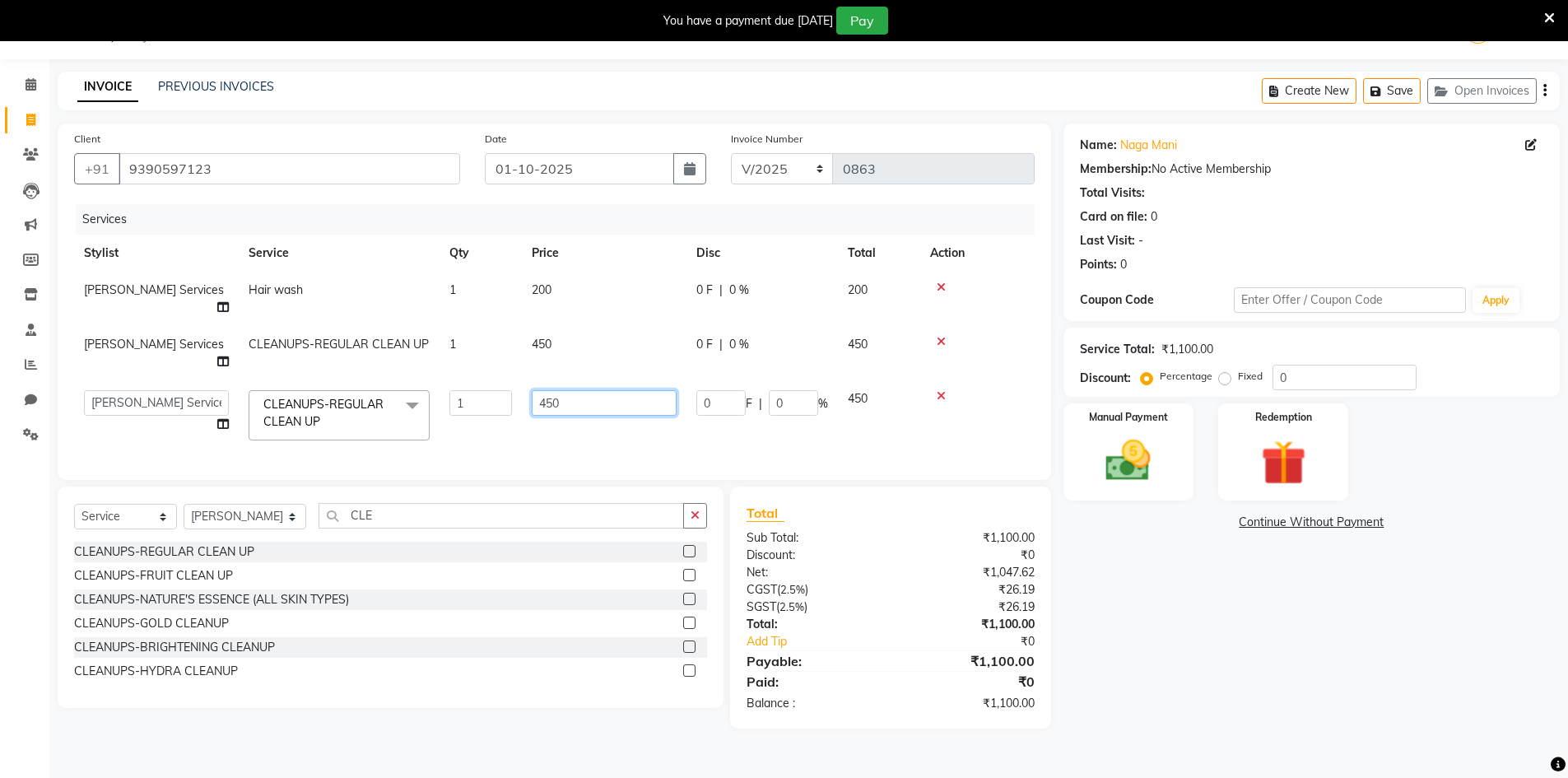
click at [569, 390] on input "450" at bounding box center [604, 403] width 145 height 25
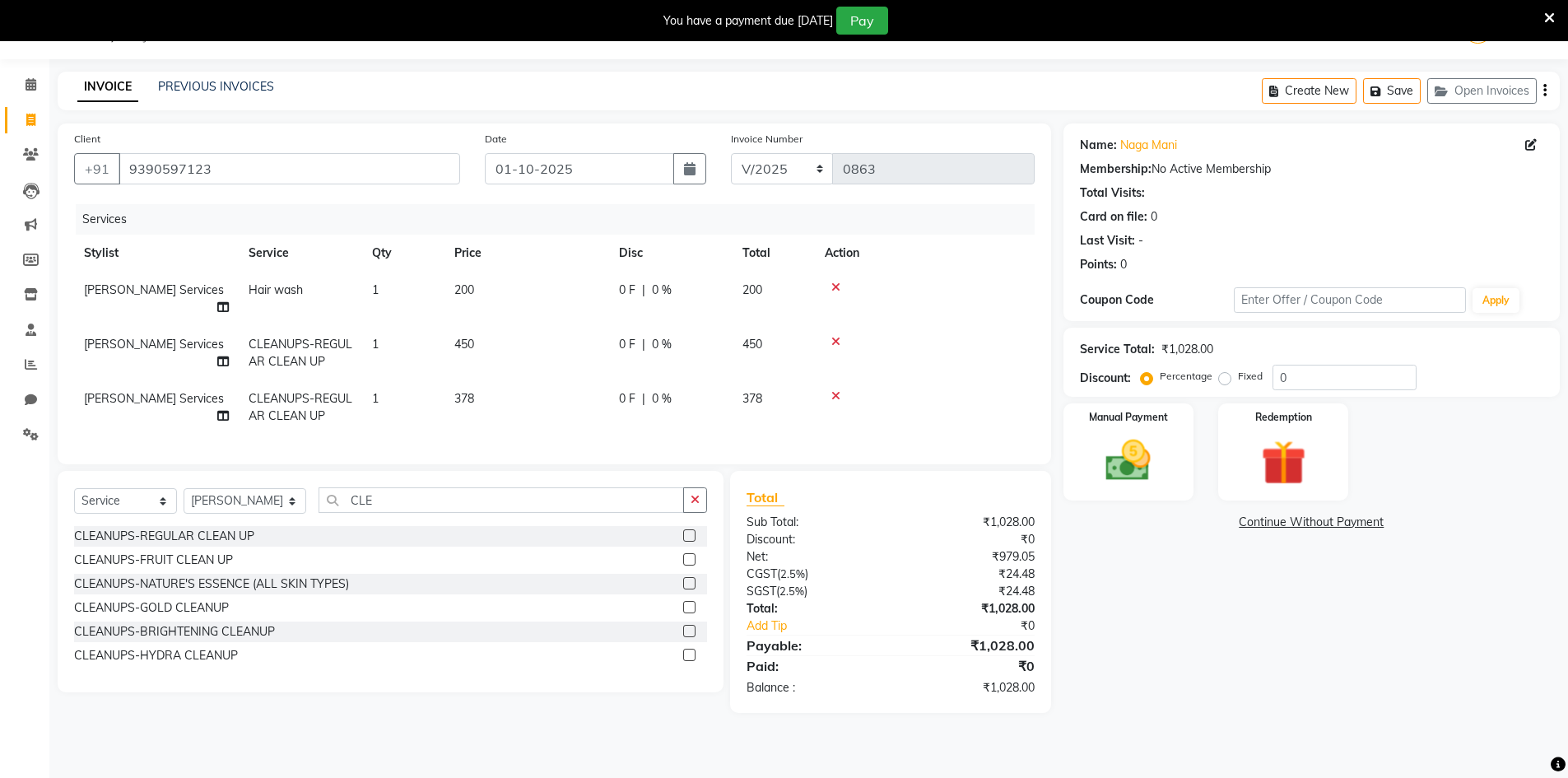
click at [562, 326] on td "450" at bounding box center [527, 353] width 165 height 55
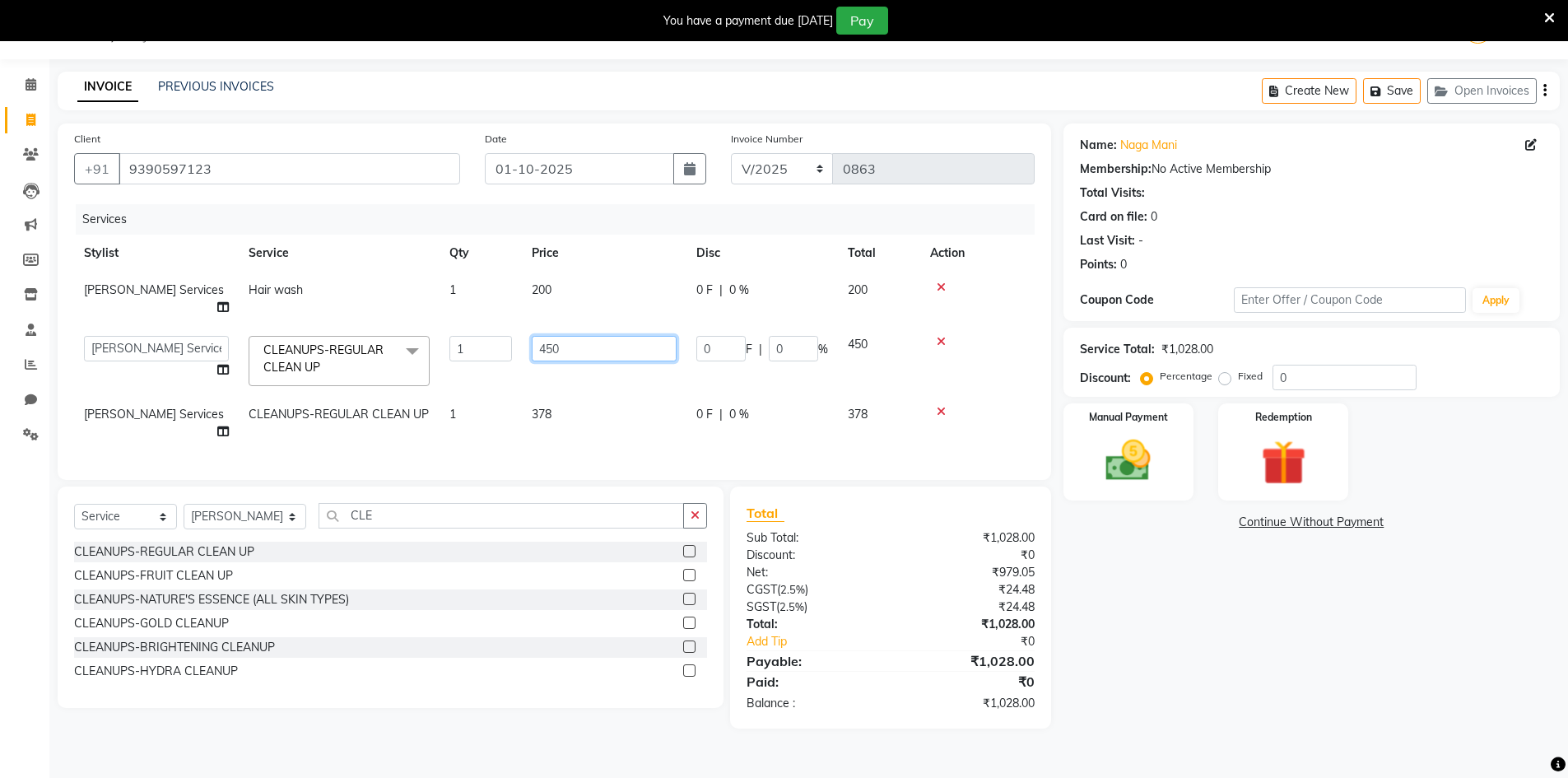
click at [603, 339] on input "450" at bounding box center [604, 348] width 145 height 25
click at [1143, 627] on div "Name: Naga Mani Membership: No Active Membership Total Visits: Card on file: 0 …" at bounding box center [1317, 426] width 509 height 606
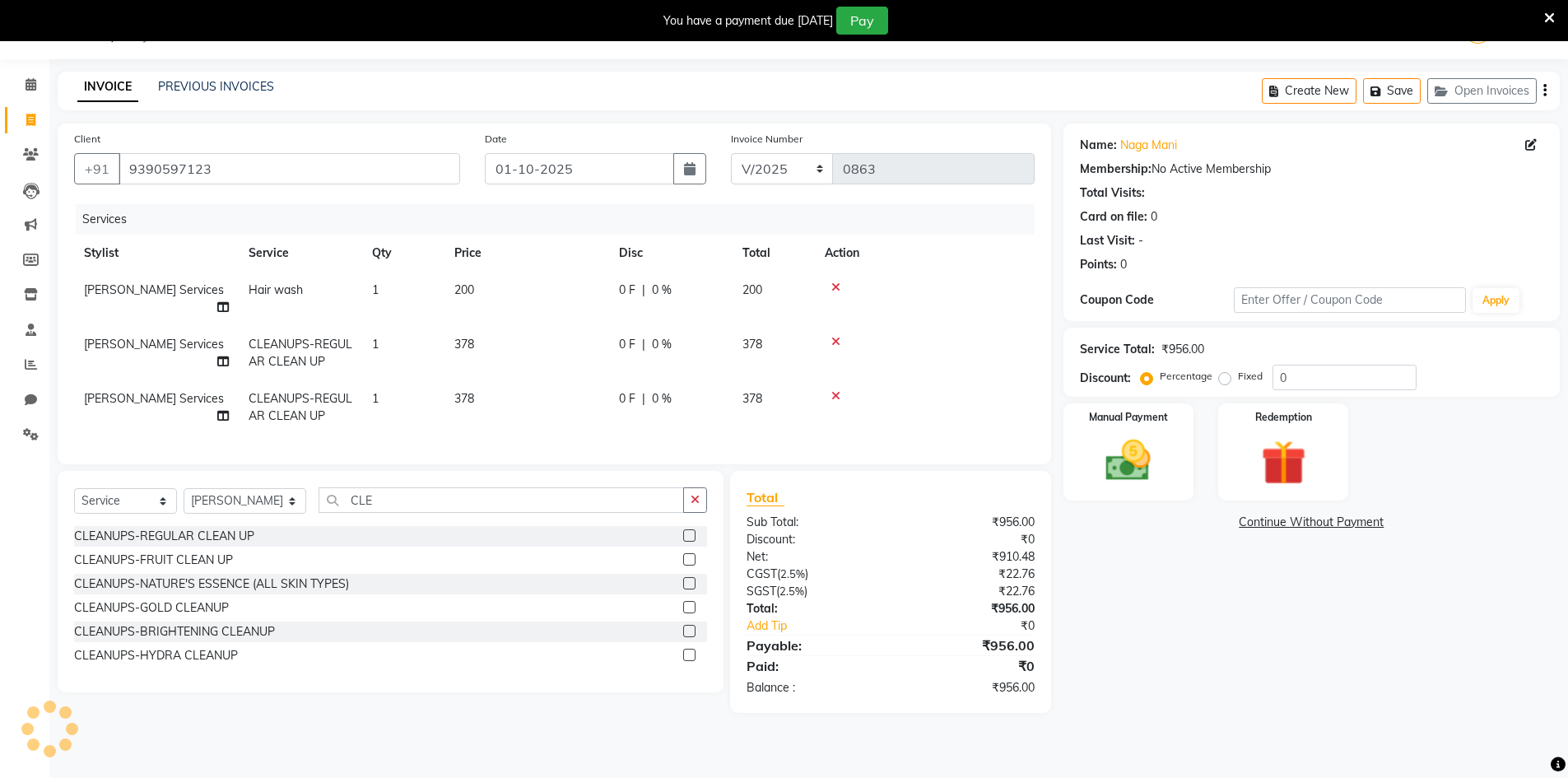
click at [119, 336] on span "[PERSON_NAME] Services" at bounding box center [154, 344] width 140 height 15
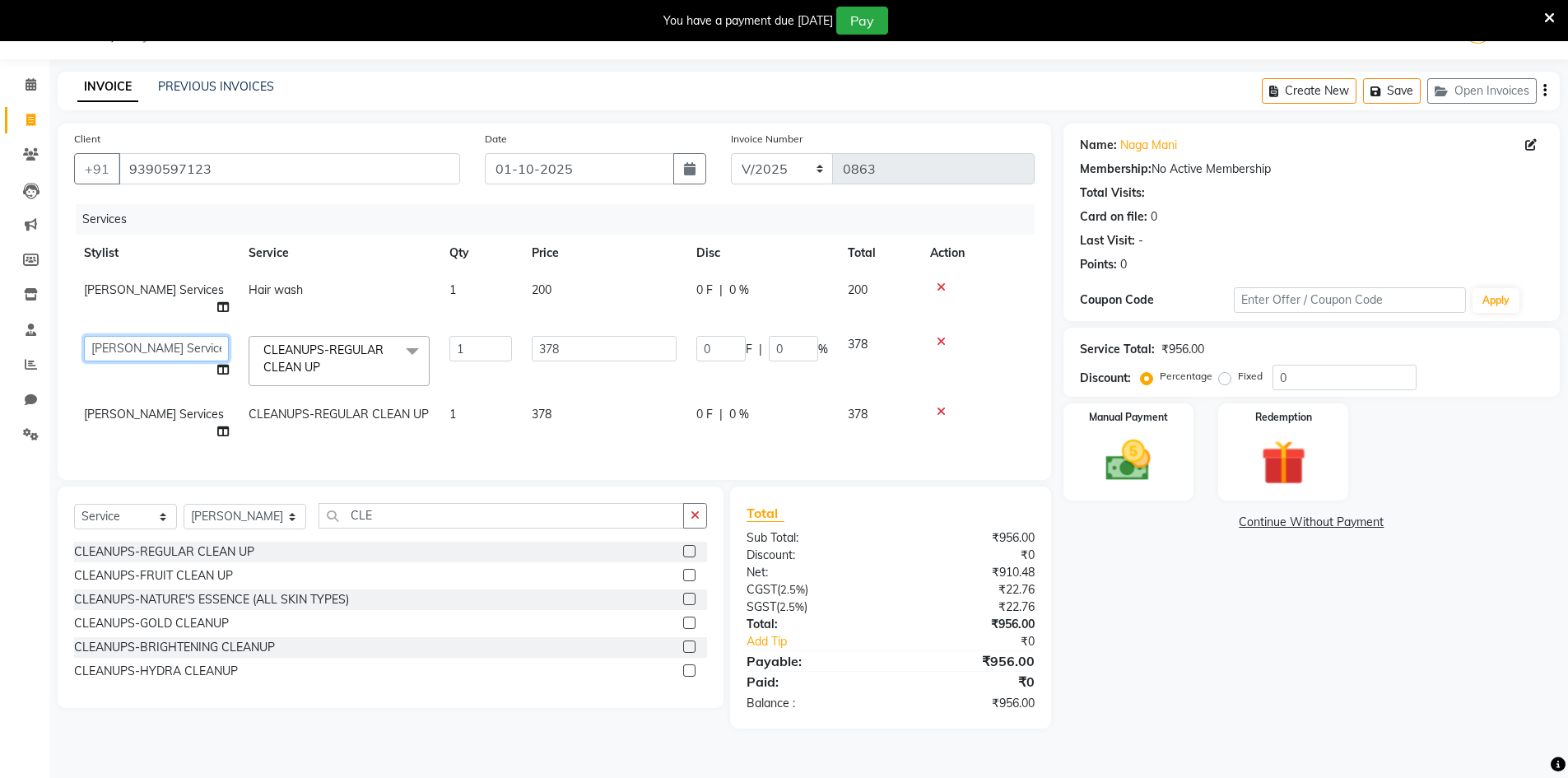
click at [136, 336] on select "[PERSON_NAME] Makeup/[PERSON_NAME] Services Manager Mehndi Artist [PERSON_NAME]…" at bounding box center [156, 348] width 145 height 25
click at [172, 294] on span "[PERSON_NAME] Services" at bounding box center [154, 290] width 140 height 15
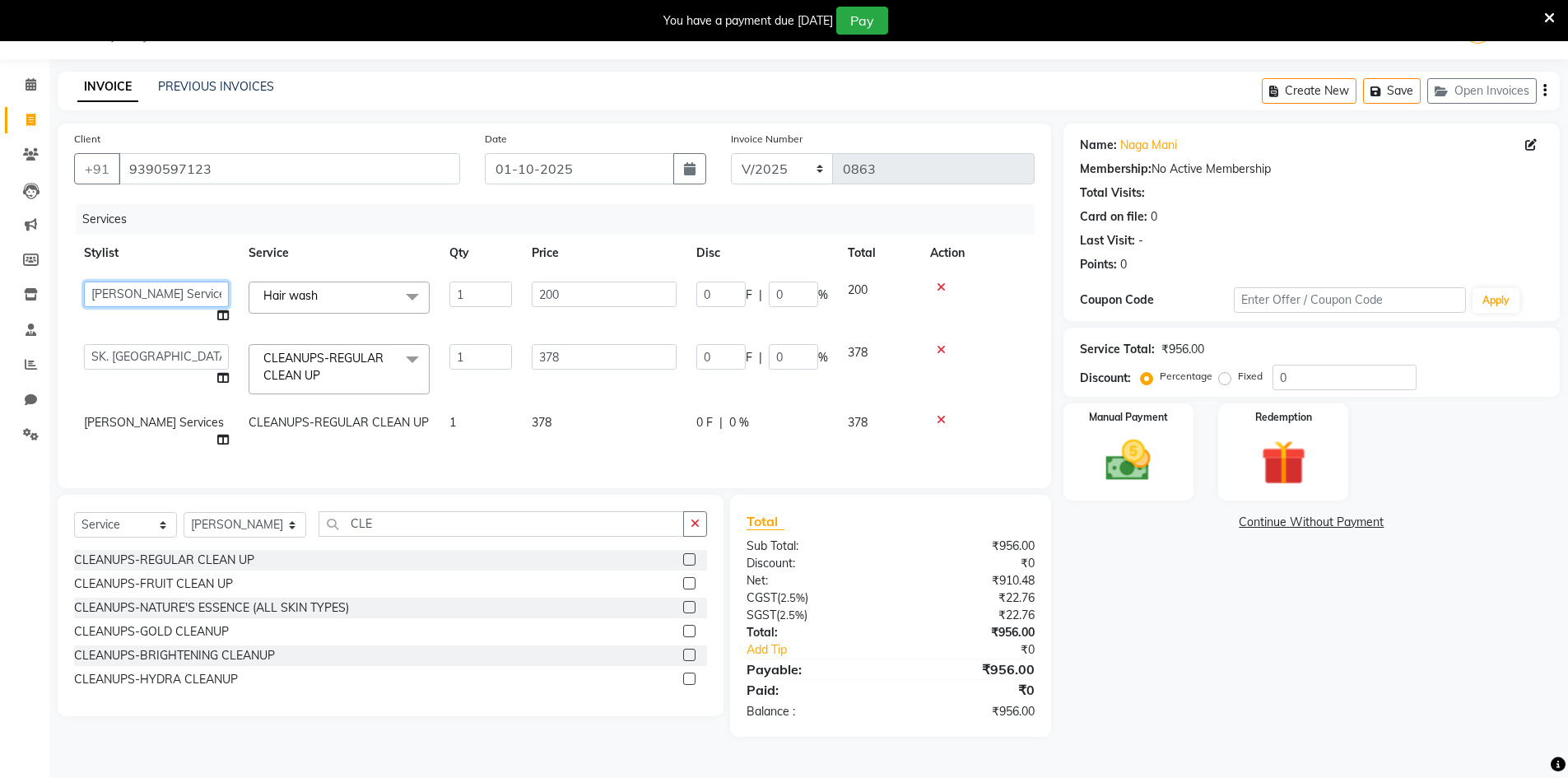
click at [172, 294] on select "[PERSON_NAME] Makeup/[PERSON_NAME] Services Manager Mehndi Artist [PERSON_NAME]…" at bounding box center [156, 294] width 145 height 25
click at [1165, 566] on div "Name: Naga Mani Membership: No Active Membership Total Visits: Card on file: 0 …" at bounding box center [1317, 430] width 509 height 613
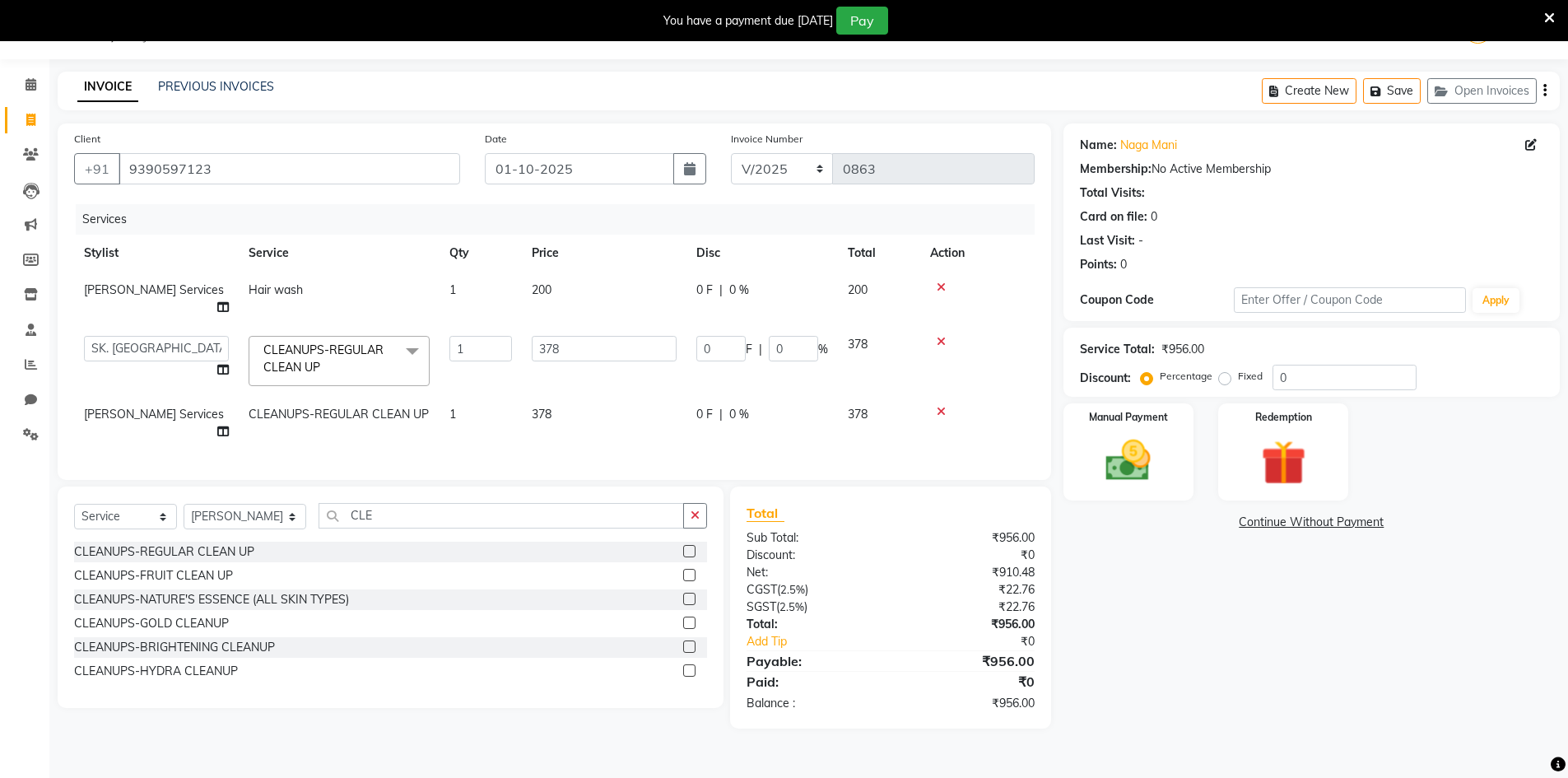
click at [193, 405] on td "[PERSON_NAME] Services" at bounding box center [156, 423] width 165 height 55
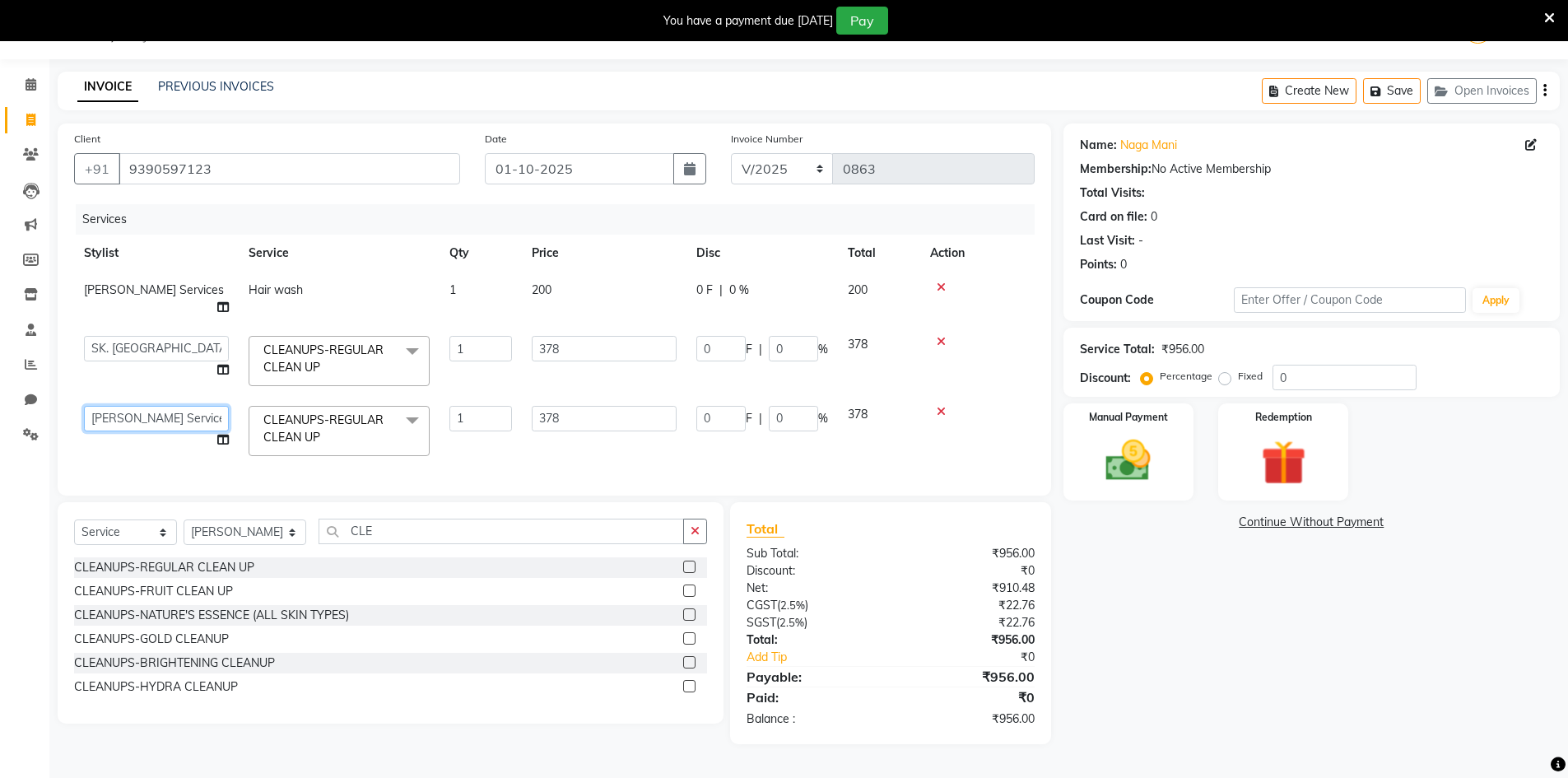
click at [193, 406] on select "[PERSON_NAME] Makeup/[PERSON_NAME] Services Manager Mehndi Artist [PERSON_NAME]…" at bounding box center [156, 419] width 145 height 25
click at [1402, 667] on div "Name: Naga Mani Membership: No Active Membership Total Visits: Card on file: 0 …" at bounding box center [1317, 434] width 509 height 621
click at [1168, 491] on div "Manual Payment" at bounding box center [1128, 453] width 136 height 101
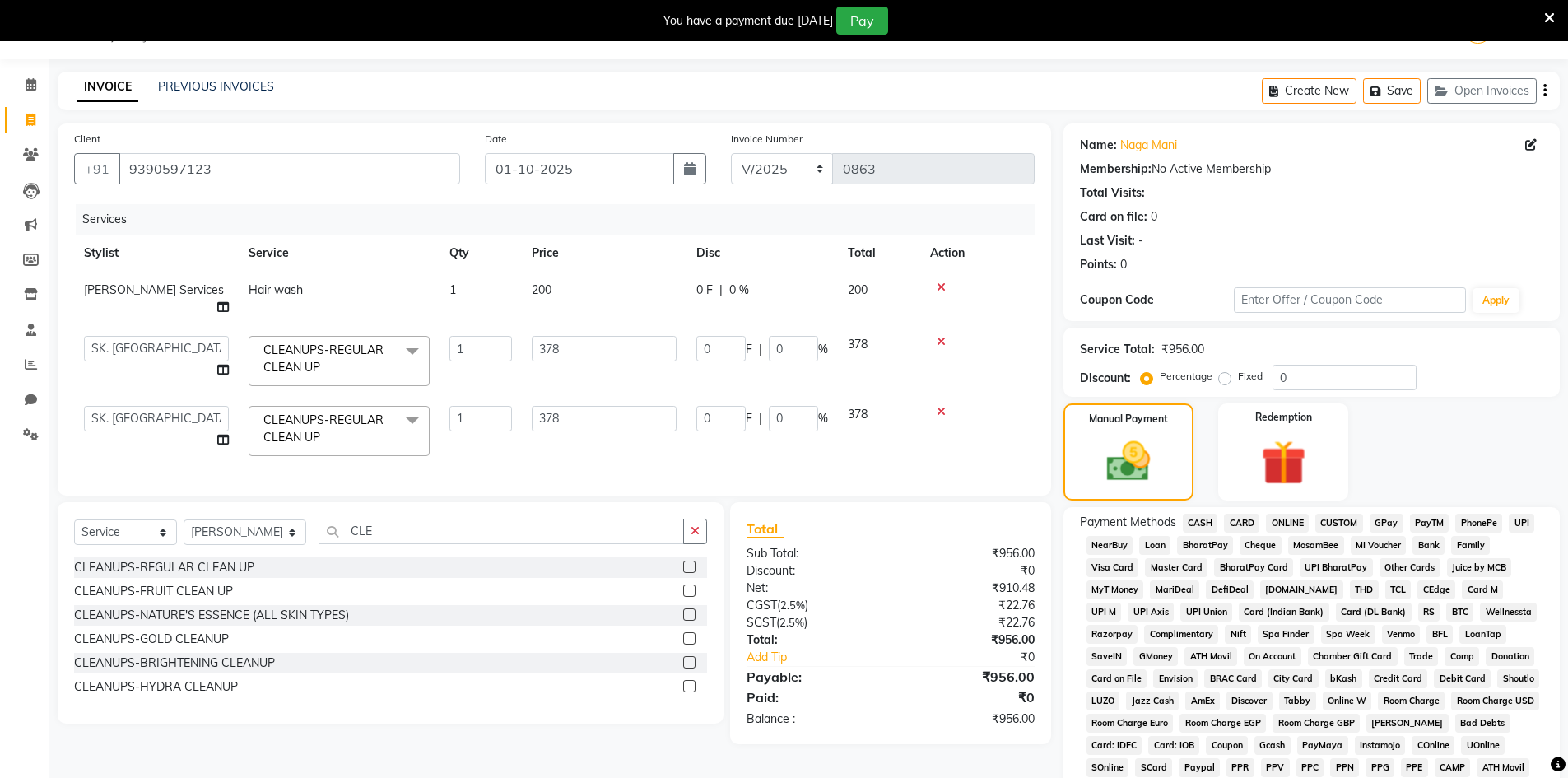
click at [1212, 522] on span "CASH" at bounding box center [1201, 523] width 35 height 19
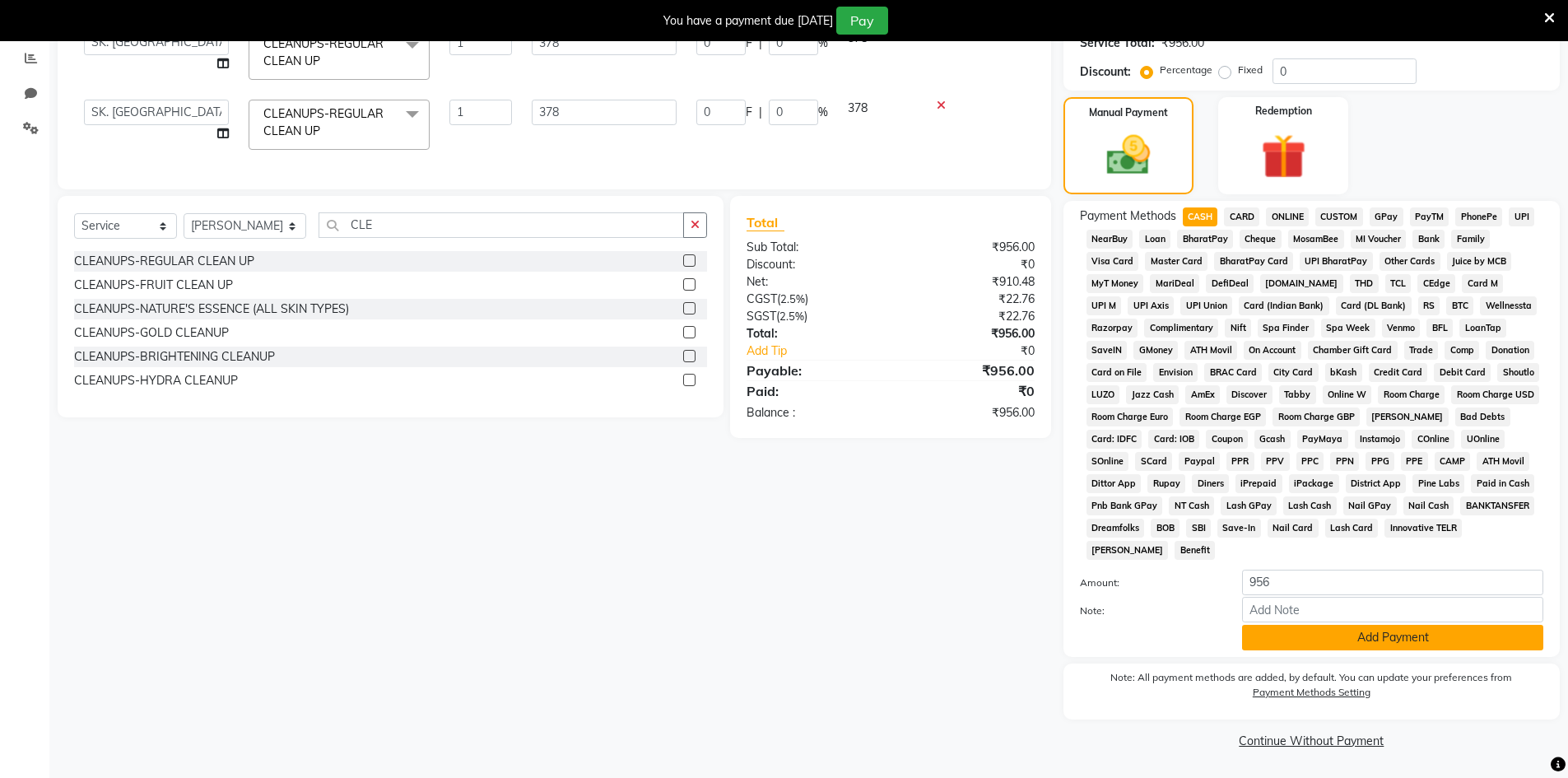
click at [1284, 638] on button "Add Payment" at bounding box center [1392, 638] width 301 height 25
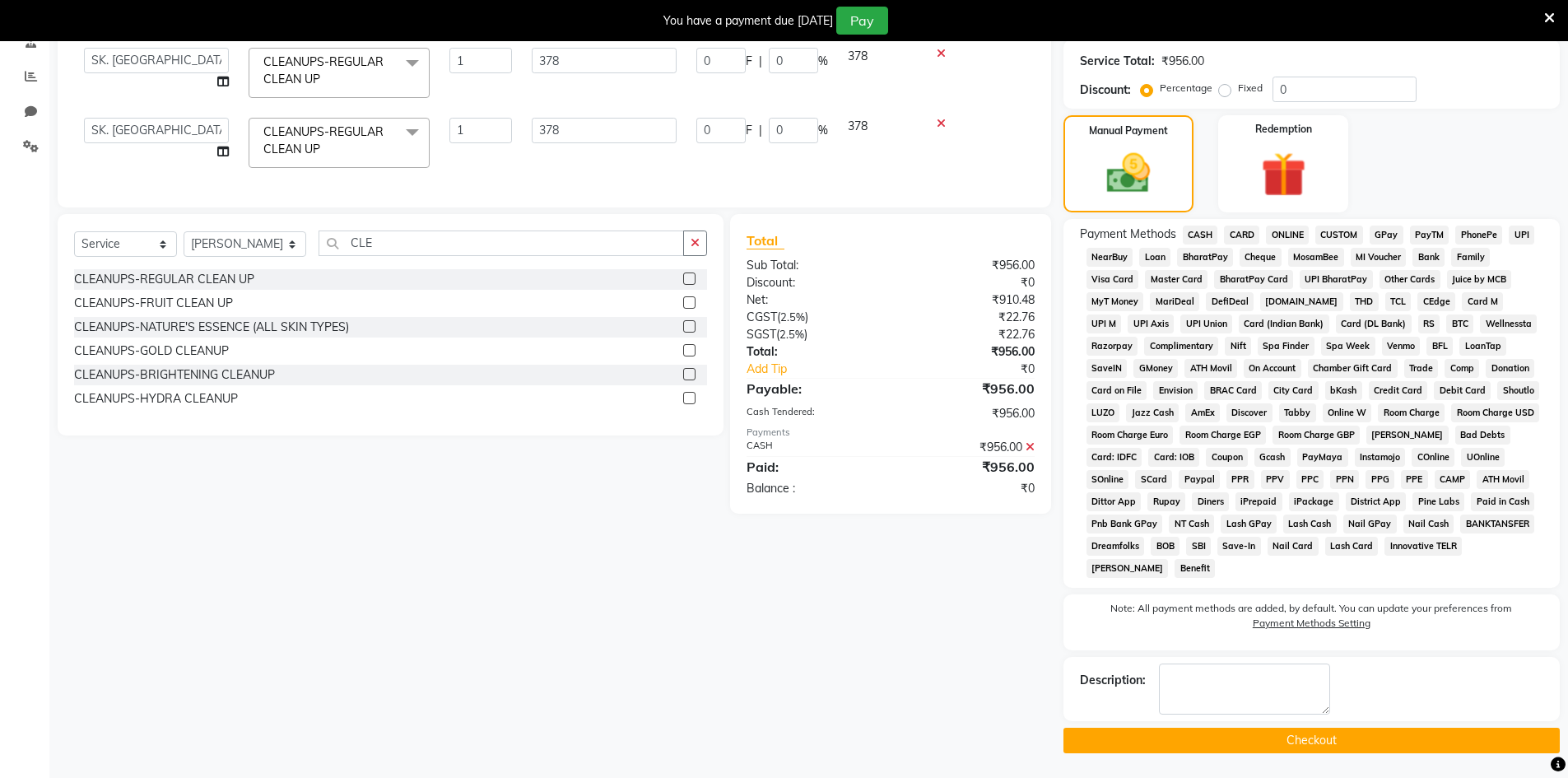
click at [1237, 743] on button "Checkout" at bounding box center [1312, 740] width 496 height 25
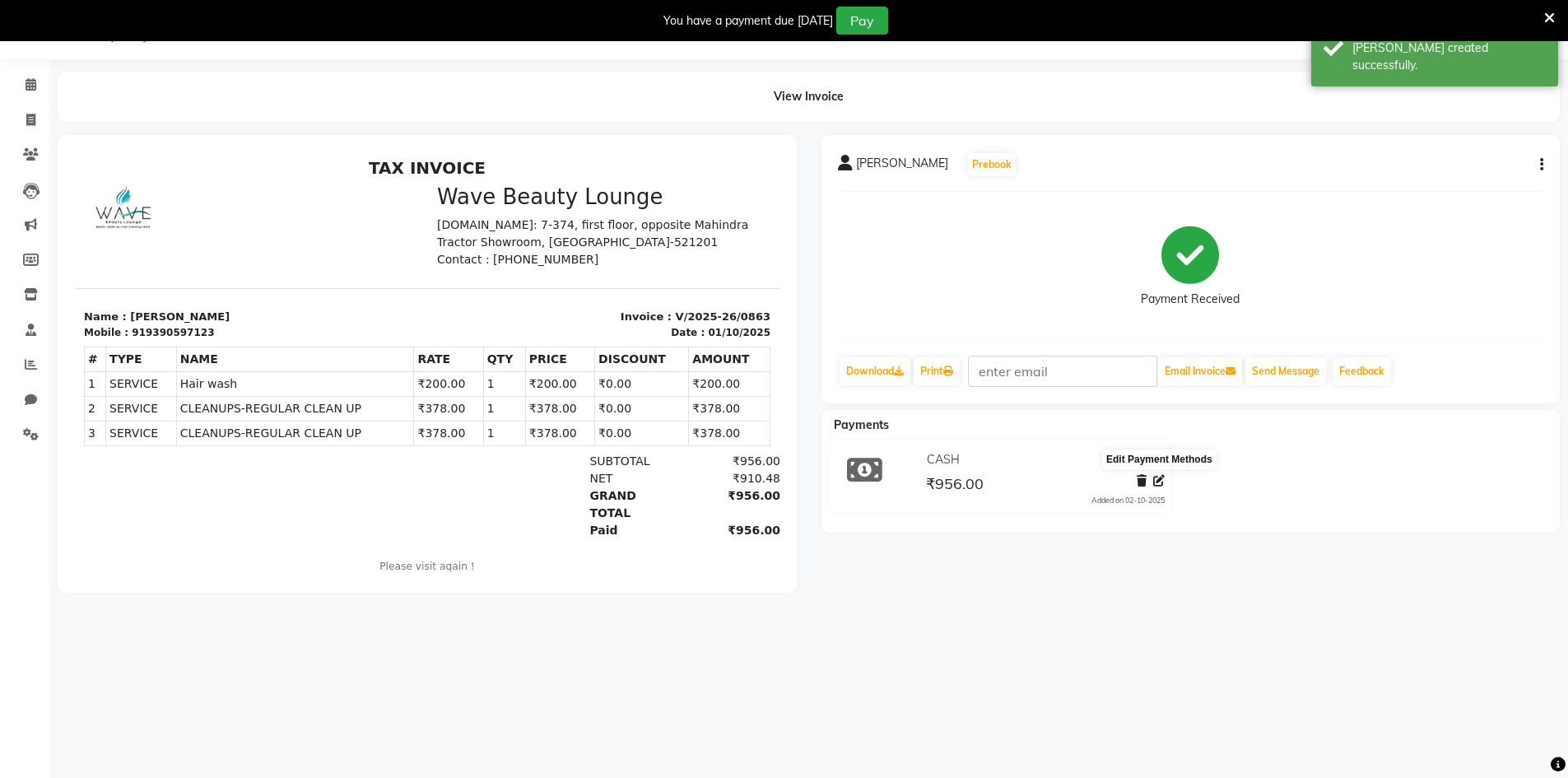
click at [1161, 489] on span at bounding box center [1159, 481] width 12 height 18
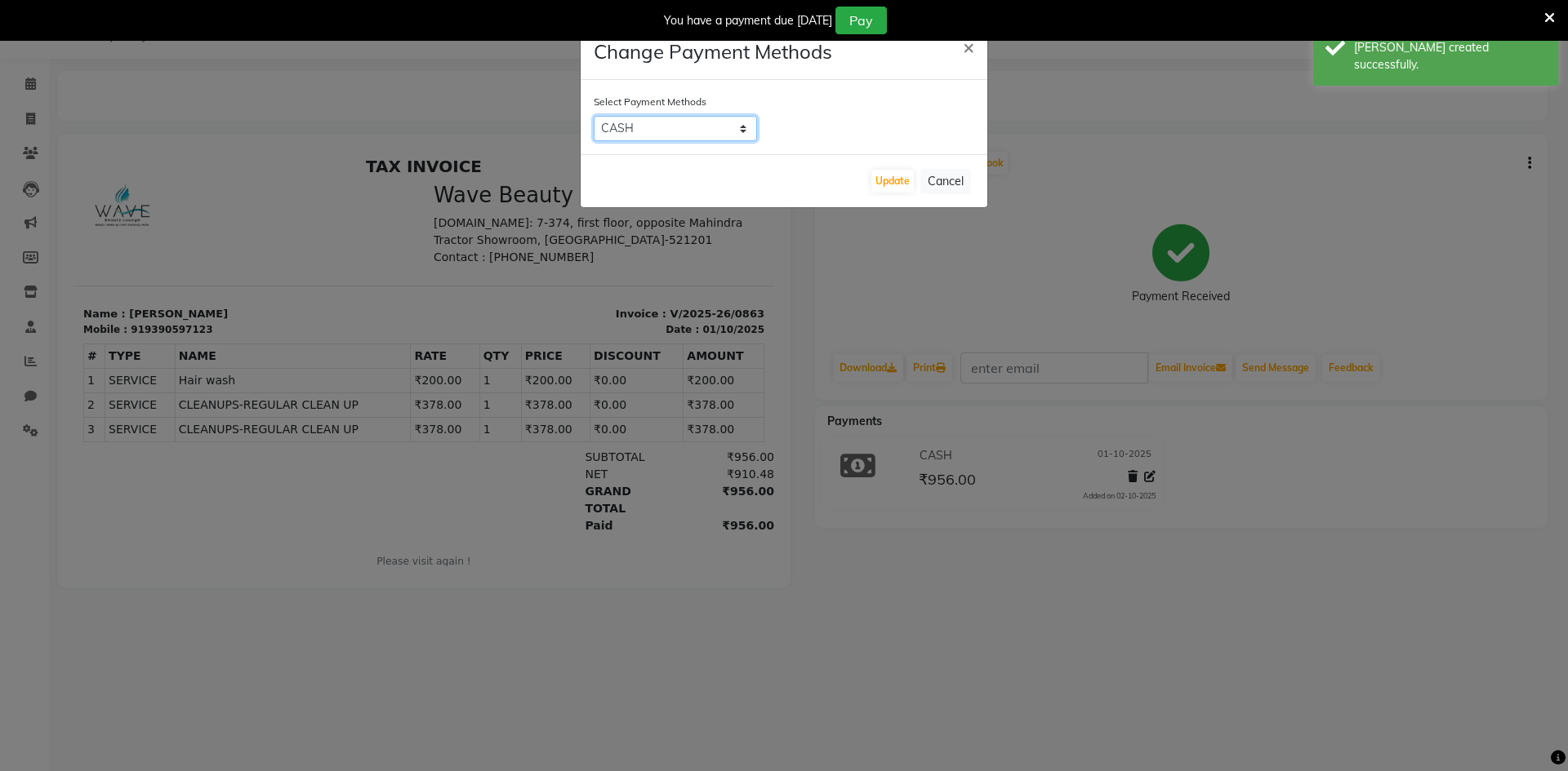
click at [664, 137] on select "CASH CARD ONLINE CUSTOM GPay PayTM PhonePe UPI NearBuy Loan BharatPay Cheque Mo…" at bounding box center [676, 128] width 163 height 25
click at [594, 116] on select "CASH CARD ONLINE CUSTOM GPay PayTM PhonePe UPI NearBuy Loan BharatPay Cheque Mo…" at bounding box center [676, 128] width 163 height 25
click at [892, 178] on button "Update" at bounding box center [892, 181] width 43 height 23
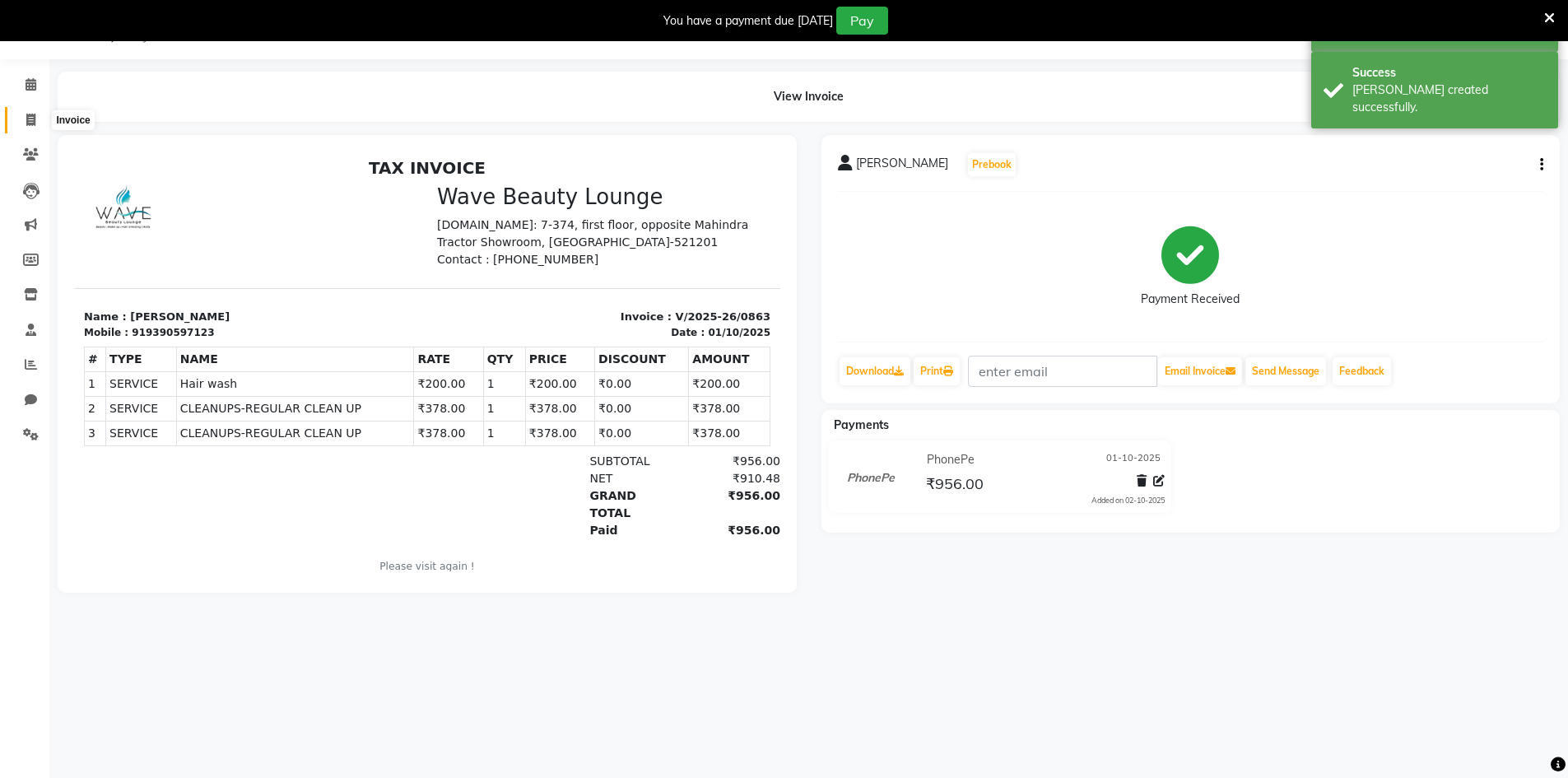
click at [35, 124] on icon at bounding box center [30, 119] width 9 height 13
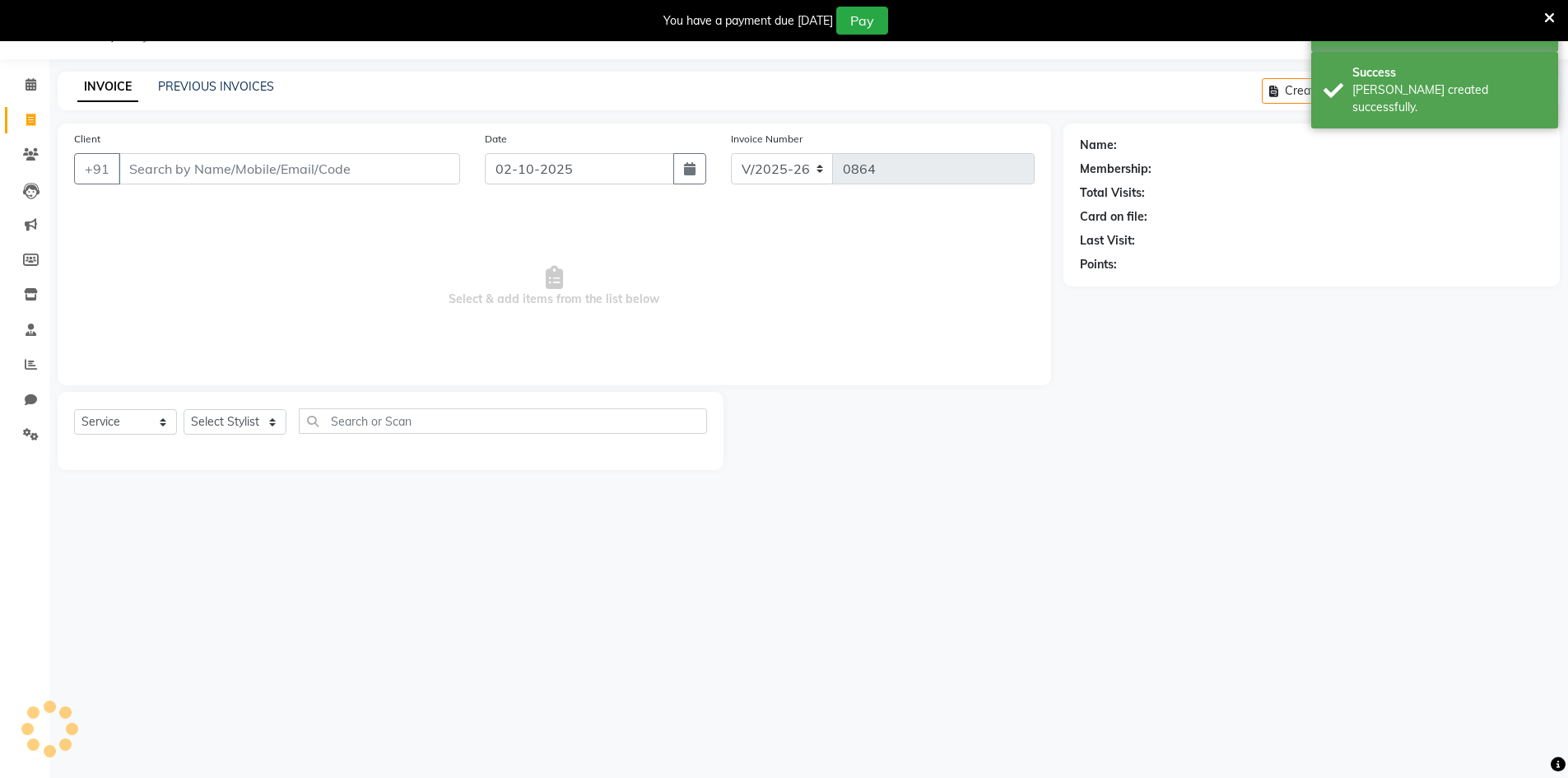
click at [330, 180] on input "Client" at bounding box center [289, 168] width 341 height 31
click at [550, 187] on div "Date [DATE]" at bounding box center [595, 164] width 246 height 67
click at [551, 171] on input "02-10-2025" at bounding box center [579, 168] width 189 height 31
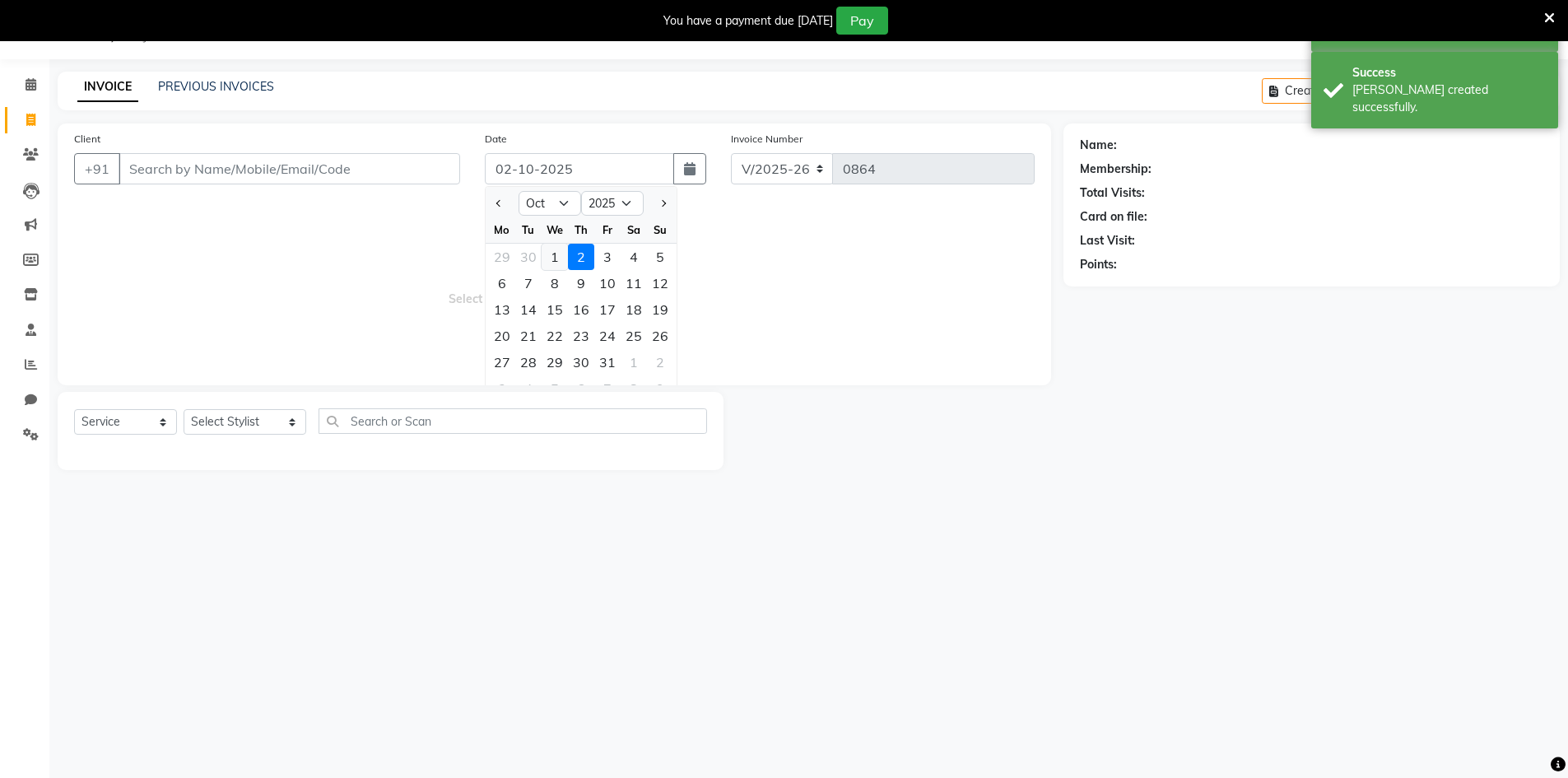
click at [558, 258] on div "1" at bounding box center [554, 257] width 26 height 26
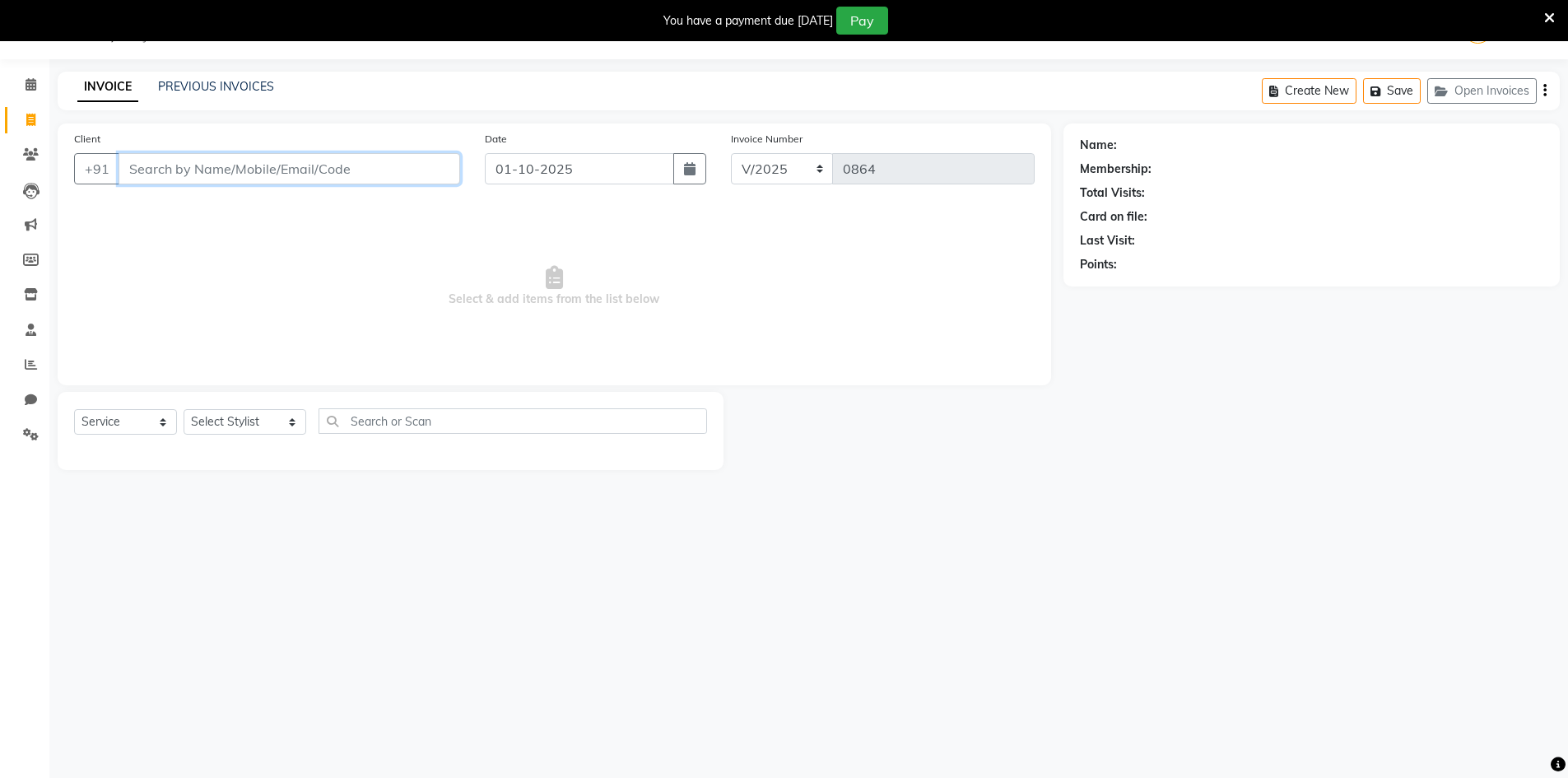
click at [396, 154] on input "Client" at bounding box center [289, 168] width 341 height 31
click at [152, 171] on input "76674825286" at bounding box center [247, 168] width 257 height 31
click at [266, 175] on input "7674825286" at bounding box center [289, 168] width 341 height 31
click at [260, 194] on button "laksmi 767482 5286" at bounding box center [204, 206] width 172 height 26
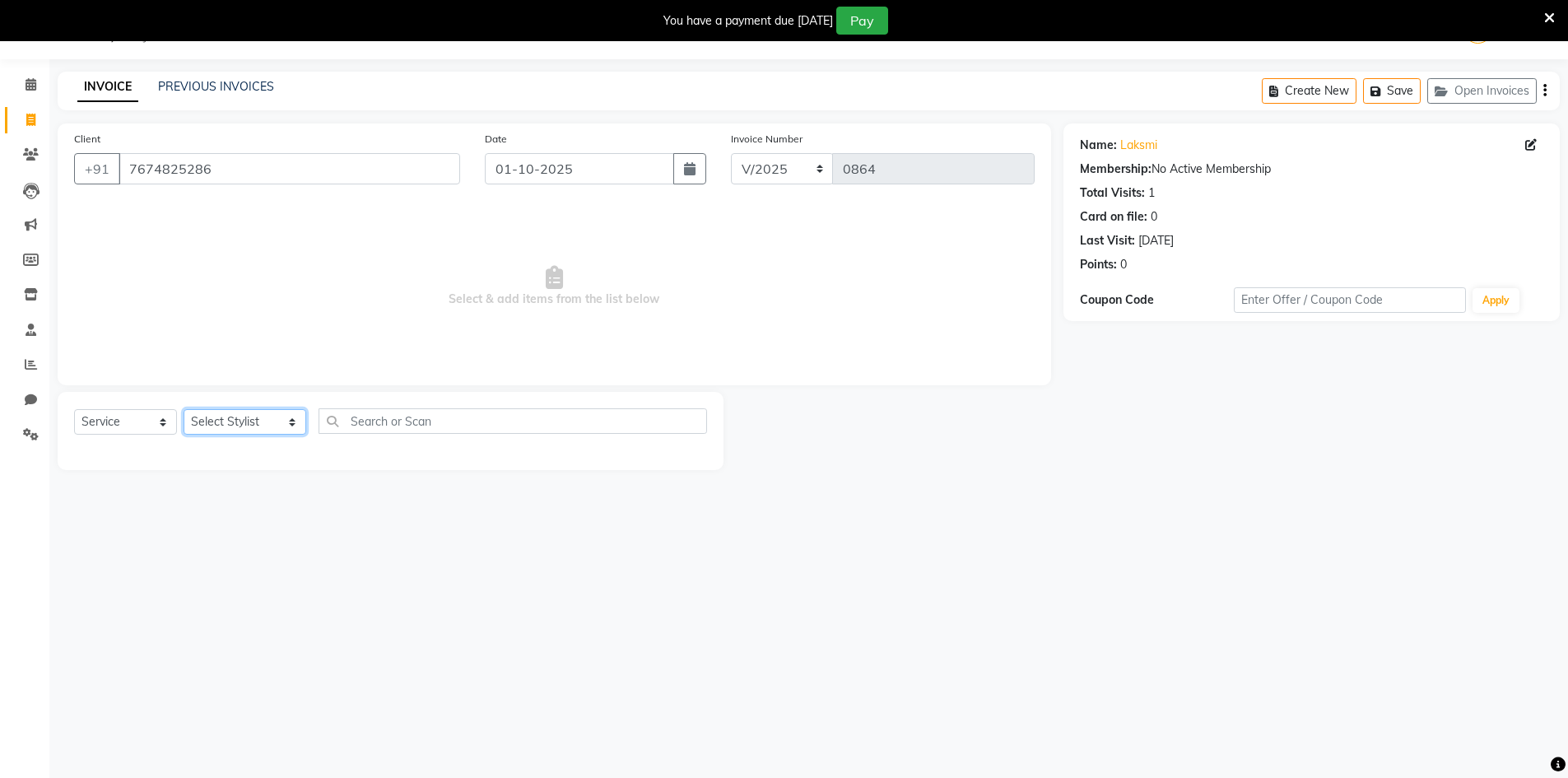
click at [258, 411] on select "Select Stylist [PERSON_NAME] Makeup/[PERSON_NAME] Services Manager Mehndi Artis…" at bounding box center [245, 422] width 123 height 25
click at [271, 422] on select "Select Stylist [PERSON_NAME] Makeup/[PERSON_NAME] Services Manager Mehndi Artis…" at bounding box center [245, 422] width 123 height 25
click at [183, 410] on select "Select Stylist [PERSON_NAME] Makeup/[PERSON_NAME] Services Manager Mehndi Artis…" at bounding box center [245, 422] width 123 height 25
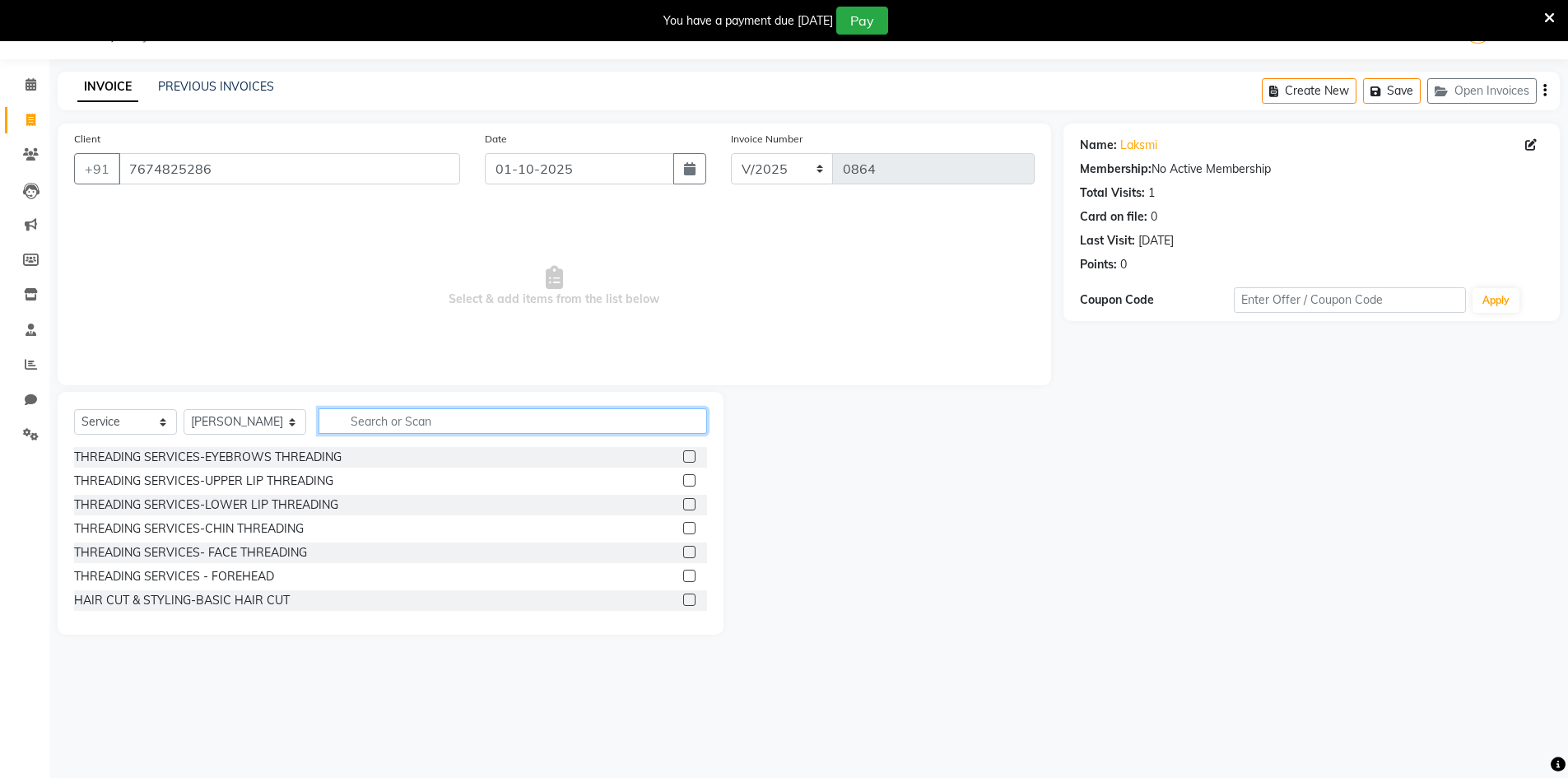
click at [585, 423] on input "text" at bounding box center [513, 421] width 388 height 25
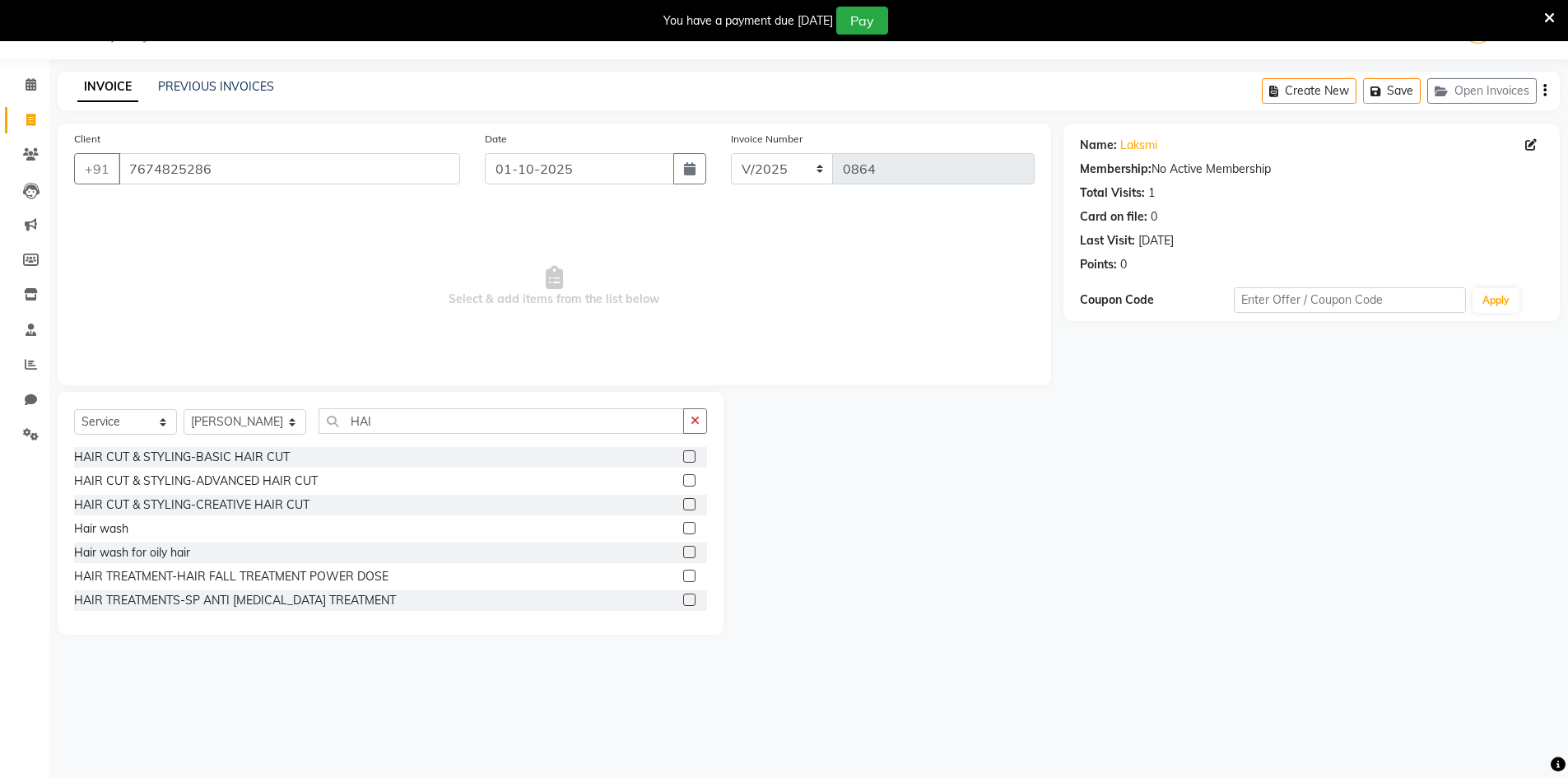
click at [684, 527] on label at bounding box center [689, 528] width 13 height 13
click at [684, 527] on input "checkbox" at bounding box center [689, 529] width 11 height 11
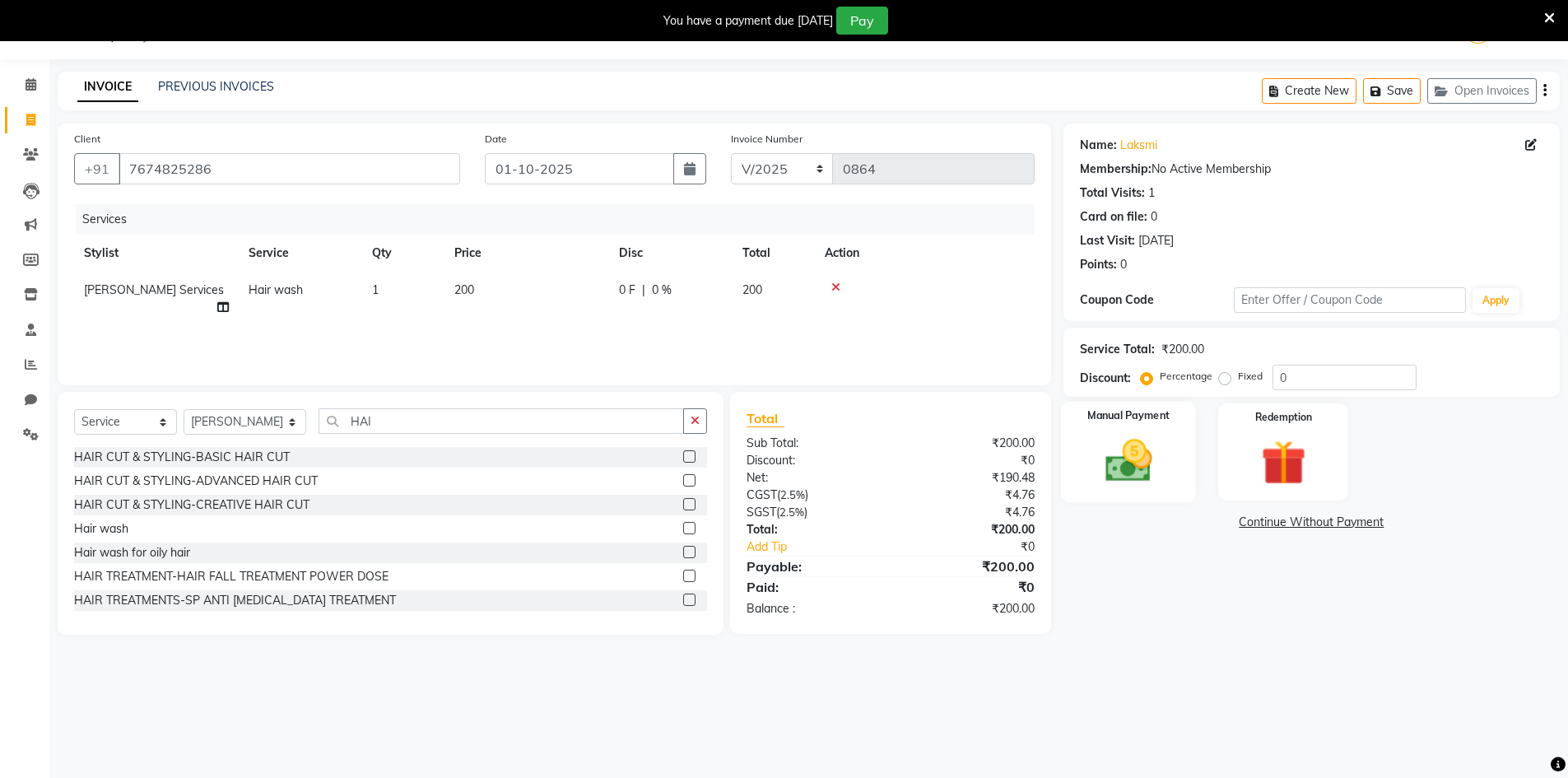
click at [1099, 440] on img at bounding box center [1128, 461] width 76 height 54
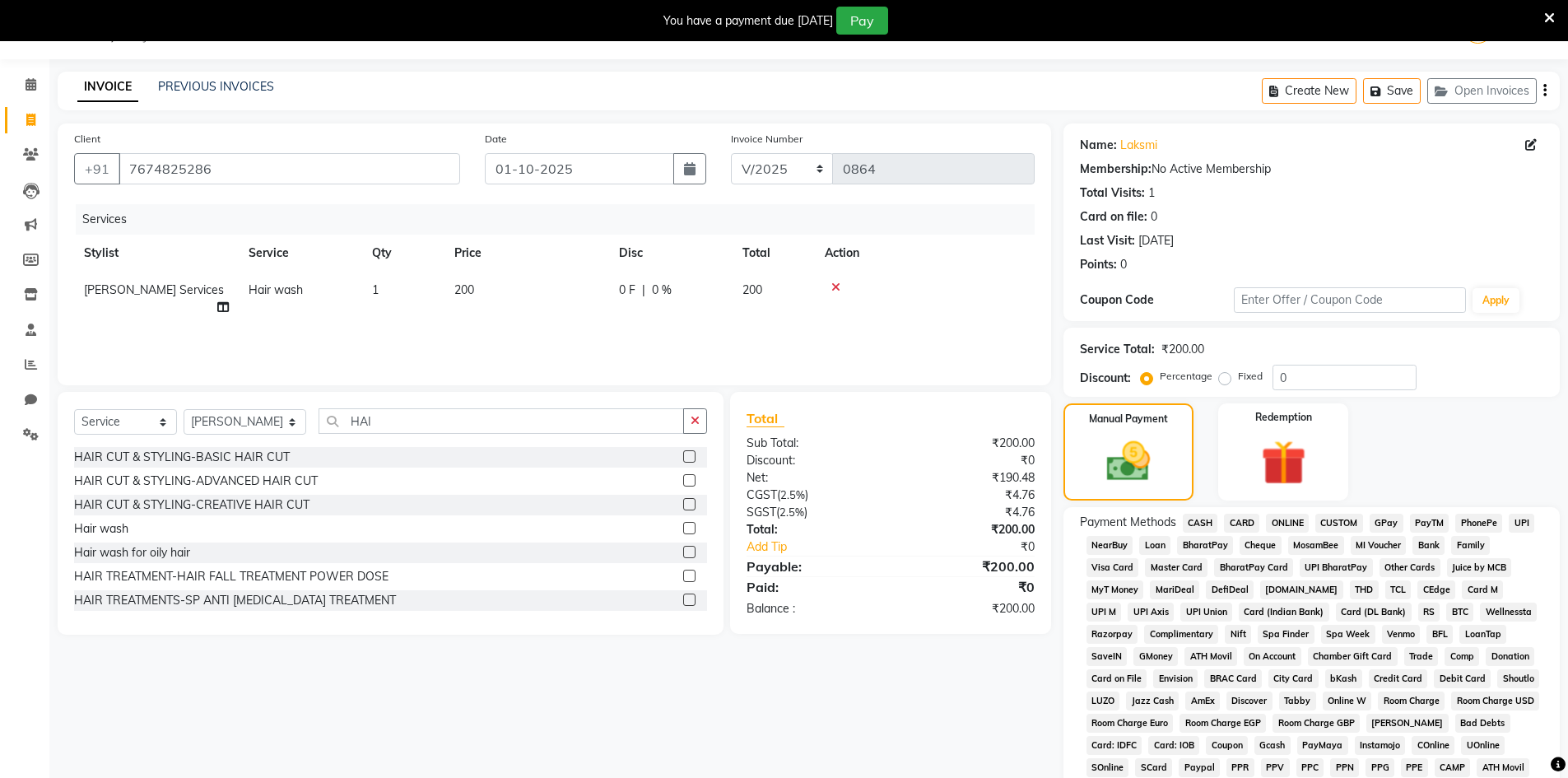
click at [1205, 521] on span "CASH" at bounding box center [1201, 523] width 35 height 19
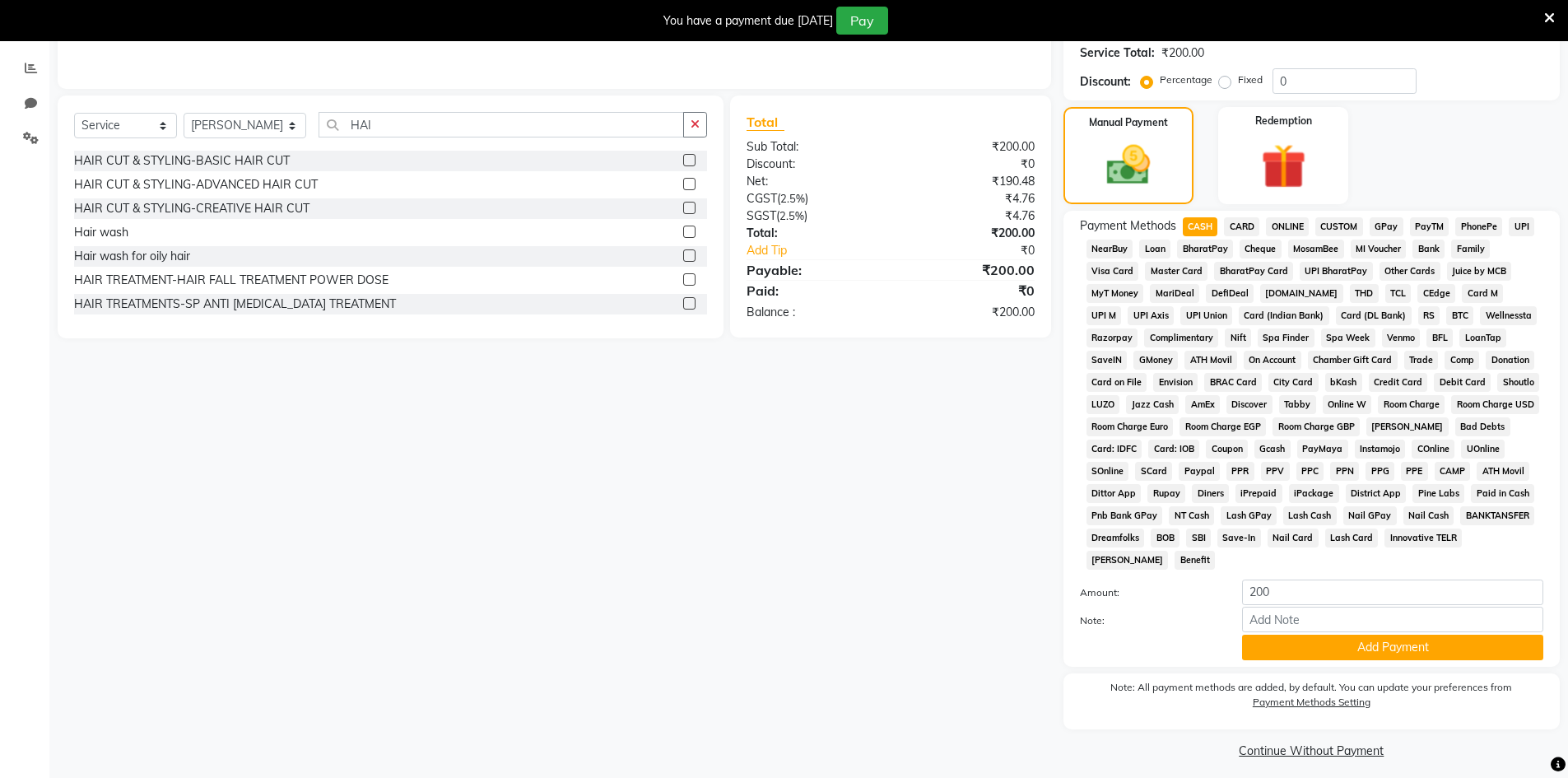
scroll to position [347, 0]
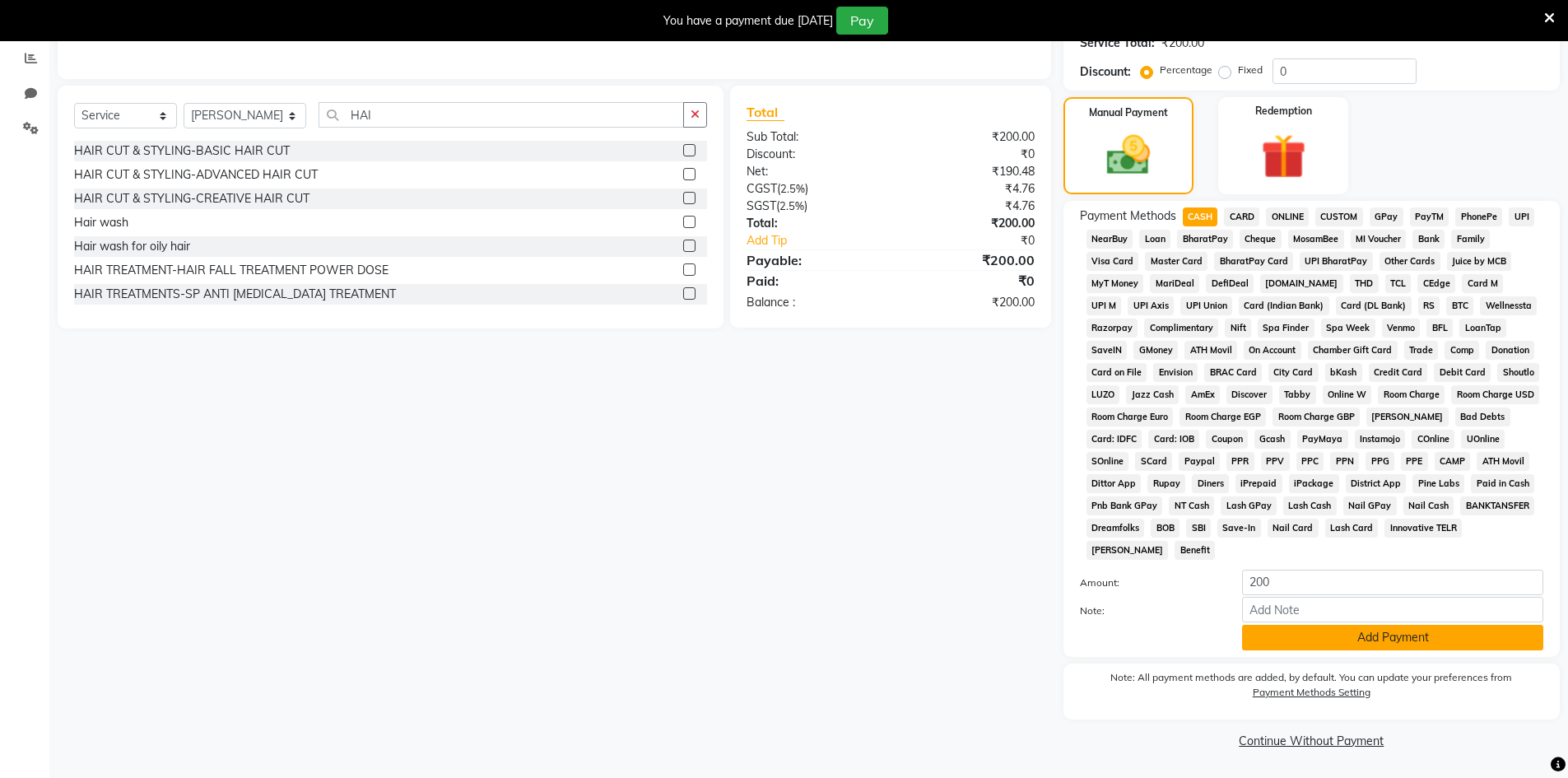
click at [1263, 643] on button "Add Payment" at bounding box center [1392, 638] width 301 height 25
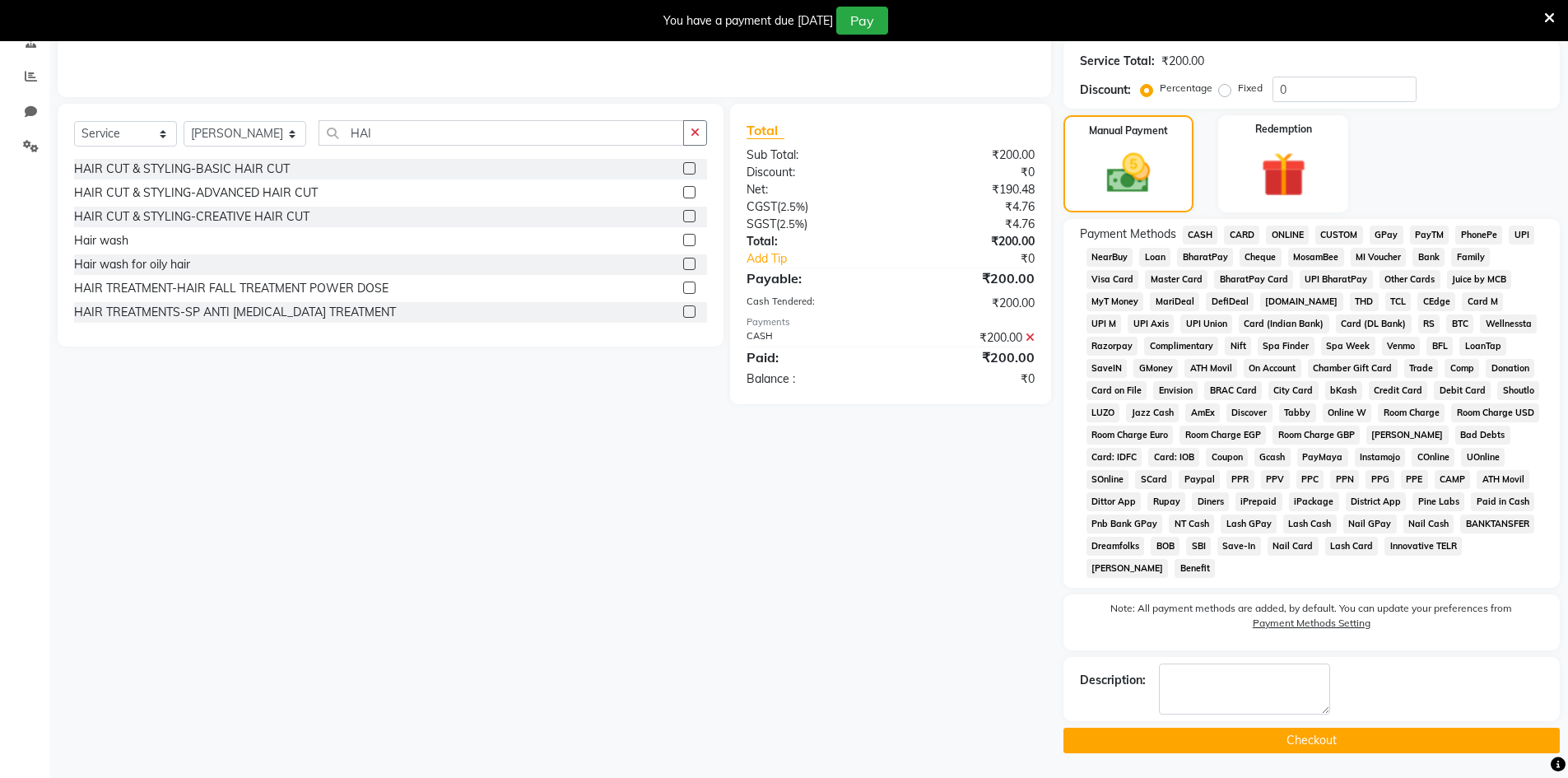
click at [1266, 734] on button "Checkout" at bounding box center [1312, 740] width 496 height 25
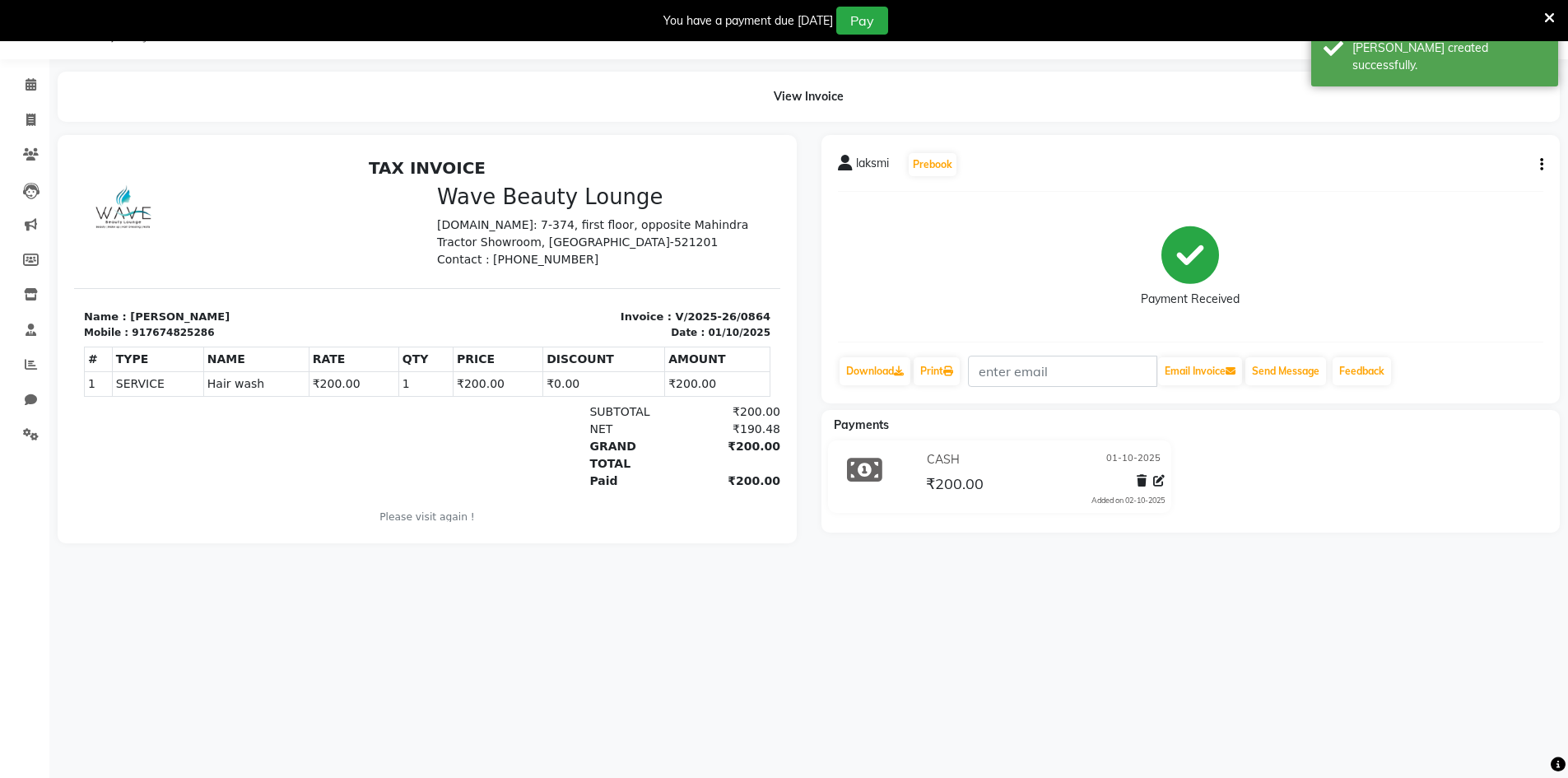
click at [1153, 477] on div at bounding box center [1147, 484] width 34 height 22
click at [1164, 484] on icon at bounding box center [1159, 481] width 12 height 12
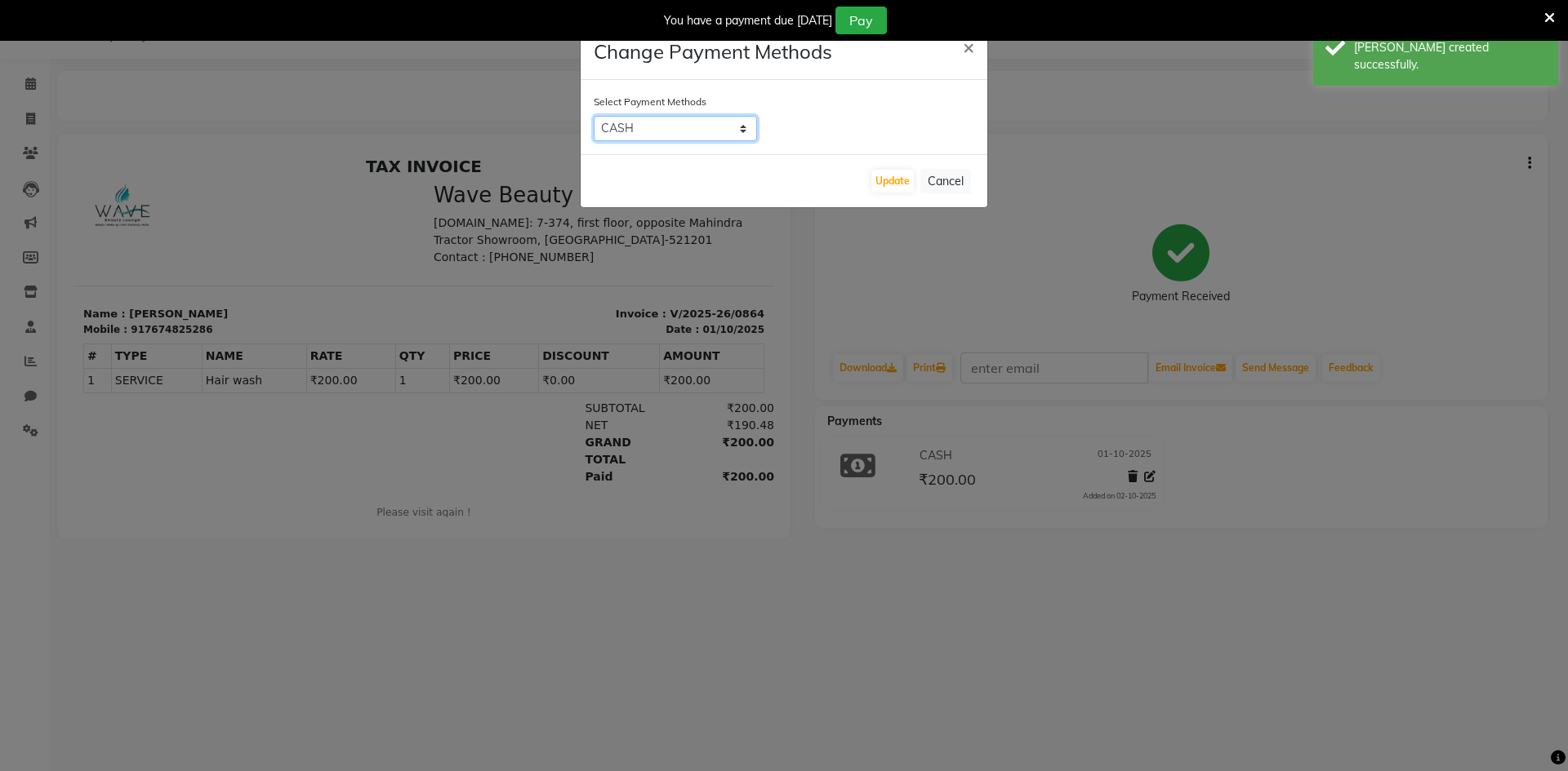
click at [699, 132] on select "CASH CARD ONLINE CUSTOM GPay PayTM PhonePe UPI NearBuy Loan BharatPay Cheque Mo…" at bounding box center [676, 128] width 163 height 25
click at [594, 116] on select "CASH CARD ONLINE CUSTOM GPay PayTM PhonePe UPI NearBuy Loan BharatPay Cheque Mo…" at bounding box center [676, 128] width 163 height 25
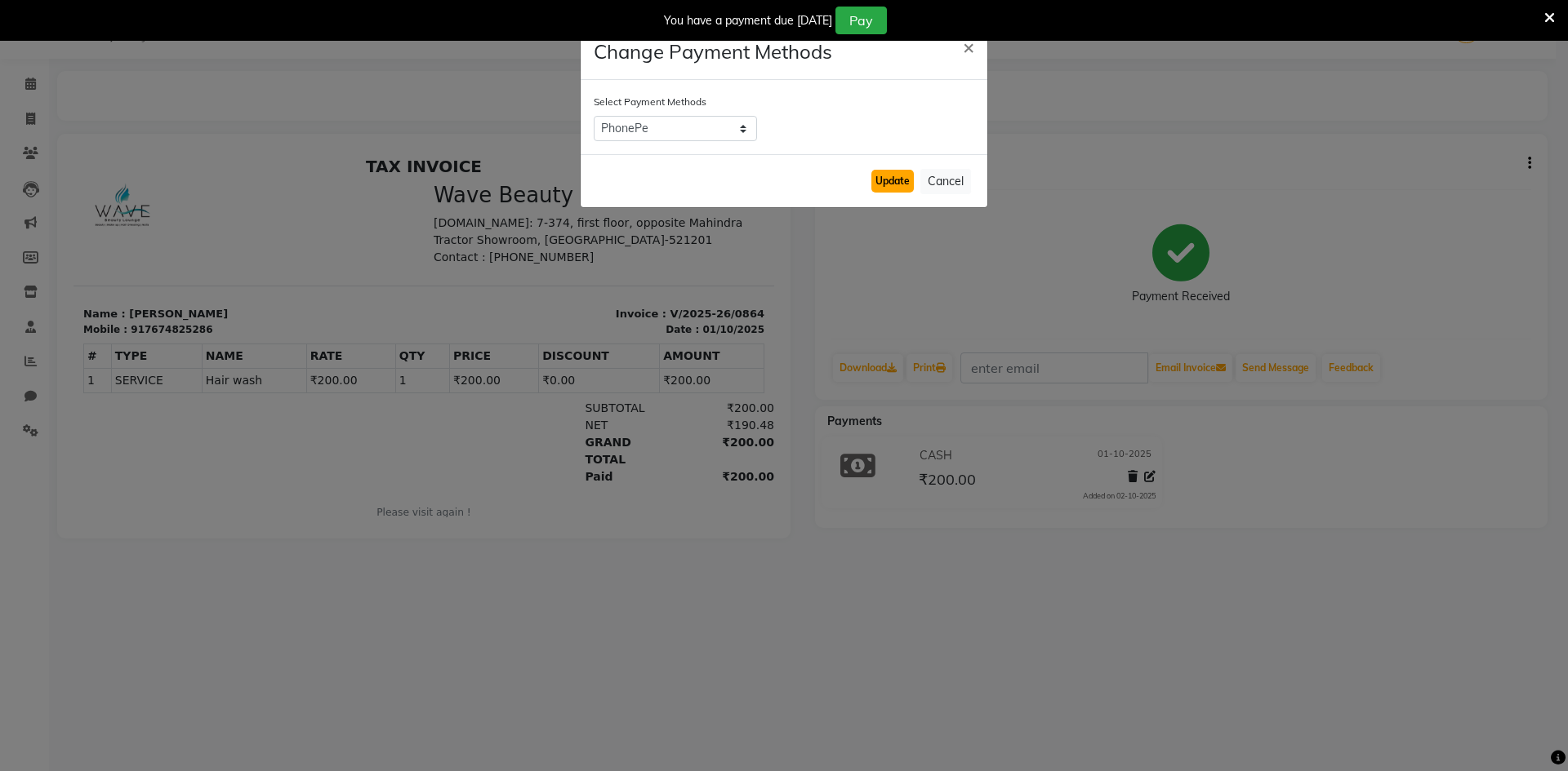
click at [886, 191] on button "Update" at bounding box center [892, 181] width 43 height 23
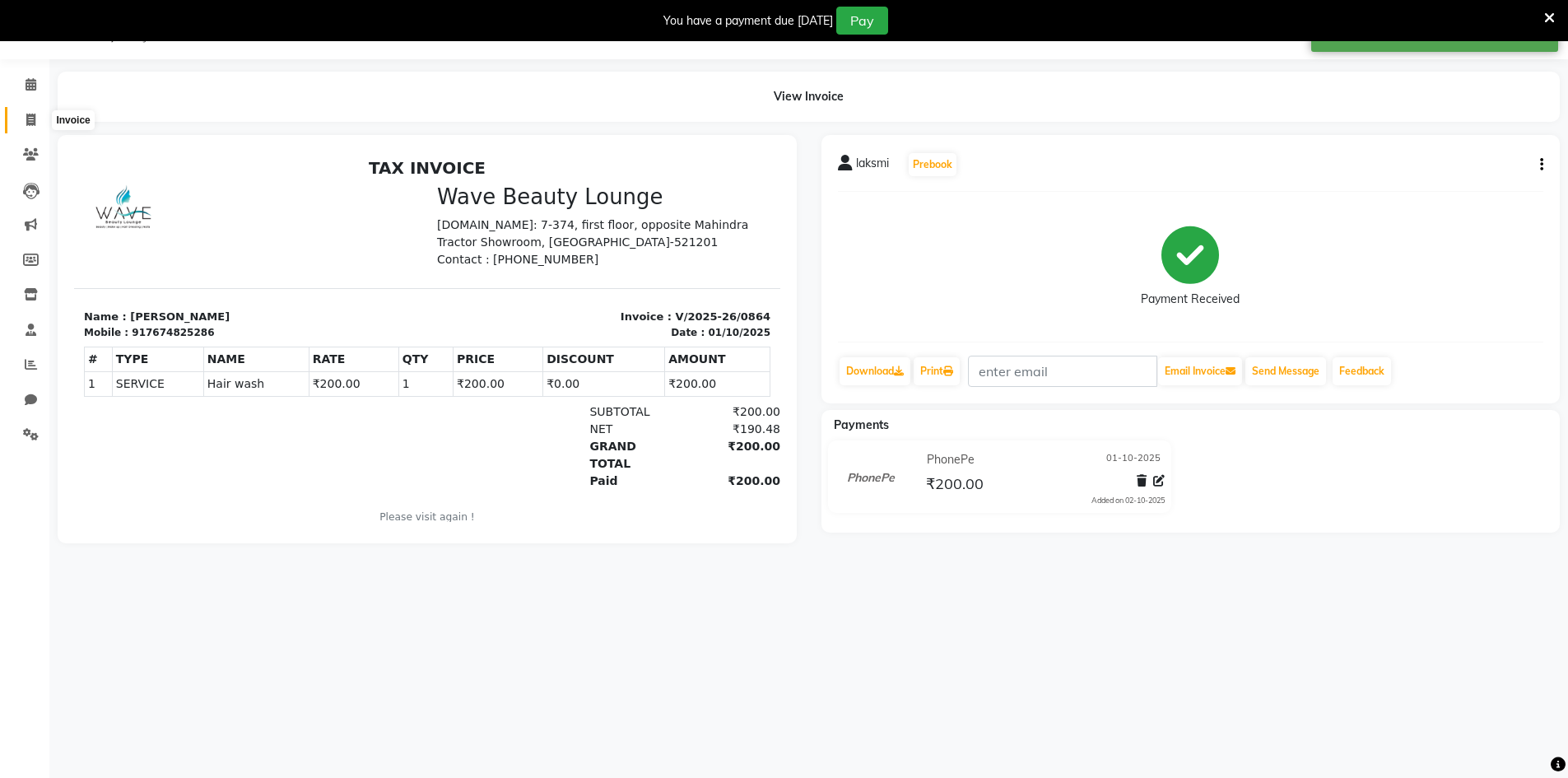
click at [32, 128] on span at bounding box center [31, 120] width 29 height 19
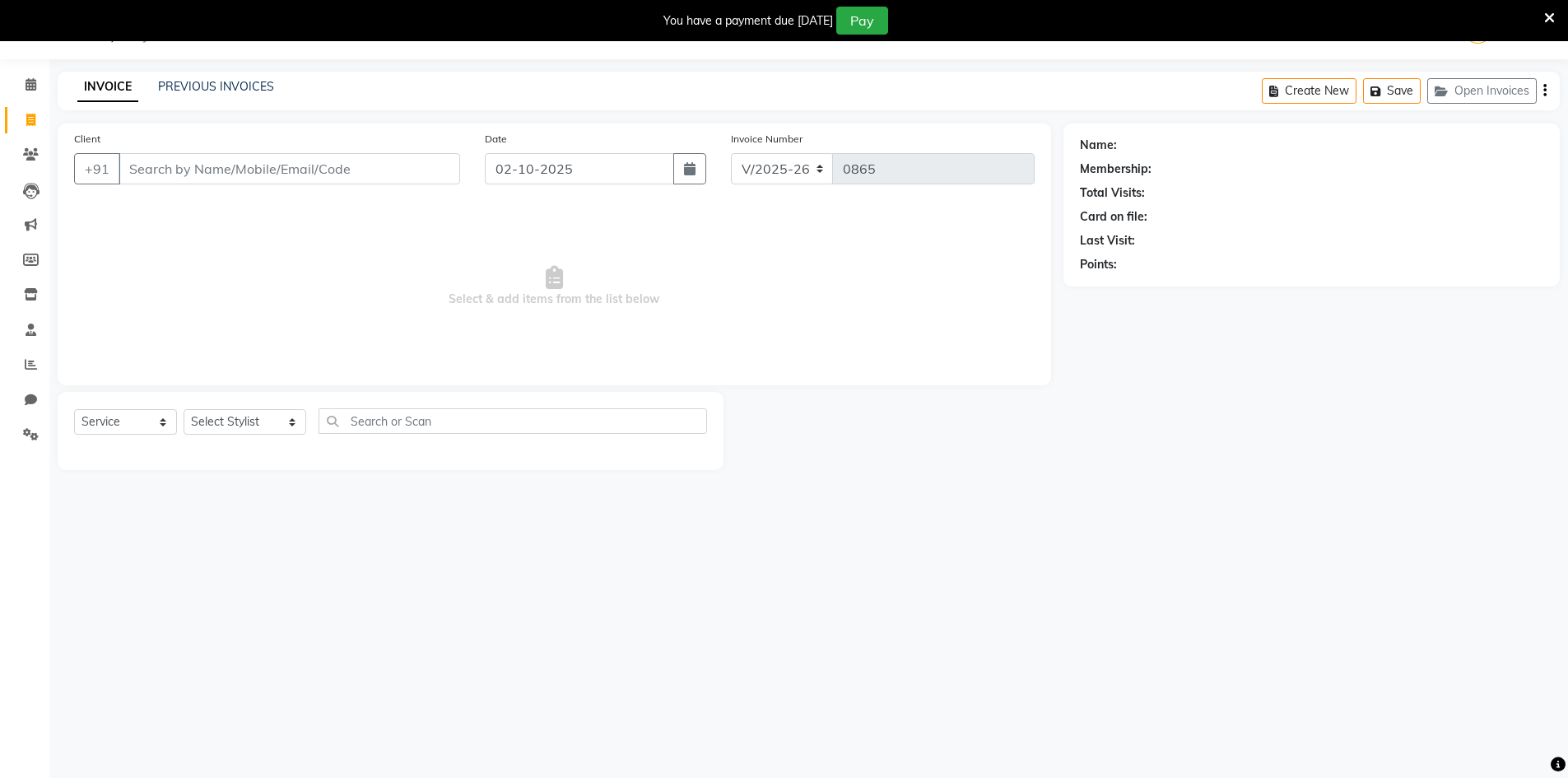
click at [295, 174] on input "Client" at bounding box center [289, 168] width 341 height 31
click at [425, 161] on span "Add Client" at bounding box center [417, 169] width 65 height 17
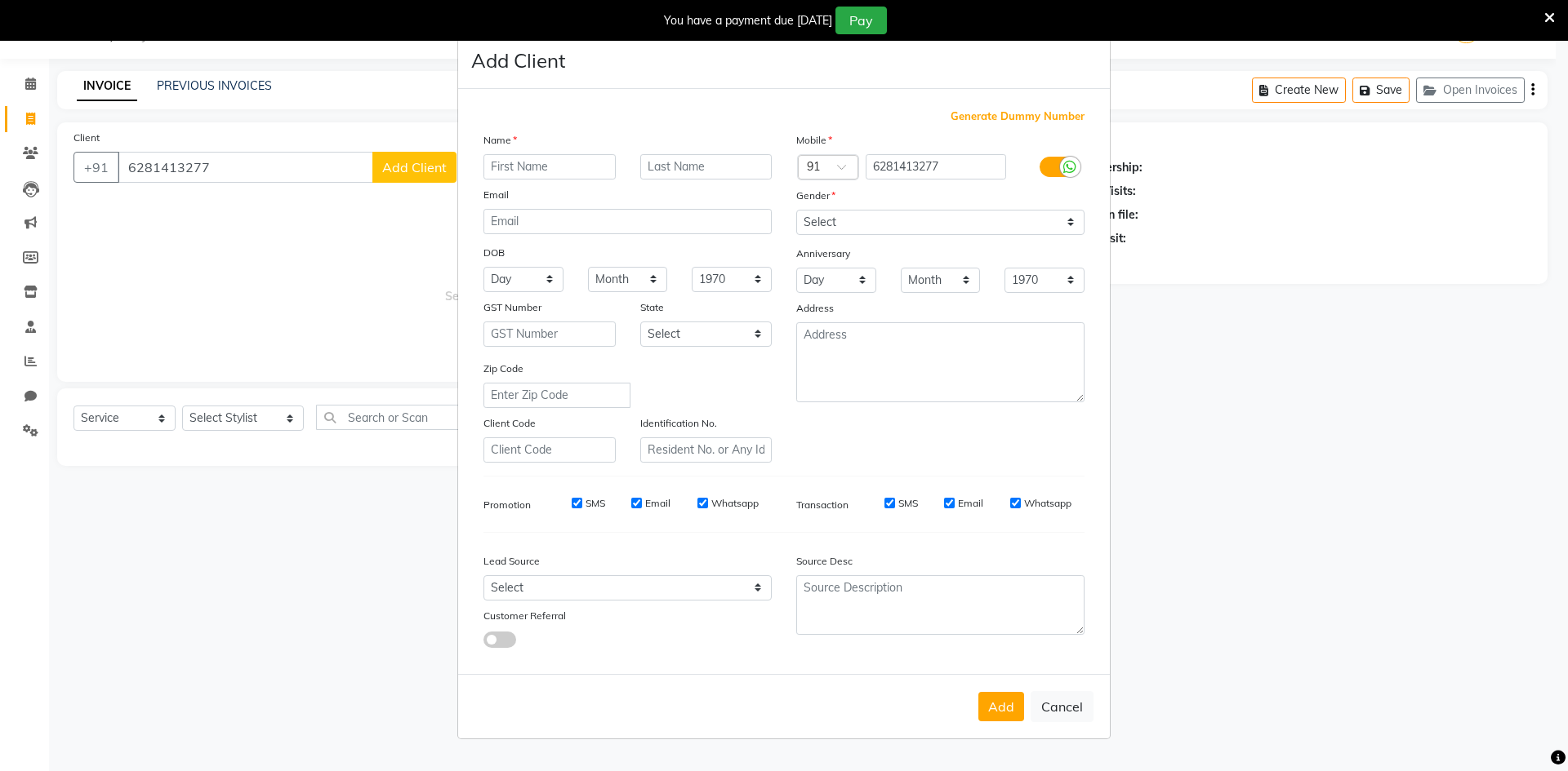
click at [503, 160] on input "text" at bounding box center [550, 167] width 133 height 25
click at [692, 339] on select "Select [GEOGRAPHIC_DATA] [GEOGRAPHIC_DATA] [GEOGRAPHIC_DATA] [GEOGRAPHIC_DATA] …" at bounding box center [706, 334] width 133 height 25
click at [641, 322] on select "Select [GEOGRAPHIC_DATA] [GEOGRAPHIC_DATA] [GEOGRAPHIC_DATA] [GEOGRAPHIC_DATA] …" at bounding box center [706, 334] width 133 height 25
click at [691, 580] on select "Select Walk-in Referral Internet Friend Word of Mouth Advertisement Facebook Ju…" at bounding box center [628, 588] width 289 height 25
click at [484, 575] on select "Select Walk-in Referral Internet Friend Word of Mouth Advertisement Facebook Ju…" at bounding box center [628, 588] width 289 height 25
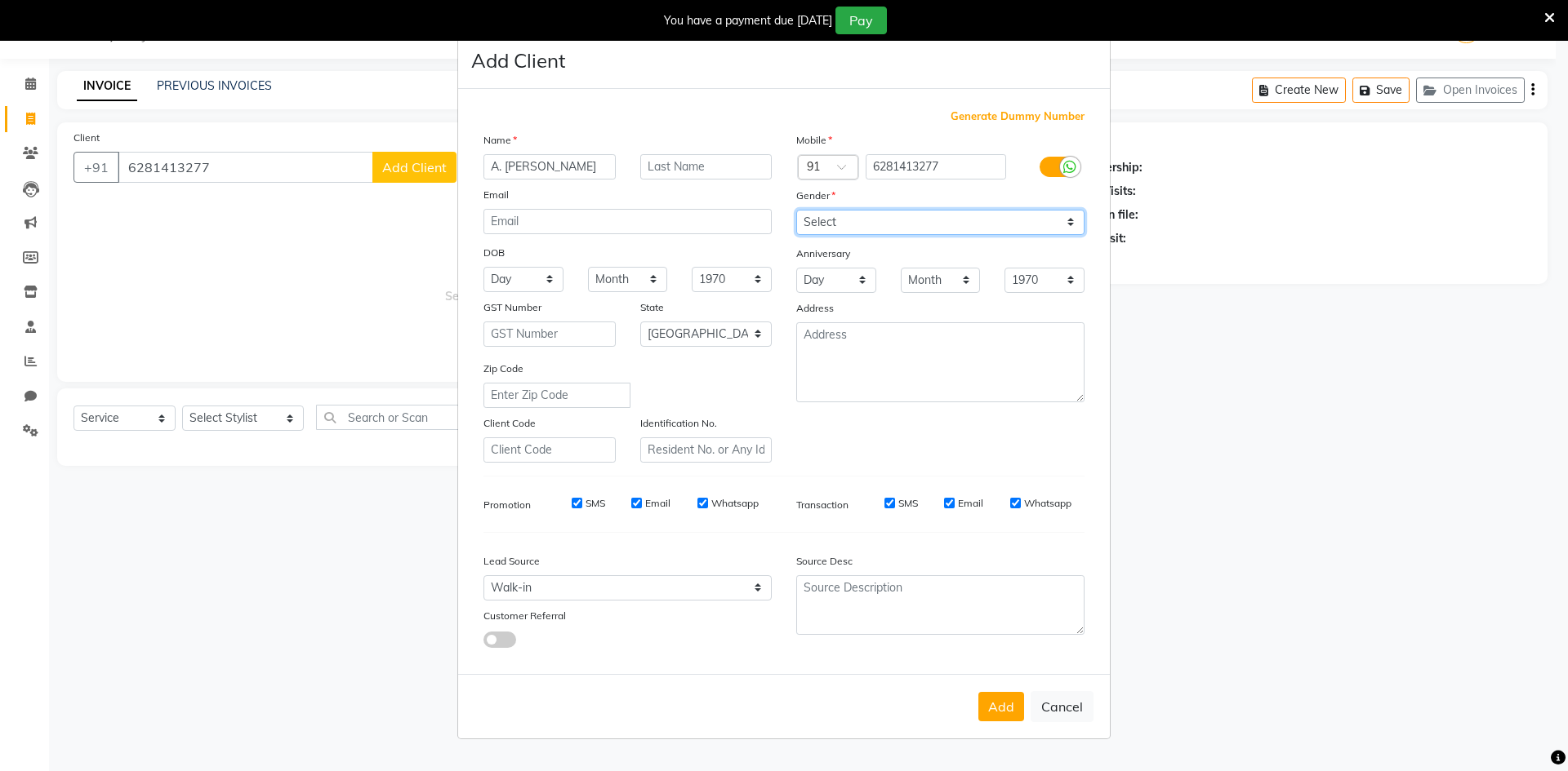
click at [850, 233] on select "Select [DEMOGRAPHIC_DATA] [DEMOGRAPHIC_DATA] Other Prefer Not To Say" at bounding box center [940, 223] width 289 height 25
click at [796, 210] on select "Select [DEMOGRAPHIC_DATA] [DEMOGRAPHIC_DATA] Other Prefer Not To Say" at bounding box center [940, 223] width 289 height 25
click at [1010, 713] on button "Add" at bounding box center [1001, 706] width 46 height 29
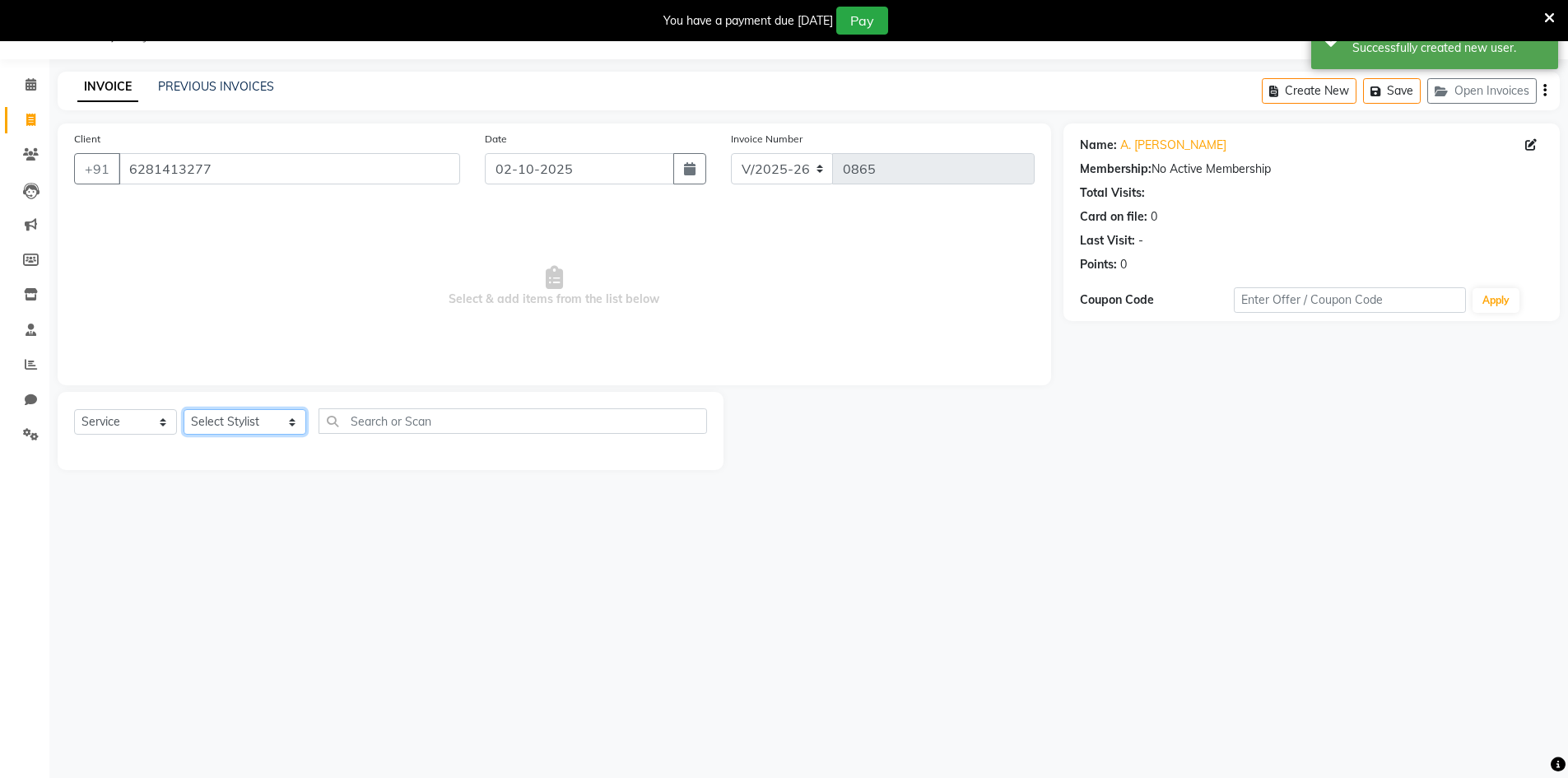
click at [238, 419] on select "Select Stylist [PERSON_NAME] Makeup/[PERSON_NAME] Services Manager Mehndi Artis…" at bounding box center [245, 422] width 123 height 25
click at [183, 410] on select "Select Stylist [PERSON_NAME] Makeup/[PERSON_NAME] Services Manager Mehndi Artis…" at bounding box center [245, 422] width 123 height 25
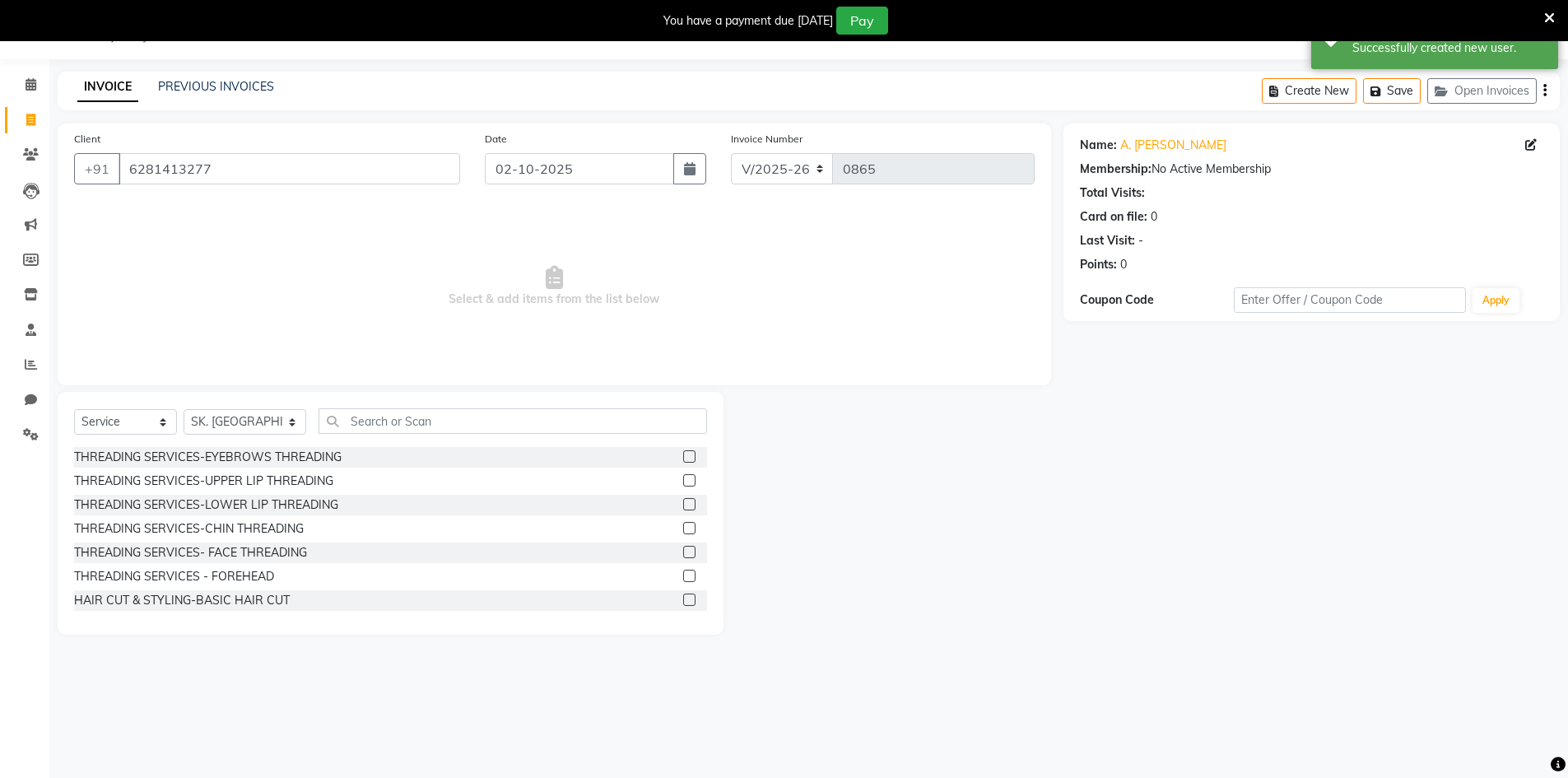
click at [684, 458] on label at bounding box center [689, 456] width 13 height 13
click at [684, 458] on input "checkbox" at bounding box center [689, 457] width 11 height 11
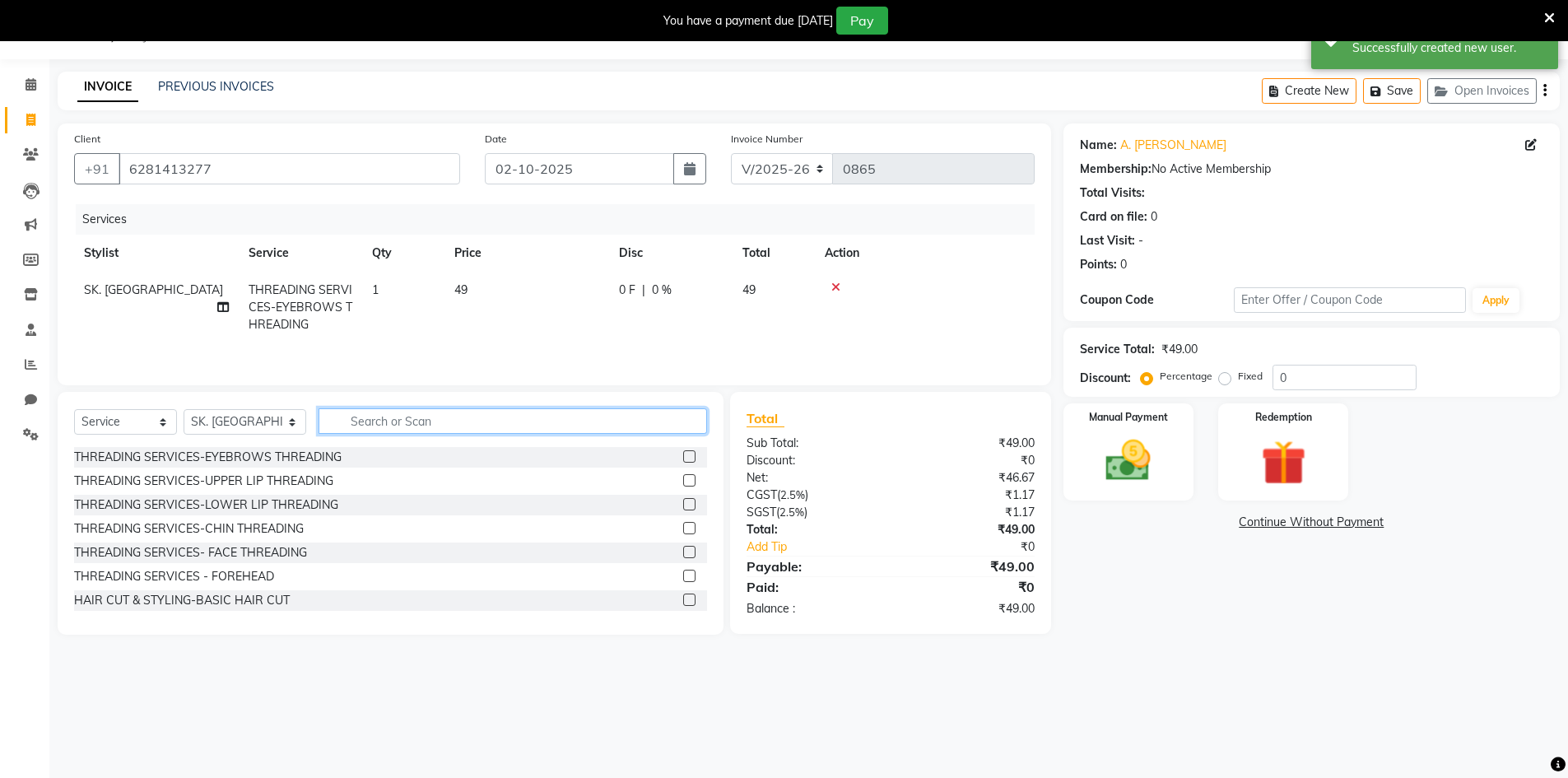
click at [678, 428] on input "text" at bounding box center [513, 421] width 388 height 25
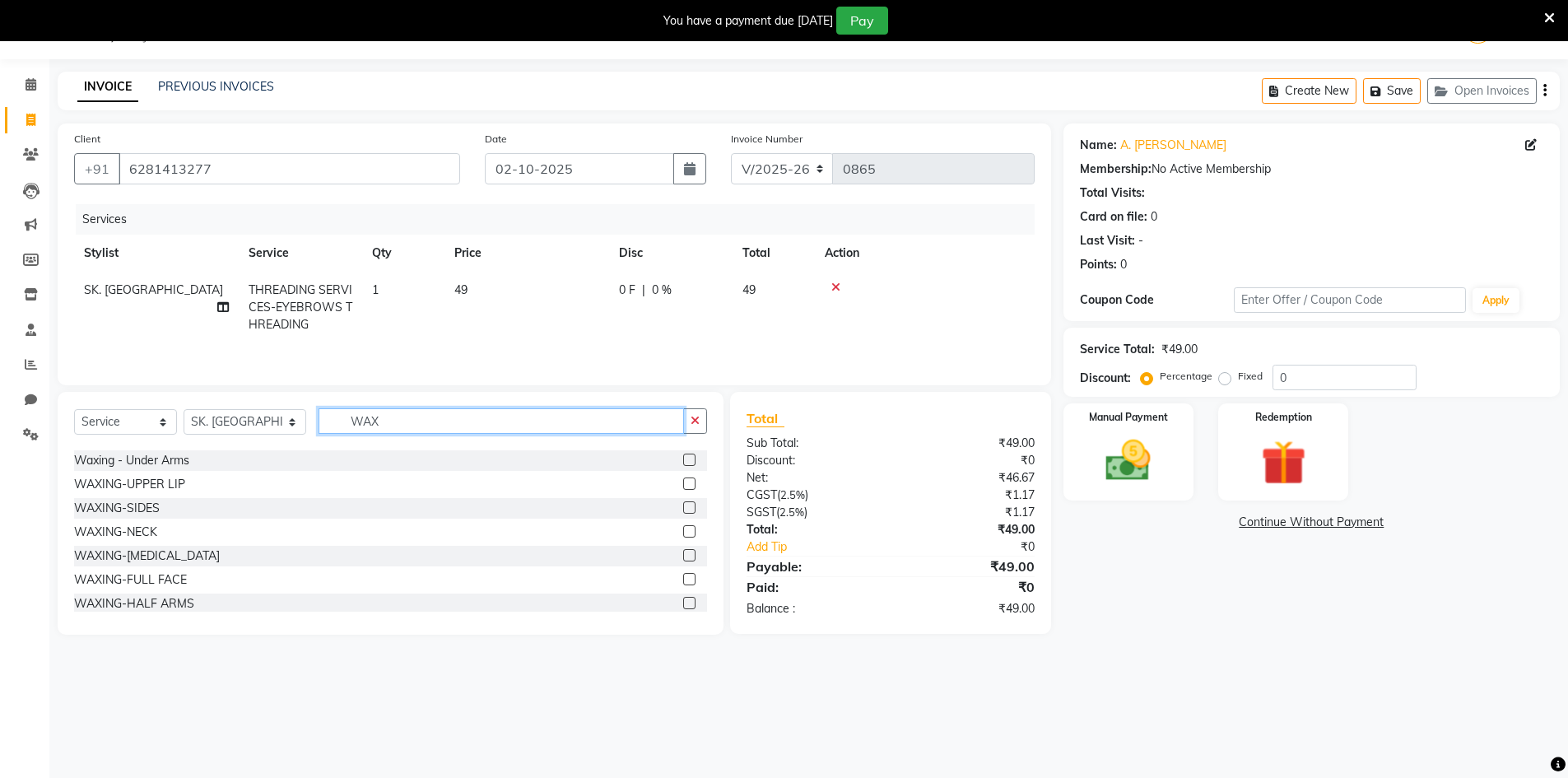
scroll to position [82, 0]
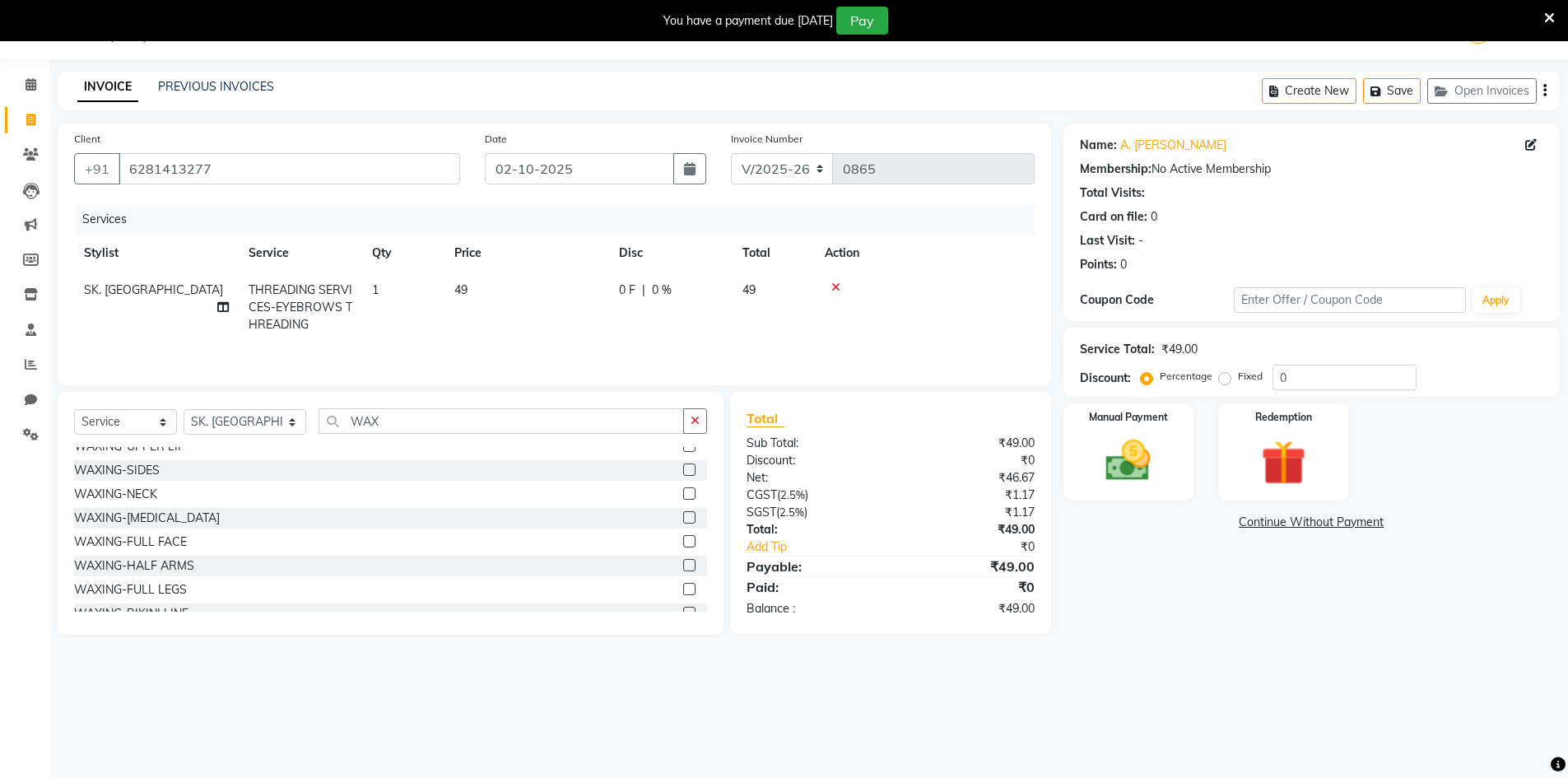
click at [684, 568] on label at bounding box center [689, 565] width 13 height 13
click at [684, 568] on input "checkbox" at bounding box center [689, 566] width 11 height 11
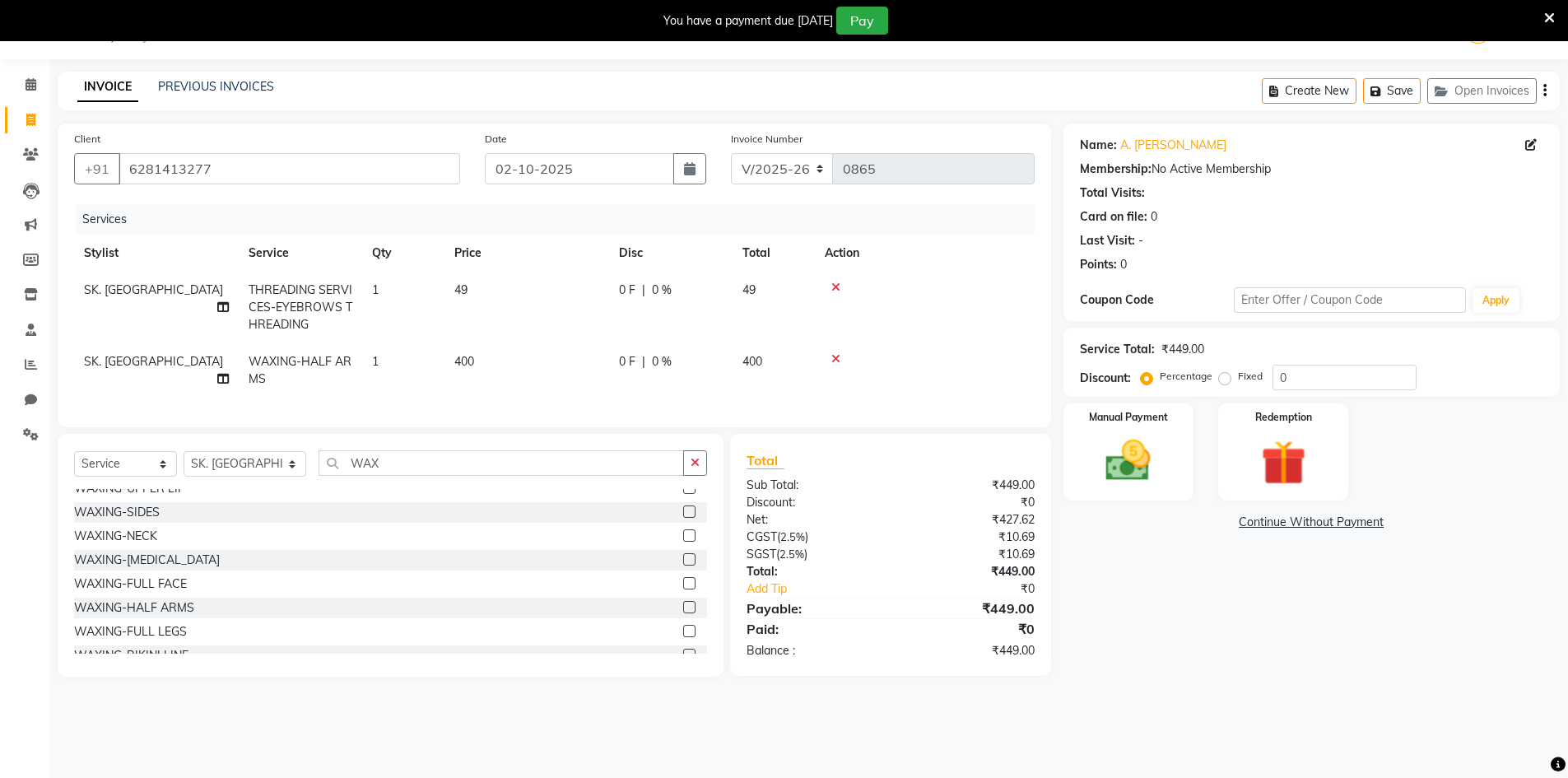
click at [560, 362] on td "400" at bounding box center [527, 370] width 165 height 55
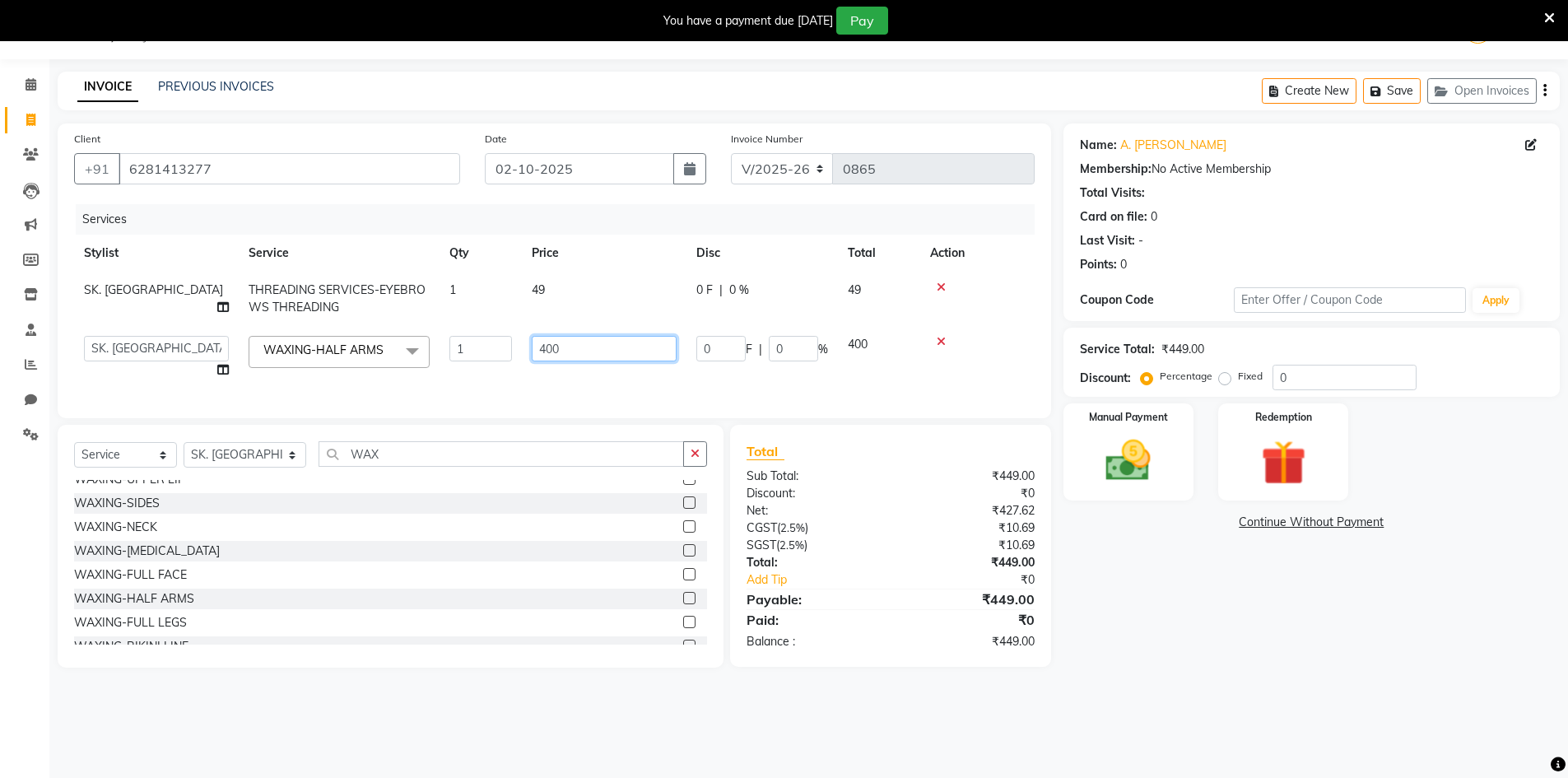
click at [612, 353] on input "400" at bounding box center [604, 348] width 145 height 25
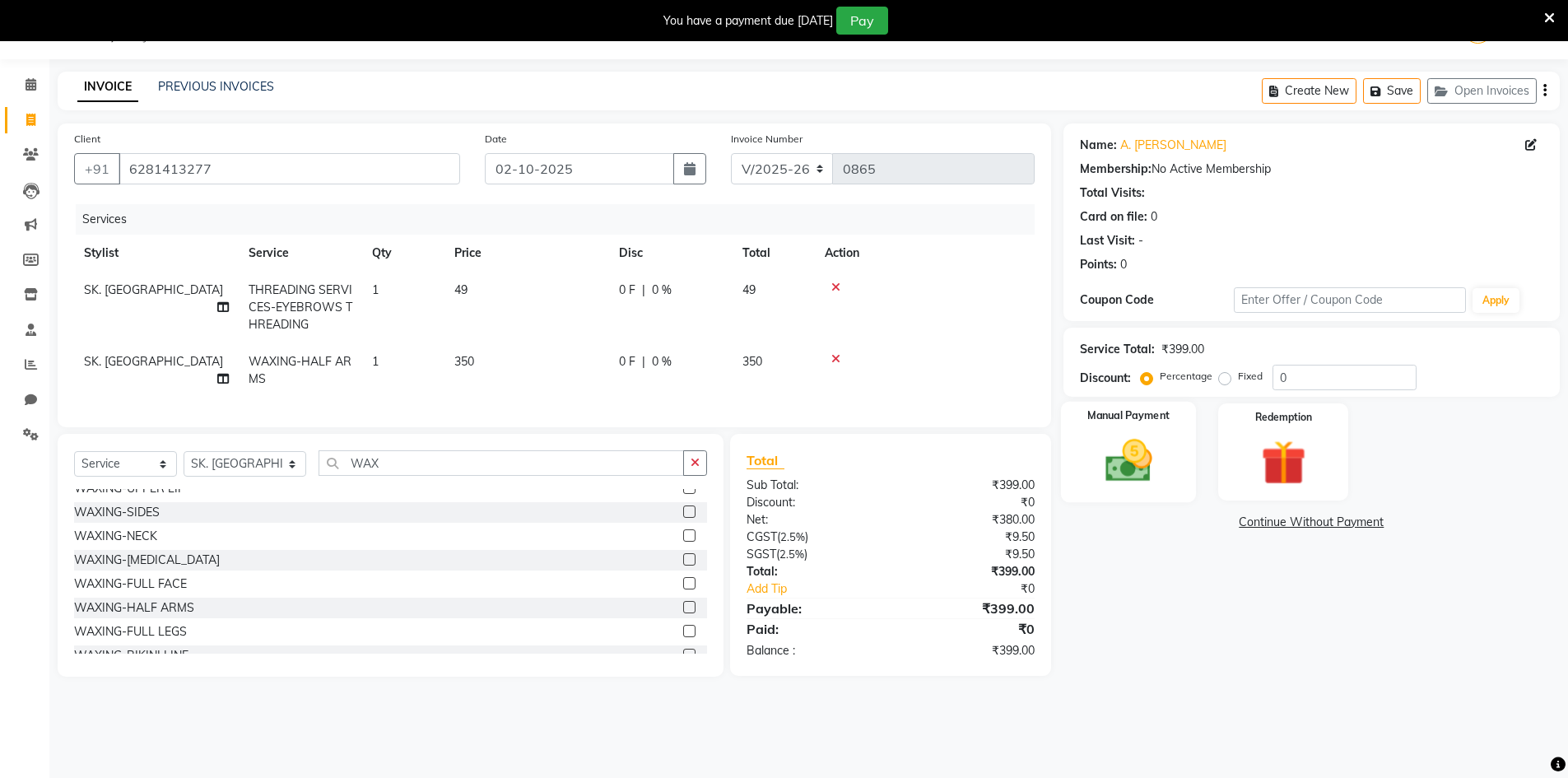
click at [1107, 482] on img at bounding box center [1128, 461] width 76 height 54
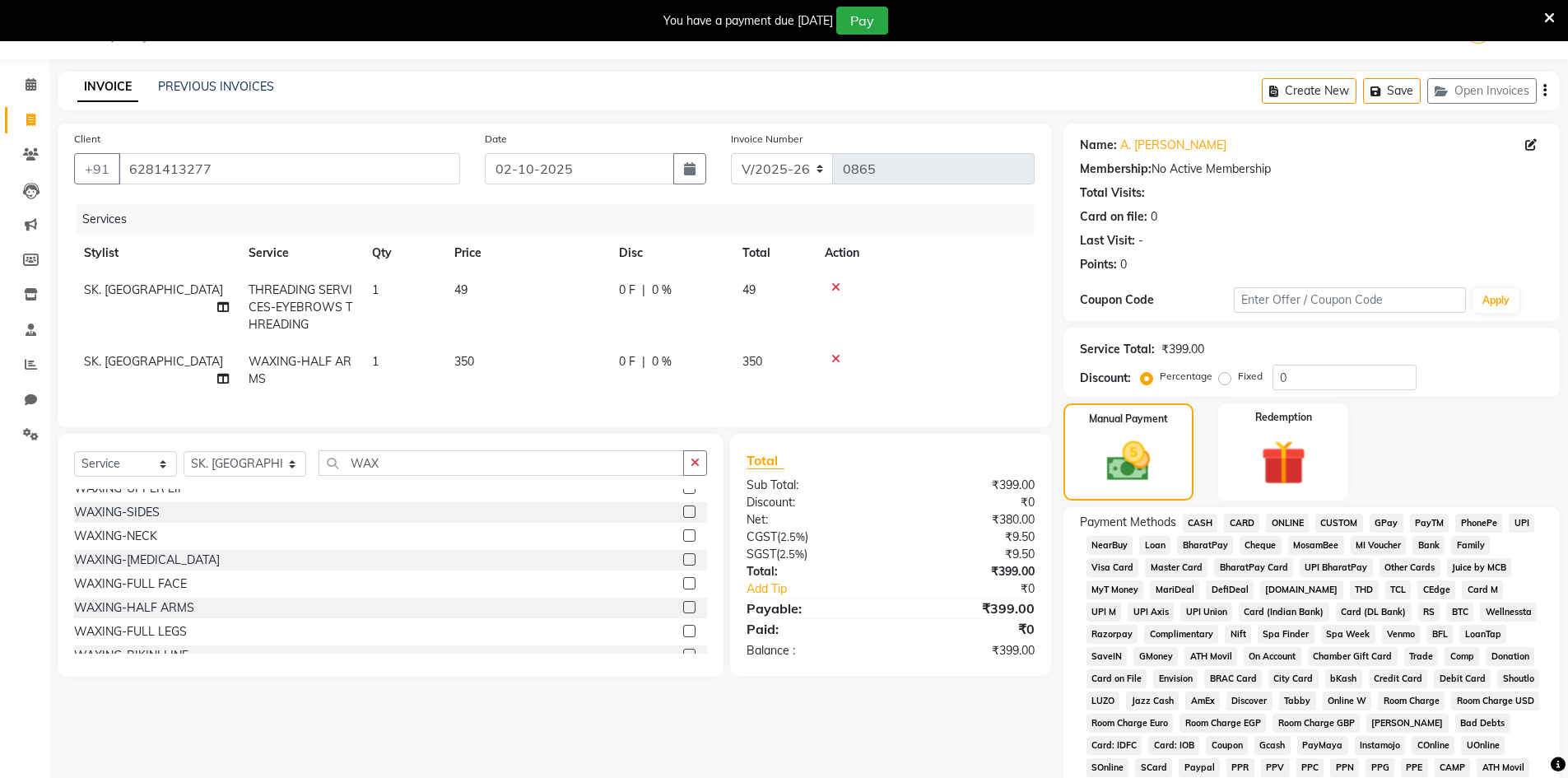
click at [1187, 515] on span "CASH" at bounding box center [1201, 523] width 35 height 19
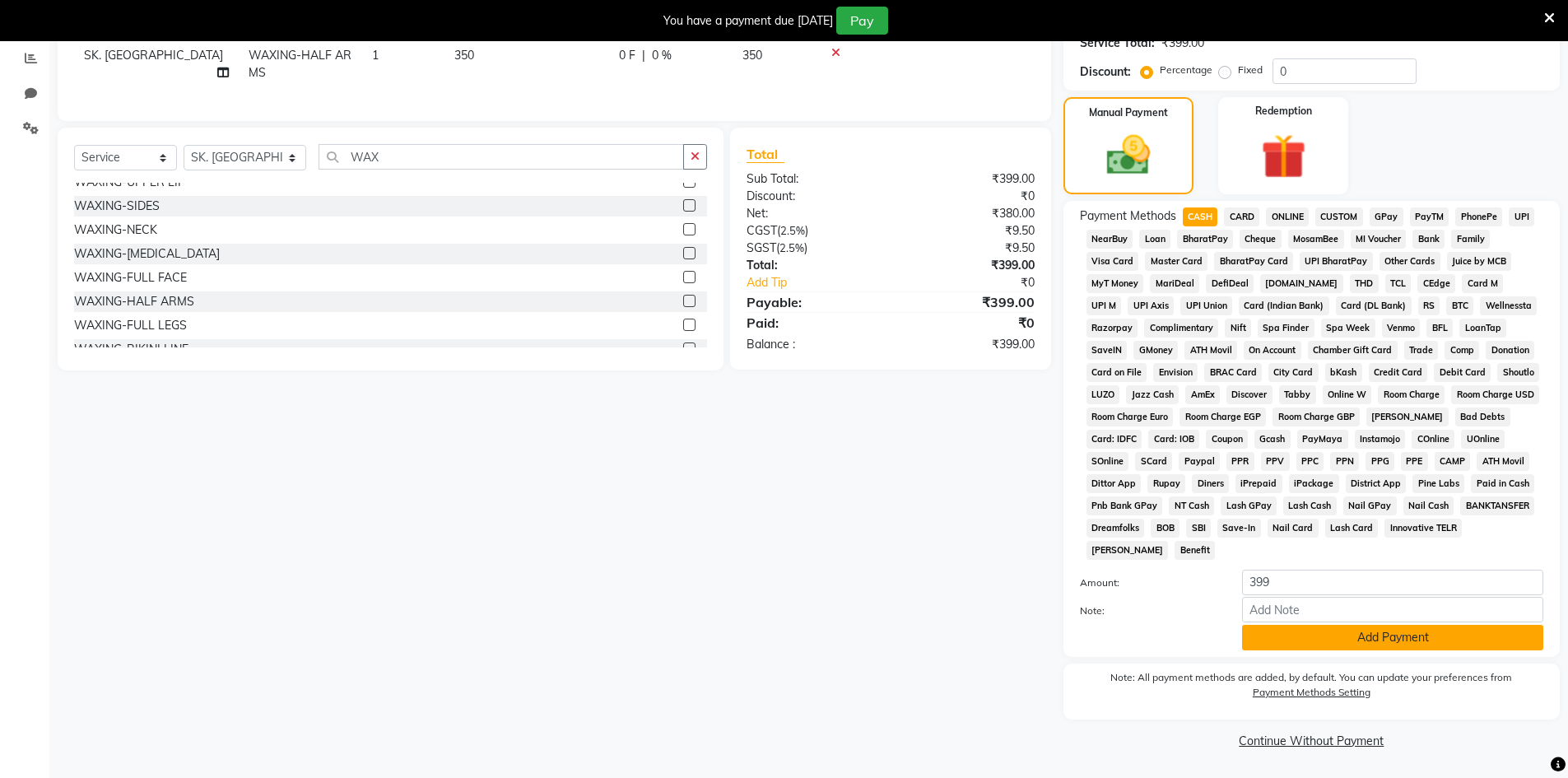
click at [1254, 638] on button "Add Payment" at bounding box center [1392, 638] width 301 height 25
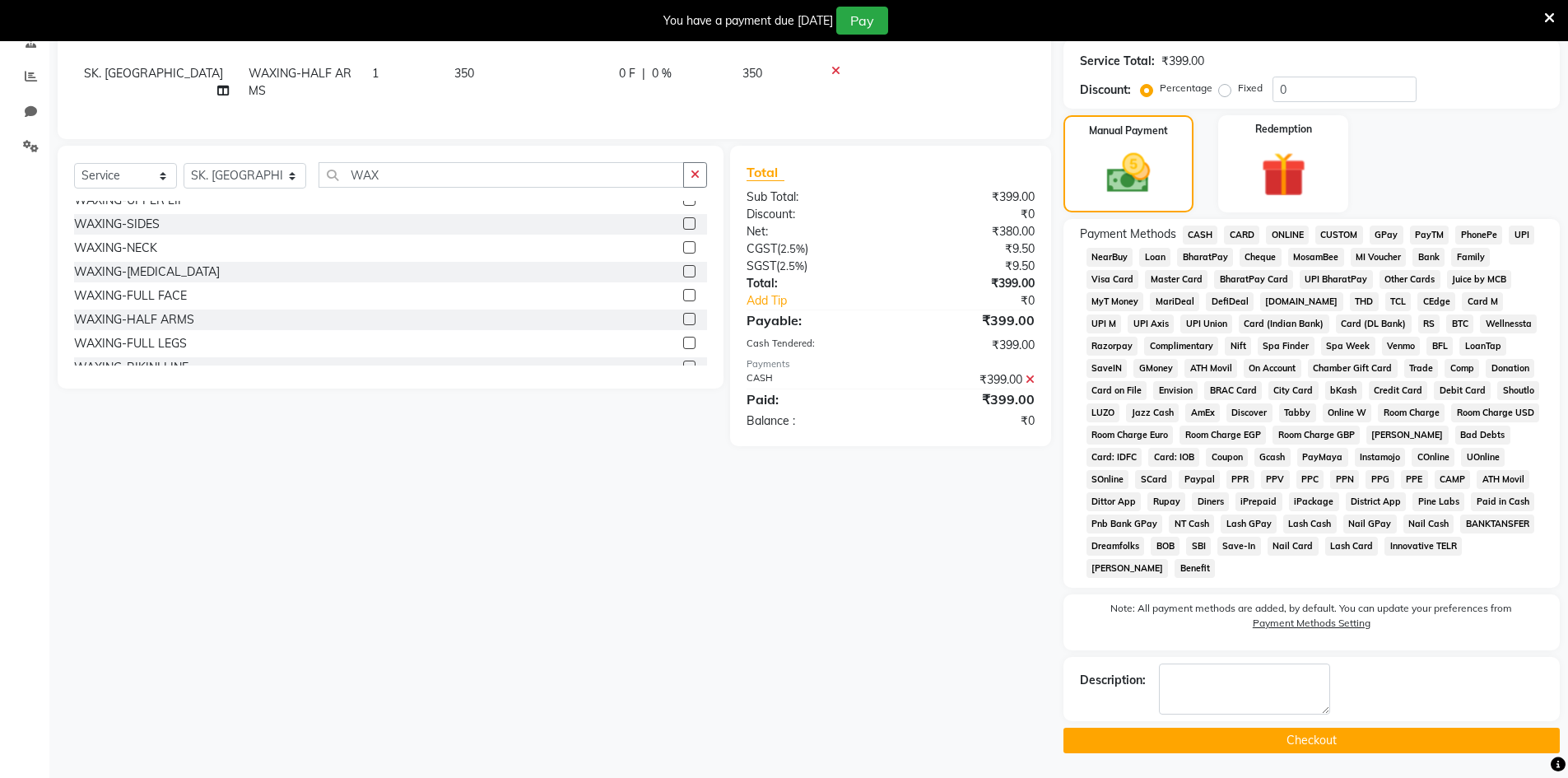
click at [1229, 742] on button "Checkout" at bounding box center [1312, 740] width 496 height 25
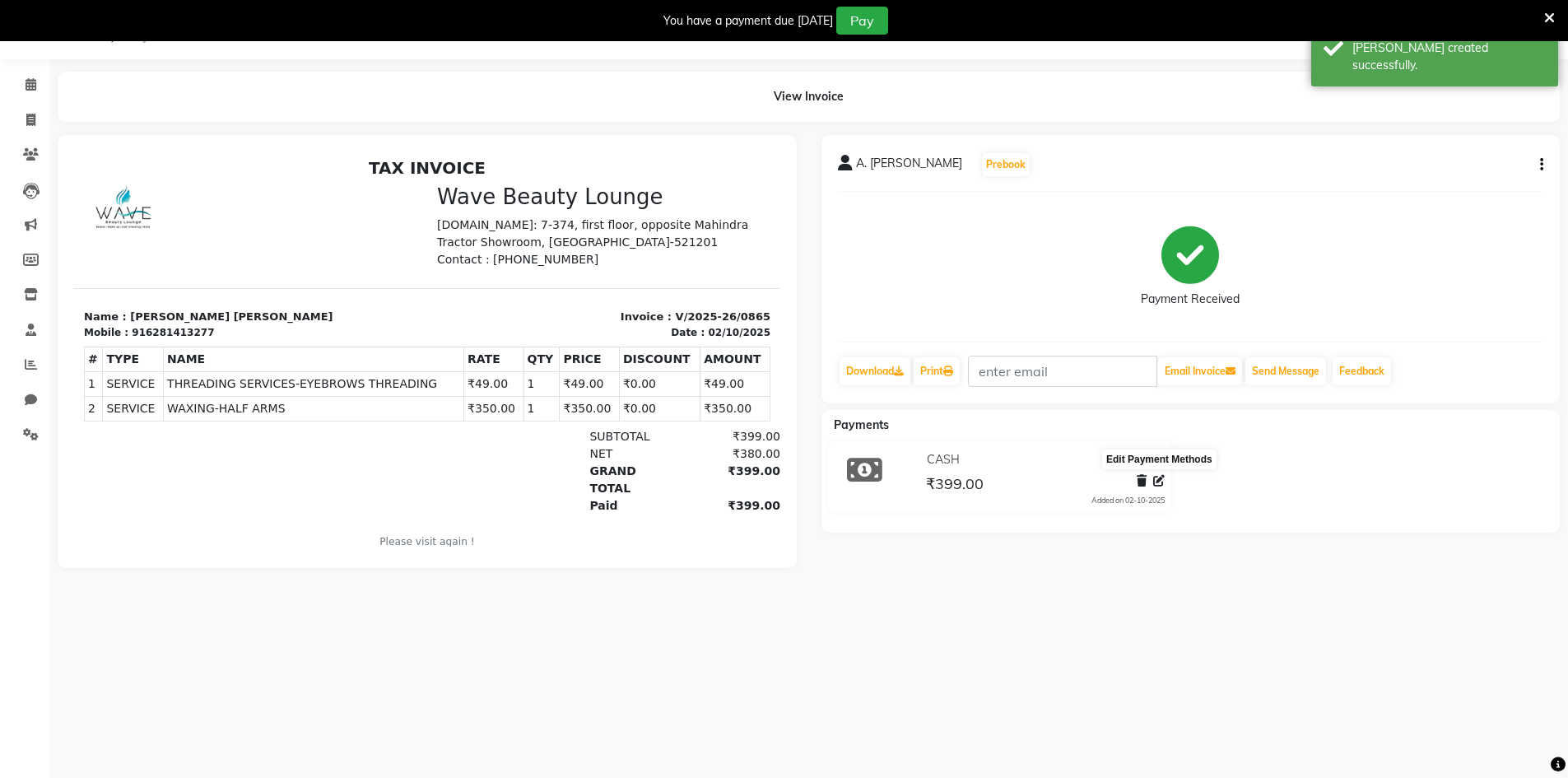
click at [1158, 484] on icon at bounding box center [1159, 481] width 12 height 12
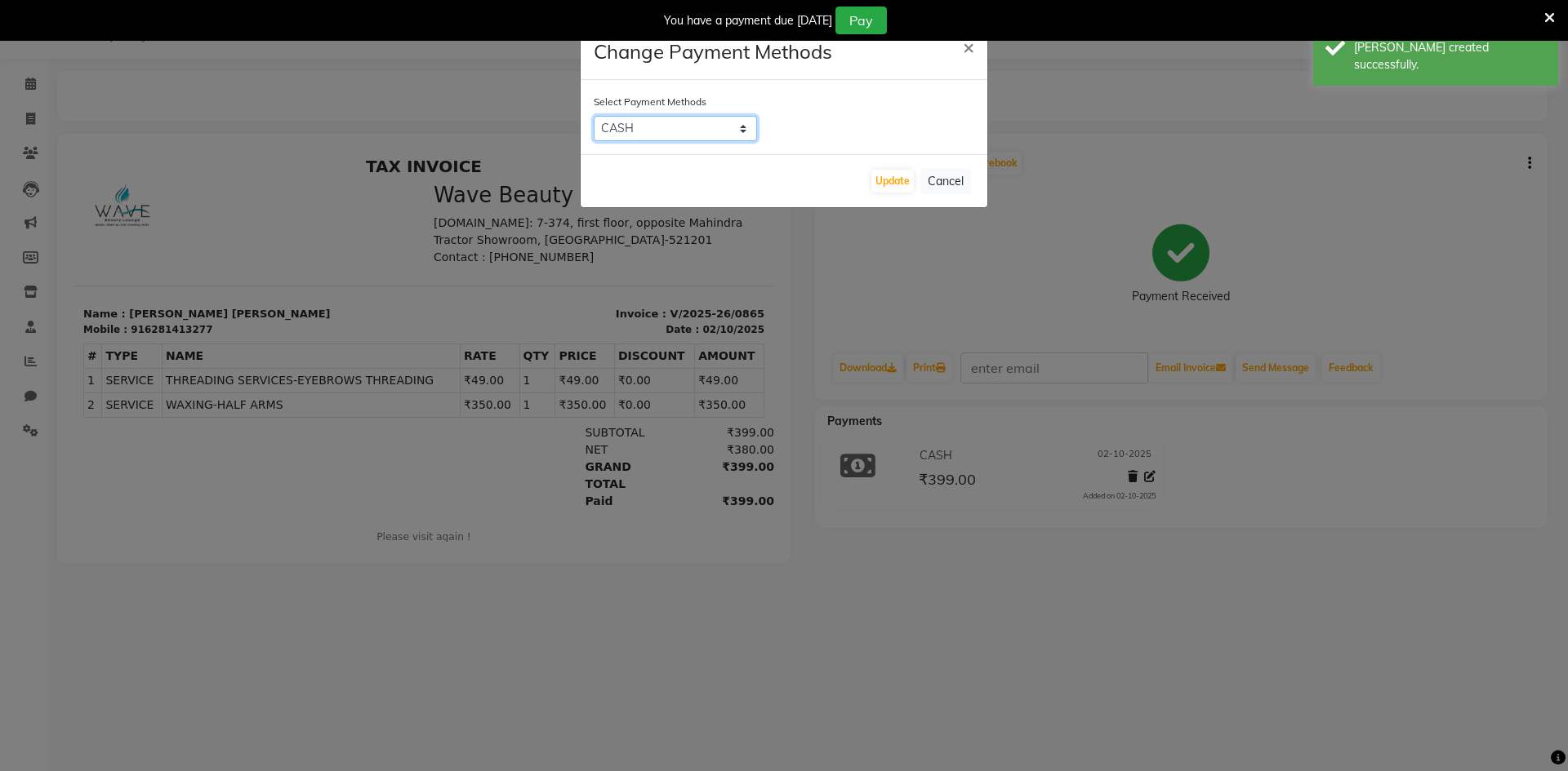
click at [716, 134] on select "CASH CARD ONLINE CUSTOM GPay PayTM PhonePe UPI NearBuy Loan BharatPay Cheque Mo…" at bounding box center [676, 128] width 163 height 25
click at [680, 140] on select "CASH CARD ONLINE CUSTOM GPay PayTM PhonePe UPI NearBuy Loan BharatPay Cheque Mo…" at bounding box center [676, 128] width 163 height 25
click at [907, 189] on button "Update" at bounding box center [892, 181] width 43 height 23
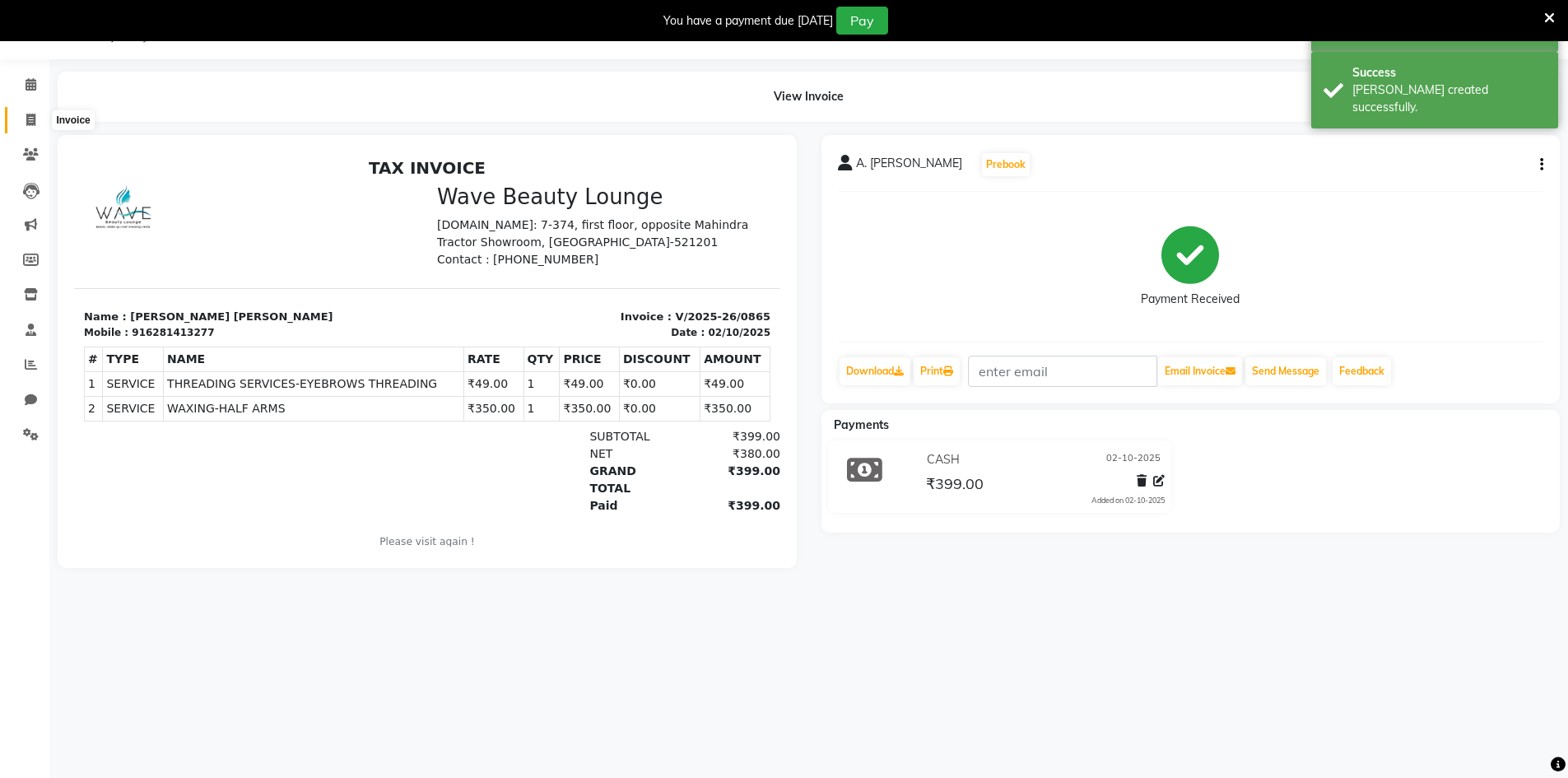
click at [26, 114] on icon at bounding box center [30, 119] width 9 height 13
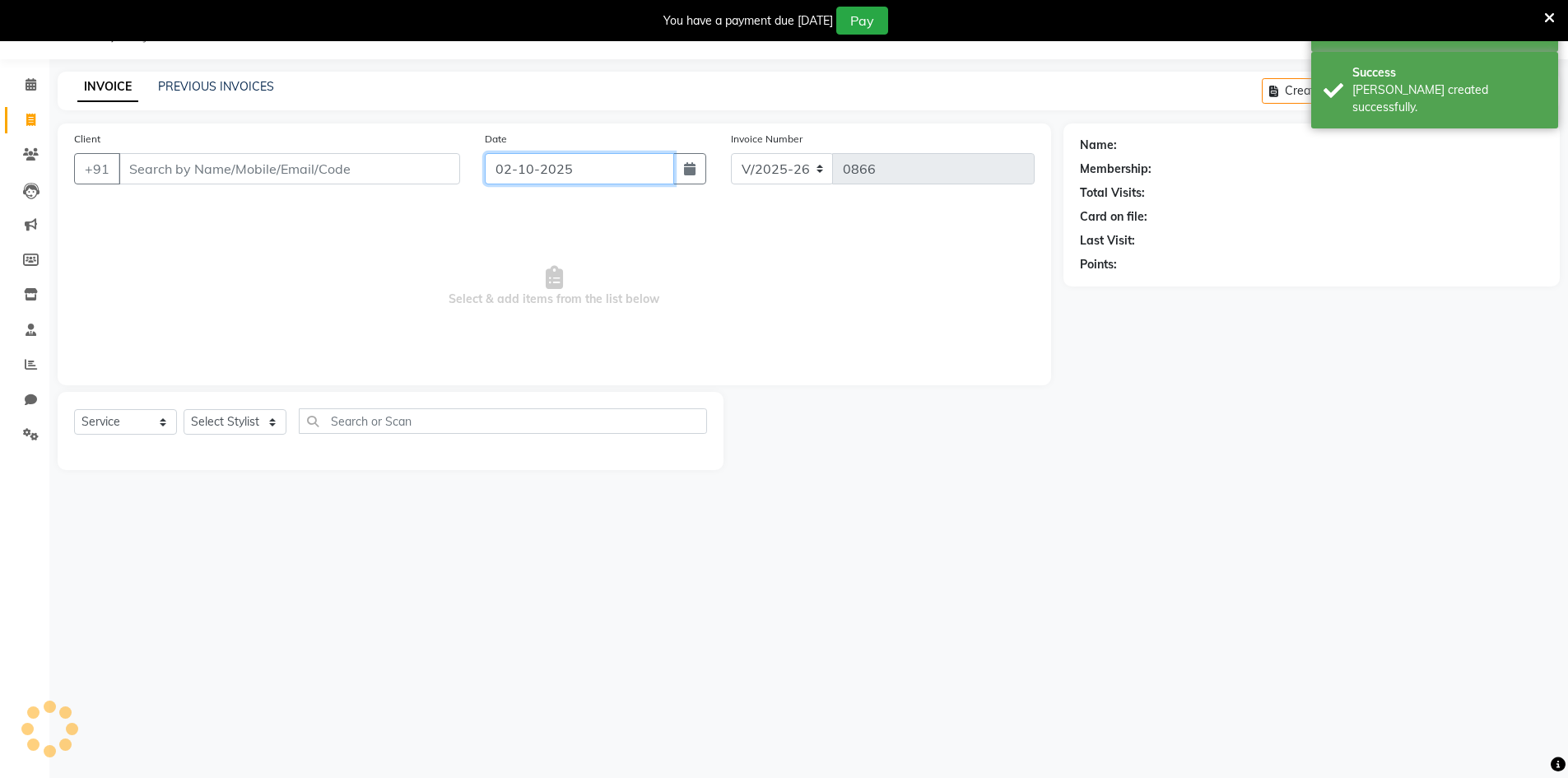
click at [504, 165] on input "02-10-2025" at bounding box center [579, 168] width 189 height 31
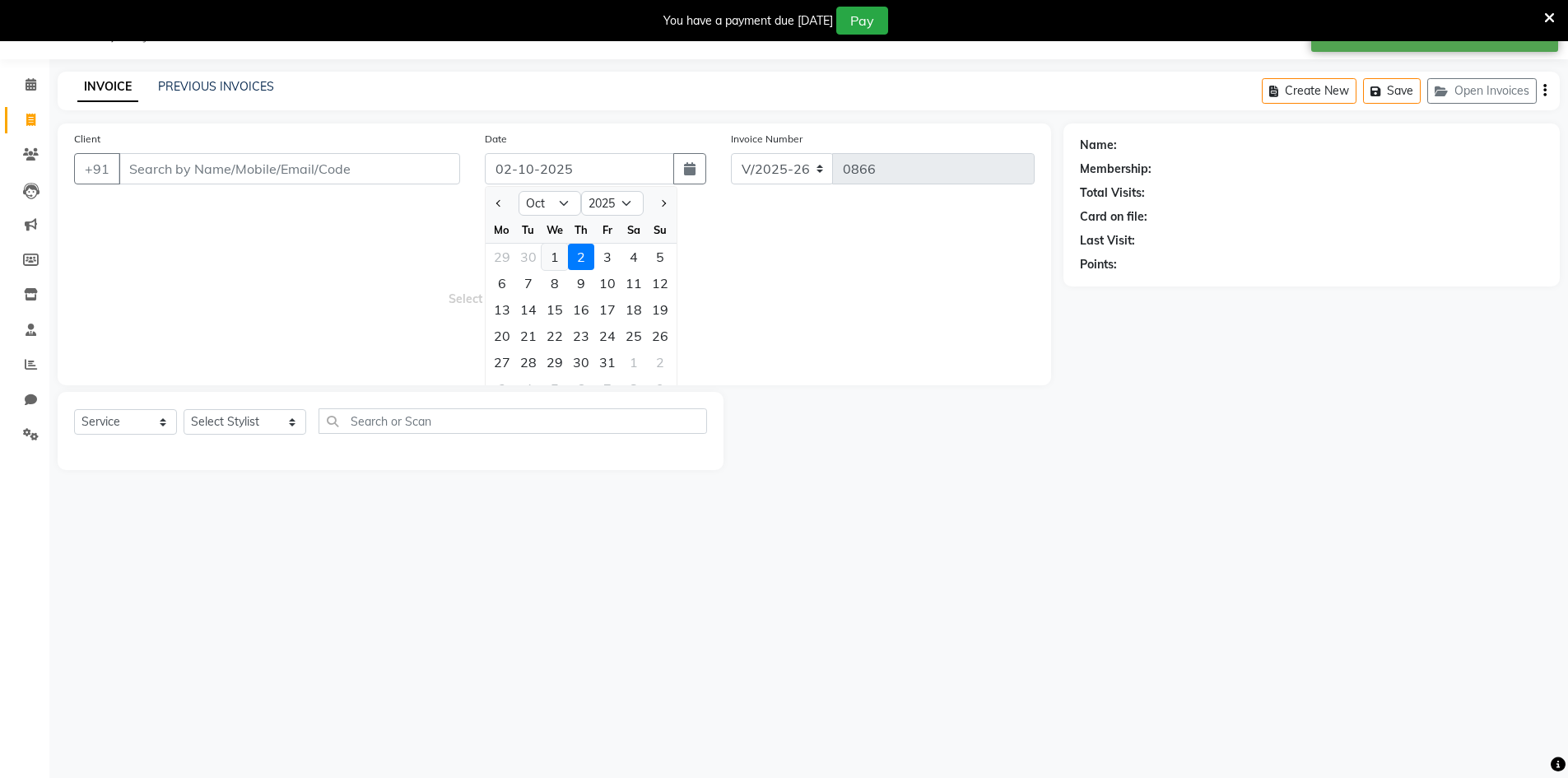
click at [548, 253] on div "1" at bounding box center [554, 257] width 26 height 26
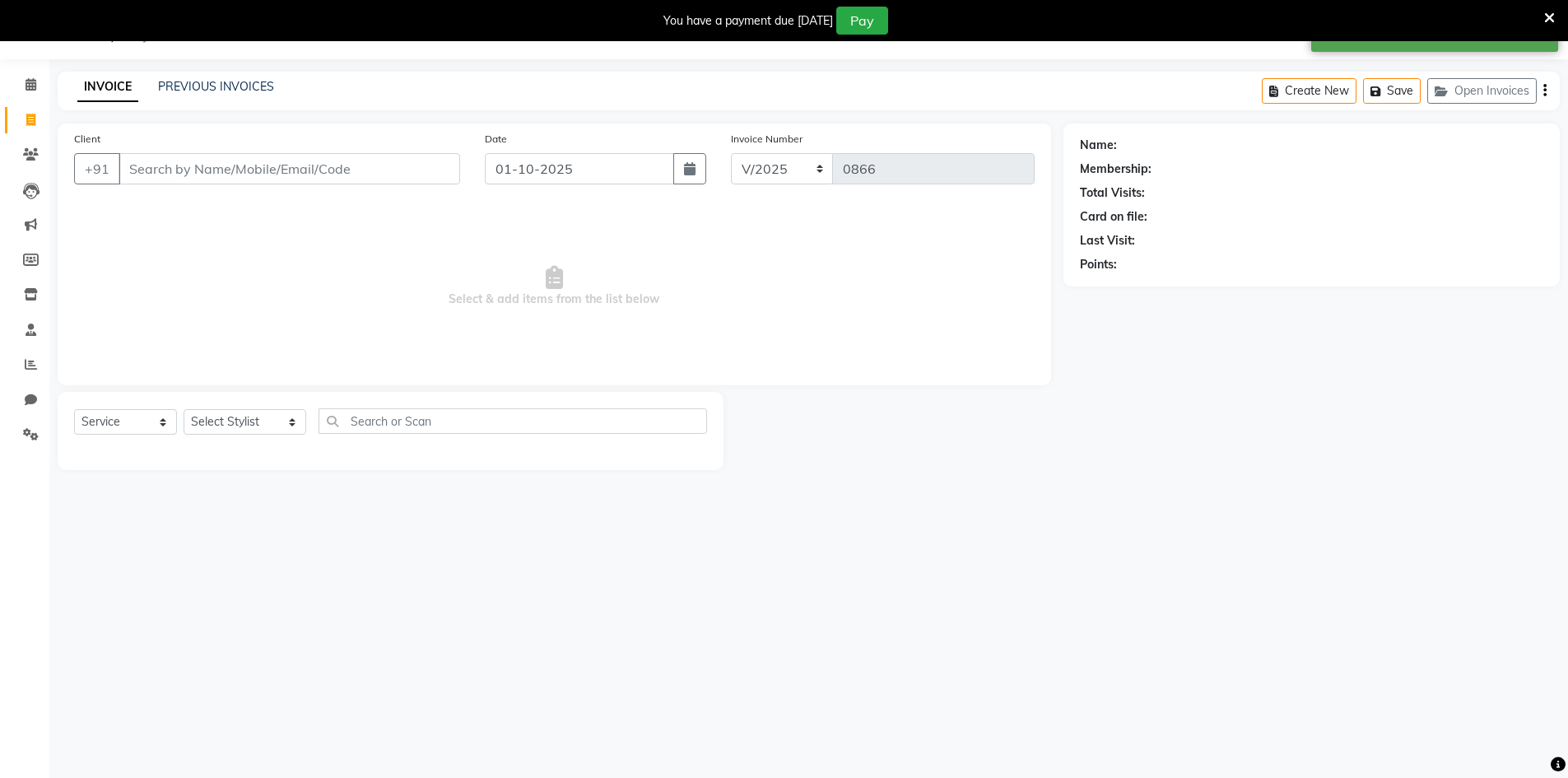
click at [359, 151] on div "Client +91" at bounding box center [267, 164] width 411 height 67
click at [350, 167] on input "Client" at bounding box center [289, 168] width 341 height 31
click at [302, 179] on input "GETHA" at bounding box center [247, 168] width 257 height 31
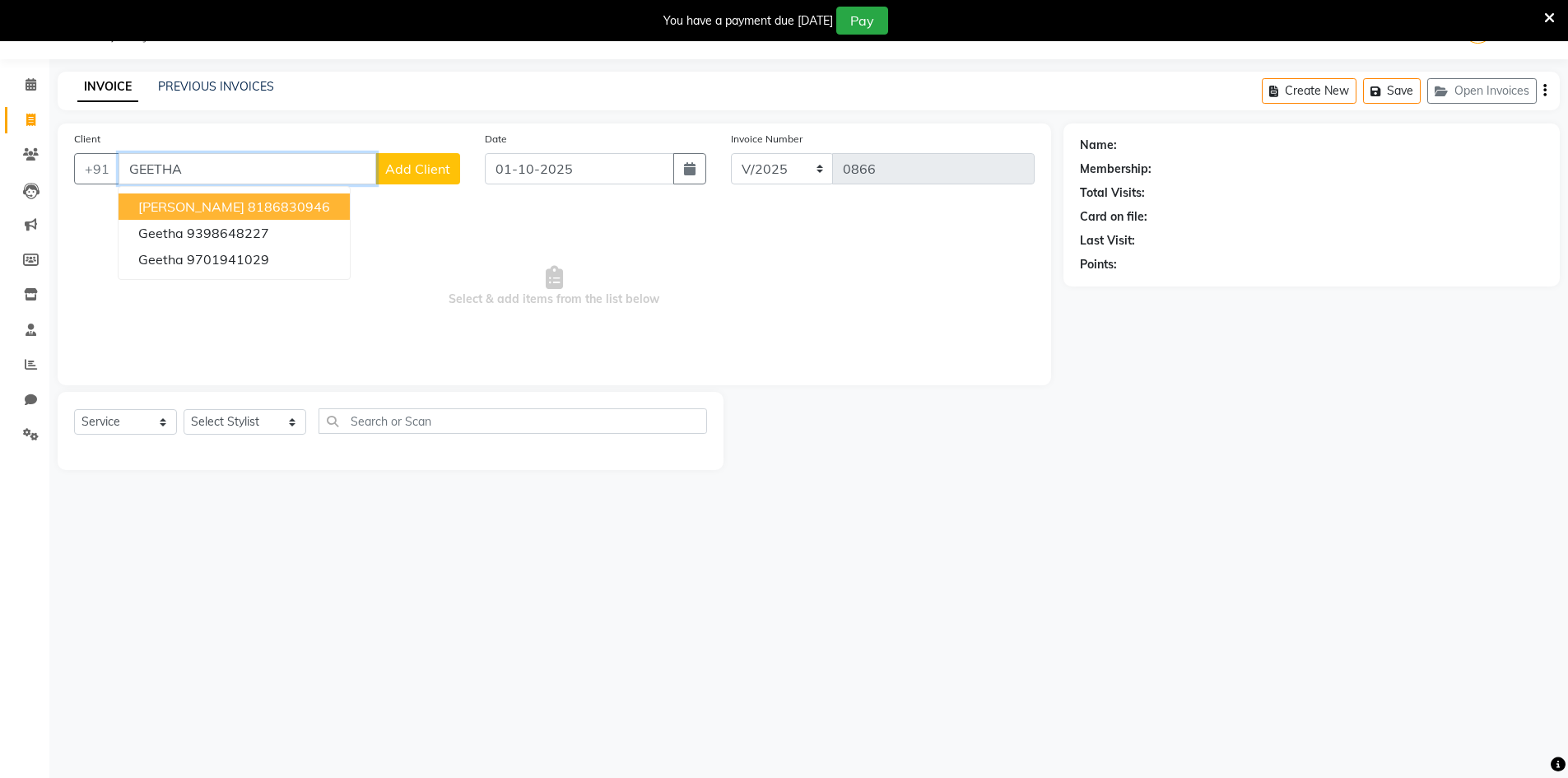
click at [261, 193] on ngb-typeahead-window "Geetha B 8186830946 geetha 9398648227 Geetha 9701941029" at bounding box center [234, 233] width 233 height 94
click at [261, 207] on ngb-highlight "8186830946" at bounding box center [289, 207] width 82 height 17
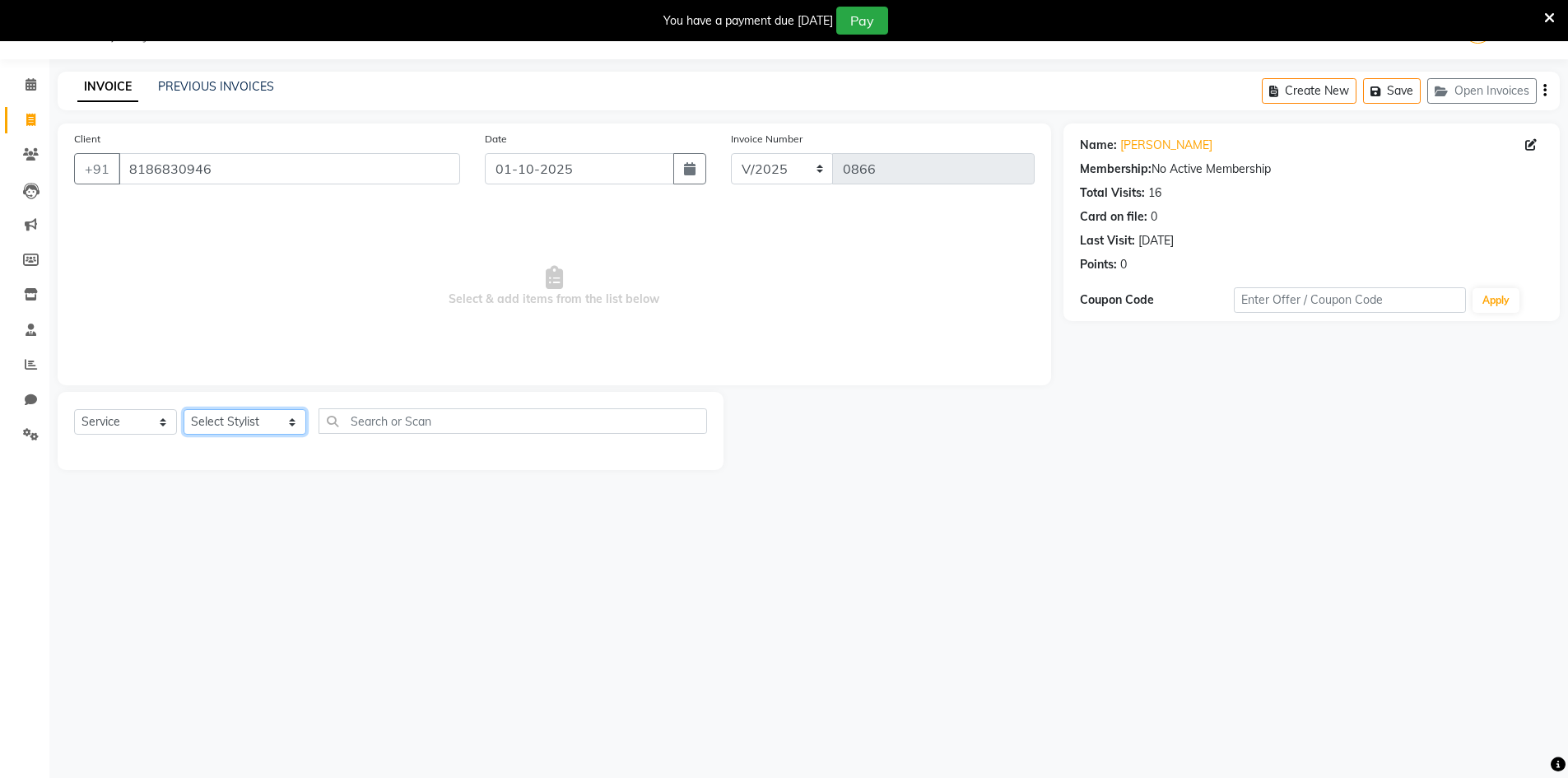
click at [208, 430] on select "Select Stylist [PERSON_NAME] Makeup/[PERSON_NAME] Services Manager Mehndi Artis…" at bounding box center [245, 422] width 123 height 25
click at [183, 410] on select "Select Stylist [PERSON_NAME] Makeup/[PERSON_NAME] Services Manager Mehndi Artis…" at bounding box center [245, 422] width 123 height 25
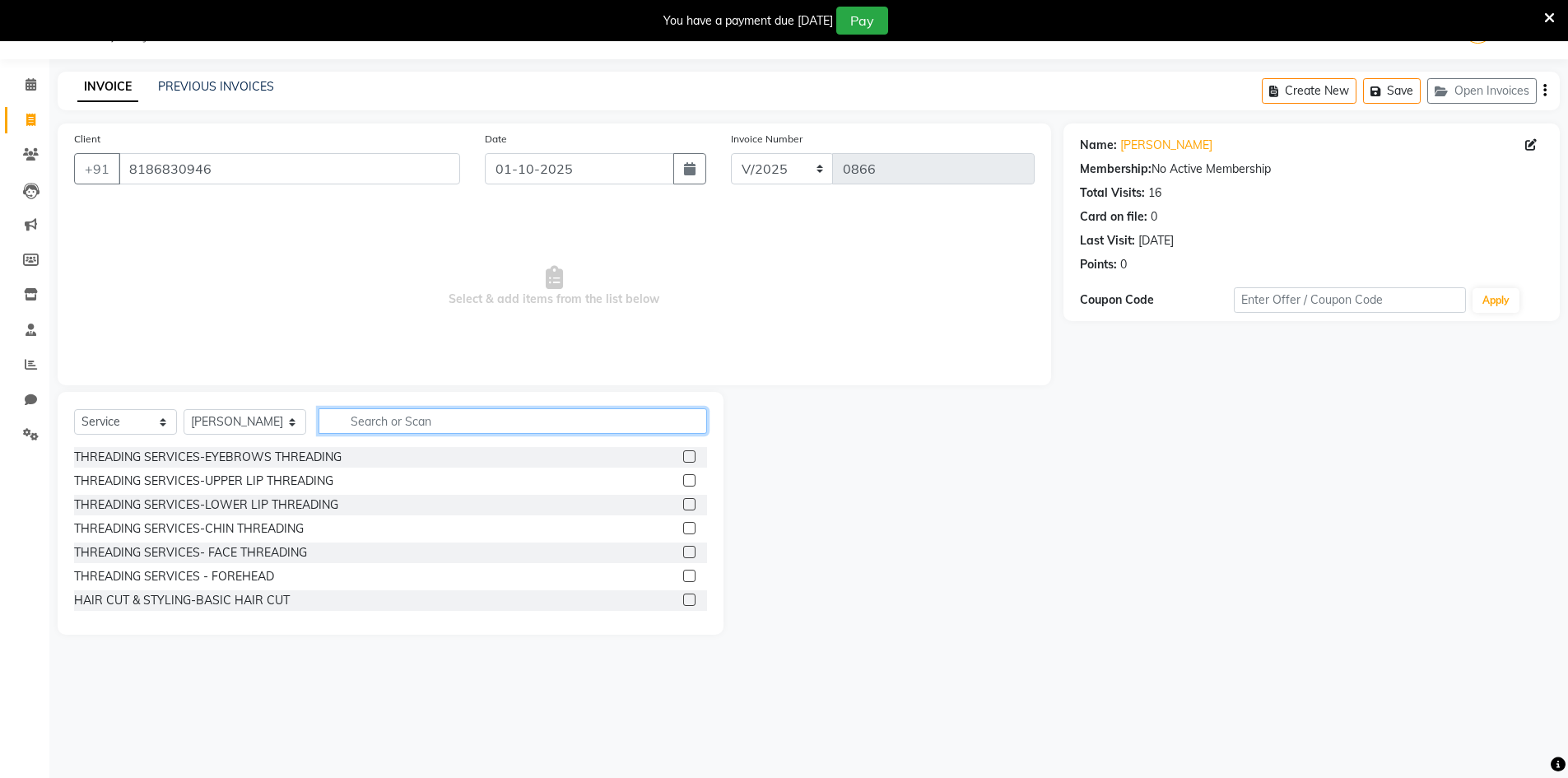
click at [371, 412] on input "text" at bounding box center [513, 421] width 388 height 25
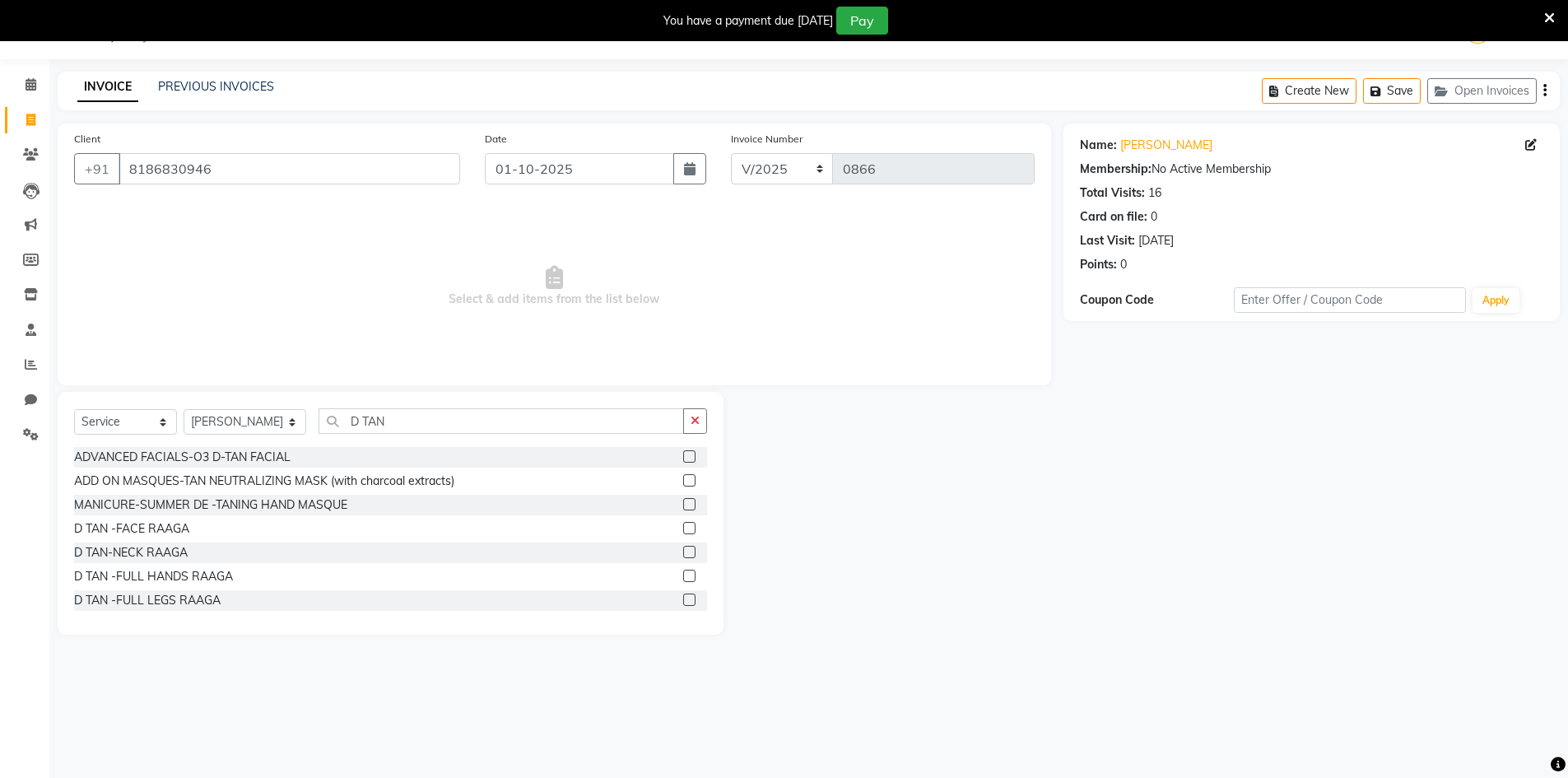
click at [684, 551] on label at bounding box center [689, 552] width 13 height 13
click at [684, 551] on input "checkbox" at bounding box center [689, 553] width 11 height 11
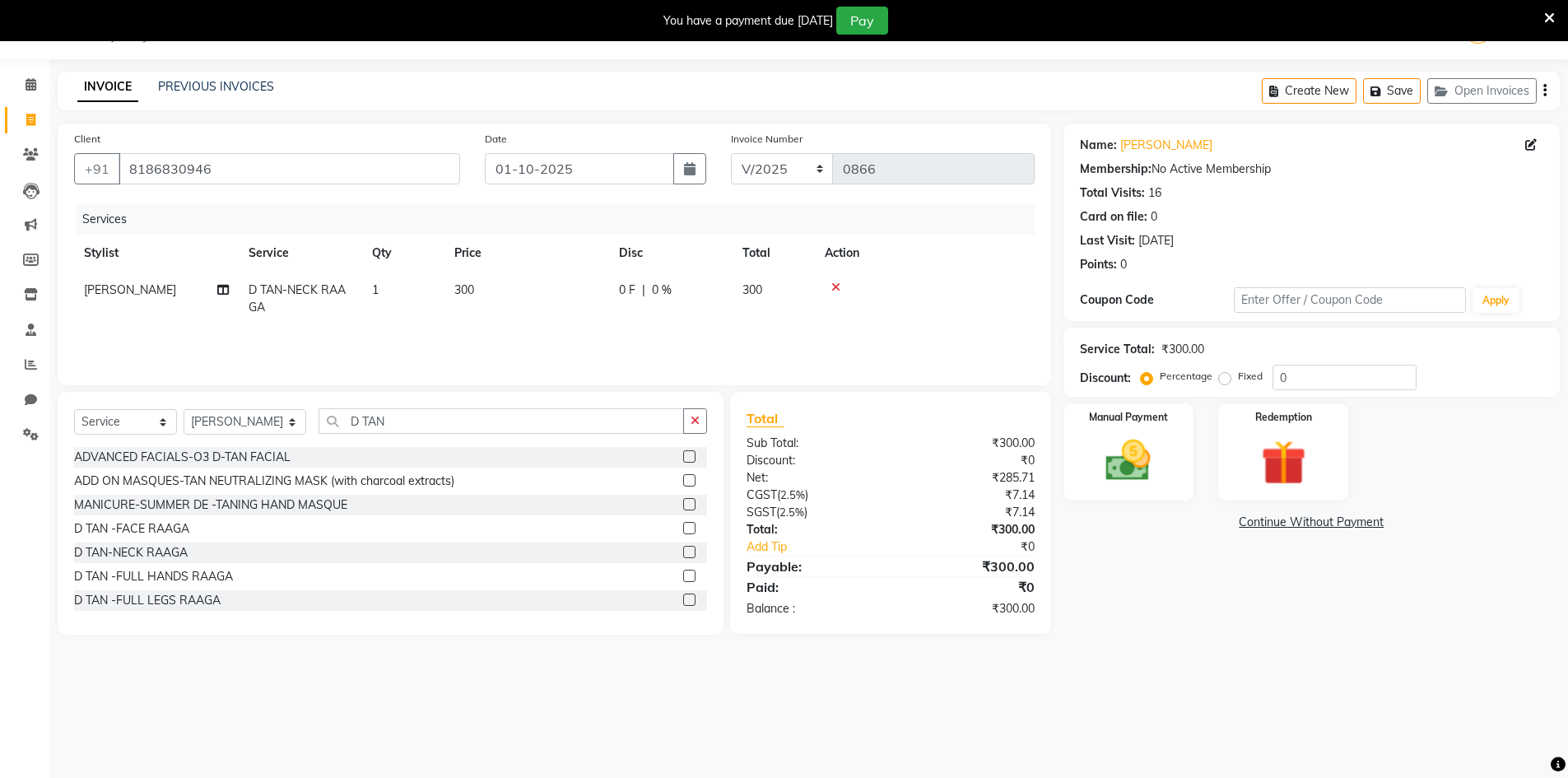
click at [690, 417] on button "button" at bounding box center [695, 421] width 24 height 25
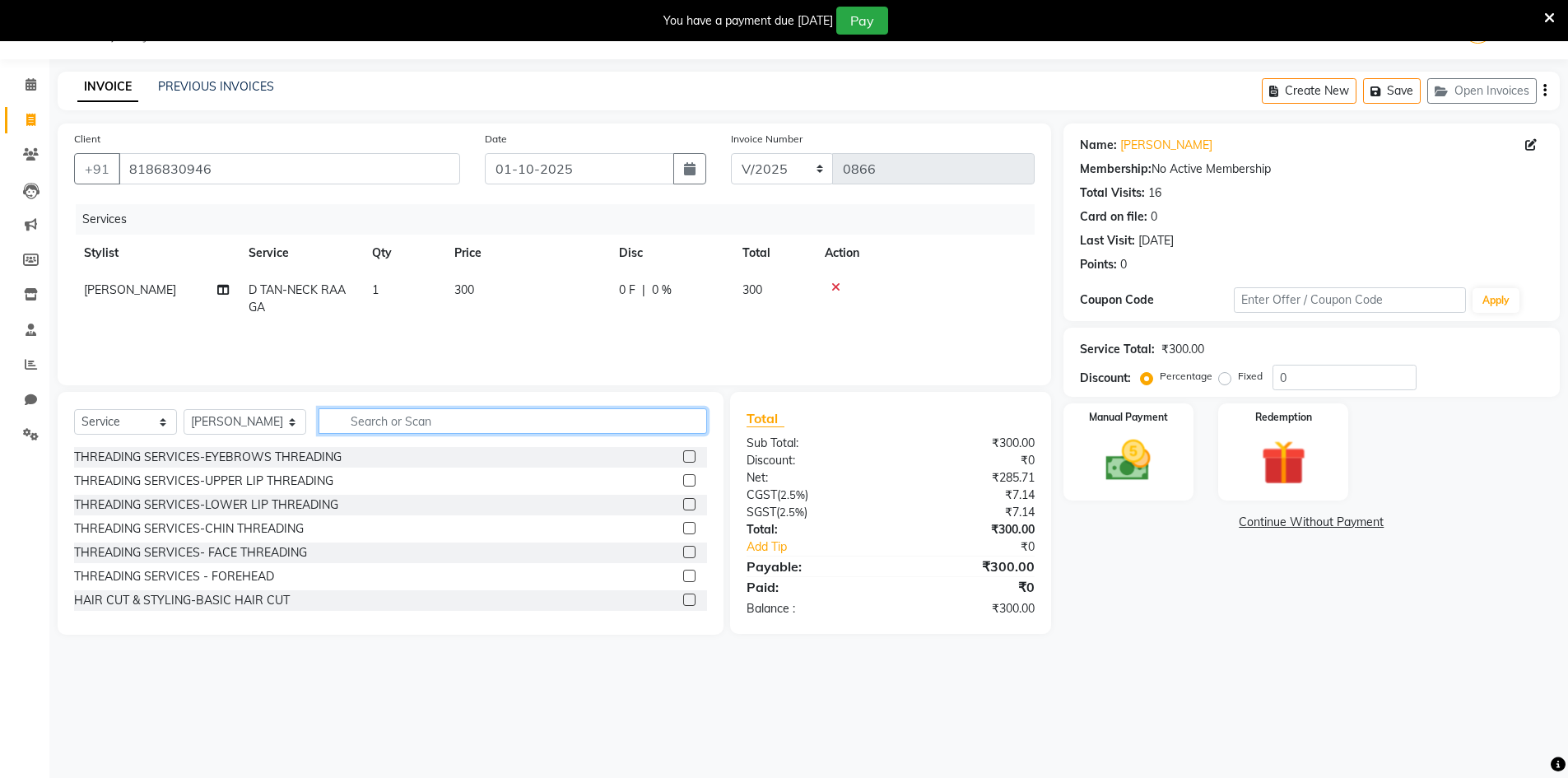
click at [648, 417] on input "text" at bounding box center [513, 421] width 388 height 25
click at [684, 462] on label at bounding box center [689, 456] width 13 height 13
click at [684, 462] on input "checkbox" at bounding box center [689, 457] width 11 height 11
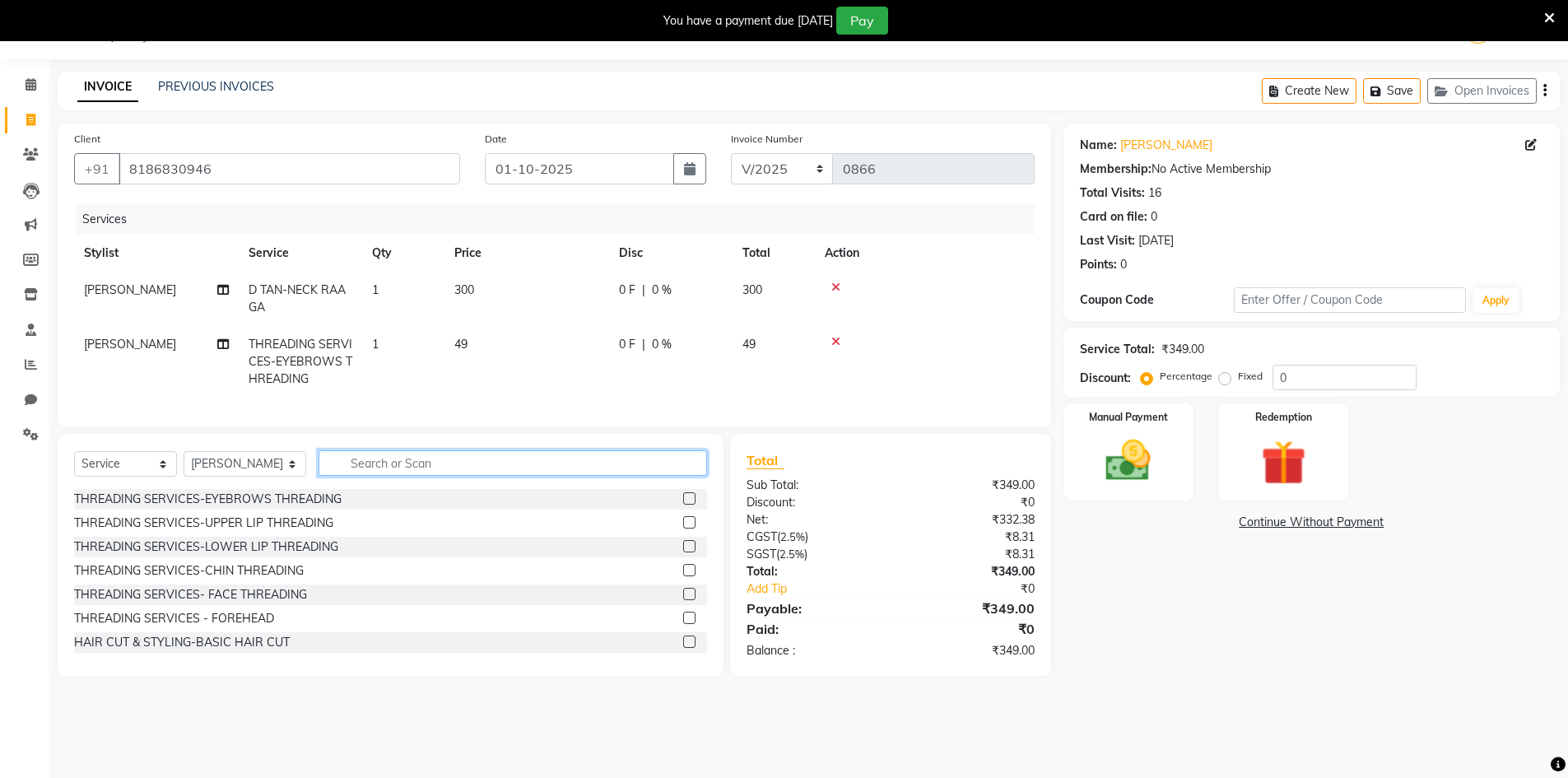
click at [666, 469] on input "text" at bounding box center [513, 463] width 388 height 25
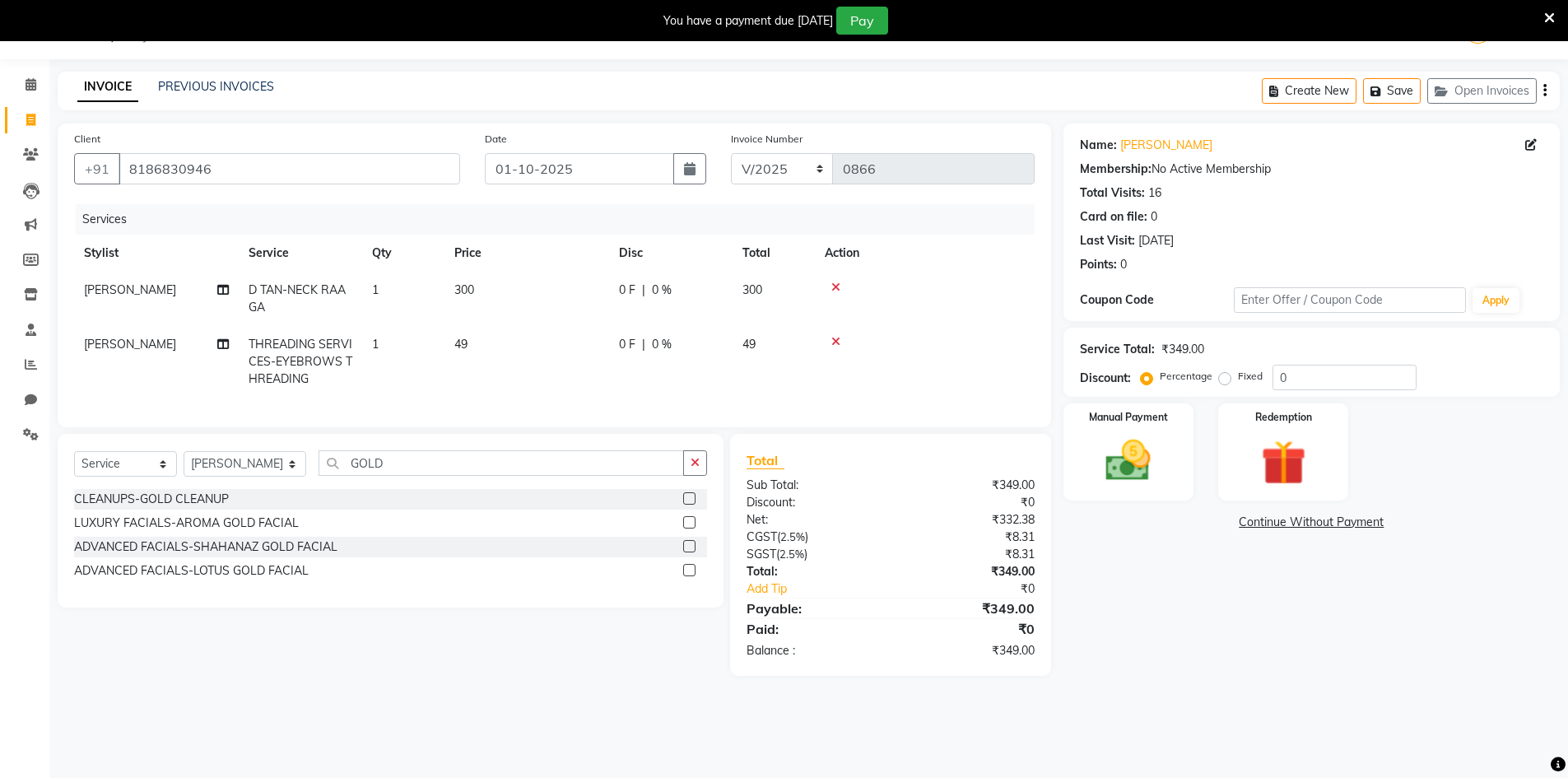
click at [689, 528] on label at bounding box center [689, 522] width 13 height 13
click at [689, 528] on input "checkbox" at bounding box center [689, 523] width 11 height 11
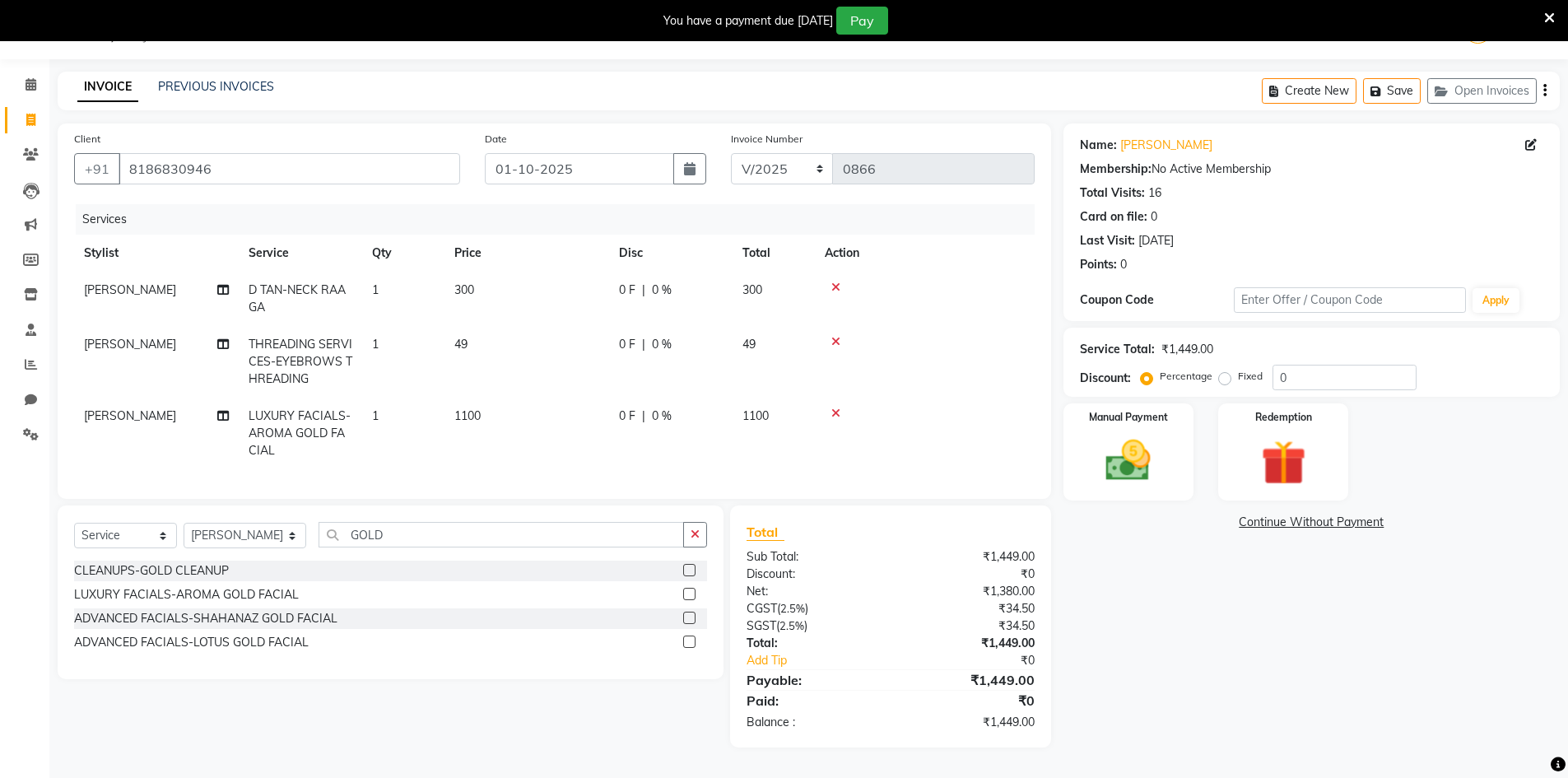
click at [174, 333] on td "[PERSON_NAME]" at bounding box center [156, 362] width 165 height 71
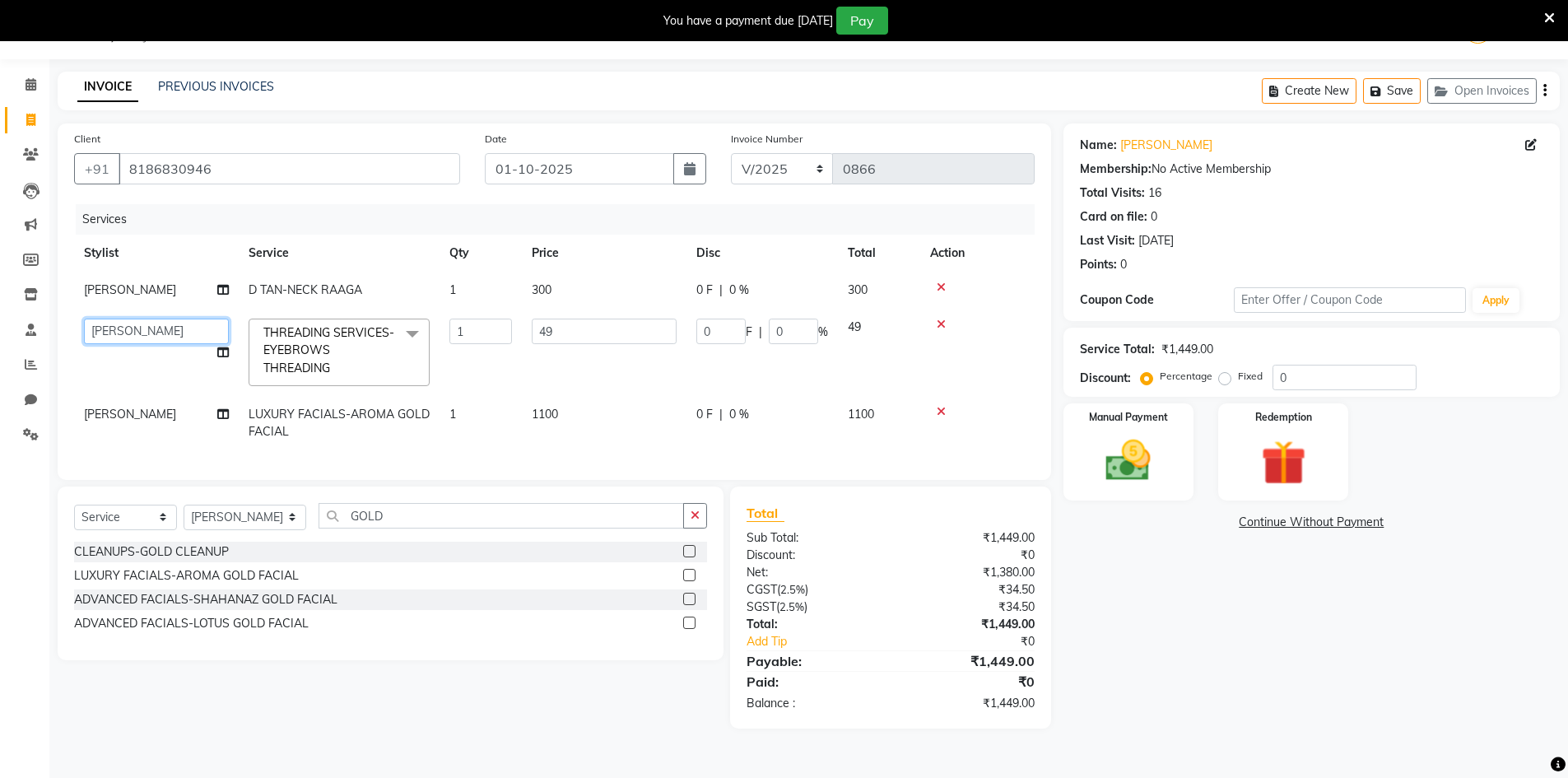
click at [174, 333] on select "[PERSON_NAME] Makeup/[PERSON_NAME] Services Manager Mehndi Artist [PERSON_NAME]…" at bounding box center [156, 331] width 145 height 25
click at [1359, 378] on input "0" at bounding box center [1344, 378] width 144 height 25
click at [736, 337] on input "15.19" at bounding box center [721, 331] width 50 height 25
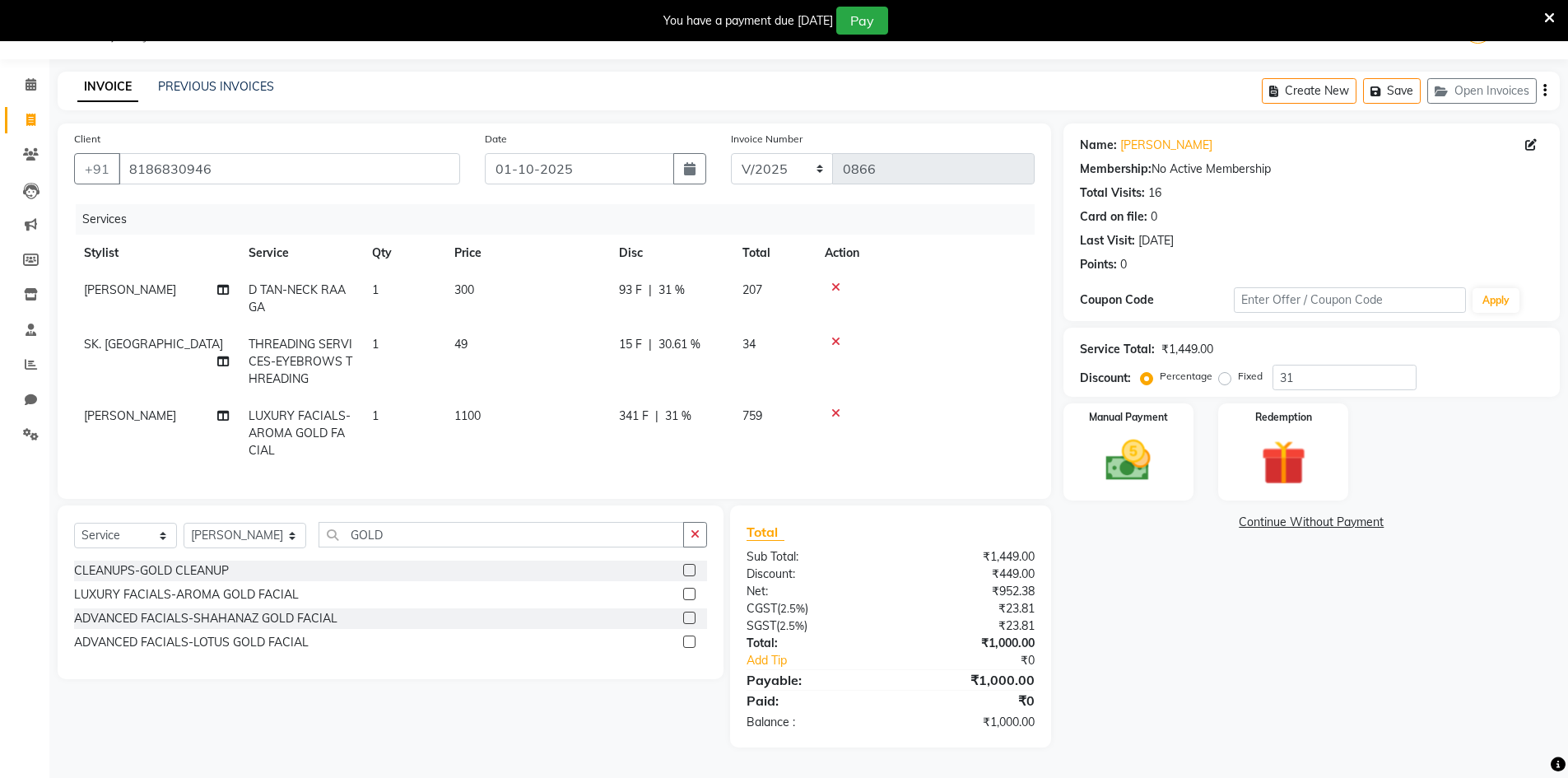
click at [1168, 581] on div "Name: Geetha B Membership: No Active Membership Total Visits: 16 Card on file: …" at bounding box center [1317, 436] width 509 height 624
click at [1139, 441] on img at bounding box center [1128, 461] width 76 height 54
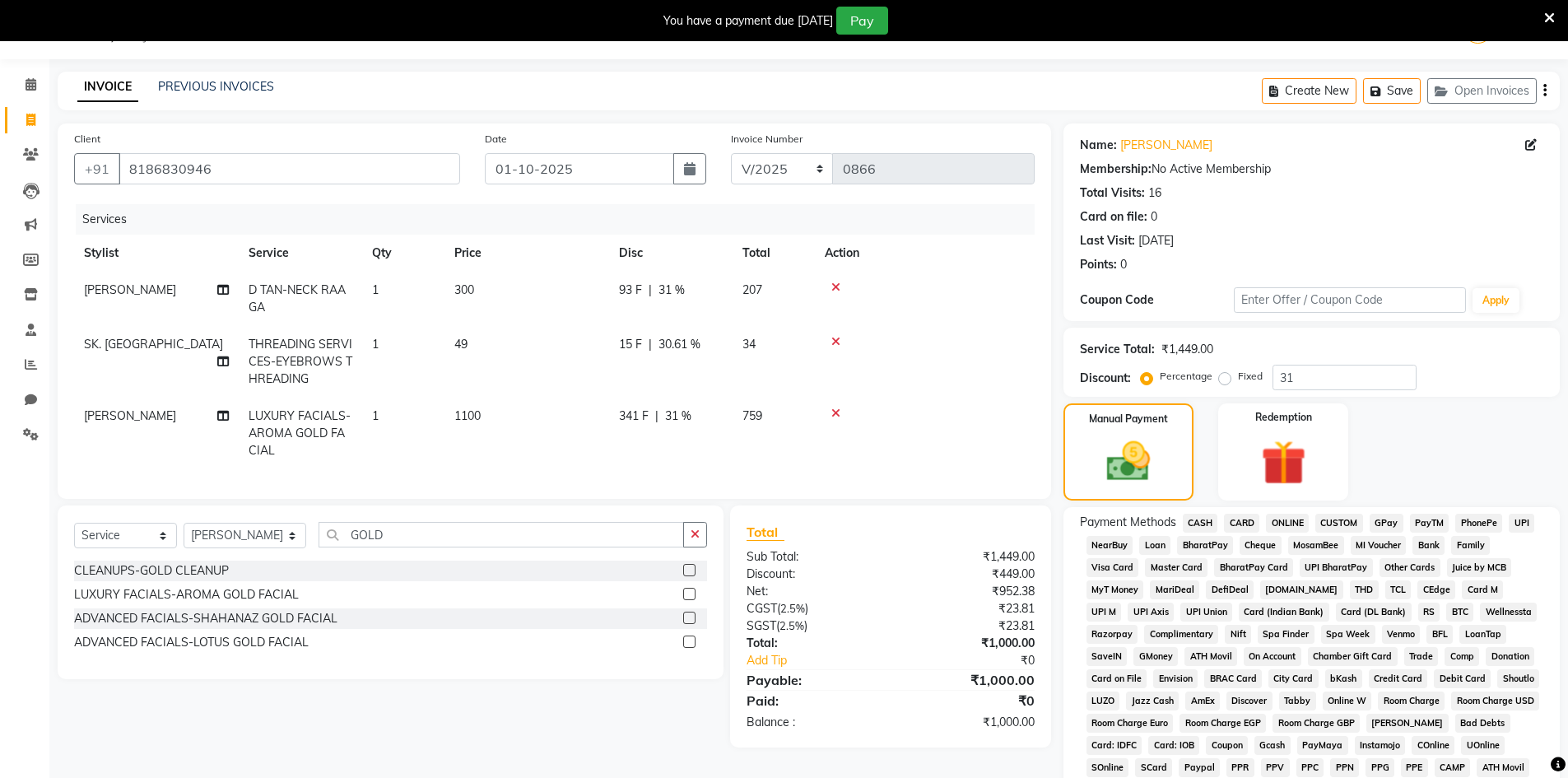
click at [1196, 516] on span "CASH" at bounding box center [1201, 523] width 35 height 19
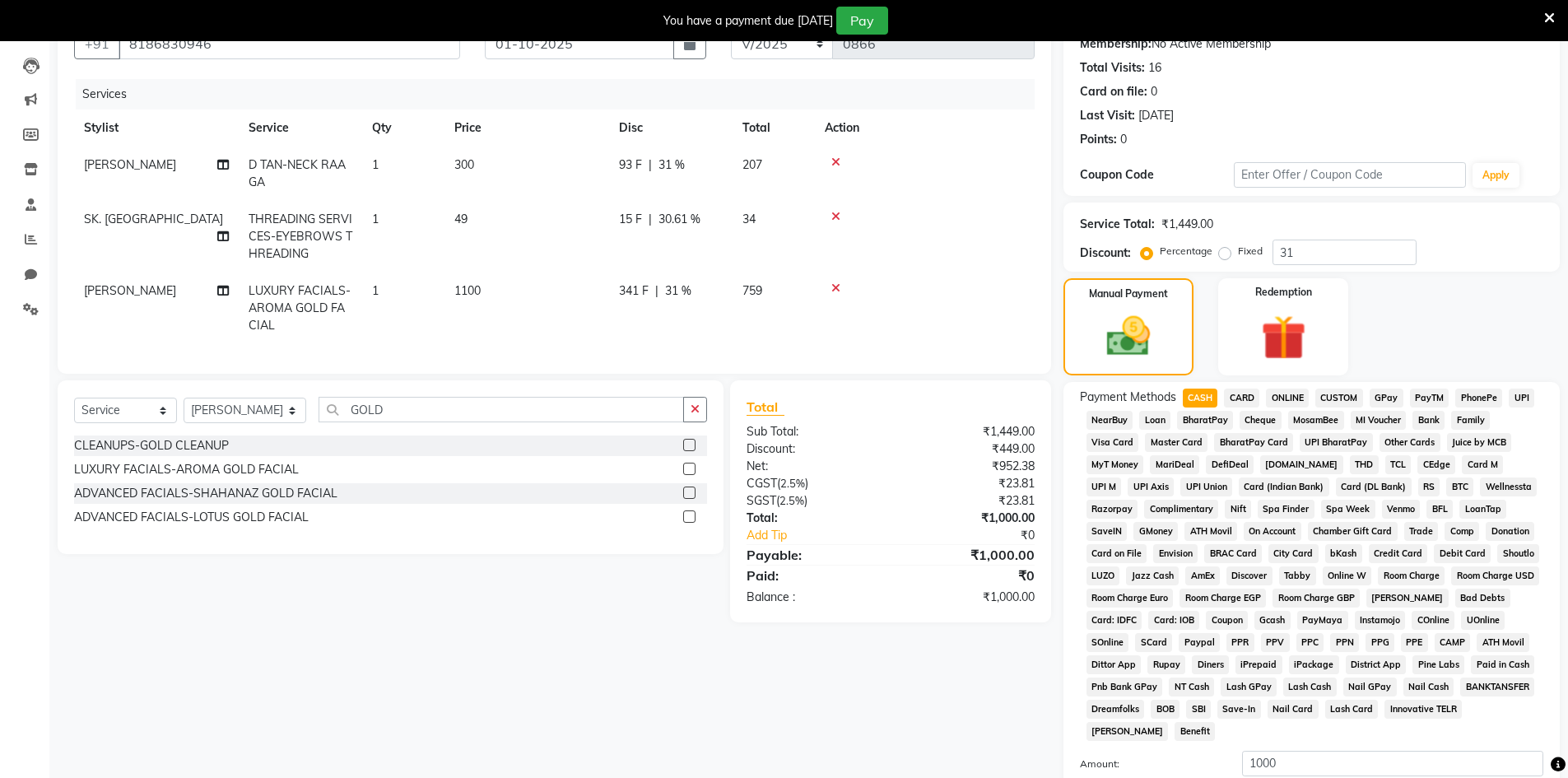
scroll to position [347, 0]
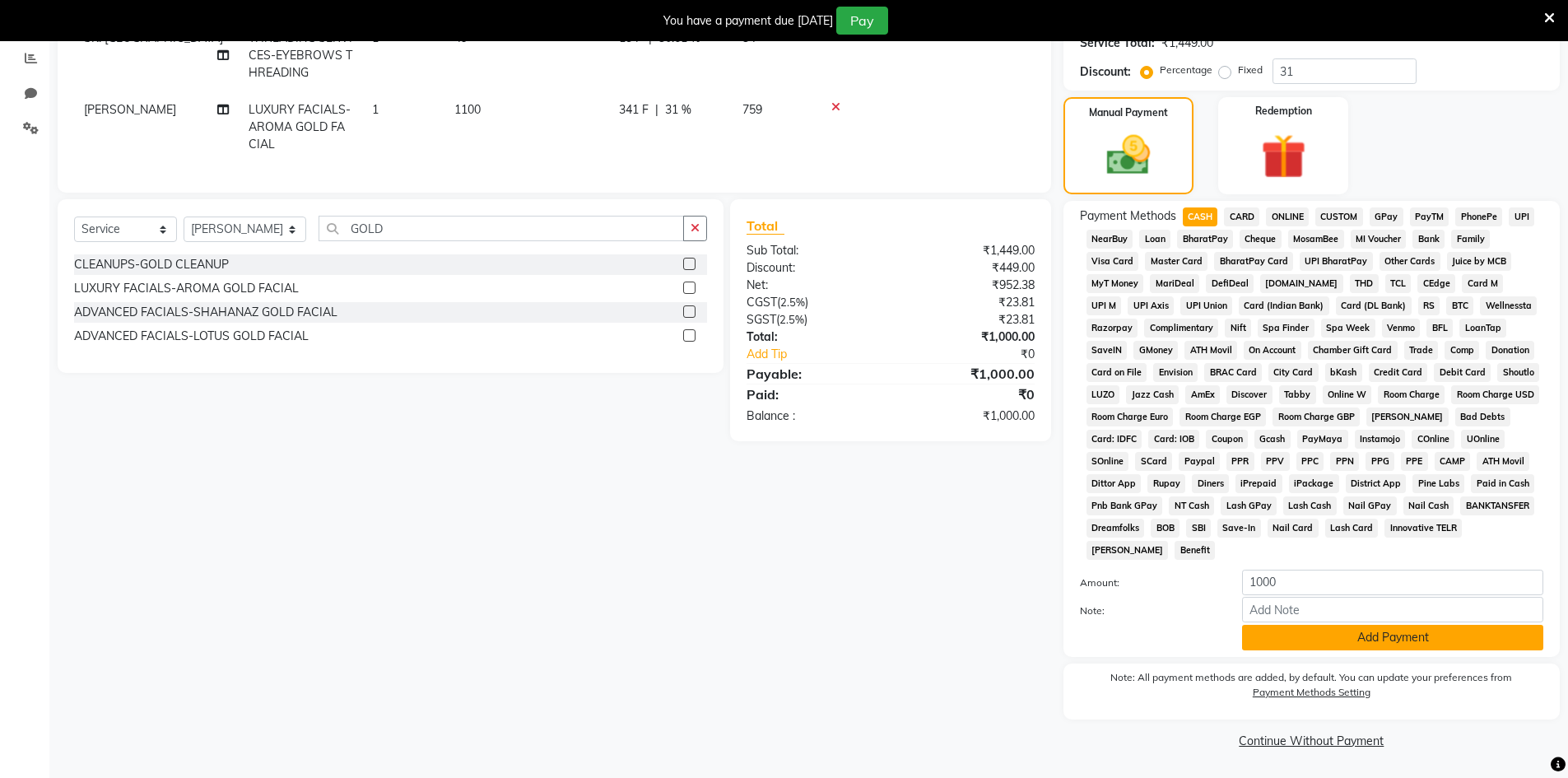
click at [1308, 643] on button "Add Payment" at bounding box center [1392, 638] width 301 height 25
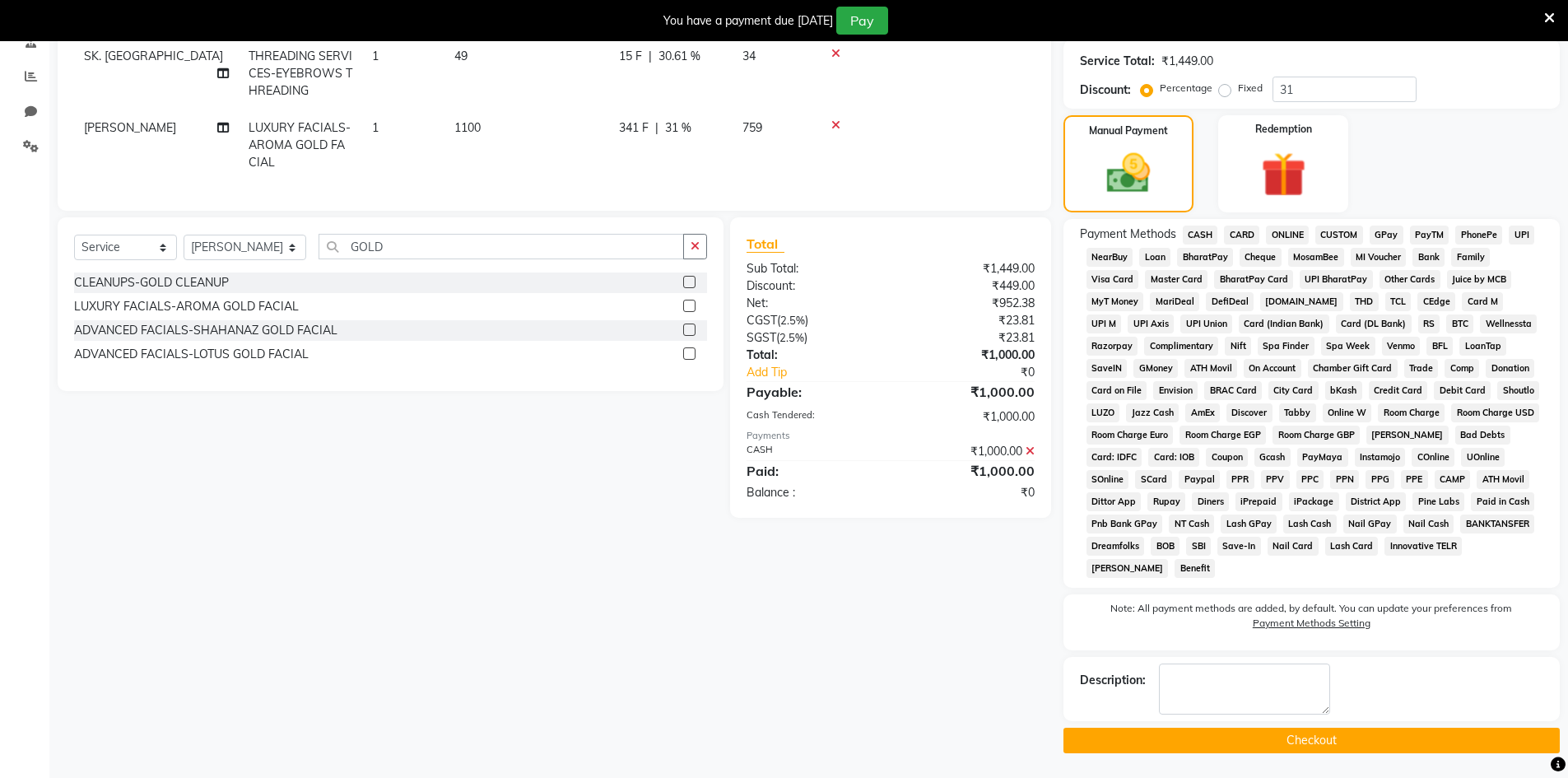
scroll to position [330, 0]
click at [1286, 742] on button "Checkout" at bounding box center [1312, 740] width 496 height 25
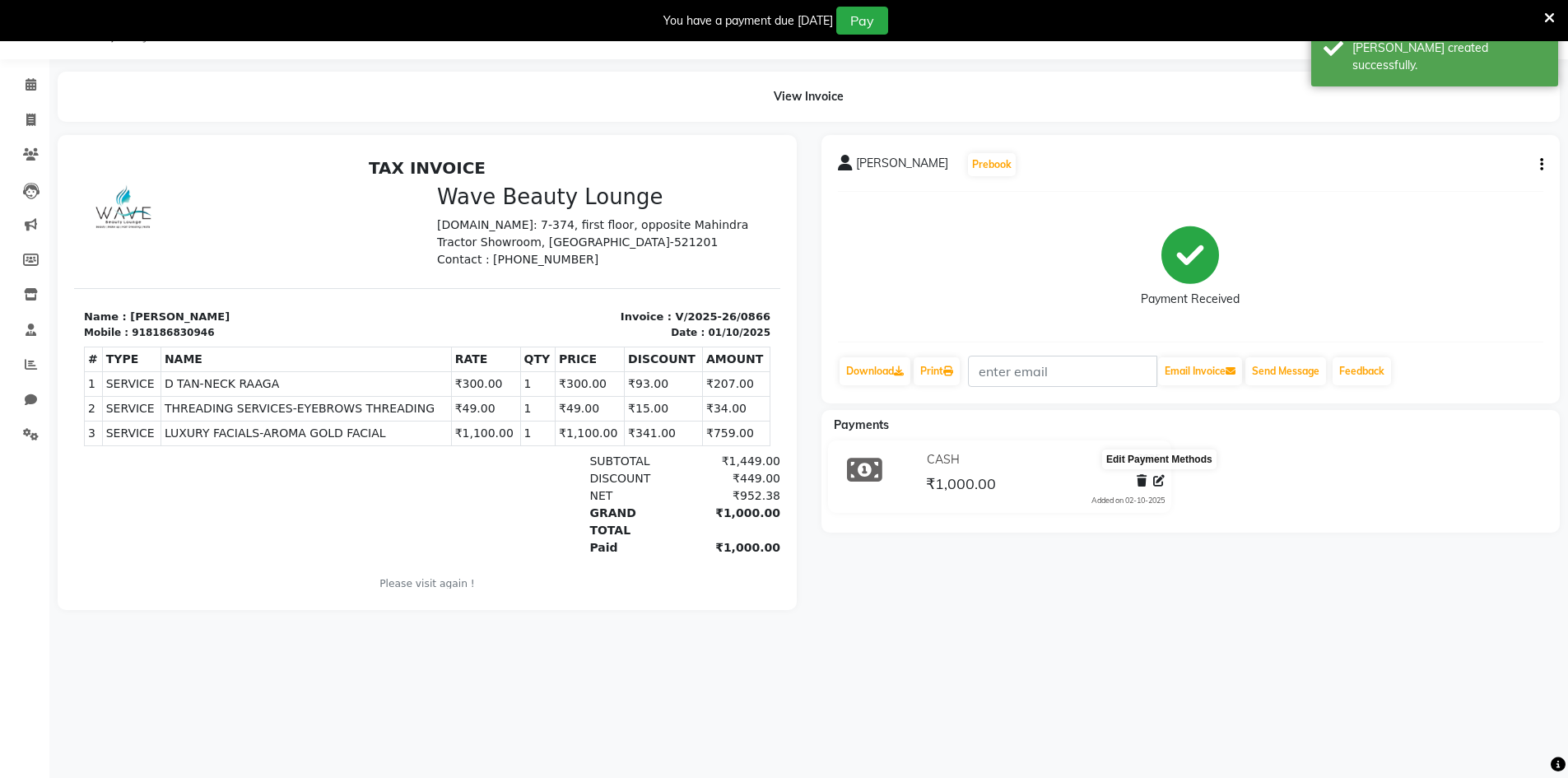
click at [1158, 484] on icon at bounding box center [1159, 481] width 12 height 12
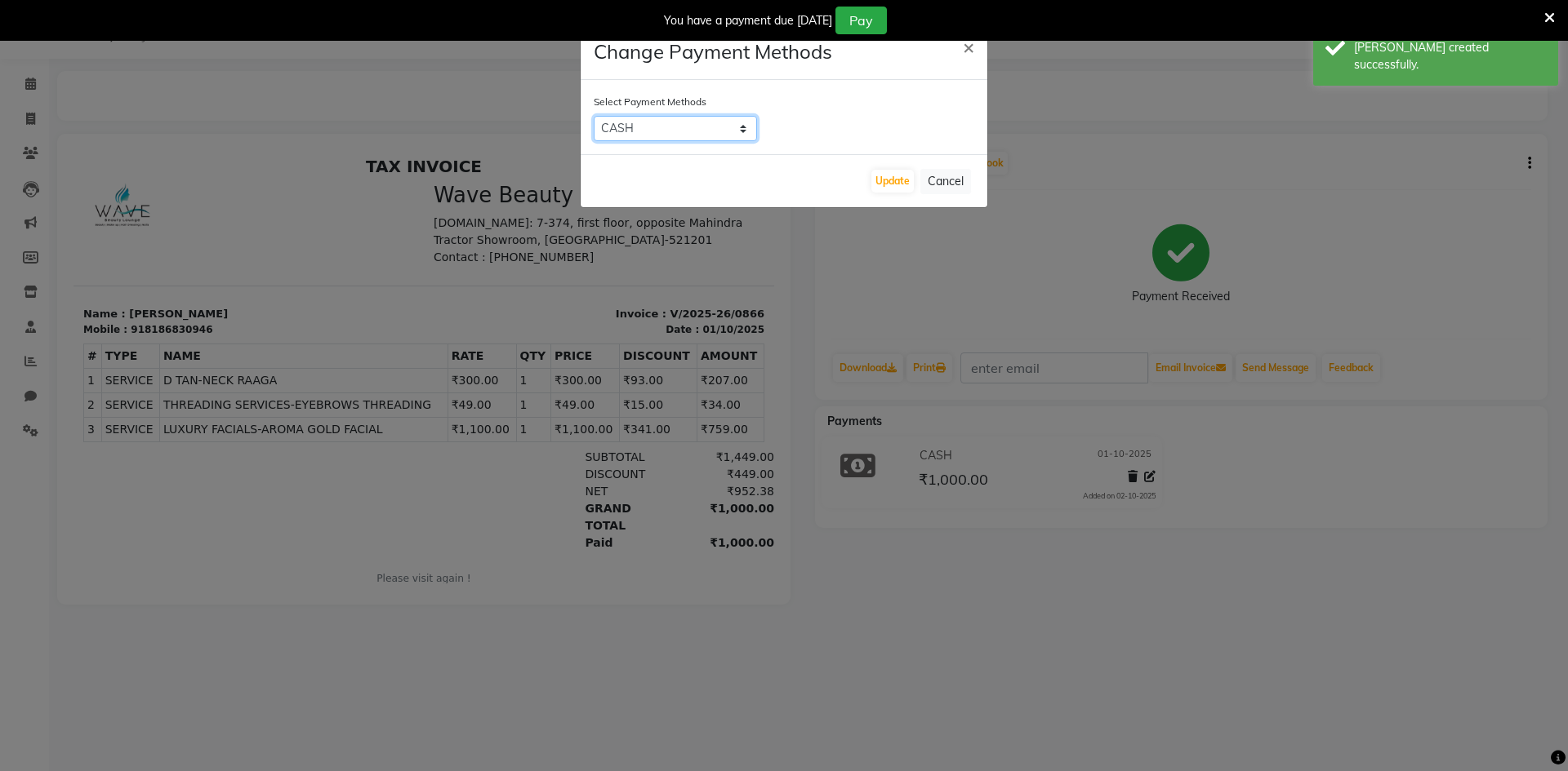
click at [680, 123] on select "CASH CARD ONLINE CUSTOM GPay PayTM PhonePe UPI NearBuy Loan BharatPay Cheque Mo…" at bounding box center [676, 128] width 163 height 25
click at [594, 116] on select "CASH CARD ONLINE CUSTOM GPay PayTM PhonePe UPI NearBuy Loan BharatPay Cheque Mo…" at bounding box center [676, 128] width 163 height 25
click at [895, 185] on button "Update" at bounding box center [892, 181] width 43 height 23
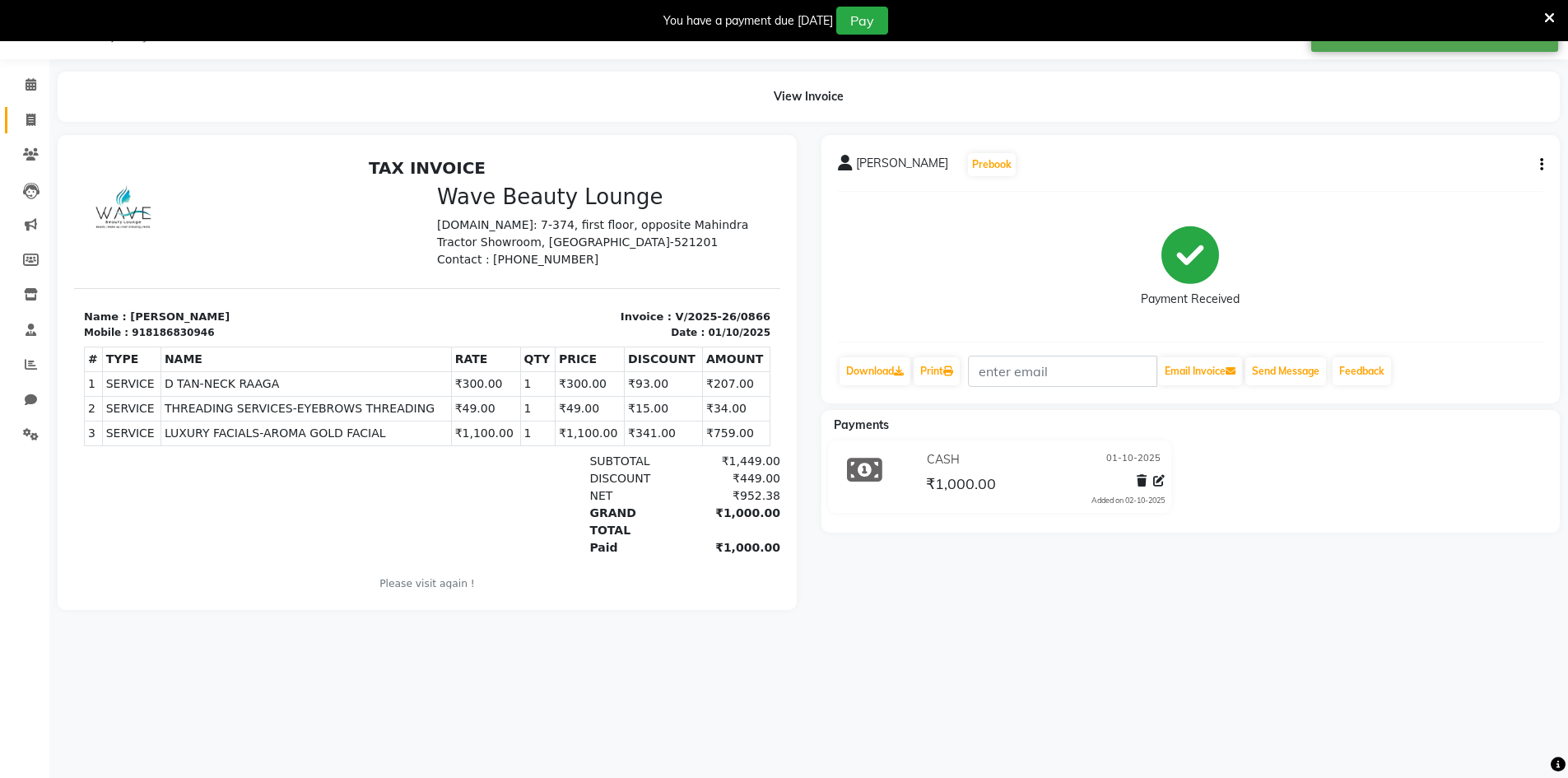
click at [31, 132] on link "Invoice" at bounding box center [24, 120] width 40 height 27
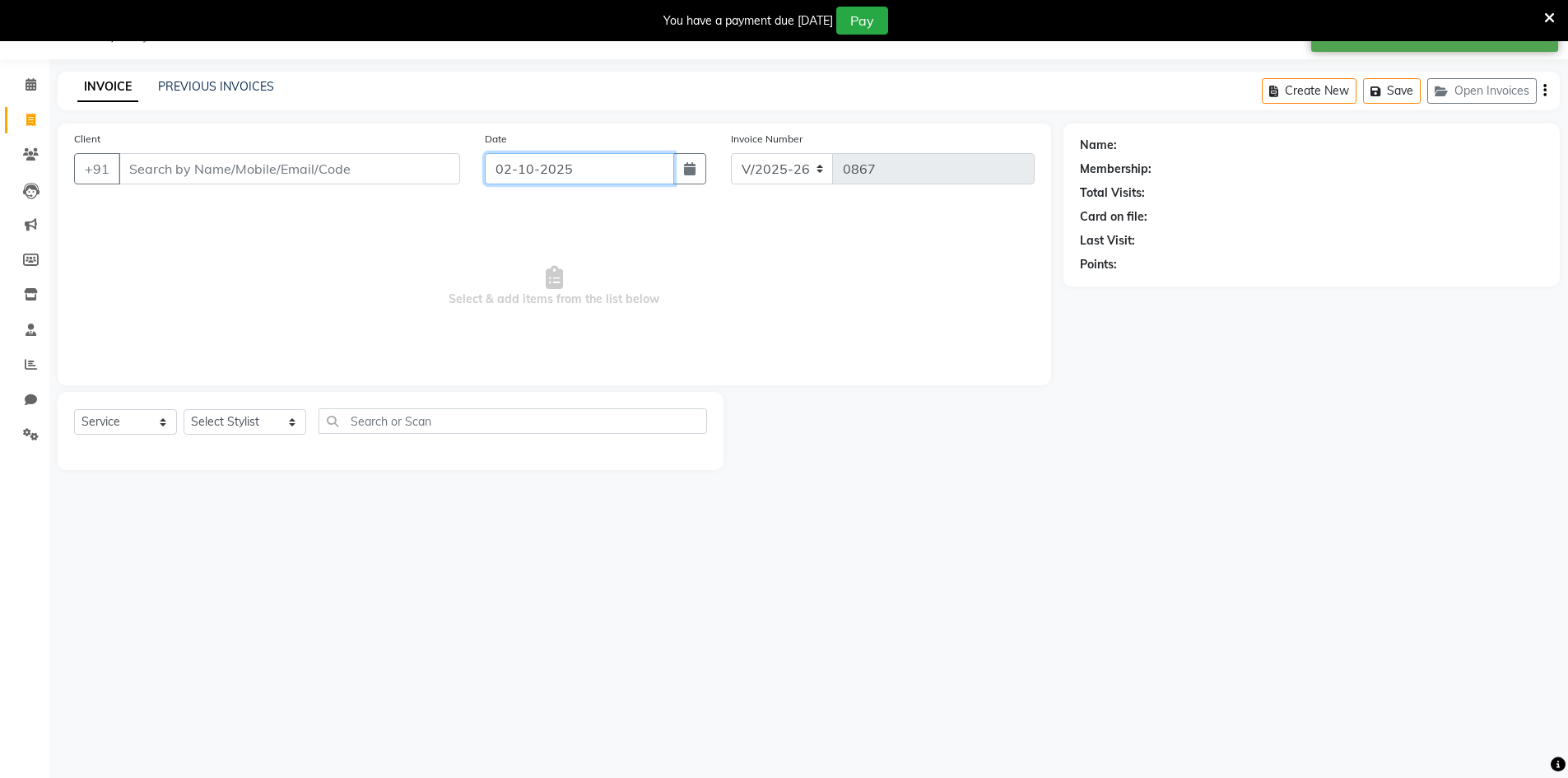
click at [611, 179] on input "02-10-2025" at bounding box center [579, 168] width 189 height 31
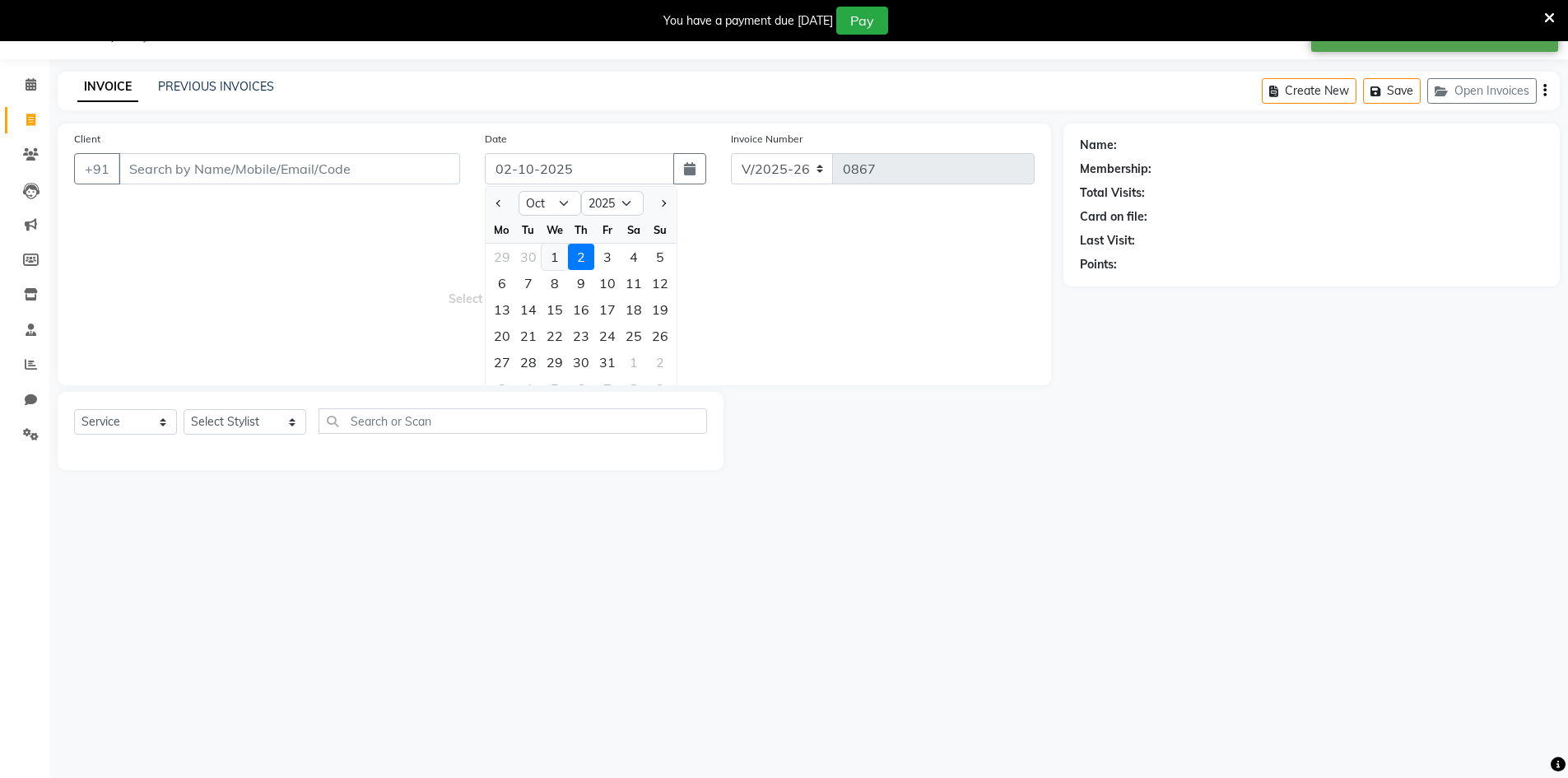
click at [547, 257] on div "1" at bounding box center [554, 257] width 26 height 26
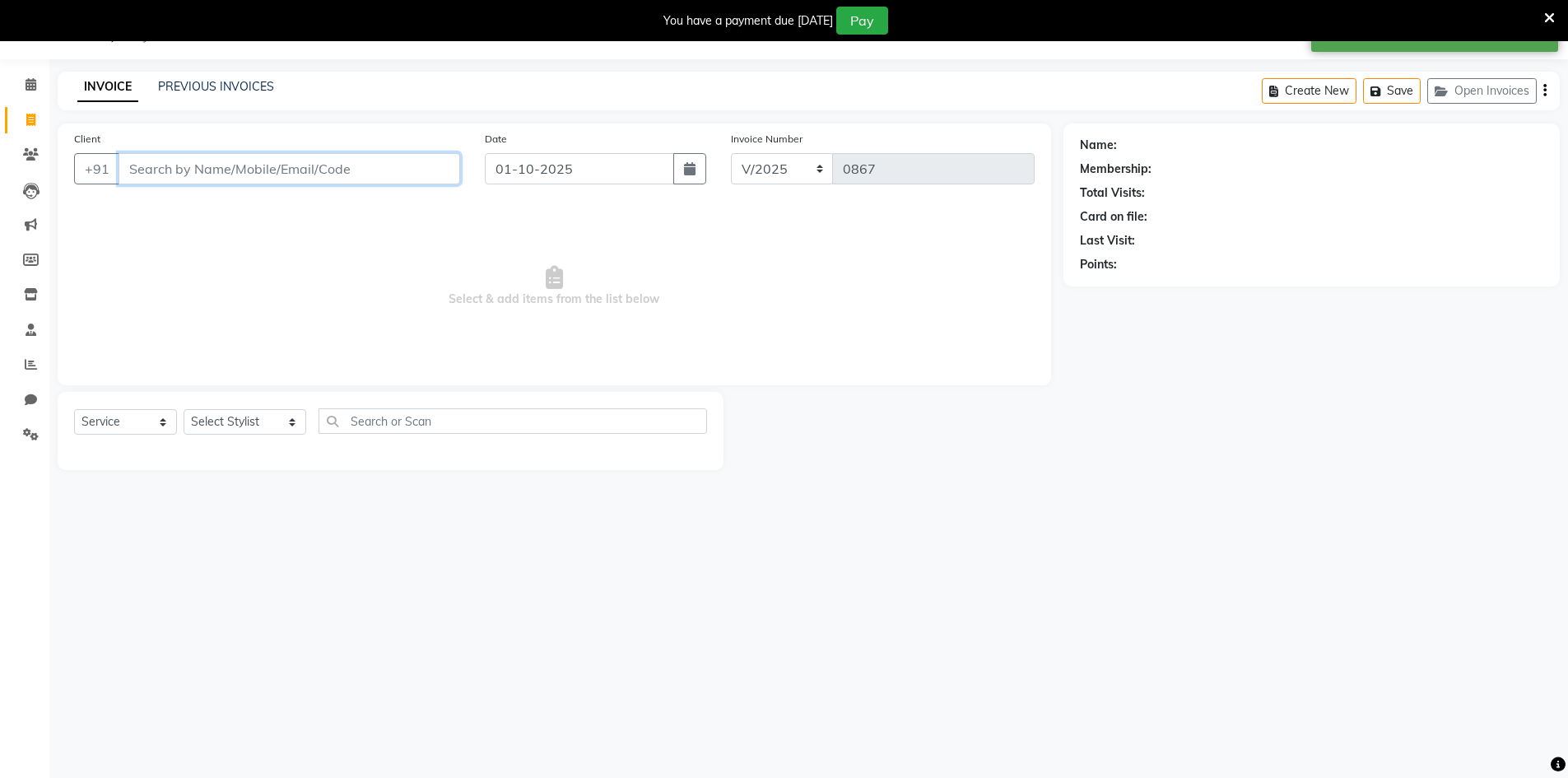
click at [377, 168] on input "Client" at bounding box center [289, 168] width 341 height 31
click at [225, 156] on input "Client" at bounding box center [289, 168] width 341 height 31
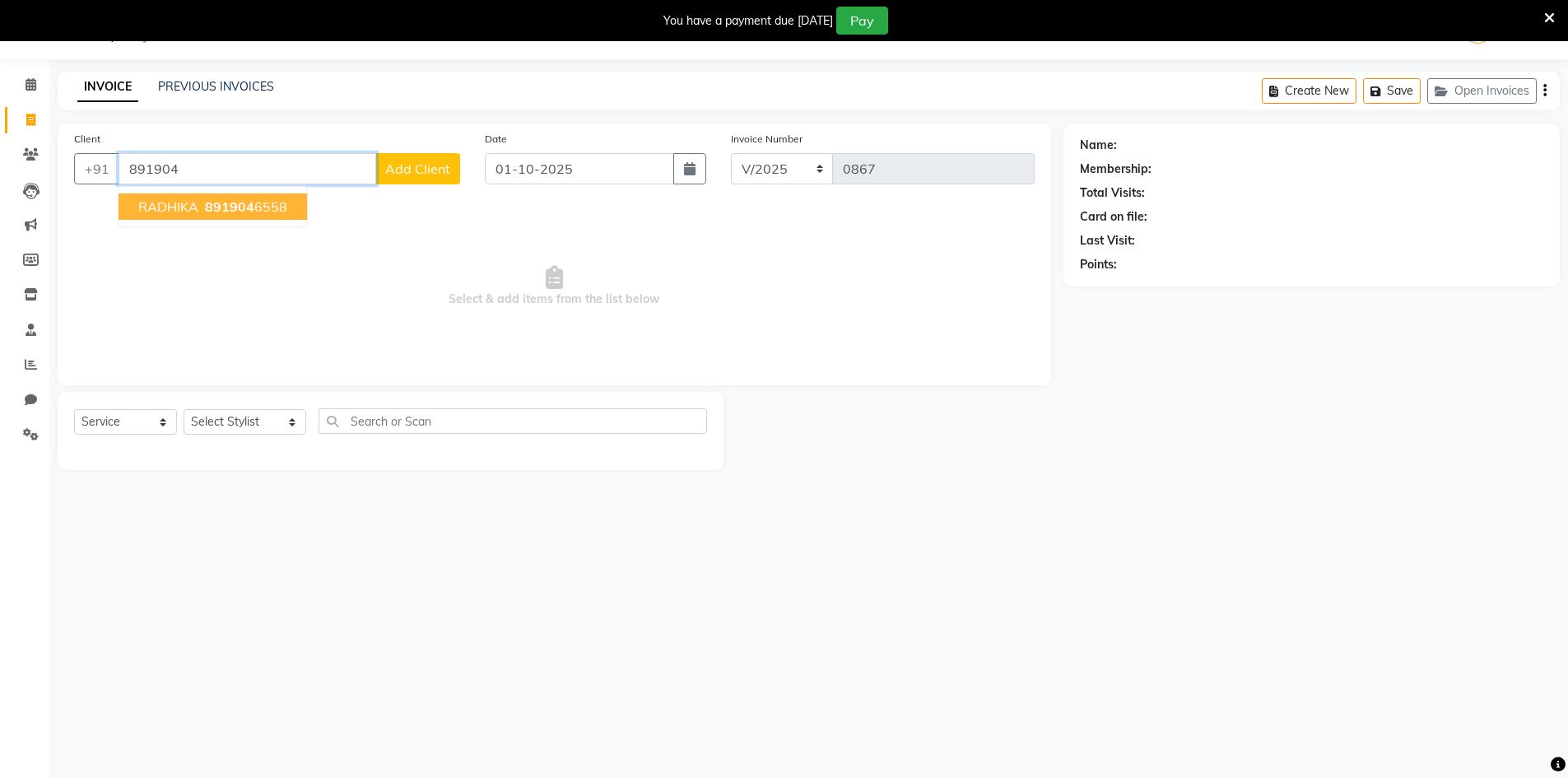
click at [219, 194] on button "RADHIKA 891904 6558" at bounding box center [213, 206] width 188 height 26
click at [219, 194] on div "Client [PHONE_NUMBER] RADHIKA 891904 6558 Add Client" at bounding box center [267, 164] width 411 height 67
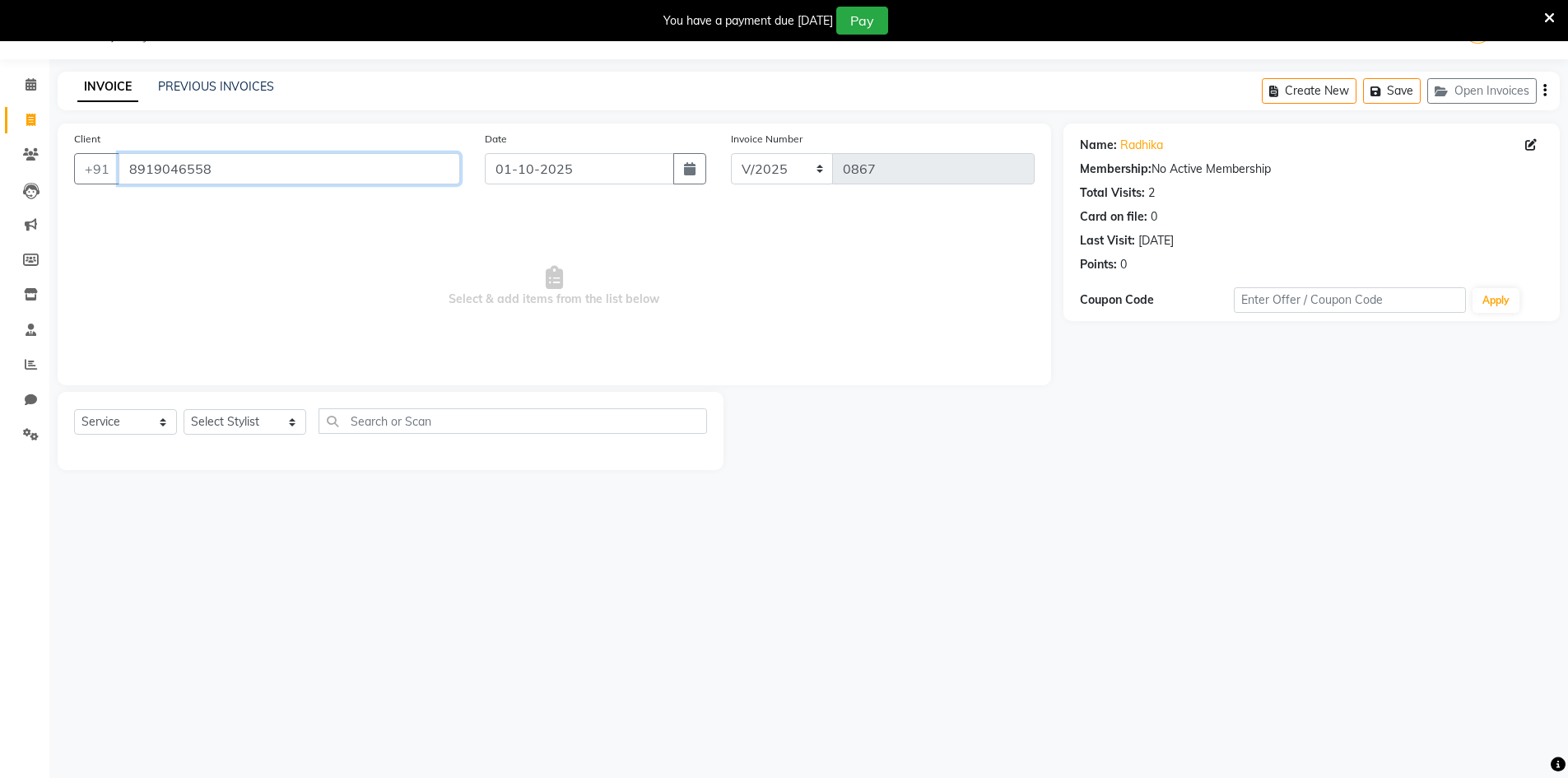
click at [289, 167] on input "8919046558" at bounding box center [289, 168] width 341 height 31
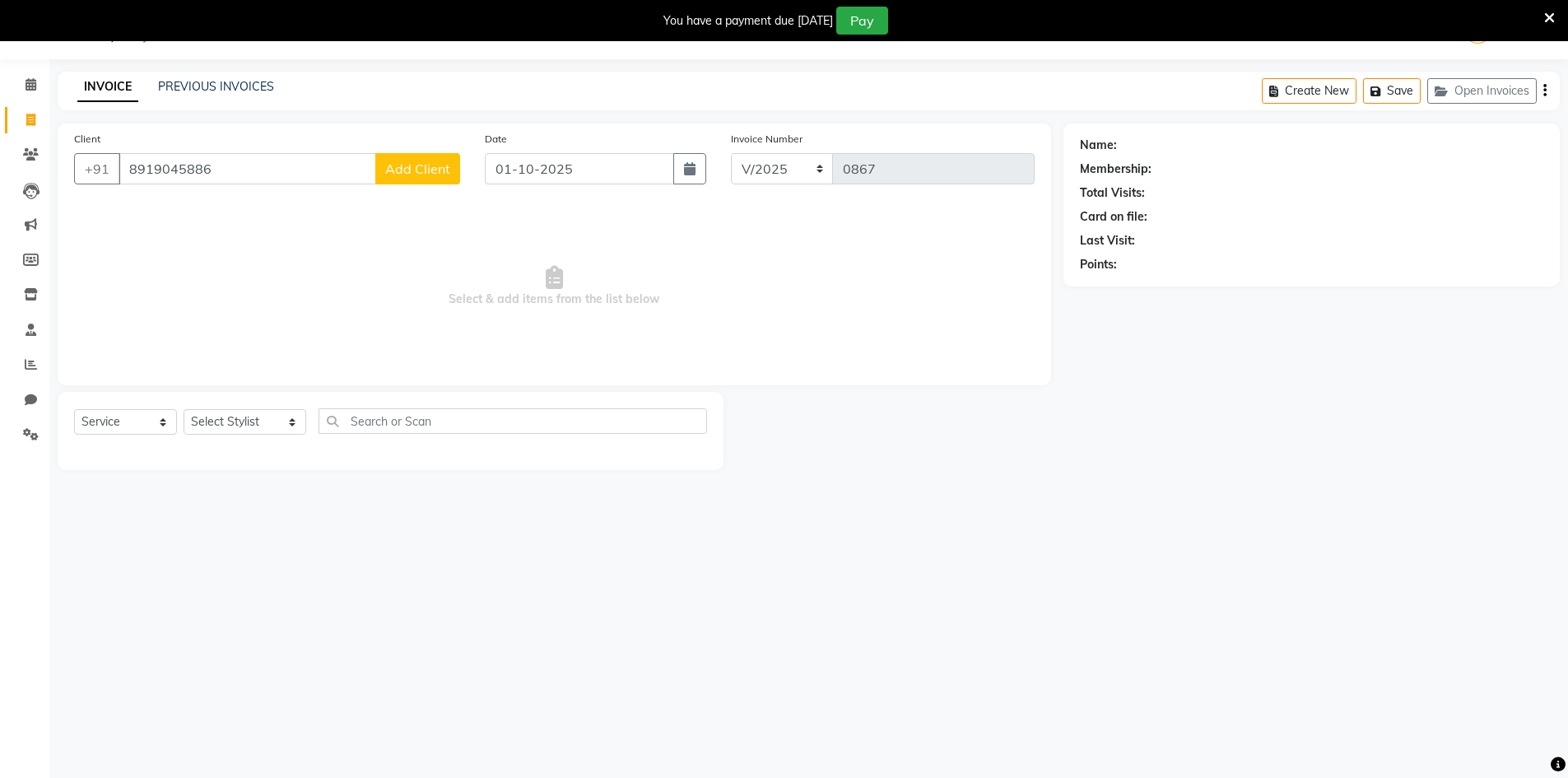
click at [450, 172] on span "Add Client" at bounding box center [417, 169] width 65 height 17
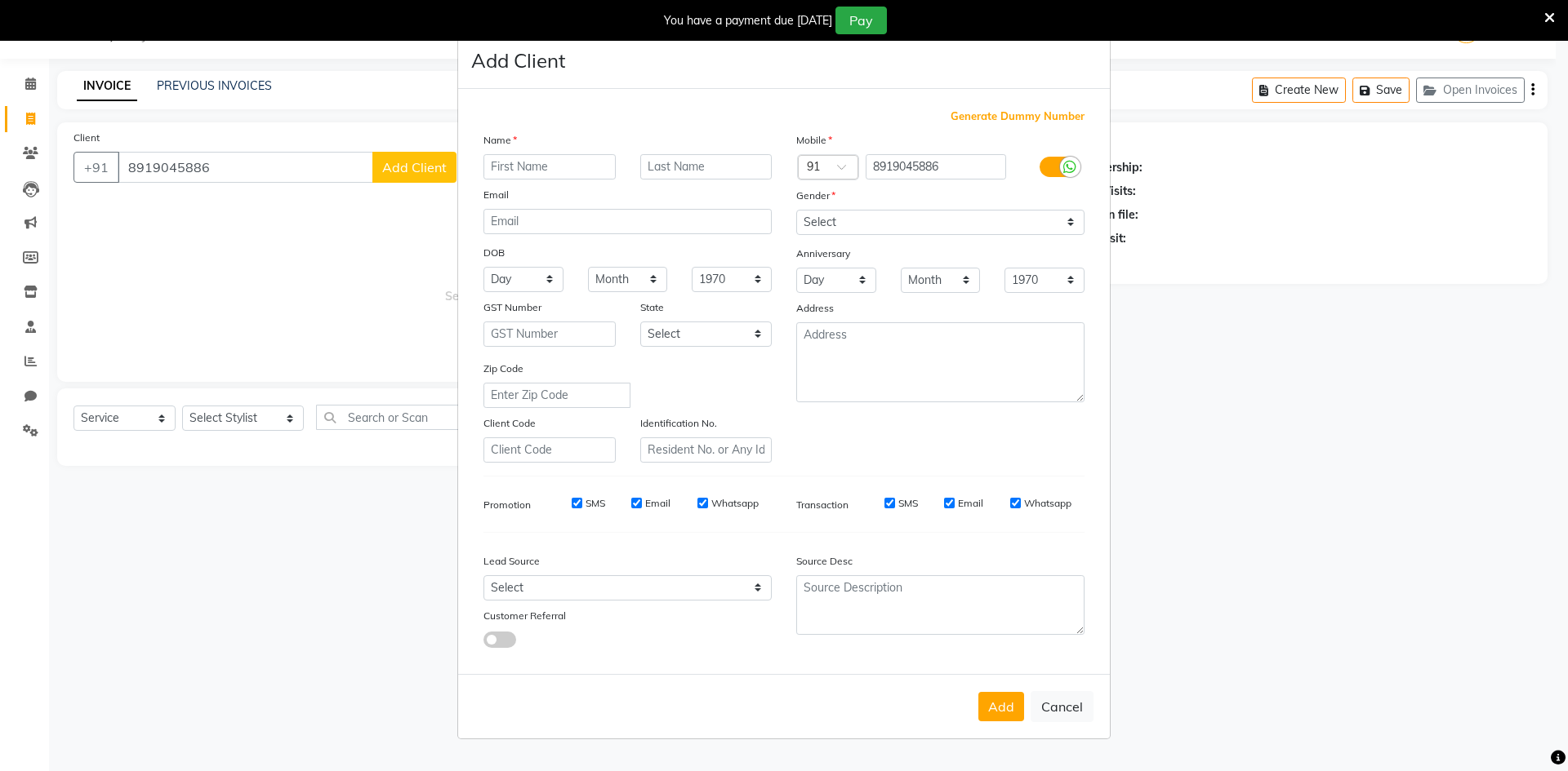
click at [524, 163] on input "text" at bounding box center [550, 167] width 133 height 25
click at [524, 170] on input "text" at bounding box center [550, 167] width 133 height 25
click at [671, 333] on select "Select [GEOGRAPHIC_DATA] [GEOGRAPHIC_DATA] [GEOGRAPHIC_DATA] [GEOGRAPHIC_DATA] …" at bounding box center [706, 334] width 133 height 25
click at [641, 322] on select "Select [GEOGRAPHIC_DATA] [GEOGRAPHIC_DATA] [GEOGRAPHIC_DATA] [GEOGRAPHIC_DATA] …" at bounding box center [706, 334] width 133 height 25
click at [706, 595] on select "Select Walk-in Referral Internet Friend Word of Mouth Advertisement Facebook Ju…" at bounding box center [628, 588] width 289 height 25
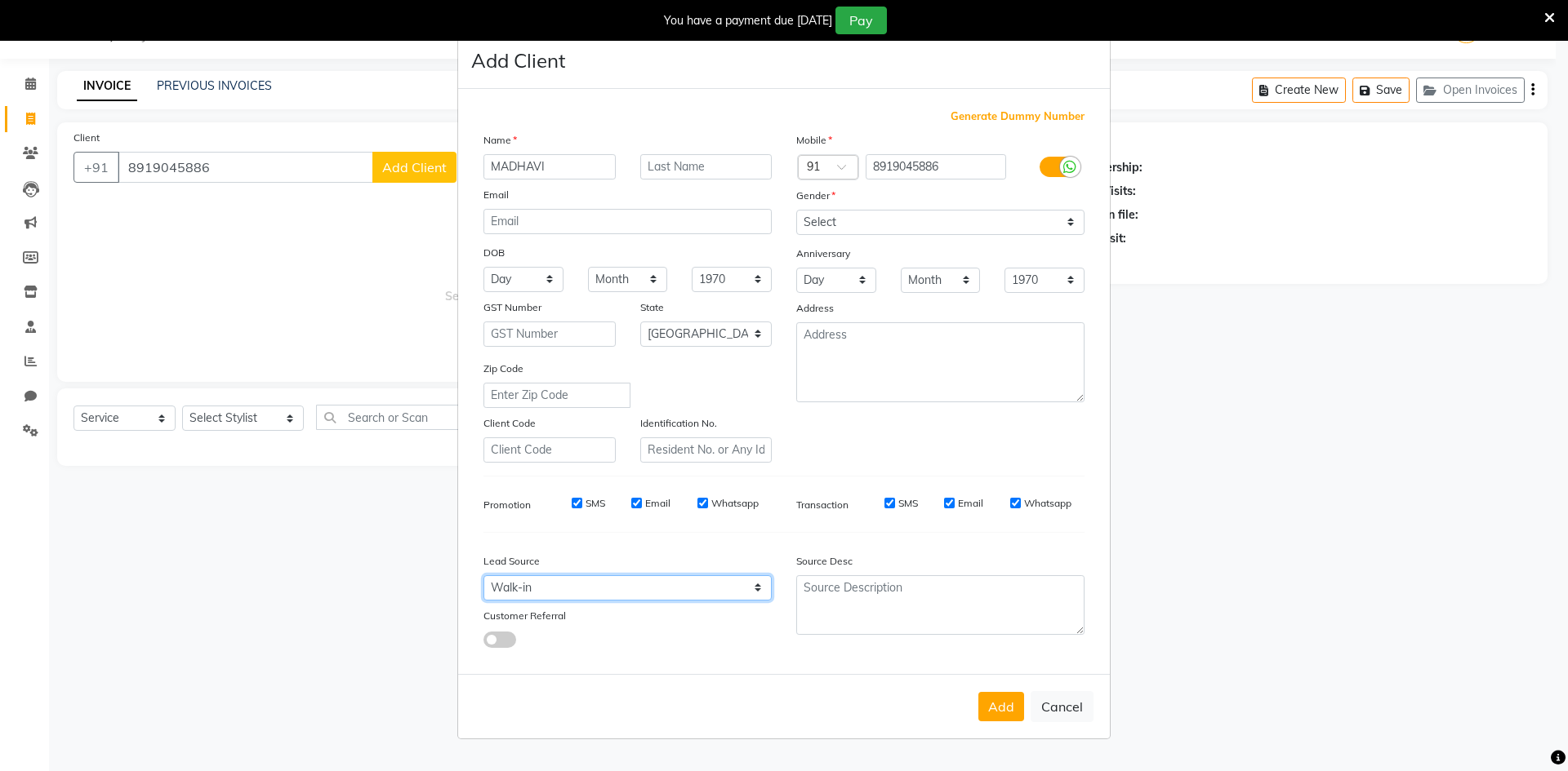
click at [484, 575] on select "Select Walk-in Referral Internet Friend Word of Mouth Advertisement Facebook Ju…" at bounding box center [628, 588] width 289 height 25
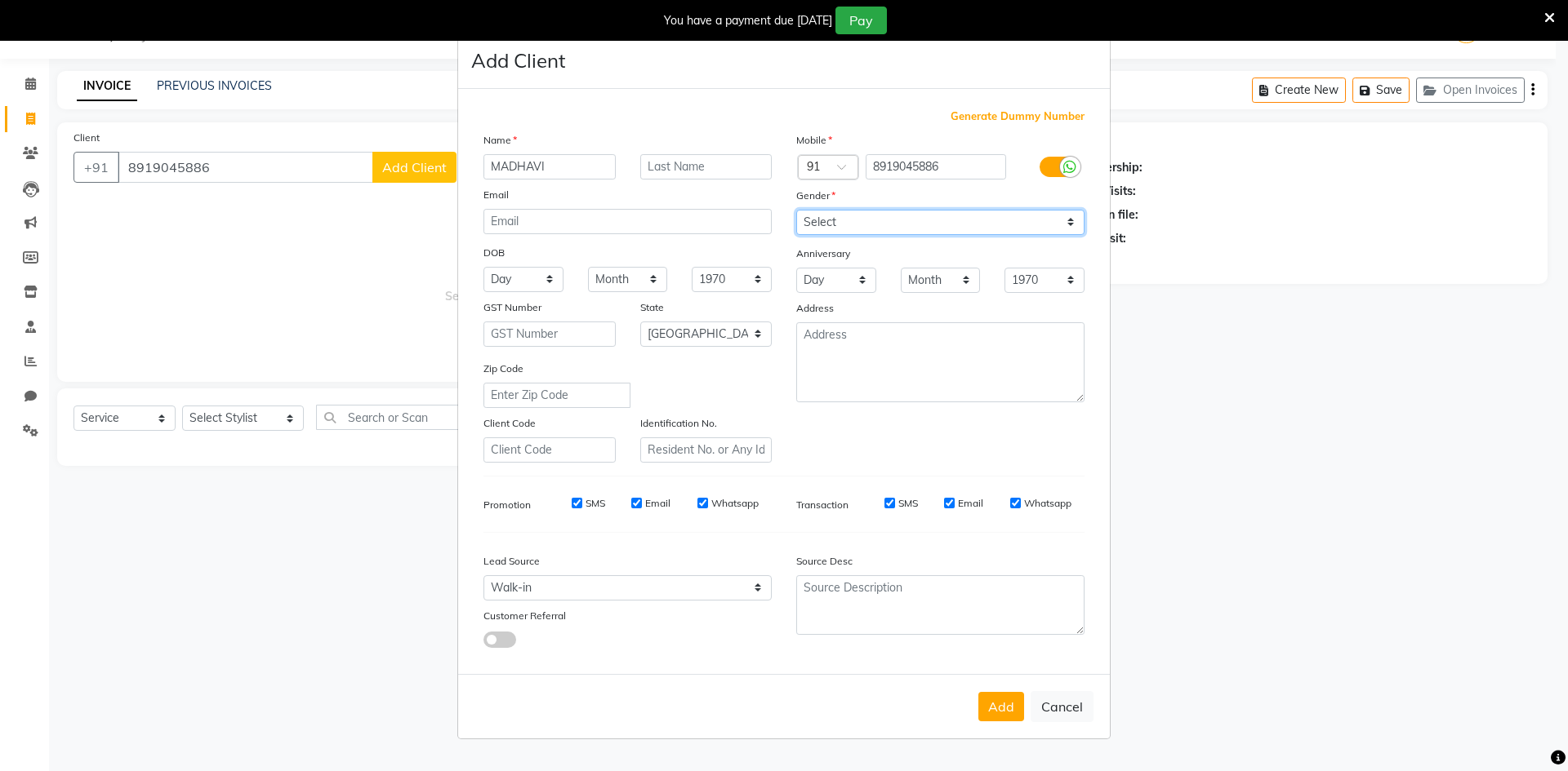
click at [822, 219] on select "Select [DEMOGRAPHIC_DATA] [DEMOGRAPHIC_DATA] Other Prefer Not To Say" at bounding box center [940, 223] width 289 height 25
click at [796, 210] on select "Select [DEMOGRAPHIC_DATA] [DEMOGRAPHIC_DATA] Other Prefer Not To Say" at bounding box center [940, 223] width 289 height 25
click at [999, 710] on button "Add" at bounding box center [1001, 706] width 46 height 29
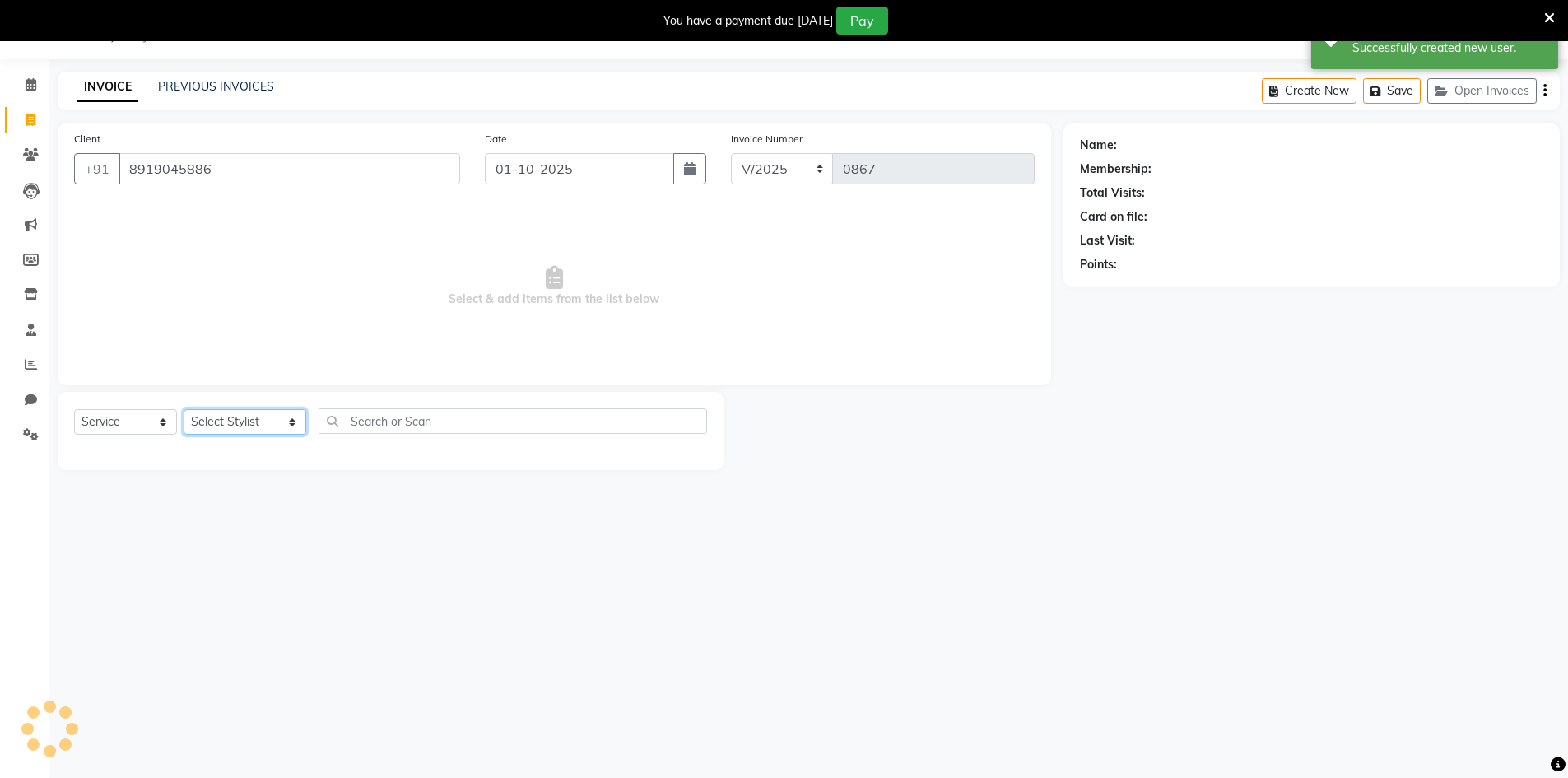
click at [214, 428] on select "Select Stylist [PERSON_NAME] Makeup/[PERSON_NAME] Services Manager Mehndi Artis…" at bounding box center [245, 422] width 123 height 25
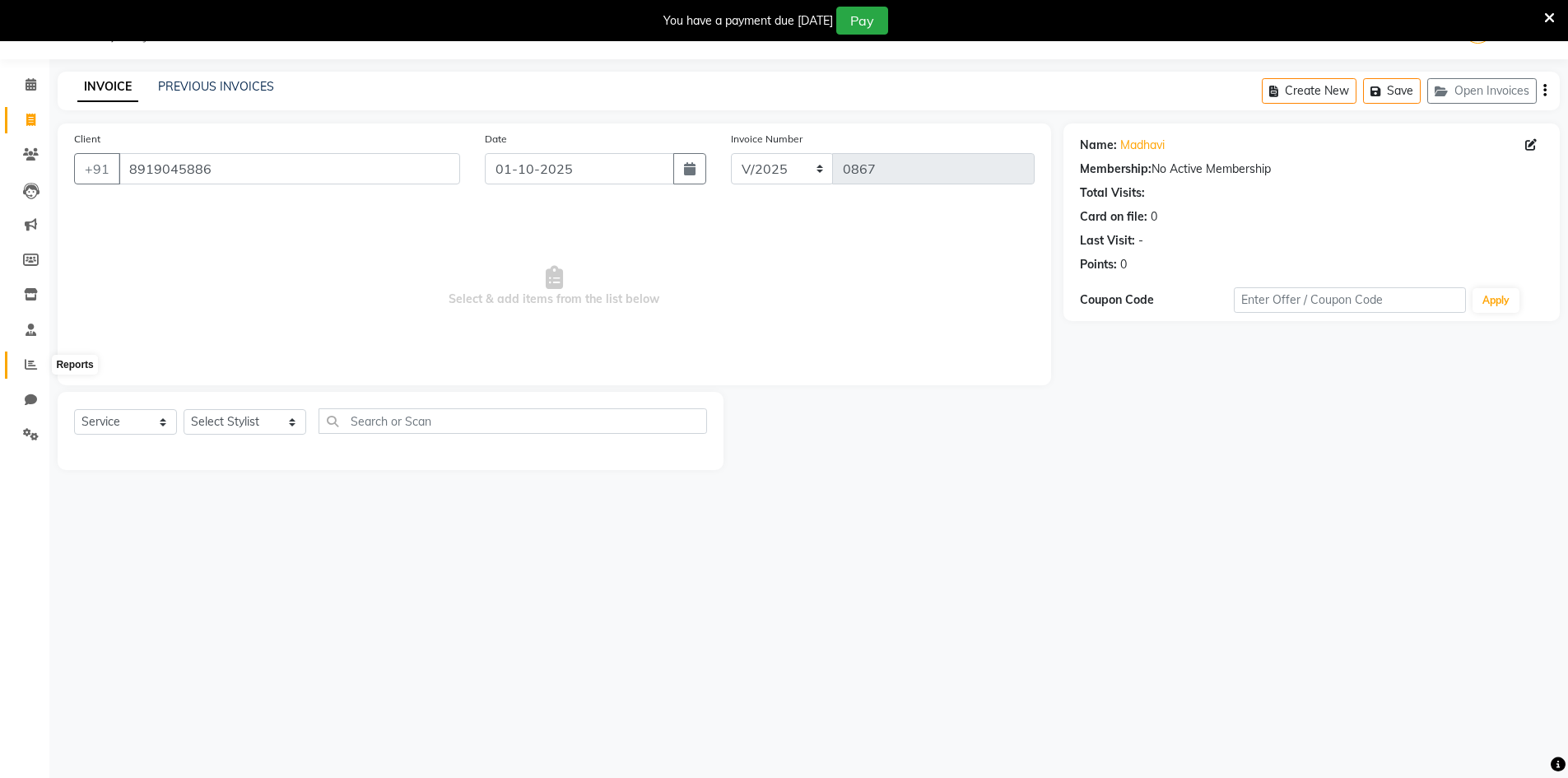
click at [29, 363] on icon at bounding box center [30, 364] width 13 height 13
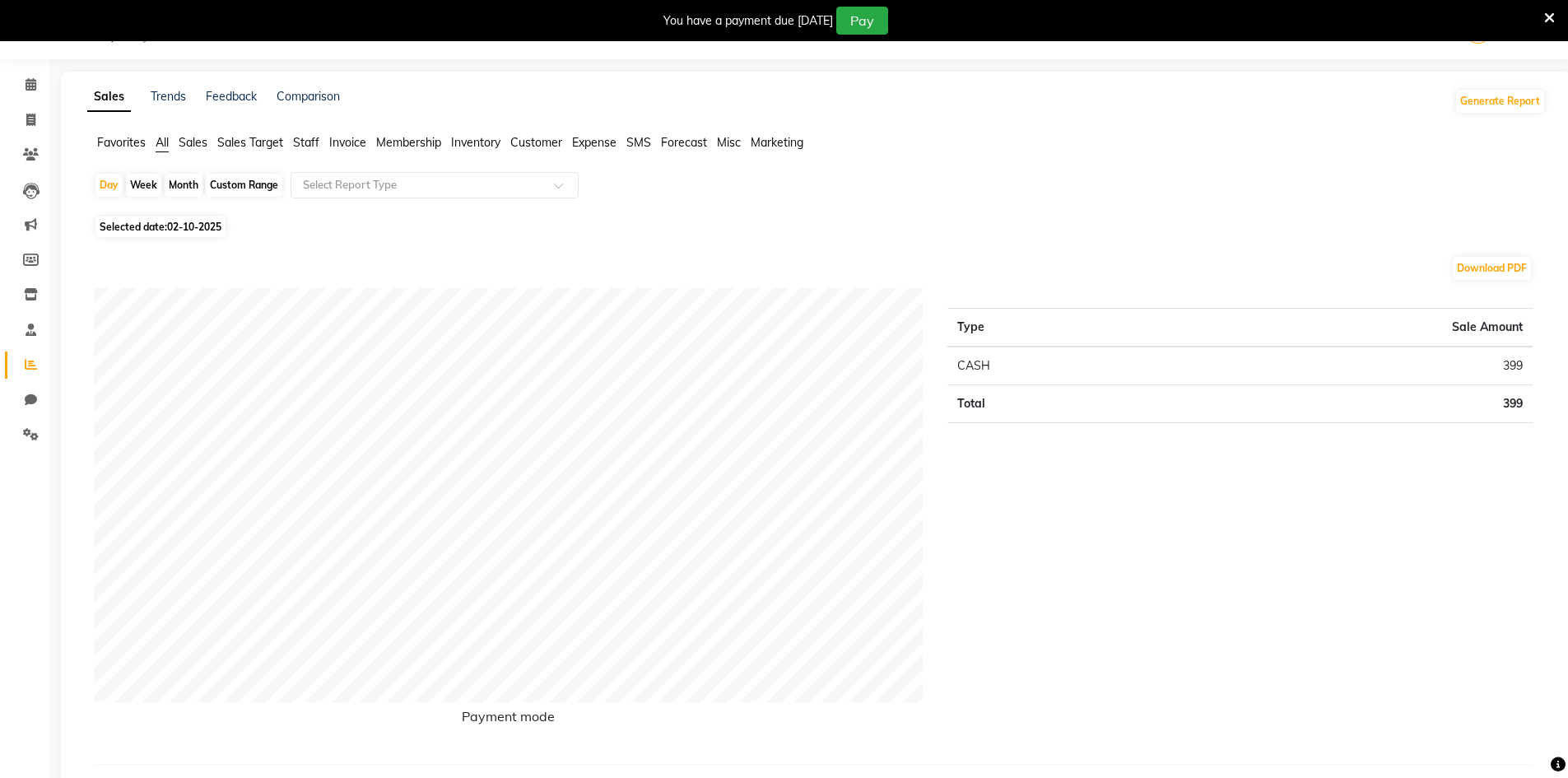
click at [215, 225] on span "02-10-2025" at bounding box center [194, 226] width 55 height 13
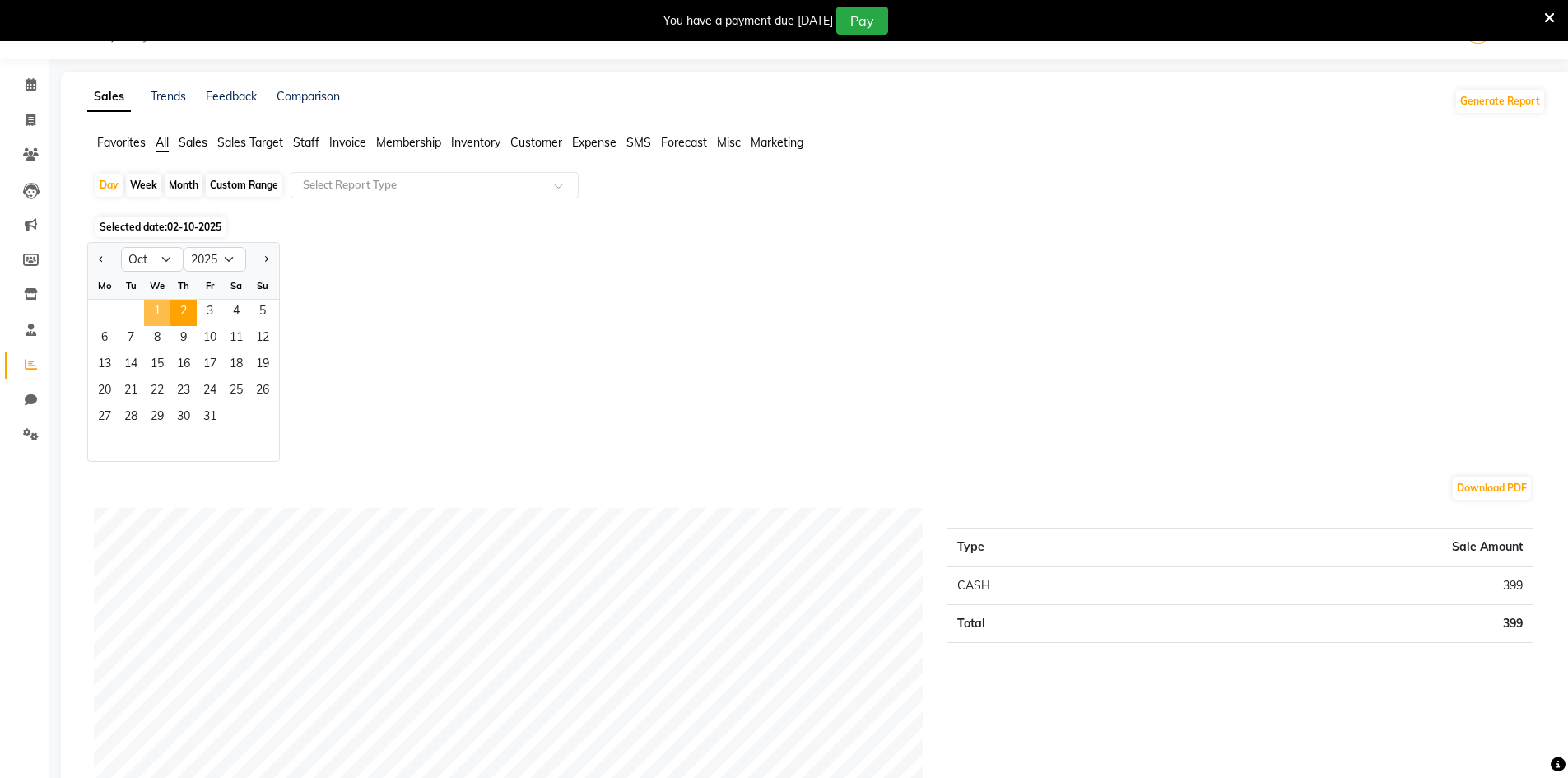
click at [156, 307] on span "1" at bounding box center [156, 312] width 26 height 26
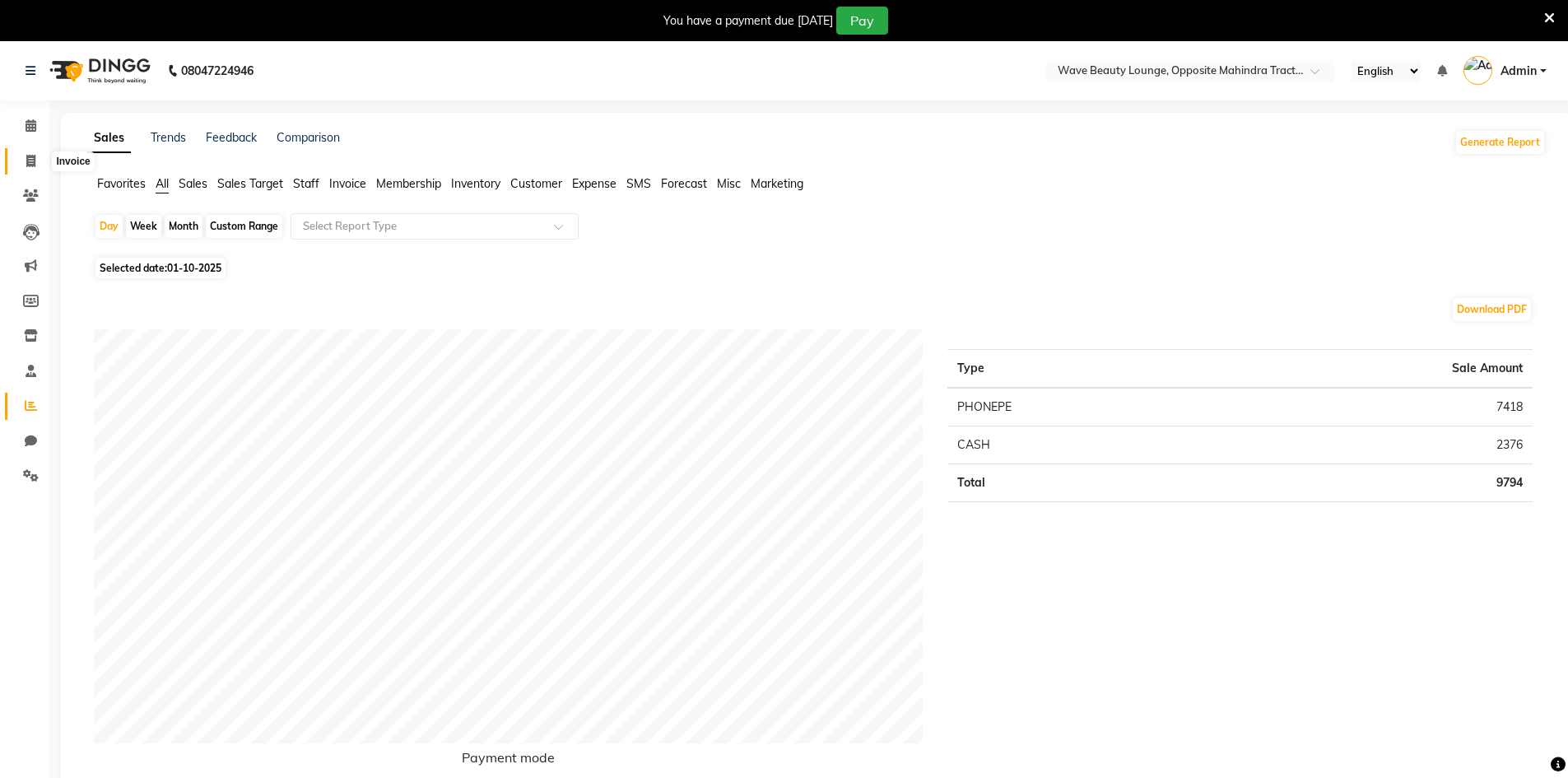
click at [18, 161] on span at bounding box center [31, 161] width 29 height 19
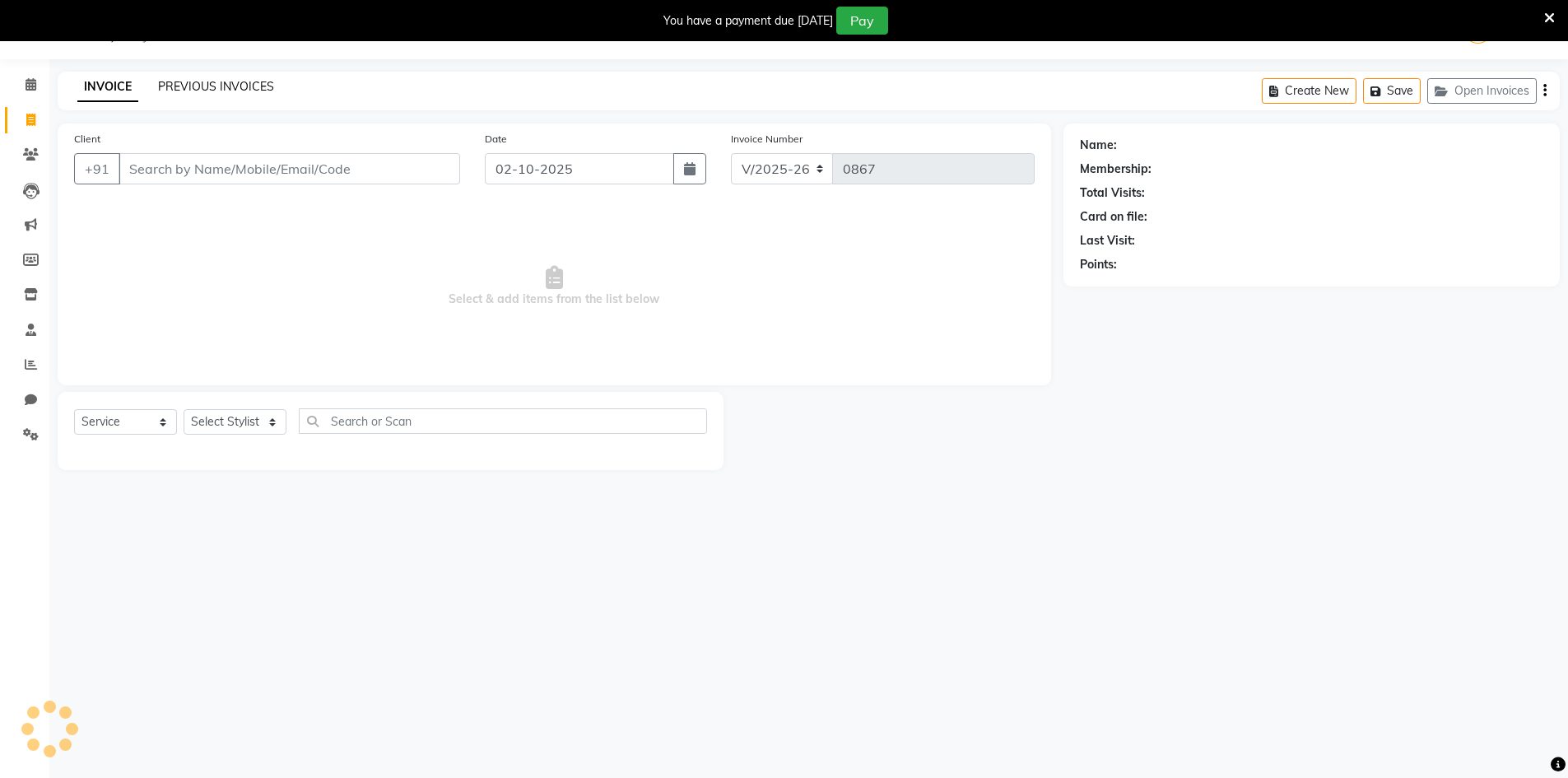
click at [223, 81] on link "PREVIOUS INVOICES" at bounding box center [216, 87] width 116 height 15
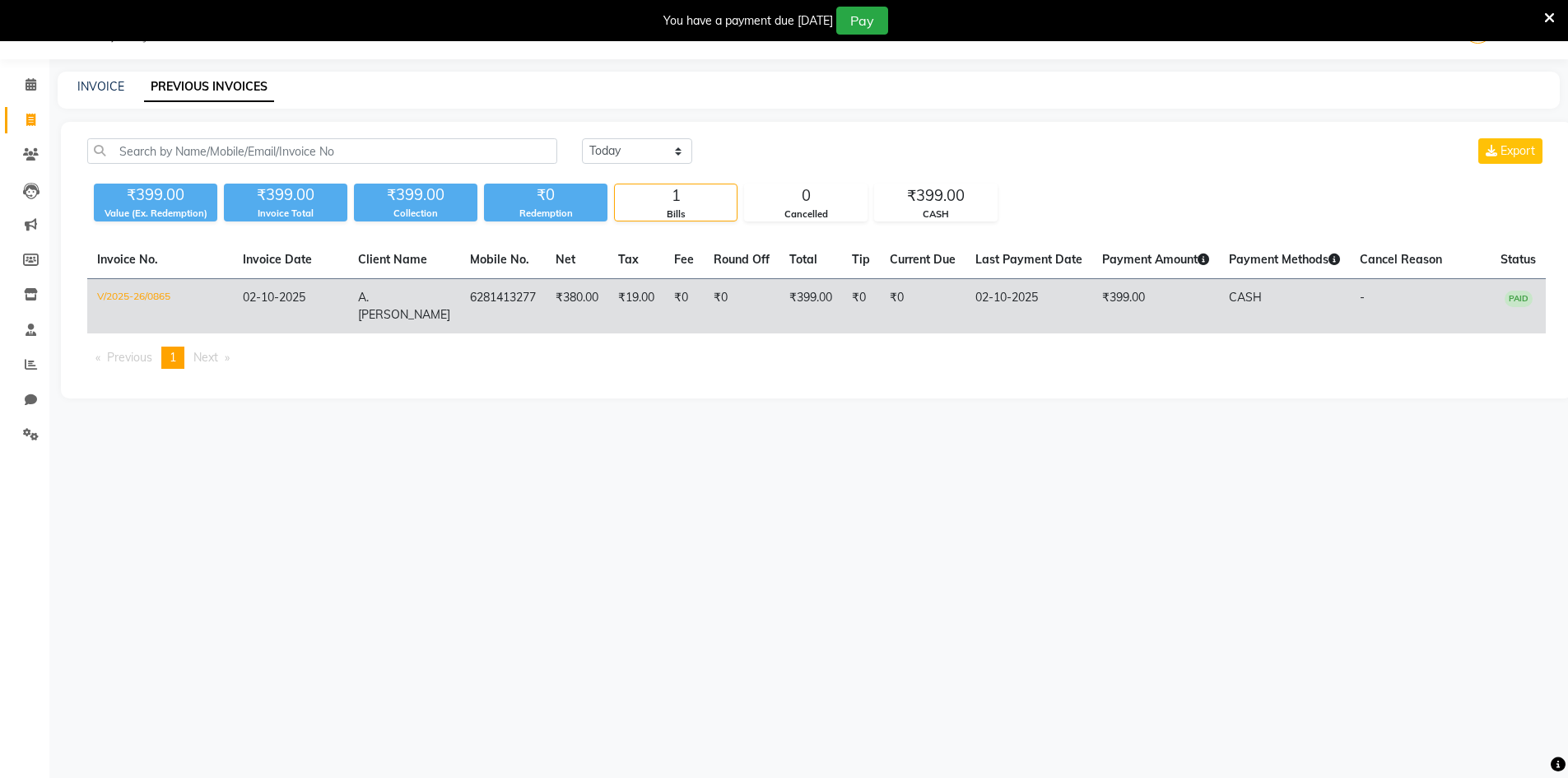
drag, startPoint x: 1166, startPoint y: 297, endPoint x: 979, endPoint y: 302, distance: 187.1
click at [979, 302] on td "02-10-2025" at bounding box center [1028, 307] width 127 height 56
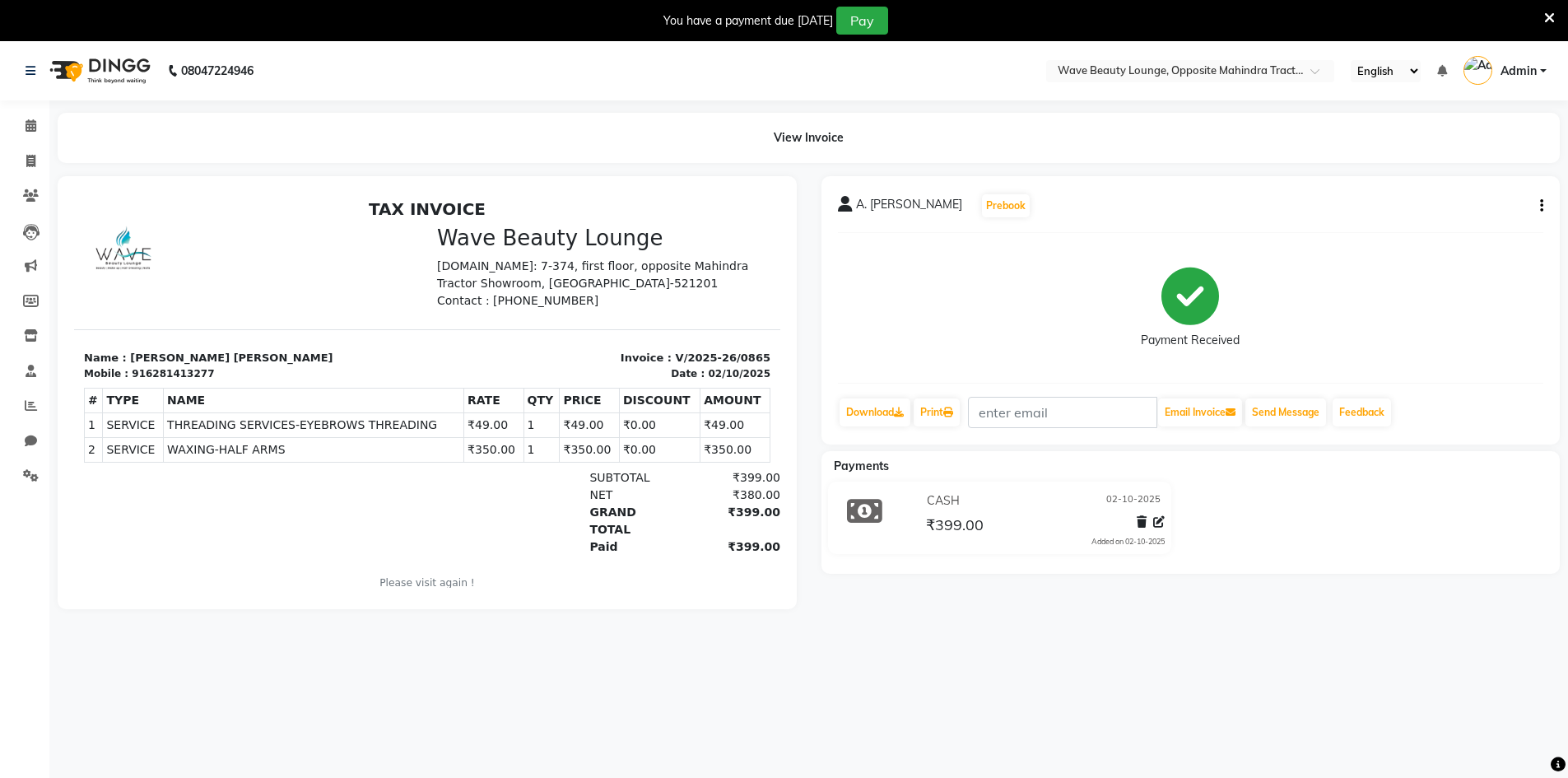
click at [1543, 206] on icon "button" at bounding box center [1542, 206] width 3 height 1
click at [1428, 170] on div "Cancel Invoice" at bounding box center [1460, 165] width 113 height 20
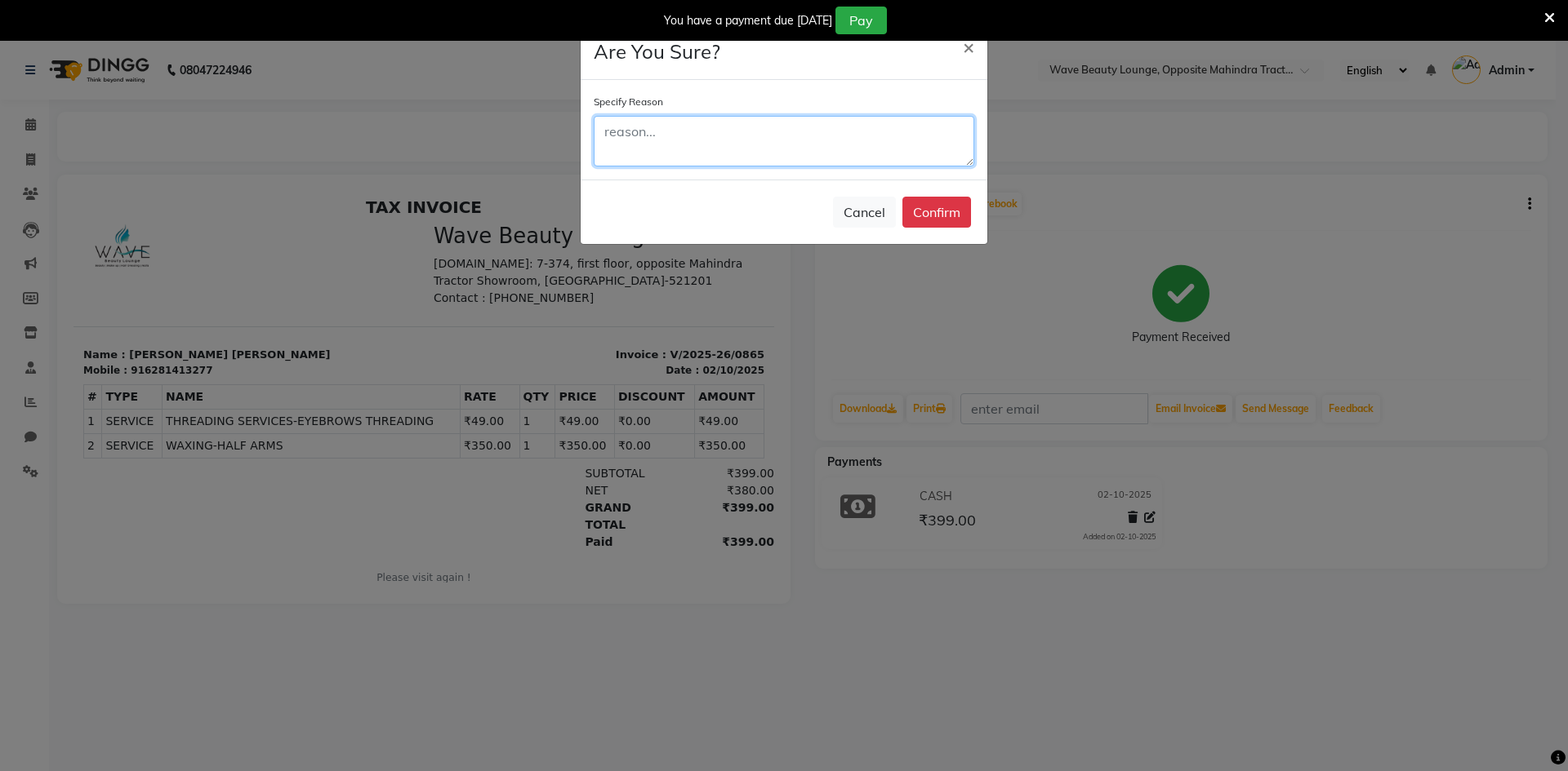
click at [932, 136] on textarea at bounding box center [784, 141] width 380 height 51
type textarea "DATE"
click at [927, 193] on div "Cancel Confirm" at bounding box center [784, 211] width 407 height 64
click at [927, 213] on button "Confirm" at bounding box center [937, 212] width 68 height 31
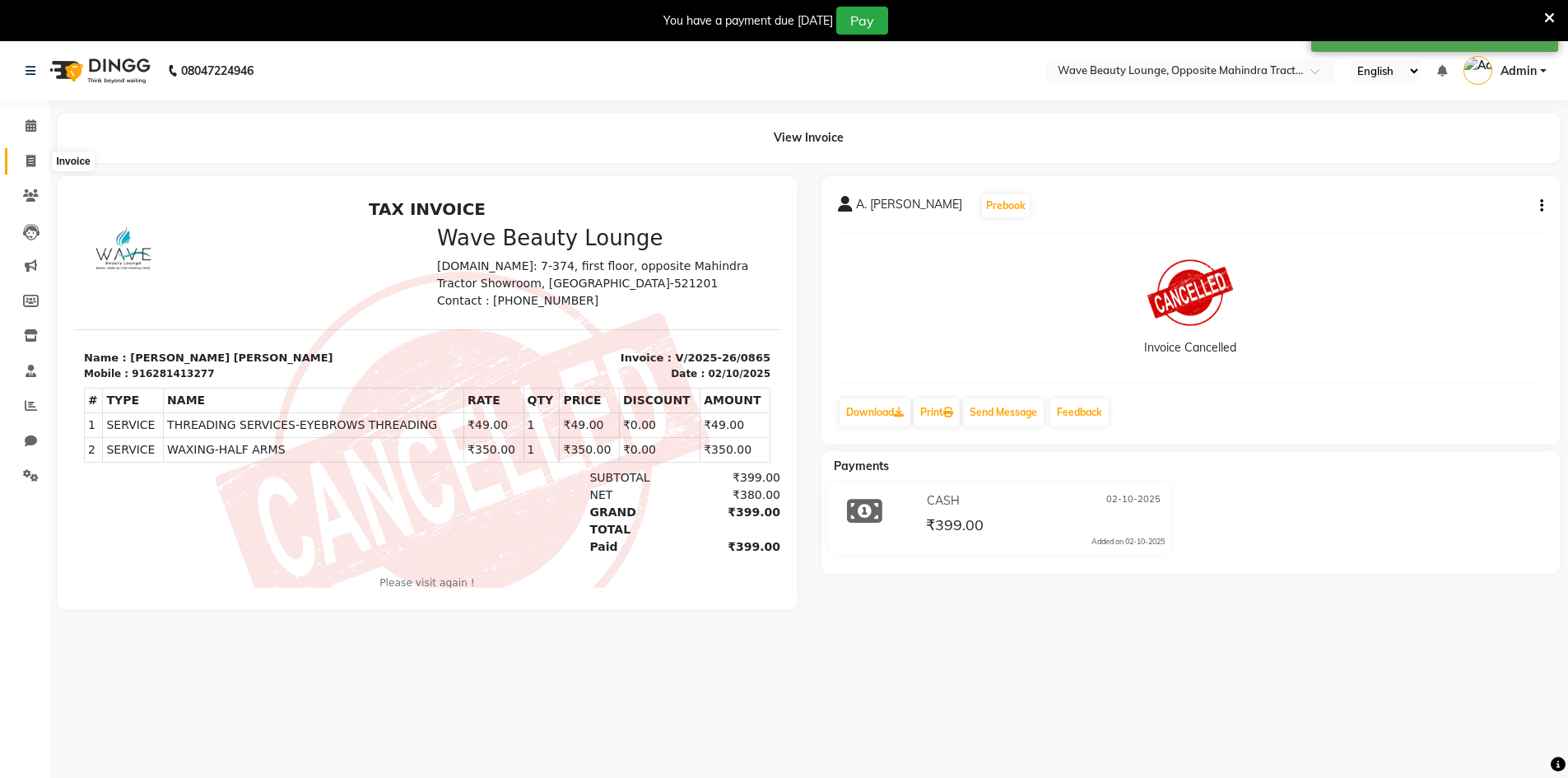
drag, startPoint x: 21, startPoint y: 151, endPoint x: 42, endPoint y: 142, distance: 22.8
click at [21, 152] on span at bounding box center [31, 161] width 29 height 19
select select "6830"
select select "service"
